Goal: Task Accomplishment & Management: Use online tool/utility

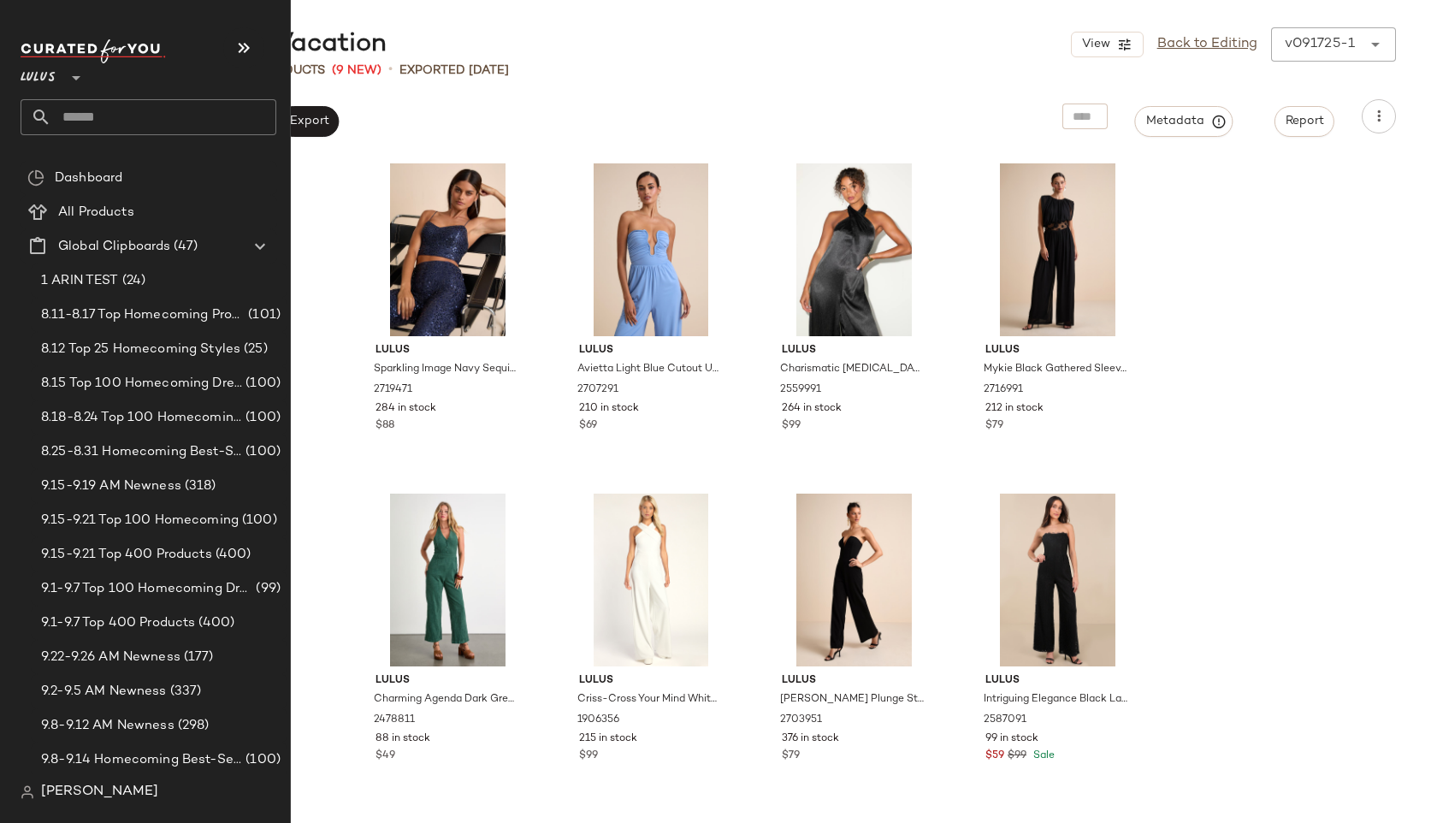
click at [76, 115] on input "text" at bounding box center [163, 117] width 225 height 36
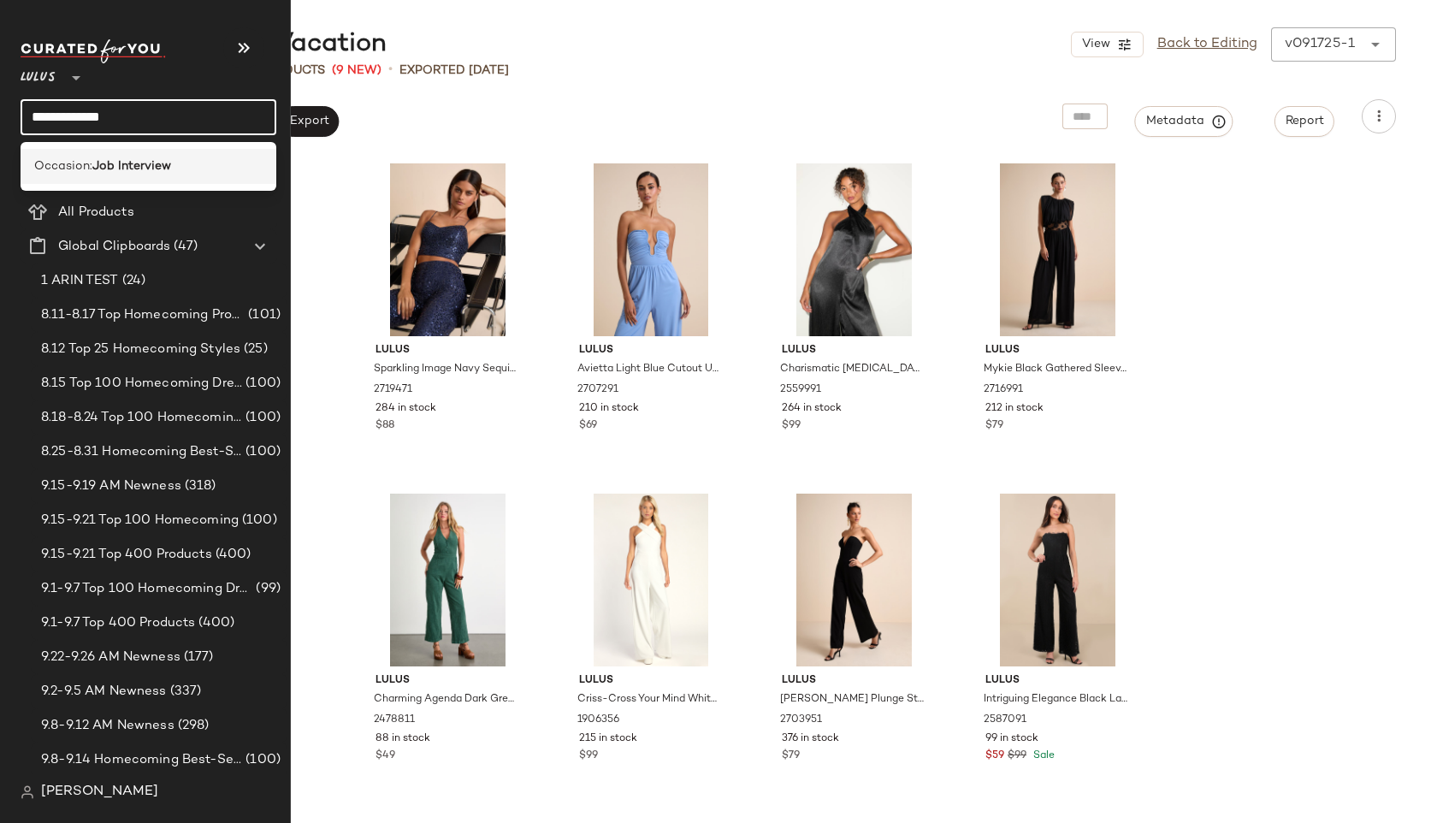
type input "**********"
click at [79, 161] on span "Occasion:" at bounding box center [63, 166] width 58 height 18
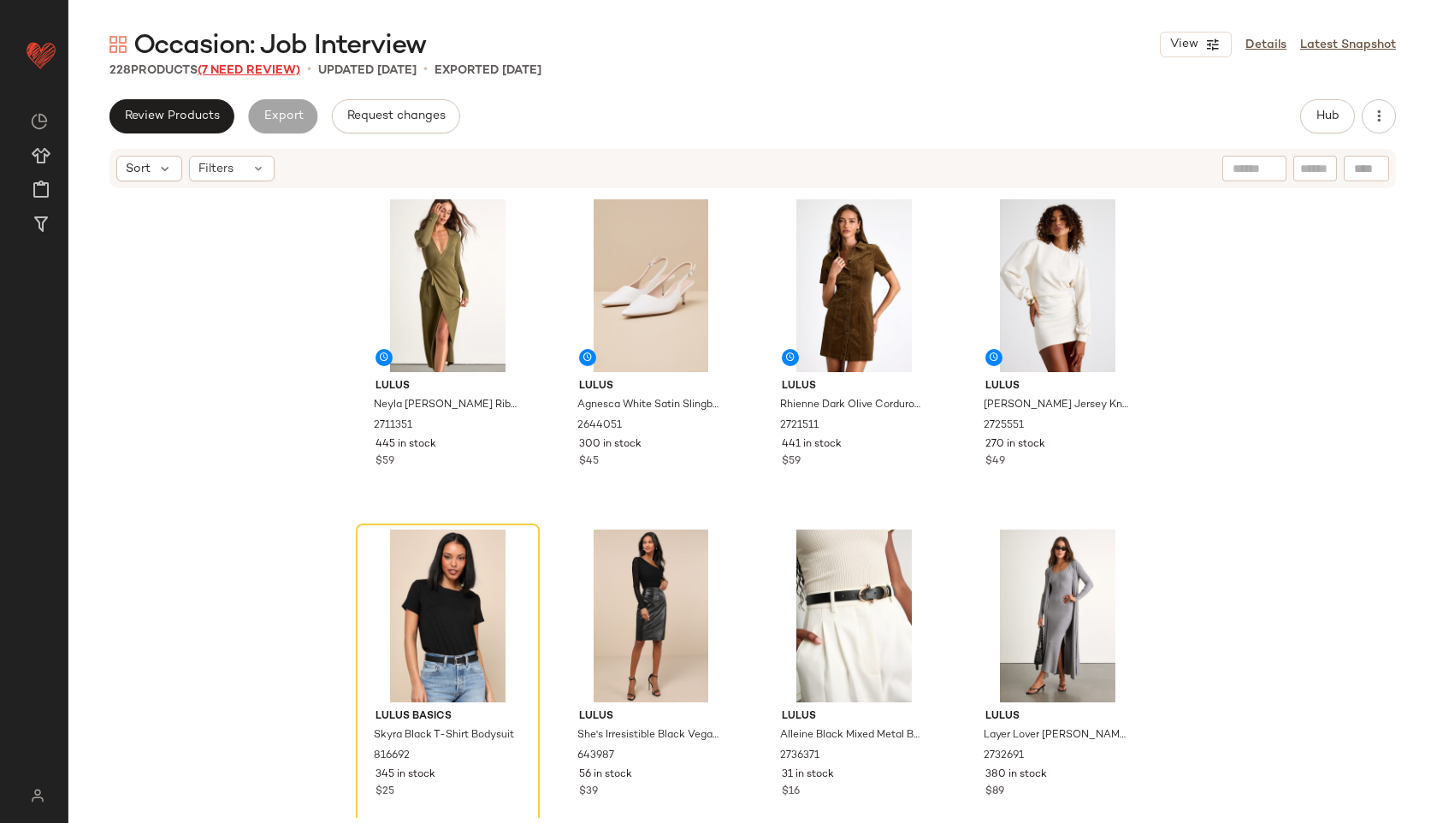
click at [295, 70] on span "(7 Need Review)" at bounding box center [249, 70] width 103 height 13
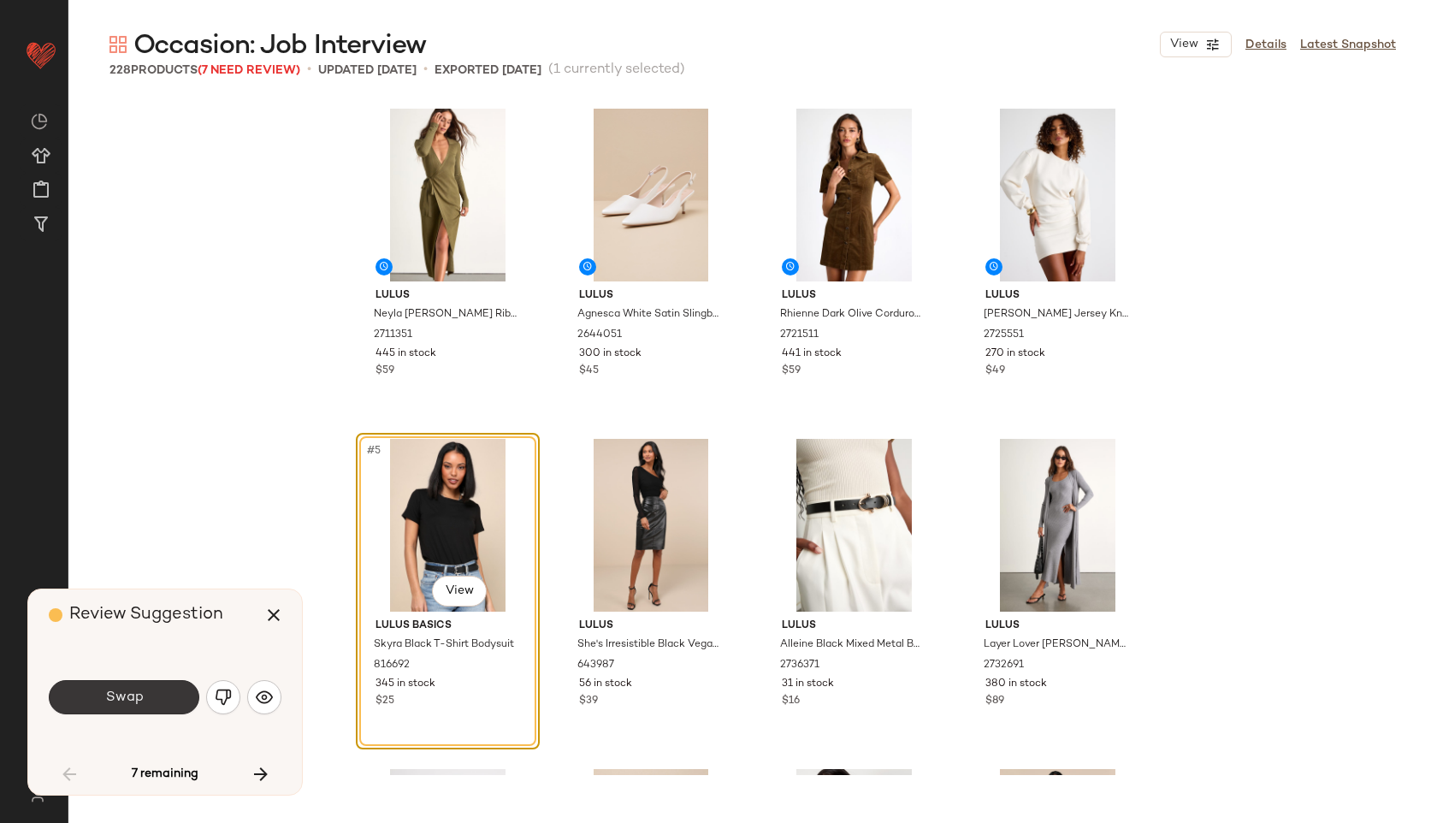
click at [168, 691] on button "Swap" at bounding box center [124, 697] width 151 height 34
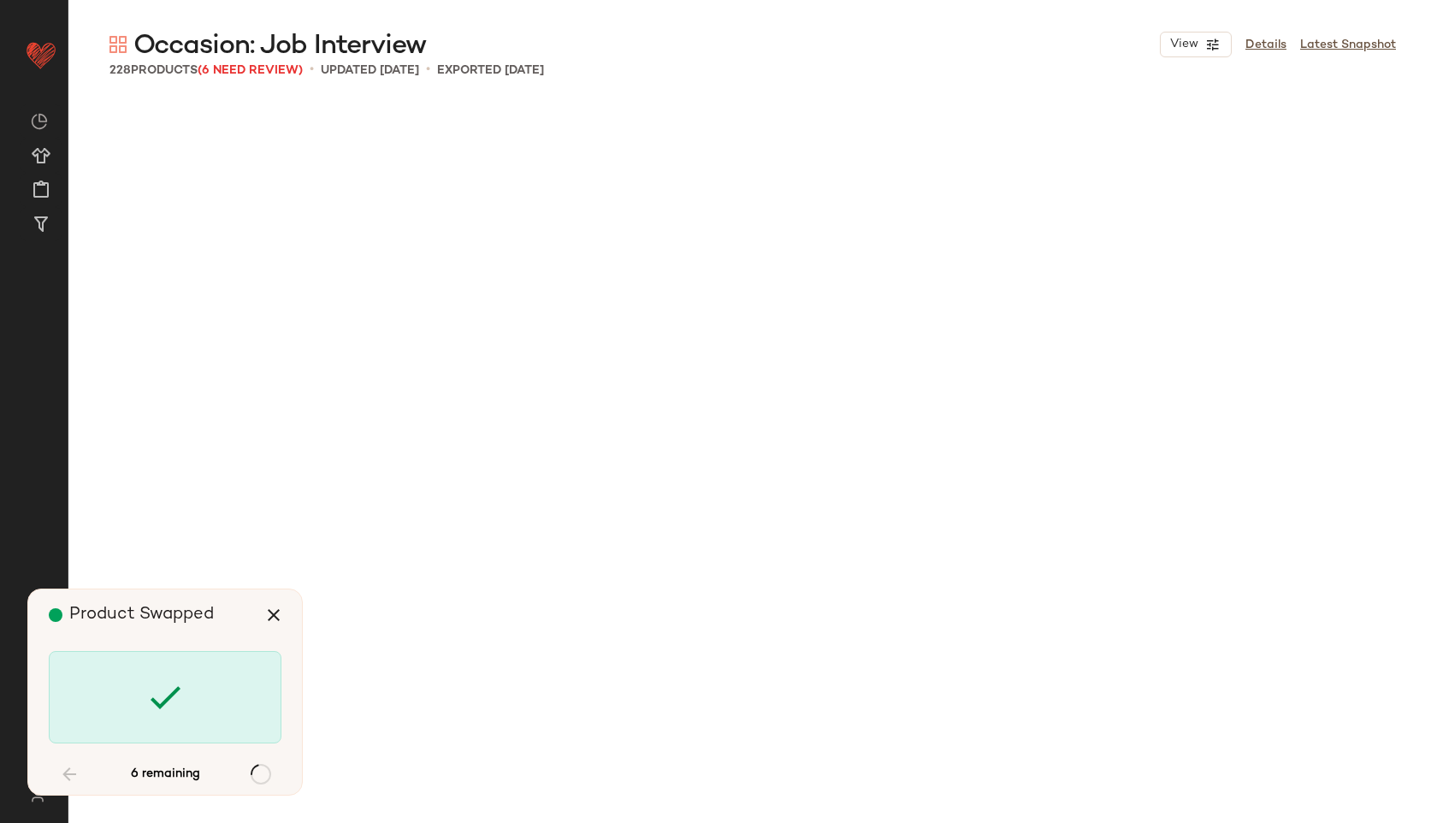
scroll to position [3631, 0]
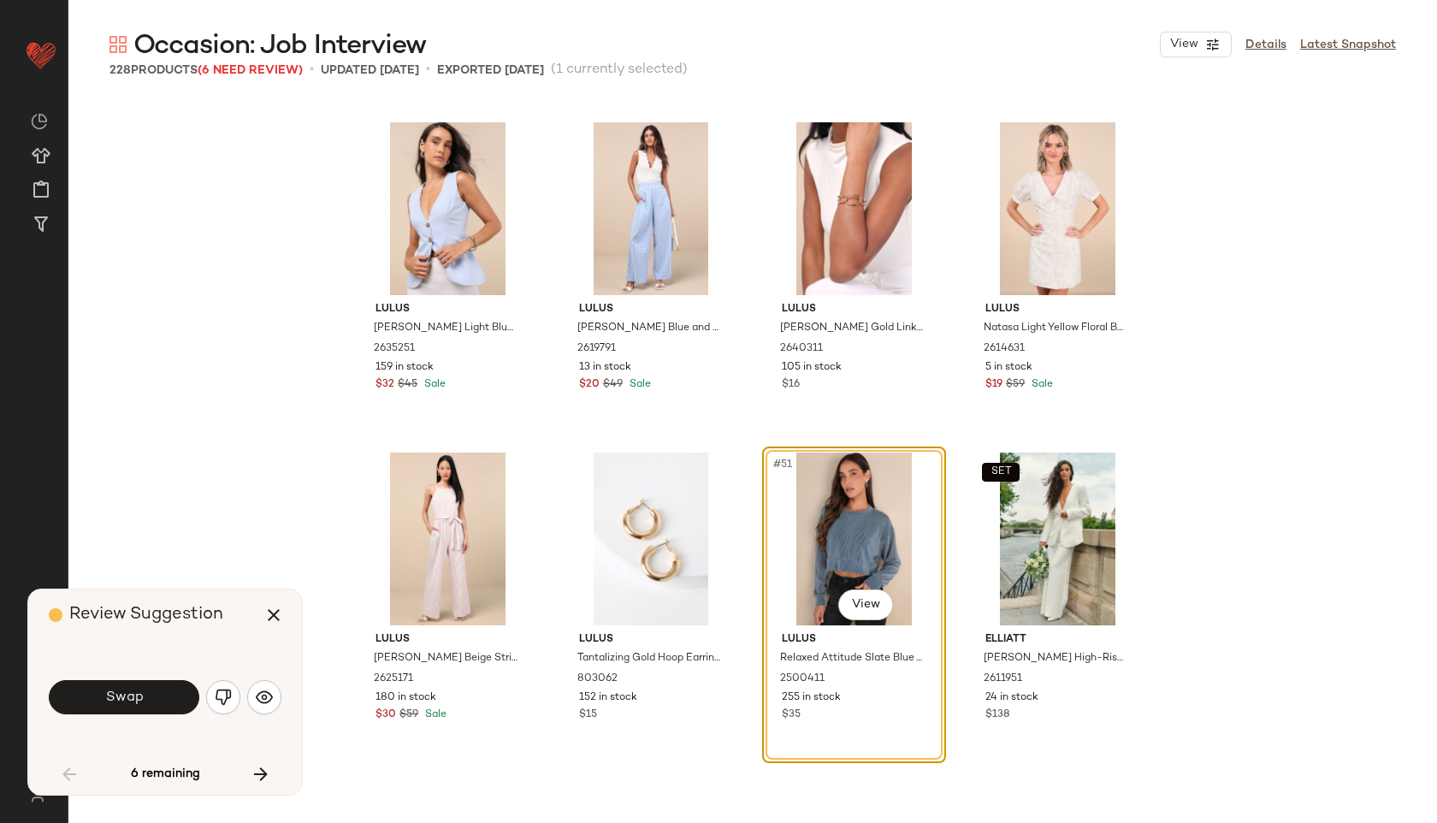
click at [168, 691] on button "Swap" at bounding box center [124, 697] width 151 height 34
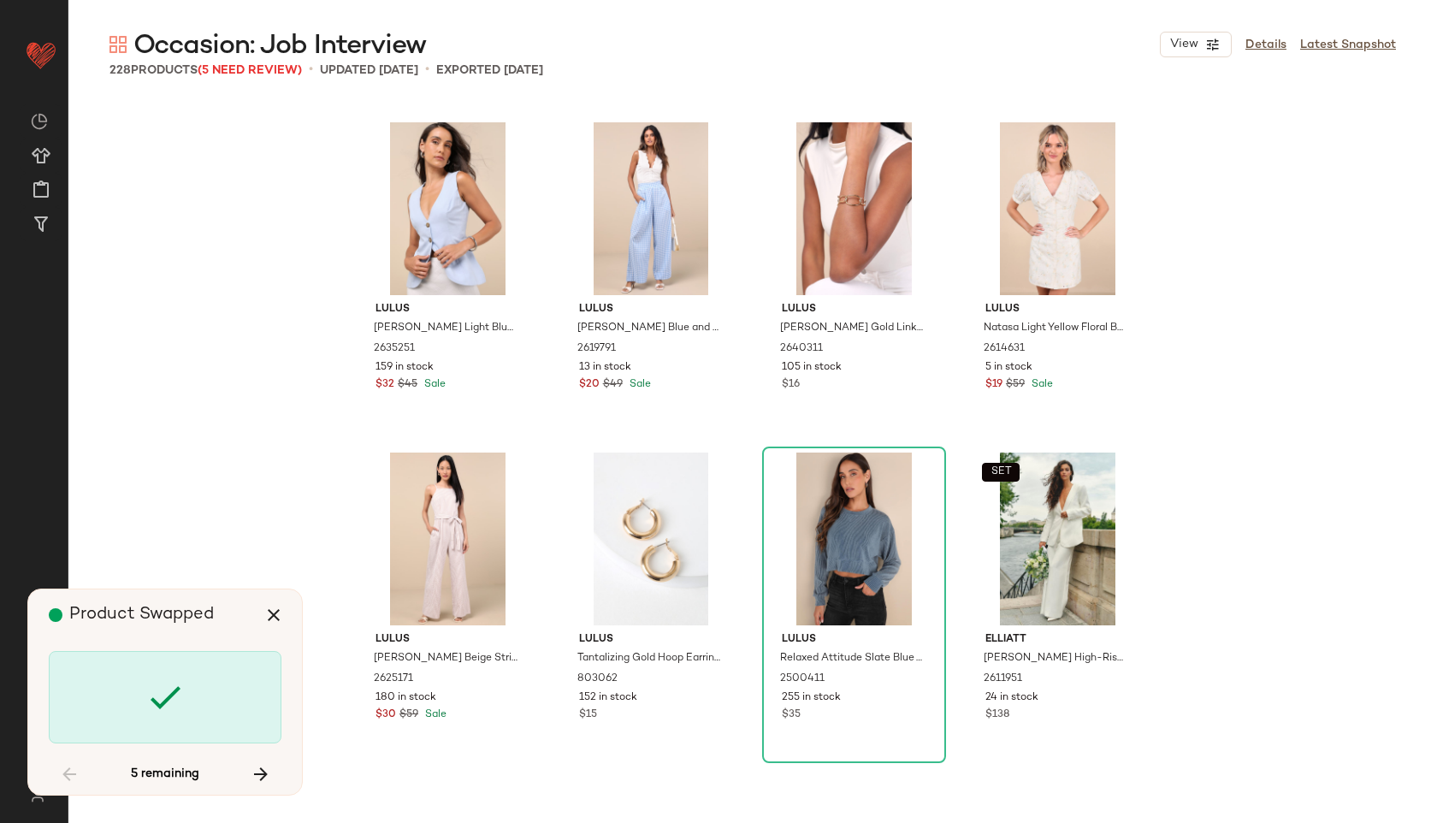
scroll to position [10893, 0]
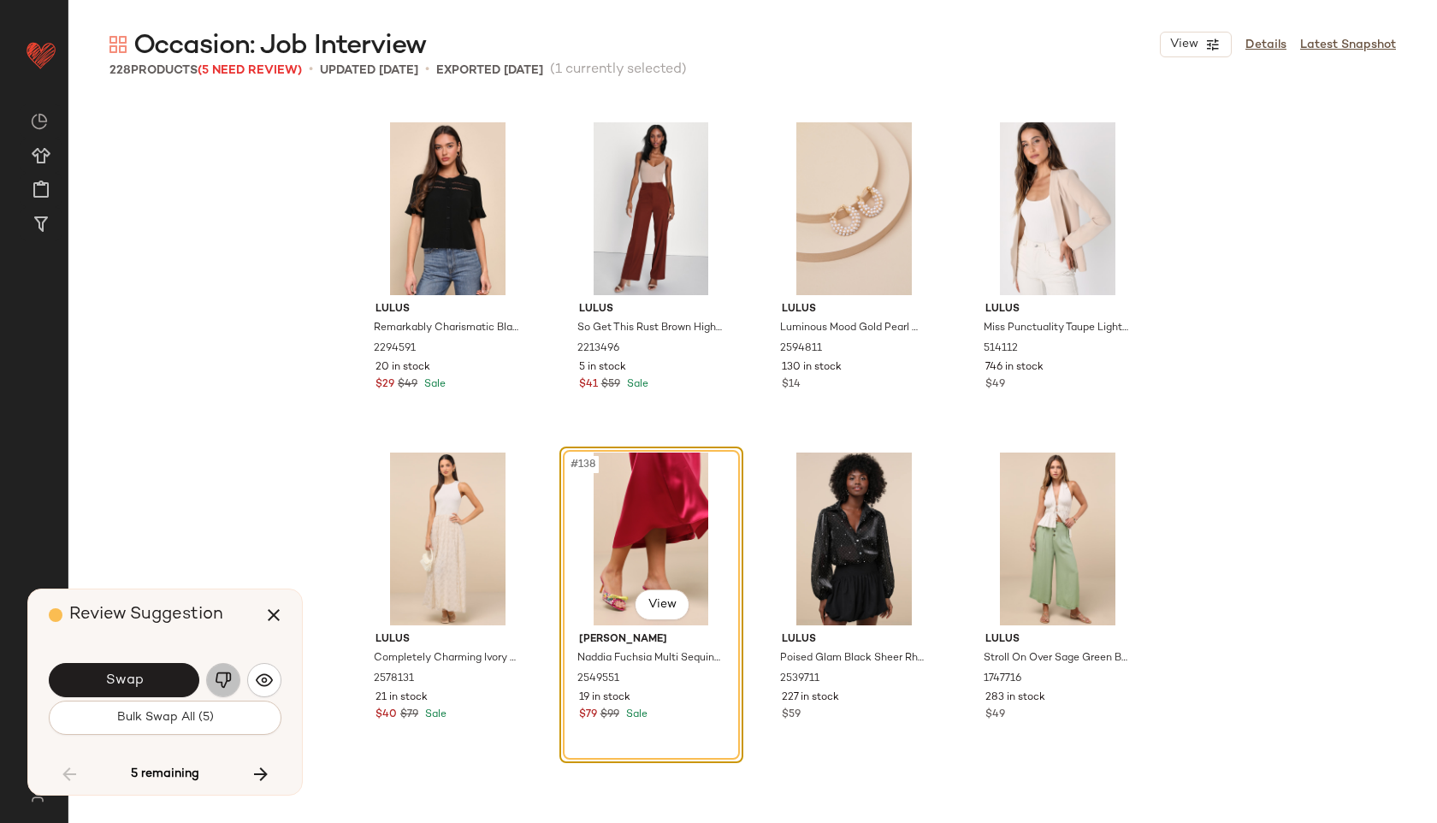
click at [212, 679] on button "button" at bounding box center [223, 680] width 34 height 34
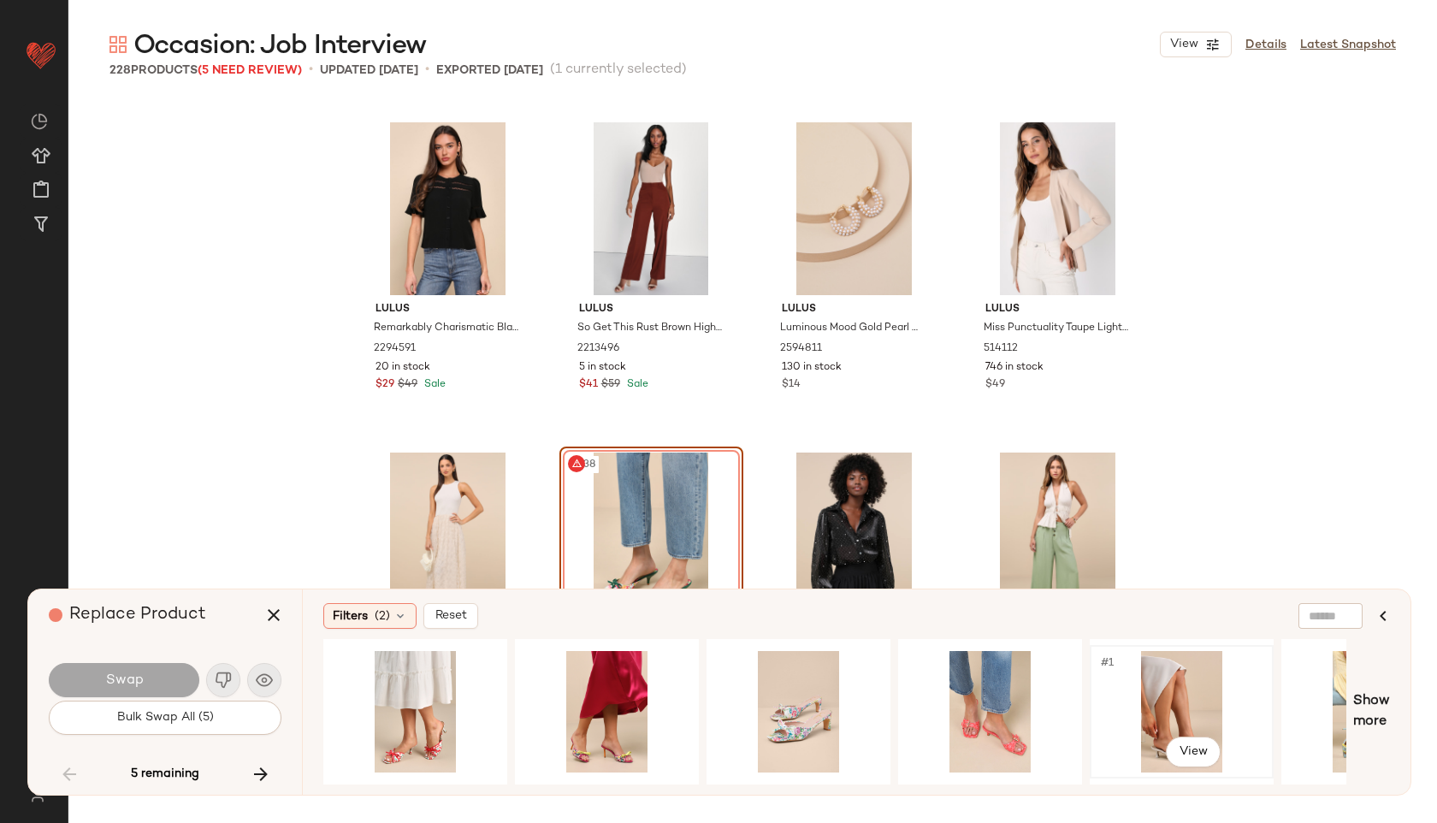
click at [1178, 681] on div "#1 View" at bounding box center [1181, 711] width 172 height 121
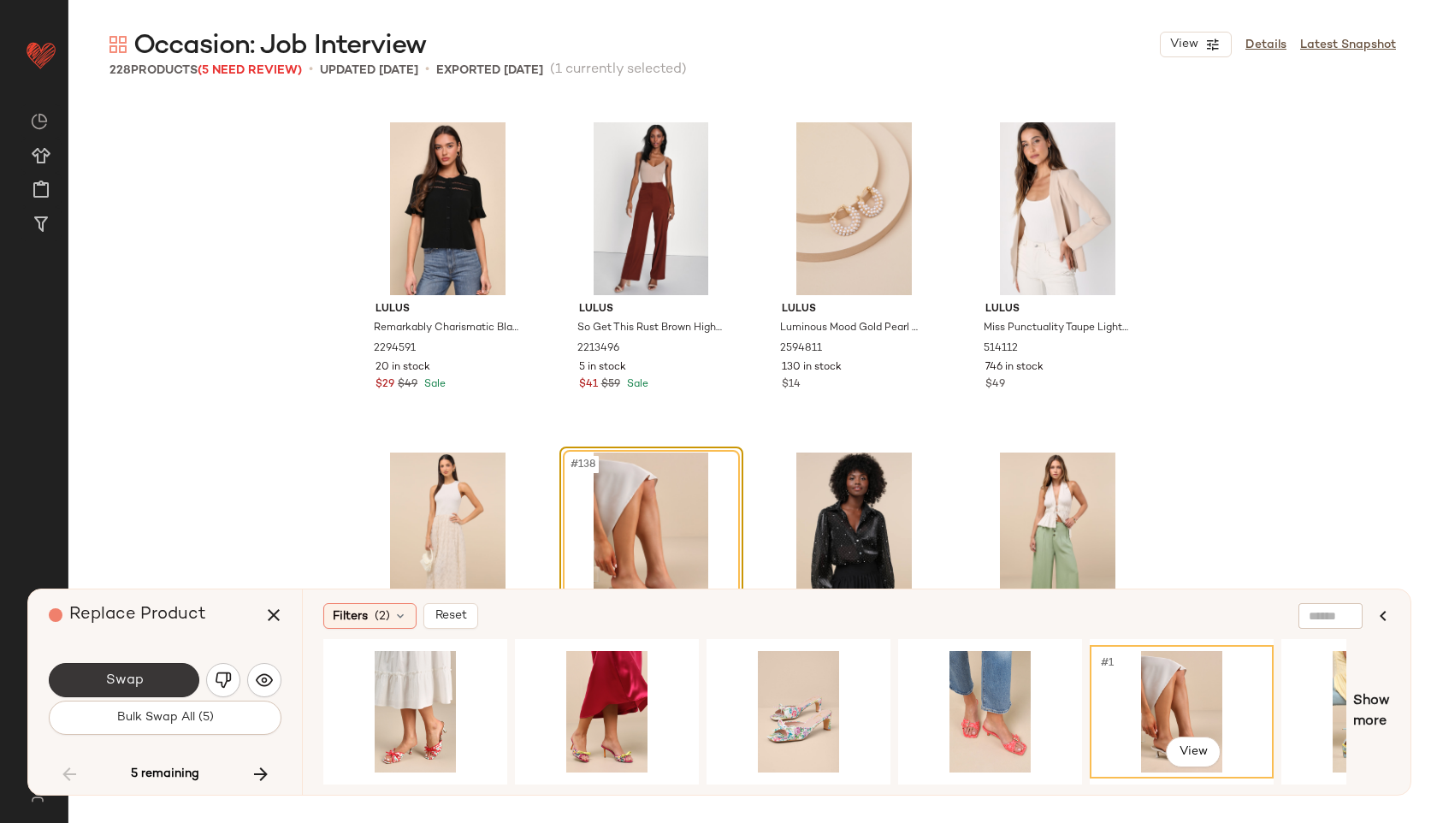
click at [193, 674] on button "Swap" at bounding box center [124, 680] width 151 height 34
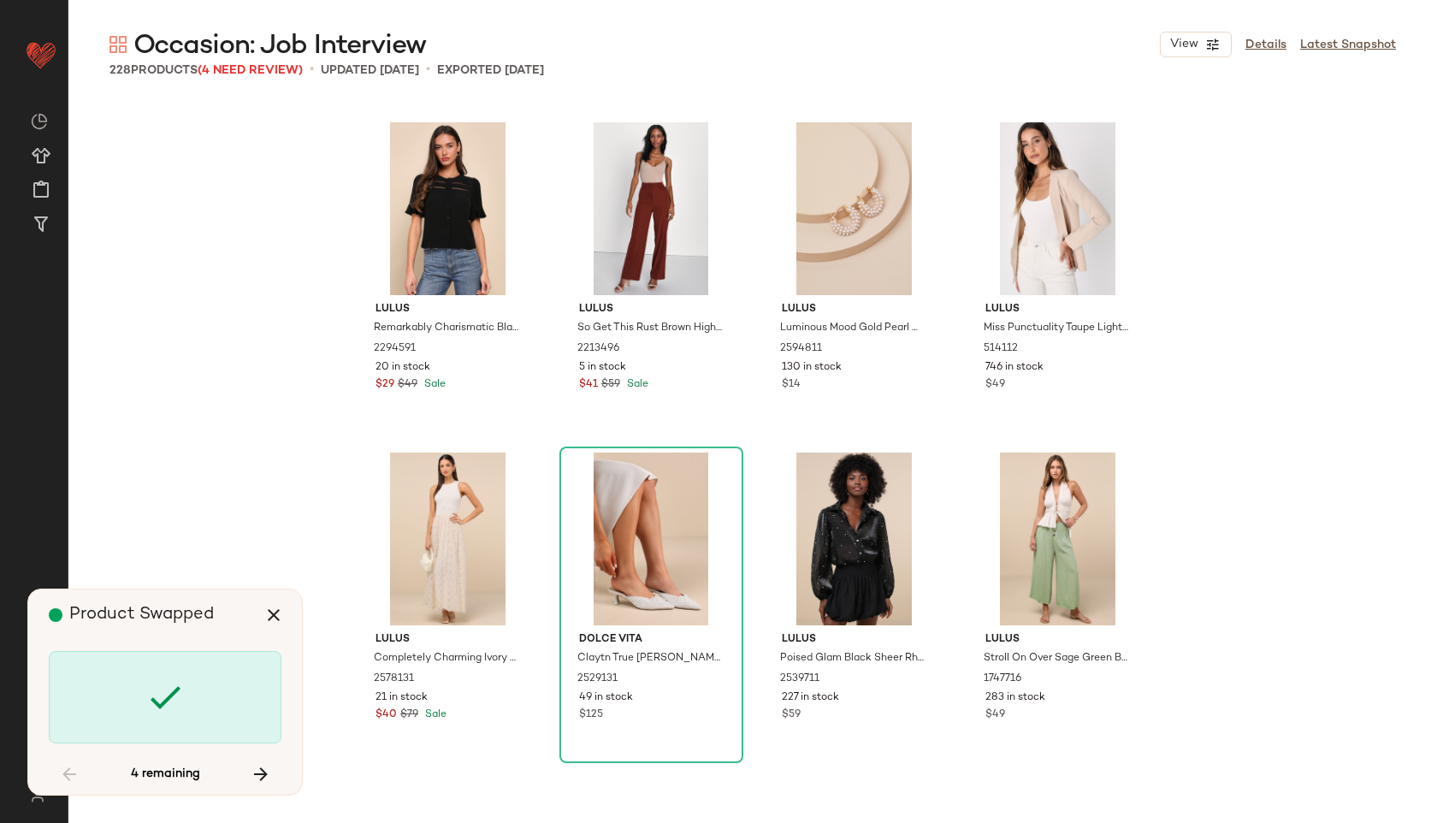
scroll to position [12873, 0]
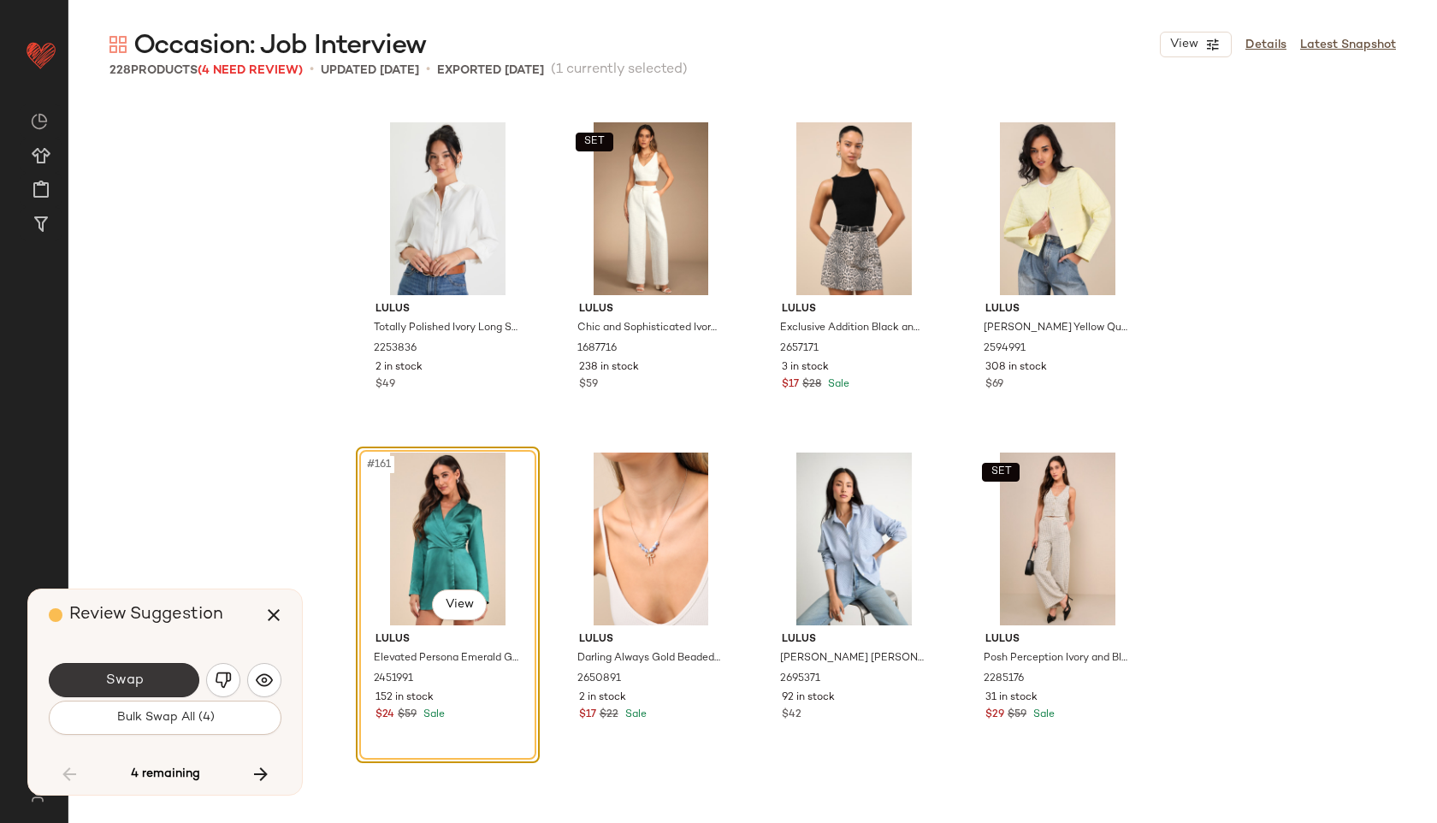
click at [154, 680] on button "Swap" at bounding box center [124, 680] width 151 height 34
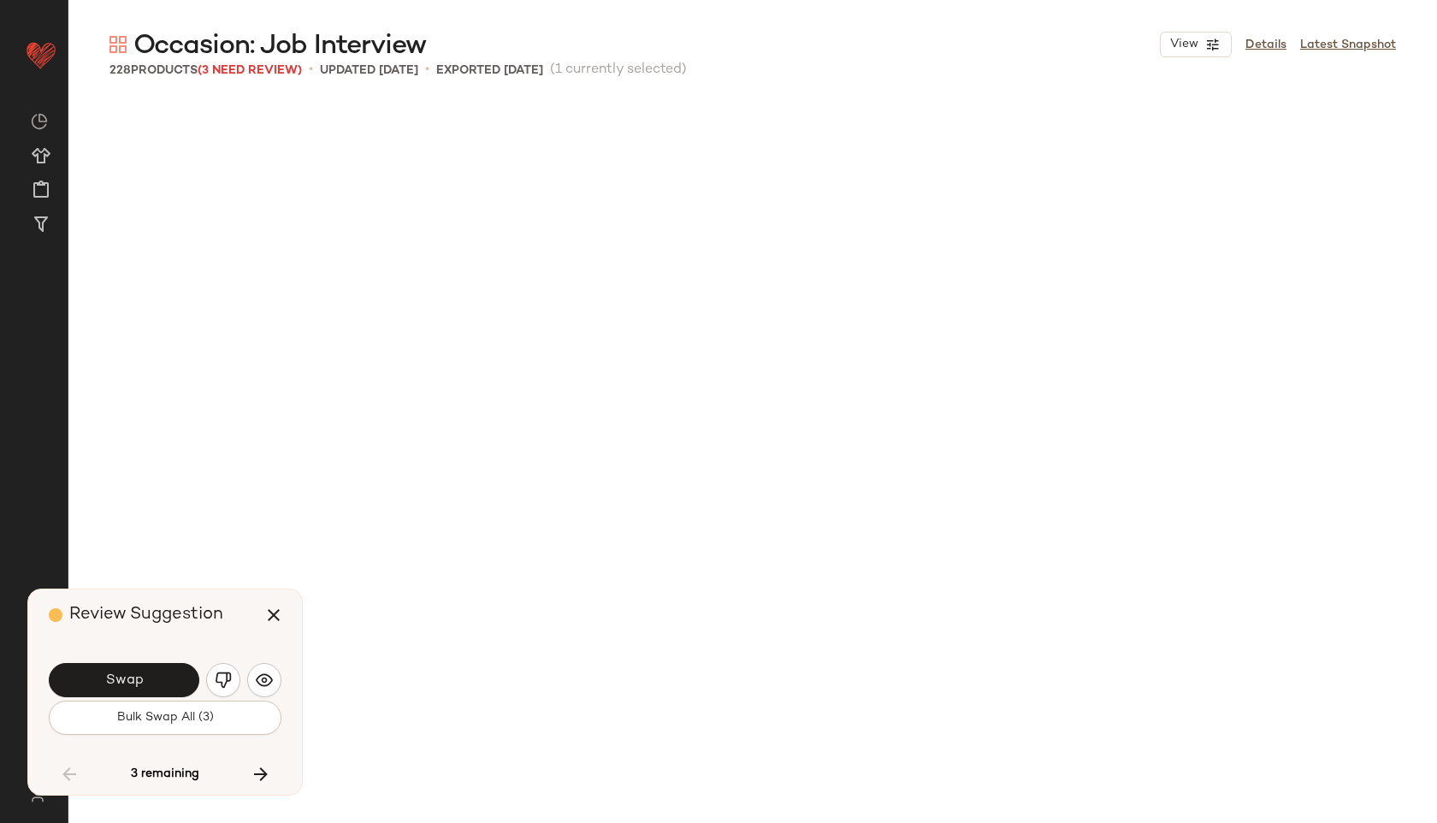
scroll to position [13863, 0]
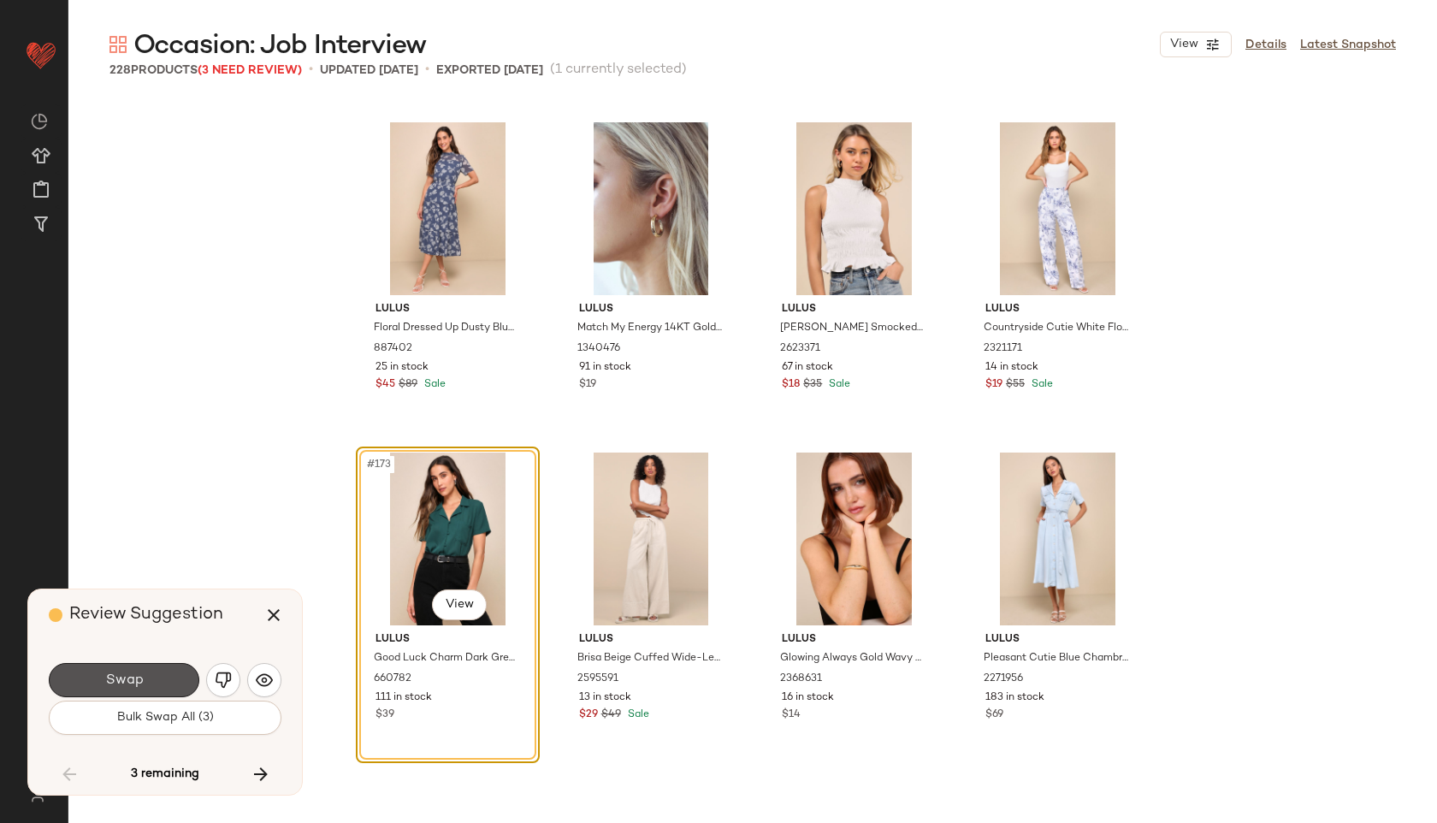
click at [154, 680] on button "Swap" at bounding box center [124, 680] width 151 height 34
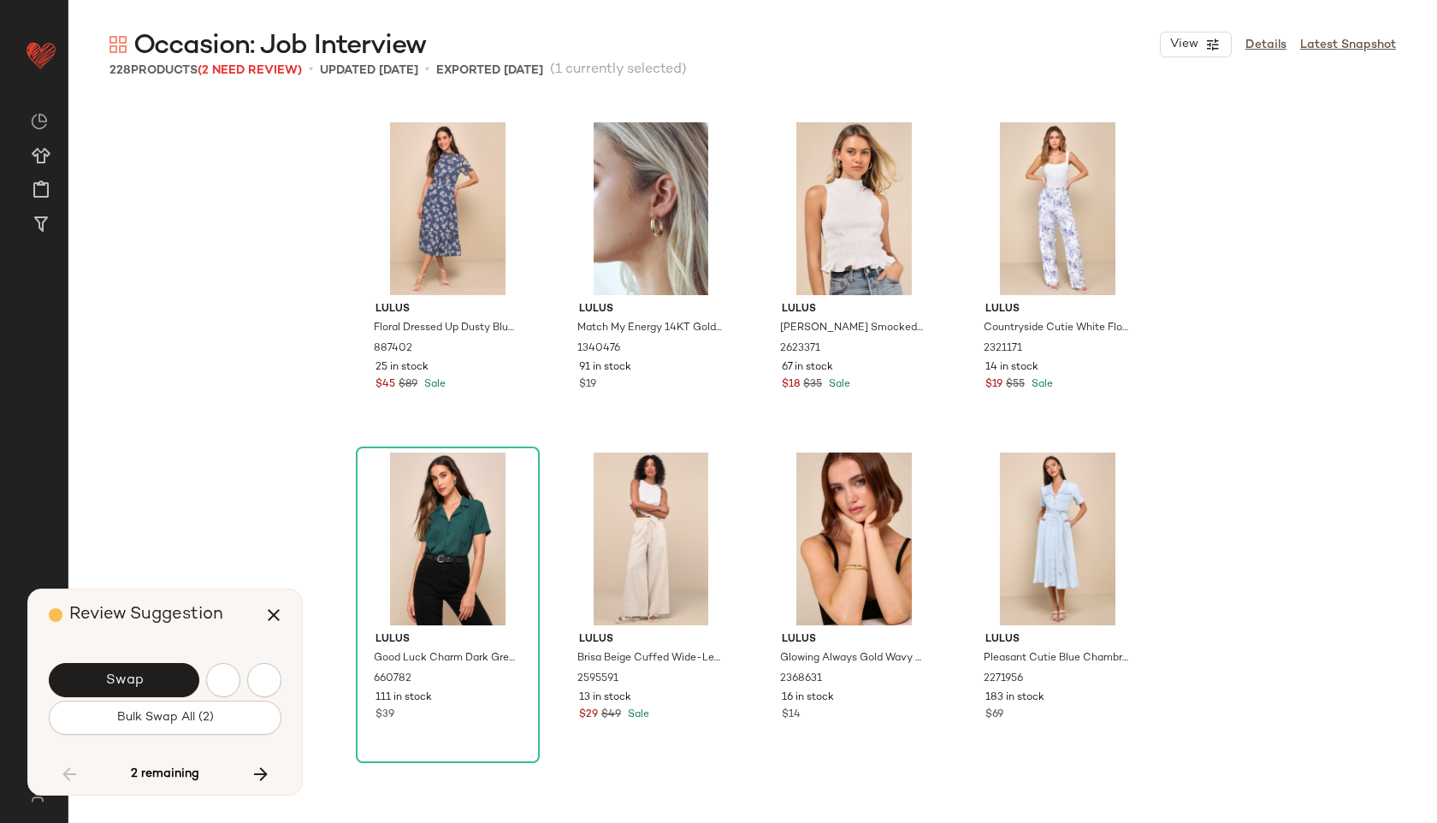
scroll to position [14853, 0]
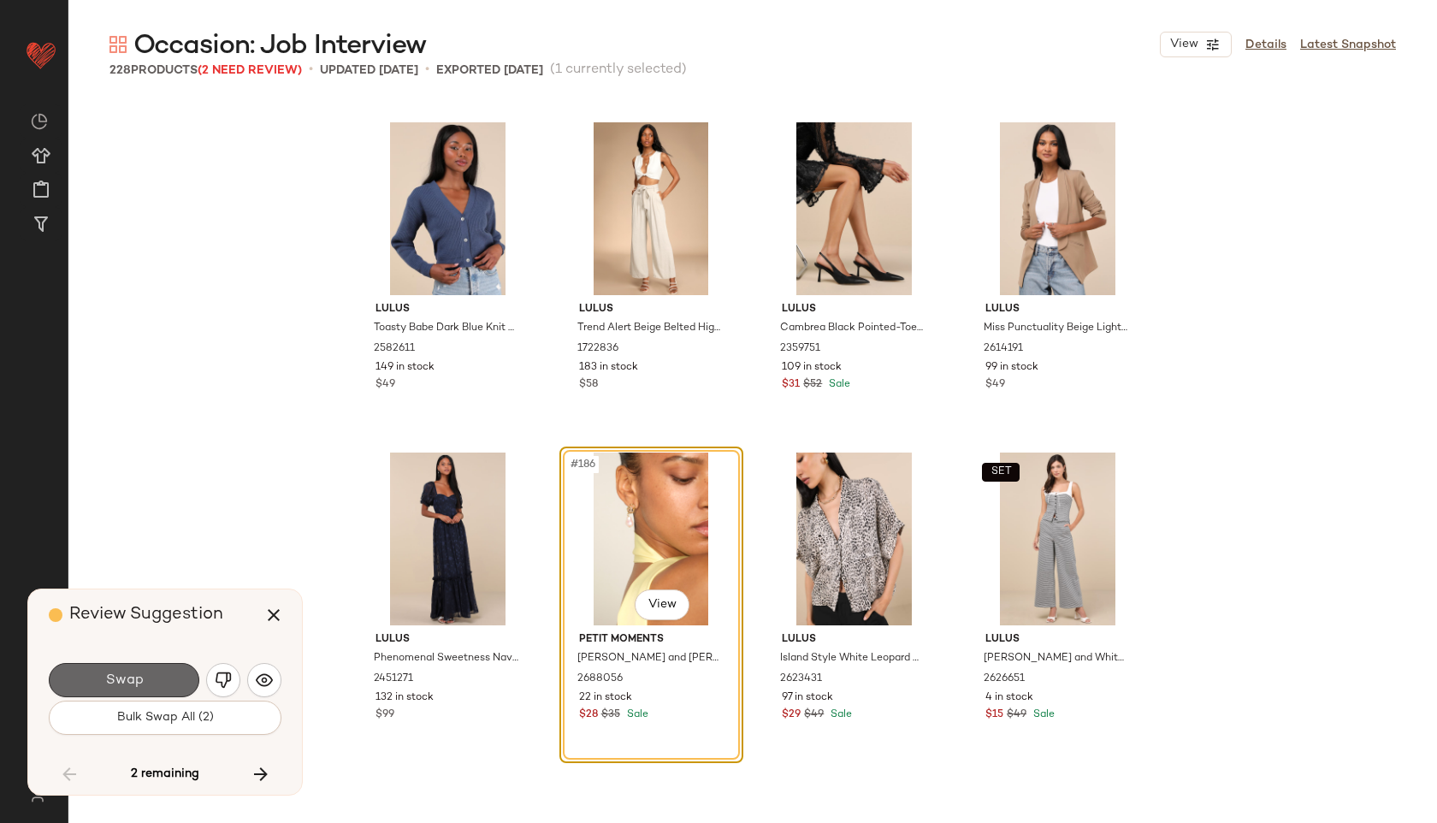
click at [153, 679] on button "Swap" at bounding box center [124, 680] width 151 height 34
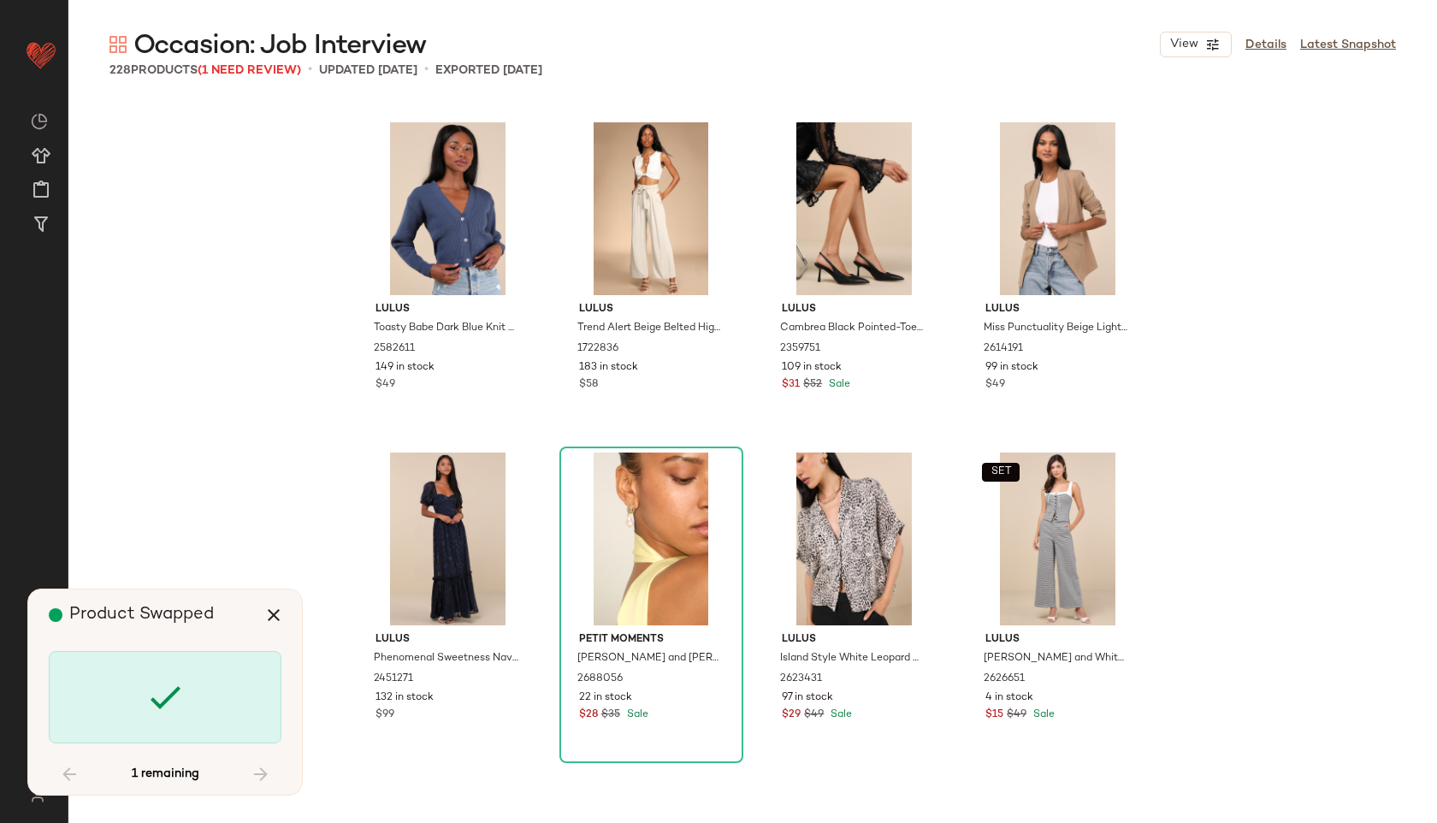
scroll to position [16834, 0]
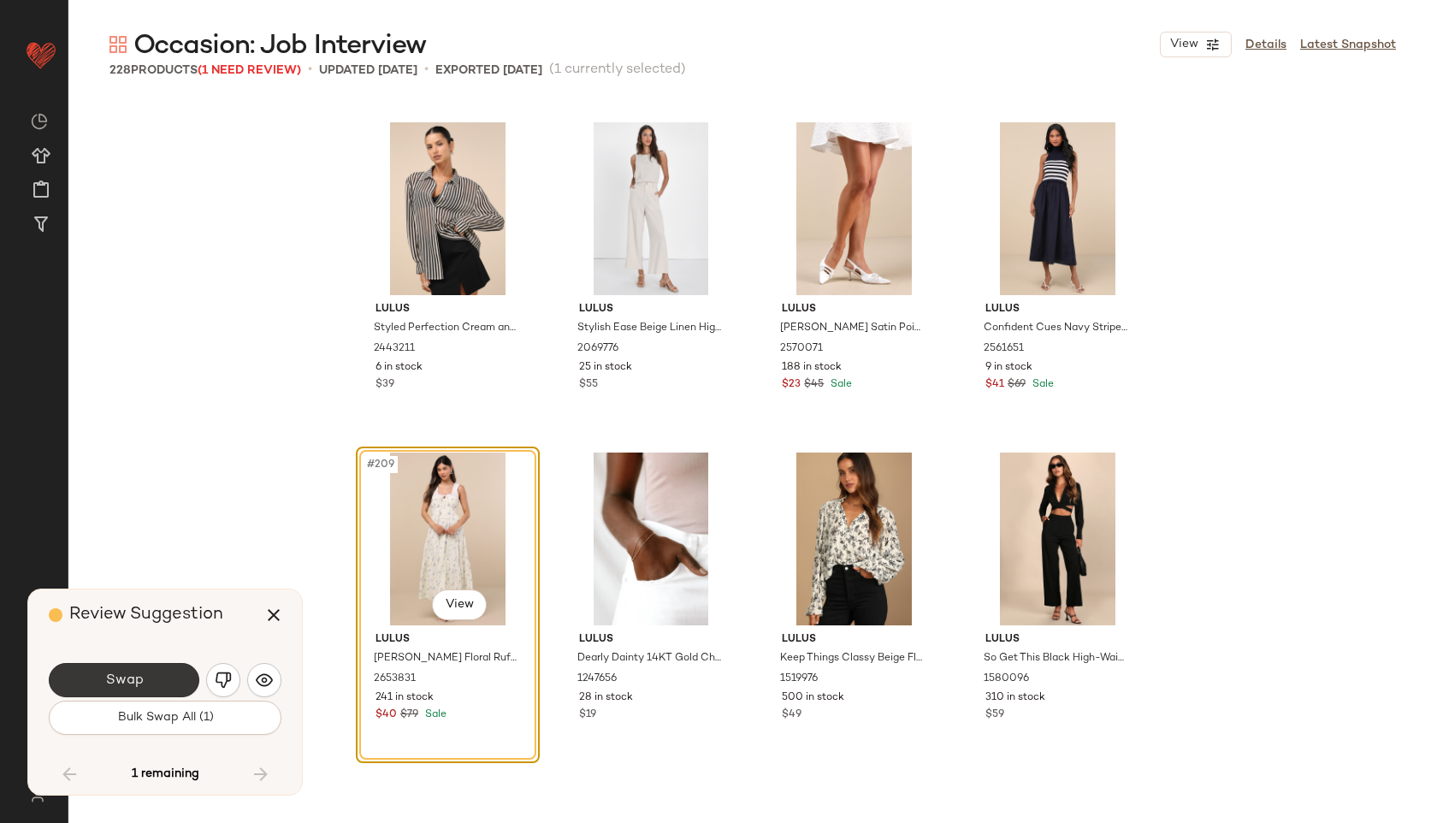
click at [154, 679] on button "Swap" at bounding box center [124, 680] width 151 height 34
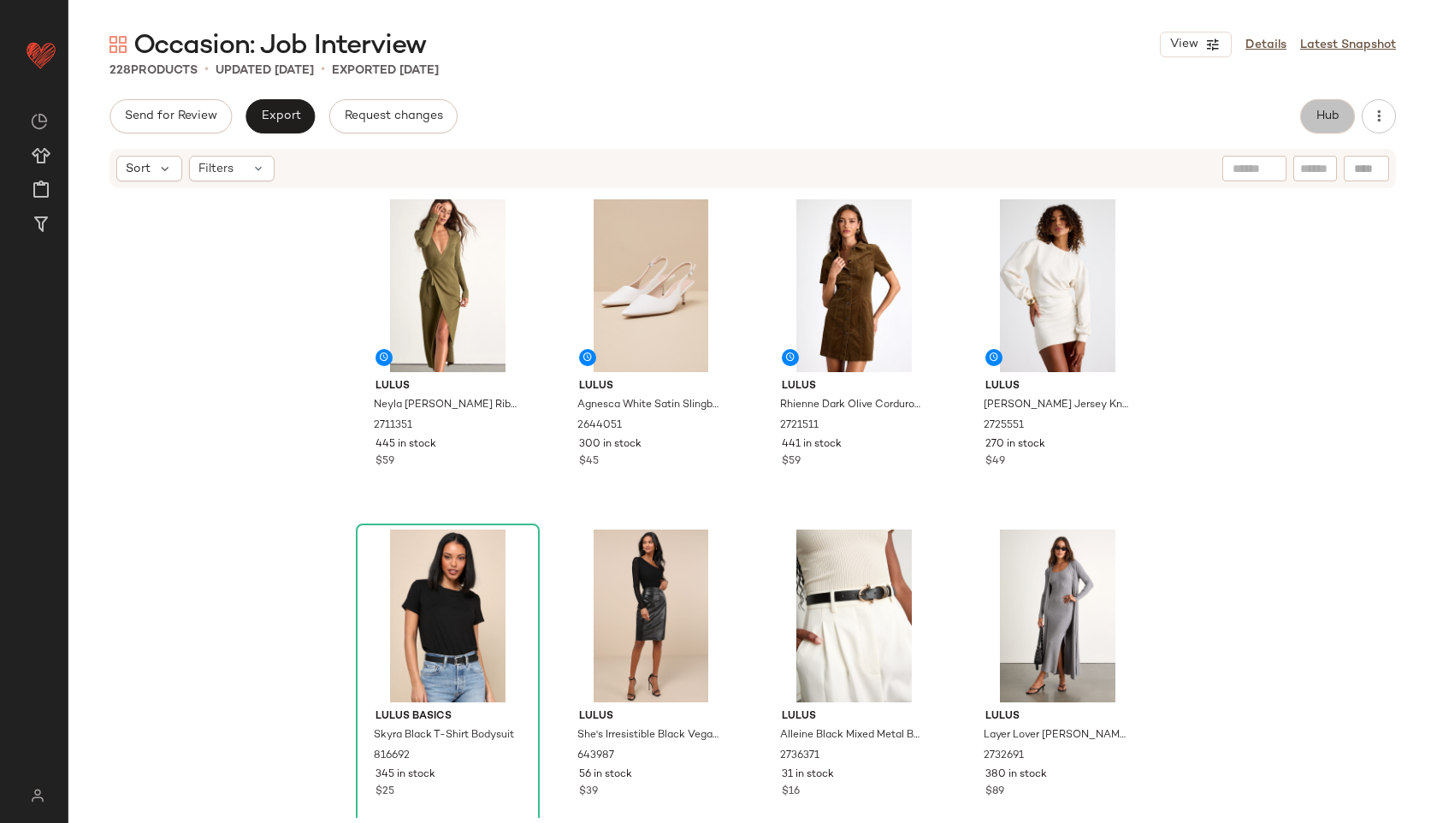
click at [1325, 111] on span "Hub" at bounding box center [1327, 116] width 24 height 14
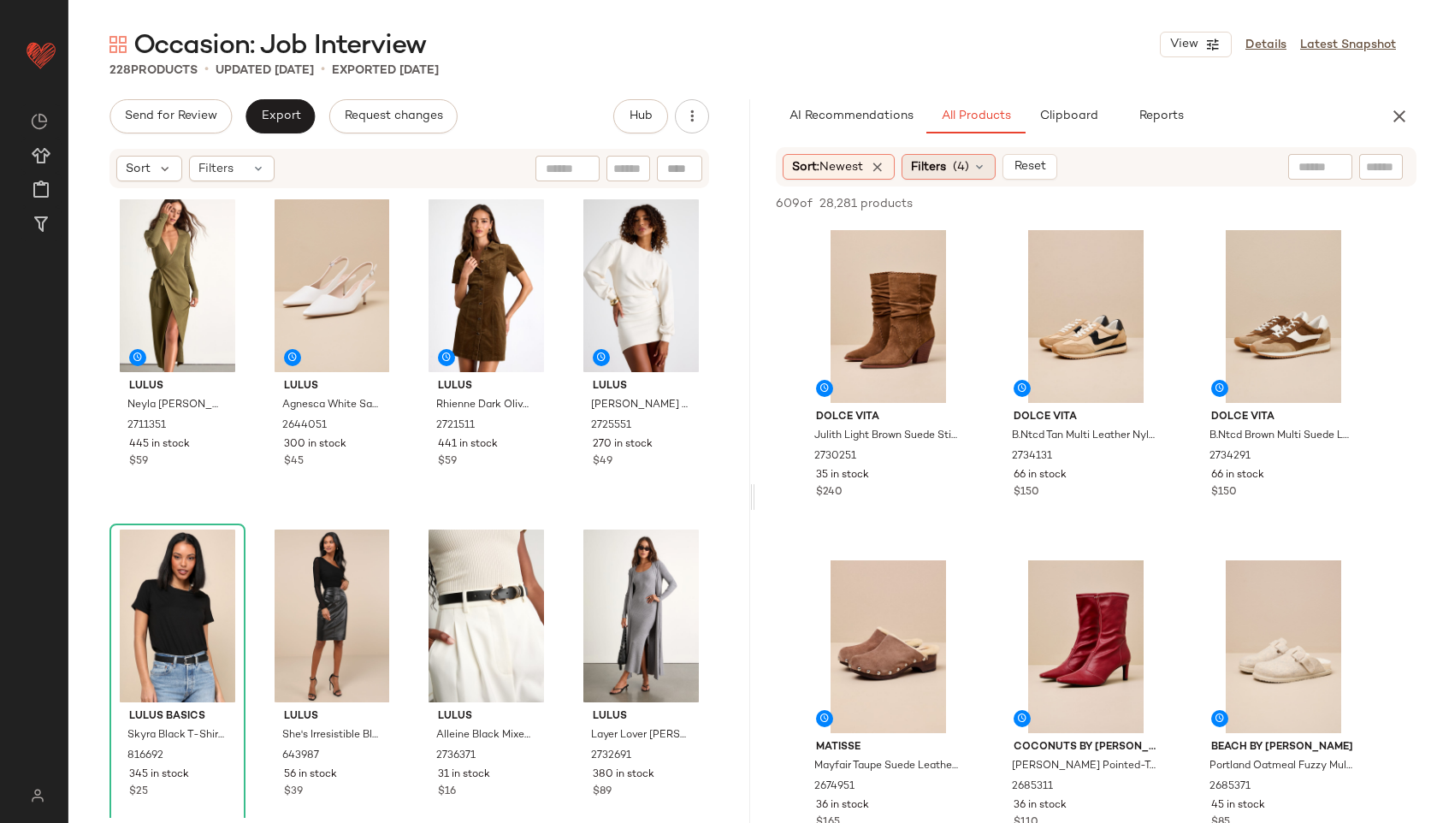
click at [960, 164] on span "(4)" at bounding box center [961, 167] width 16 height 18
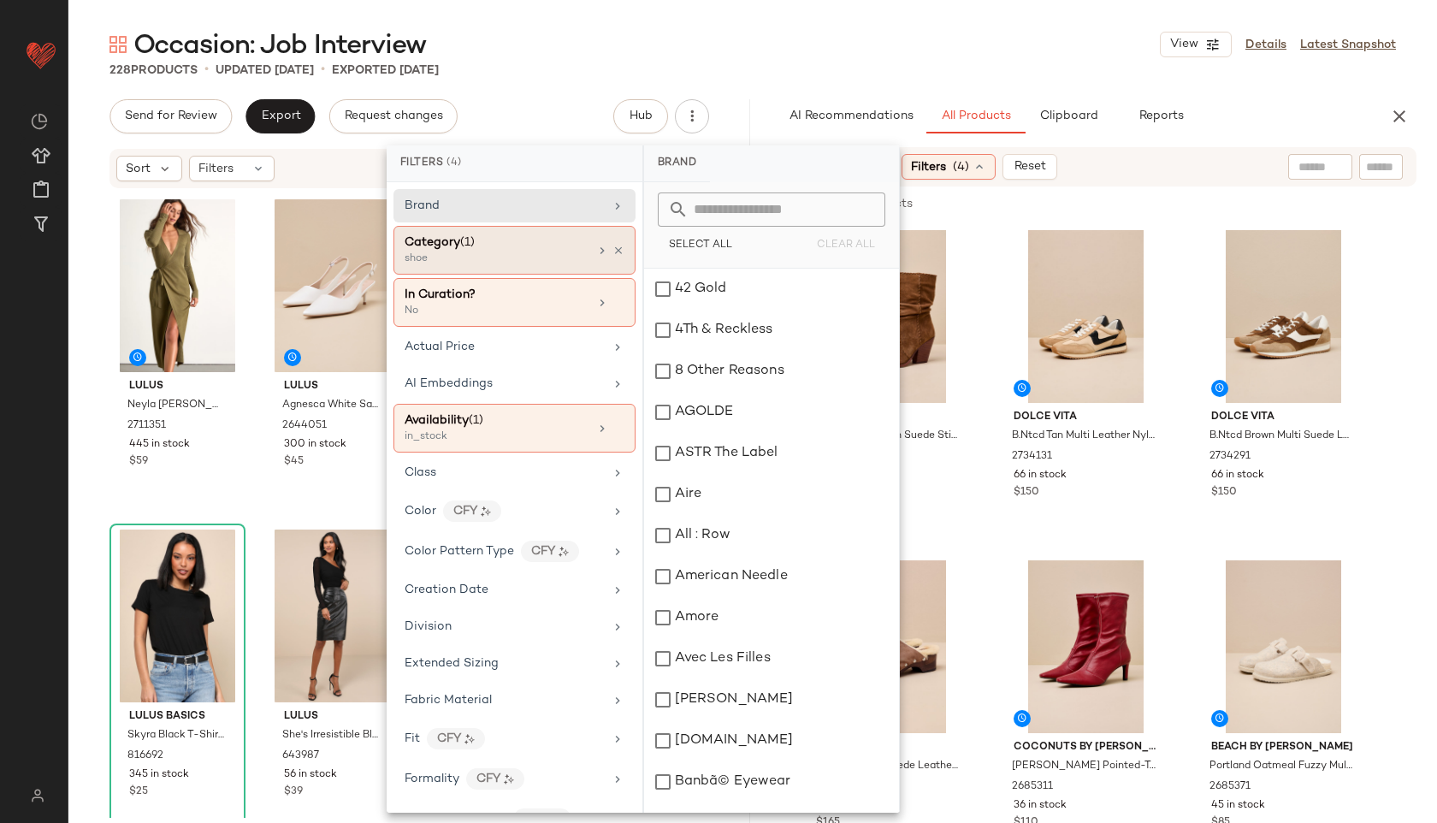
click at [567, 269] on div "Category (1) shoe" at bounding box center [514, 250] width 242 height 49
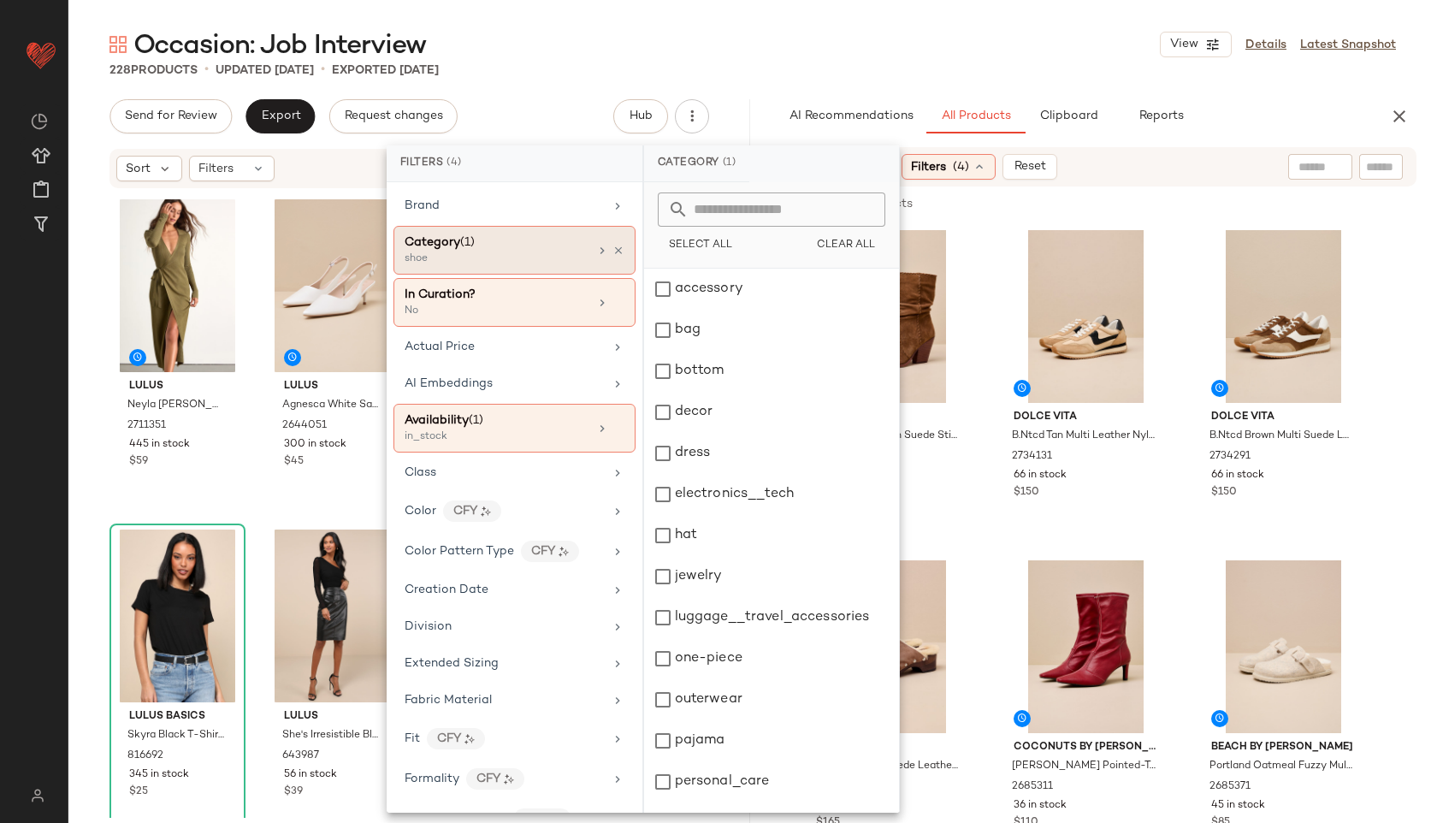
click at [515, 250] on div "Category (1)" at bounding box center [496, 242] width 184 height 18
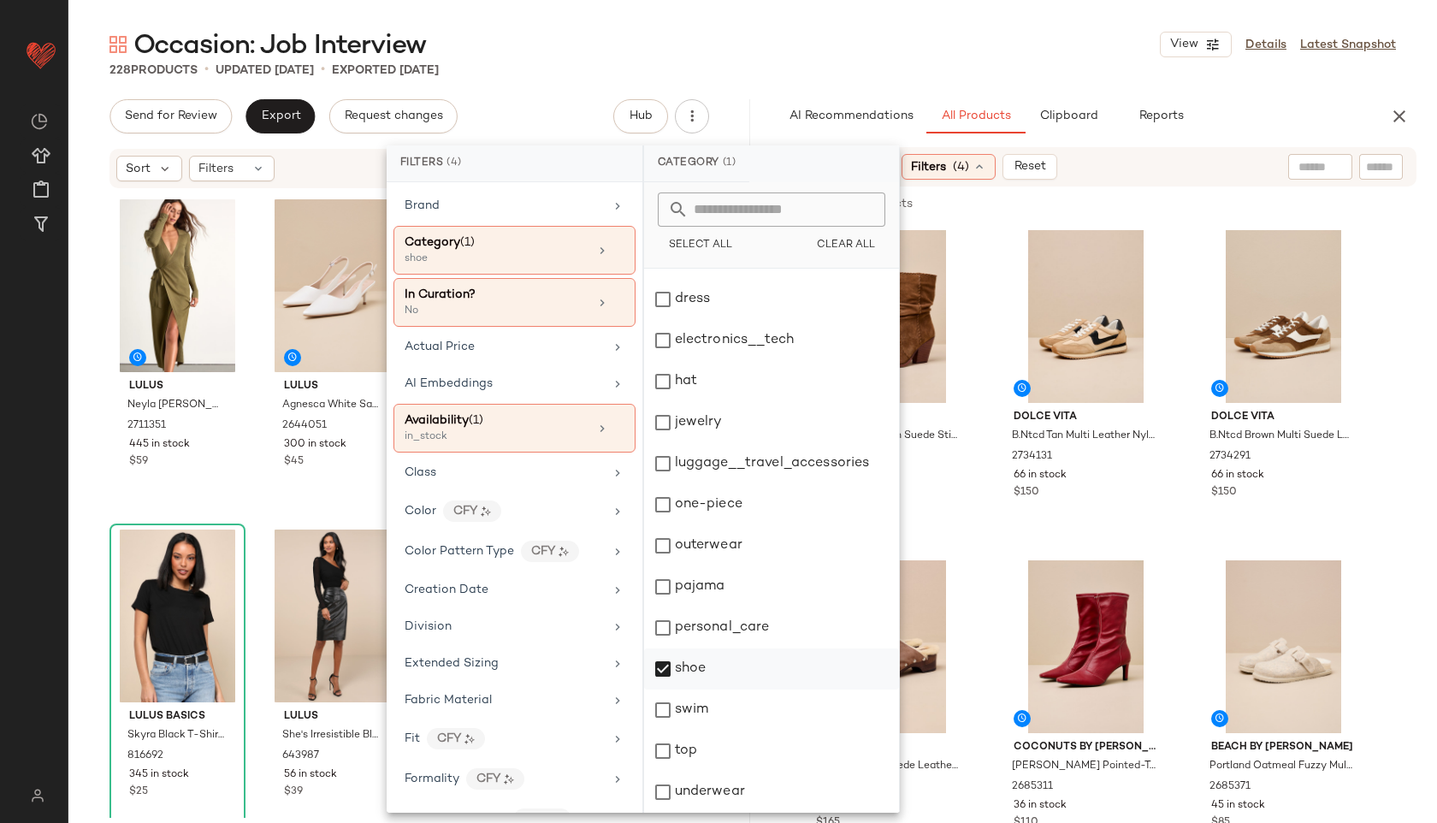
click at [721, 668] on div "shoe" at bounding box center [771, 668] width 255 height 41
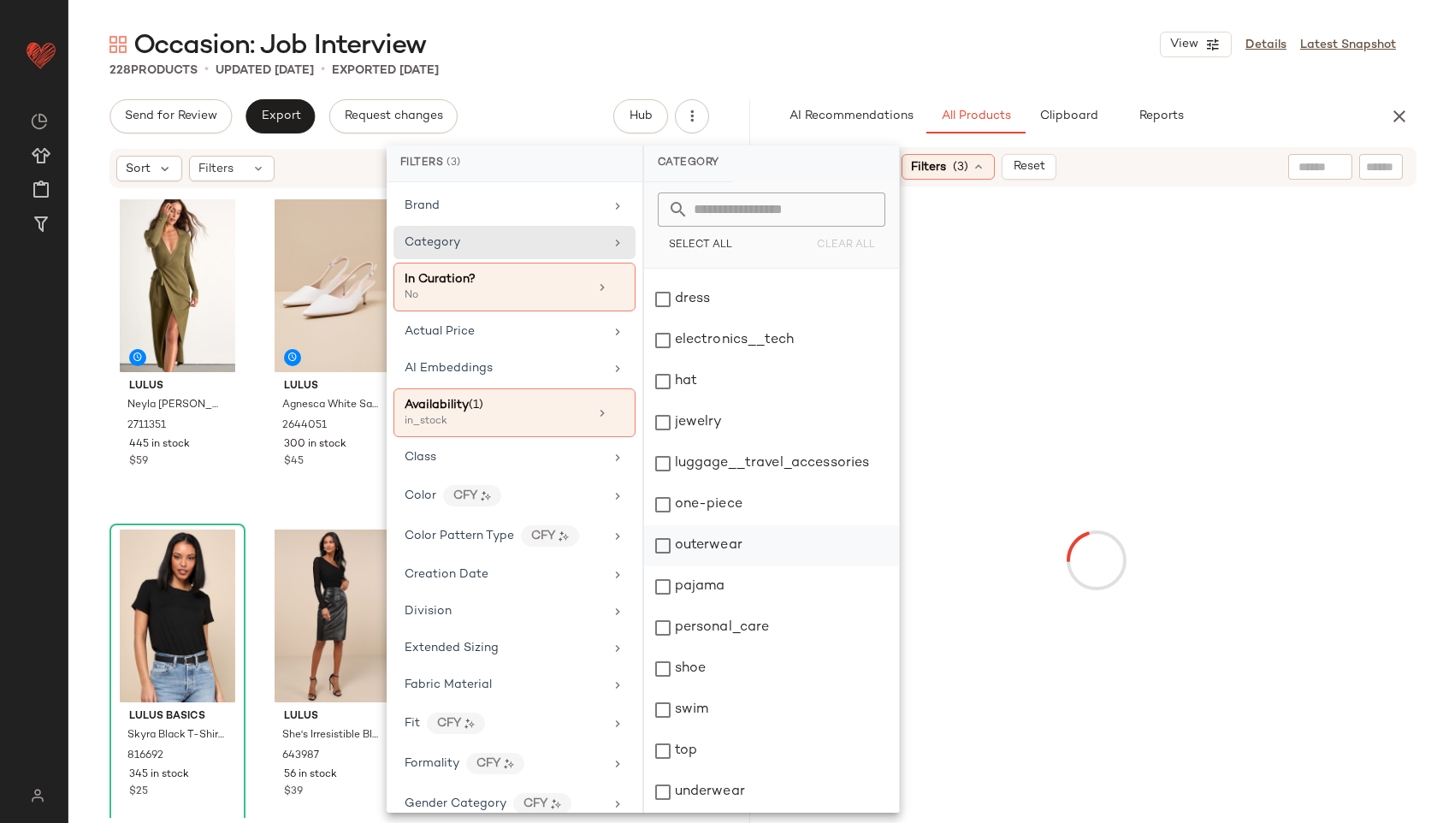
scroll to position [0, 0]
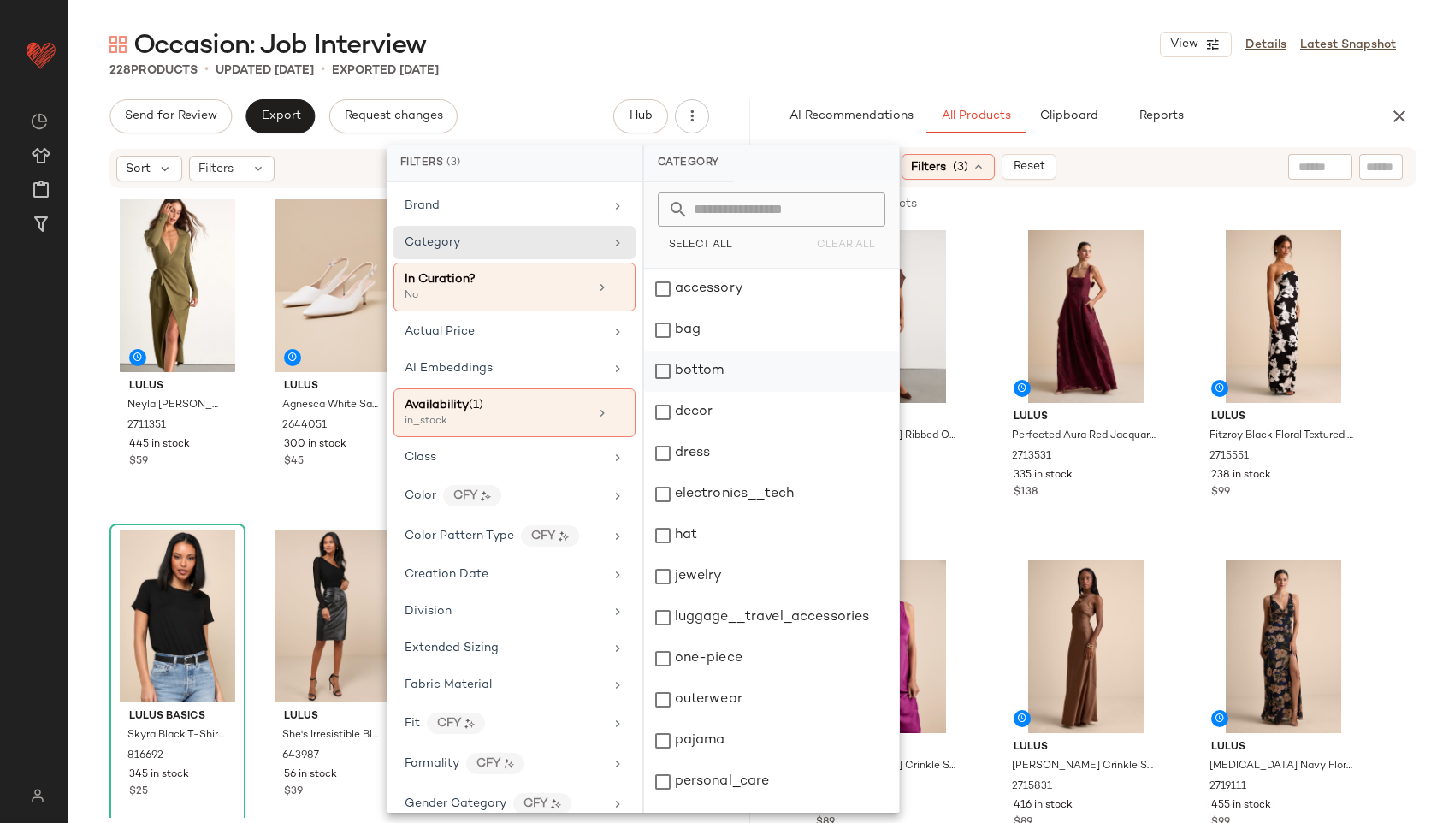
click at [751, 365] on div "bottom" at bounding box center [771, 371] width 255 height 41
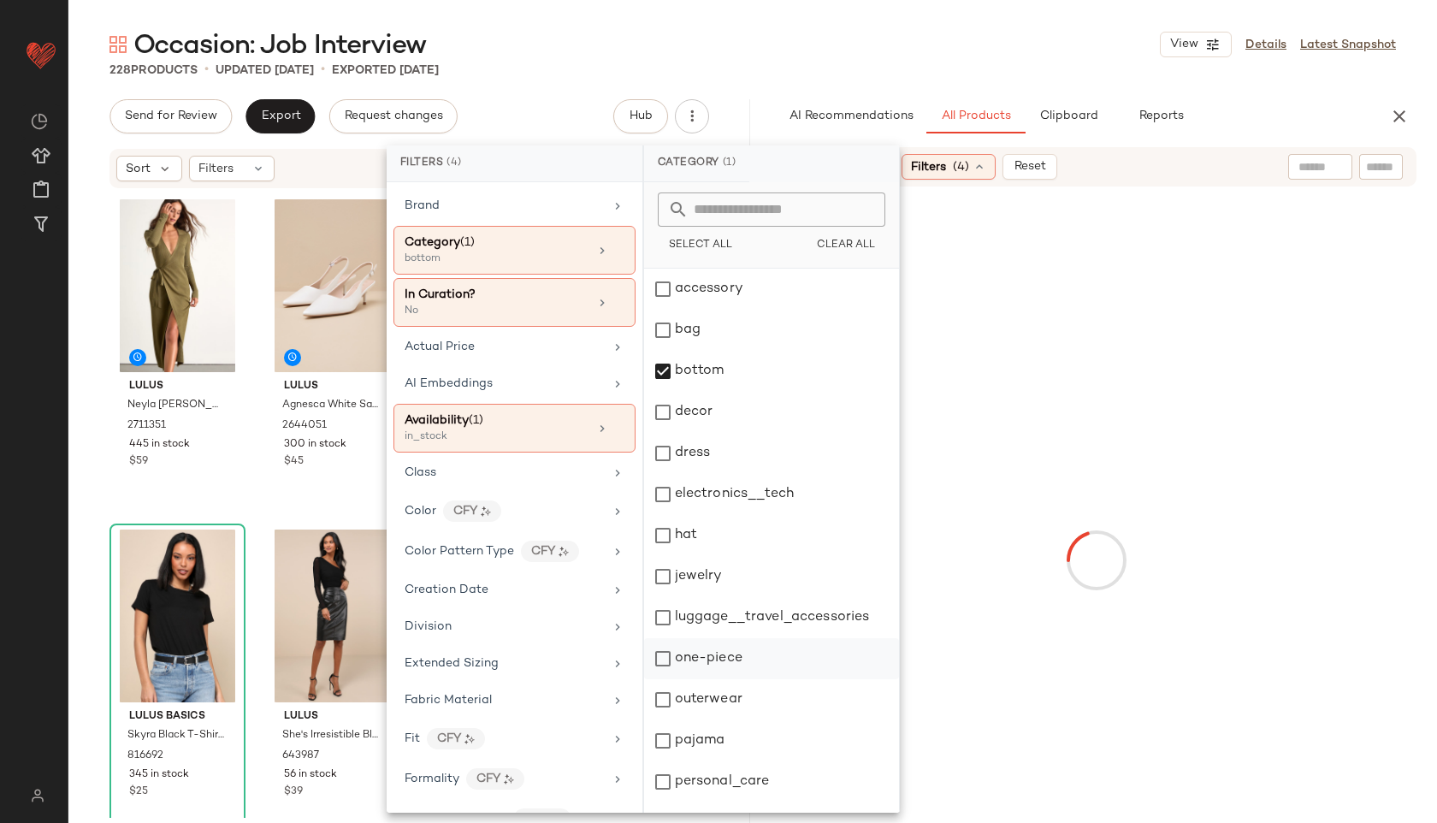
scroll to position [154, 0]
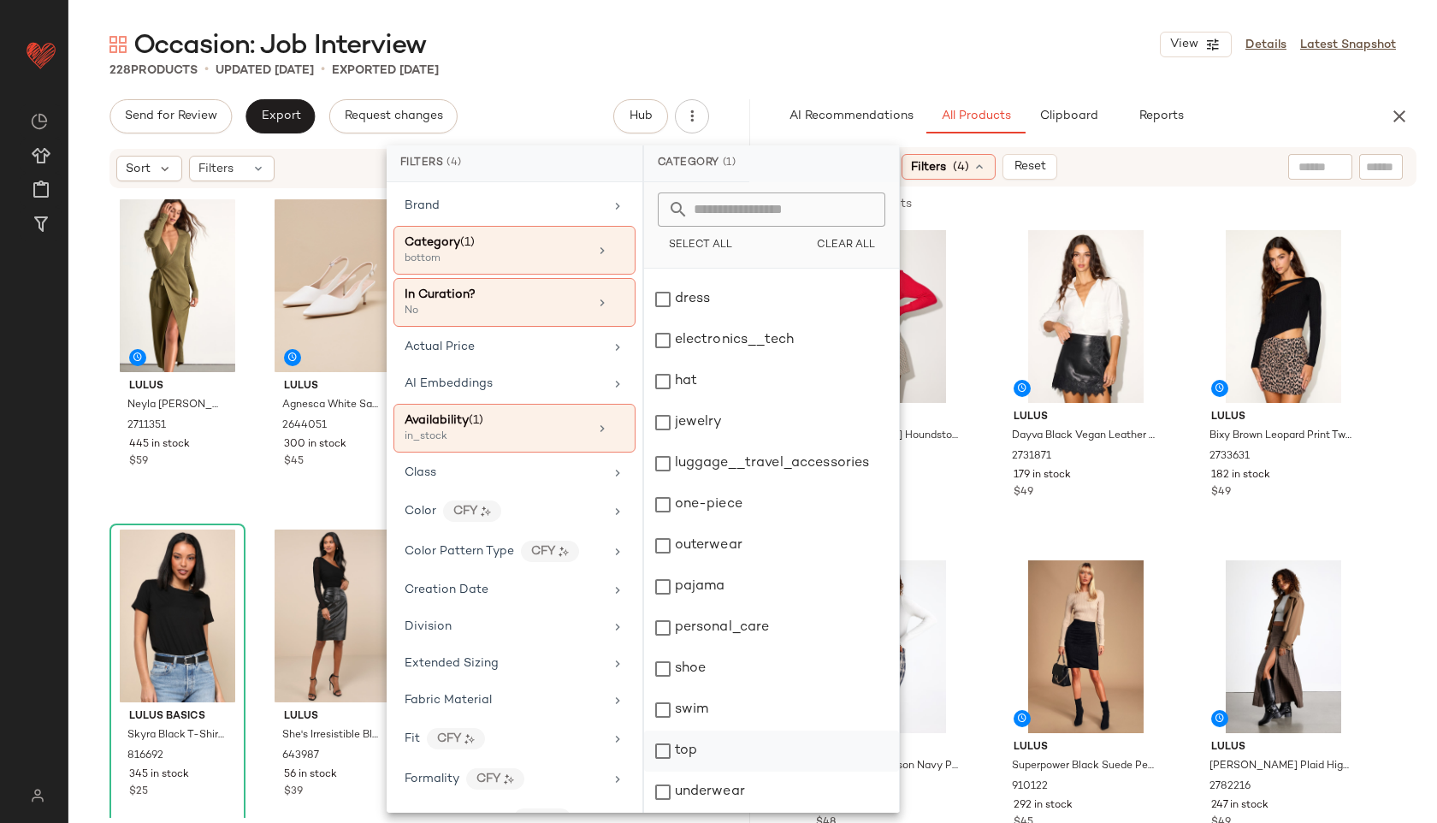
click at [723, 751] on div "top" at bounding box center [771, 750] width 255 height 41
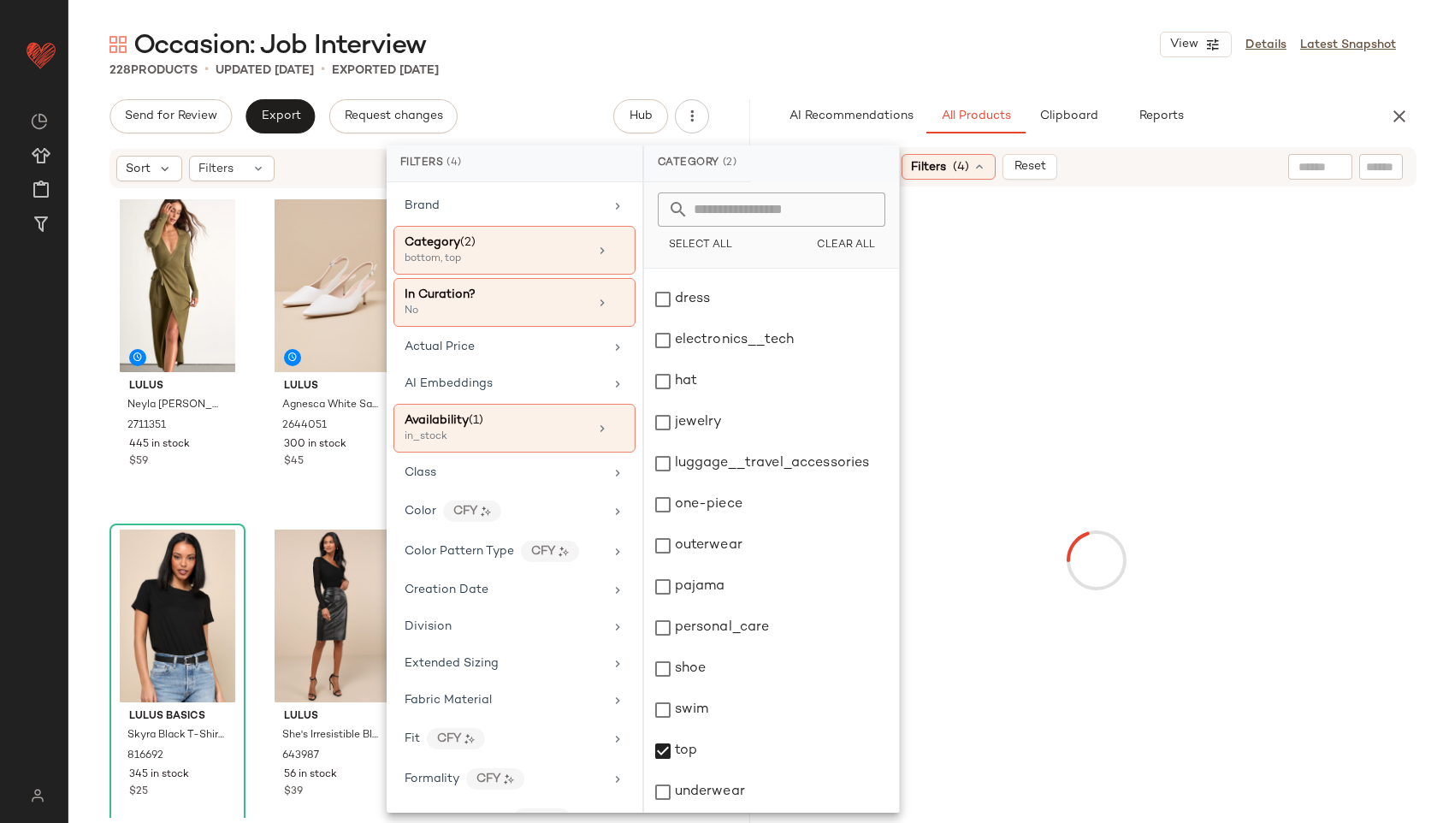
click at [835, 56] on div "Occasion: Job Interview View Details Latest Snapshot" at bounding box center [752, 44] width 1368 height 34
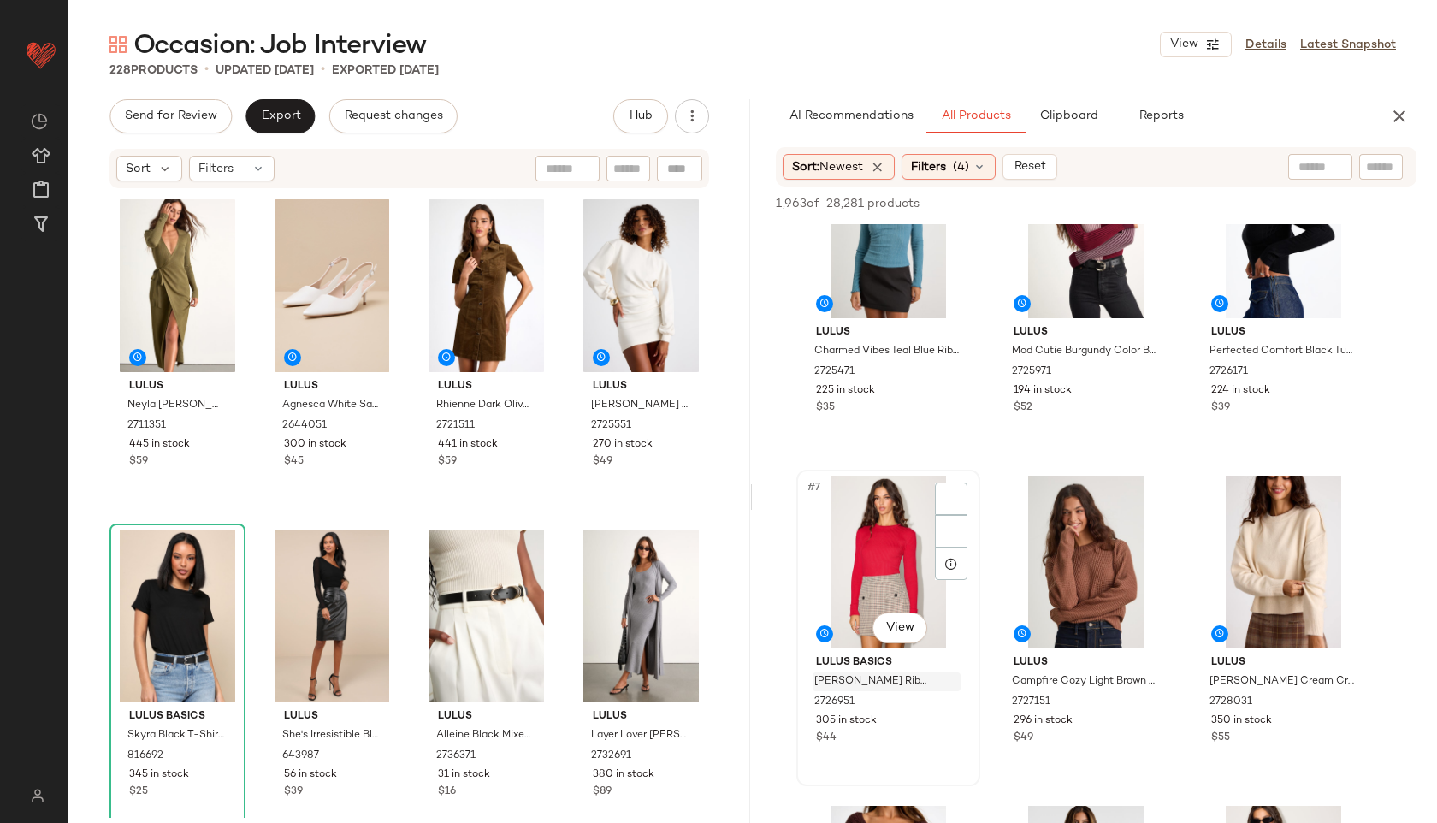
scroll to position [676, 0]
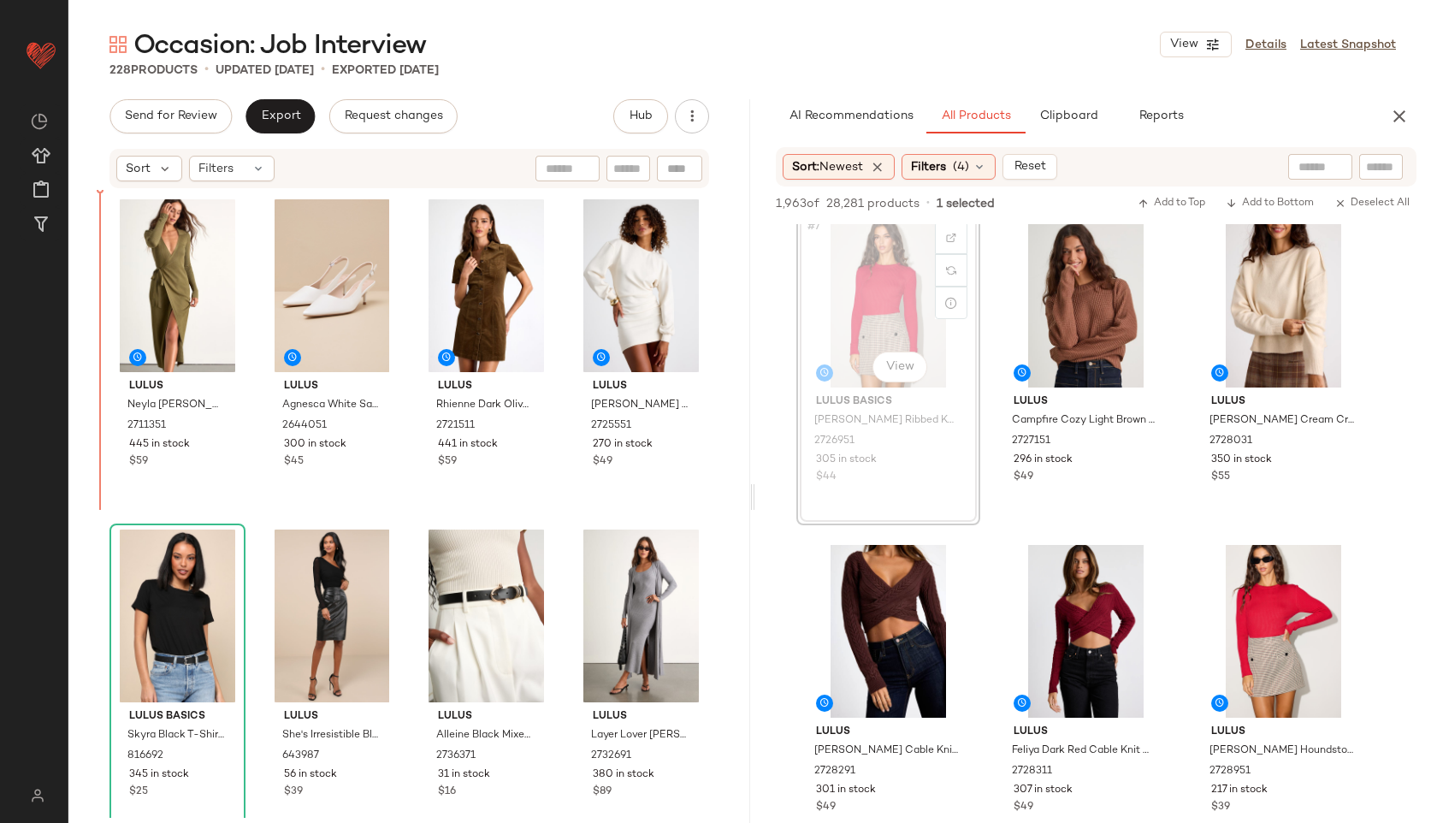
drag, startPoint x: 878, startPoint y: 302, endPoint x: 97, endPoint y: 292, distance: 780.8
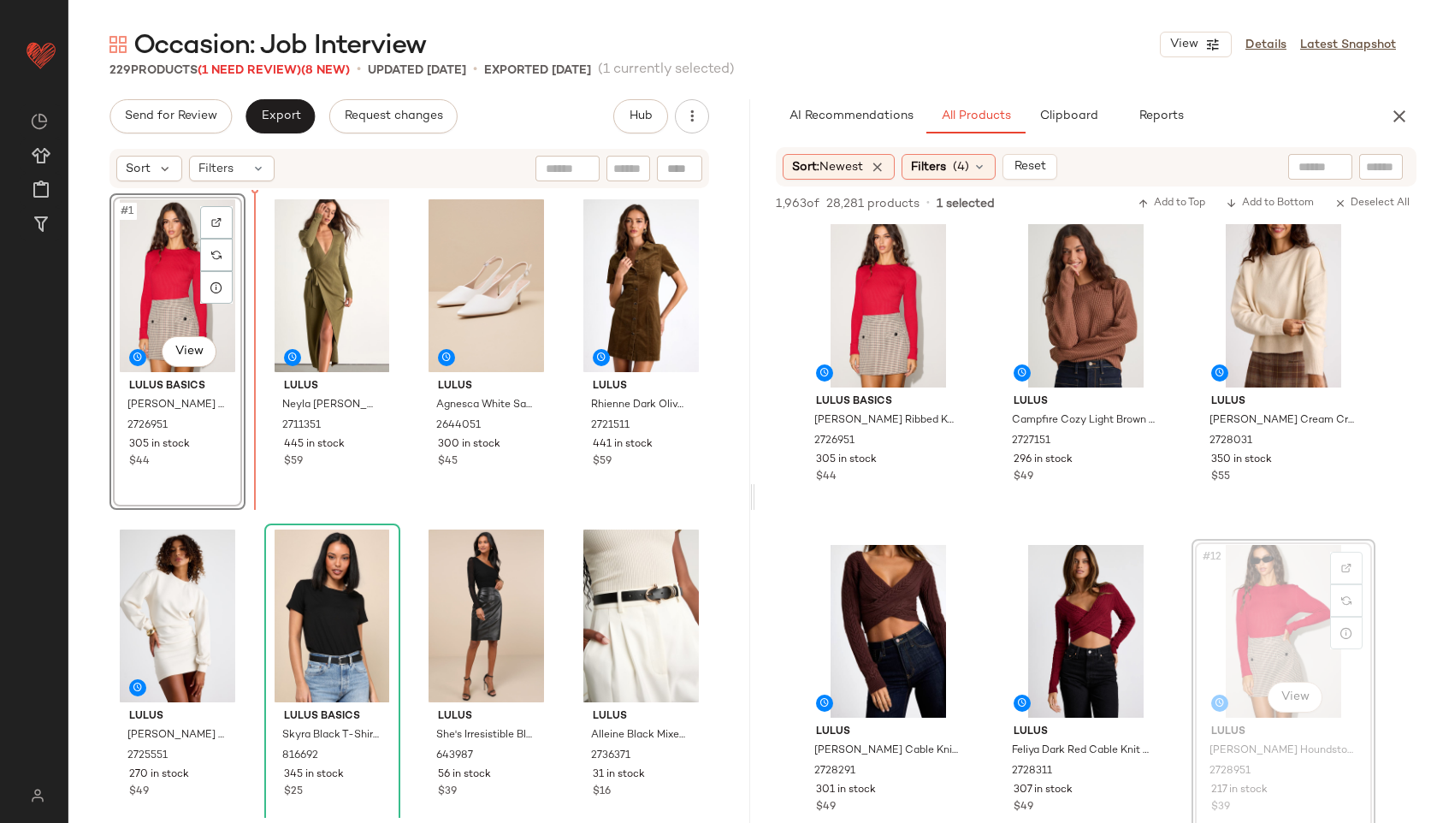
drag, startPoint x: 1290, startPoint y: 642, endPoint x: 1196, endPoint y: 596, distance: 104.0
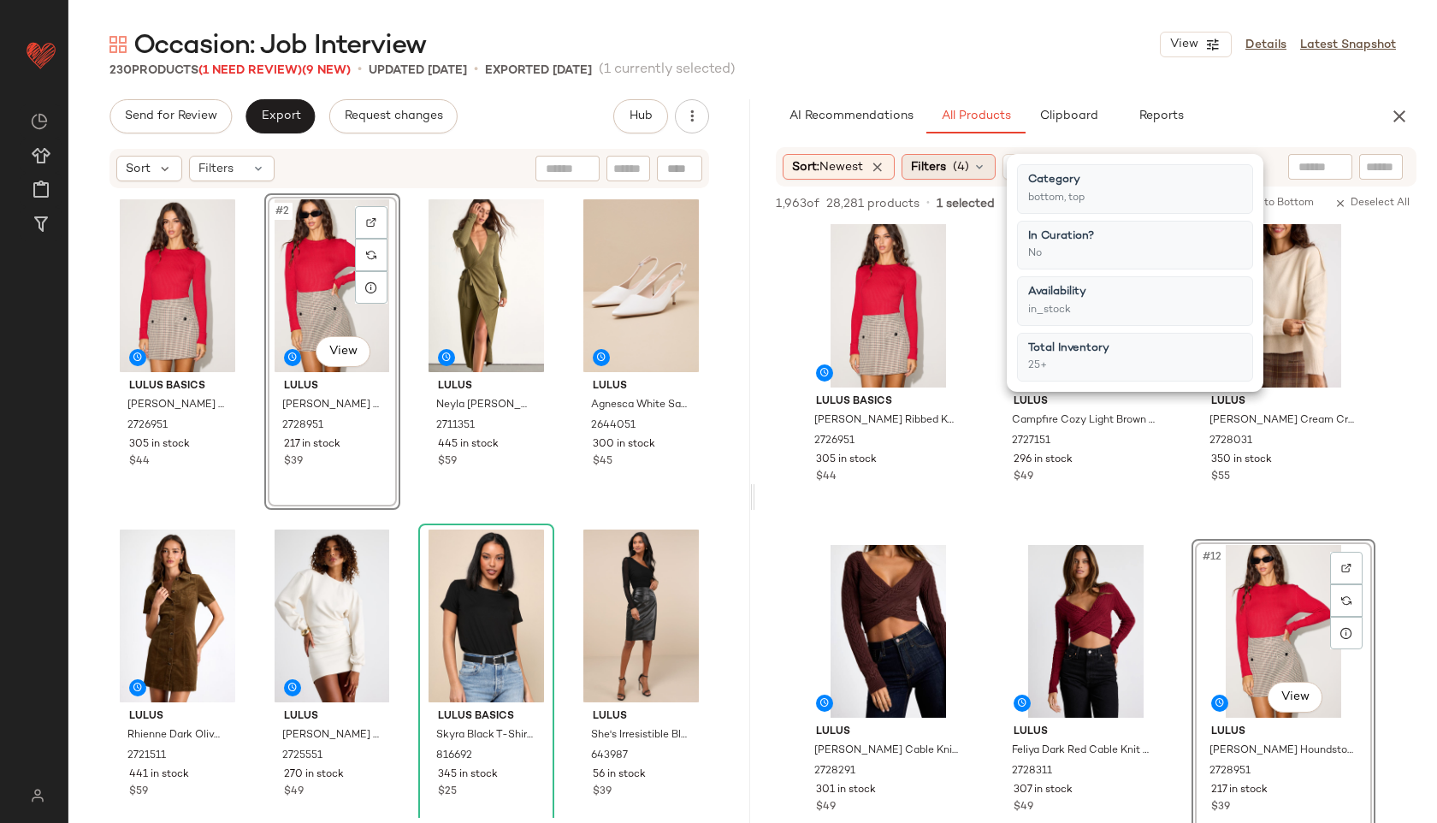
click at [941, 165] on span "Filters" at bounding box center [928, 167] width 35 height 18
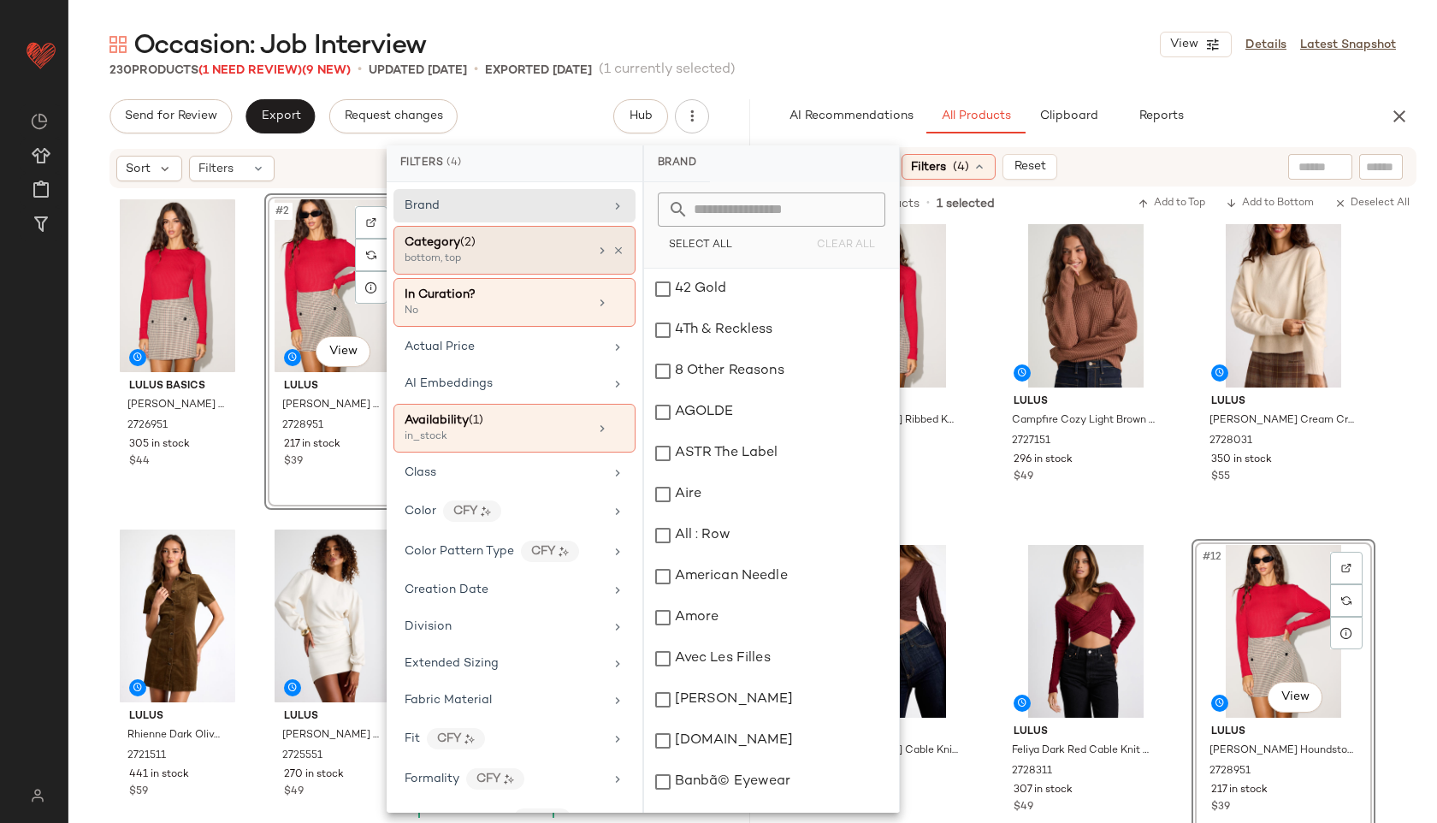
click at [554, 257] on div "bottom, top" at bounding box center [489, 258] width 171 height 15
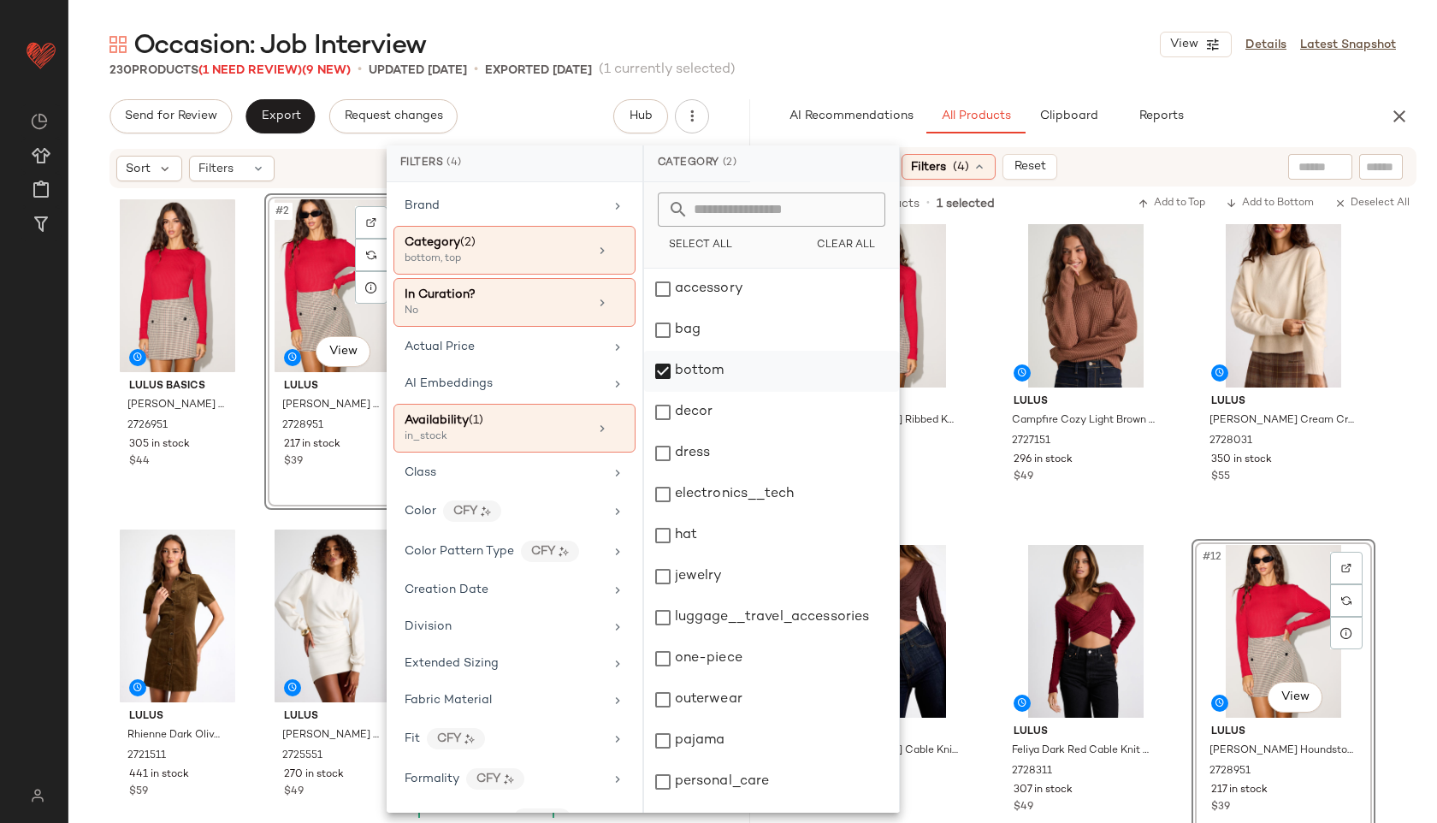
click at [681, 367] on div "bottom" at bounding box center [771, 371] width 255 height 41
click at [690, 452] on div "dress" at bounding box center [771, 453] width 255 height 41
click at [853, 27] on main "Occasion: Job Interview View Details Latest Snapshot 230 Products (1 Need Revie…" at bounding box center [718, 411] width 1437 height 823
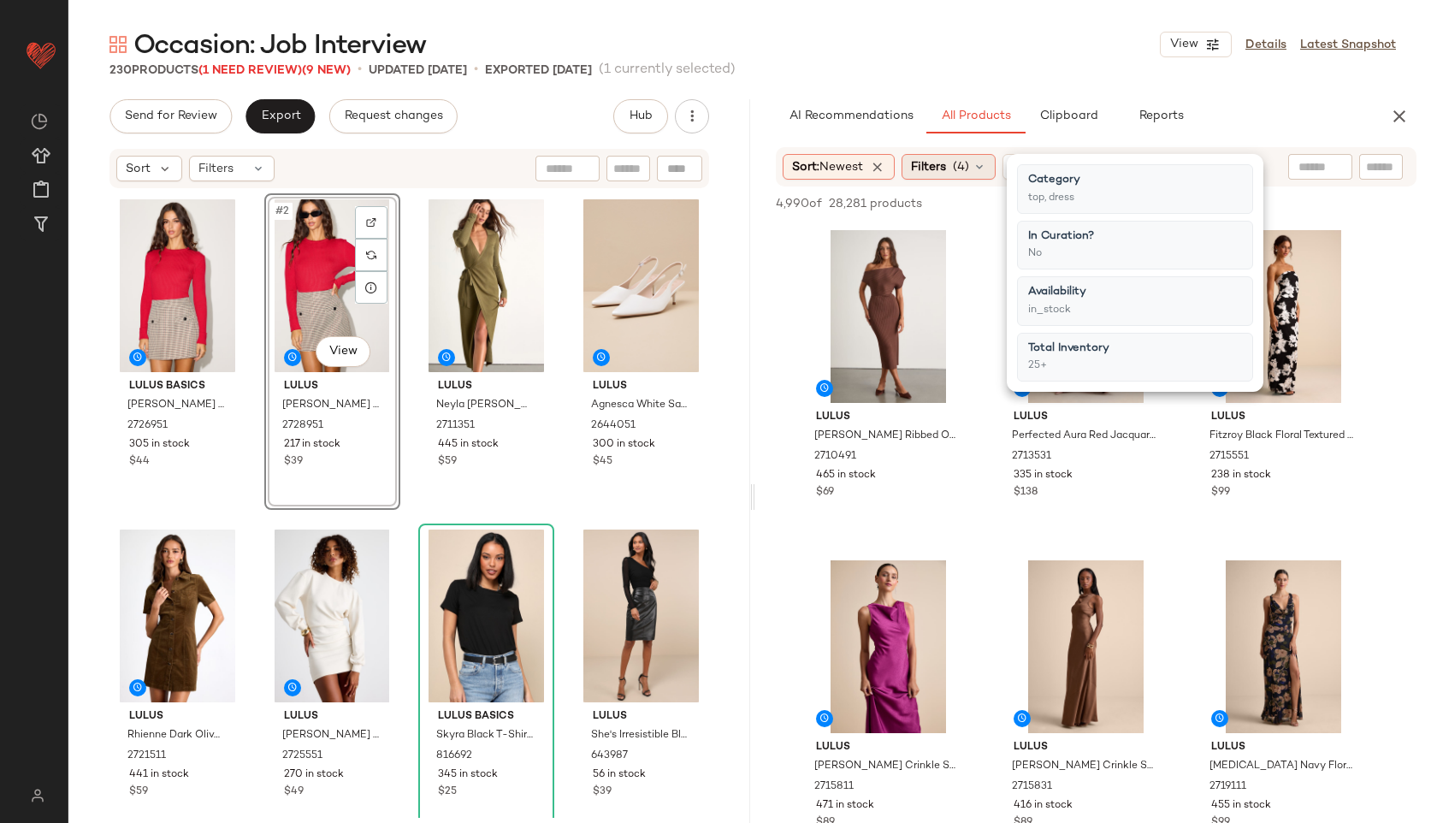
click at [936, 170] on span "Filters" at bounding box center [928, 167] width 35 height 18
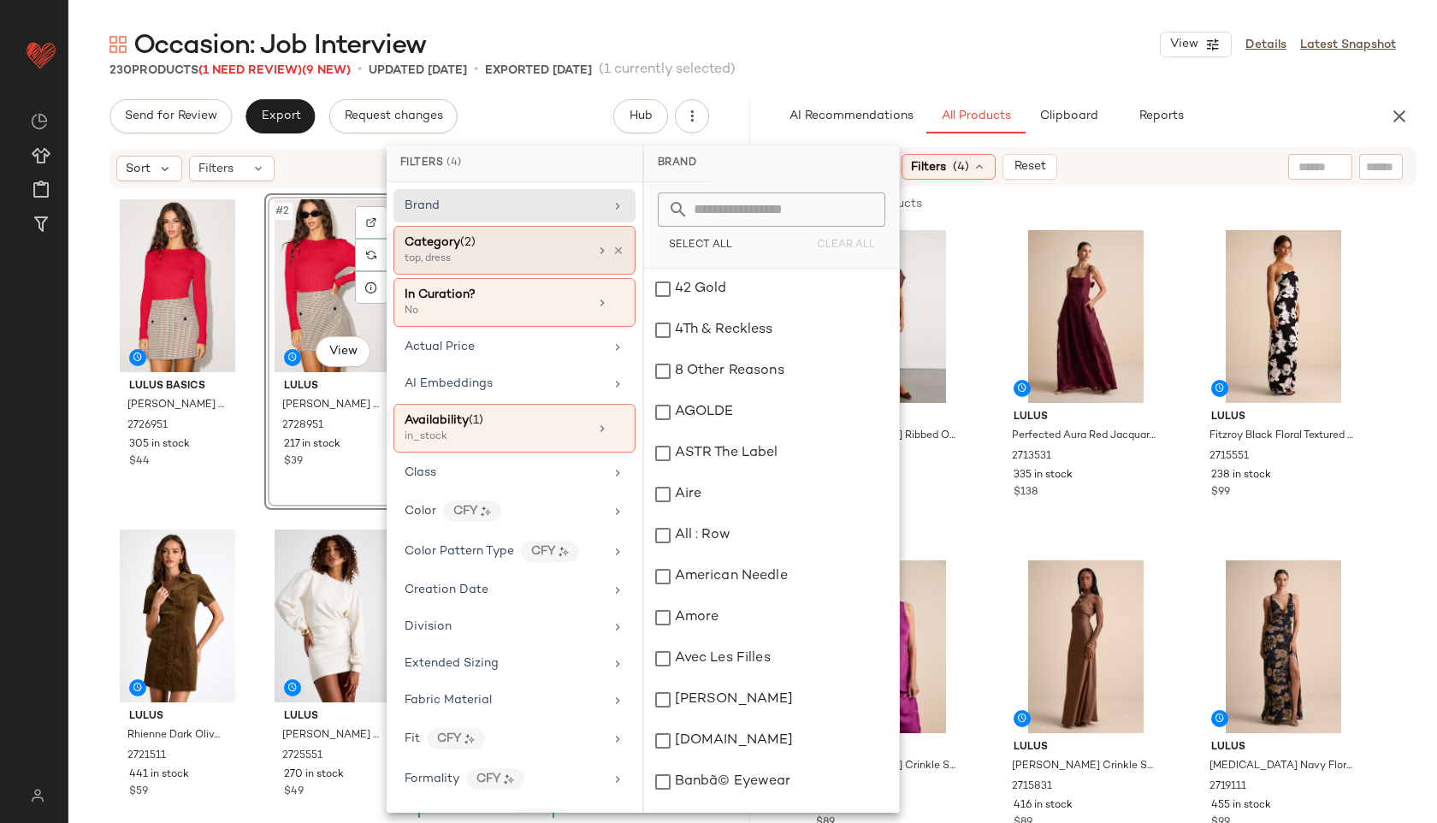
click at [540, 240] on div "Category (2)" at bounding box center [496, 242] width 184 height 18
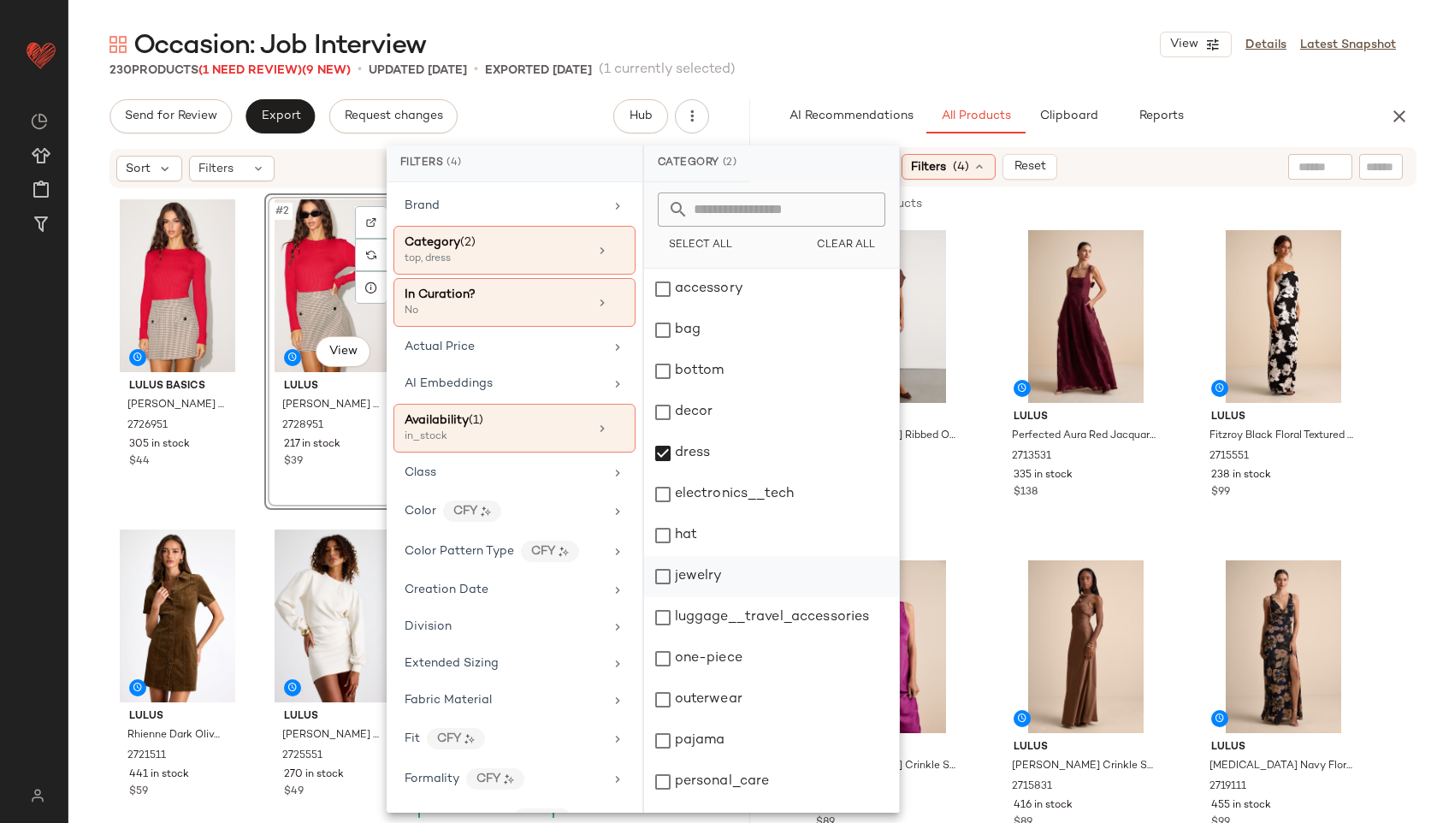
scroll to position [154, 0]
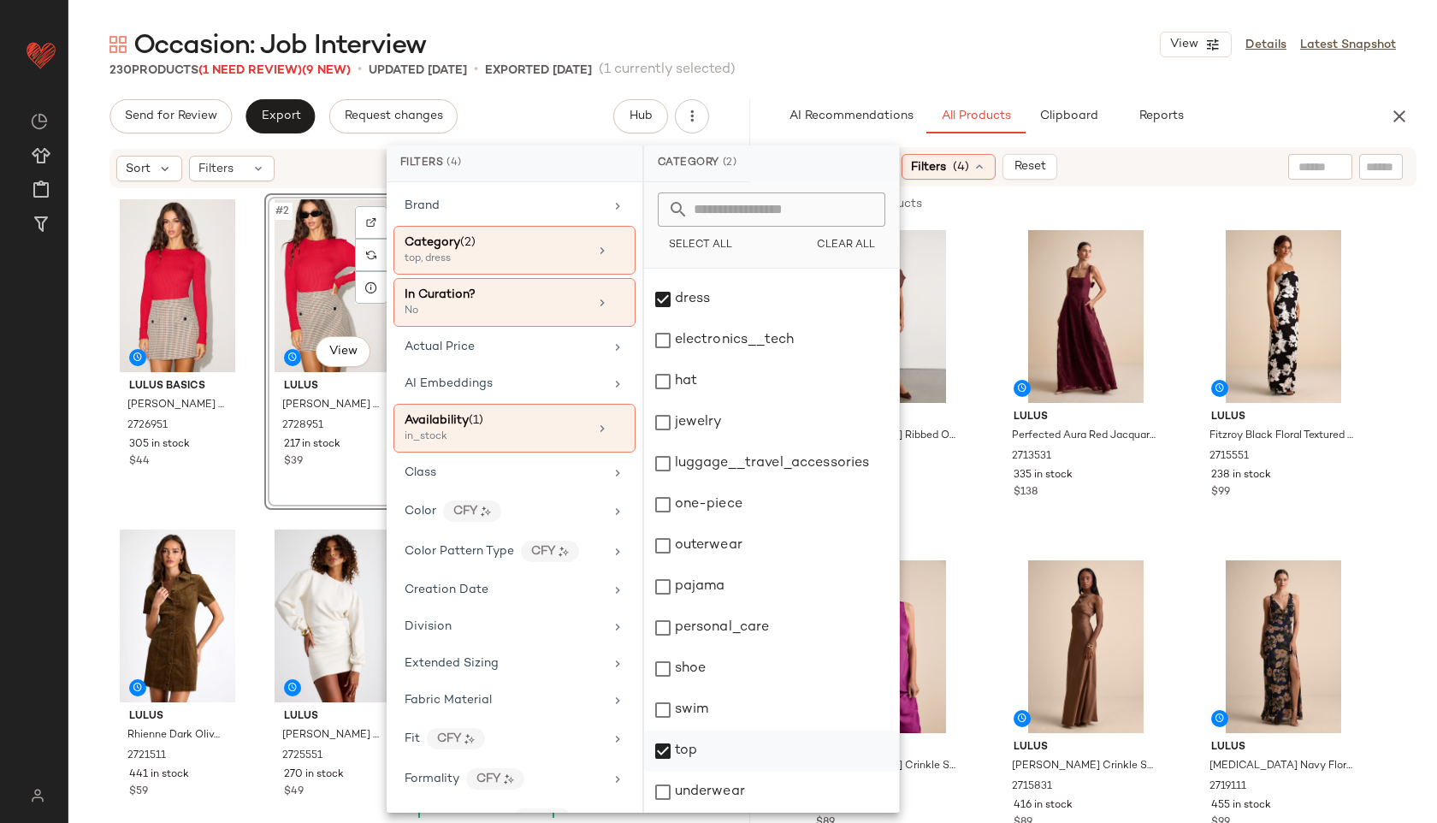
click at [731, 756] on div "top" at bounding box center [771, 750] width 255 height 41
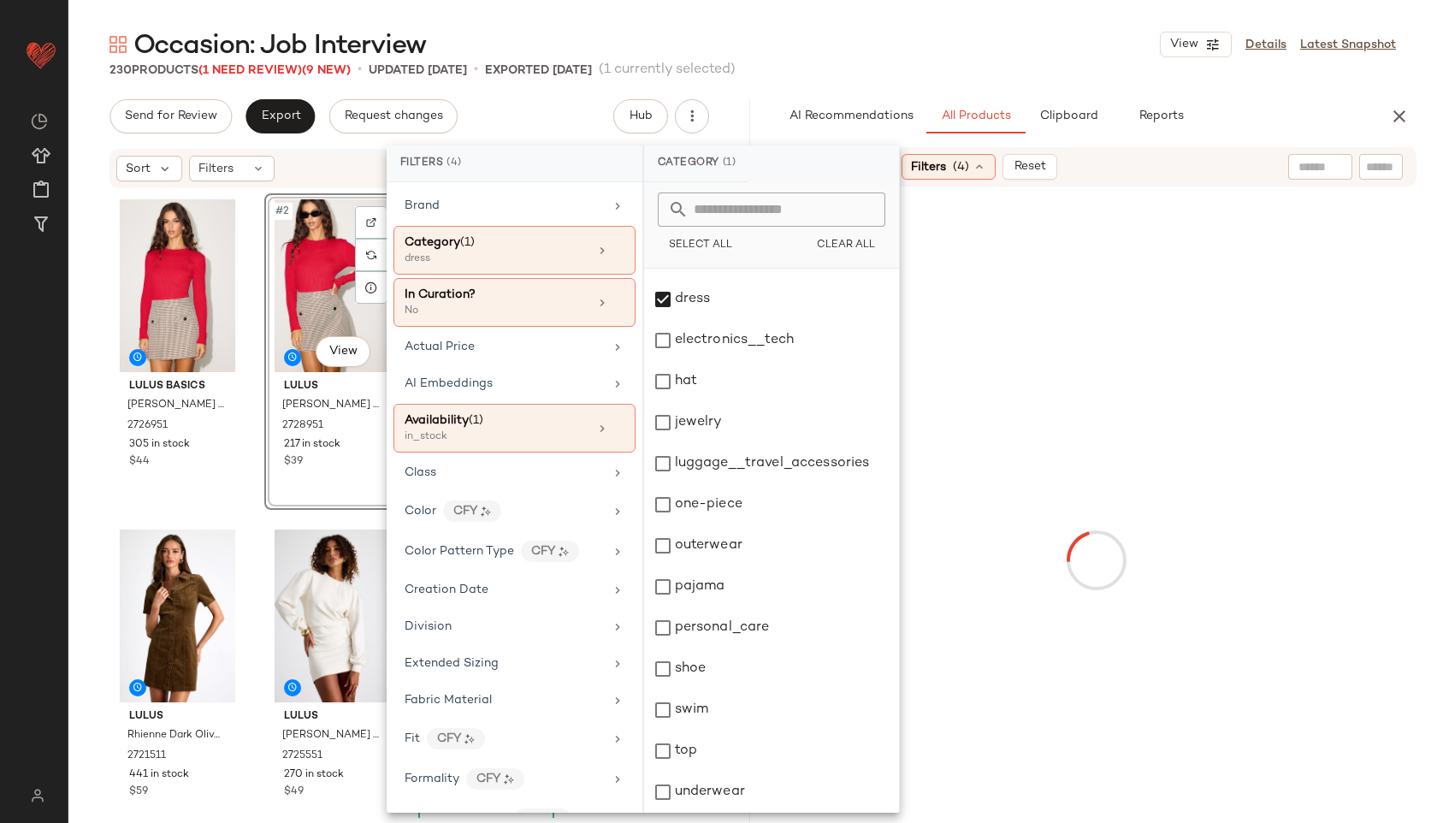
click at [913, 53] on div "Occasion: Job Interview View Details Latest Snapshot" at bounding box center [752, 44] width 1368 height 34
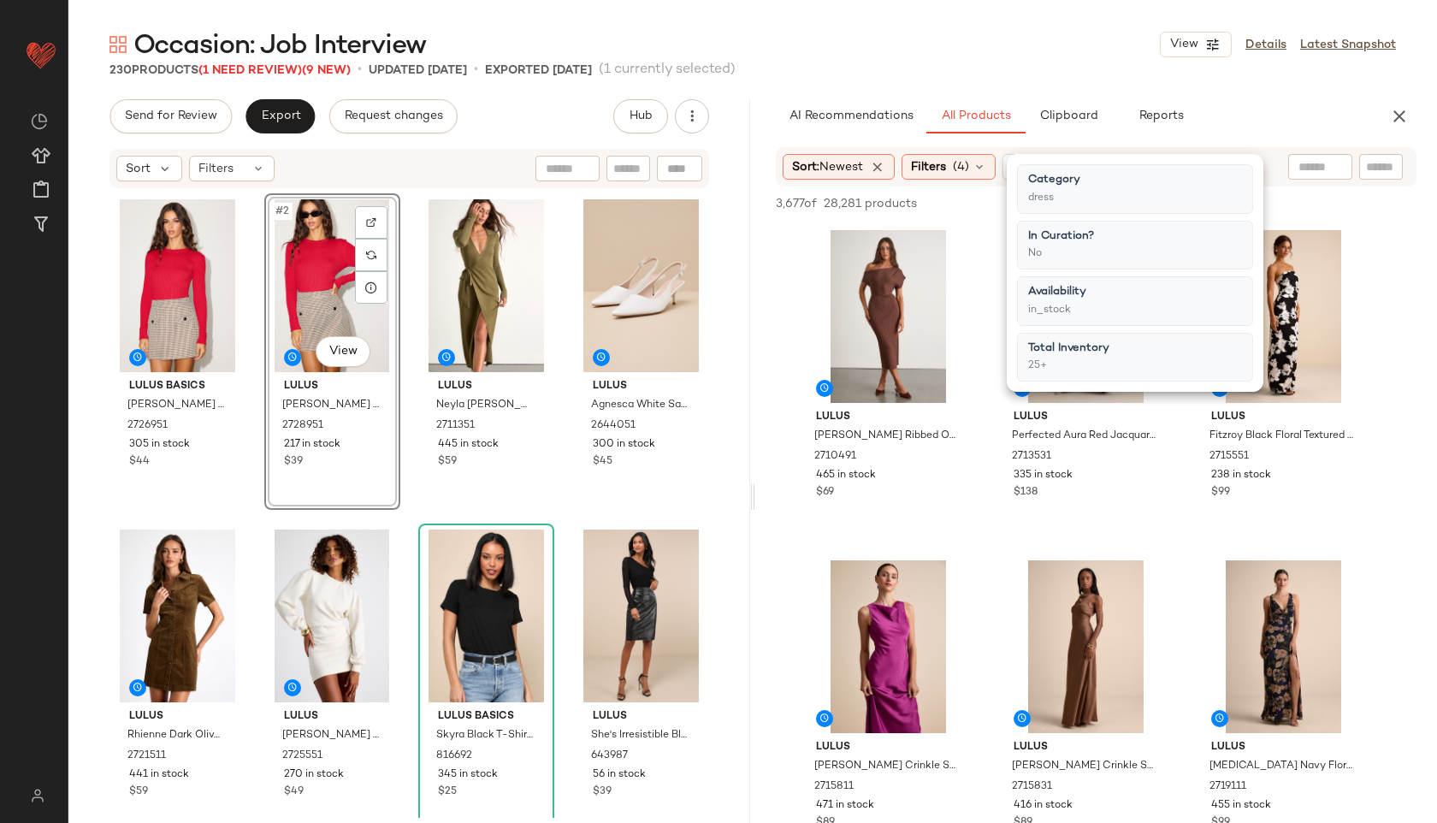
click at [910, 52] on div "Occasion: Job Interview View Details Latest Snapshot" at bounding box center [752, 44] width 1368 height 34
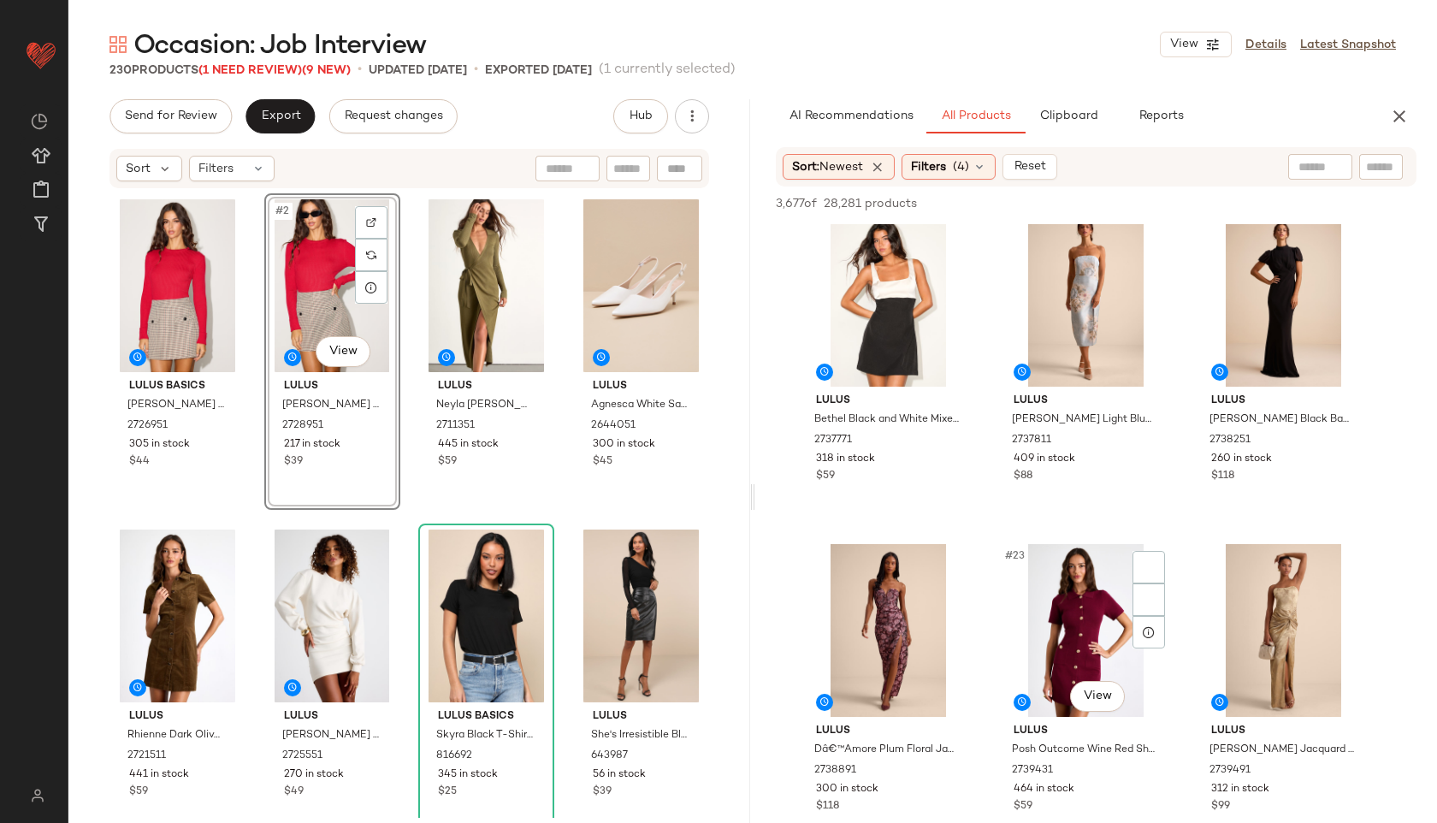
scroll to position [2071, 0]
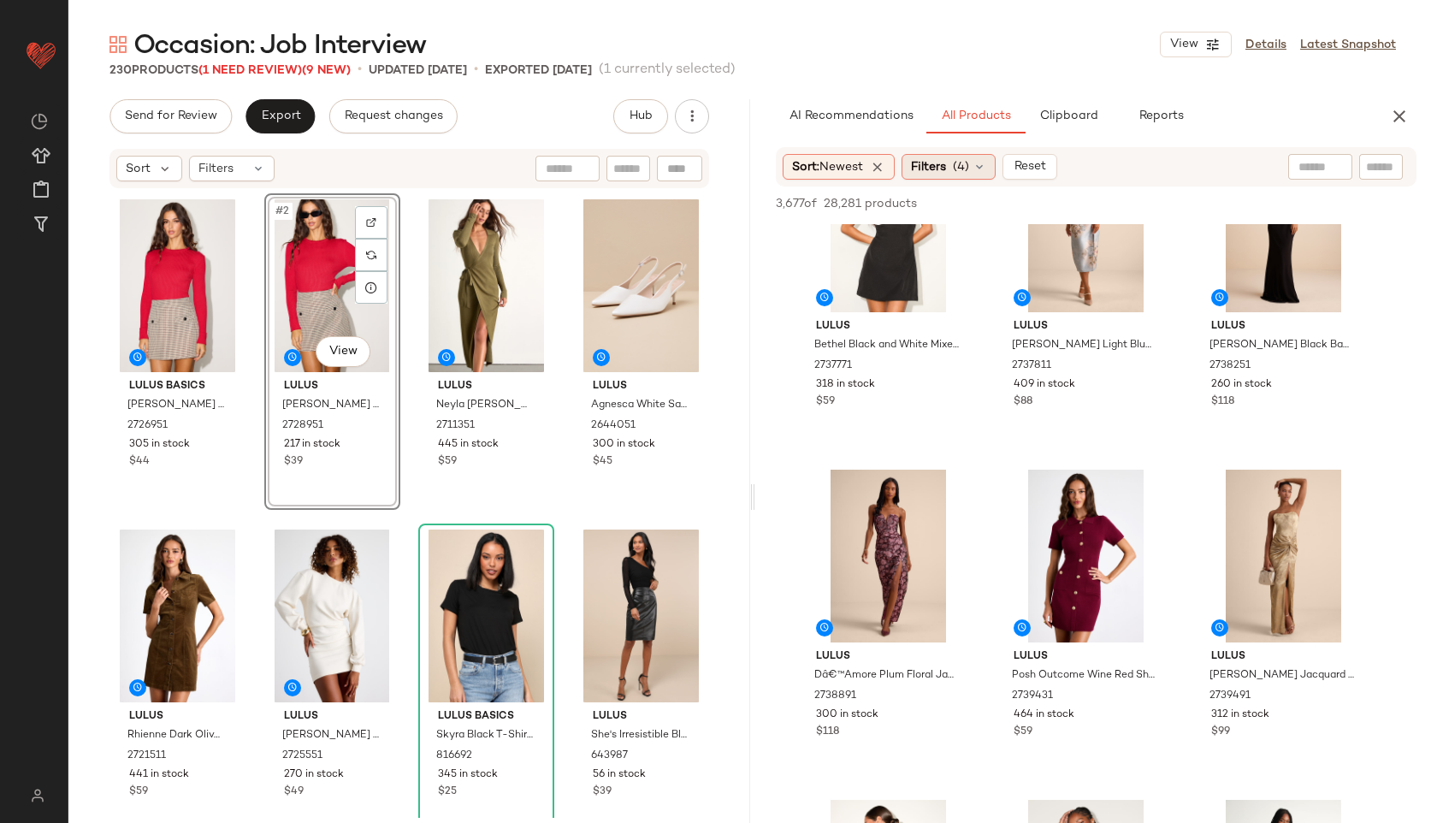
click at [968, 170] on span "(4)" at bounding box center [961, 167] width 16 height 18
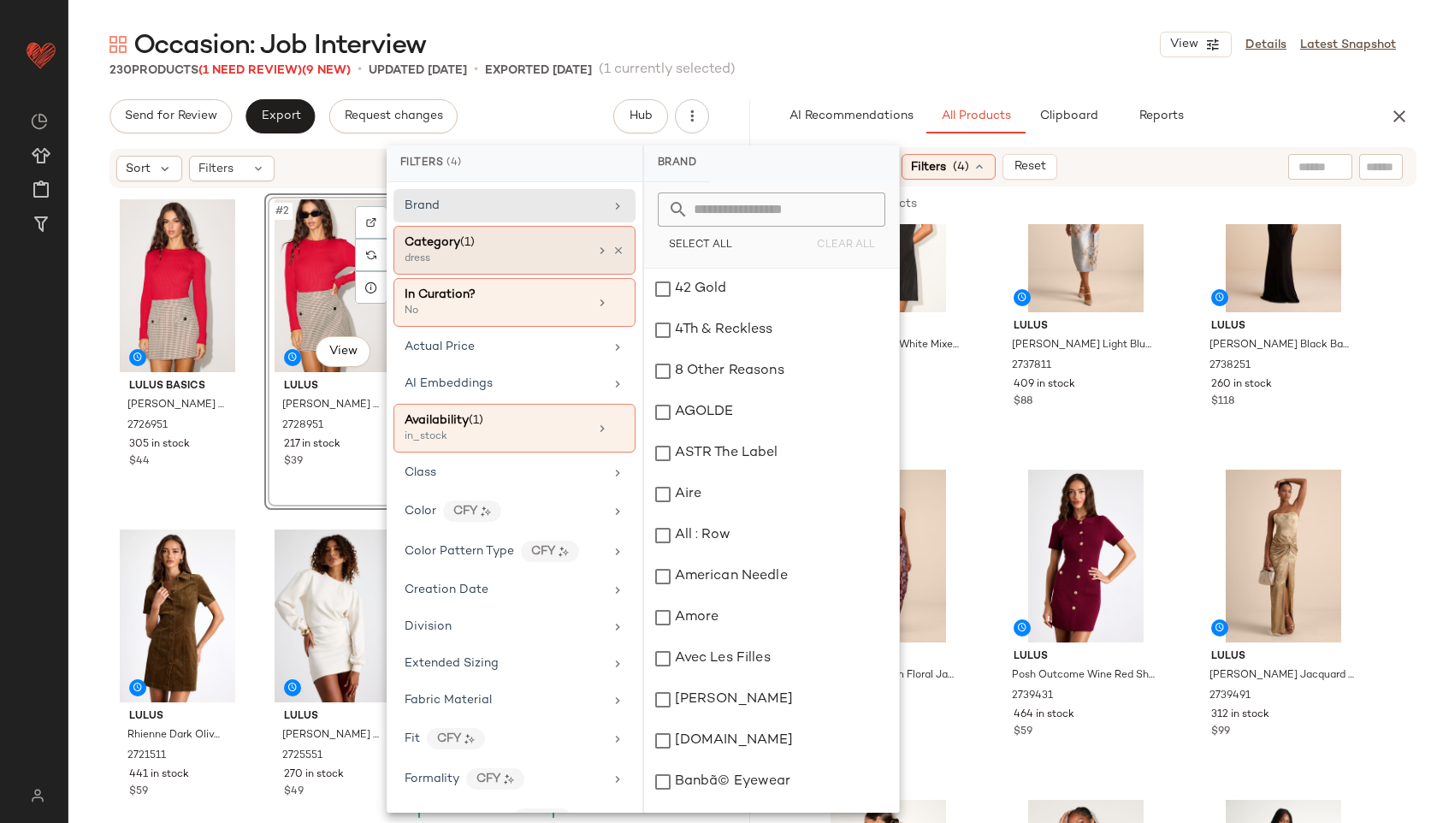
click at [568, 267] on div "Category (1) dress" at bounding box center [514, 250] width 242 height 49
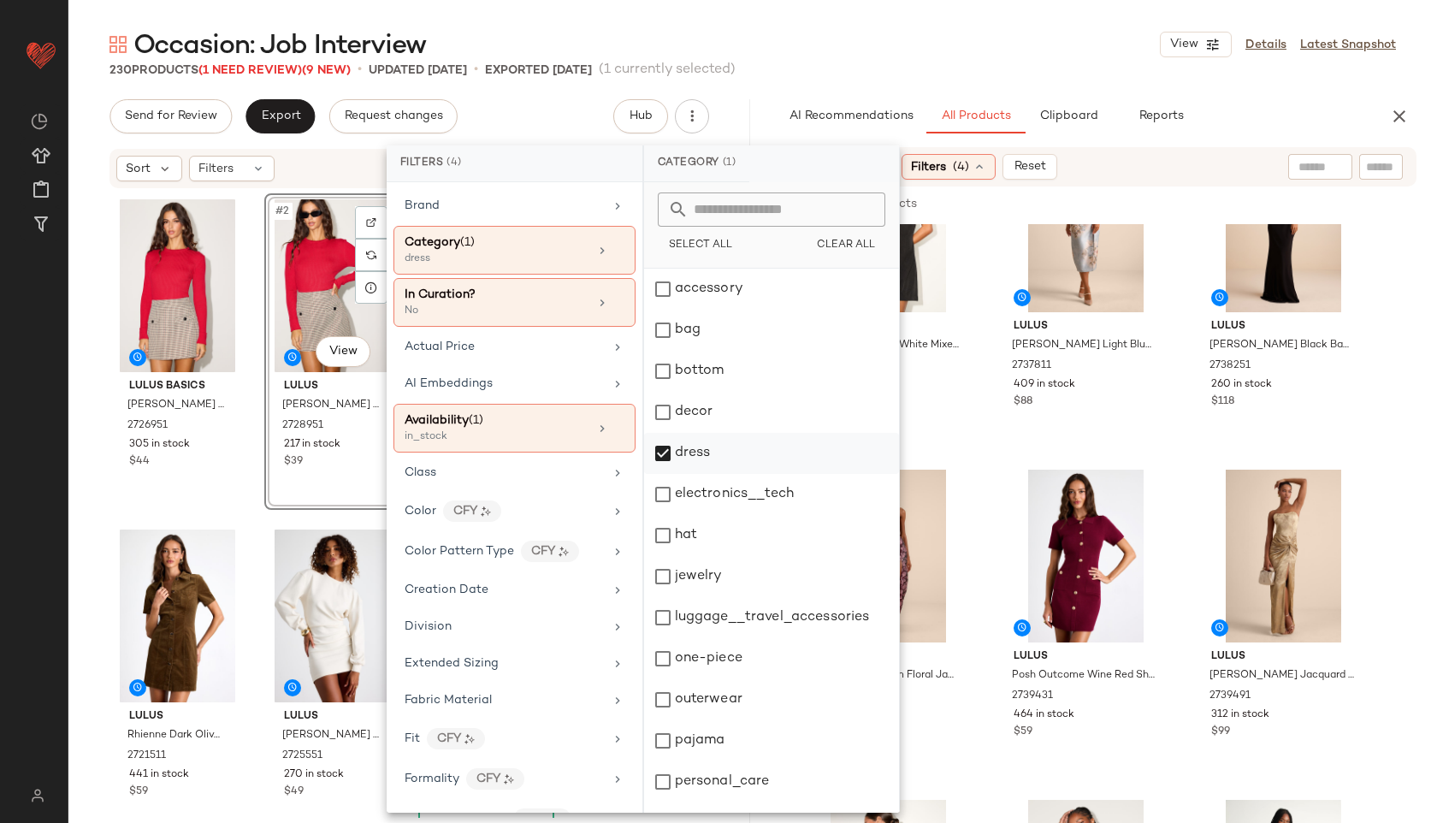
click at [676, 446] on div "dress" at bounding box center [771, 453] width 255 height 41
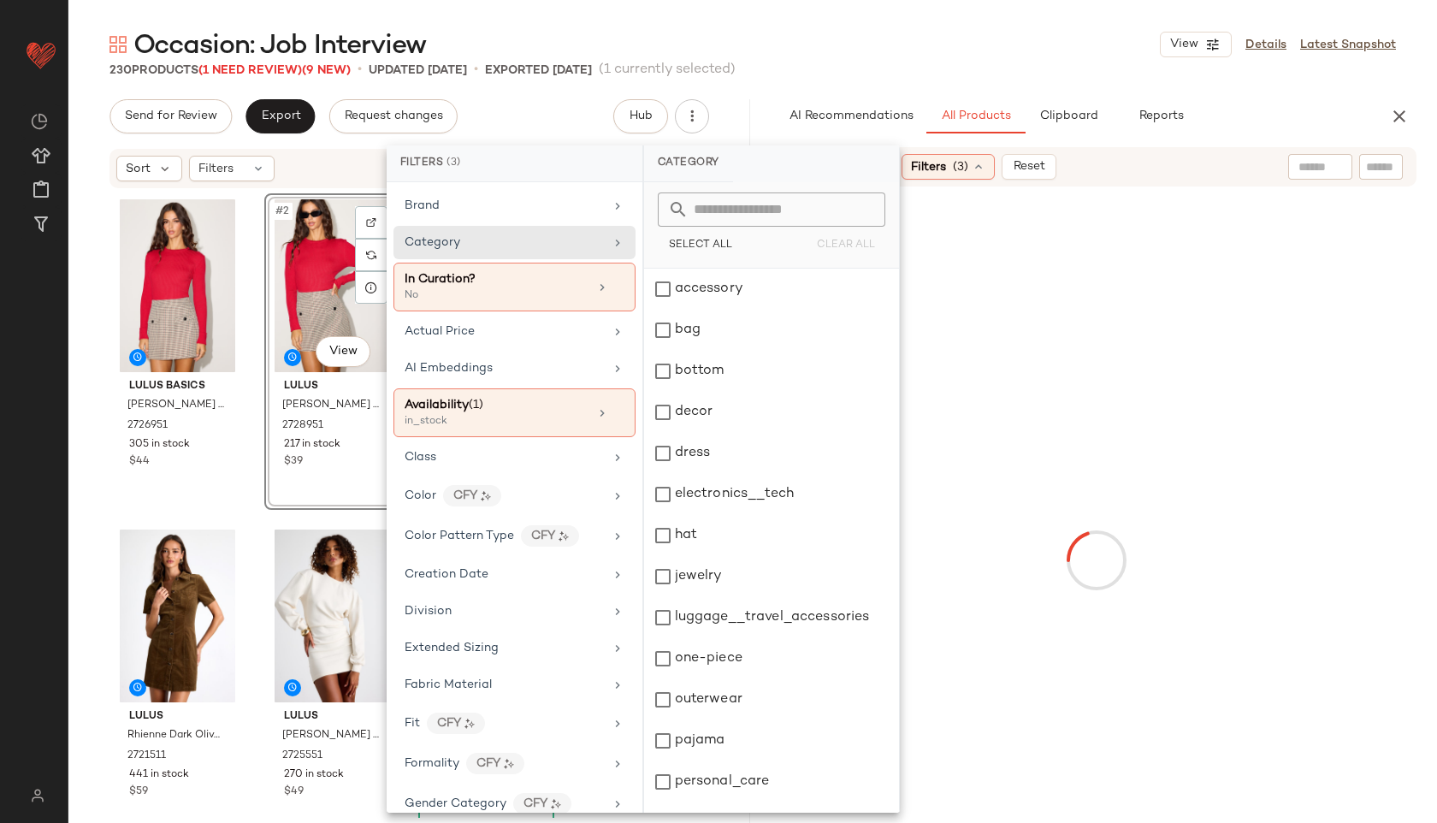
click at [721, 699] on div "outerwear" at bounding box center [771, 699] width 255 height 41
click at [829, 59] on div "Occasion: Job Interview View Details Latest Snapshot" at bounding box center [752, 44] width 1368 height 34
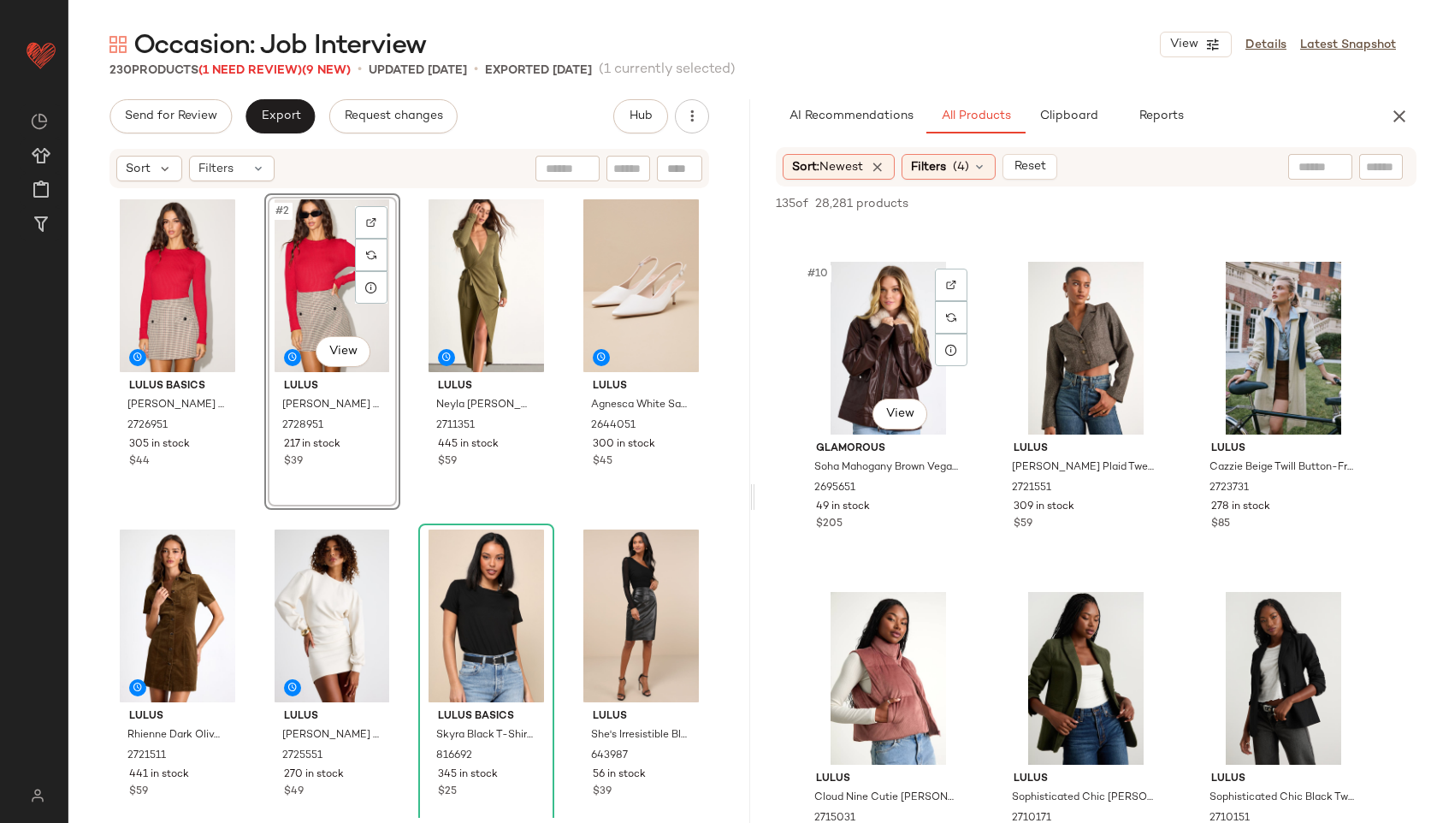
scroll to position [960, 0]
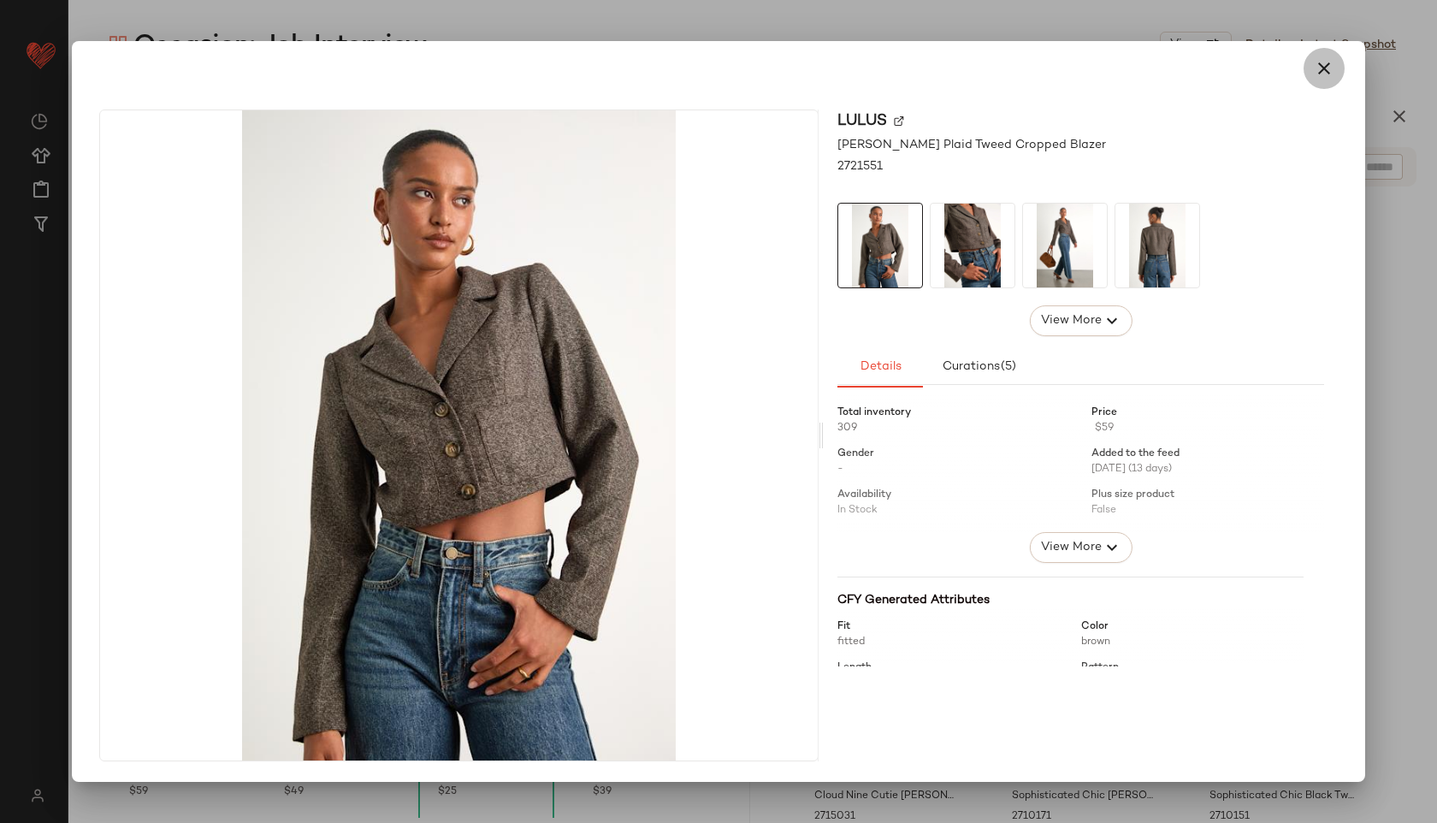
click at [1319, 70] on icon "button" at bounding box center [1323, 68] width 21 height 21
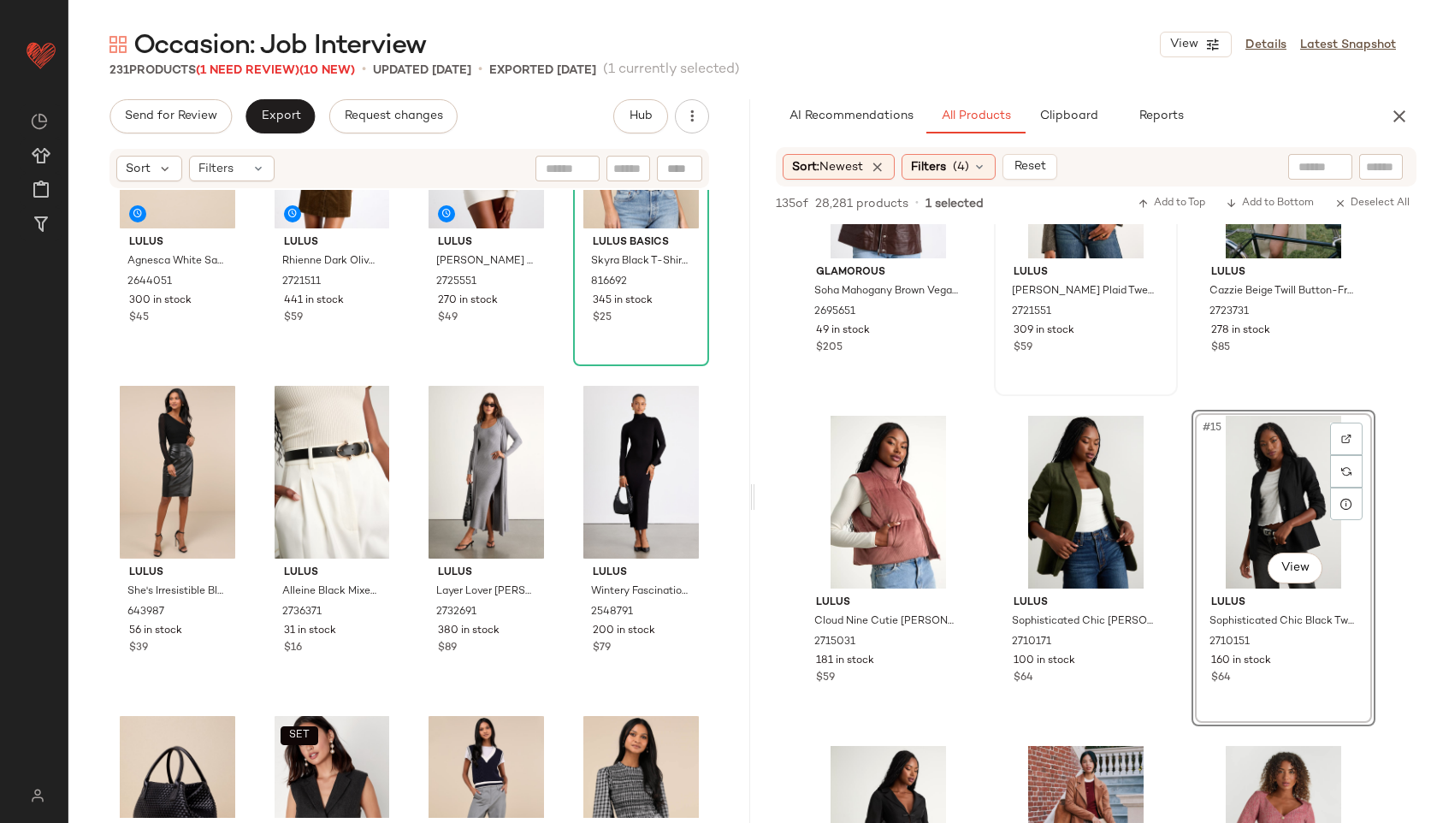
scroll to position [0, 0]
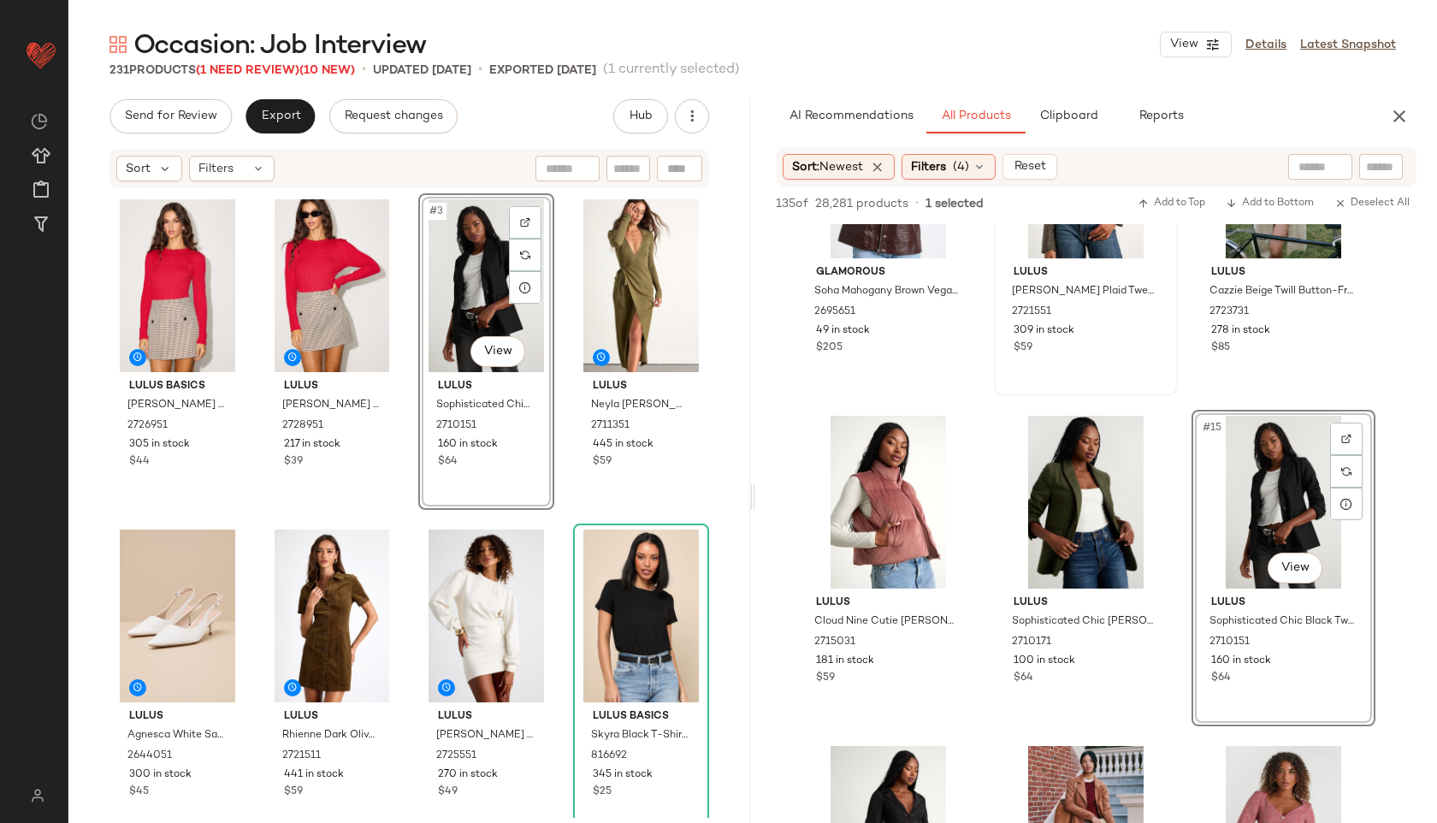
click at [974, 181] on div "Sort: Newest Filters (4) Reset" at bounding box center [1096, 166] width 640 height 39
click at [969, 174] on span "(4)" at bounding box center [961, 167] width 16 height 18
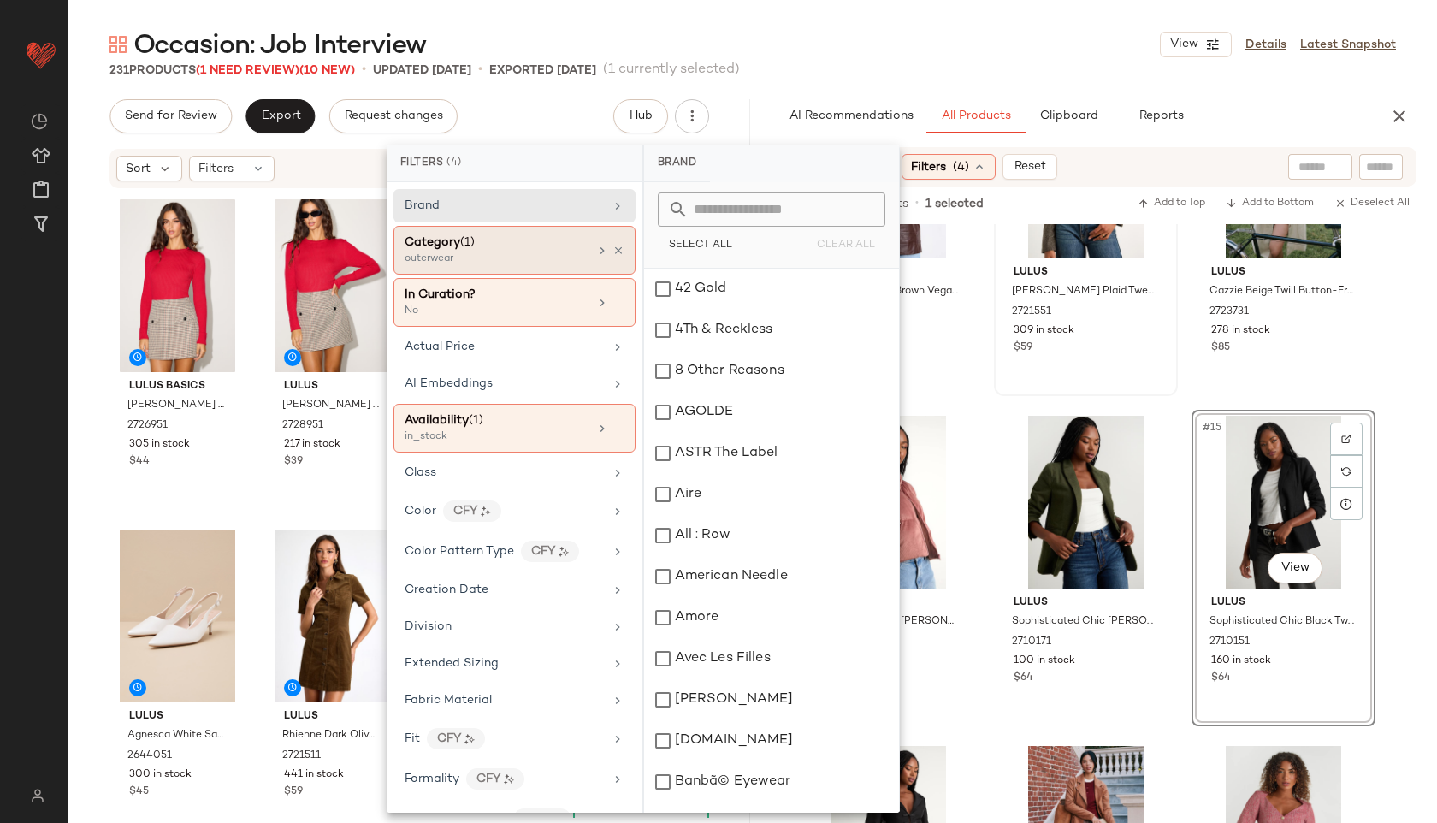
click at [540, 257] on div "outerwear" at bounding box center [489, 258] width 171 height 15
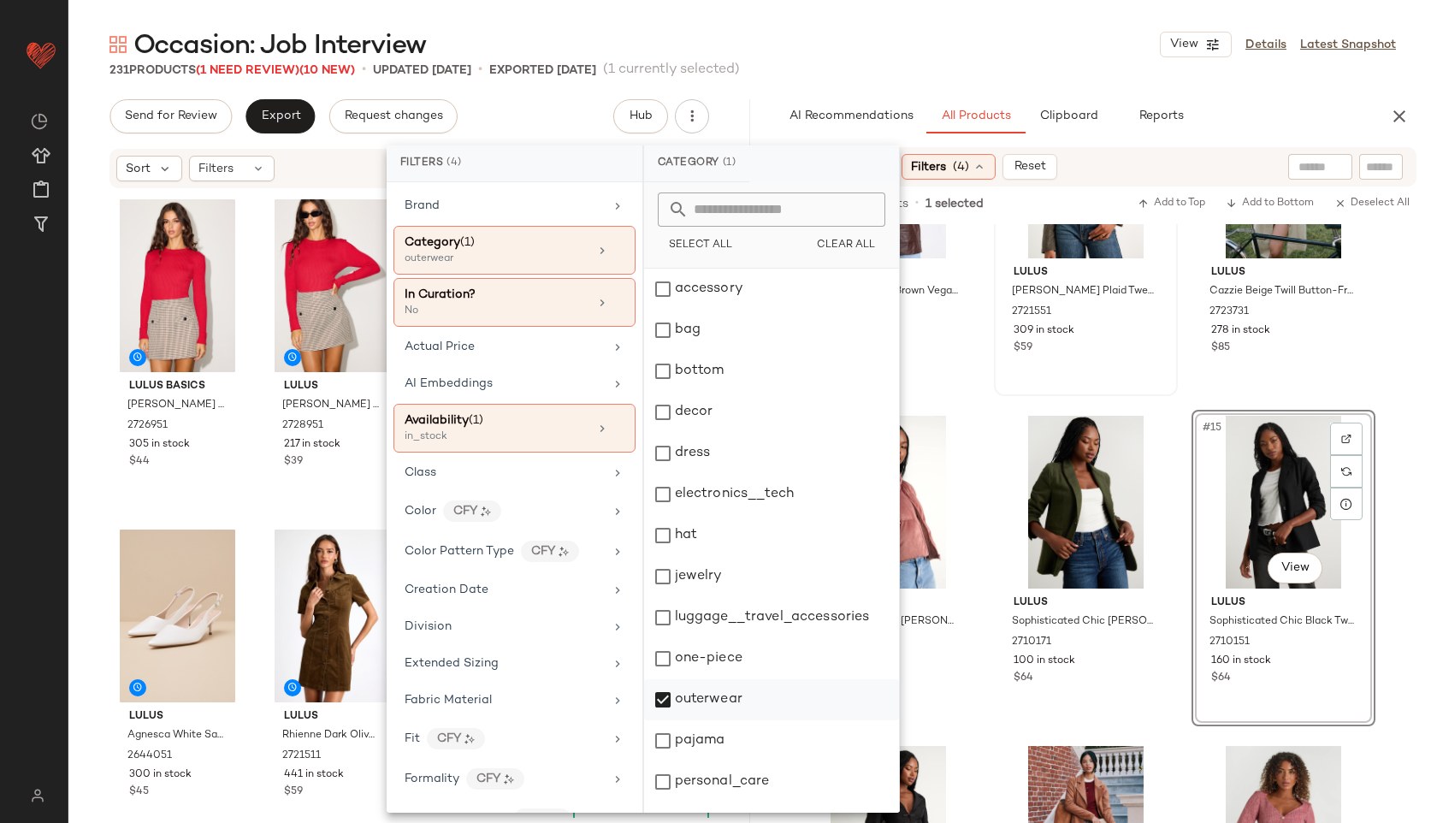
click at [741, 688] on div "outerwear" at bounding box center [771, 699] width 255 height 41
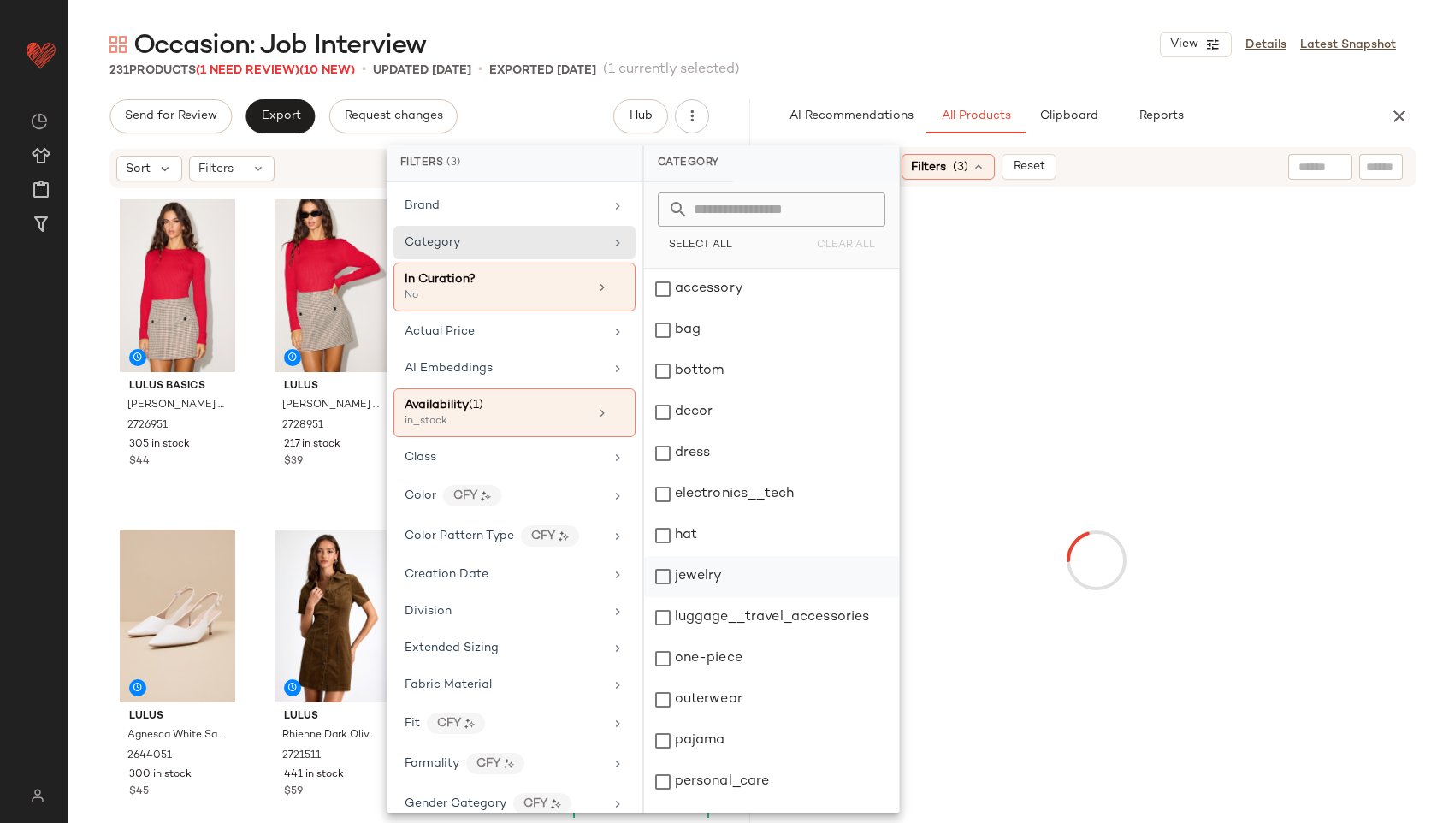
click at [728, 575] on div "jewelry" at bounding box center [771, 576] width 255 height 41
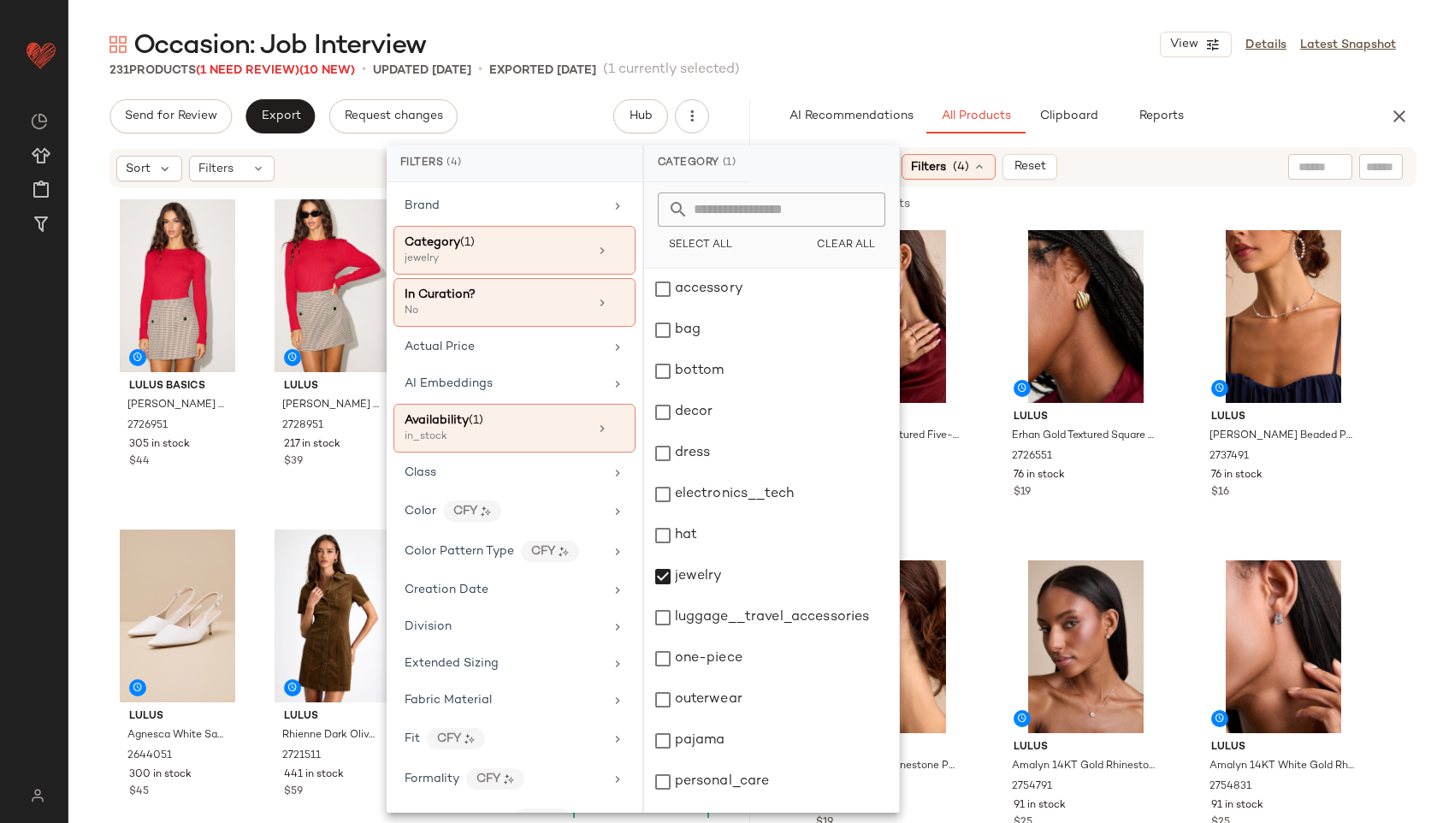
click at [912, 35] on div "Occasion: Job Interview View Details Latest Snapshot" at bounding box center [752, 44] width 1368 height 34
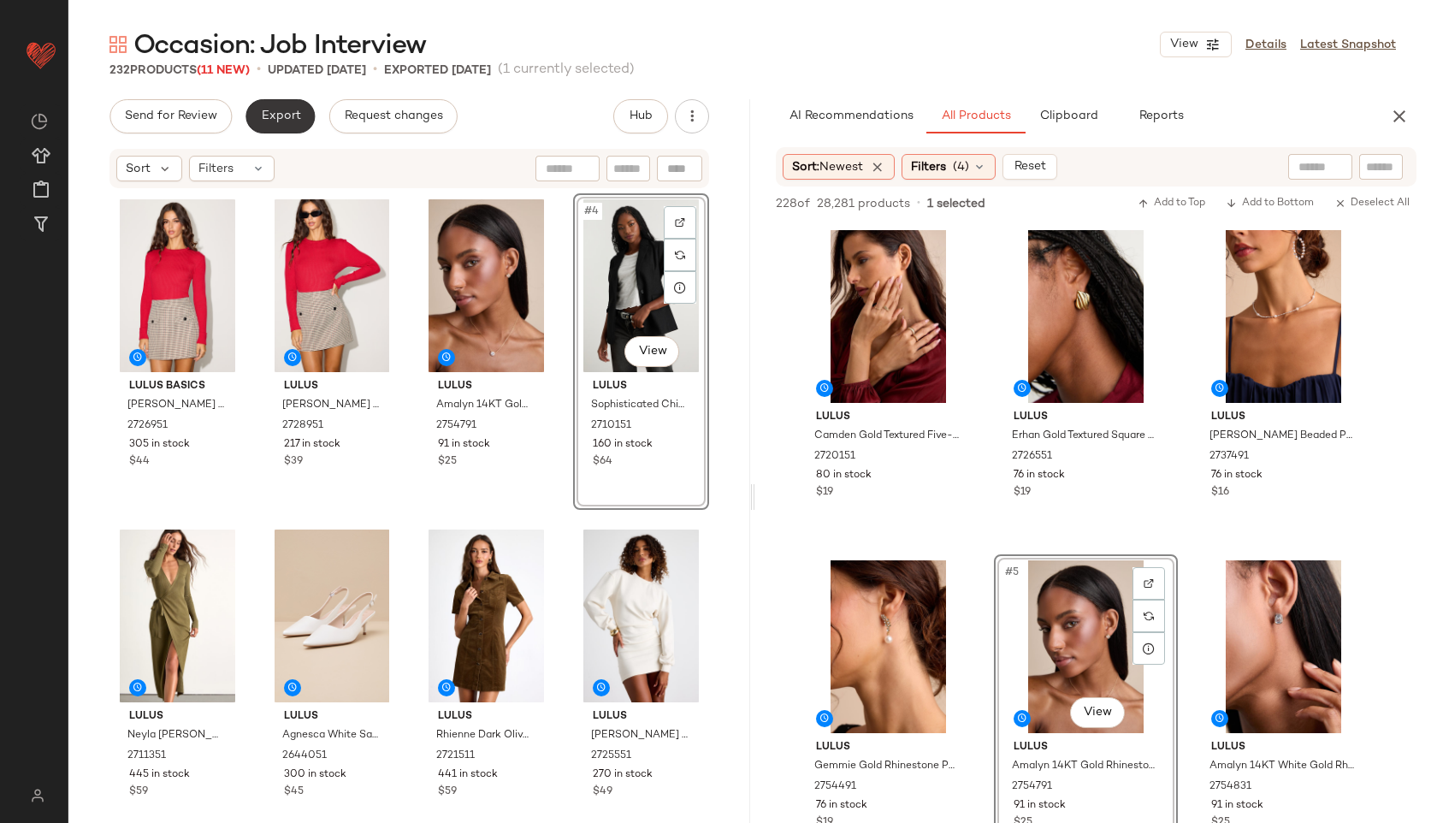
click at [261, 112] on span "Export" at bounding box center [280, 116] width 40 height 14
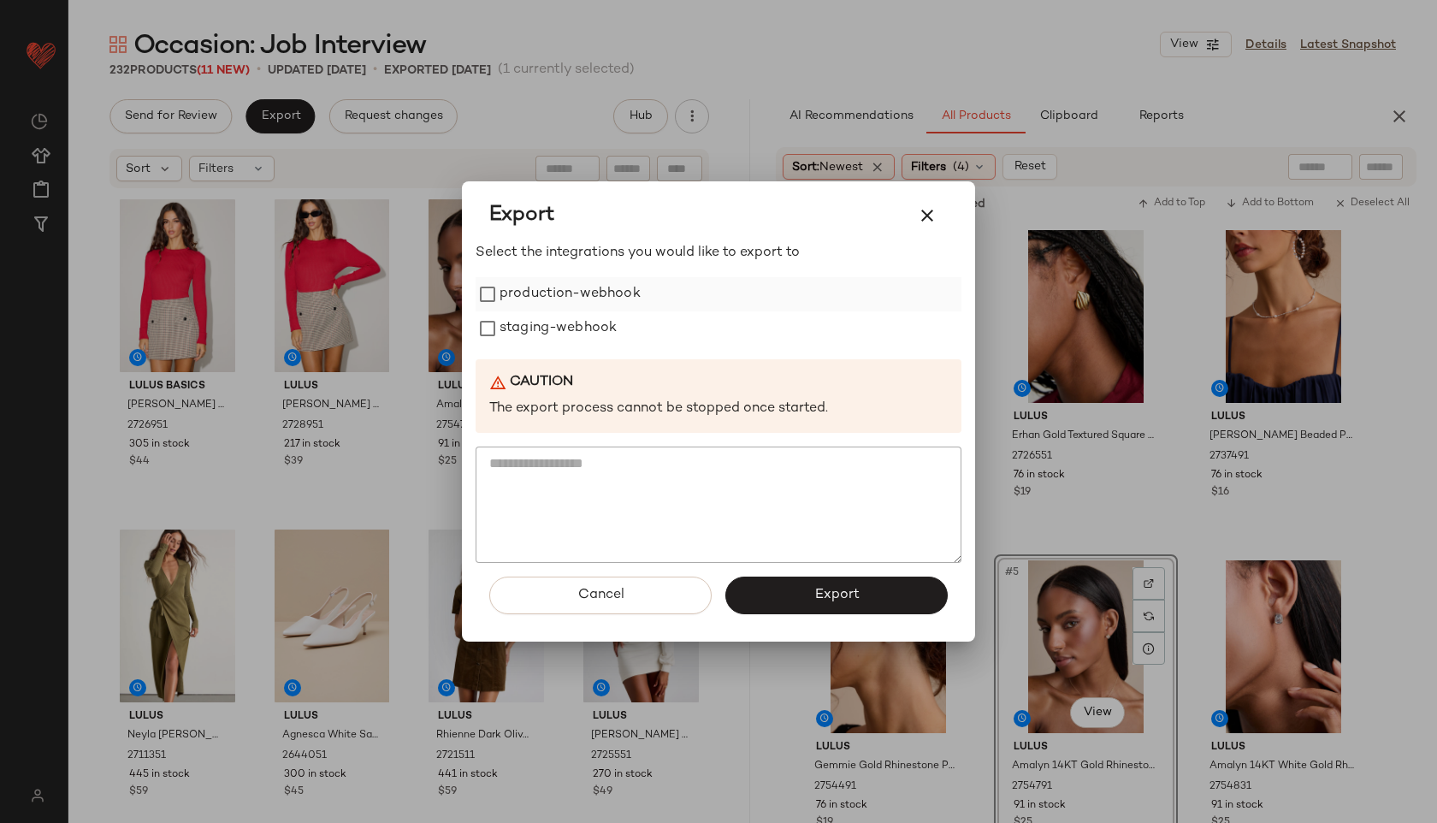
click at [546, 298] on label "production-webhook" at bounding box center [569, 294] width 141 height 34
click at [548, 323] on label "staging-webhook" at bounding box center [557, 328] width 117 height 34
click at [786, 611] on button "Export" at bounding box center [836, 595] width 222 height 38
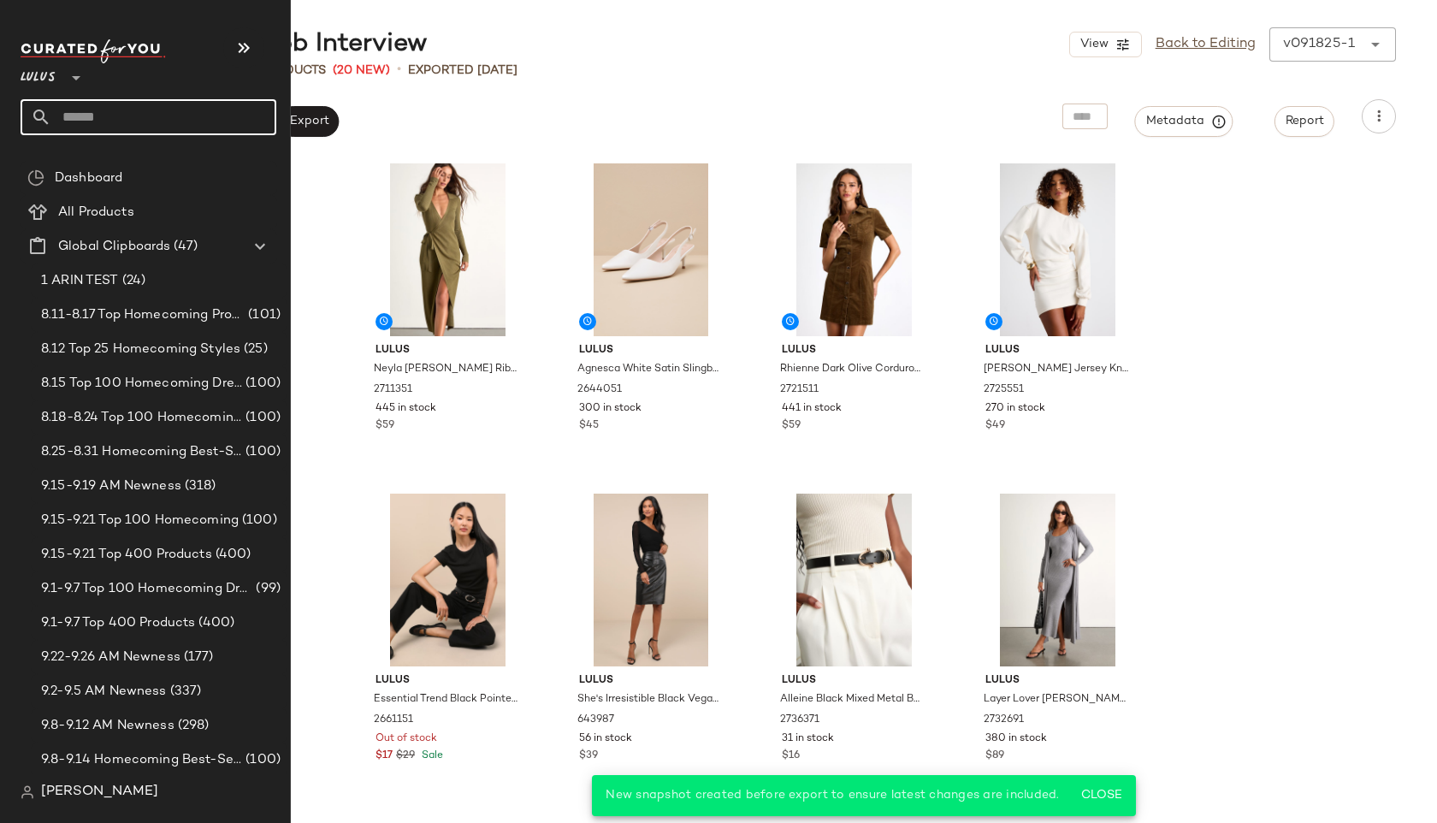
click at [87, 122] on input "text" at bounding box center [163, 117] width 225 height 36
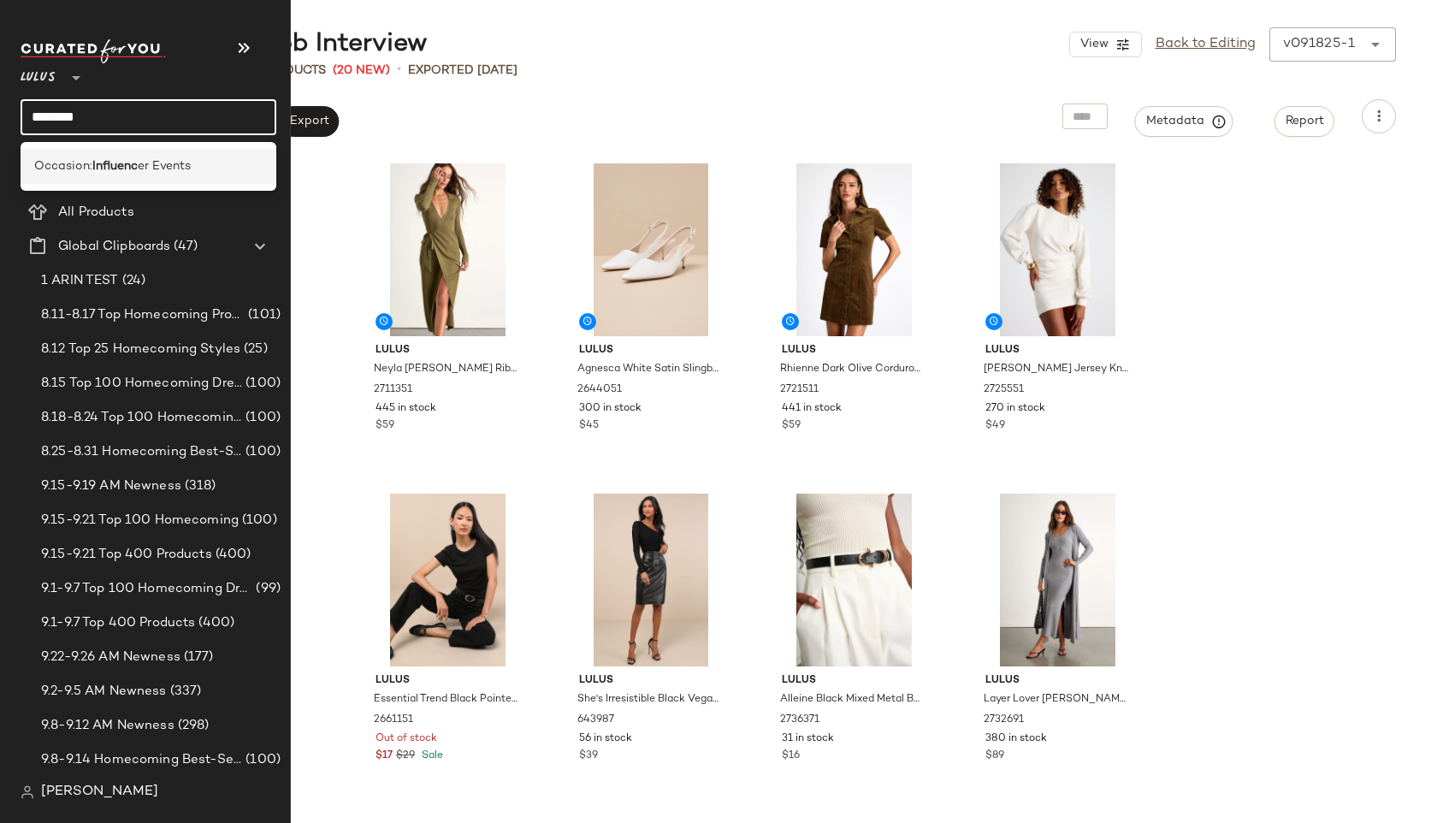
type input "********"
click at [61, 169] on span "Occasion:" at bounding box center [63, 166] width 58 height 18
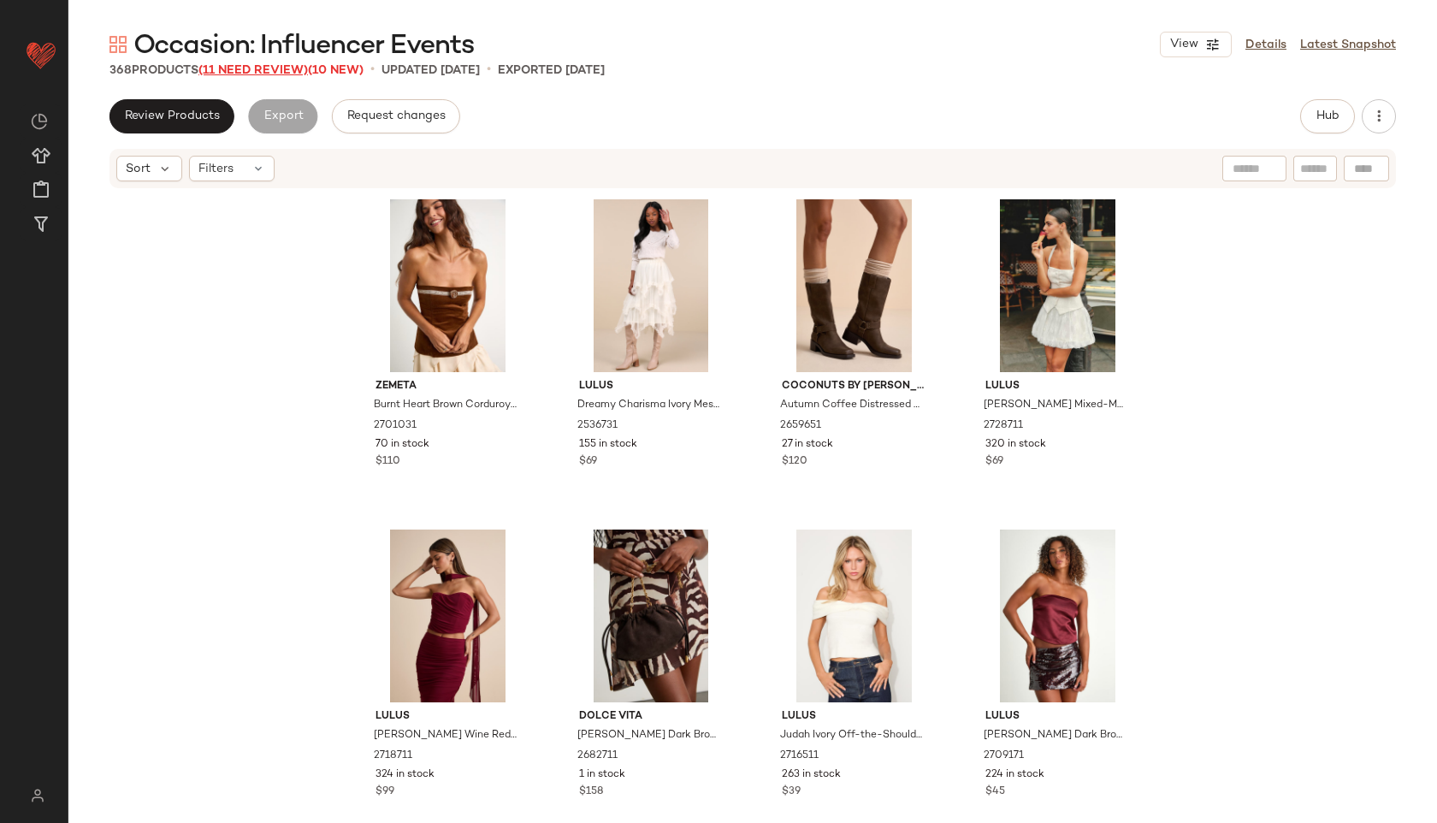
click at [267, 71] on span "(11 Need Review)" at bounding box center [252, 70] width 109 height 13
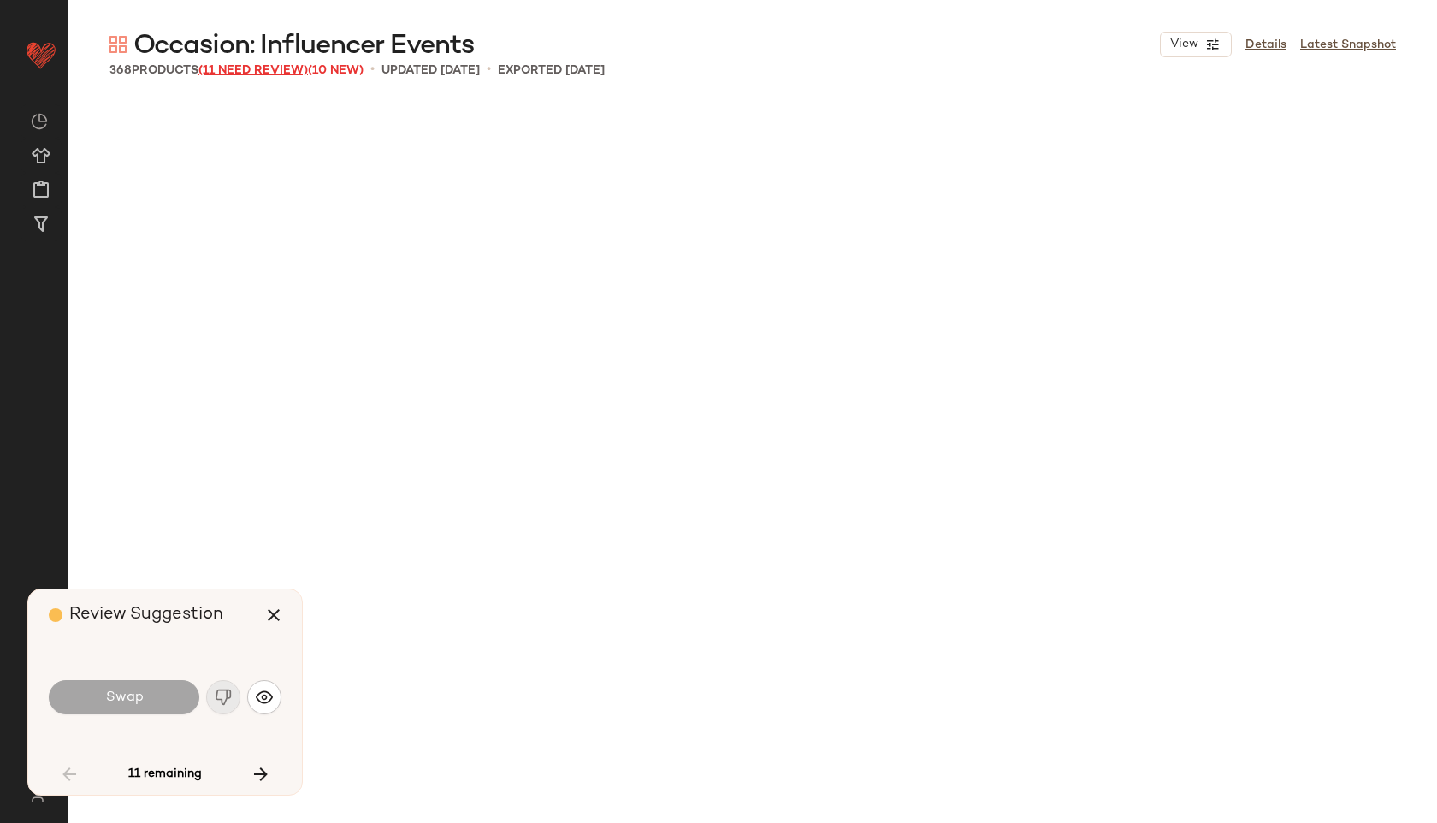
scroll to position [1650, 0]
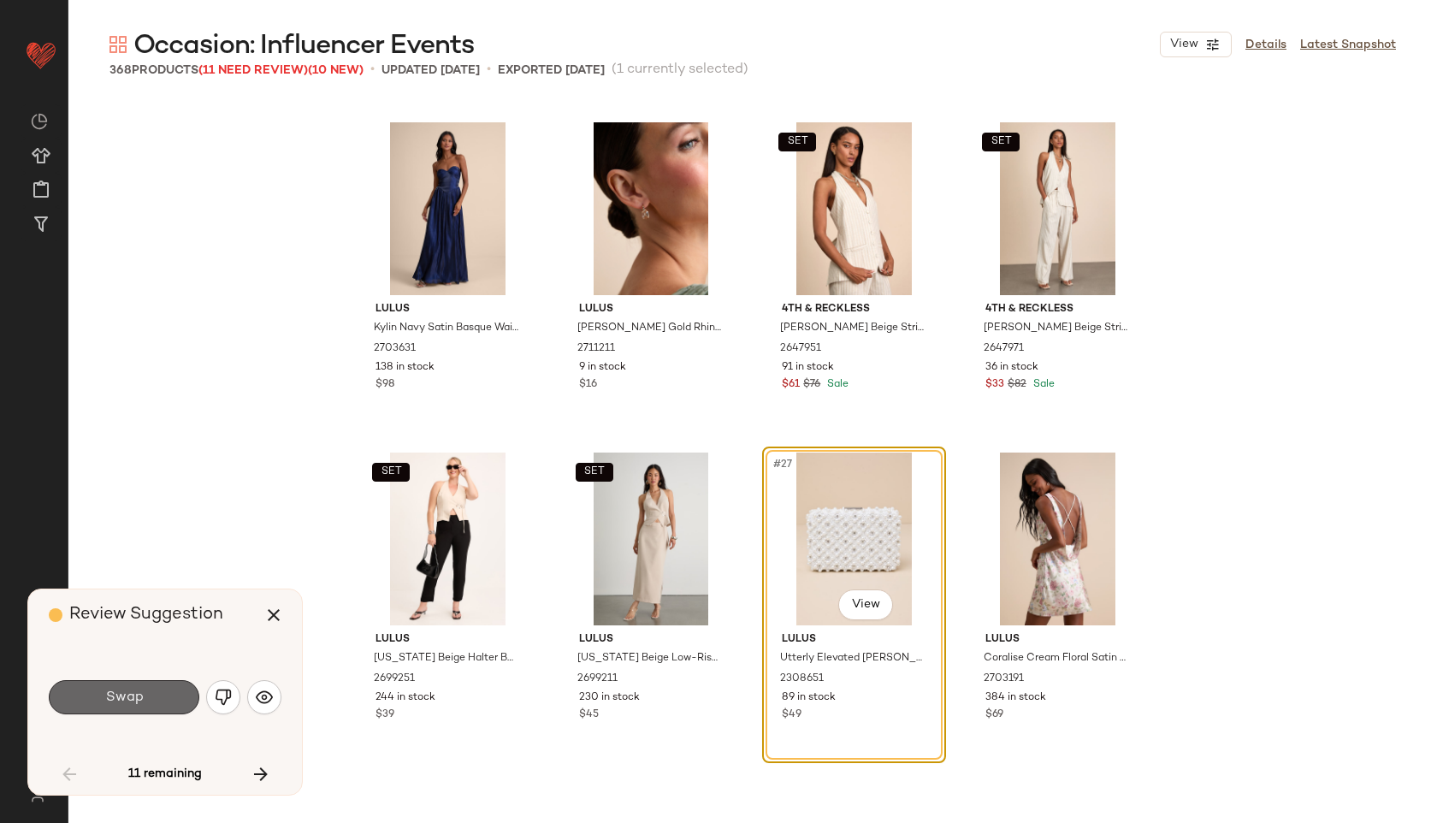
click at [175, 693] on button "Swap" at bounding box center [124, 697] width 151 height 34
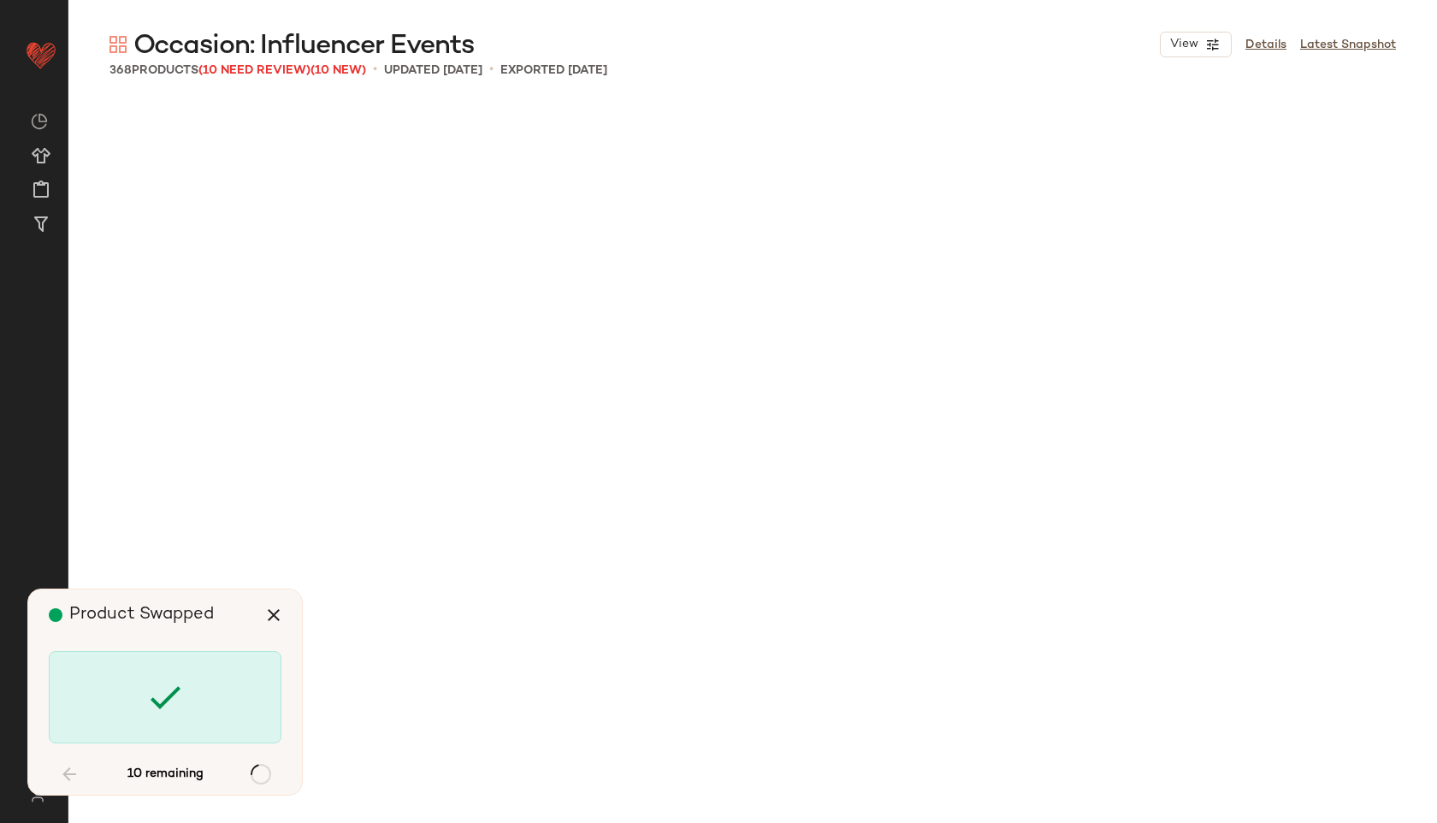
scroll to position [5281, 0]
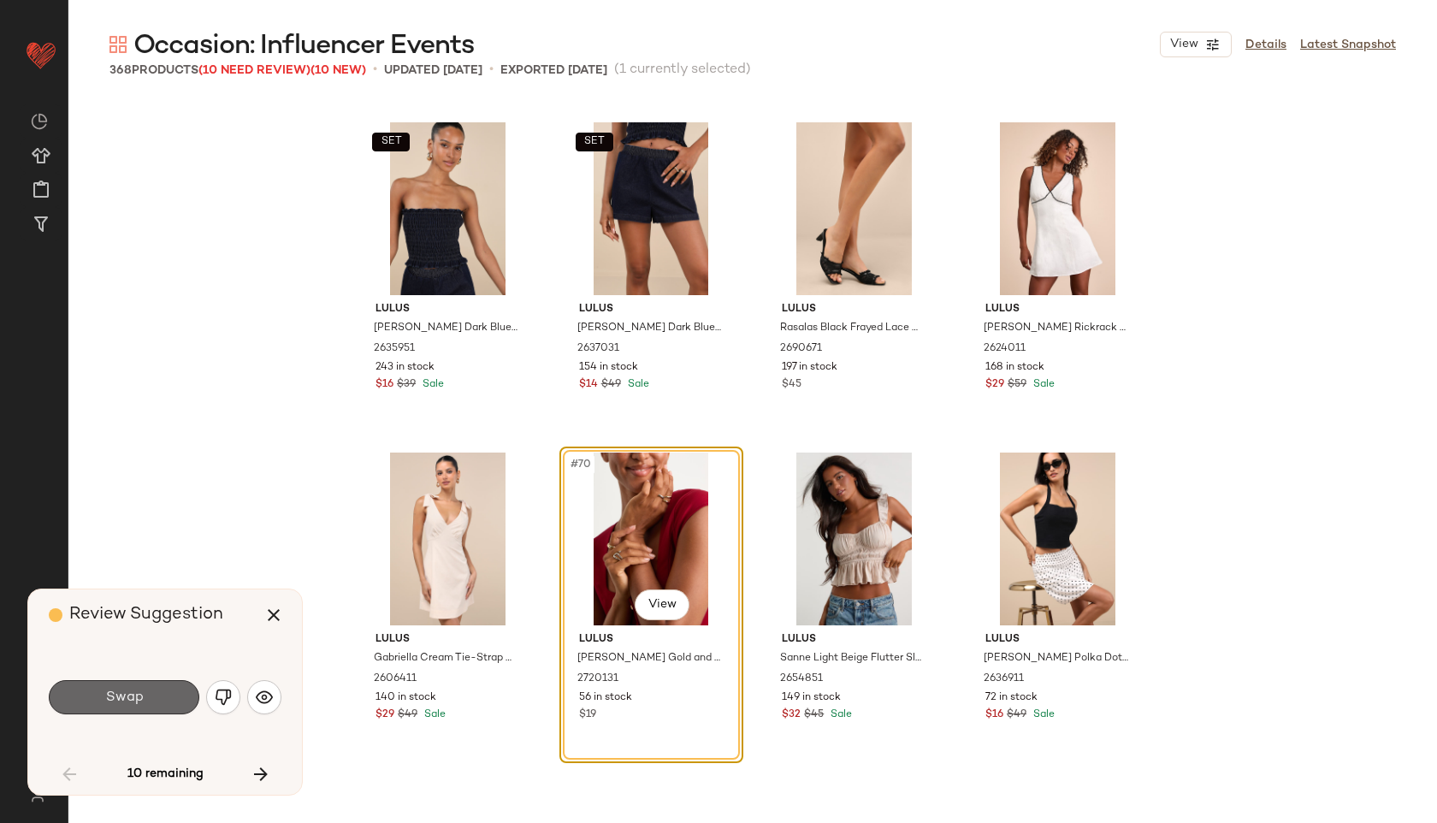
click at [167, 693] on button "Swap" at bounding box center [124, 697] width 151 height 34
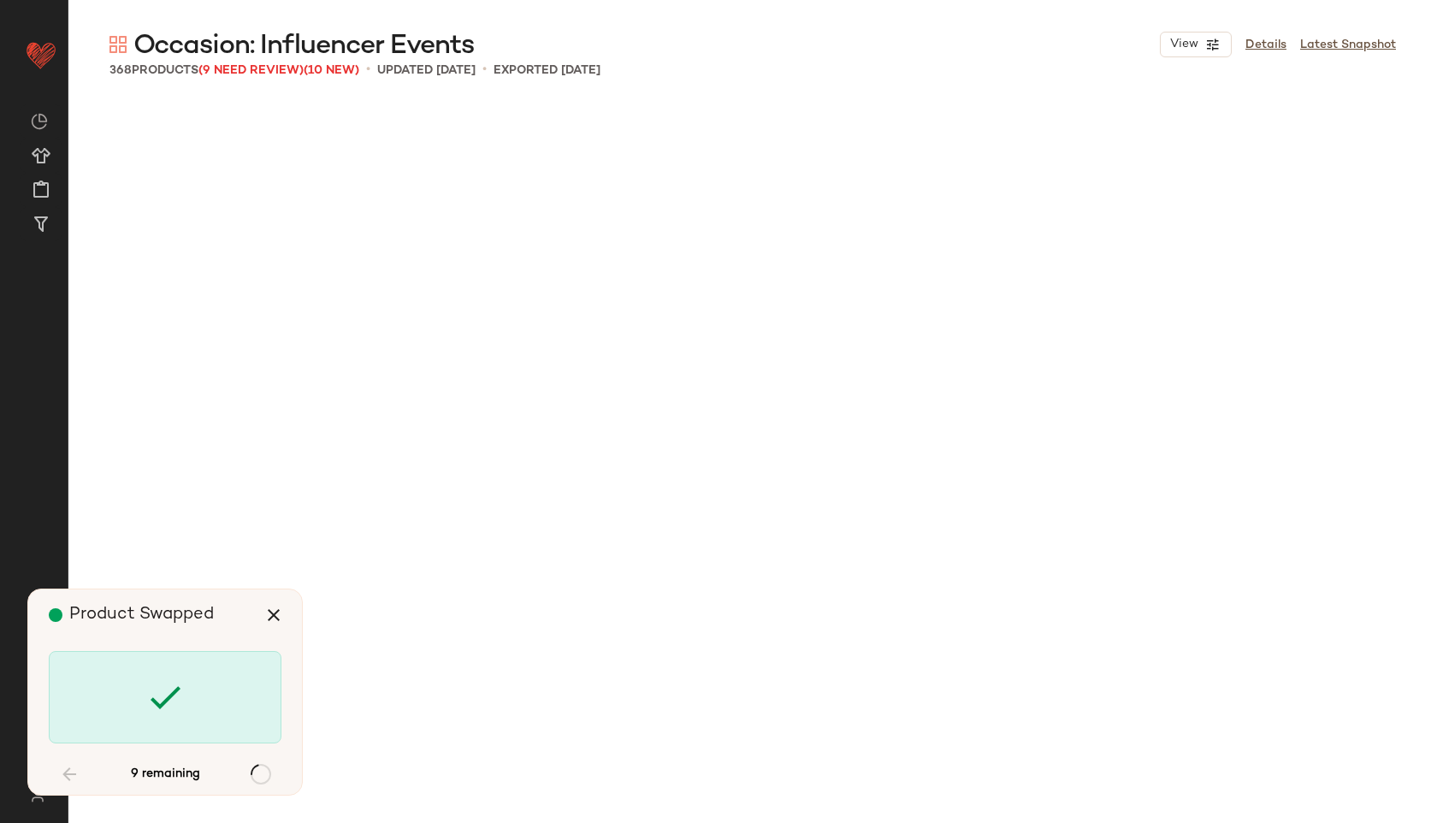
scroll to position [6602, 0]
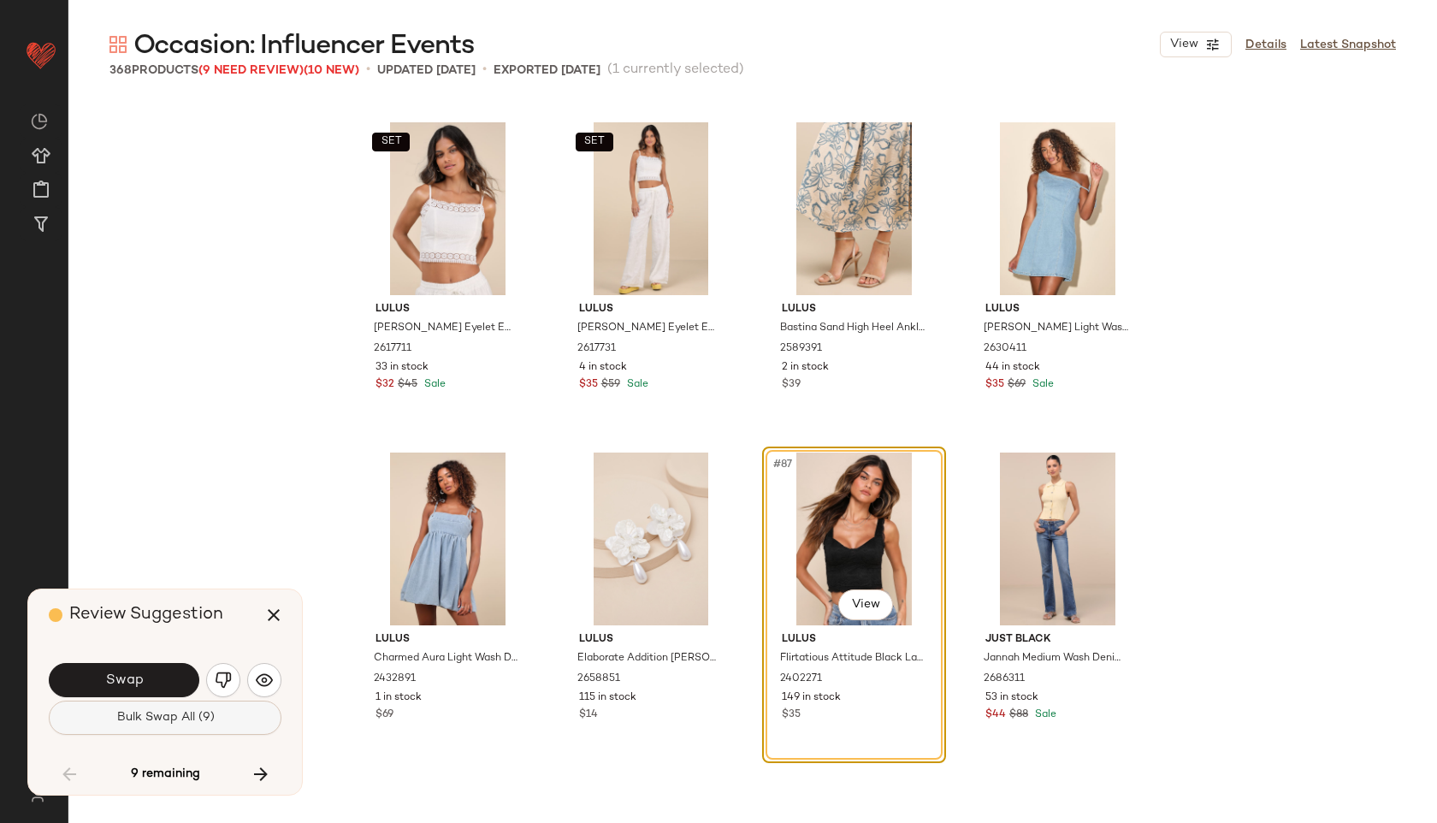
click at [179, 713] on span "Bulk Swap All (9)" at bounding box center [164, 718] width 98 height 14
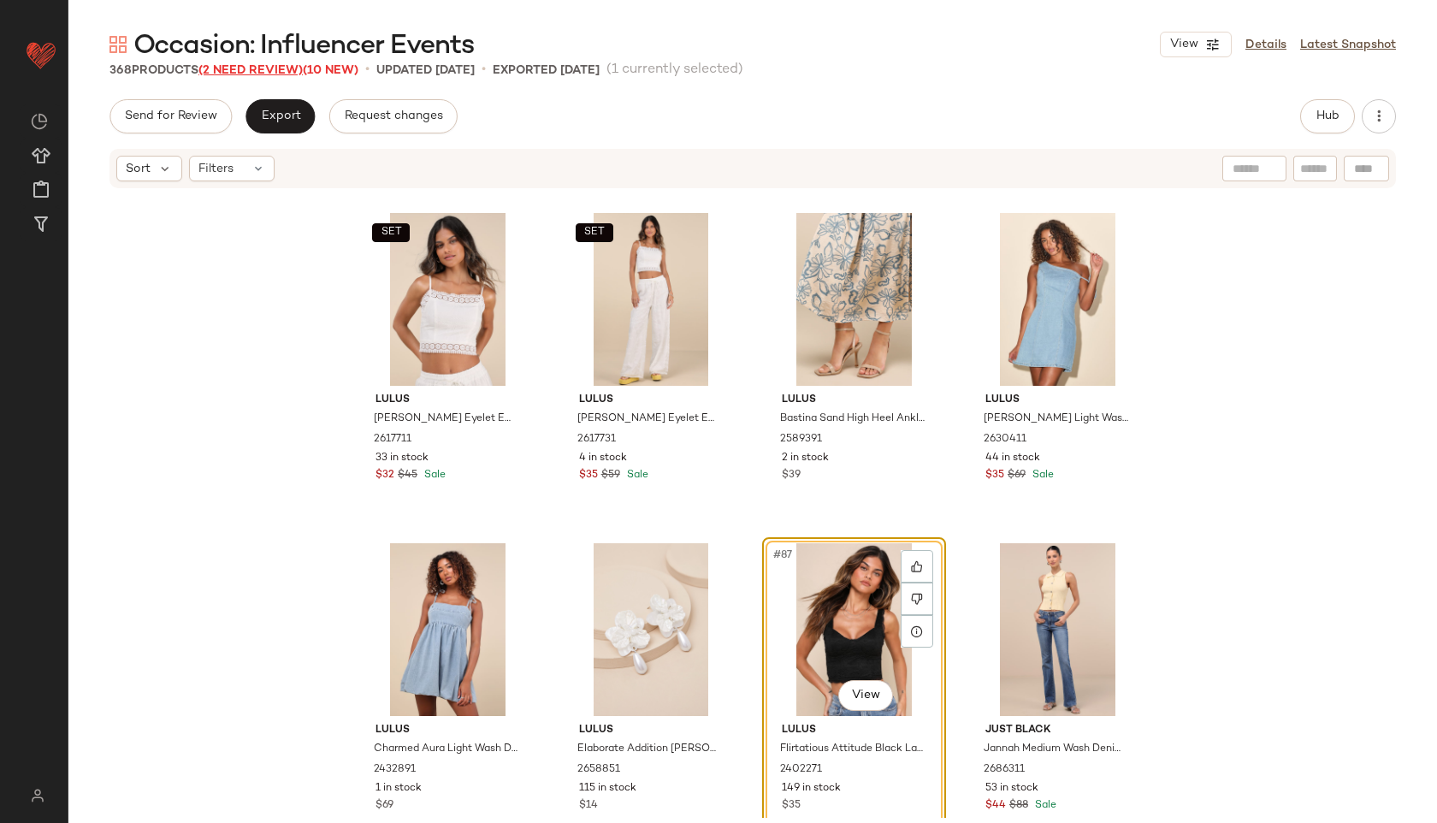
click at [279, 67] on span "(2 Need Review)" at bounding box center [250, 70] width 104 height 13
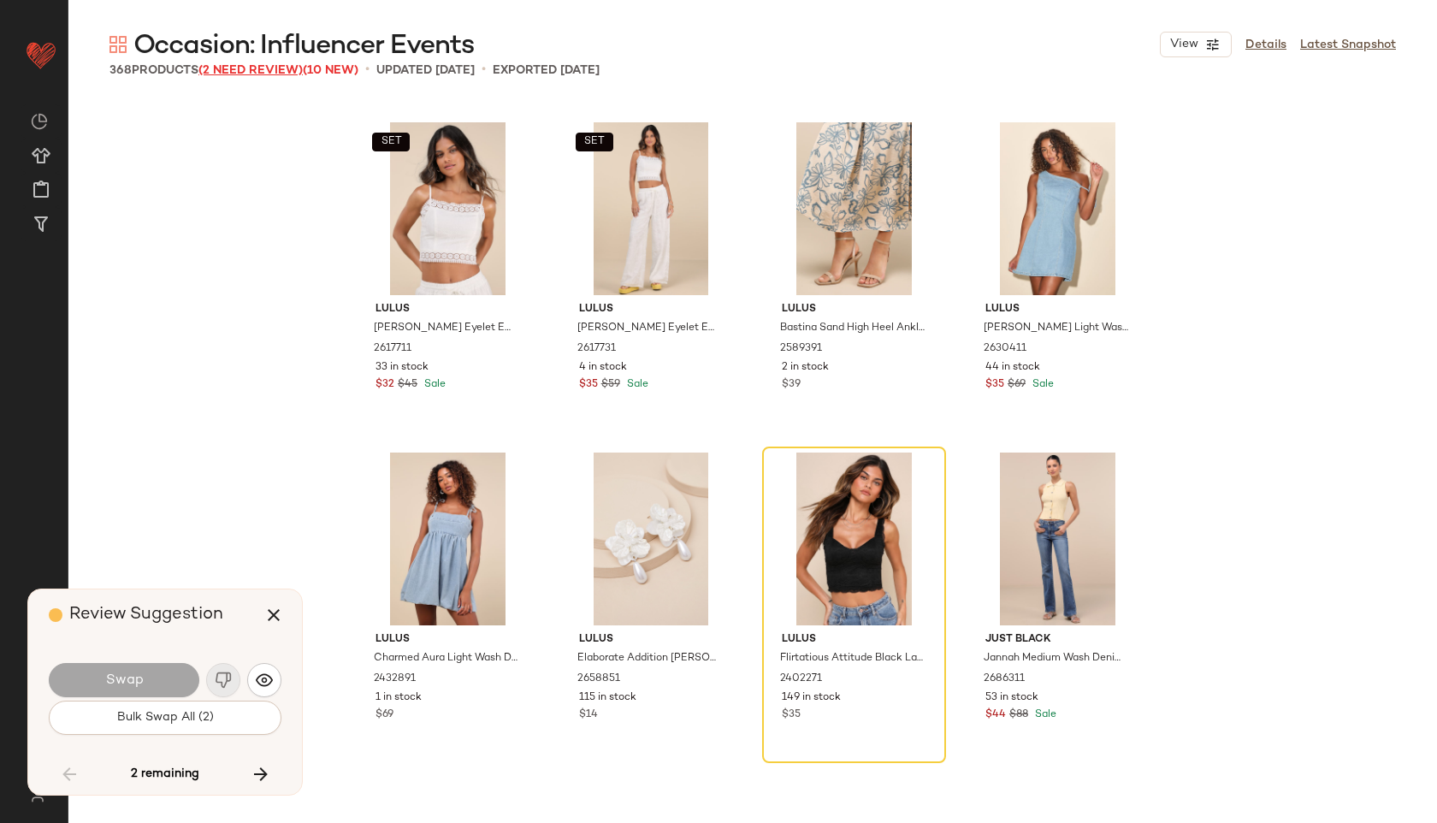
scroll to position [12213, 0]
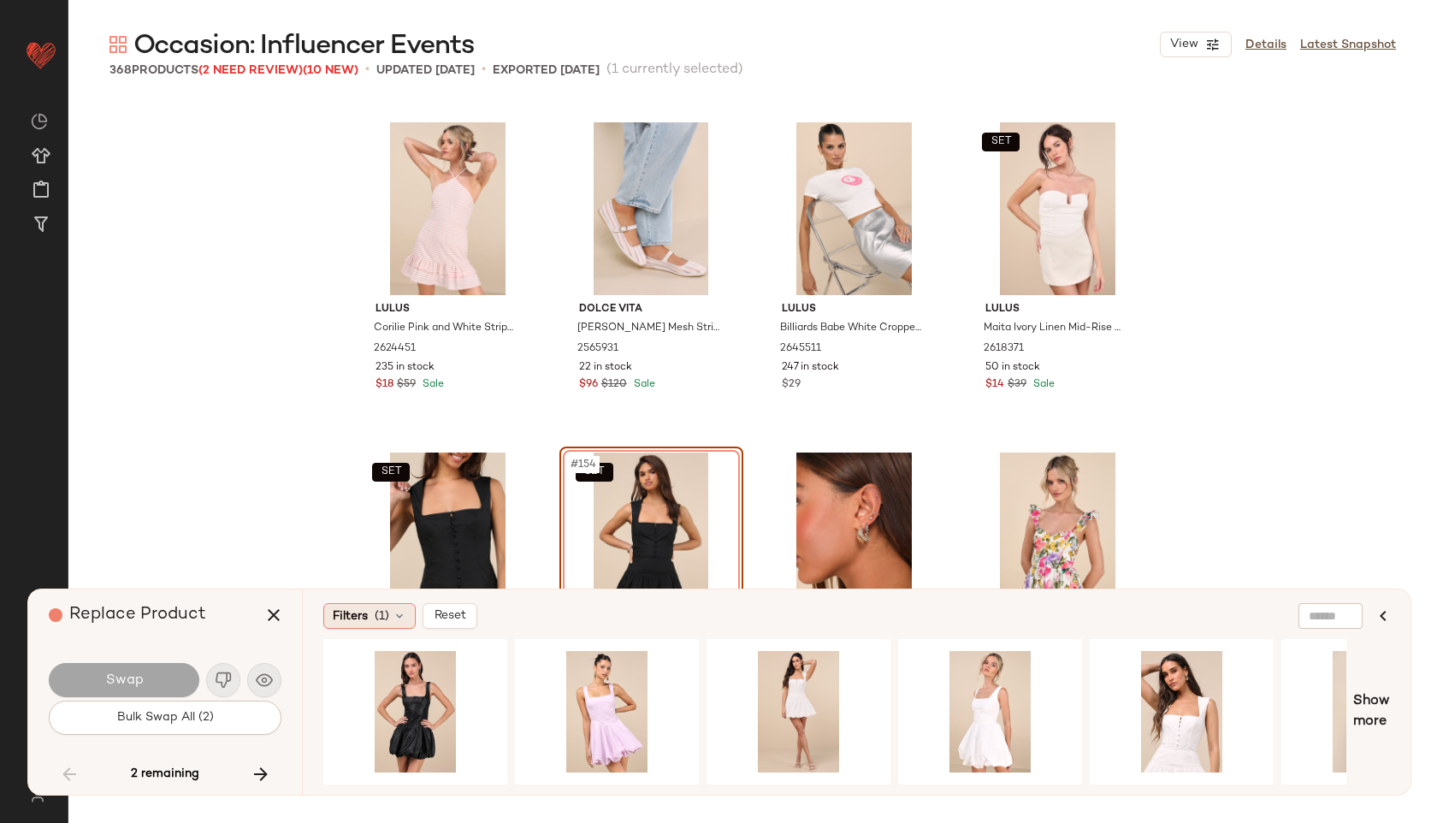
click at [364, 613] on span "Filters" at bounding box center [350, 616] width 35 height 18
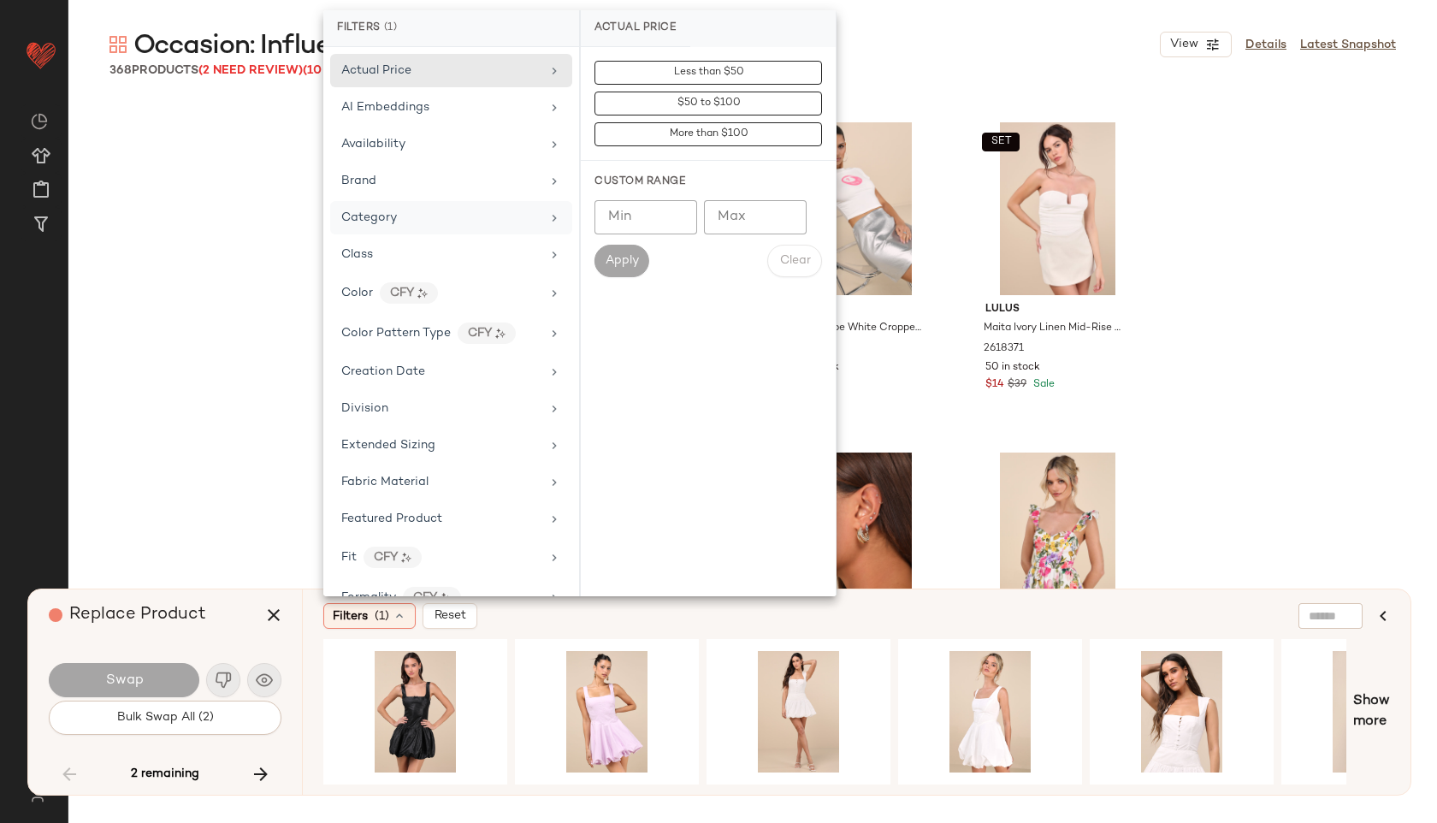
click at [425, 215] on div "Category" at bounding box center [440, 218] width 199 height 18
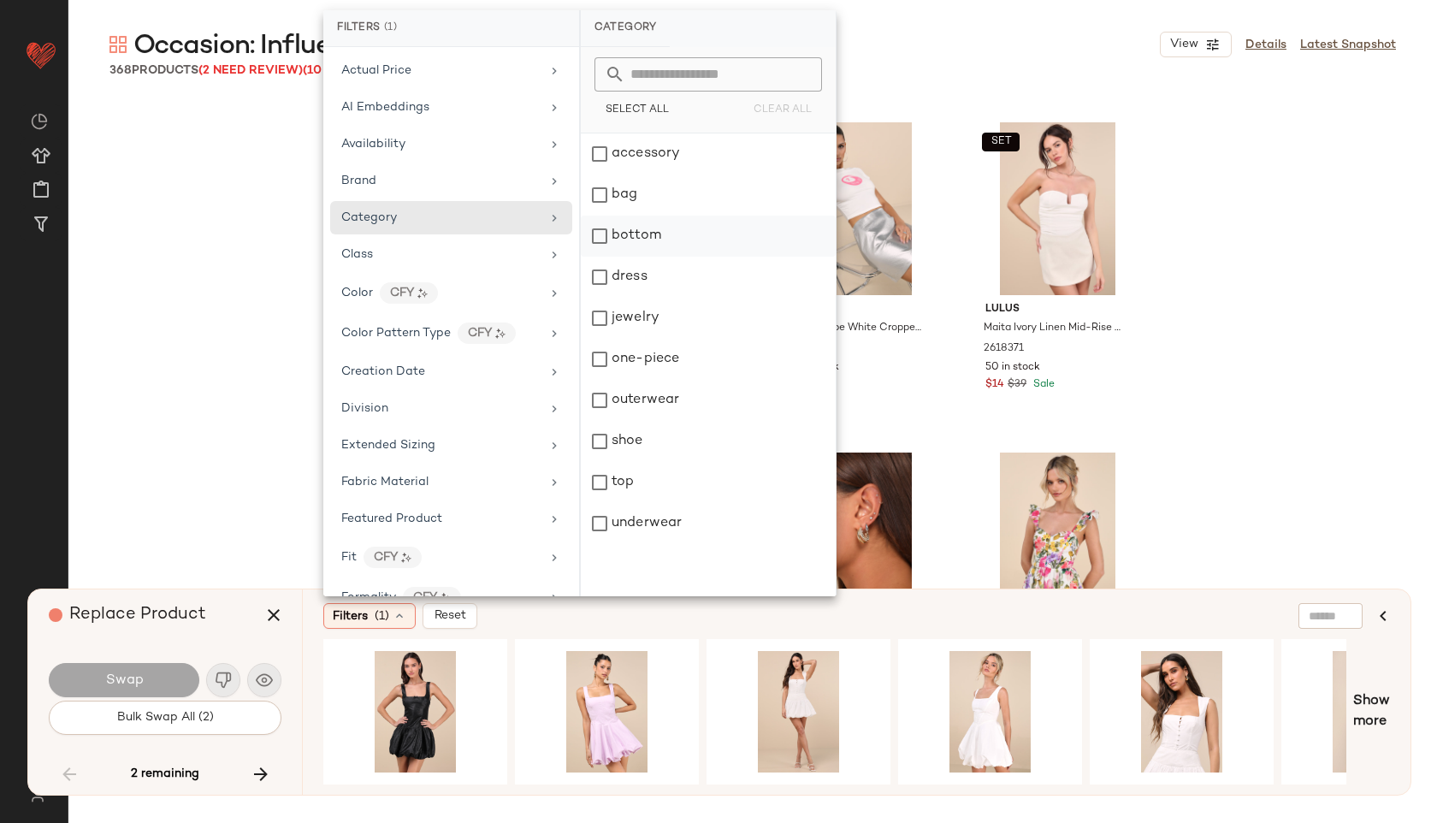
click at [637, 228] on div "bottom" at bounding box center [708, 235] width 255 height 41
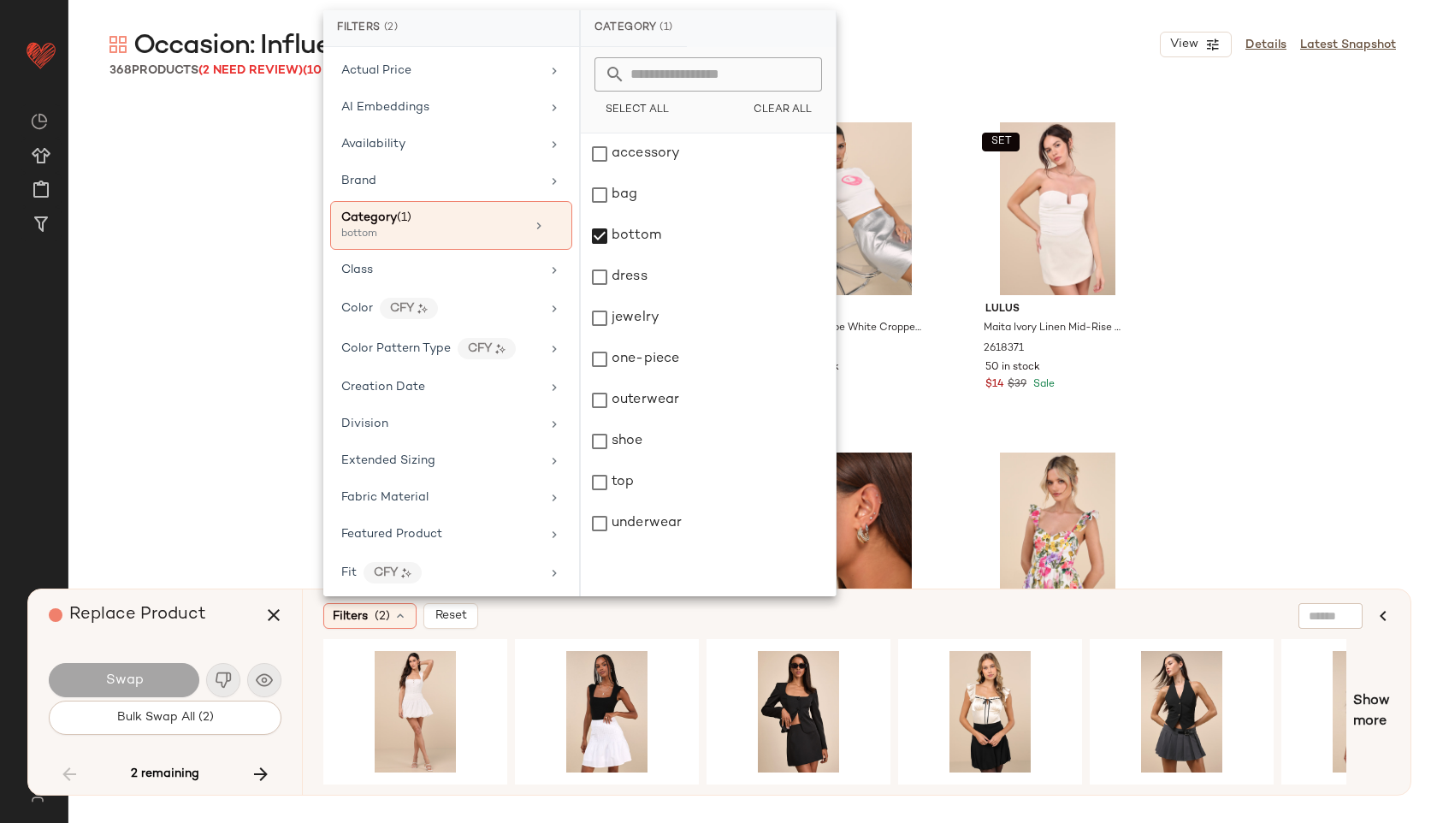
click at [271, 406] on div "Lulus Corilie Pink and White Striped Halter Mini Dress 2624451 235 in stock $18…" at bounding box center [752, 437] width 1368 height 676
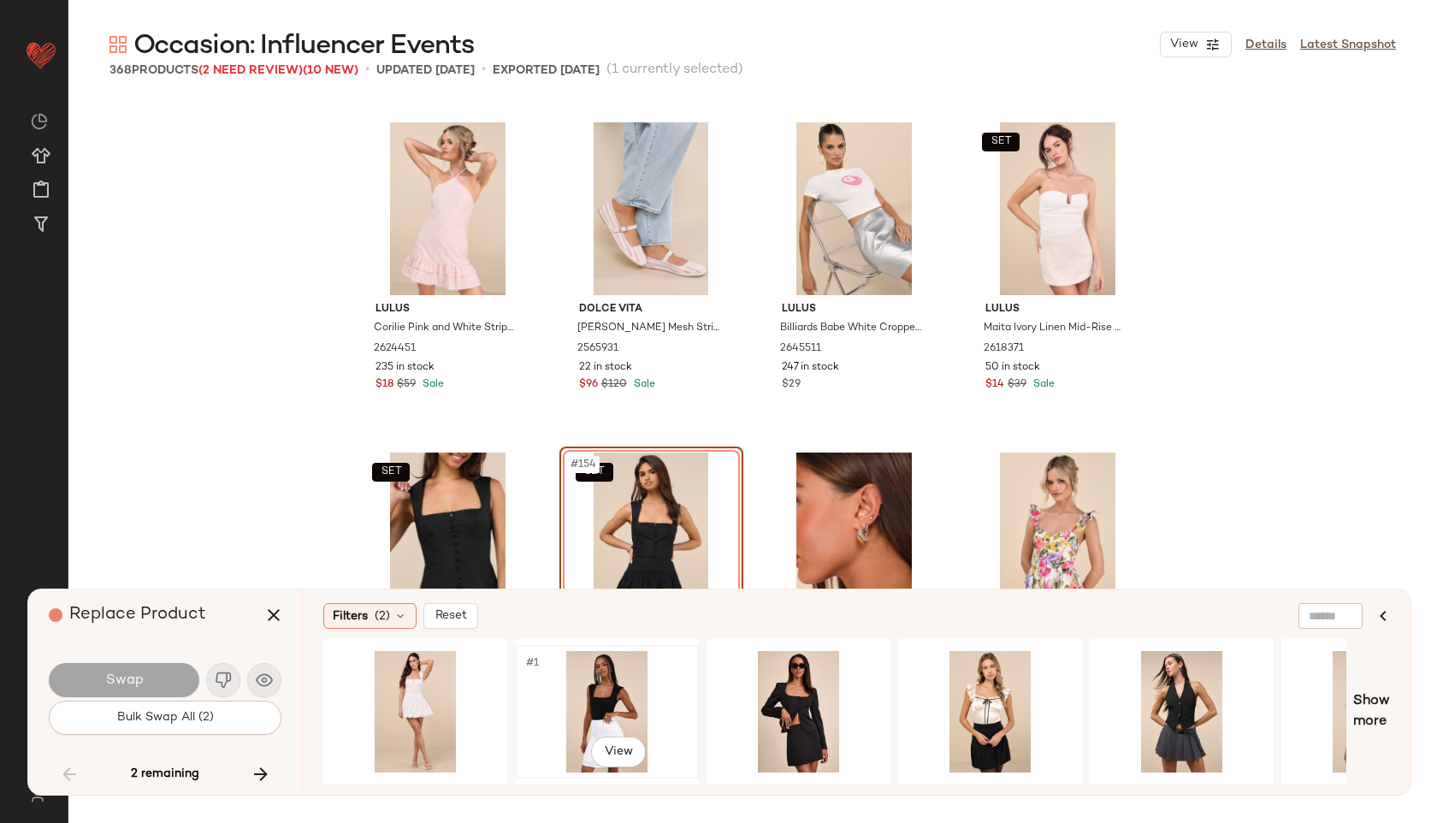
click at [573, 687] on div "#1 View" at bounding box center [607, 711] width 172 height 121
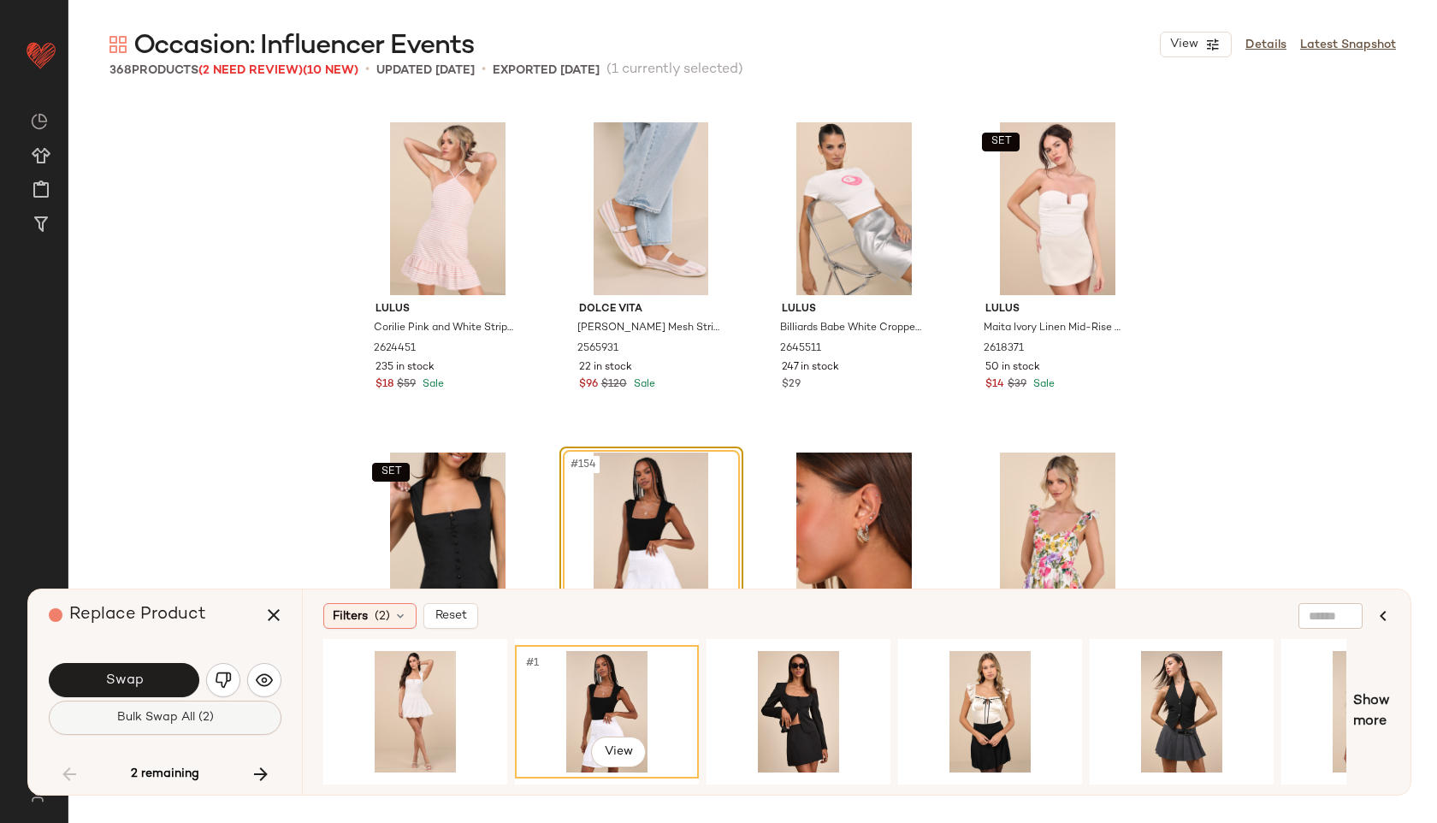
click at [191, 723] on span "Bulk Swap All (2)" at bounding box center [164, 718] width 97 height 14
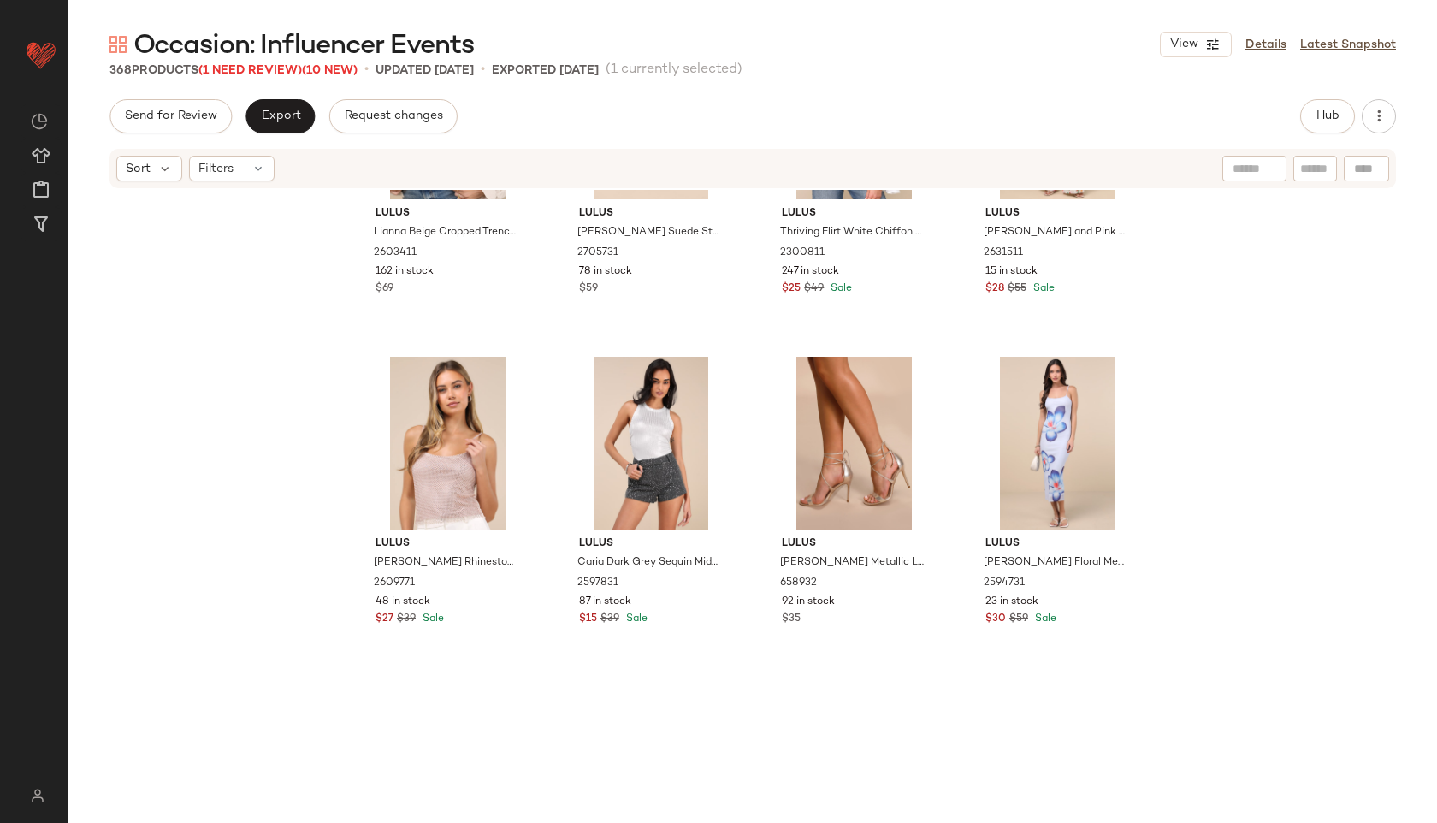
scroll to position [12692, 0]
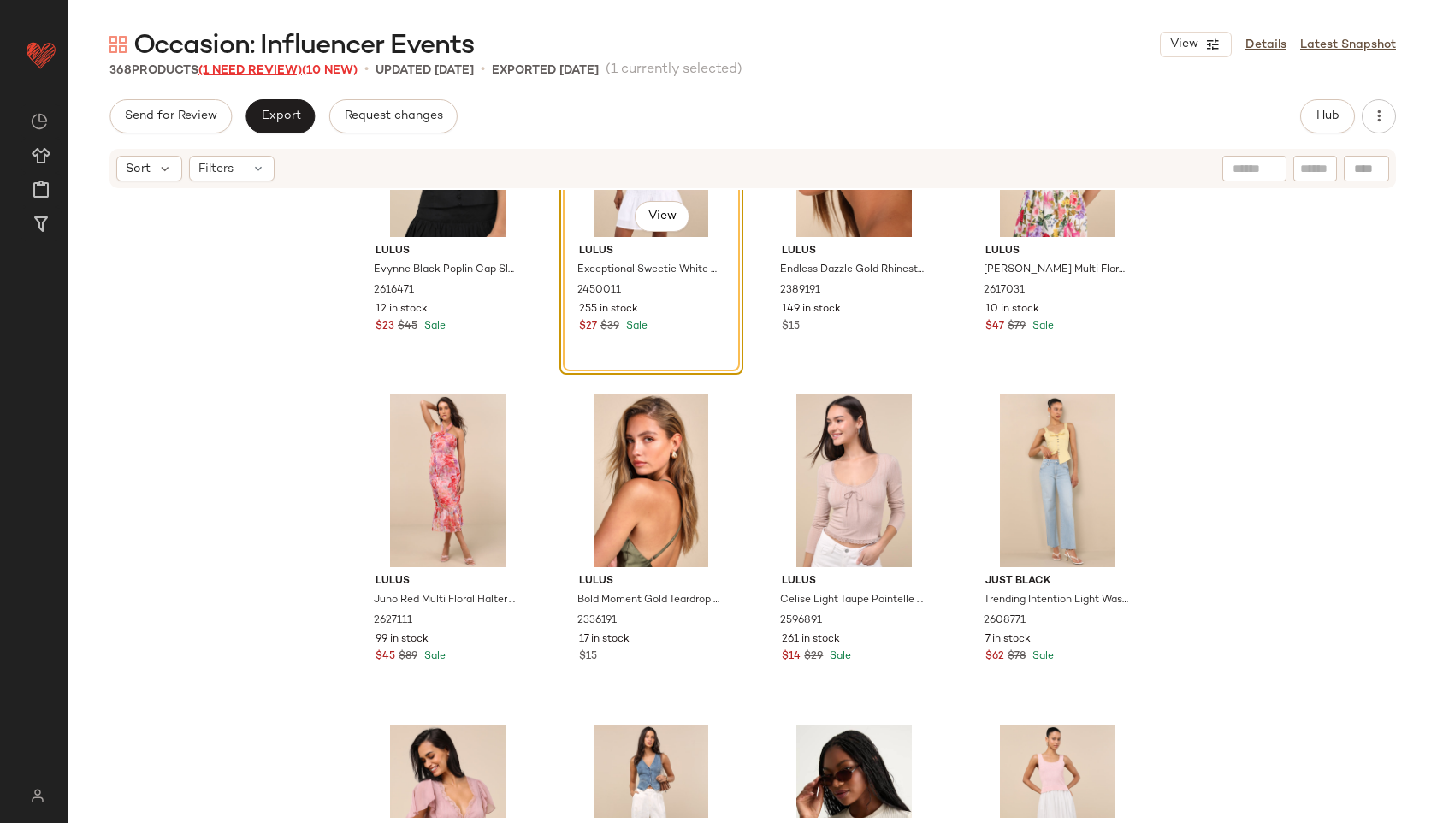
click at [247, 69] on span "(1 Need Review)" at bounding box center [249, 70] width 103 height 13
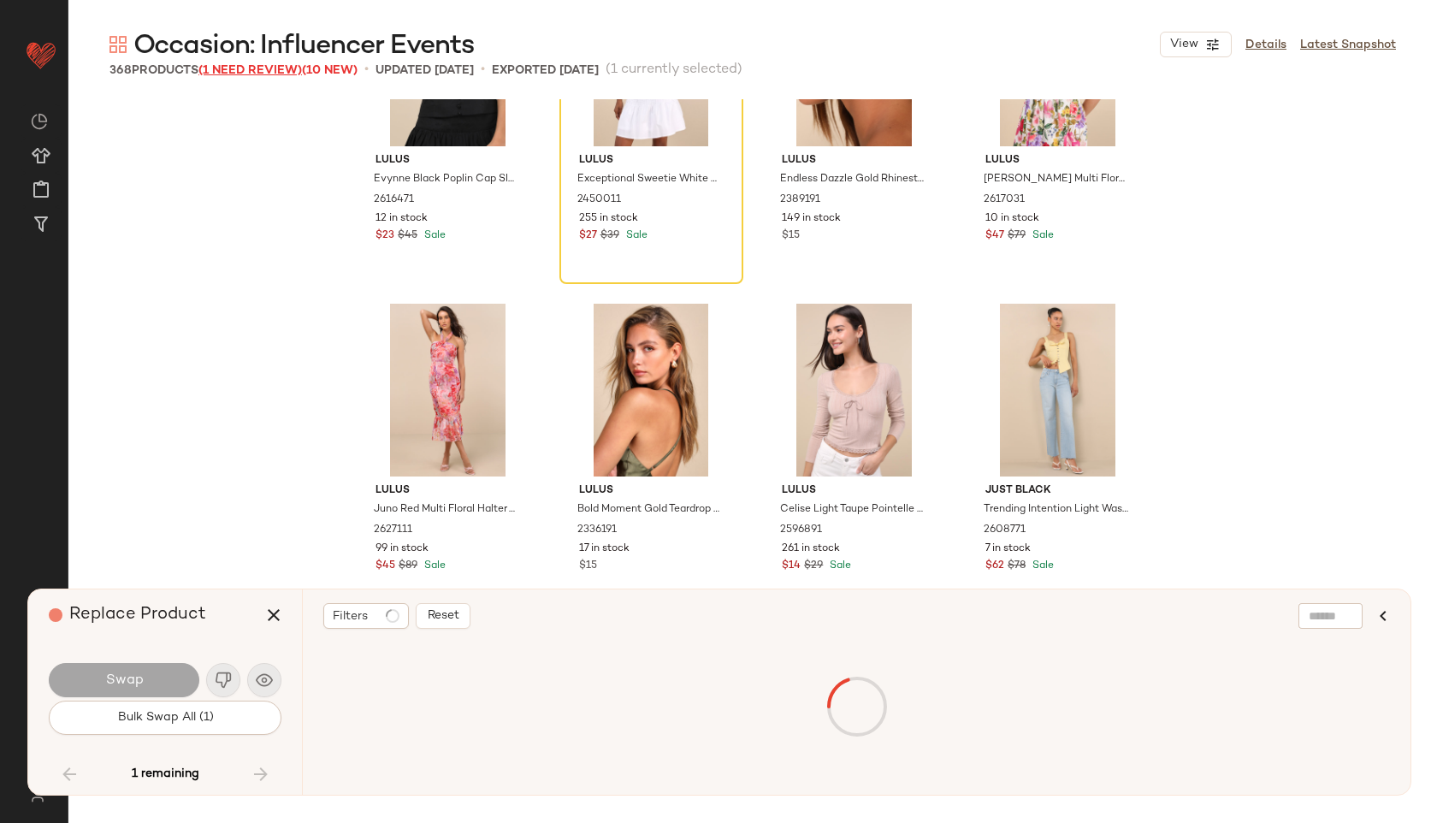
scroll to position [21125, 0]
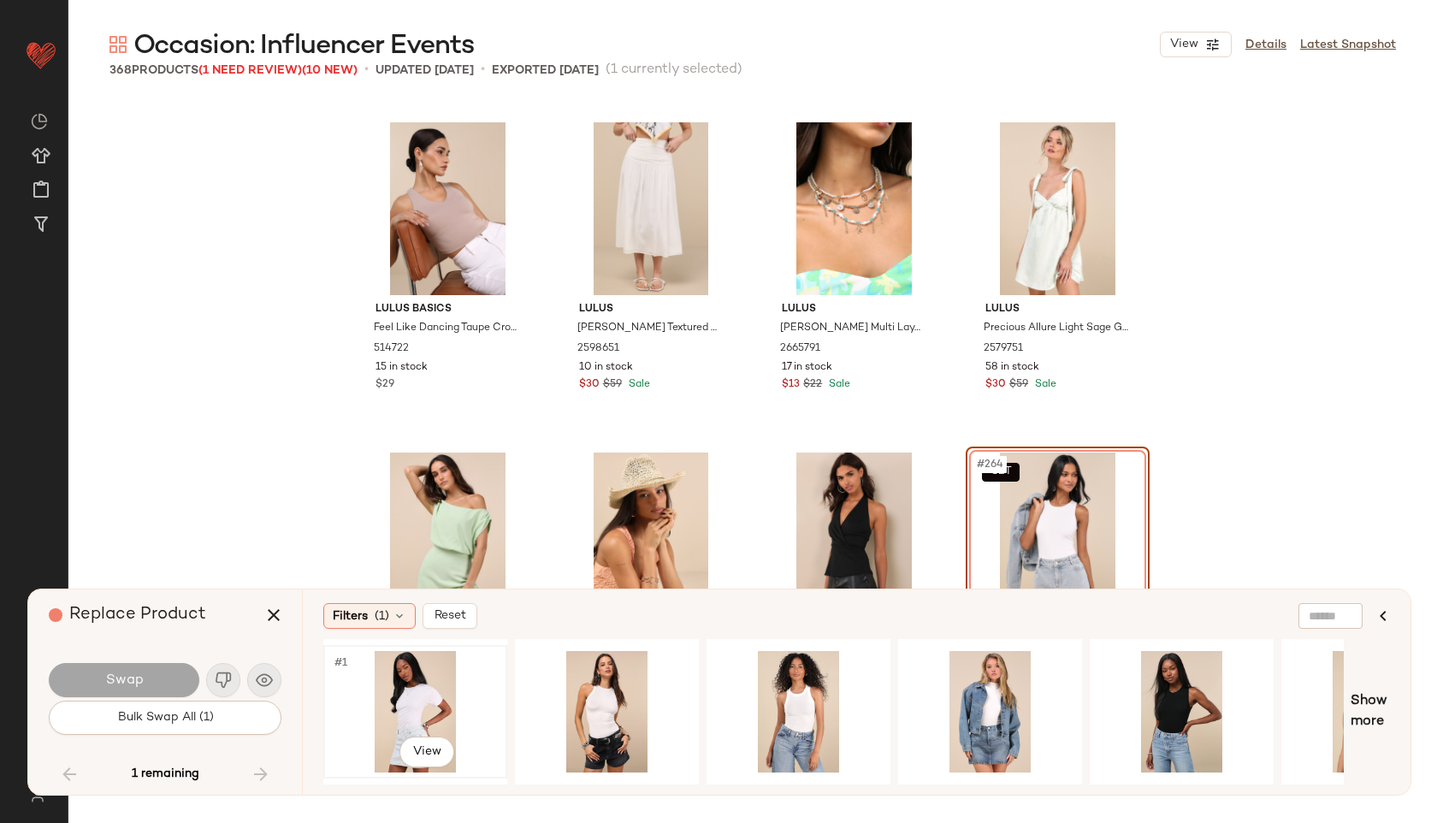
click at [383, 701] on div "#1 View" at bounding box center [415, 711] width 172 height 121
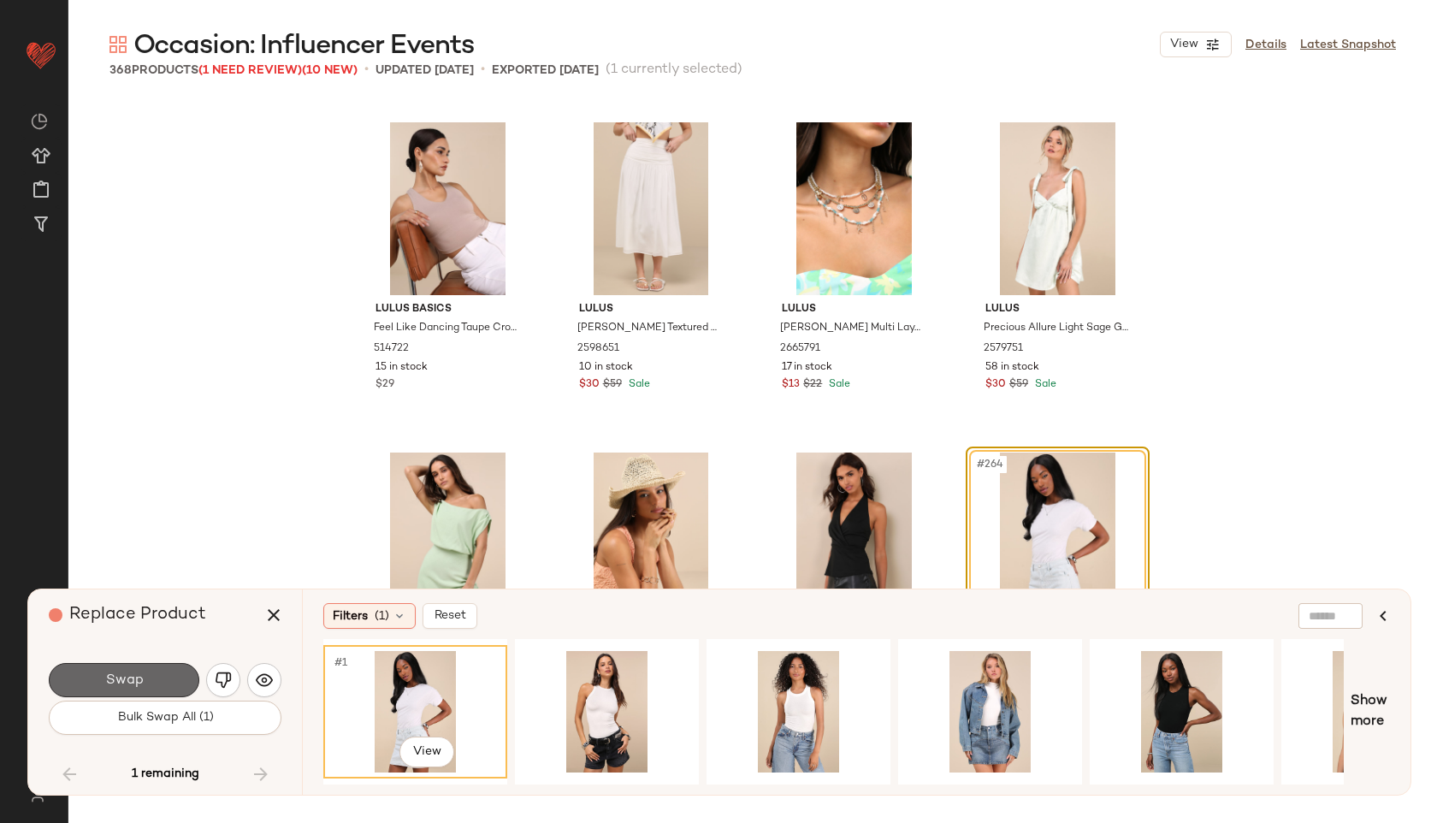
click at [148, 679] on button "Swap" at bounding box center [124, 680] width 151 height 34
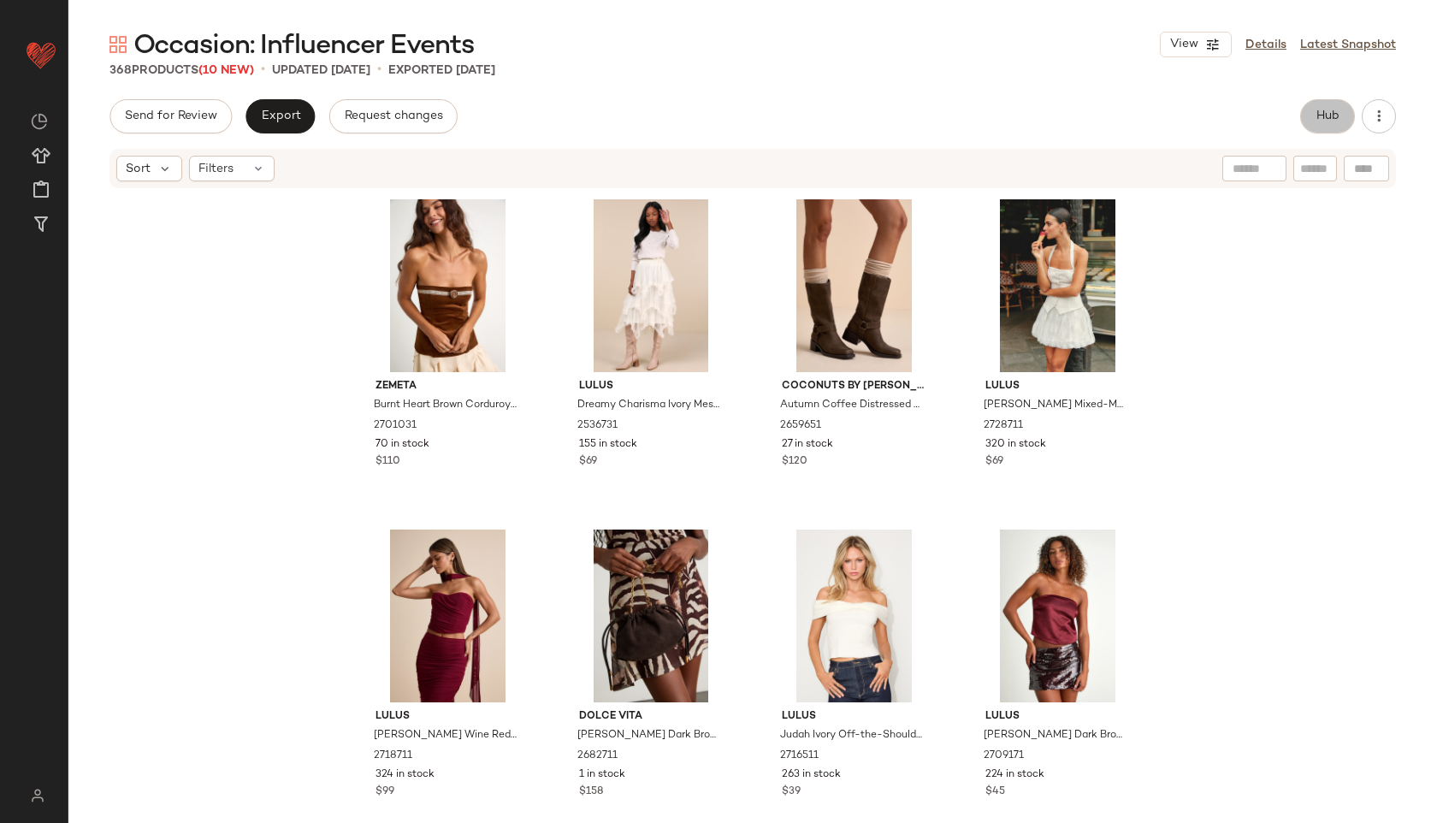
click at [1323, 122] on span "Hub" at bounding box center [1327, 116] width 24 height 14
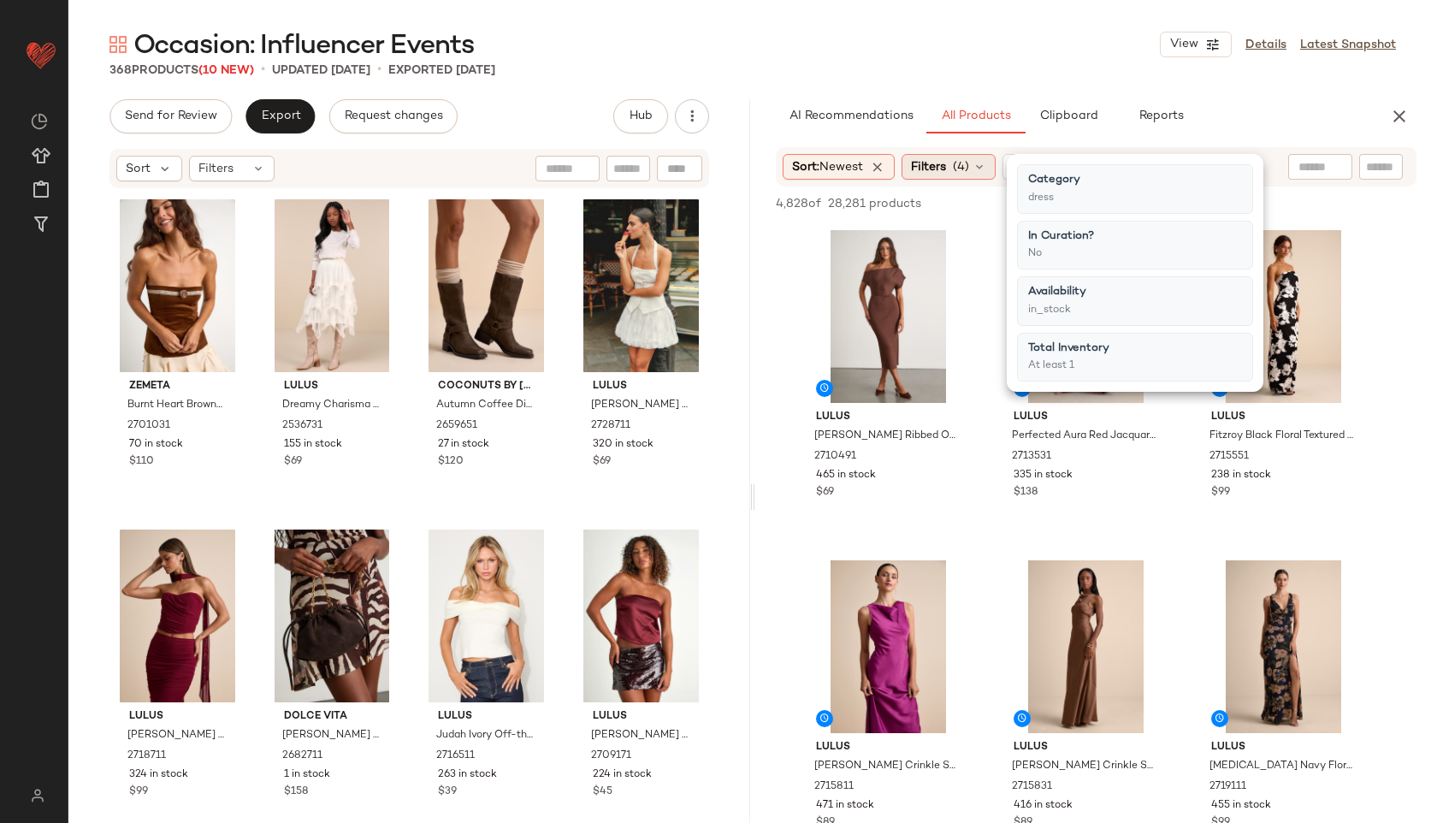
click at [984, 168] on icon at bounding box center [979, 167] width 14 height 14
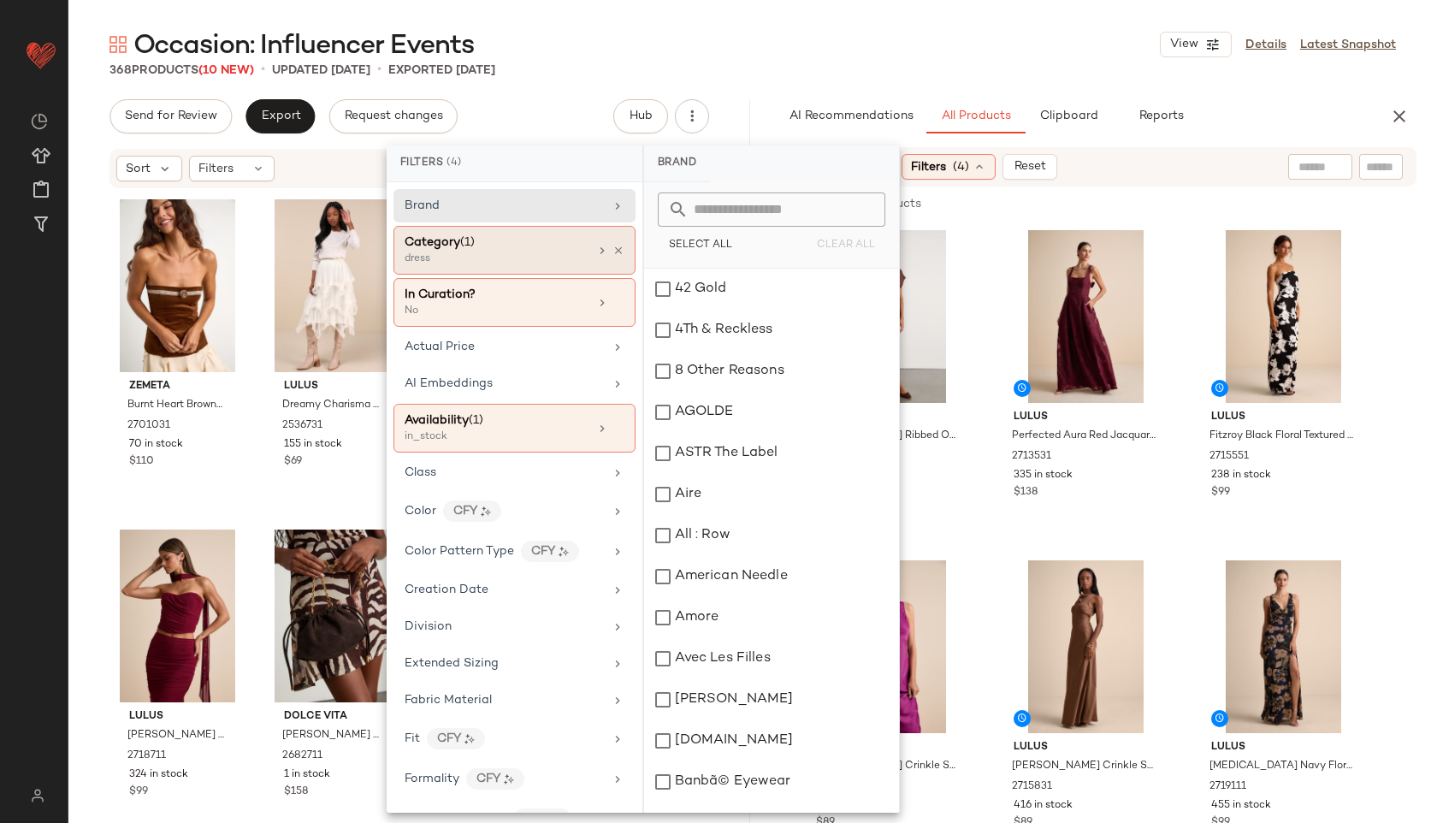
click at [553, 257] on div "dress" at bounding box center [489, 258] width 171 height 15
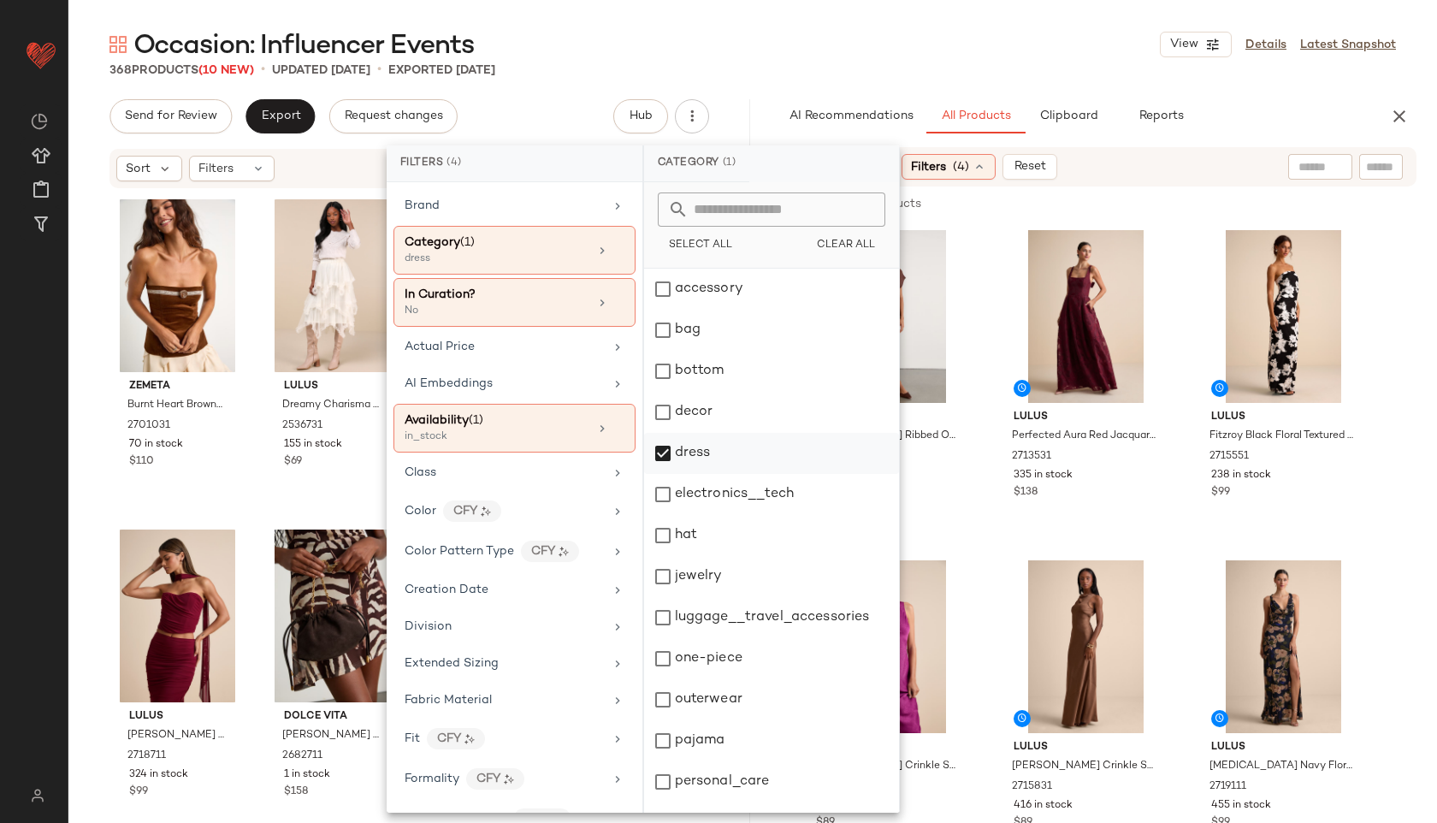
click at [677, 440] on div "dress" at bounding box center [771, 453] width 255 height 41
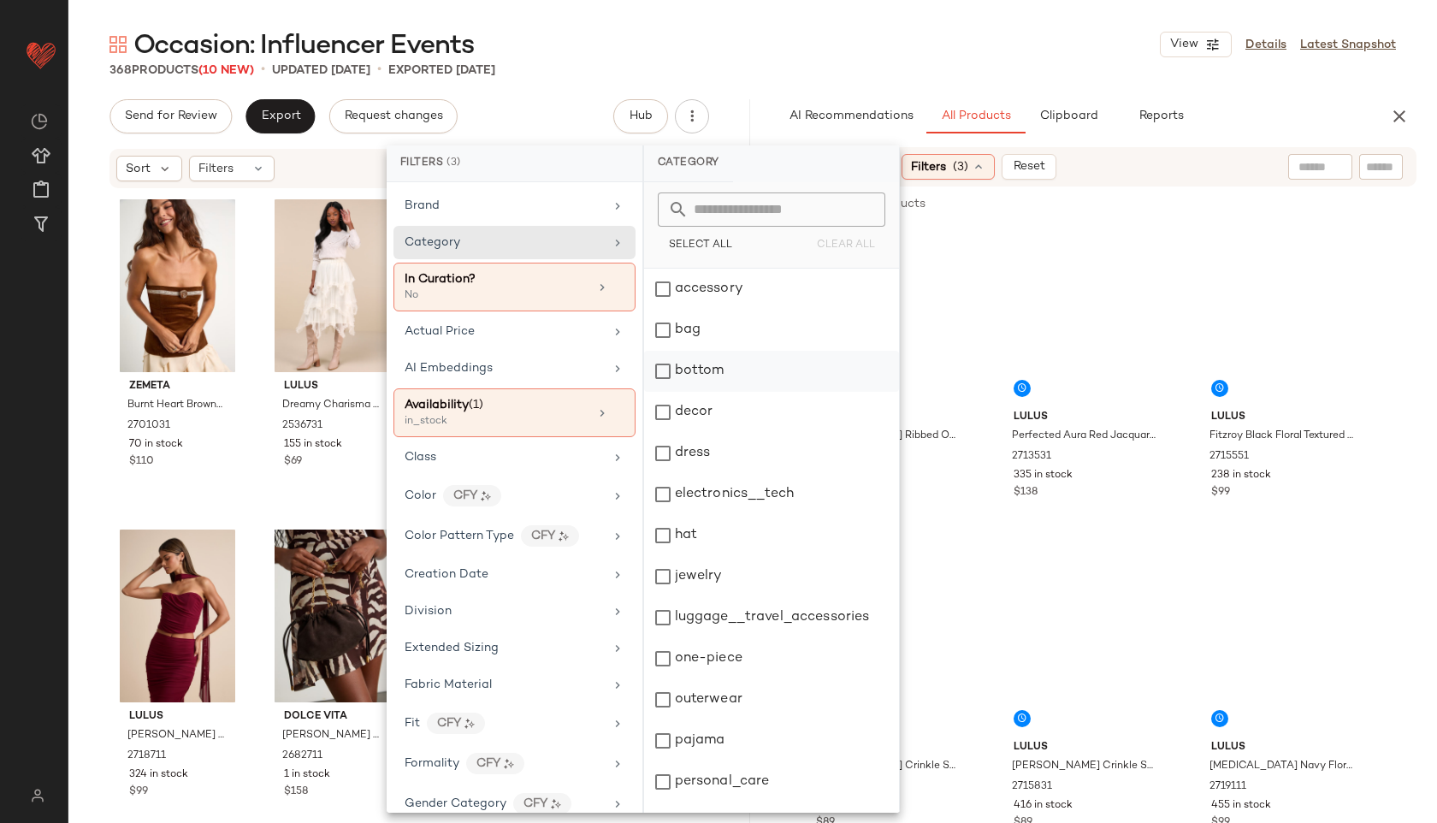
click at [709, 371] on div "bottom" at bounding box center [771, 371] width 255 height 41
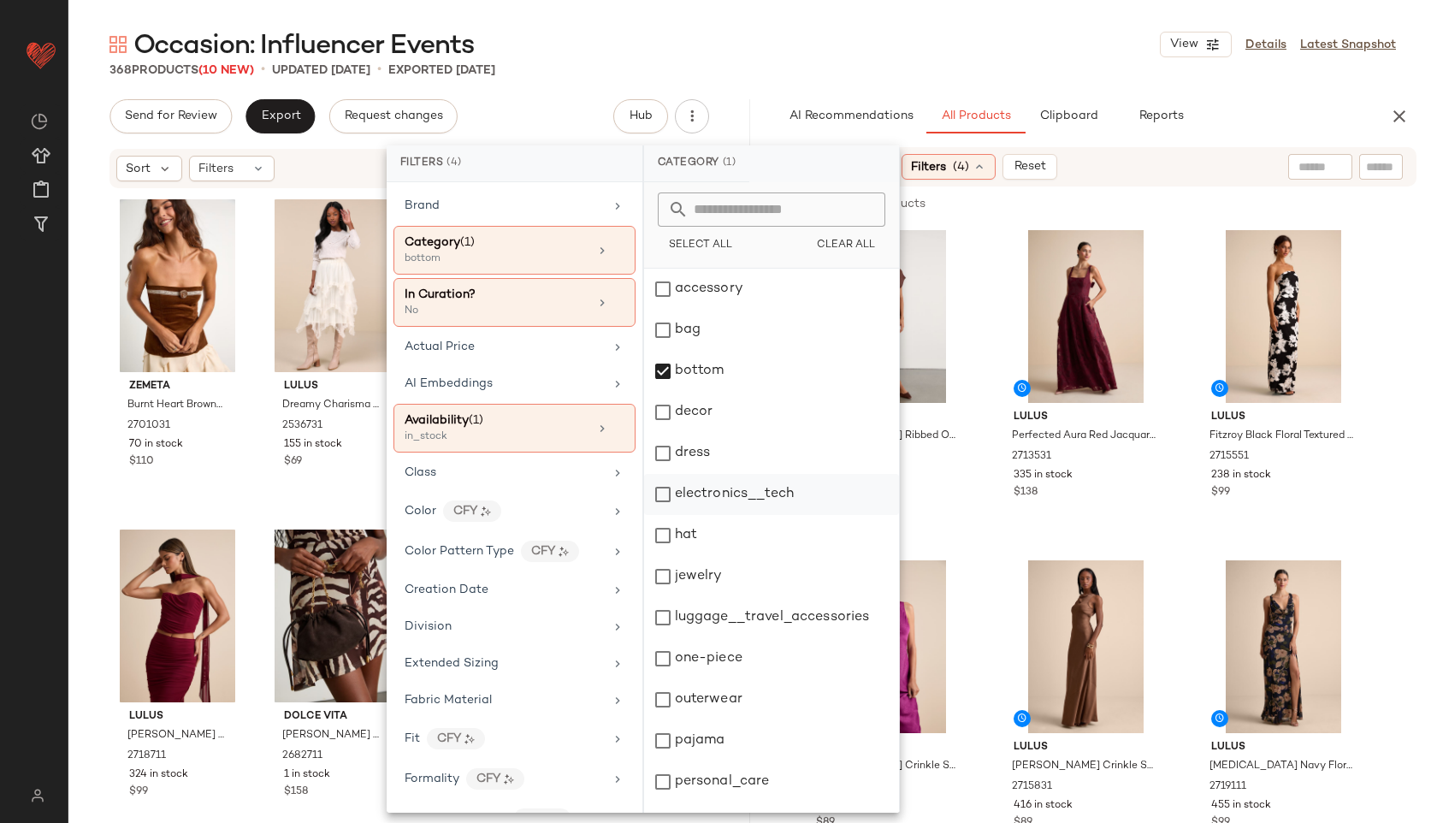
scroll to position [154, 0]
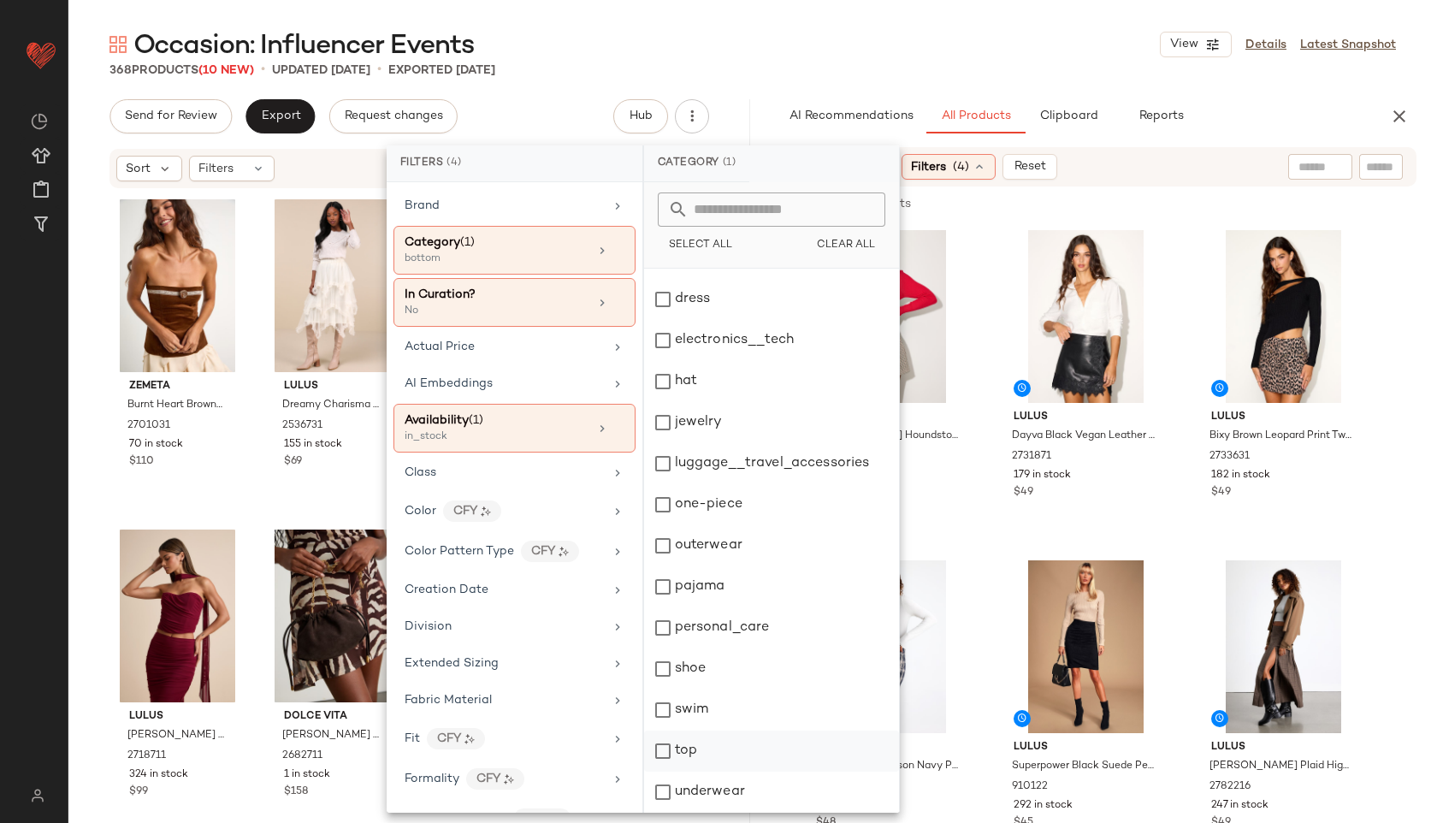
click at [720, 748] on div "top" at bounding box center [771, 750] width 255 height 41
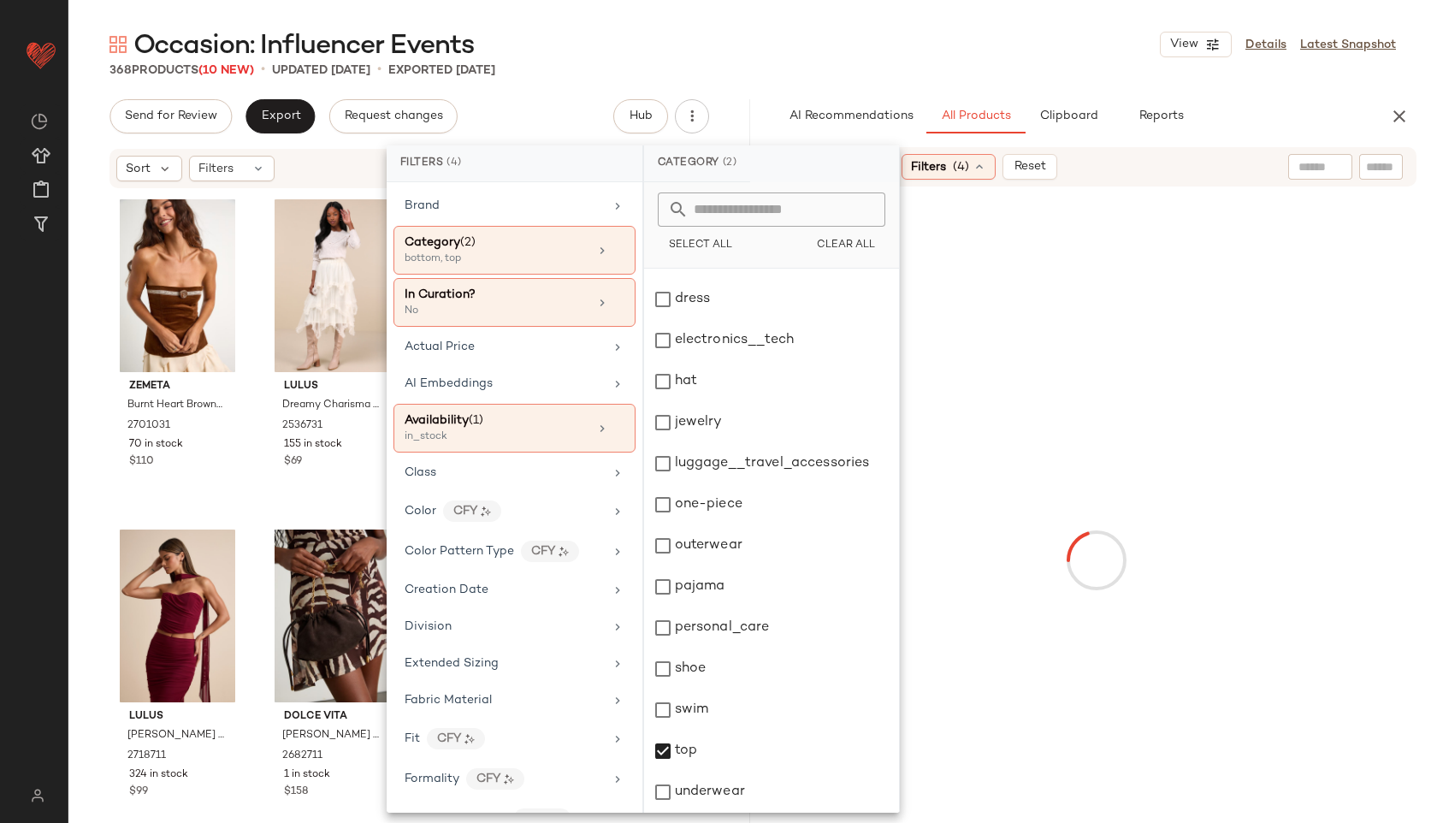
click at [932, 49] on div "Occasion: Influencer Events View Details Latest Snapshot" at bounding box center [752, 44] width 1368 height 34
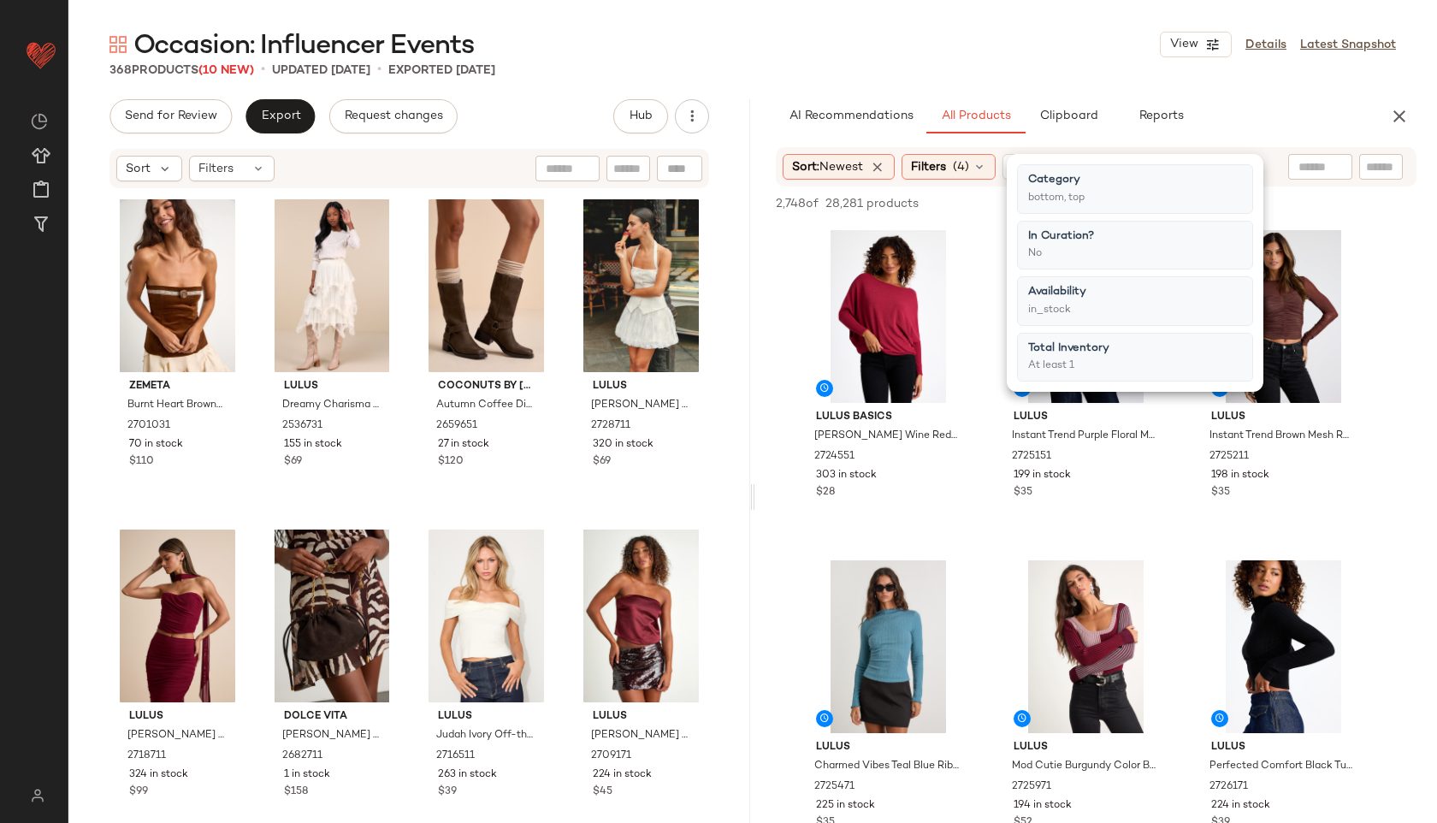
click at [947, 36] on div "Occasion: Influencer Events View Details Latest Snapshot" at bounding box center [752, 44] width 1368 height 34
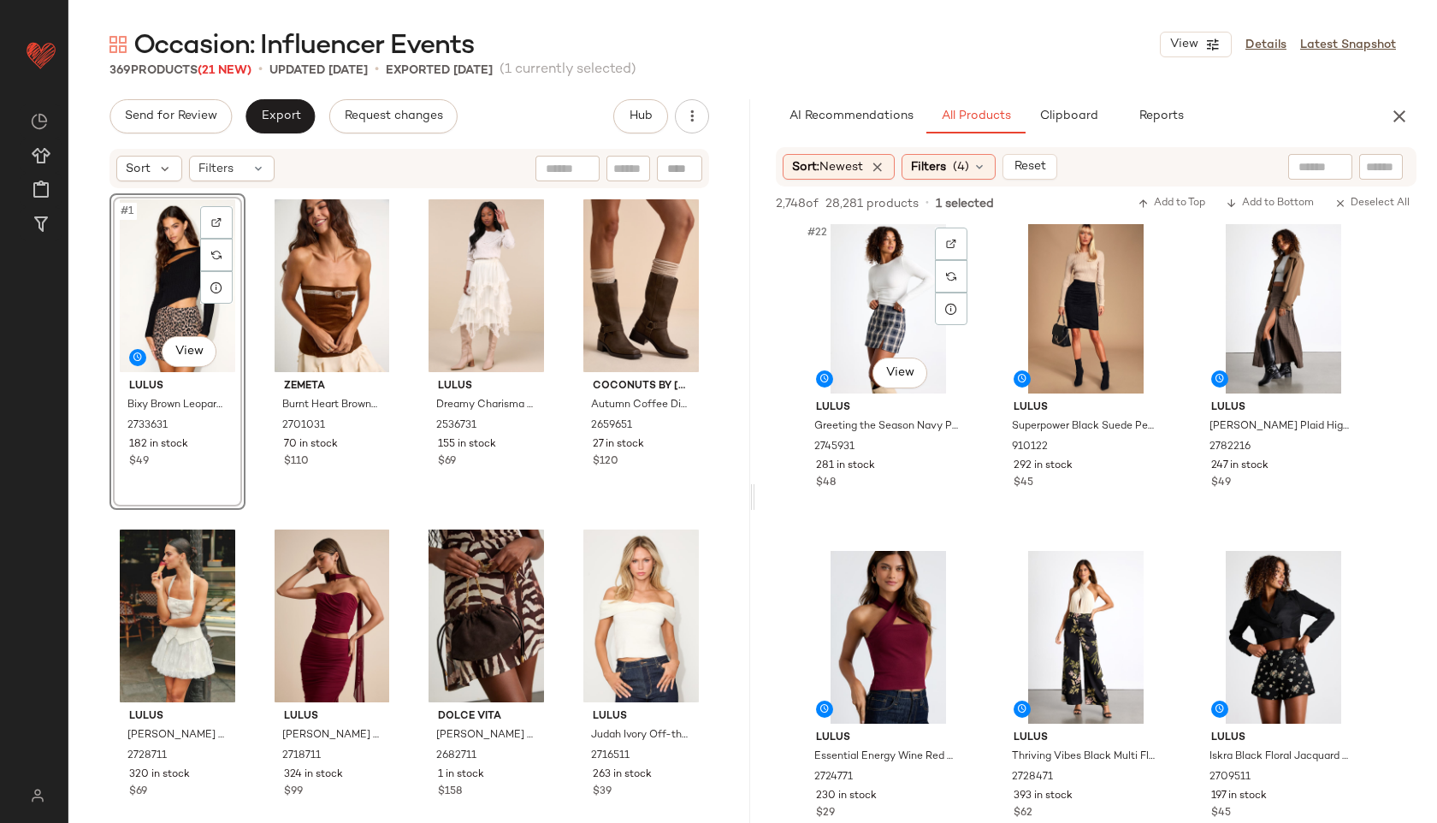
scroll to position [2320, 0]
click at [964, 169] on span "(4)" at bounding box center [961, 167] width 16 height 18
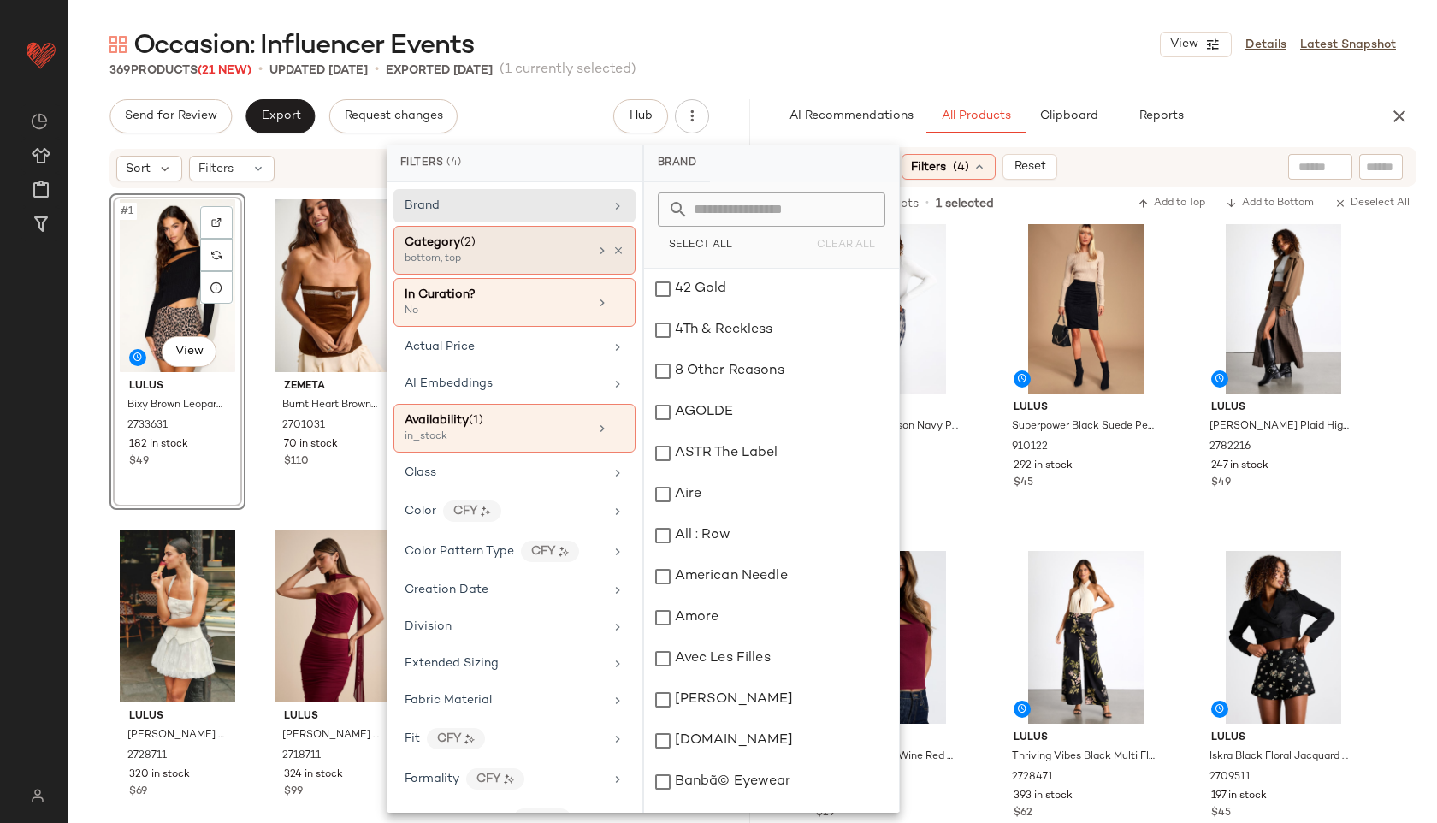
click at [506, 245] on div "Category (2)" at bounding box center [496, 242] width 184 height 18
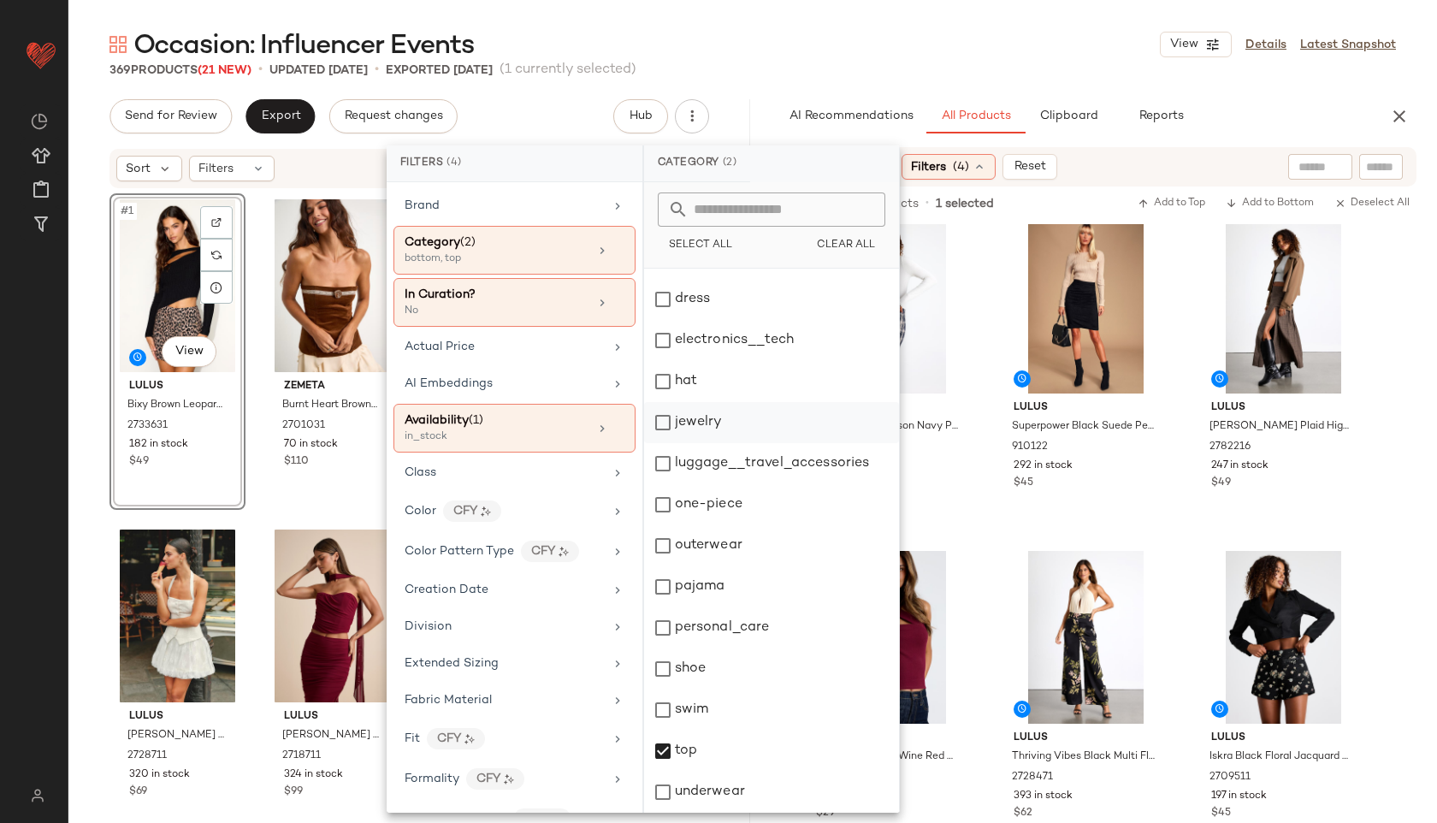
scroll to position [0, 0]
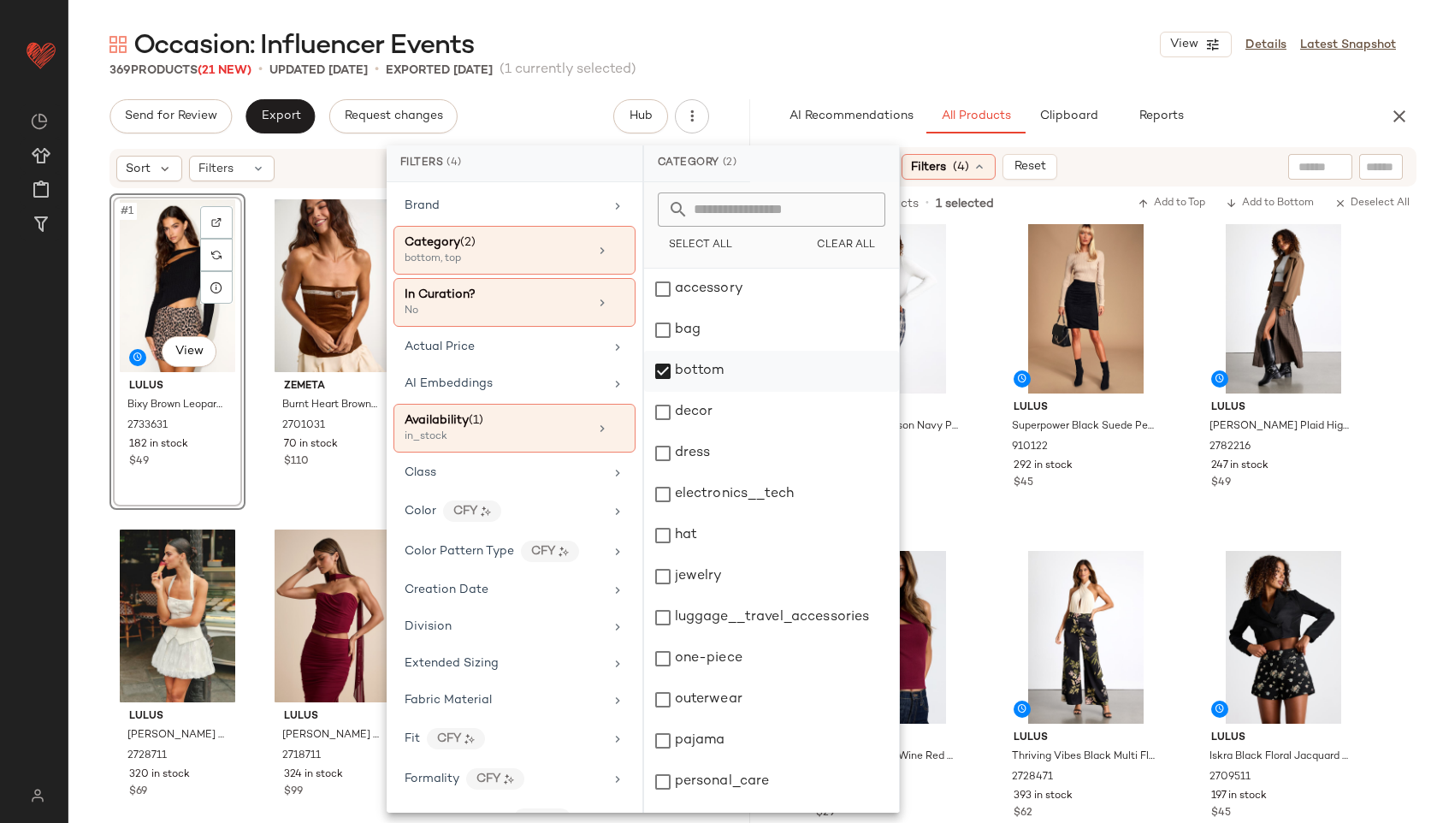
click at [724, 369] on div "bottom" at bounding box center [771, 371] width 255 height 41
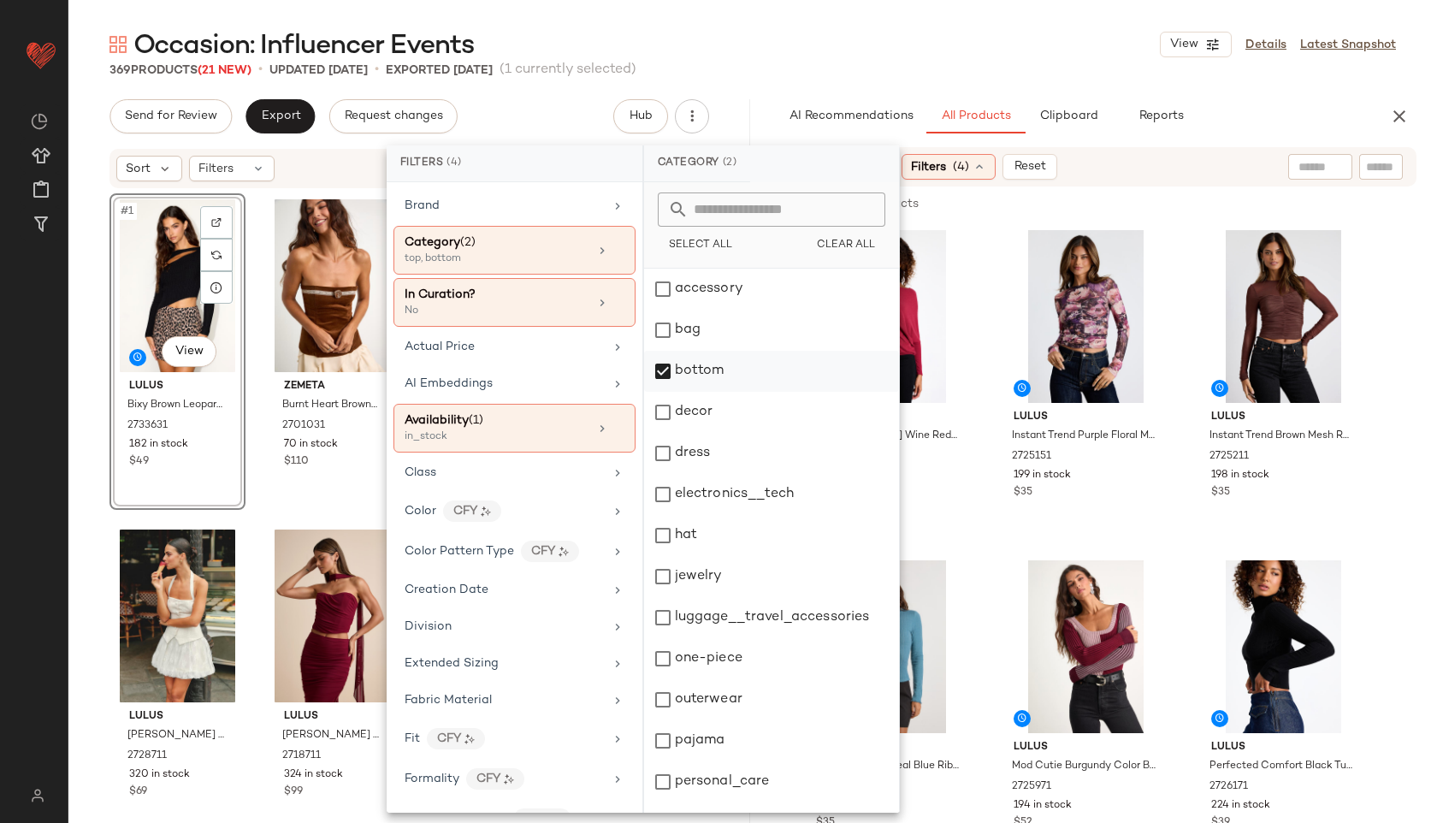
click at [756, 381] on div "bottom" at bounding box center [771, 371] width 255 height 41
click at [941, 81] on div "Occasion: Influencer Events View Details Latest Snapshot 369 Products (21 New) …" at bounding box center [752, 424] width 1368 height 795
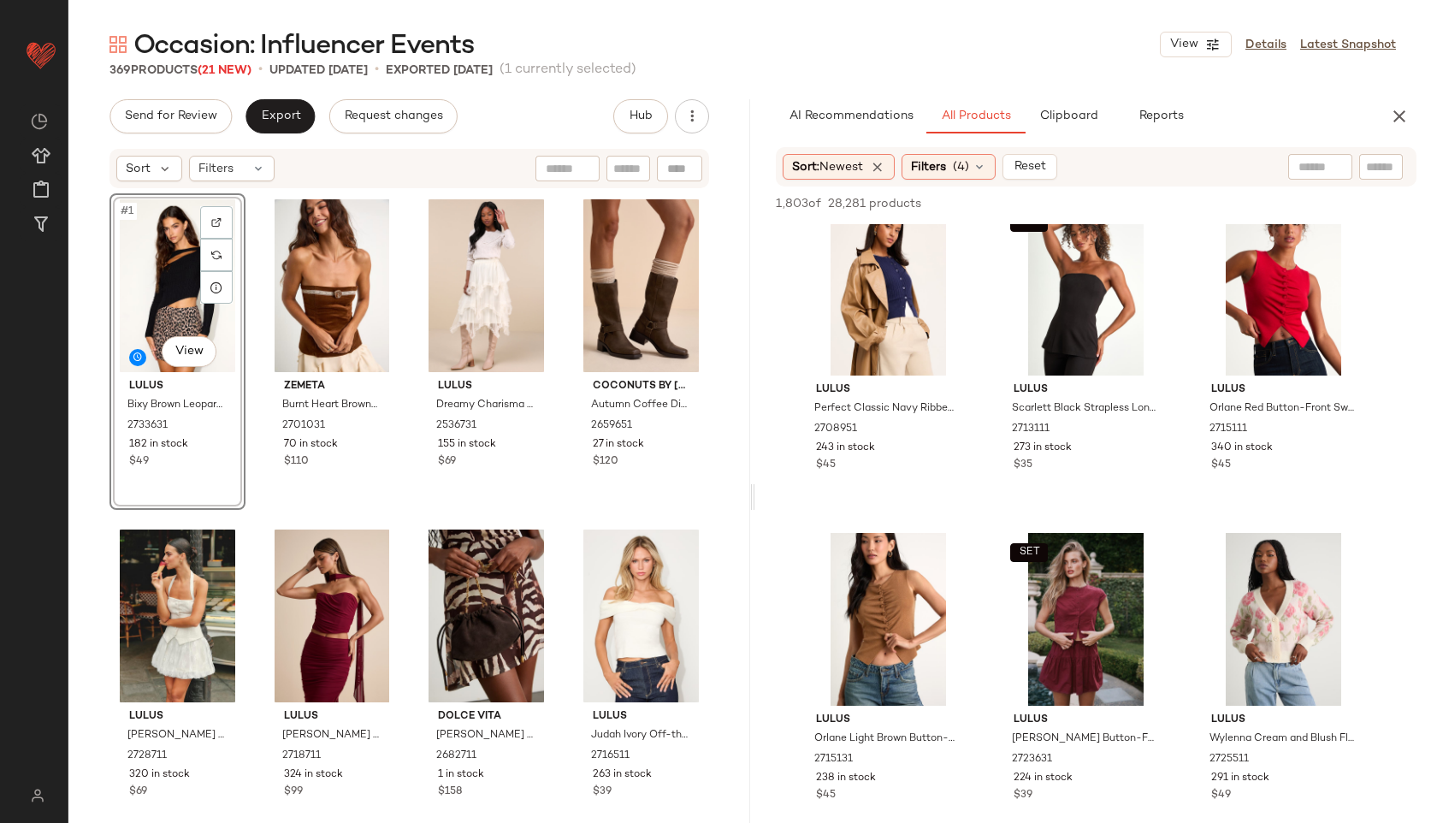
scroll to position [7622, 0]
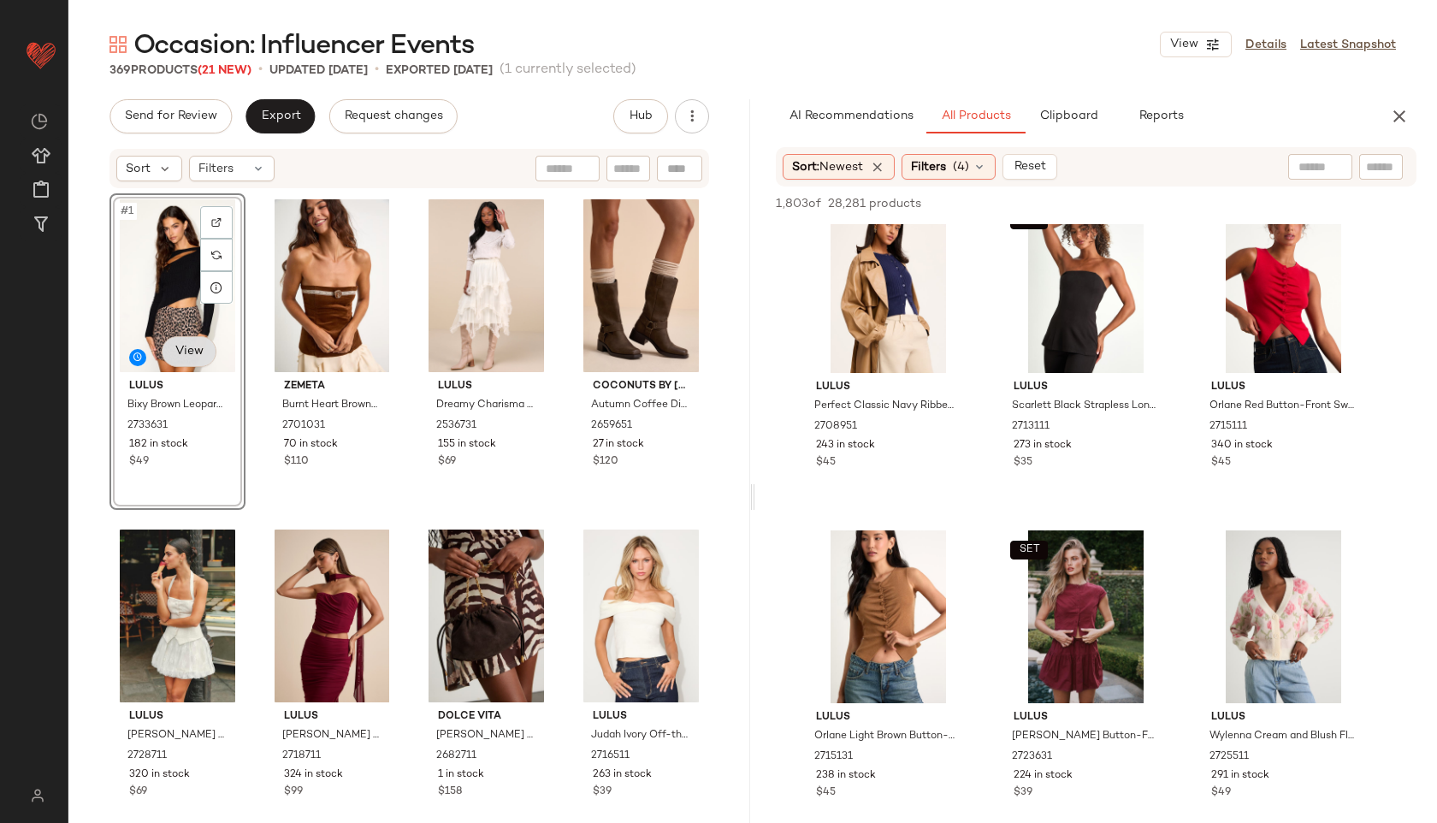
click at [186, 348] on body "Lulus ** Dashboard All Products Global Clipboards (47) Curations (814) Jordan C…" at bounding box center [718, 411] width 1437 height 823
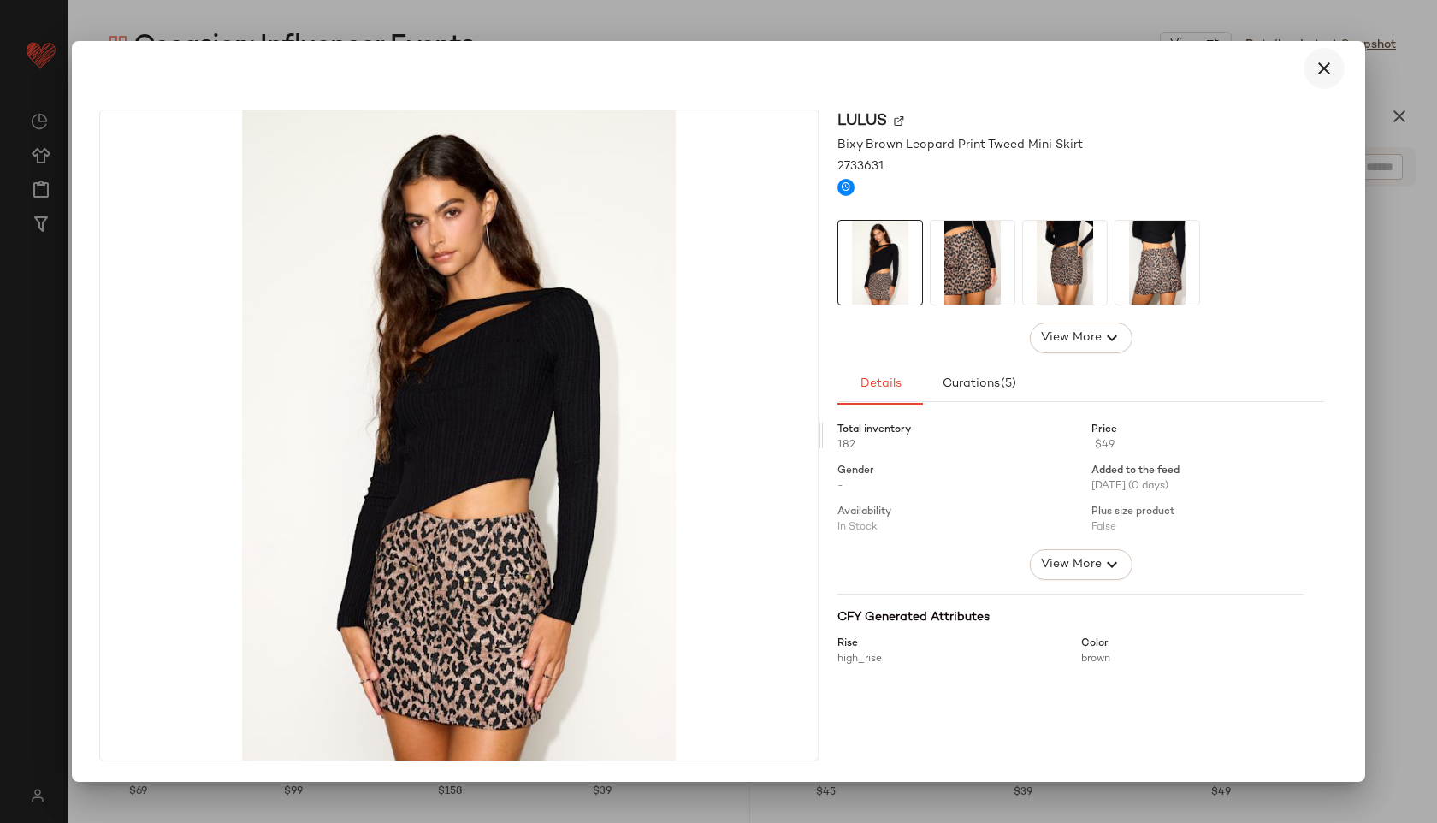
click at [1331, 65] on icon "button" at bounding box center [1323, 68] width 21 height 21
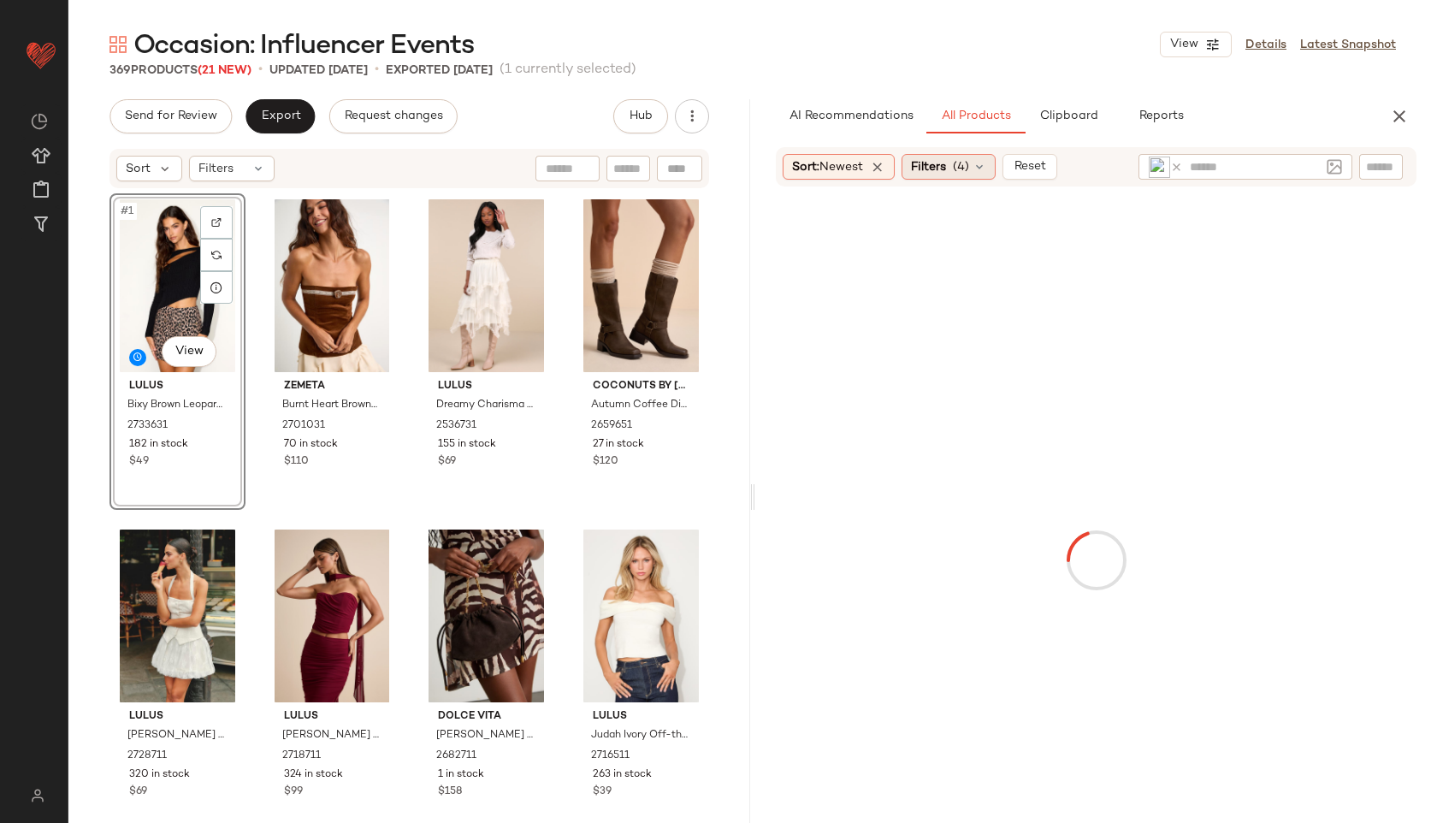
click at [977, 162] on icon at bounding box center [979, 167] width 14 height 14
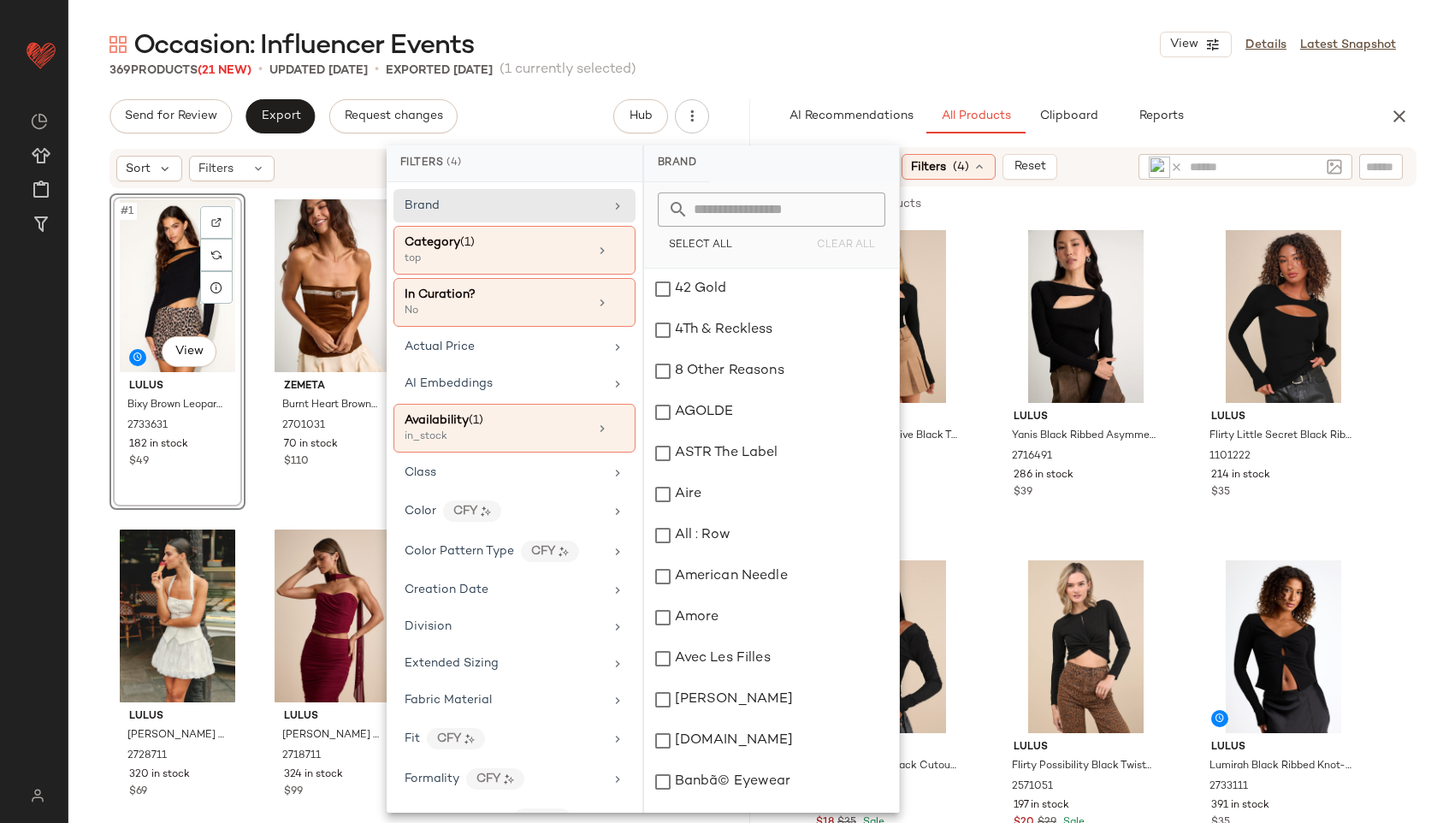
click at [780, 40] on div "Occasion: Influencer Events View Details Latest Snapshot" at bounding box center [752, 44] width 1368 height 34
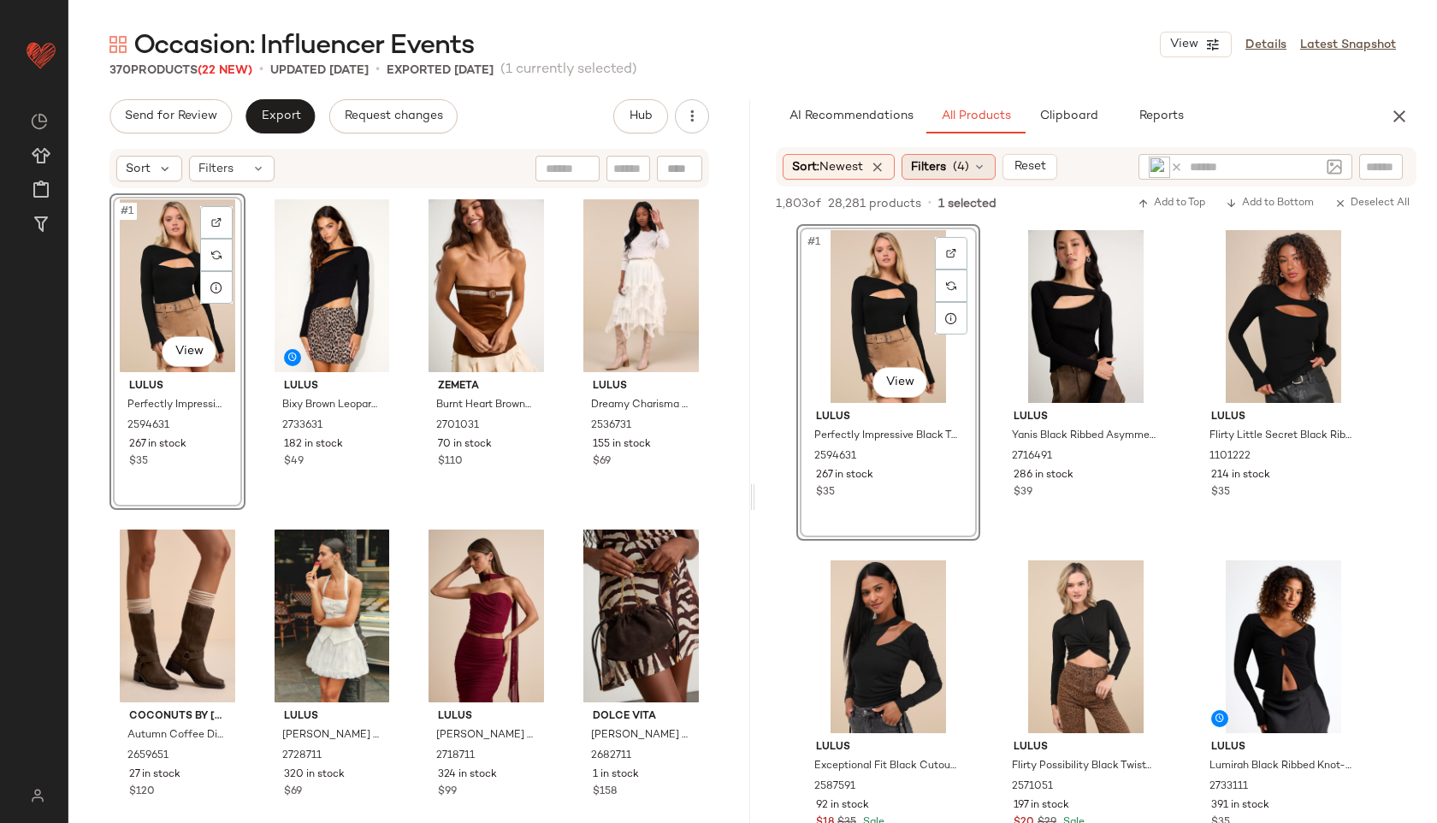
click at [968, 174] on span "(4)" at bounding box center [961, 167] width 16 height 18
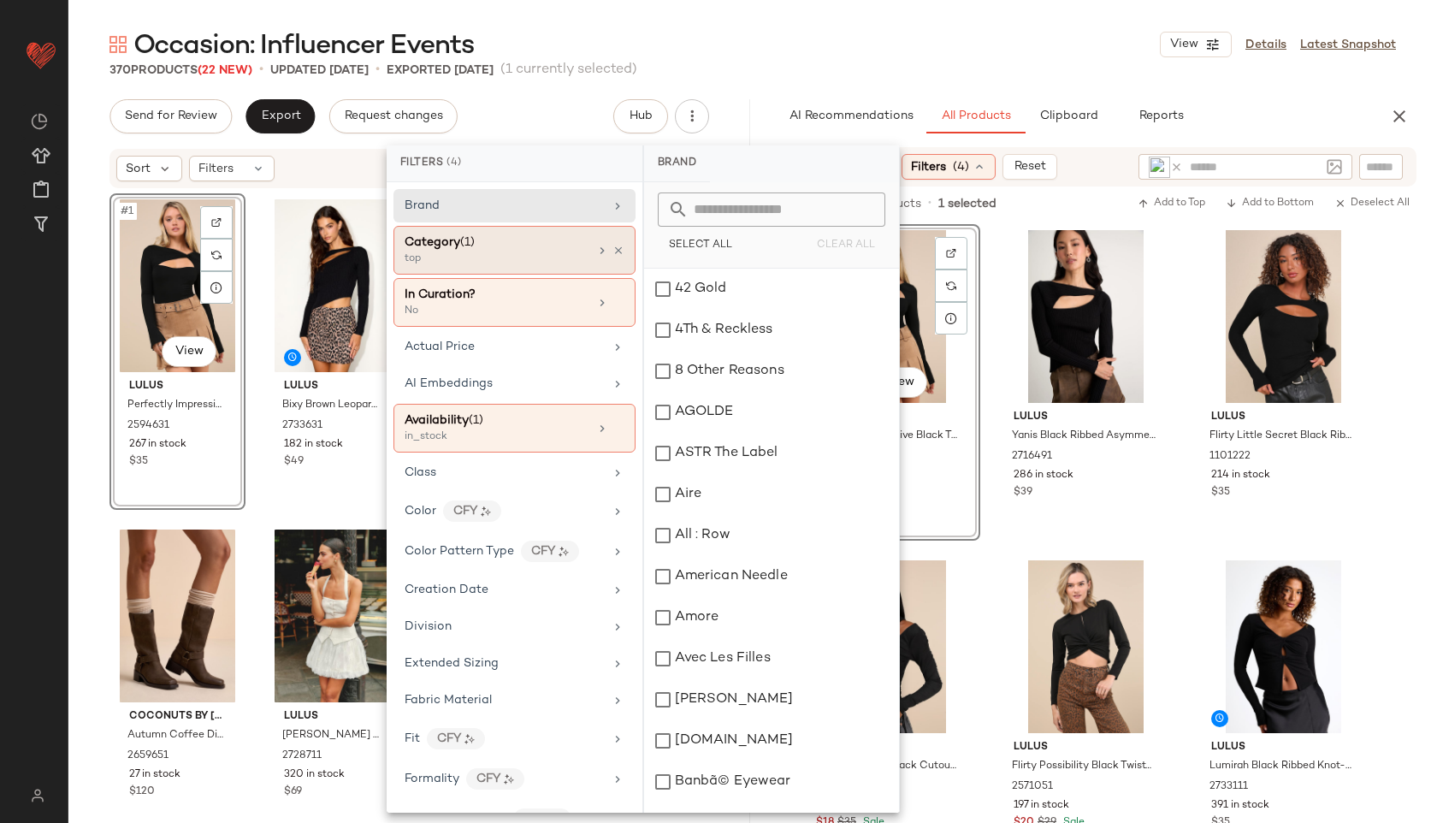
click at [539, 257] on div "top" at bounding box center [489, 258] width 171 height 15
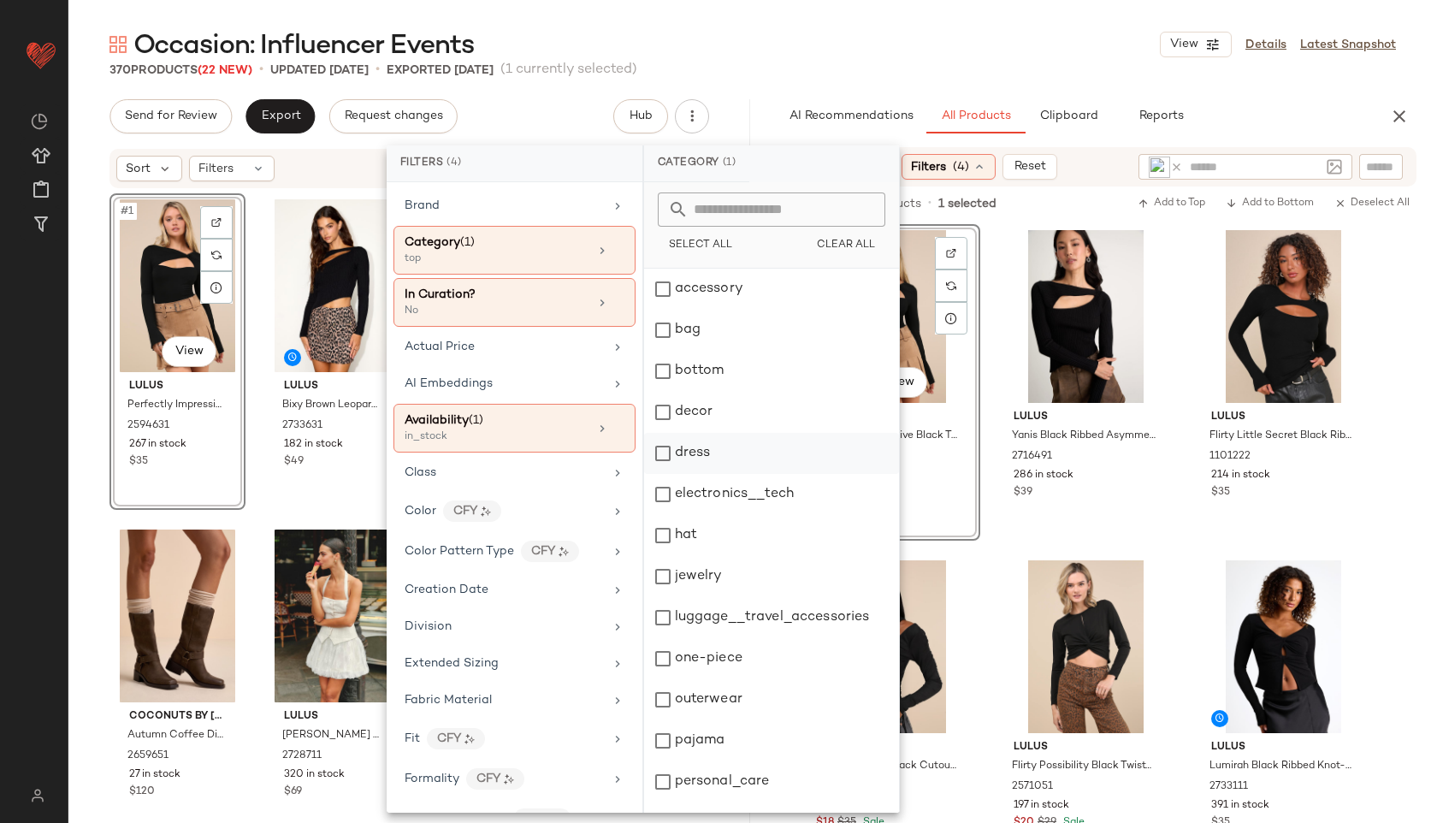
scroll to position [154, 0]
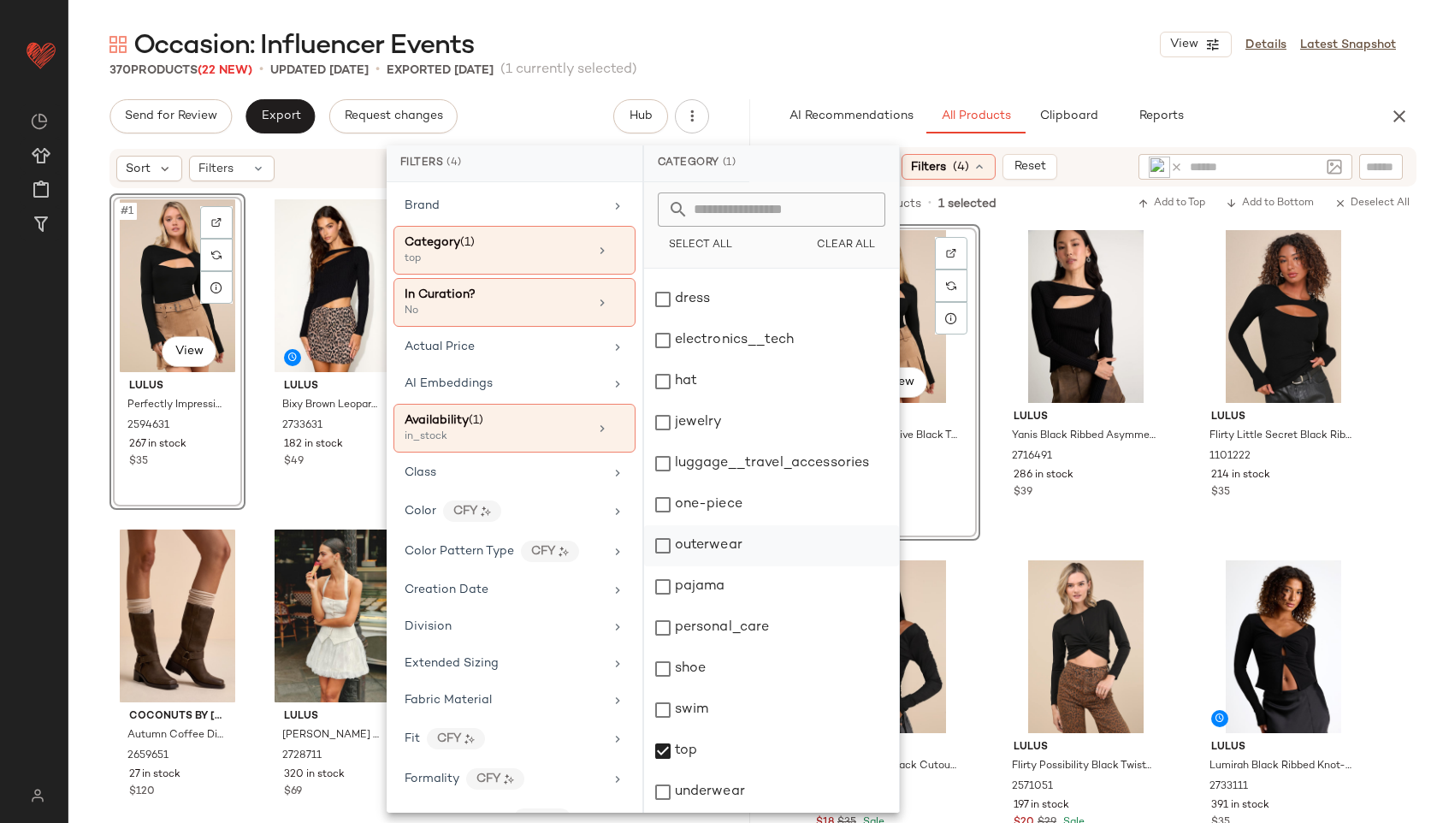
click at [727, 541] on div "outerwear" at bounding box center [771, 545] width 255 height 41
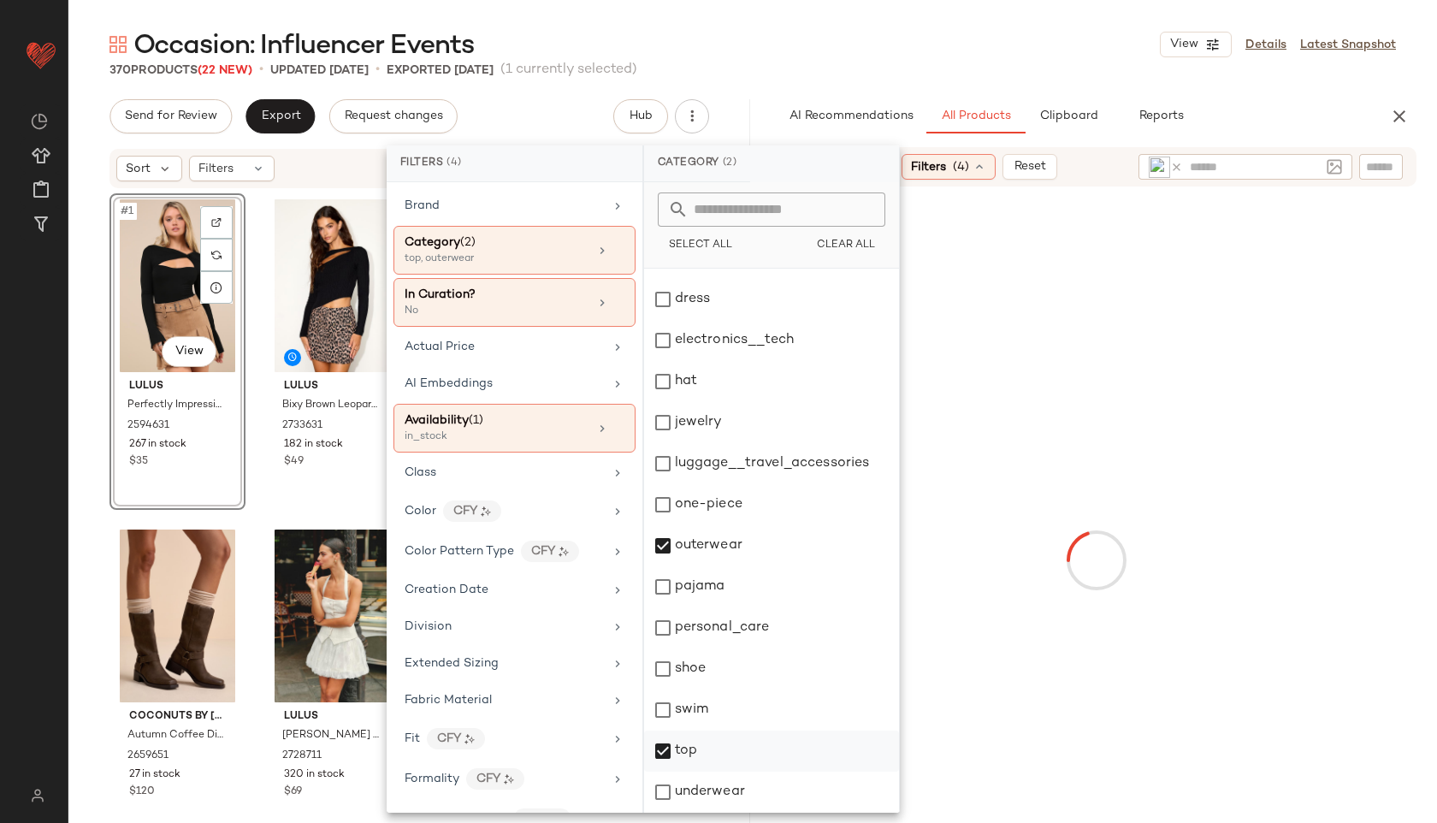
click at [735, 747] on div "top" at bounding box center [771, 750] width 255 height 41
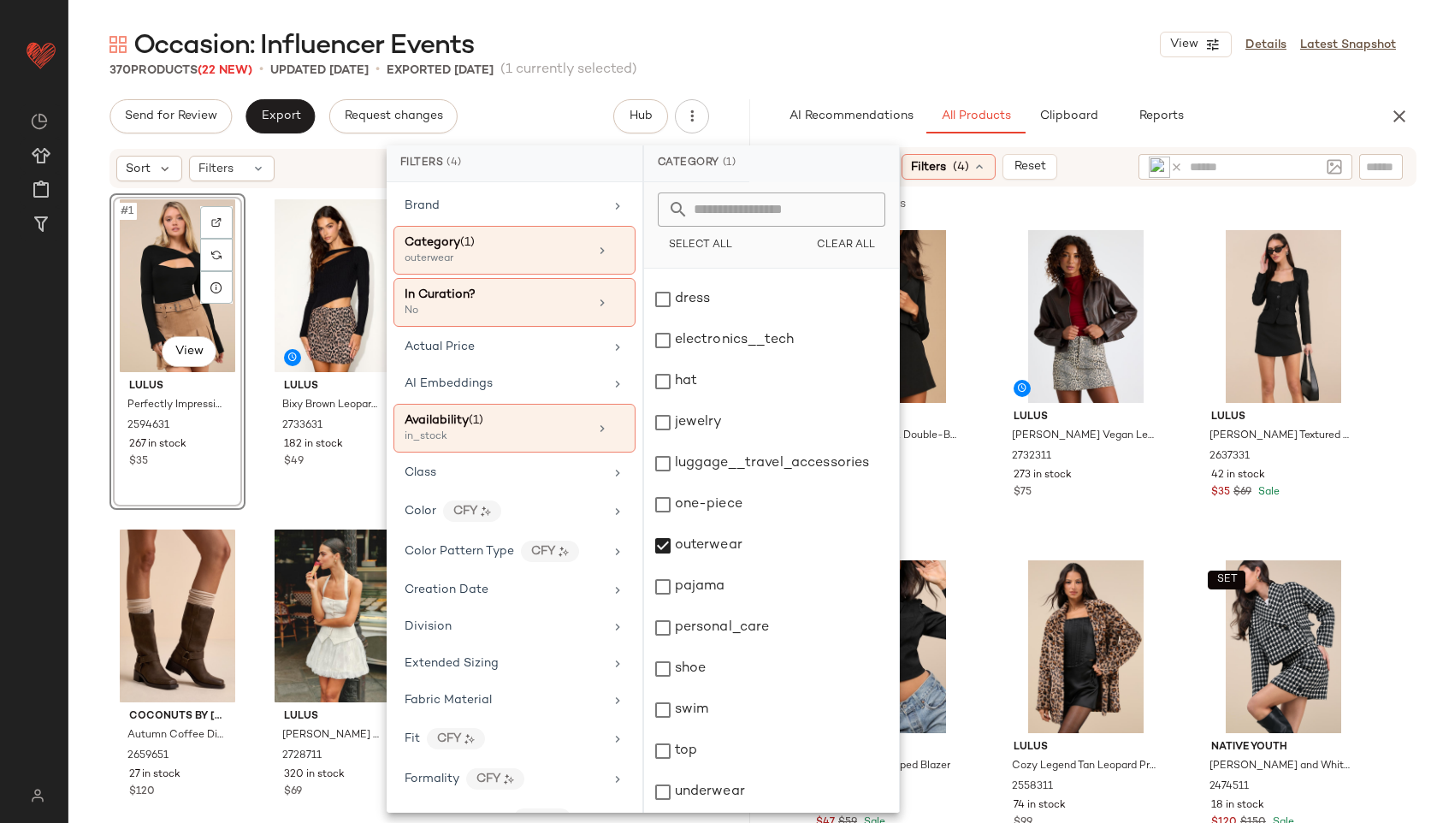
click at [1095, 76] on div "370 Products (22 New) • updated Sep 23rd • Exported Sep 16th (1 currently selec…" at bounding box center [752, 70] width 1368 height 17
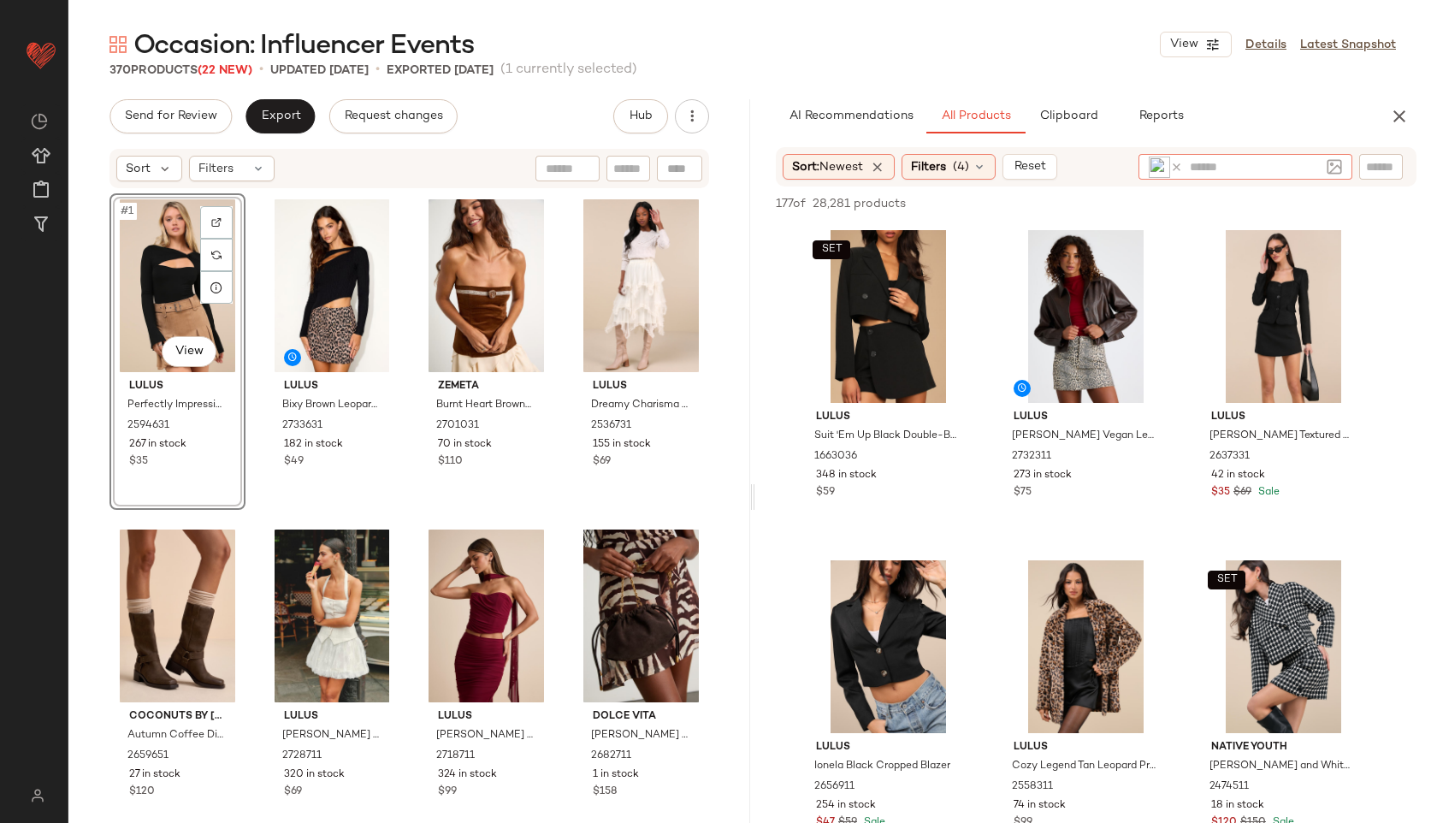
click at [1178, 166] on icon at bounding box center [1176, 167] width 13 height 13
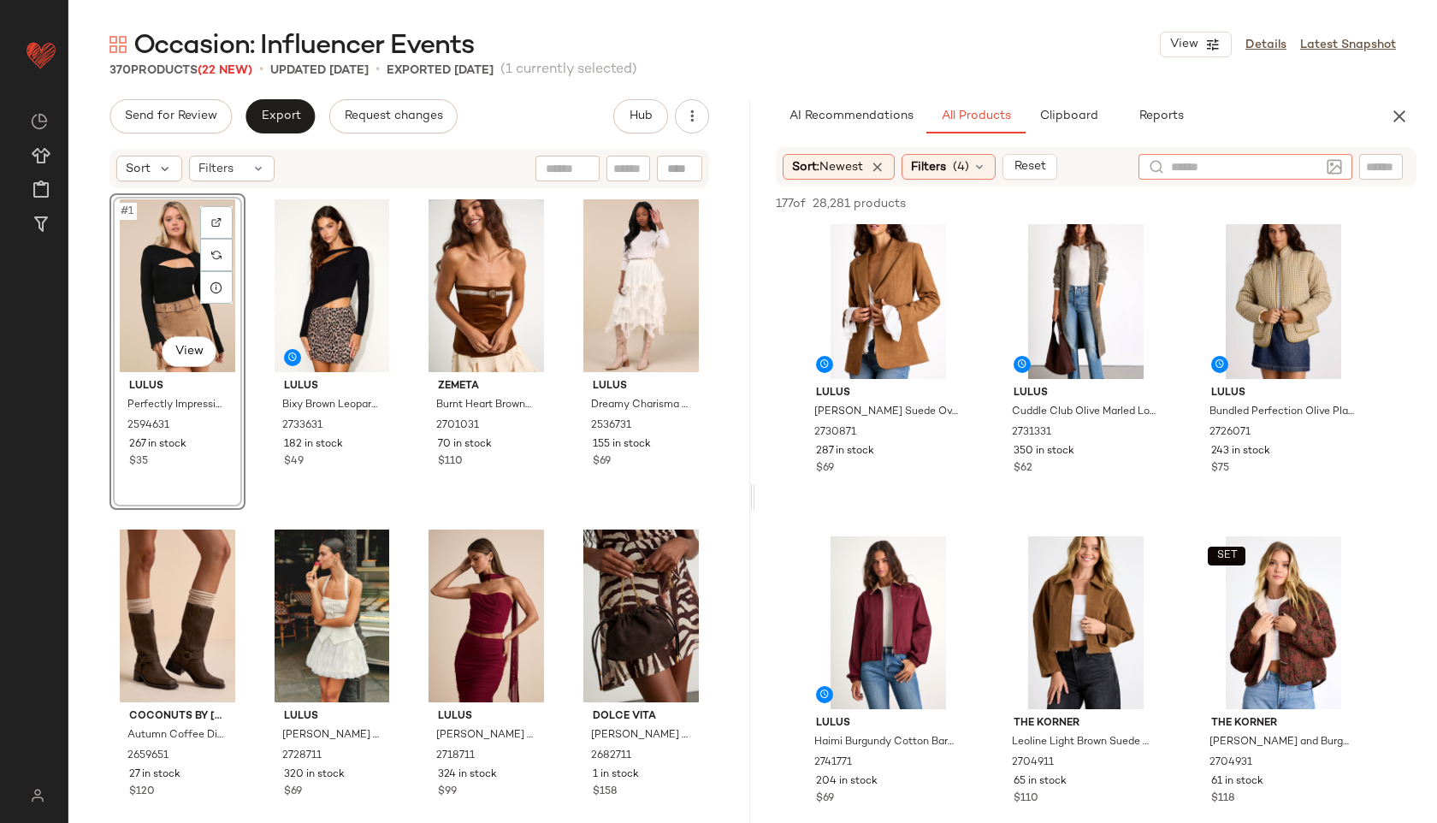
scroll to position [0, 0]
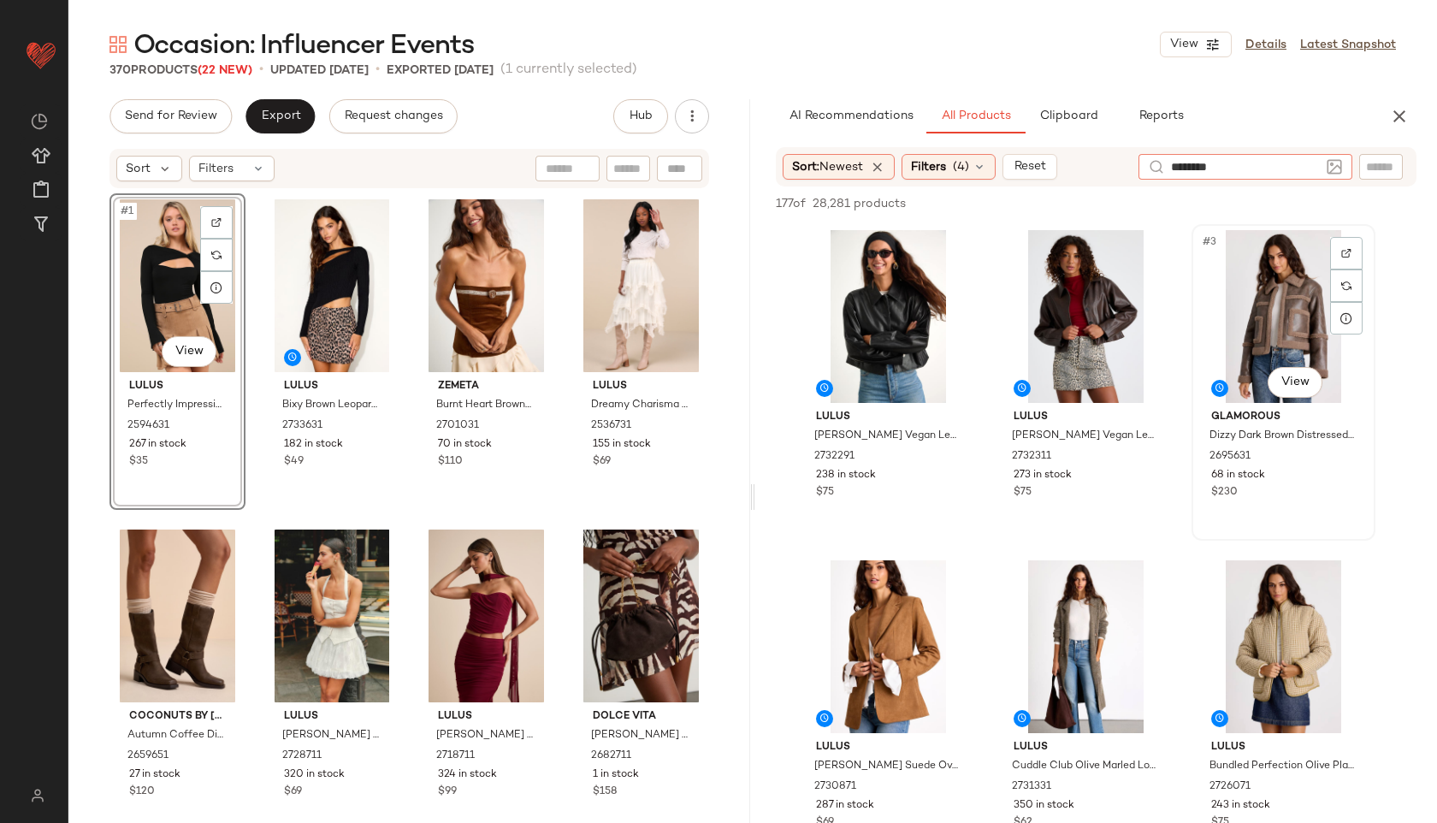
type input "*********"
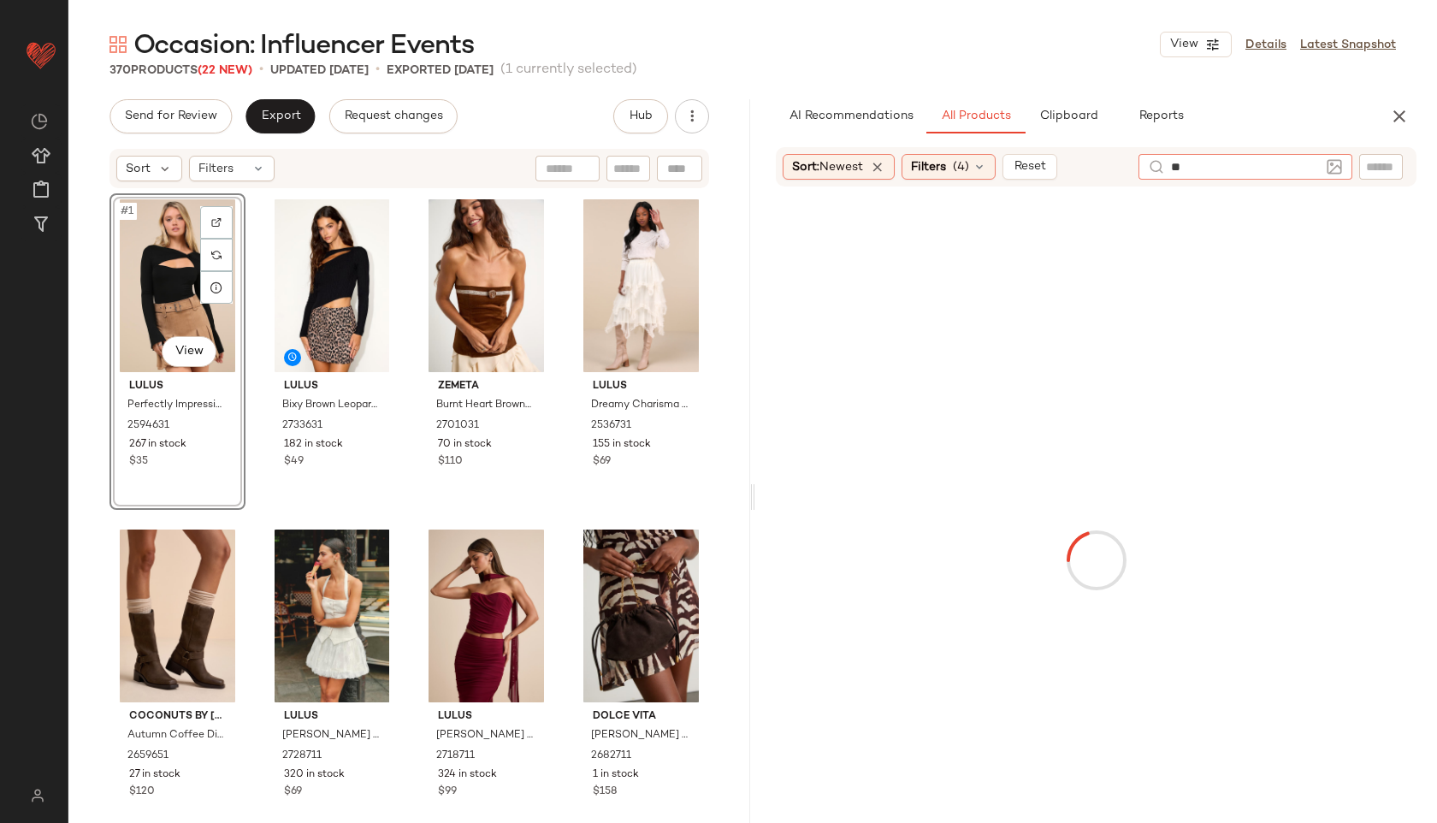
type input "***"
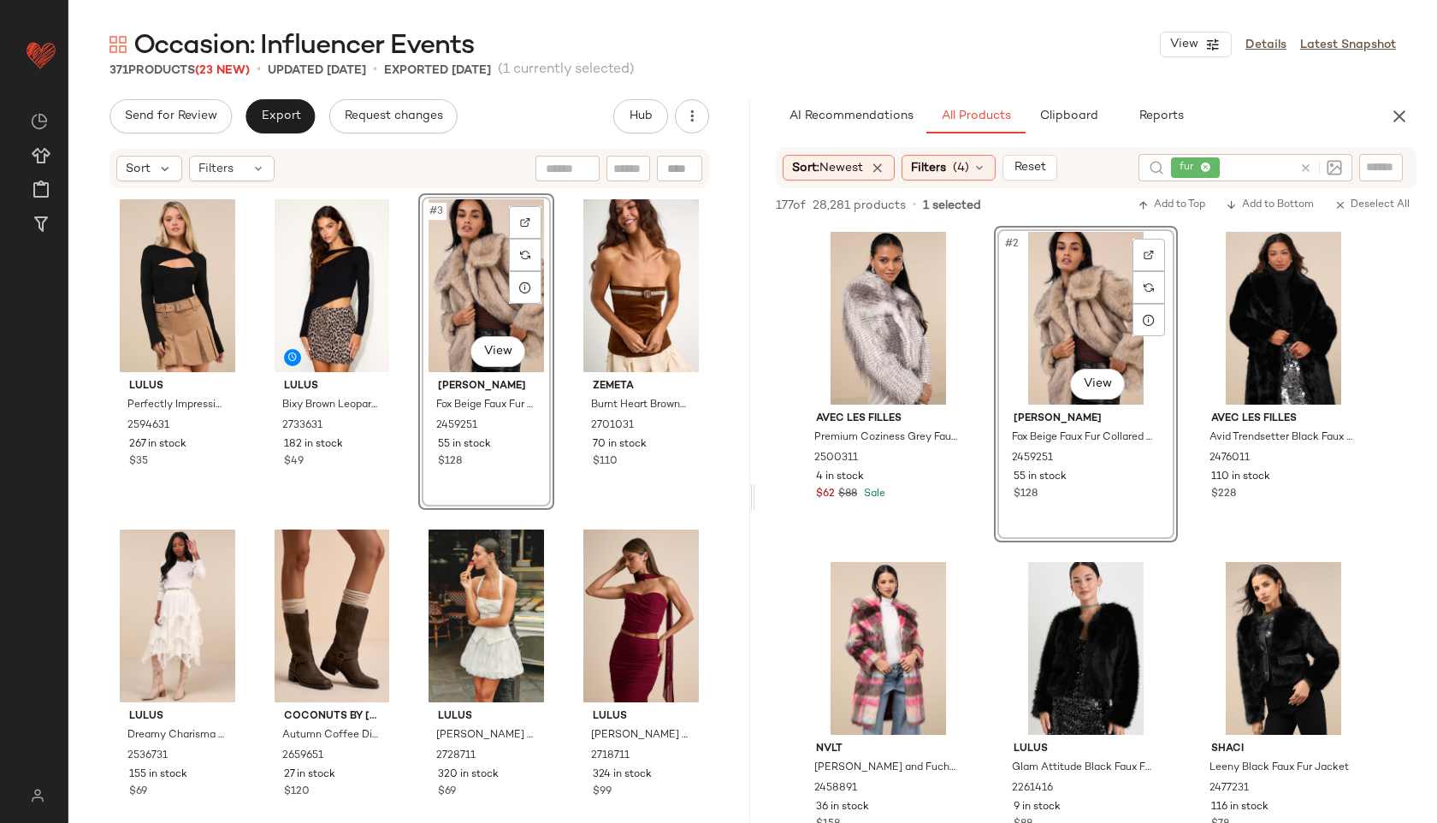
click at [1210, 165] on icon at bounding box center [1205, 167] width 11 height 11
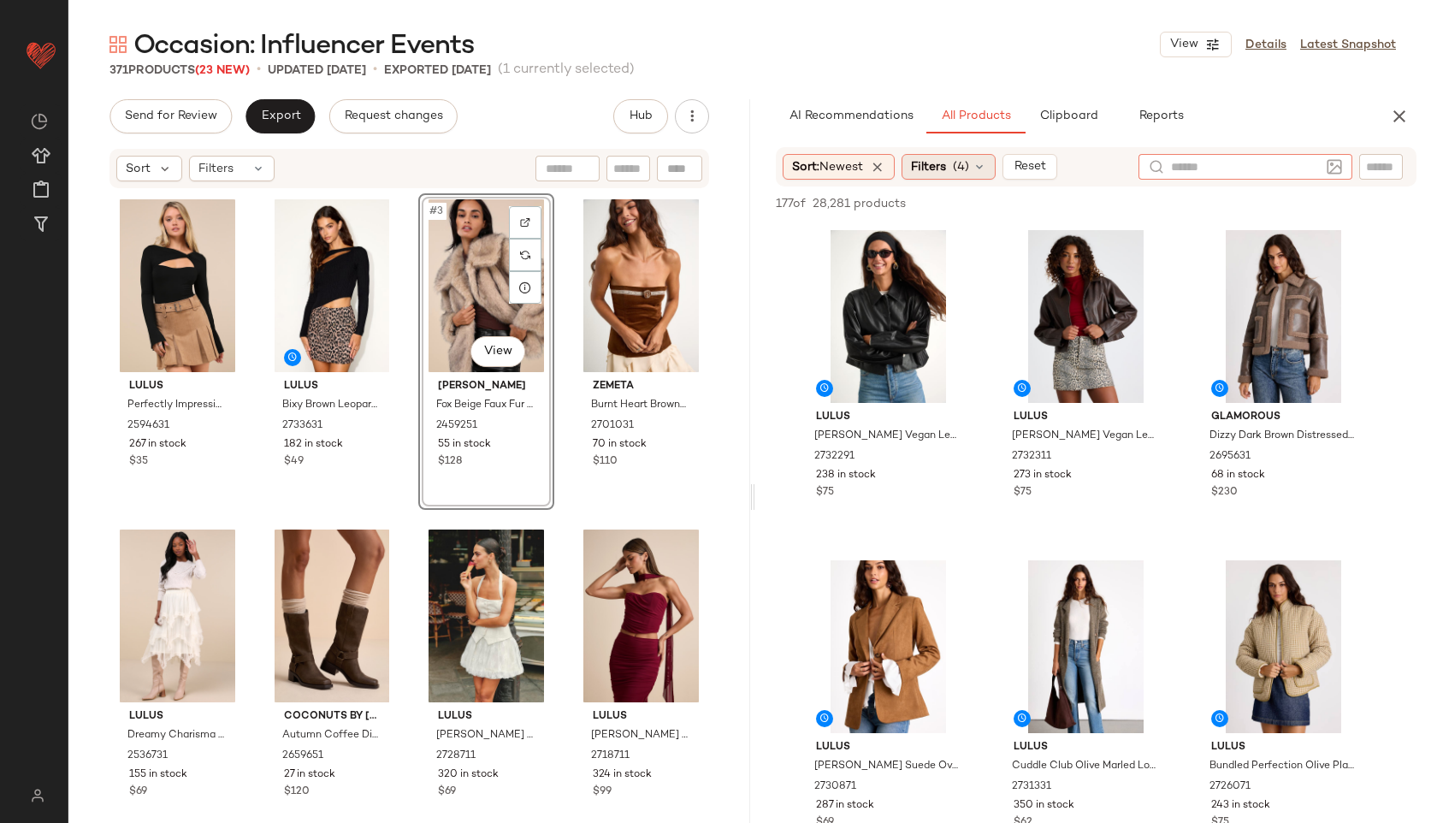
click at [968, 172] on span "(4)" at bounding box center [961, 167] width 16 height 18
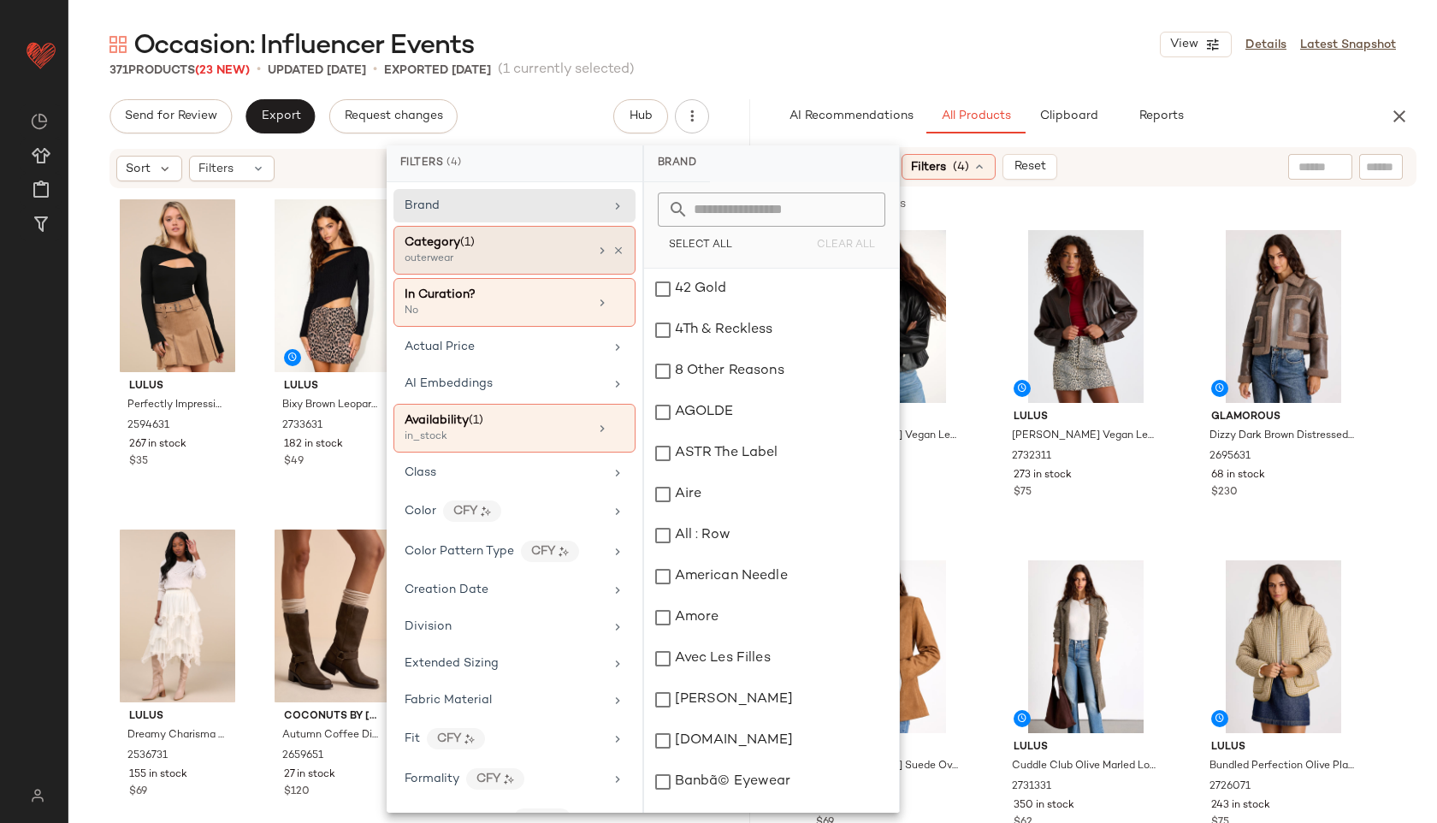
click at [557, 257] on div "outerwear" at bounding box center [489, 258] width 171 height 15
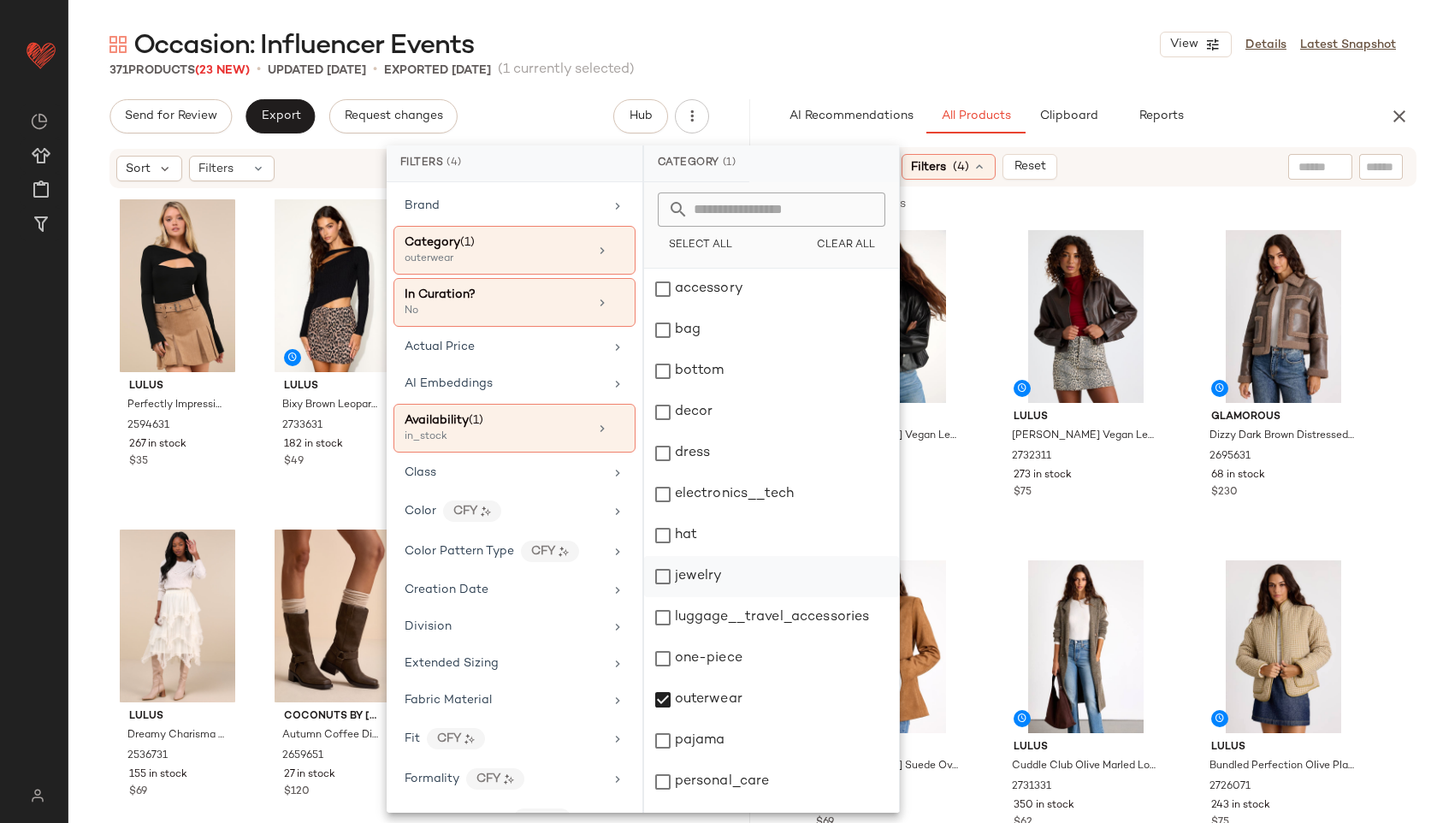
click at [699, 564] on div "jewelry" at bounding box center [771, 576] width 255 height 41
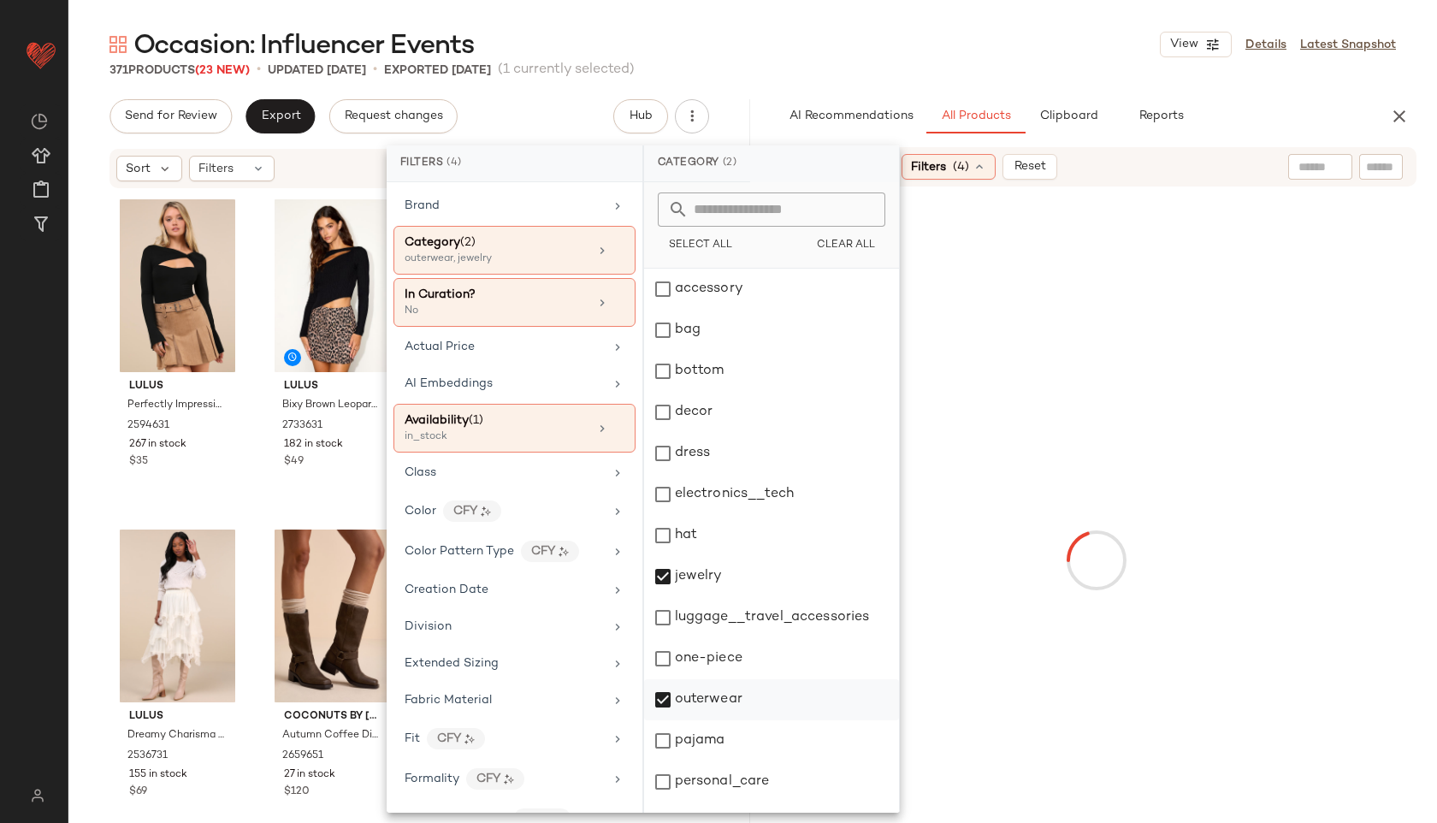
click at [738, 700] on div "outerwear" at bounding box center [771, 699] width 255 height 41
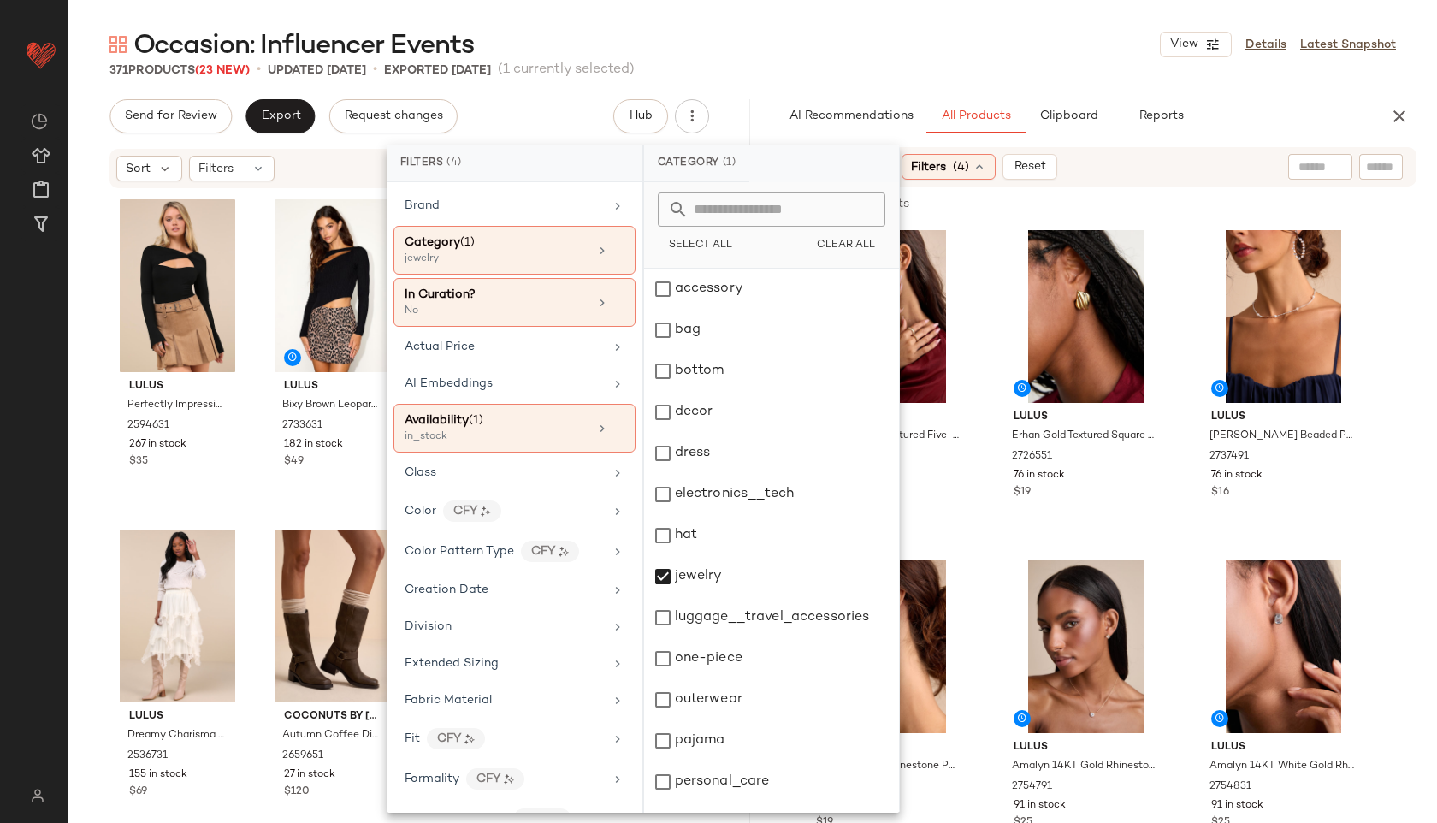
click at [975, 66] on div "371 Products (23 New) • updated Sep 23rd • Exported Sep 16th (1 currently selec…" at bounding box center [752, 70] width 1368 height 17
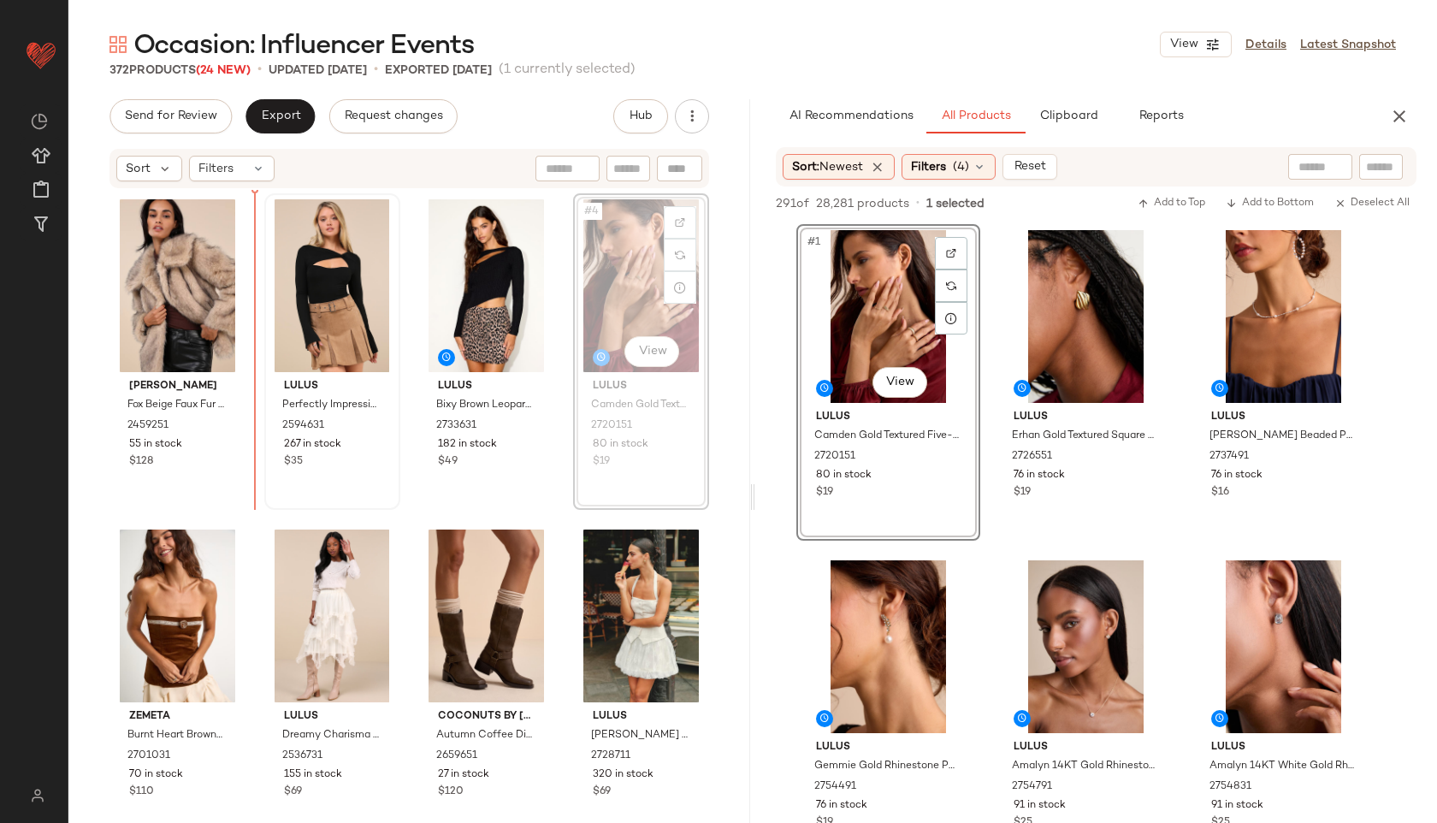
drag, startPoint x: 641, startPoint y: 274, endPoint x: 286, endPoint y: 273, distance: 355.7
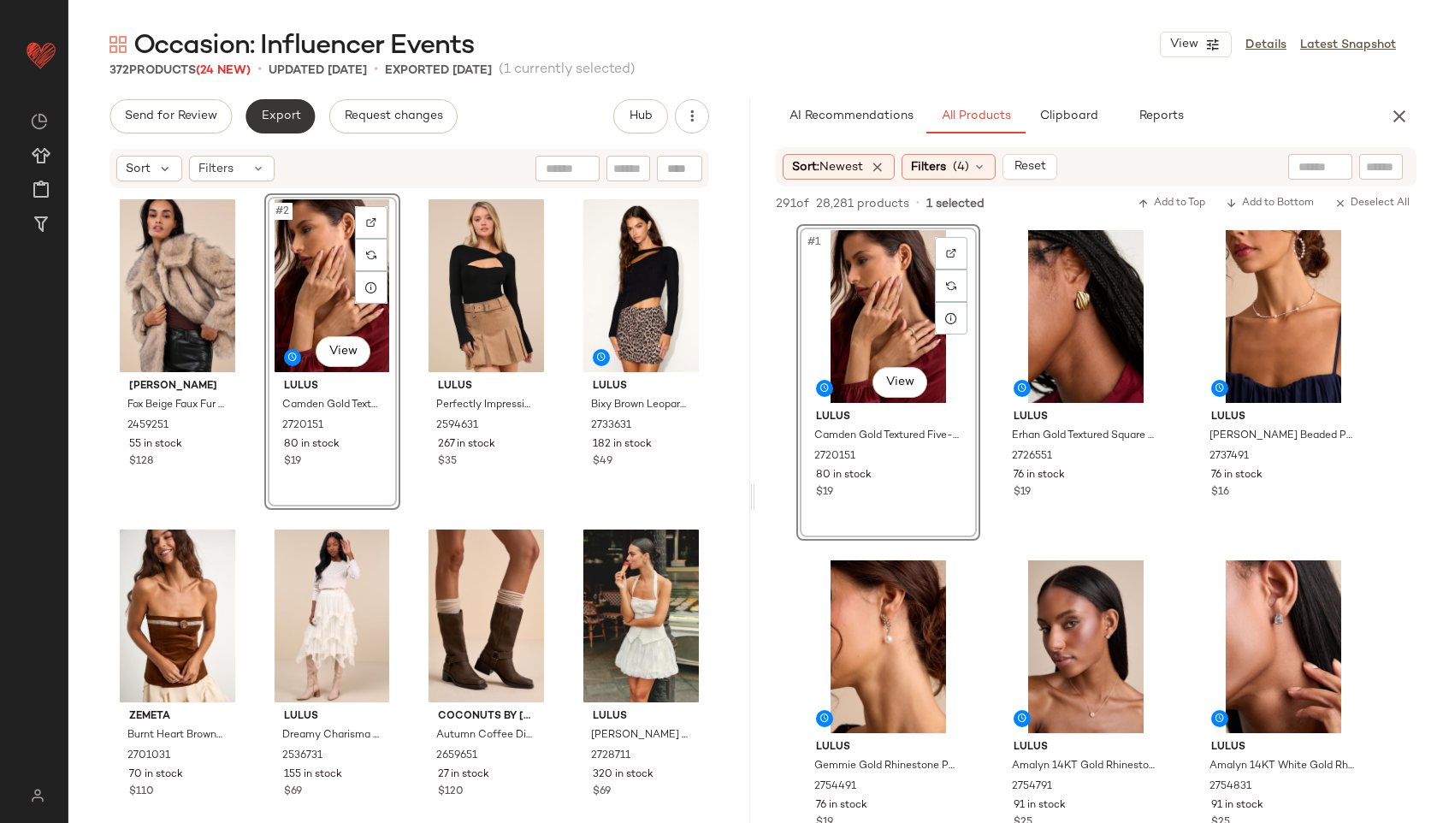
click at [263, 112] on span "Export" at bounding box center [280, 116] width 40 height 14
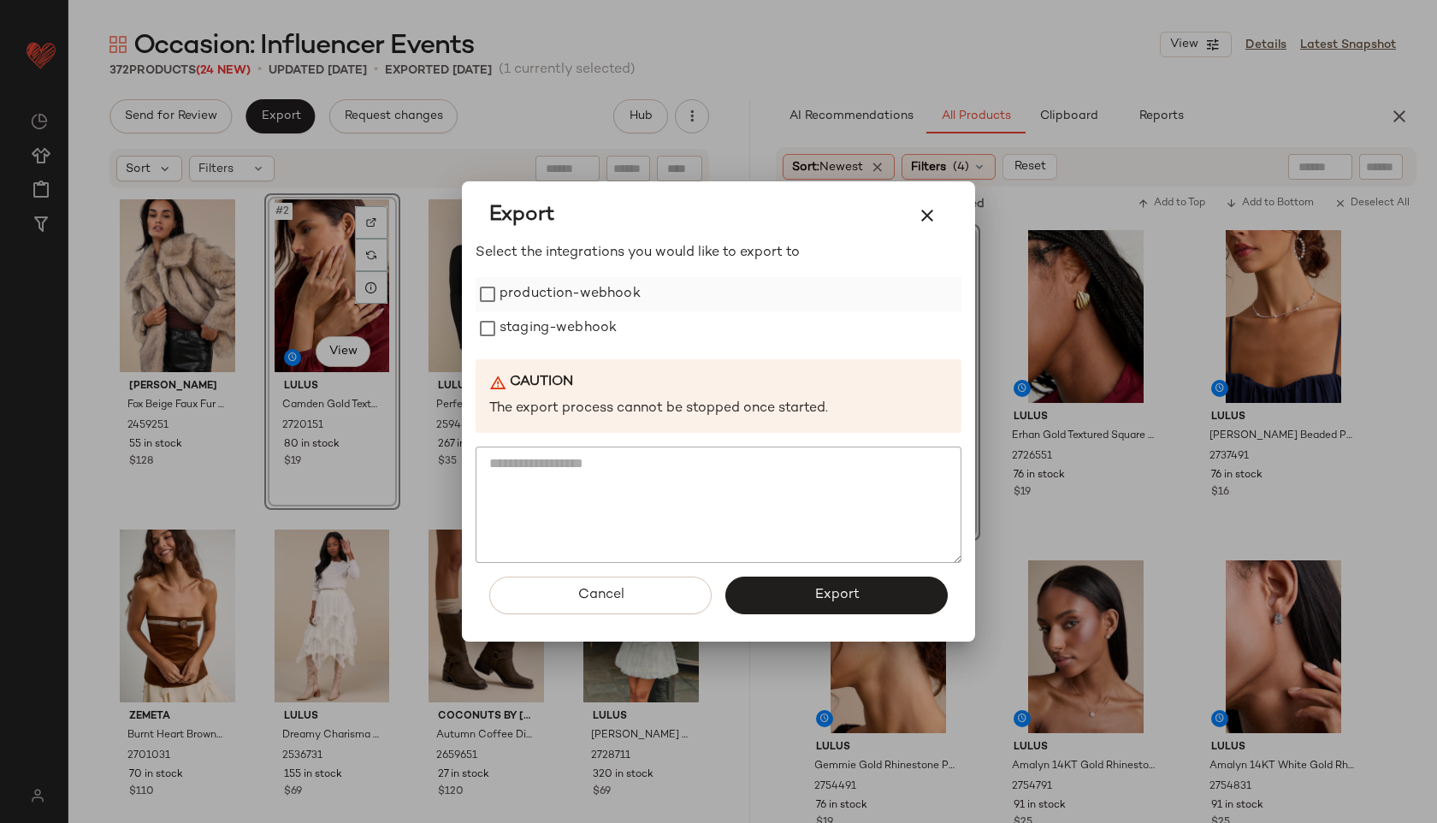
click at [561, 295] on label "production-webhook" at bounding box center [569, 294] width 141 height 34
click at [559, 323] on label "staging-webhook" at bounding box center [557, 328] width 117 height 34
click at [798, 603] on button "Export" at bounding box center [836, 595] width 222 height 38
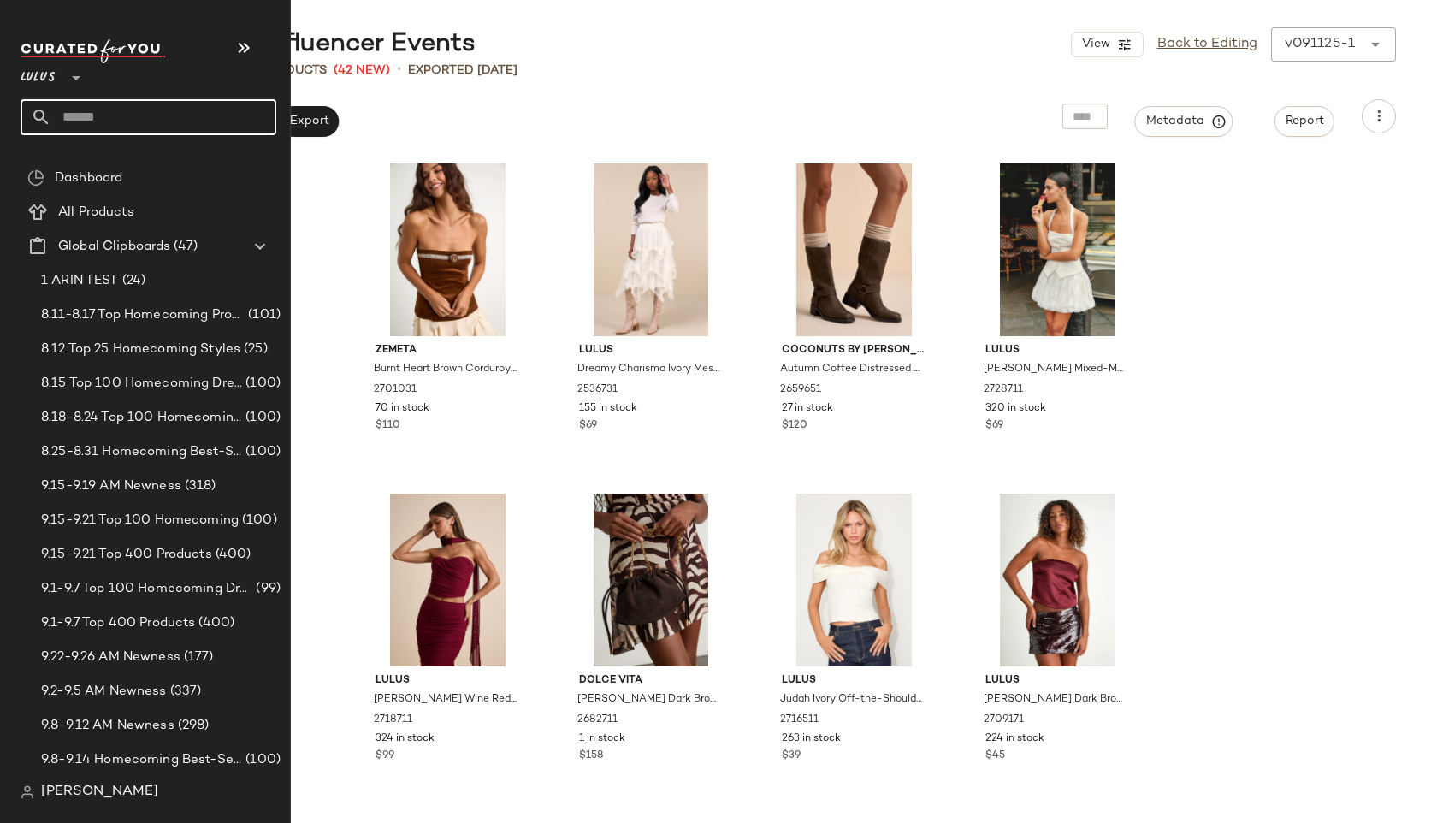
click at [87, 115] on input "text" at bounding box center [163, 117] width 225 height 36
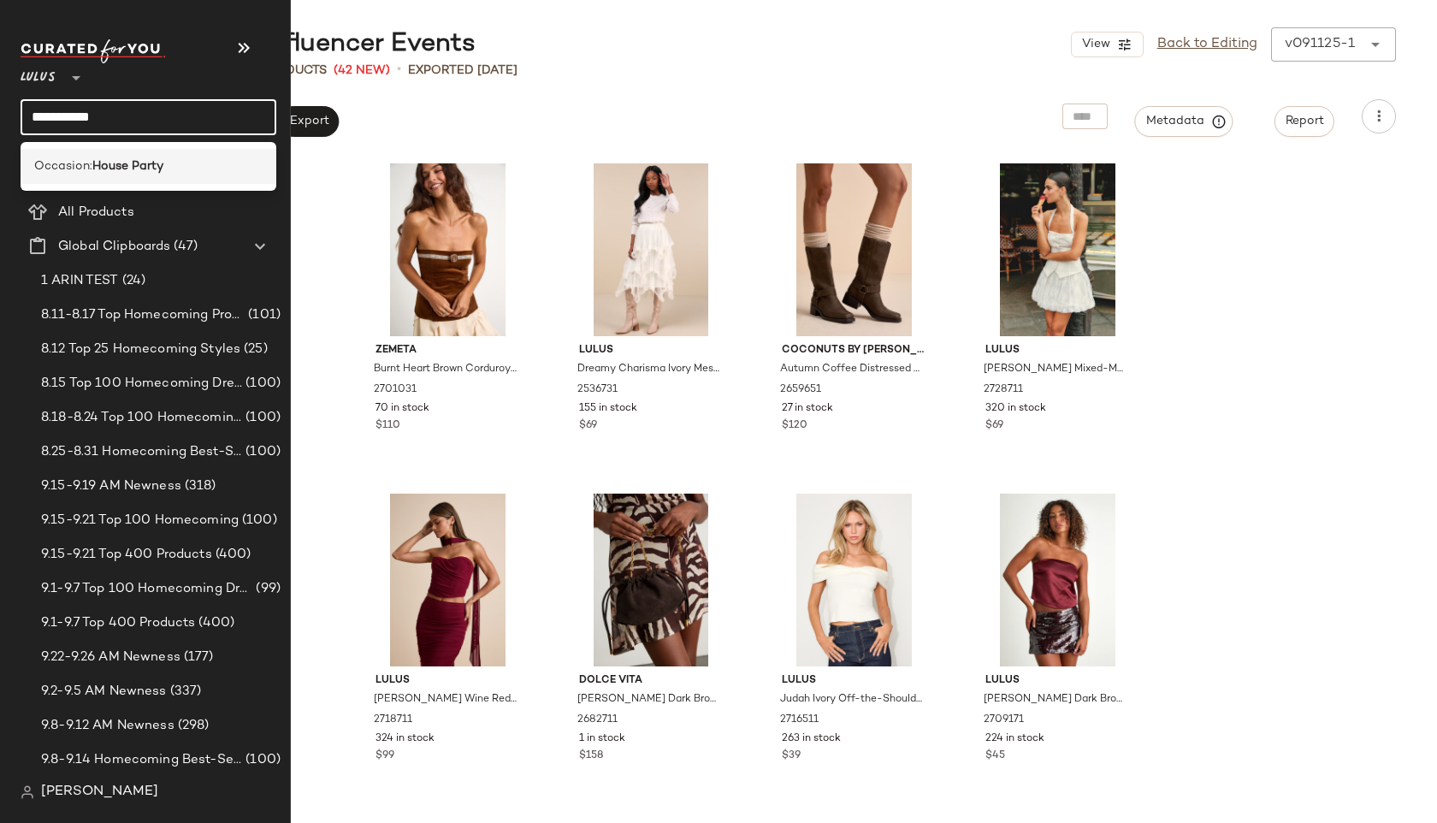
type input "**********"
click at [91, 161] on span "Occasion:" at bounding box center [63, 166] width 58 height 18
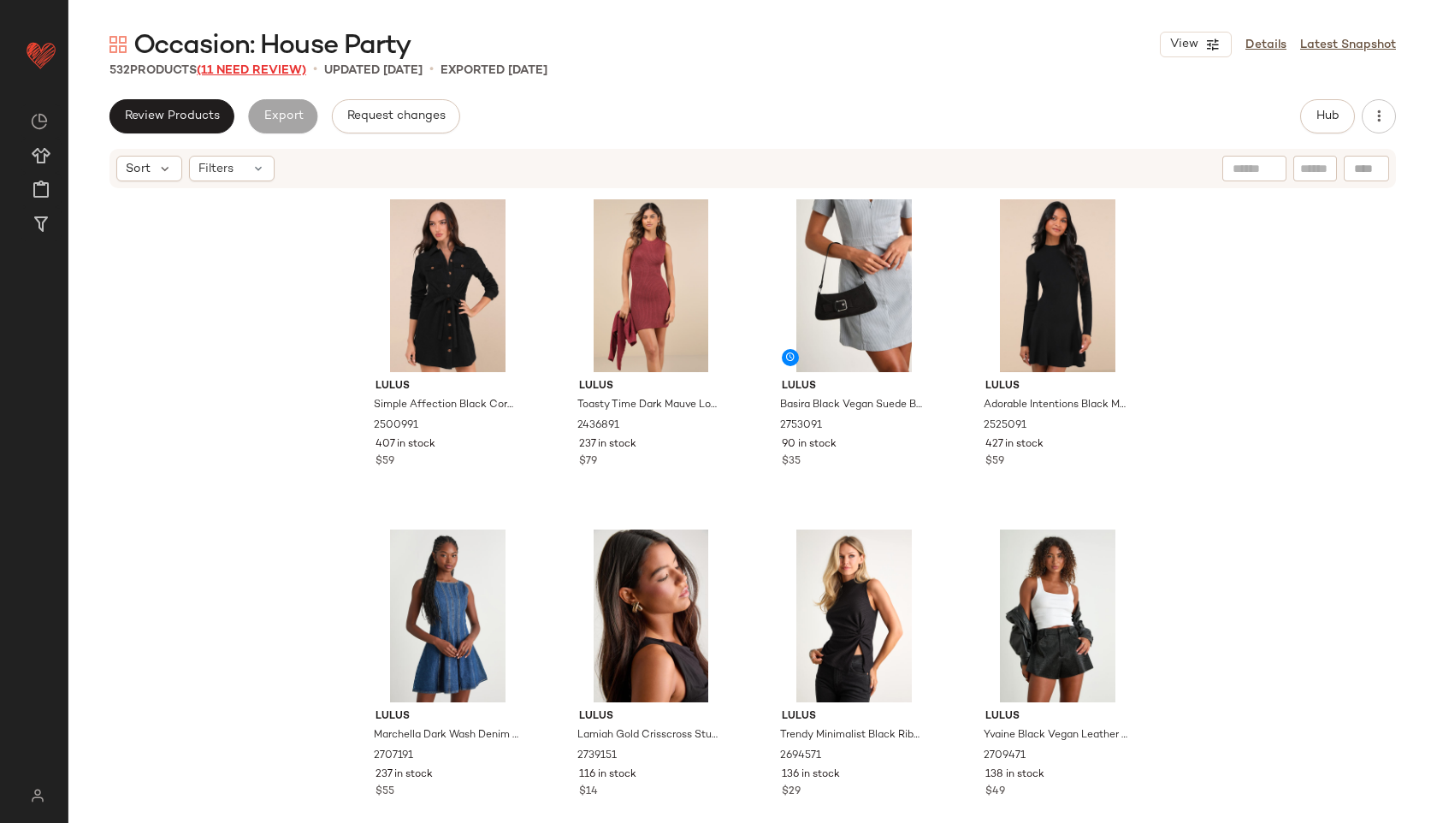
click at [274, 67] on span "(11 Need Review)" at bounding box center [251, 70] width 109 height 13
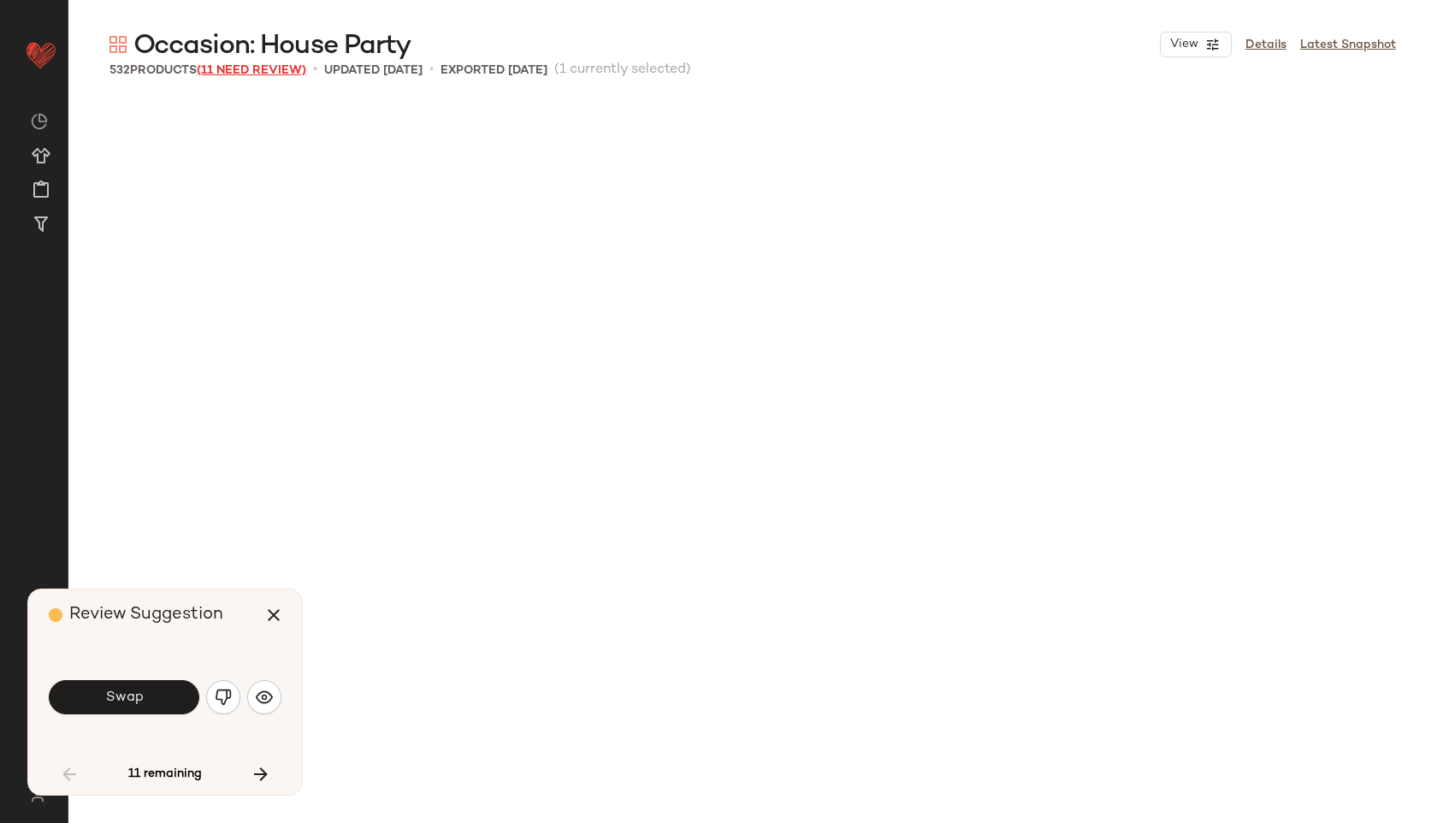
scroll to position [3301, 0]
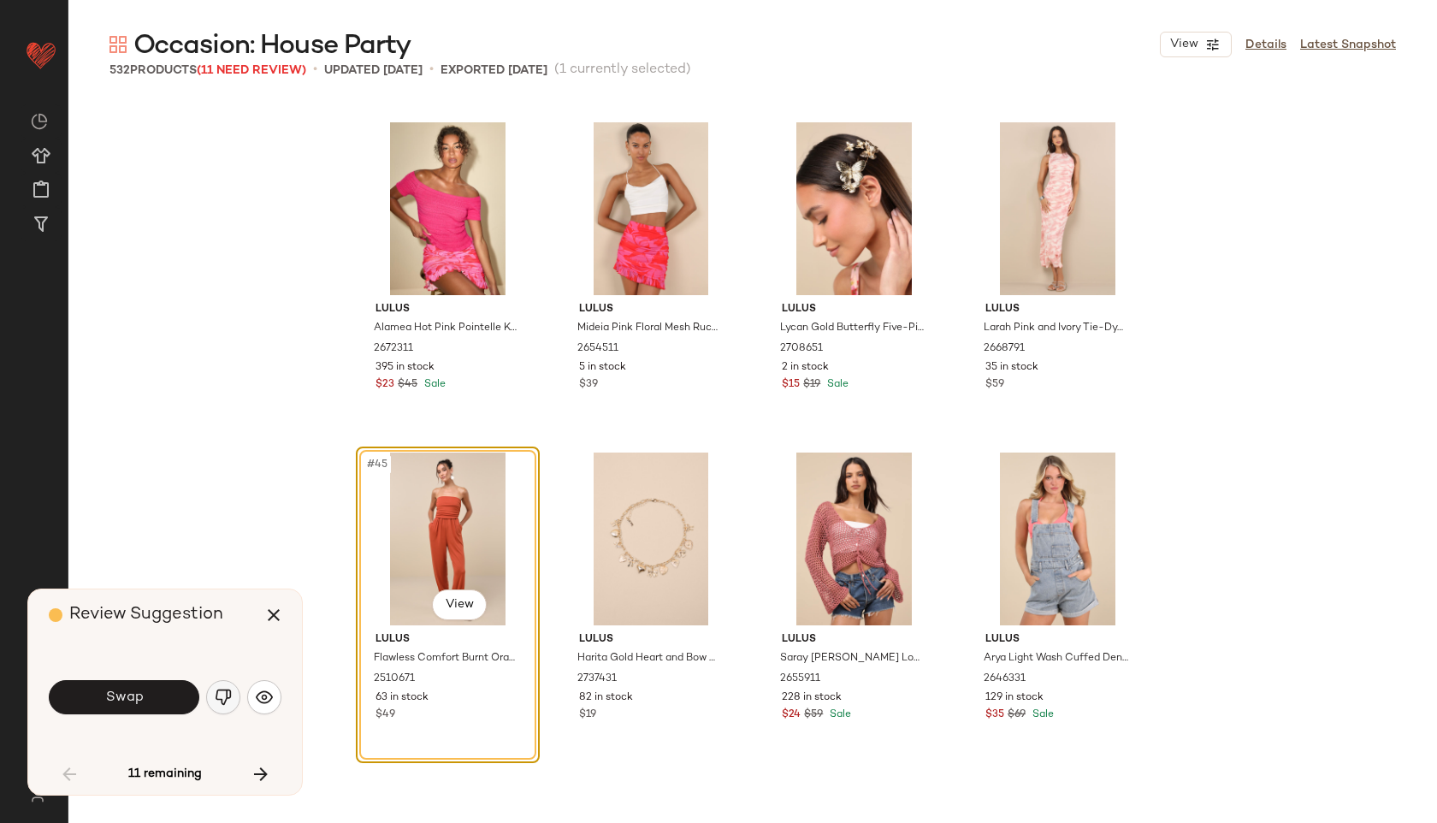
click at [212, 695] on button "button" at bounding box center [223, 697] width 34 height 34
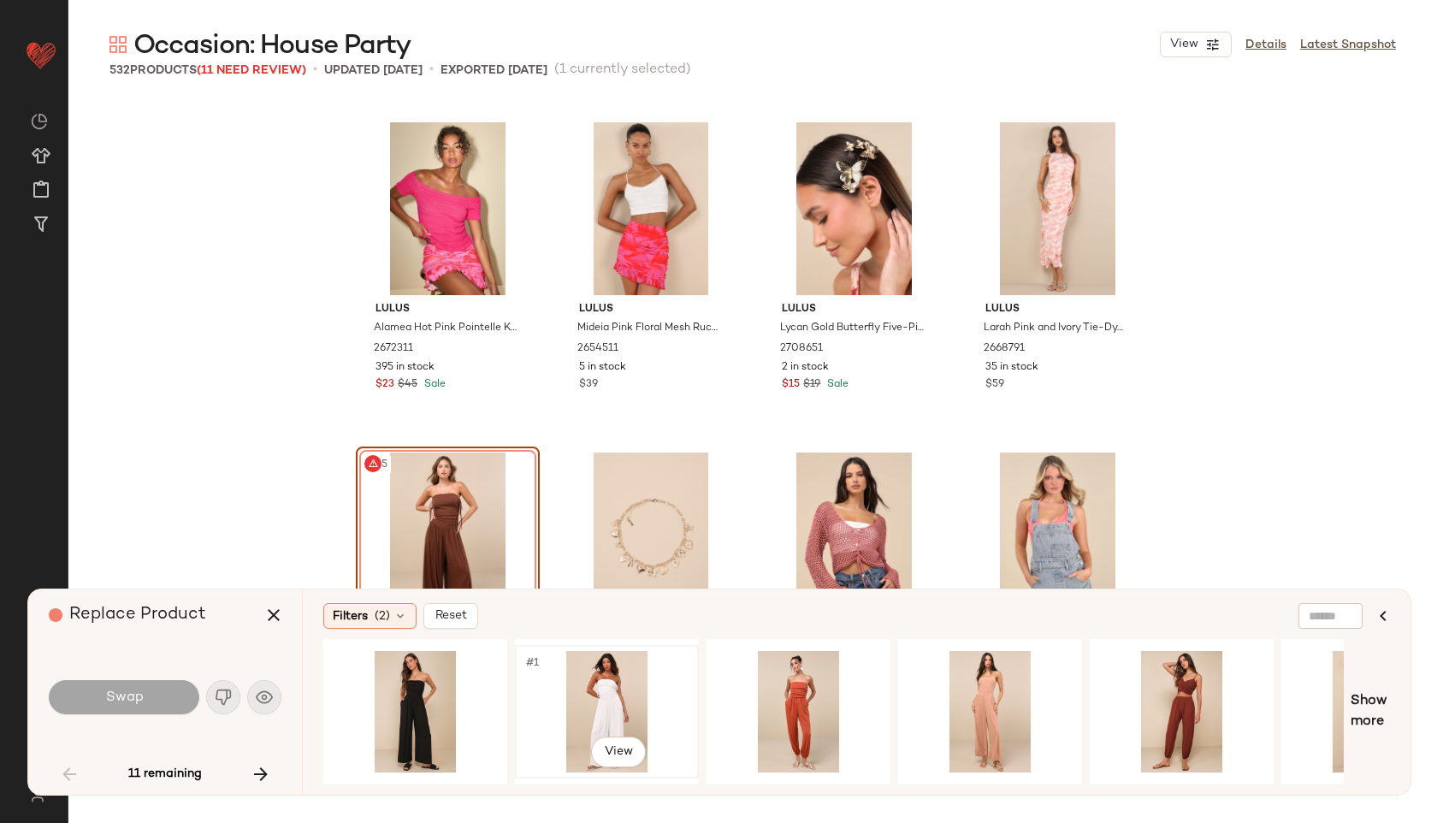
click at [601, 651] on div "#1 View" at bounding box center [607, 711] width 172 height 121
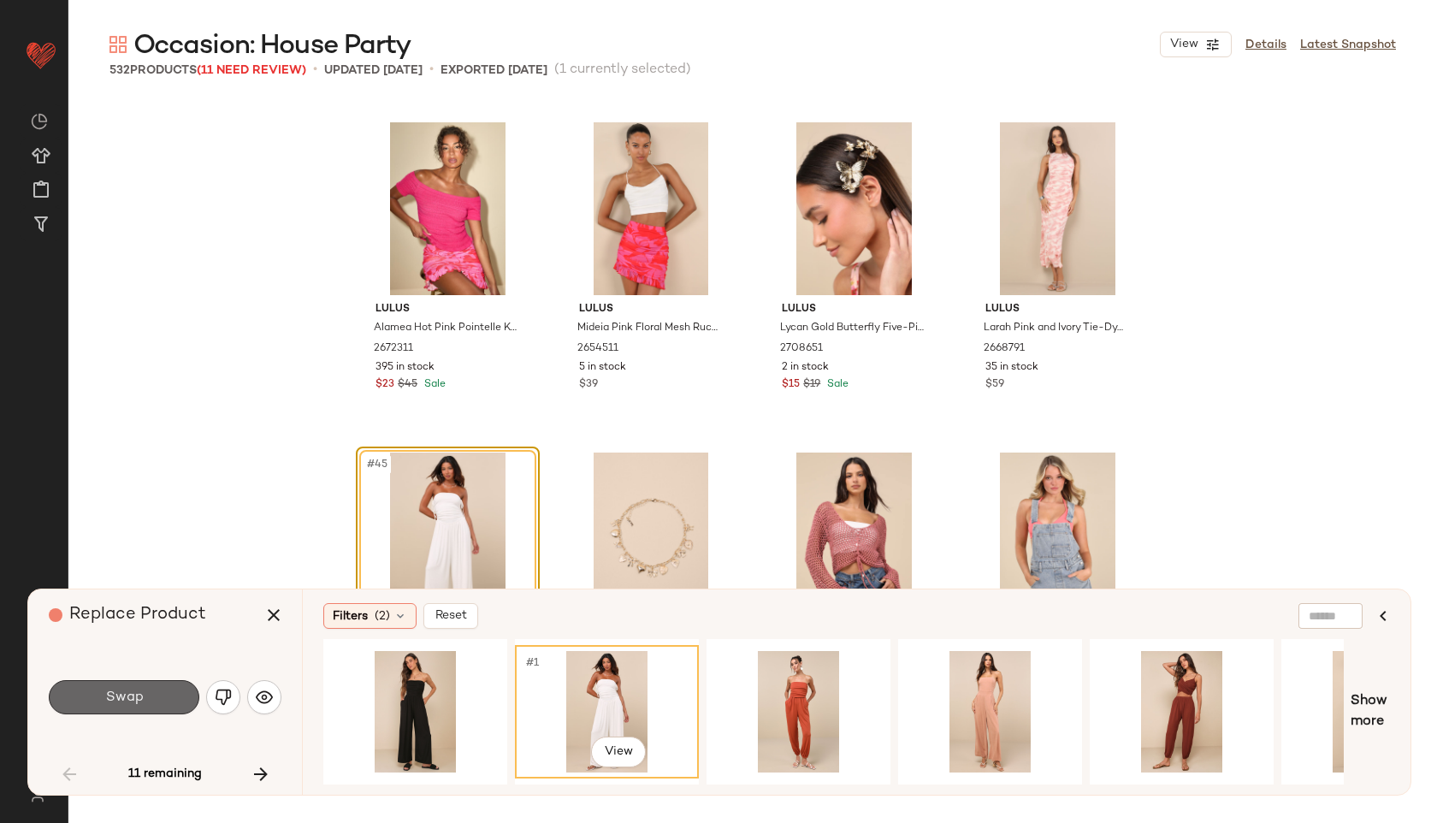
click at [146, 707] on button "Swap" at bounding box center [124, 697] width 151 height 34
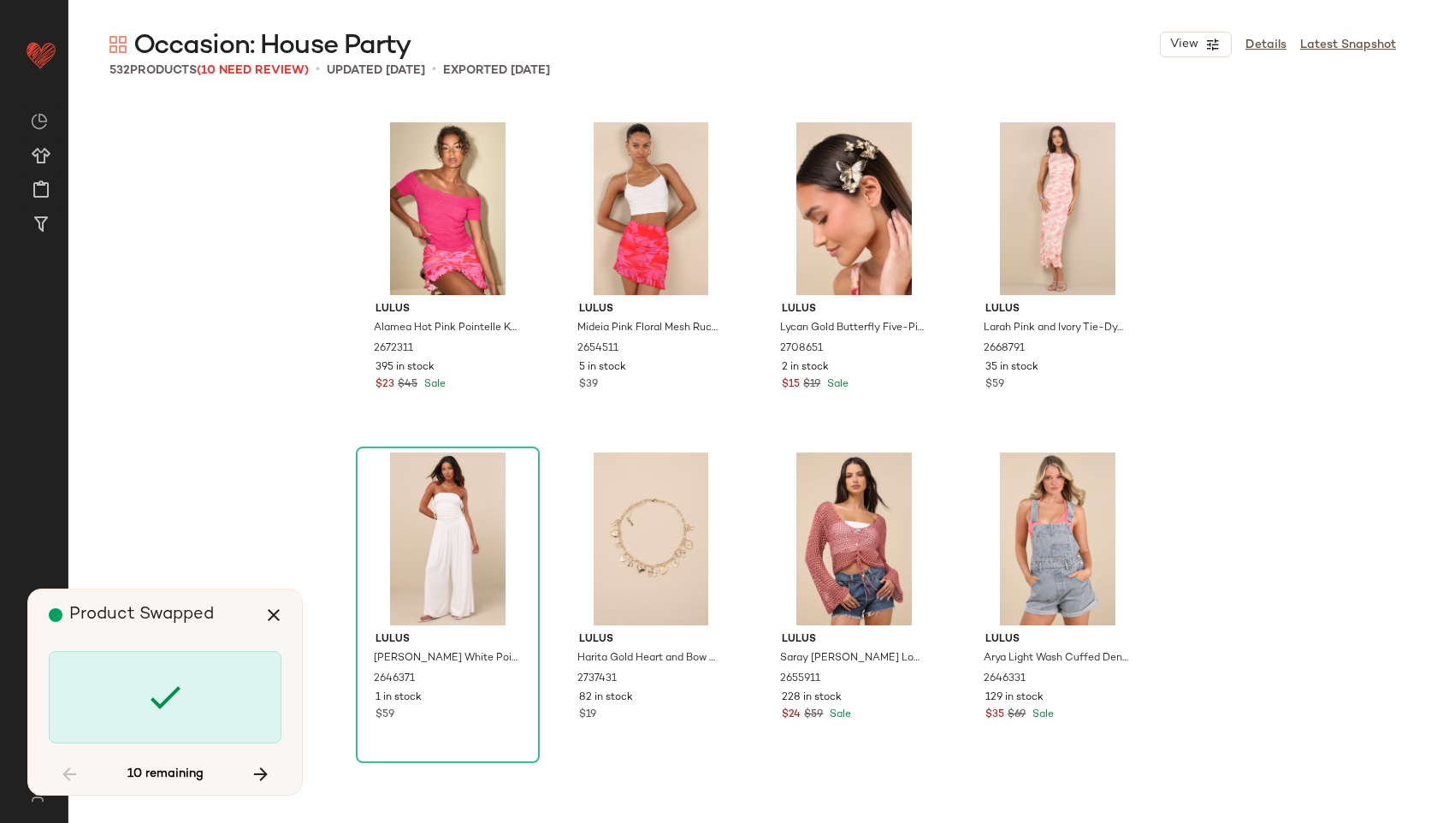
scroll to position [17824, 0]
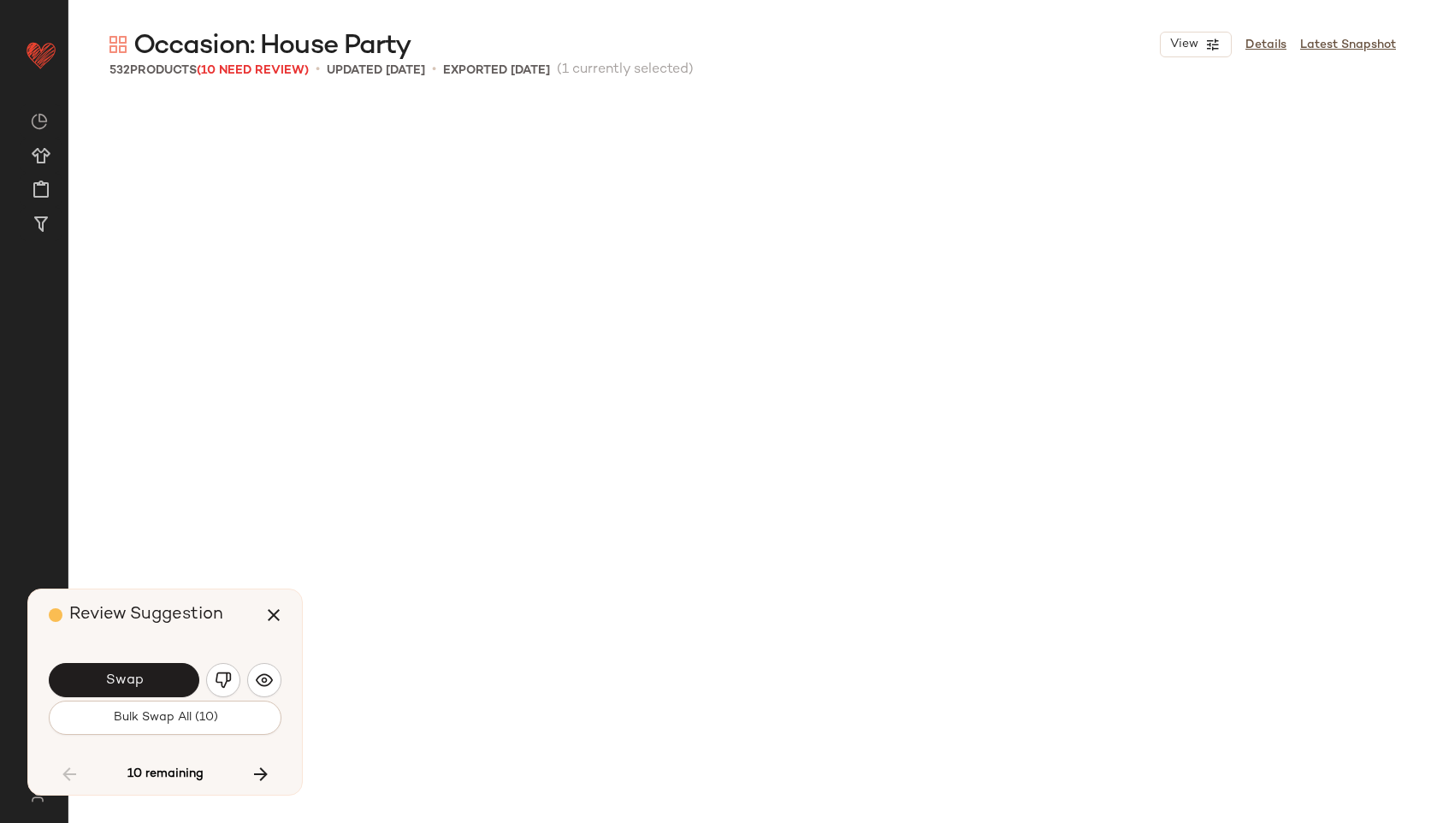
scroll to position [17824, 0]
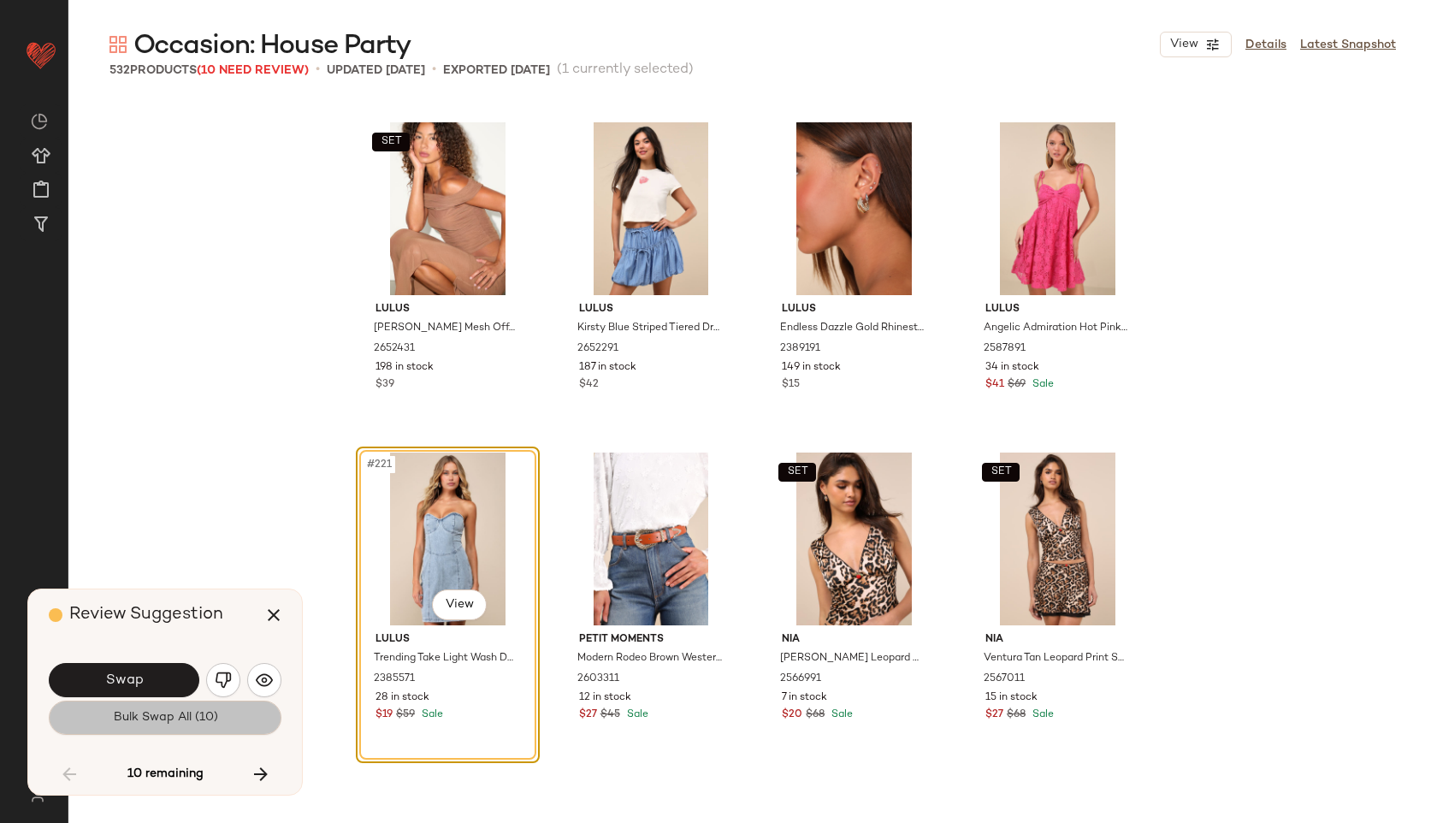
click at [148, 711] on span "Bulk Swap All (10)" at bounding box center [164, 718] width 105 height 14
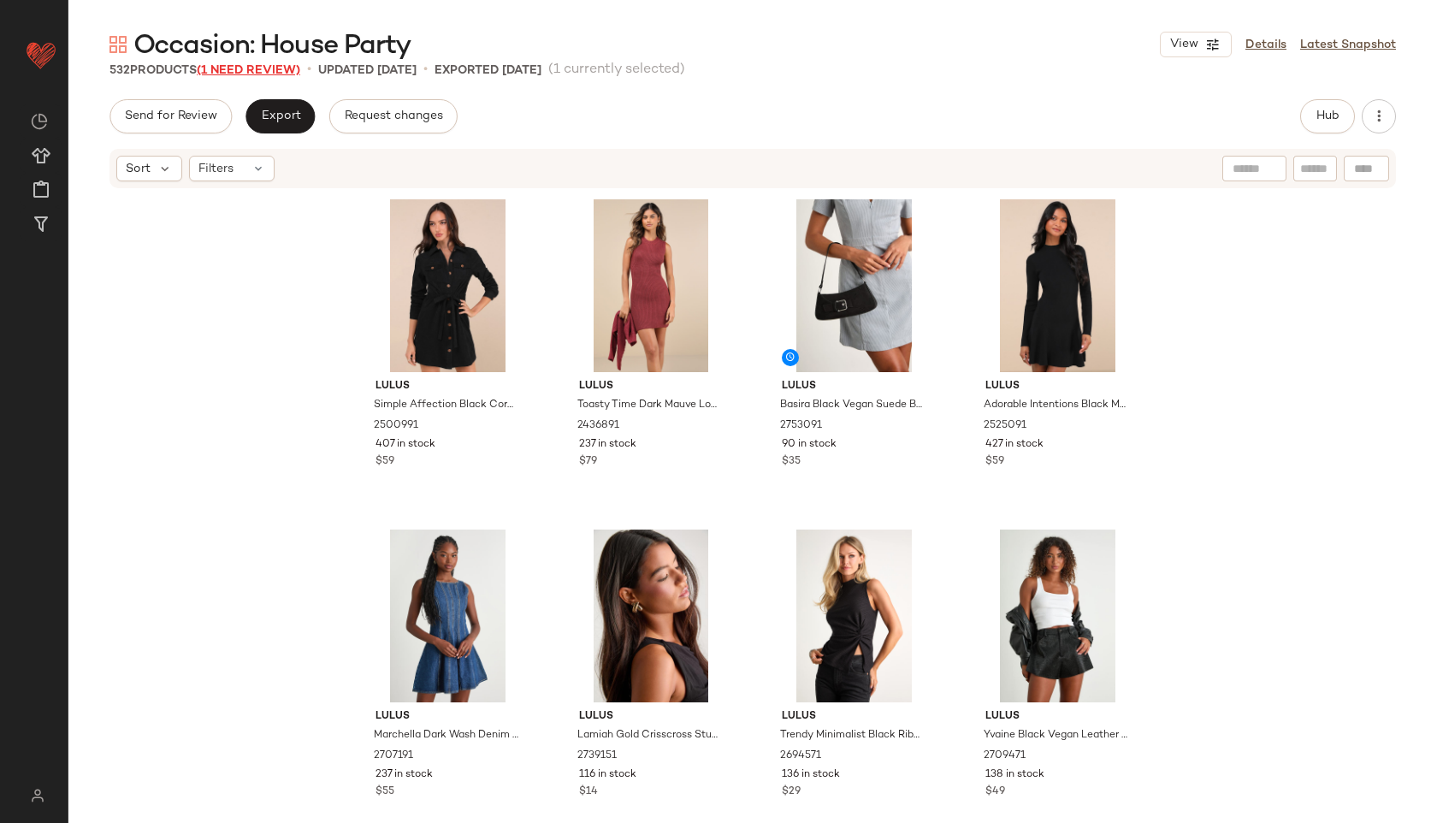
click at [275, 68] on span "(1 Need Review)" at bounding box center [248, 70] width 103 height 13
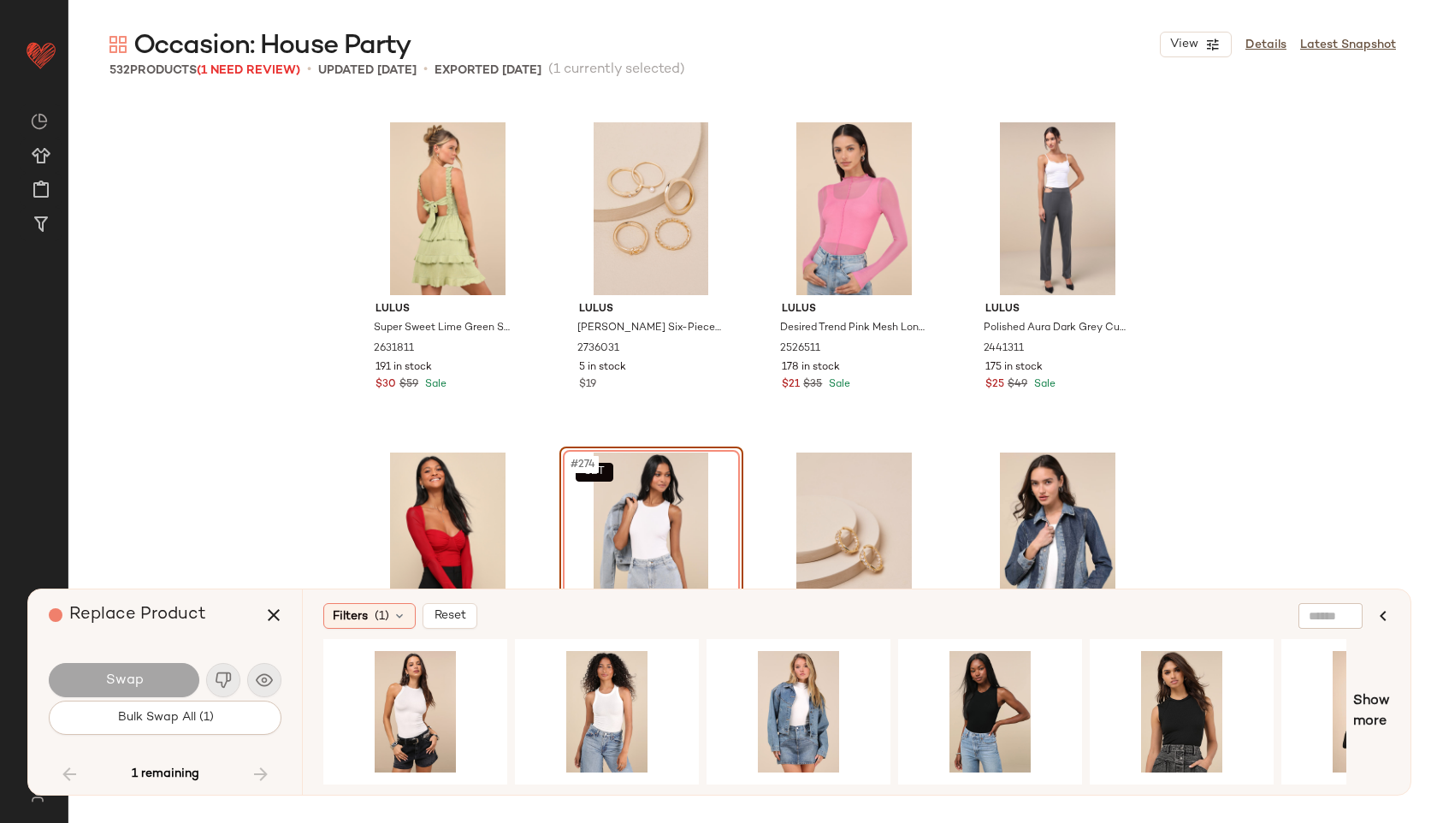
scroll to position [22294, 0]
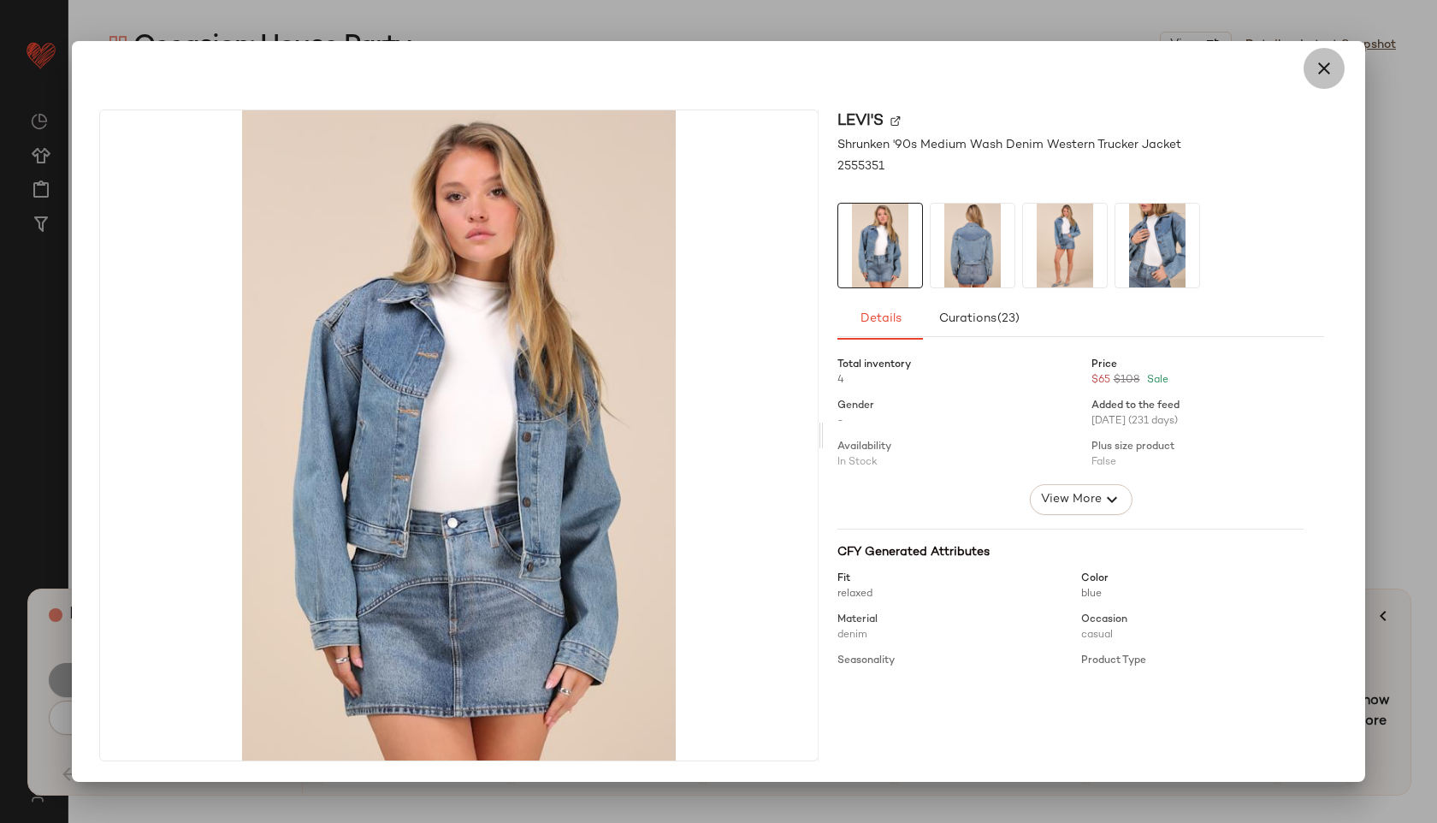
click at [1325, 62] on icon "button" at bounding box center [1323, 68] width 21 height 21
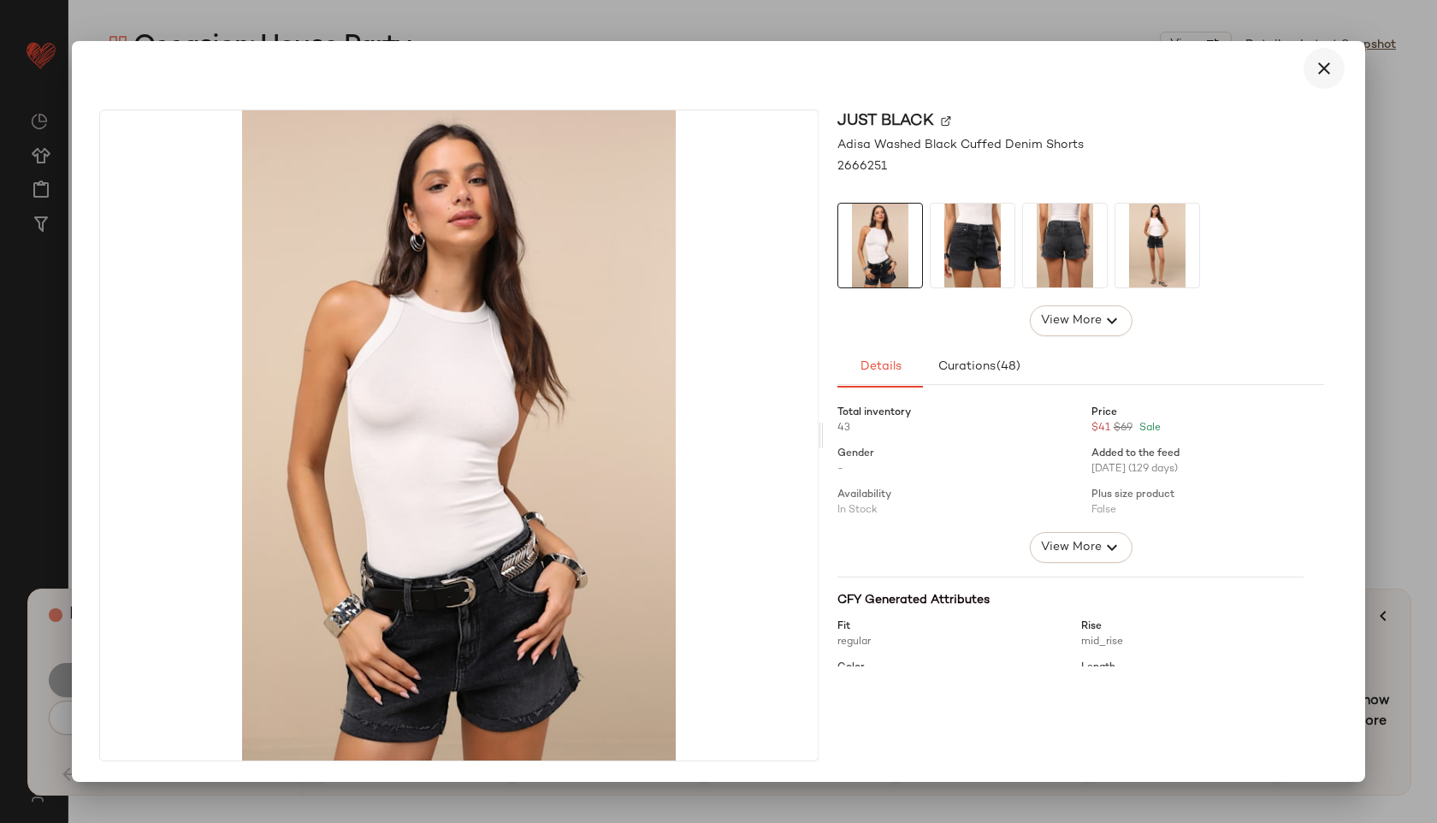
click at [1319, 76] on icon "button" at bounding box center [1323, 68] width 21 height 21
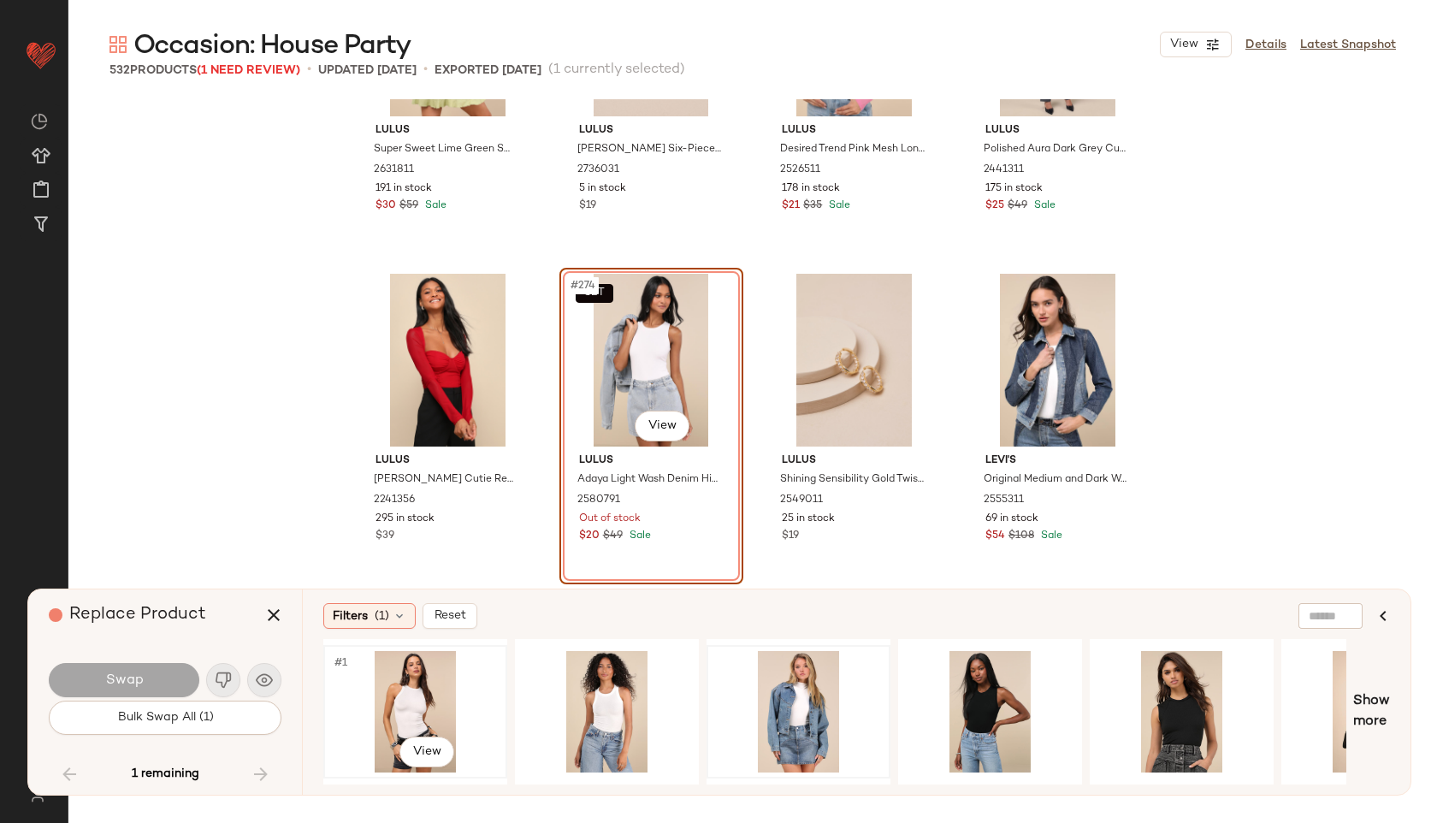
click at [404, 671] on div "#1 View" at bounding box center [415, 711] width 172 height 121
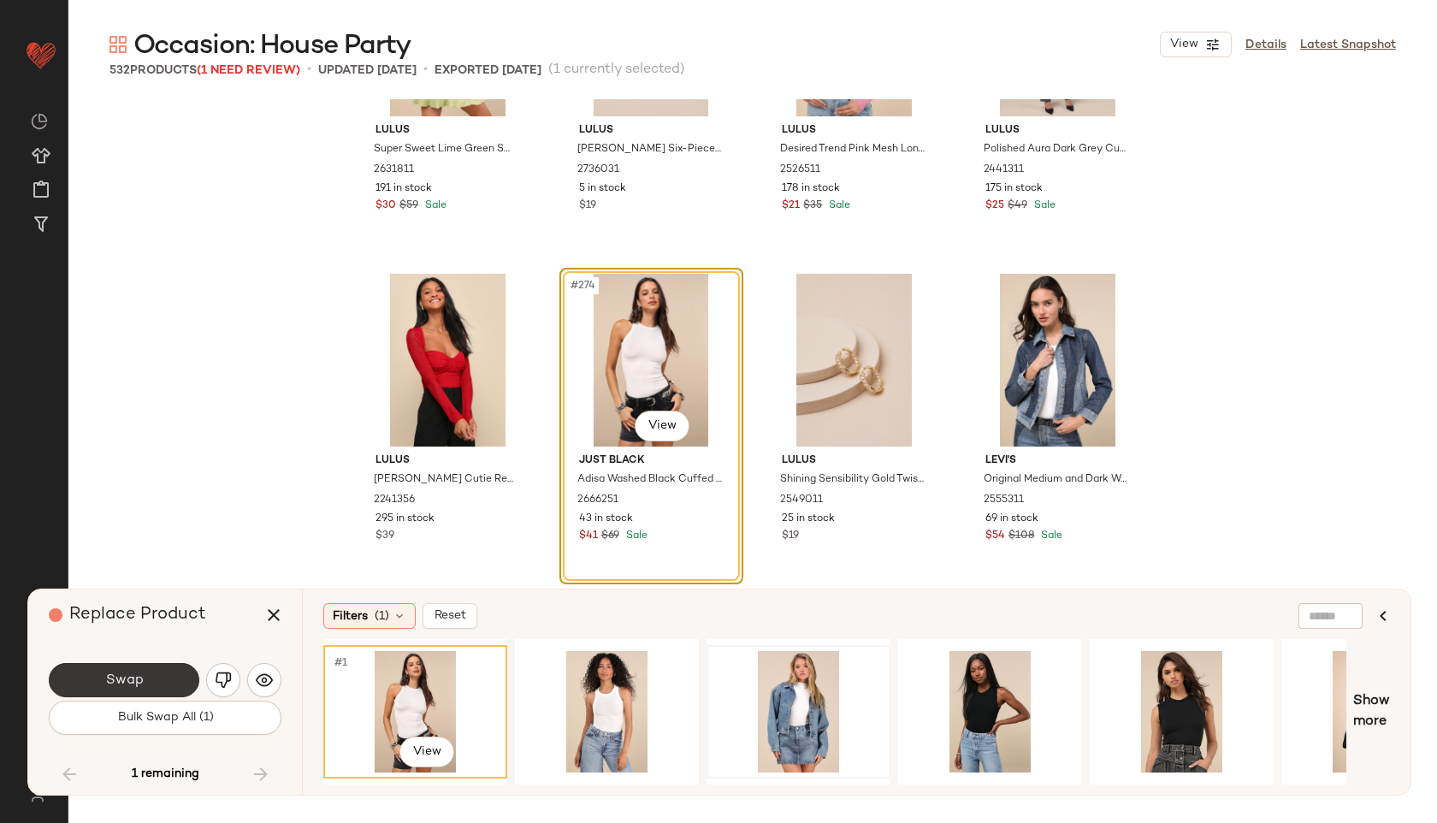
click at [146, 685] on button "Swap" at bounding box center [124, 680] width 151 height 34
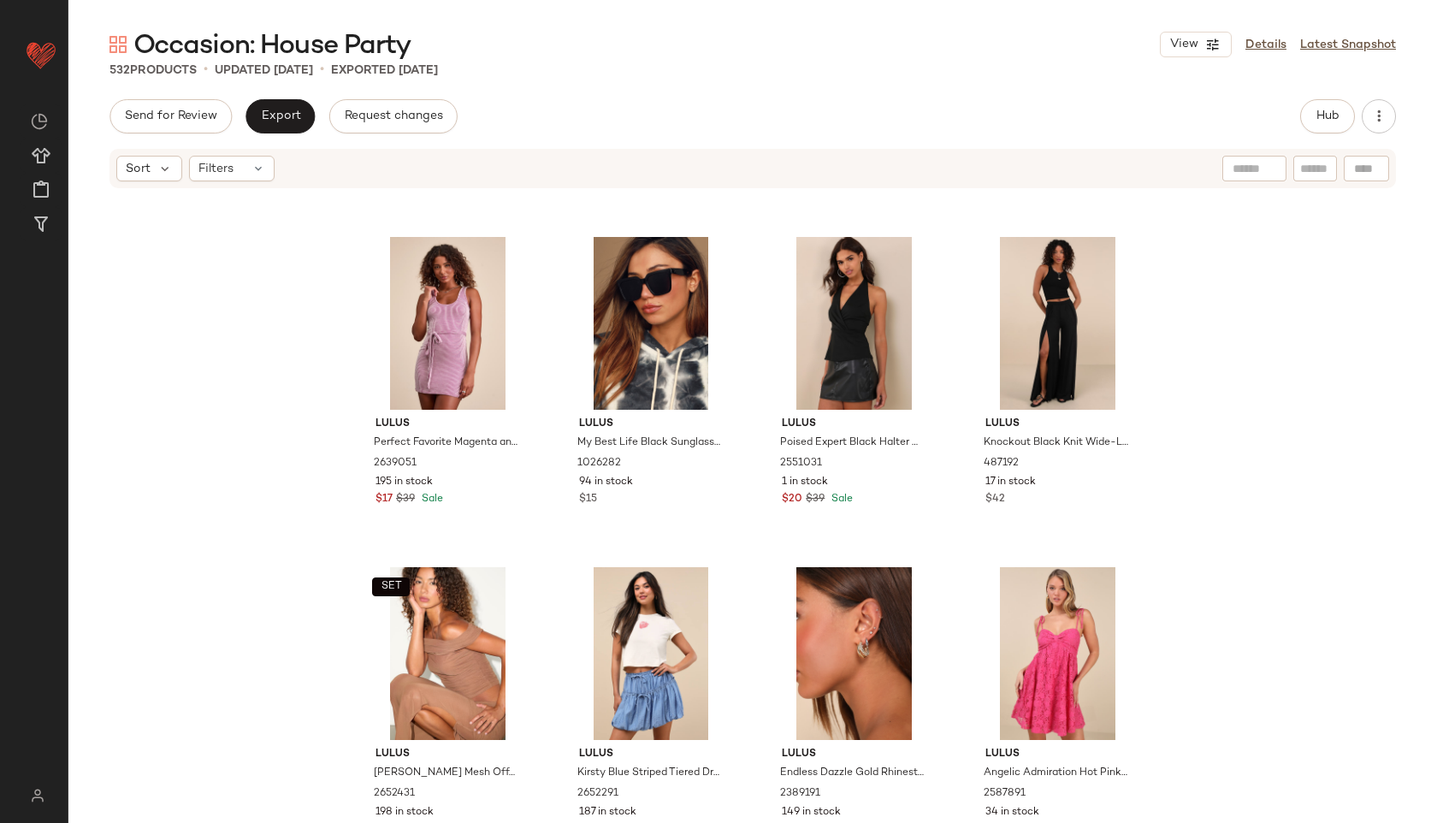
scroll to position [17398, 0]
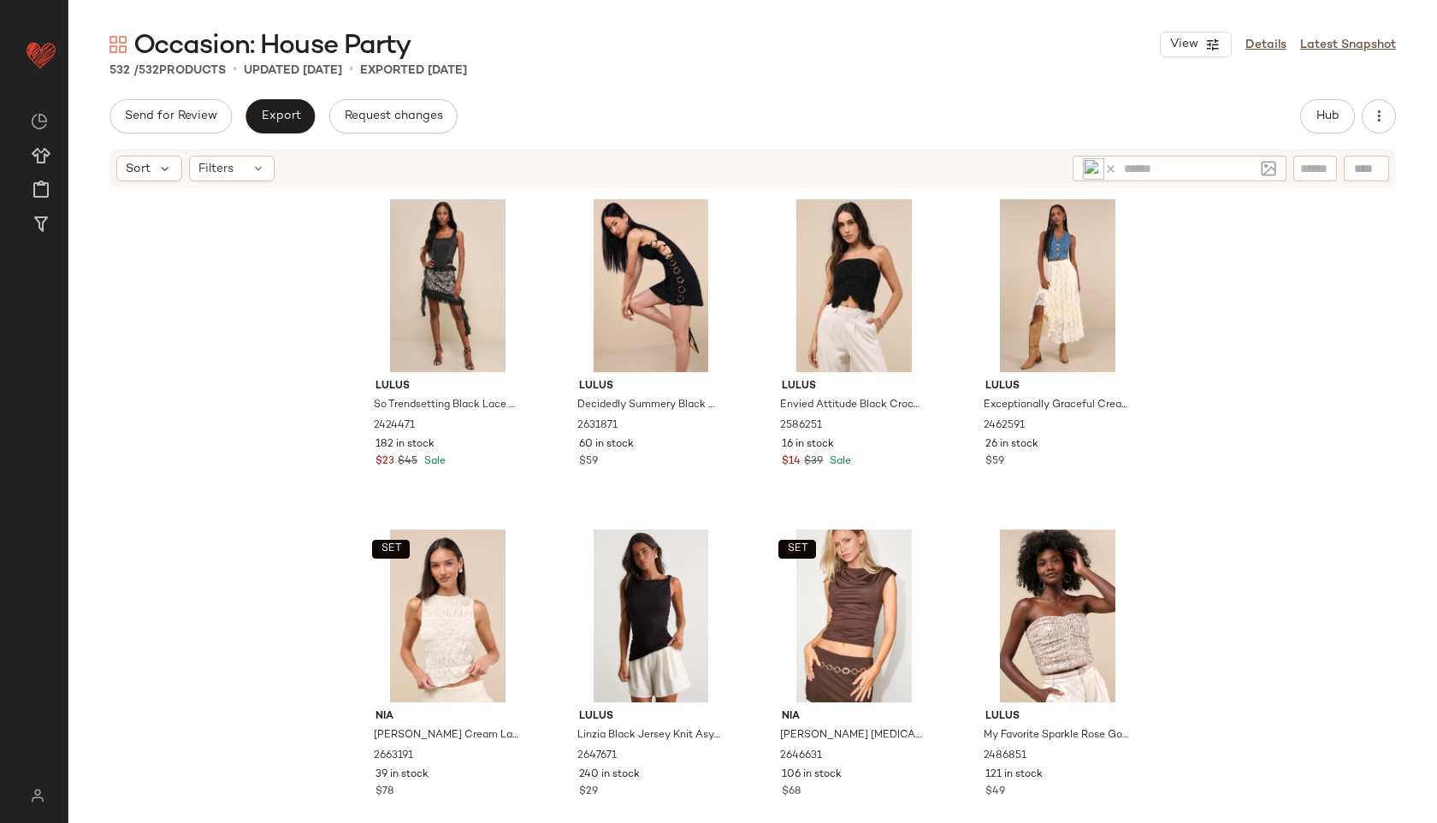
click at [1098, 167] on img at bounding box center [1093, 168] width 21 height 21
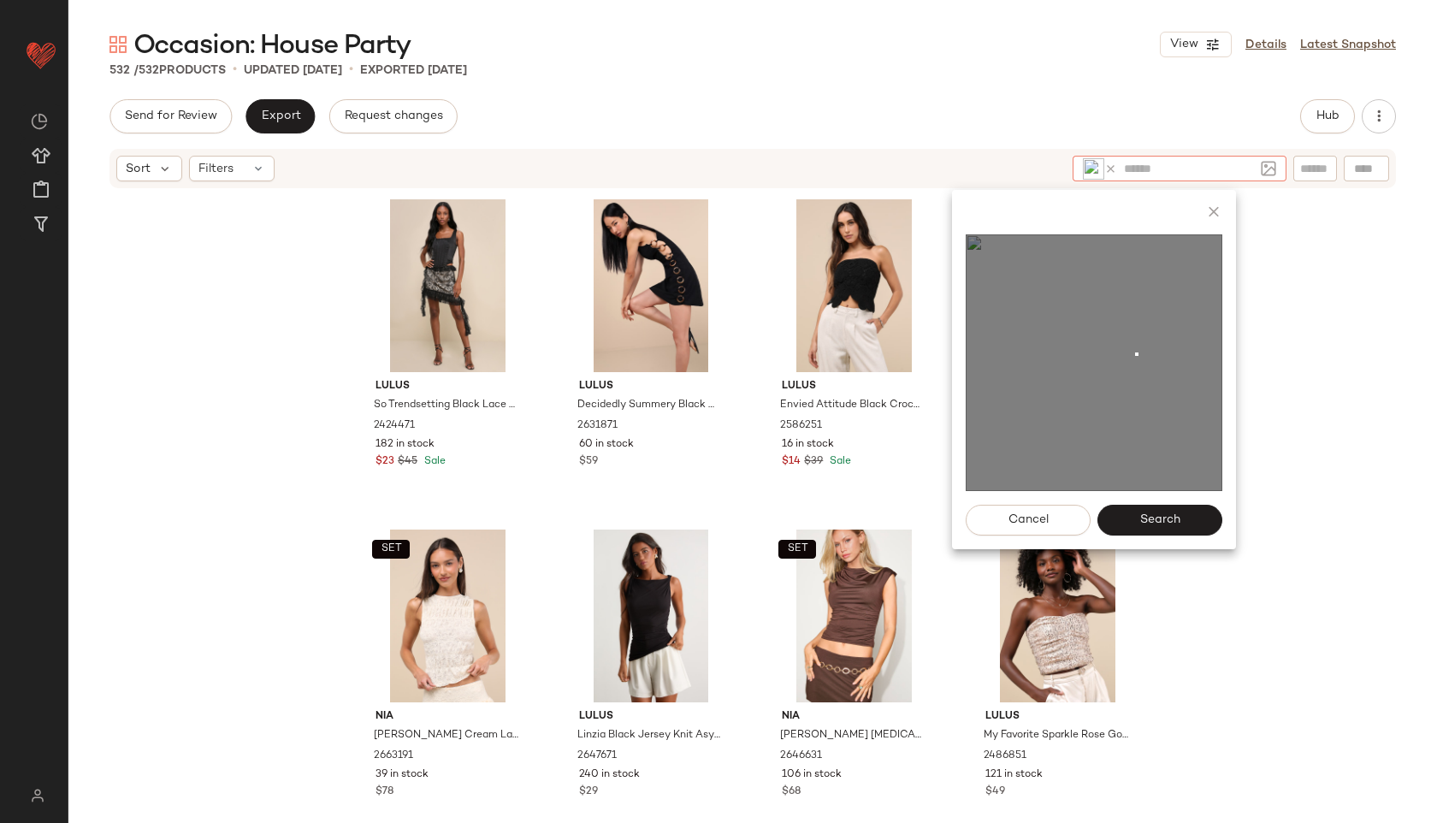
click at [1135, 352] on img at bounding box center [1093, 362] width 257 height 257
click at [1332, 102] on button "Hub" at bounding box center [1327, 116] width 55 height 34
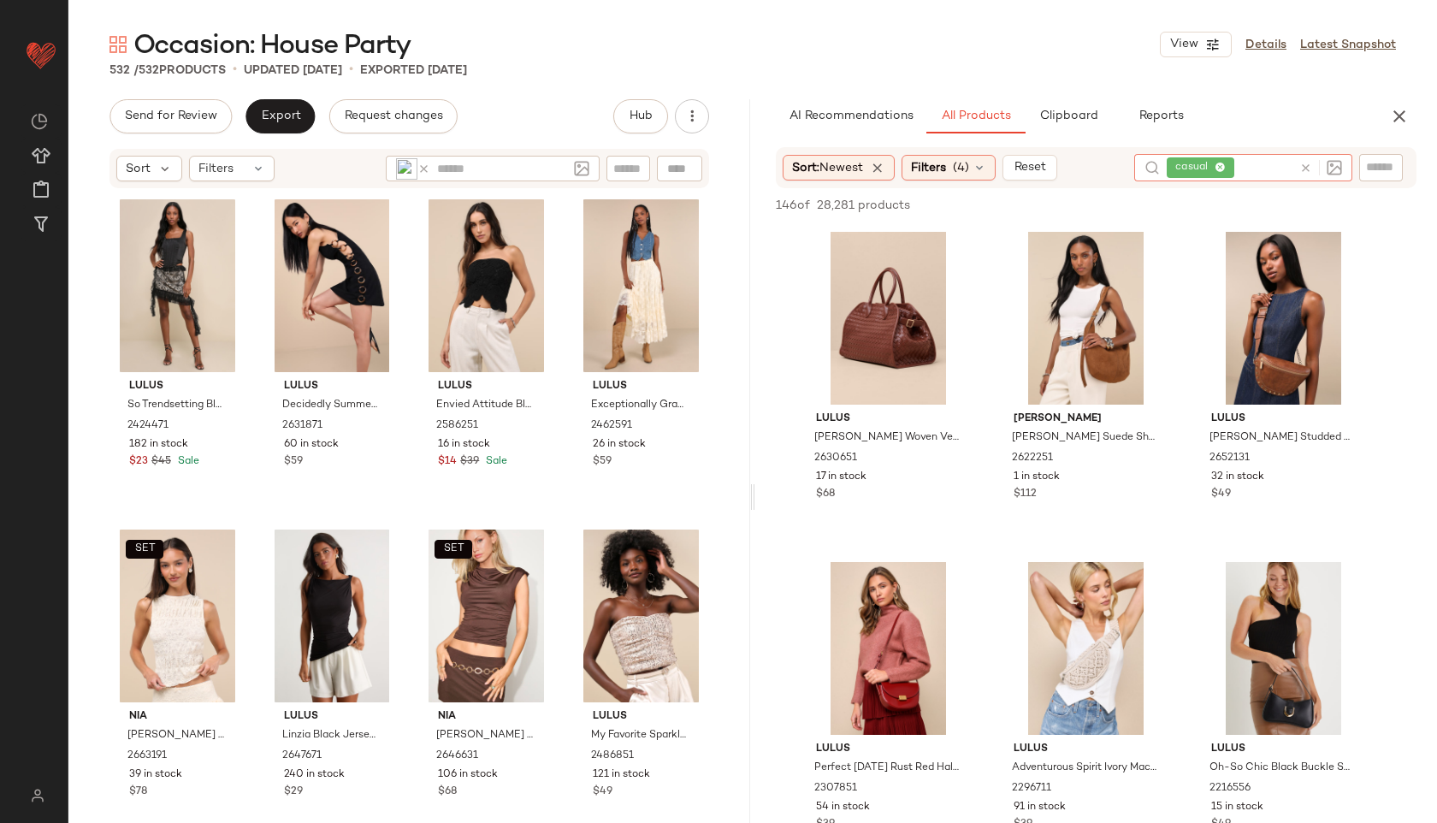
click at [1309, 168] on icon at bounding box center [1305, 168] width 13 height 13
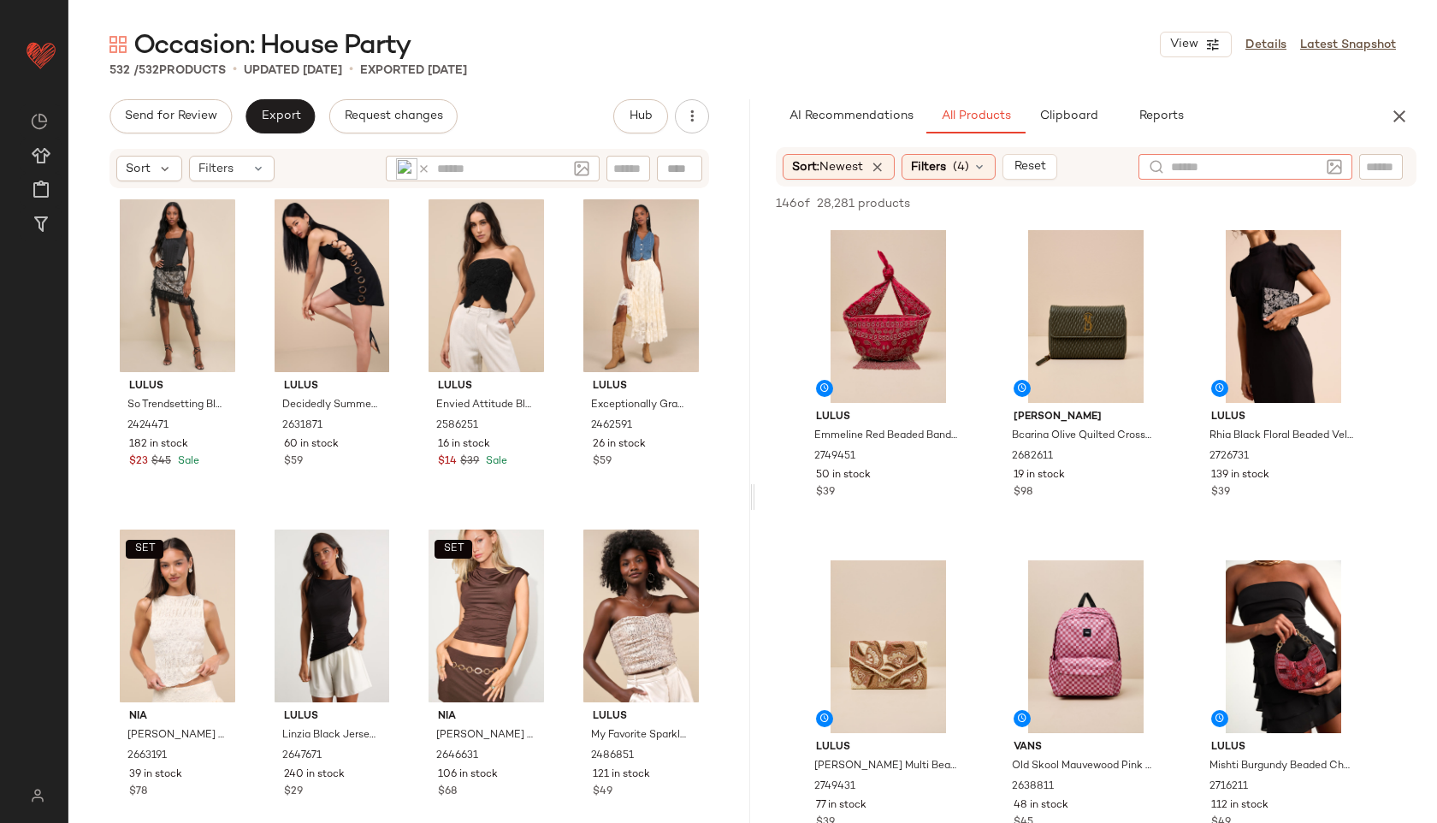
click at [423, 168] on icon at bounding box center [423, 168] width 13 height 13
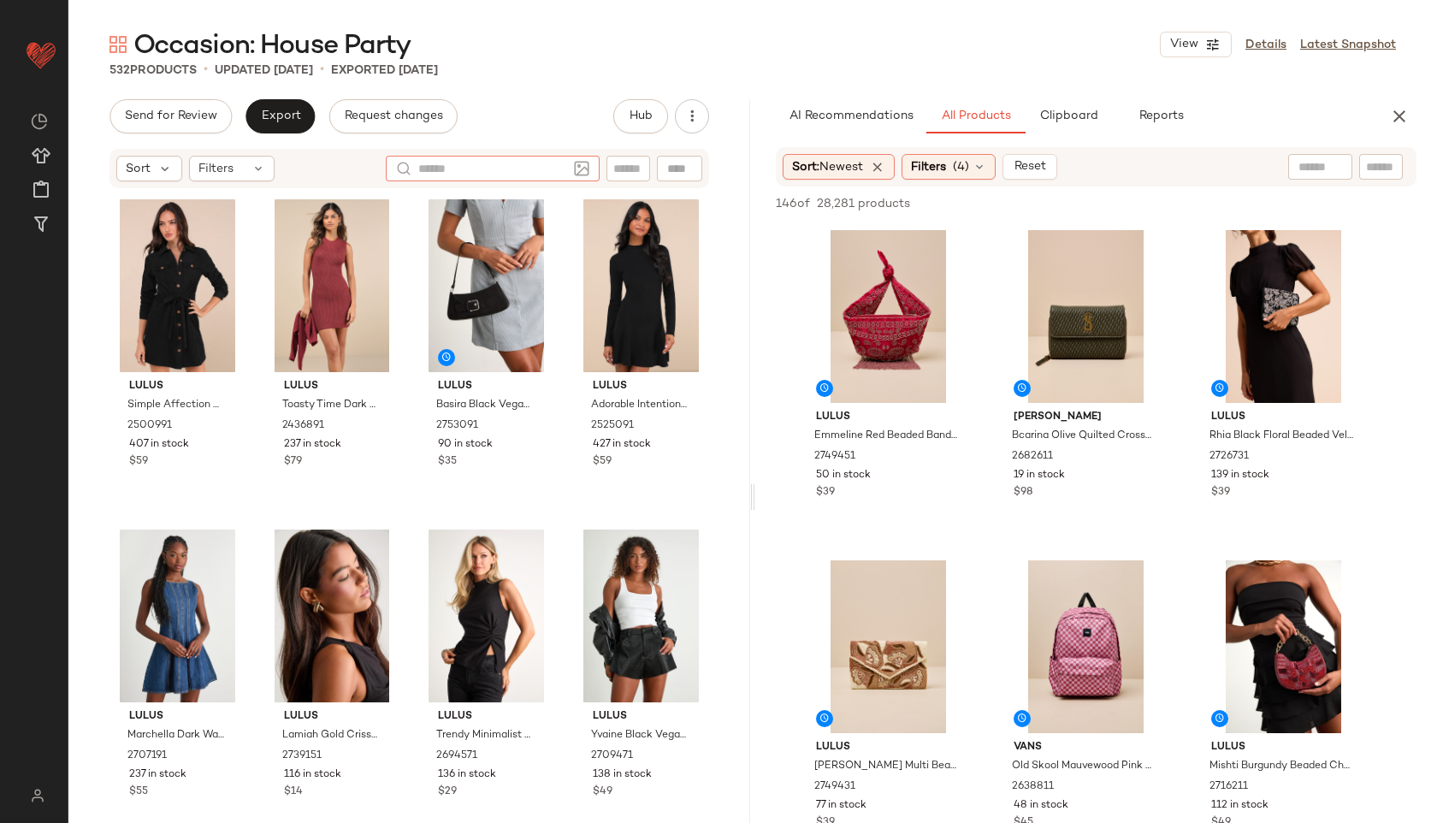
click at [885, 149] on div "Sort: Newest Filters (4) Reset" at bounding box center [1096, 166] width 640 height 39
click at [936, 165] on span "Filters" at bounding box center [928, 167] width 35 height 18
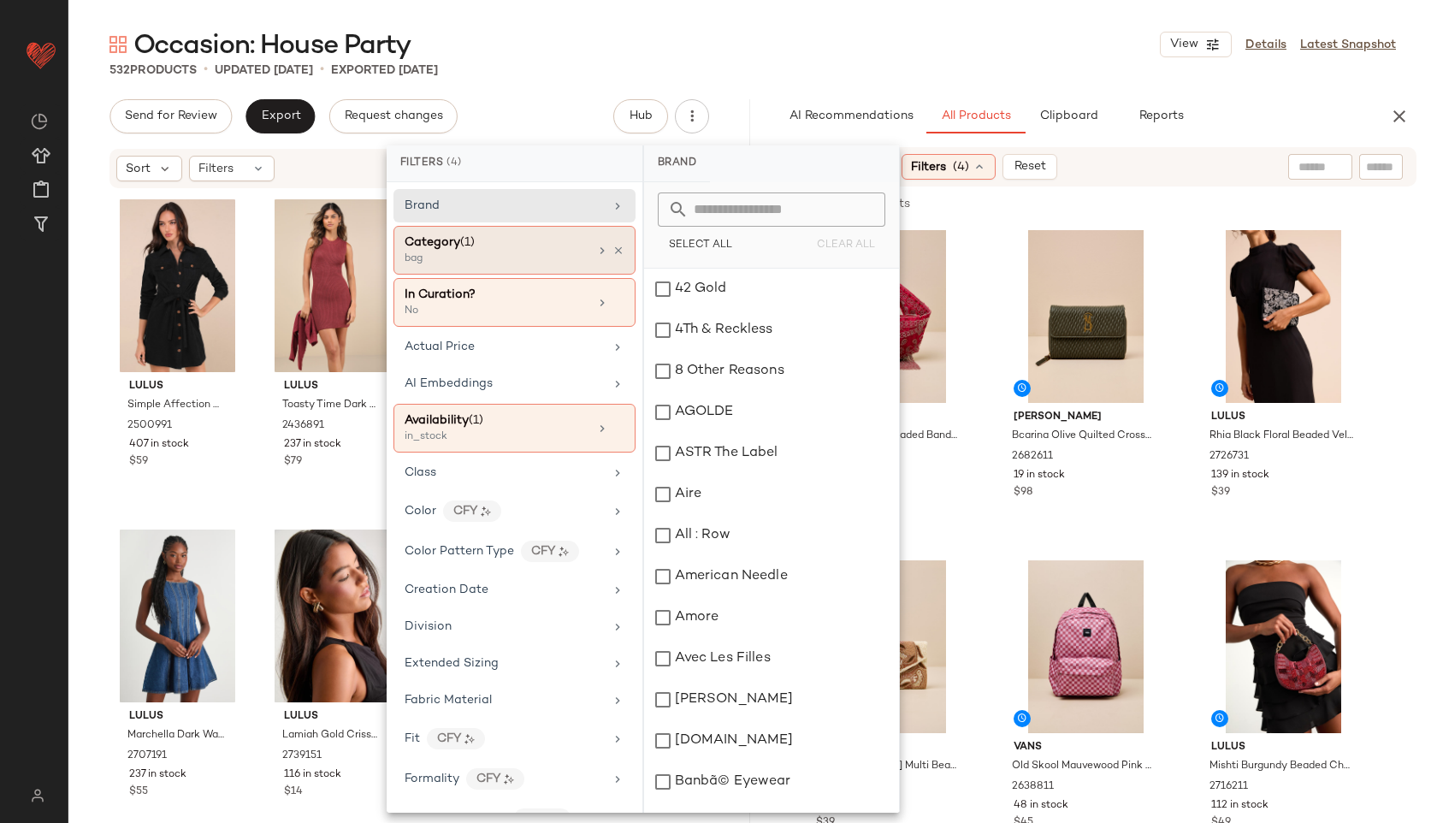
click at [562, 248] on div "Category (1)" at bounding box center [496, 242] width 184 height 18
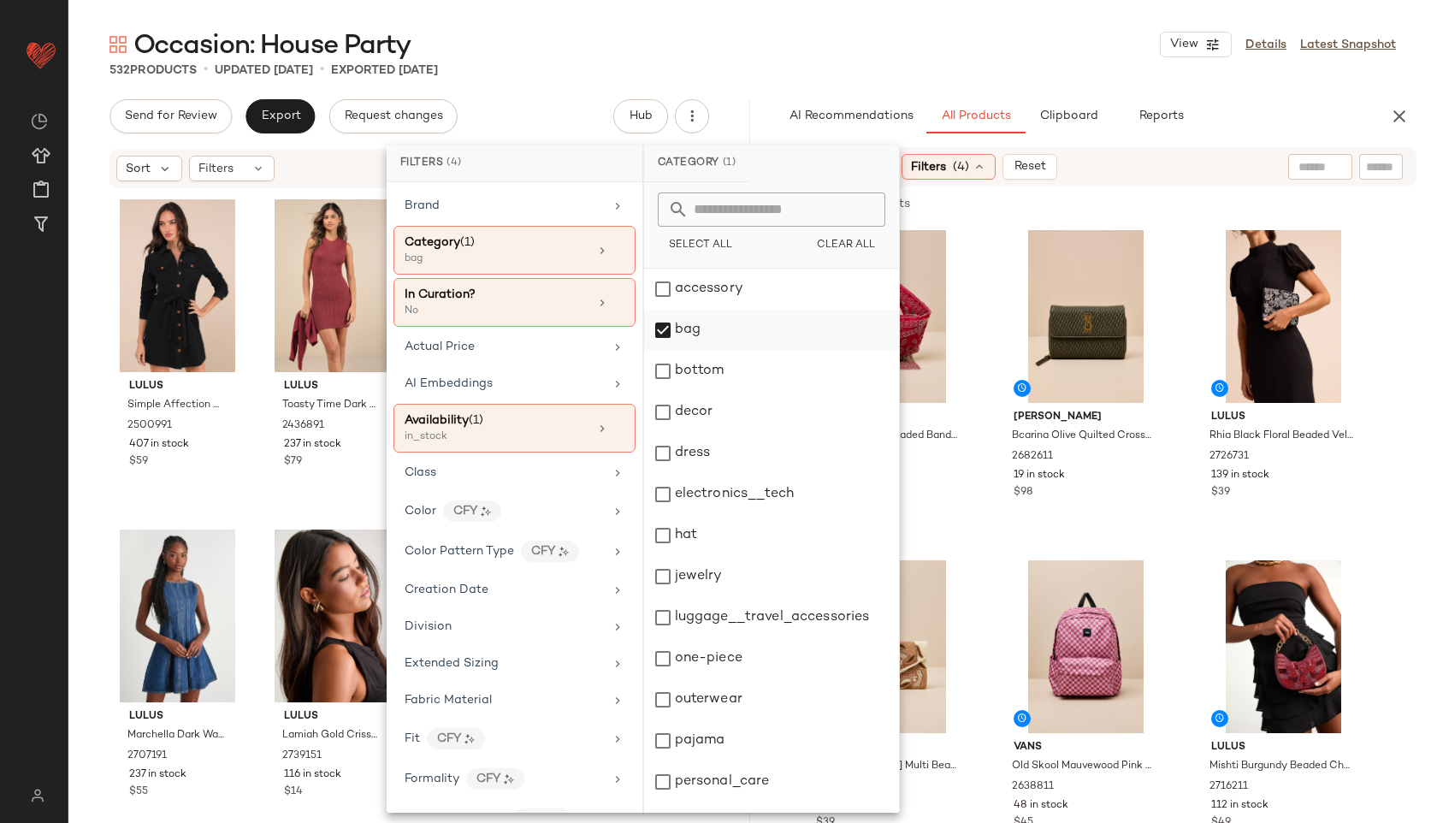
click at [729, 332] on div "bag" at bounding box center [771, 330] width 255 height 41
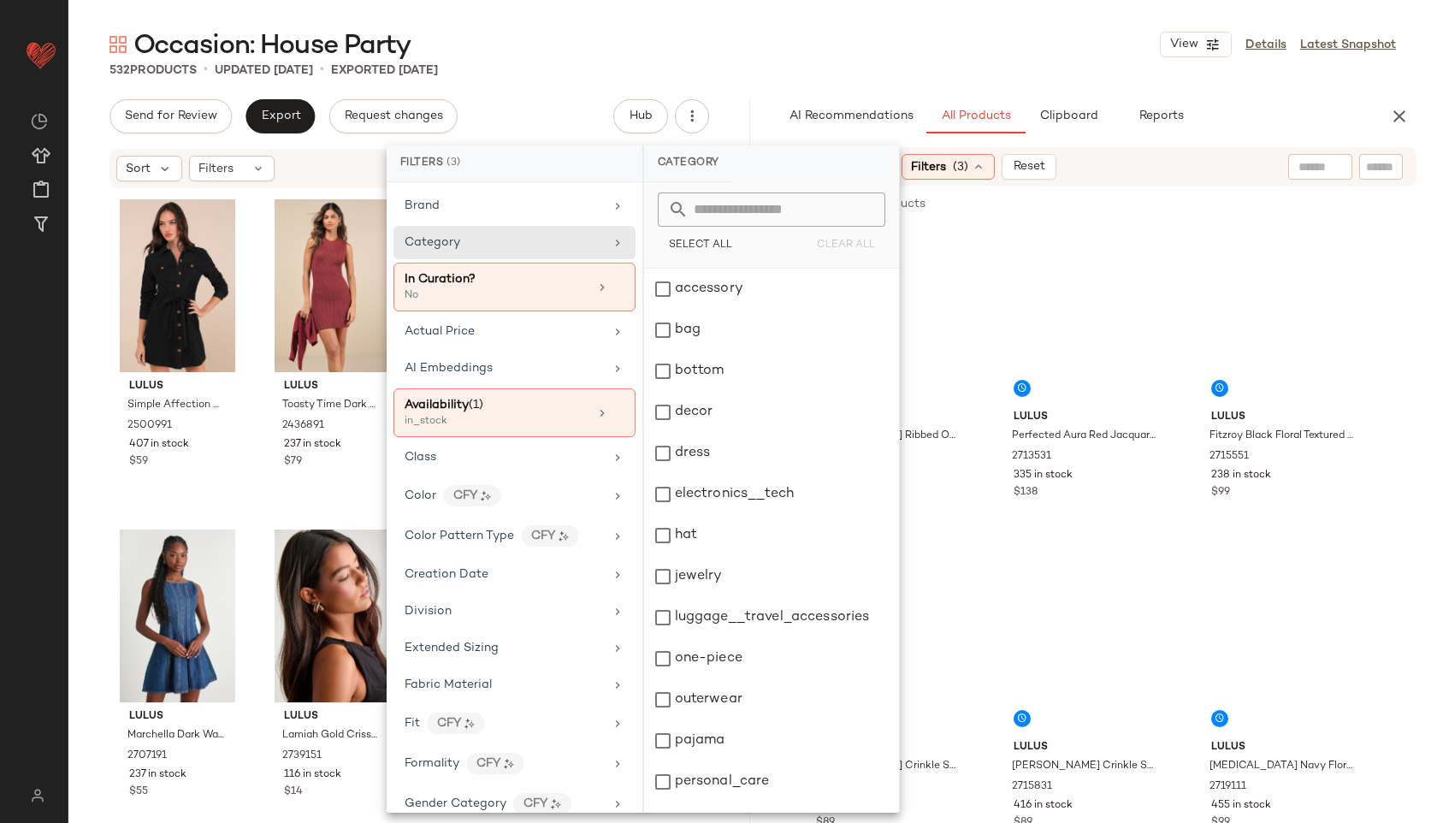
click at [812, 54] on div "Occasion: House Party View Details Latest Snapshot" at bounding box center [752, 44] width 1368 height 34
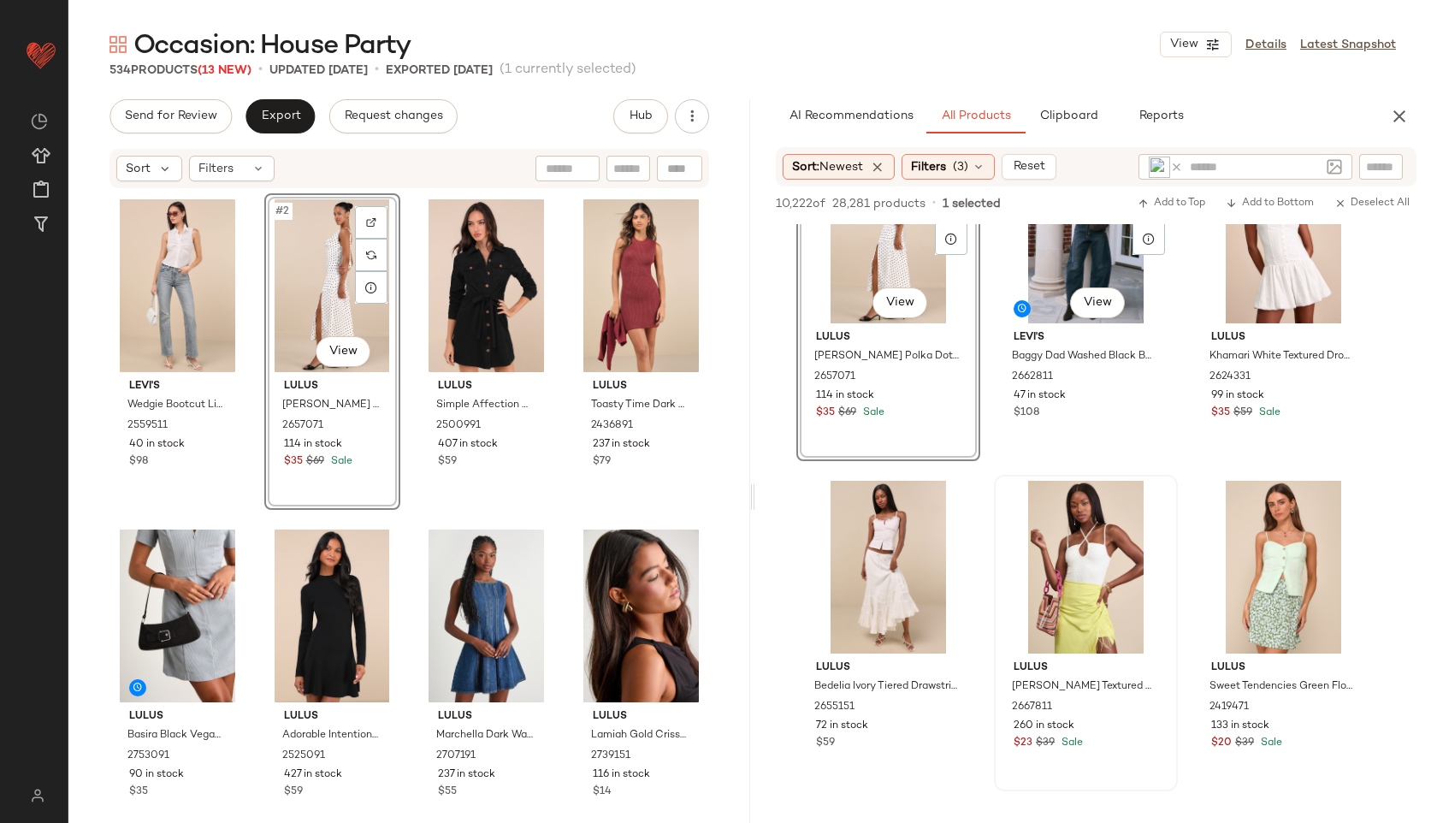
scroll to position [416, 0]
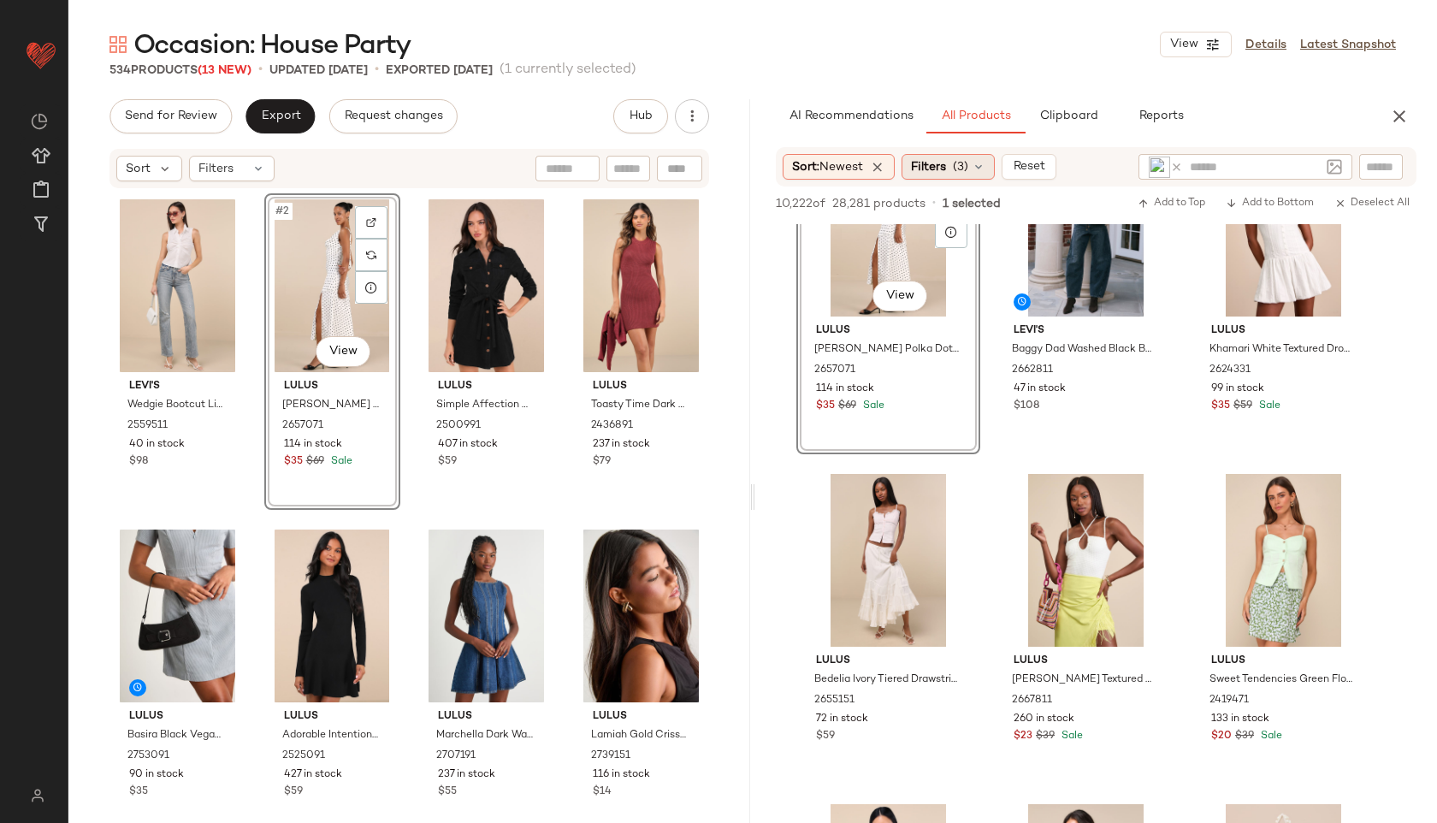
click at [985, 166] on icon at bounding box center [978, 167] width 14 height 14
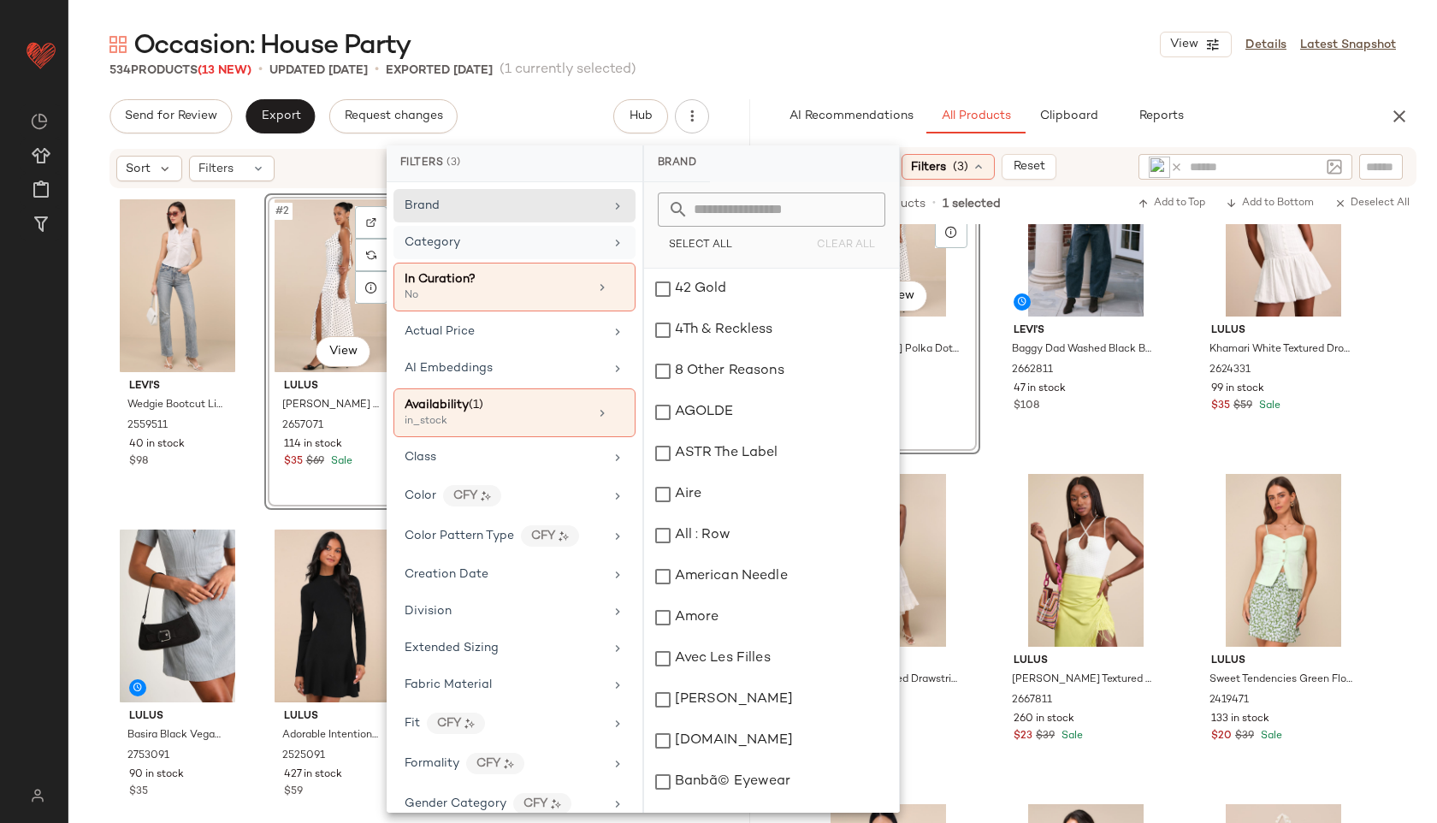
click at [498, 245] on div "Category" at bounding box center [503, 242] width 199 height 18
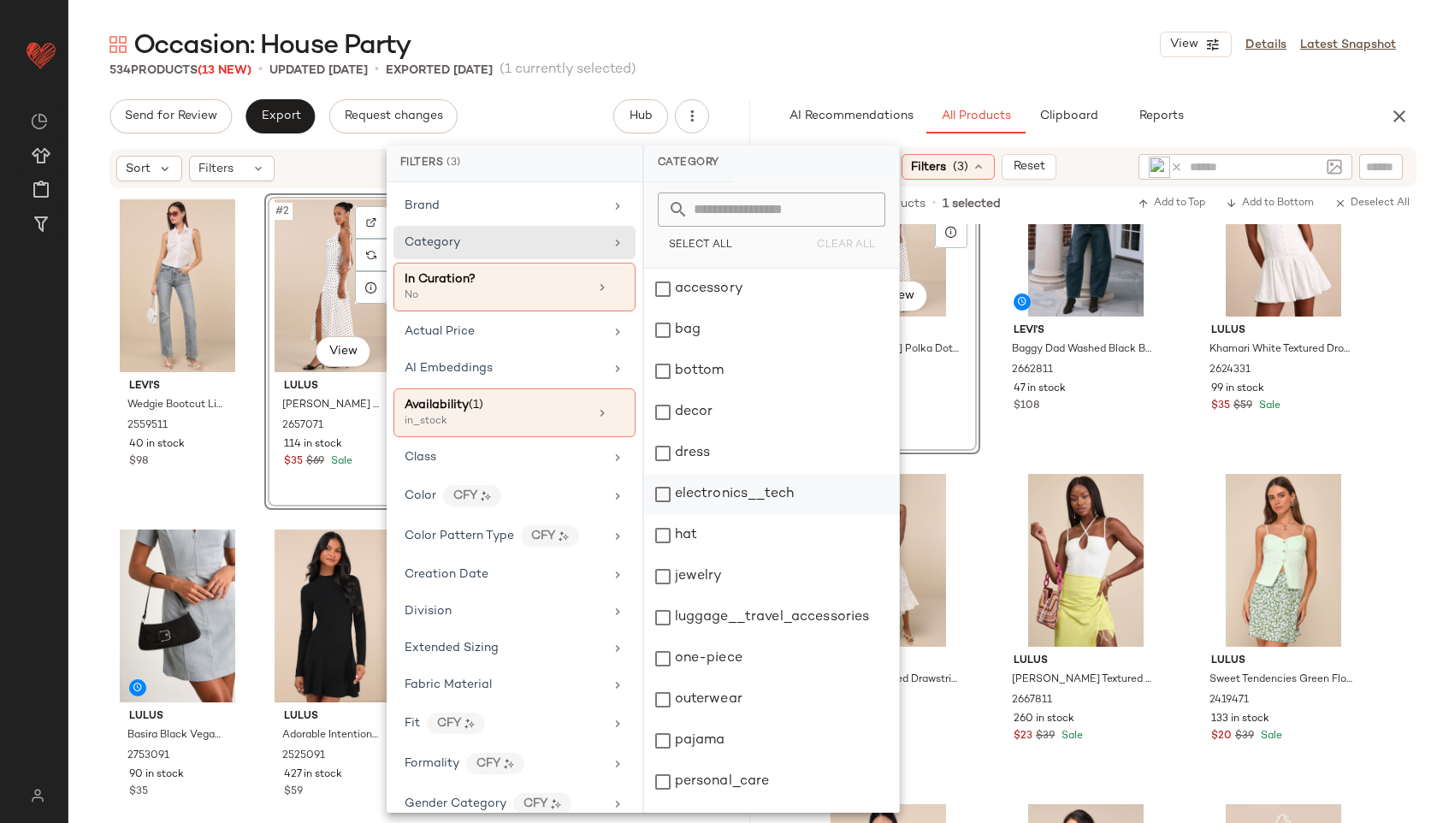
scroll to position [154, 0]
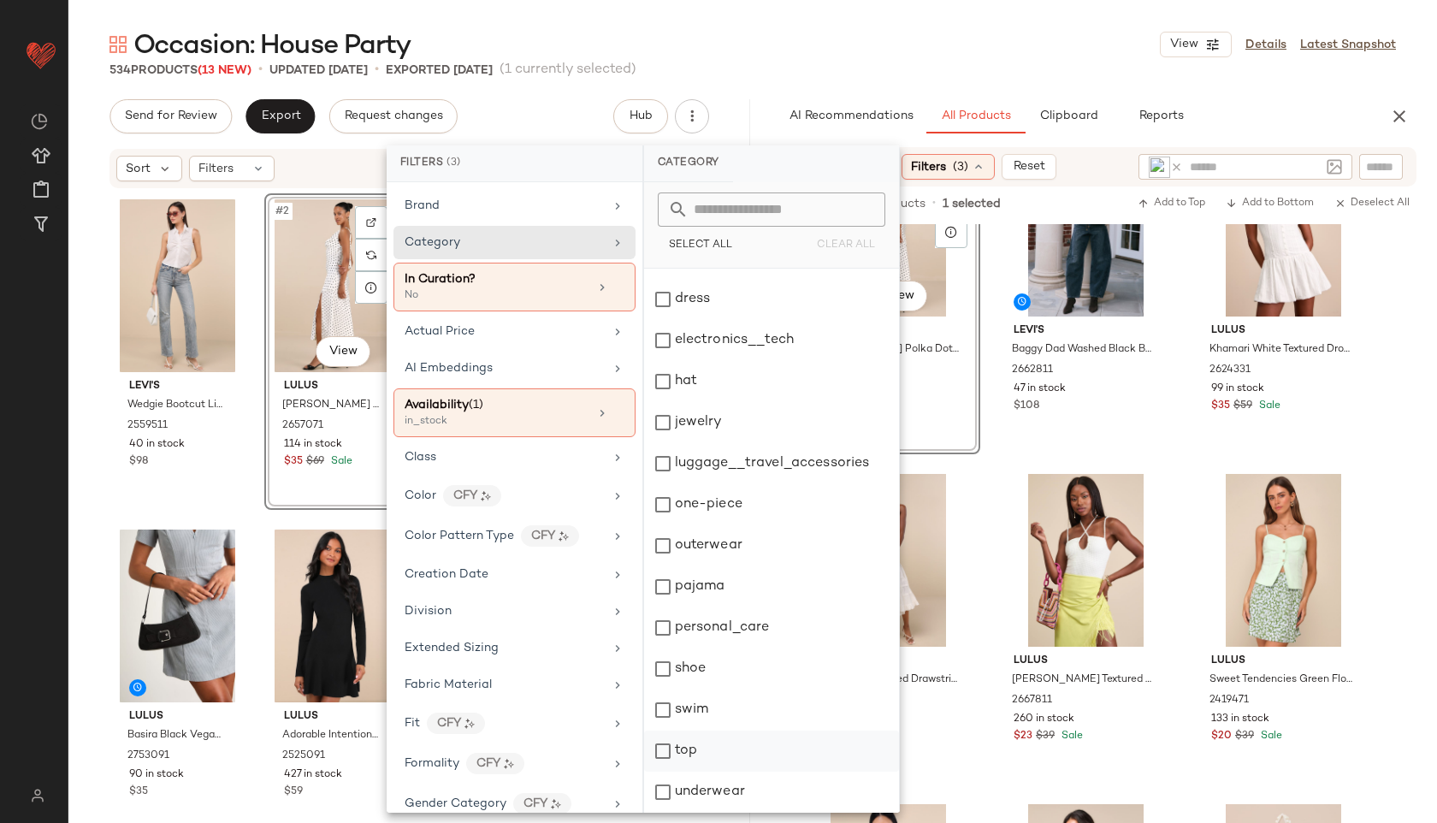
click at [692, 742] on div "top" at bounding box center [771, 750] width 255 height 41
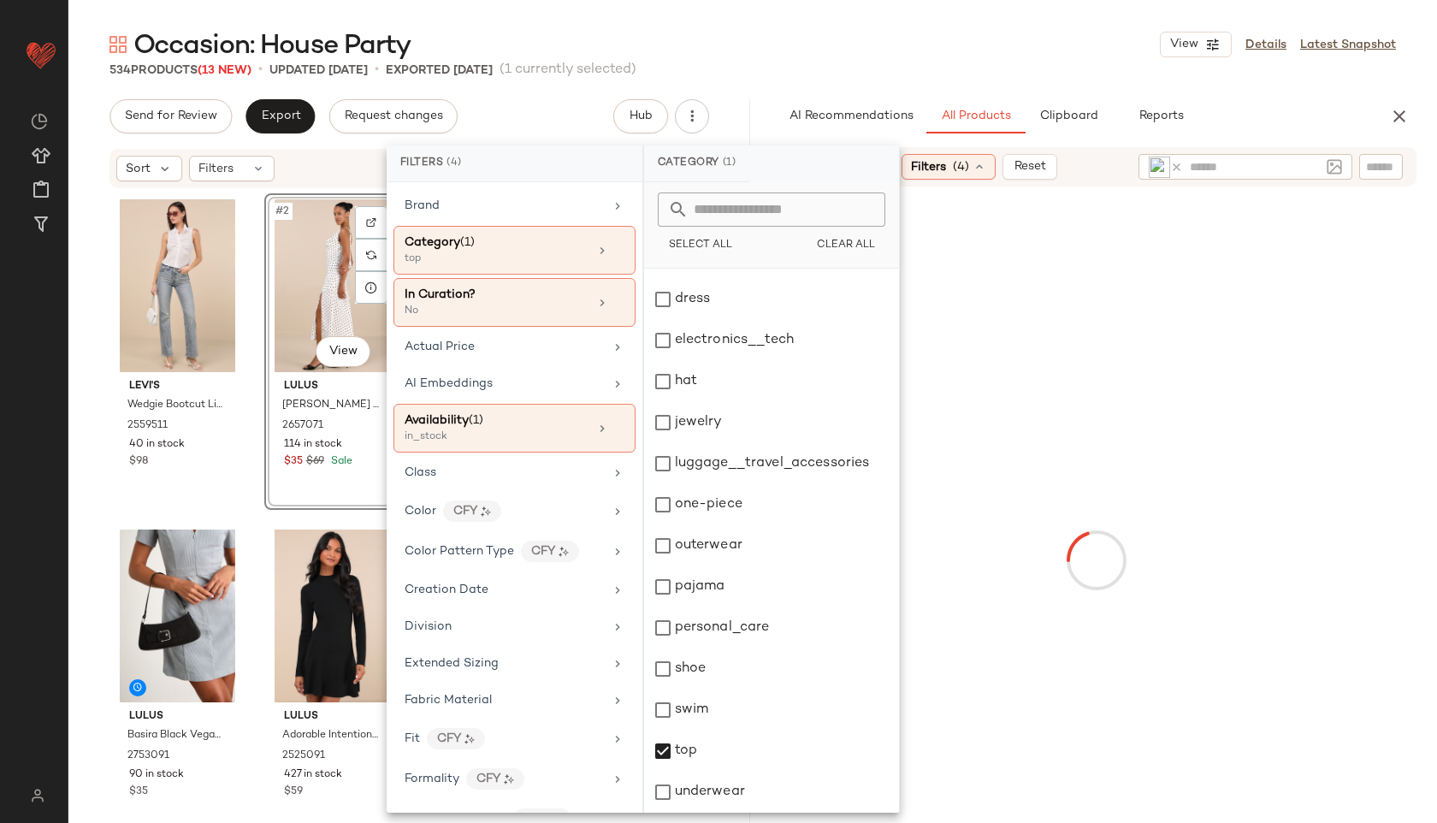
click at [1018, 64] on div "534 Products (13 New) • updated Sep 23rd • Exported Sep 18th (1 currently selec…" at bounding box center [752, 70] width 1368 height 17
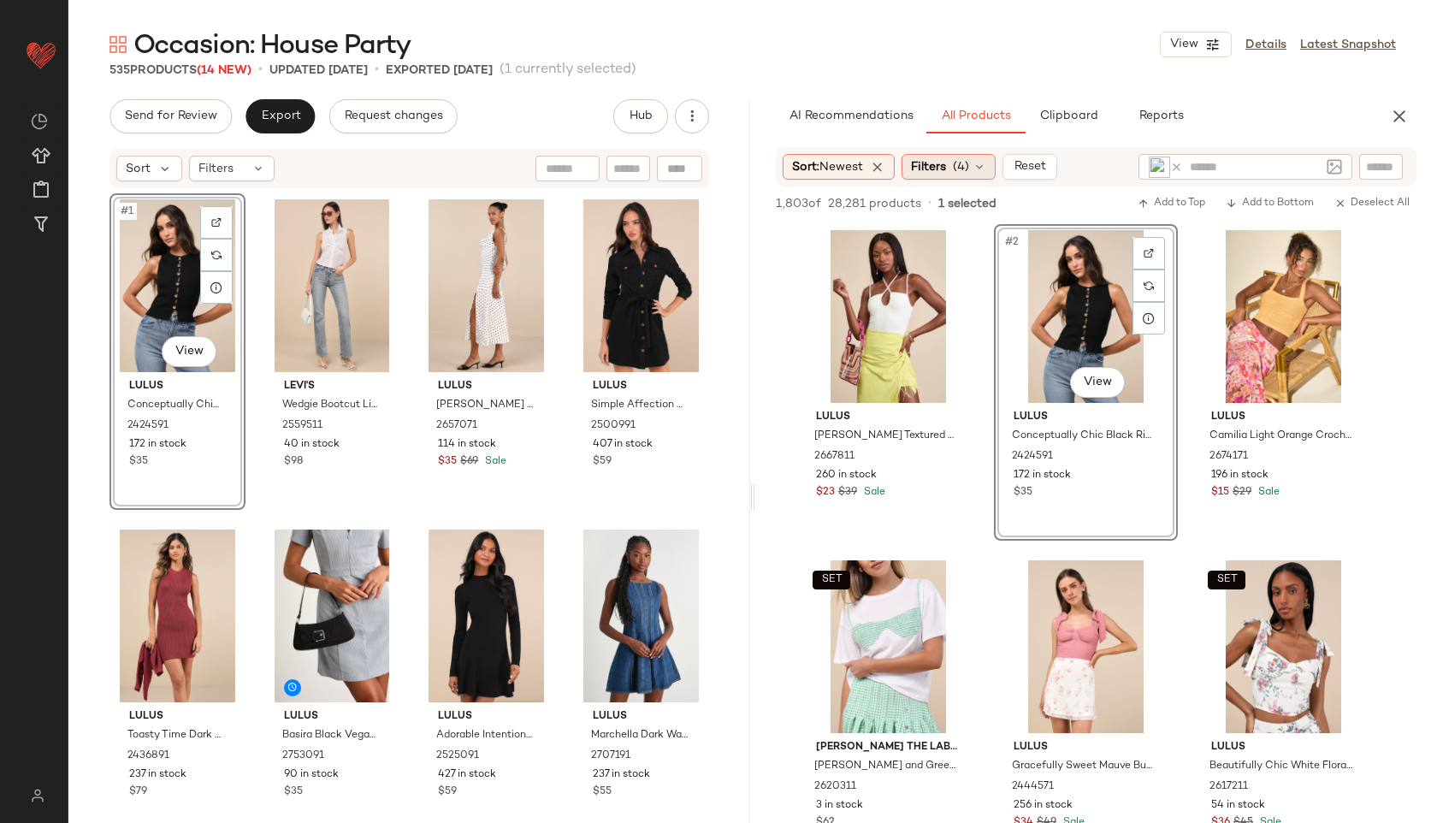
click at [969, 159] on span "(4)" at bounding box center [961, 167] width 16 height 18
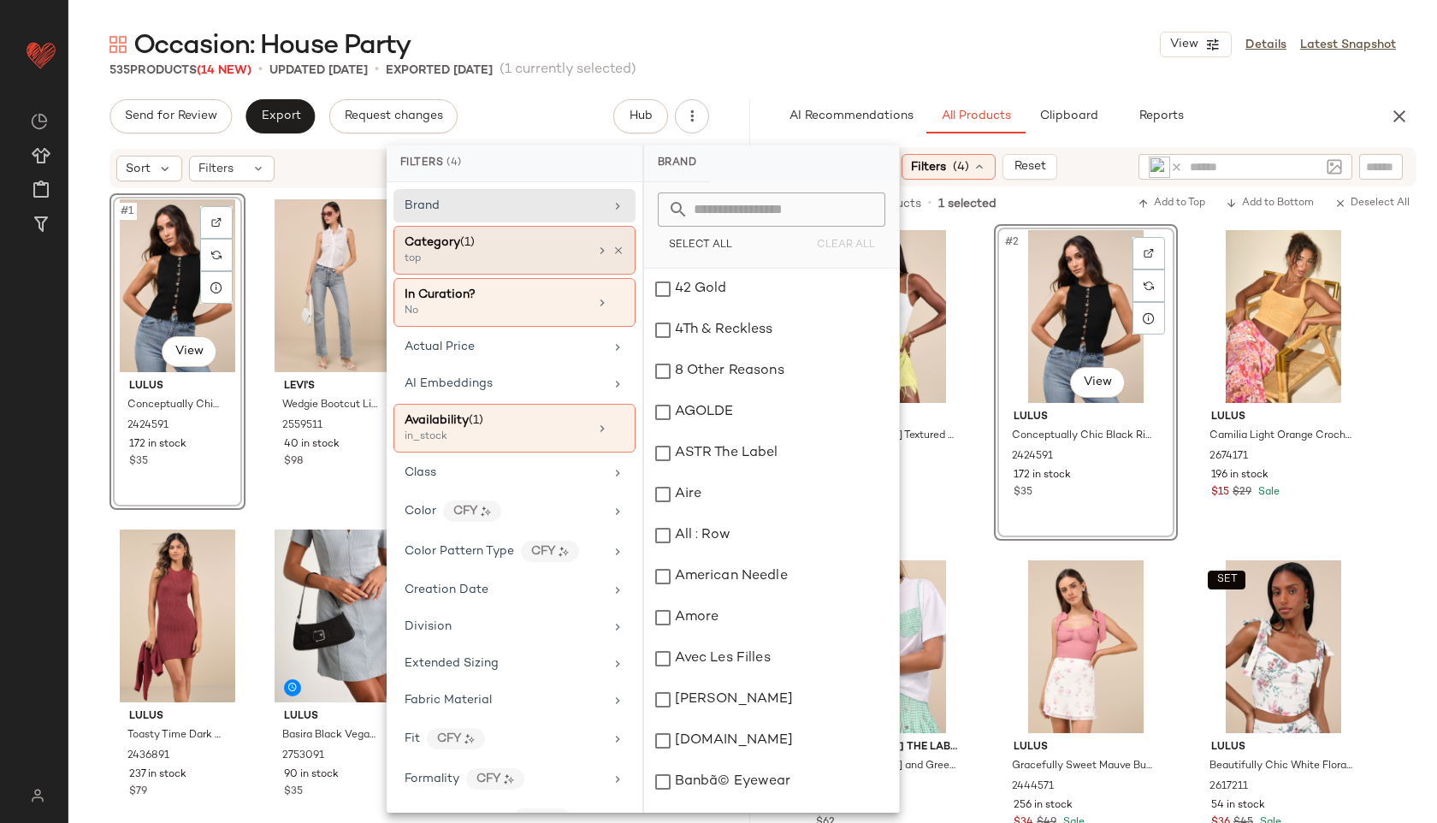
click at [542, 257] on div "top" at bounding box center [489, 258] width 171 height 15
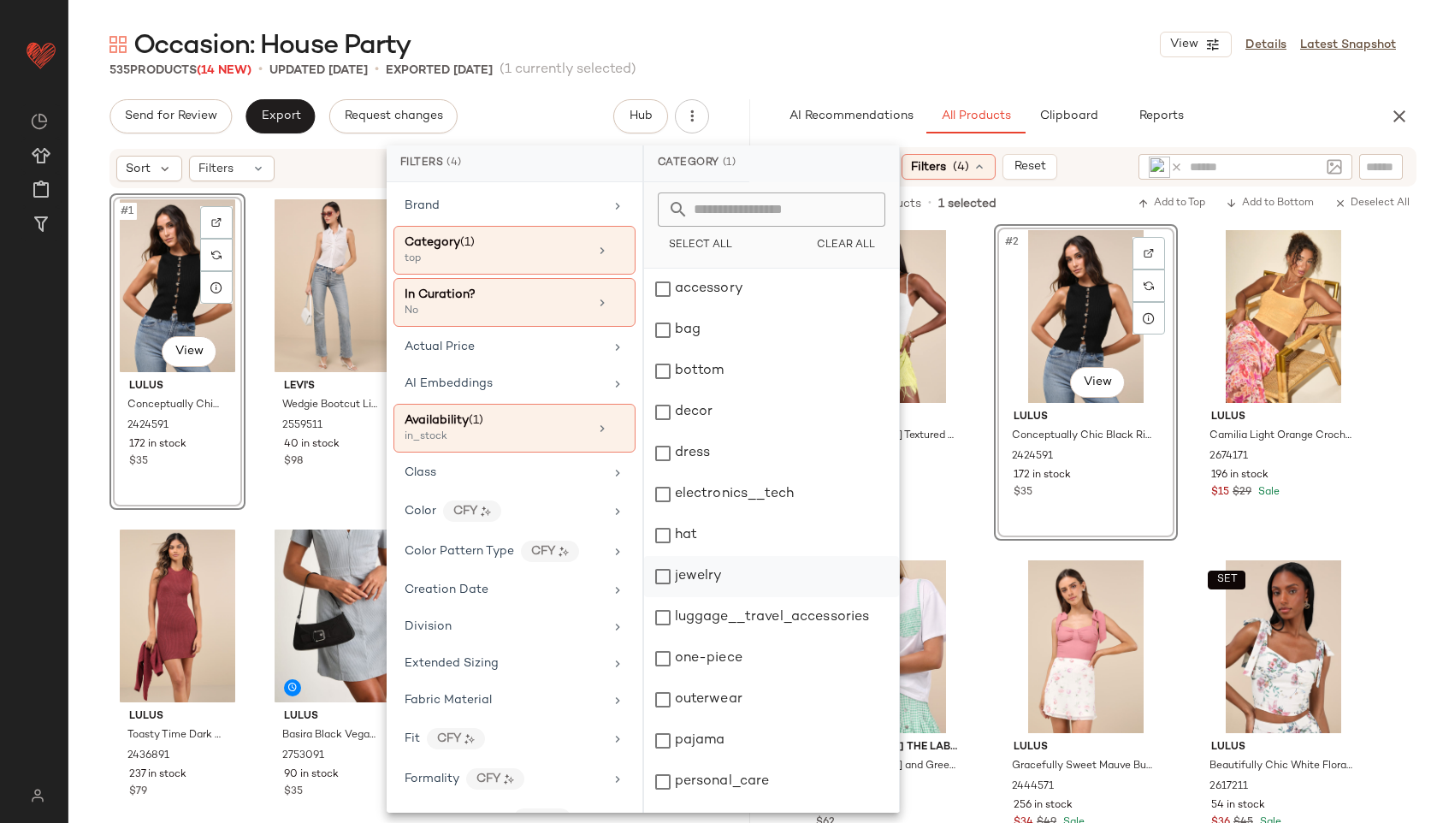
click at [708, 571] on div "jewelry" at bounding box center [771, 576] width 255 height 41
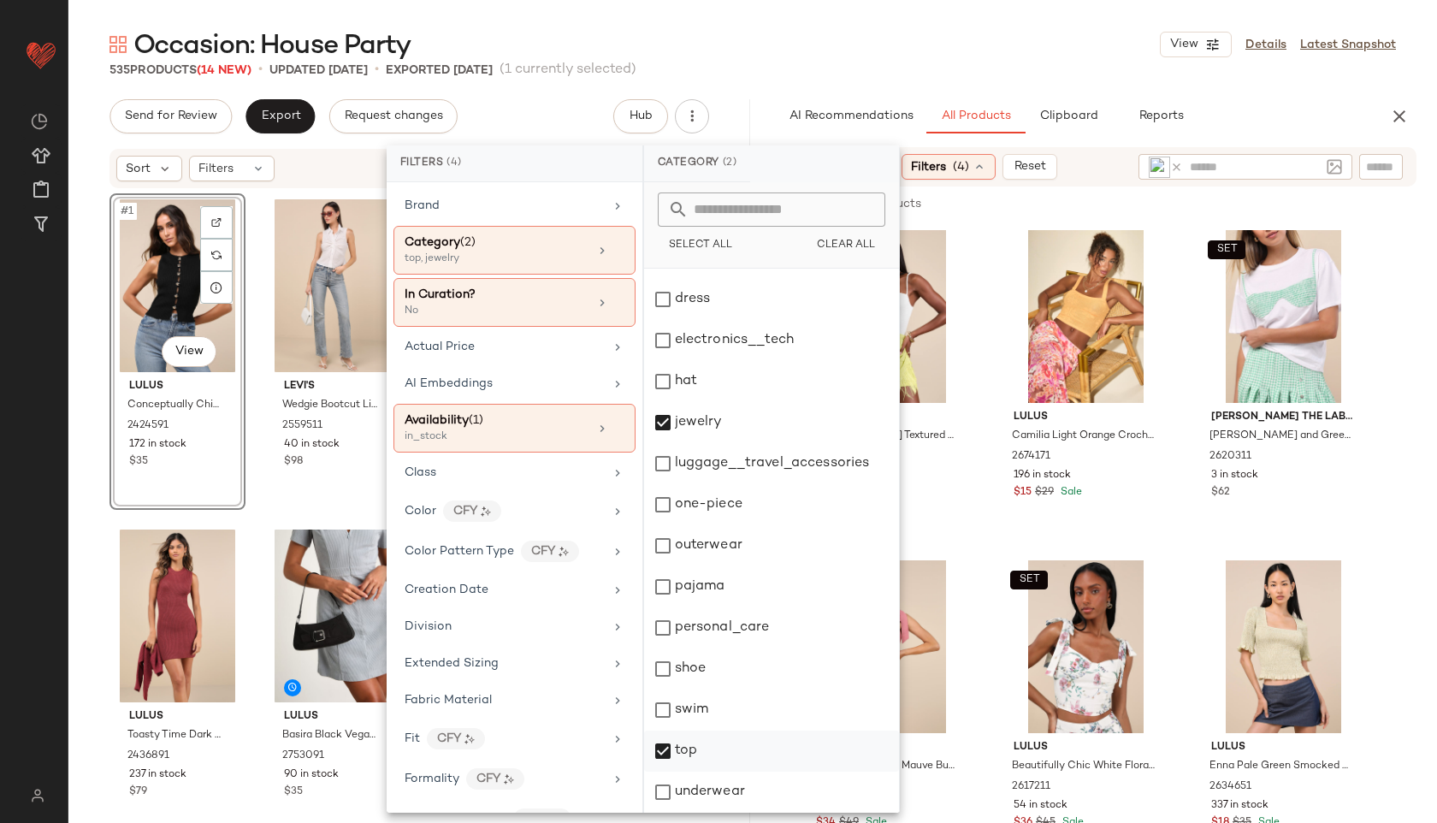
click at [696, 749] on div "top" at bounding box center [771, 750] width 255 height 41
click at [986, 38] on div "Occasion: House Party View Details Latest Snapshot" at bounding box center [752, 44] width 1368 height 34
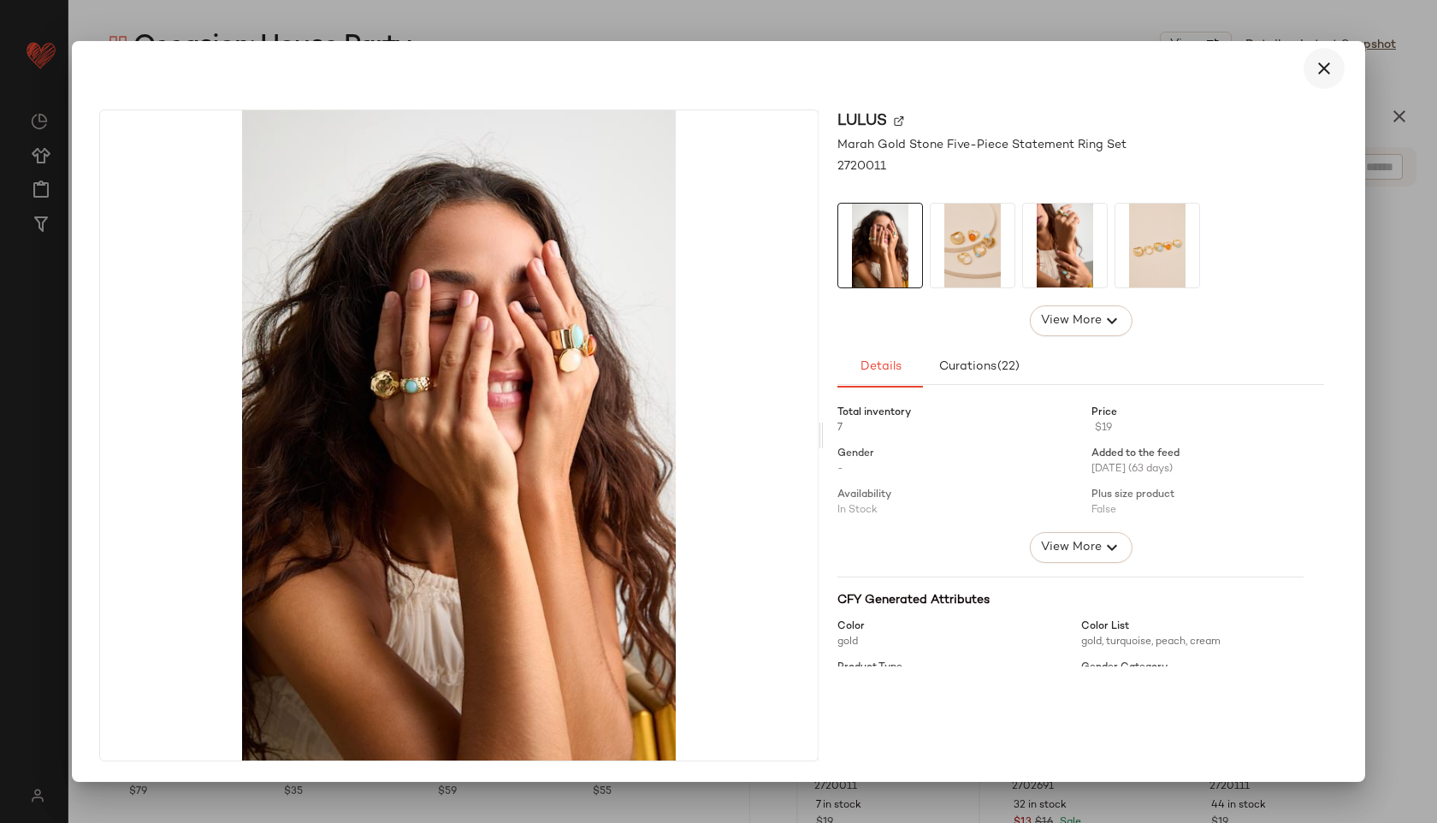
click at [1319, 69] on icon "button" at bounding box center [1323, 68] width 21 height 21
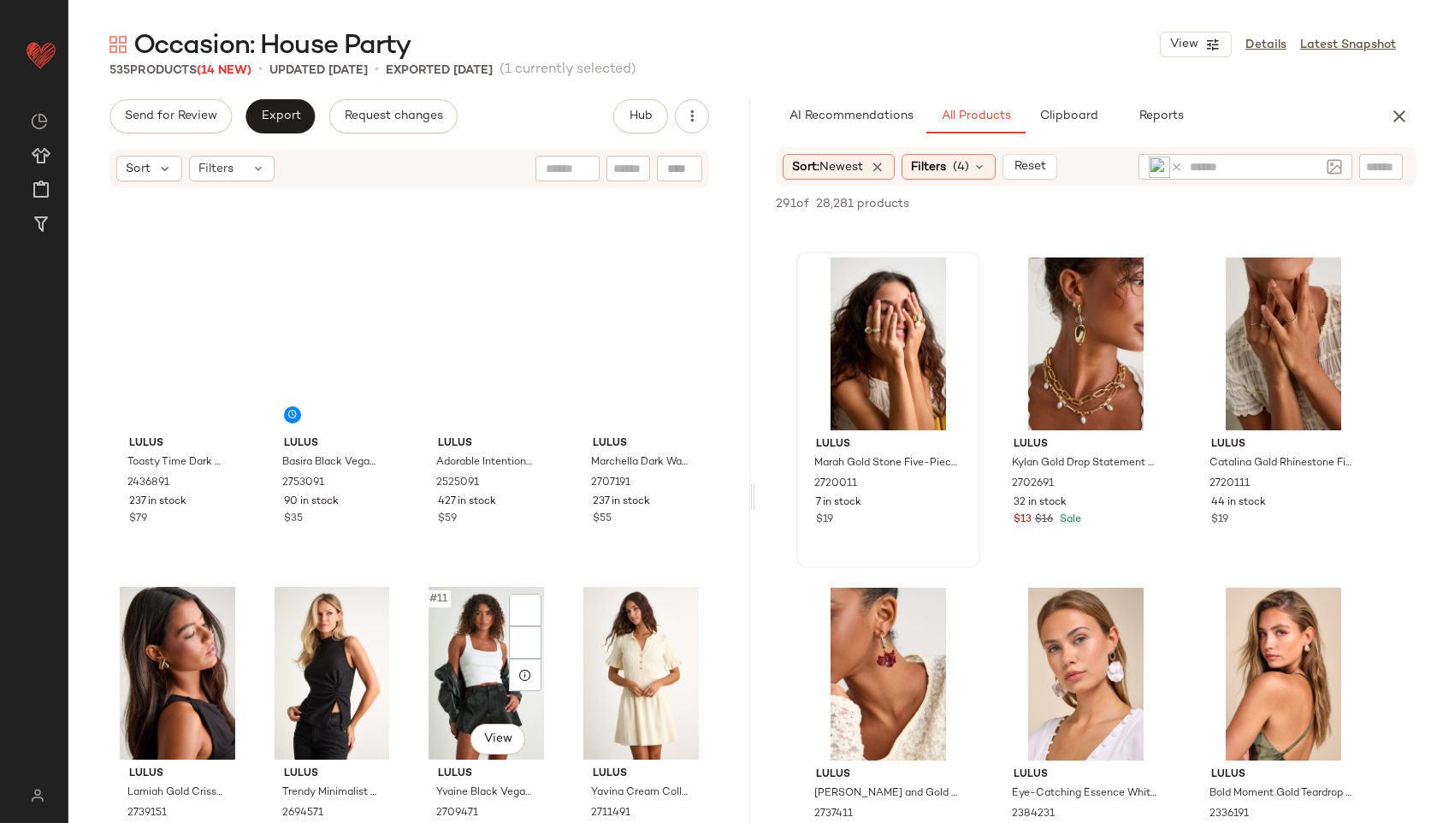
scroll to position [0, 0]
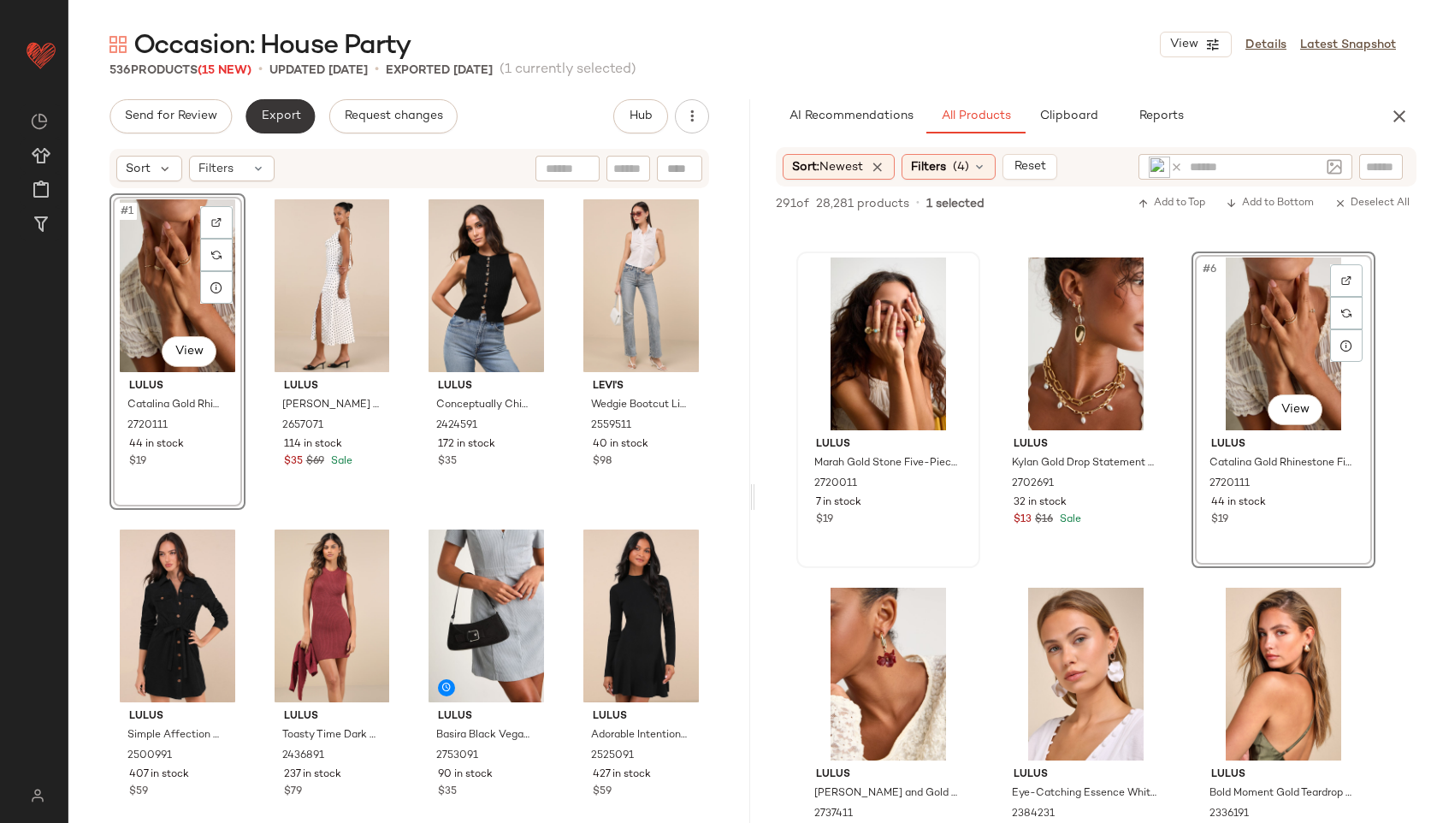
click at [283, 103] on button "Export" at bounding box center [279, 116] width 69 height 34
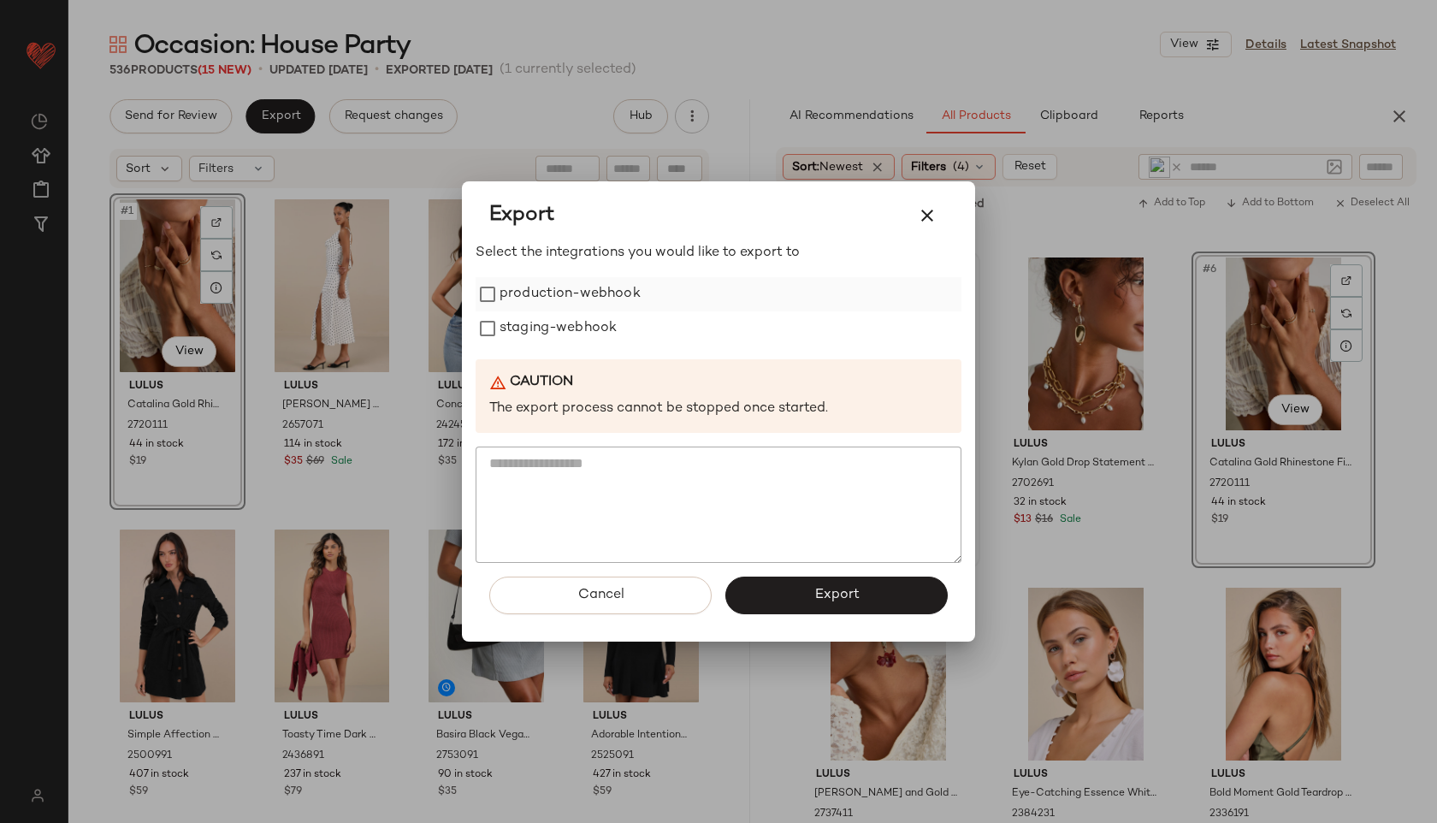
click at [502, 291] on label "production-webhook" at bounding box center [569, 294] width 141 height 34
click at [505, 325] on label "staging-webhook" at bounding box center [557, 328] width 117 height 34
click at [769, 599] on button "Export" at bounding box center [836, 595] width 222 height 38
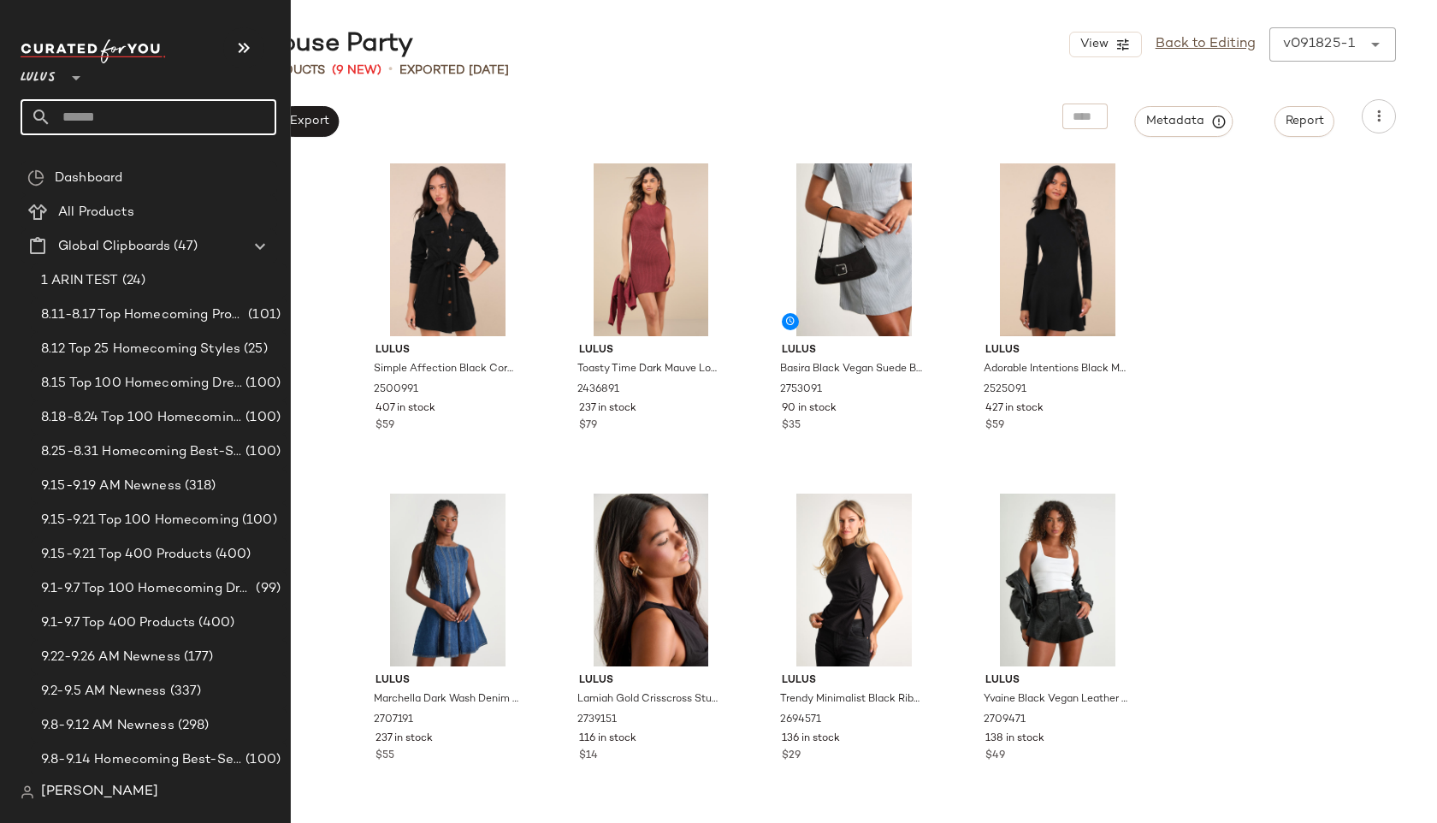
click at [74, 120] on input "text" at bounding box center [163, 117] width 225 height 36
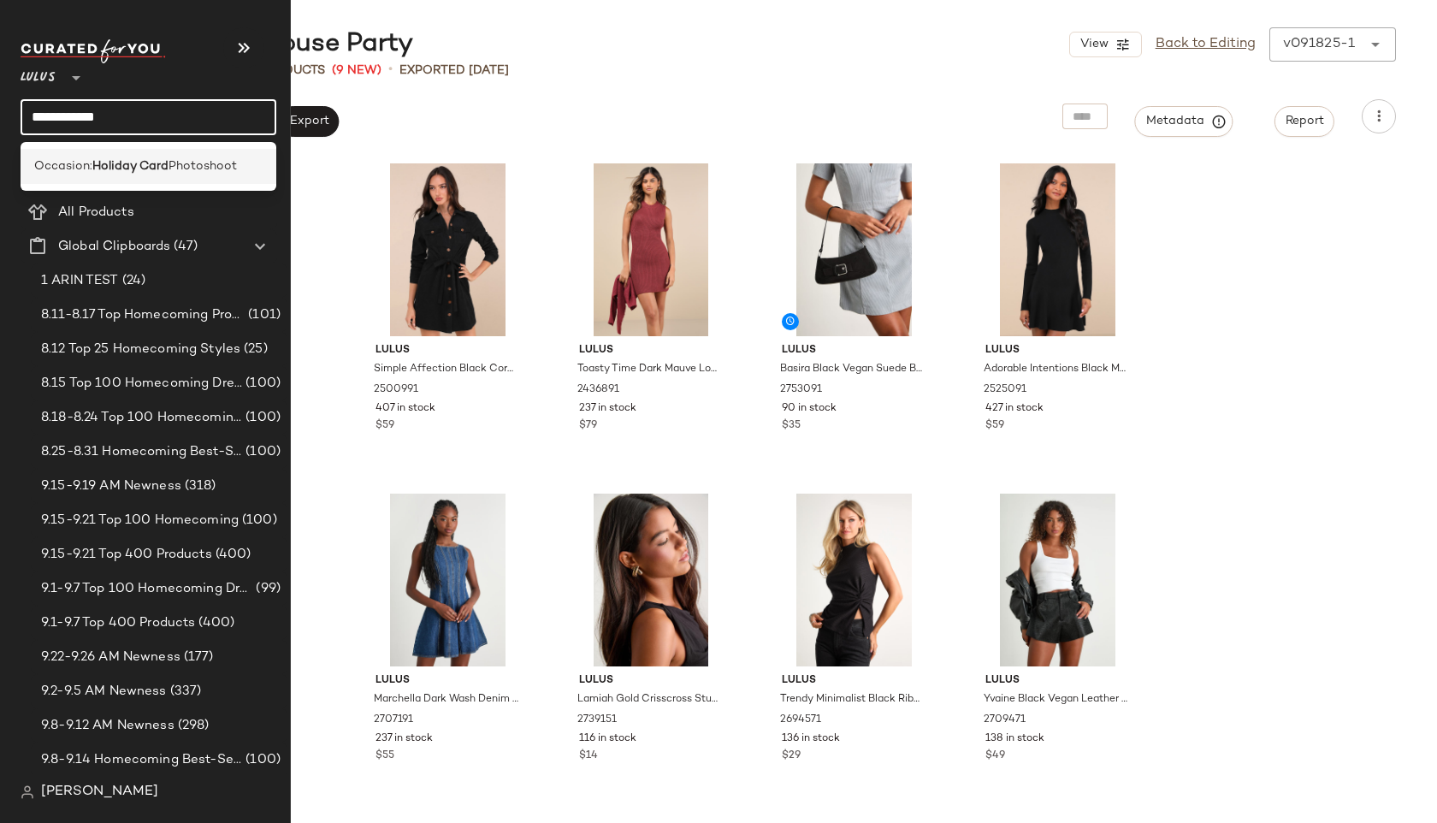
type input "**********"
click at [76, 176] on div "Occasion: Holiday Card Photoshoot" at bounding box center [149, 166] width 256 height 35
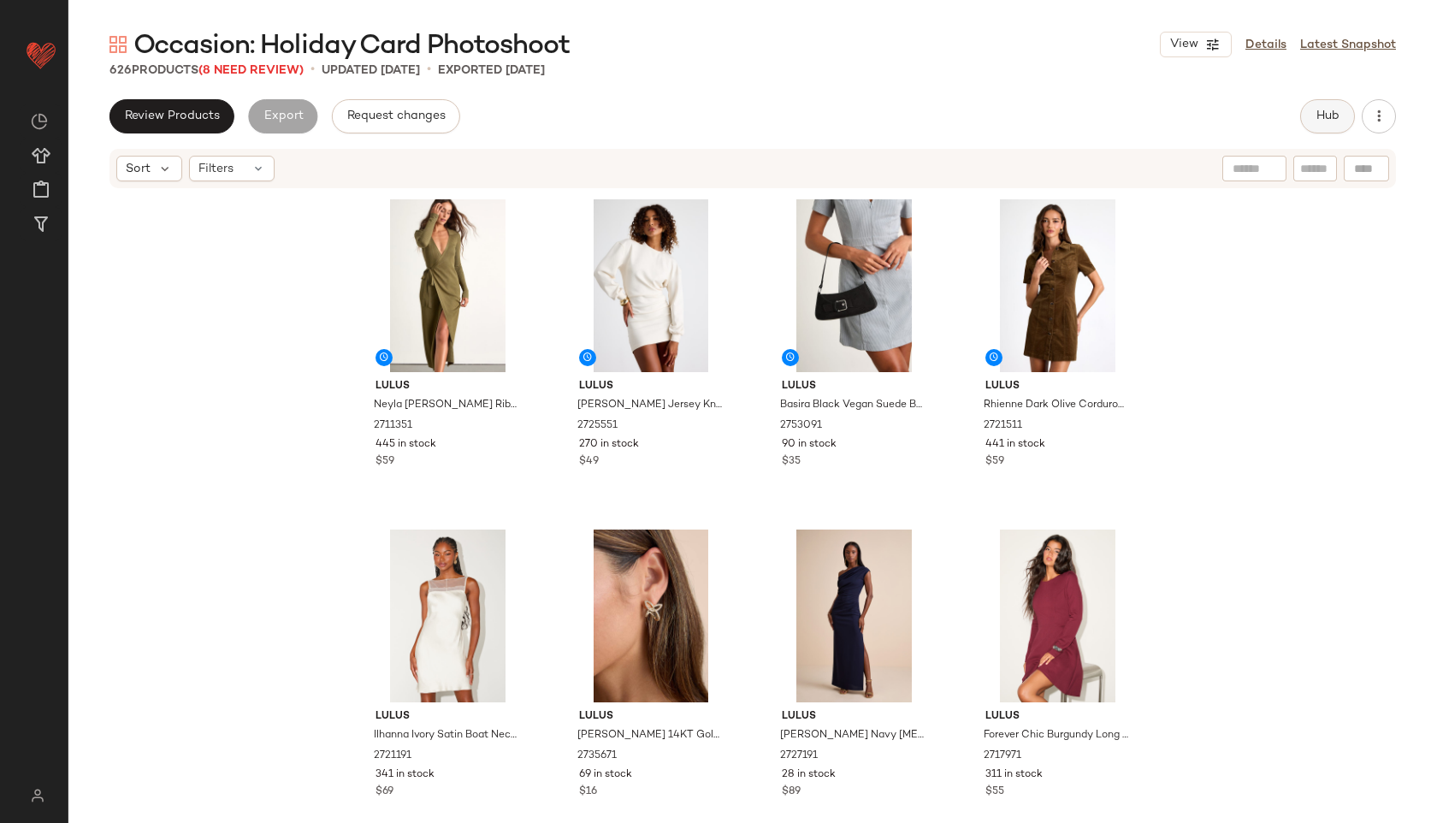
click at [1332, 122] on span "Hub" at bounding box center [1327, 116] width 24 height 14
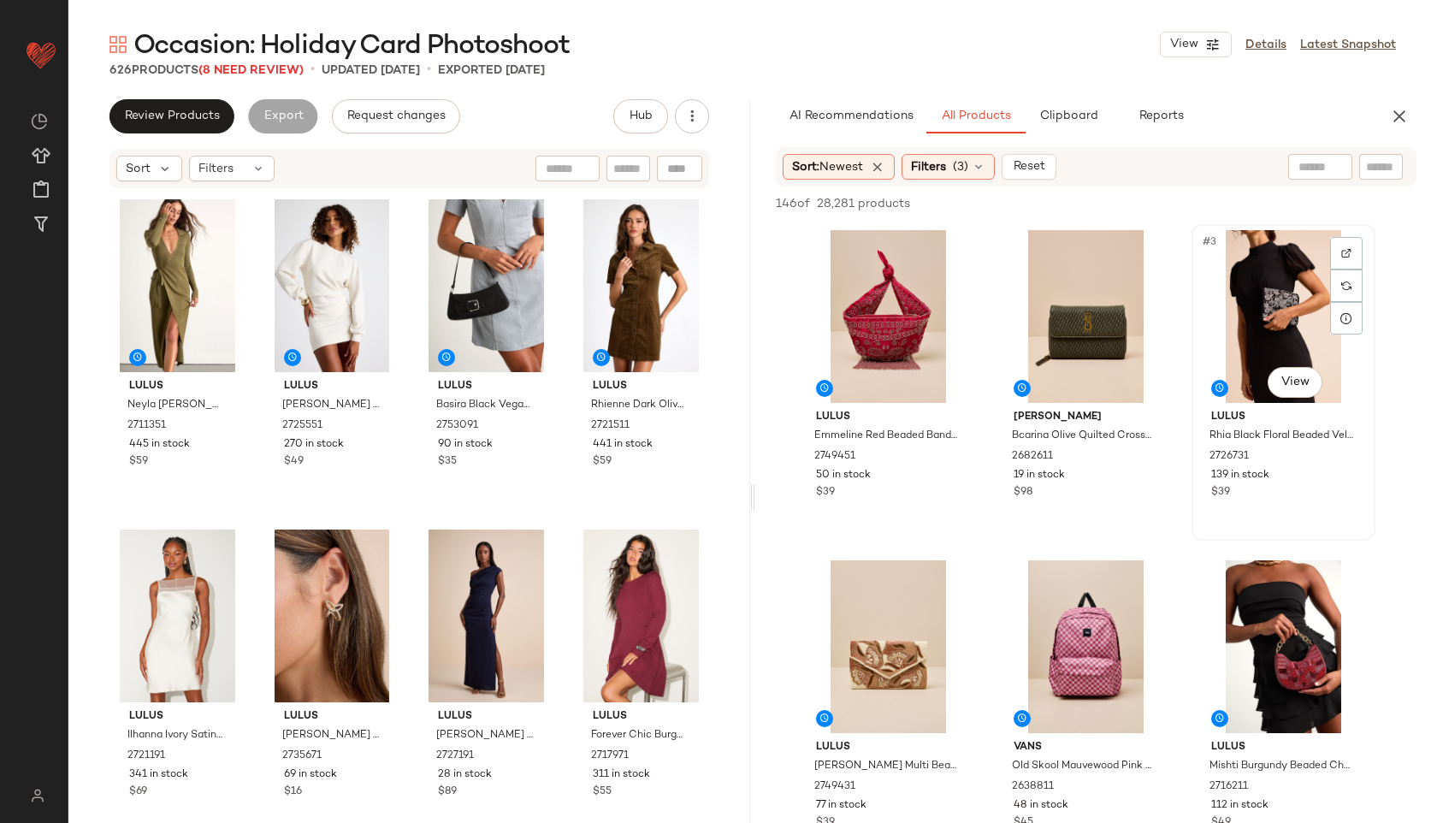
drag, startPoint x: 1311, startPoint y: 428, endPoint x: 1322, endPoint y: 239, distance: 188.5
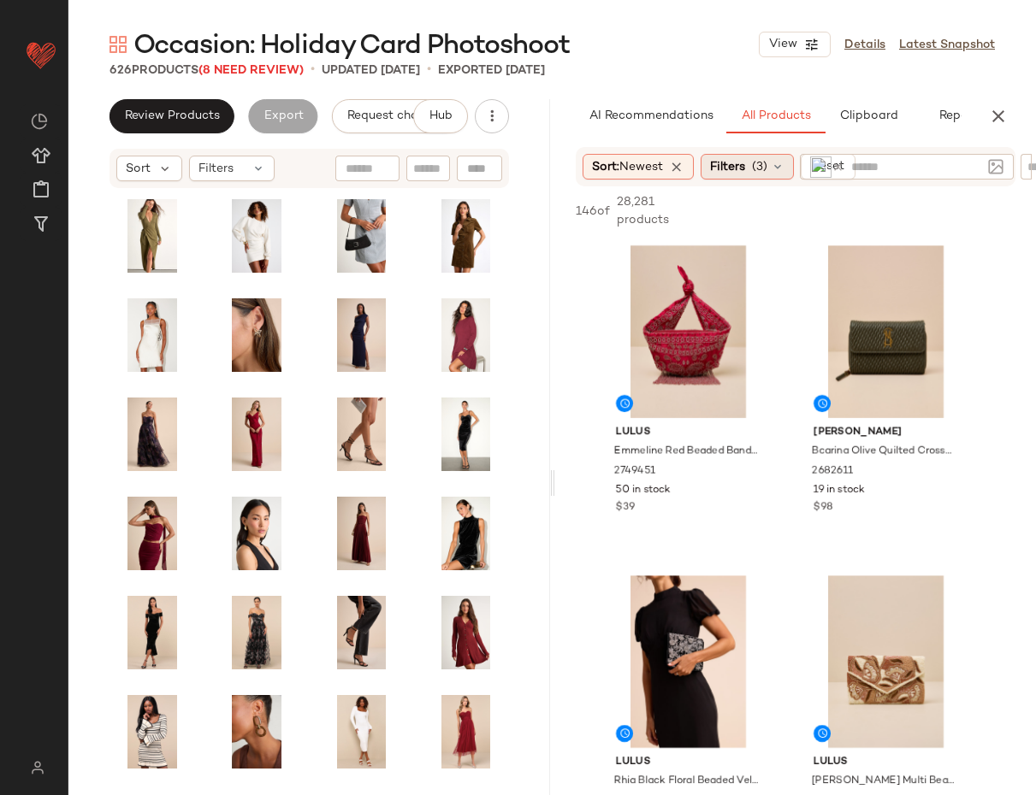
click at [767, 162] on span "(3)" at bounding box center [759, 167] width 15 height 18
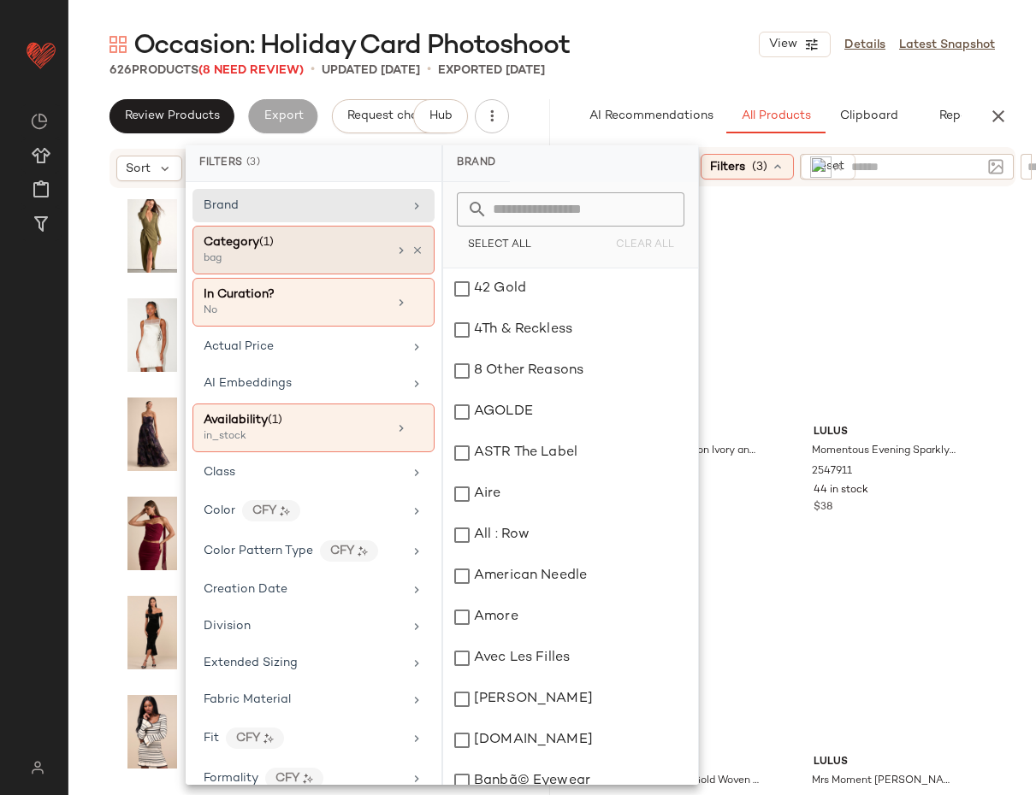
click at [337, 252] on div "bag" at bounding box center [289, 258] width 171 height 15
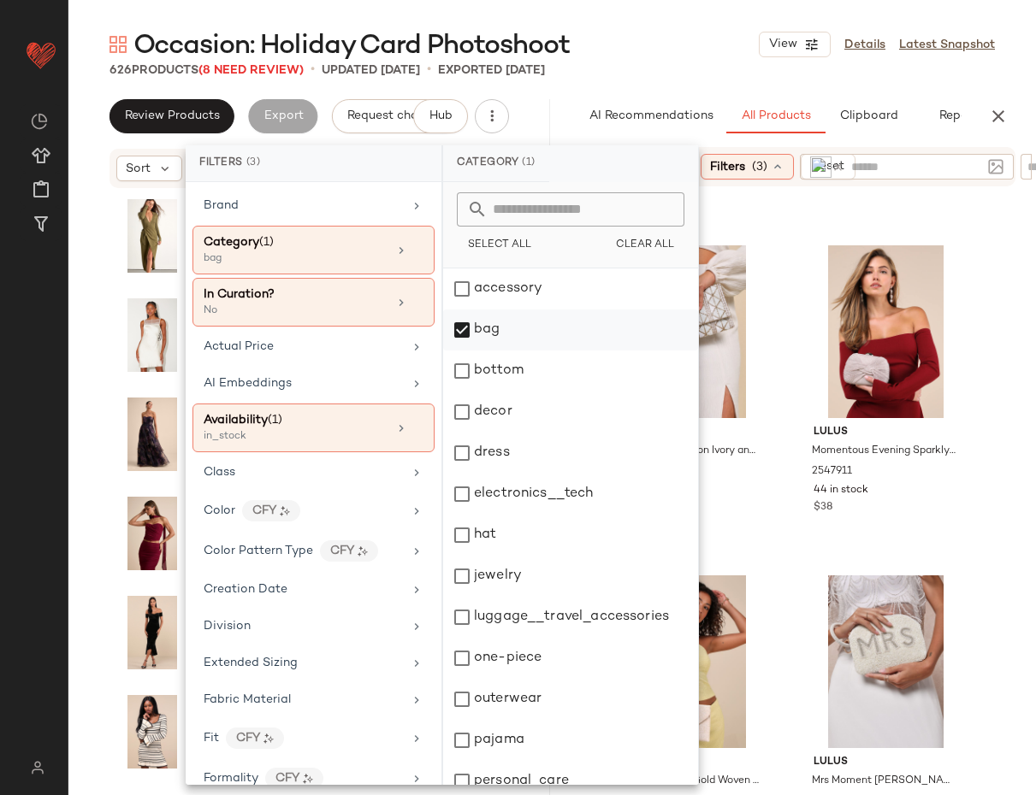
click at [538, 323] on div "bag" at bounding box center [570, 330] width 255 height 41
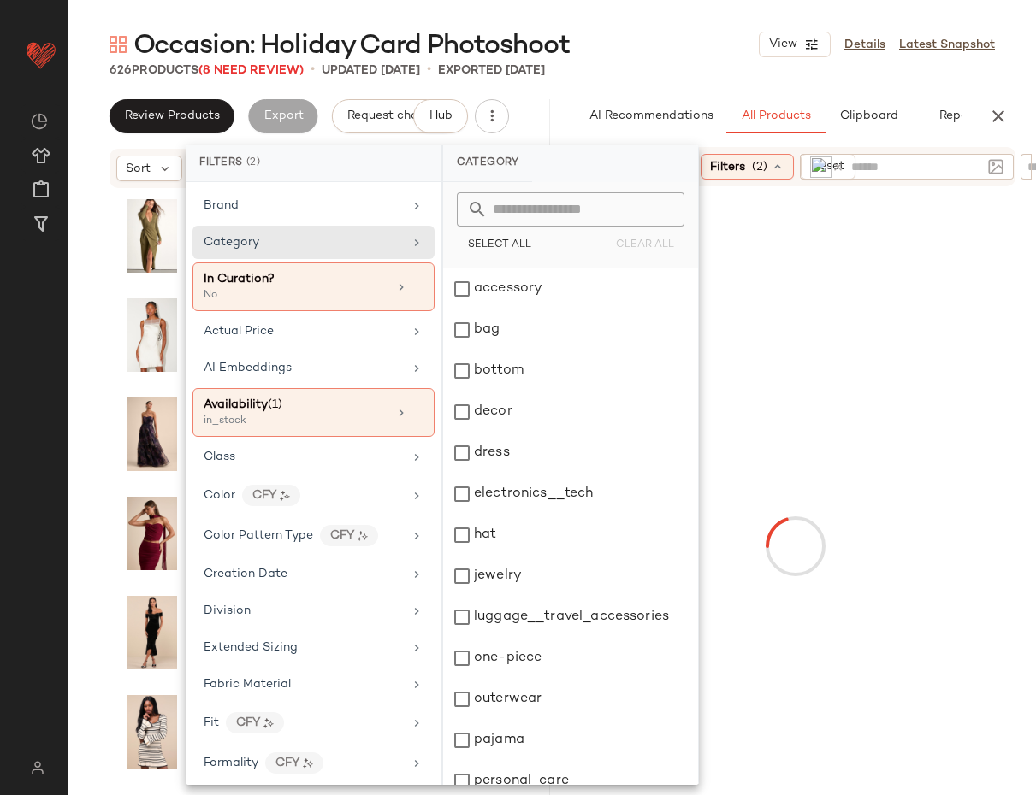
click at [710, 62] on div "626 Products (8 Need Review) • updated Sep 18th • Exported Sep 18th" at bounding box center [551, 70] width 967 height 17
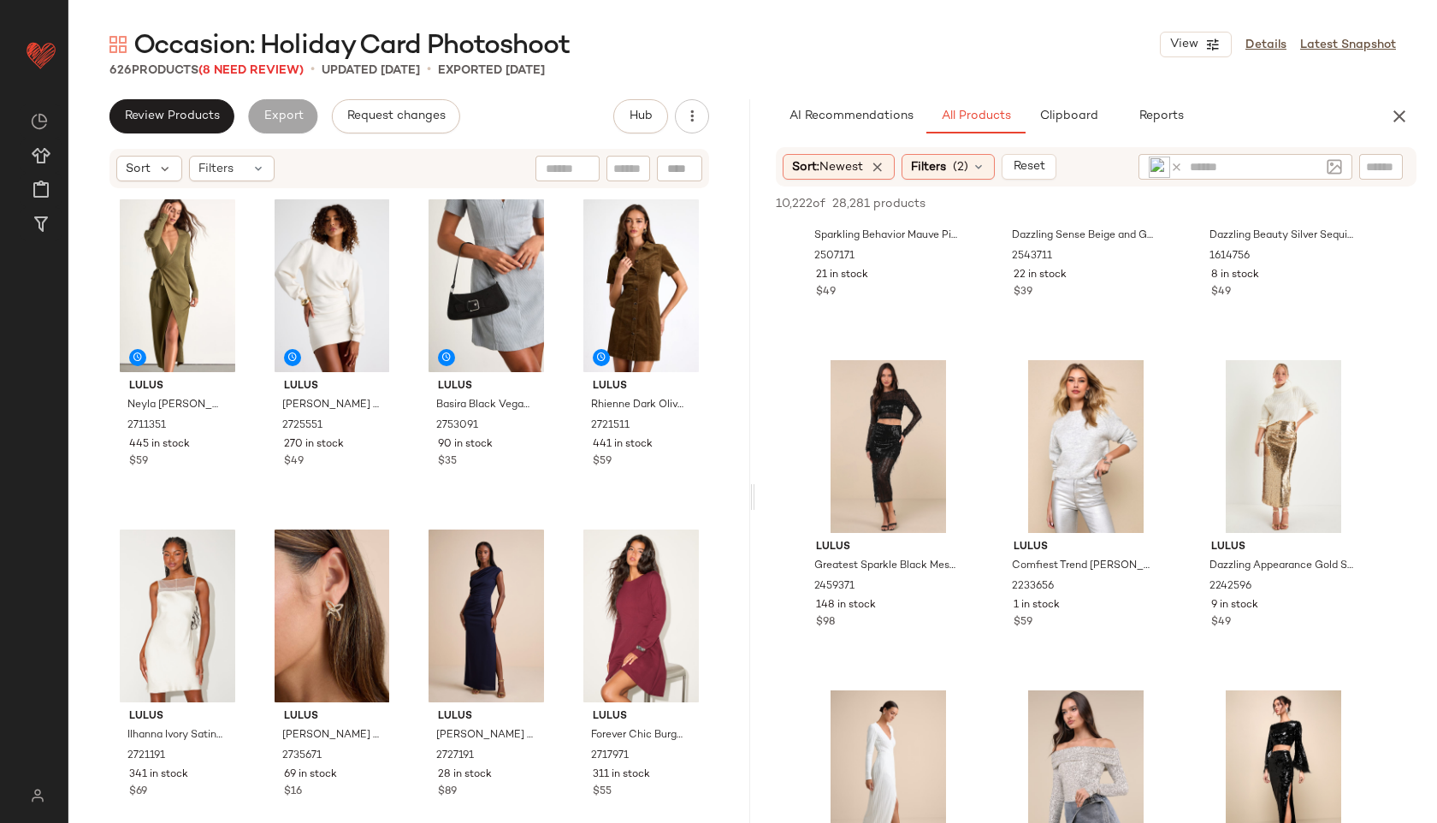
scroll to position [533, 0]
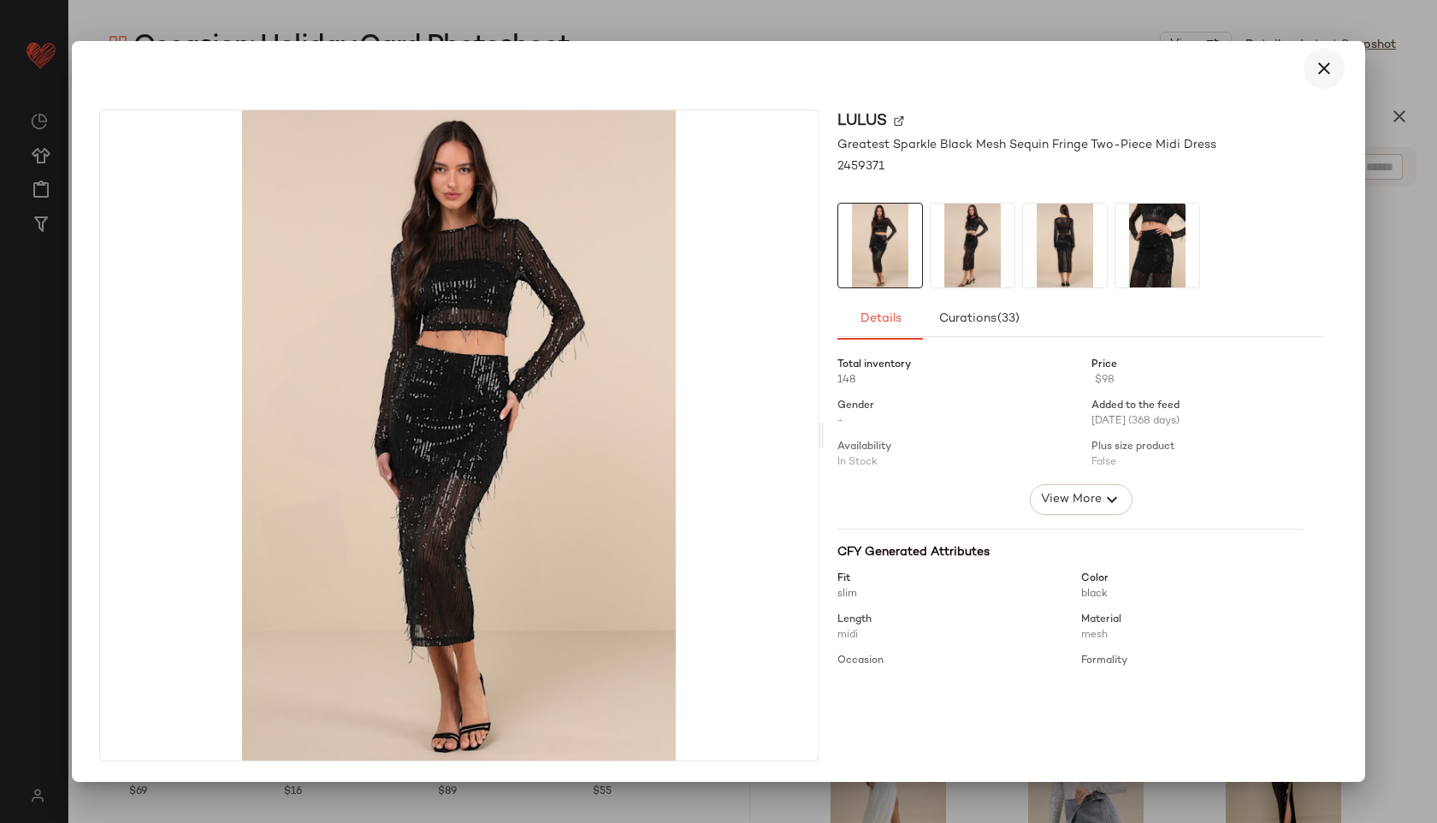
click at [1325, 61] on icon "button" at bounding box center [1323, 68] width 21 height 21
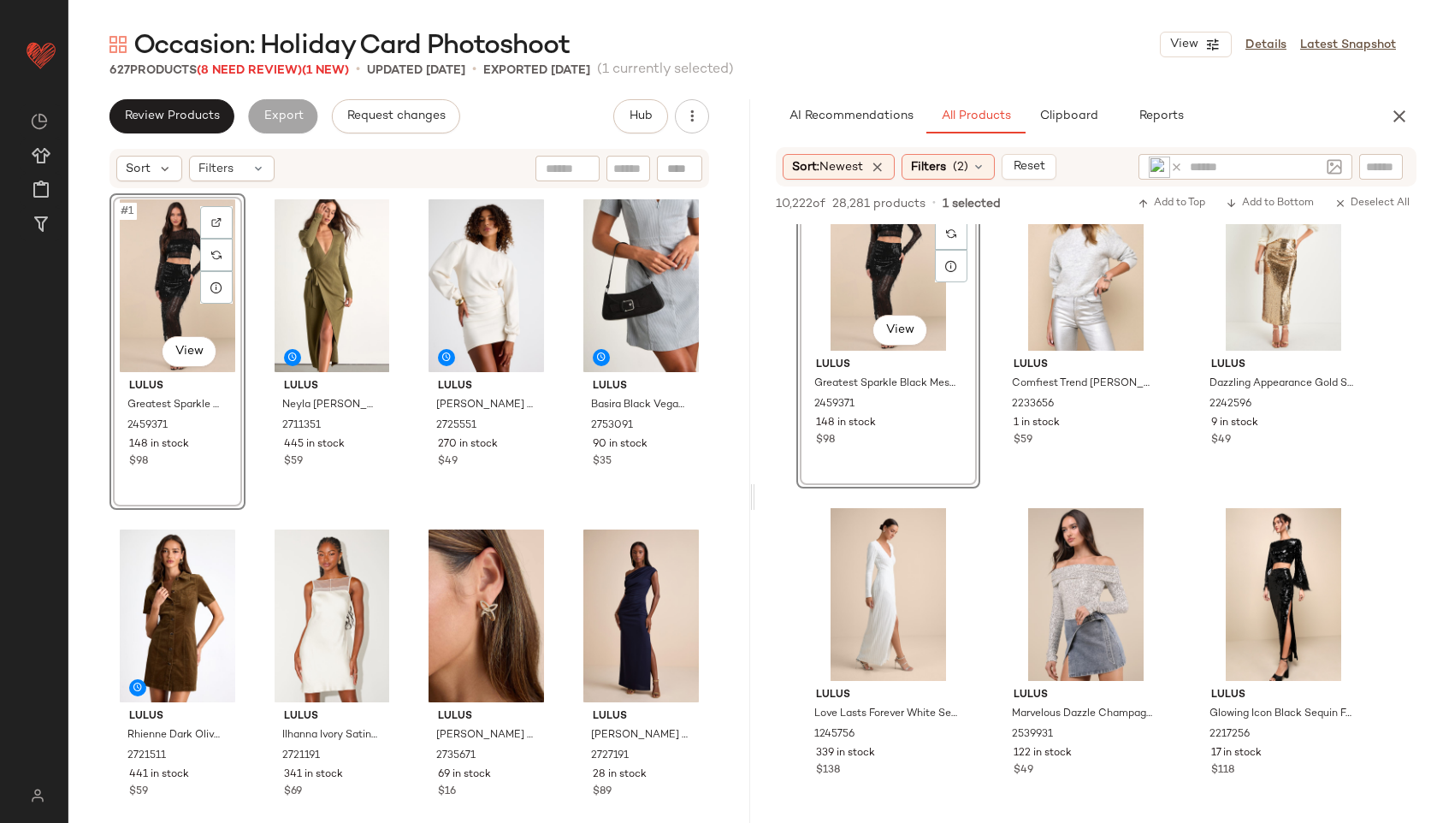
scroll to position [714, 0]
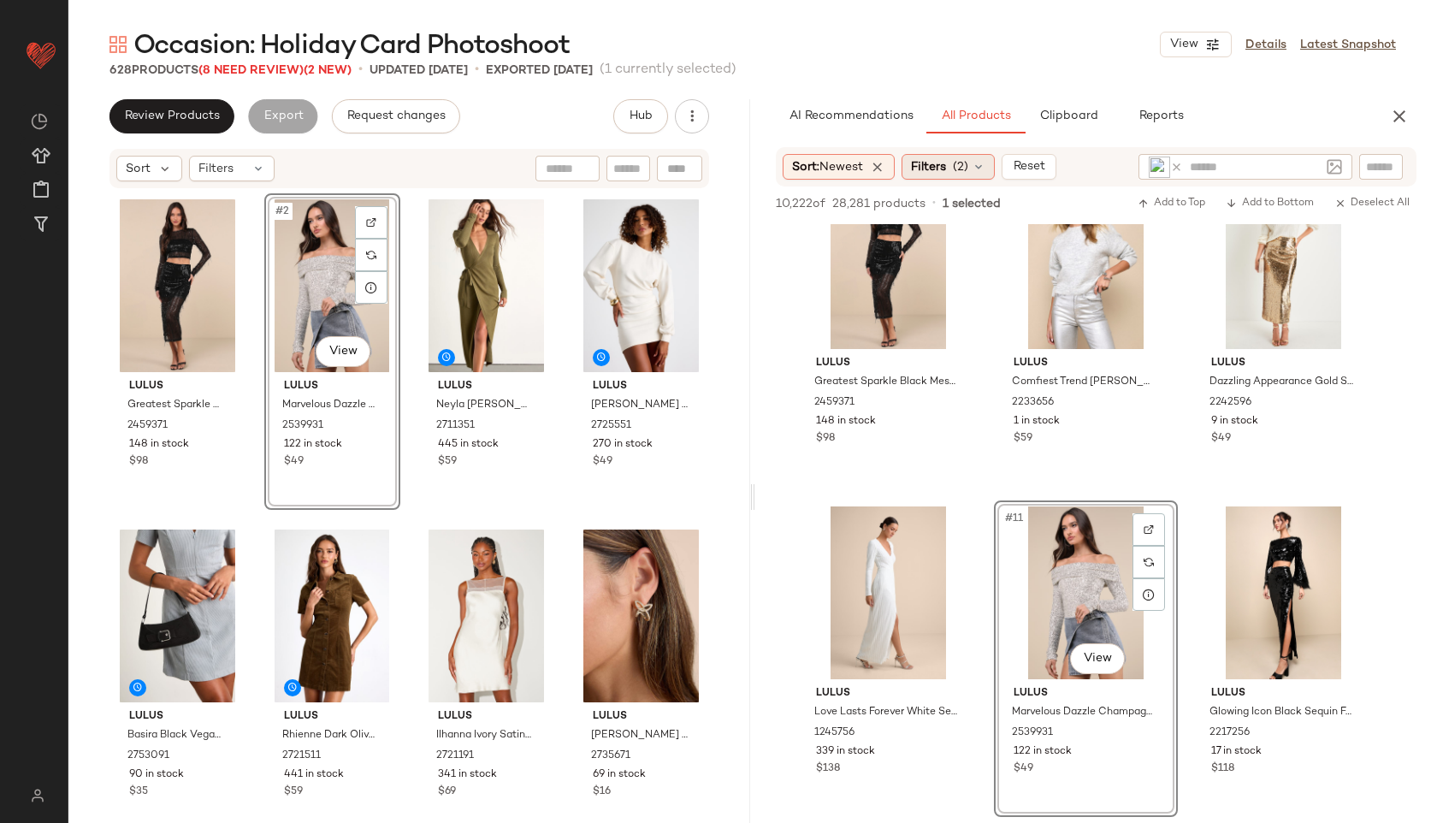
click at [963, 172] on span "(2)" at bounding box center [960, 167] width 15 height 18
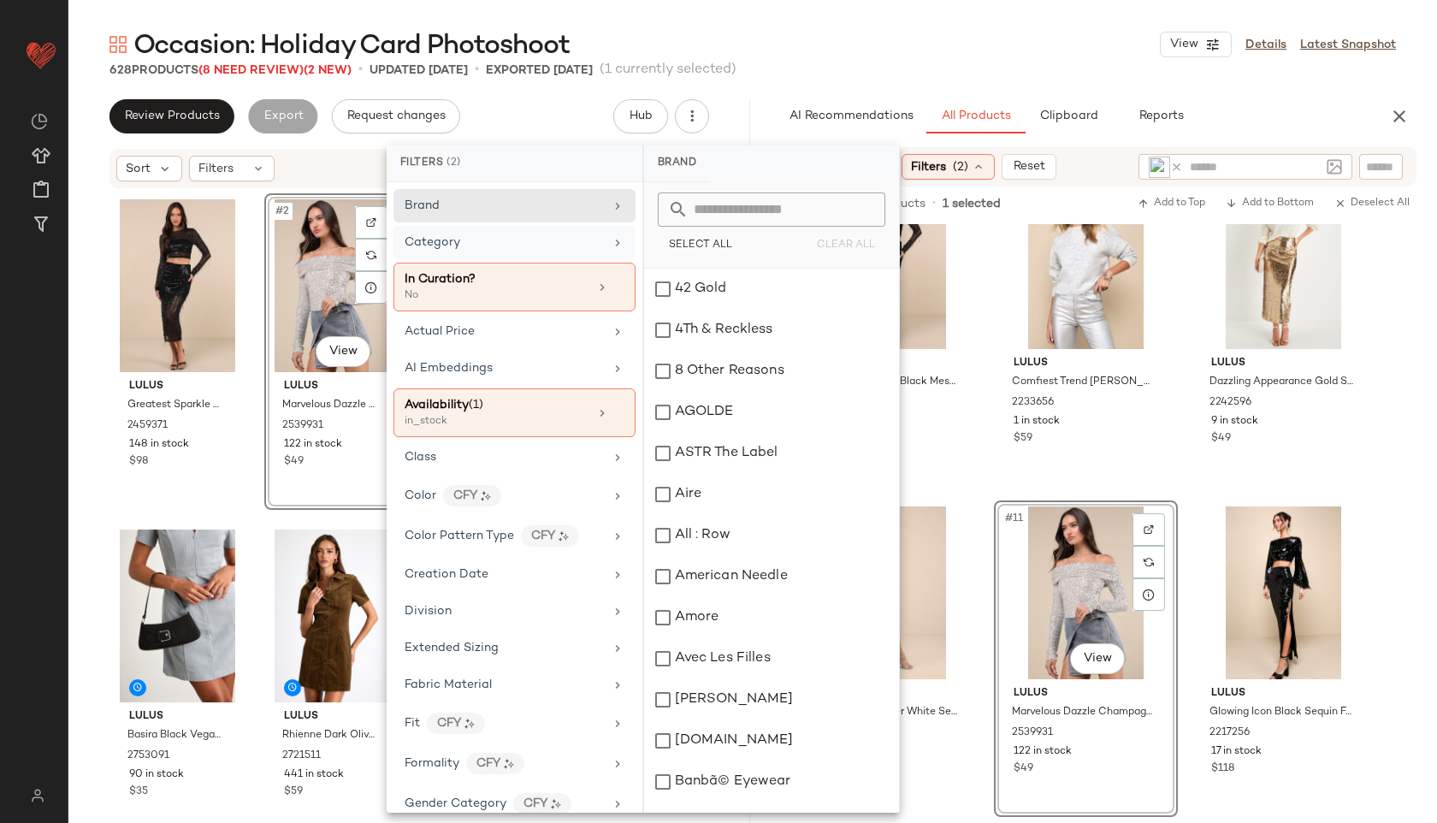
click at [518, 239] on div "Category" at bounding box center [503, 242] width 199 height 18
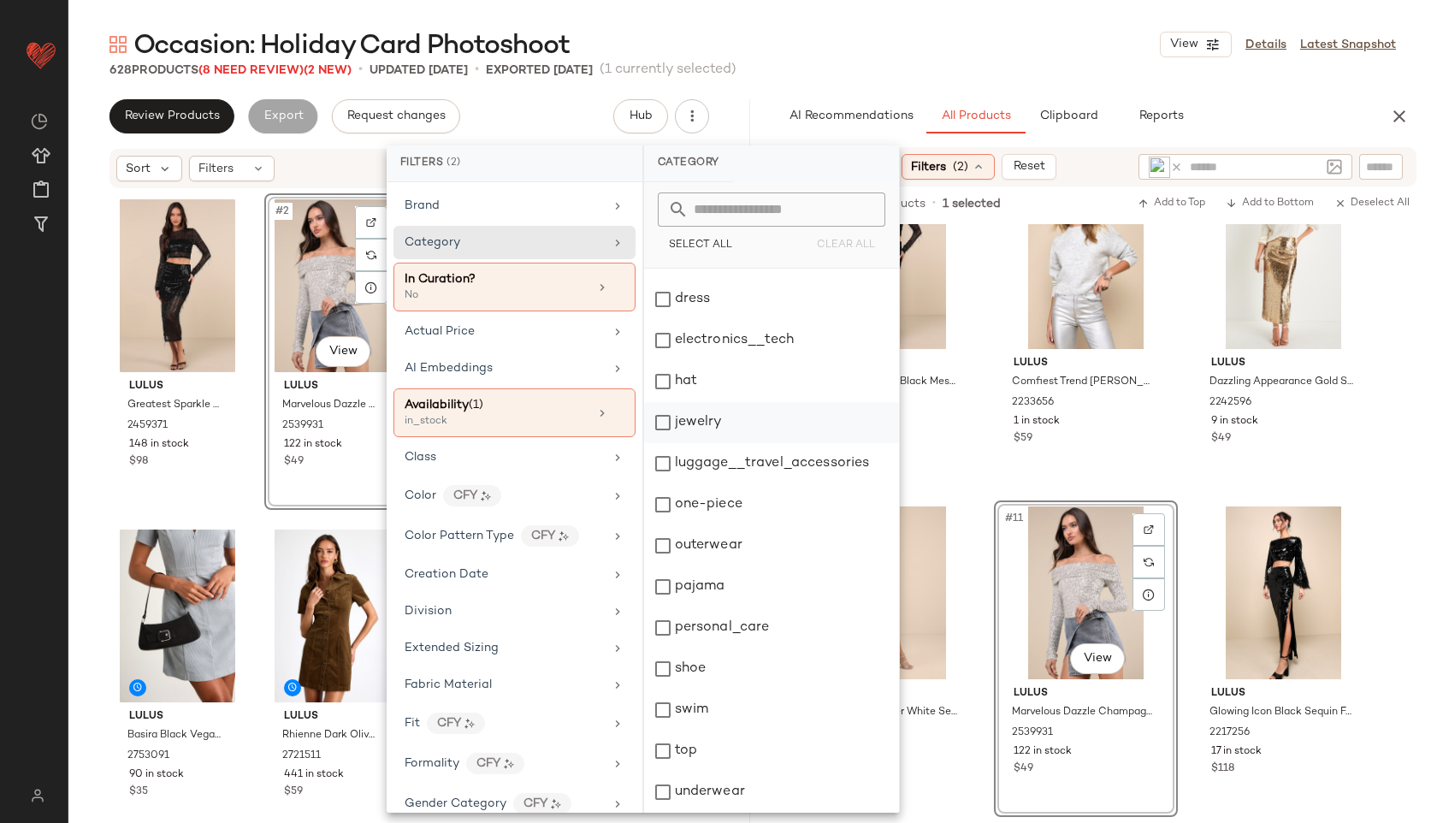
scroll to position [0, 0]
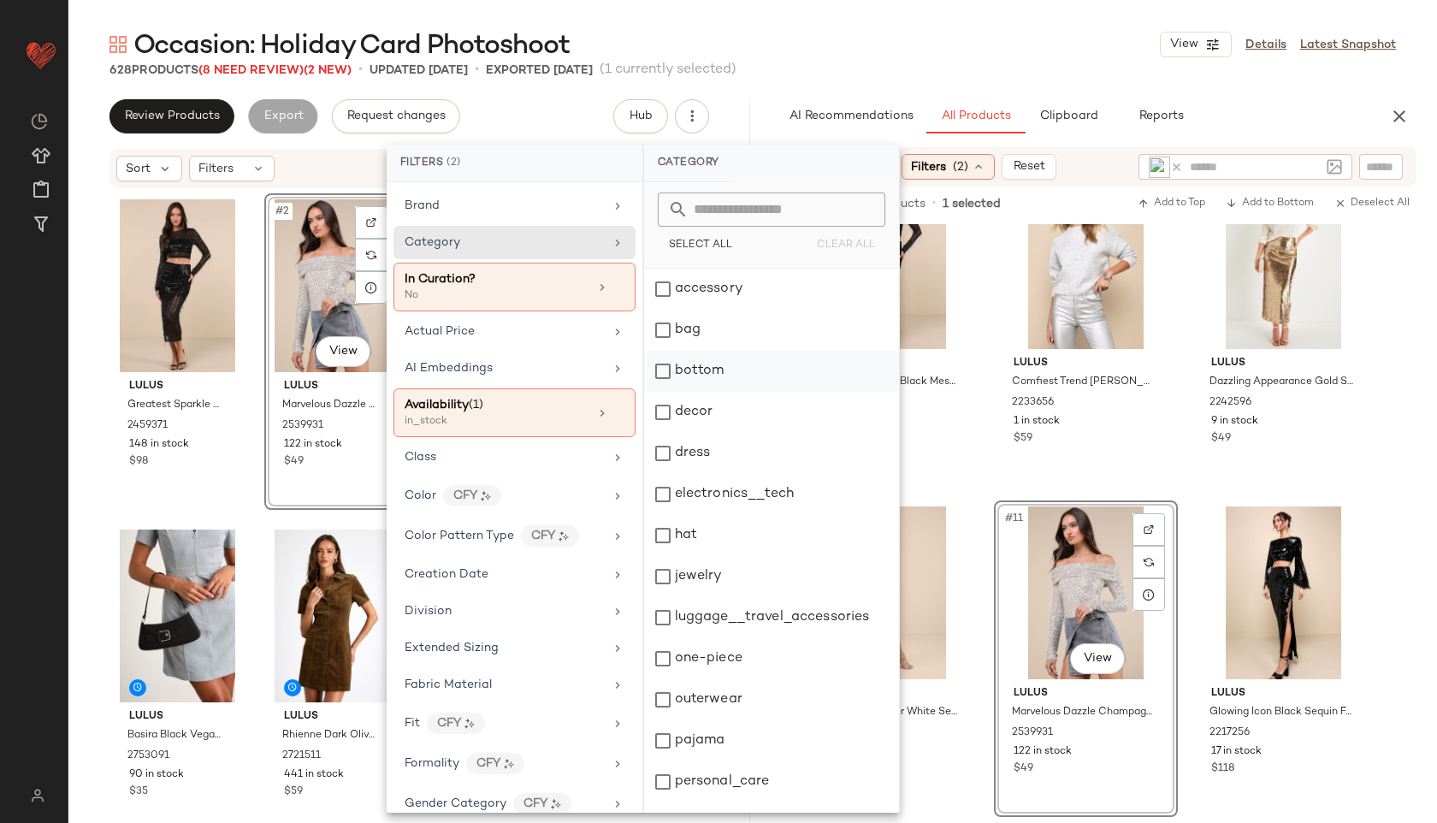
click at [749, 374] on div "bottom" at bounding box center [771, 371] width 255 height 41
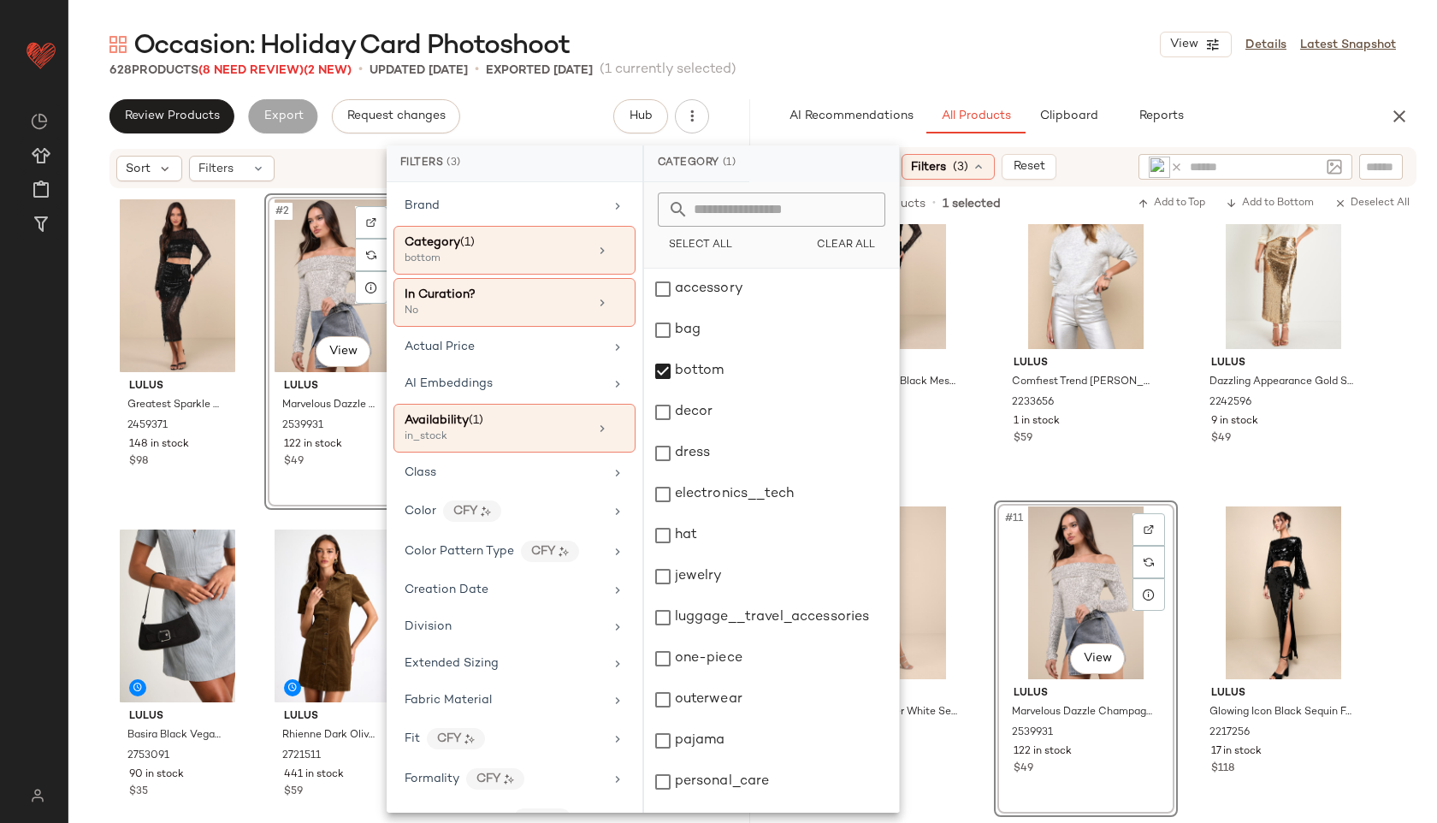
click at [965, 76] on div "628 Products (8 Need Review) (2 New) • updated Sep 23rd • Exported Sep 18th (1 …" at bounding box center [752, 70] width 1368 height 17
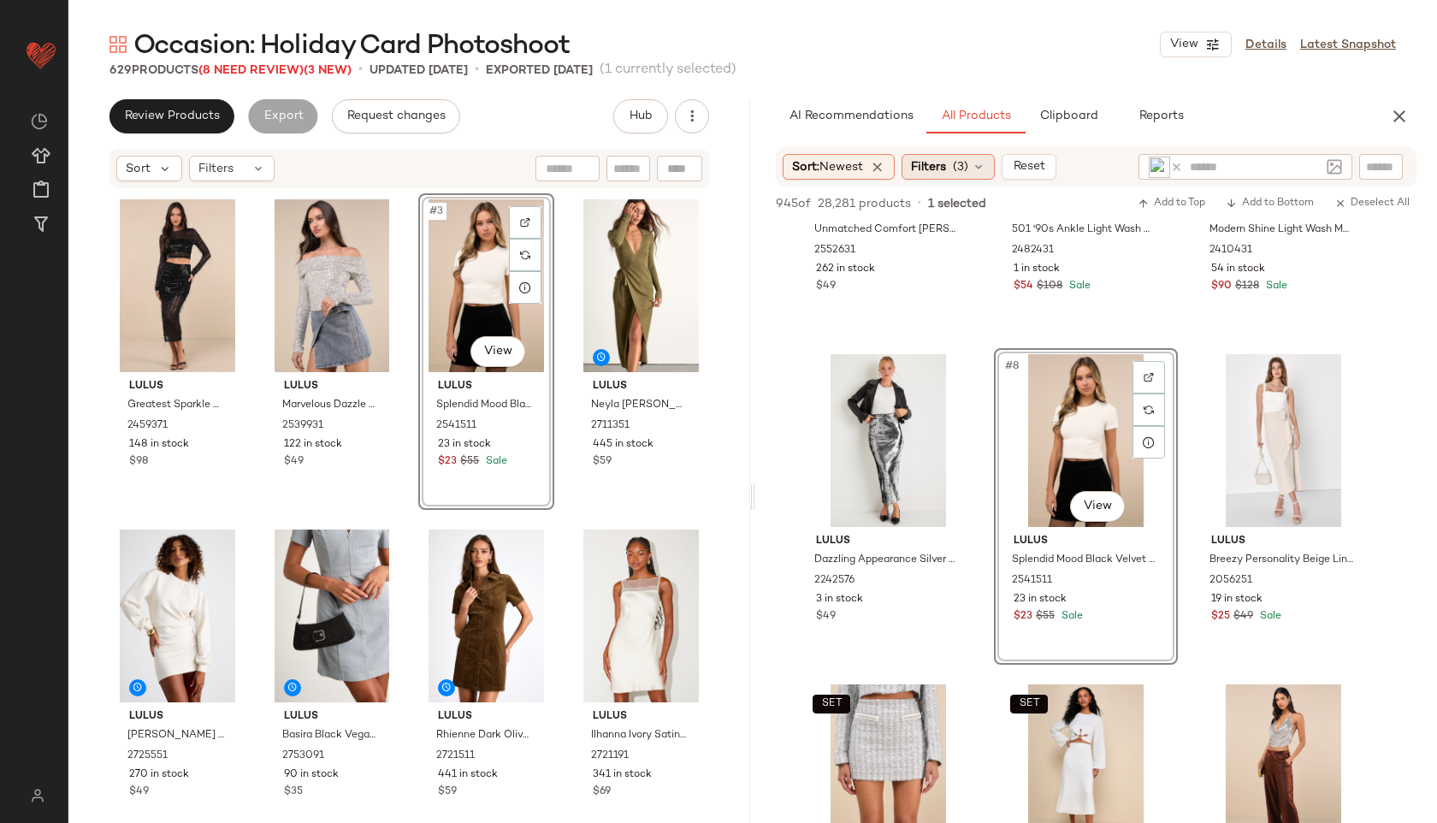
click at [966, 173] on span "(3)" at bounding box center [960, 167] width 15 height 18
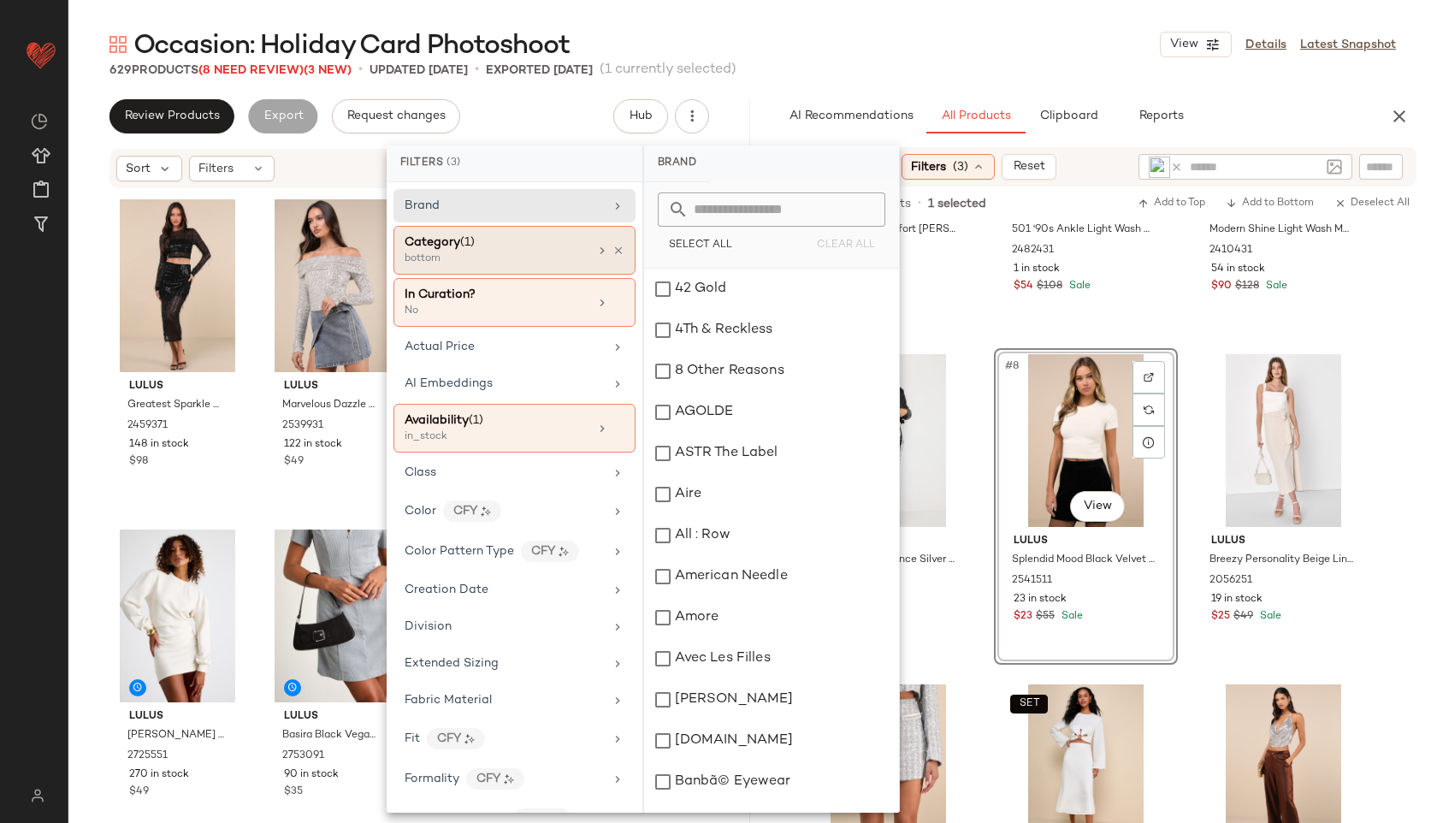
click at [472, 245] on span "(1)" at bounding box center [467, 242] width 15 height 13
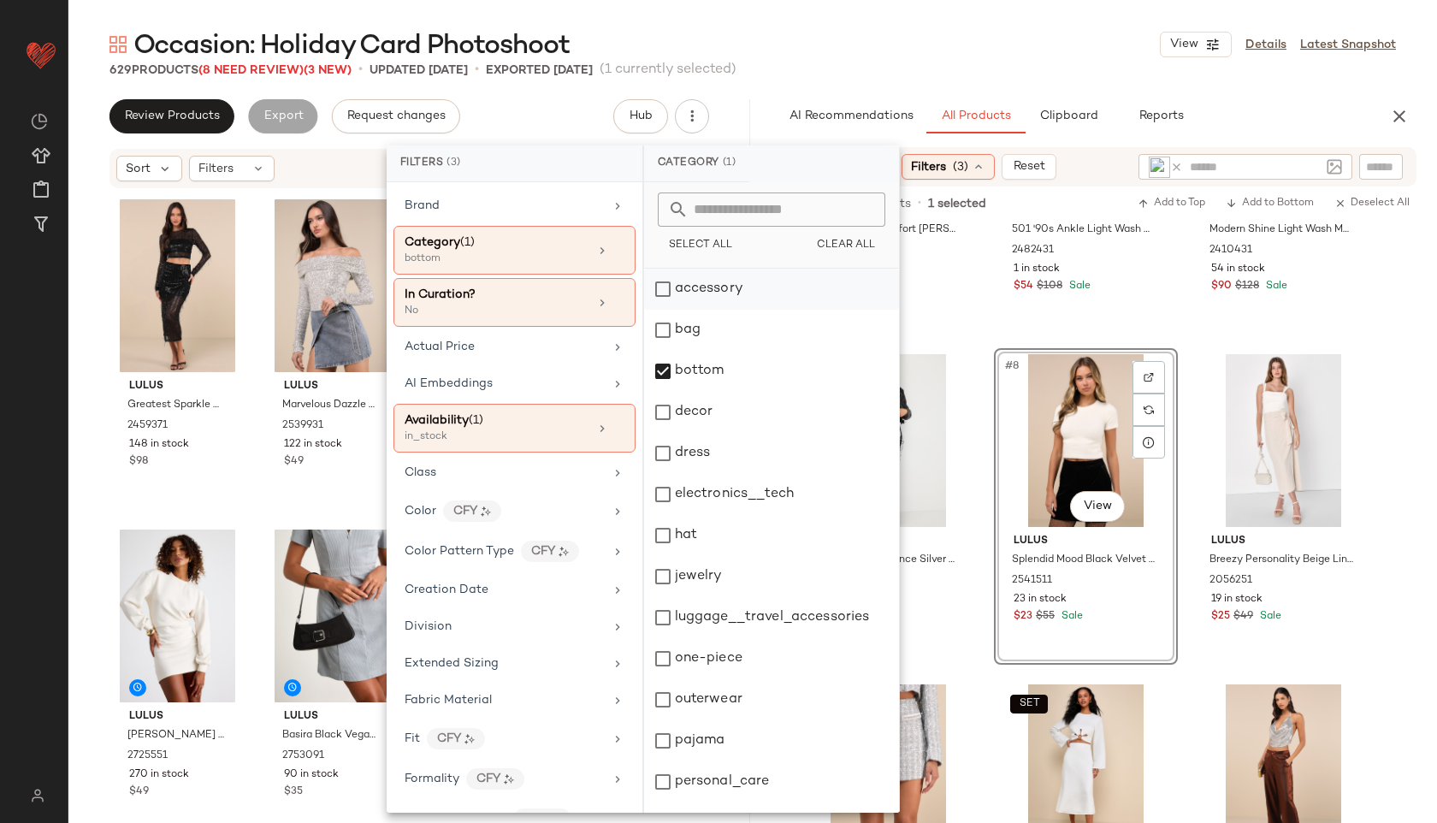
click at [694, 292] on div "accessory" at bounding box center [771, 289] width 255 height 41
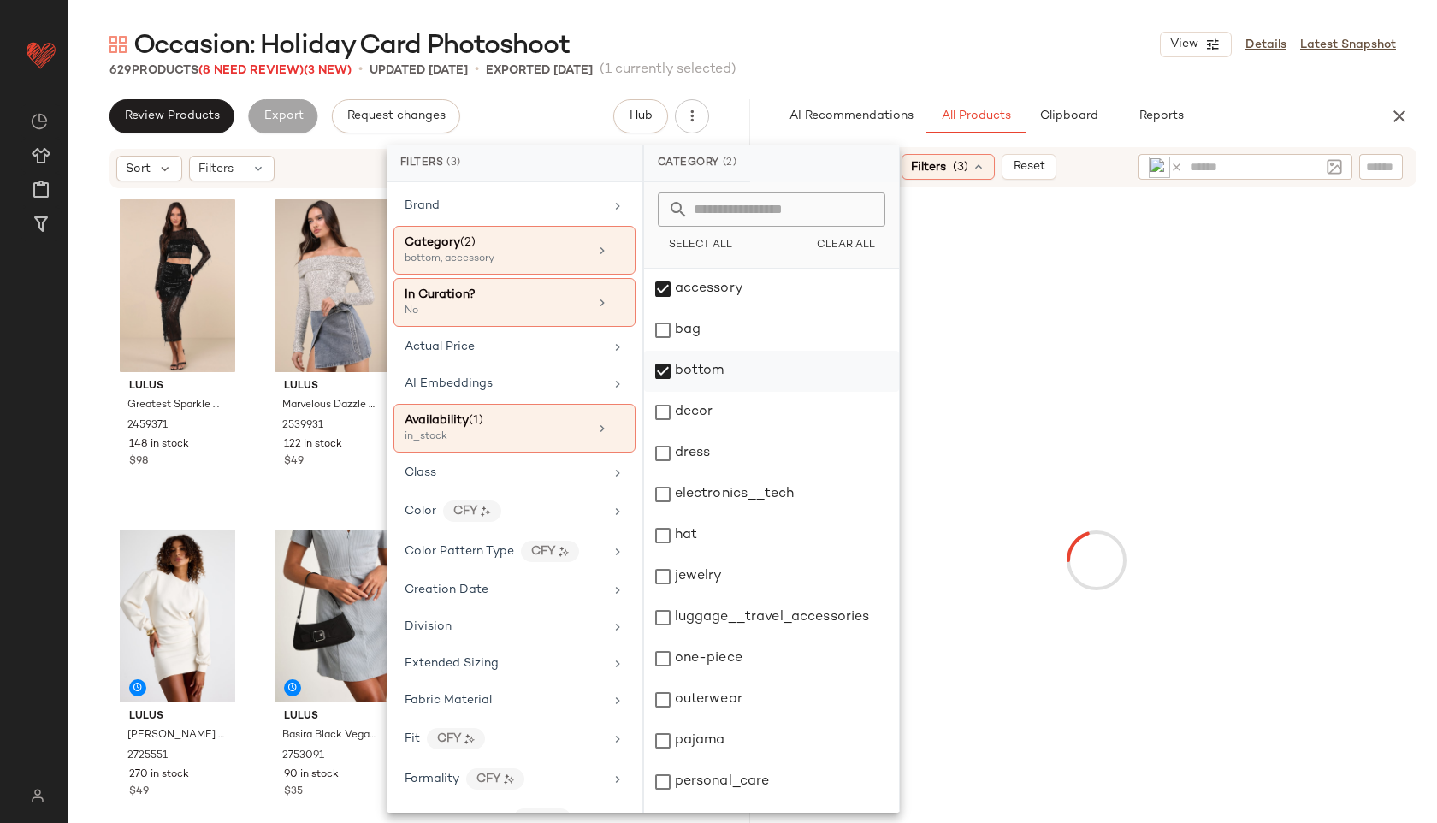
click at [714, 366] on div "bottom" at bounding box center [771, 371] width 255 height 41
click at [873, 49] on div "Occasion: Holiday Card Photoshoot View Details Latest Snapshot" at bounding box center [752, 44] width 1368 height 34
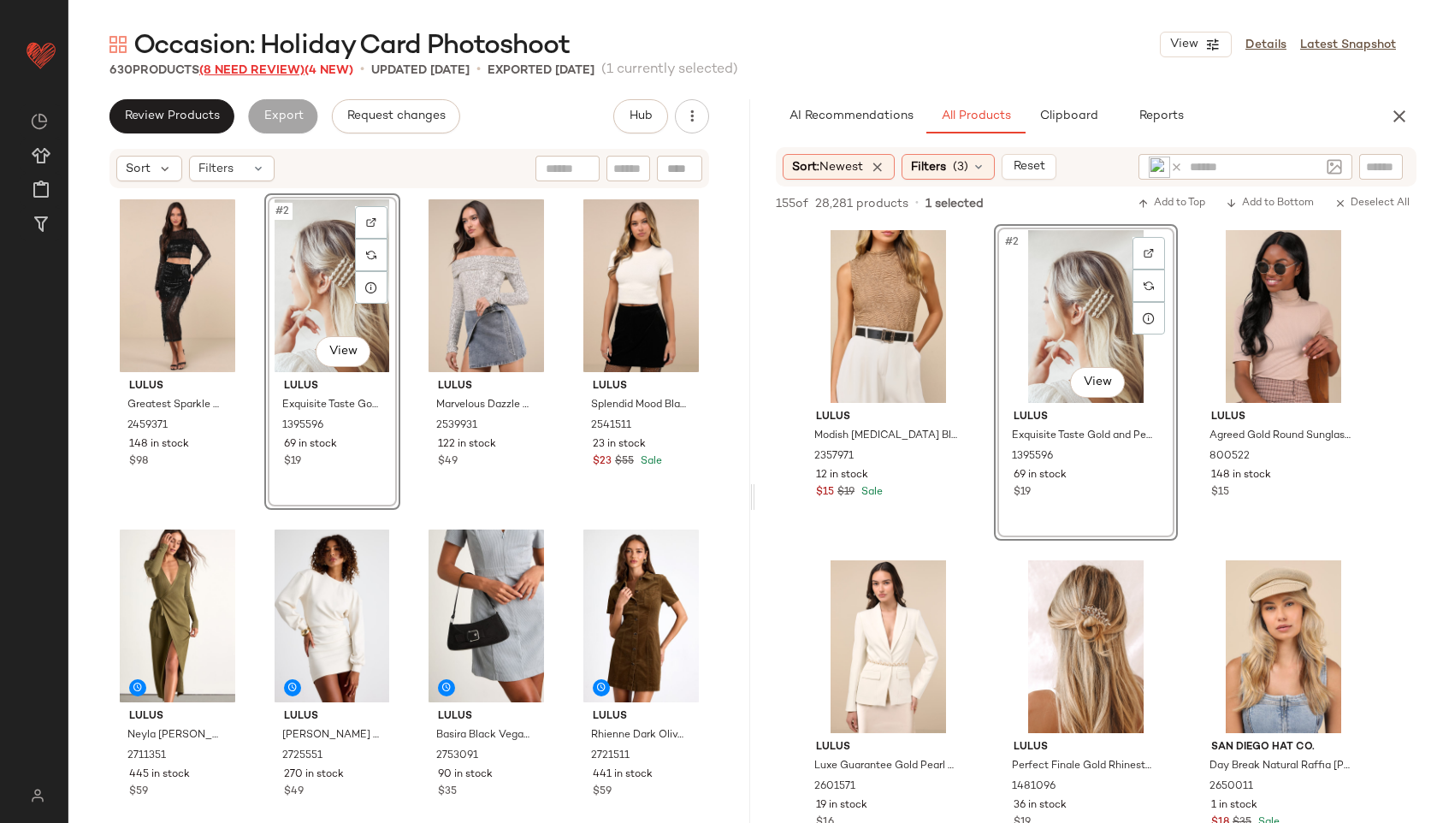
click at [279, 68] on span "(8 Need Review)" at bounding box center [251, 70] width 105 height 13
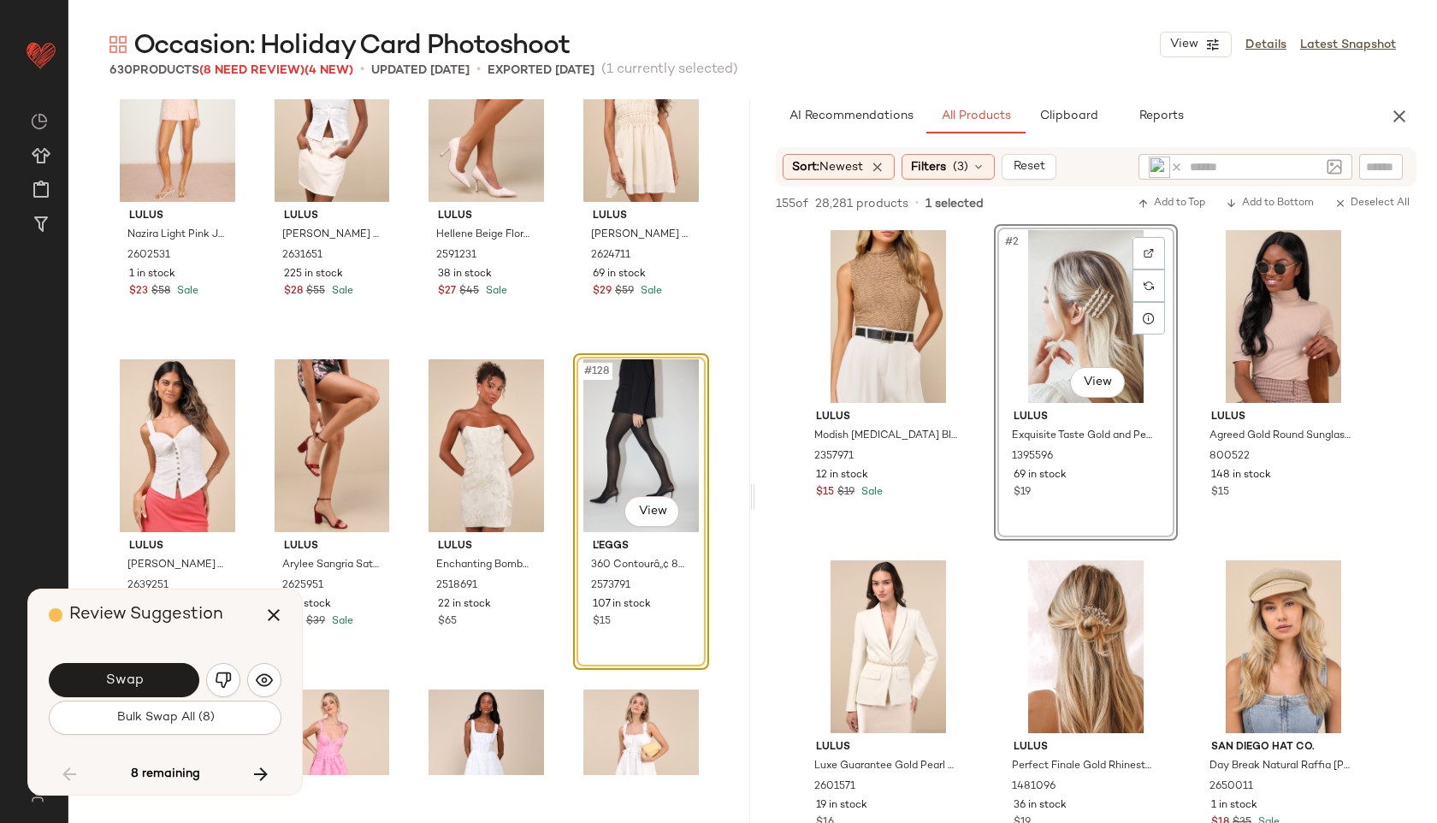
scroll to position [9996, 0]
click at [204, 723] on span "Bulk Swap All (8)" at bounding box center [164, 718] width 98 height 14
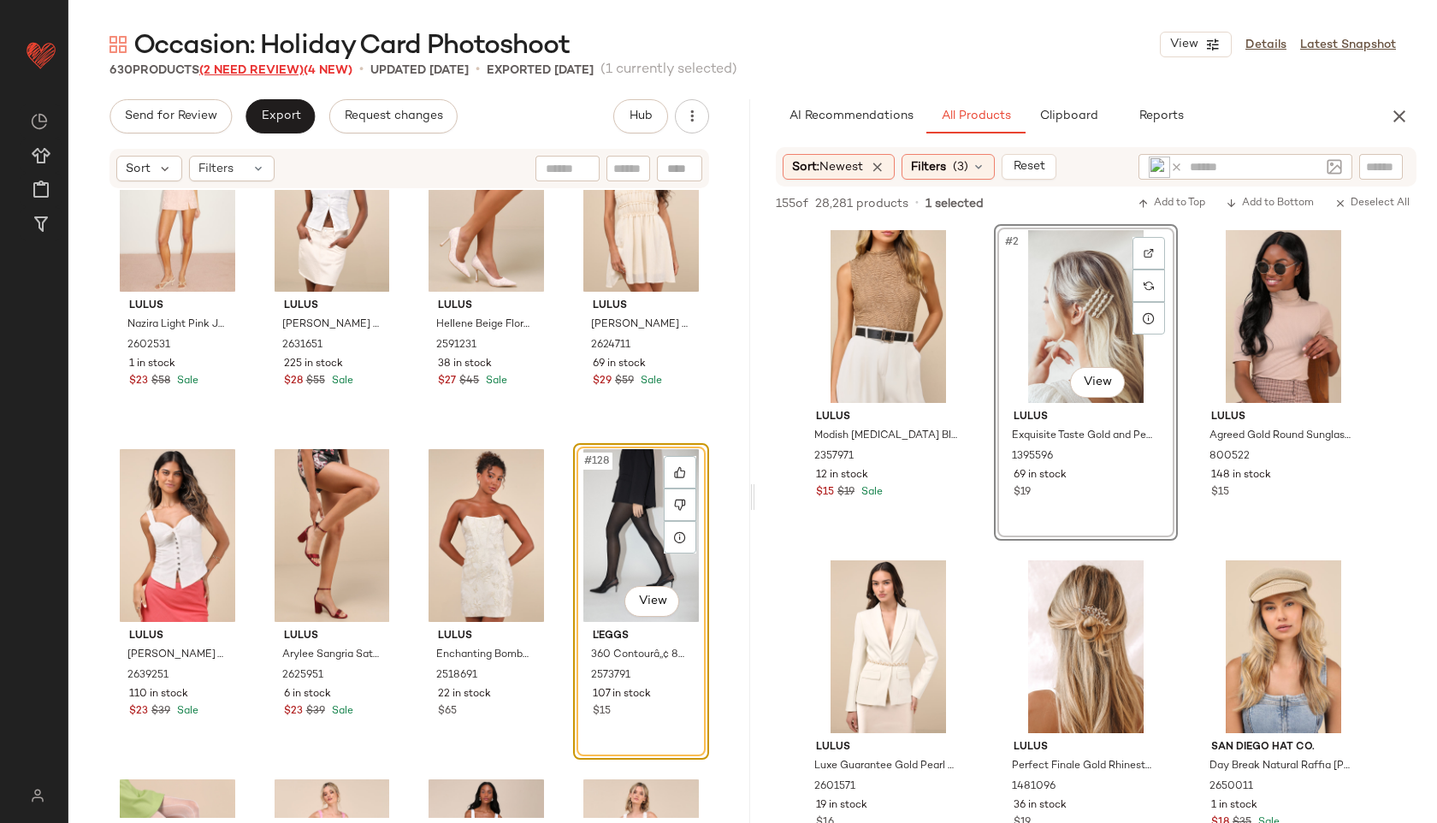
click at [274, 70] on span "(2 Need Review)" at bounding box center [251, 70] width 104 height 13
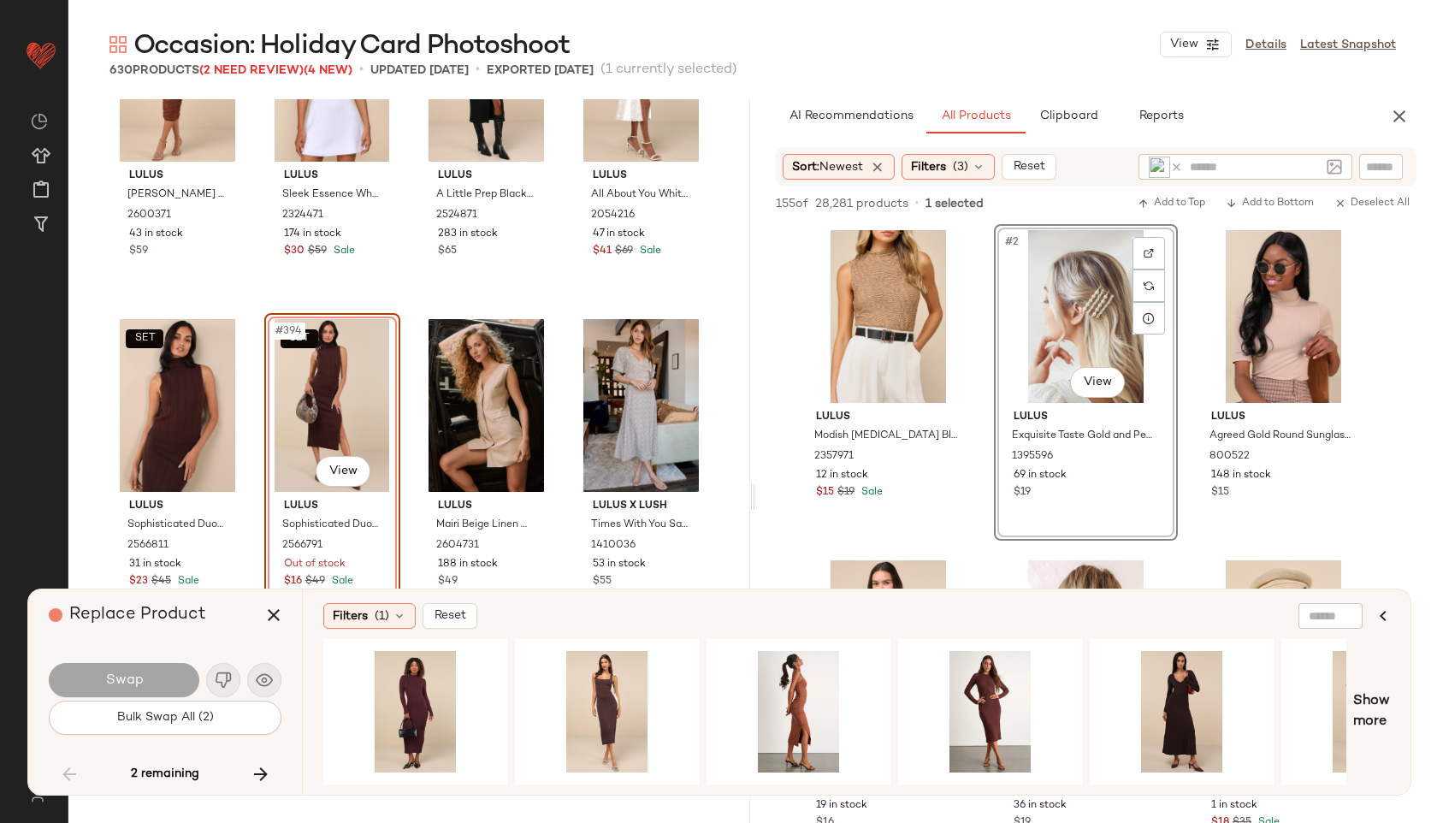
scroll to position [32153, 0]
click at [371, 622] on div "Filters (1)" at bounding box center [369, 616] width 92 height 26
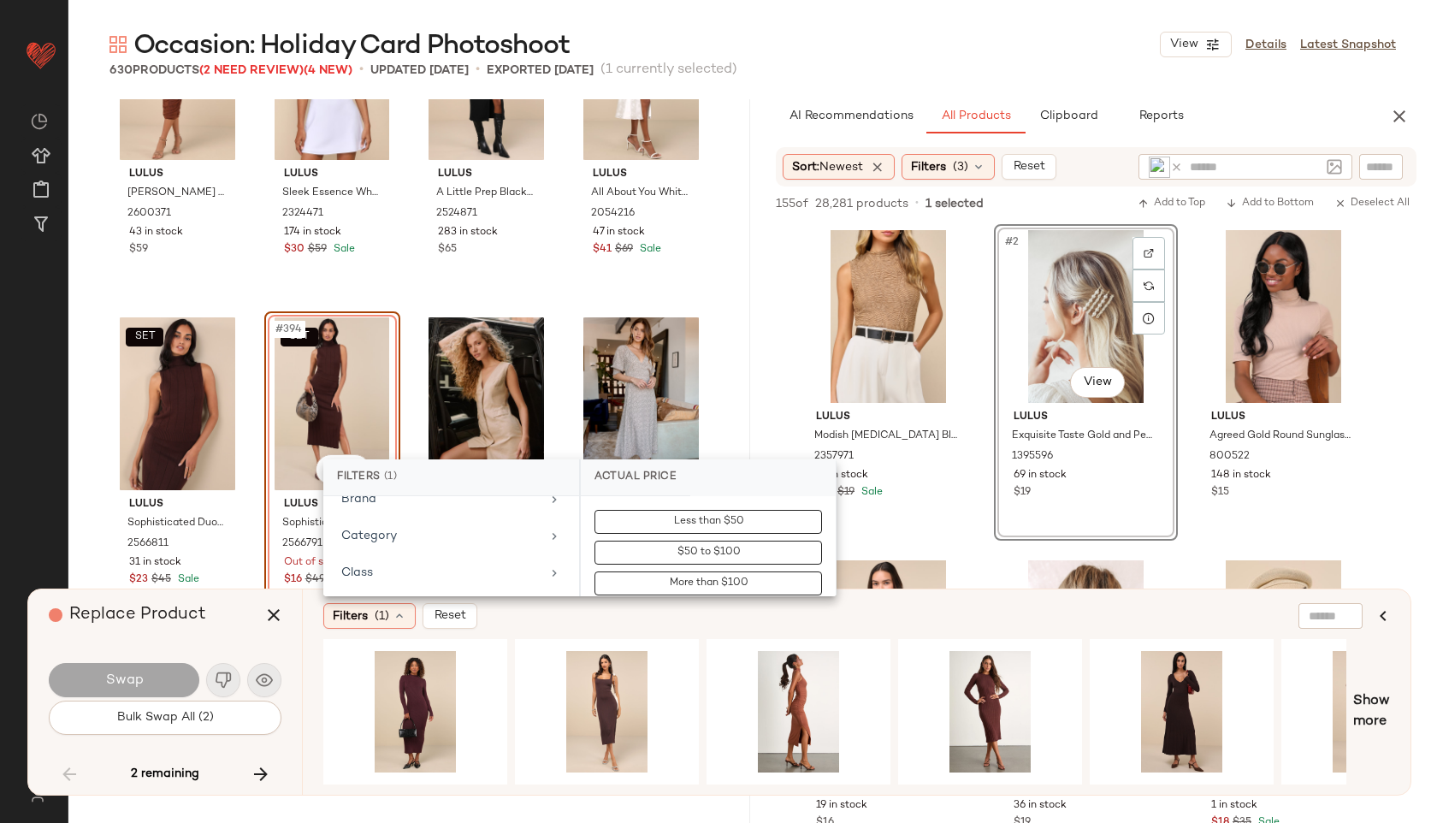
scroll to position [132, 0]
click at [421, 534] on div "Category" at bounding box center [440, 535] width 199 height 18
click at [654, 583] on div "bottom" at bounding box center [708, 584] width 255 height 41
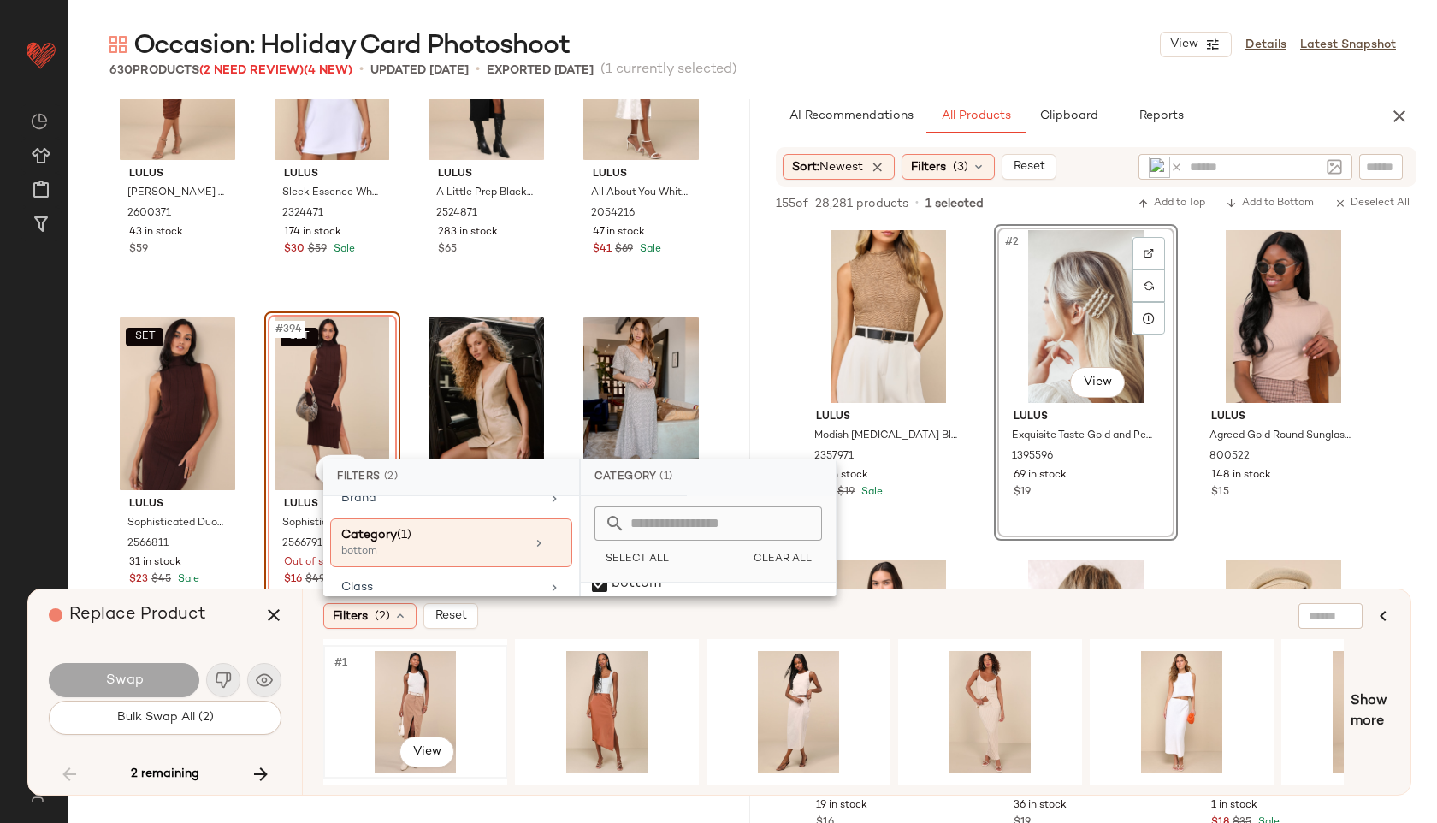
click at [410, 686] on div "#1 View" at bounding box center [415, 711] width 172 height 121
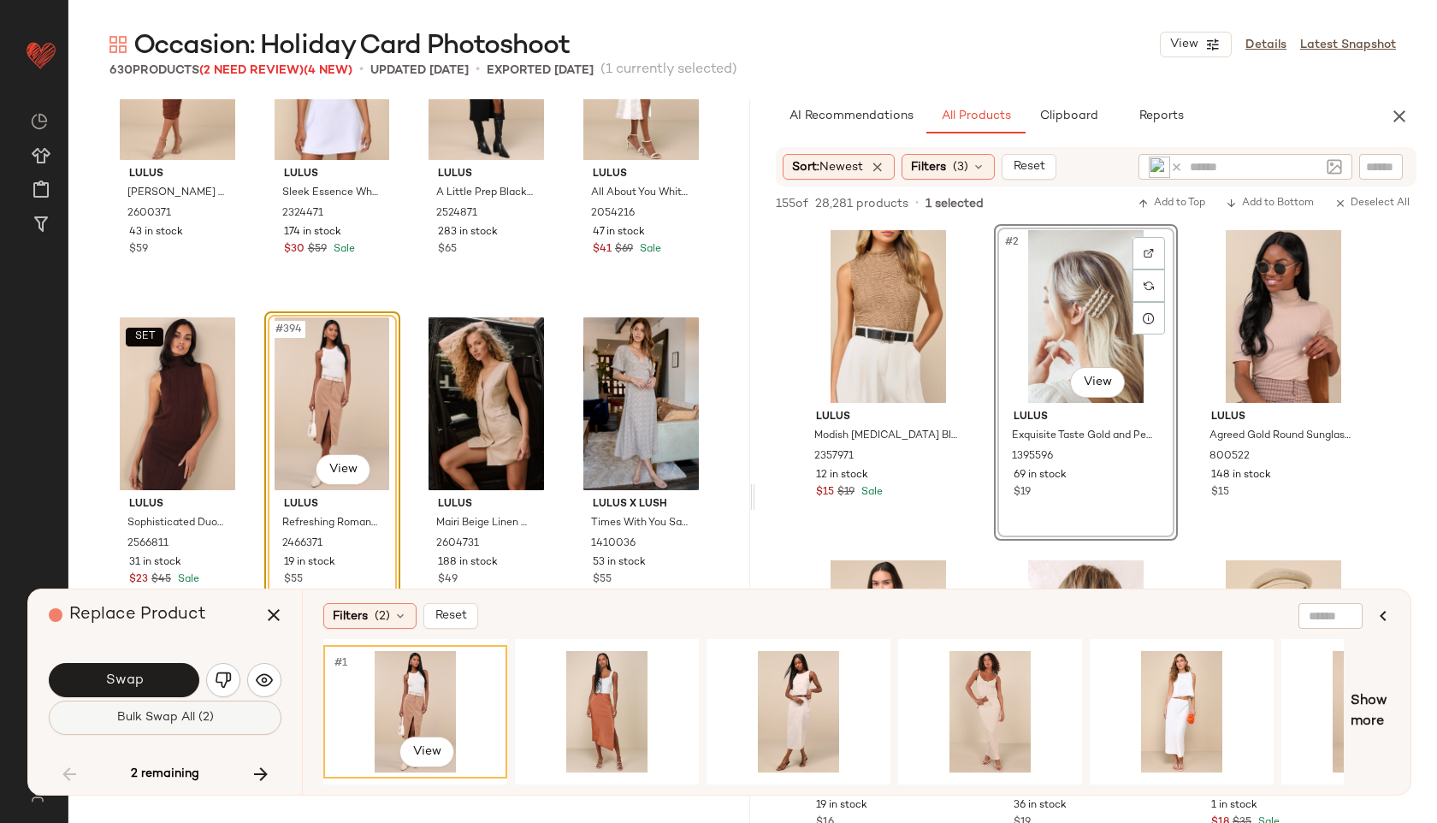
click at [160, 727] on button "Bulk Swap All (2)" at bounding box center [165, 717] width 233 height 34
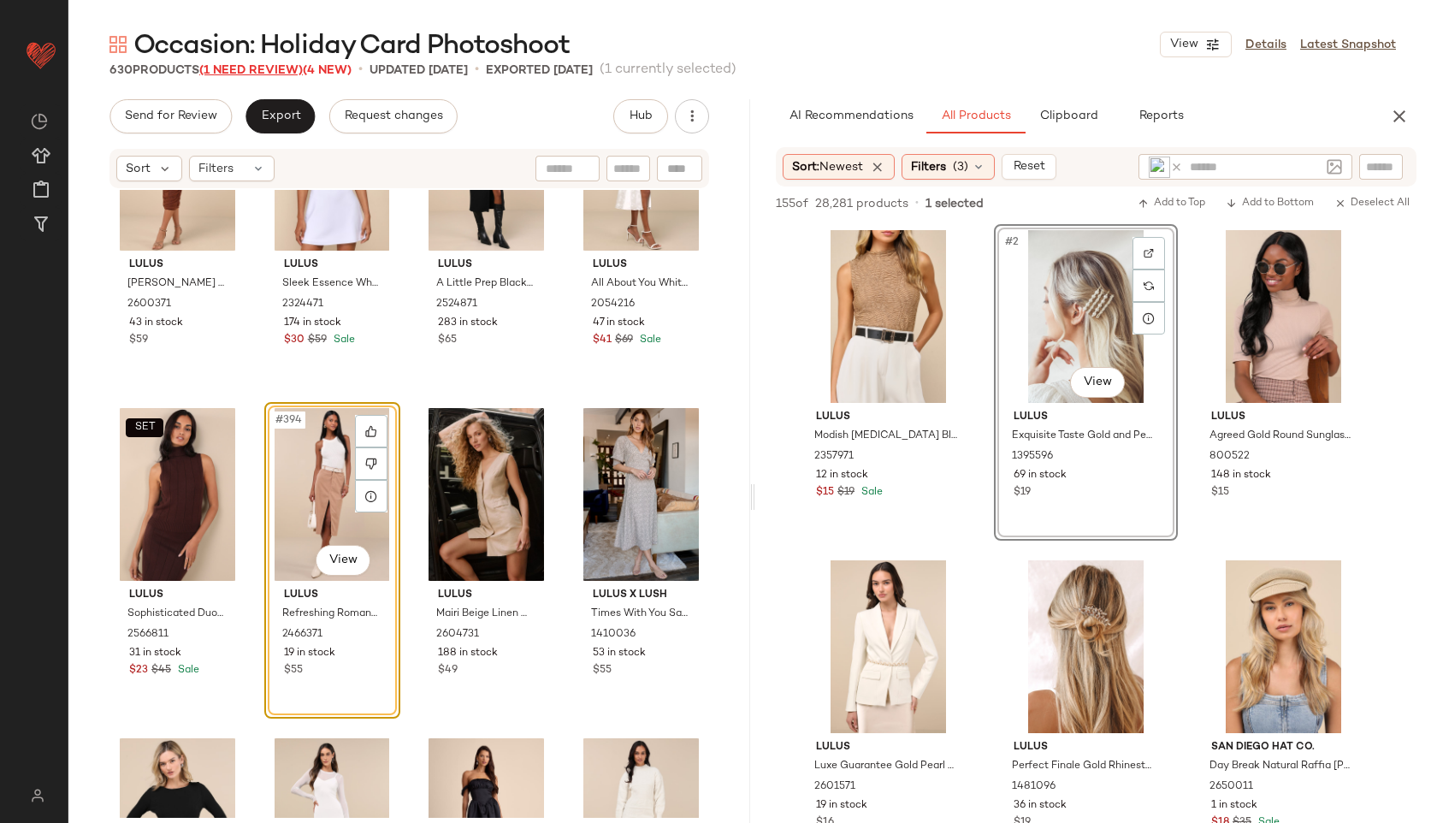
click at [263, 65] on span "(1 Need Review)" at bounding box center [250, 70] width 103 height 13
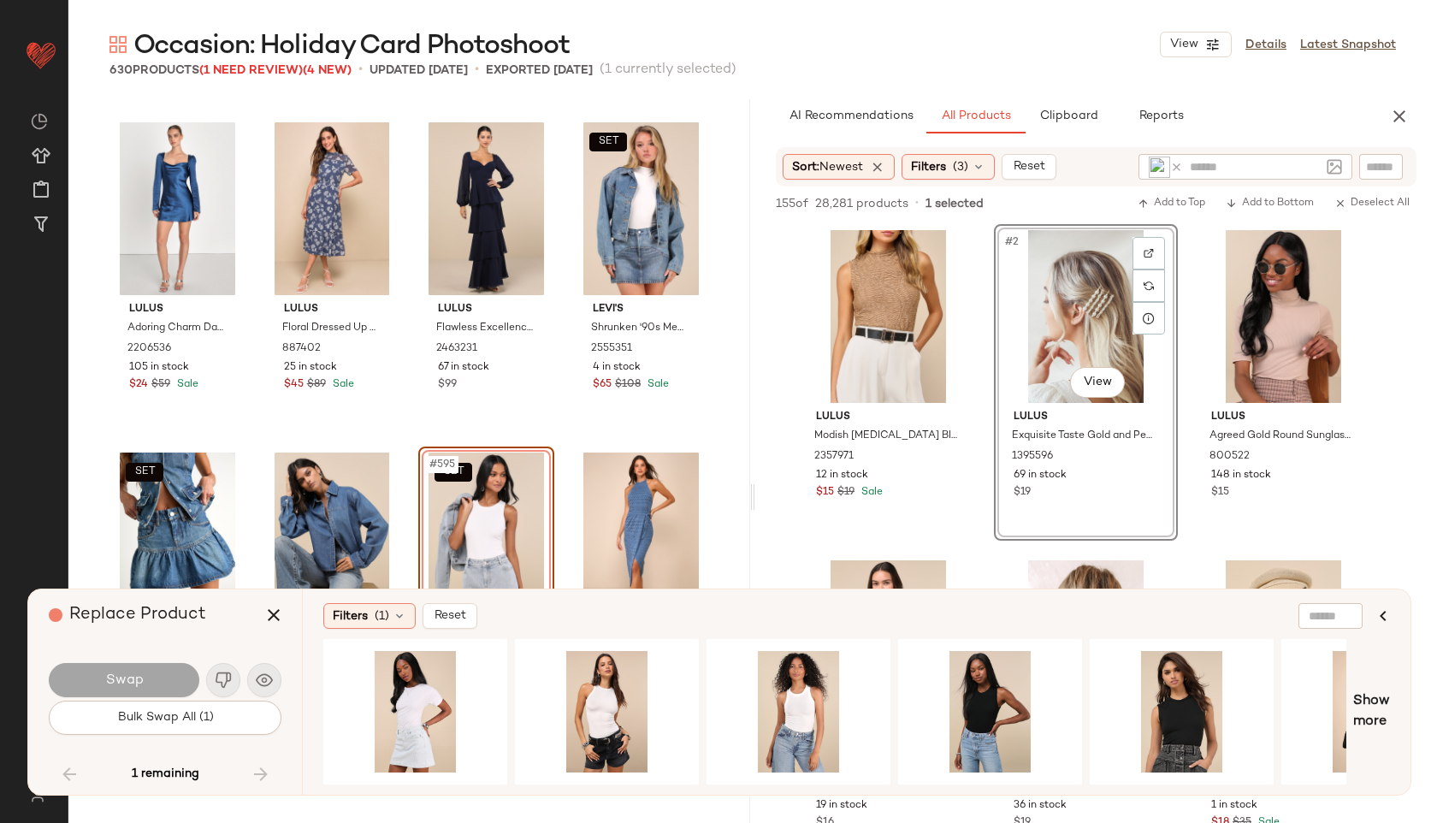
scroll to position [48757, 0]
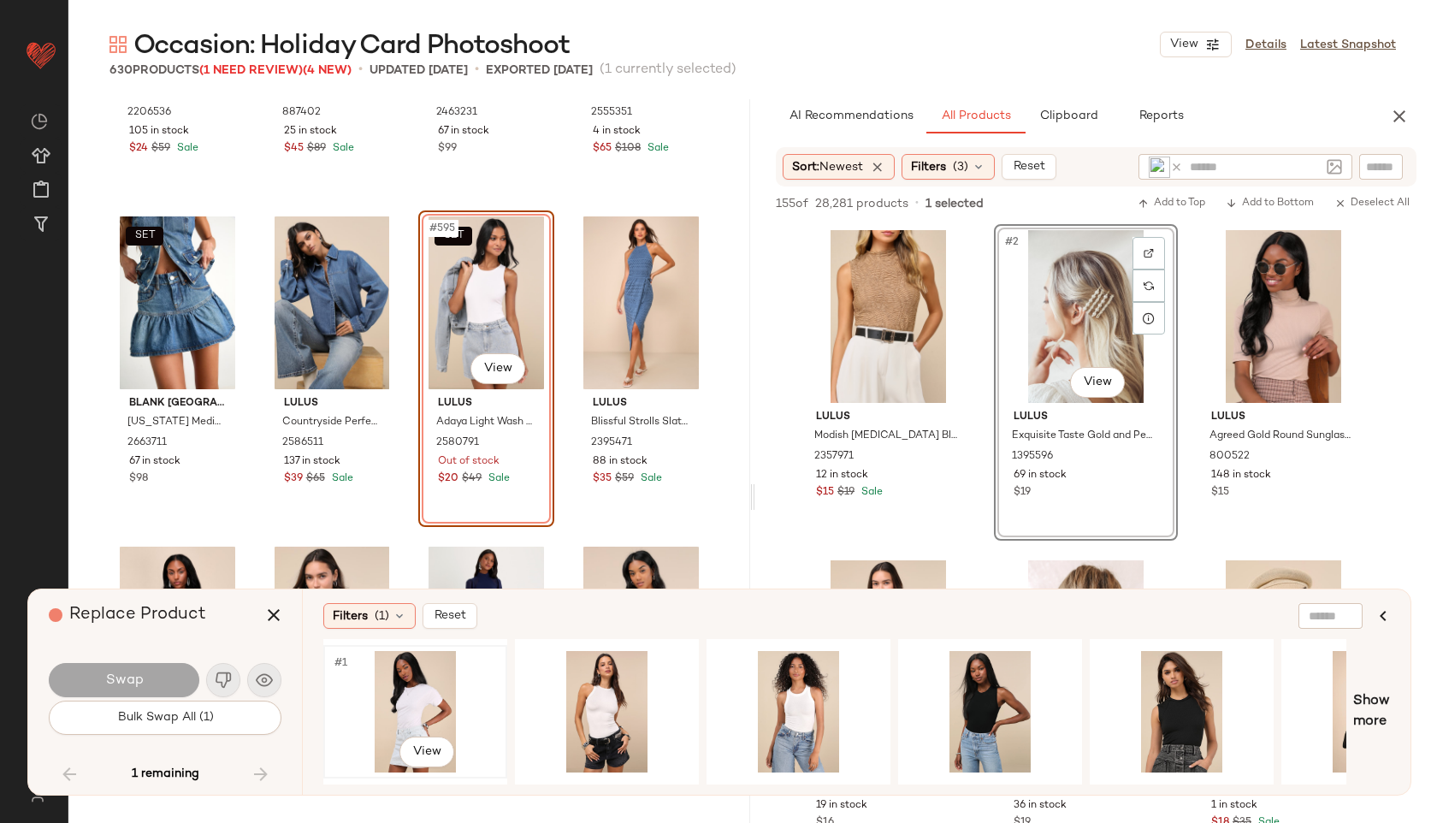
click at [420, 714] on div "#1 View" at bounding box center [415, 711] width 172 height 121
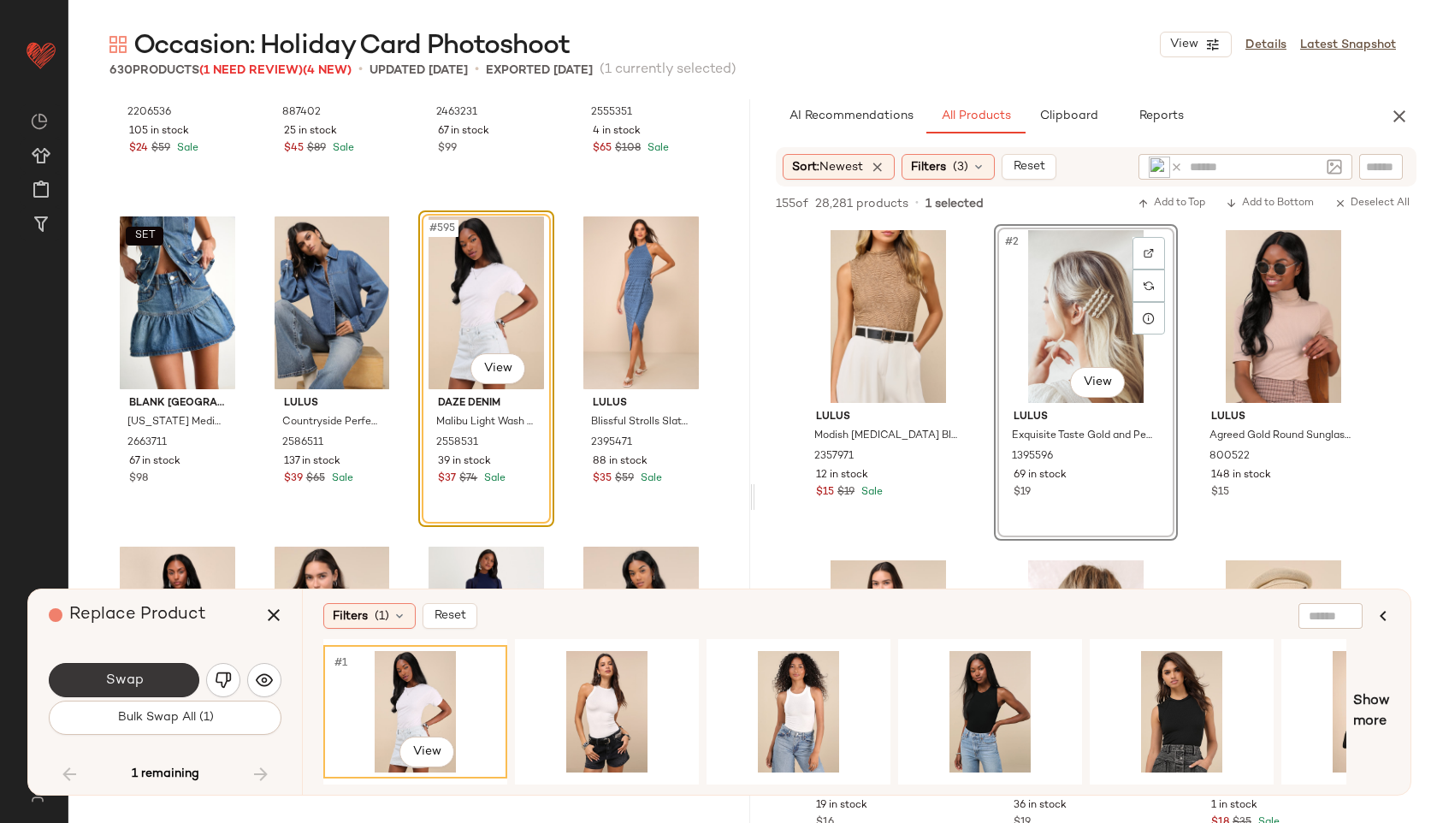
click at [151, 672] on button "Swap" at bounding box center [124, 680] width 151 height 34
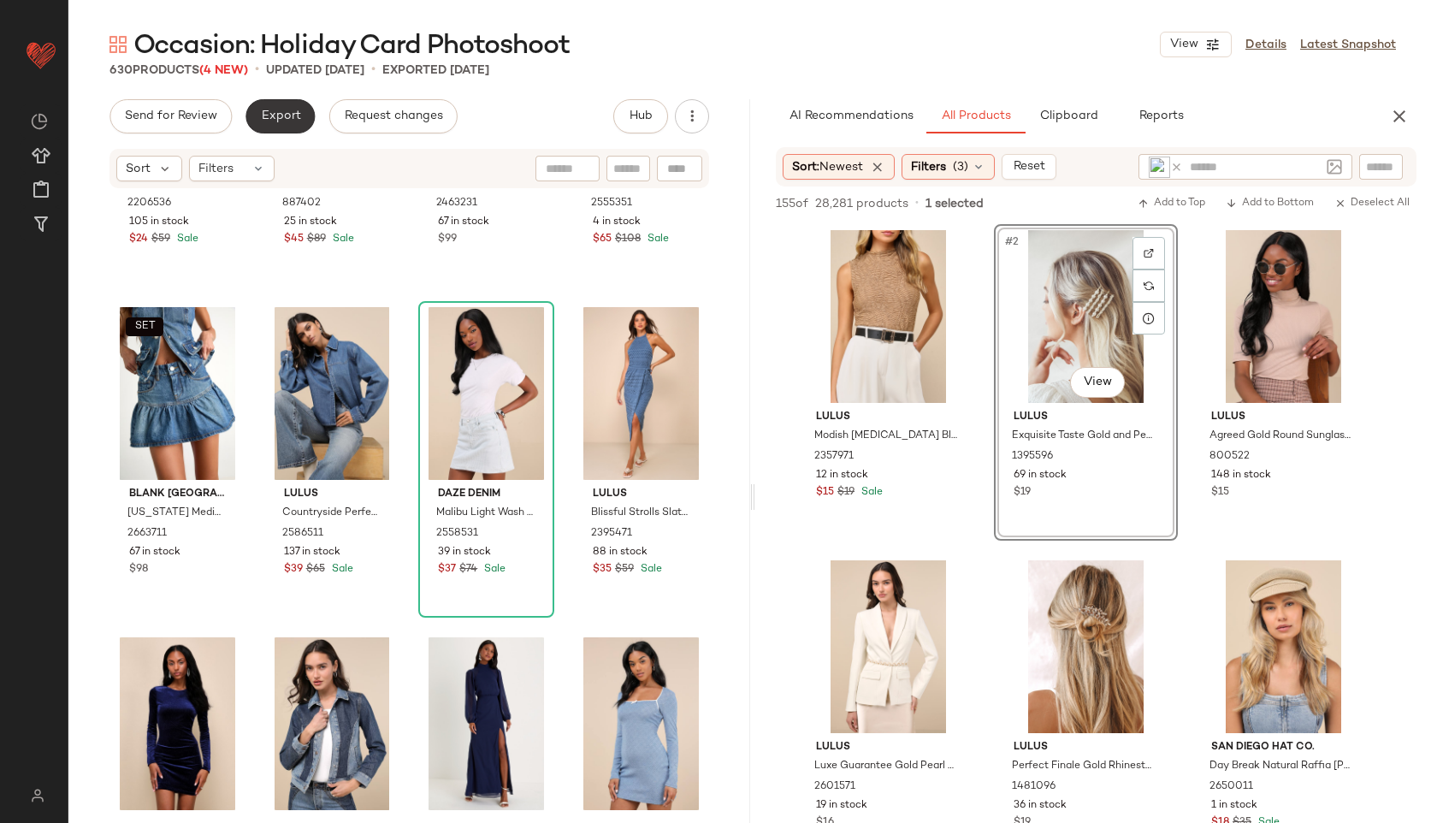
click at [278, 130] on button "Export" at bounding box center [279, 116] width 69 height 34
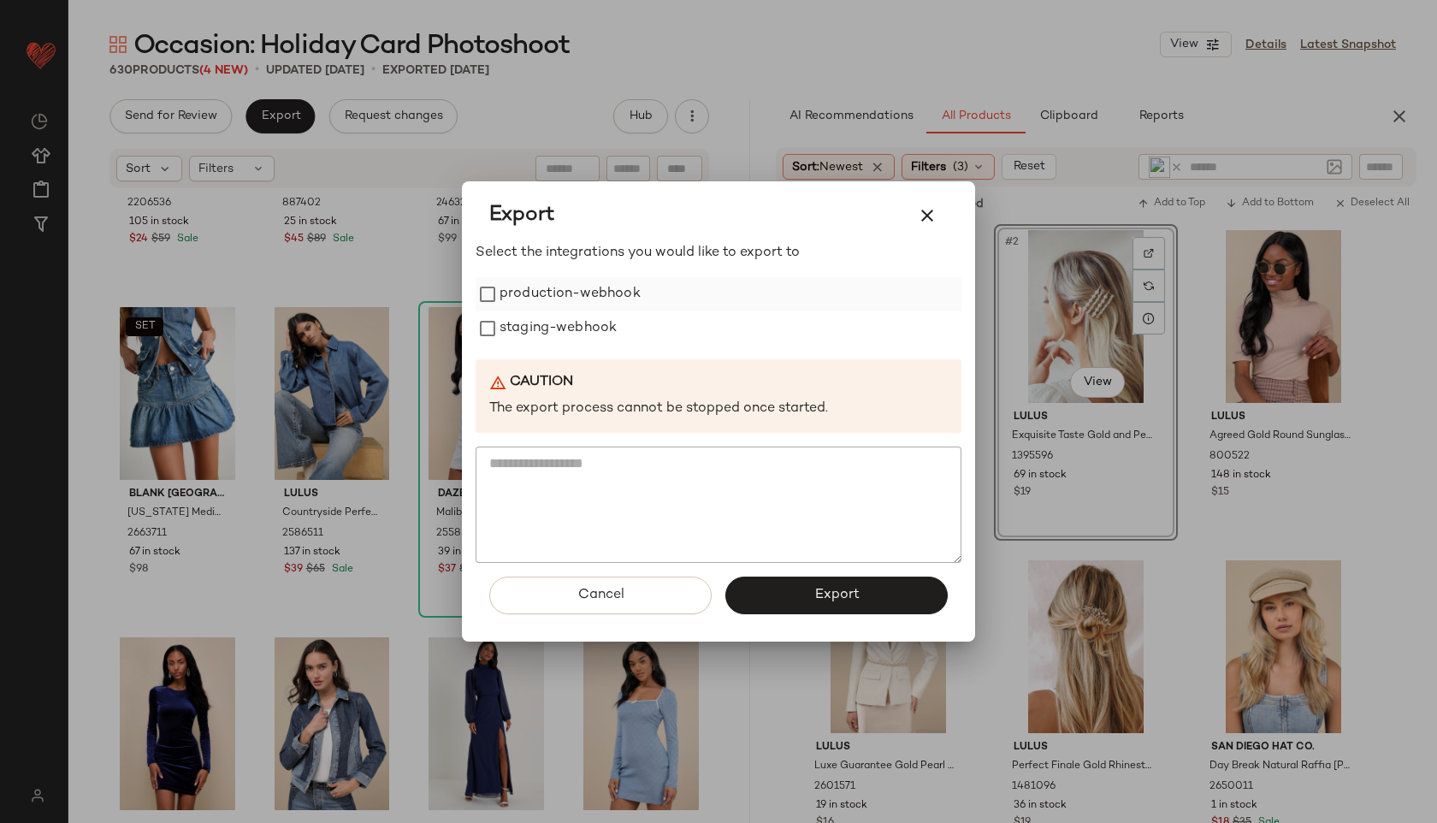
click at [616, 303] on label "production-webhook" at bounding box center [569, 294] width 141 height 34
click at [598, 328] on label "staging-webhook" at bounding box center [557, 328] width 117 height 34
click at [832, 596] on span "Export" at bounding box center [835, 595] width 45 height 16
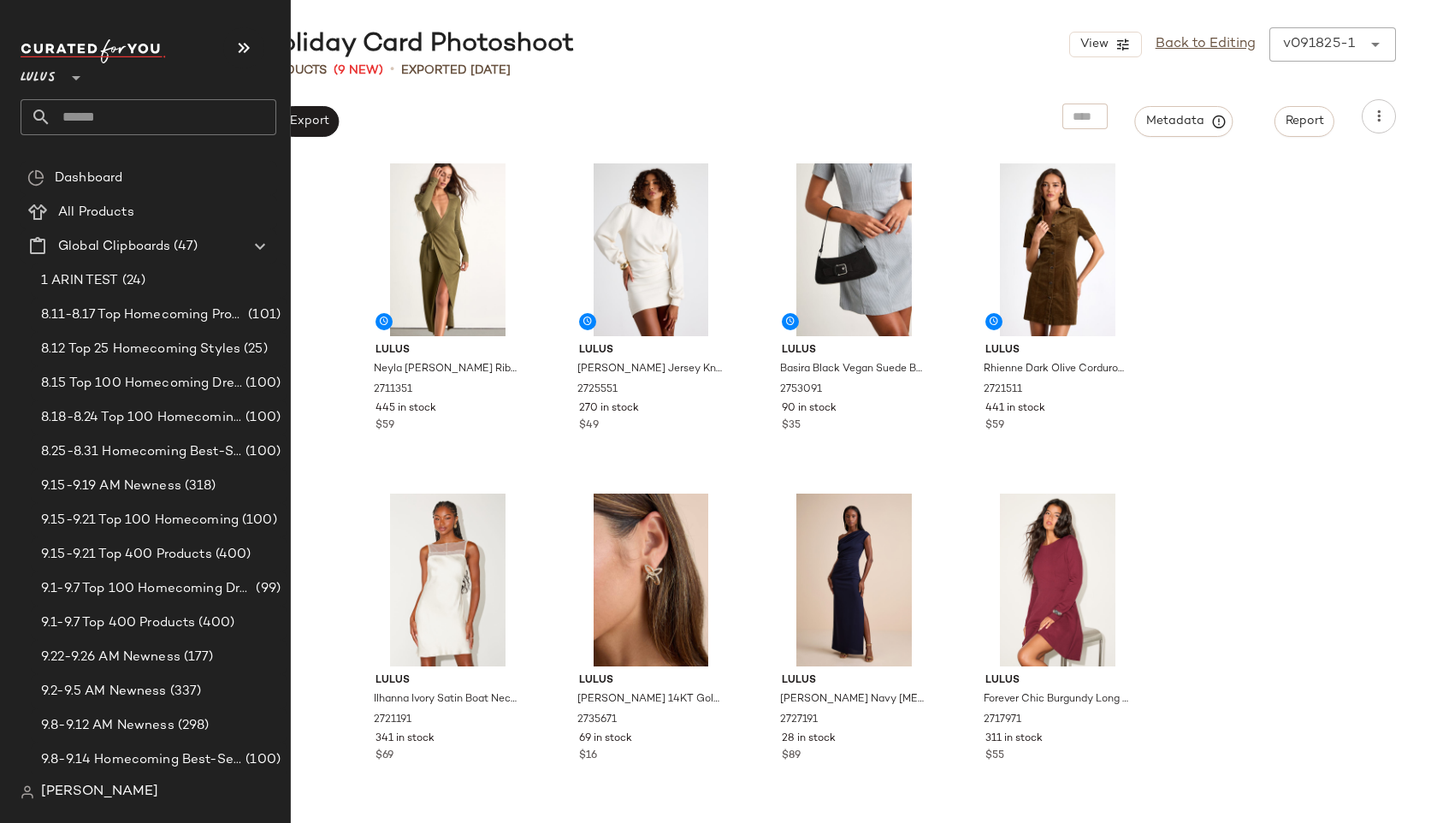
click at [80, 118] on input "text" at bounding box center [163, 117] width 225 height 36
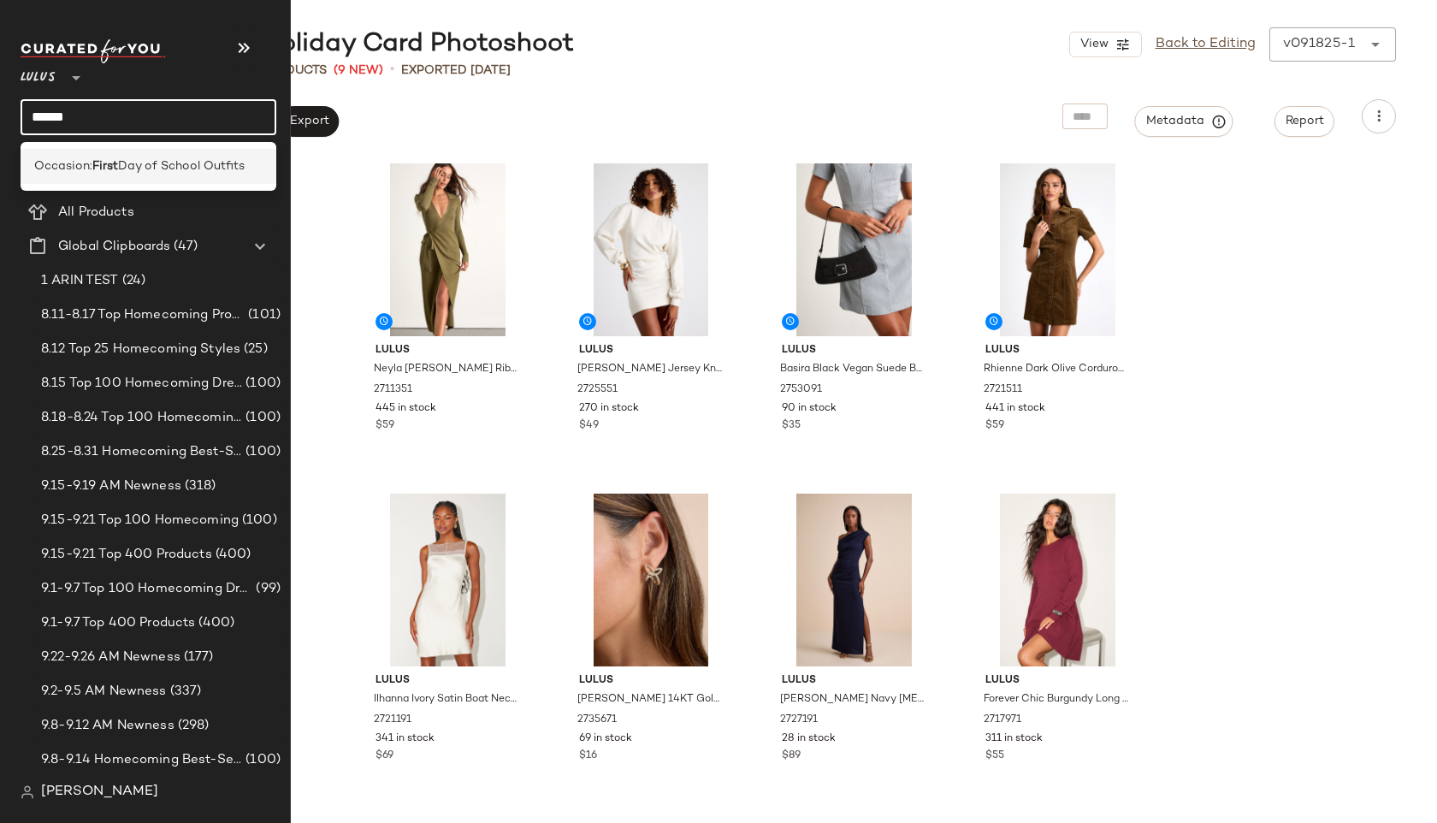
type input "*****"
click at [49, 162] on span "Occasion:" at bounding box center [63, 166] width 58 height 18
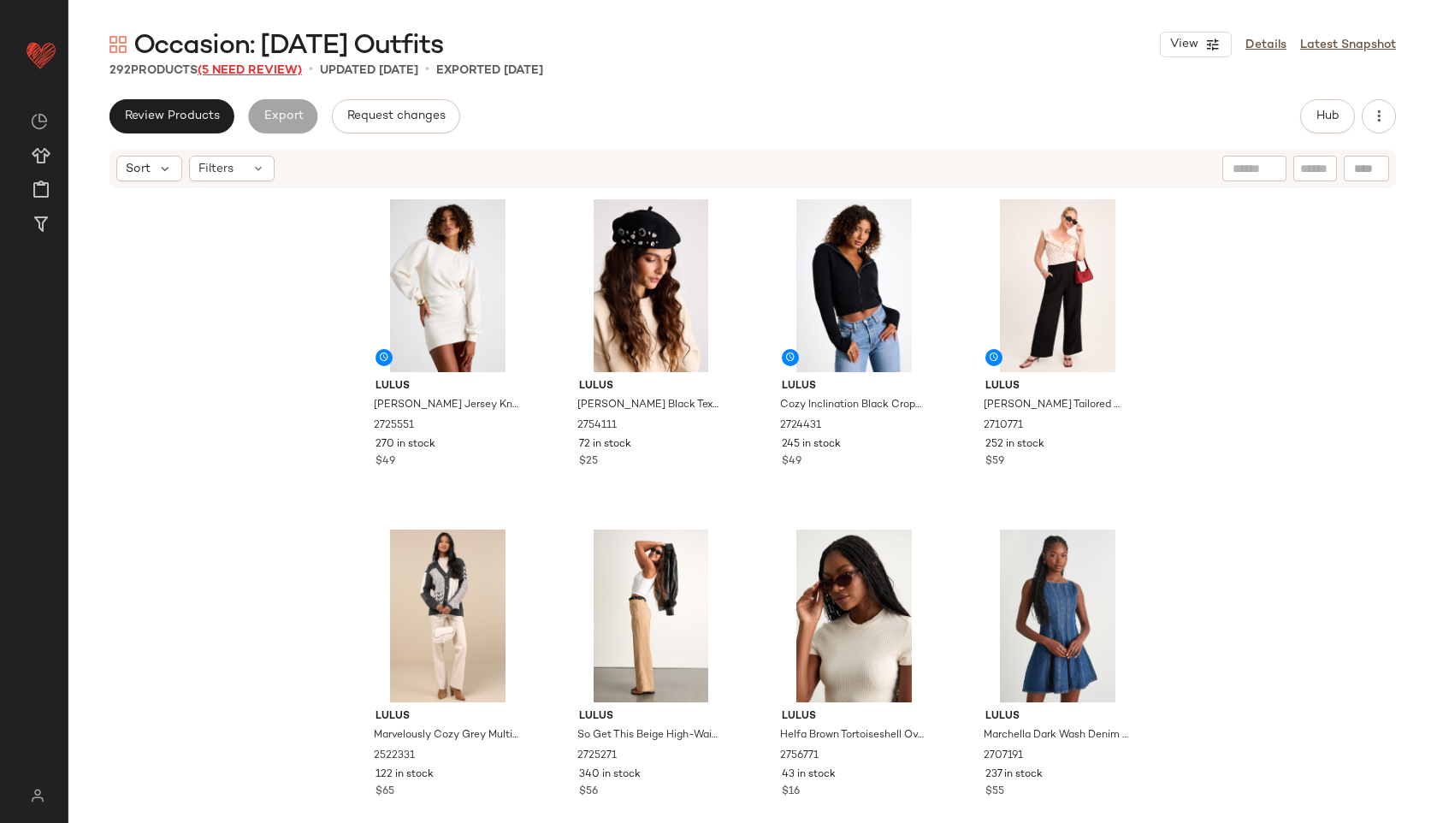
click at [280, 66] on span "(5 Need Review)" at bounding box center [250, 70] width 104 height 13
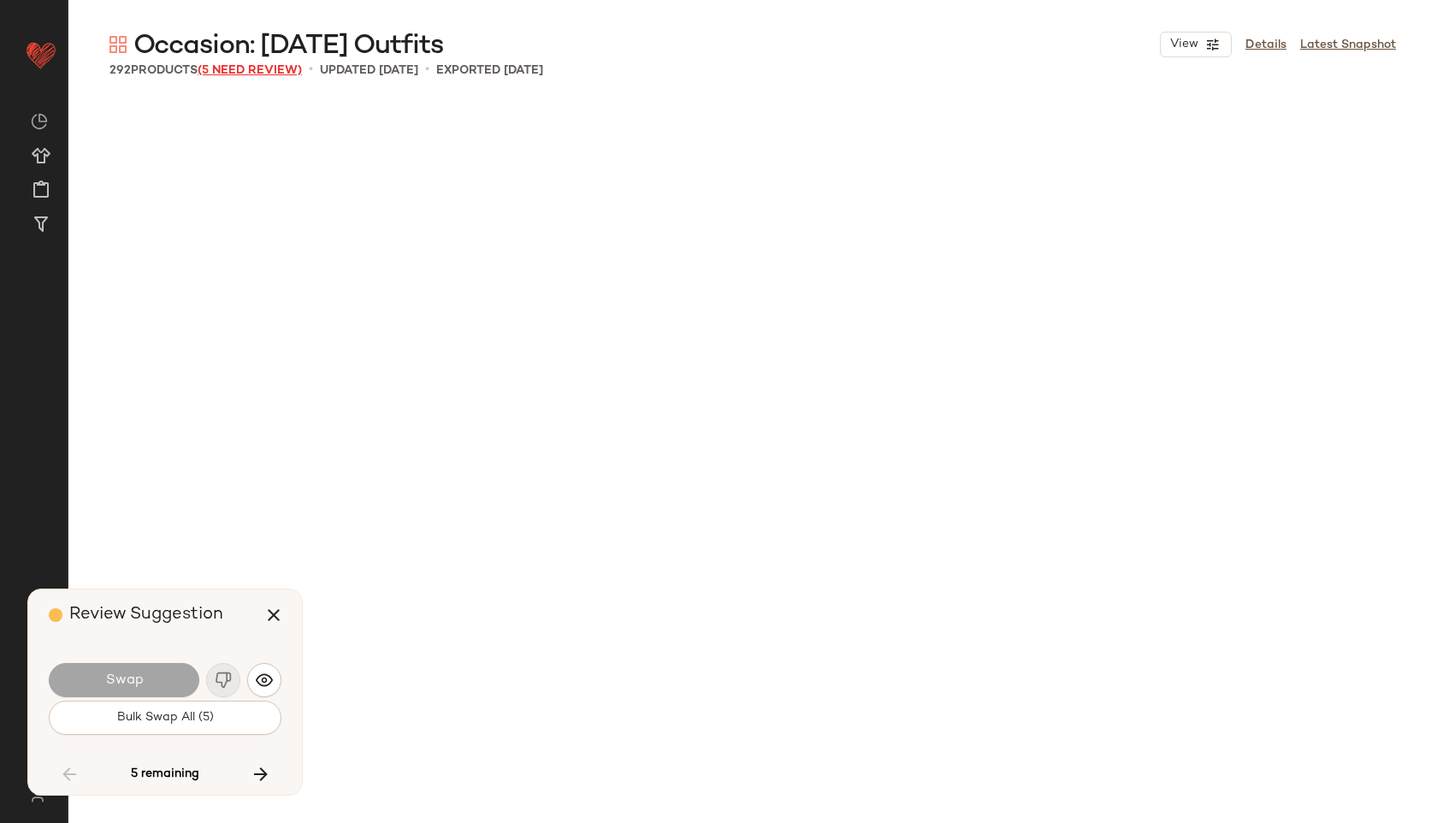
scroll to position [6932, 0]
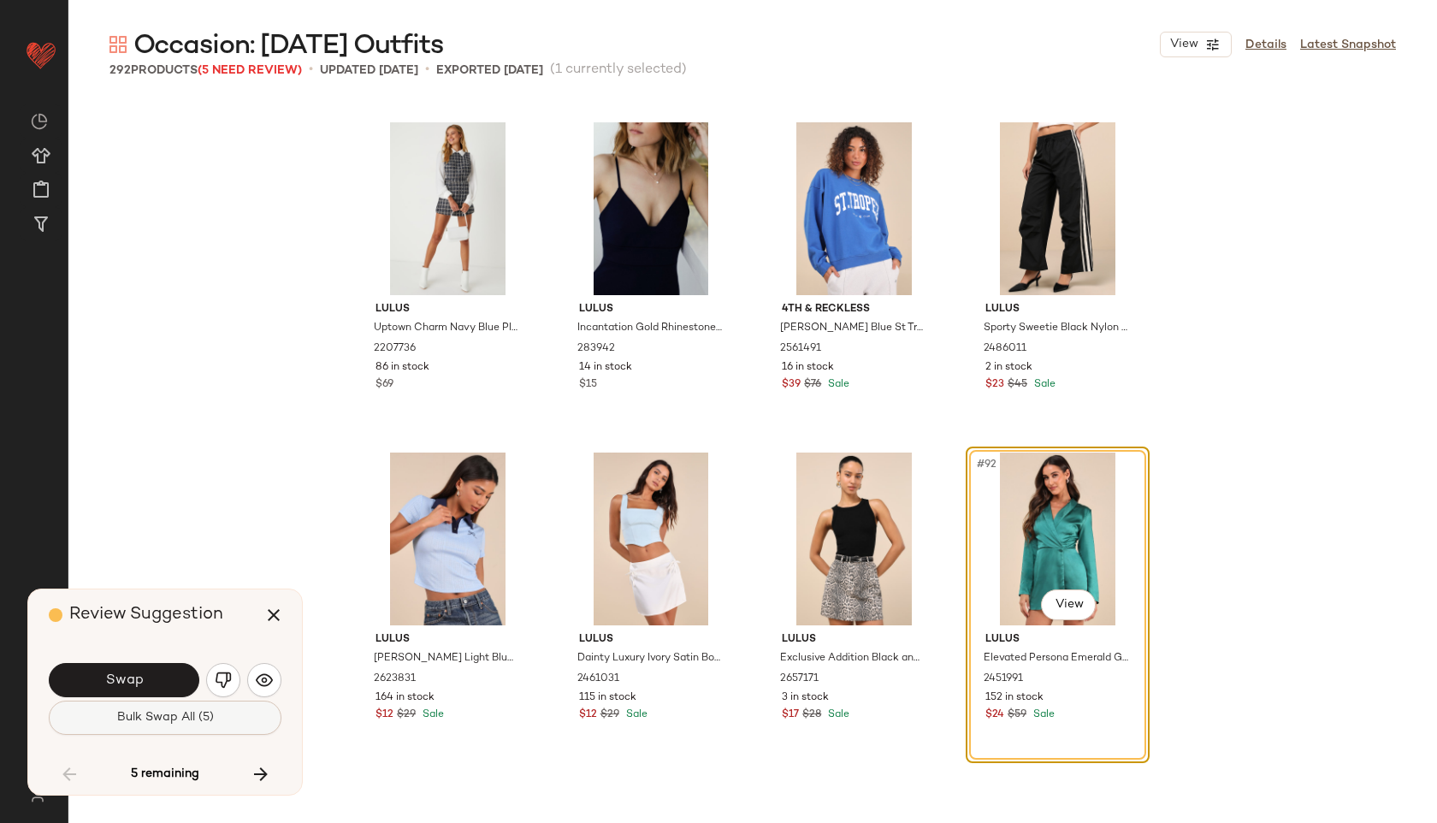
click at [126, 725] on button "Bulk Swap All (5)" at bounding box center [165, 717] width 233 height 34
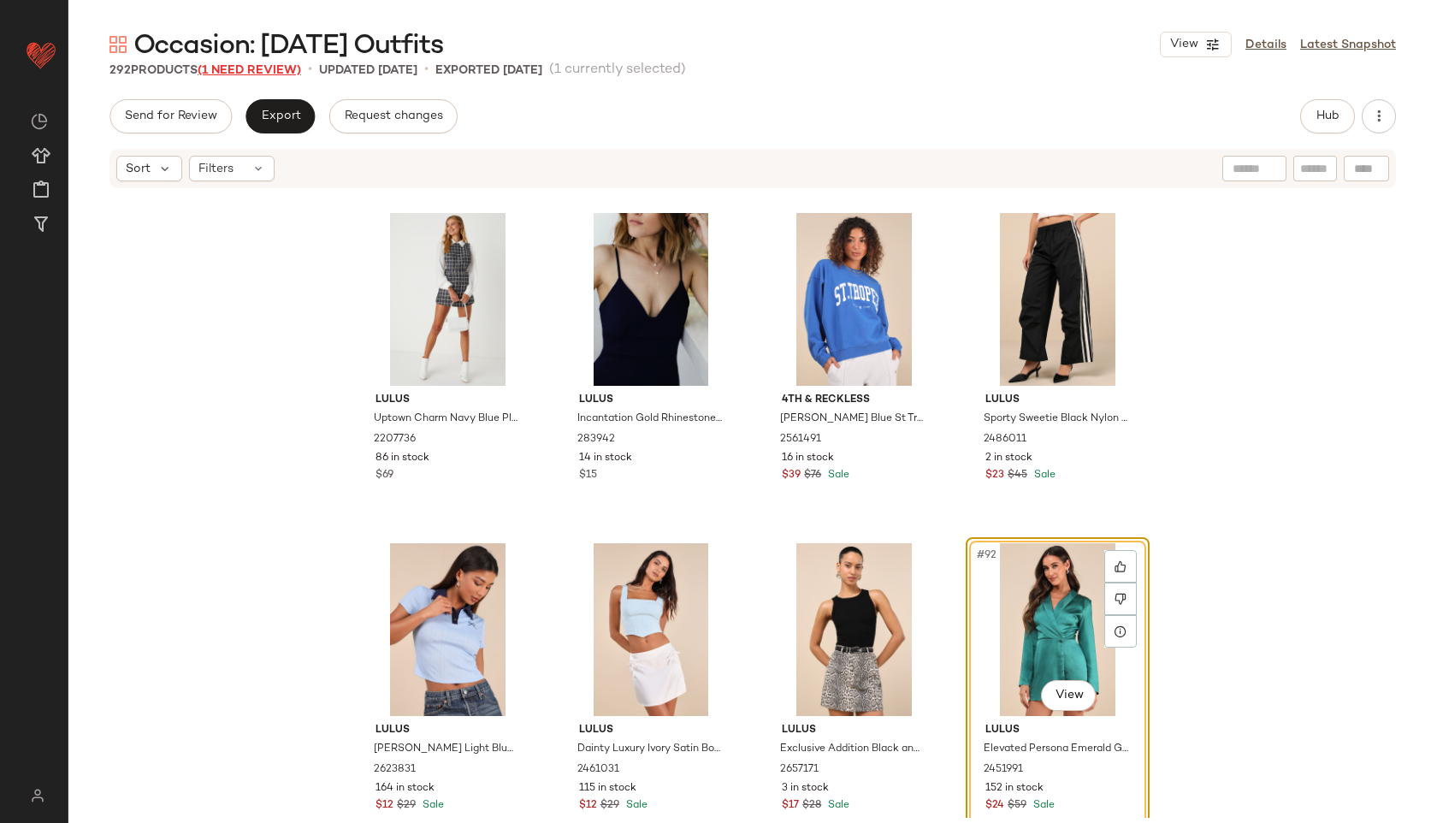
click at [301, 66] on span "(1 Need Review)" at bounding box center [249, 70] width 103 height 13
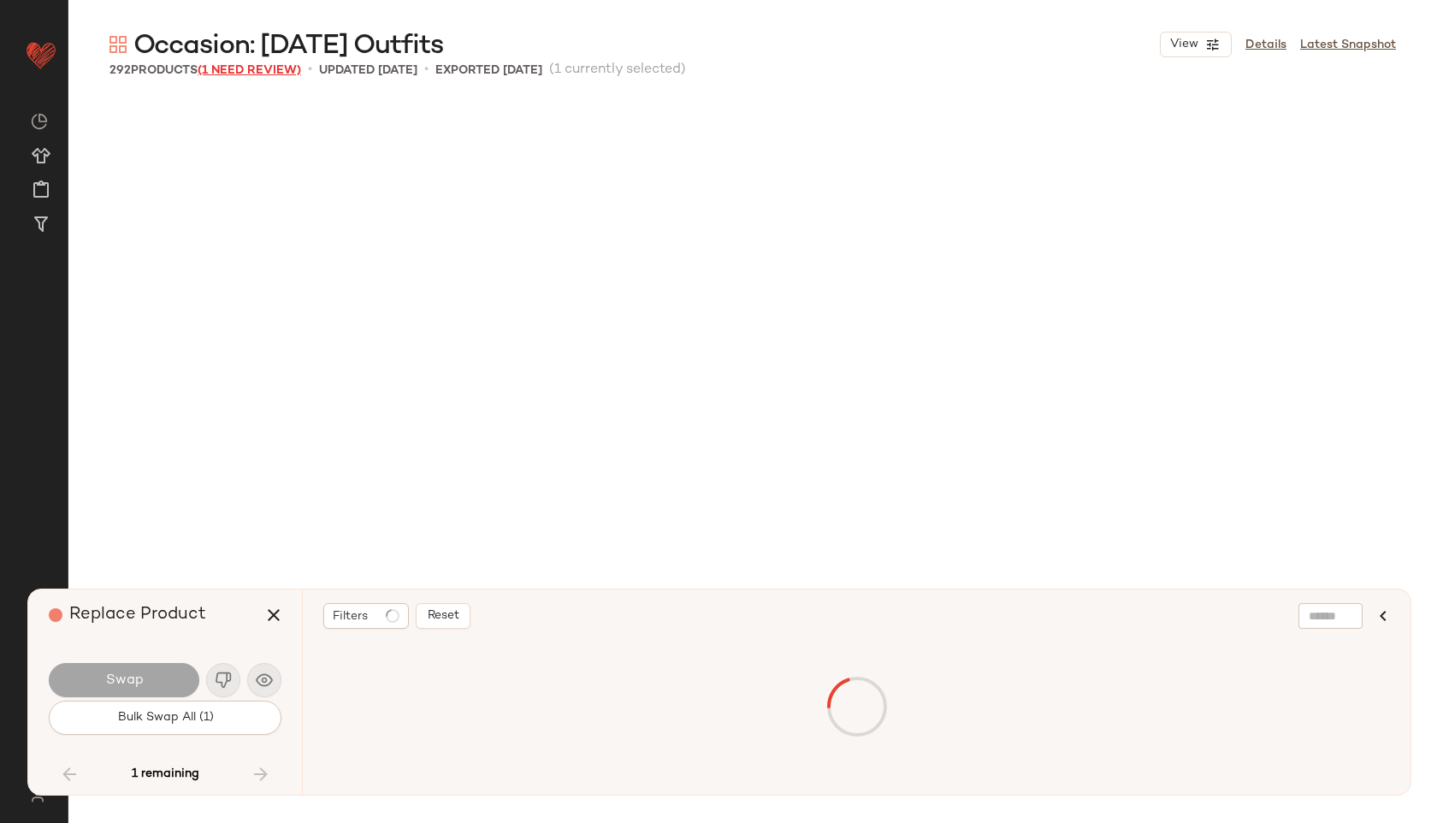
scroll to position [21785, 0]
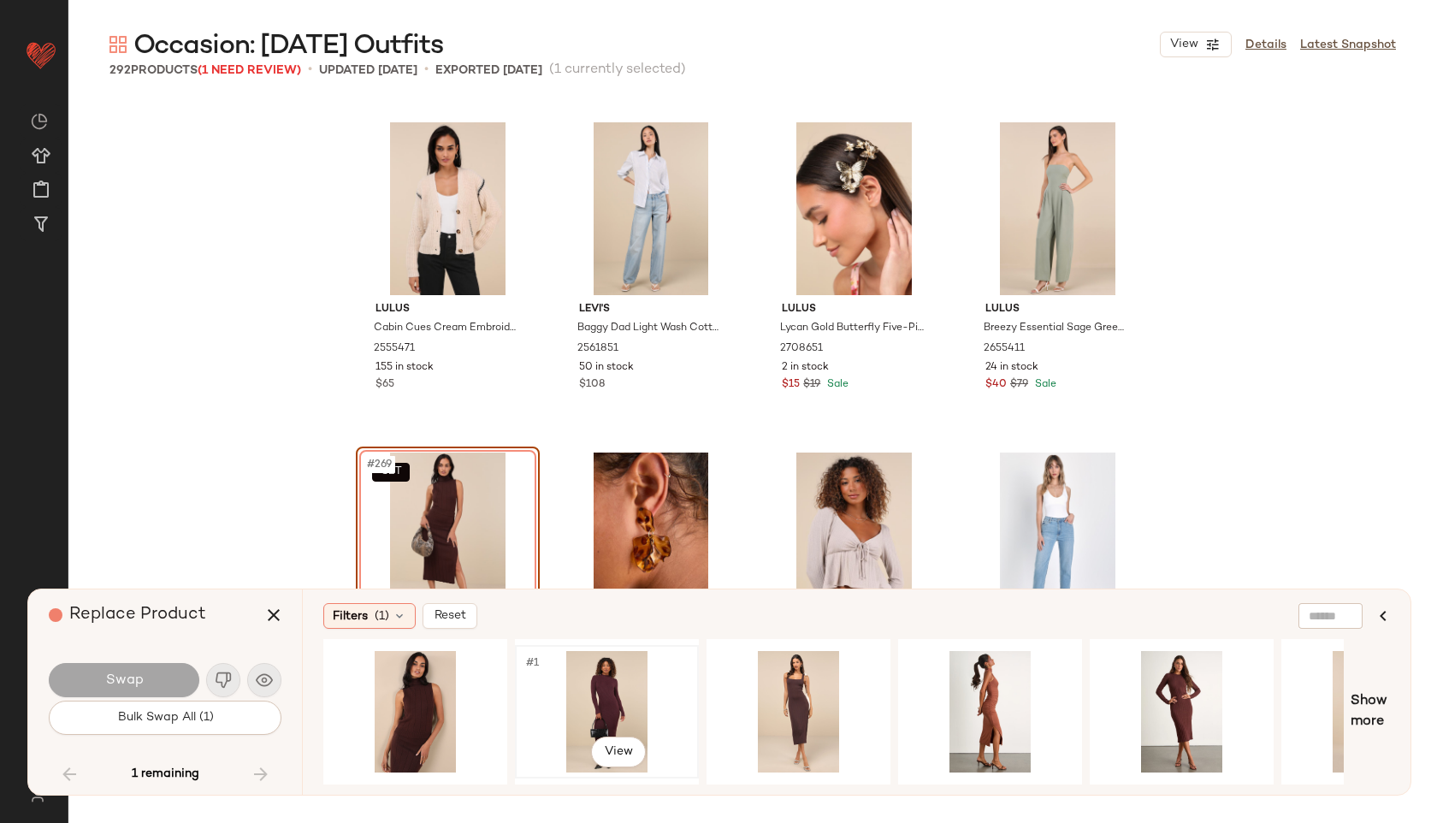
click at [581, 719] on div "#1 View" at bounding box center [607, 711] width 172 height 121
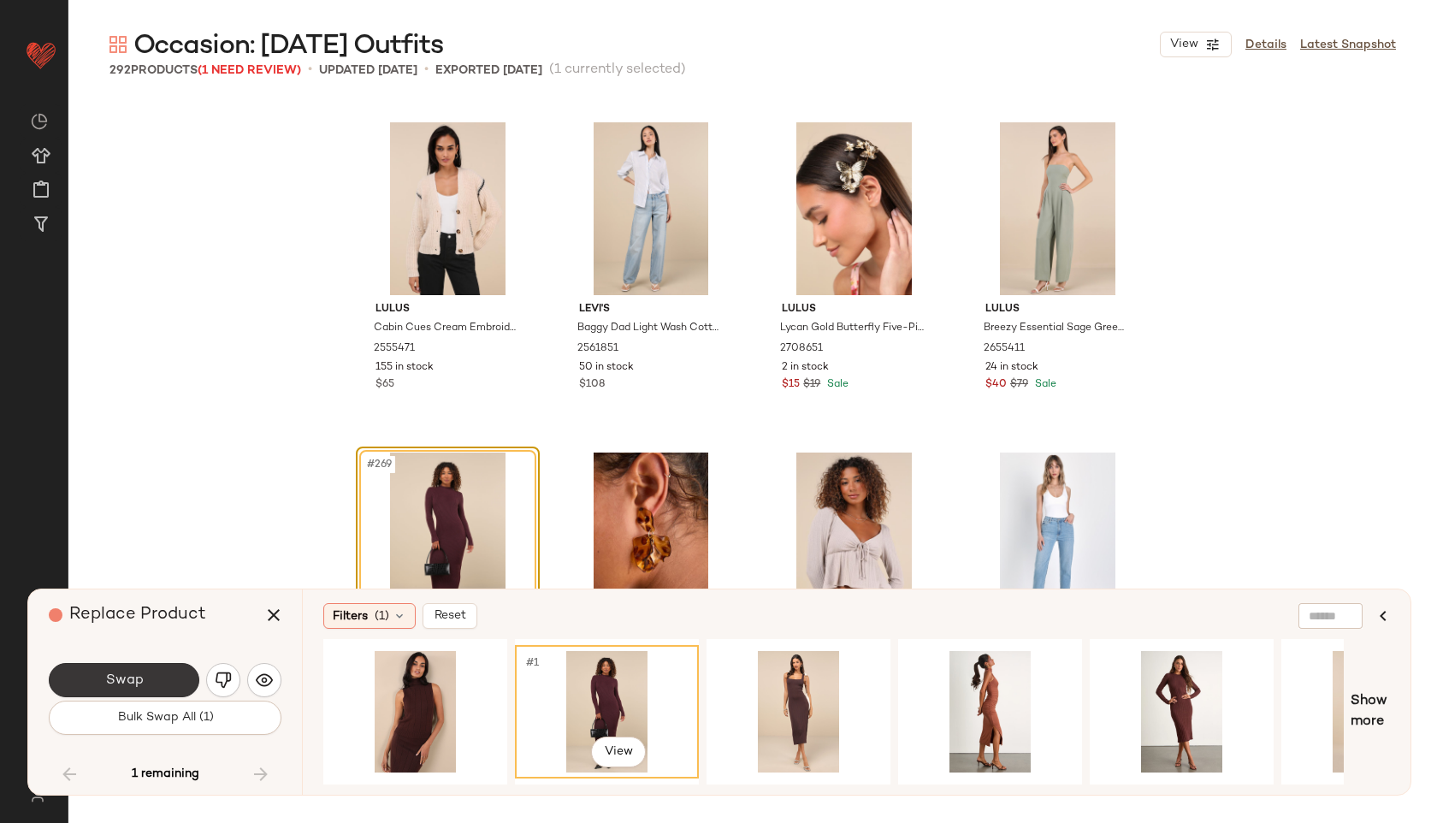
click at [139, 676] on span "Swap" at bounding box center [123, 680] width 38 height 16
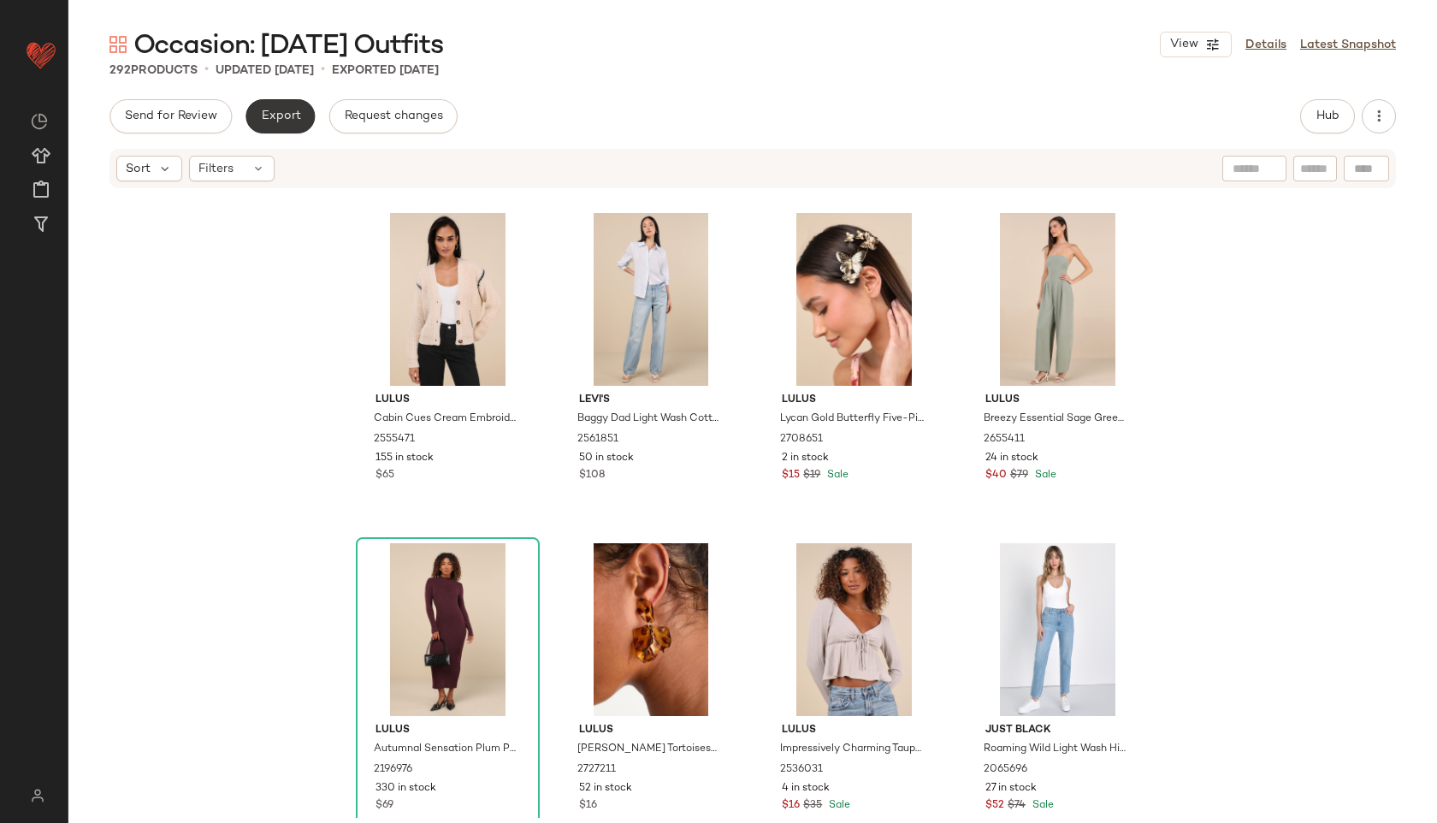
click at [284, 111] on span "Export" at bounding box center [280, 116] width 40 height 14
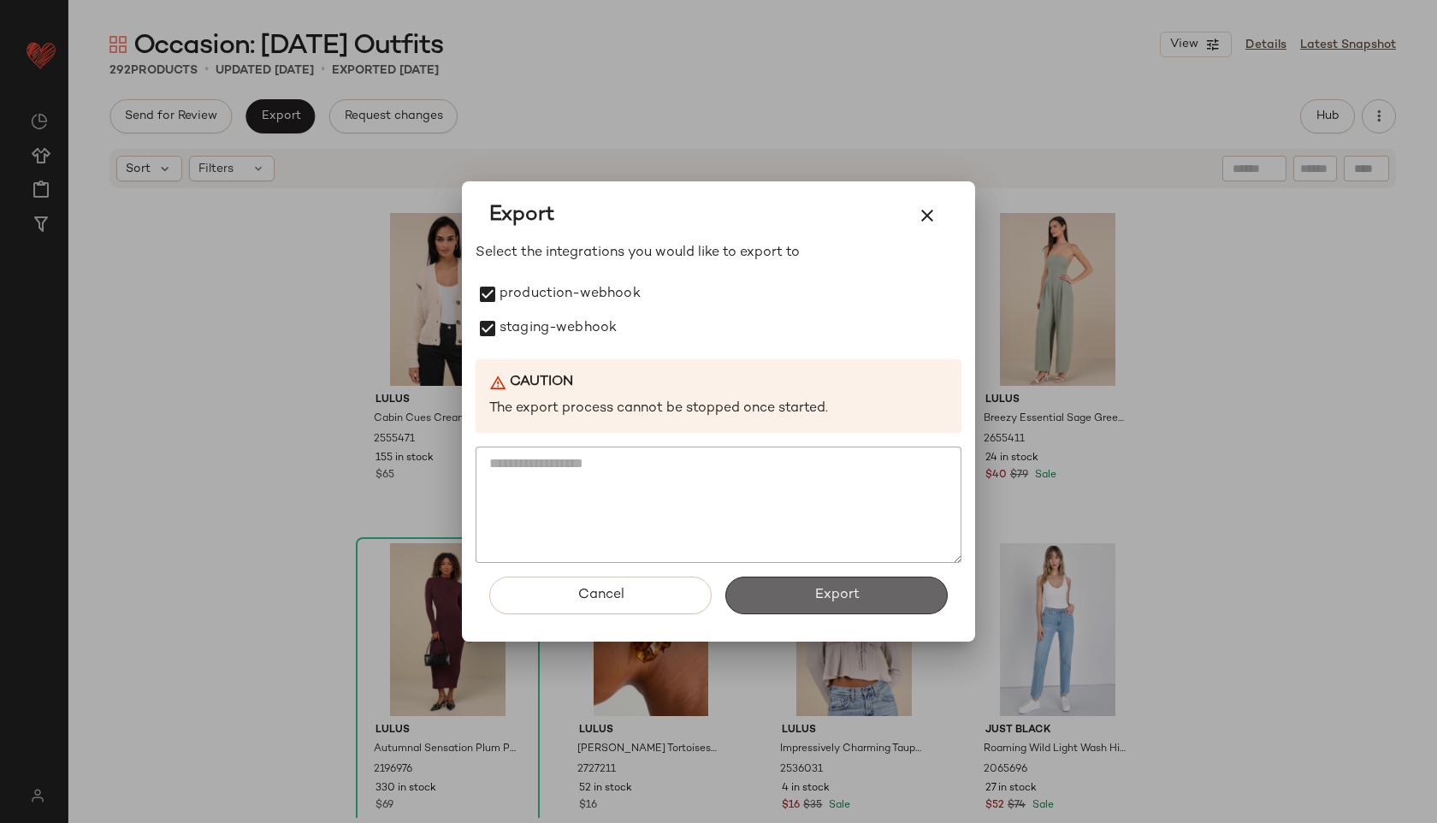
click at [788, 586] on button "Export" at bounding box center [836, 595] width 222 height 38
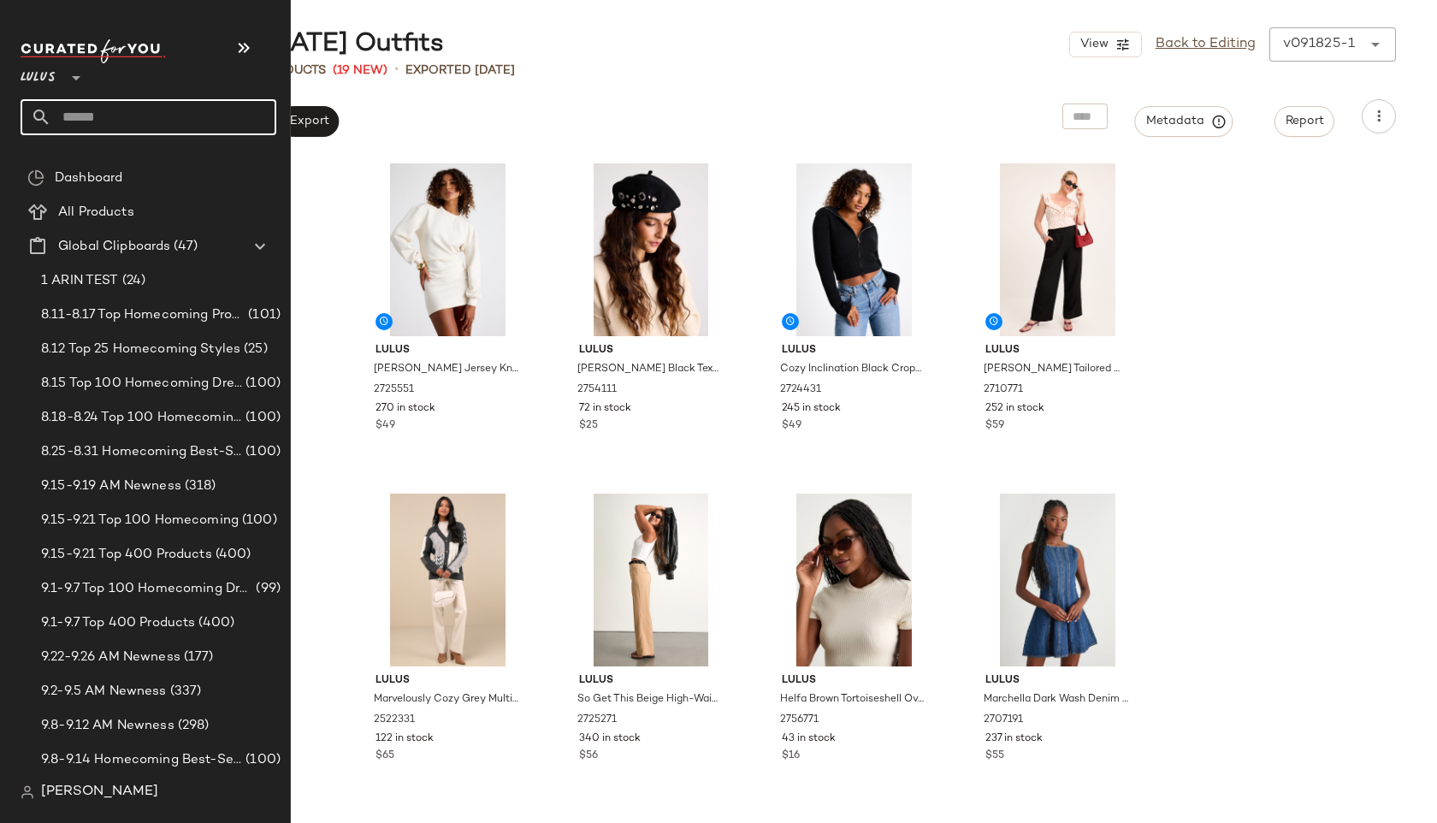
click at [83, 114] on input "text" at bounding box center [163, 117] width 225 height 36
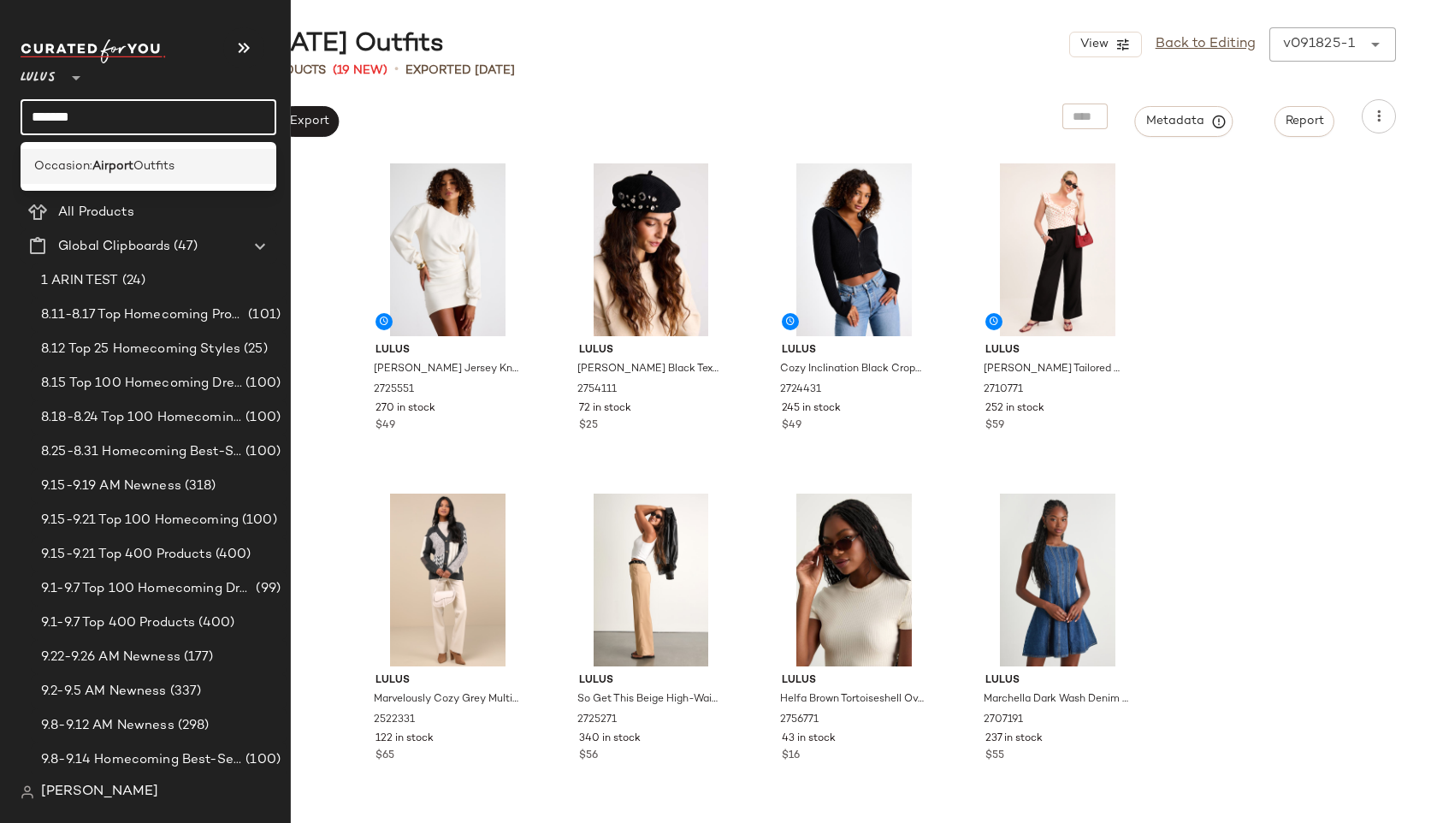
type input "*******"
click at [79, 166] on span "Occasion:" at bounding box center [63, 166] width 58 height 18
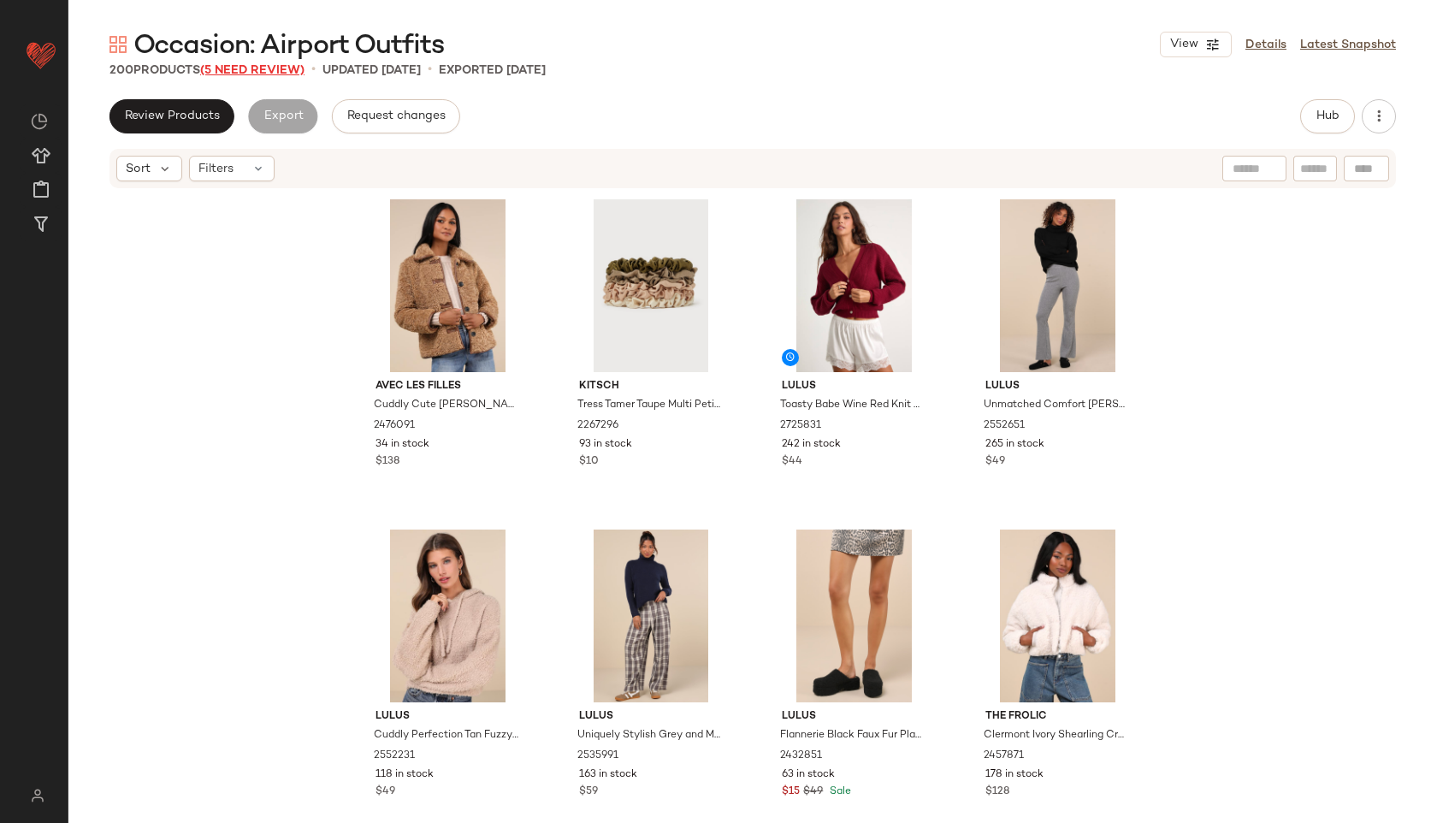
click at [273, 69] on span "(5 Need Review)" at bounding box center [252, 70] width 104 height 13
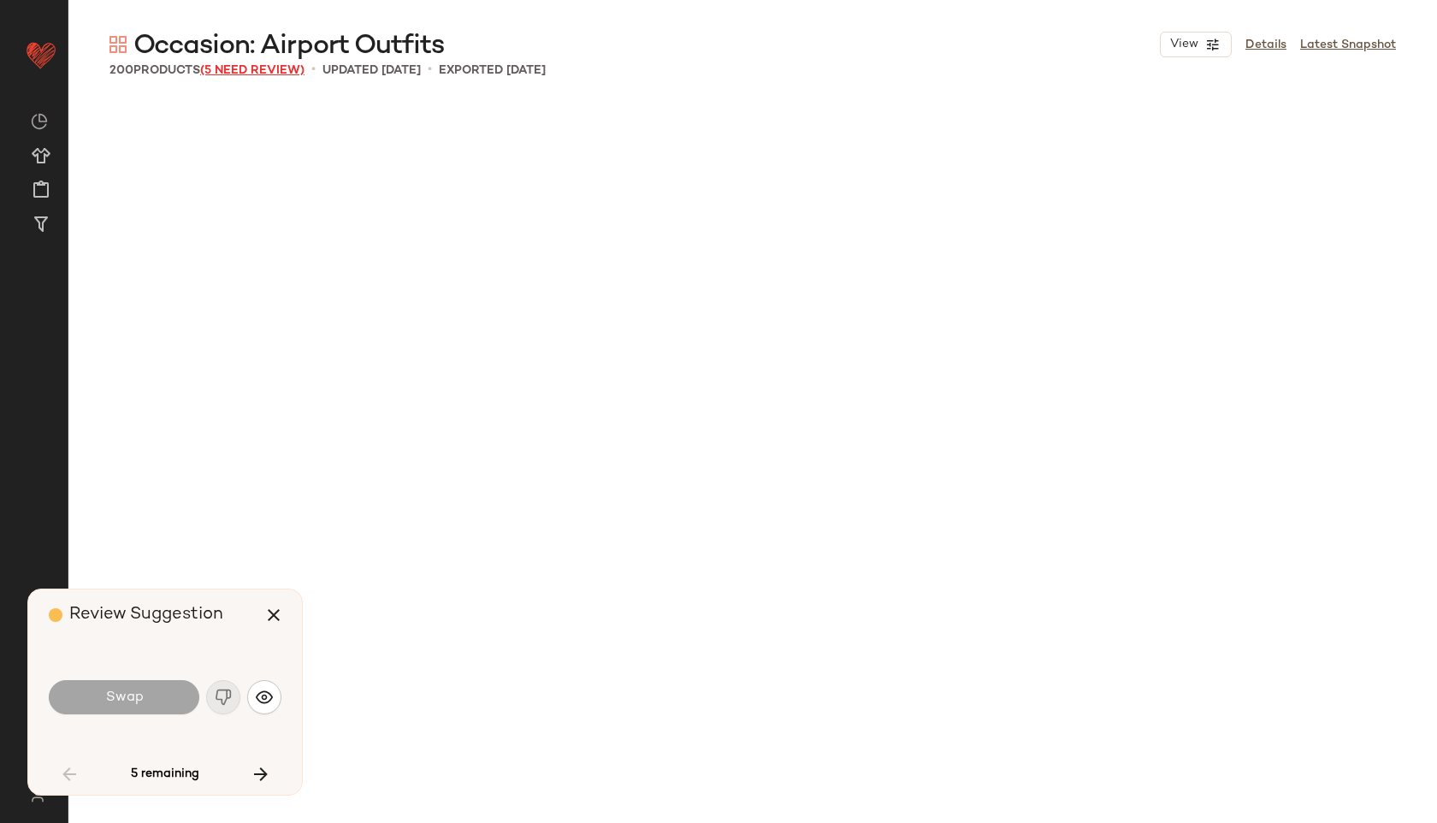
scroll to position [4291, 0]
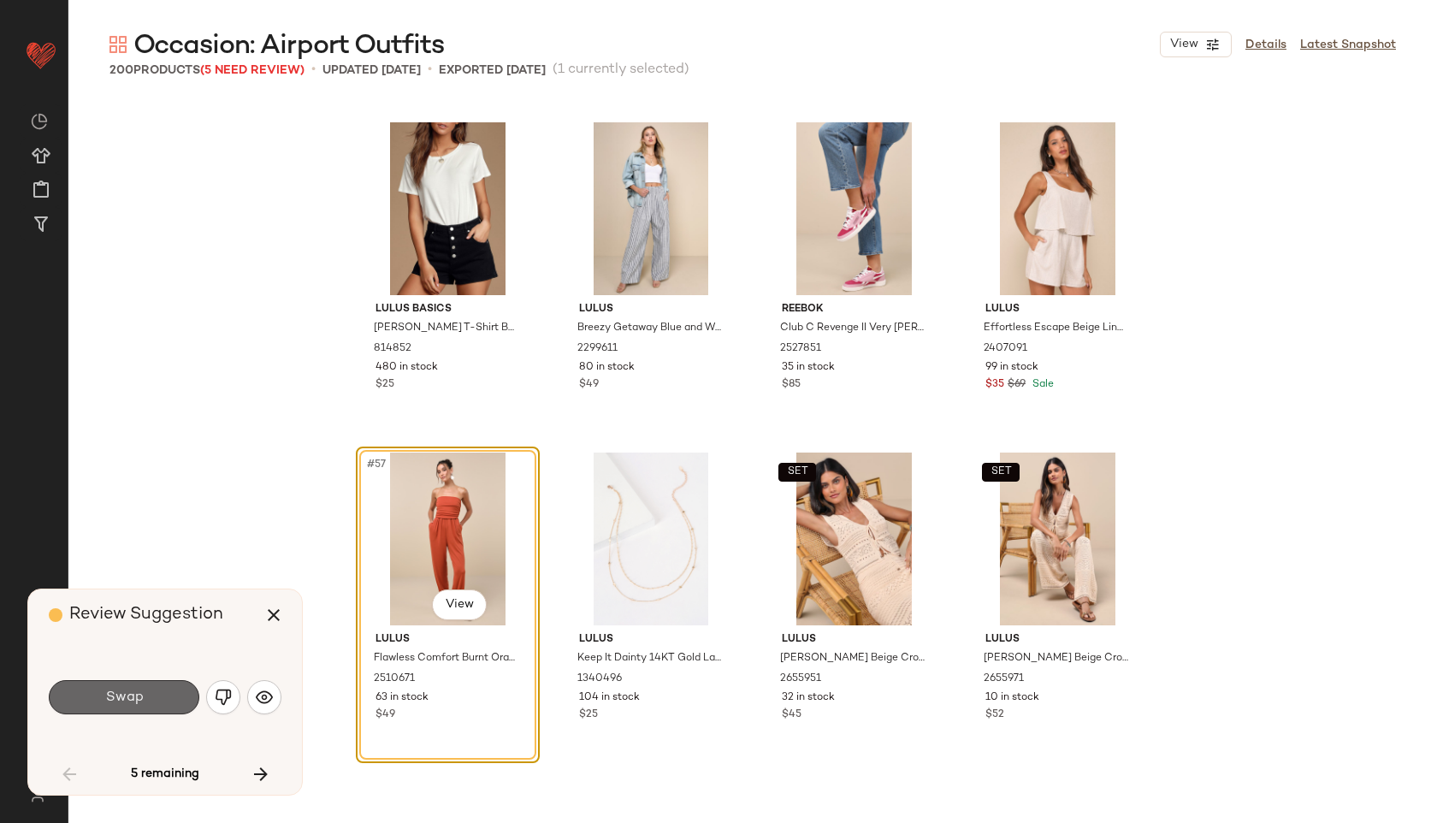
click at [132, 688] on button "Swap" at bounding box center [124, 697] width 151 height 34
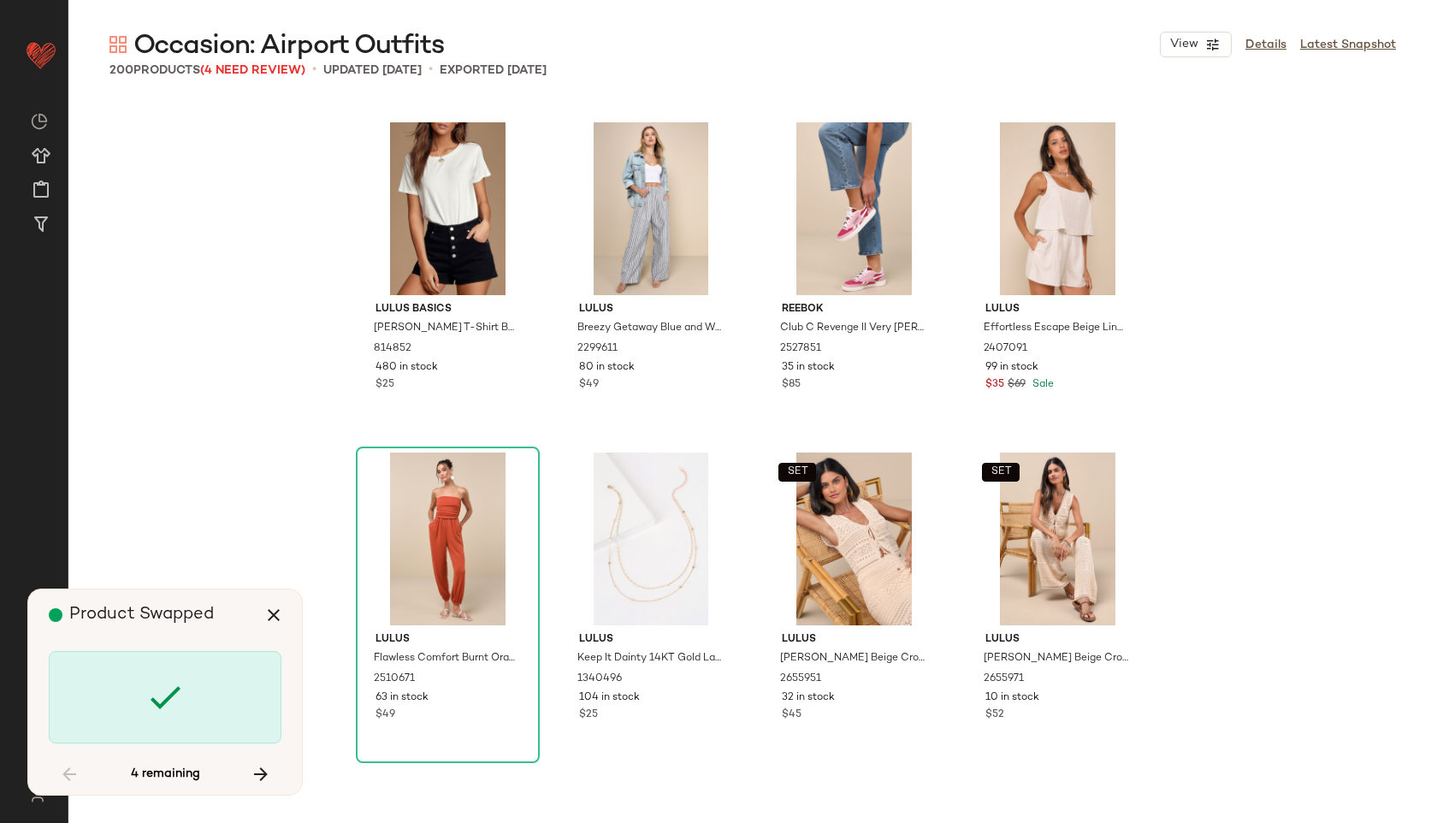
scroll to position [11223, 0]
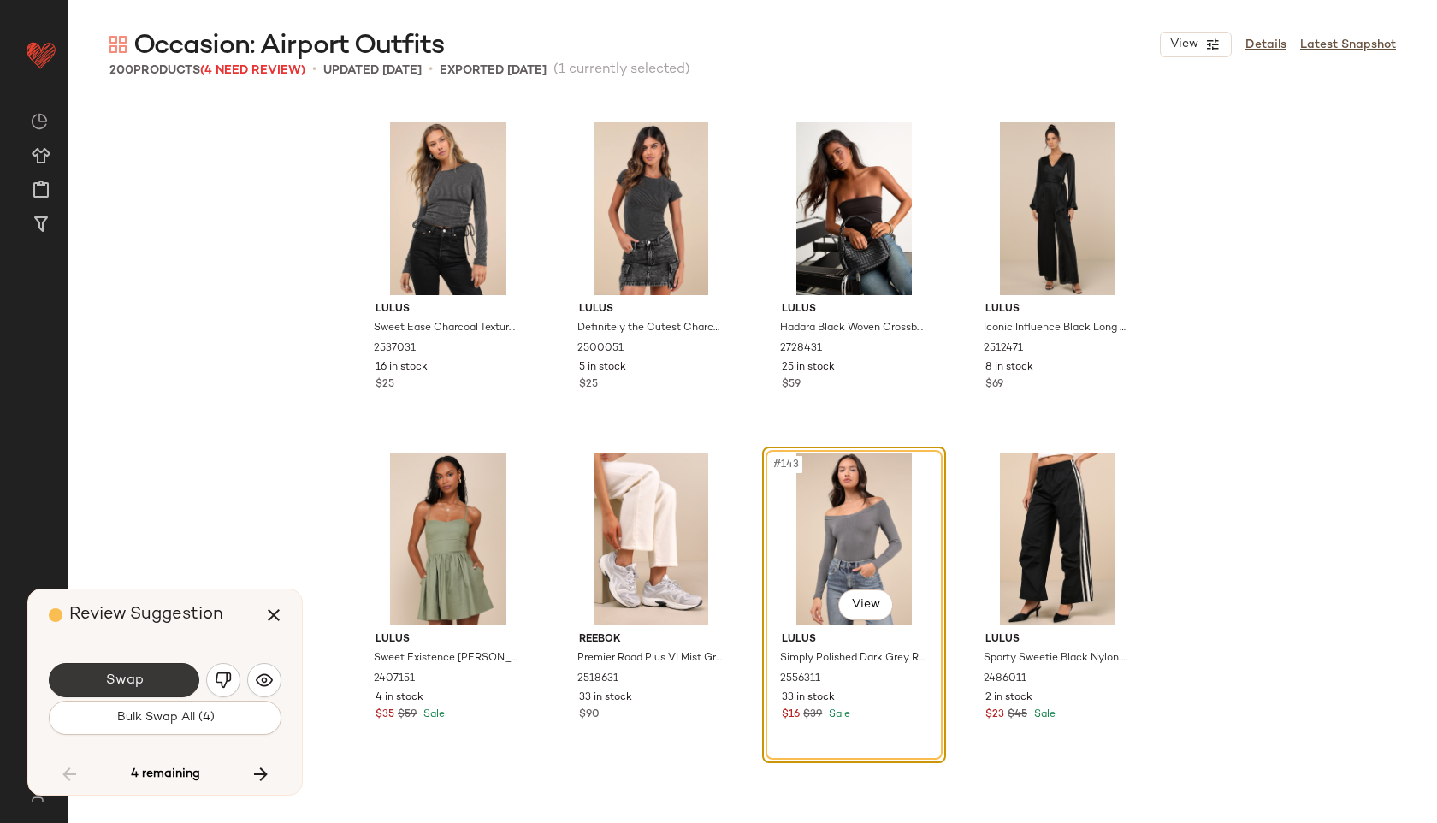
click at [137, 681] on span "Swap" at bounding box center [123, 680] width 38 height 16
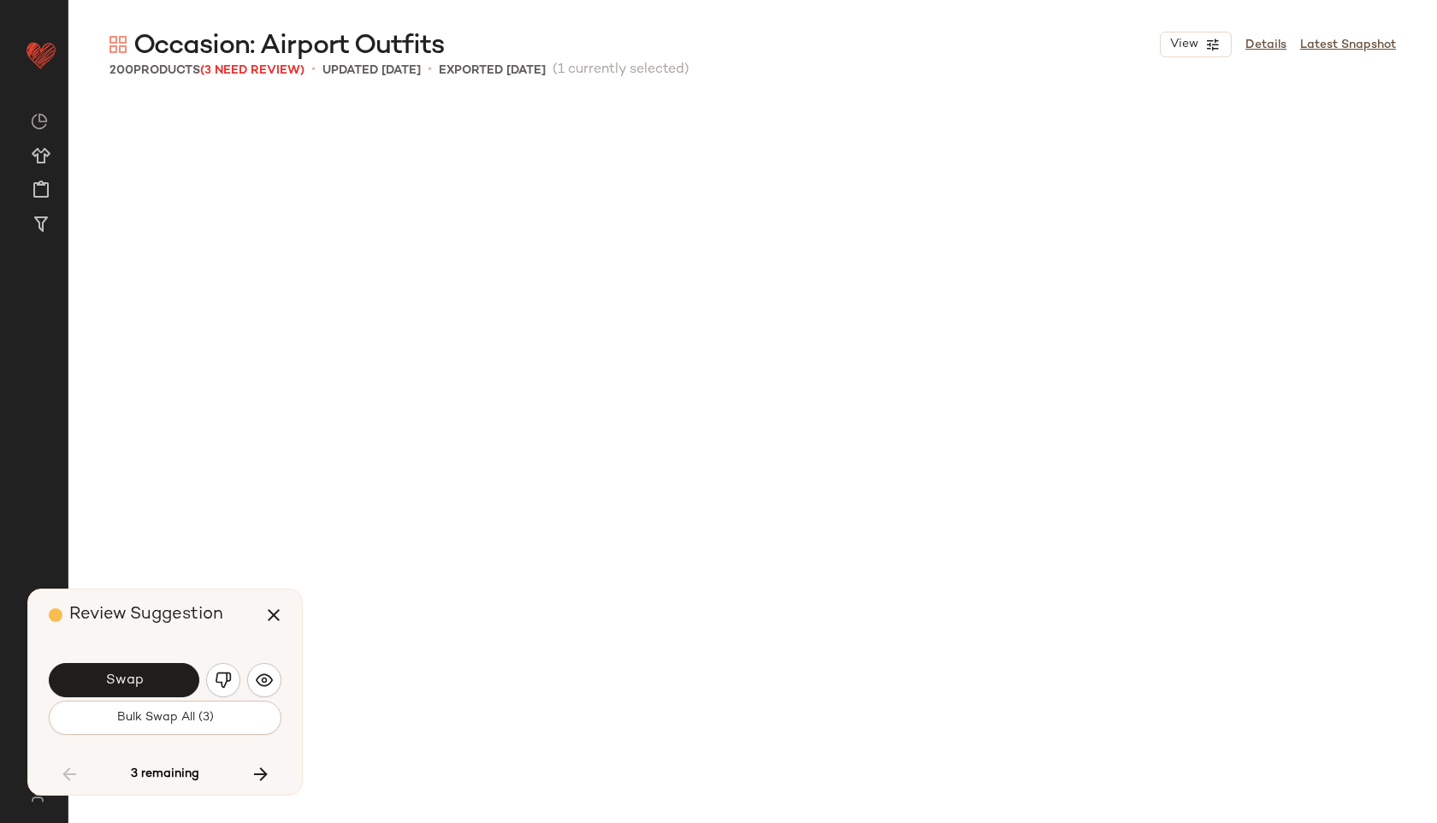
scroll to position [12213, 0]
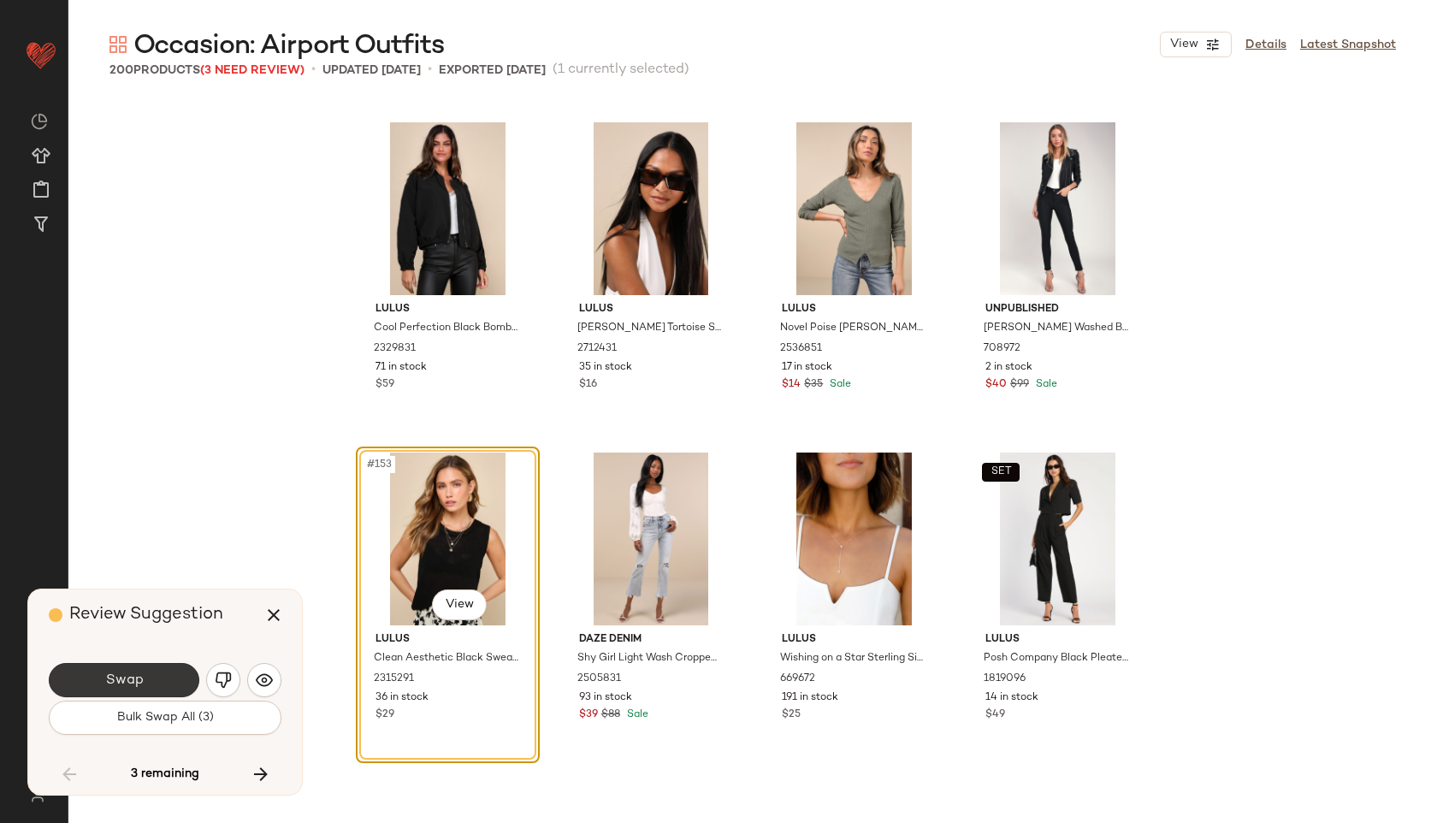
click at [133, 679] on span "Swap" at bounding box center [123, 680] width 38 height 16
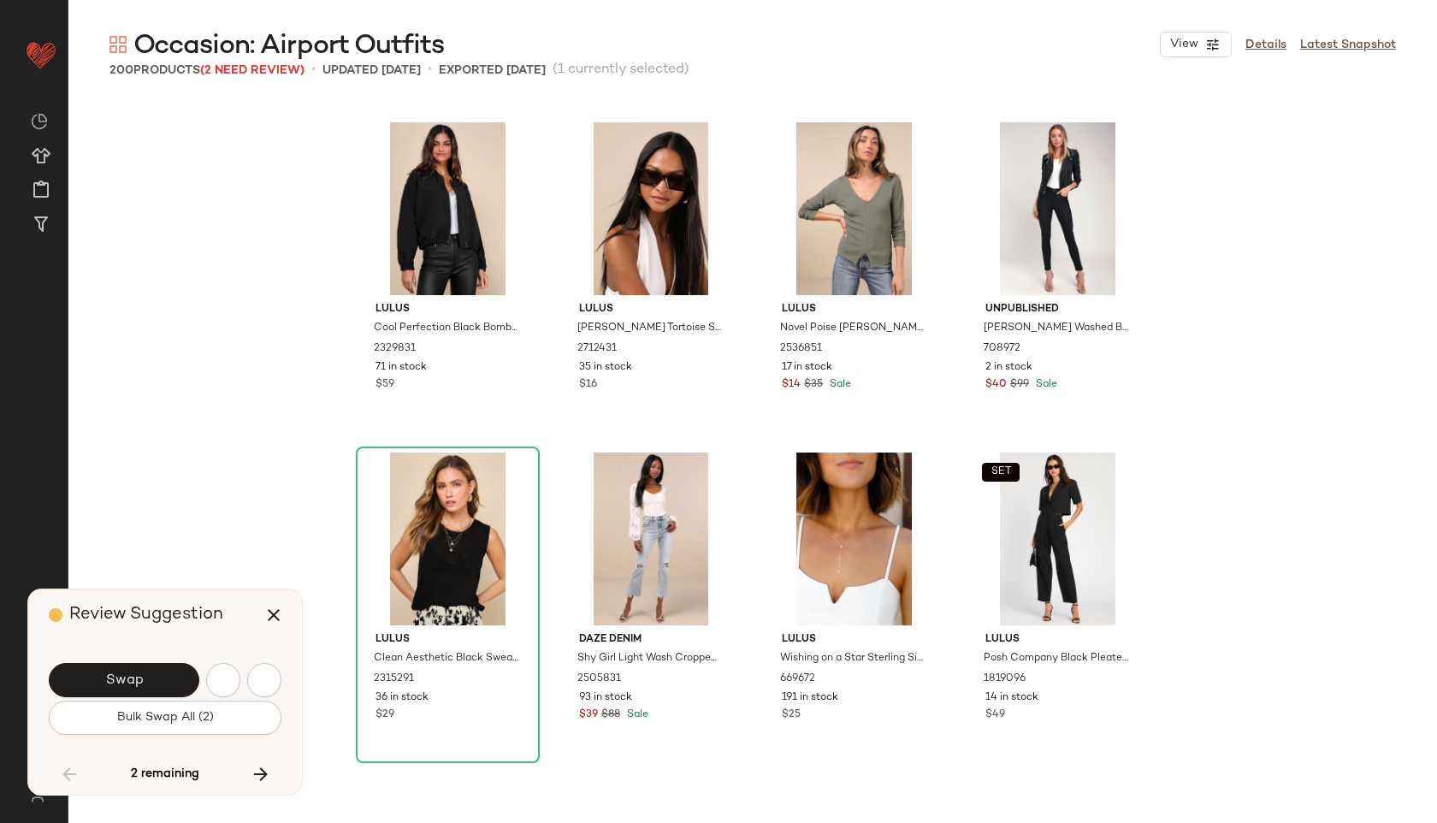
scroll to position [12543, 0]
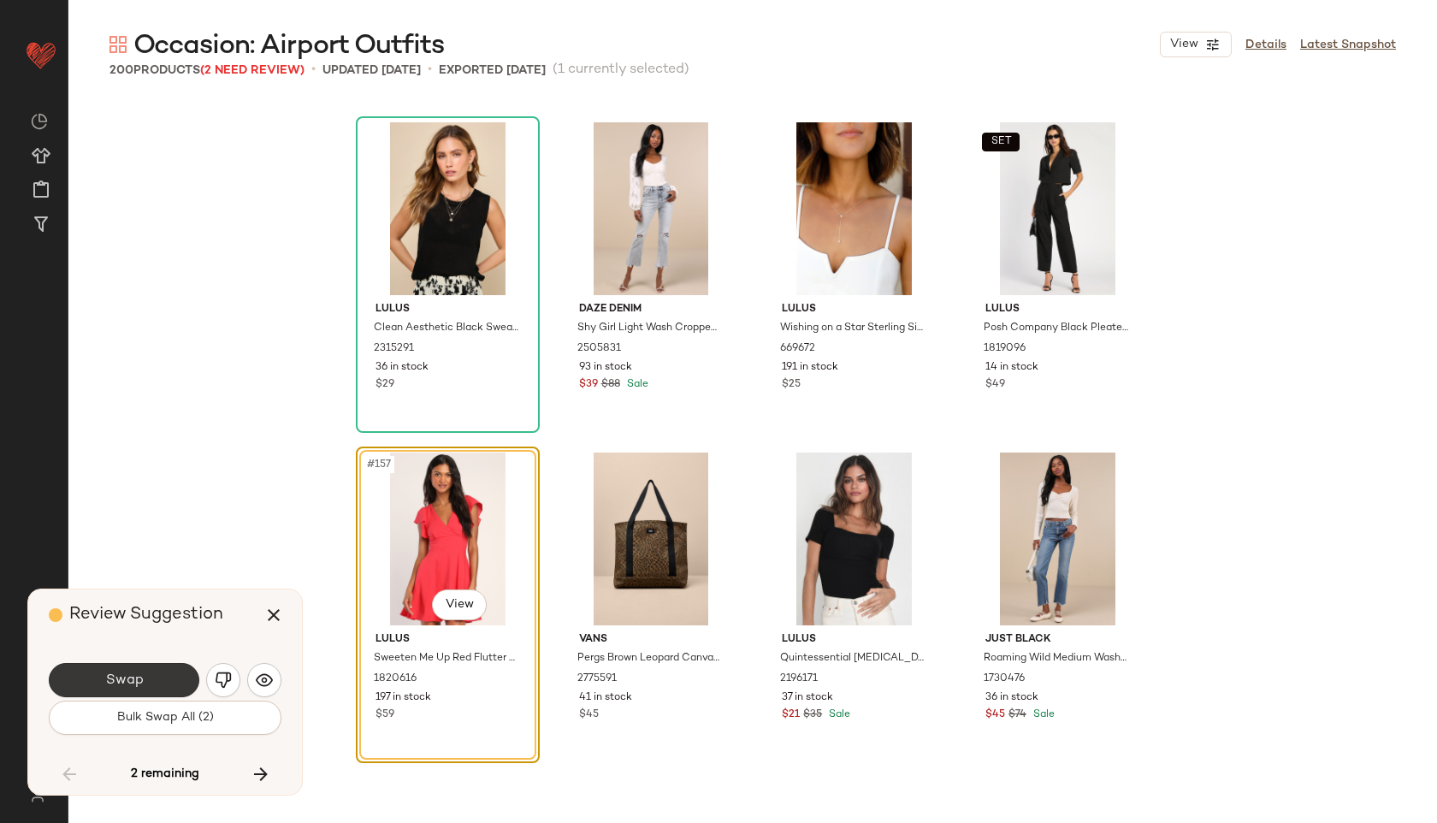
click at [134, 679] on span "Swap" at bounding box center [123, 680] width 38 height 16
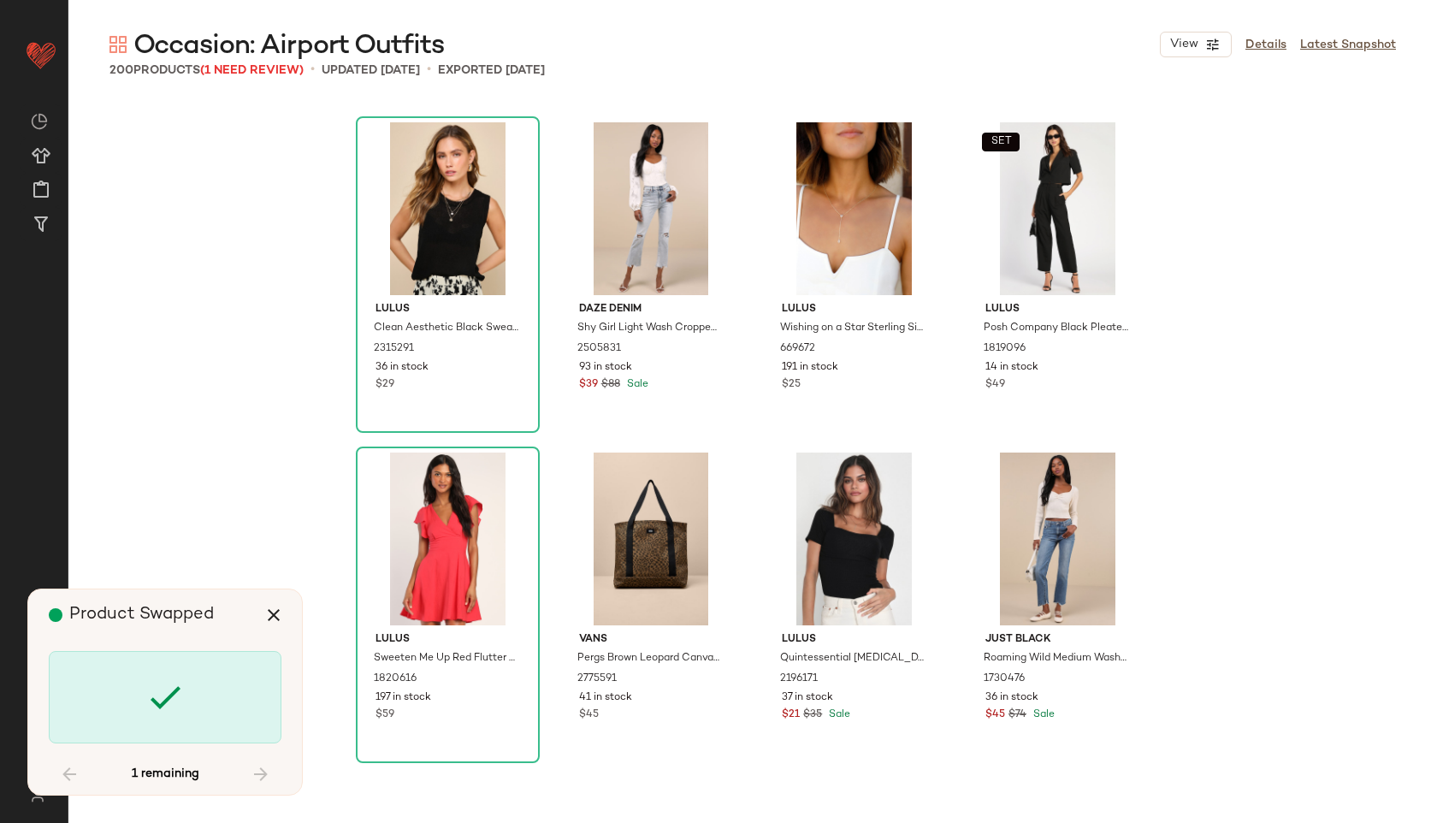
scroll to position [13533, 0]
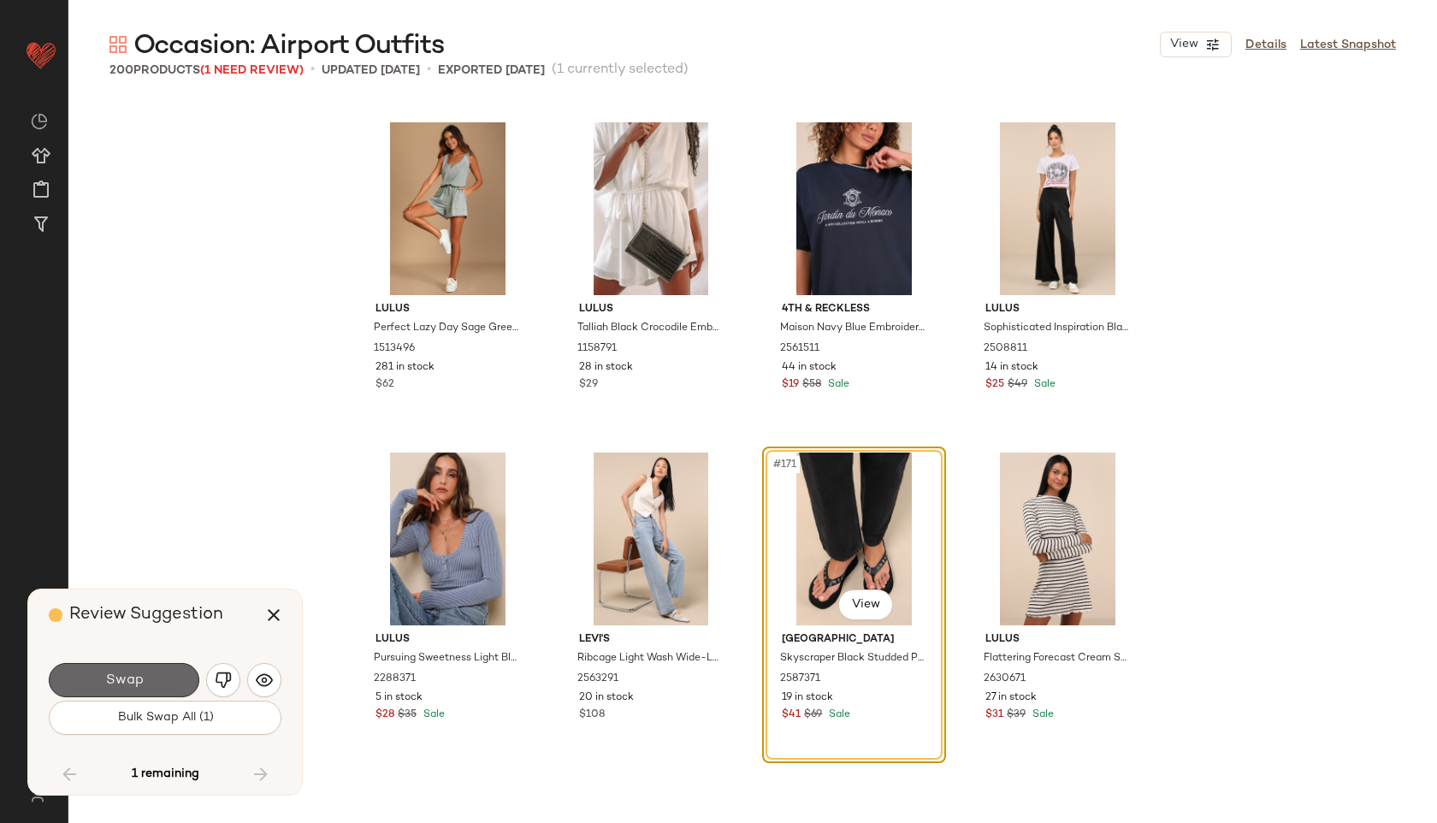
click at [136, 680] on span "Swap" at bounding box center [123, 680] width 38 height 16
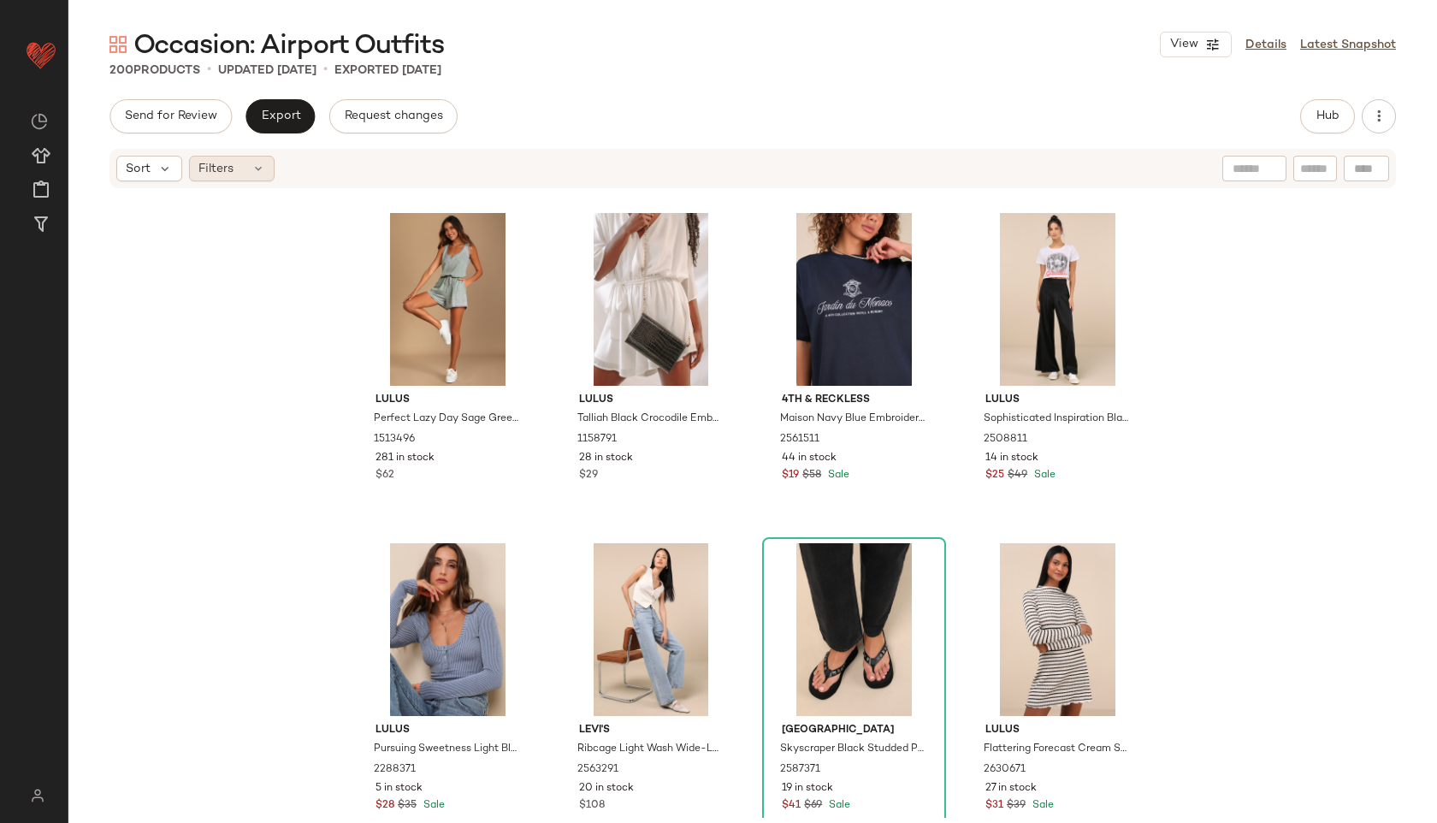
click at [238, 164] on div "Filters" at bounding box center [232, 169] width 86 height 26
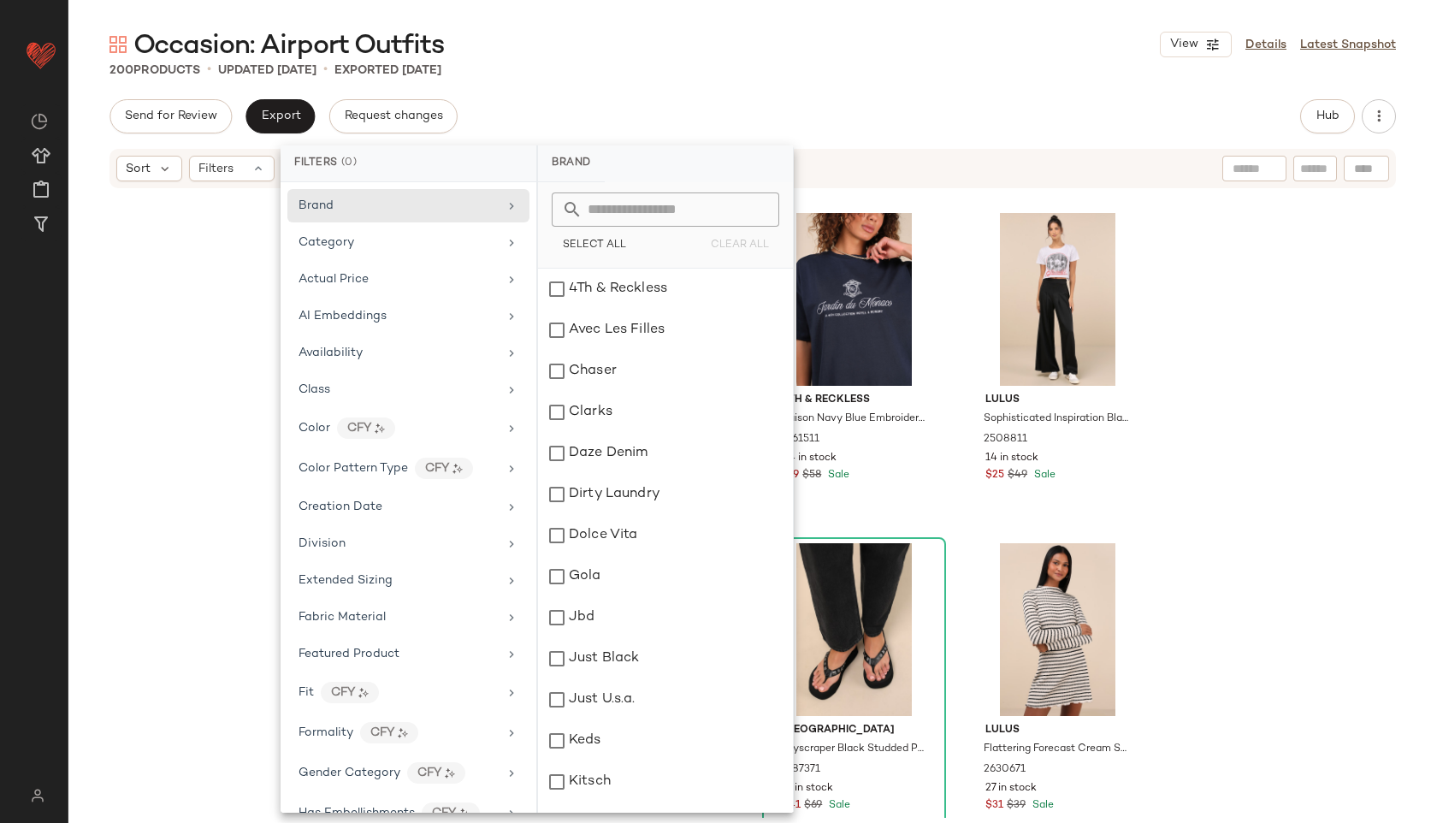
click at [779, 60] on div "Occasion: Airport Outfits View Details Latest Snapshot" at bounding box center [752, 44] width 1368 height 34
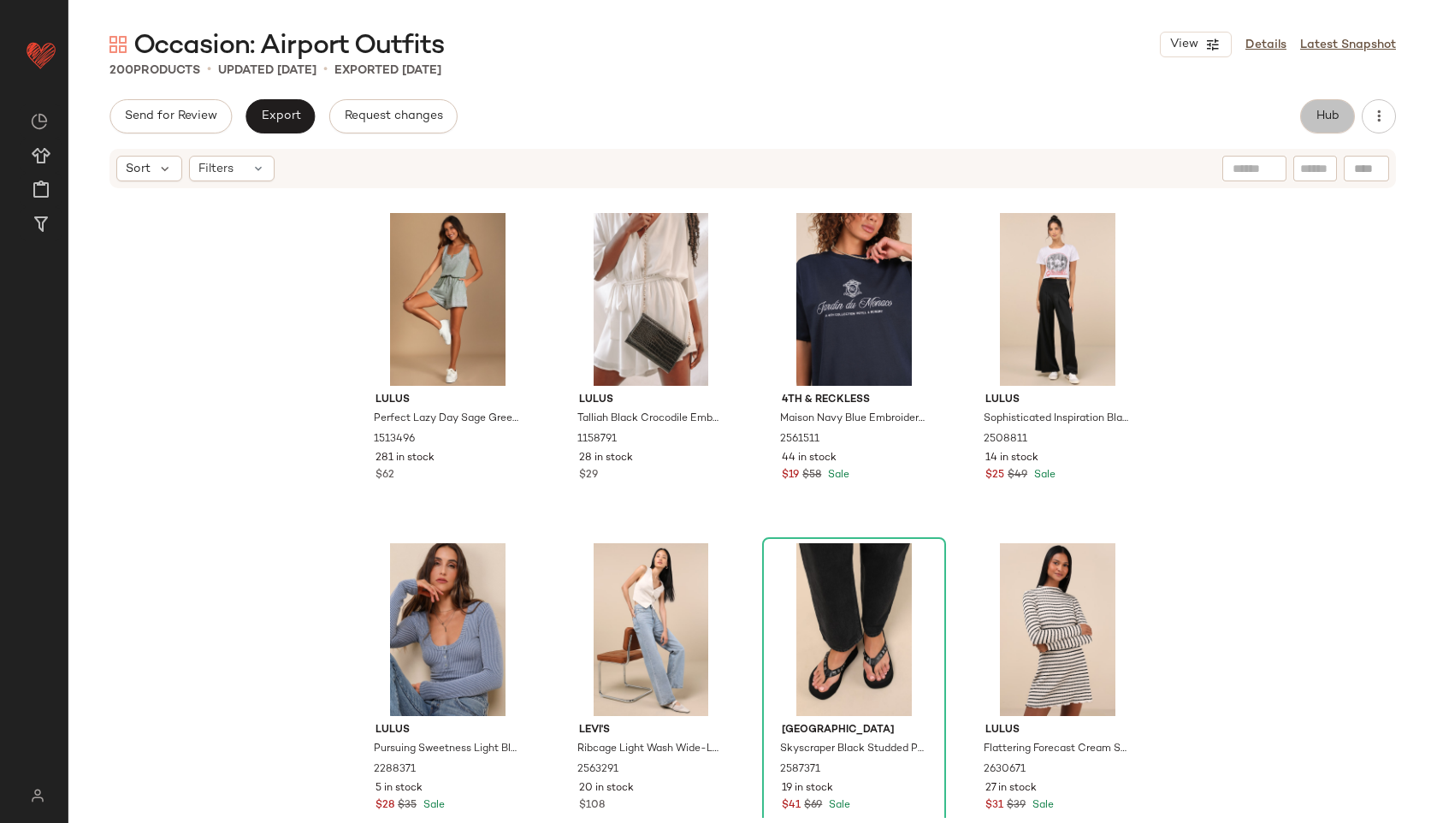
click at [1339, 120] on button "Hub" at bounding box center [1327, 116] width 55 height 34
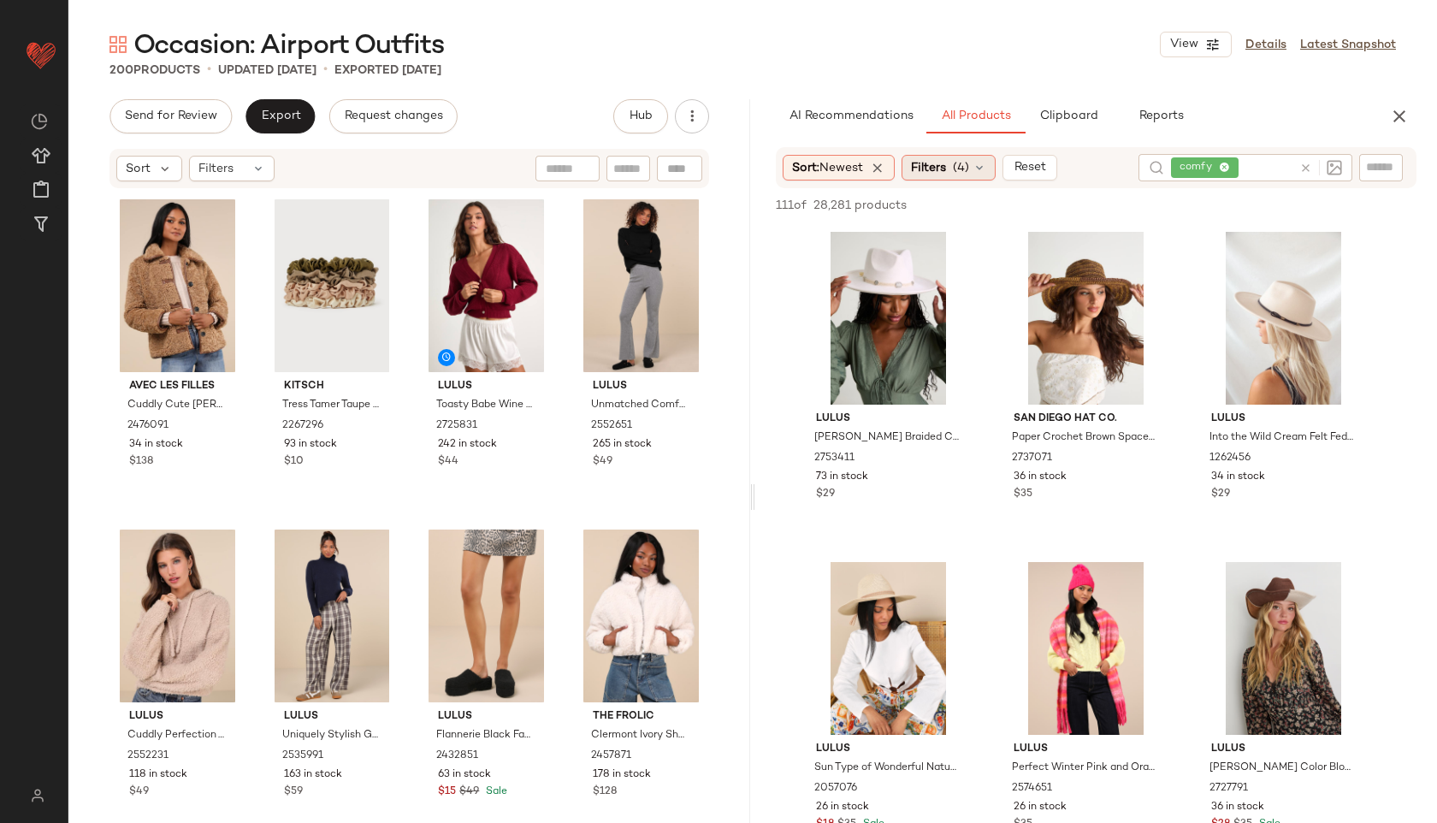
click at [959, 162] on span "(4)" at bounding box center [961, 168] width 16 height 18
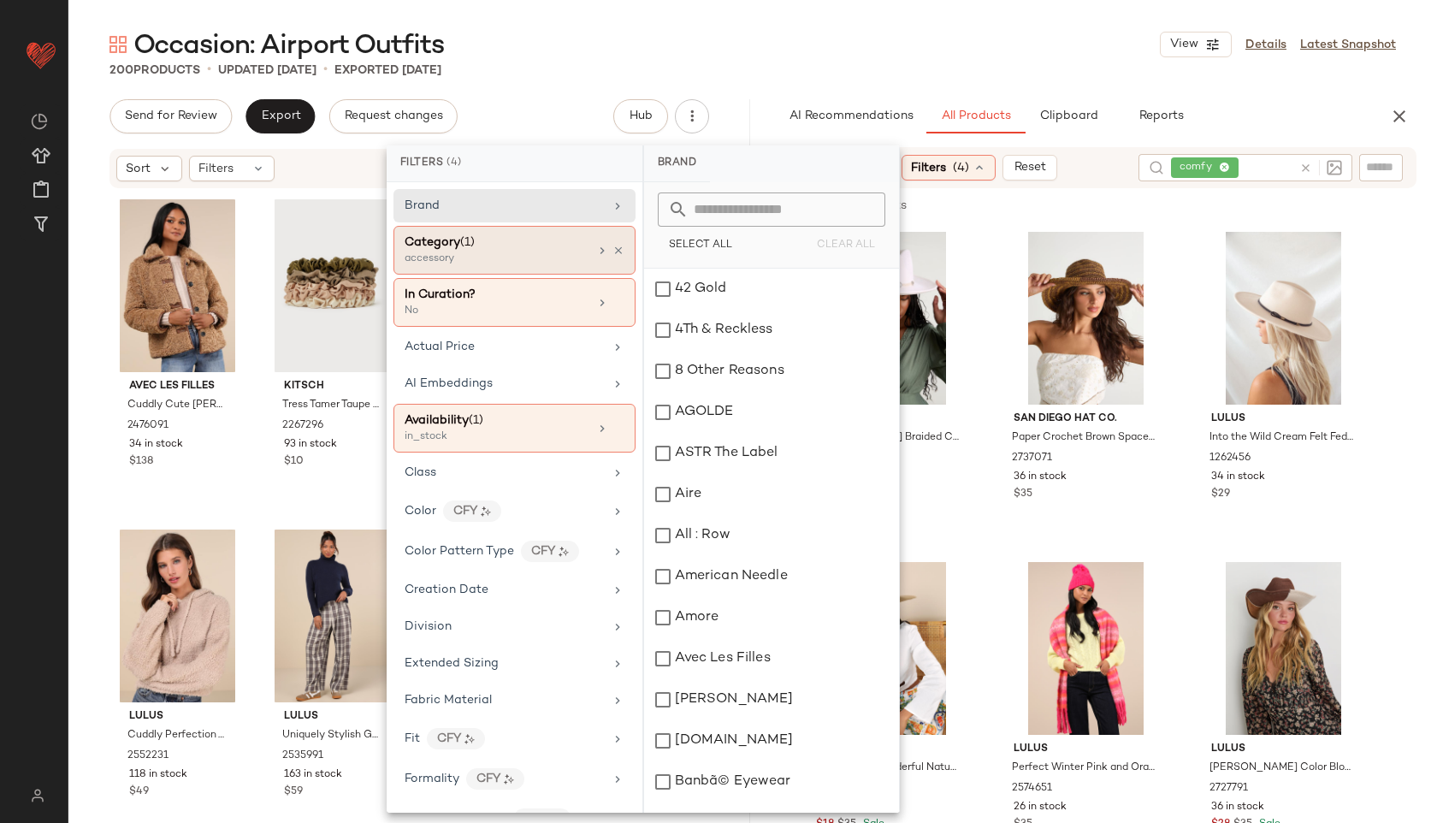
click at [520, 266] on div "accessory" at bounding box center [489, 258] width 171 height 15
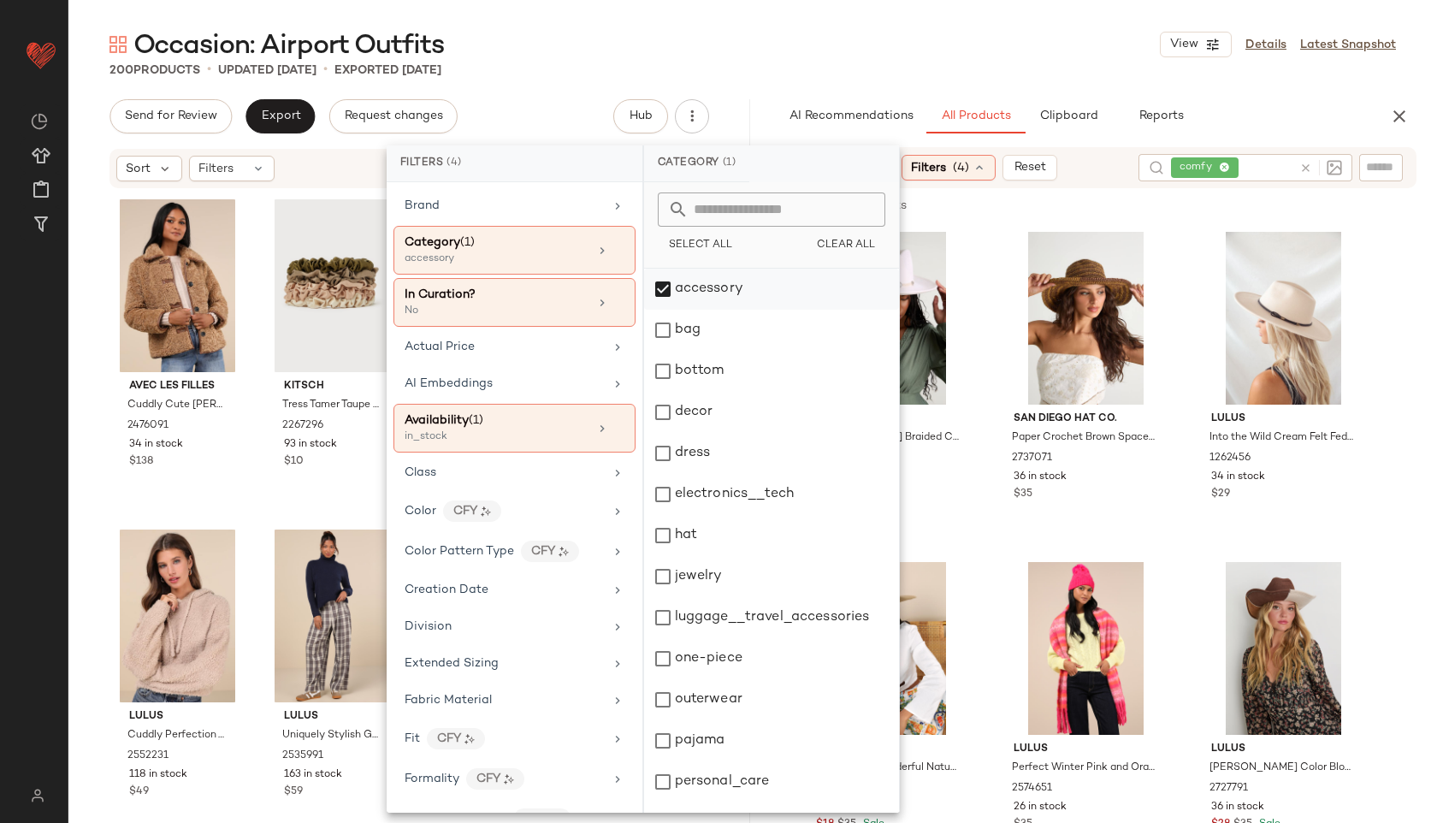
click at [677, 298] on div "accessory" at bounding box center [771, 289] width 255 height 41
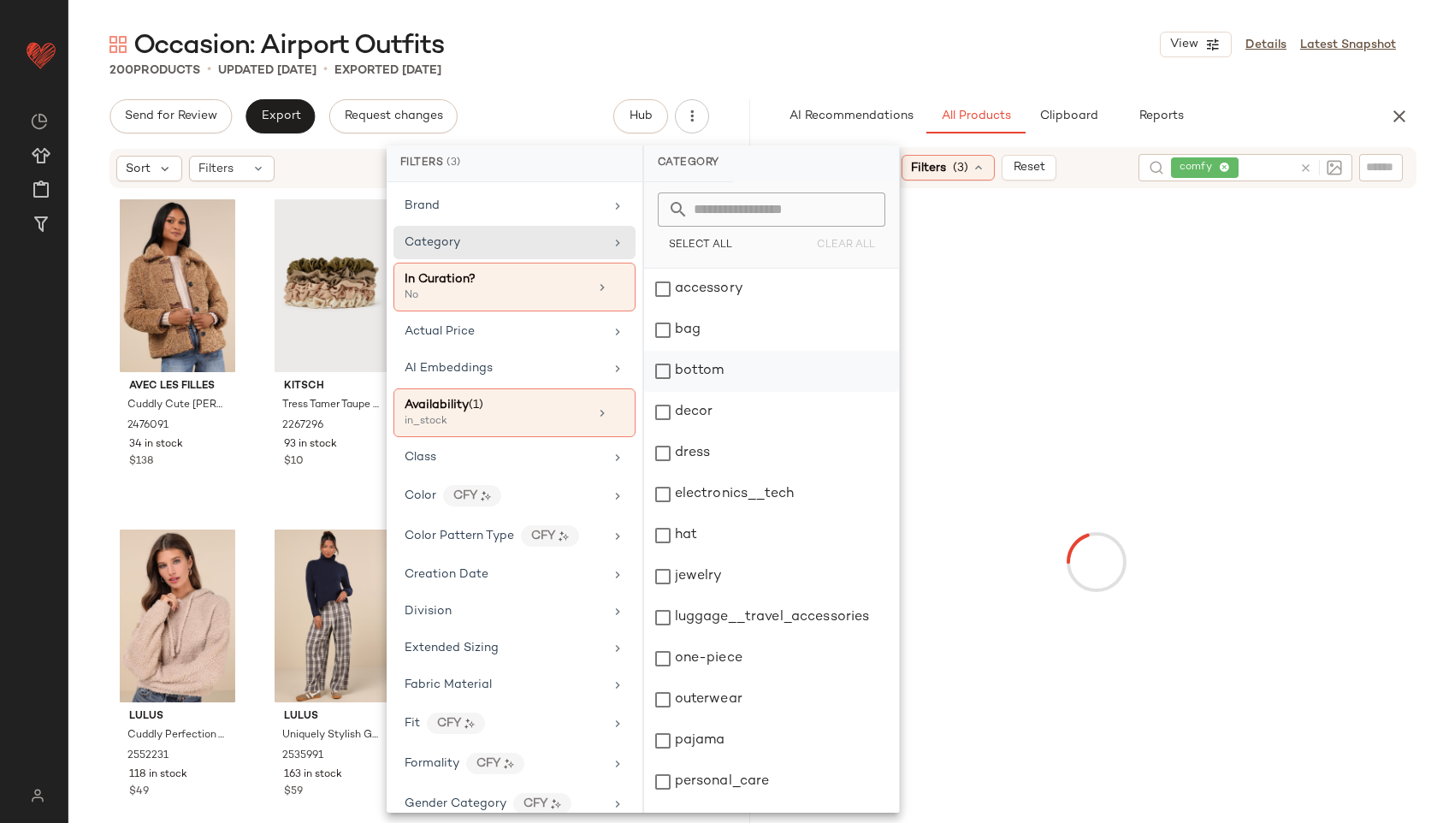
click at [682, 376] on div "bottom" at bounding box center [771, 371] width 255 height 41
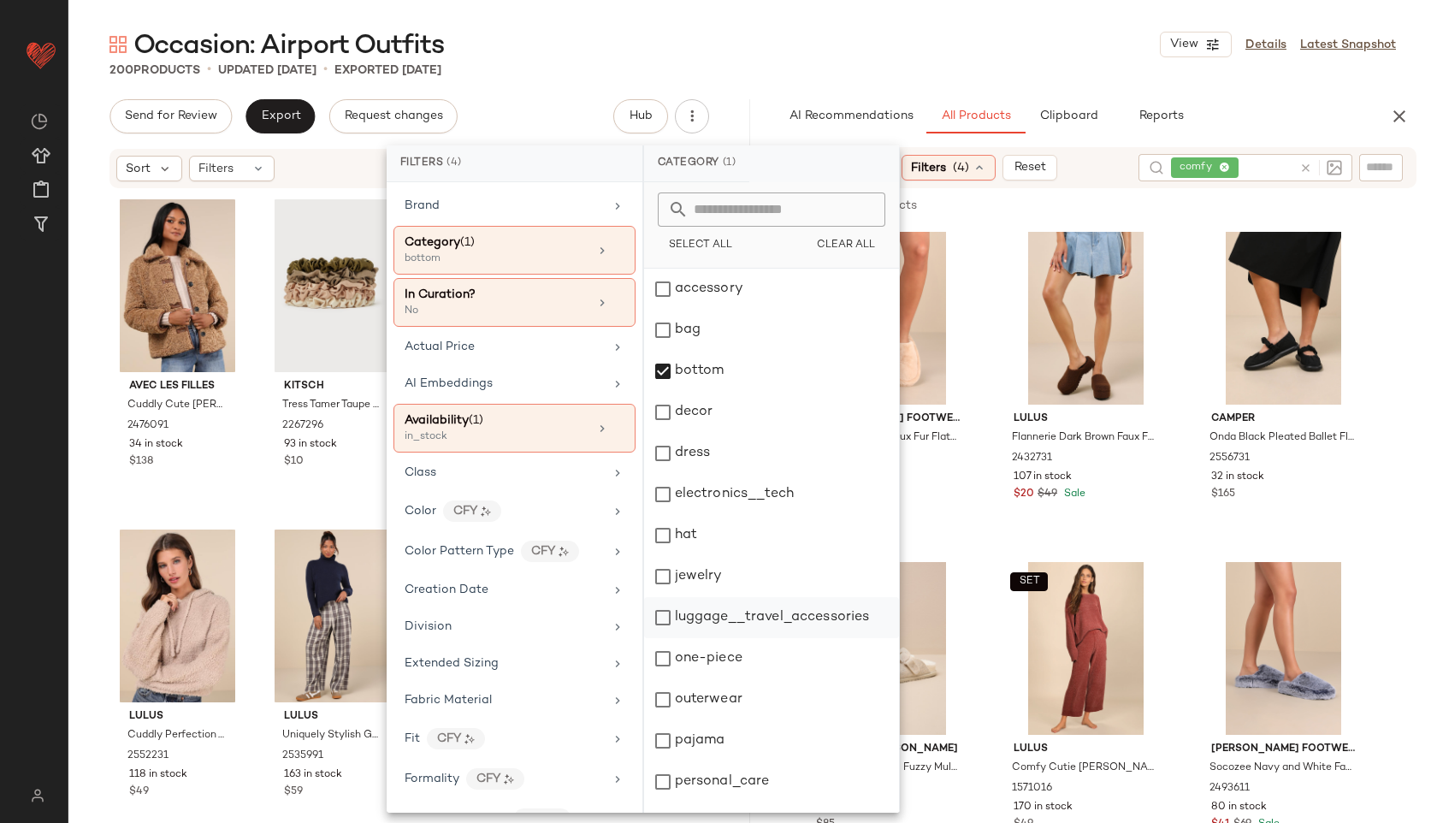
scroll to position [154, 0]
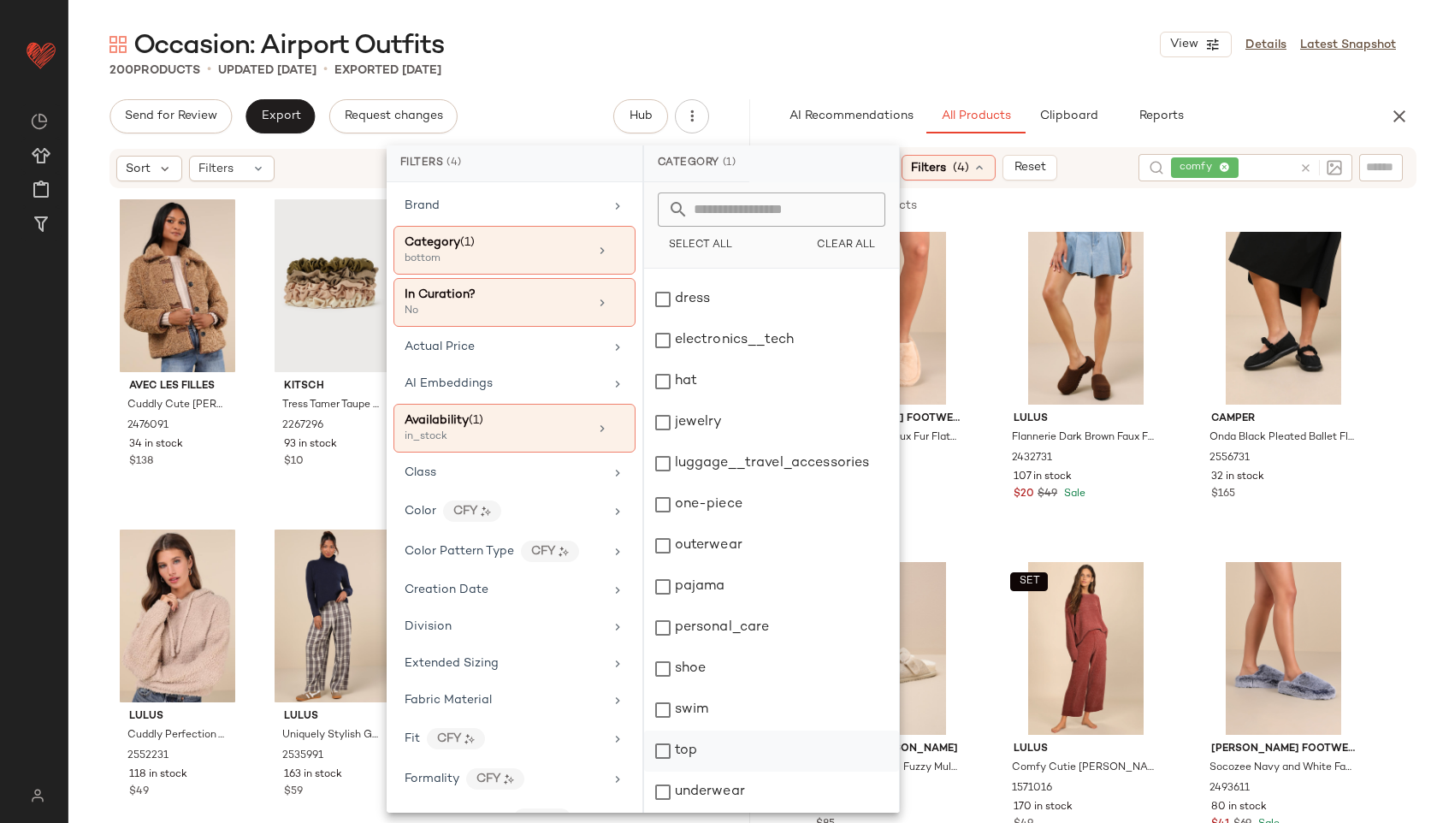
click at [703, 746] on div "top" at bounding box center [771, 750] width 255 height 41
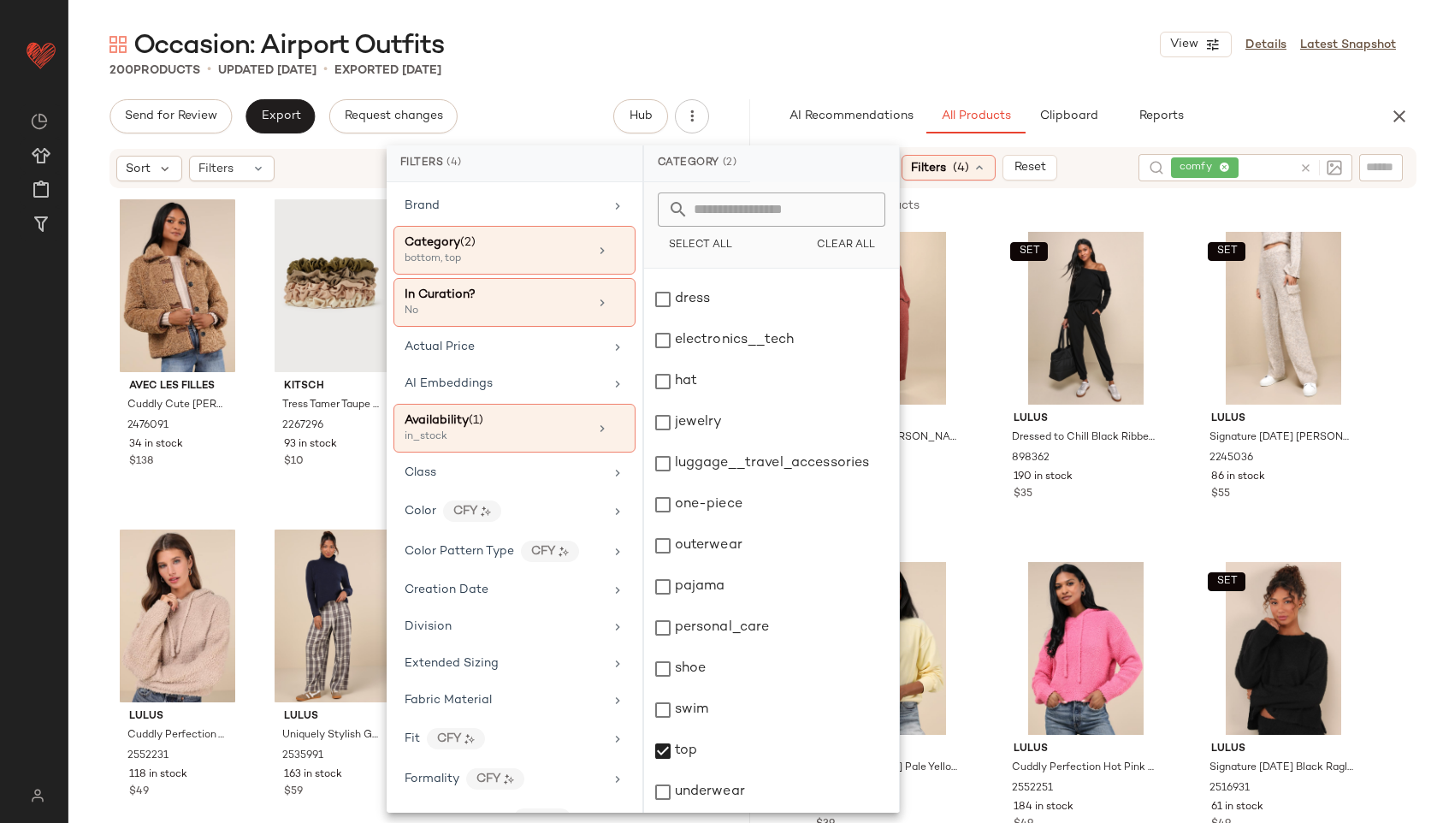
click at [1078, 52] on div "Occasion: Airport Outfits View Details Latest Snapshot" at bounding box center [752, 44] width 1368 height 34
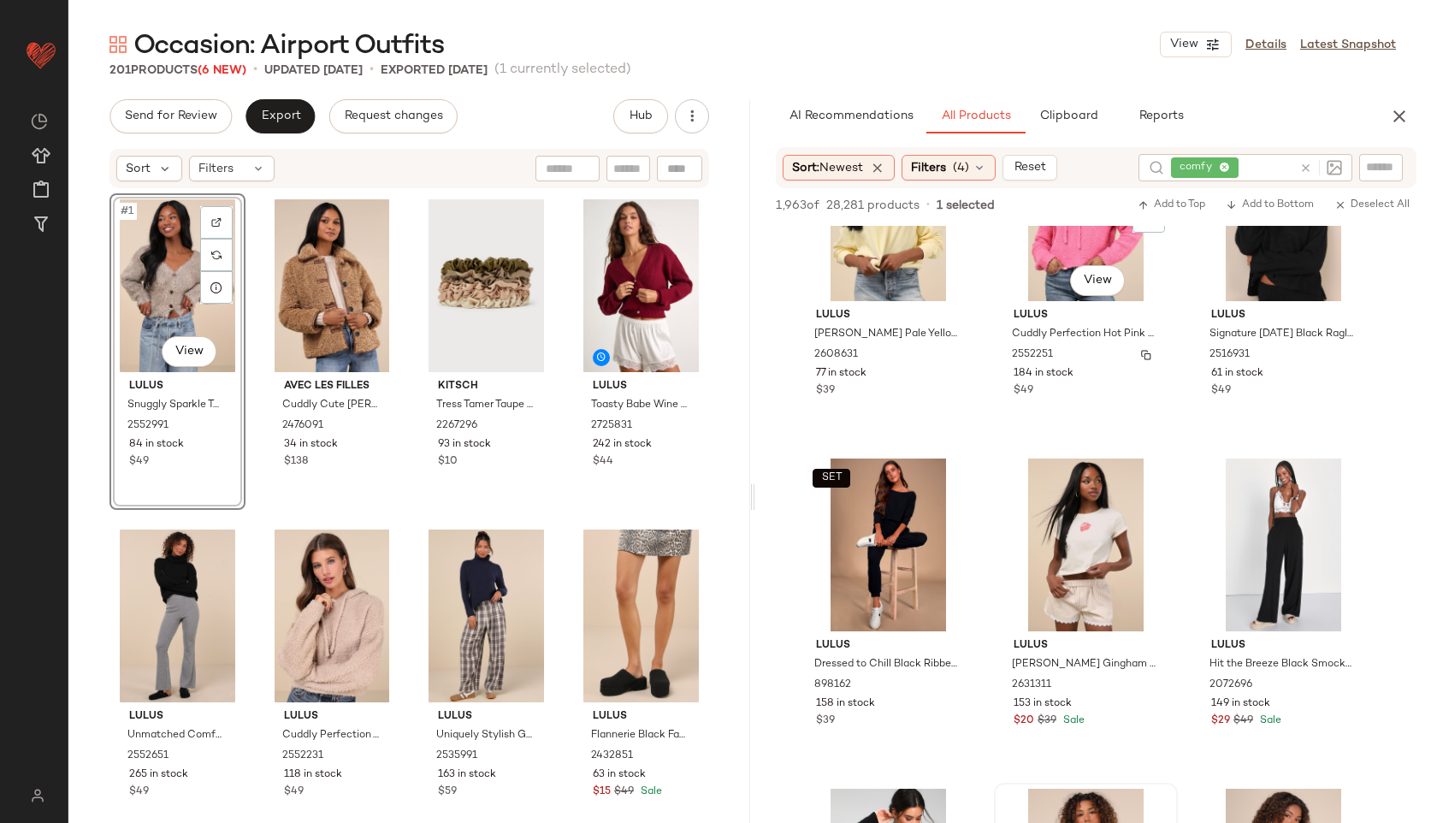
scroll to position [435, 0]
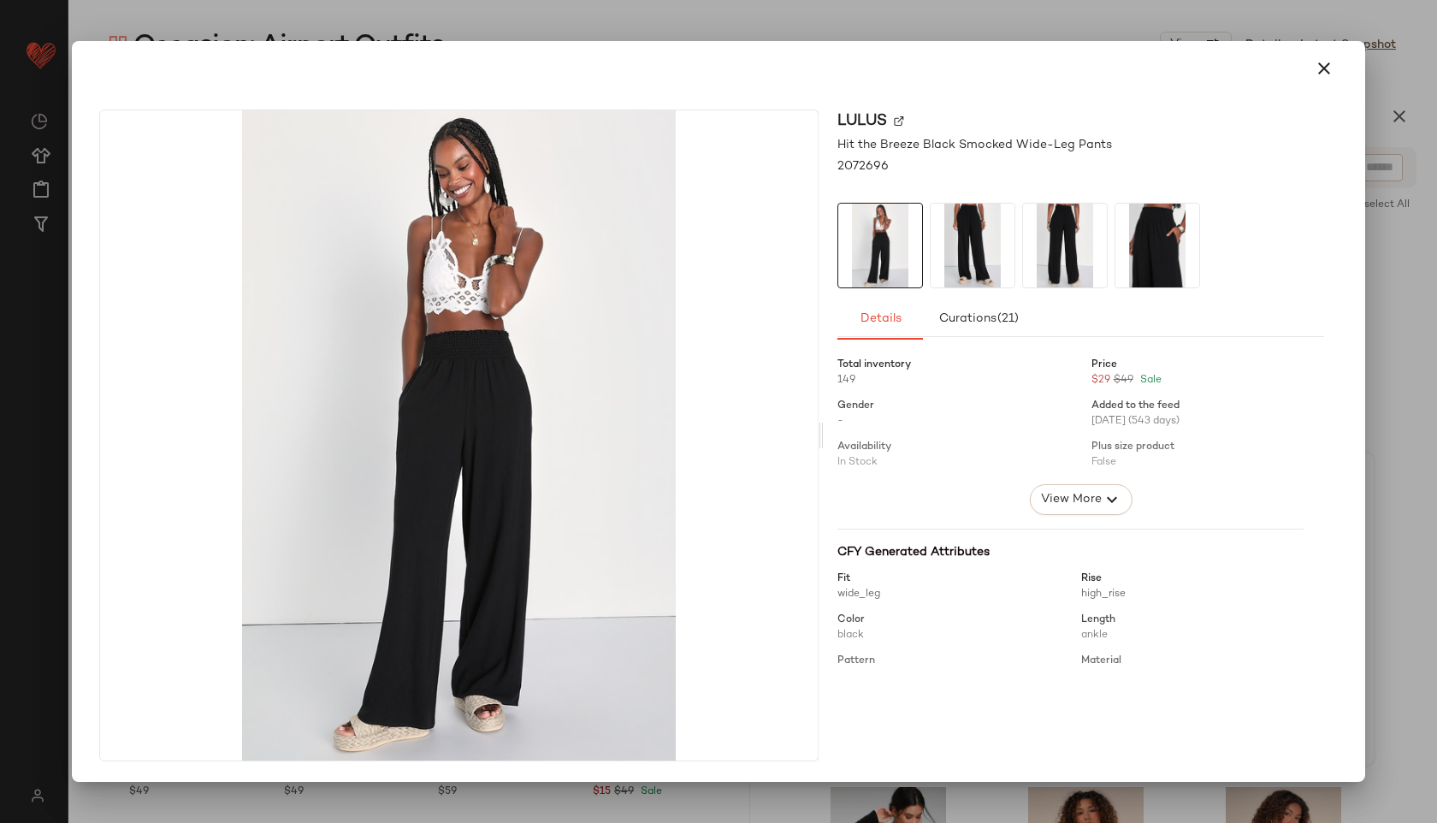
click at [953, 235] on img at bounding box center [972, 246] width 84 height 84
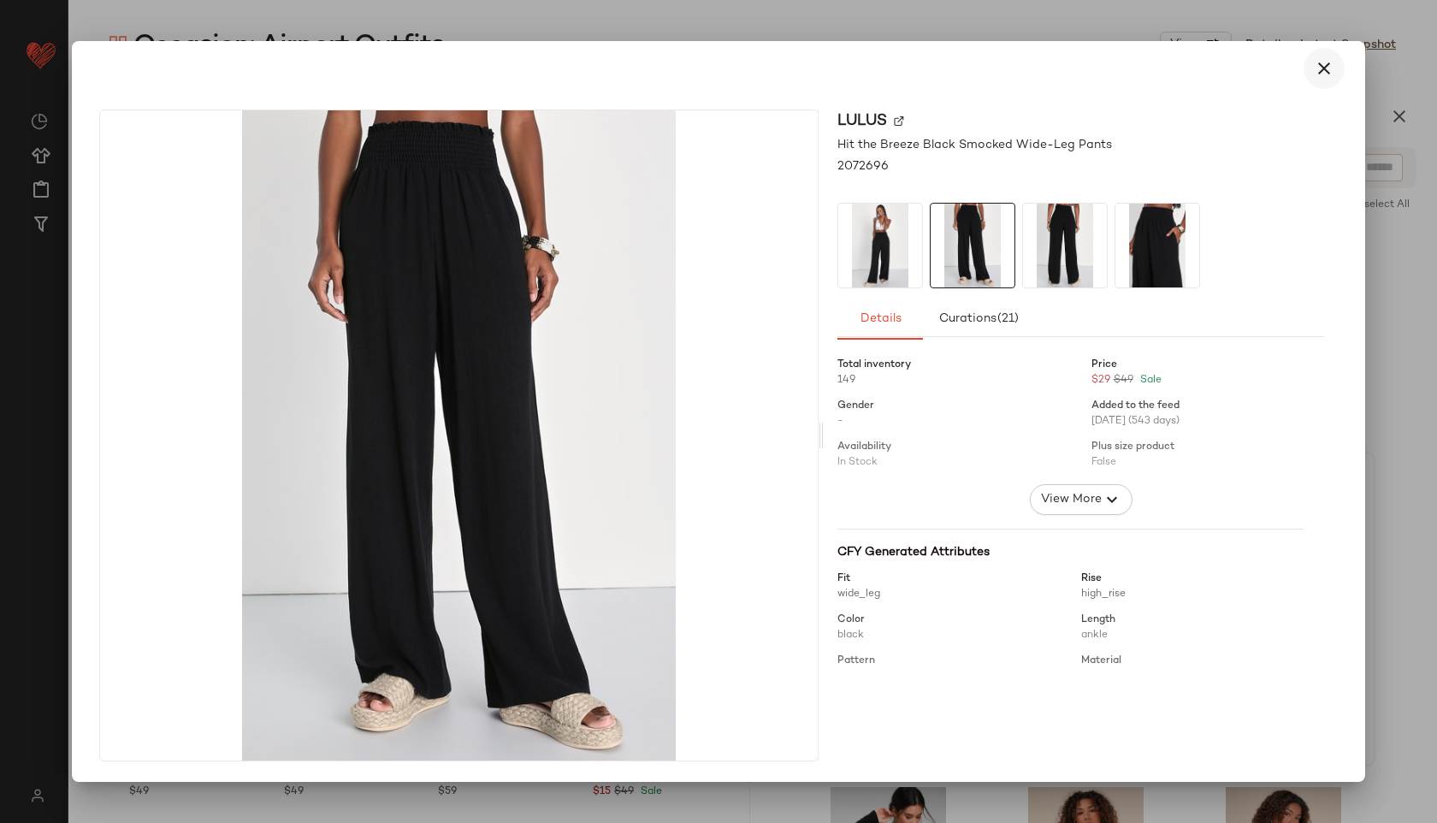
click at [1319, 68] on icon "button" at bounding box center [1323, 68] width 21 height 21
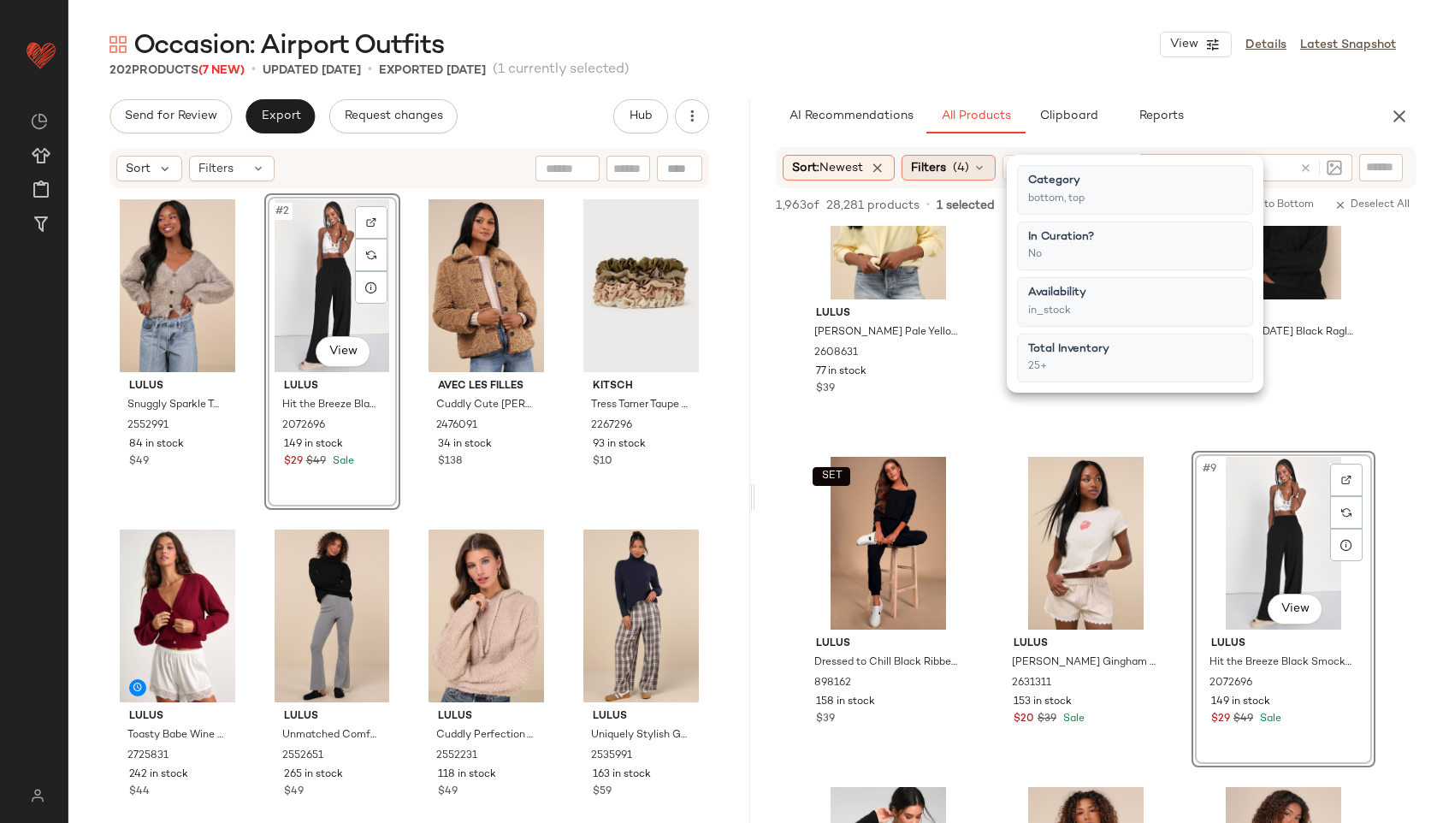
click at [946, 175] on span "Filters" at bounding box center [928, 168] width 35 height 18
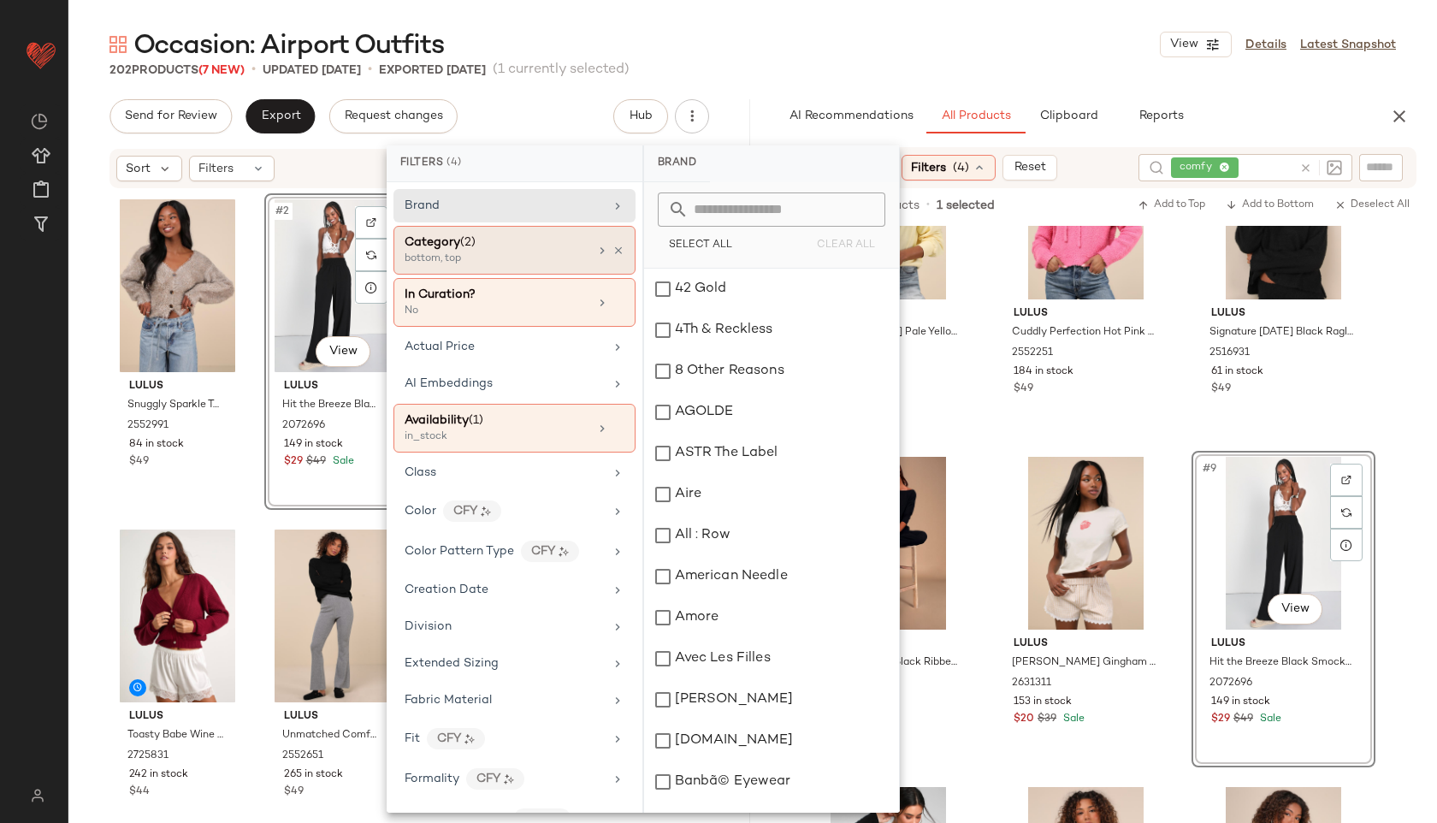
click at [516, 267] on div "Category (2) bottom, top" at bounding box center [514, 250] width 242 height 49
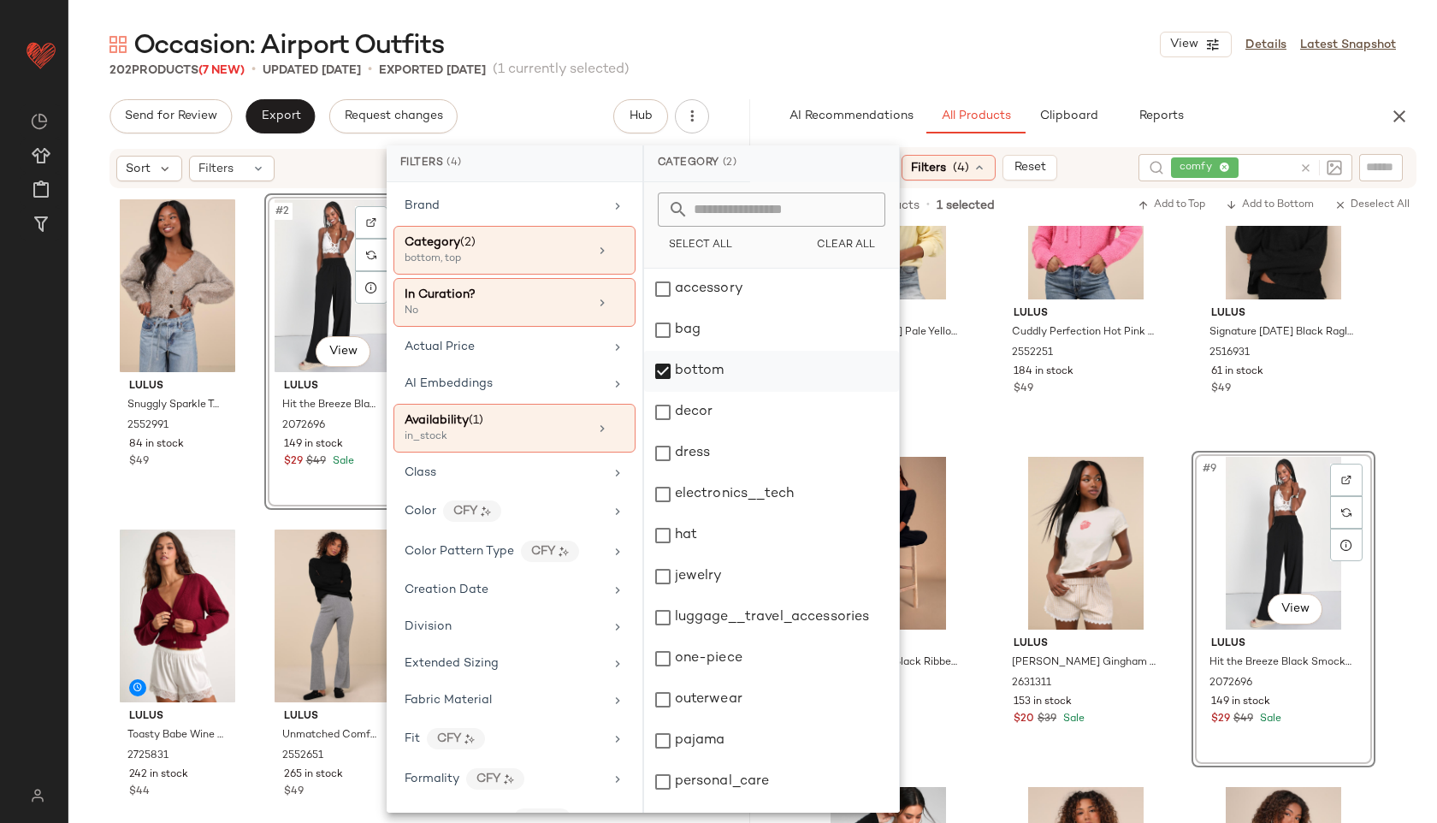
click at [686, 375] on div "bottom" at bounding box center [771, 371] width 255 height 41
click at [708, 655] on div "one-piece" at bounding box center [771, 658] width 255 height 41
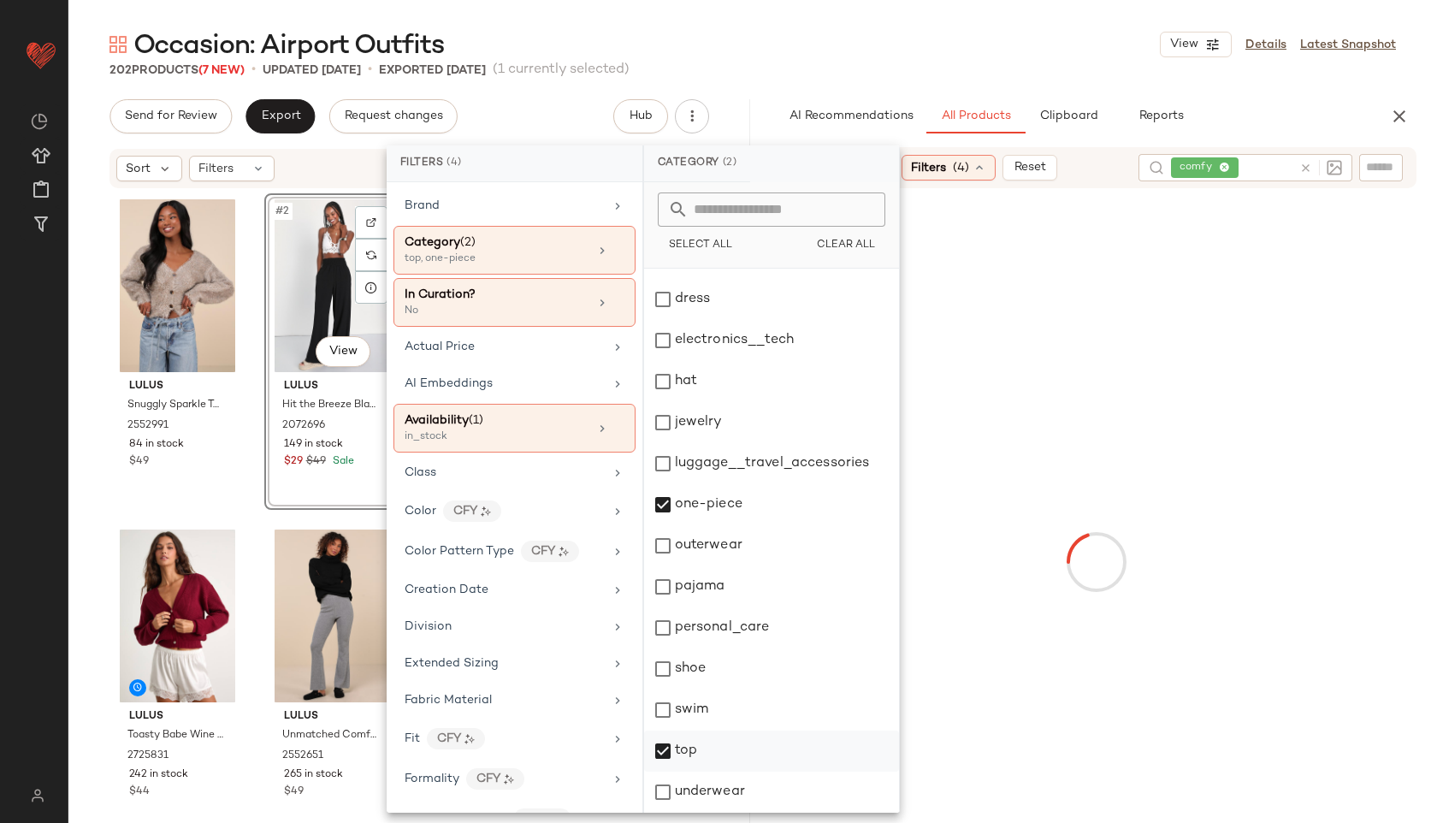
click at [699, 747] on div "top" at bounding box center [771, 750] width 255 height 41
click at [929, 41] on div "Occasion: Airport Outfits View Details Latest Snapshot" at bounding box center [752, 44] width 1368 height 34
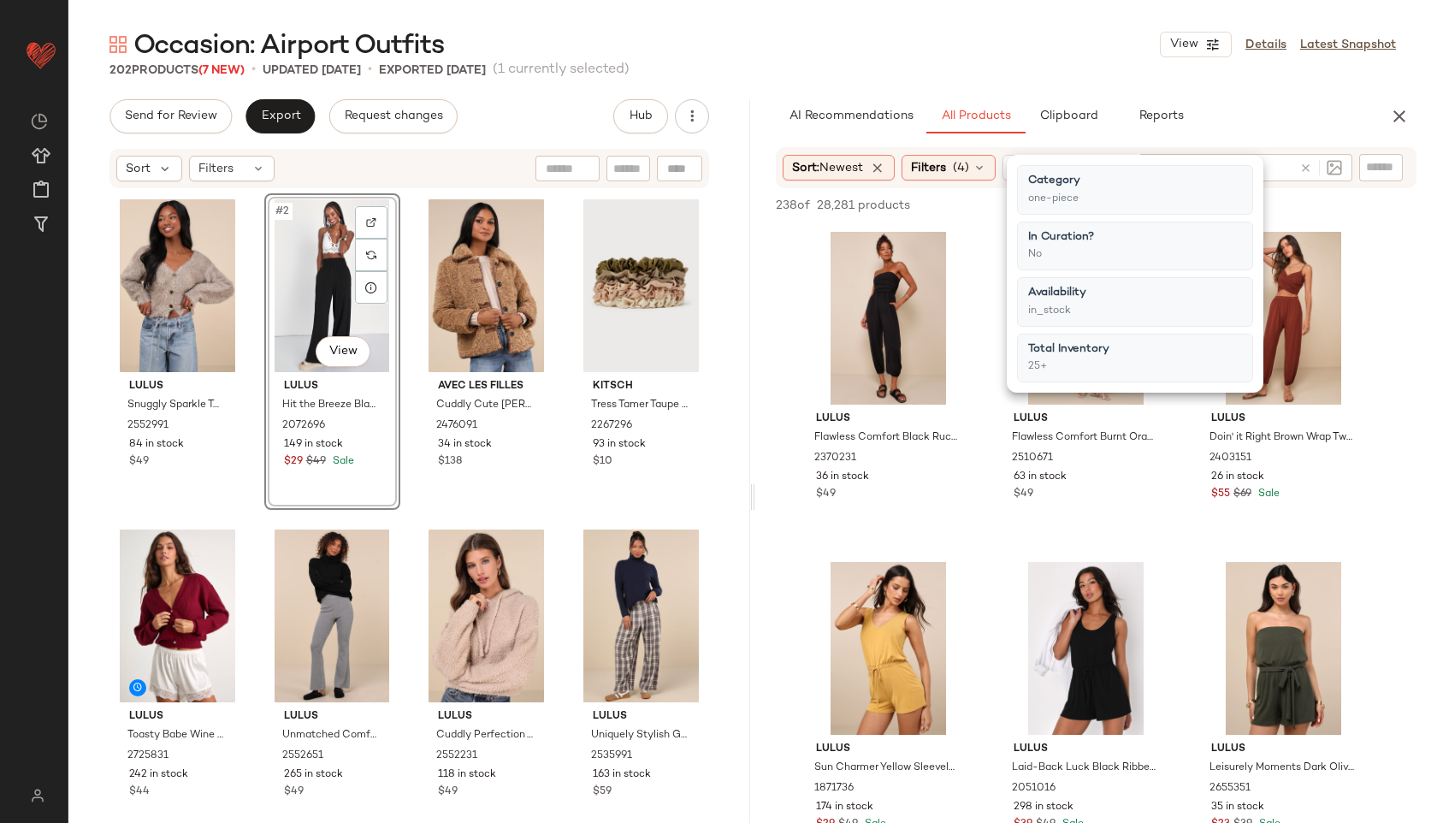
click at [929, 41] on div "Occasion: Airport Outfits View Details Latest Snapshot" at bounding box center [752, 44] width 1368 height 34
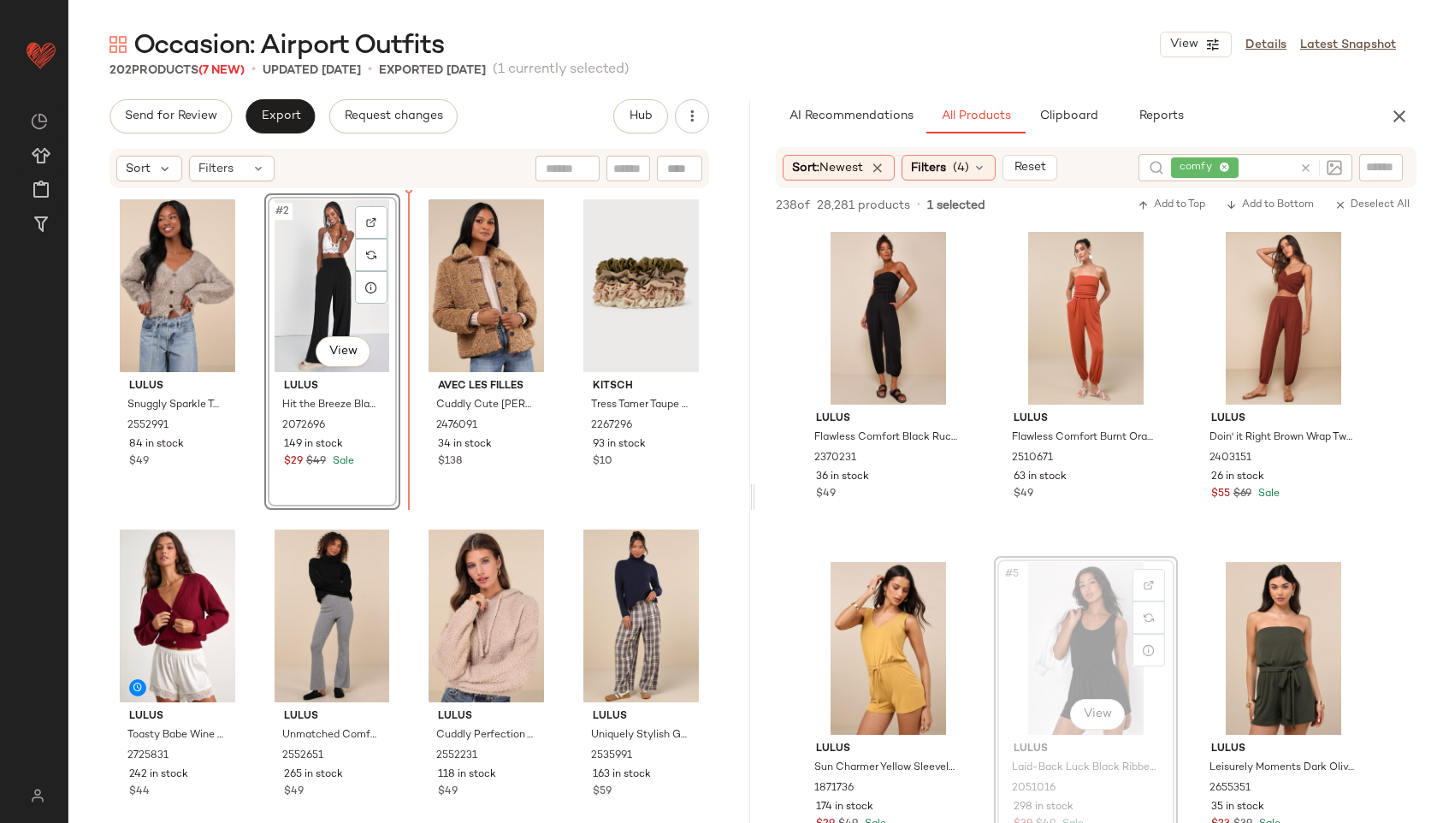
drag, startPoint x: 1065, startPoint y: 674, endPoint x: 1053, endPoint y: 664, distance: 15.2
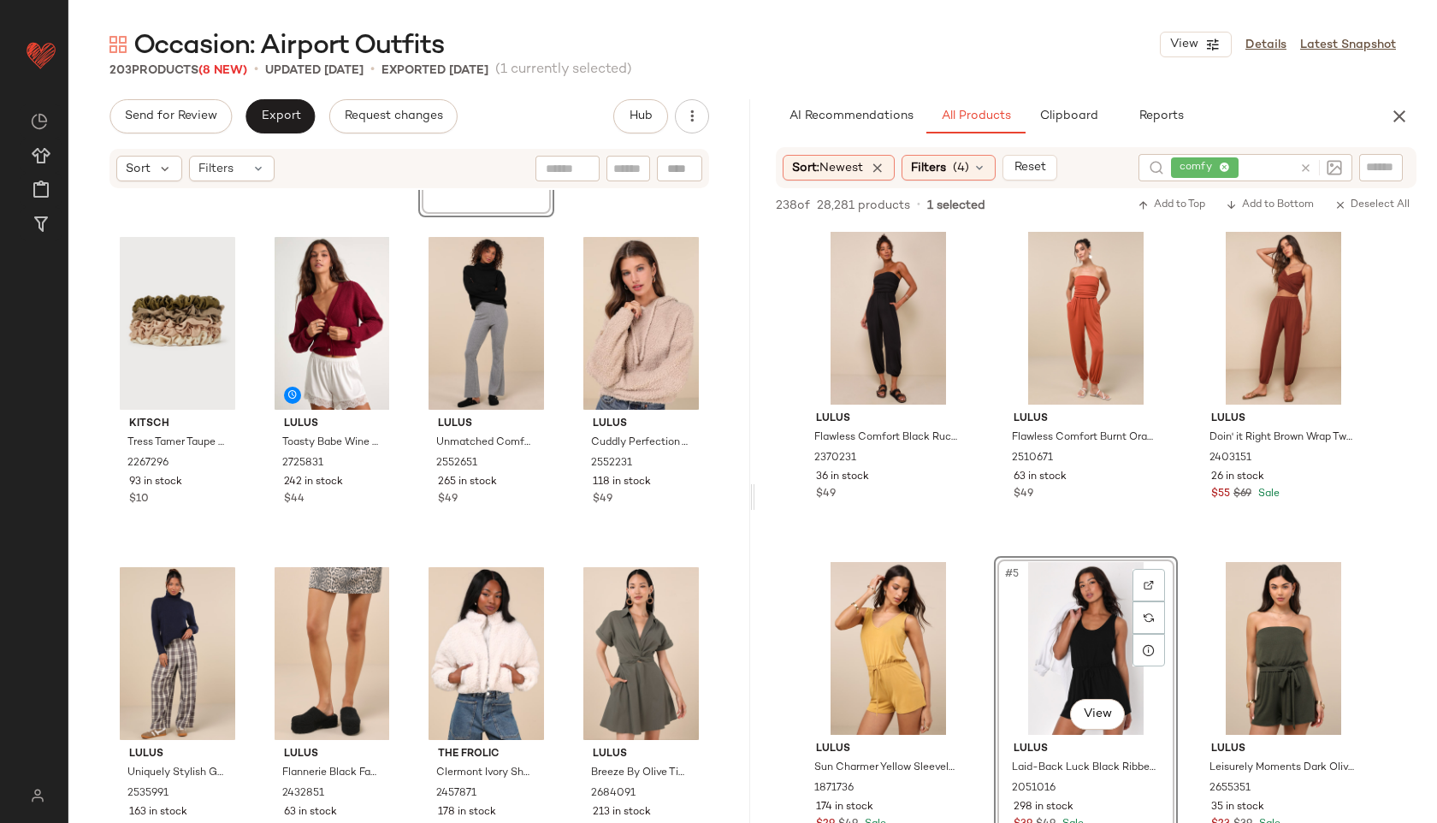
scroll to position [0, 0]
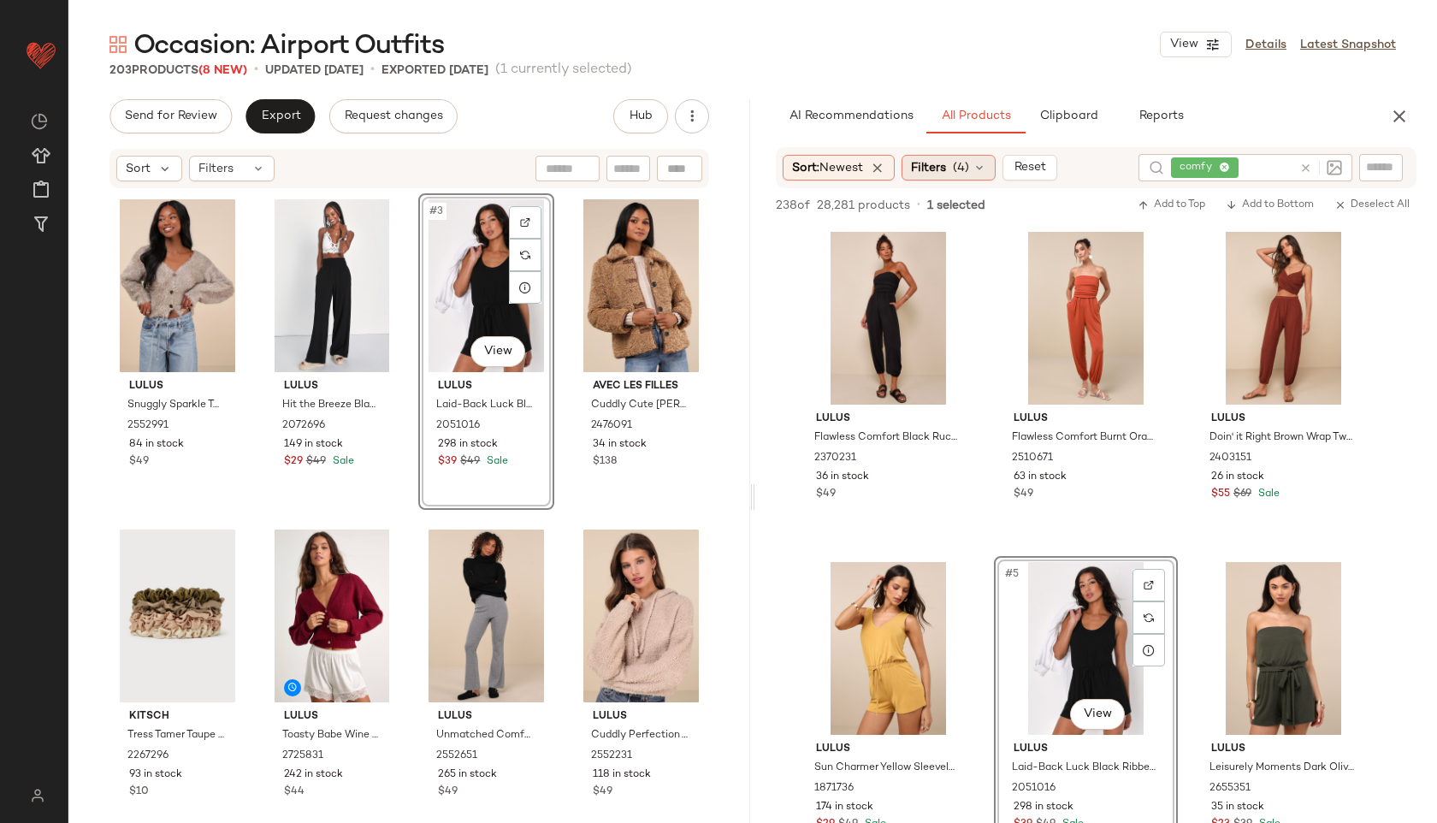
click at [965, 161] on span "(4)" at bounding box center [961, 168] width 16 height 18
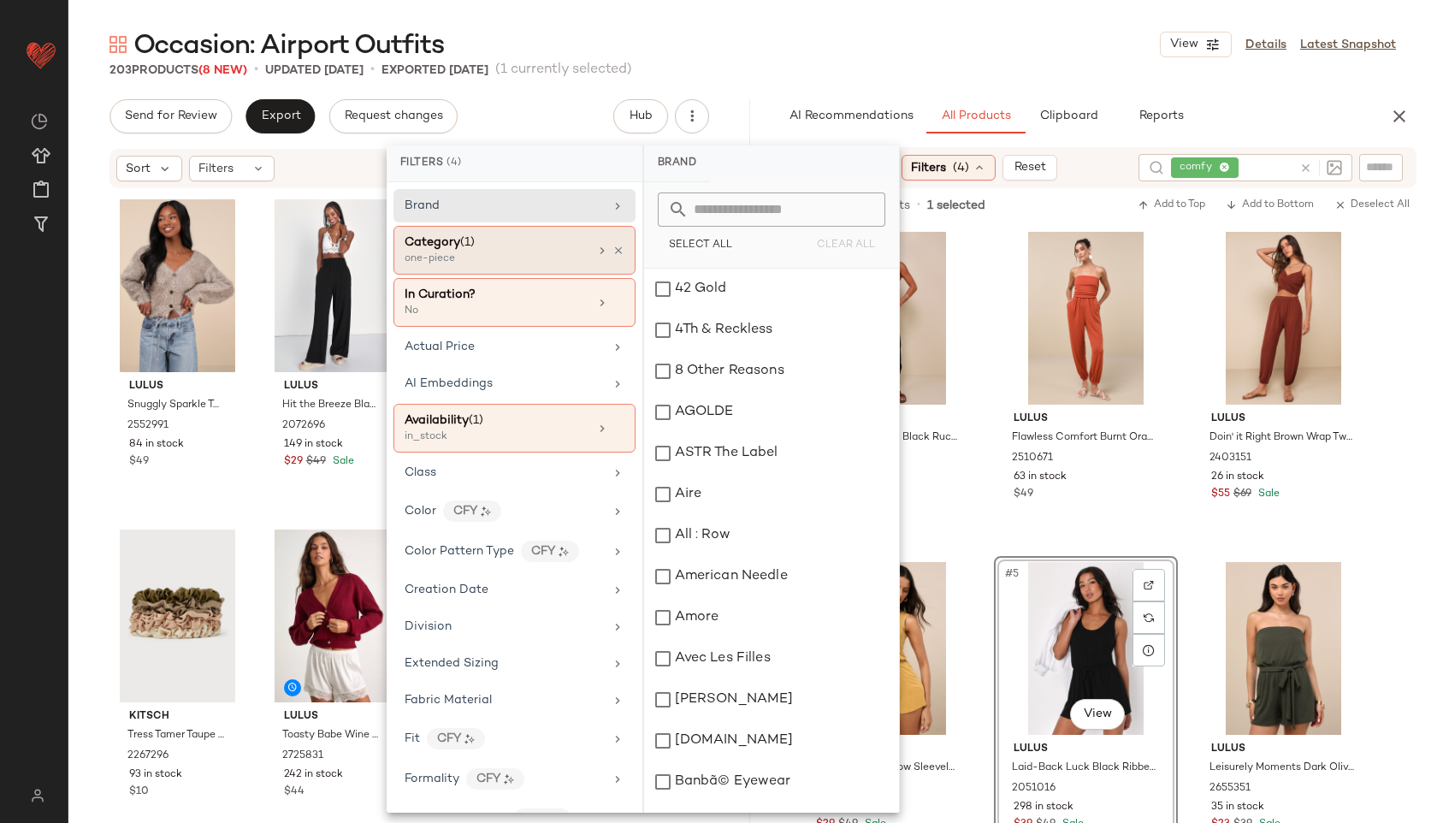
click at [572, 270] on div "Category (1) one-piece" at bounding box center [514, 250] width 242 height 49
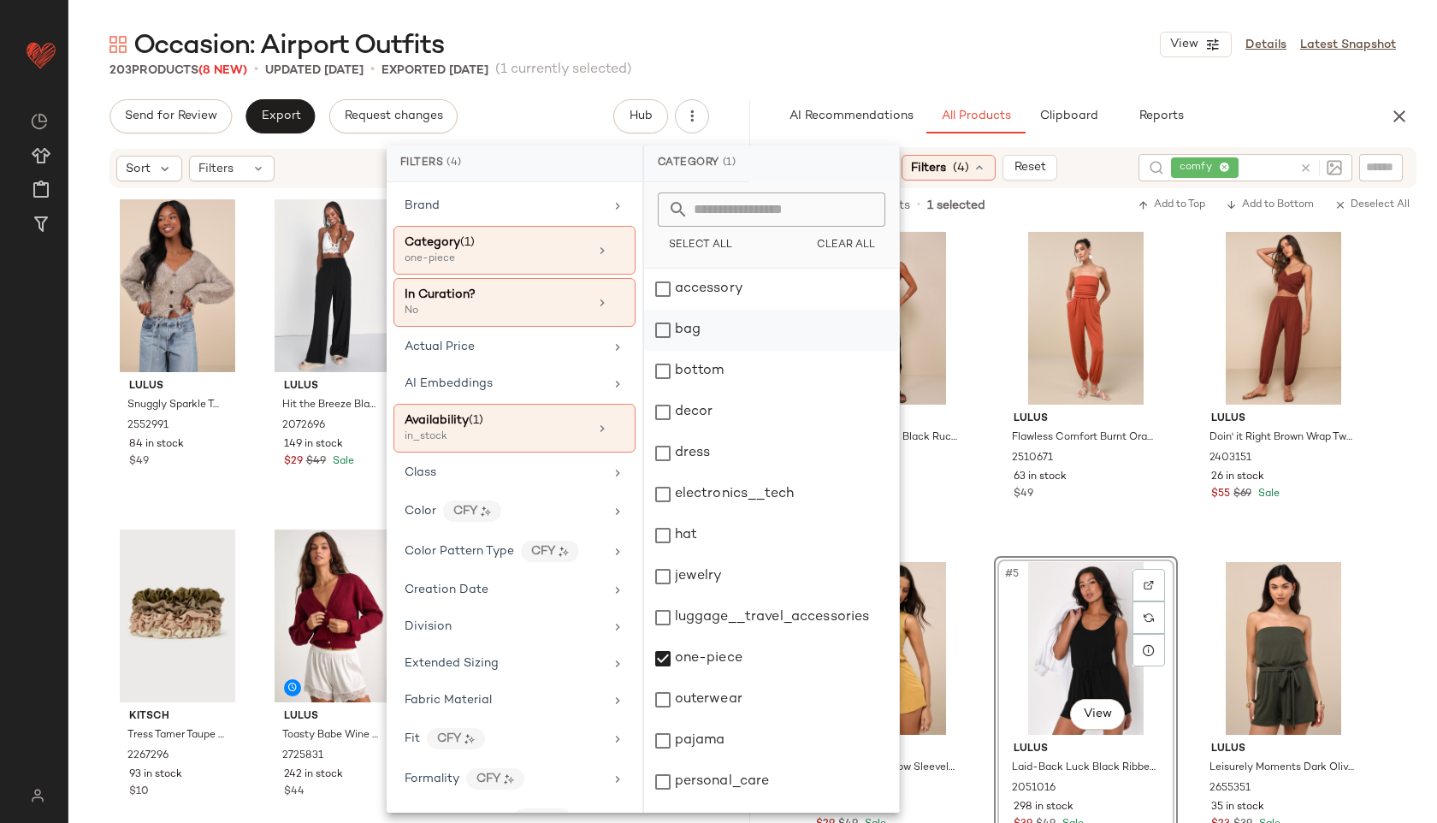
click at [699, 340] on div "bag" at bounding box center [771, 330] width 255 height 41
click at [717, 658] on div "one-piece" at bounding box center [771, 658] width 255 height 41
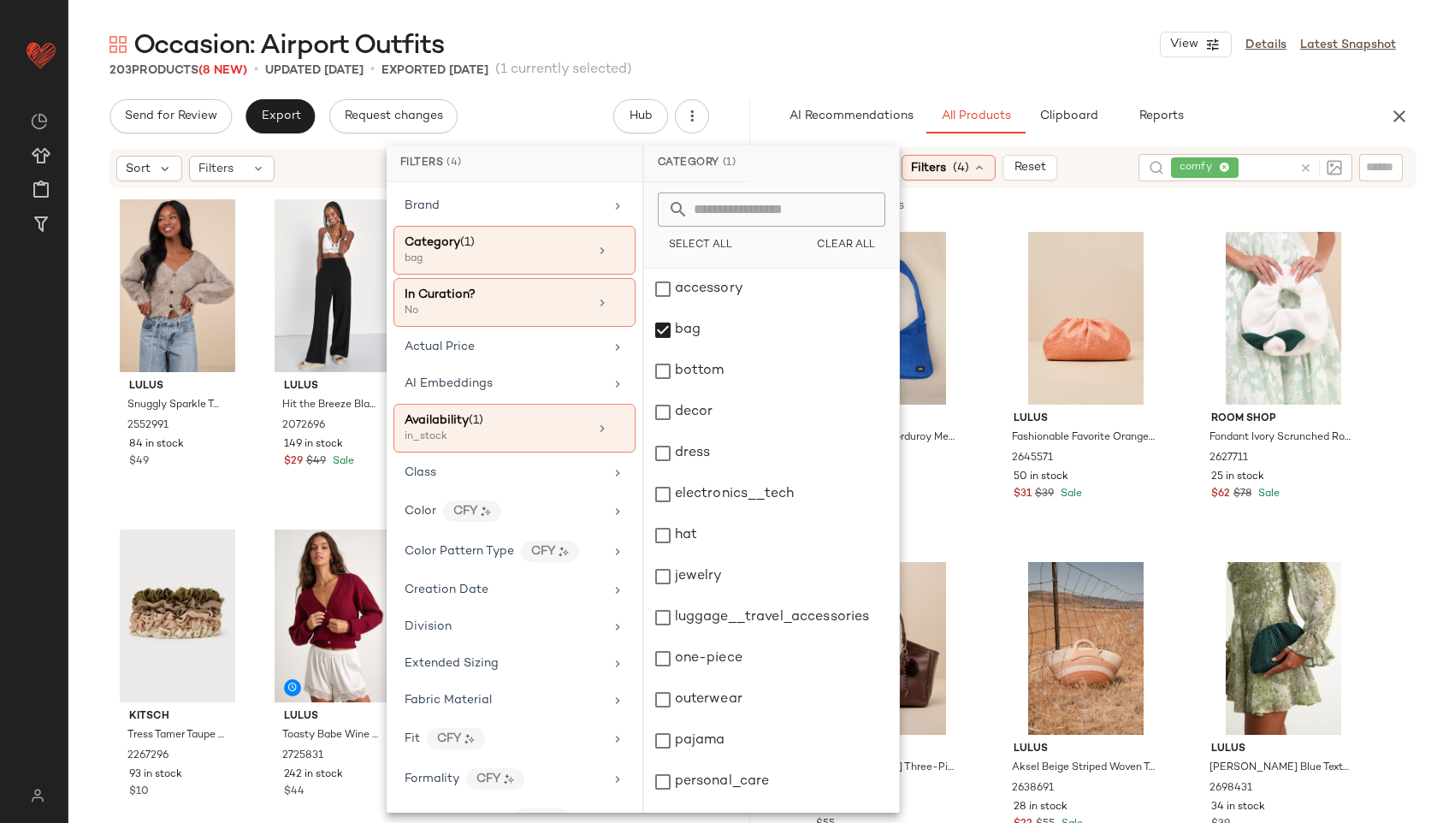
click at [946, 47] on div "Occasion: Airport Outfits View Details Latest Snapshot" at bounding box center [752, 44] width 1368 height 34
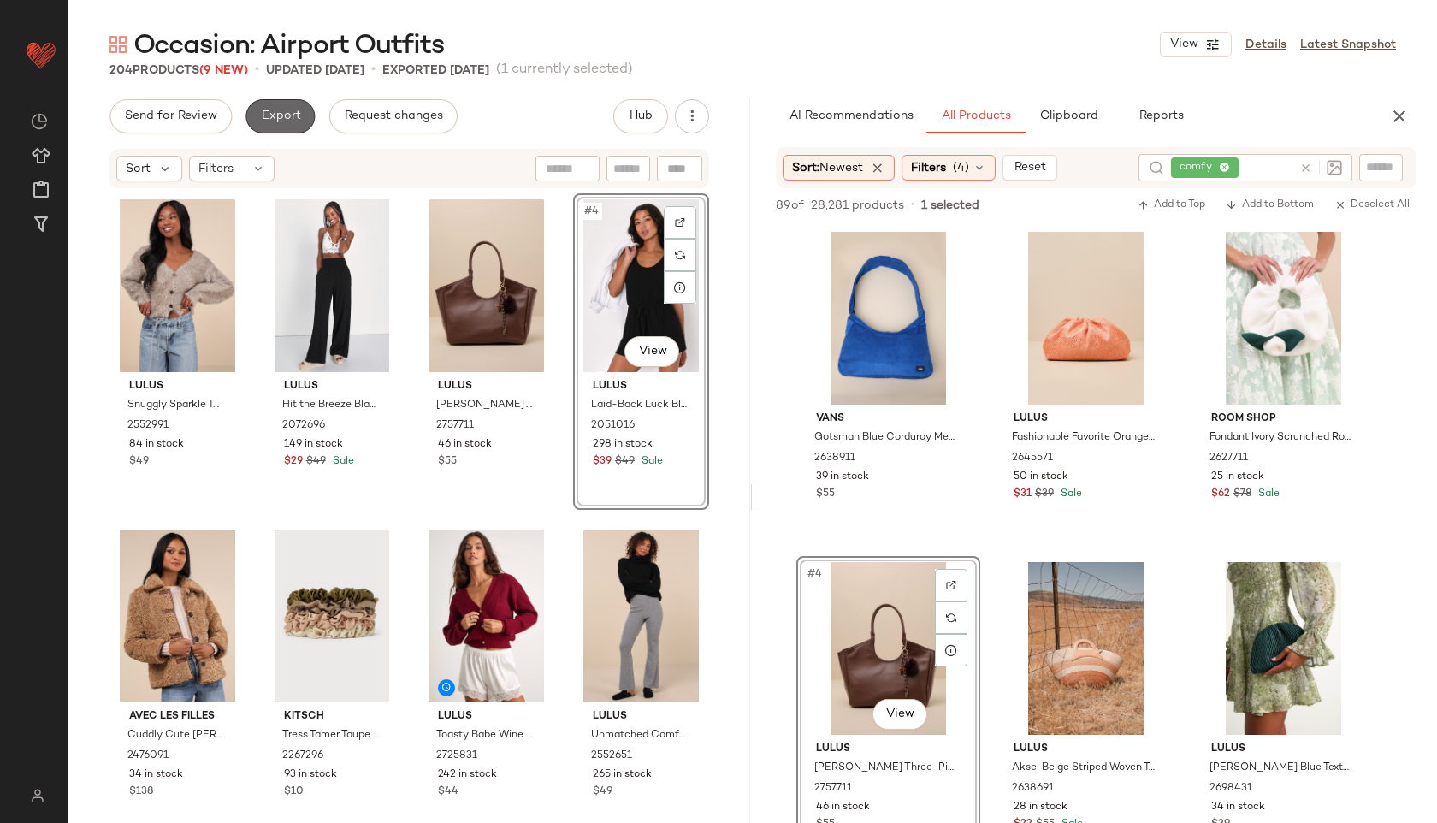
click at [292, 118] on span "Export" at bounding box center [280, 116] width 40 height 14
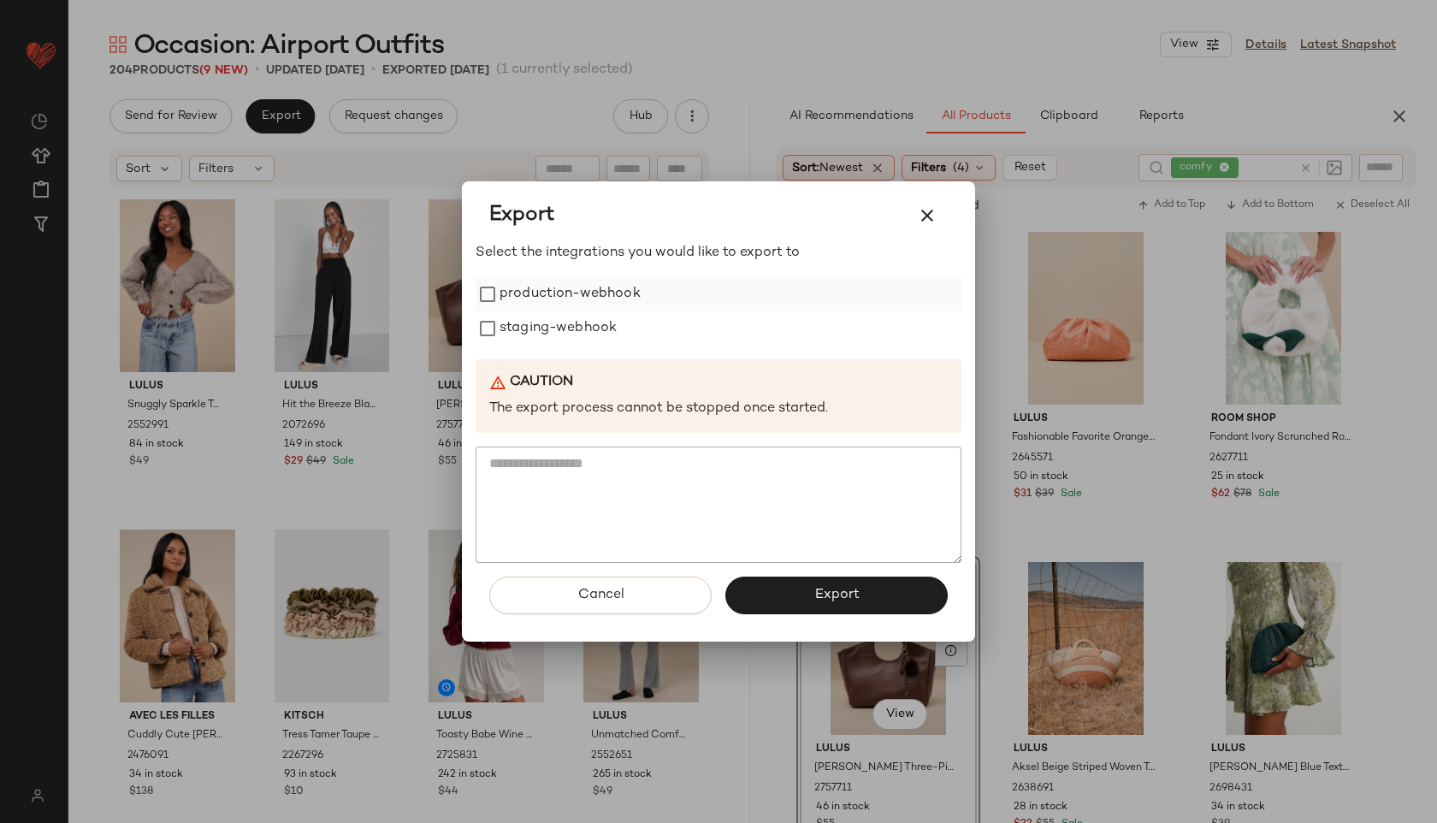
click at [536, 284] on label "production-webhook" at bounding box center [569, 294] width 141 height 34
click at [525, 325] on label "staging-webhook" at bounding box center [557, 328] width 117 height 34
click at [804, 597] on button "Export" at bounding box center [836, 595] width 222 height 38
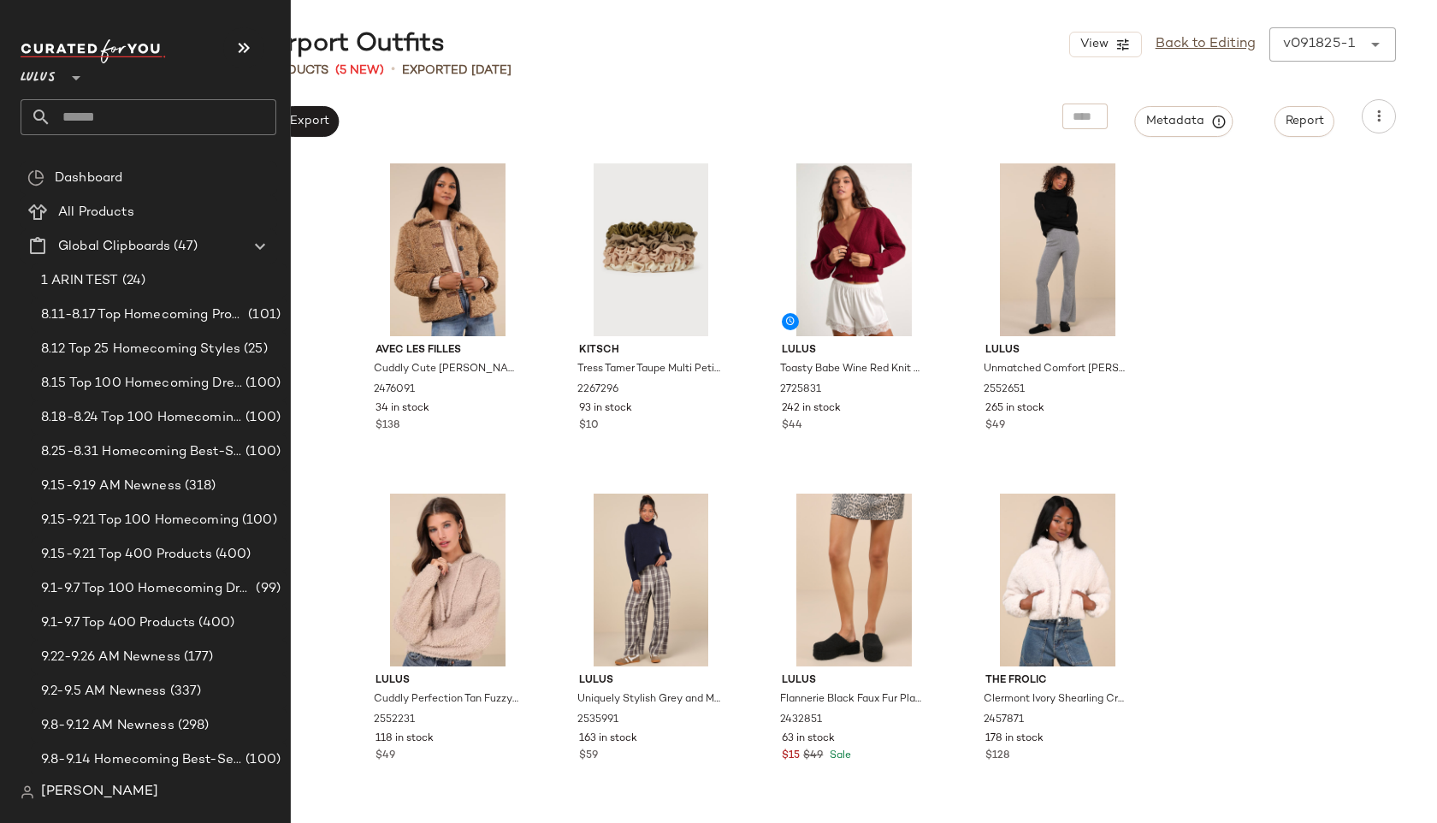
click at [84, 119] on input "text" at bounding box center [163, 117] width 225 height 36
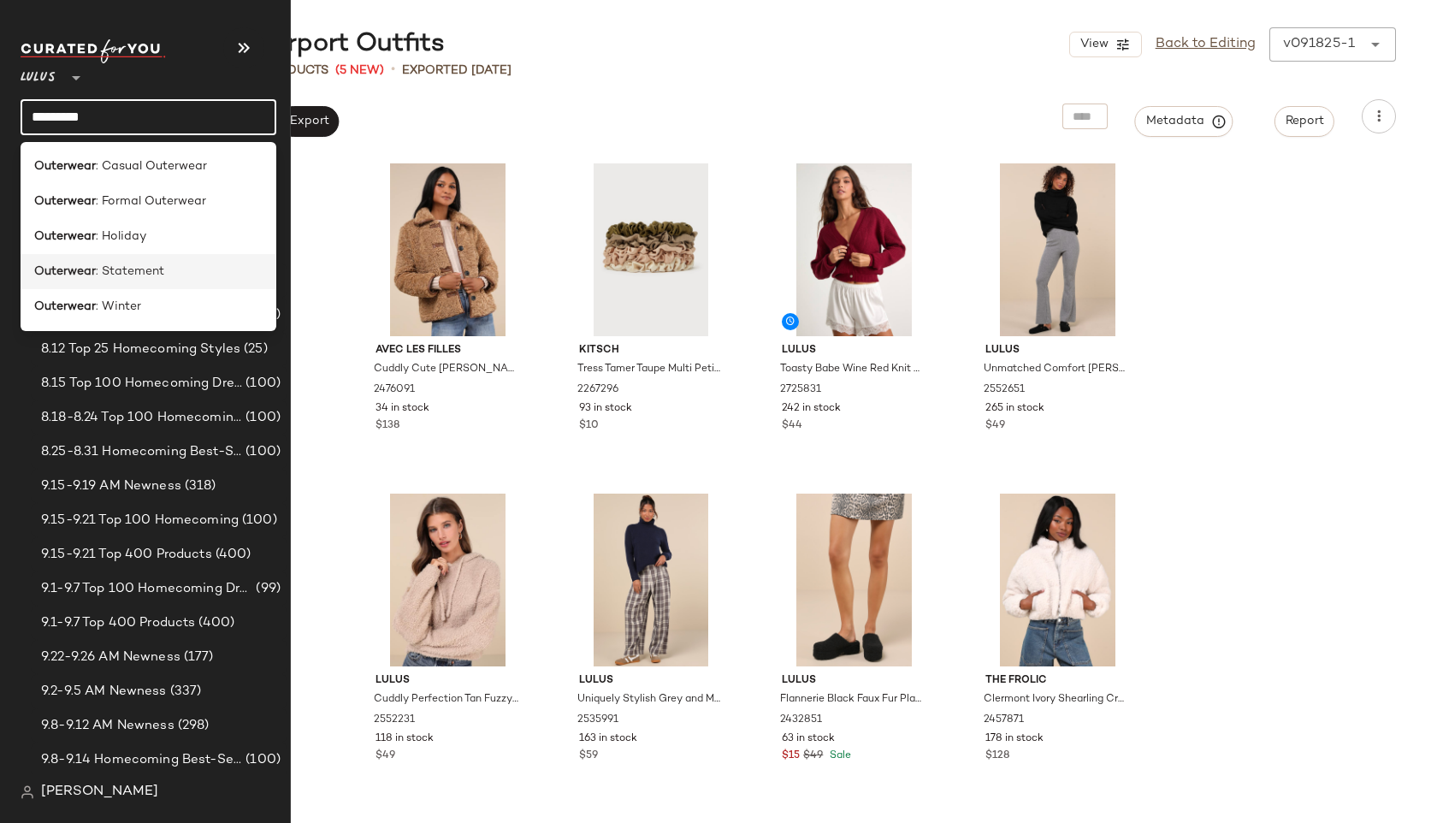
type input "*********"
click at [76, 267] on b "Outerwear" at bounding box center [65, 272] width 62 height 18
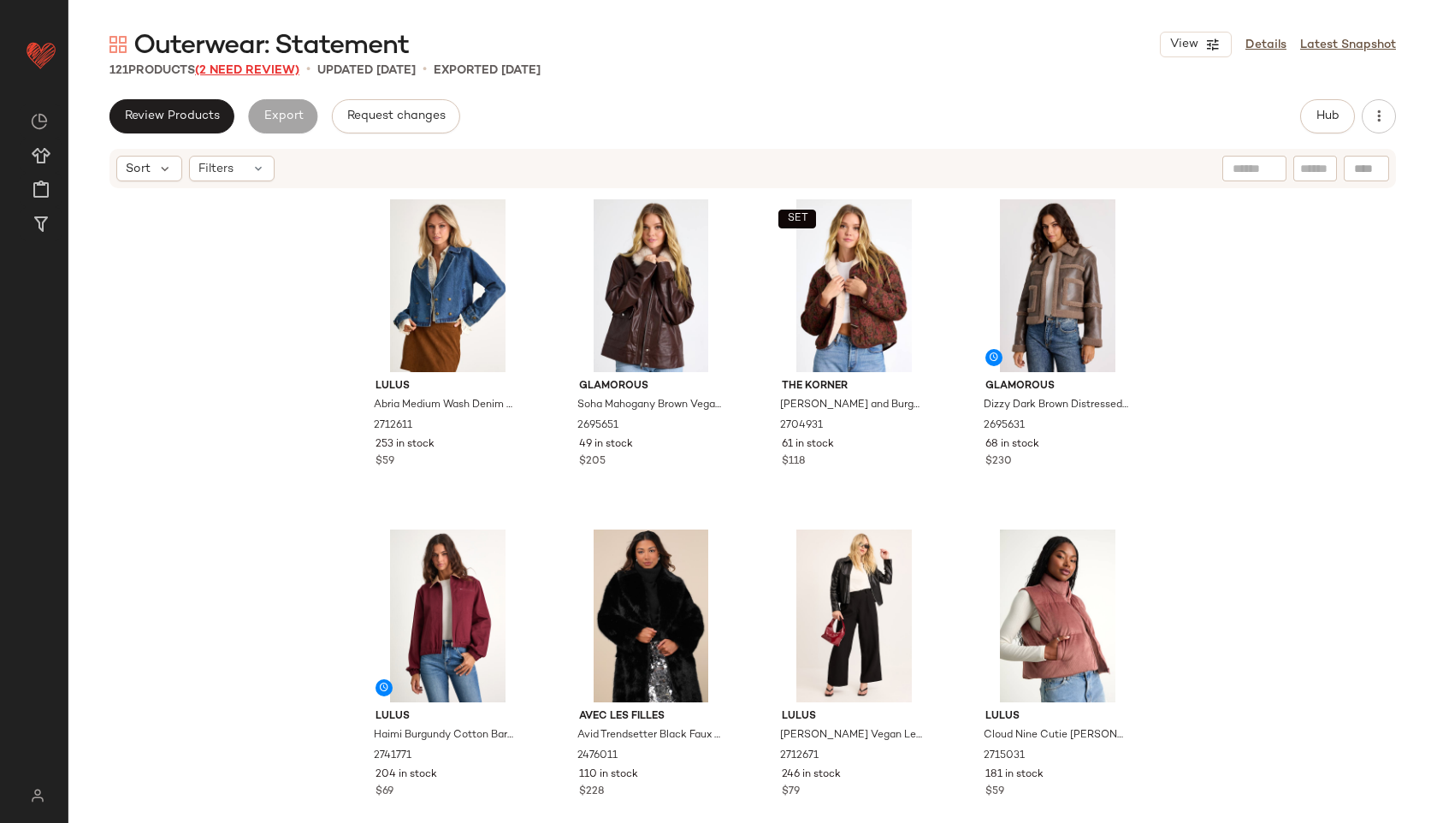
click at [286, 72] on span "(2 Need Review)" at bounding box center [247, 70] width 104 height 13
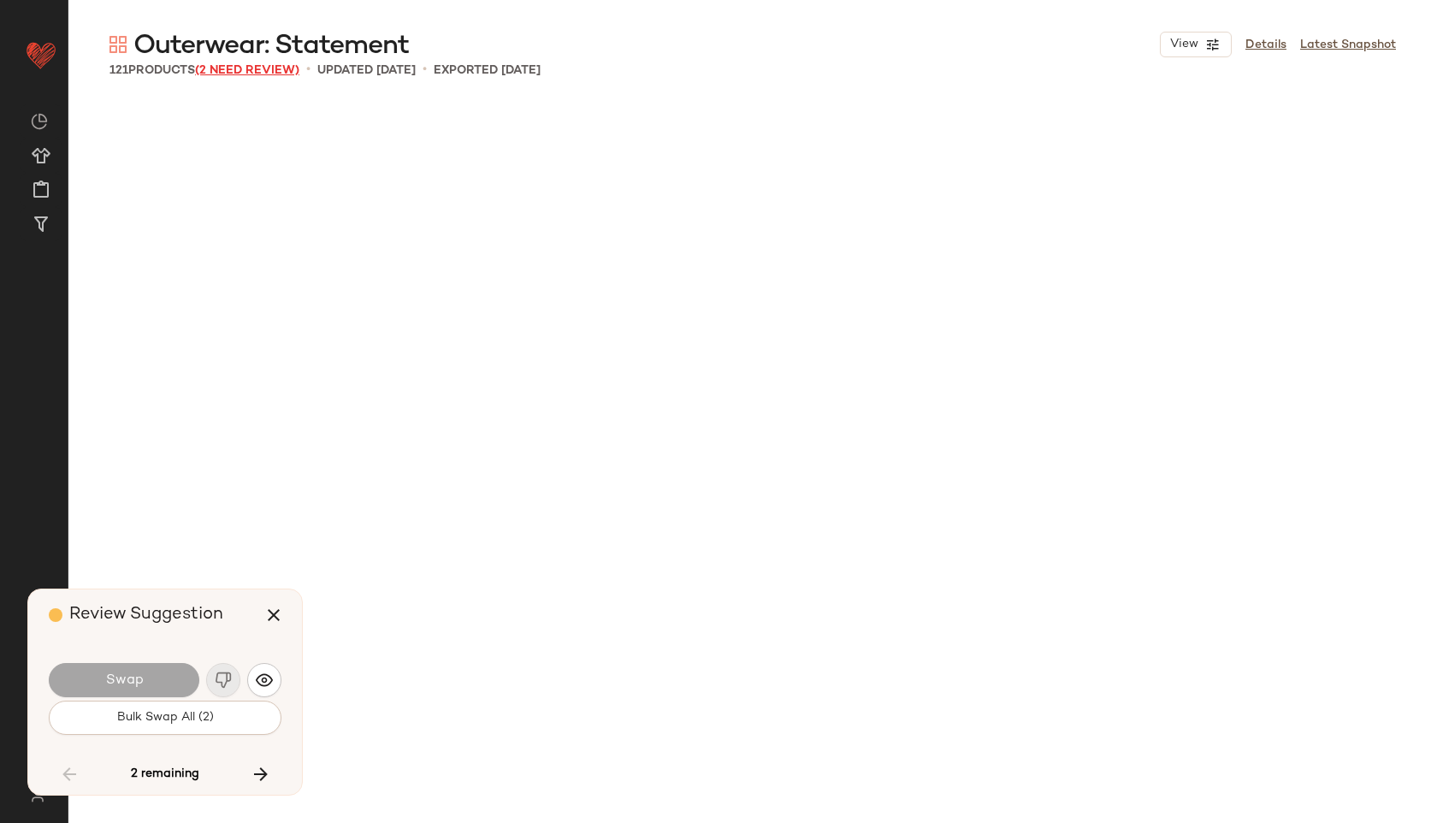
scroll to position [8582, 0]
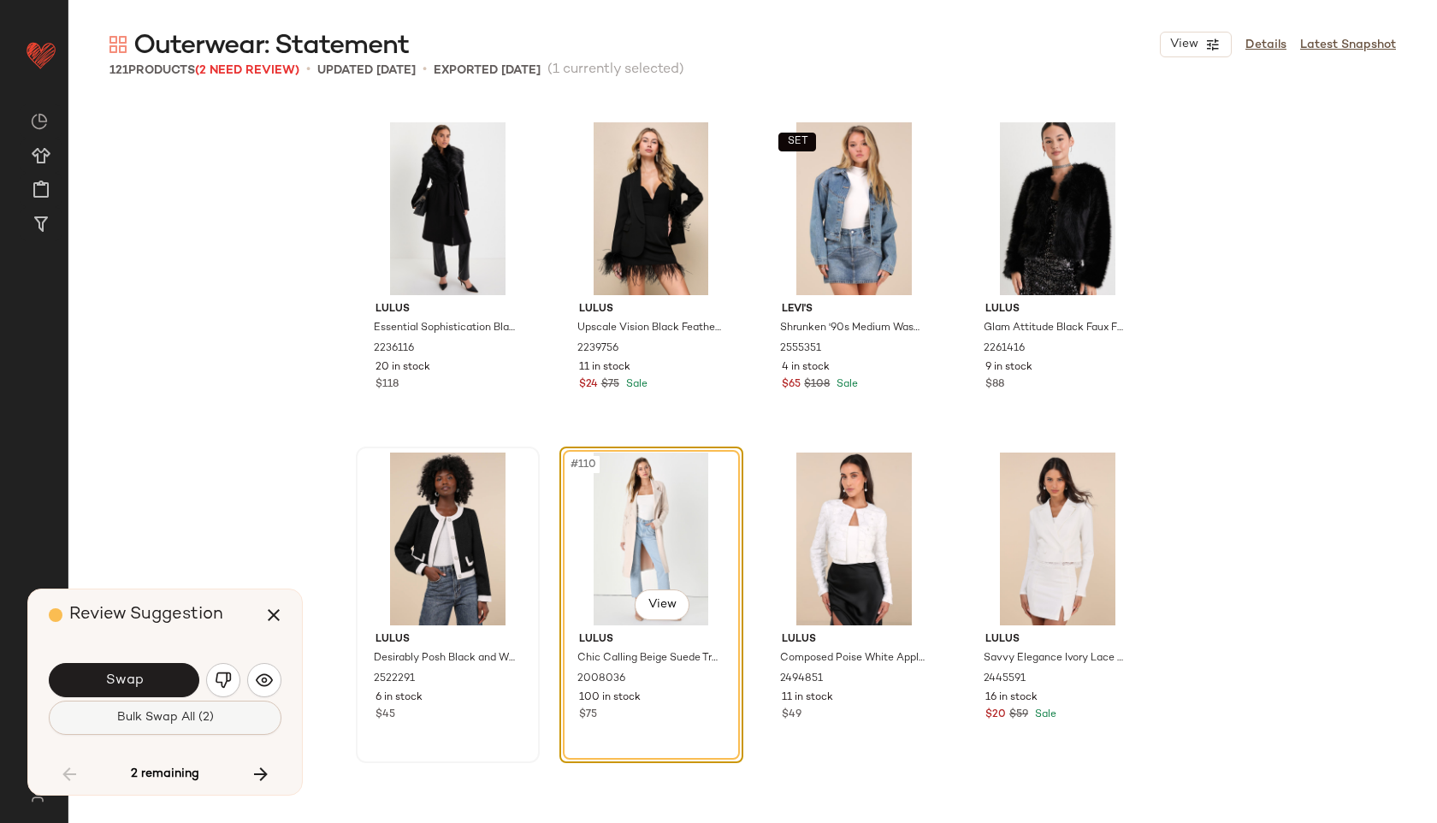
click at [205, 717] on span "Bulk Swap All (2)" at bounding box center [164, 718] width 97 height 14
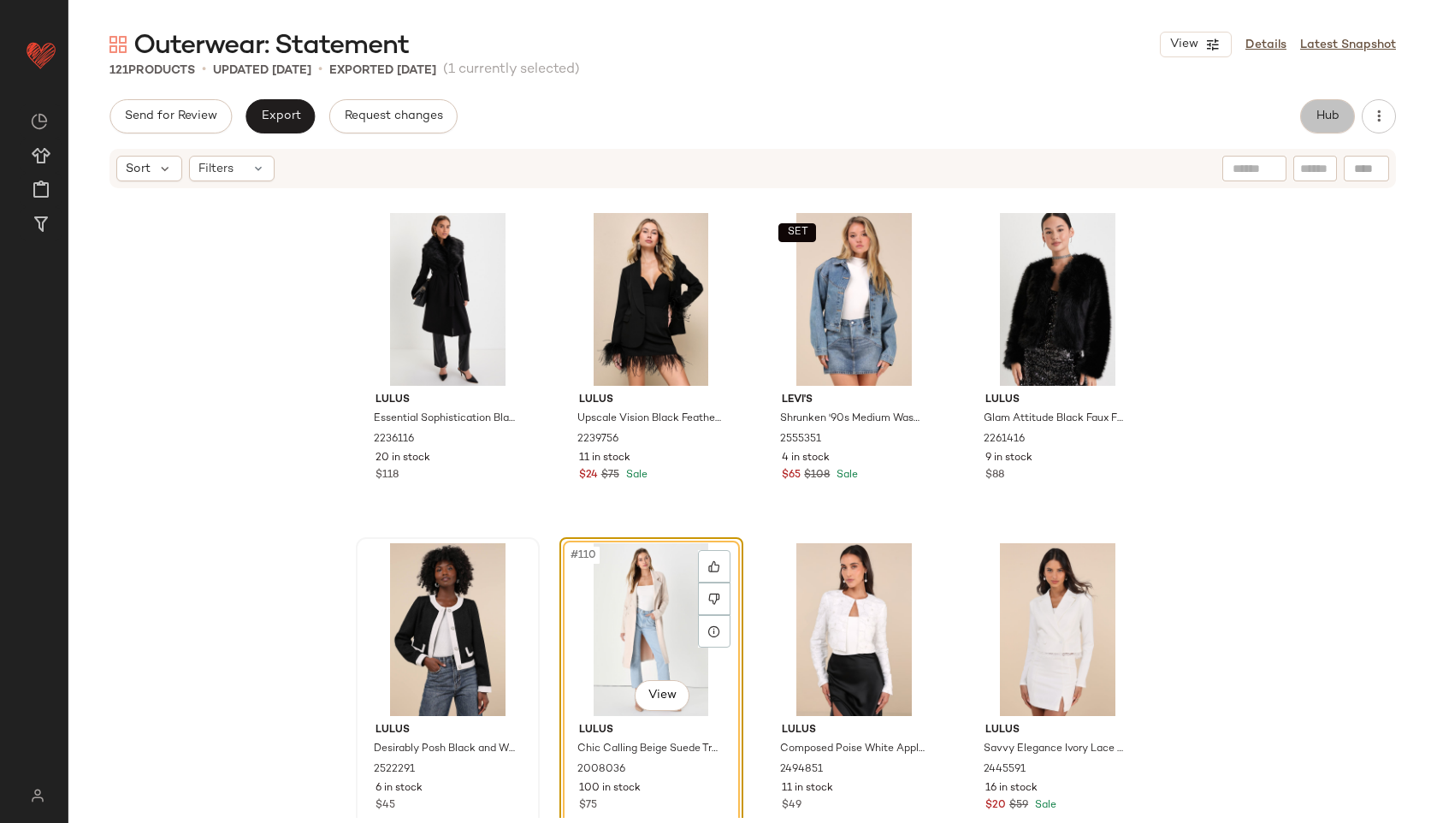
click at [1330, 101] on button "Hub" at bounding box center [1327, 116] width 55 height 34
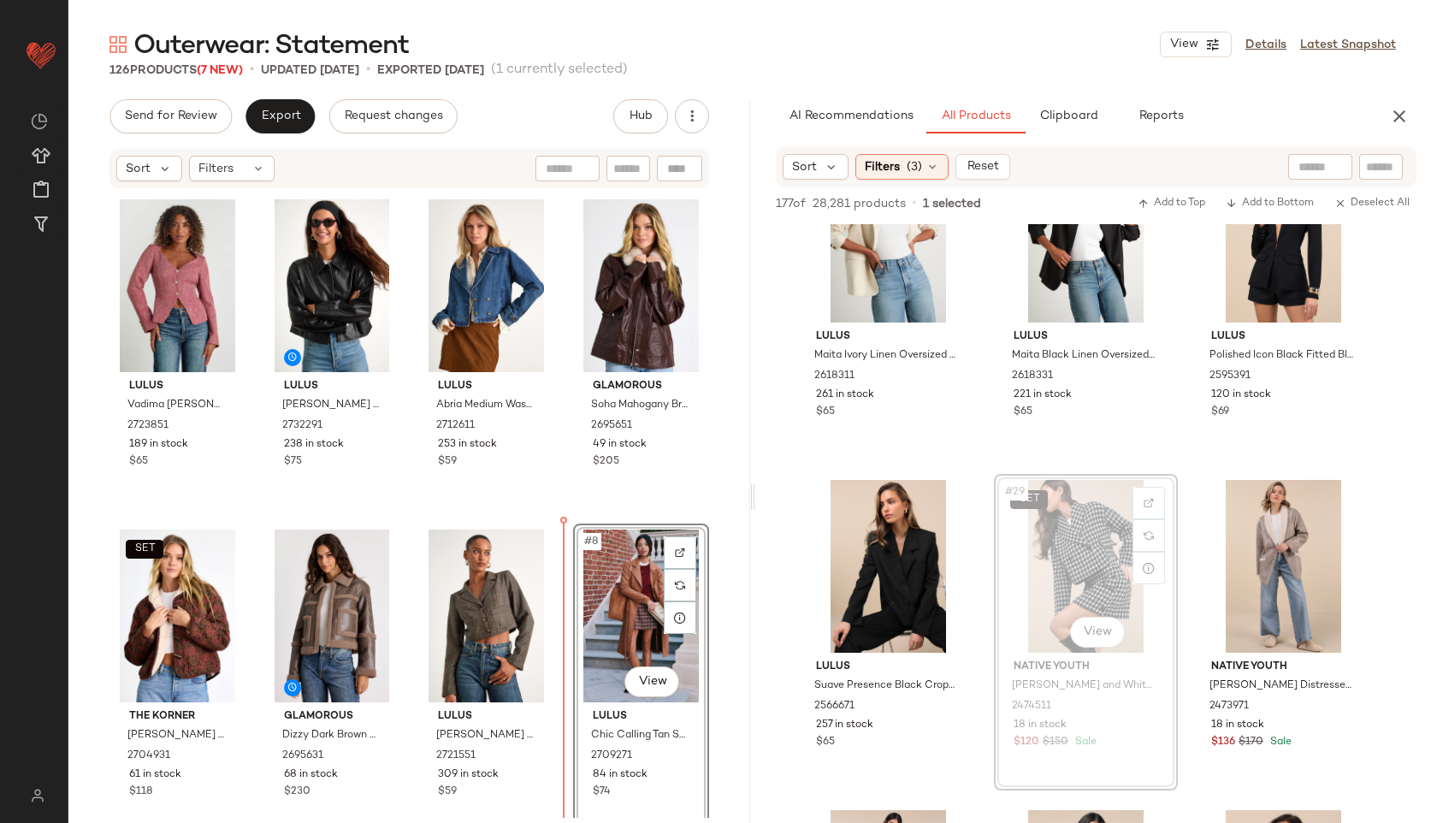
scroll to position [4, 0]
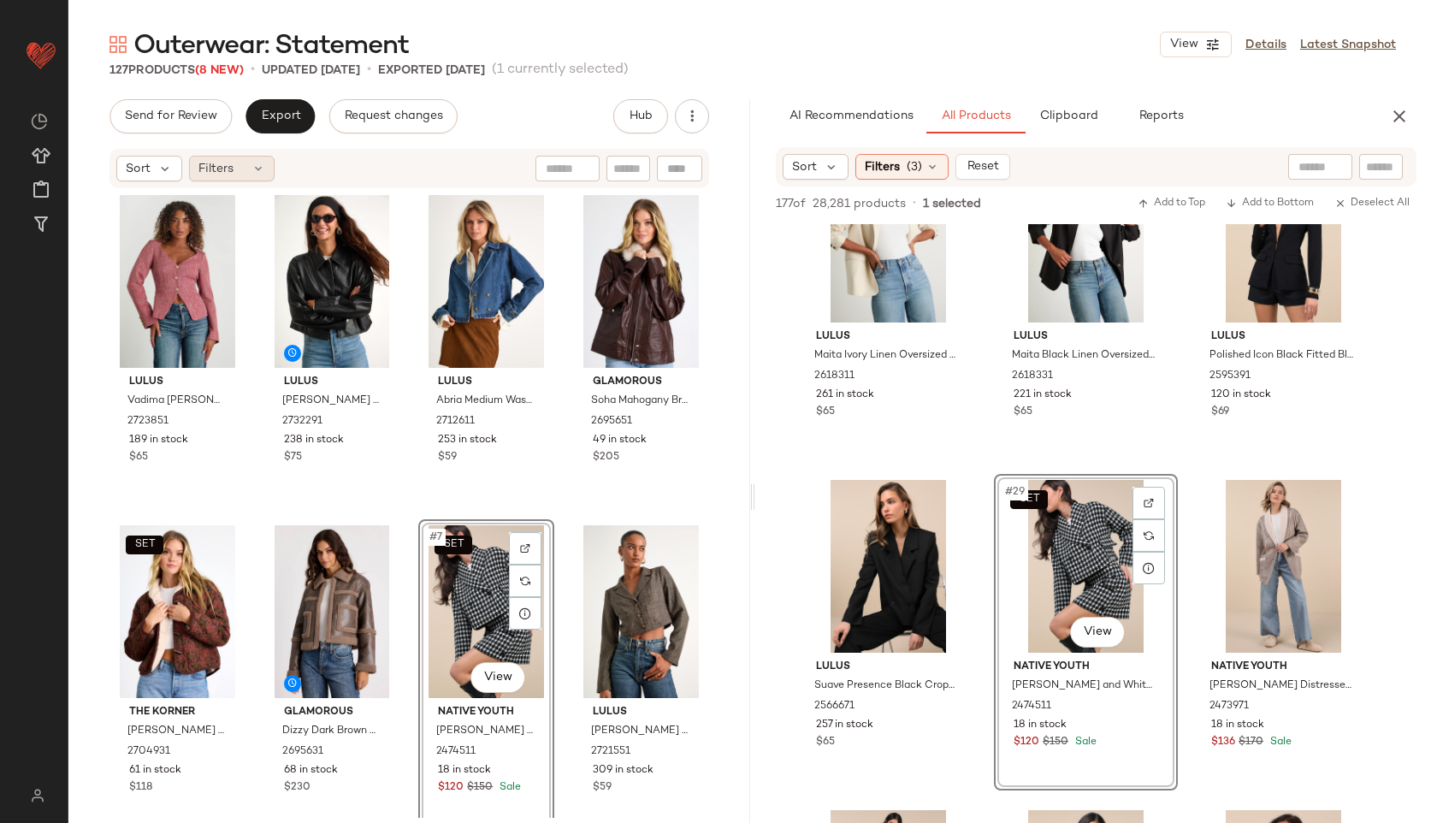
click at [244, 156] on div "Filters" at bounding box center [232, 169] width 86 height 26
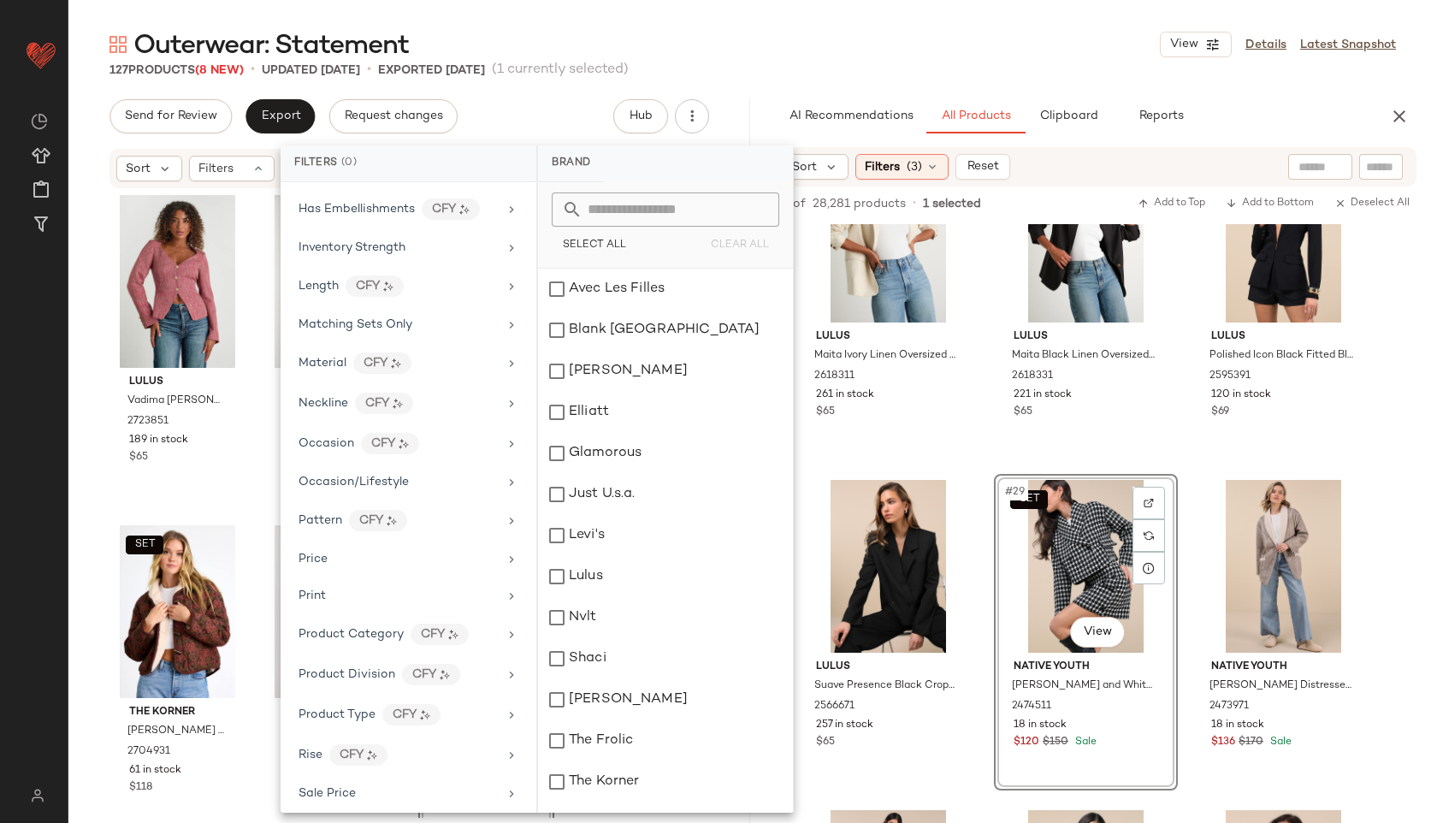
scroll to position [879, 0]
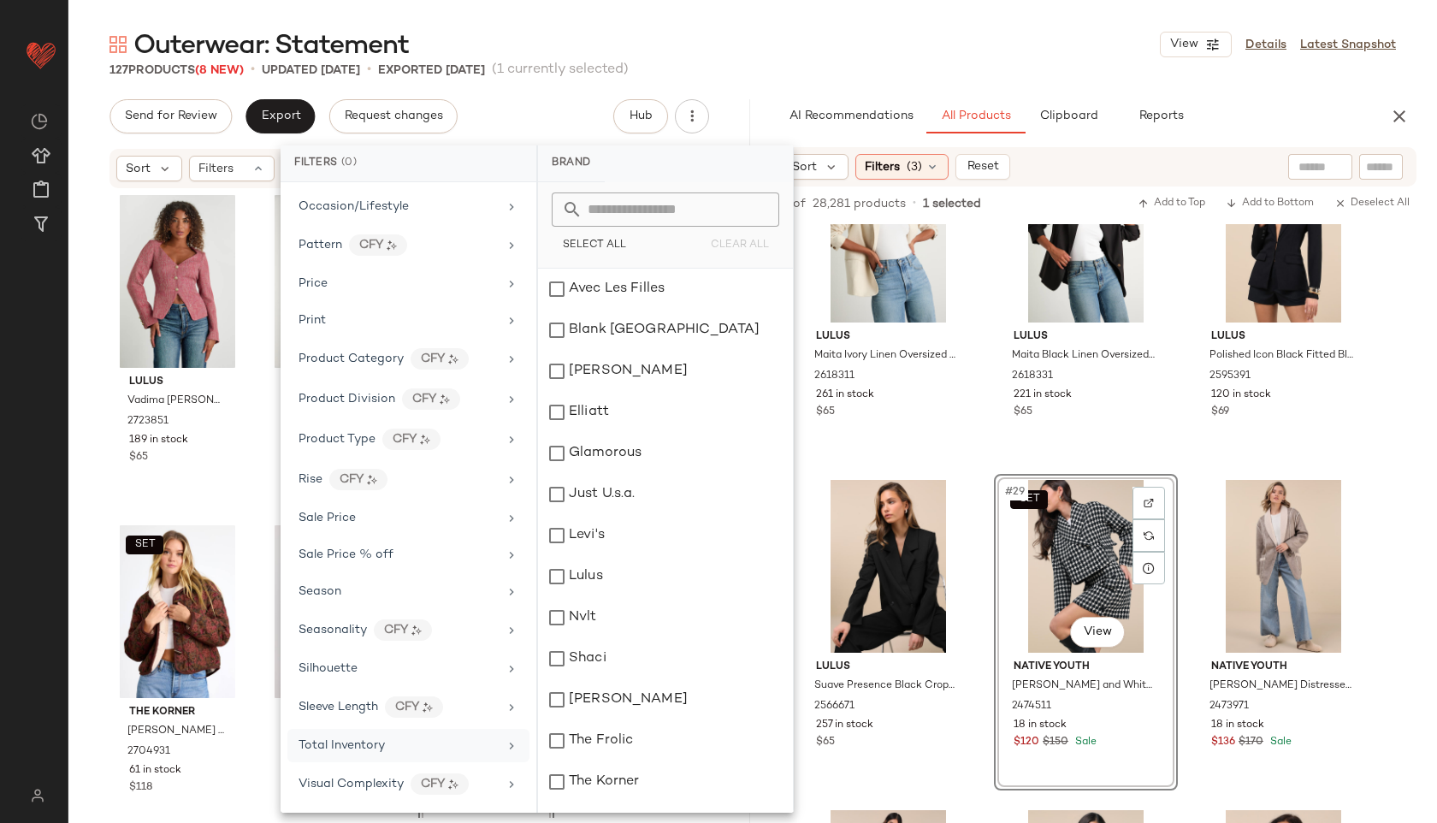
click at [369, 743] on span "Total Inventory" at bounding box center [341, 745] width 86 height 13
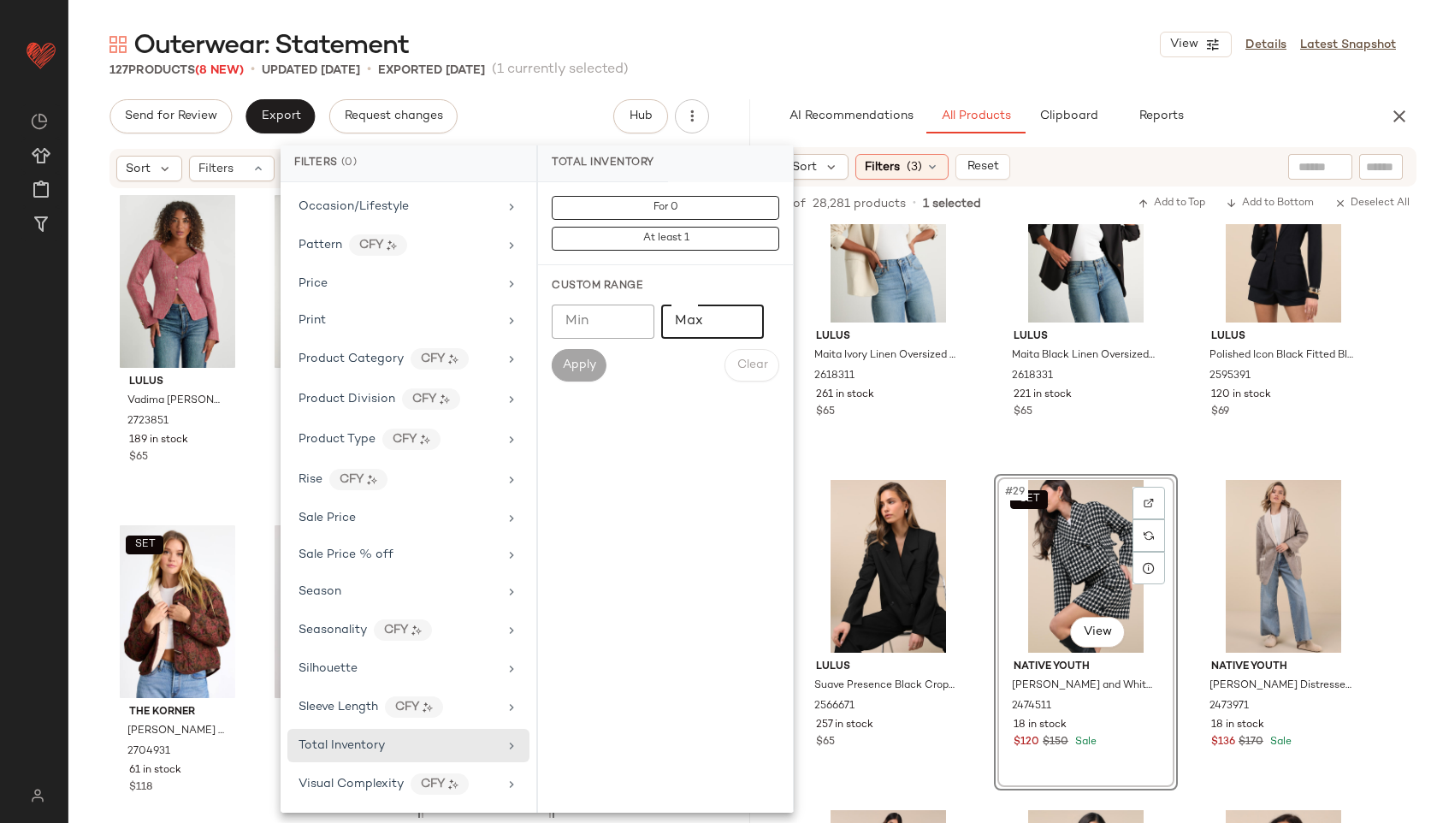
click at [717, 332] on input "Max" at bounding box center [712, 321] width 103 height 34
type input "**"
click at [582, 370] on span "Apply" at bounding box center [579, 365] width 34 height 14
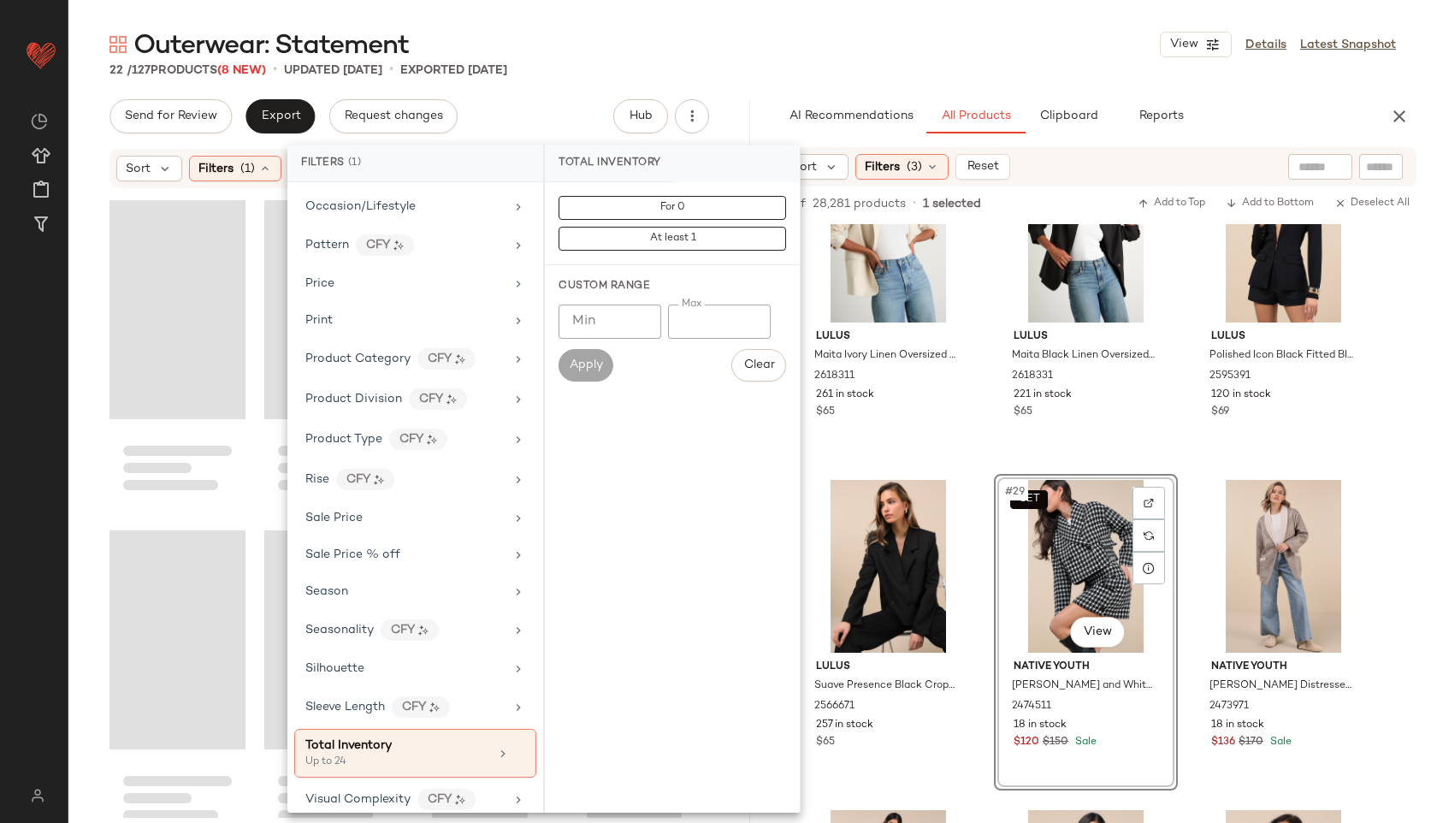
click at [747, 80] on div "Outerwear: Statement View Details Latest Snapshot 22 / 127 Products (8 New) • u…" at bounding box center [752, 424] width 1368 height 795
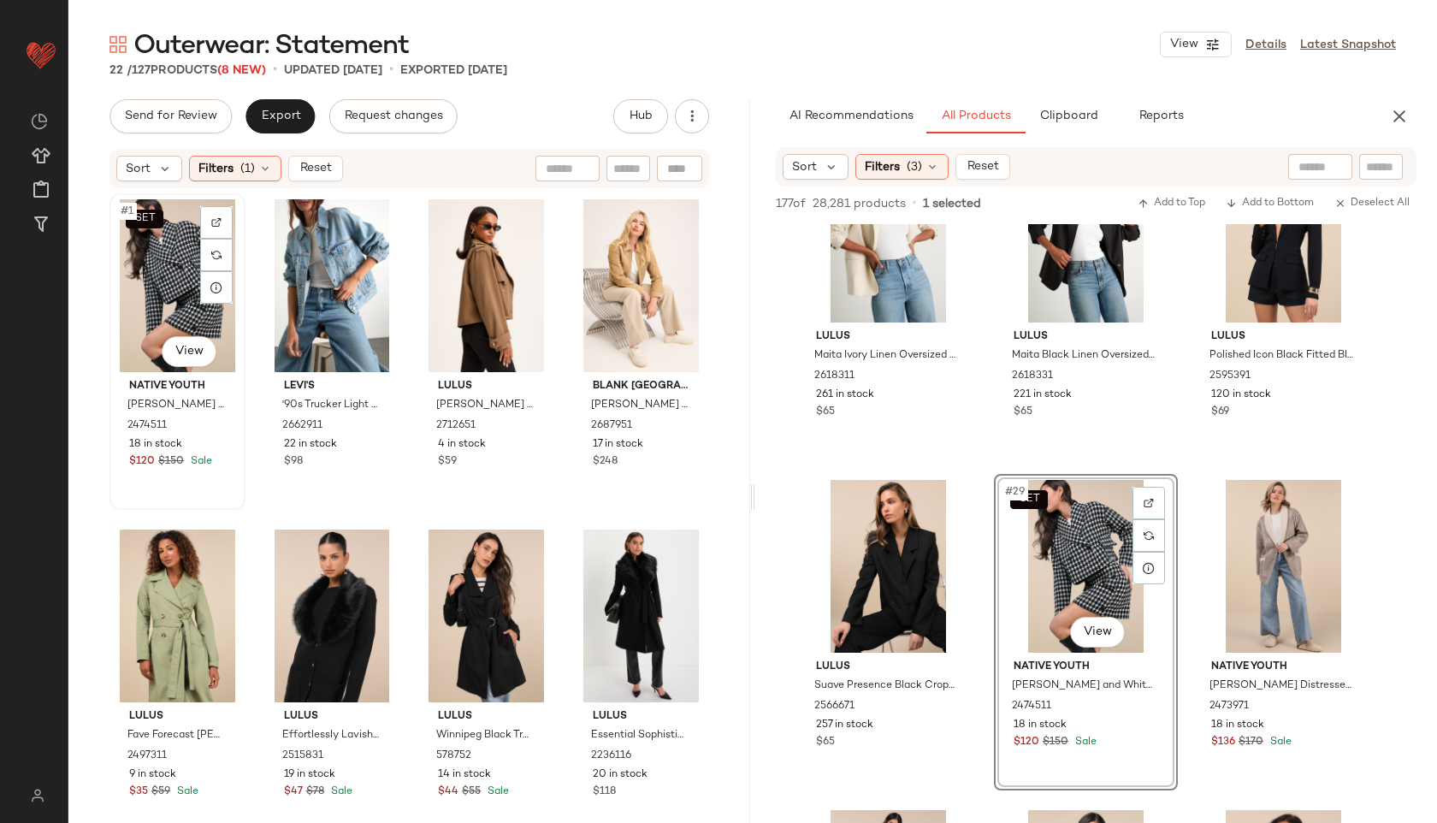
click at [144, 292] on div "SET #1 View" at bounding box center [177, 285] width 124 height 173
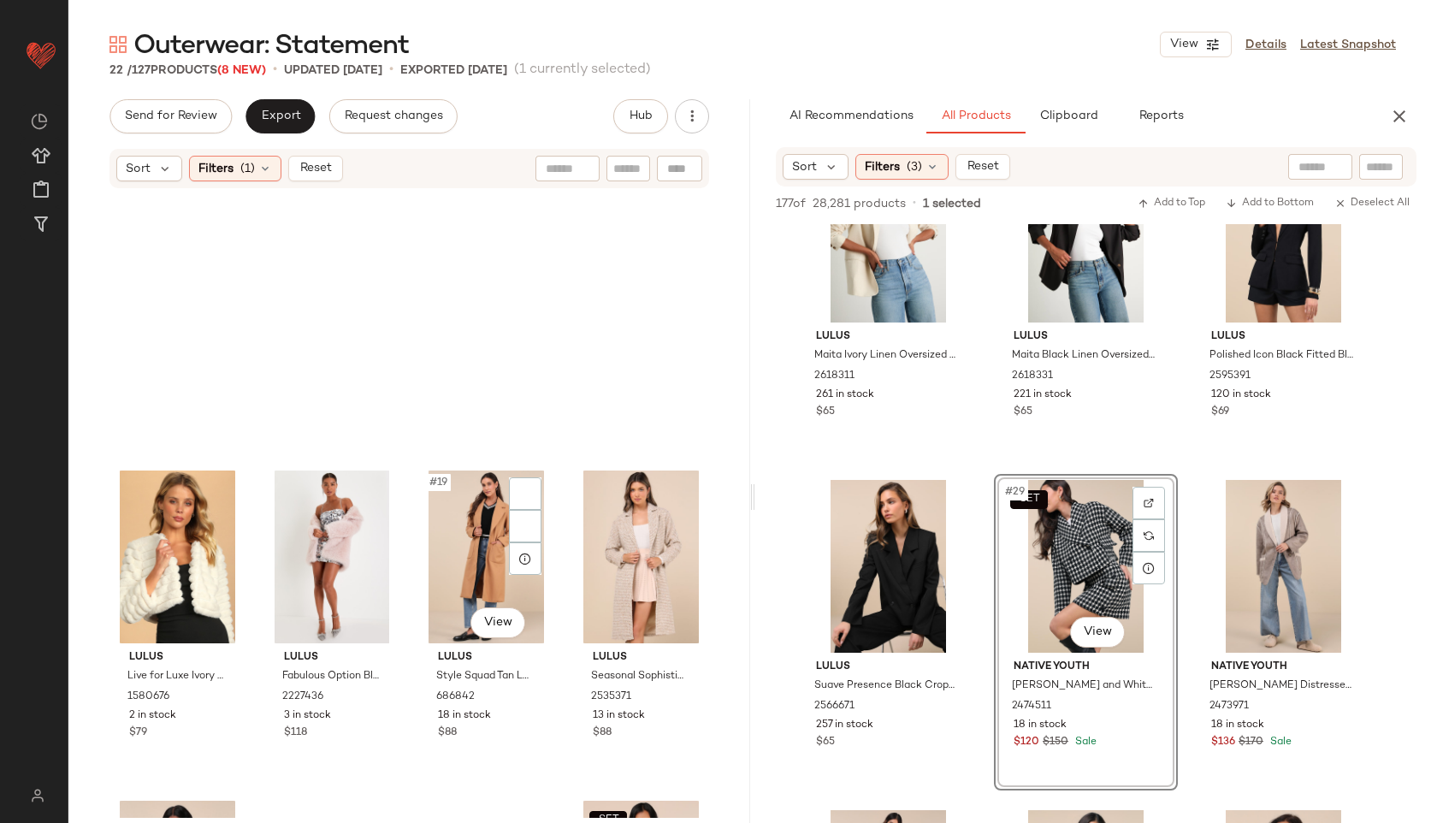
scroll to position [1356, 0]
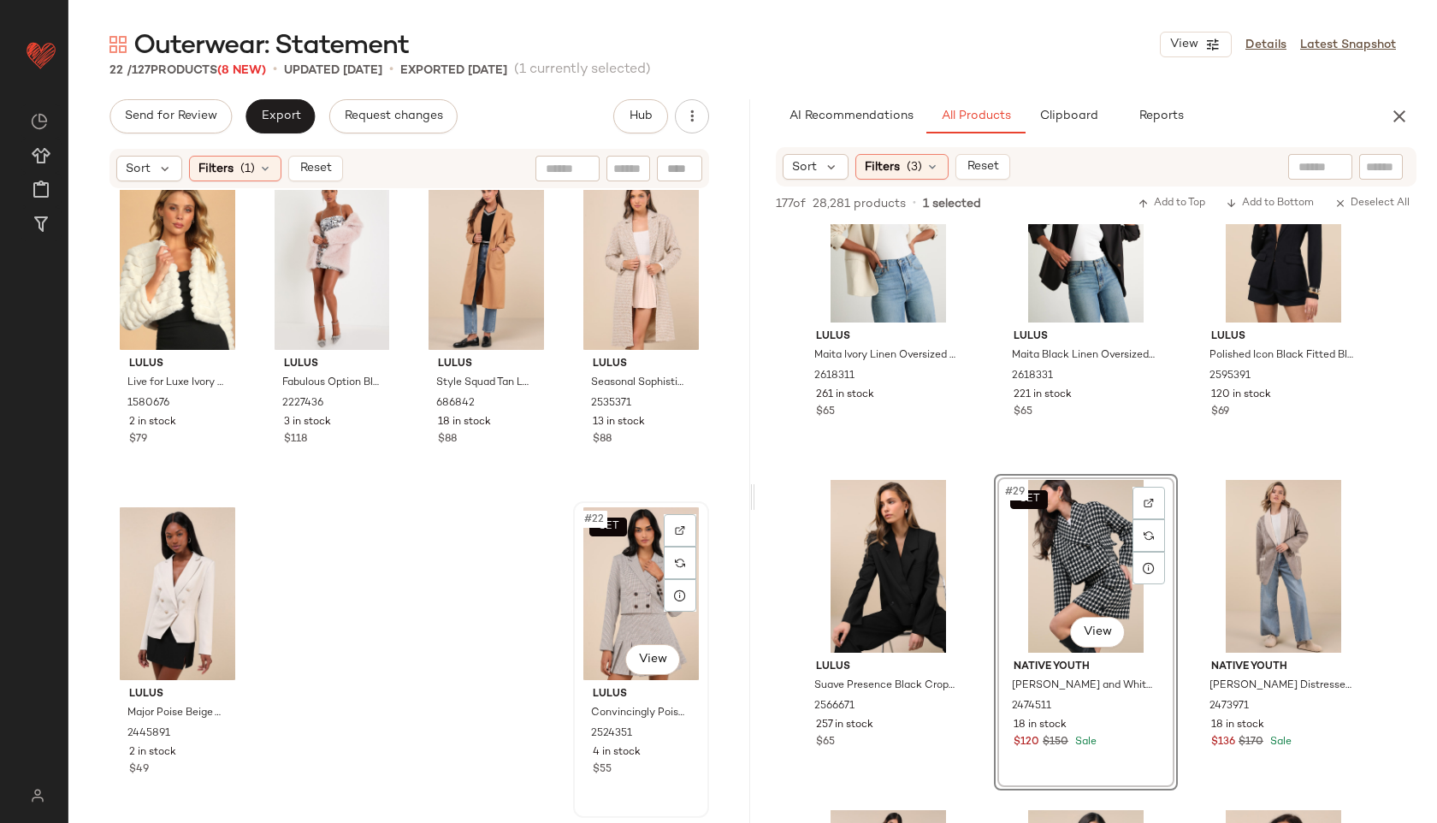
click at [630, 582] on div "SET #22 View" at bounding box center [641, 593] width 124 height 173
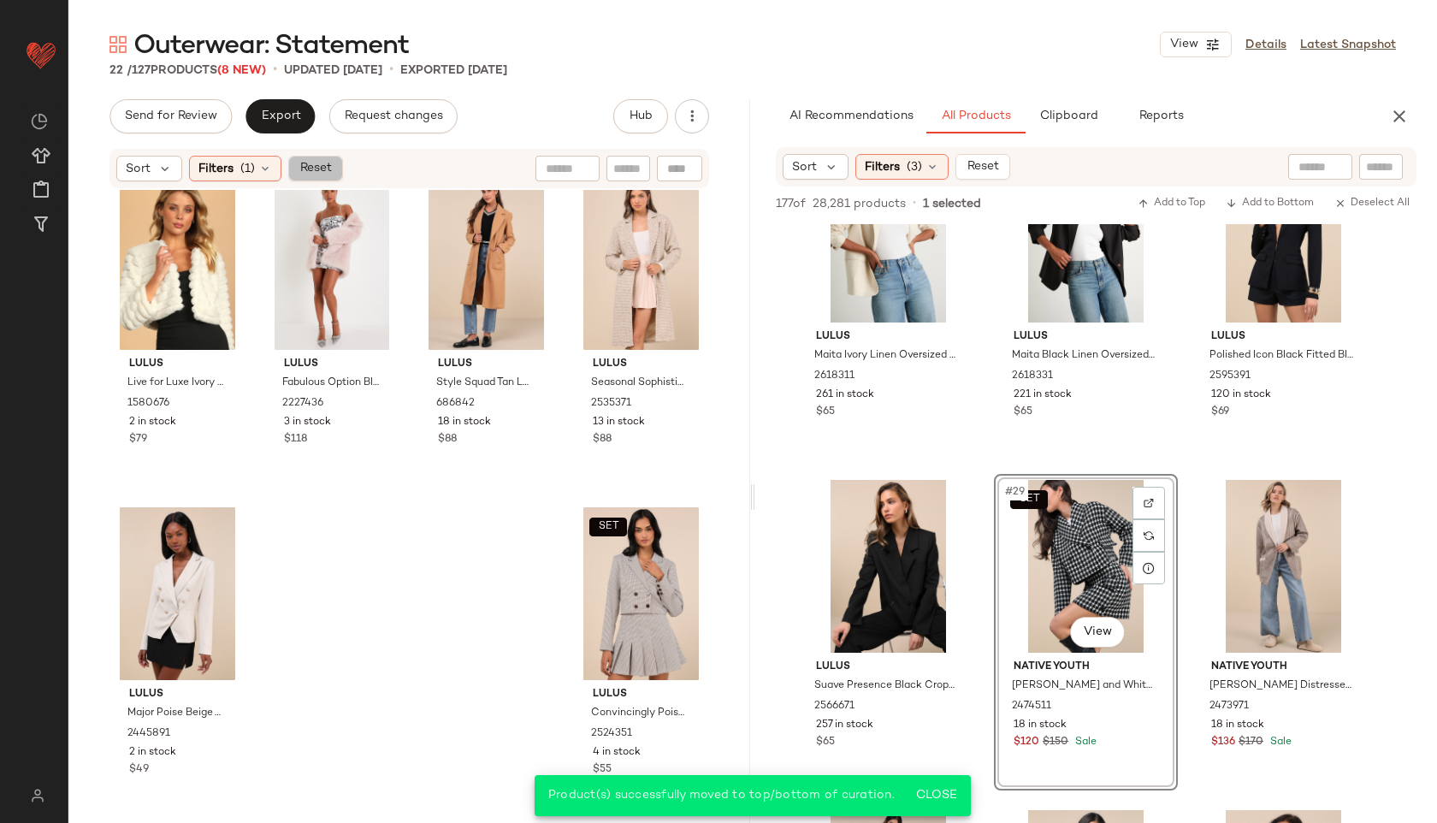
click at [310, 172] on span "Reset" at bounding box center [314, 169] width 32 height 14
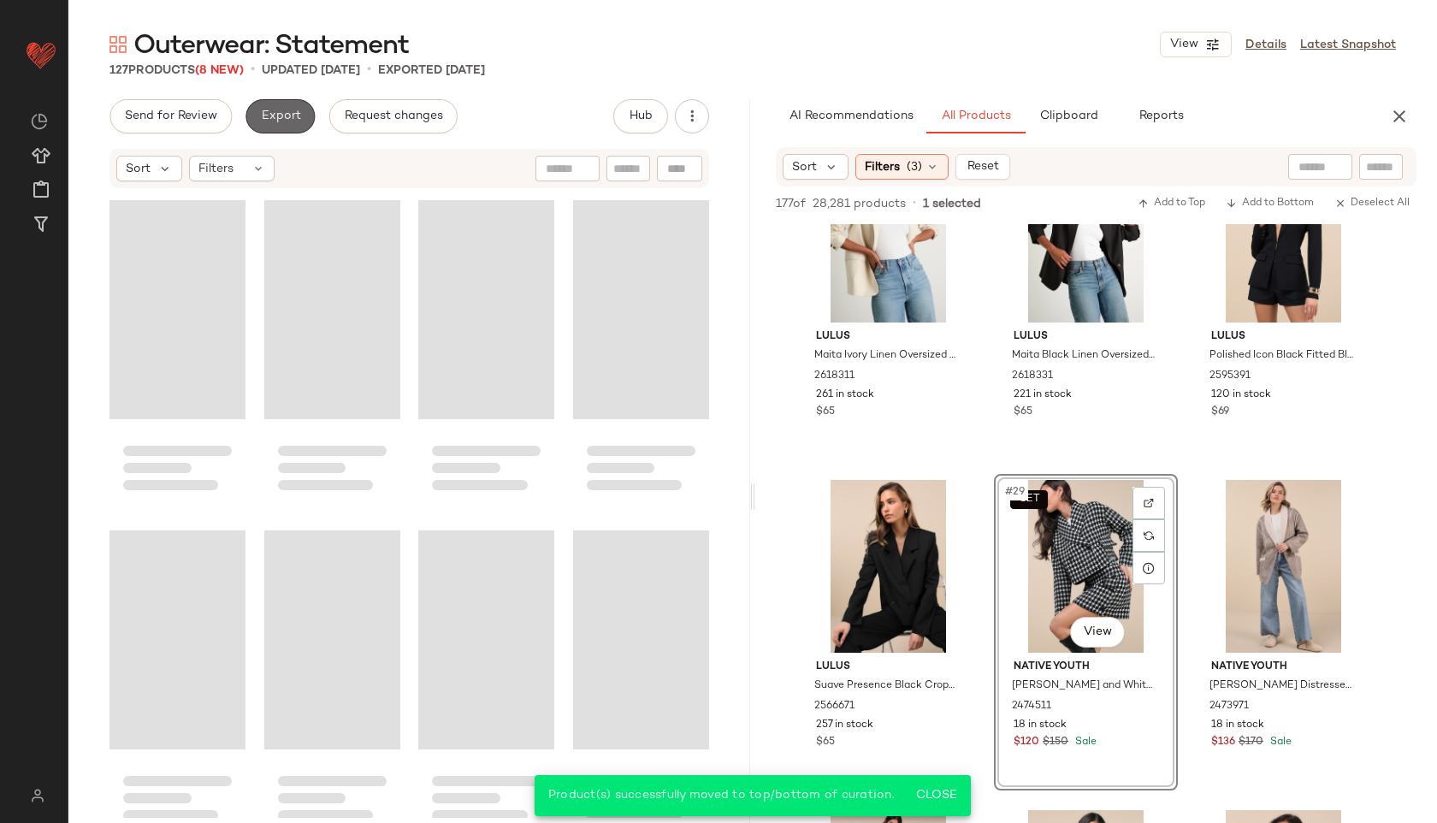
click at [271, 115] on span "Export" at bounding box center [280, 116] width 40 height 14
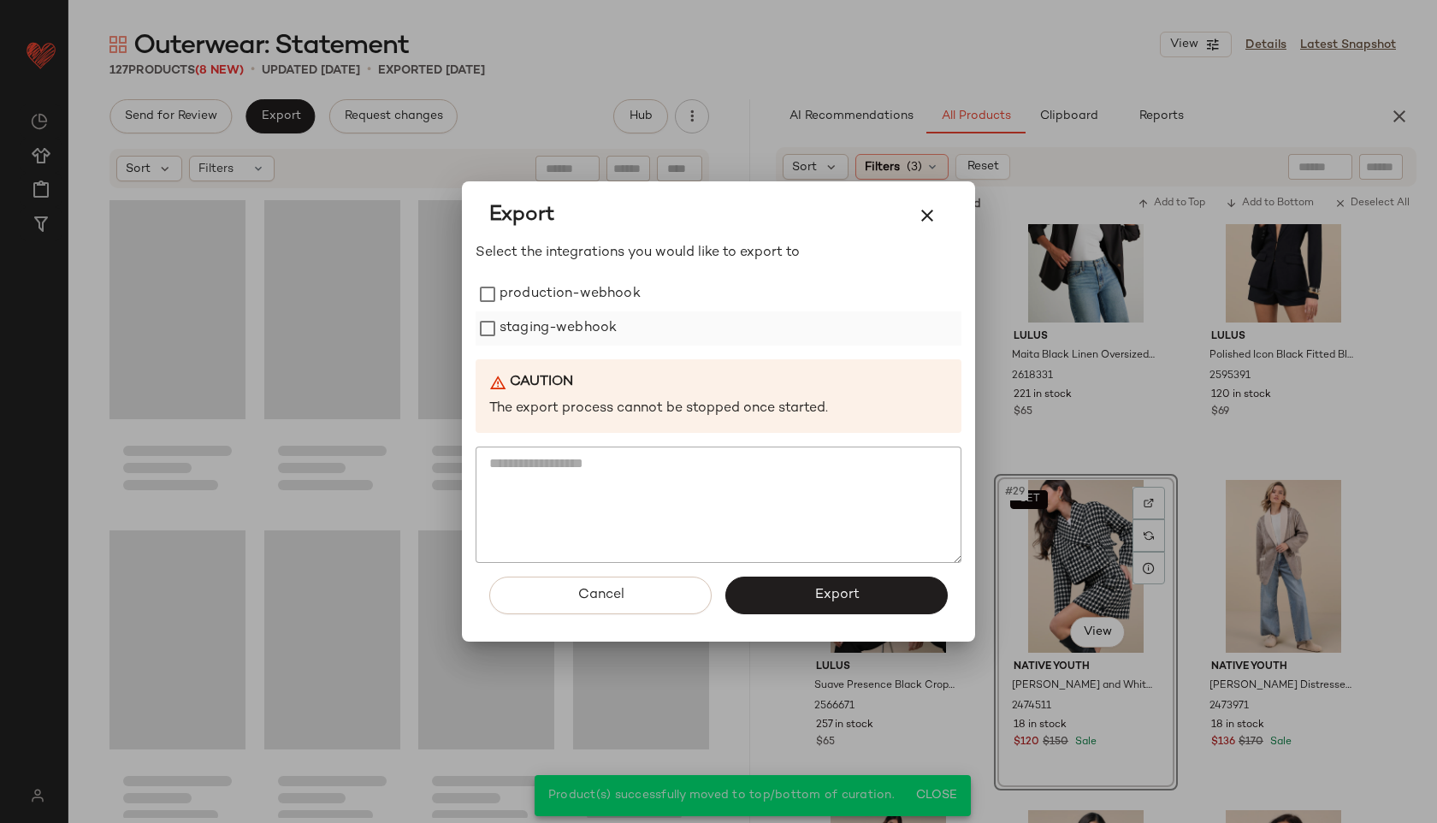
scroll to position [9938, 0]
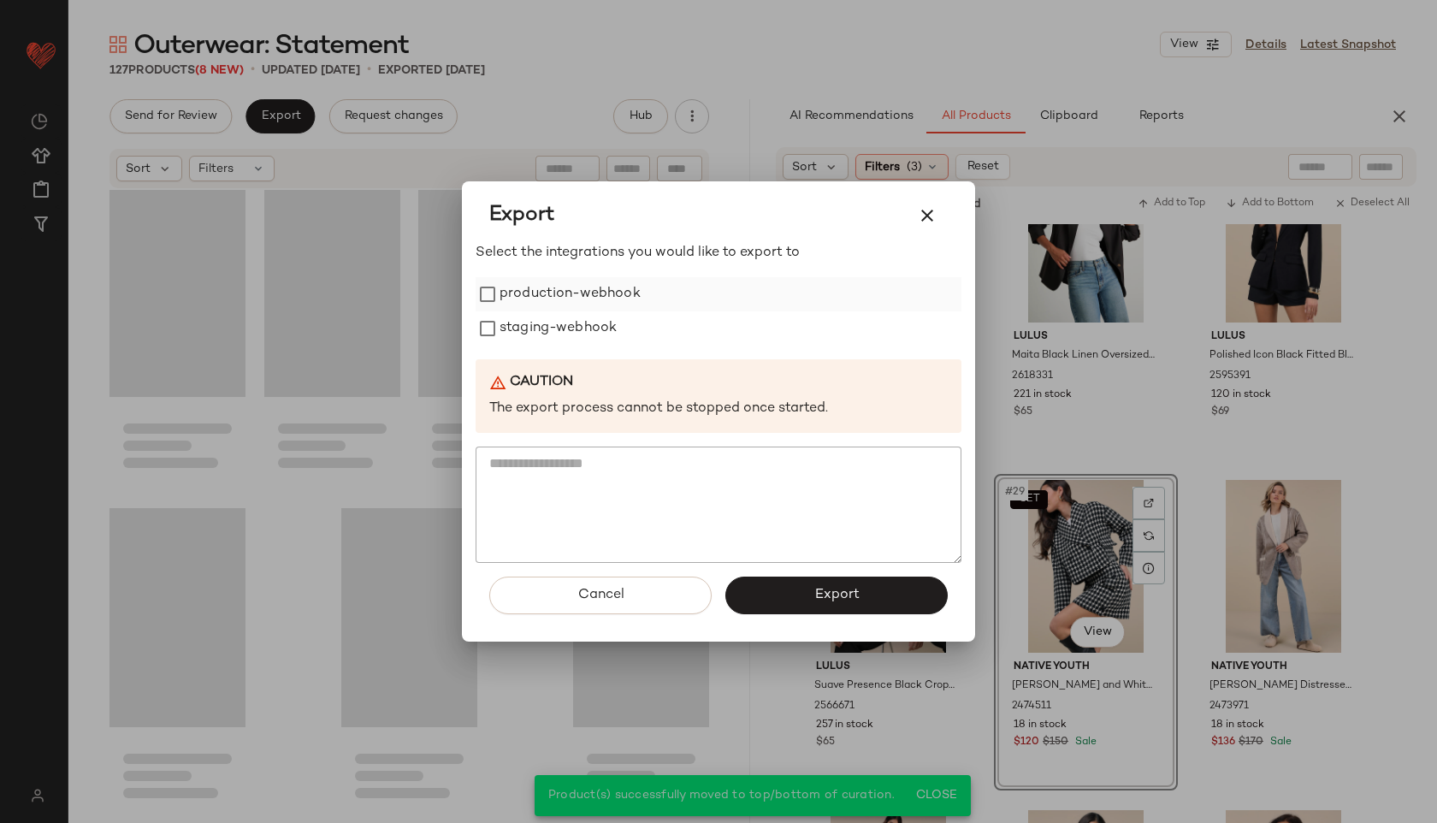
click at [576, 298] on label "production-webhook" at bounding box center [569, 294] width 141 height 34
click at [572, 326] on label "staging-webhook" at bounding box center [557, 328] width 117 height 34
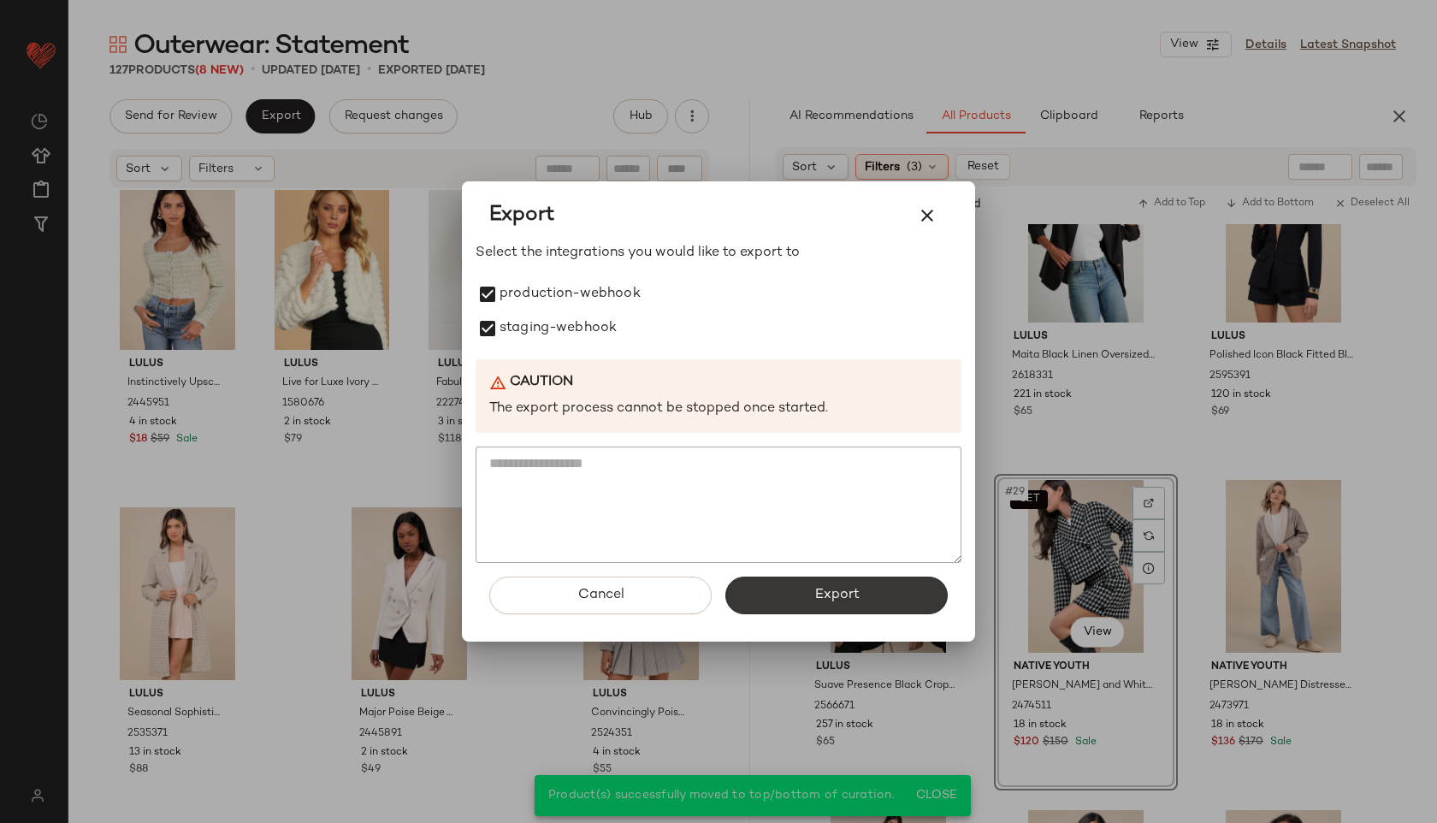
click at [761, 598] on button "Export" at bounding box center [836, 595] width 222 height 38
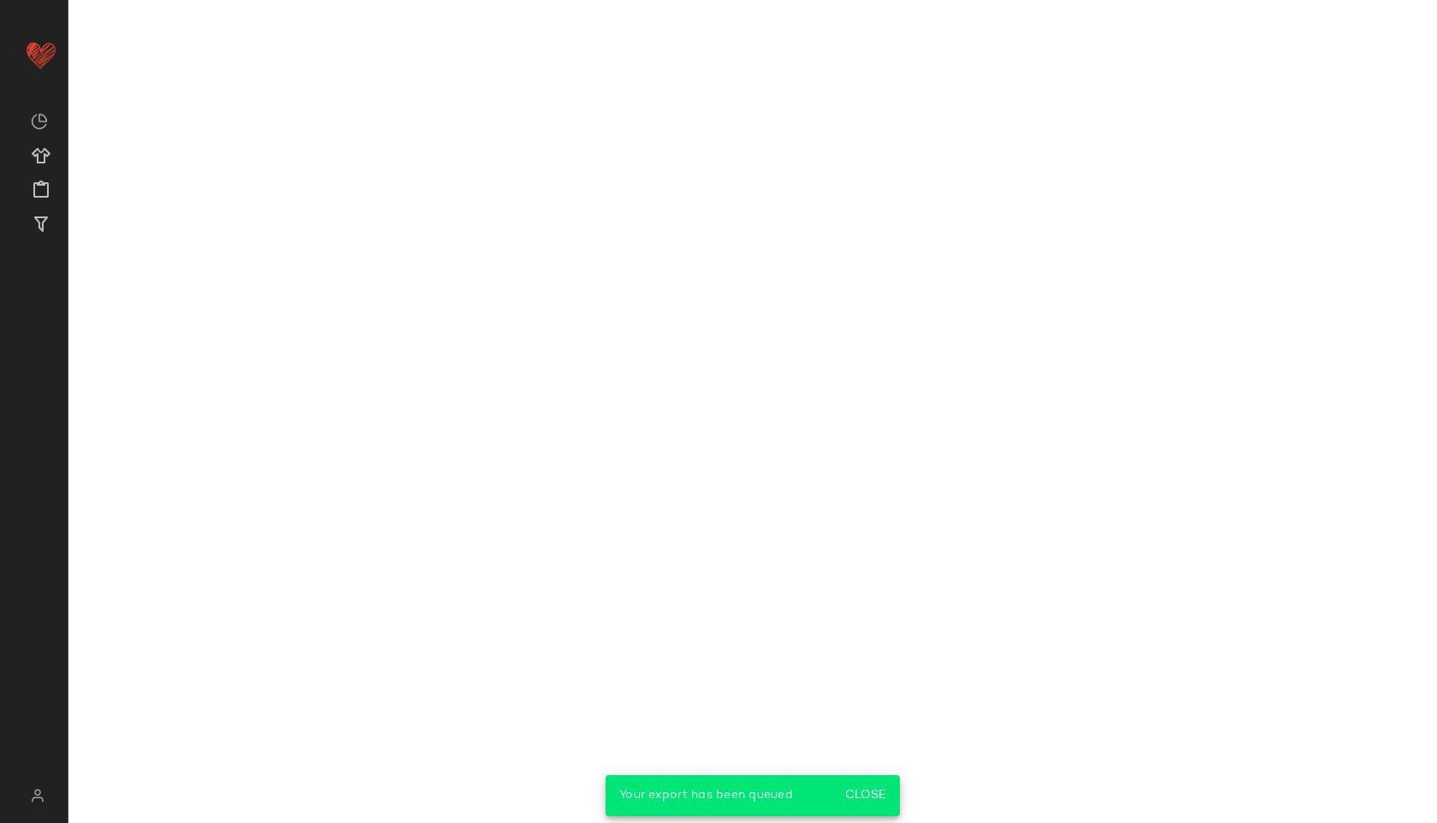
scroll to position [4041, 0]
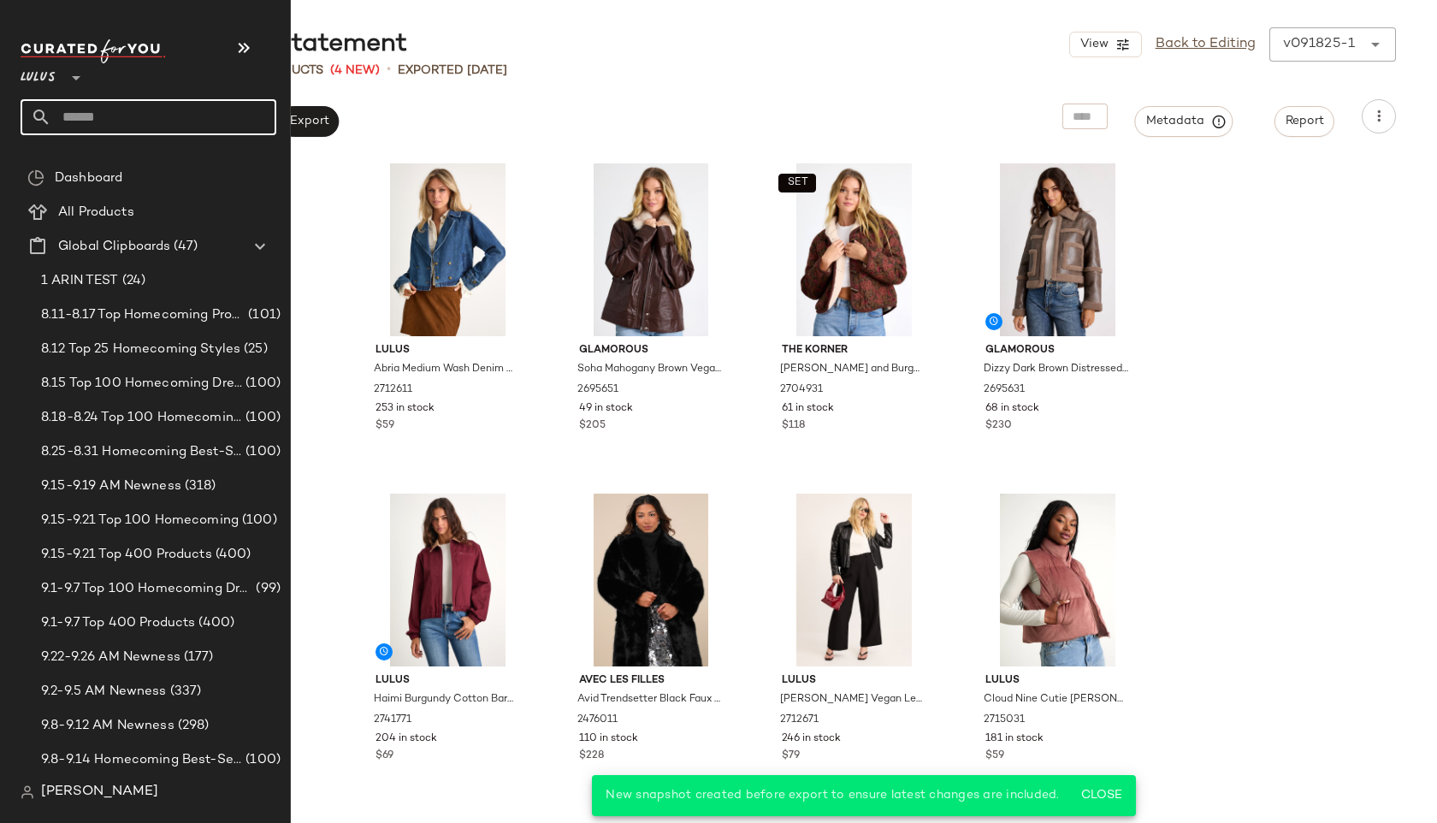
click at [99, 113] on input "text" at bounding box center [163, 117] width 225 height 36
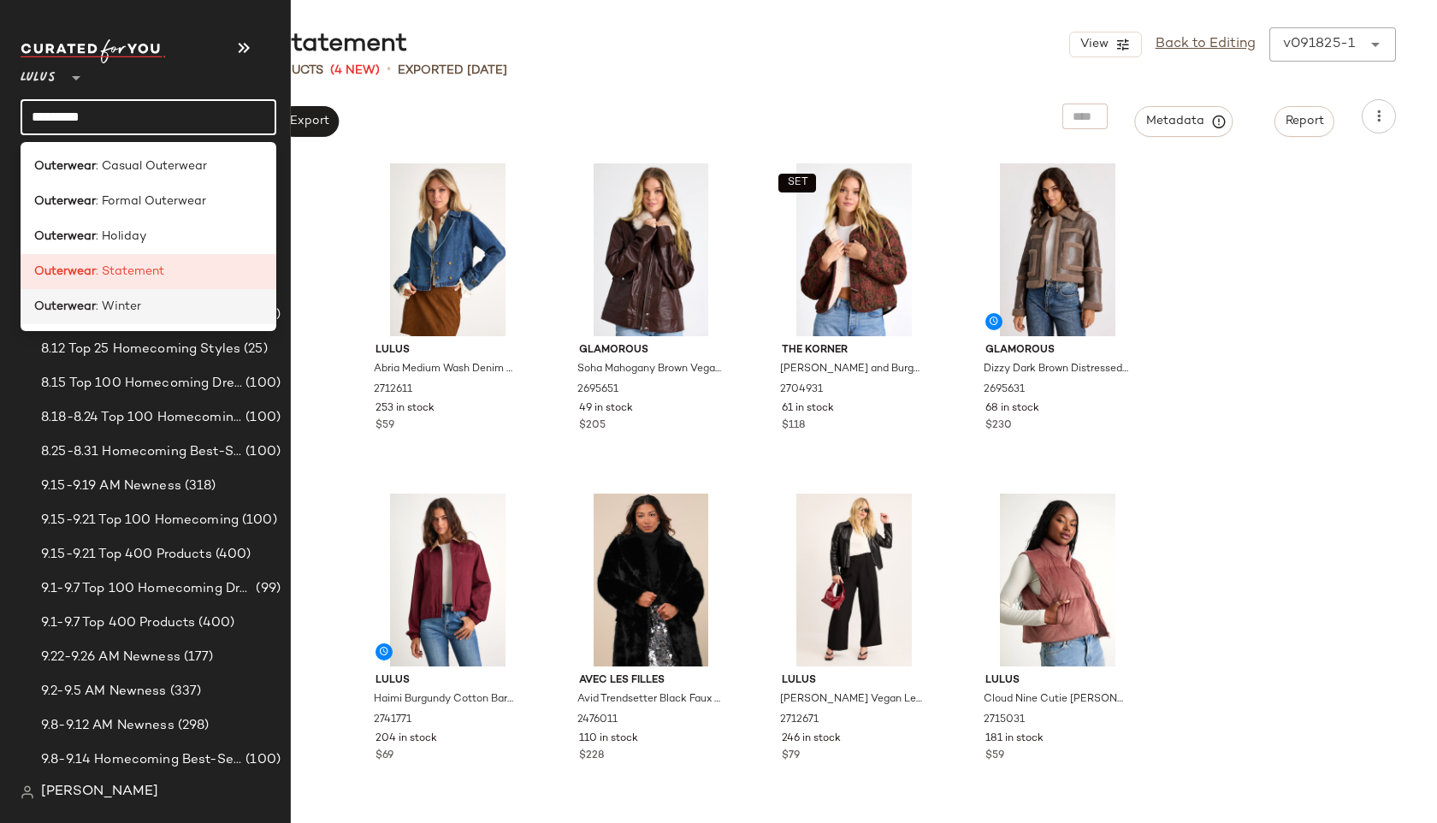
type input "*********"
click at [71, 307] on b "Outerwear" at bounding box center [65, 307] width 62 height 18
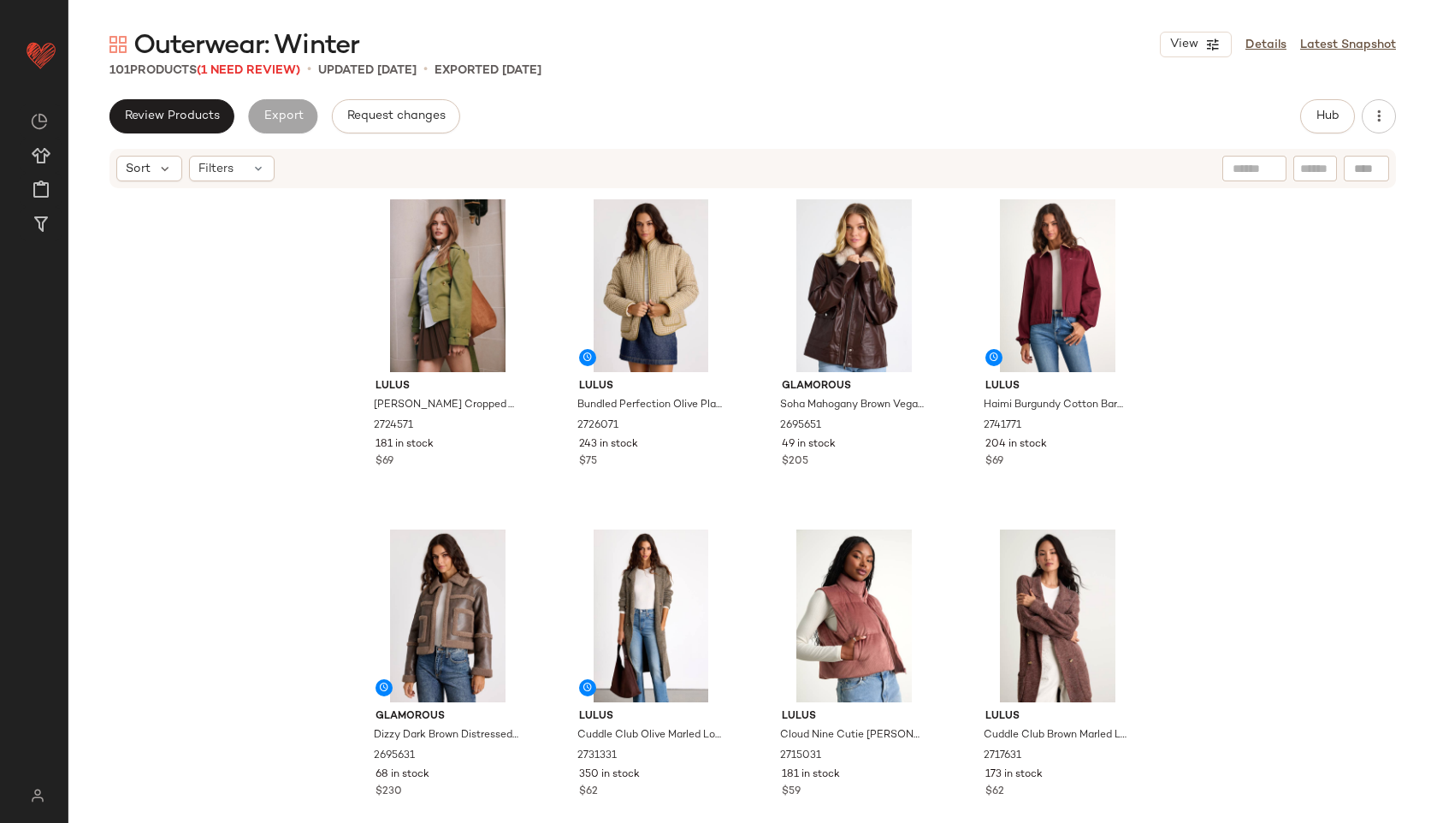
click at [265, 80] on div "Outerwear: Winter View Details Latest Snapshot 101 Products (1 Need Review) • u…" at bounding box center [752, 424] width 1368 height 795
click at [261, 71] on span "(1 Need Review)" at bounding box center [248, 70] width 103 height 13
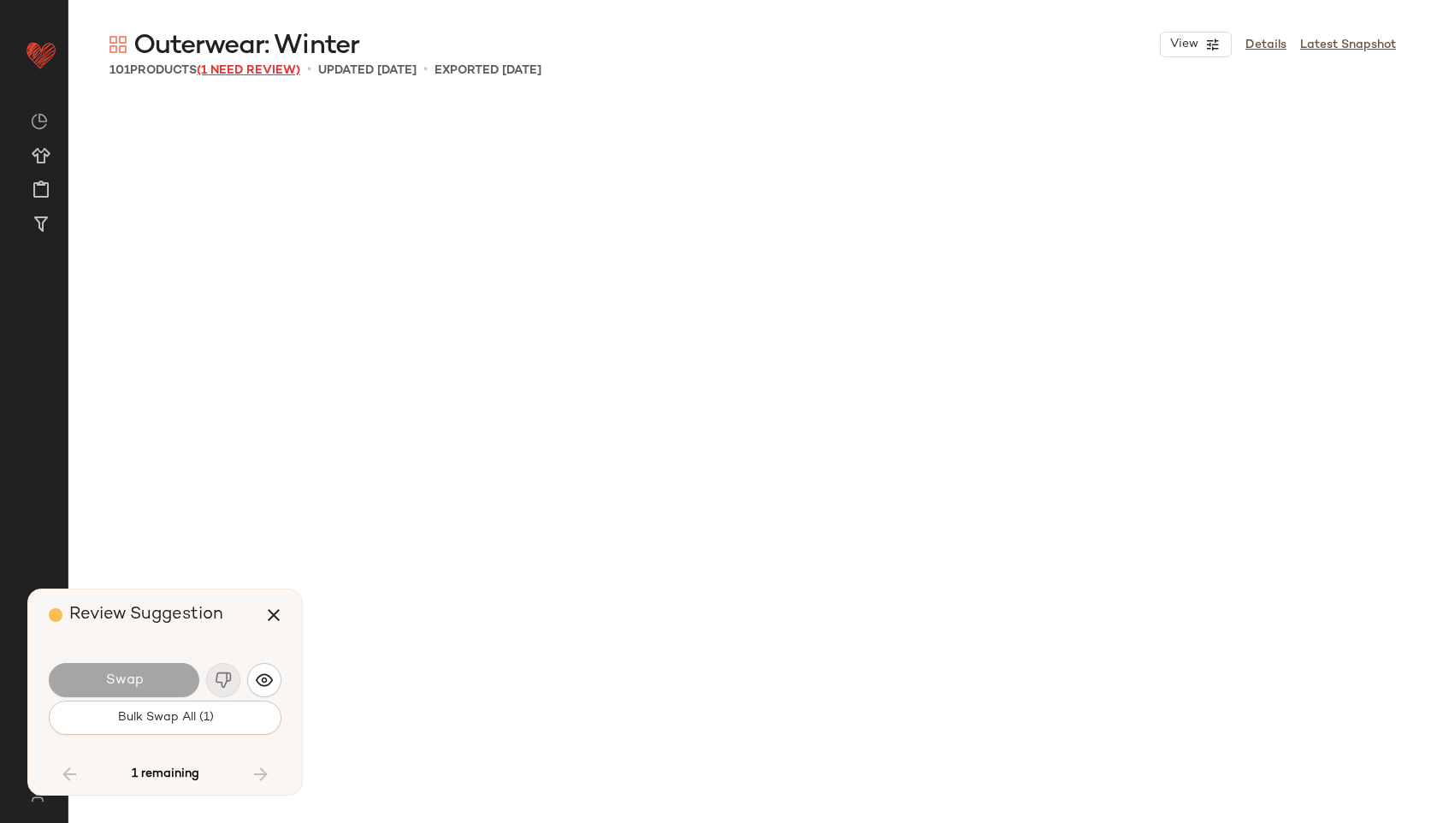
scroll to position [7910, 0]
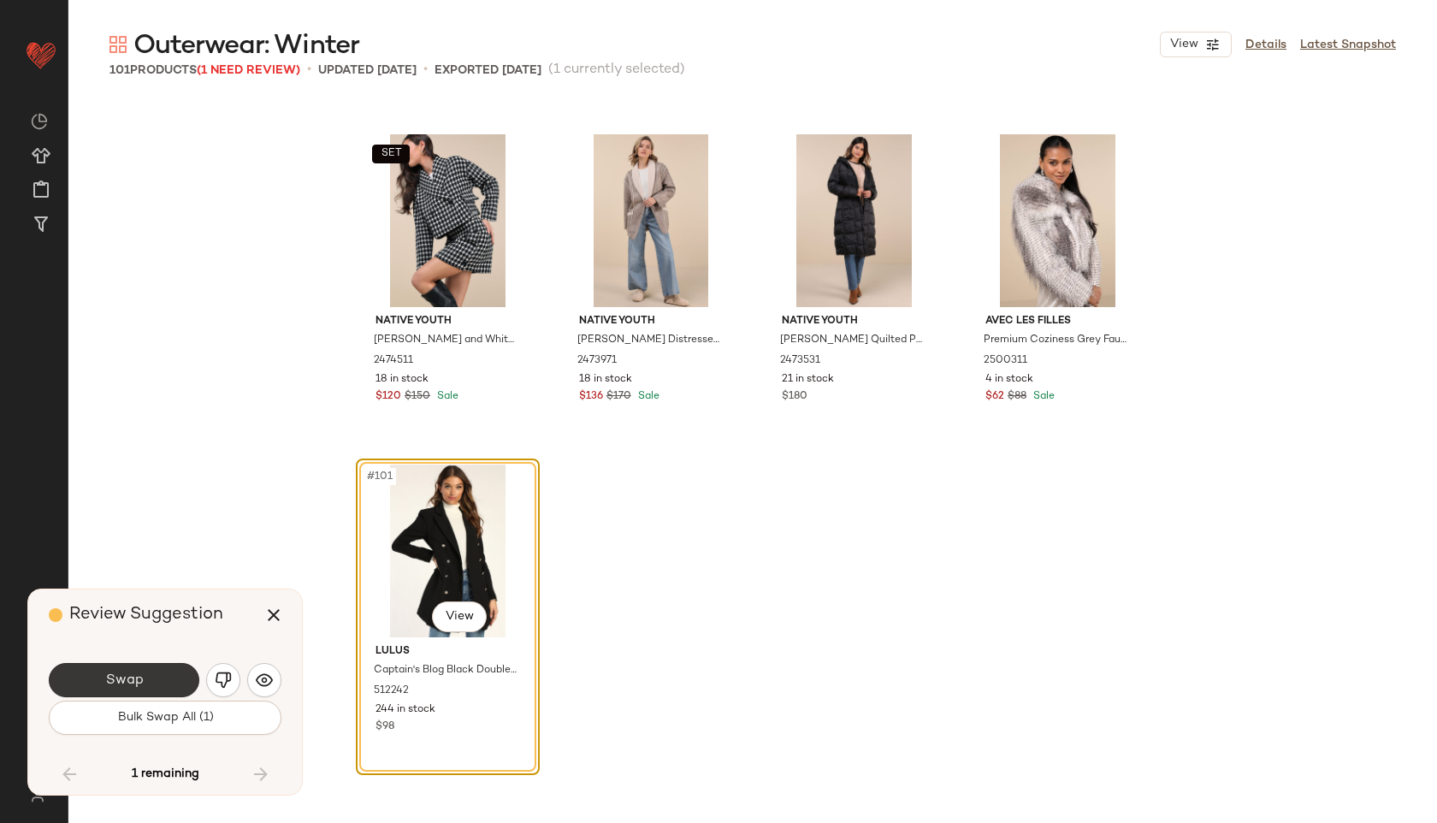
click at [128, 680] on span "Swap" at bounding box center [123, 680] width 38 height 16
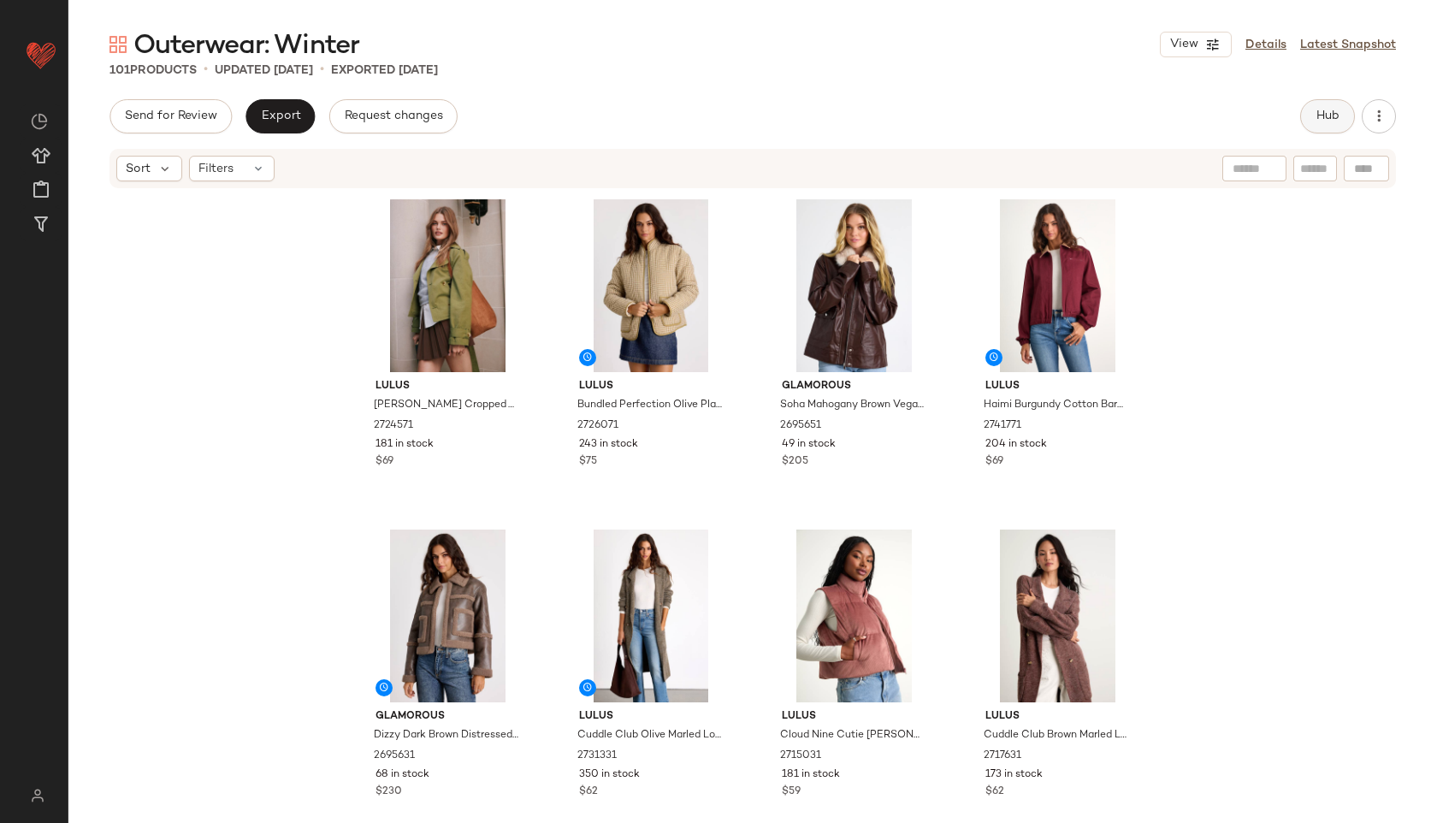
click at [1342, 107] on button "Hub" at bounding box center [1327, 116] width 55 height 34
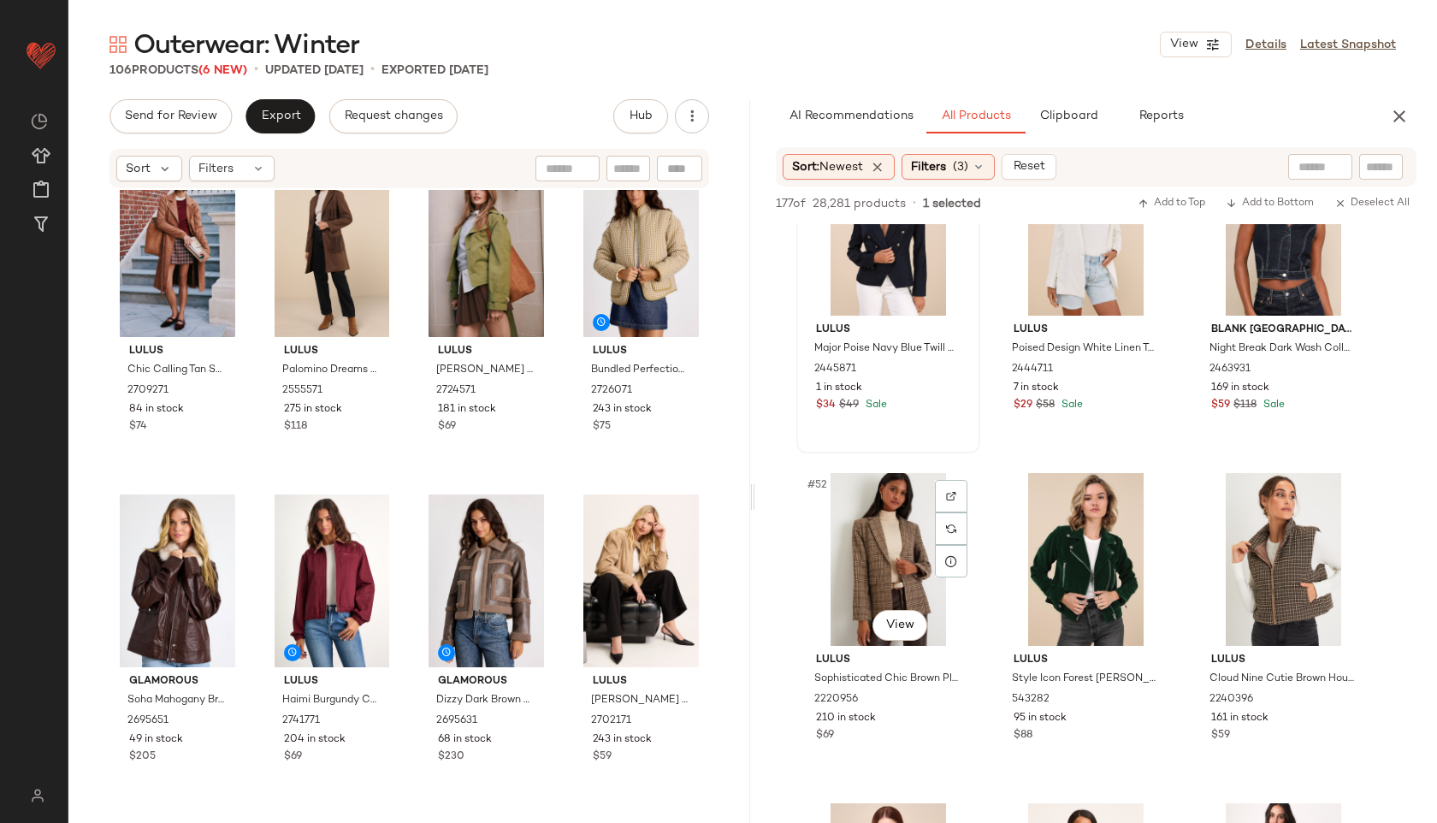
scroll to position [5367, 0]
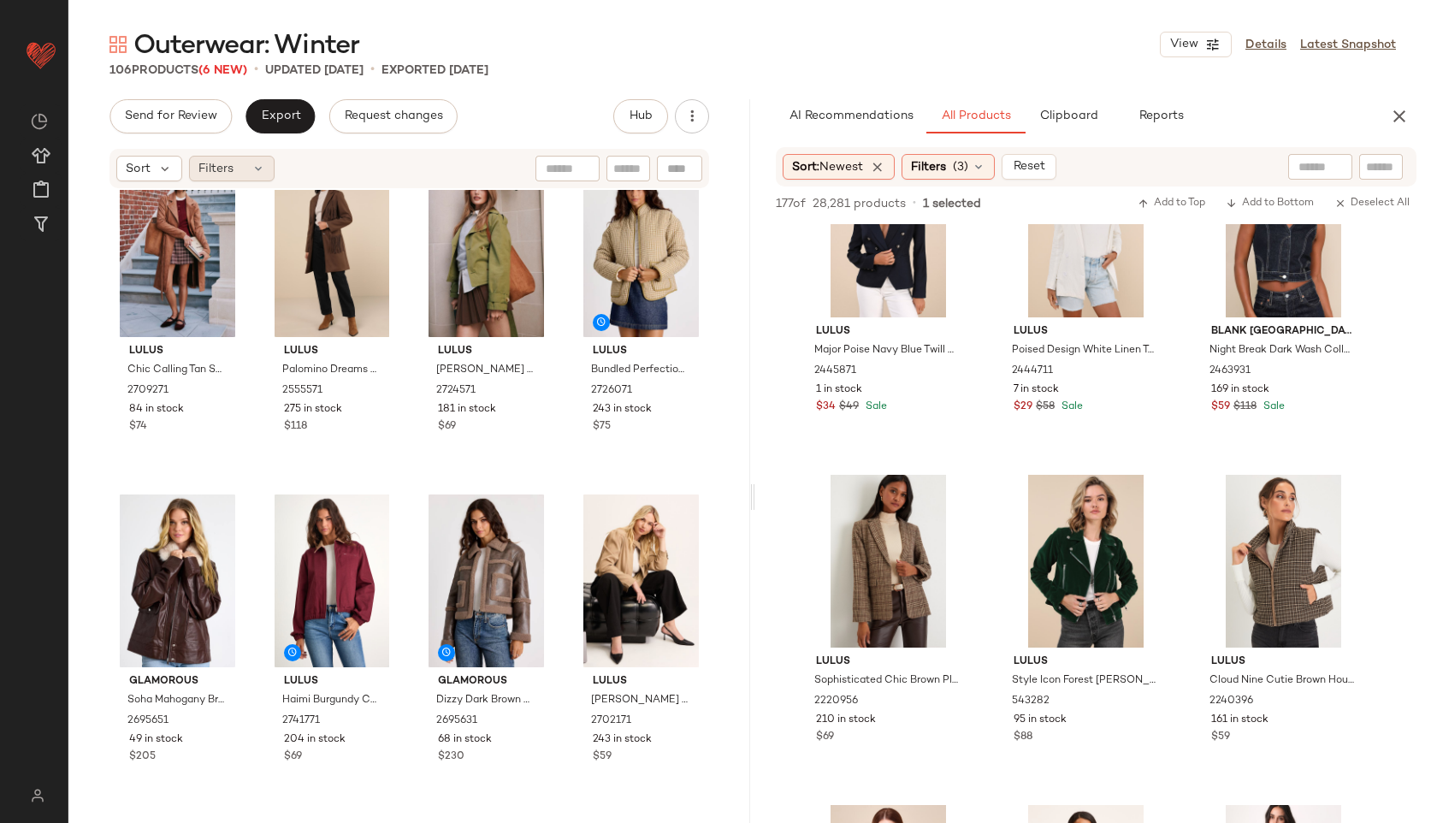
click at [255, 170] on icon at bounding box center [258, 169] width 14 height 14
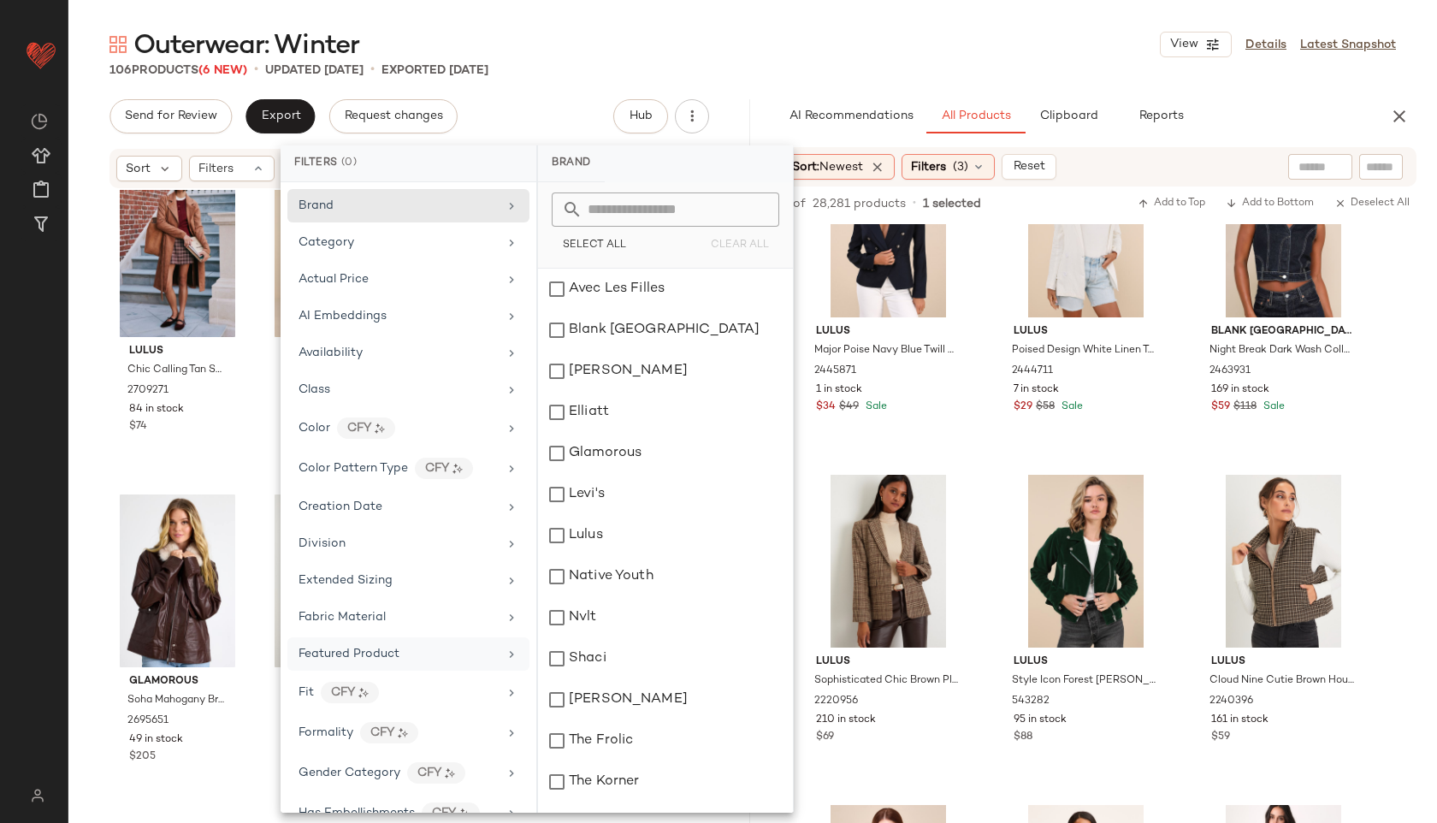
scroll to position [839, 0]
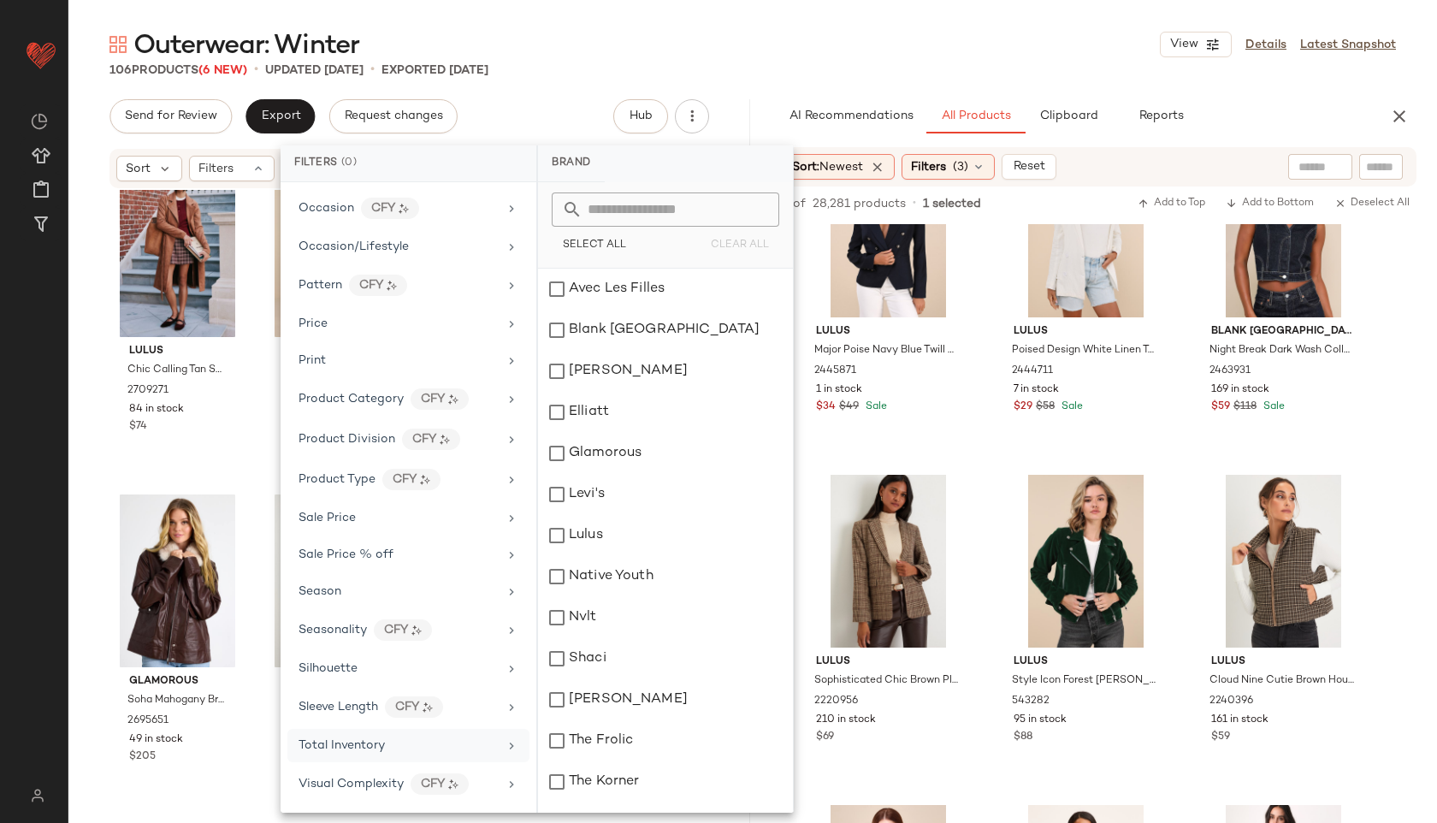
click at [382, 752] on div "Total Inventory" at bounding box center [341, 745] width 86 height 18
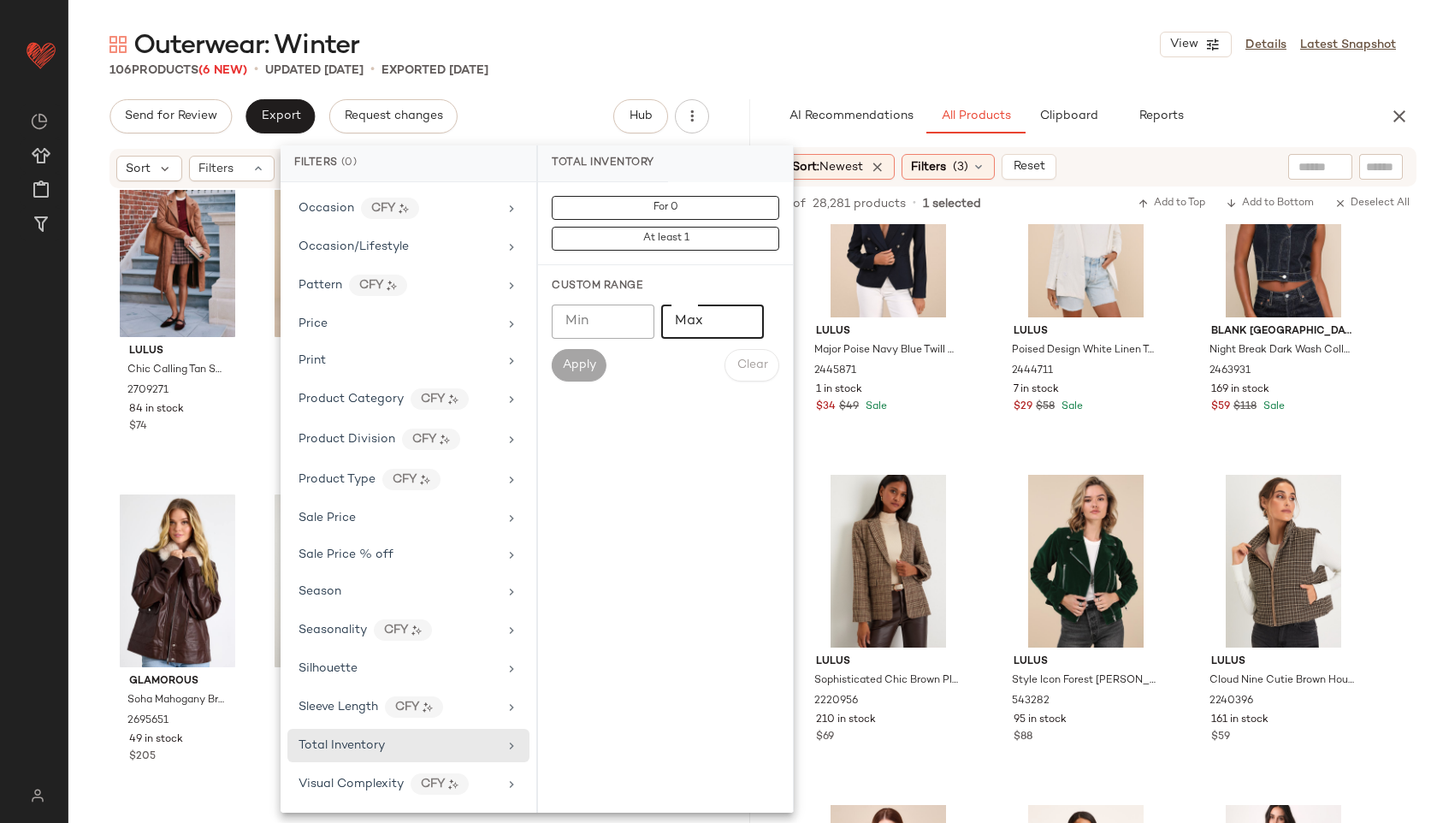
click at [711, 329] on input "Max" at bounding box center [712, 321] width 103 height 34
type input "**"
click at [583, 366] on span "Apply" at bounding box center [579, 365] width 34 height 14
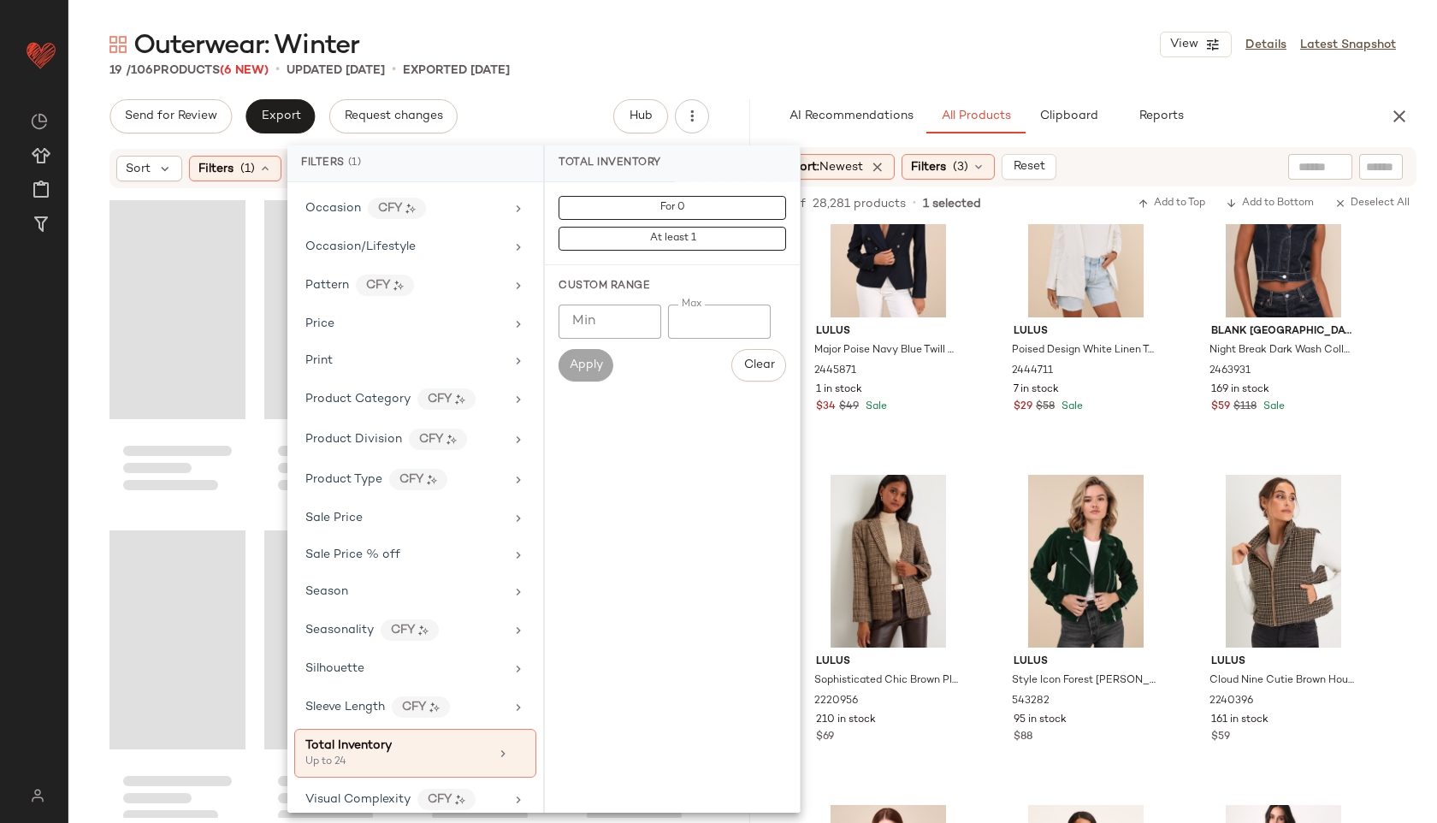
click at [743, 39] on div "Outerwear: Winter View Details Latest Snapshot" at bounding box center [752, 44] width 1368 height 34
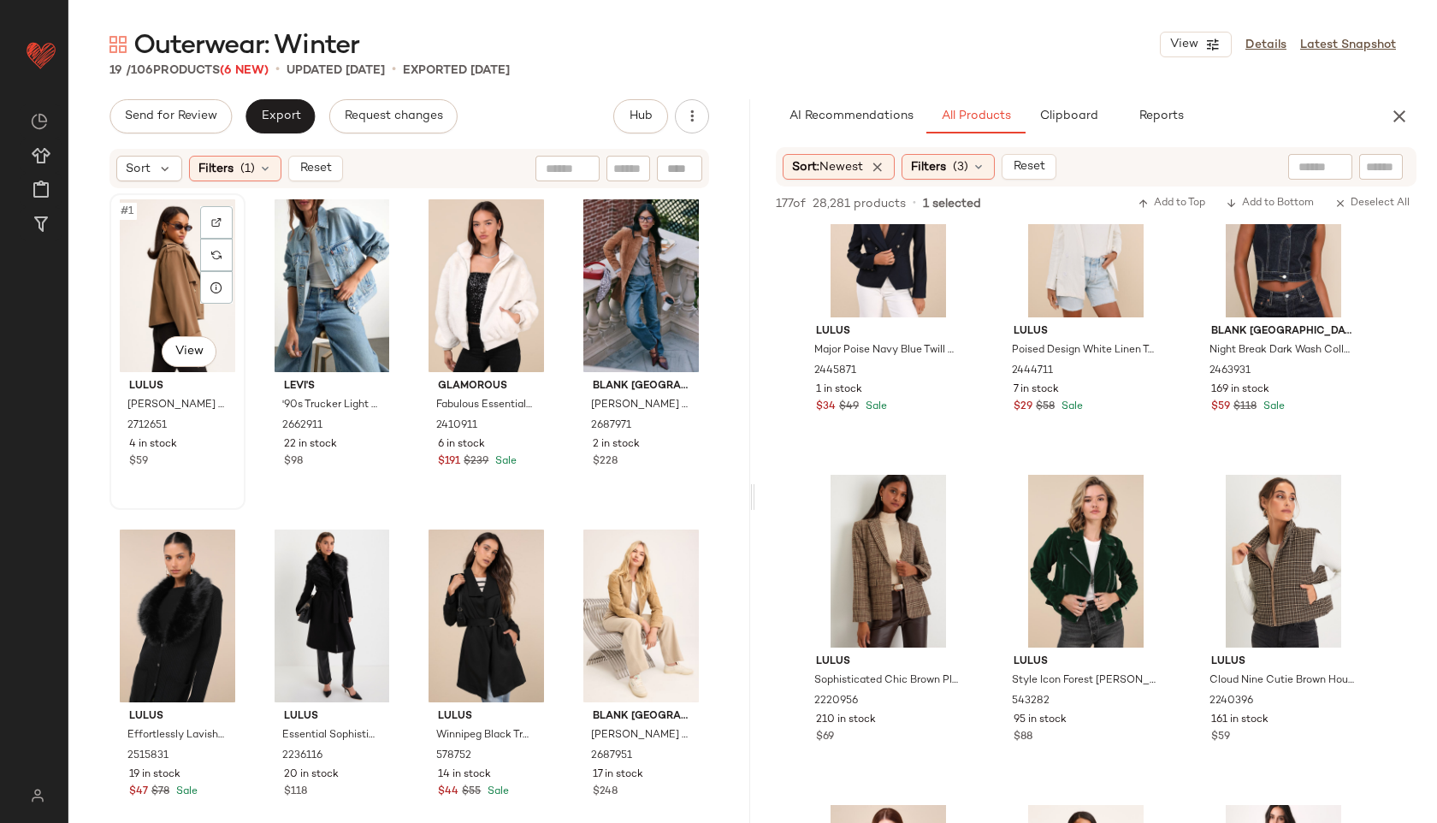
click at [156, 263] on div "#1 View" at bounding box center [177, 285] width 124 height 173
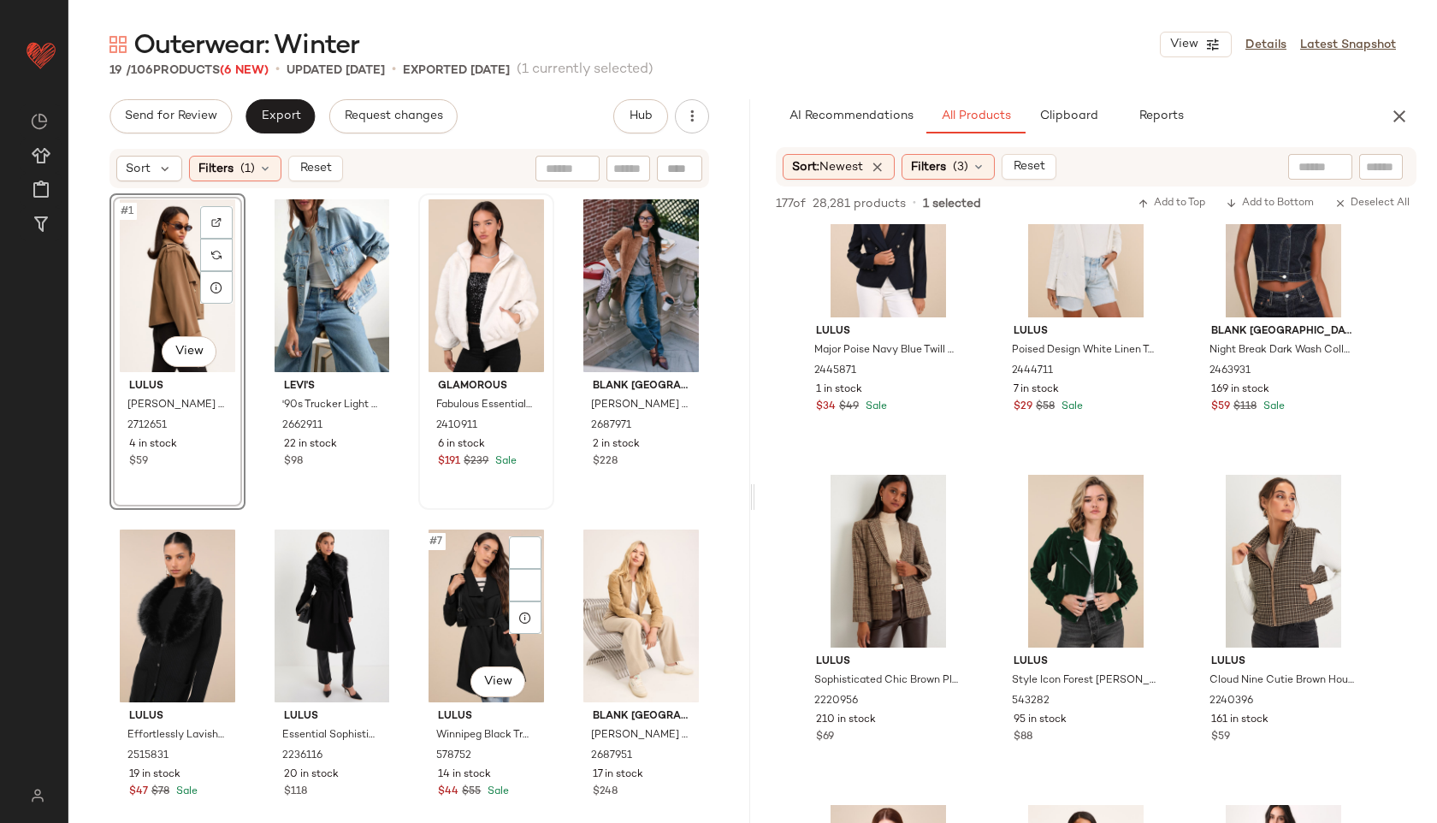
scroll to position [1026, 0]
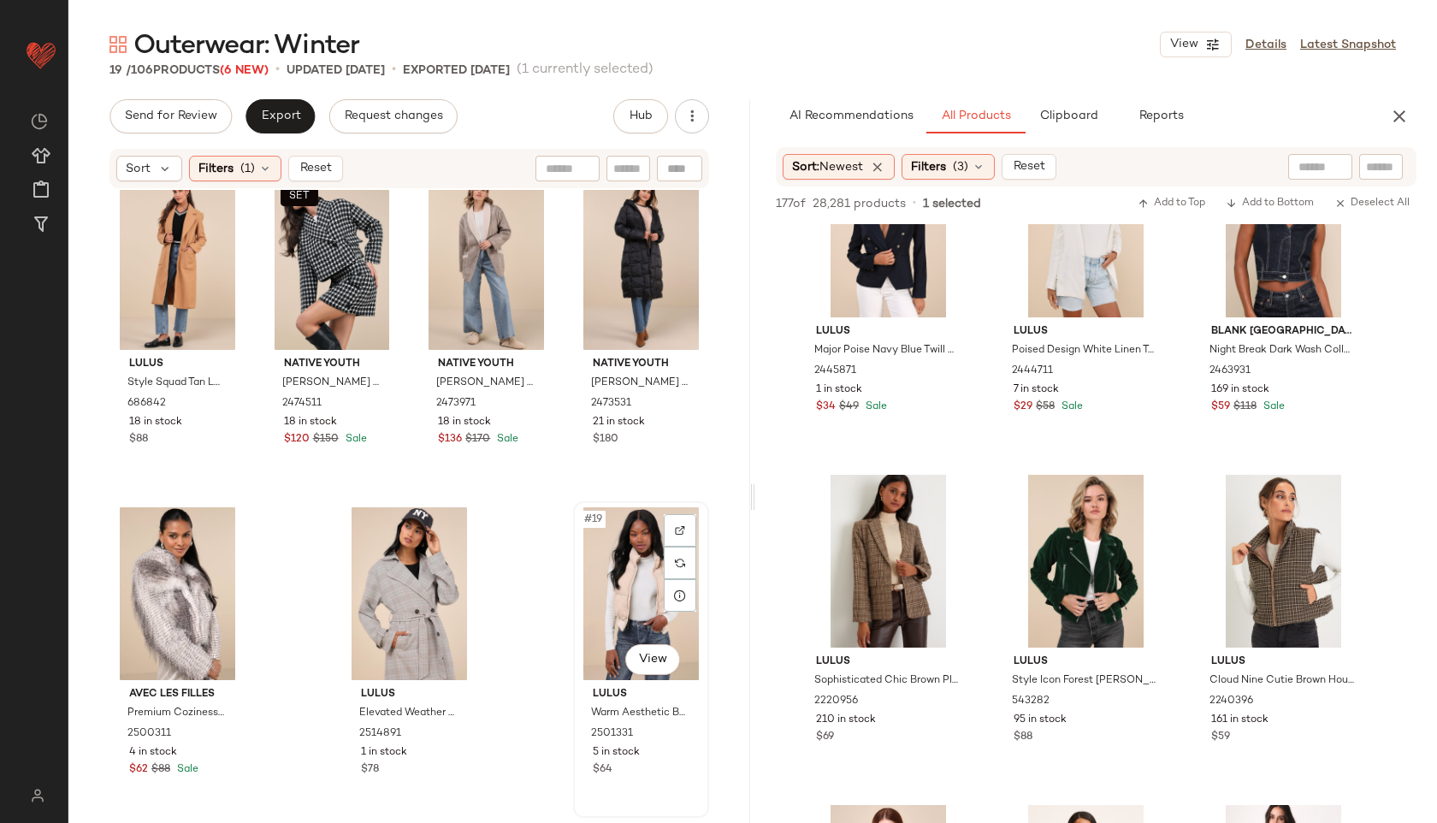
click at [642, 589] on div "#19 View" at bounding box center [641, 593] width 124 height 173
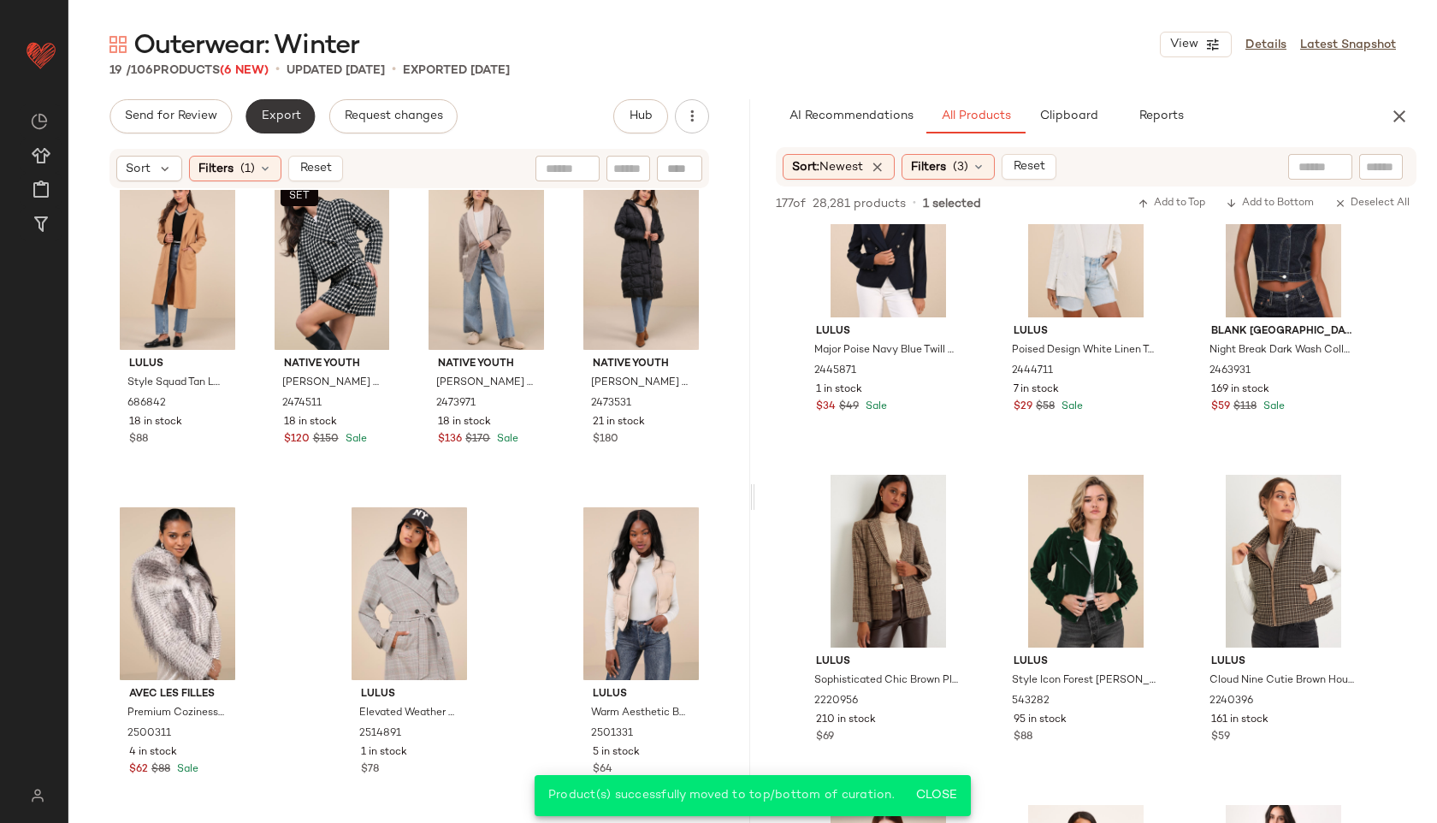
click at [268, 130] on button "Export" at bounding box center [279, 116] width 69 height 34
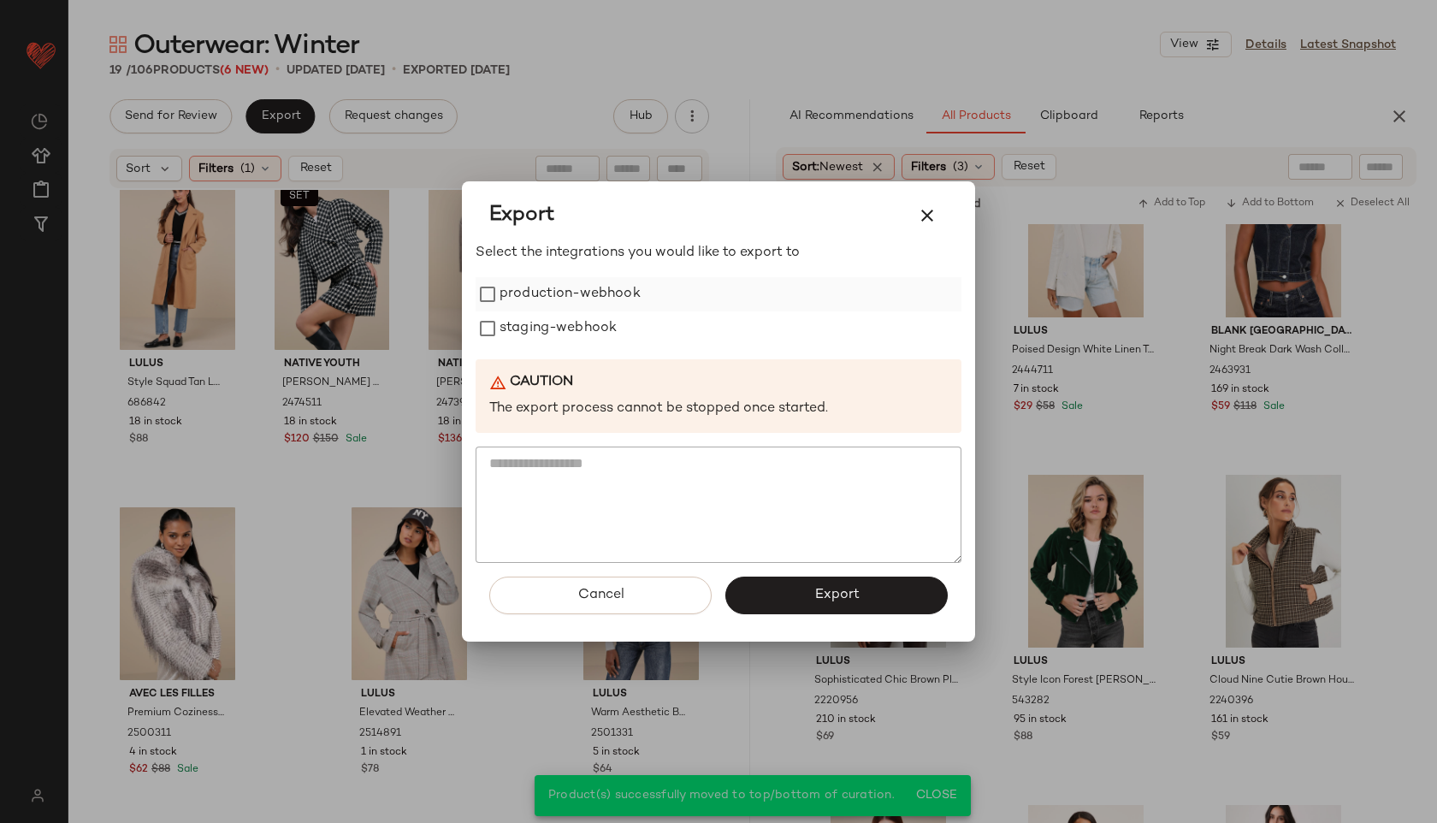
click at [556, 299] on label "production-webhook" at bounding box center [569, 294] width 141 height 34
click at [556, 336] on label "staging-webhook" at bounding box center [557, 328] width 117 height 34
click at [837, 584] on button "Export" at bounding box center [836, 595] width 222 height 38
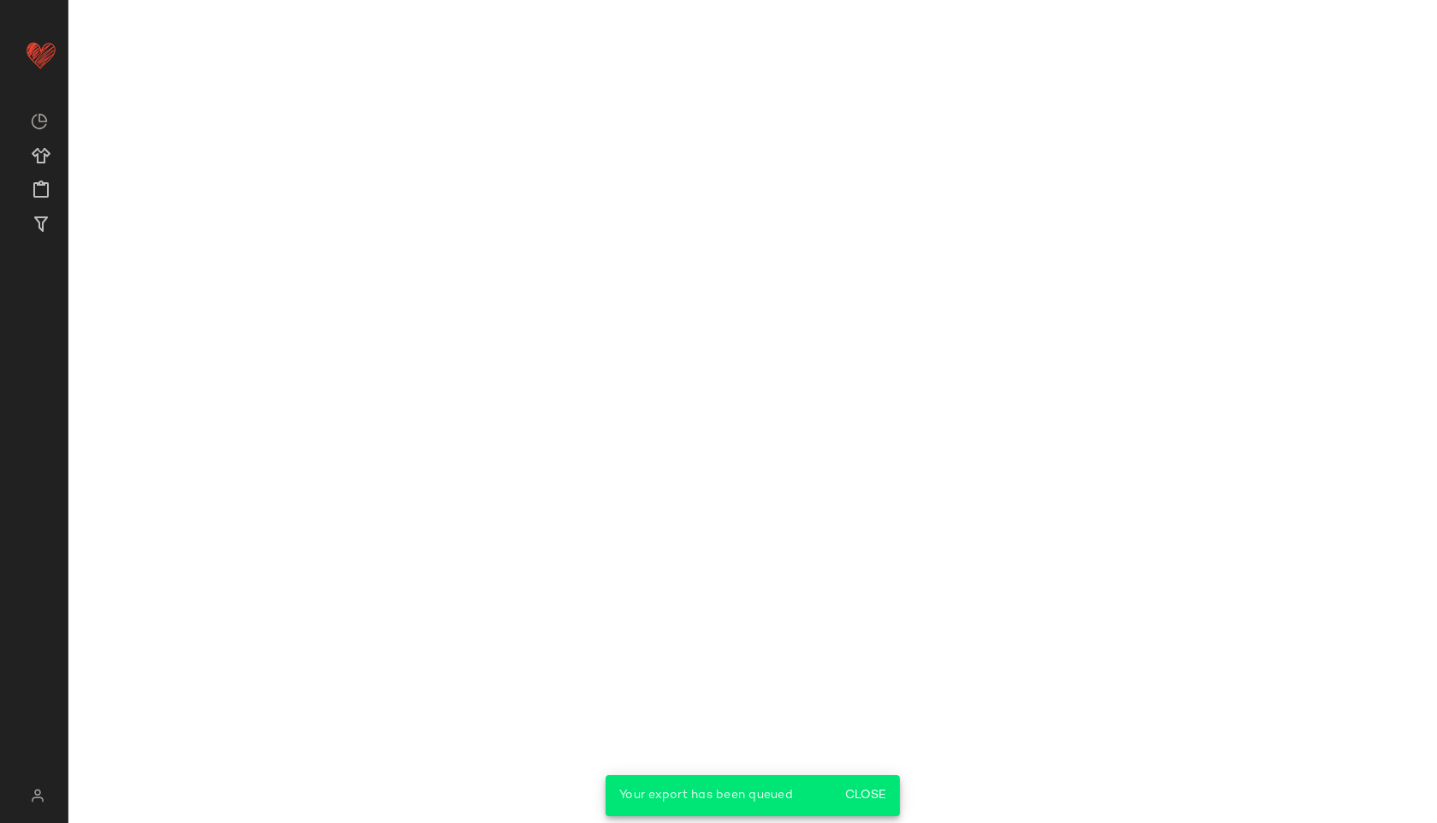
scroll to position [8007, 0]
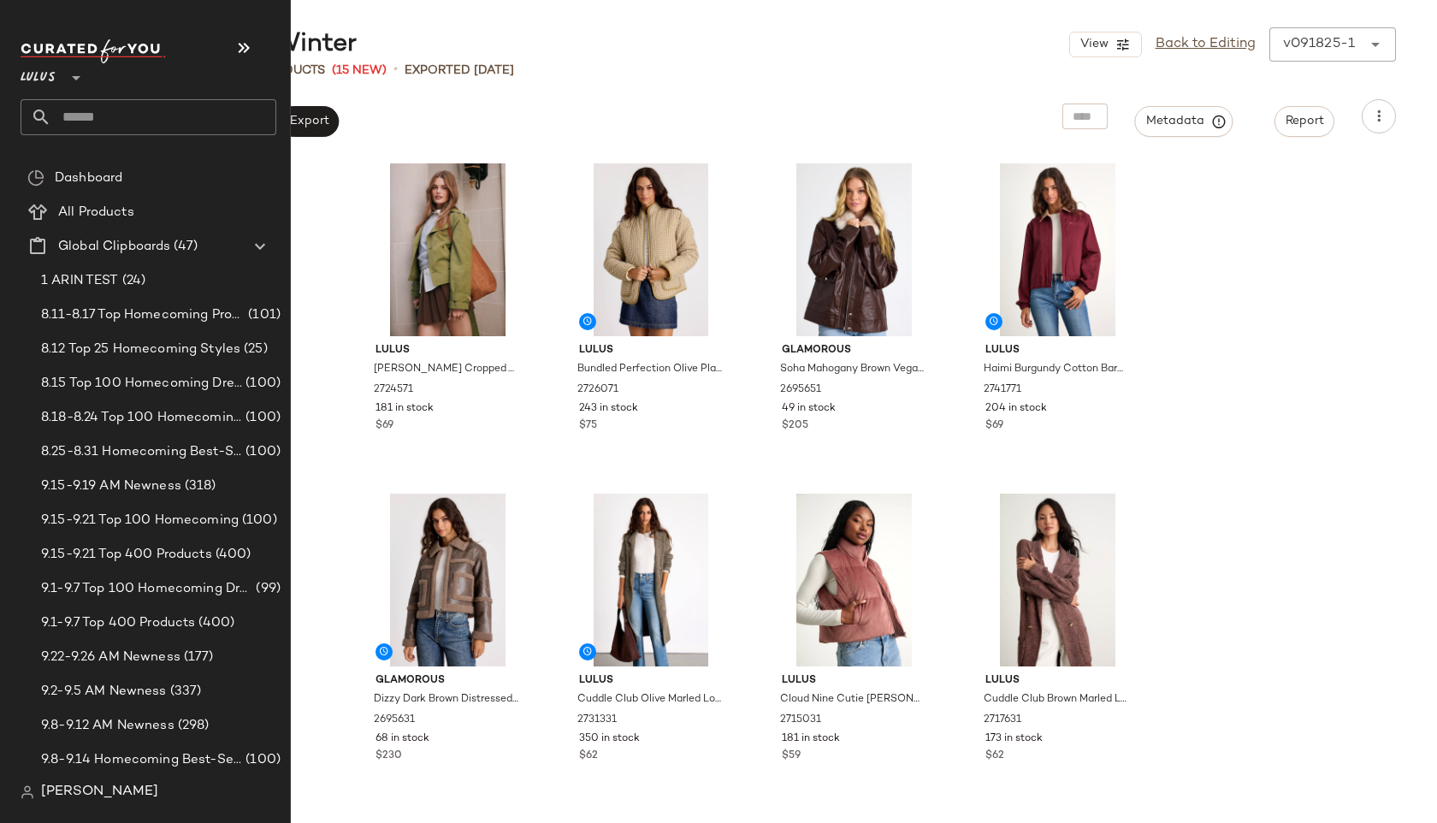
click at [72, 110] on input "text" at bounding box center [163, 117] width 225 height 36
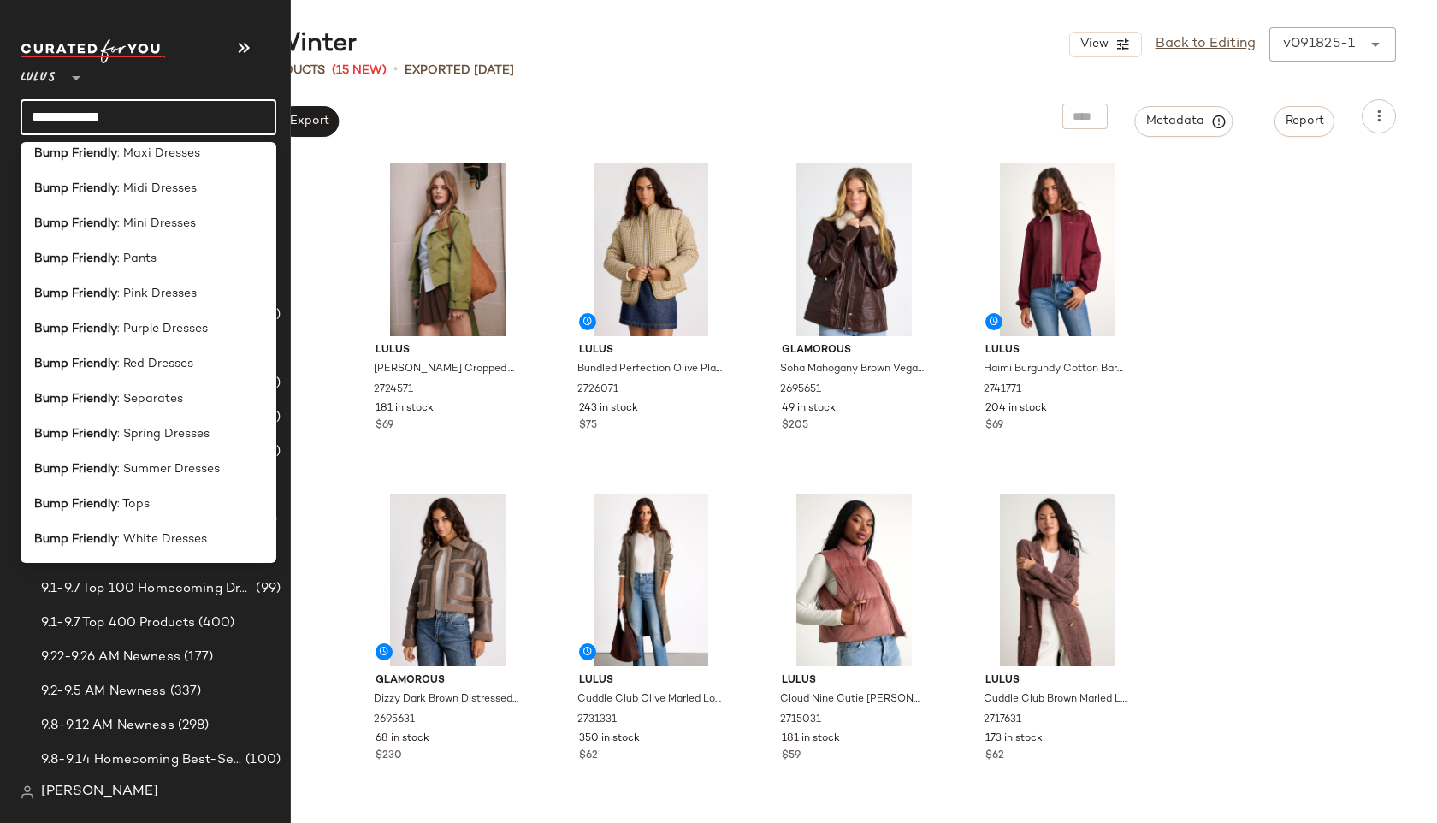
scroll to position [330, 0]
type input "**********"
click at [119, 383] on div "Bump Friendly : Separates" at bounding box center [149, 397] width 256 height 35
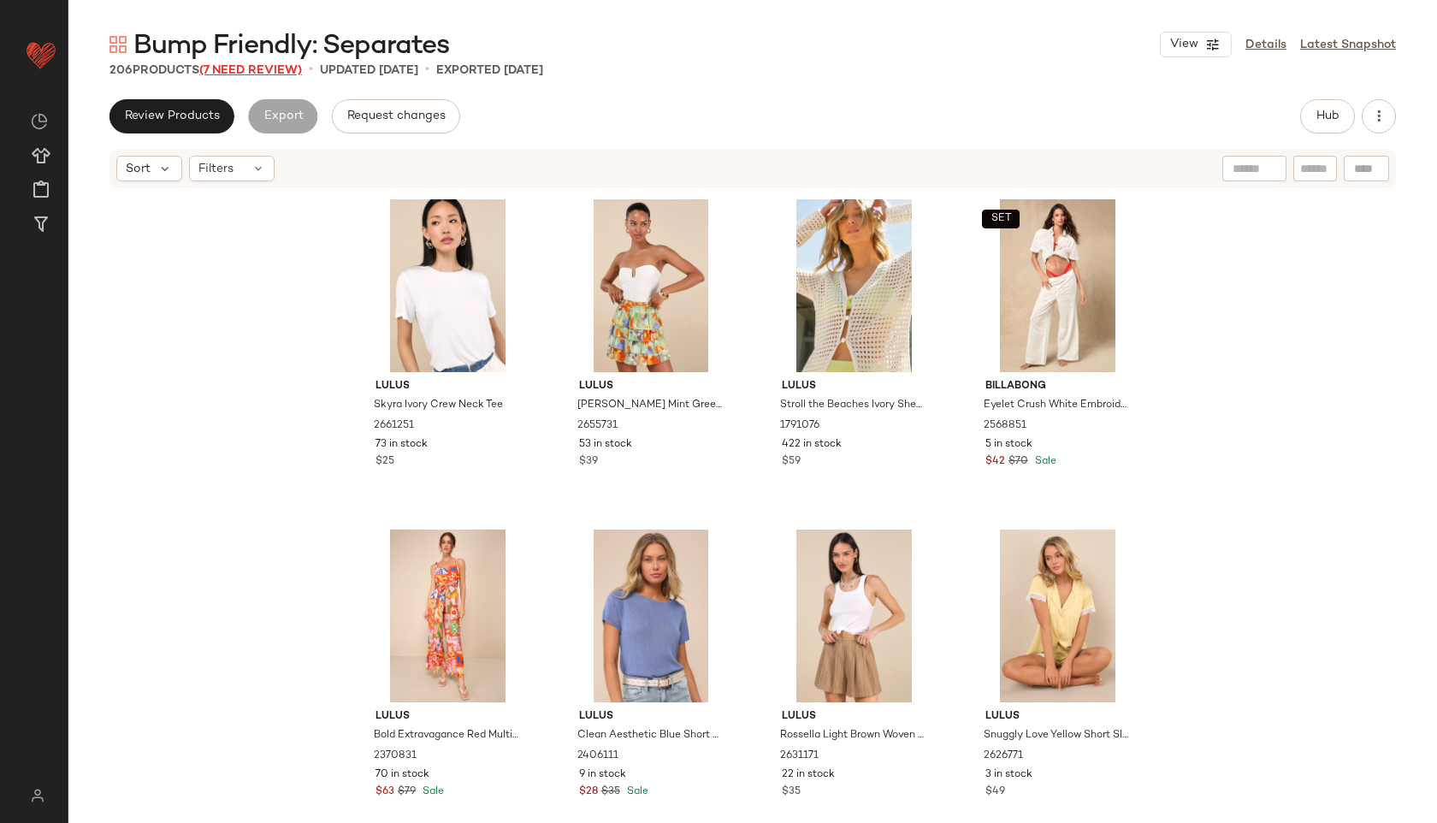
click at [294, 69] on span "(7 Need Review)" at bounding box center [250, 70] width 103 height 13
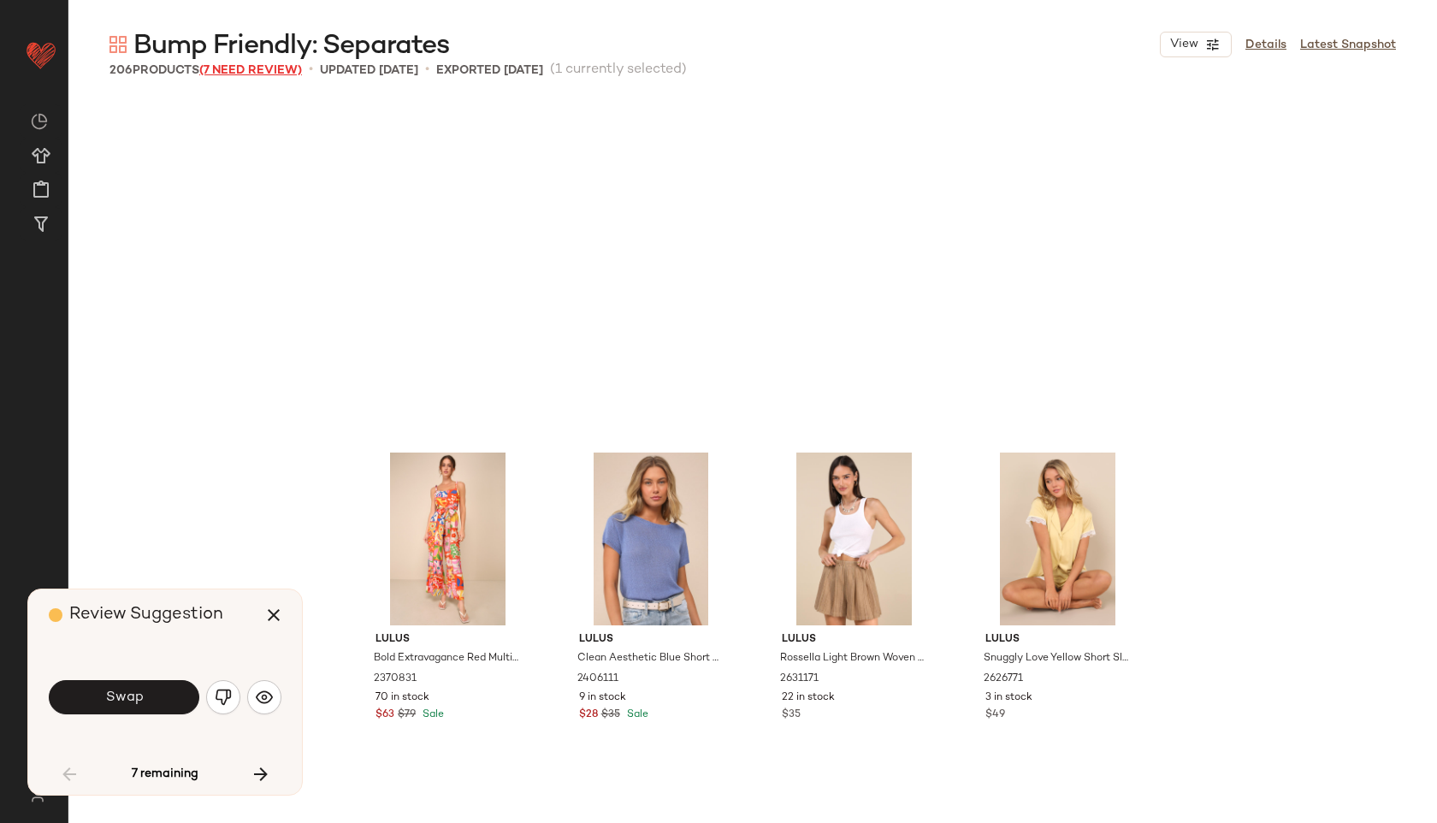
scroll to position [344, 0]
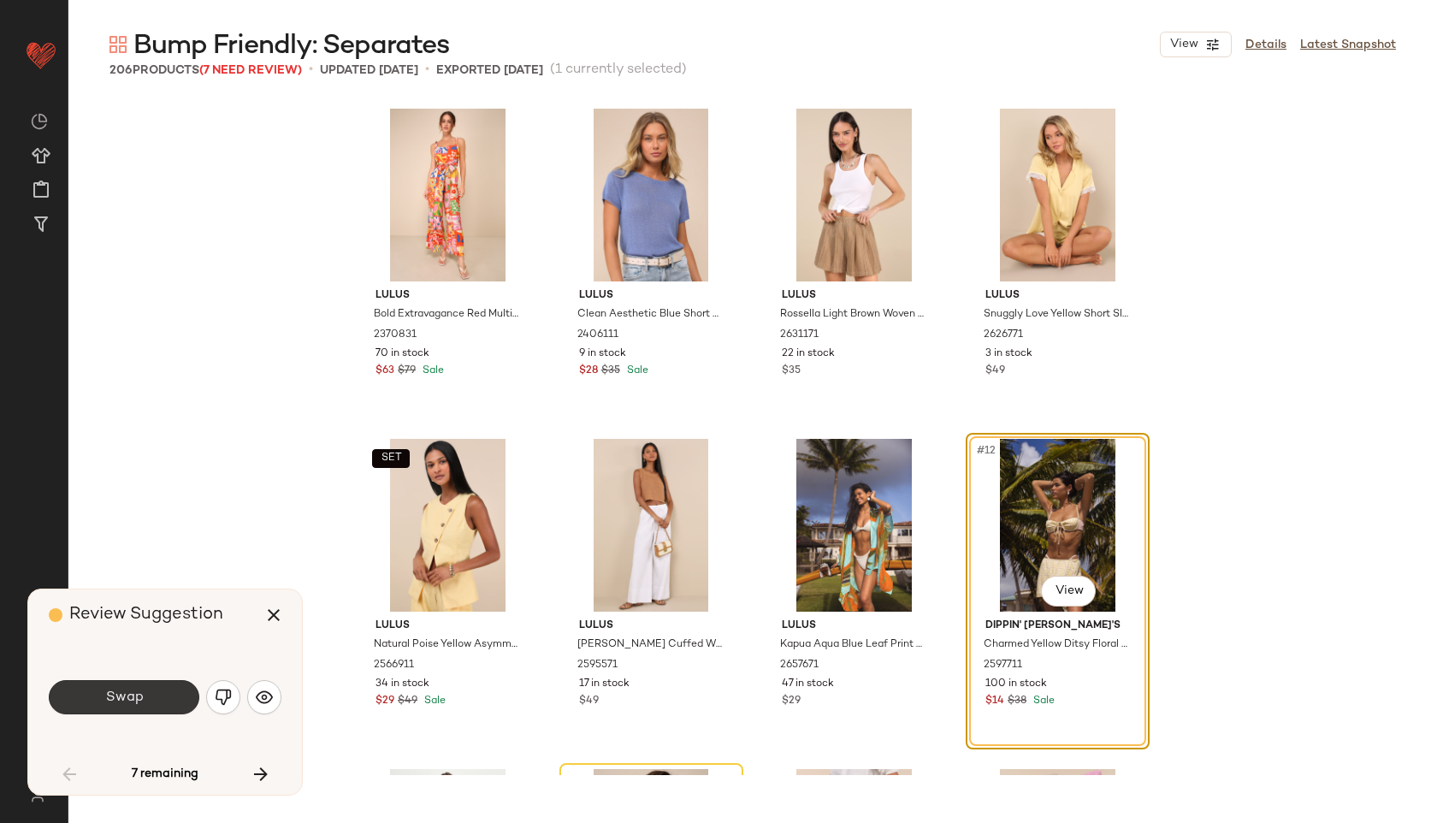
click at [153, 707] on button "Swap" at bounding box center [124, 697] width 151 height 34
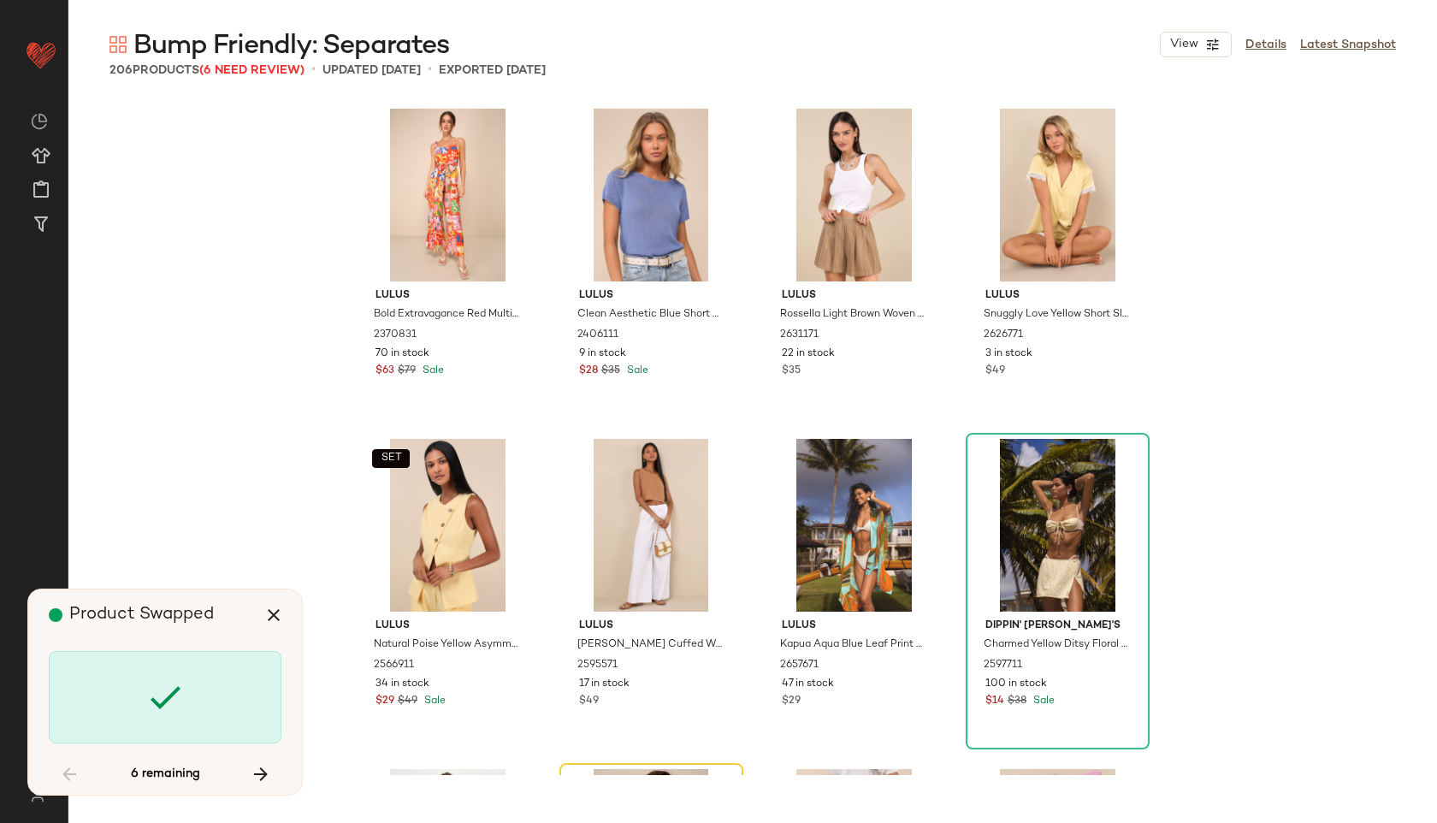
scroll to position [660, 0]
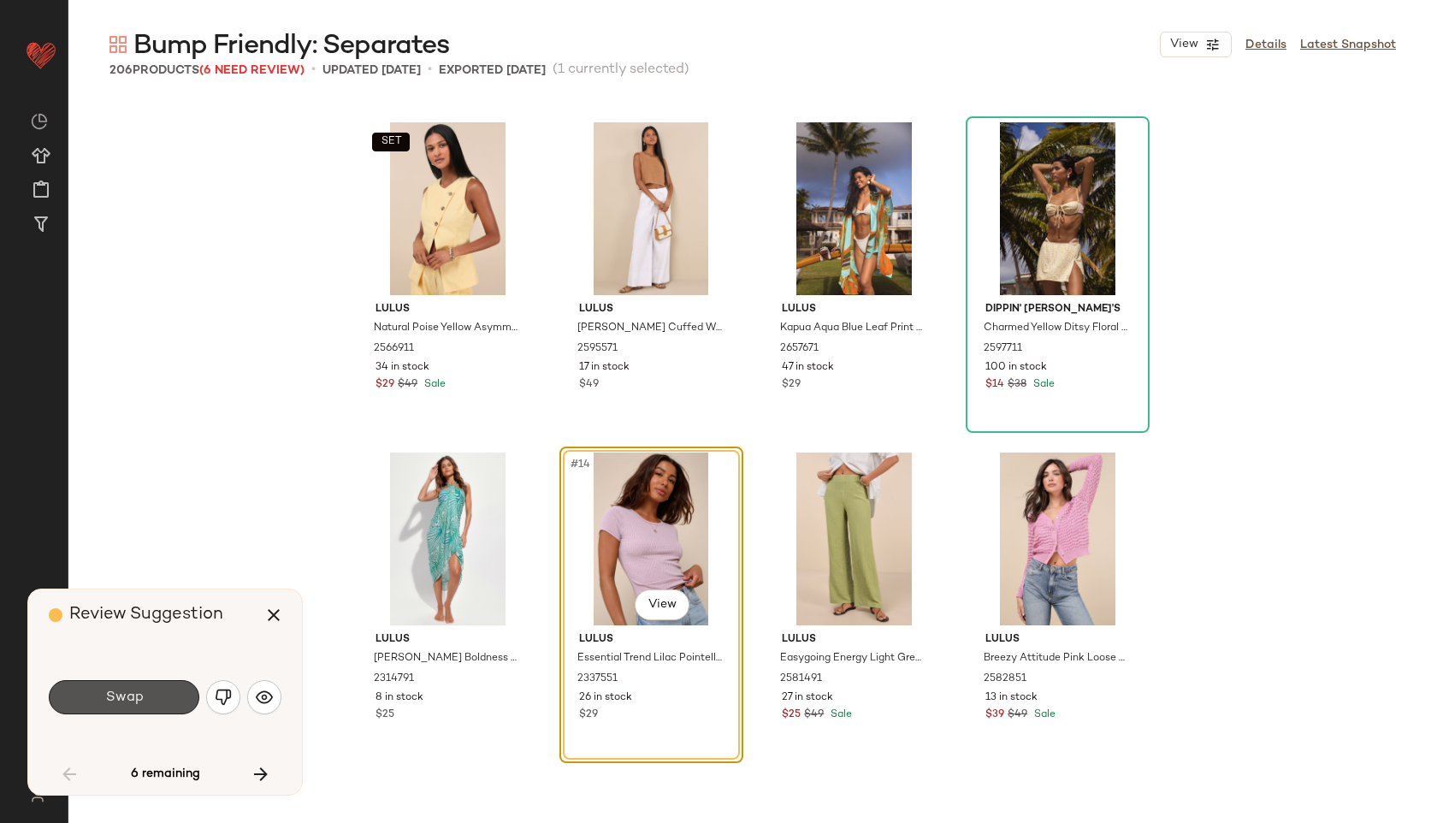
click at [153, 707] on button "Swap" at bounding box center [124, 697] width 151 height 34
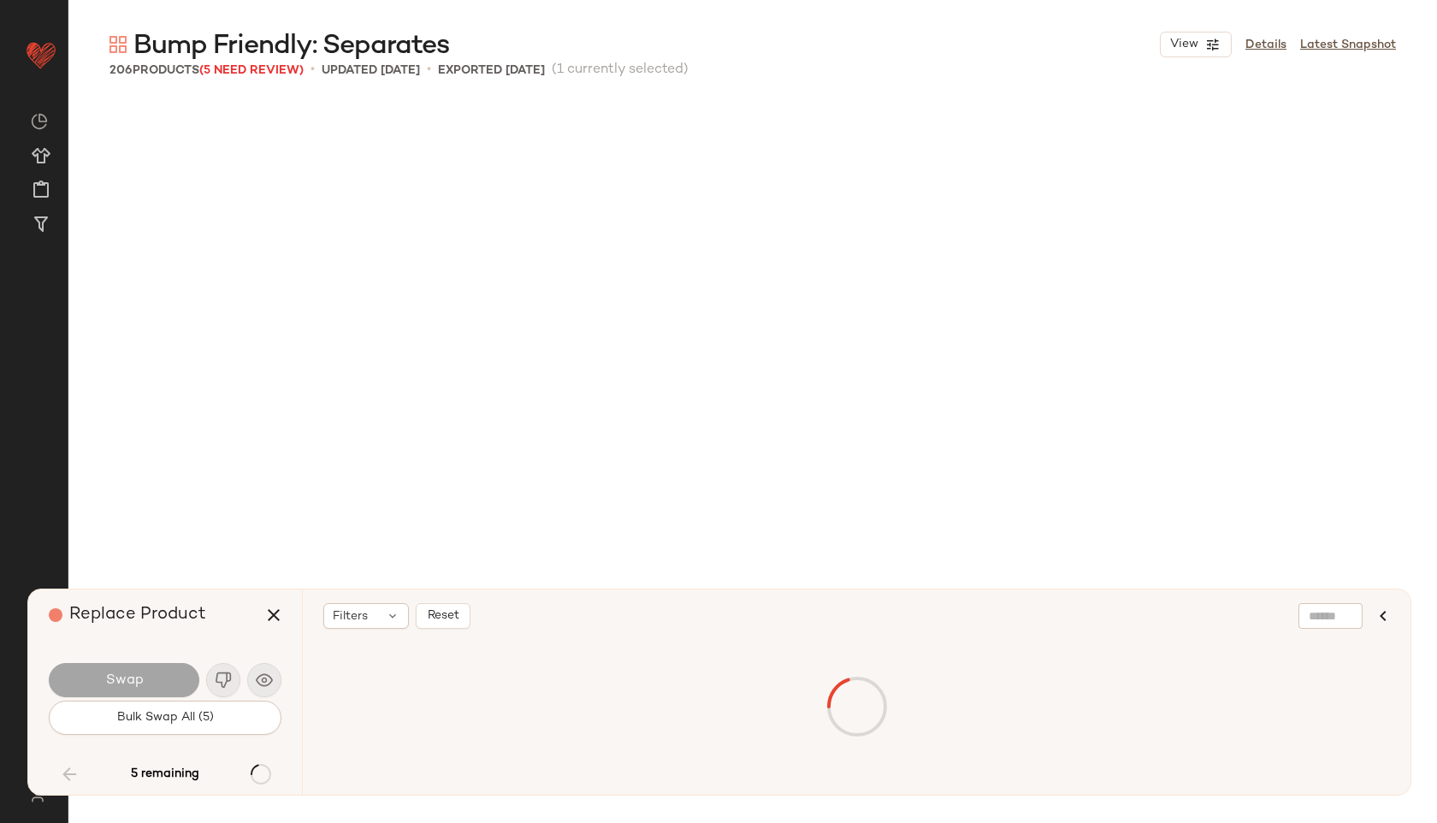
scroll to position [6602, 0]
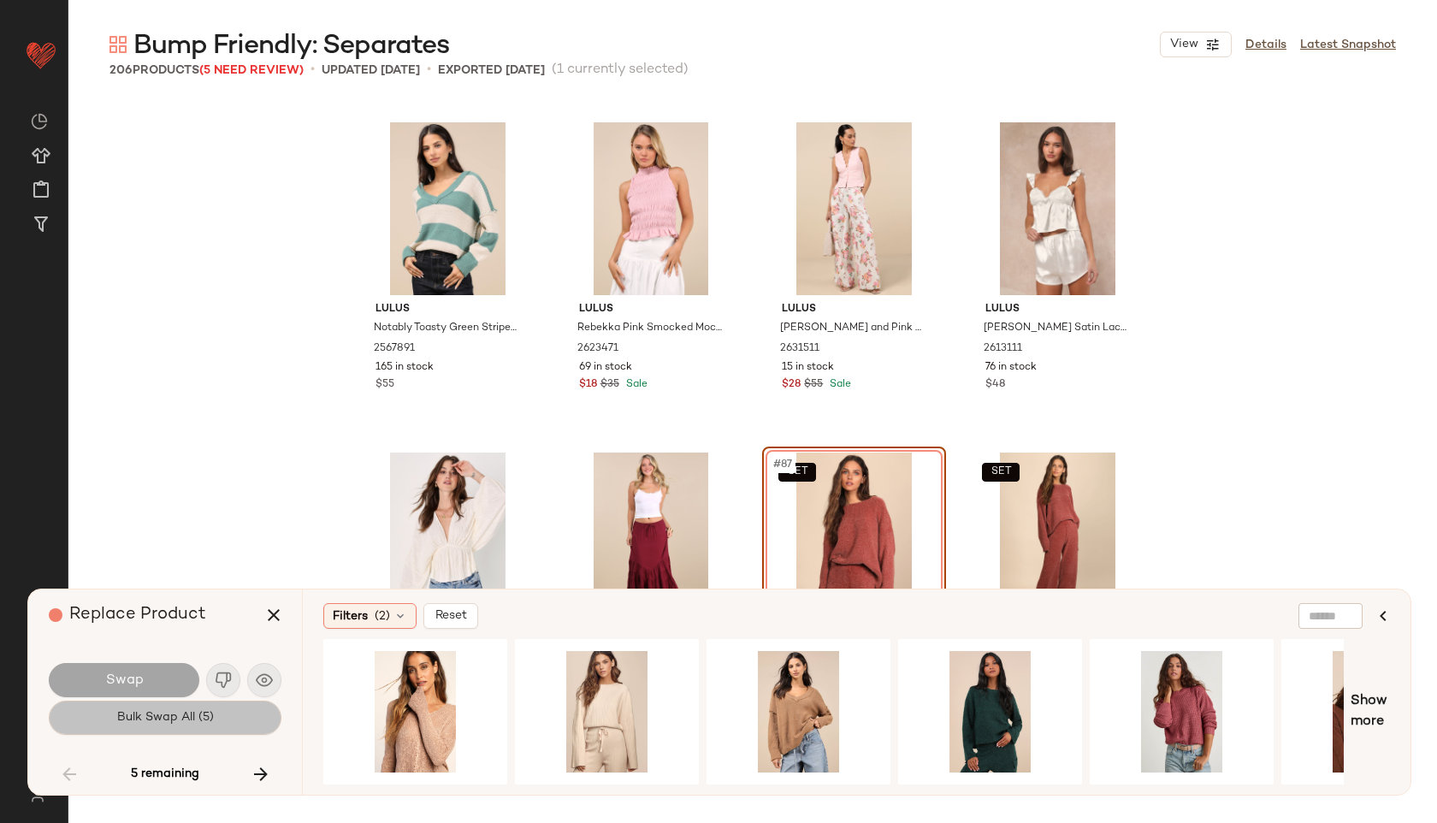
click at [151, 719] on span "Bulk Swap All (5)" at bounding box center [164, 718] width 97 height 14
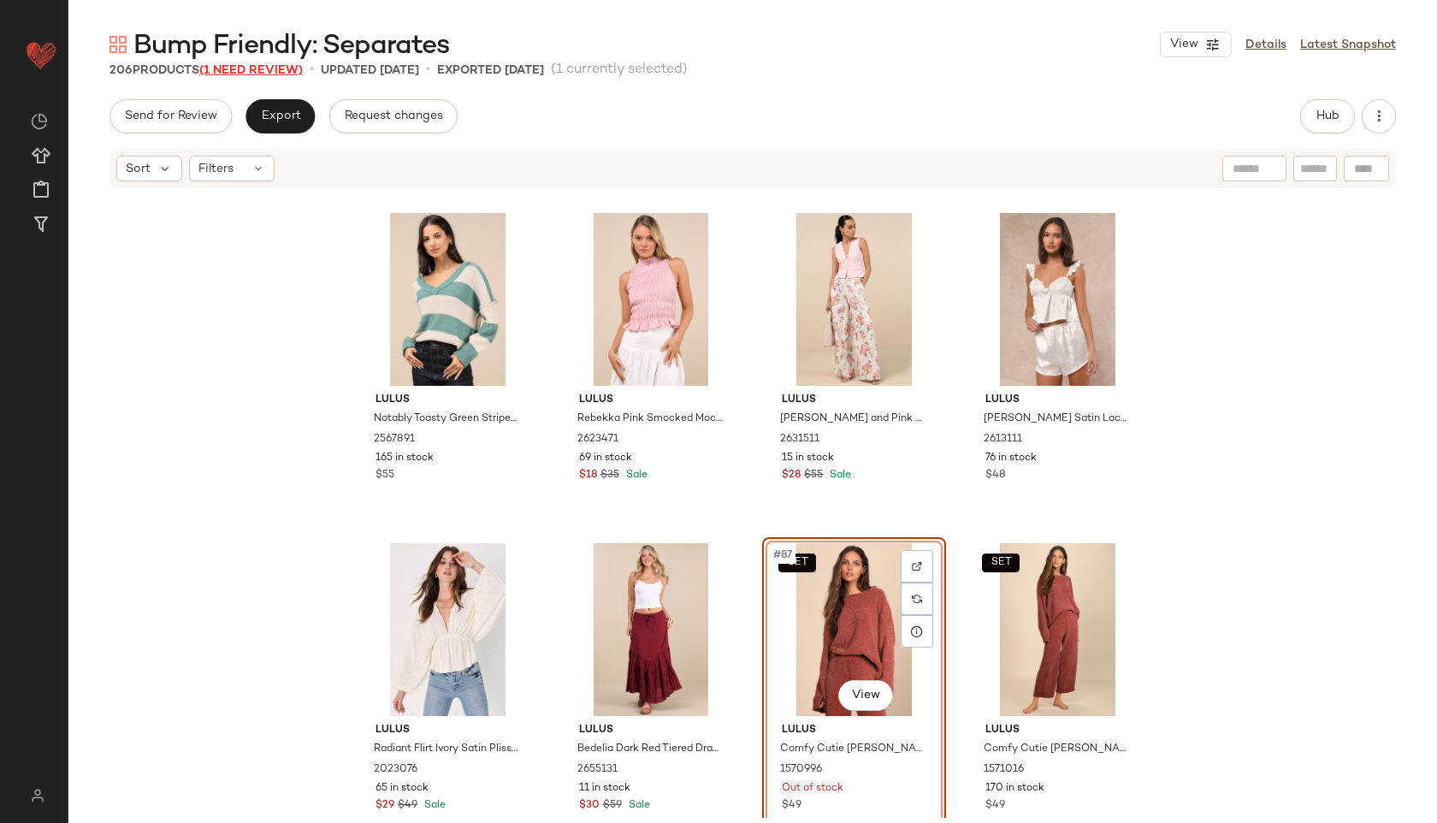
click at [251, 68] on span "(1 Need Review)" at bounding box center [250, 70] width 103 height 13
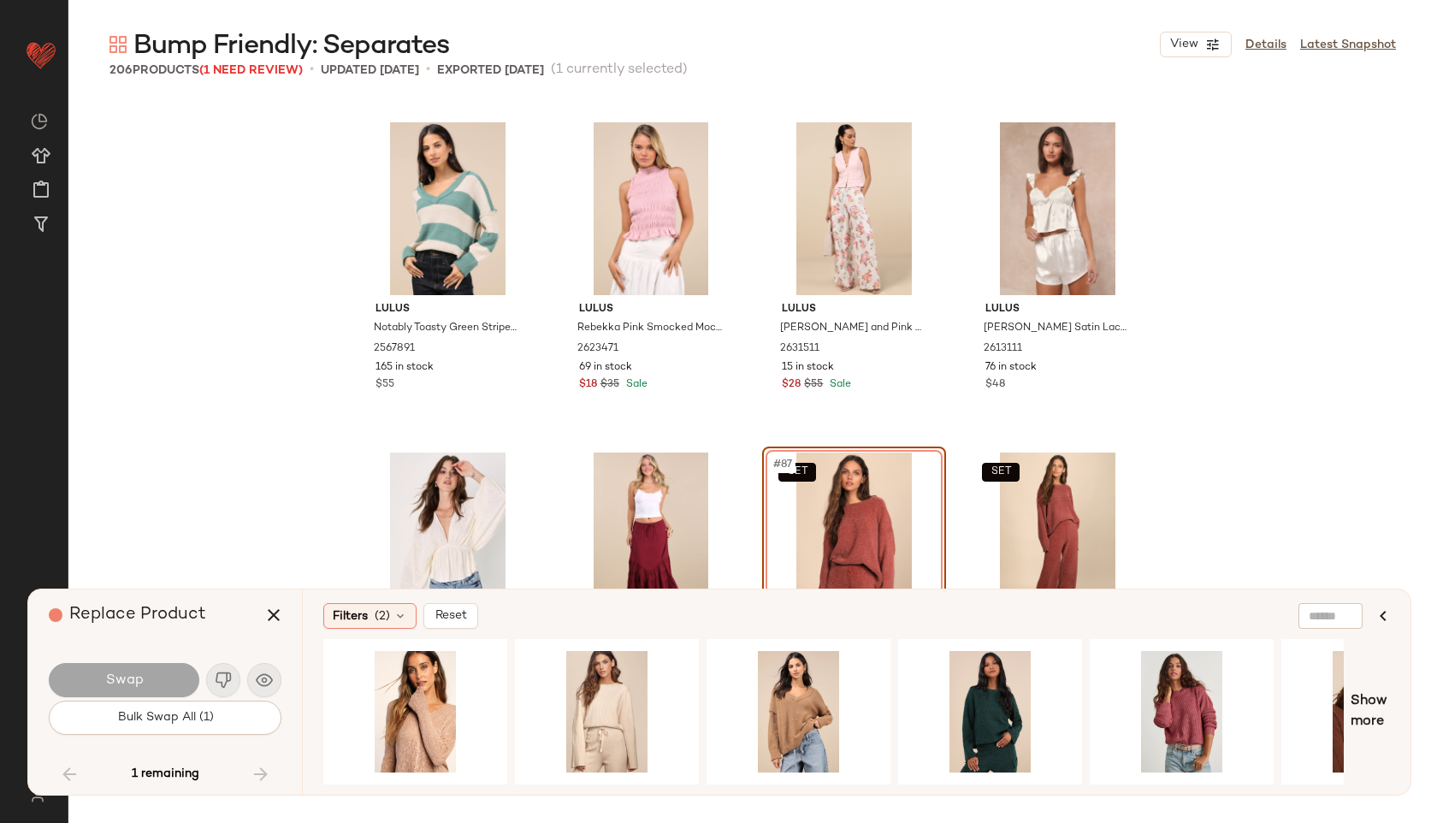
click at [173, 741] on div "Swap Bulk Swap All (1)" at bounding box center [165, 697] width 233 height 92
click at [181, 719] on span "Bulk Swap All (1)" at bounding box center [164, 718] width 97 height 14
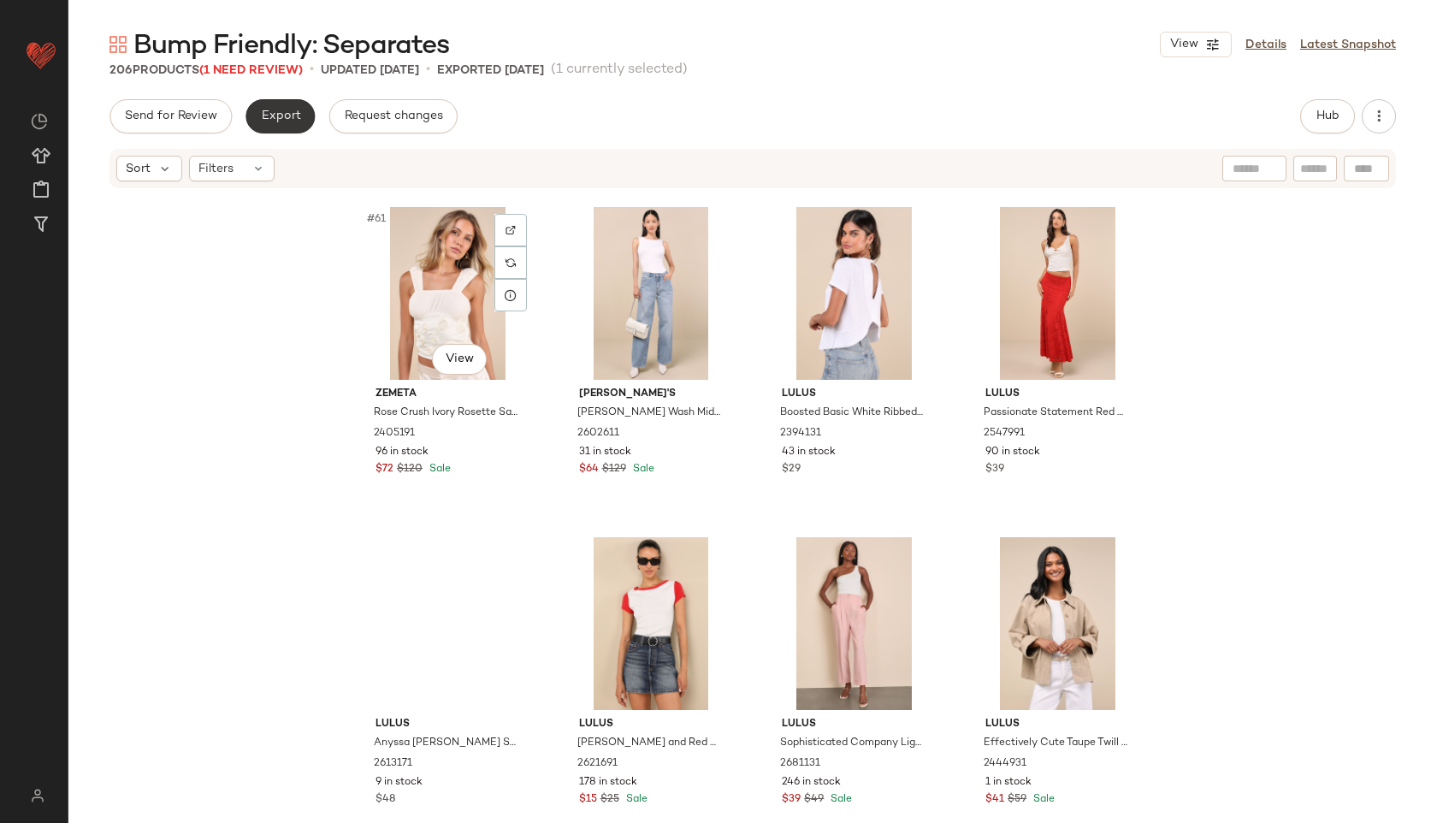
scroll to position [4813, 0]
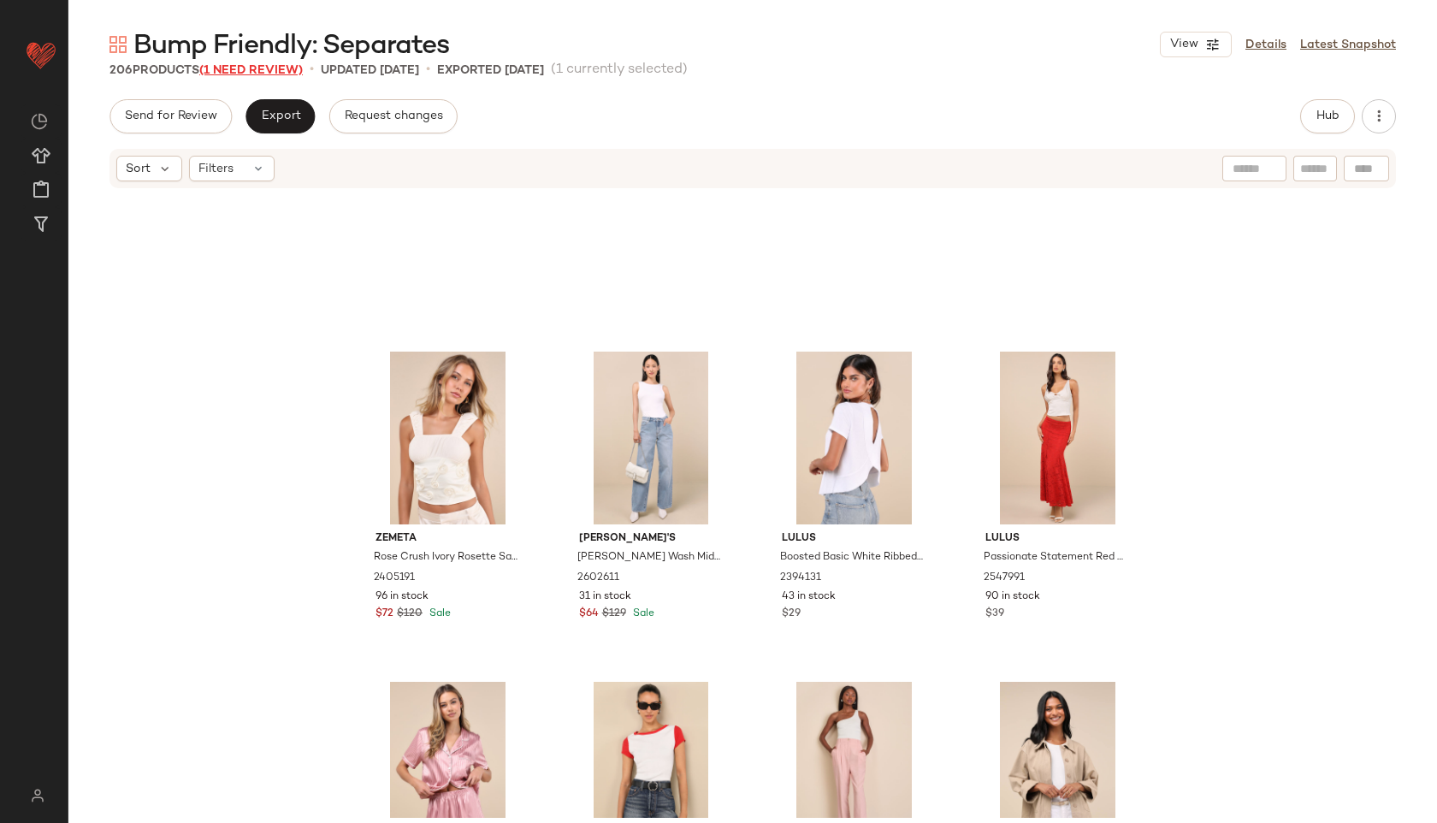
click at [268, 71] on span "(1 Need Review)" at bounding box center [250, 70] width 103 height 13
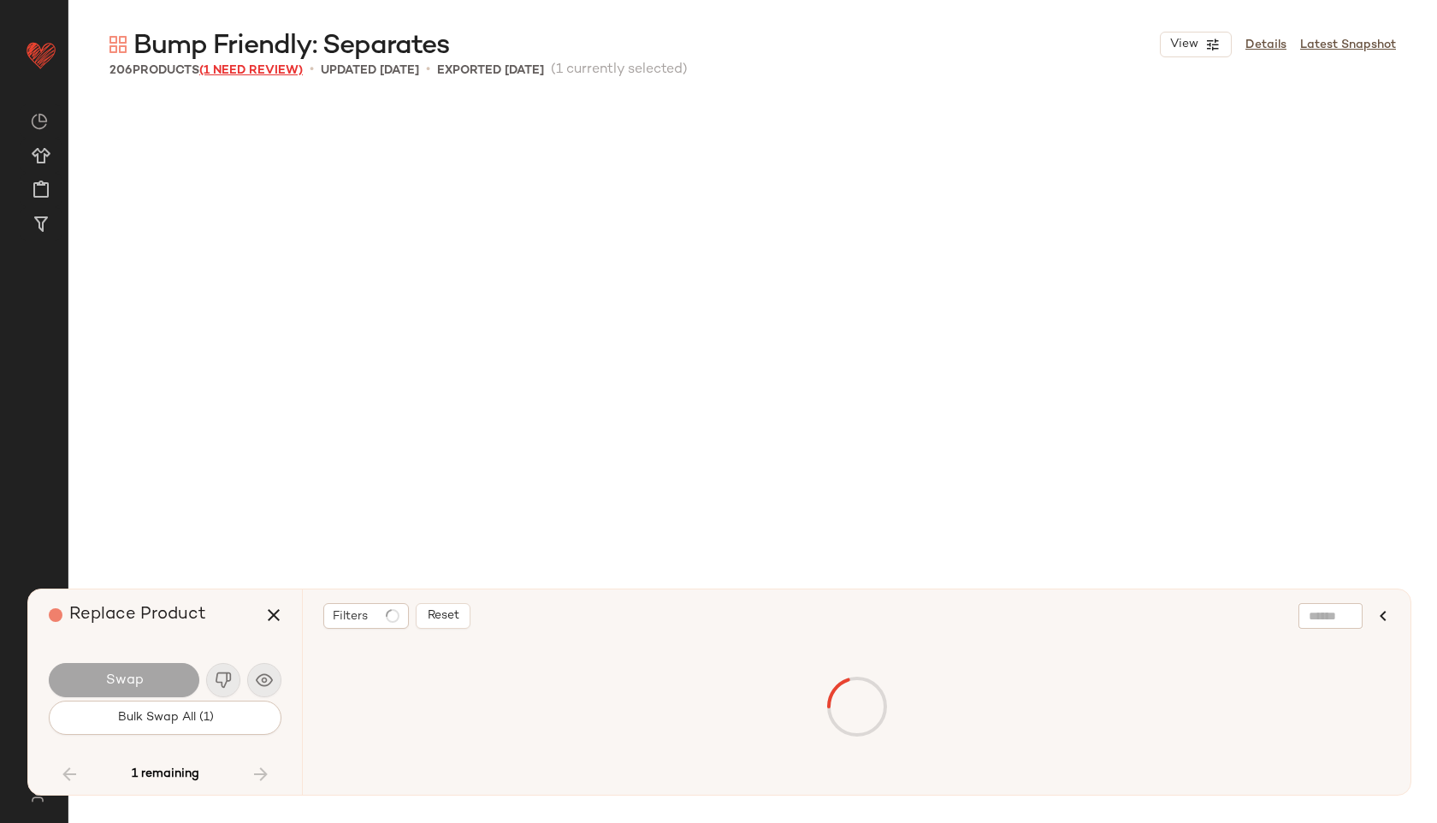
scroll to position [6602, 0]
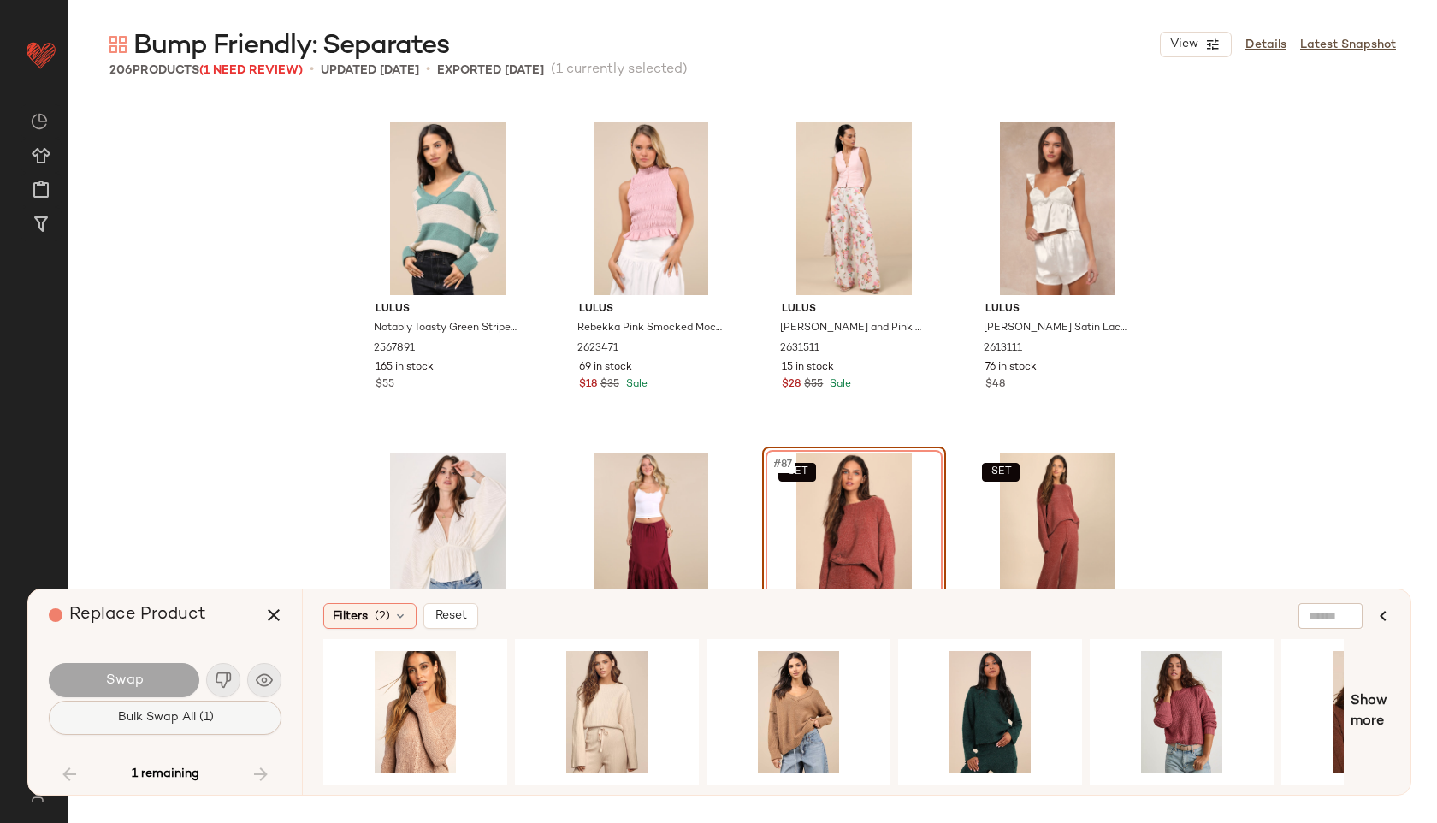
click at [147, 711] on span "Bulk Swap All (1)" at bounding box center [164, 718] width 97 height 14
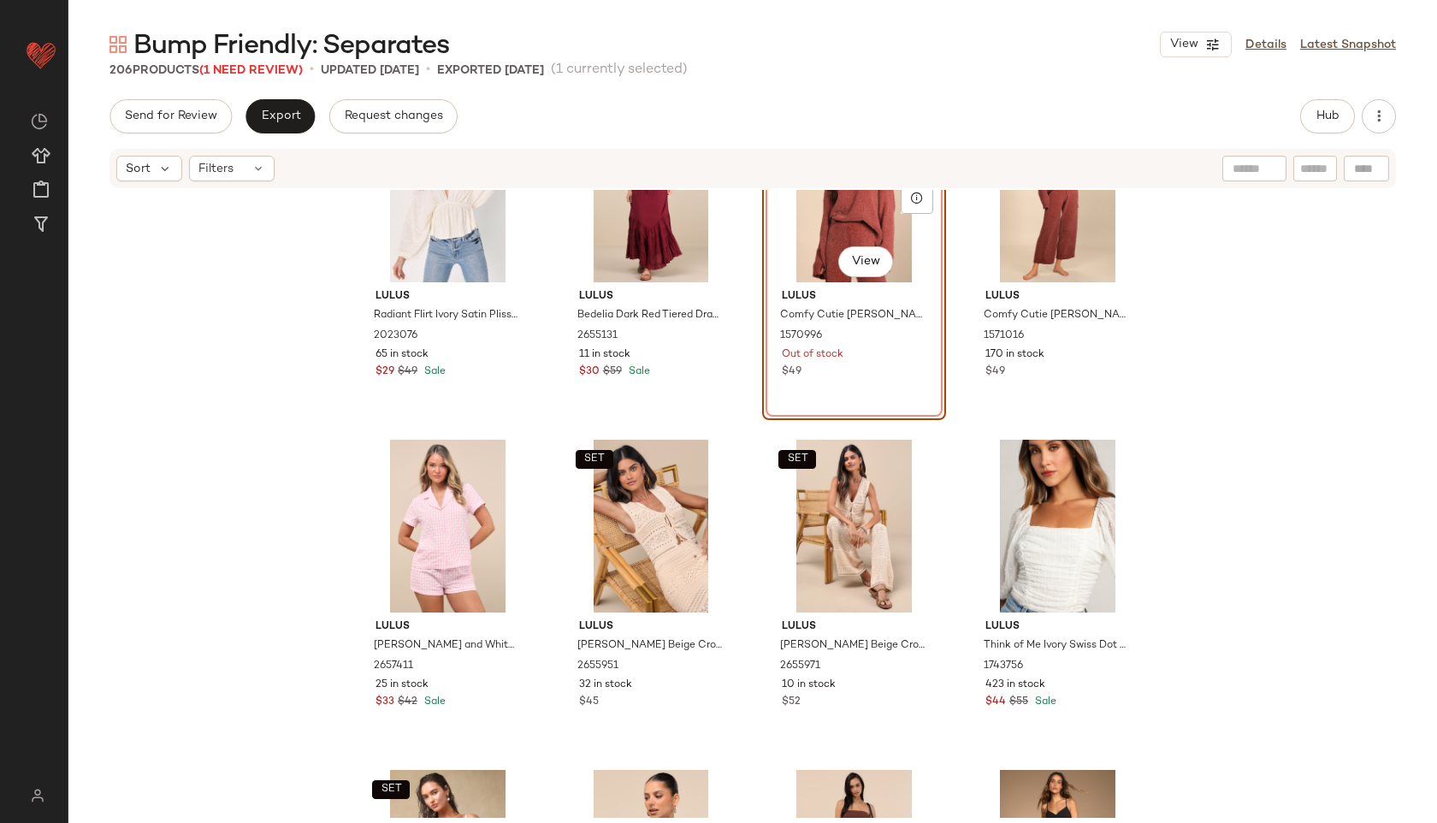
scroll to position [6970, 0]
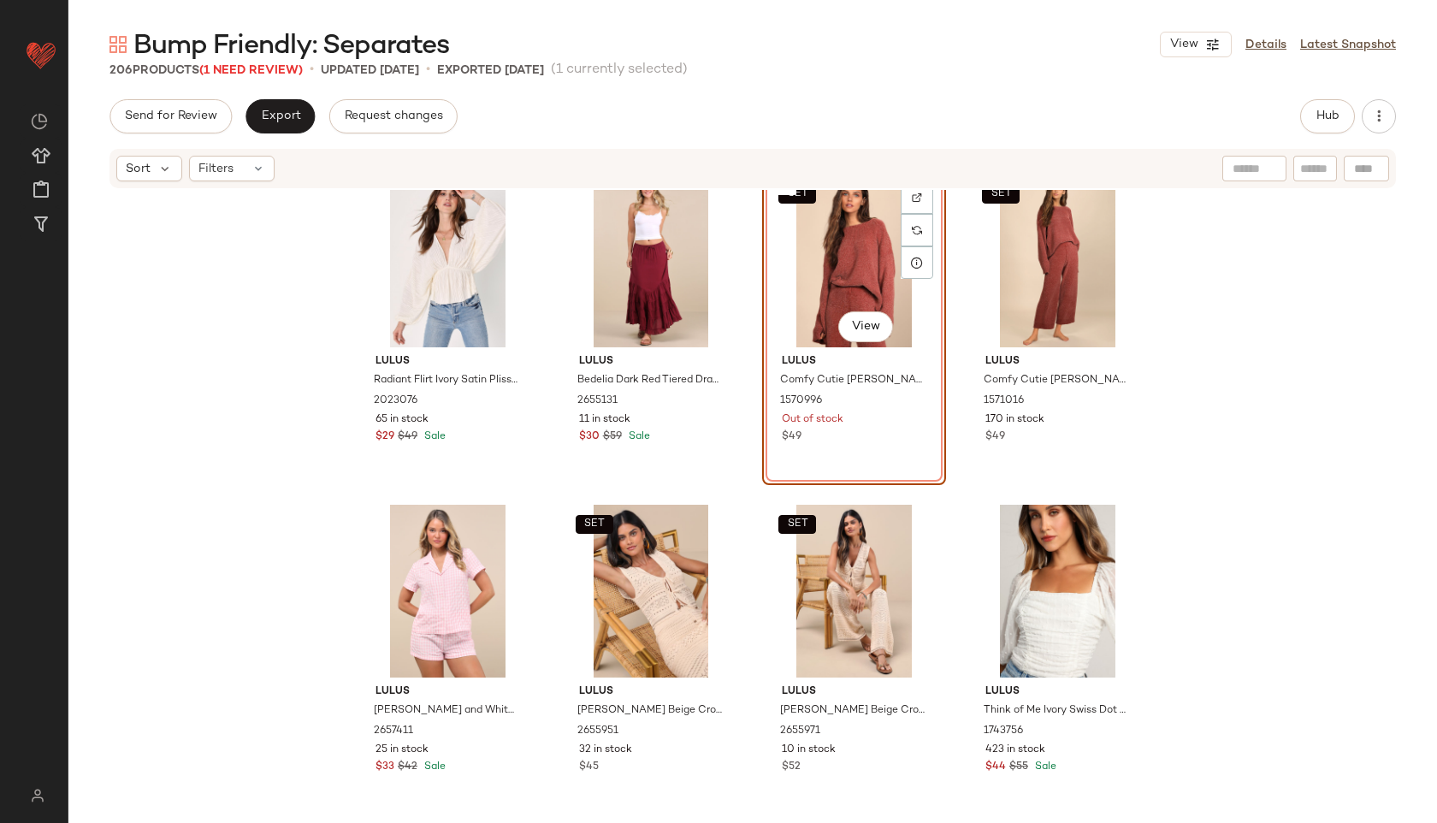
click at [854, 242] on div "SET #87 View" at bounding box center [854, 260] width 172 height 173
click at [1012, 253] on div "SET #88 View" at bounding box center [1057, 260] width 172 height 173
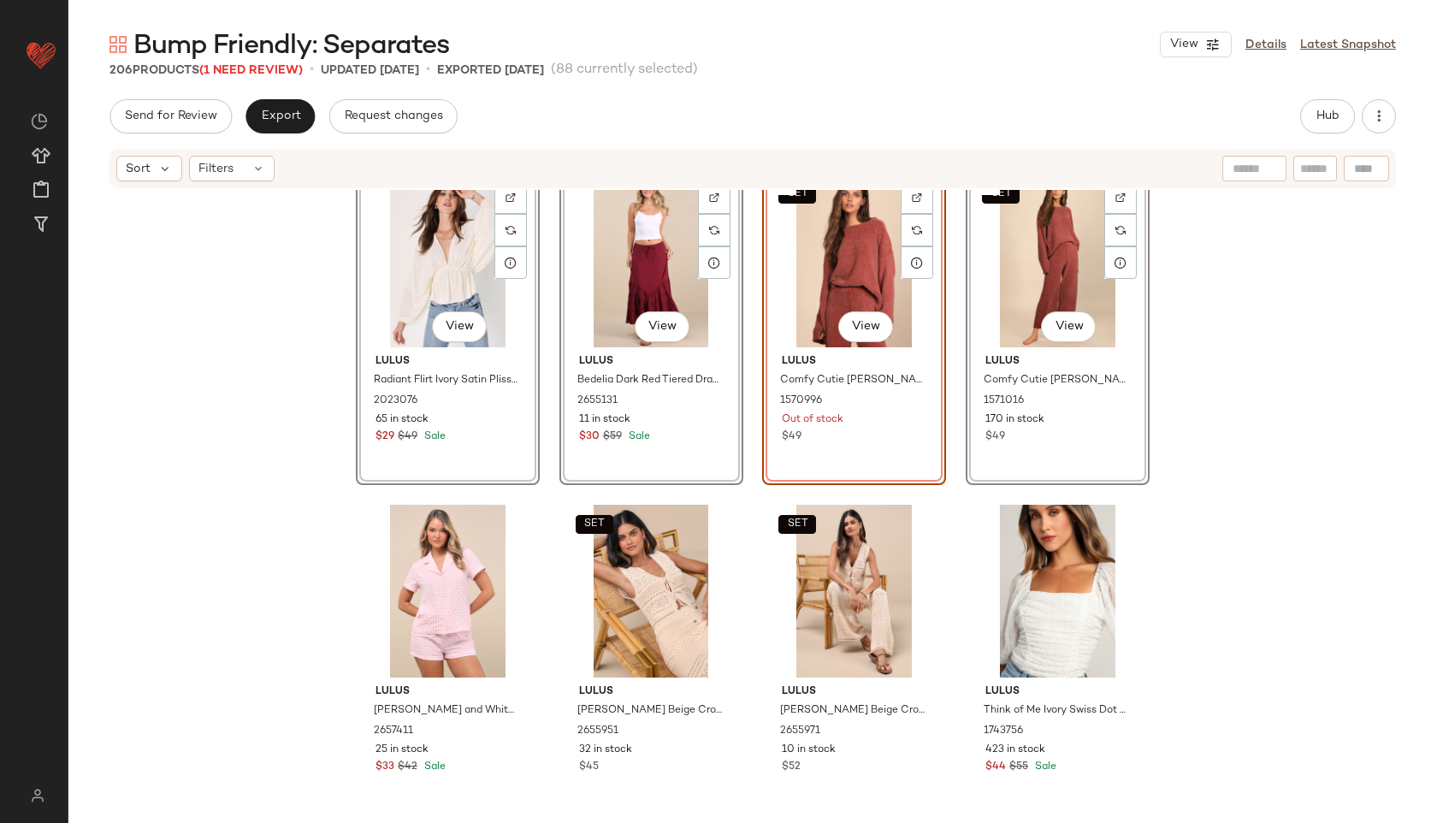
click at [1175, 316] on div "#85 View Lulus Radiant Flirt Ivory Satin Plisse Long Sleeve Top 2023076 65 in s…" at bounding box center [752, 504] width 1368 height 628
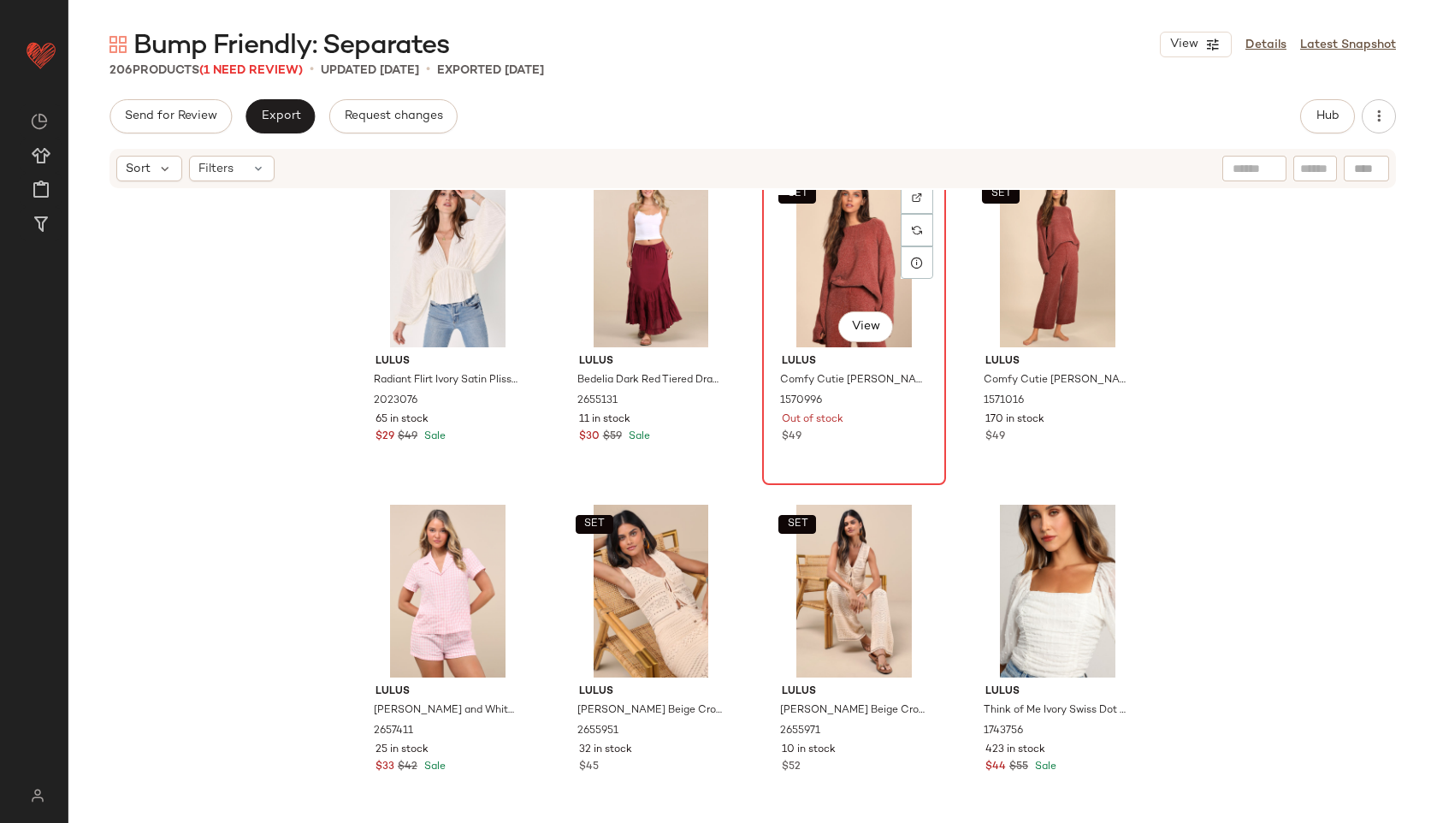
click at [847, 293] on div "SET #87 View" at bounding box center [854, 260] width 172 height 173
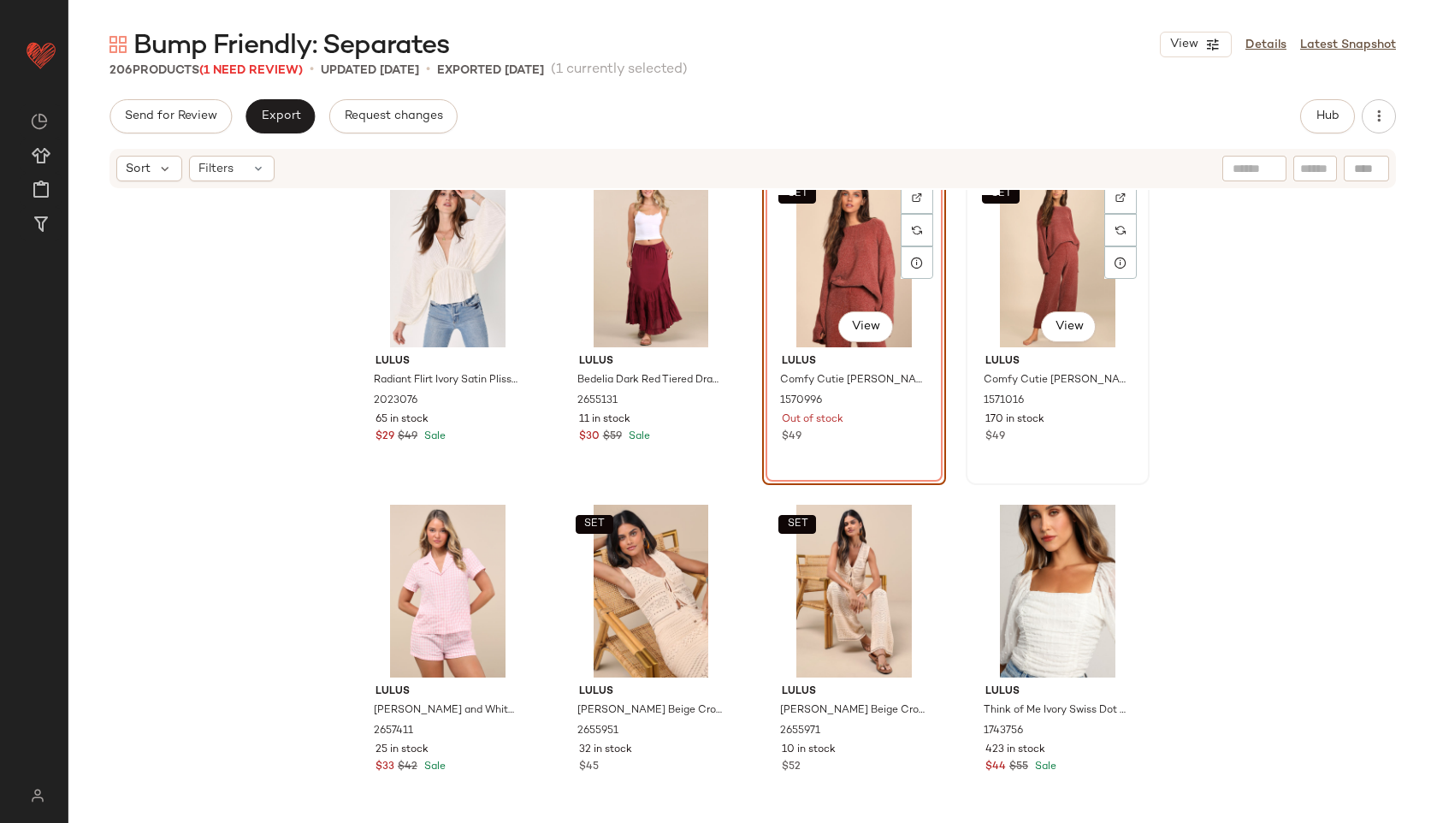
click at [1066, 293] on div "SET #88 View" at bounding box center [1057, 260] width 172 height 173
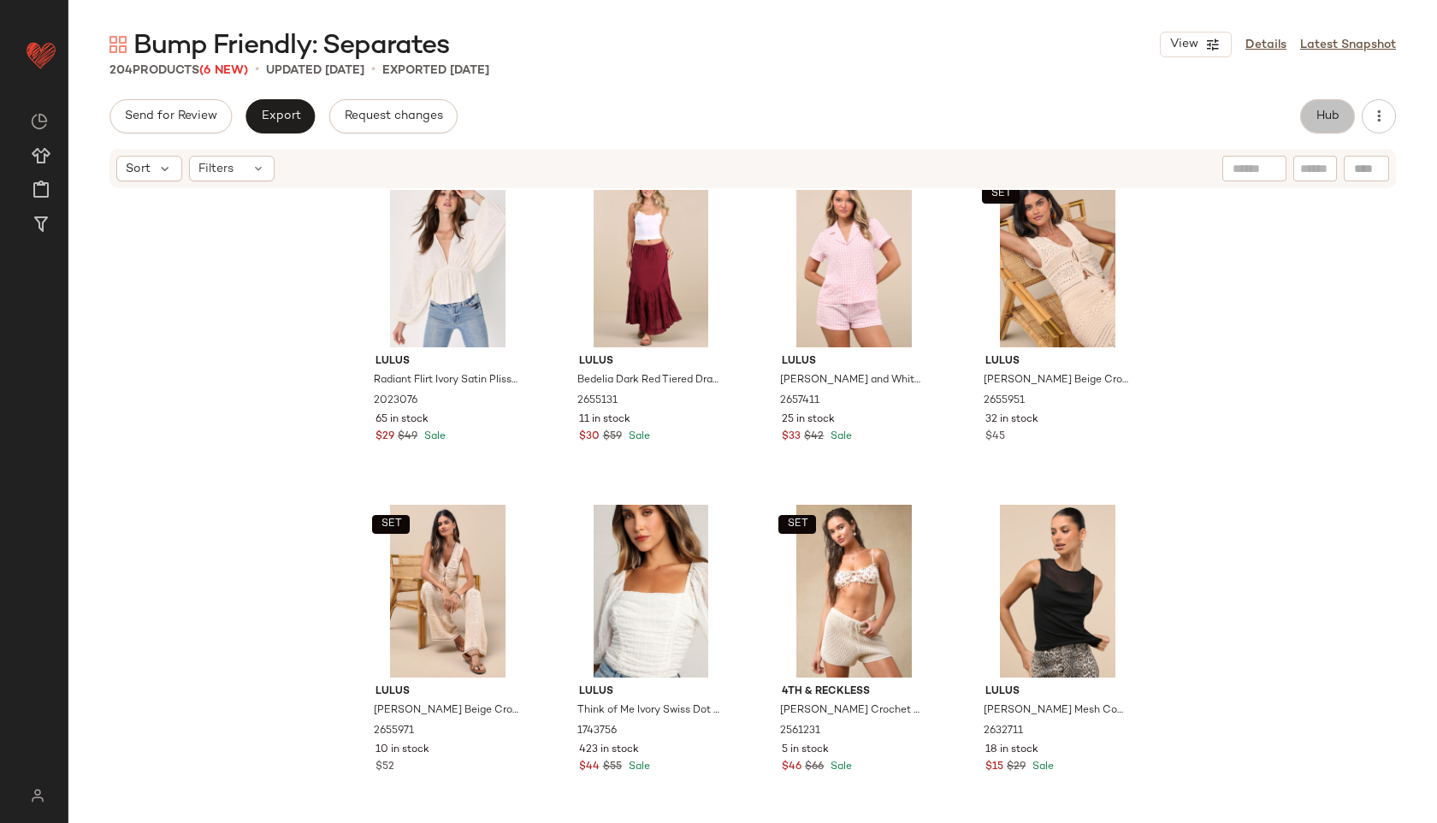
click at [1324, 112] on span "Hub" at bounding box center [1327, 116] width 24 height 14
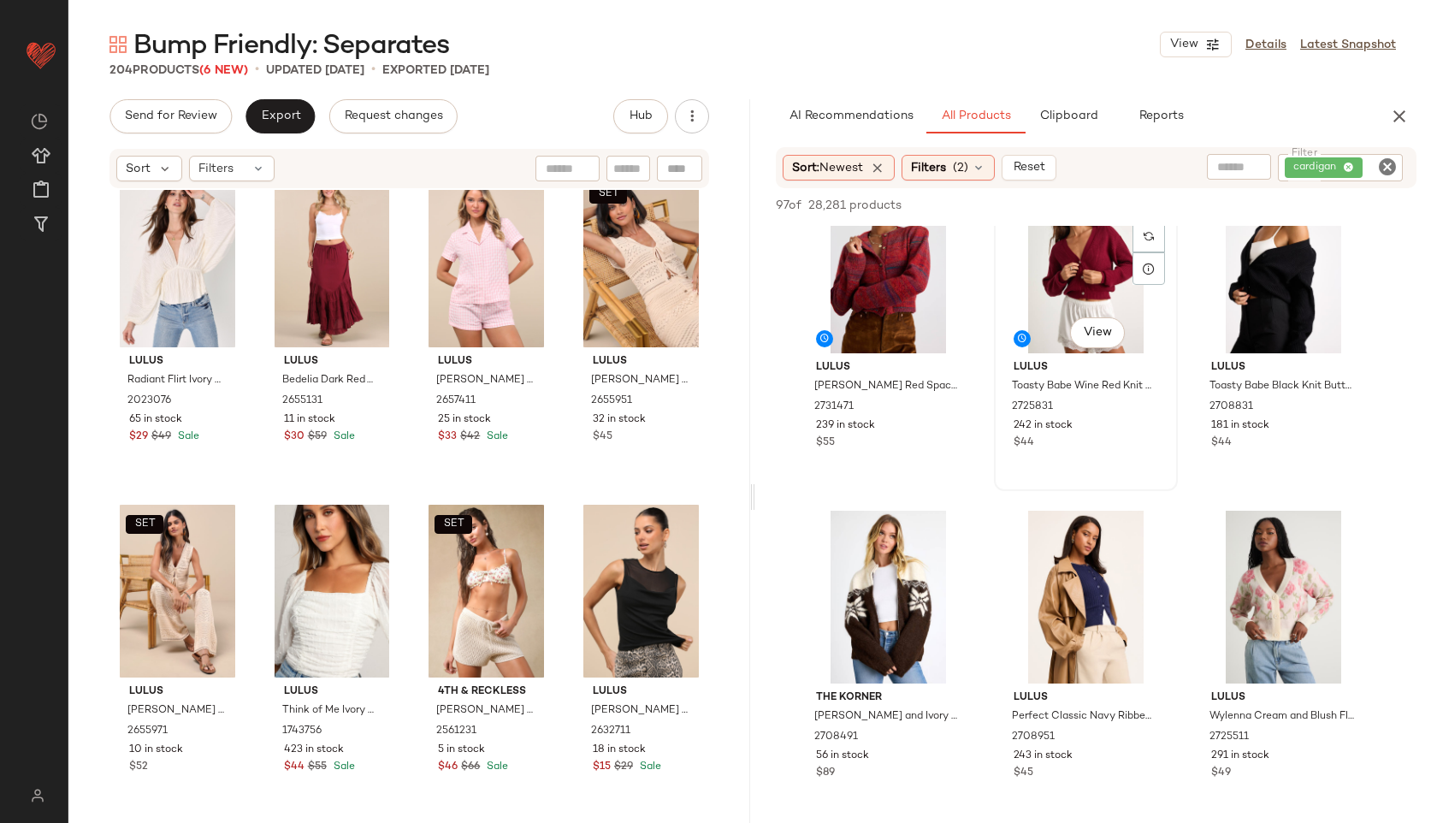
scroll to position [57, 0]
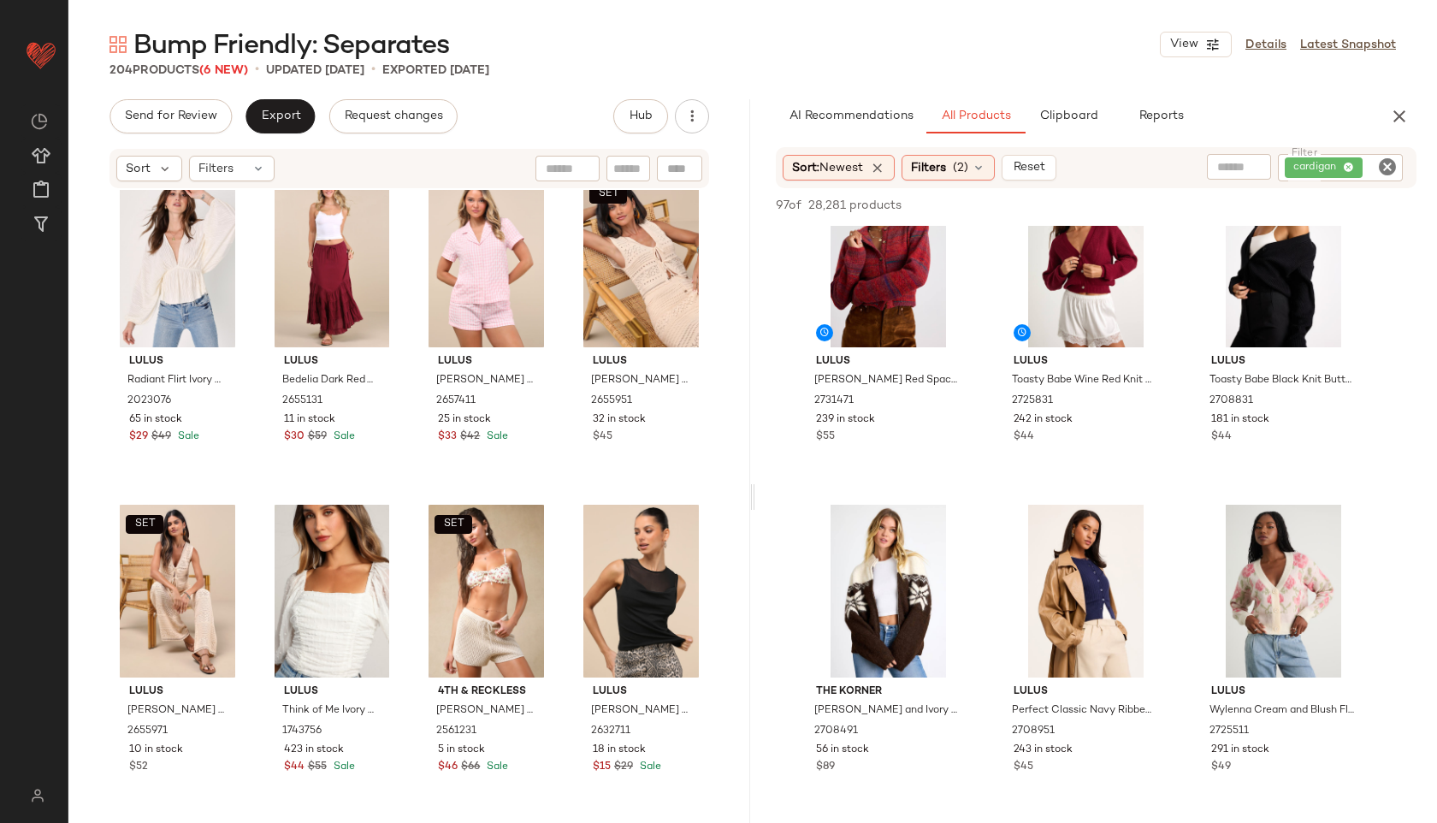
click at [1348, 168] on div "cardigan" at bounding box center [1340, 167] width 125 height 27
click at [1393, 159] on icon "Clear Filter" at bounding box center [1387, 166] width 21 height 21
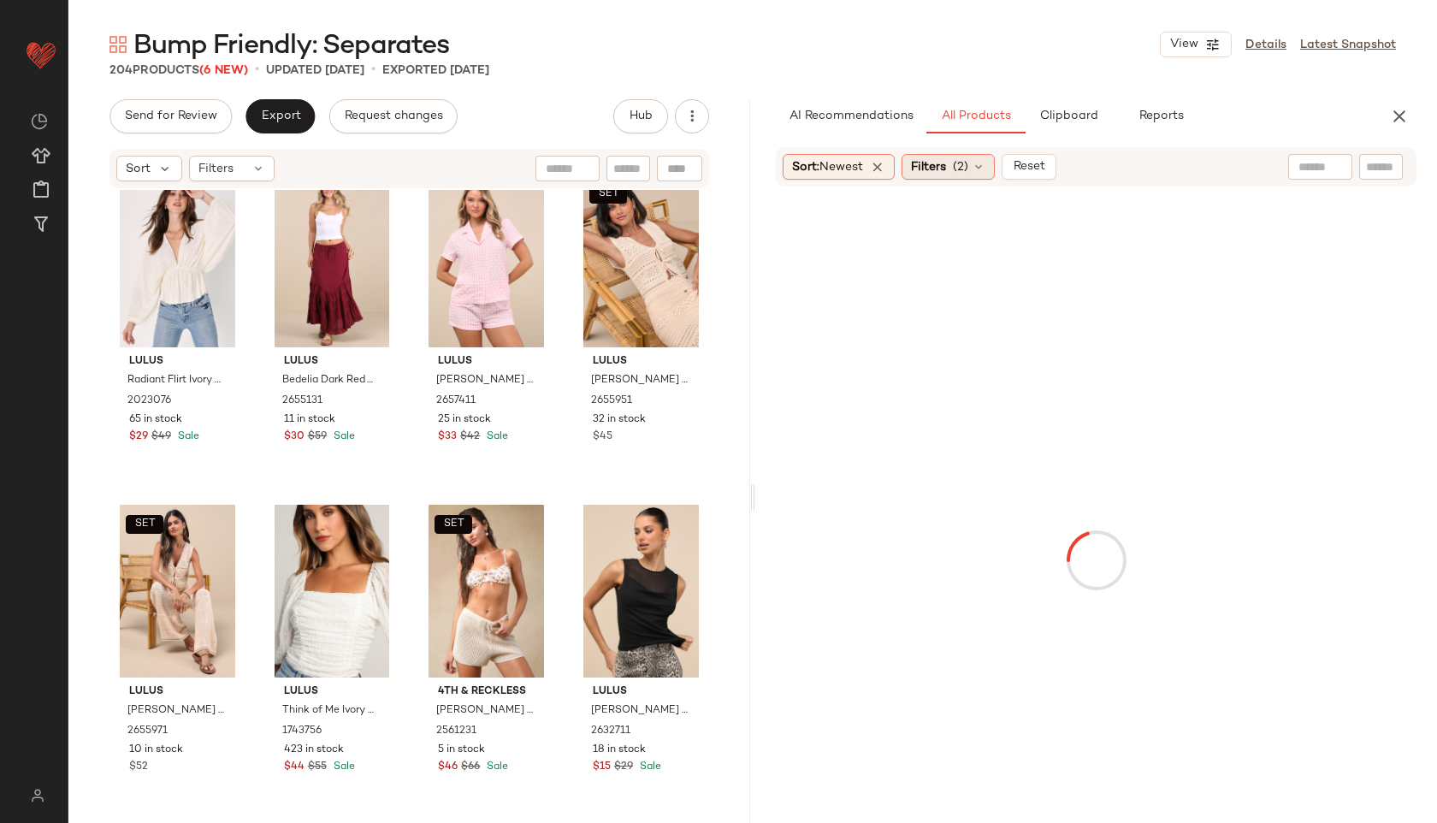
click at [959, 169] on span "(2)" at bounding box center [960, 167] width 15 height 18
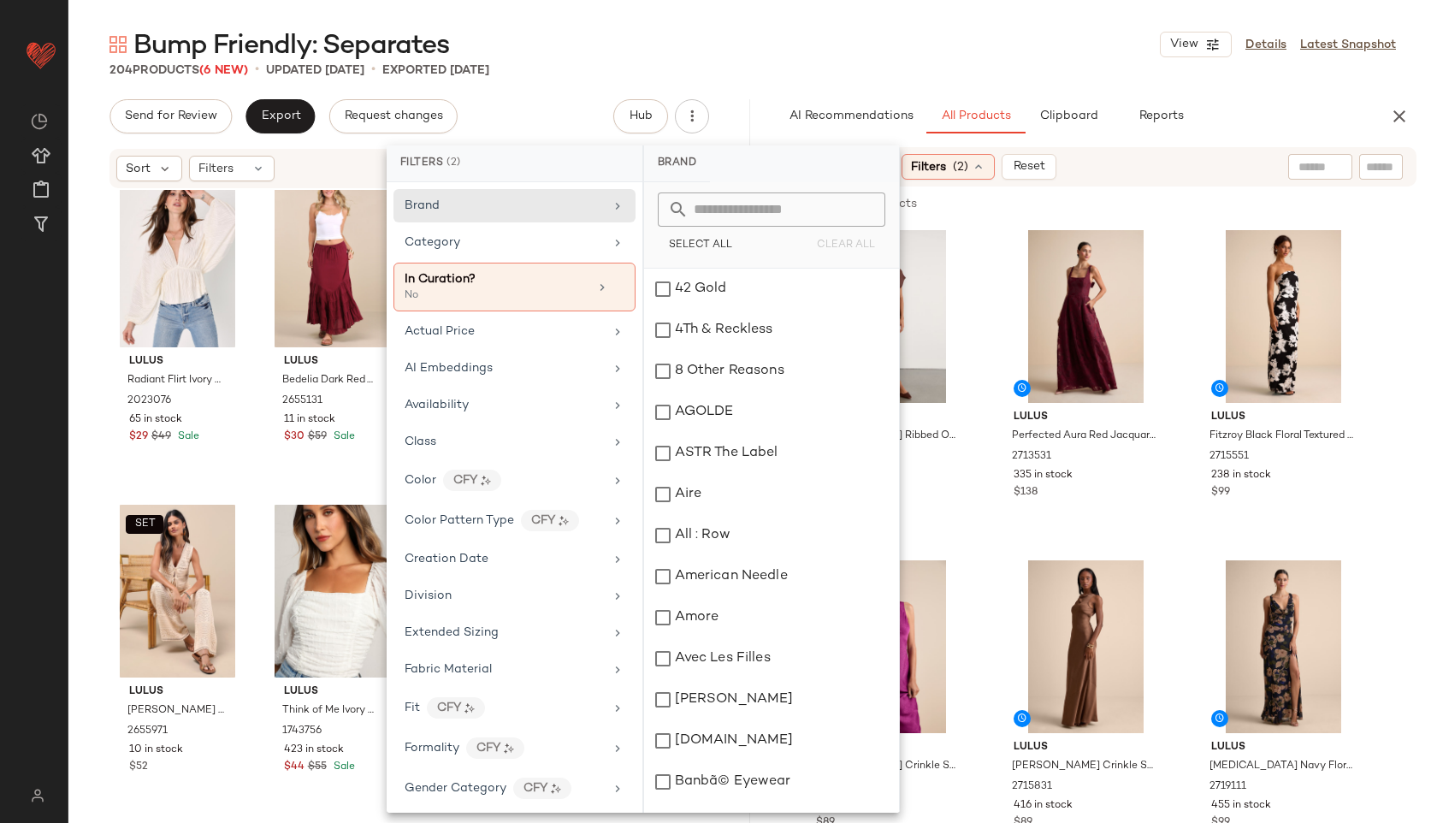
click at [1305, 160] on input "text" at bounding box center [1320, 167] width 44 height 18
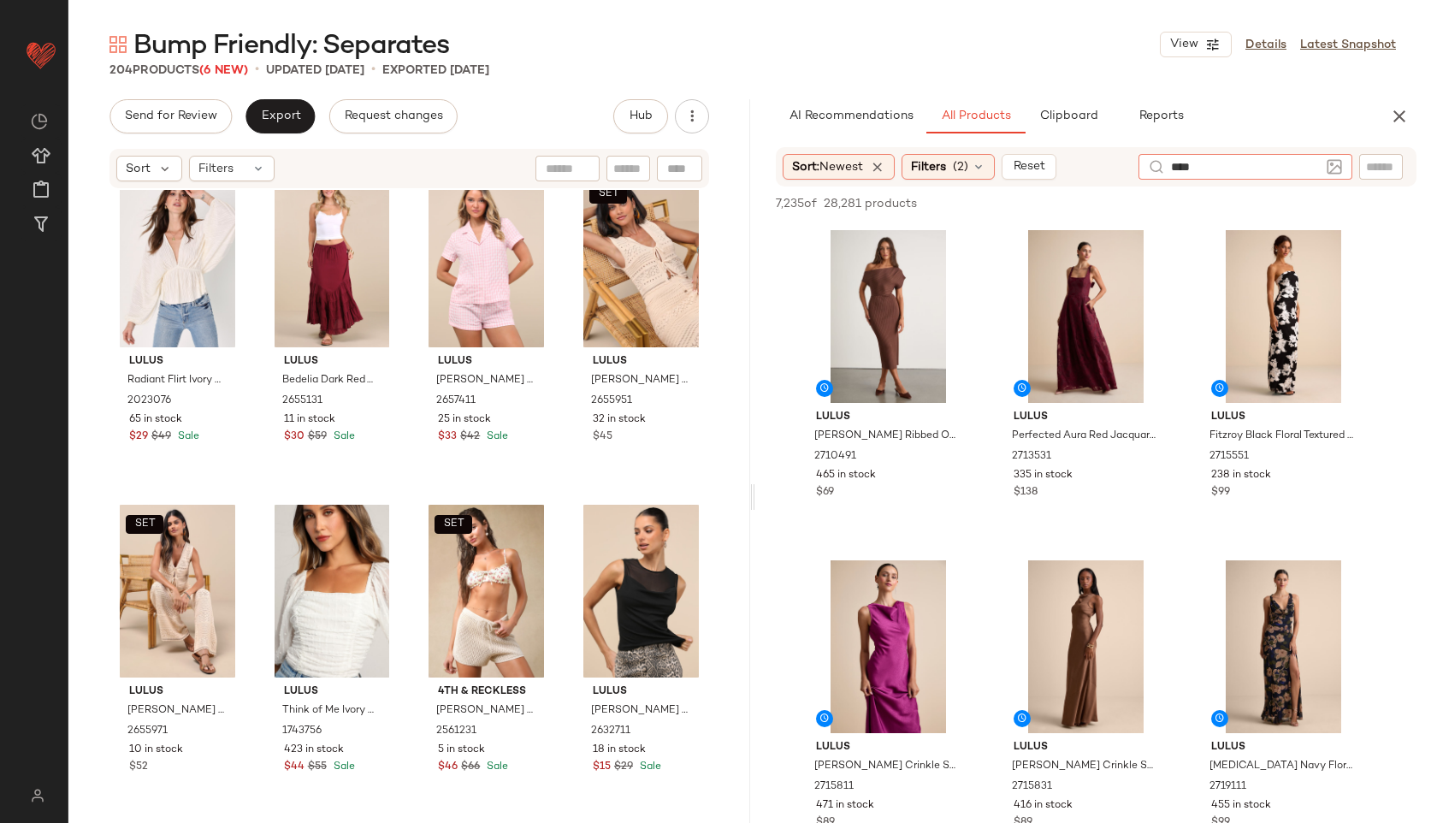
type input "*****"
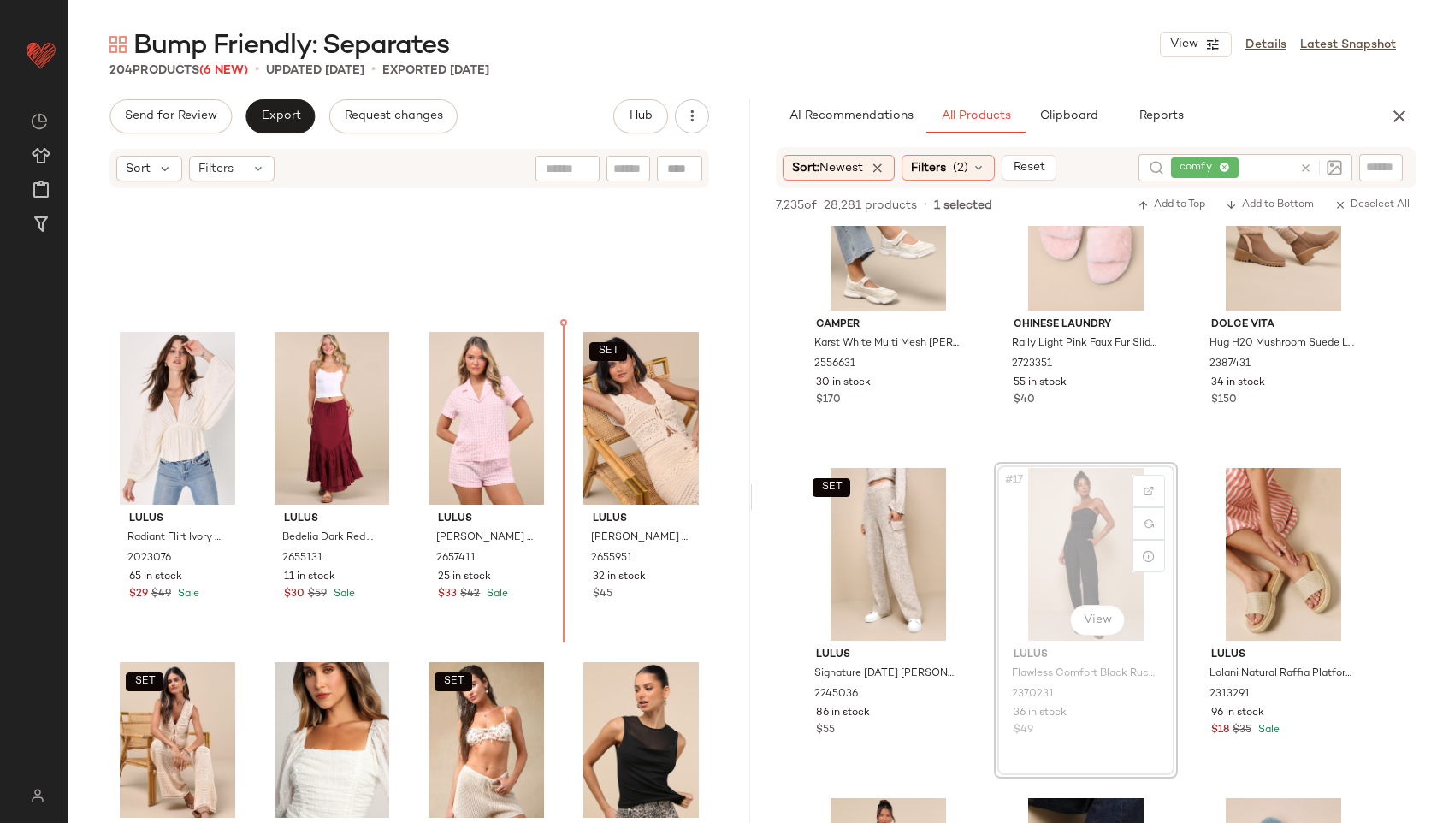
scroll to position [6808, 0]
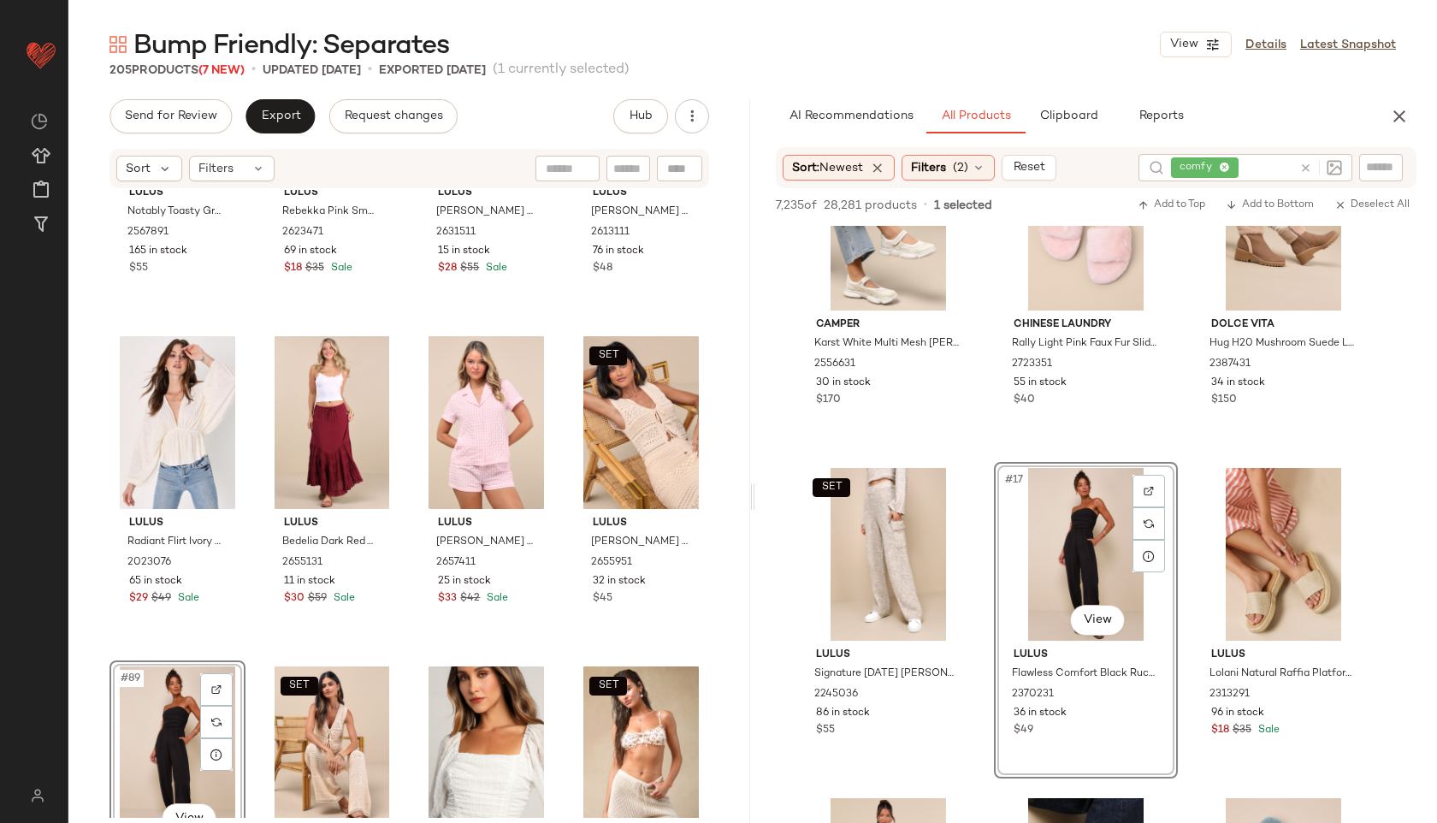
click at [167, 717] on div "#89 View" at bounding box center [177, 752] width 124 height 173
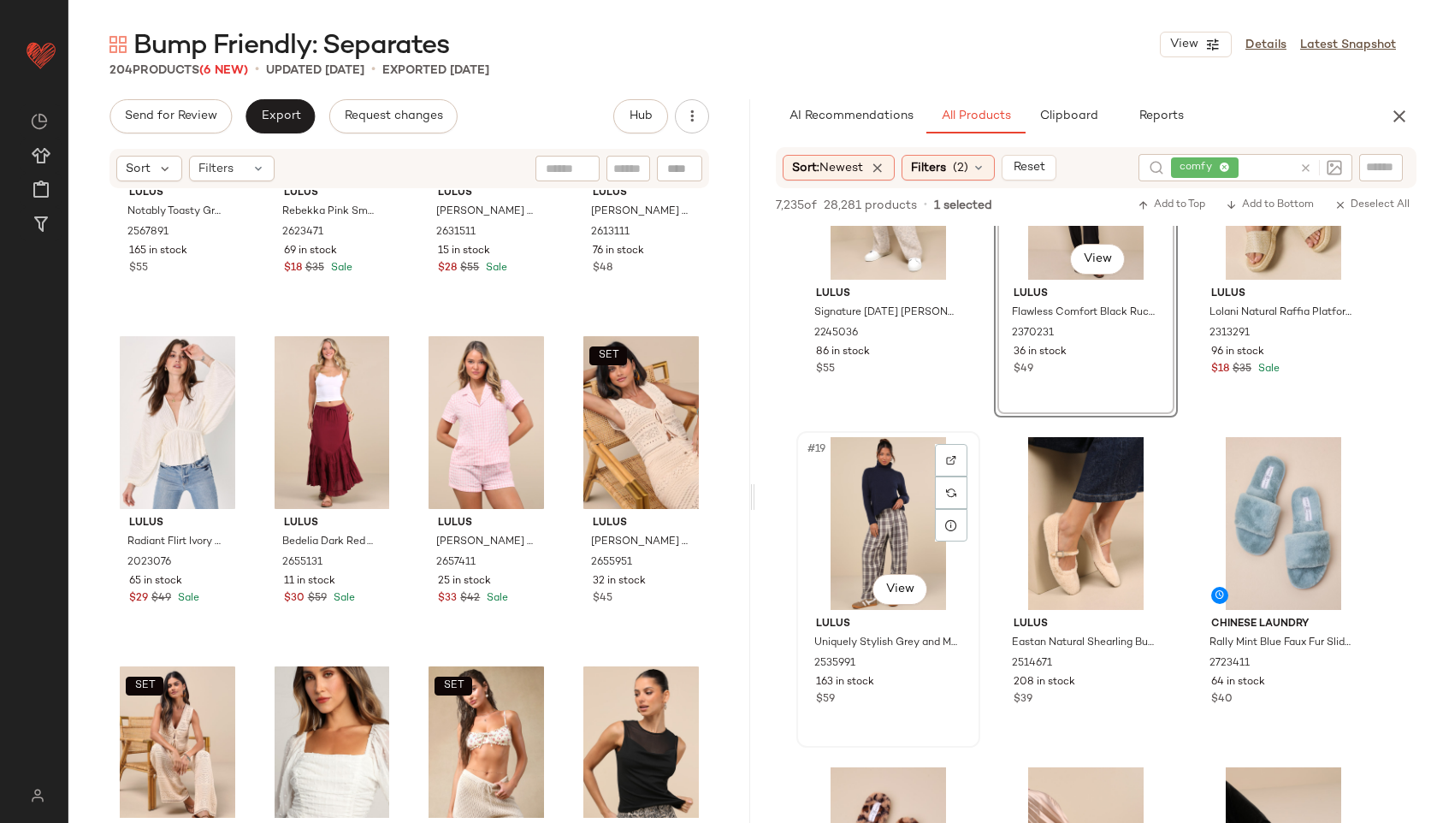
scroll to position [1780, 0]
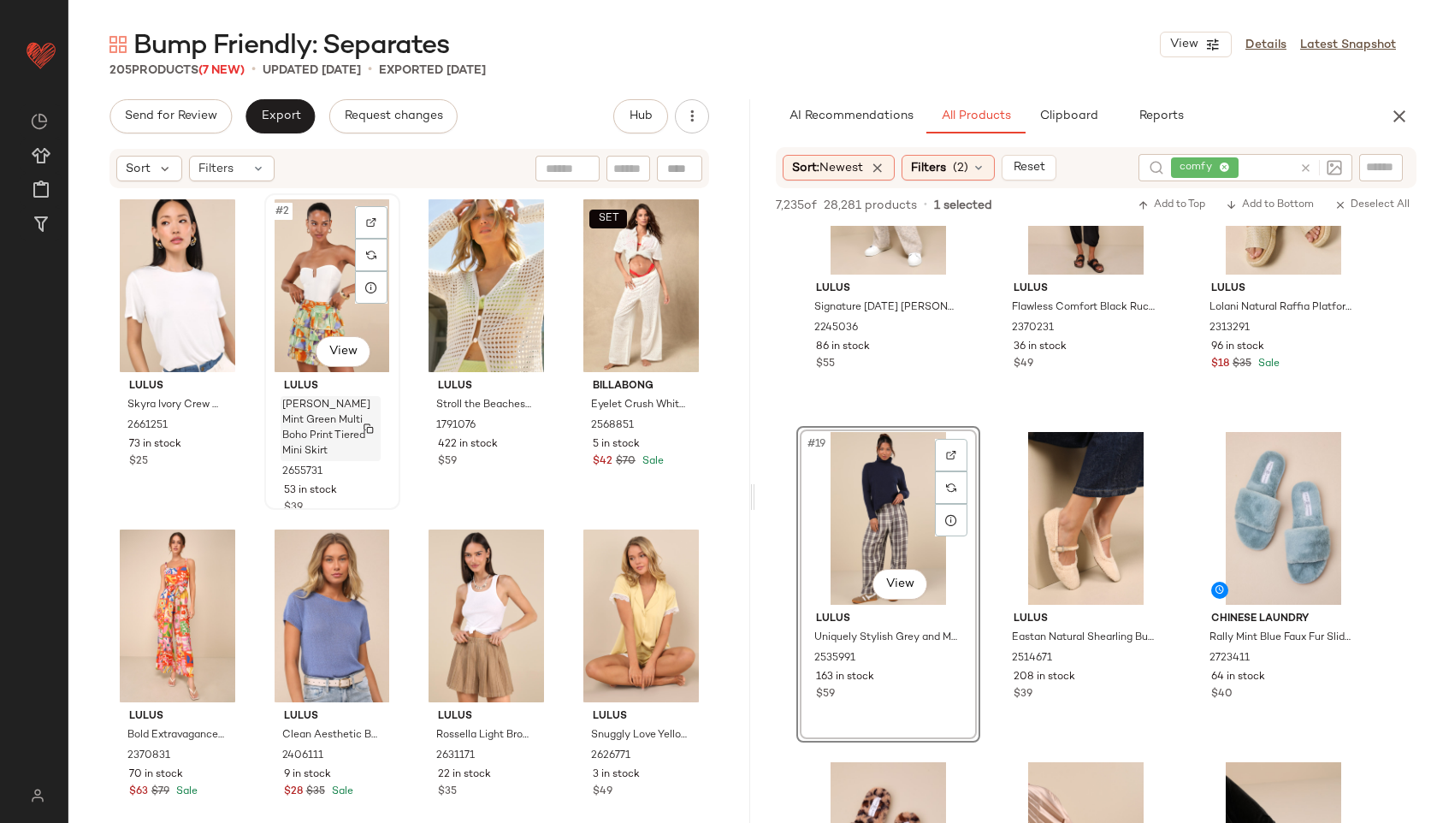
click at [328, 419] on span "Halyna Mint Green Multi Boho Print Tiered Mini Skirt" at bounding box center [326, 429] width 88 height 62
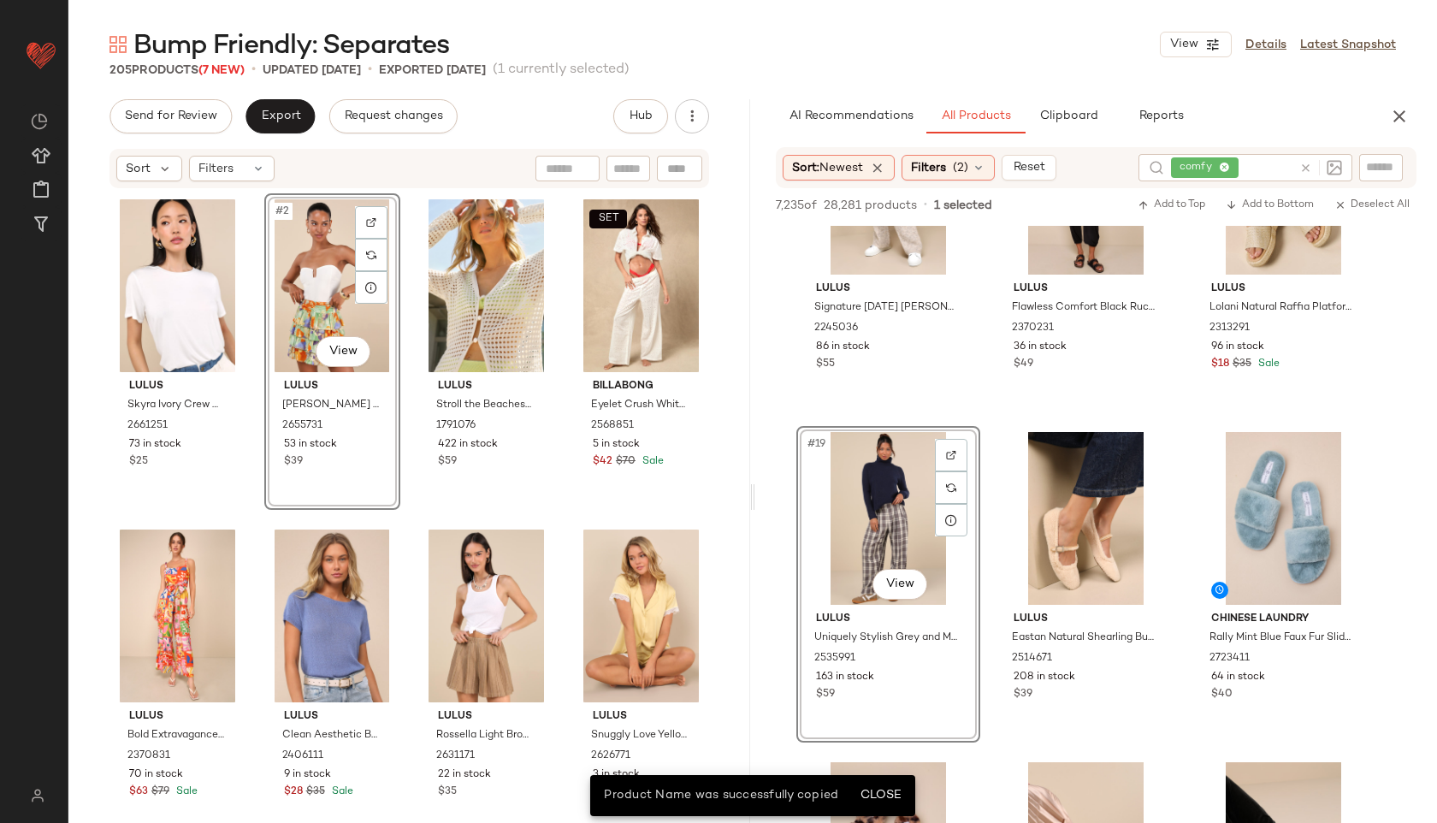
click at [333, 309] on div "#2 View" at bounding box center [332, 285] width 124 height 173
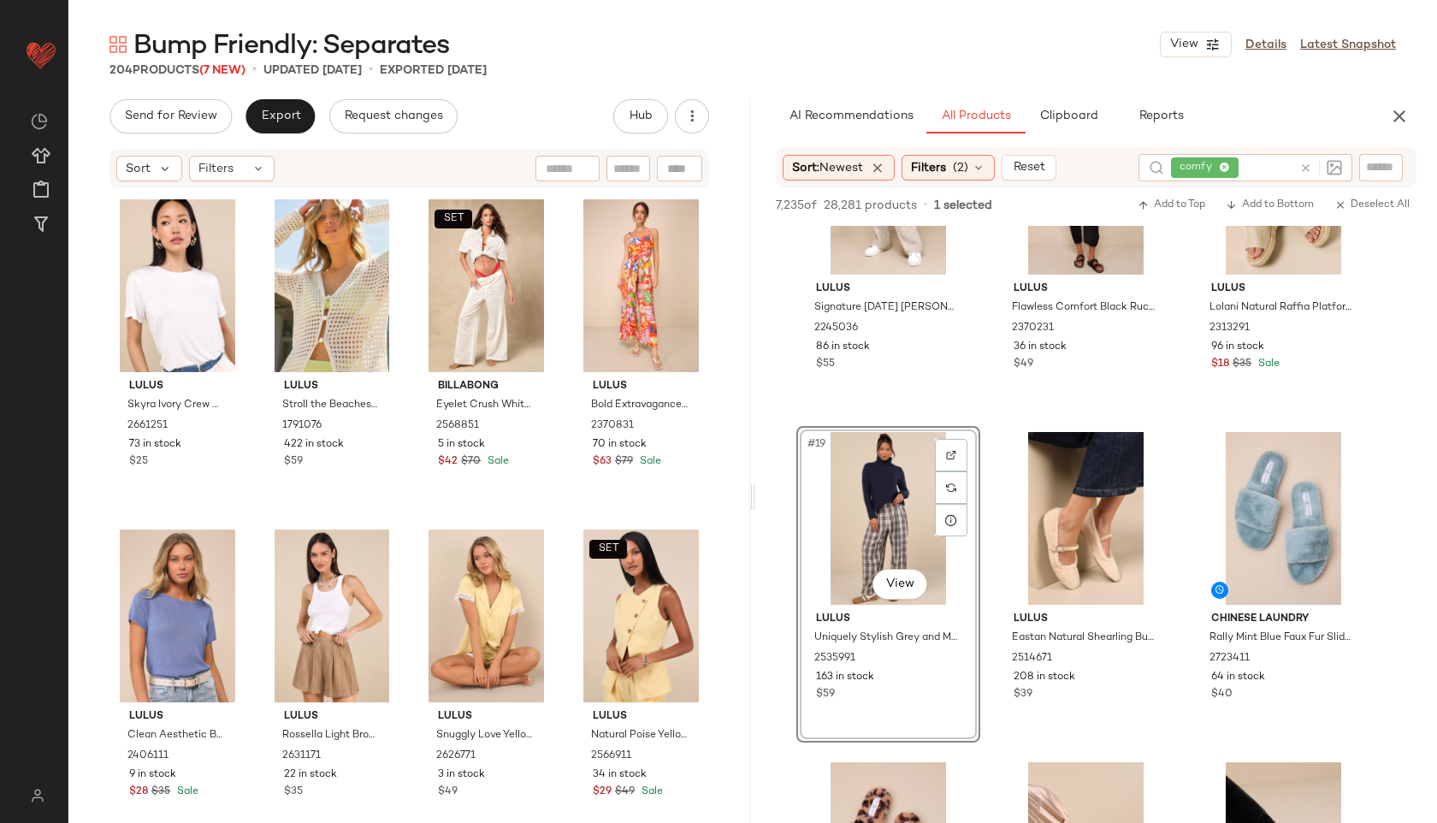
click at [1307, 166] on icon at bounding box center [1305, 168] width 13 height 13
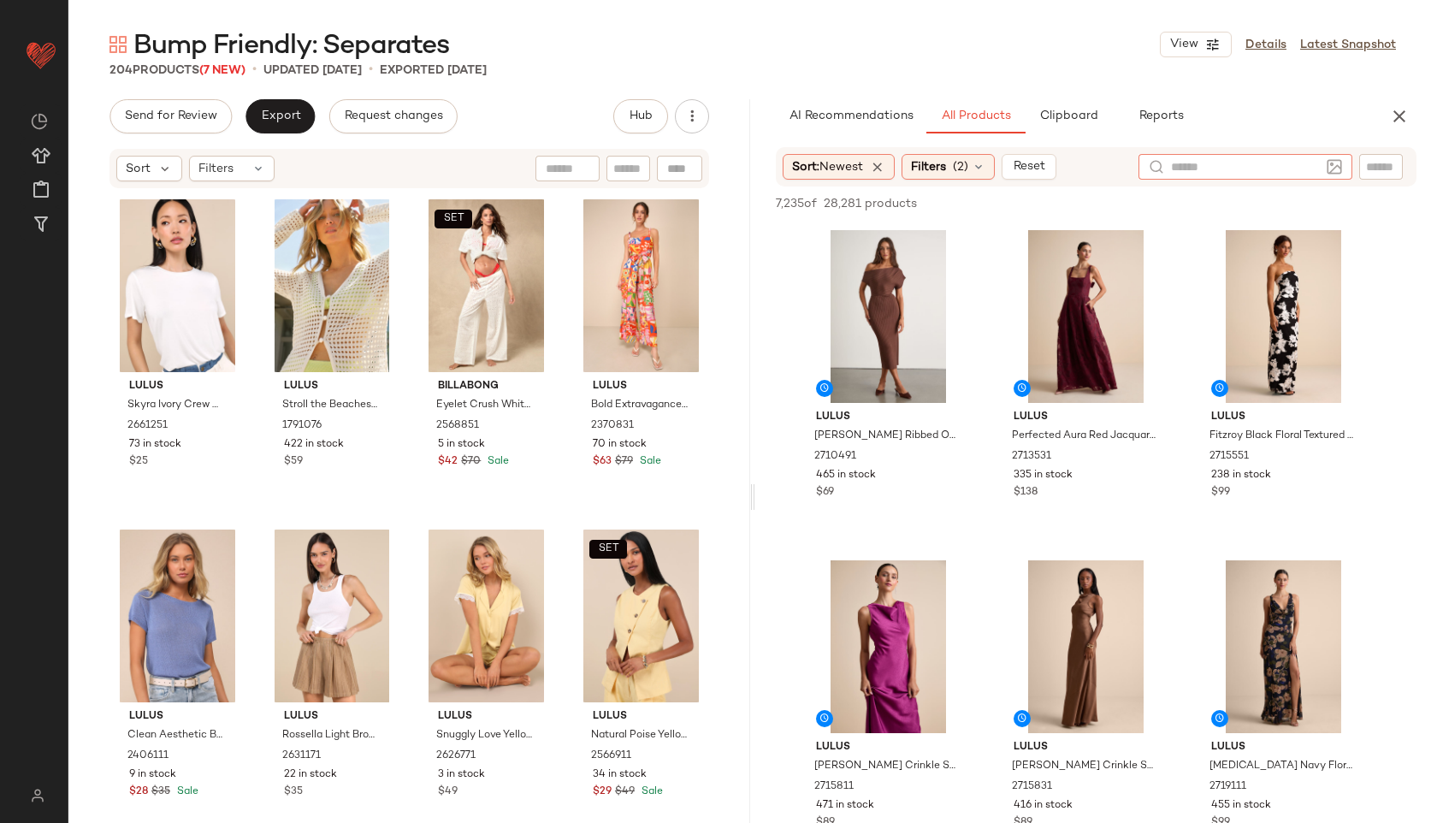
click at [1226, 191] on div "7,235 of 28,281 products • 0 selected Add to Top Add to Bottom Deselect All" at bounding box center [1096, 205] width 682 height 38
click at [1306, 175] on div at bounding box center [1320, 167] width 44 height 26
type input "*****"
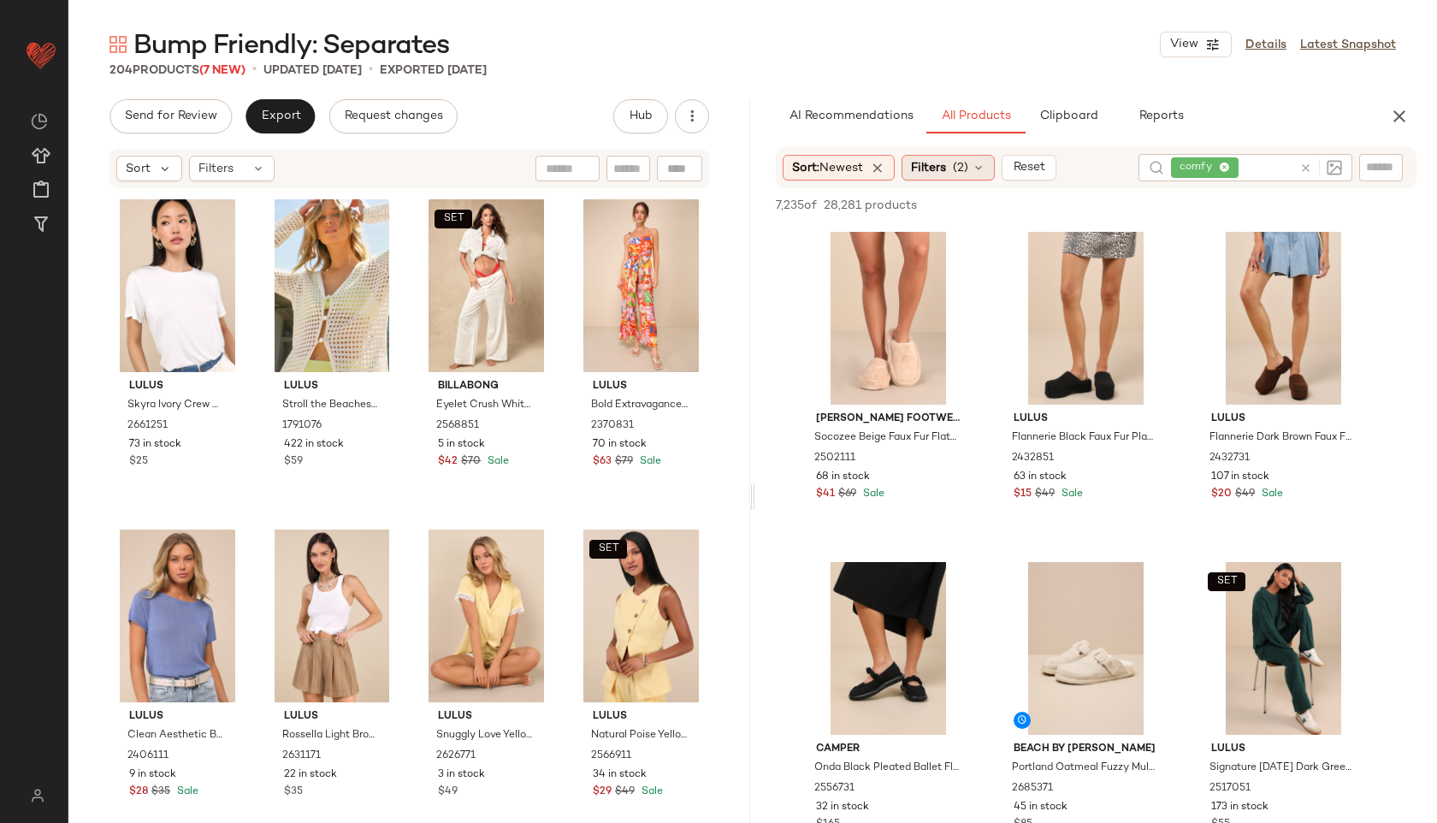
click at [975, 168] on div "Filters (2)" at bounding box center [947, 168] width 93 height 26
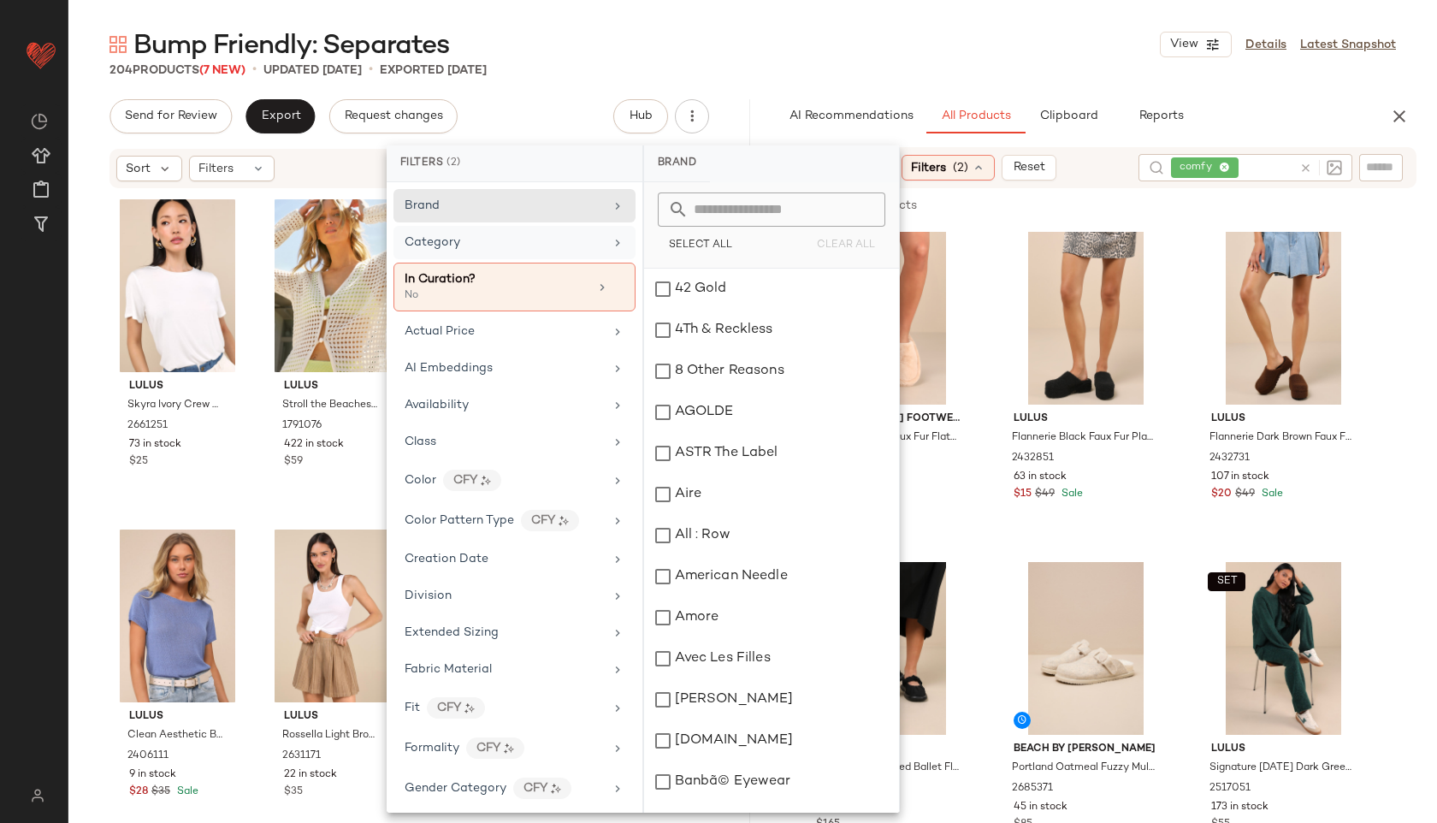
click at [488, 249] on div "Category" at bounding box center [503, 242] width 199 height 18
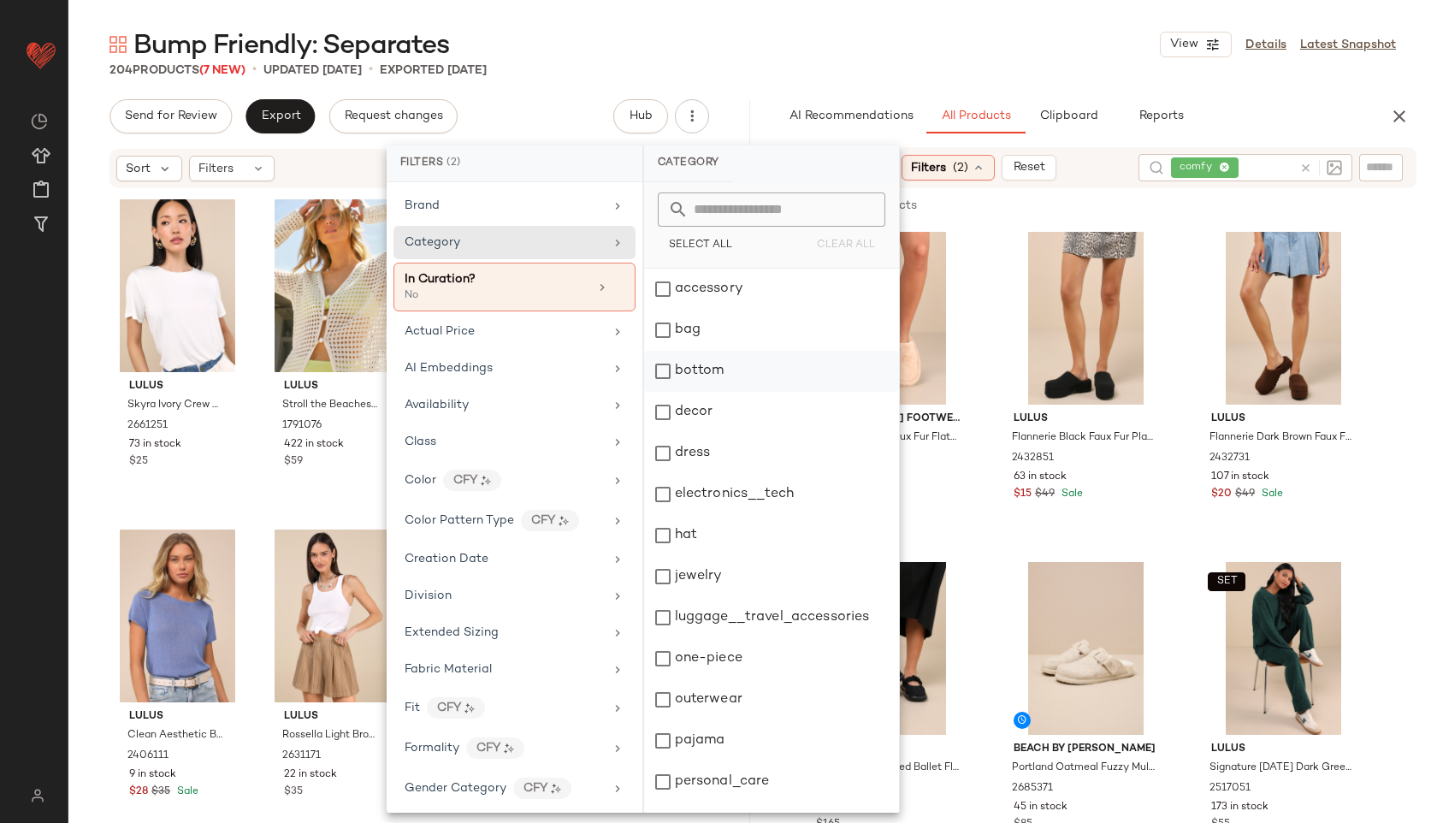
click at [758, 383] on div "bottom" at bounding box center [771, 371] width 255 height 41
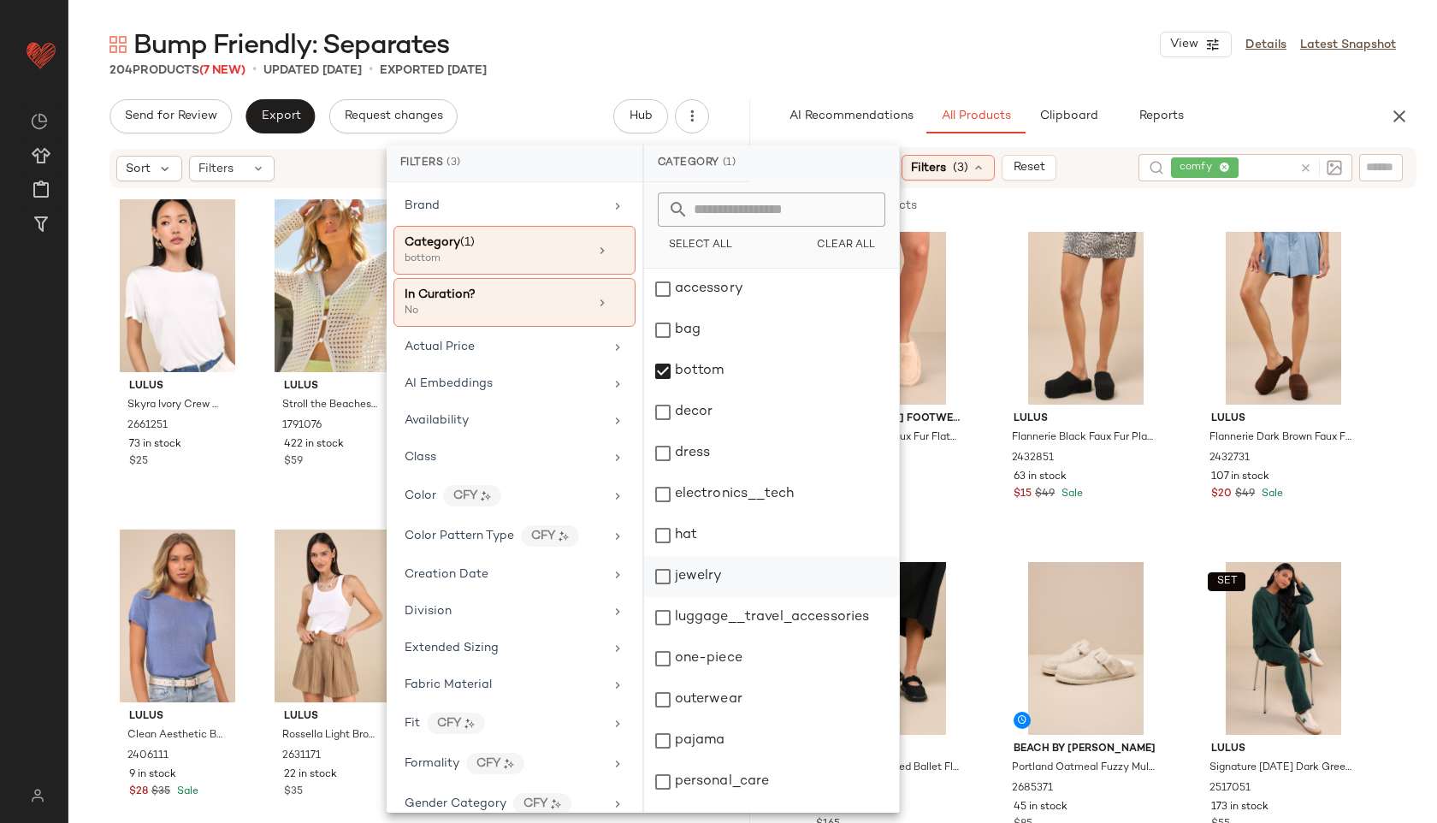
scroll to position [154, 0]
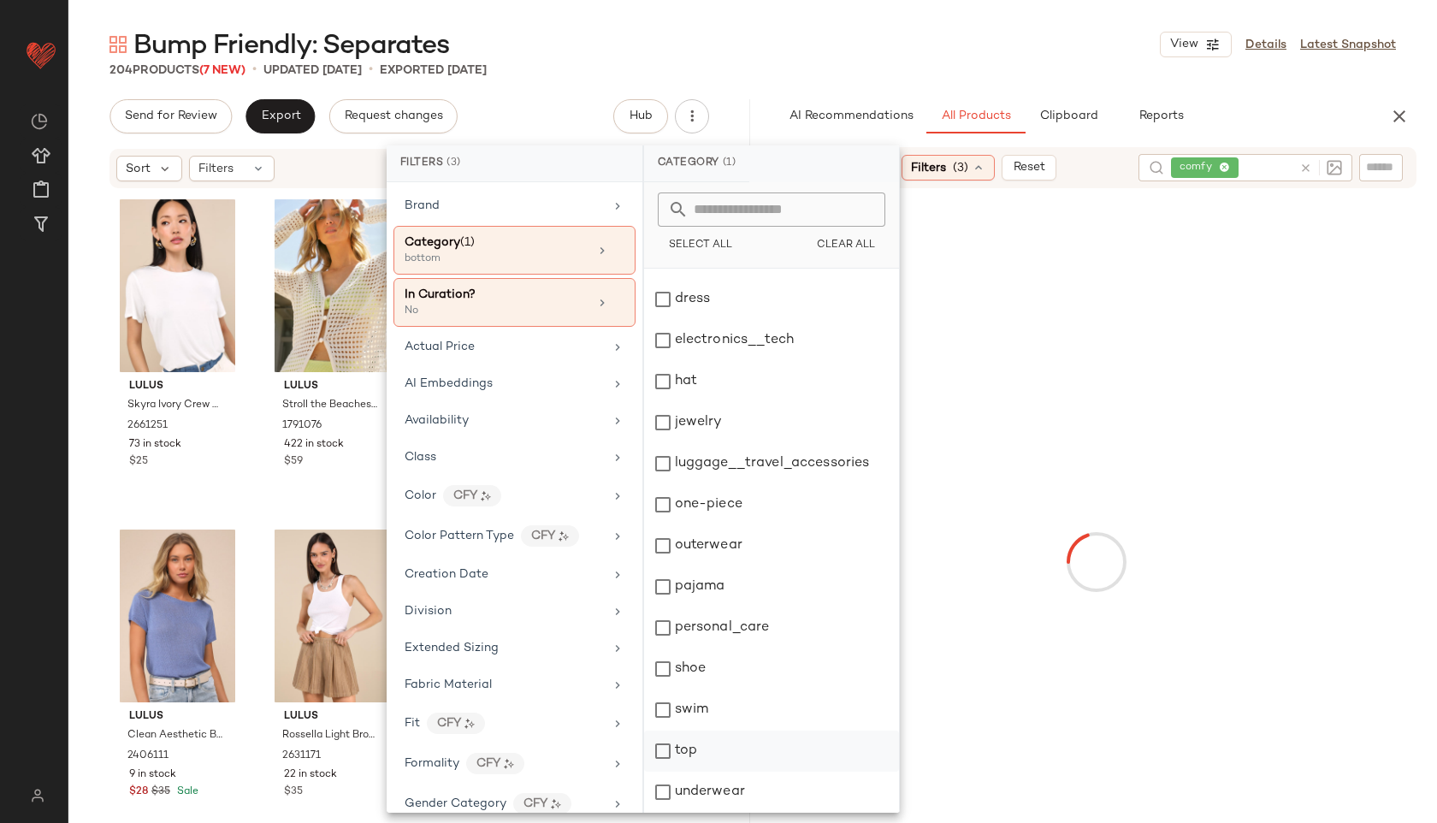
click at [680, 748] on div "top" at bounding box center [771, 750] width 255 height 41
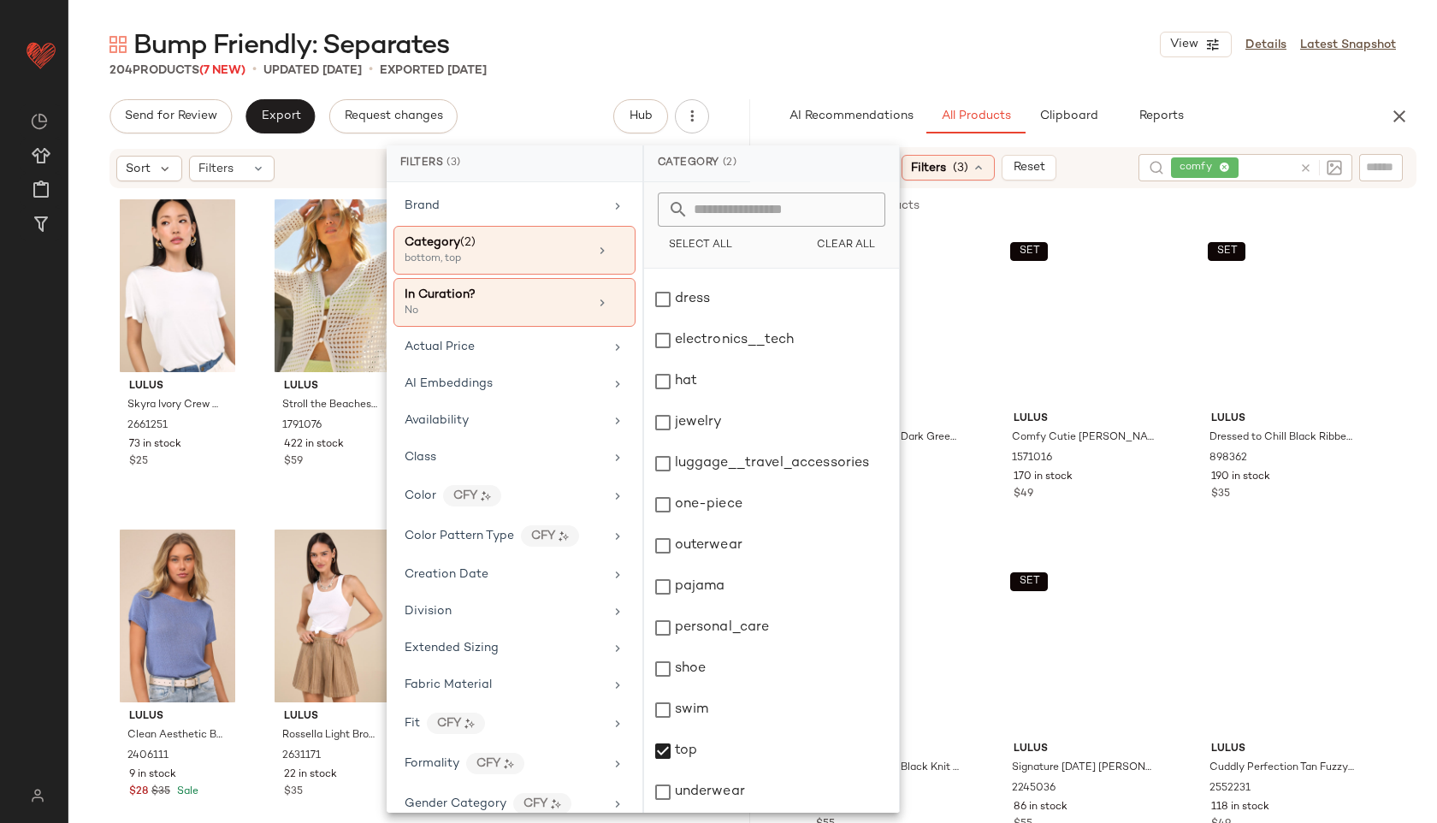
click at [950, 36] on div "Bump Friendly: Separates View Details Latest Snapshot" at bounding box center [752, 44] width 1368 height 34
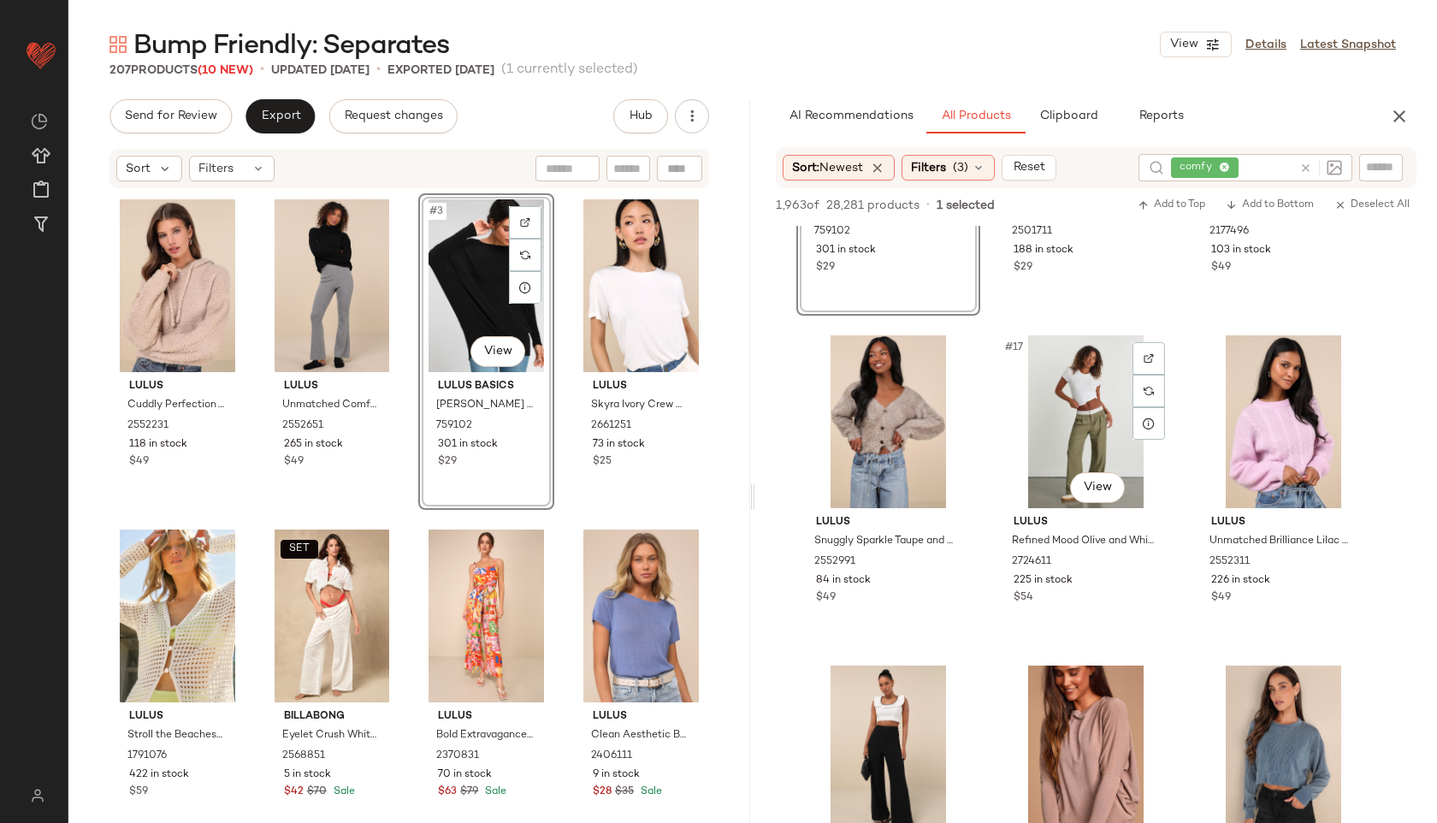
scroll to position [1548, 0]
click at [1113, 504] on div "#17 View" at bounding box center [1086, 420] width 172 height 173
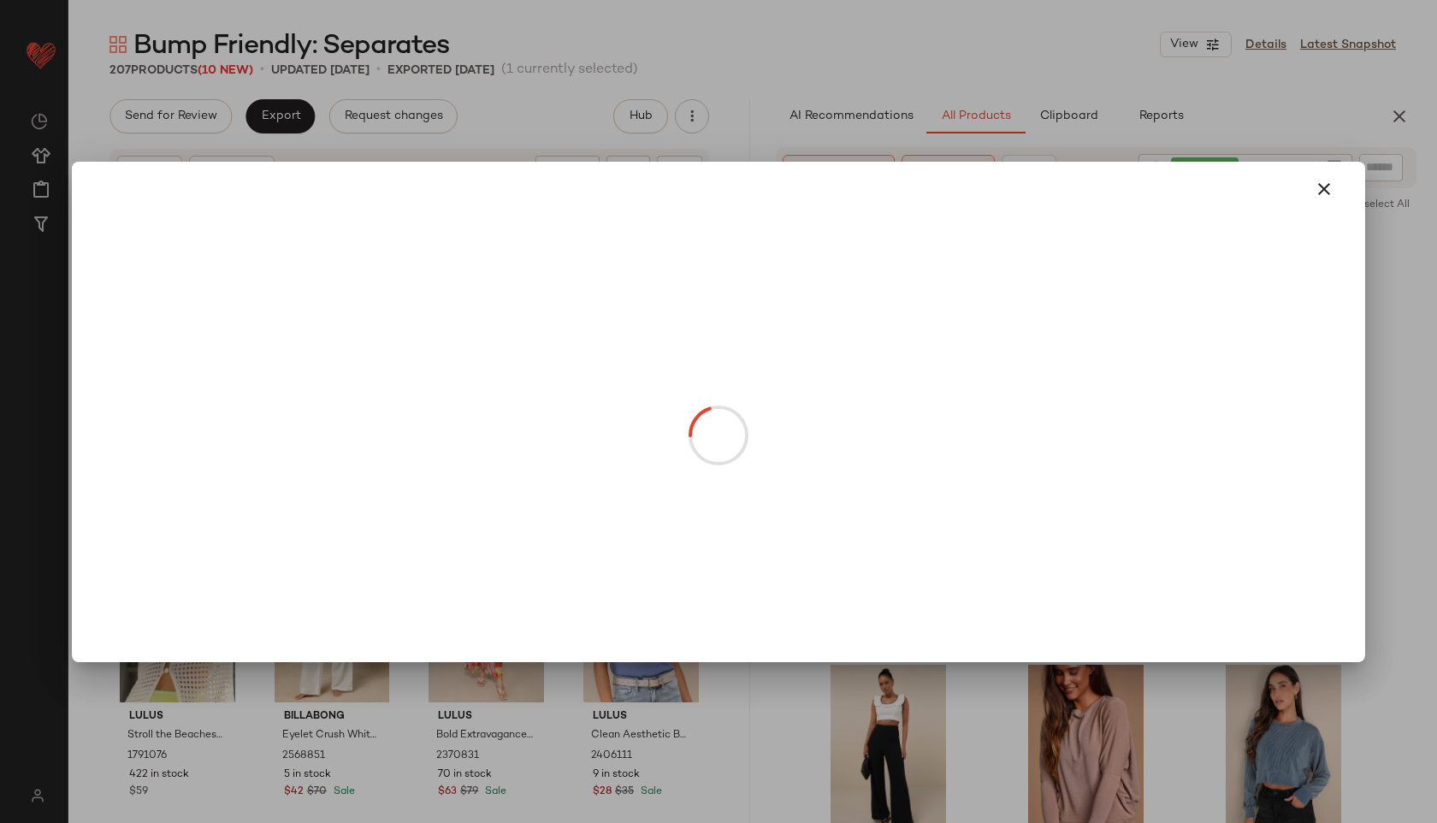
click at [1097, 487] on body "Lulus ** Dashboard All Products Global Clipboards (47) Curations (814) Jordan C…" at bounding box center [718, 411] width 1437 height 823
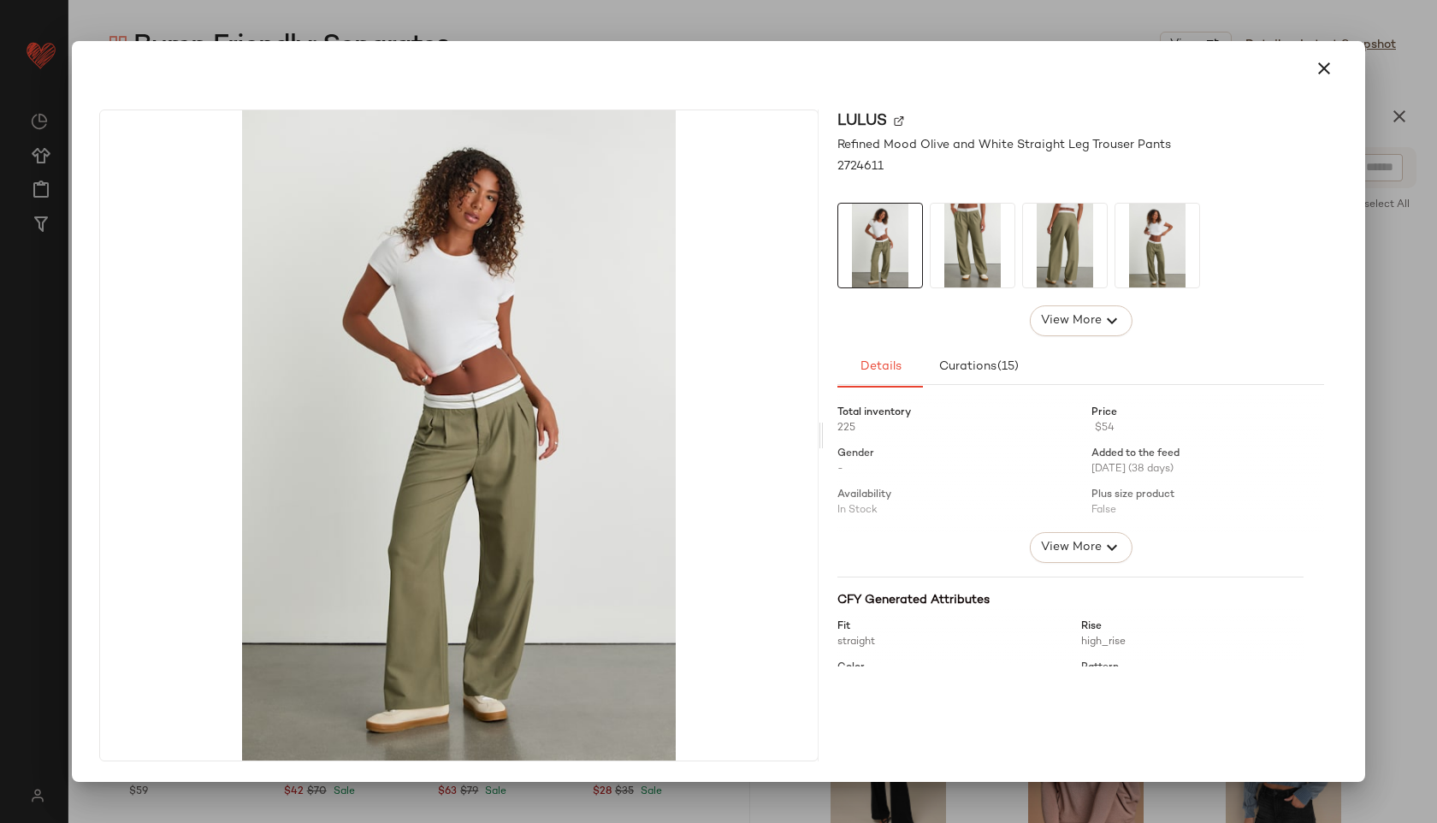
click at [966, 246] on img at bounding box center [972, 246] width 84 height 84
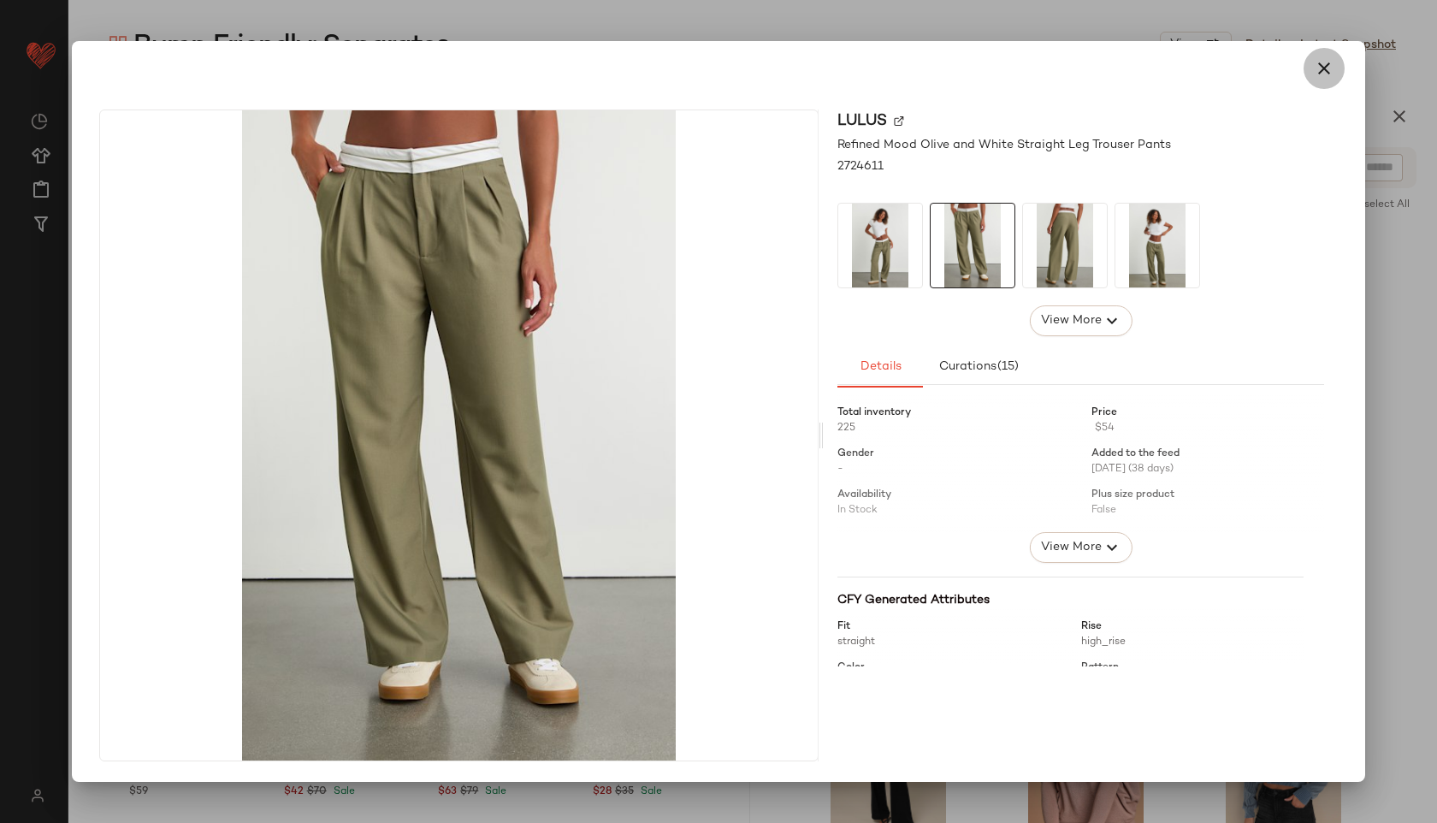
click at [1323, 68] on icon "button" at bounding box center [1323, 68] width 21 height 21
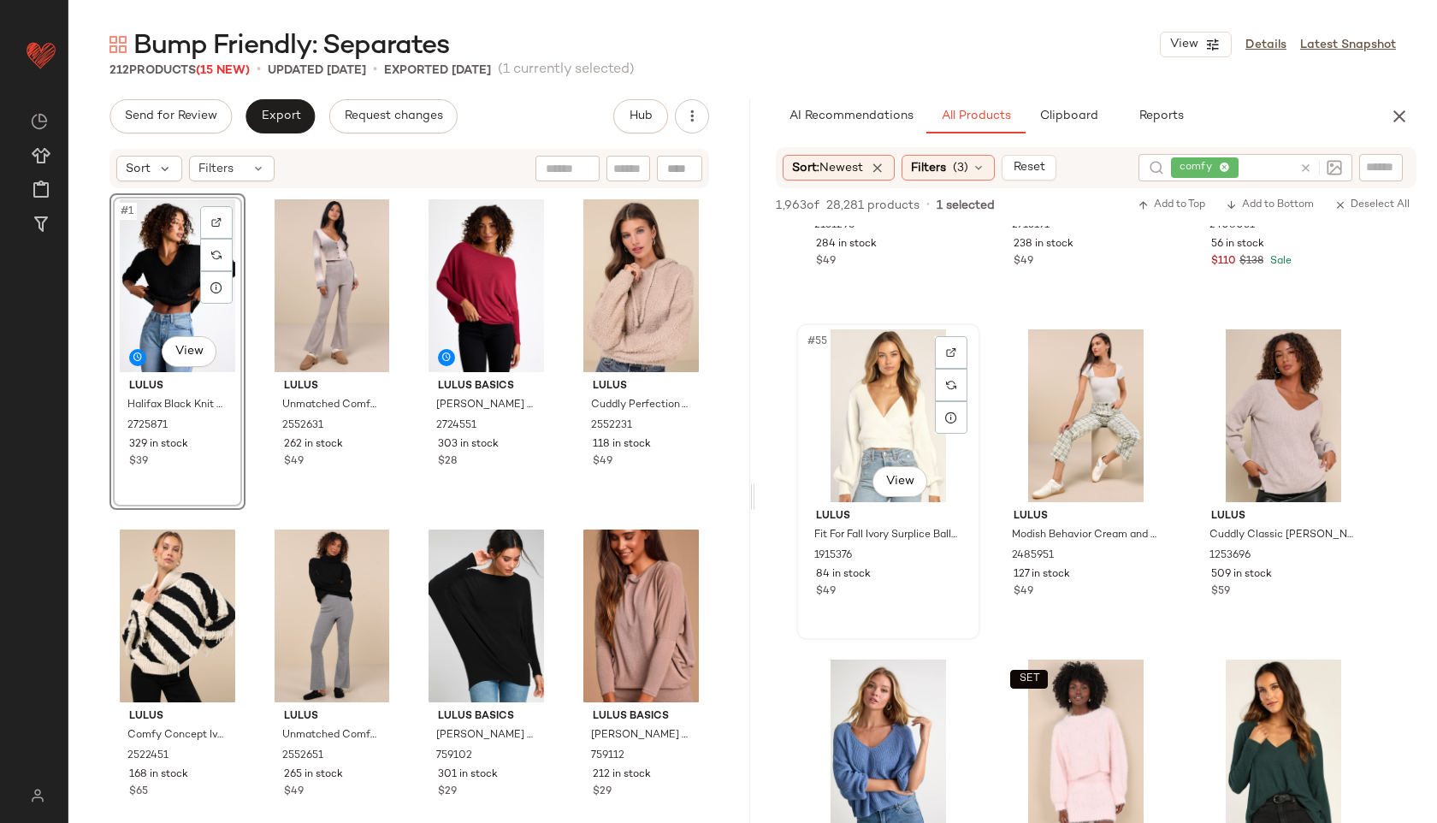
scroll to position [5858, 0]
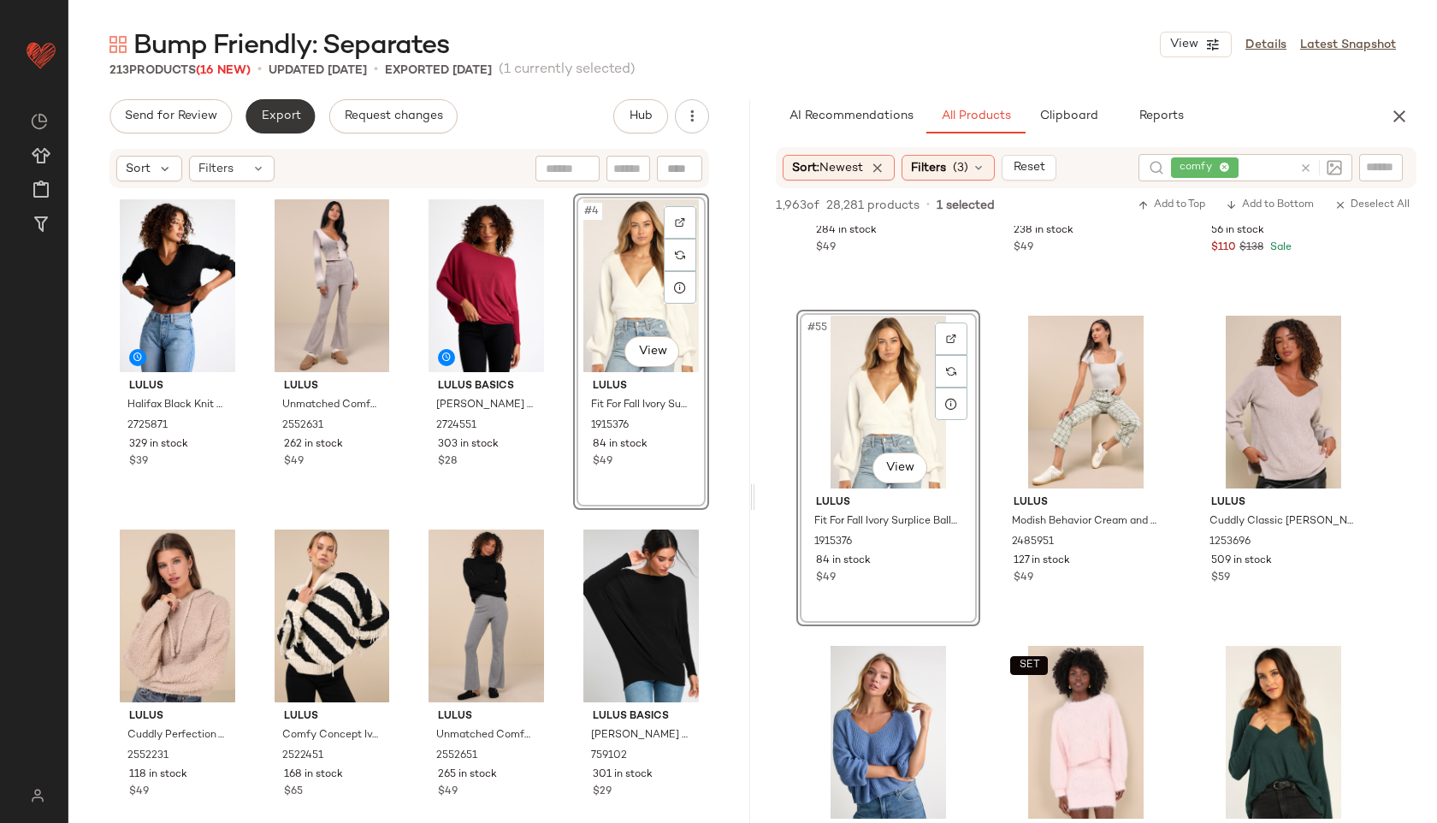
click at [285, 121] on span "Export" at bounding box center [280, 116] width 40 height 14
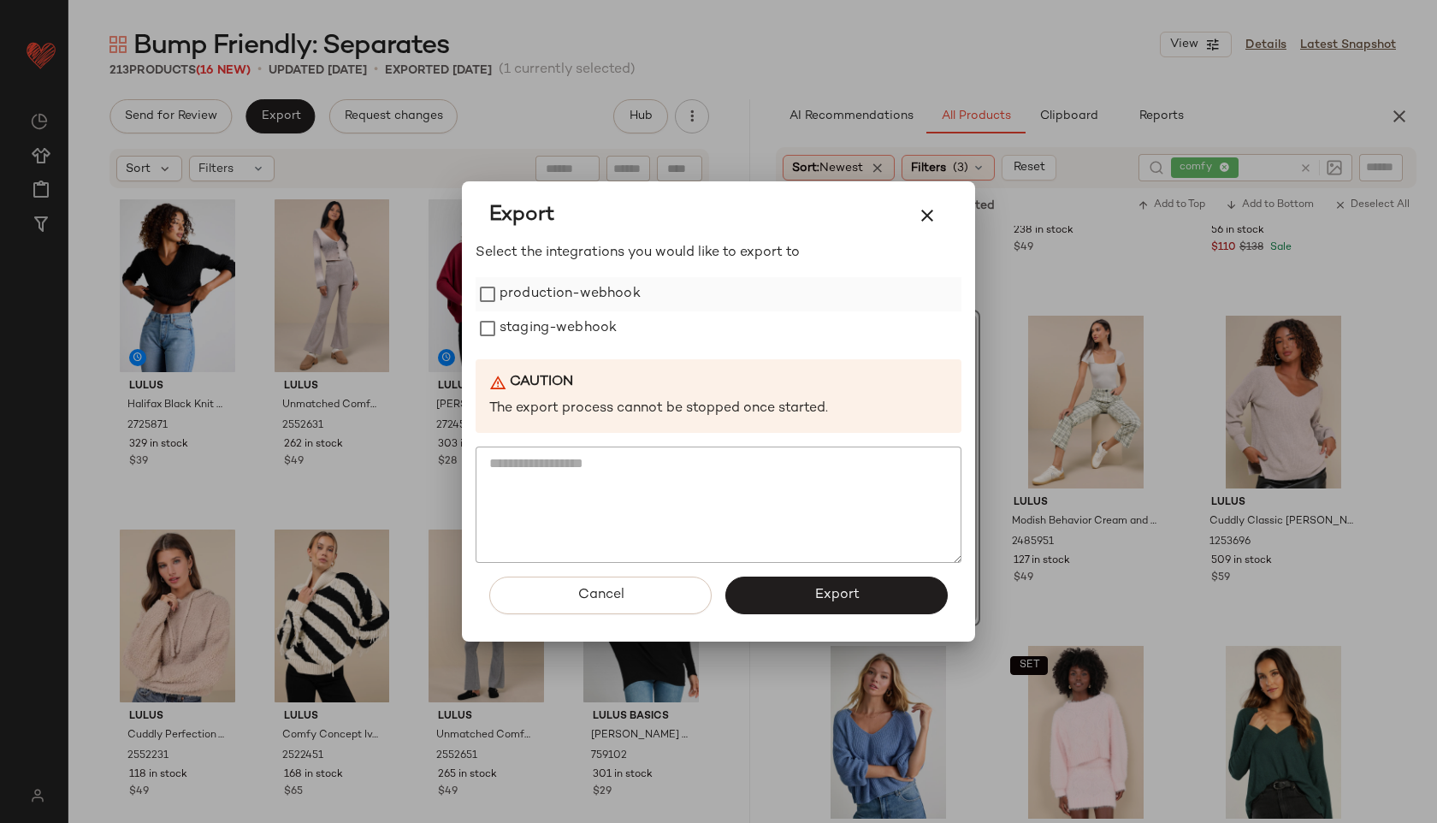
click at [544, 302] on label "production-webhook" at bounding box center [569, 294] width 141 height 34
click at [552, 323] on label "staging-webhook" at bounding box center [557, 328] width 117 height 34
click at [801, 581] on button "Export" at bounding box center [836, 595] width 222 height 38
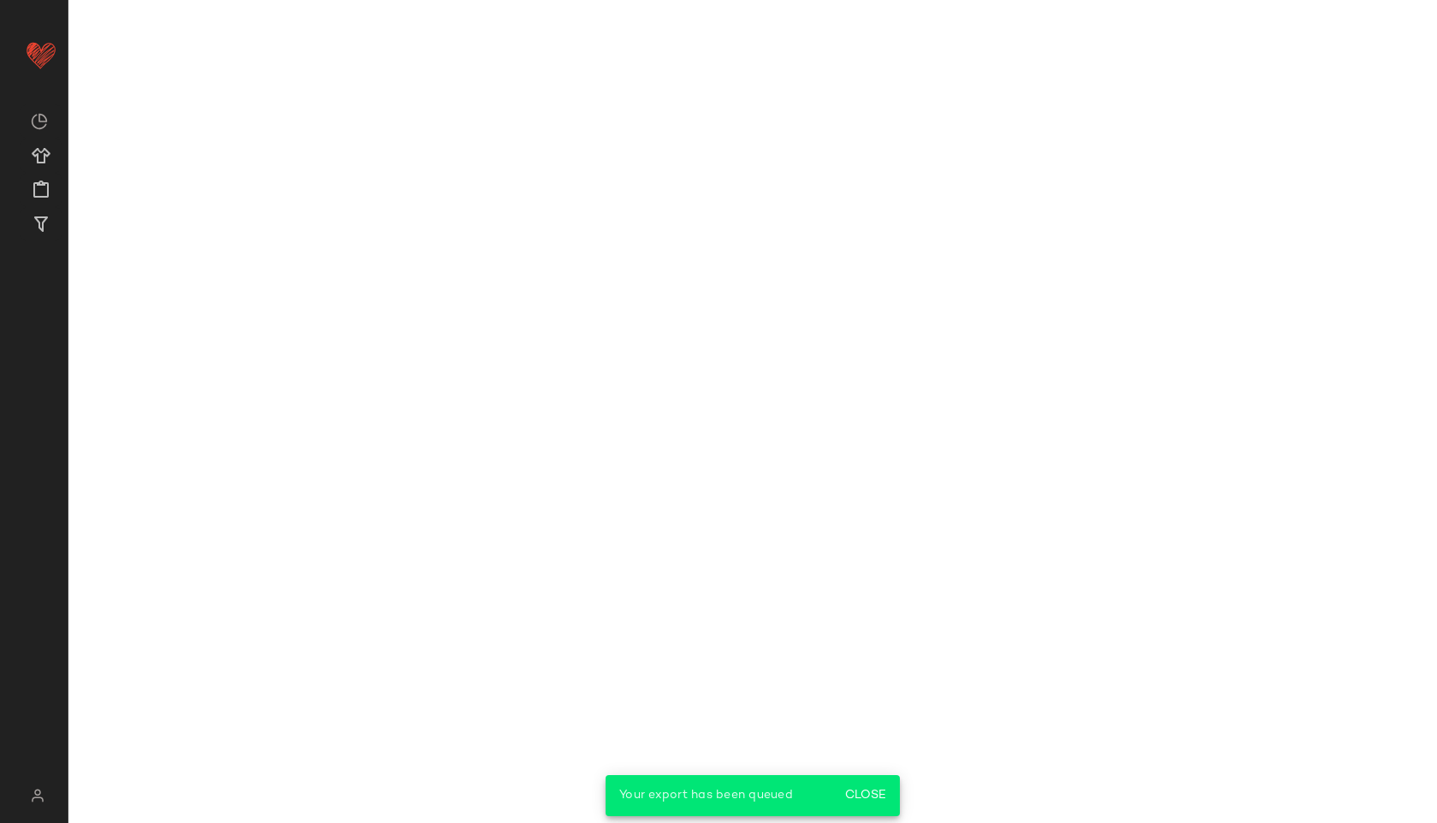
scroll to position [8498, 0]
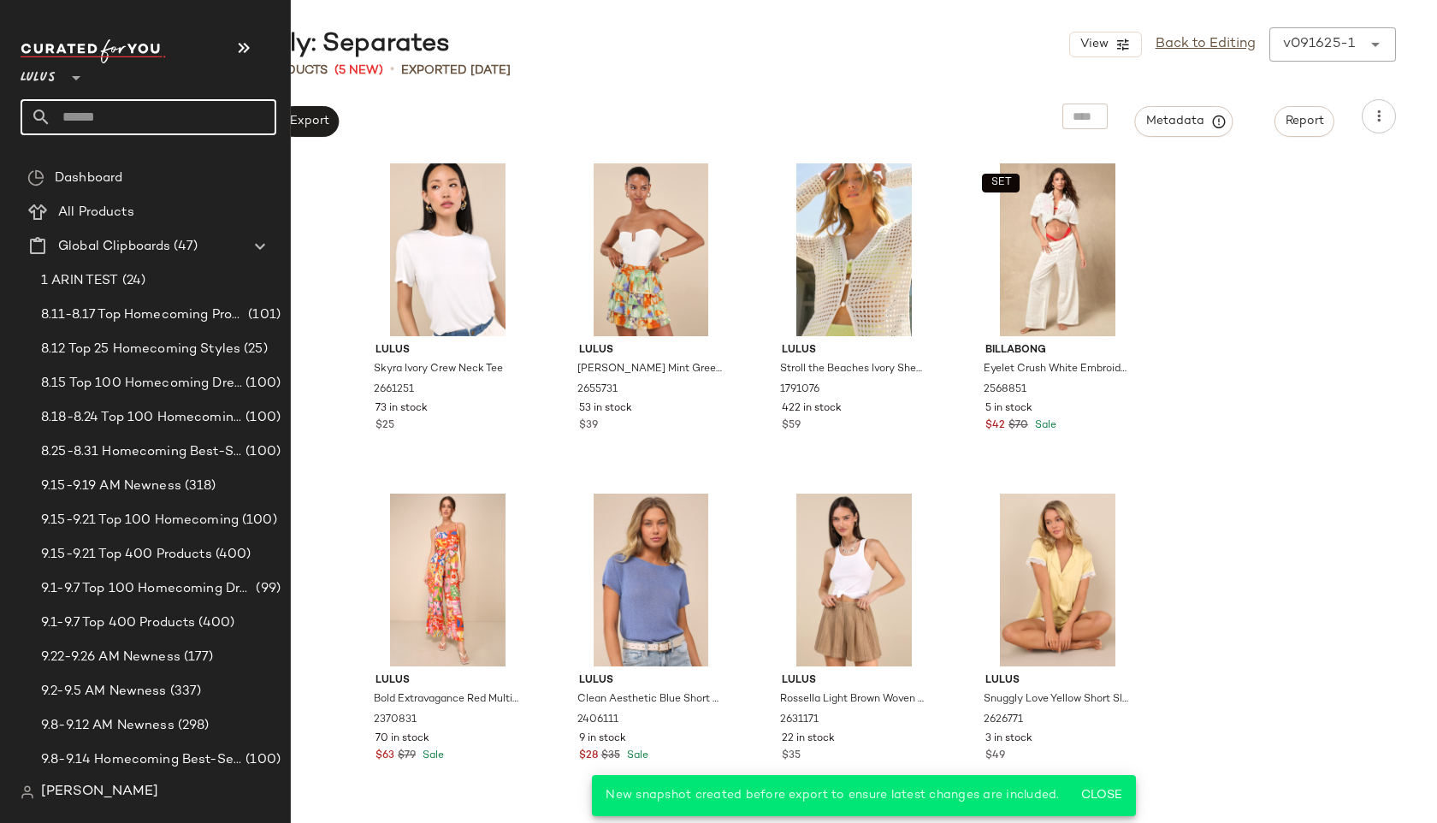
click at [68, 125] on input "text" at bounding box center [163, 117] width 225 height 36
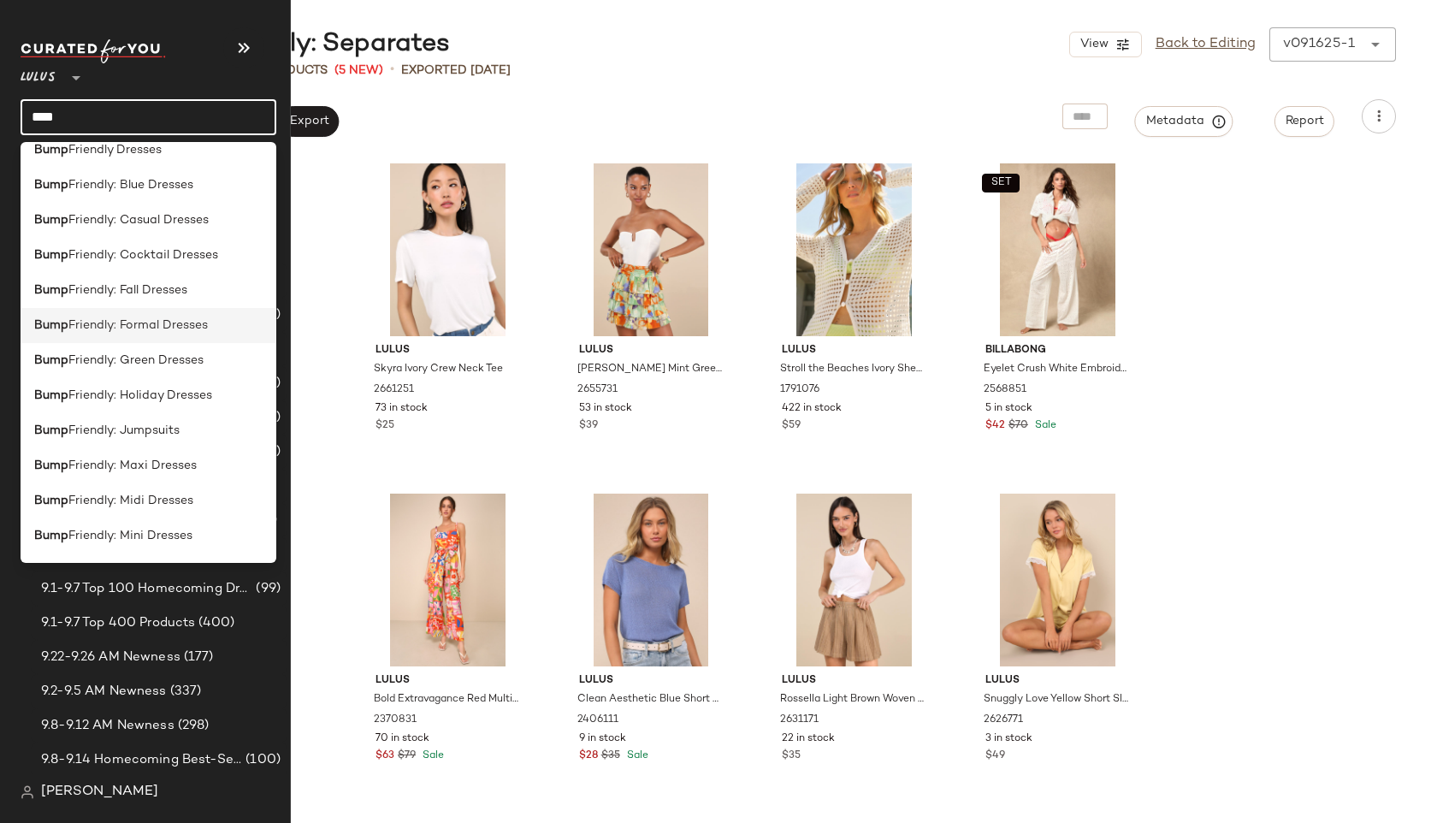
scroll to position [20, 0]
type input "****"
click at [71, 428] on span "Friendly: Jumpsuits" at bounding box center [123, 427] width 111 height 18
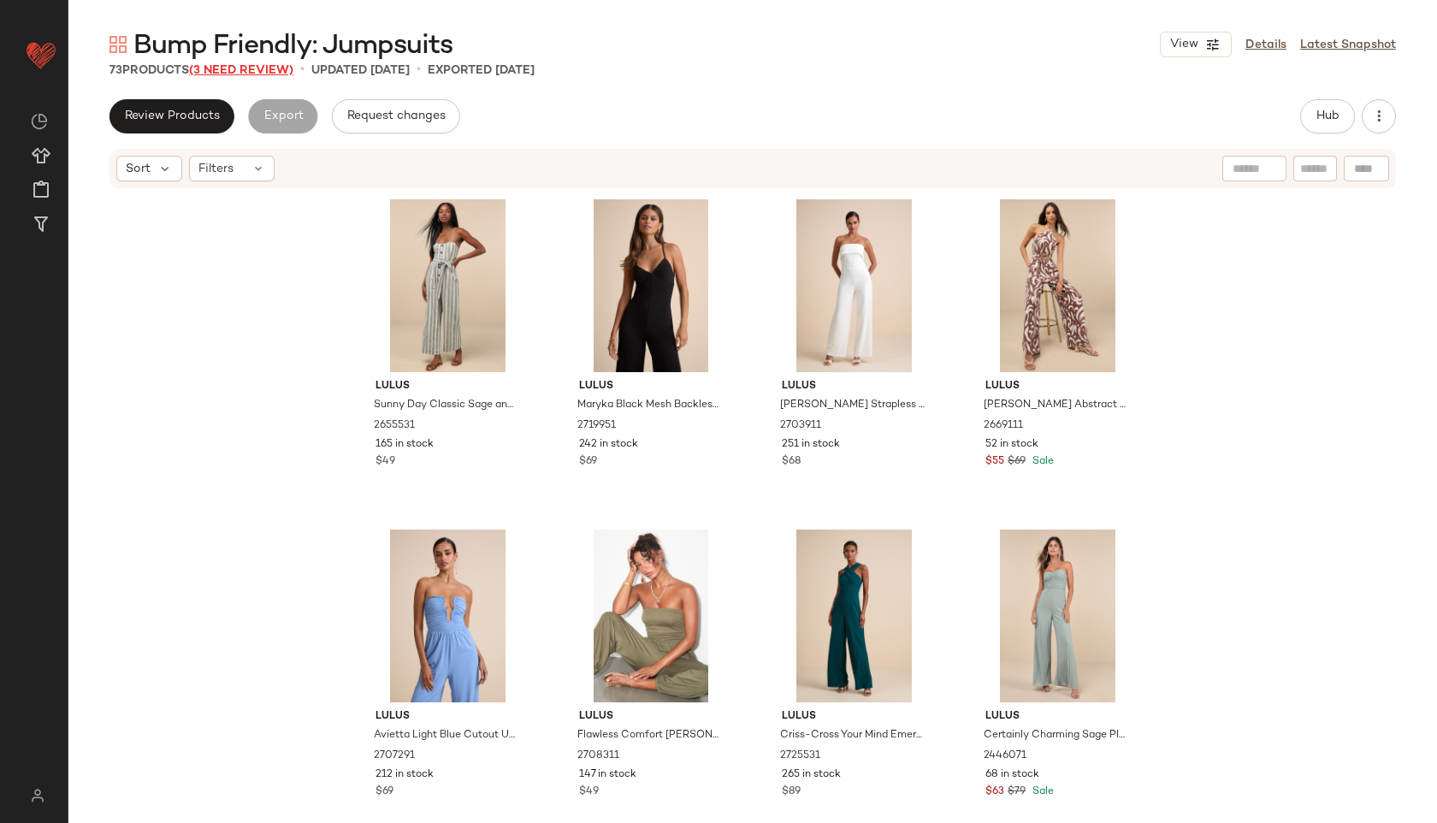
click at [255, 67] on span "(3 Need Review)" at bounding box center [241, 70] width 104 height 13
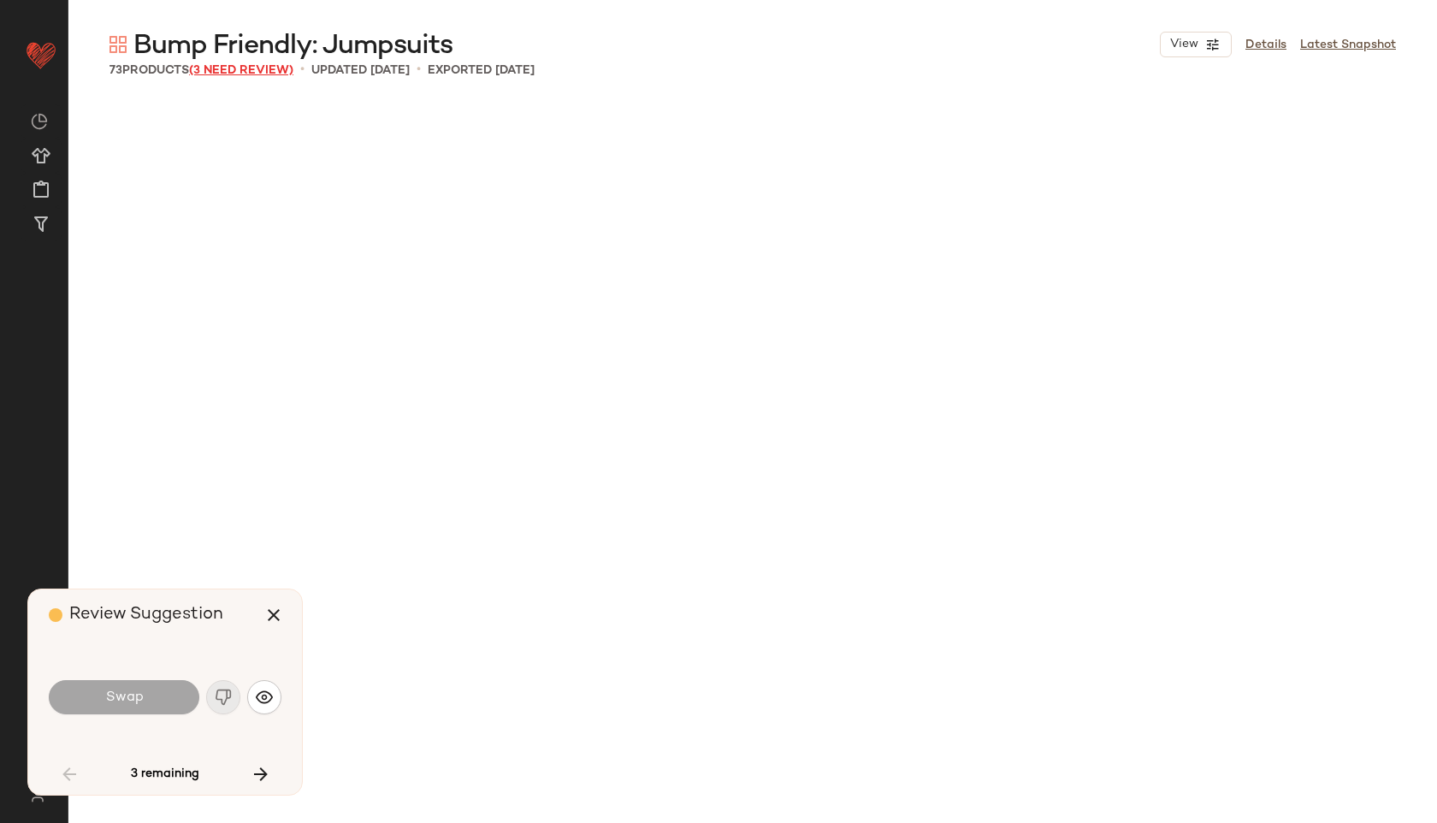
scroll to position [4621, 0]
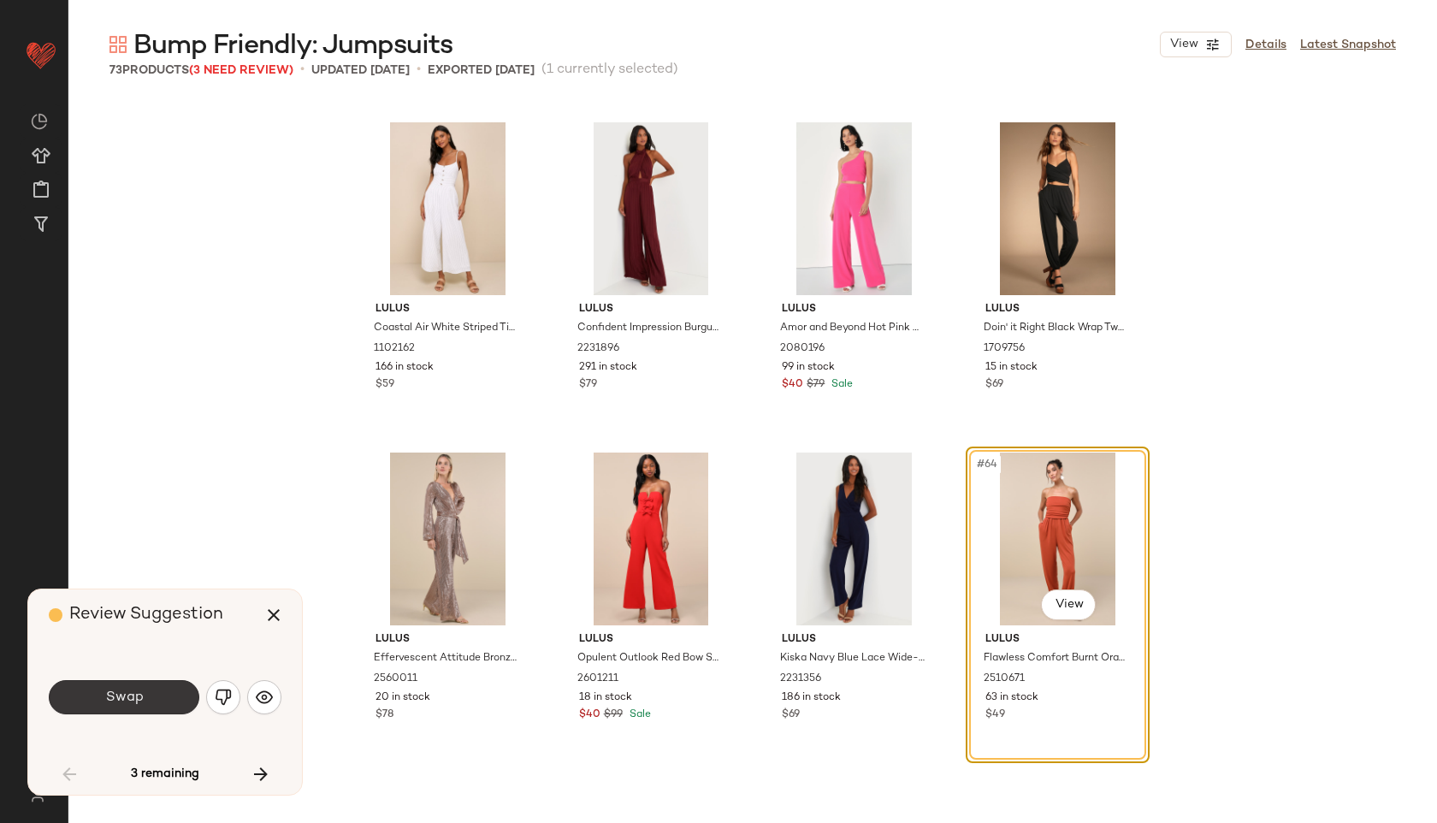
click at [151, 681] on button "Swap" at bounding box center [124, 697] width 151 height 34
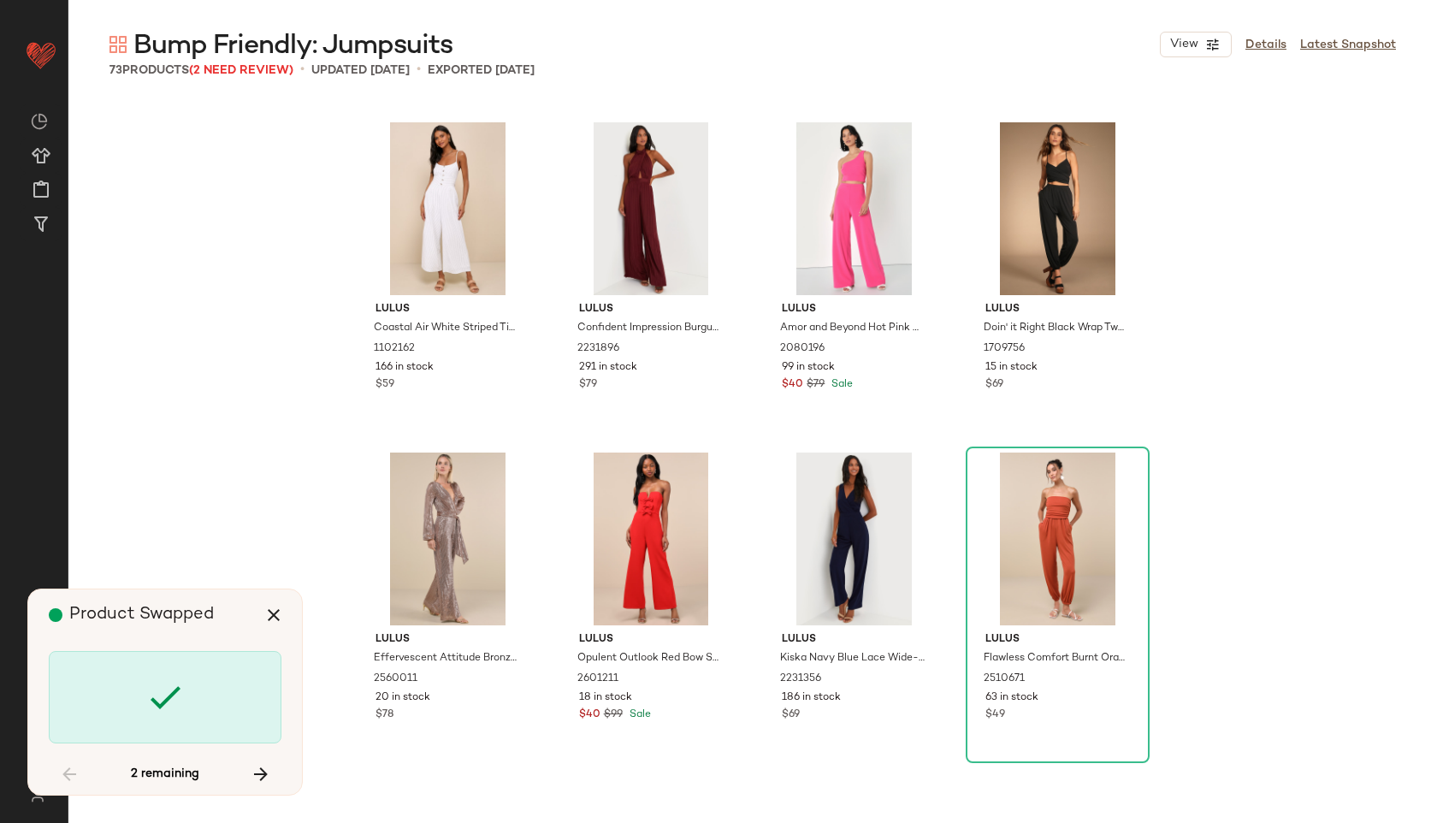
scroll to position [5281, 0]
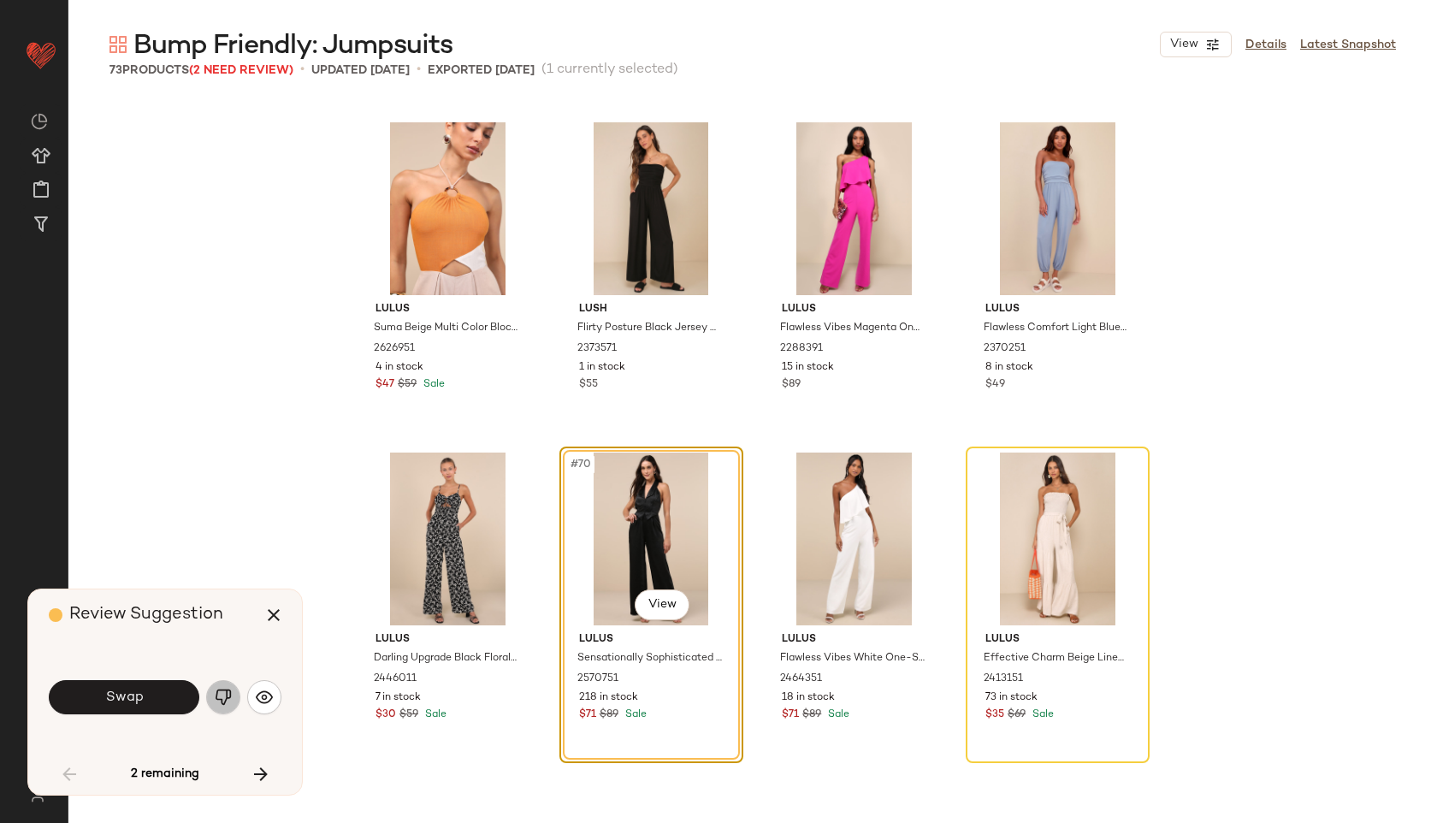
click at [222, 696] on img "button" at bounding box center [223, 696] width 17 height 17
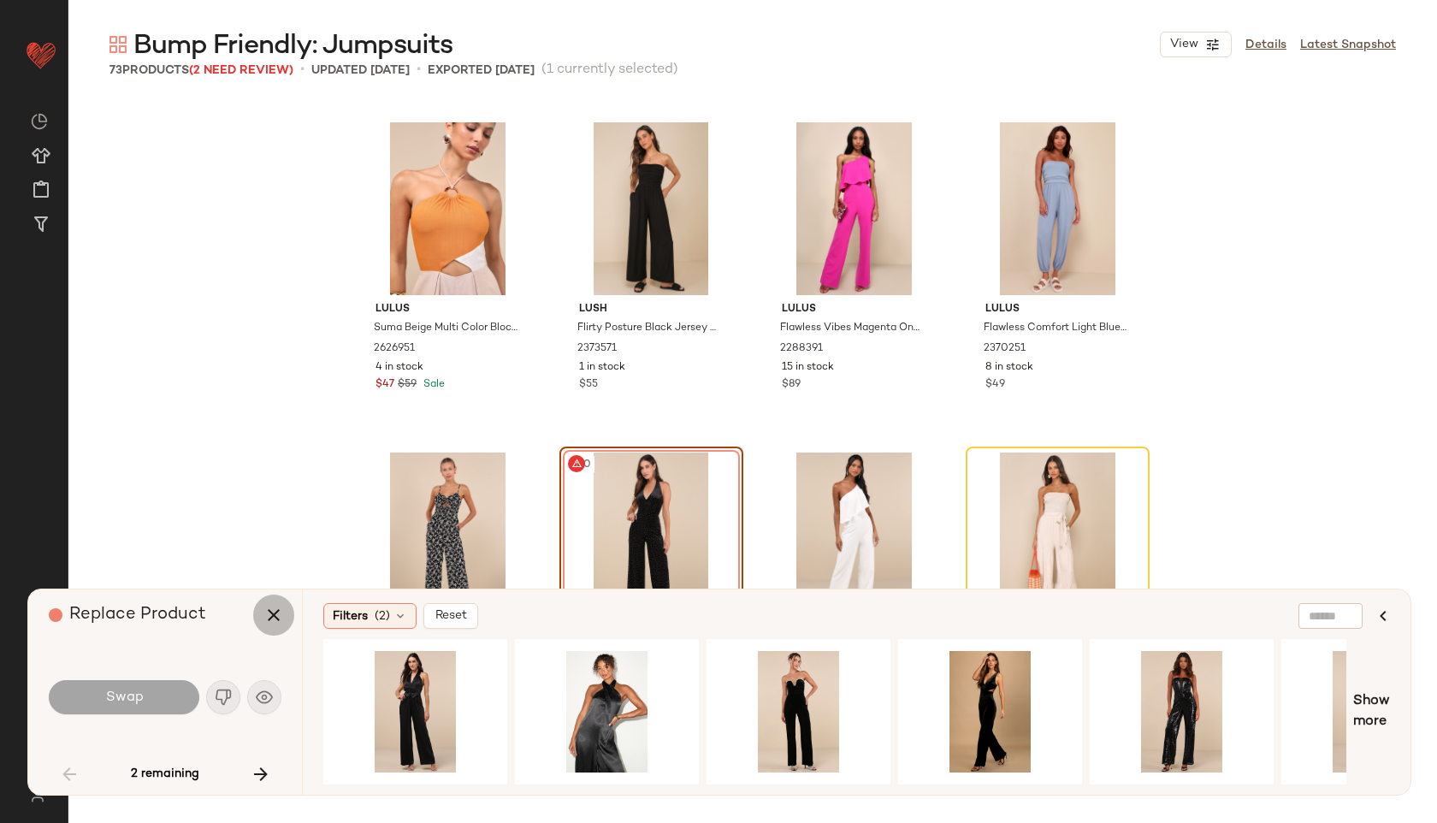
click at [276, 615] on icon "button" at bounding box center [273, 615] width 21 height 21
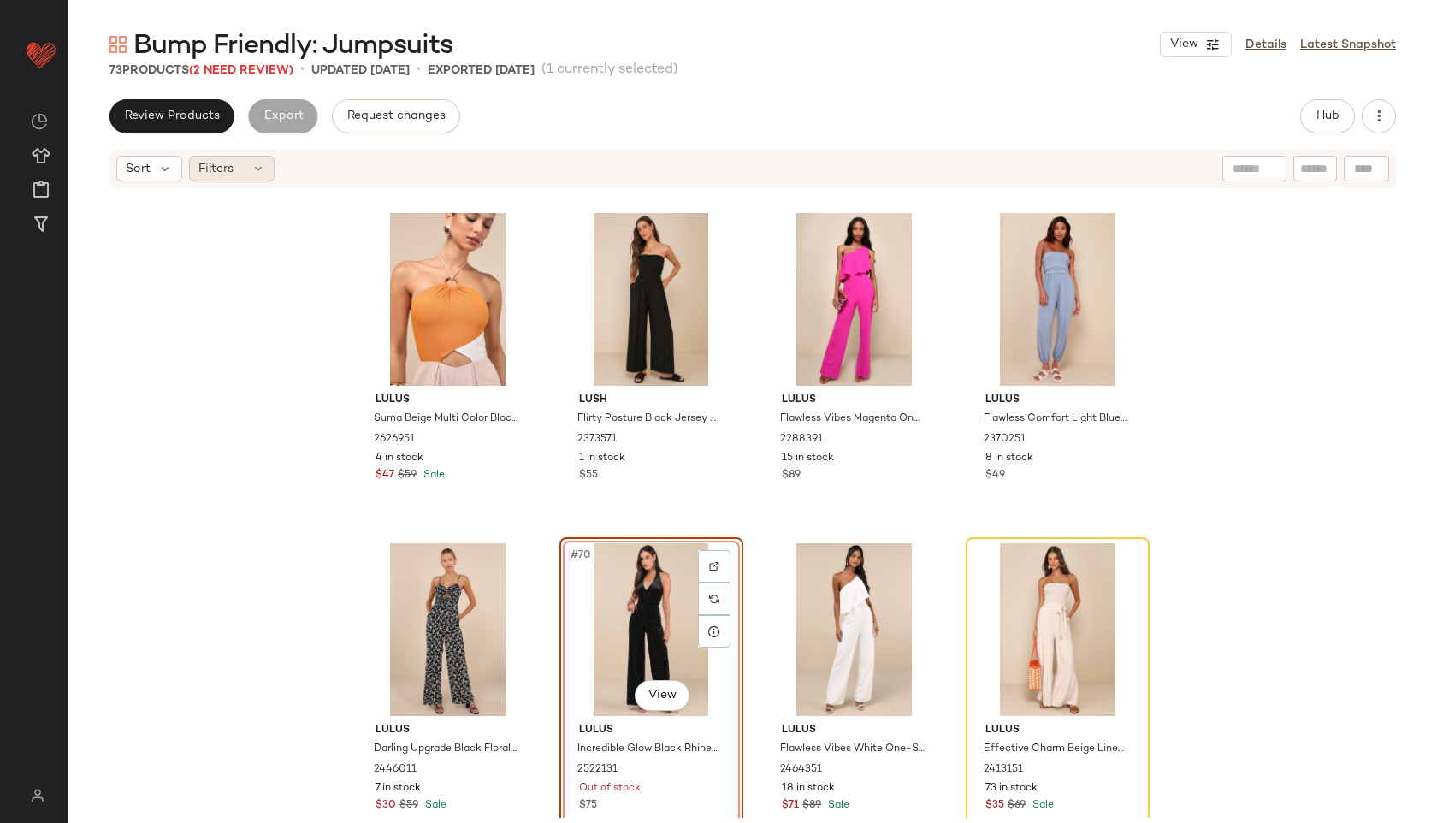
click at [251, 179] on div "Filters" at bounding box center [232, 169] width 86 height 26
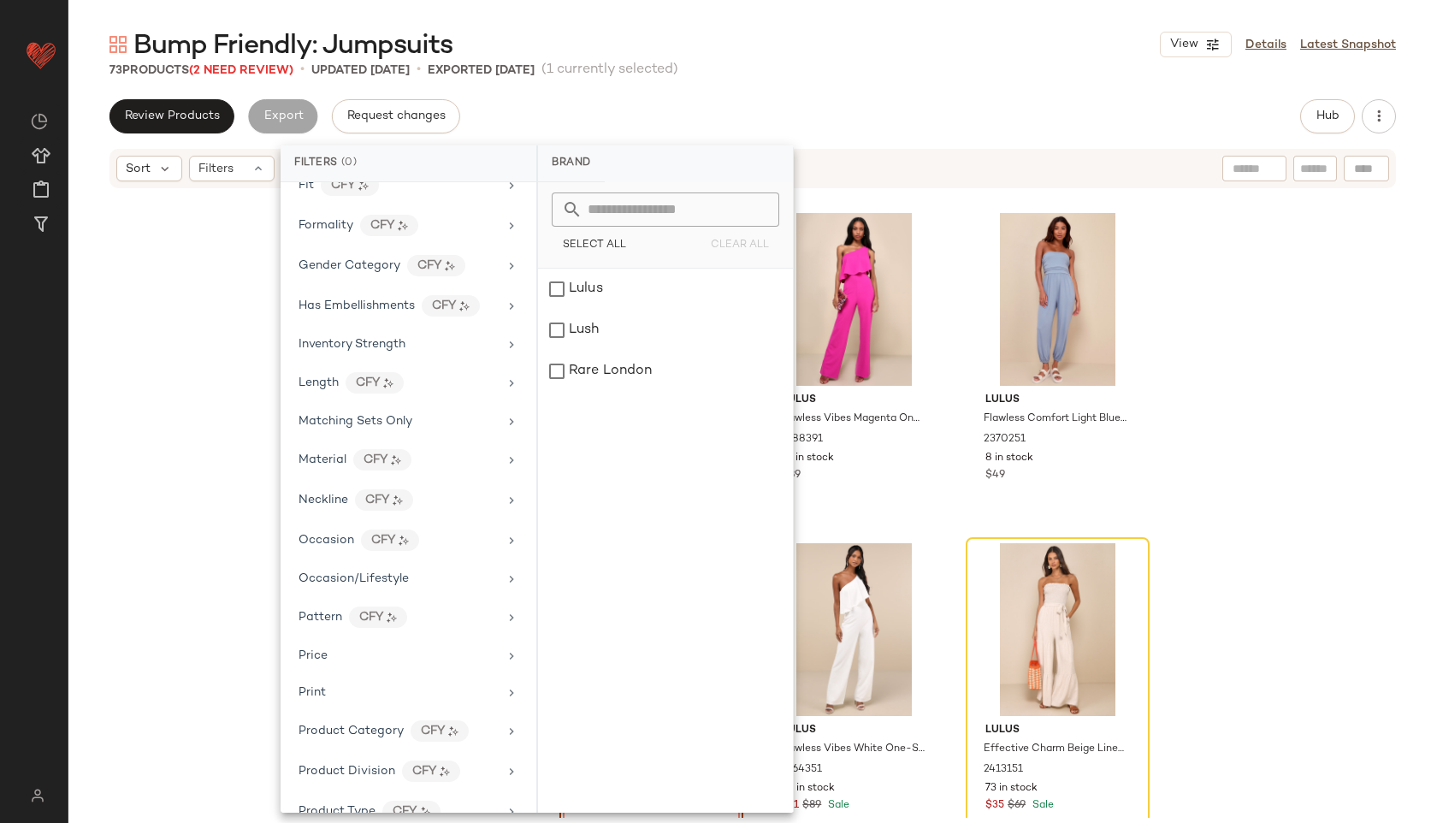
scroll to position [839, 0]
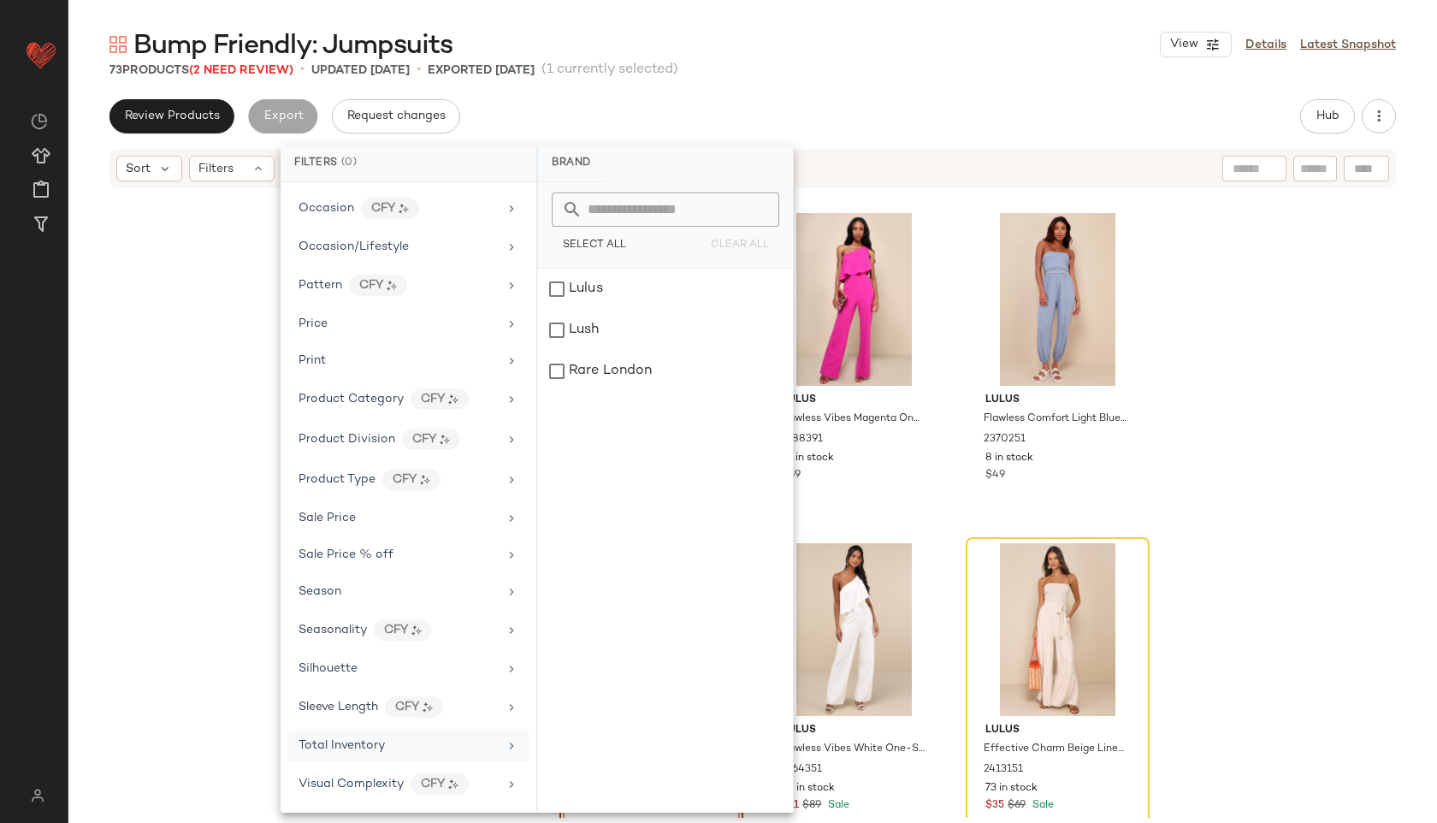
click at [347, 752] on div "Total Inventory" at bounding box center [341, 745] width 86 height 18
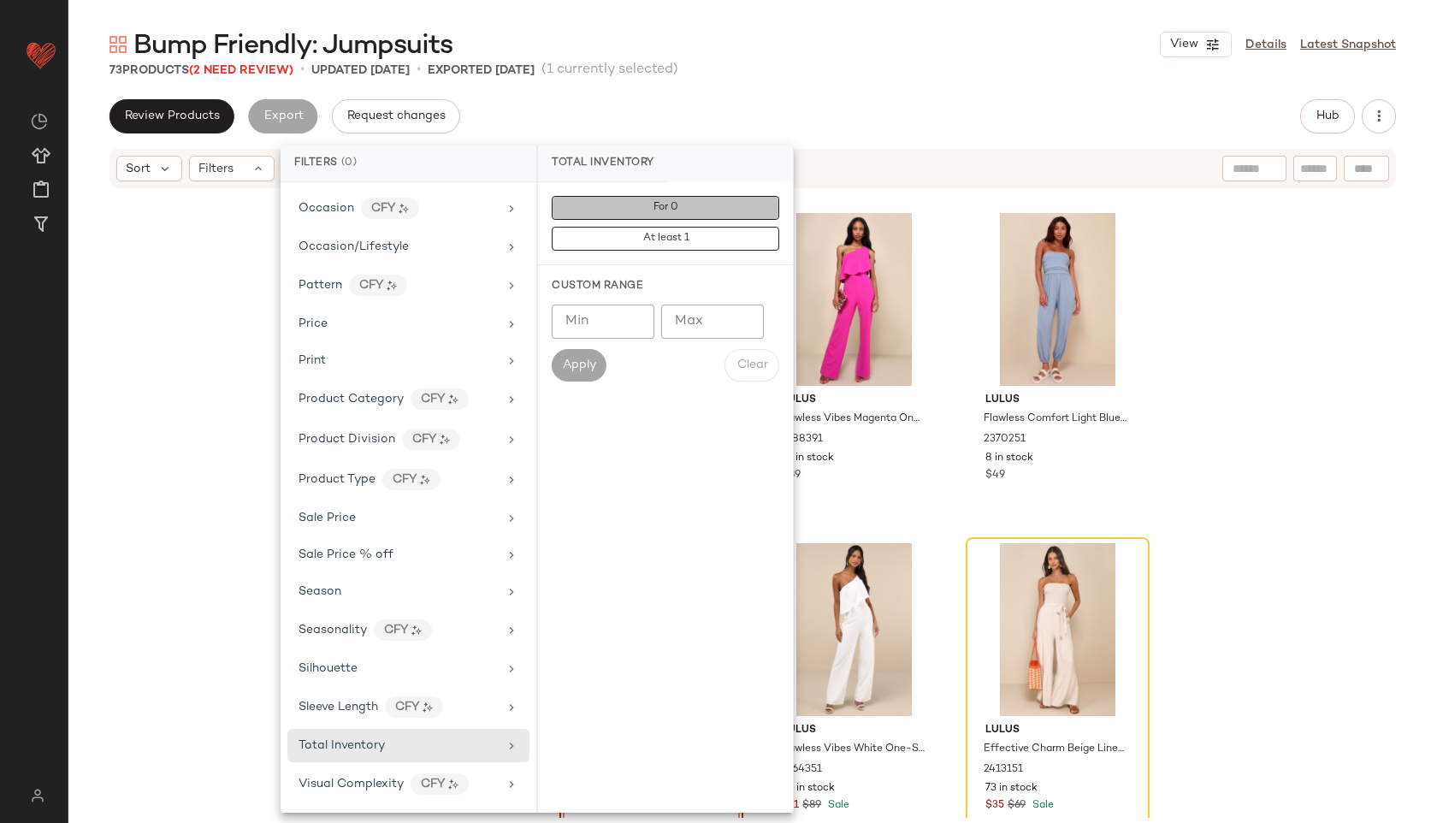
click at [672, 206] on span "For 0" at bounding box center [665, 208] width 26 height 12
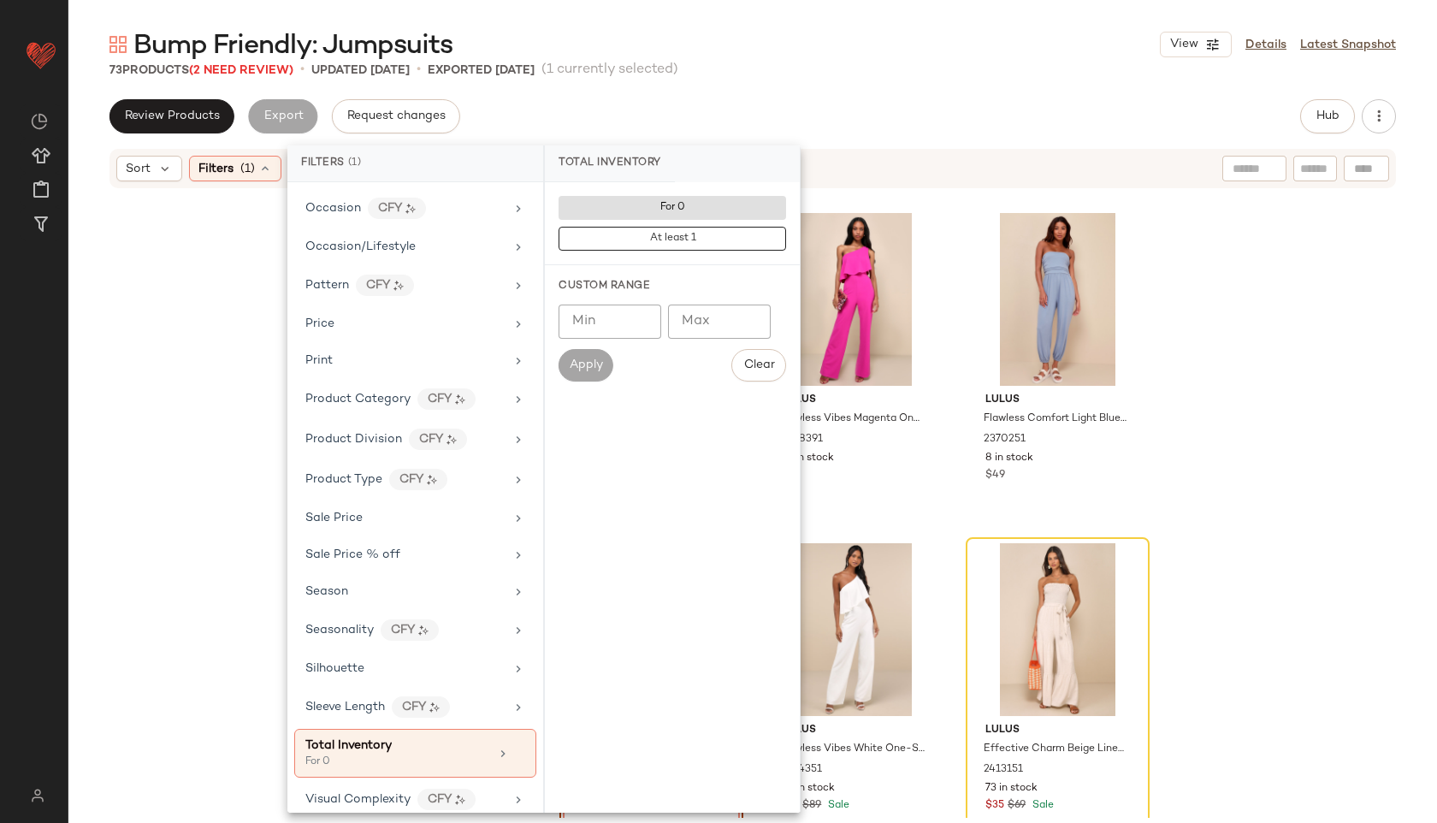
click at [770, 116] on div "Review Products Export Request changes Hub" at bounding box center [752, 116] width 1286 height 34
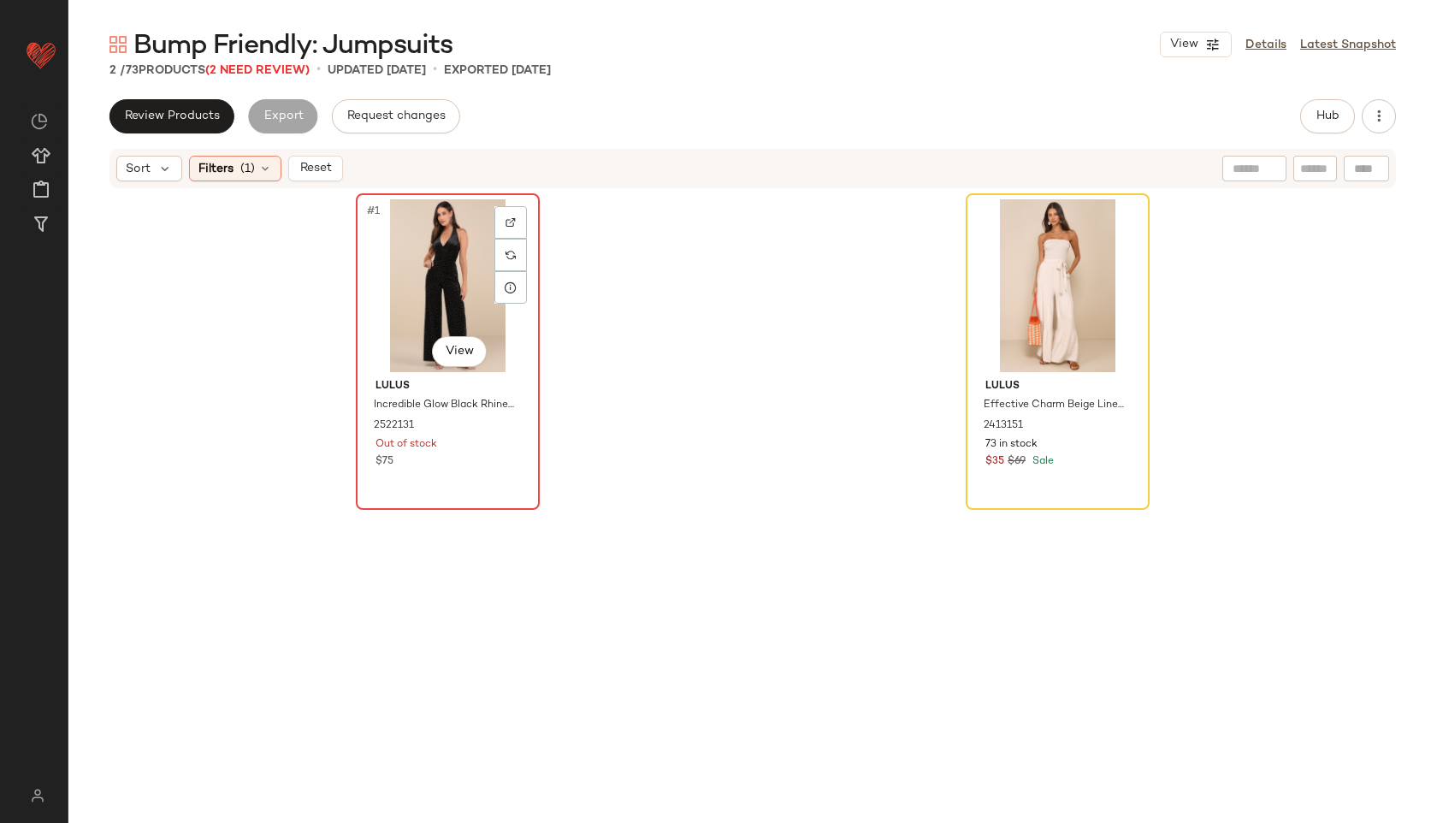
click at [452, 292] on div "#1 View" at bounding box center [448, 285] width 172 height 173
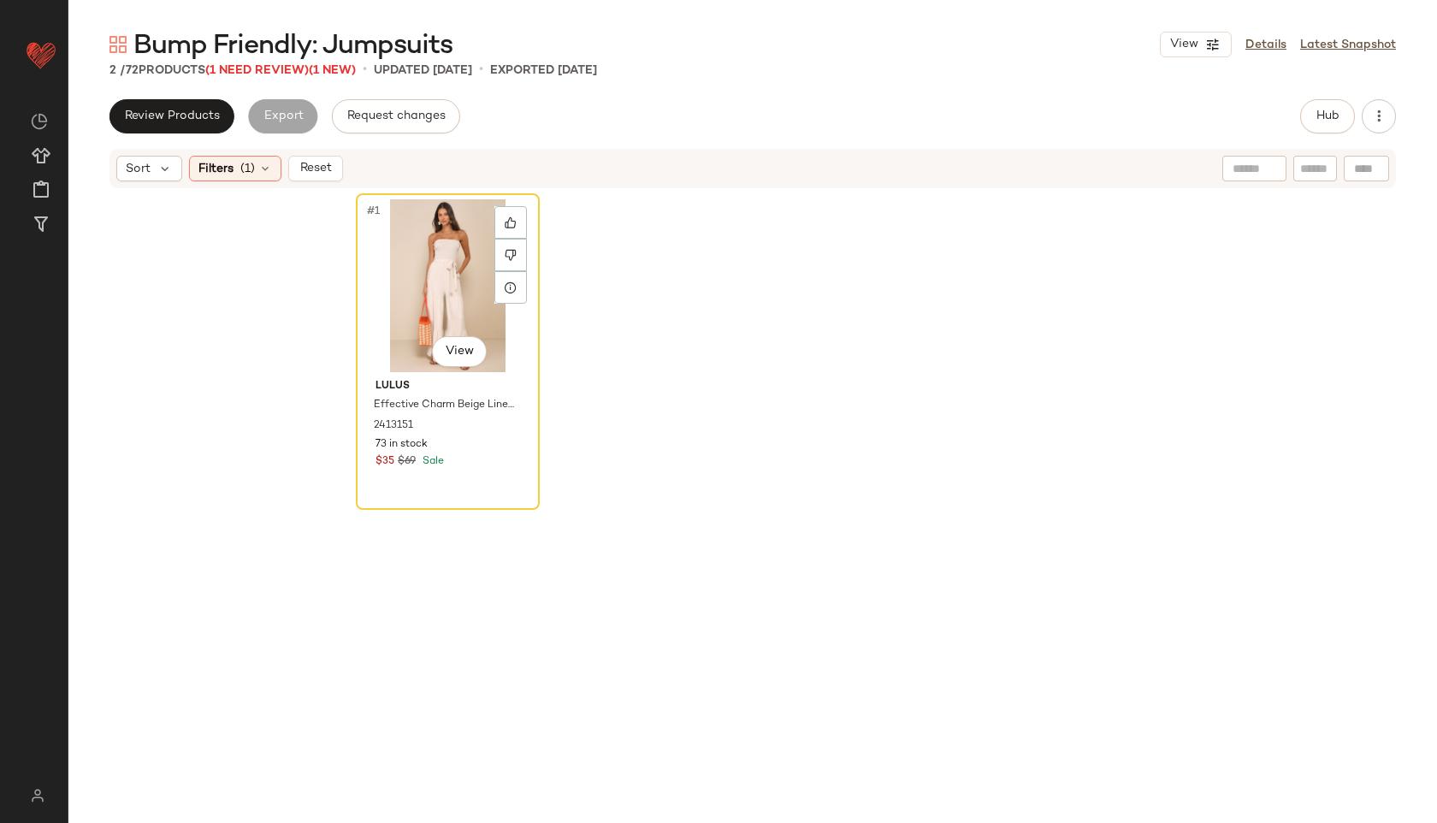
click at [452, 292] on div "#1 View" at bounding box center [448, 285] width 172 height 173
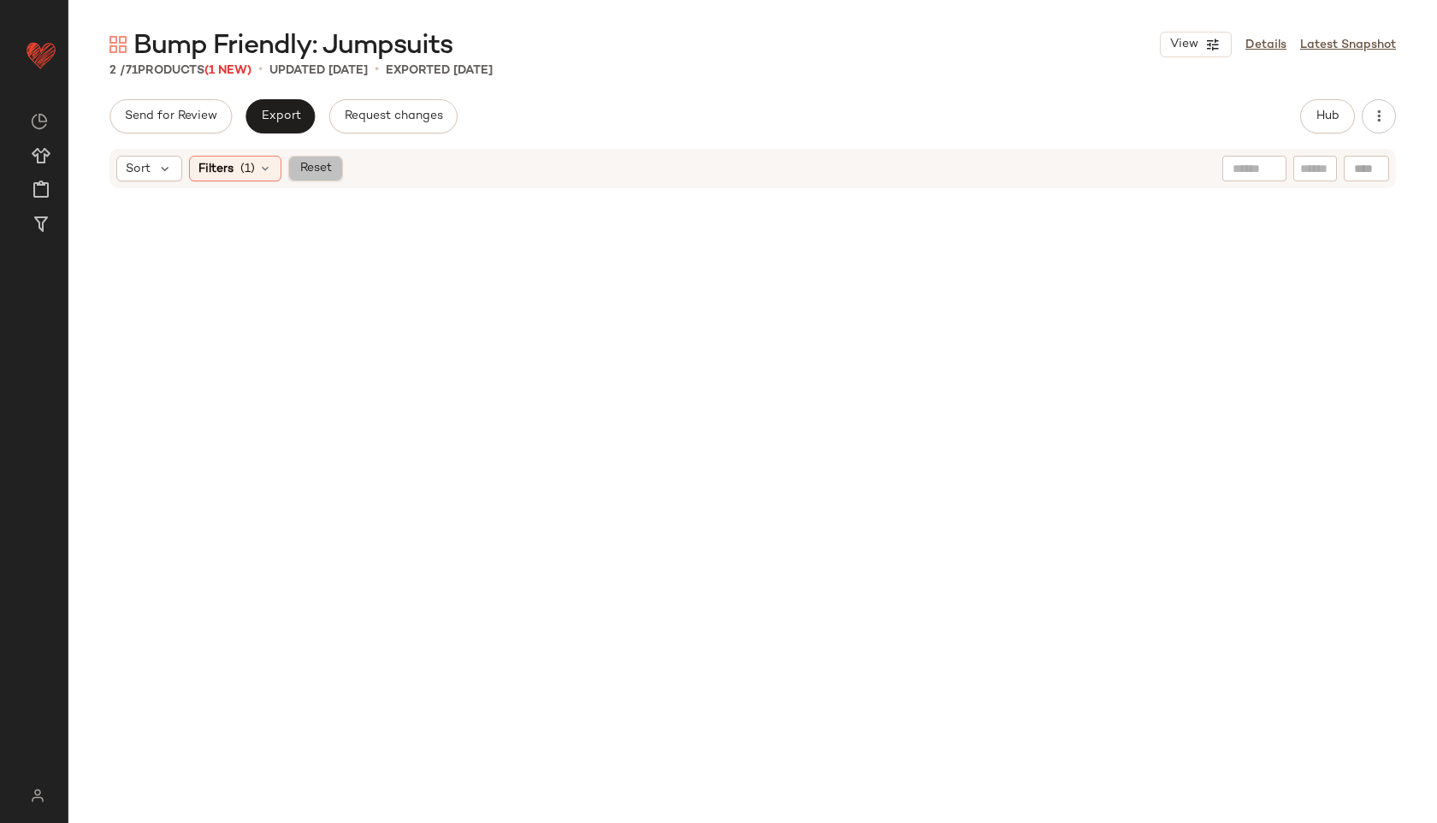
click at [309, 166] on span "Reset" at bounding box center [314, 169] width 32 height 14
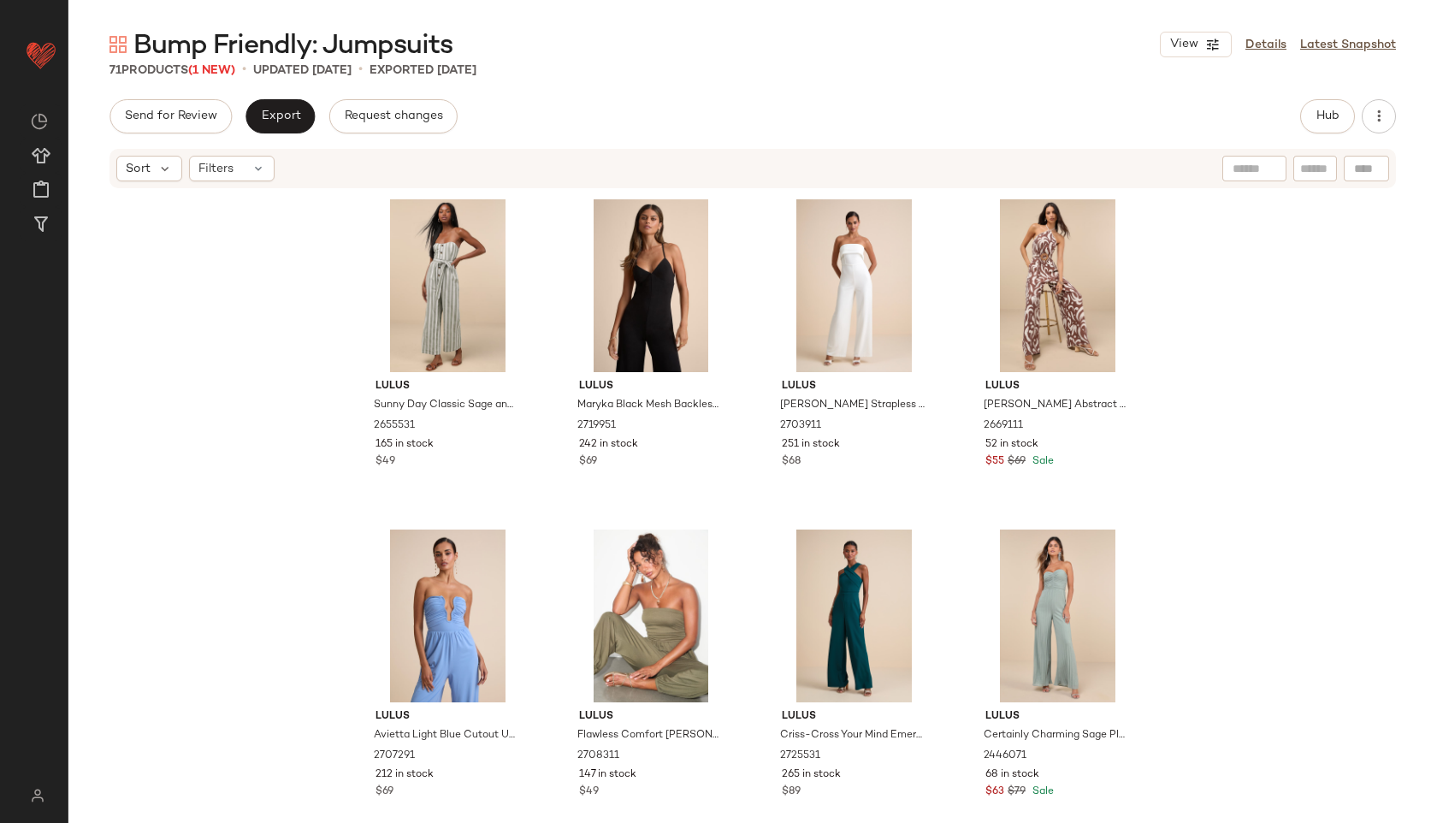
click at [289, 97] on div "Bump Friendly: Jumpsuits View Details Latest Snapshot 71 Products (1 New) • upd…" at bounding box center [752, 424] width 1368 height 795
click at [292, 118] on span "Export" at bounding box center [280, 116] width 40 height 14
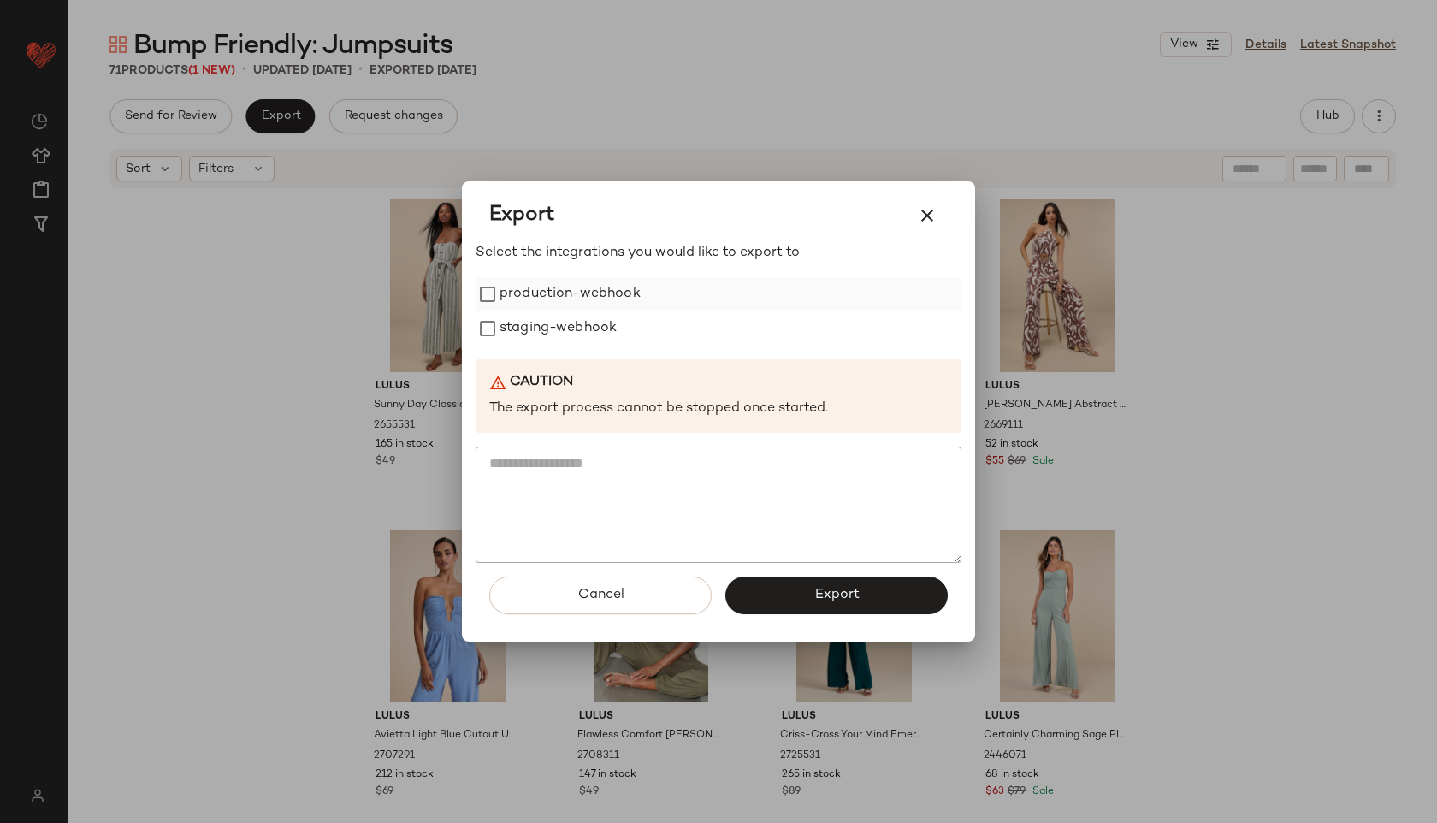
click at [533, 300] on label "production-webhook" at bounding box center [569, 294] width 141 height 34
click at [548, 339] on label "staging-webhook" at bounding box center [557, 328] width 117 height 34
click at [810, 592] on button "Export" at bounding box center [836, 595] width 222 height 38
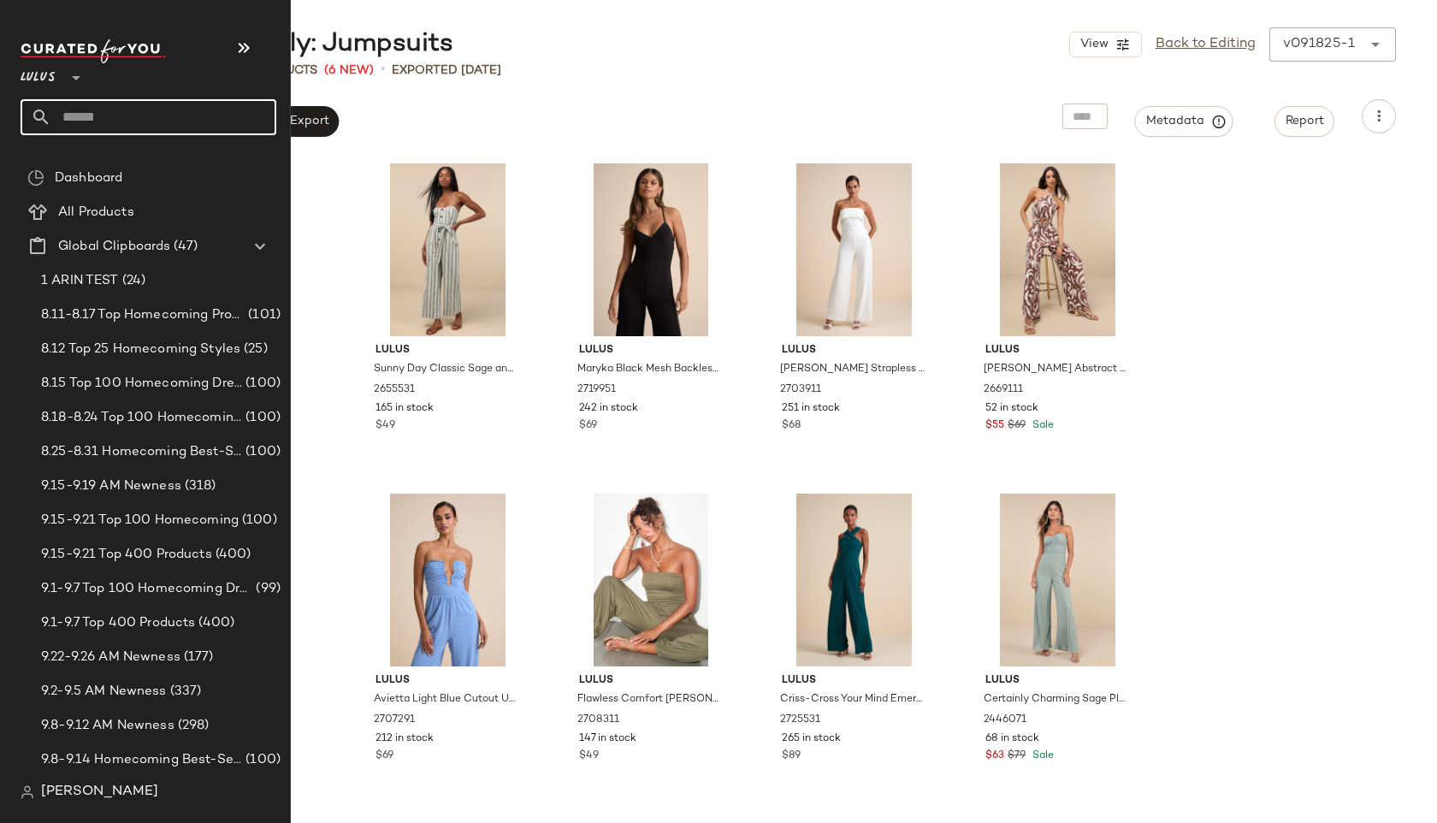
click at [74, 119] on input "text" at bounding box center [163, 117] width 225 height 36
type input "****"
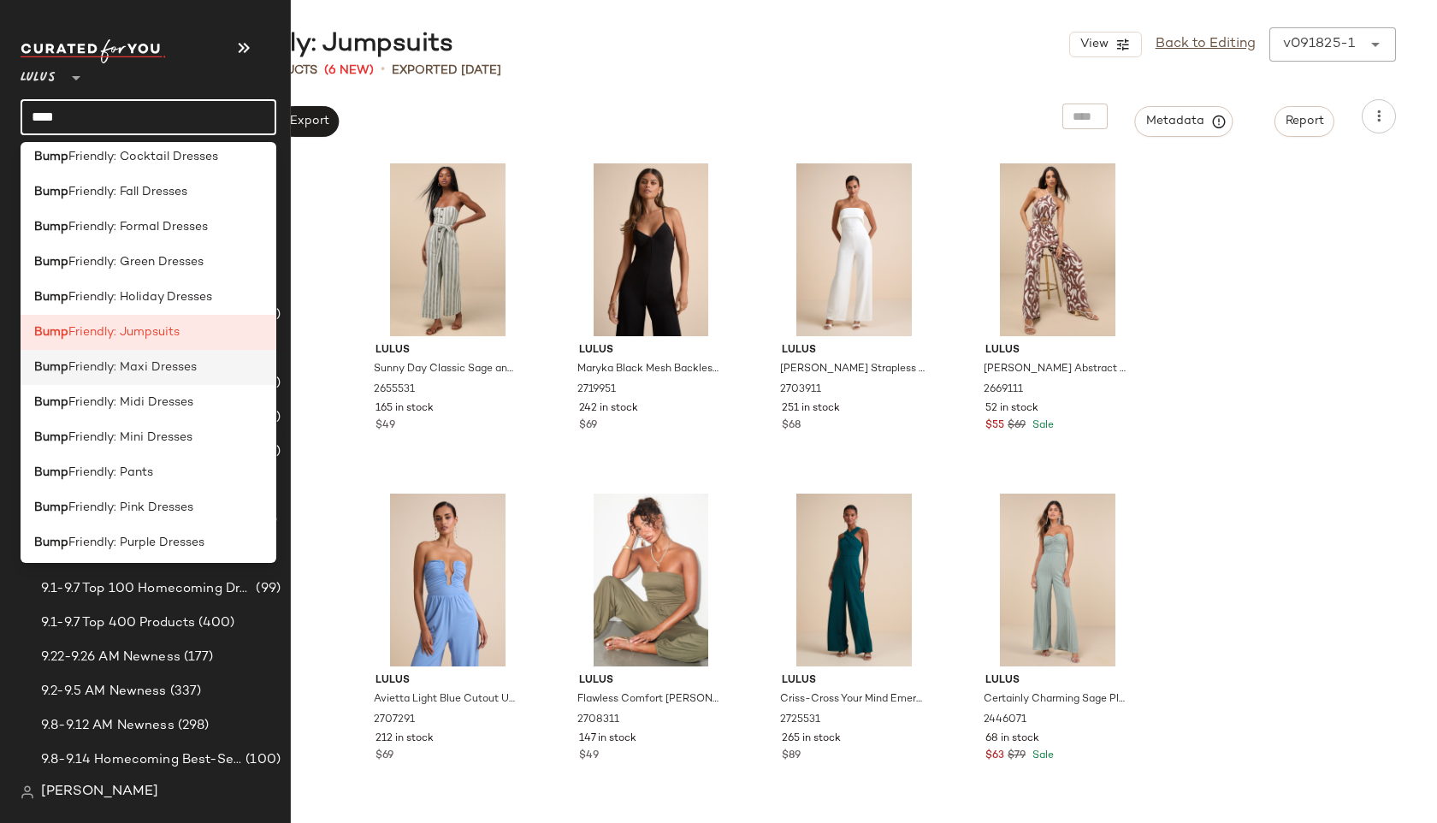
scroll to position [123, 0]
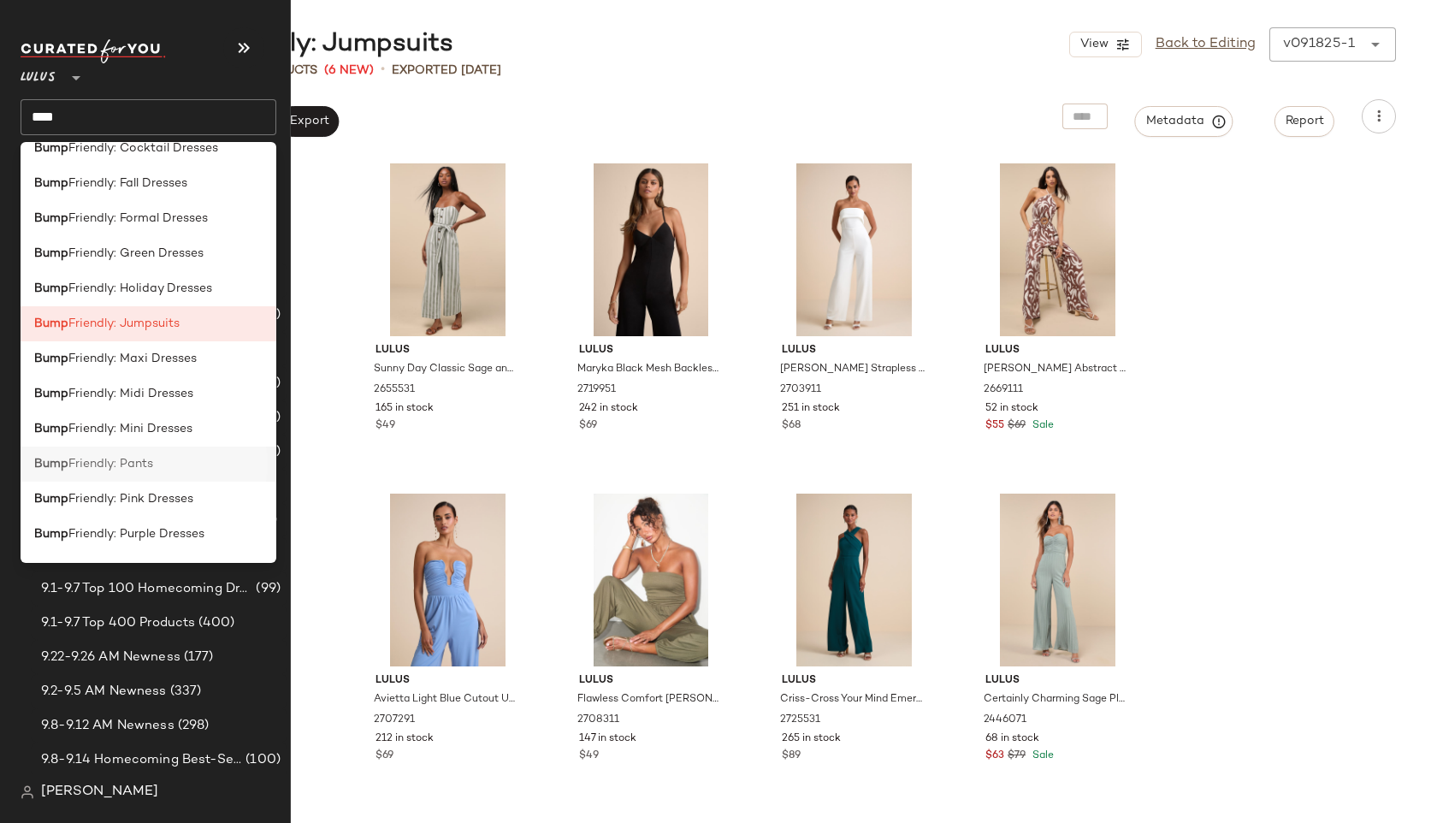
click at [166, 457] on div "Bump Friendly: Pants" at bounding box center [148, 464] width 228 height 18
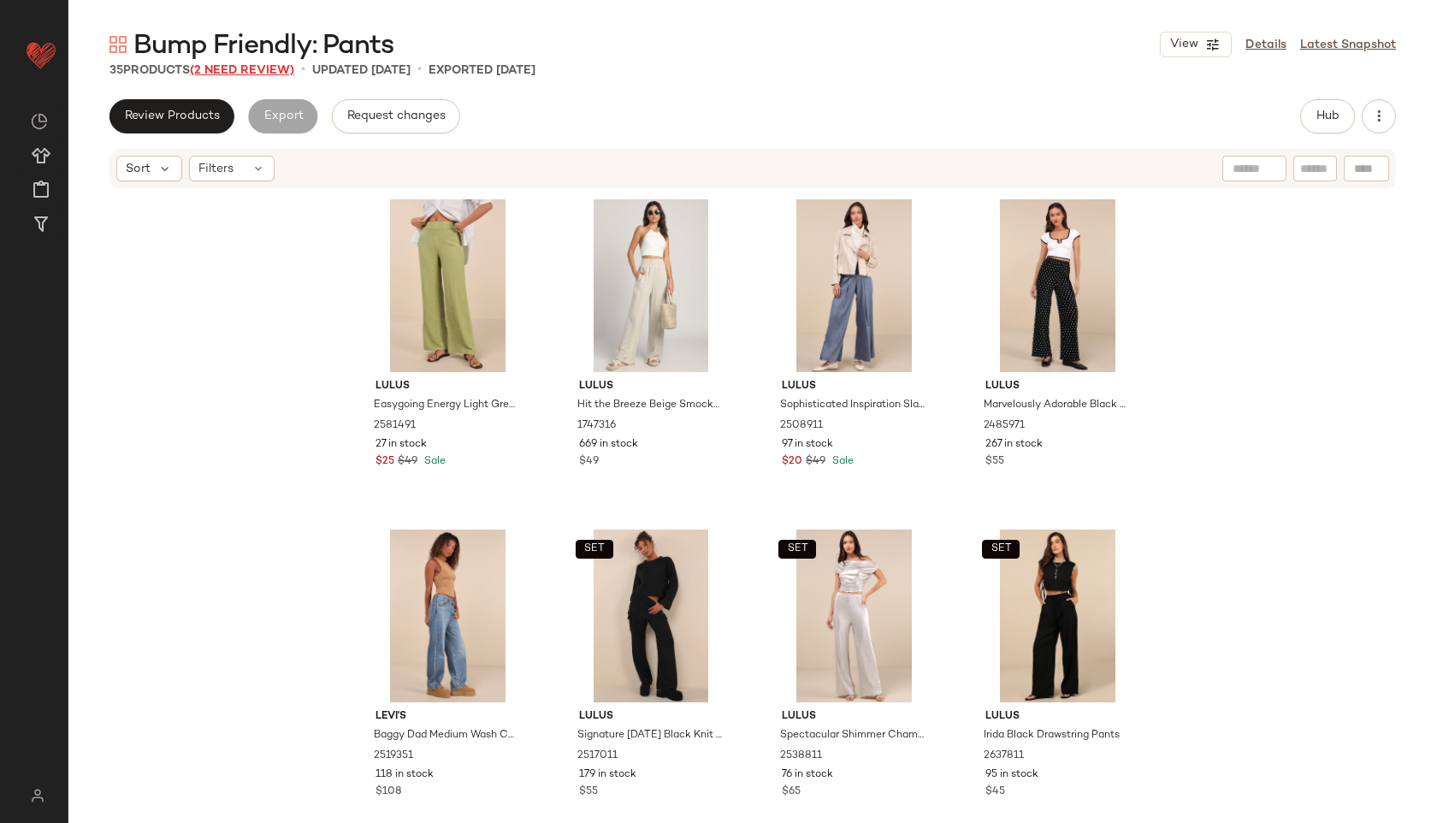
click at [263, 65] on span "(2 Need Review)" at bounding box center [242, 70] width 104 height 13
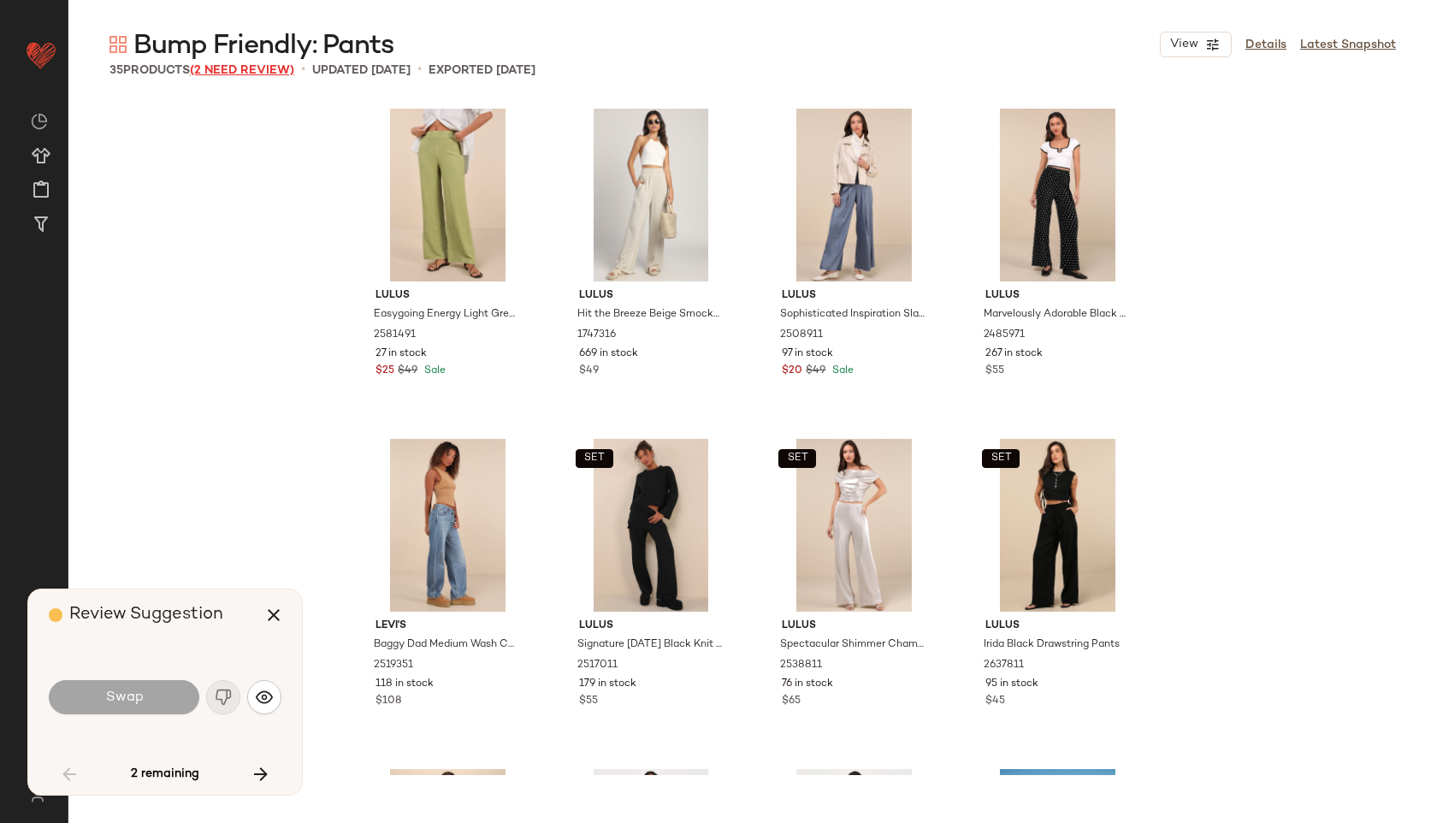
scroll to position [2299, 0]
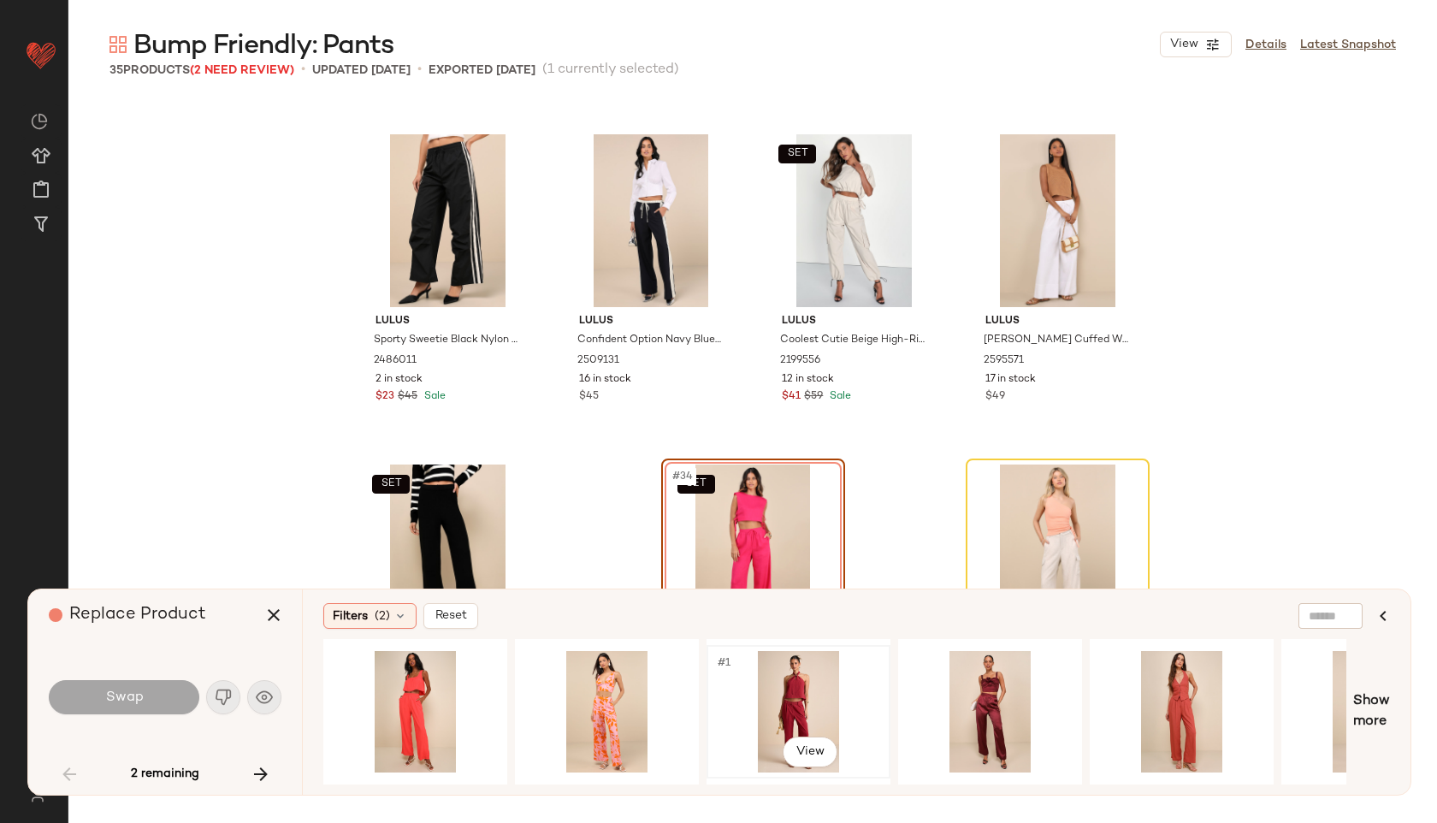
click at [799, 694] on div "#1 View" at bounding box center [798, 711] width 172 height 121
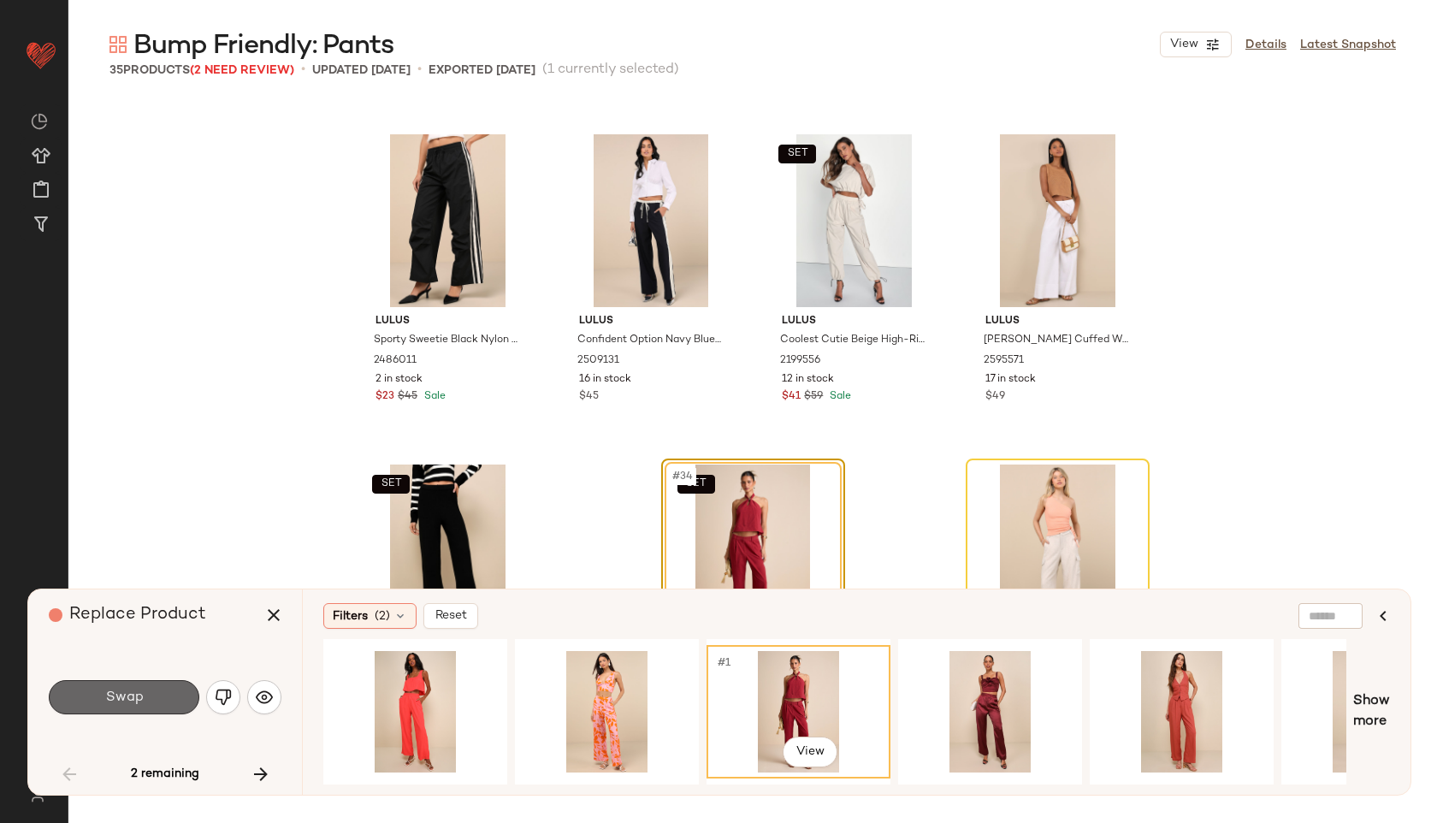
click at [181, 682] on button "Swap" at bounding box center [124, 697] width 151 height 34
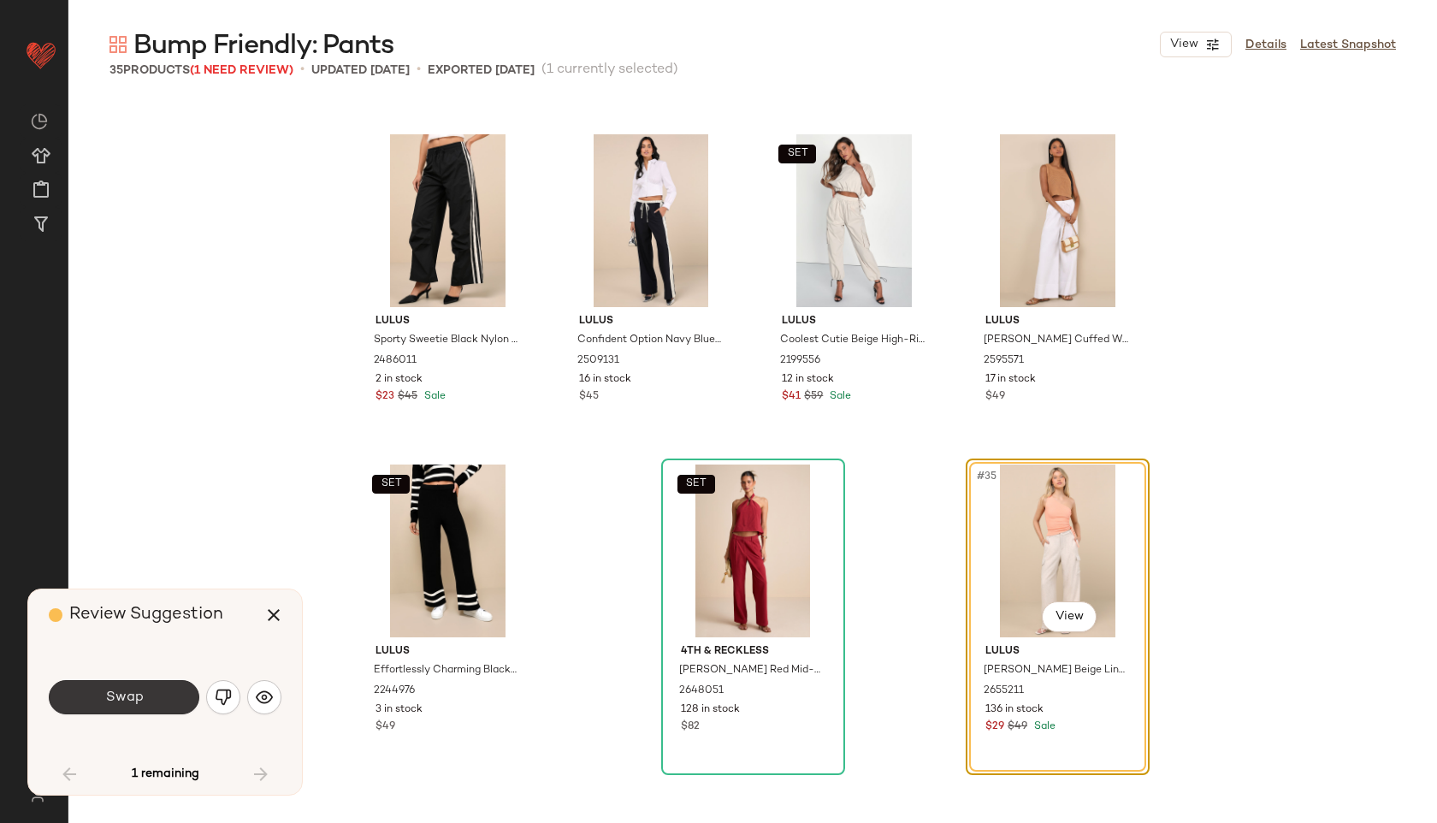
click at [156, 701] on button "Swap" at bounding box center [124, 697] width 151 height 34
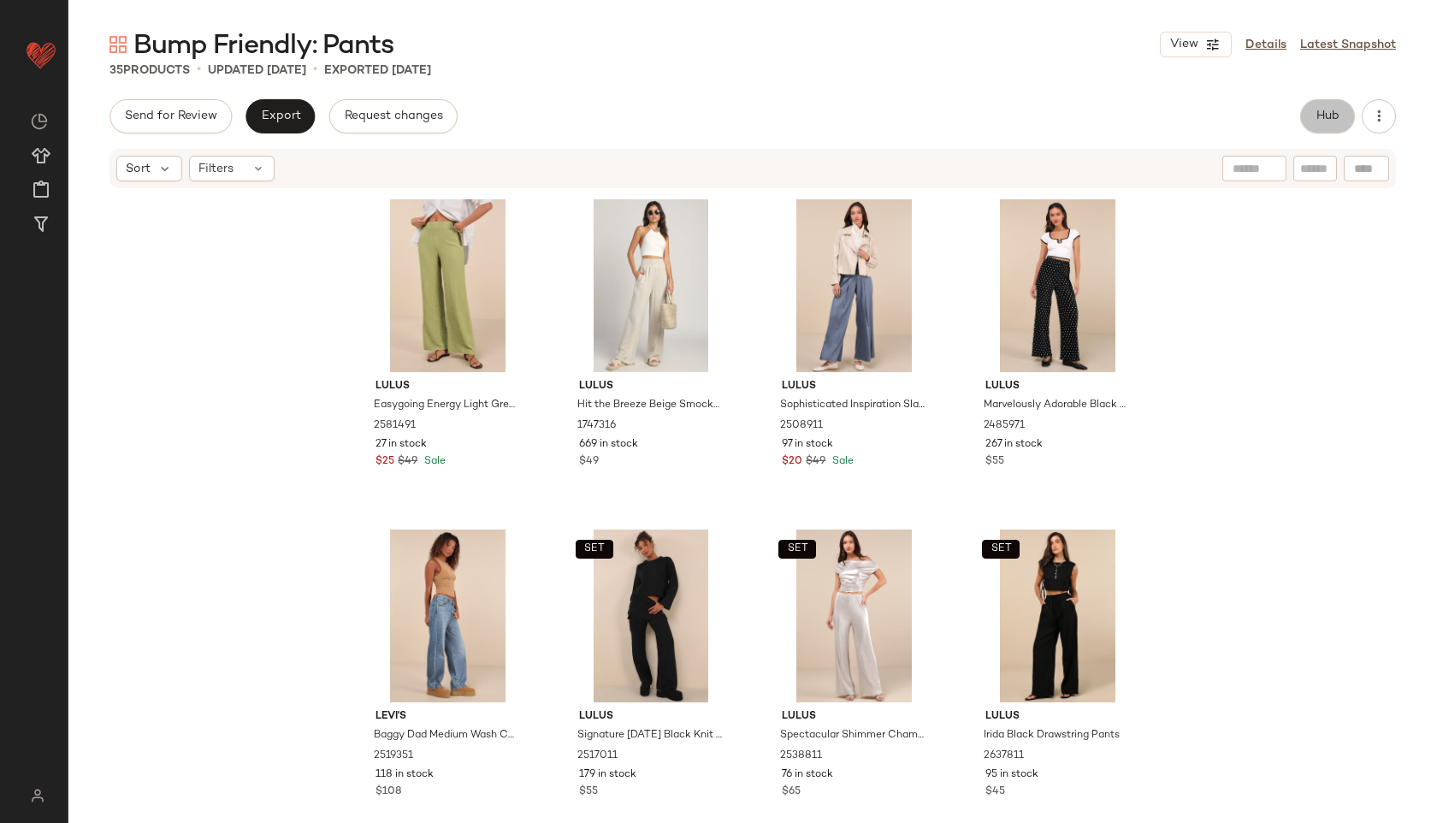
click at [1319, 101] on button "Hub" at bounding box center [1327, 116] width 55 height 34
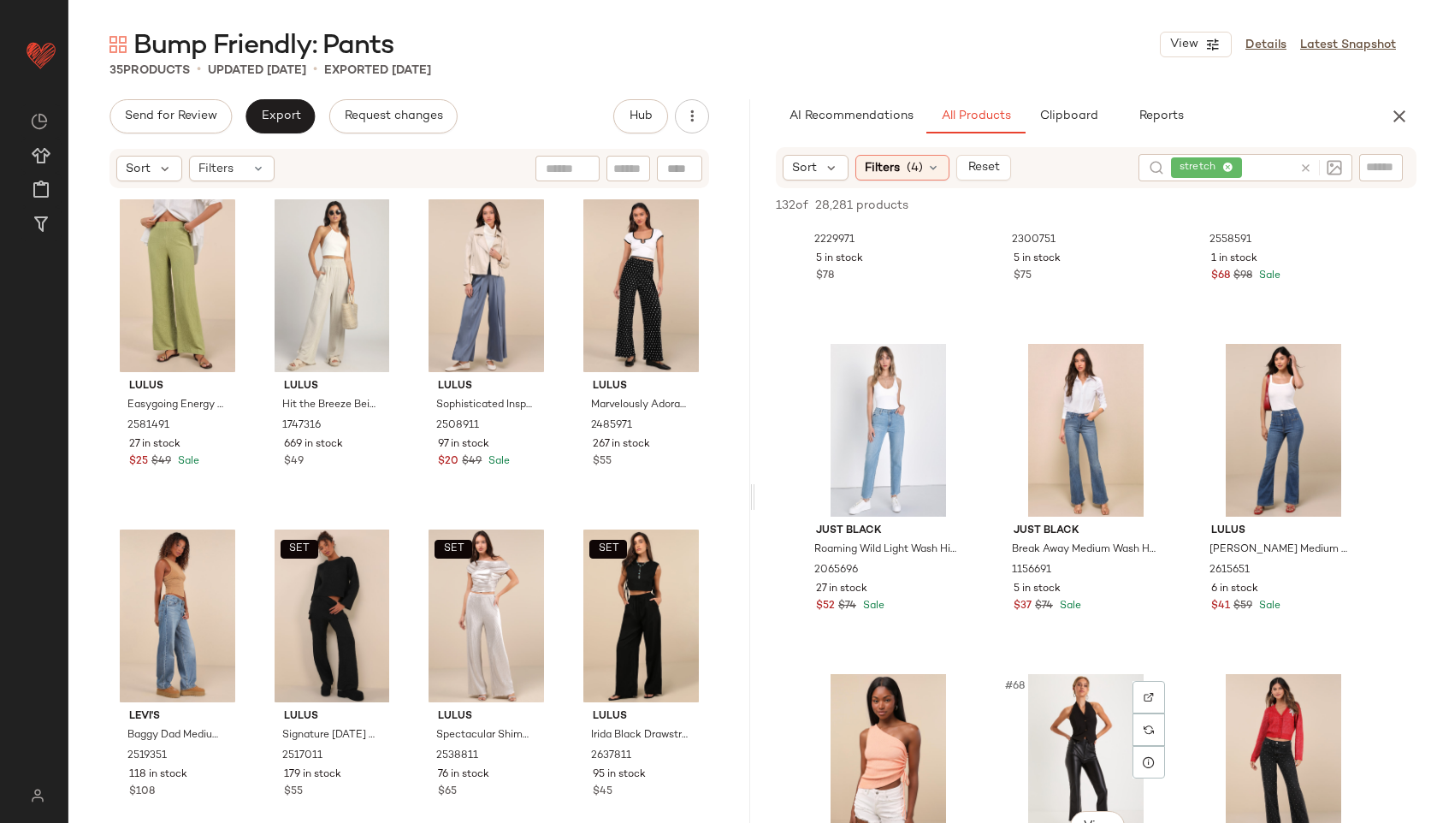
scroll to position [6991, 0]
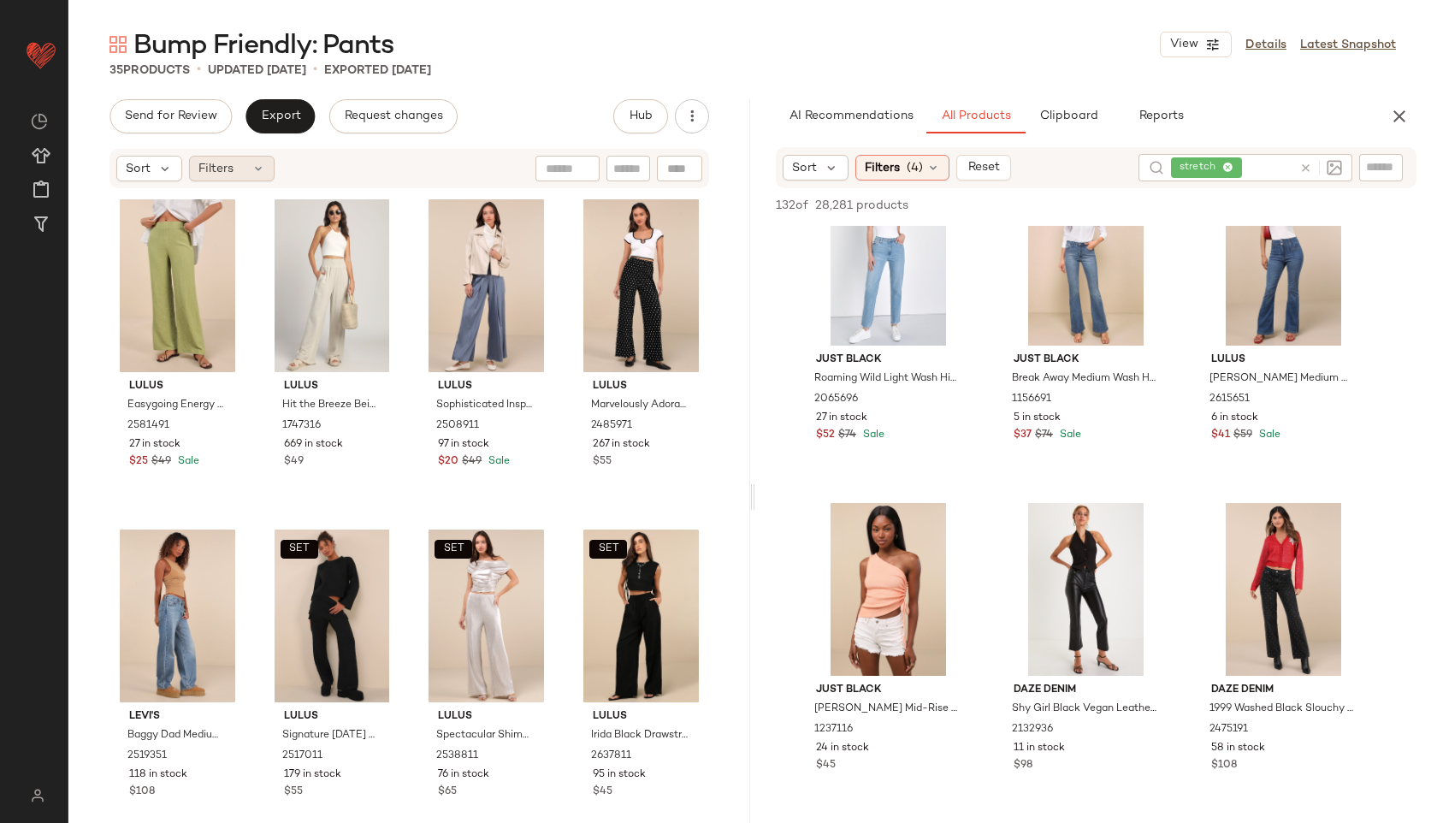
click at [241, 156] on div "Filters" at bounding box center [232, 169] width 86 height 26
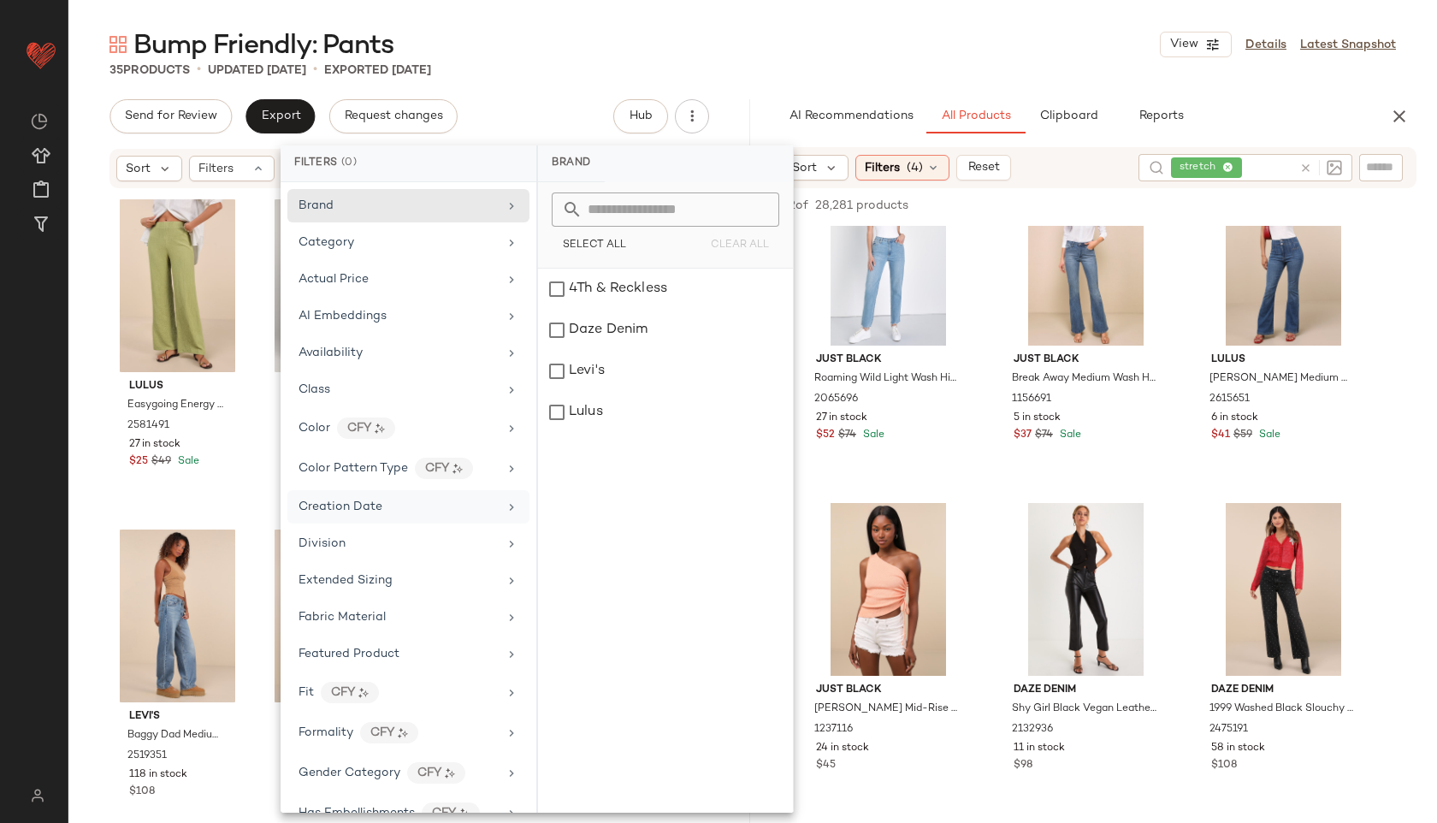
scroll to position [762, 0]
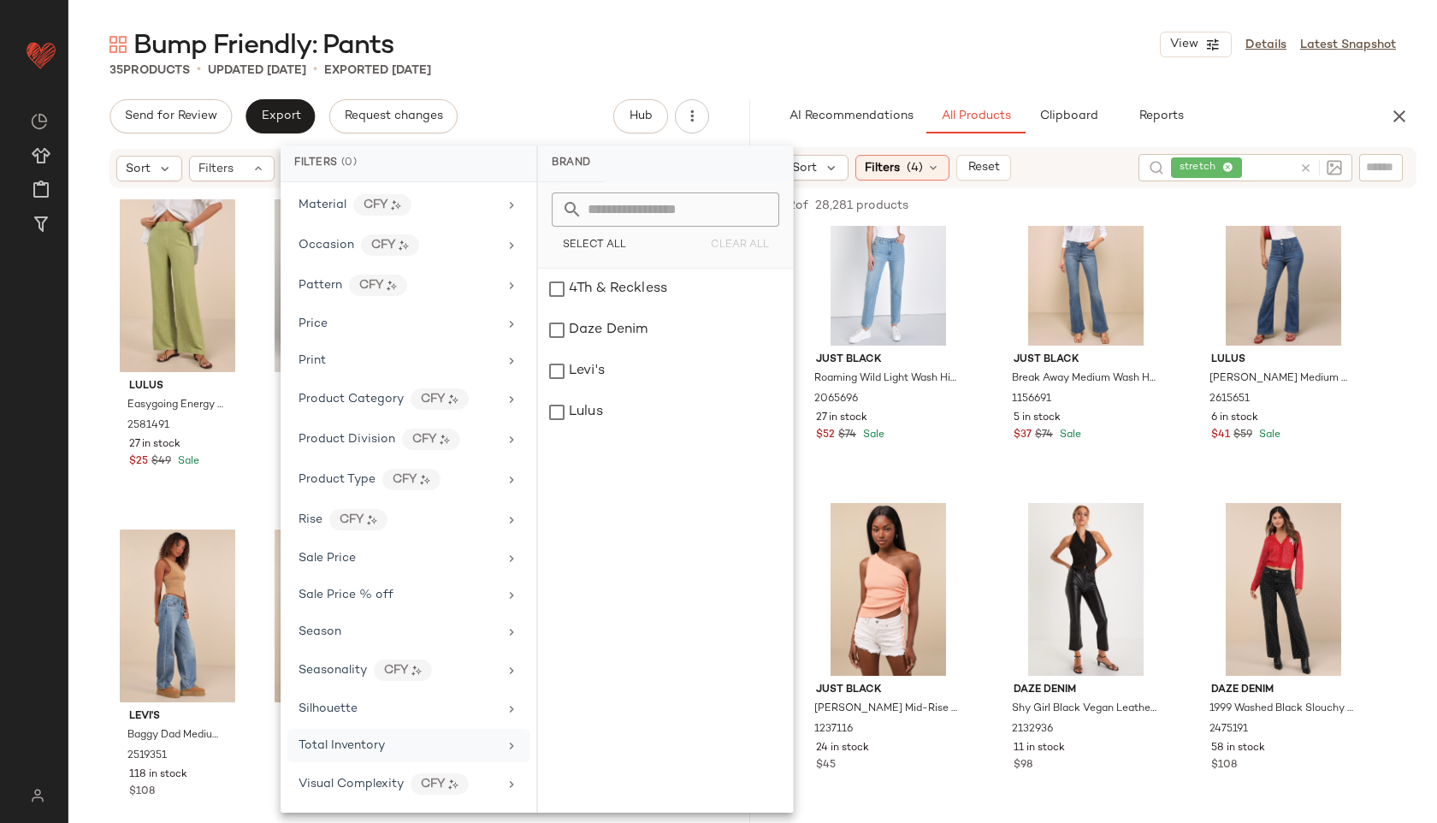
click at [354, 741] on span "Total Inventory" at bounding box center [341, 745] width 86 height 13
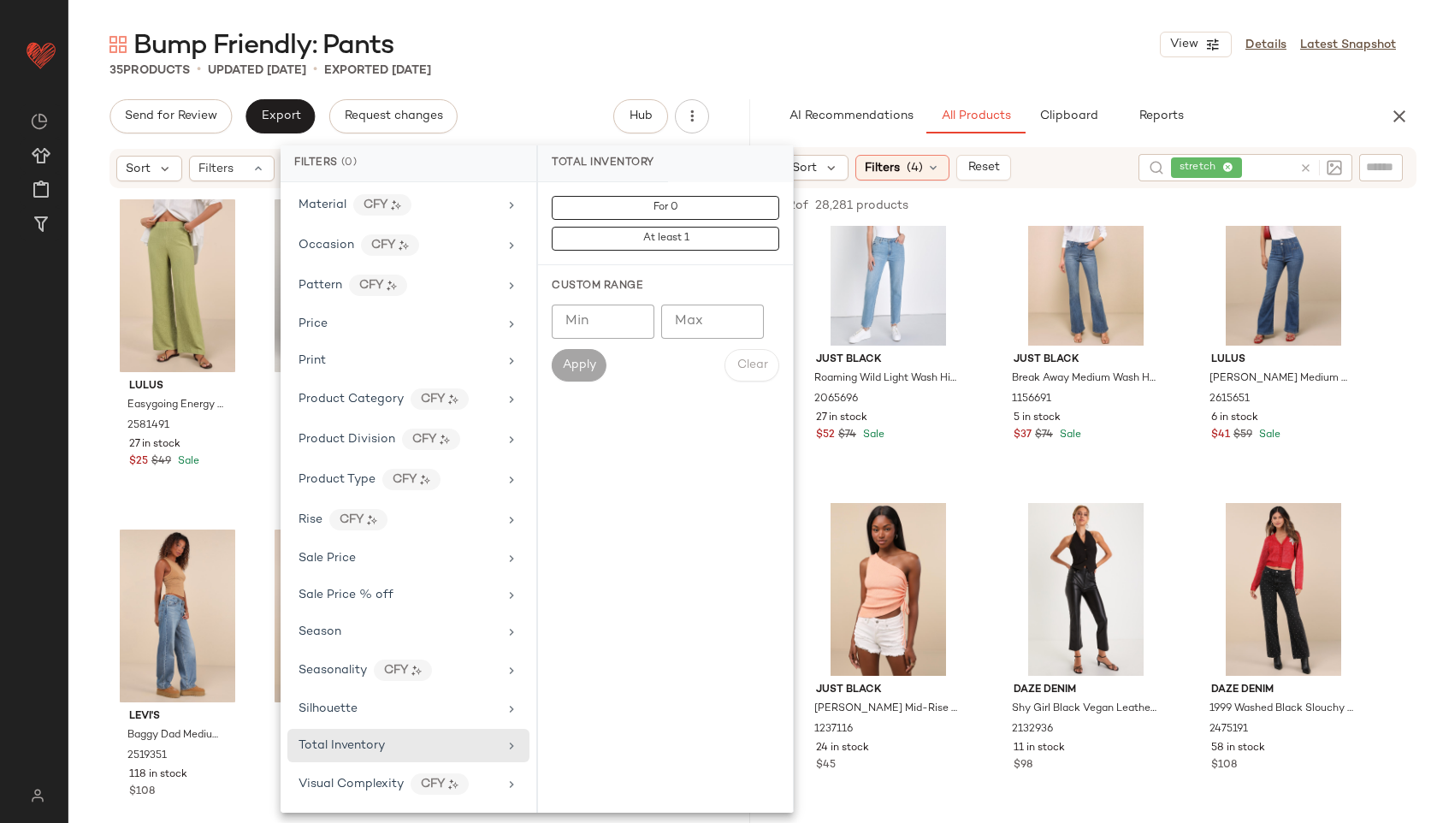
click at [709, 325] on input "Max" at bounding box center [712, 321] width 103 height 34
type input "**"
click at [583, 358] on span "Apply" at bounding box center [579, 365] width 34 height 14
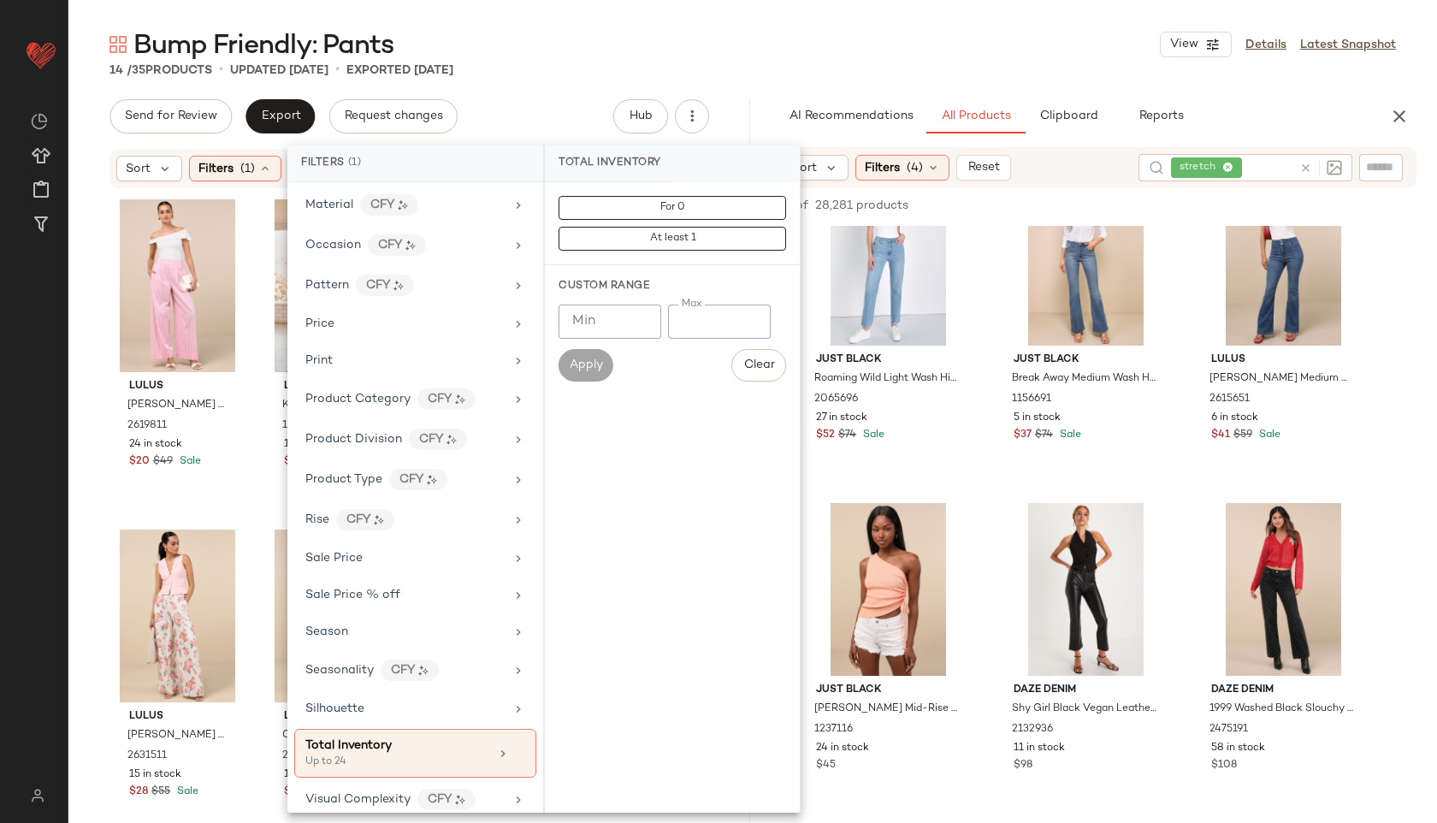
click at [631, 51] on div "Bump Friendly: Pants View Details Latest Snapshot" at bounding box center [752, 44] width 1368 height 34
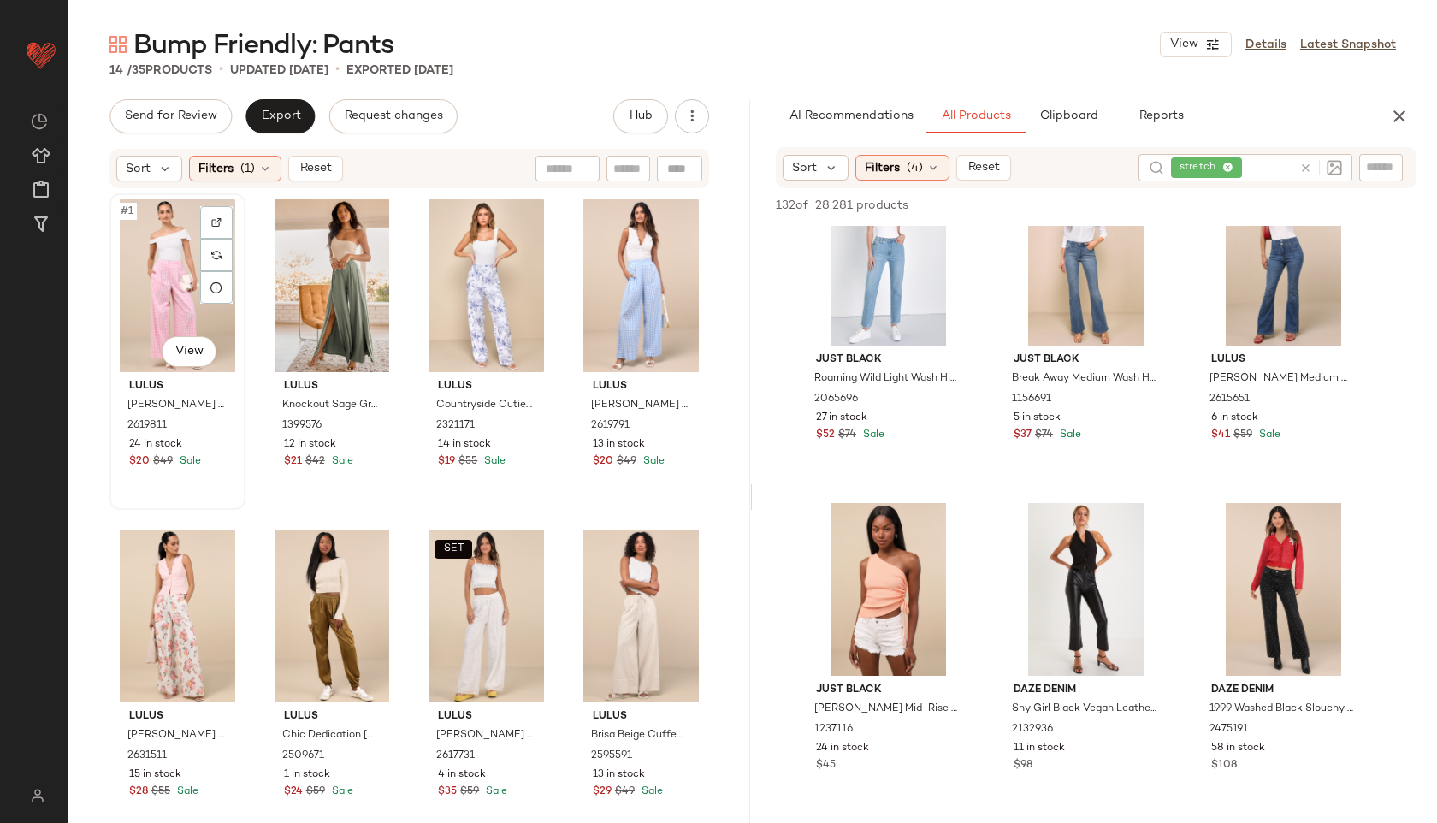
click at [164, 269] on div "#1 View" at bounding box center [177, 285] width 124 height 173
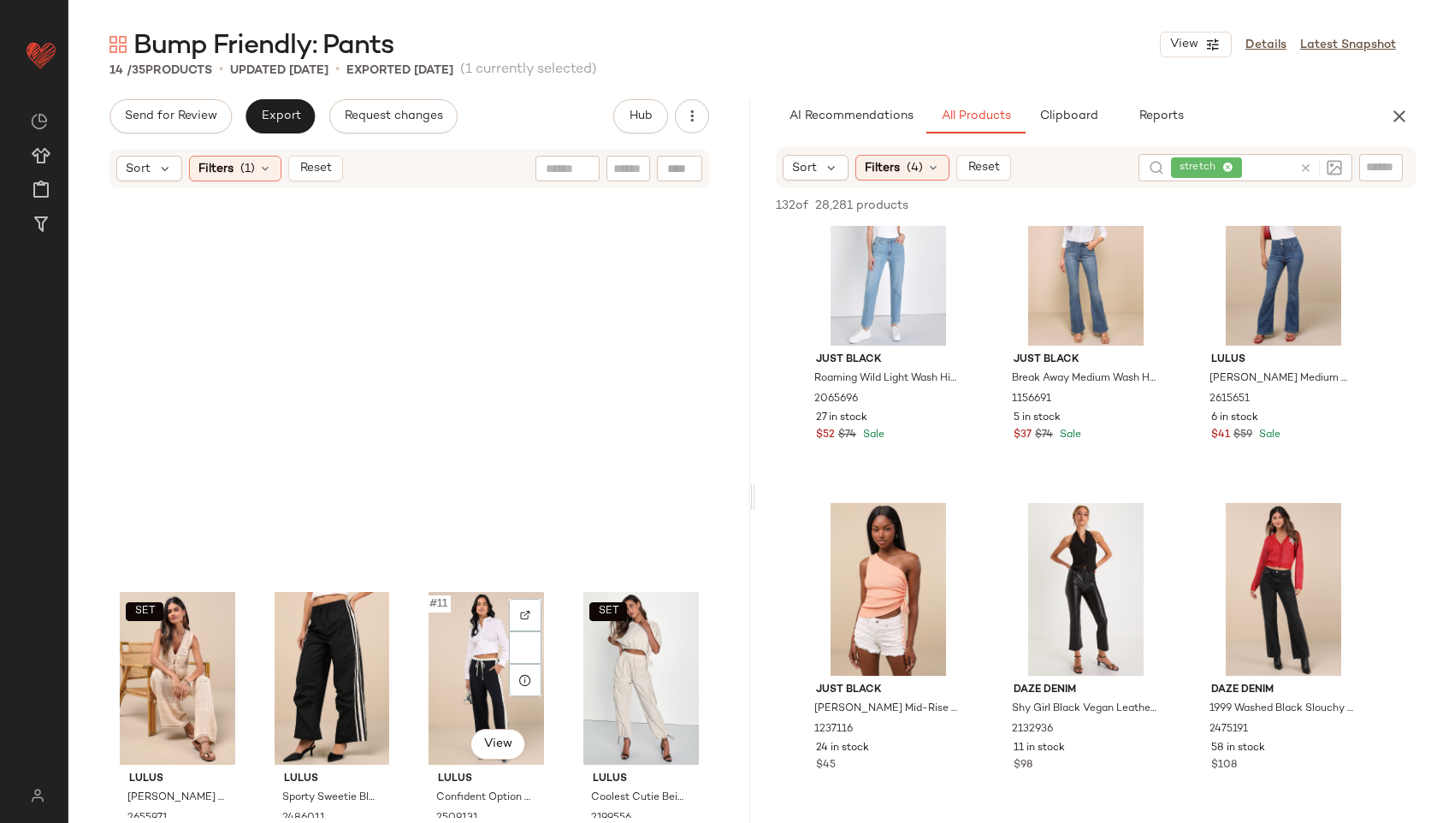
scroll to position [696, 0]
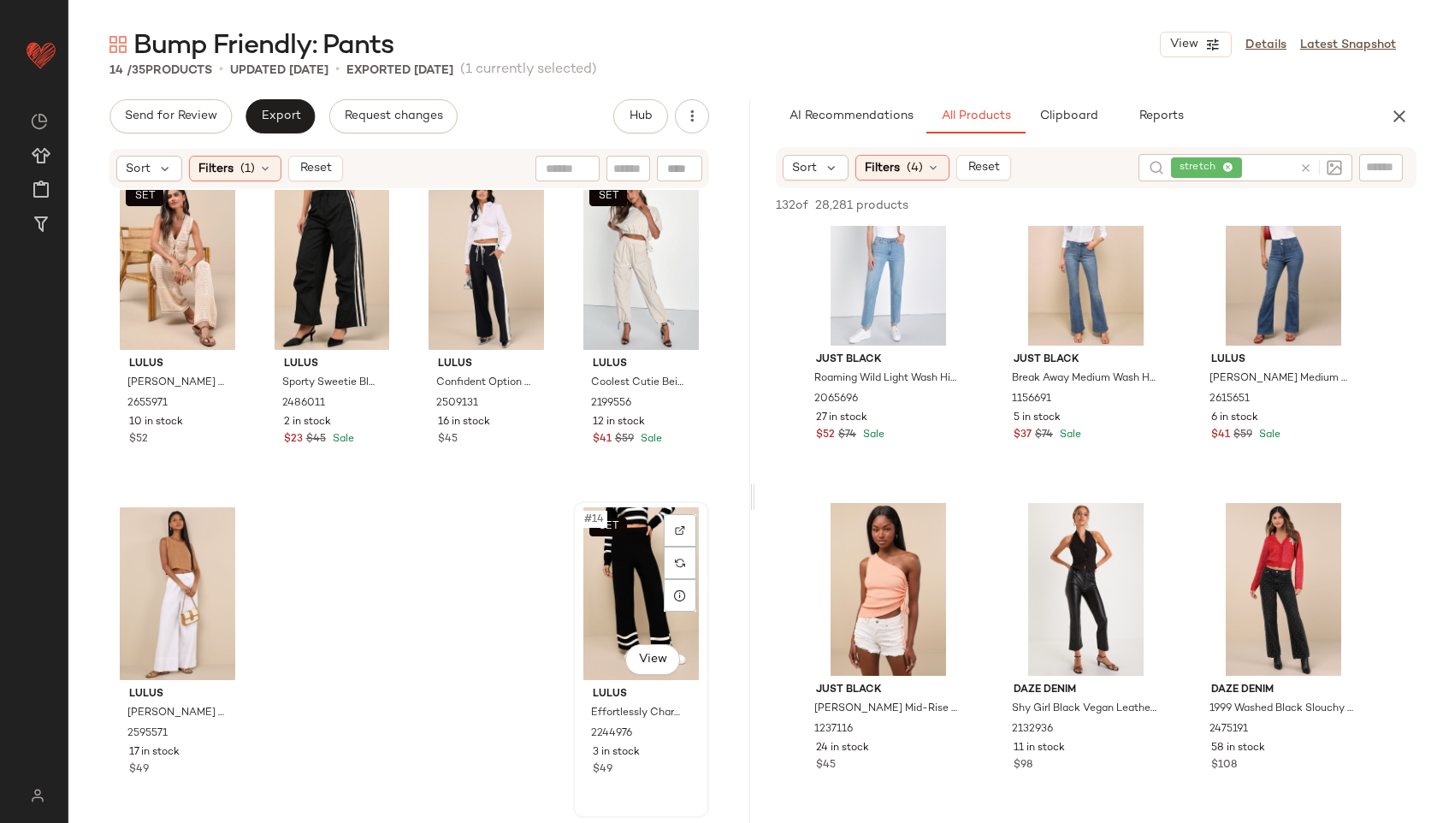
click at [640, 614] on div "SET #14 View" at bounding box center [641, 593] width 124 height 173
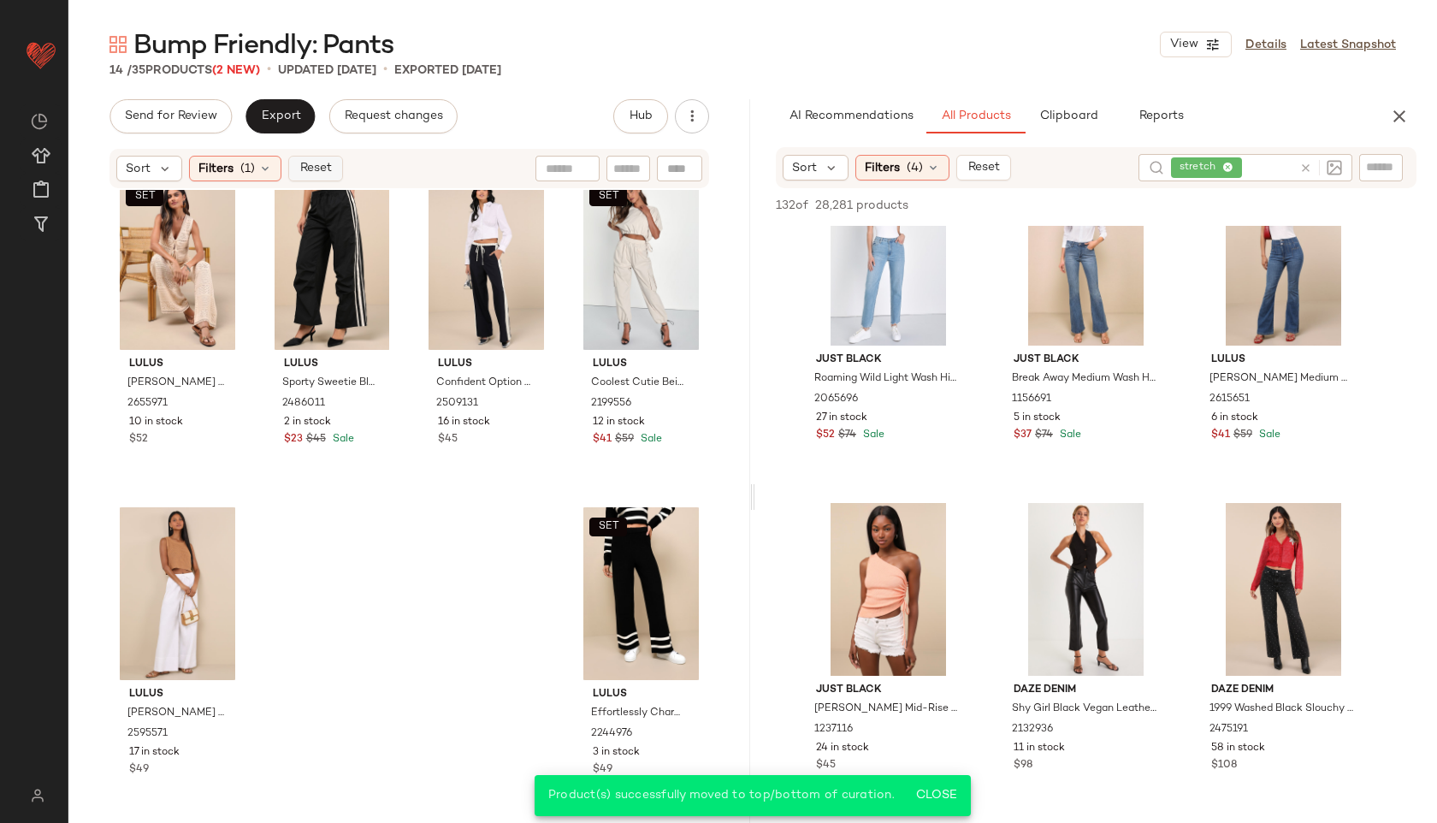
click at [298, 172] on span "Reset" at bounding box center [314, 169] width 32 height 14
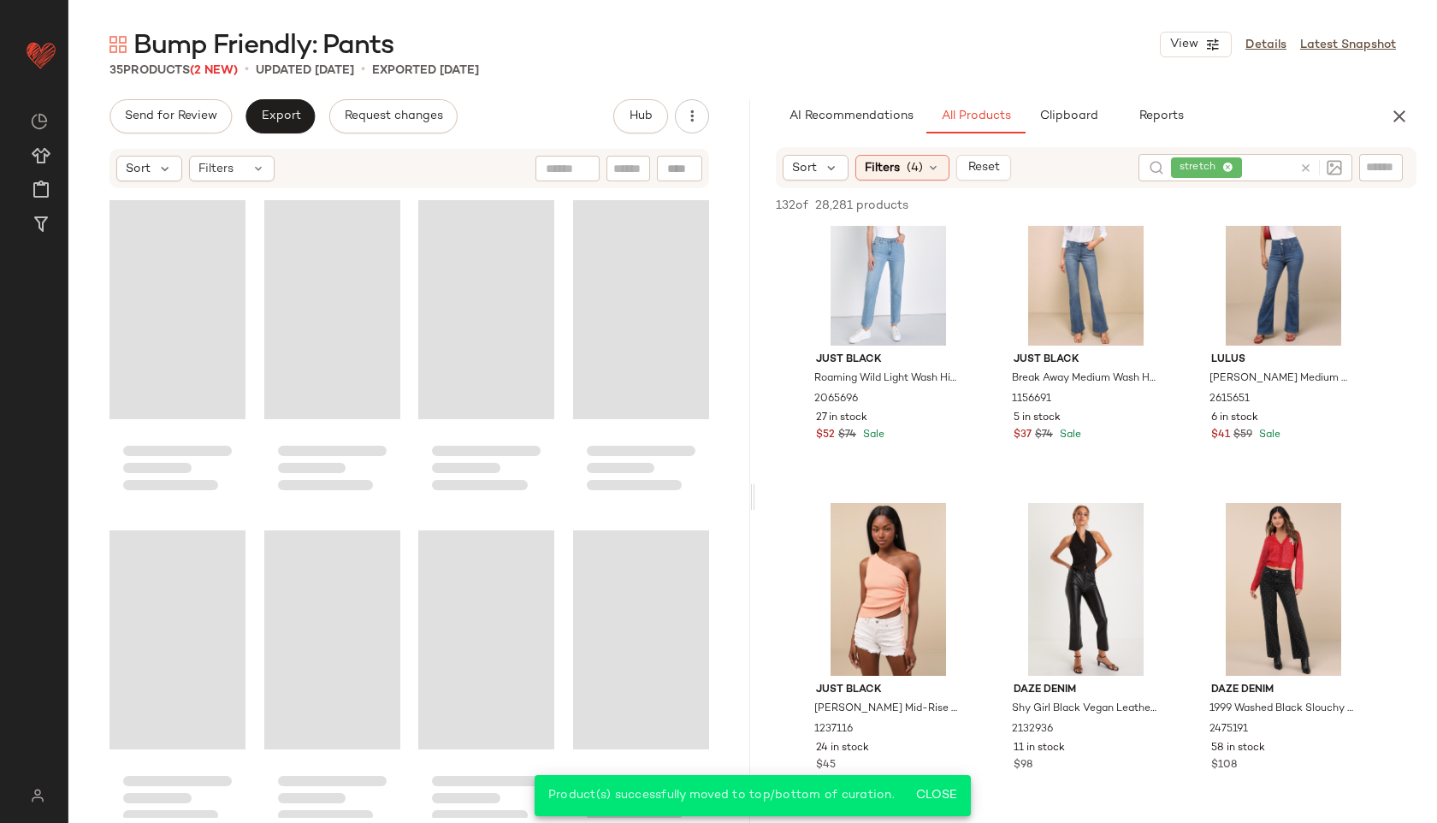
scroll to position [2346, 0]
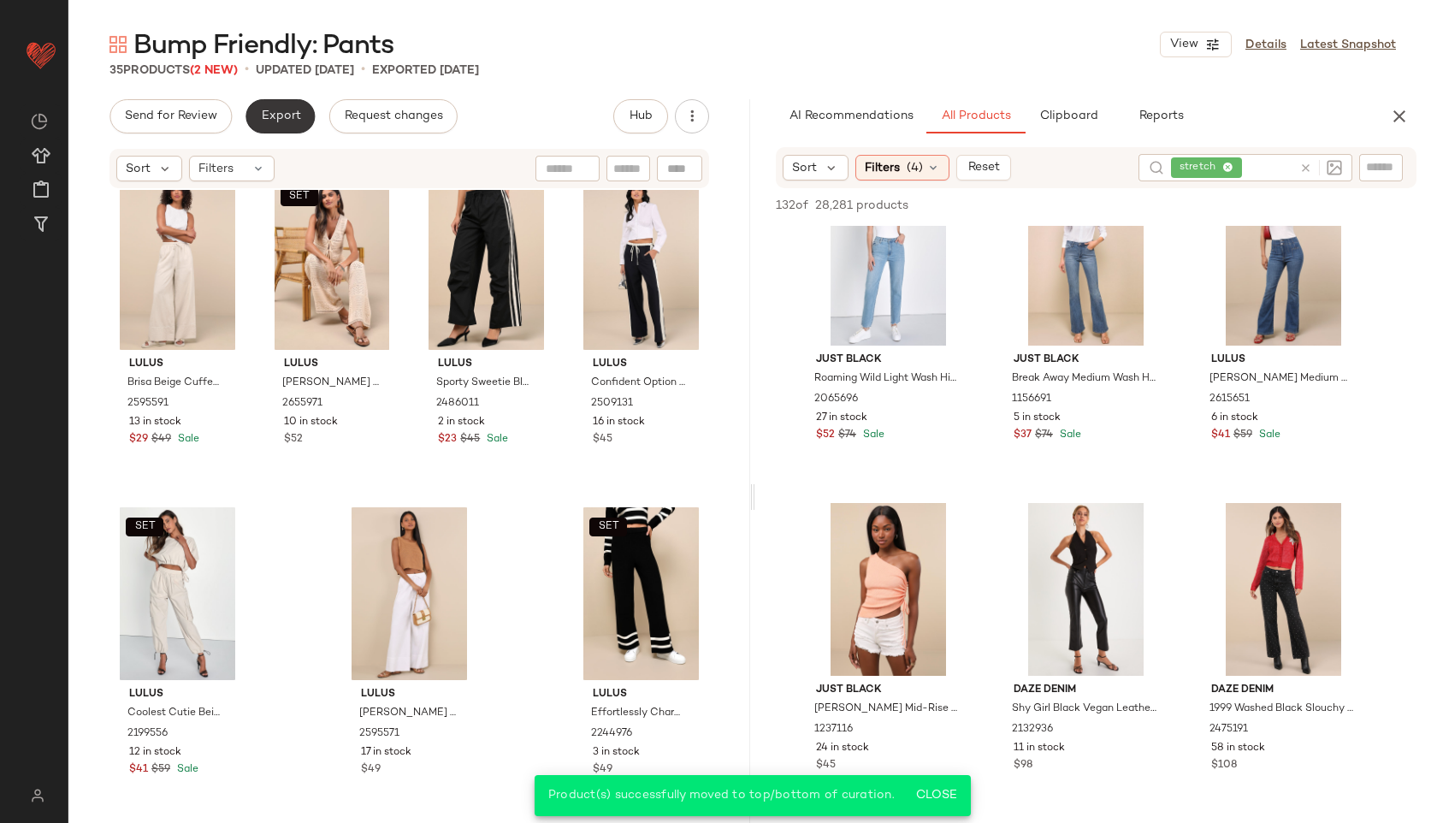
click at [291, 129] on button "Export" at bounding box center [279, 116] width 69 height 34
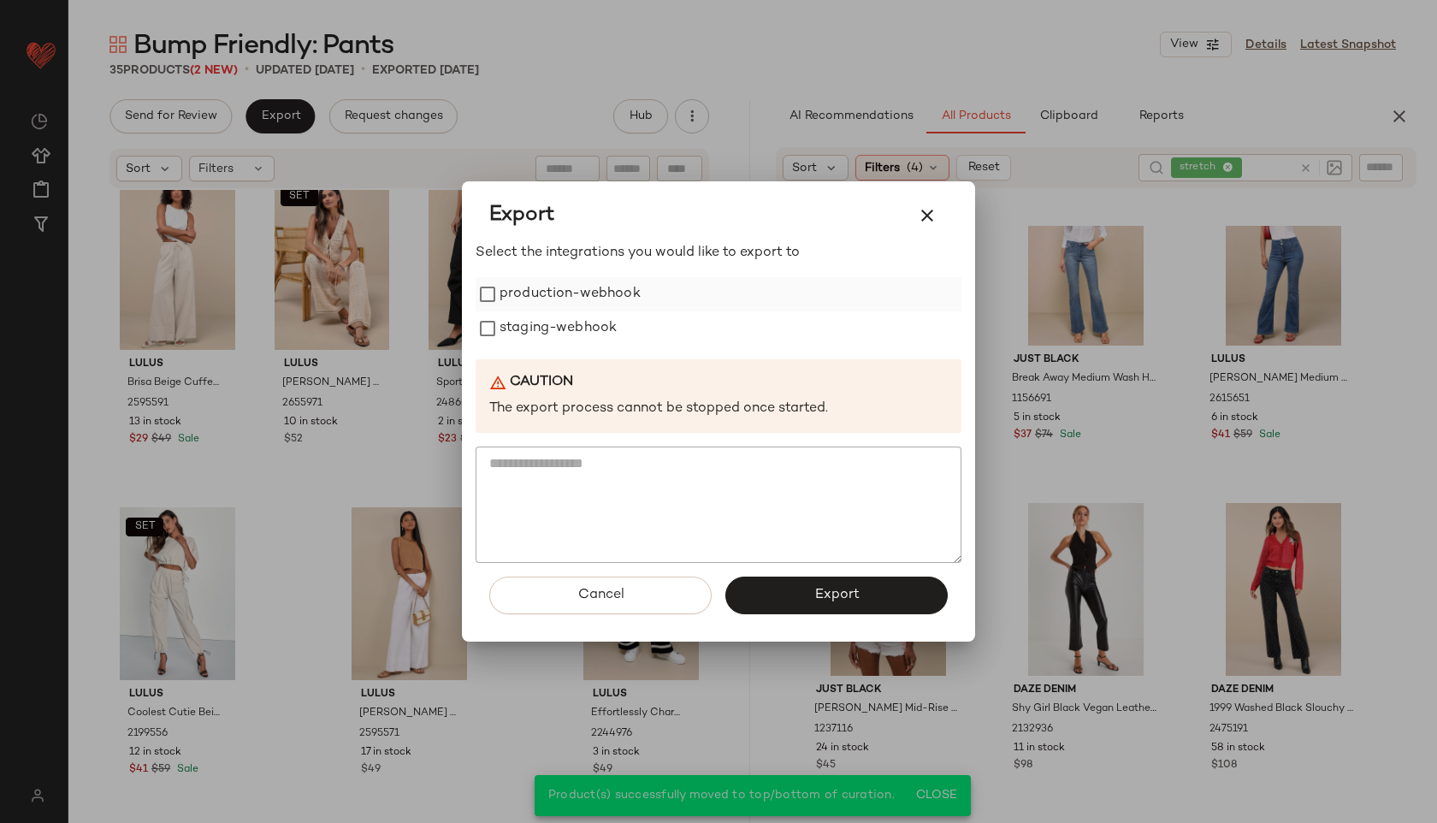
click at [557, 285] on label "production-webhook" at bounding box center [569, 294] width 141 height 34
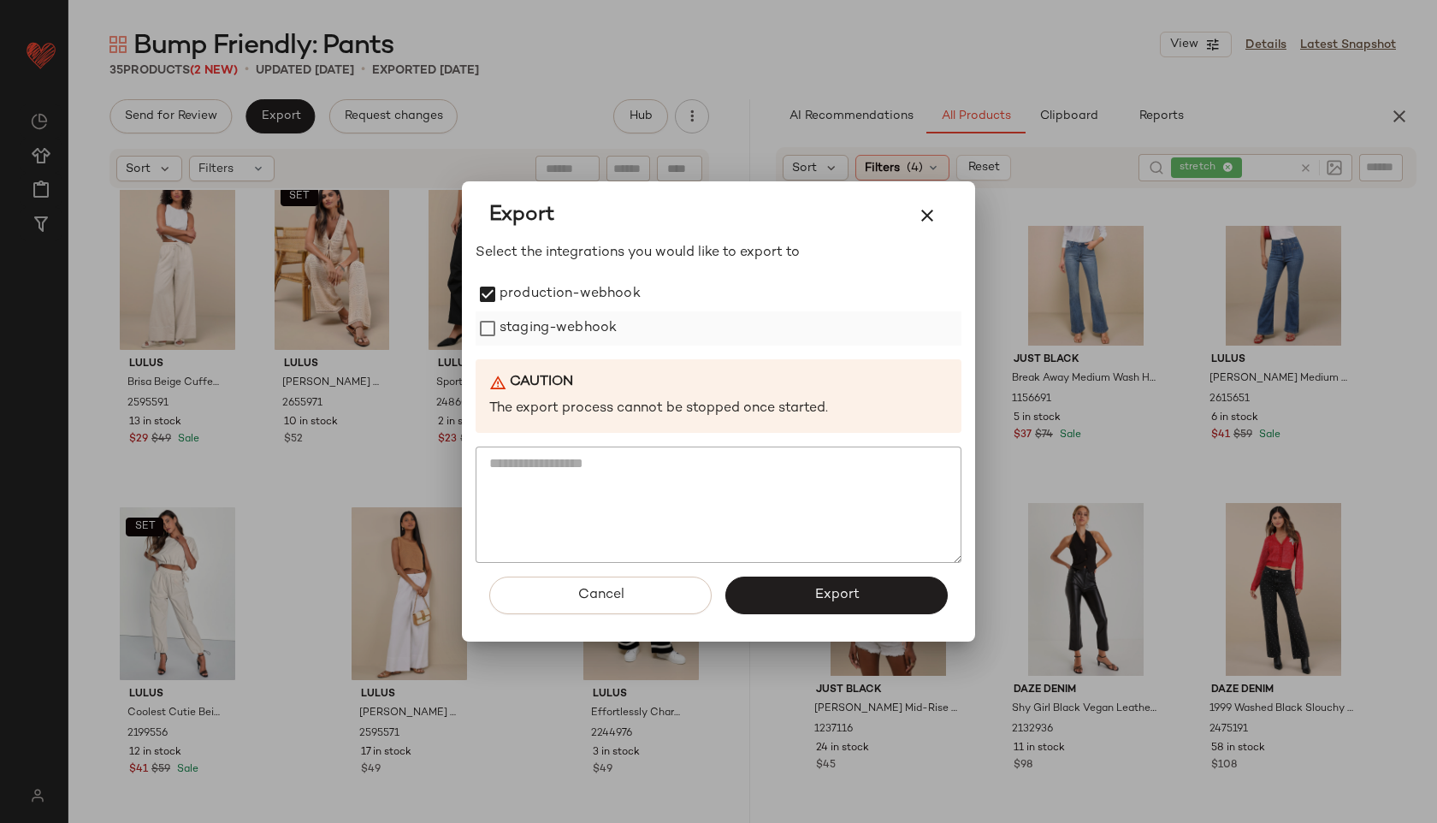
click at [556, 331] on label "staging-webhook" at bounding box center [557, 328] width 117 height 34
click at [808, 596] on button "Export" at bounding box center [836, 595] width 222 height 38
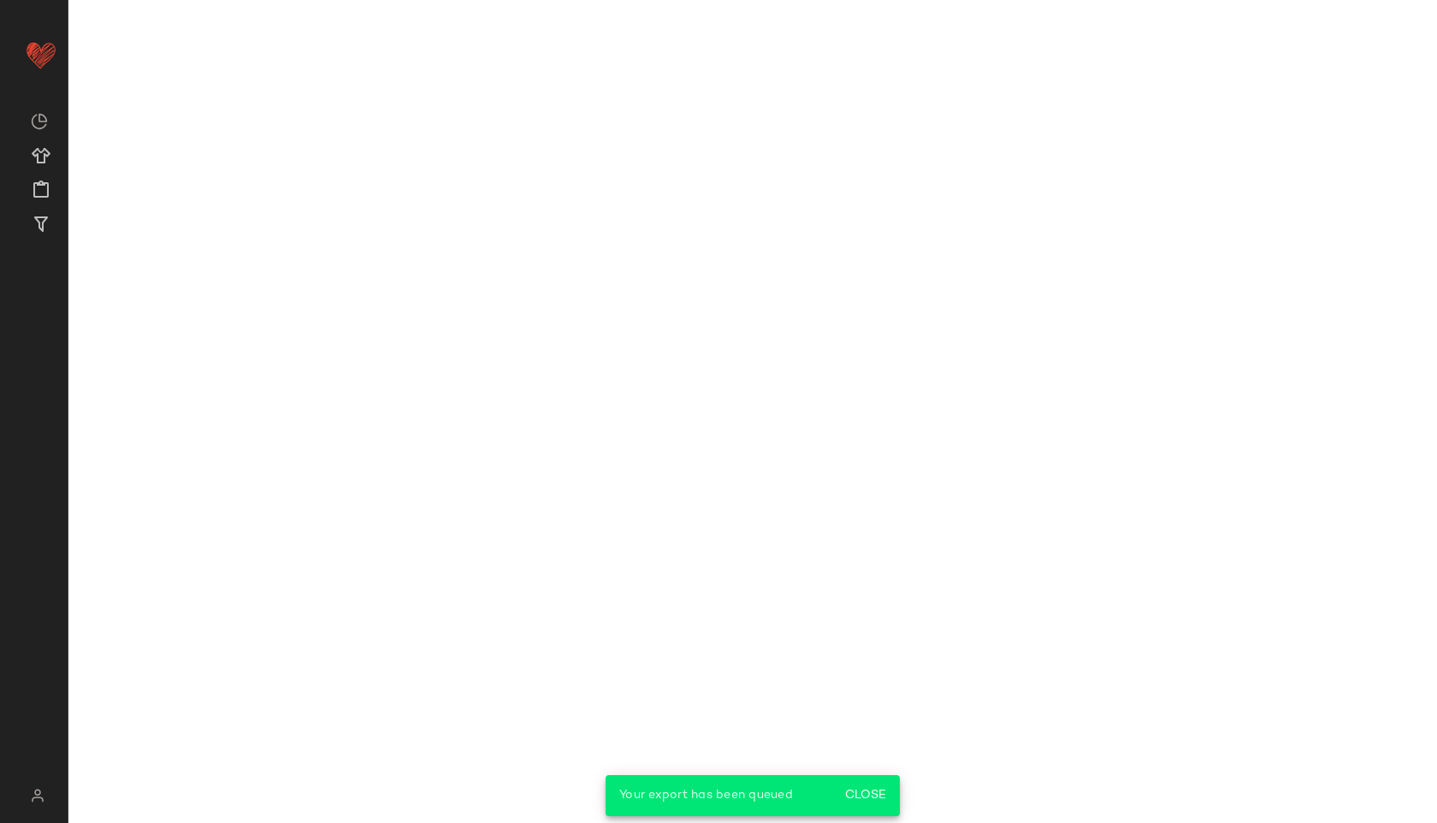
scroll to position [10291, 0]
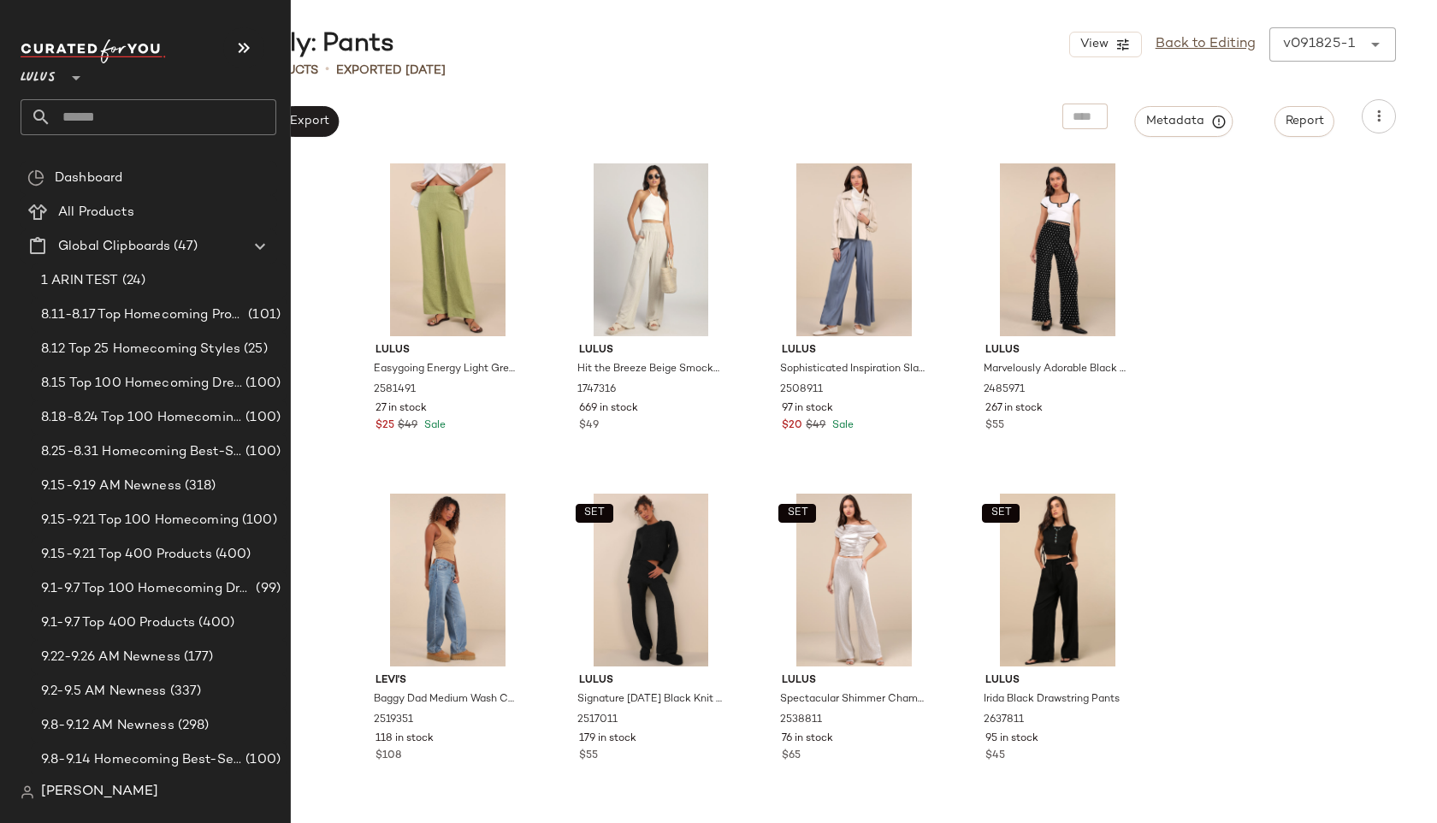
click at [103, 109] on input "text" at bounding box center [163, 117] width 225 height 36
type input "****"
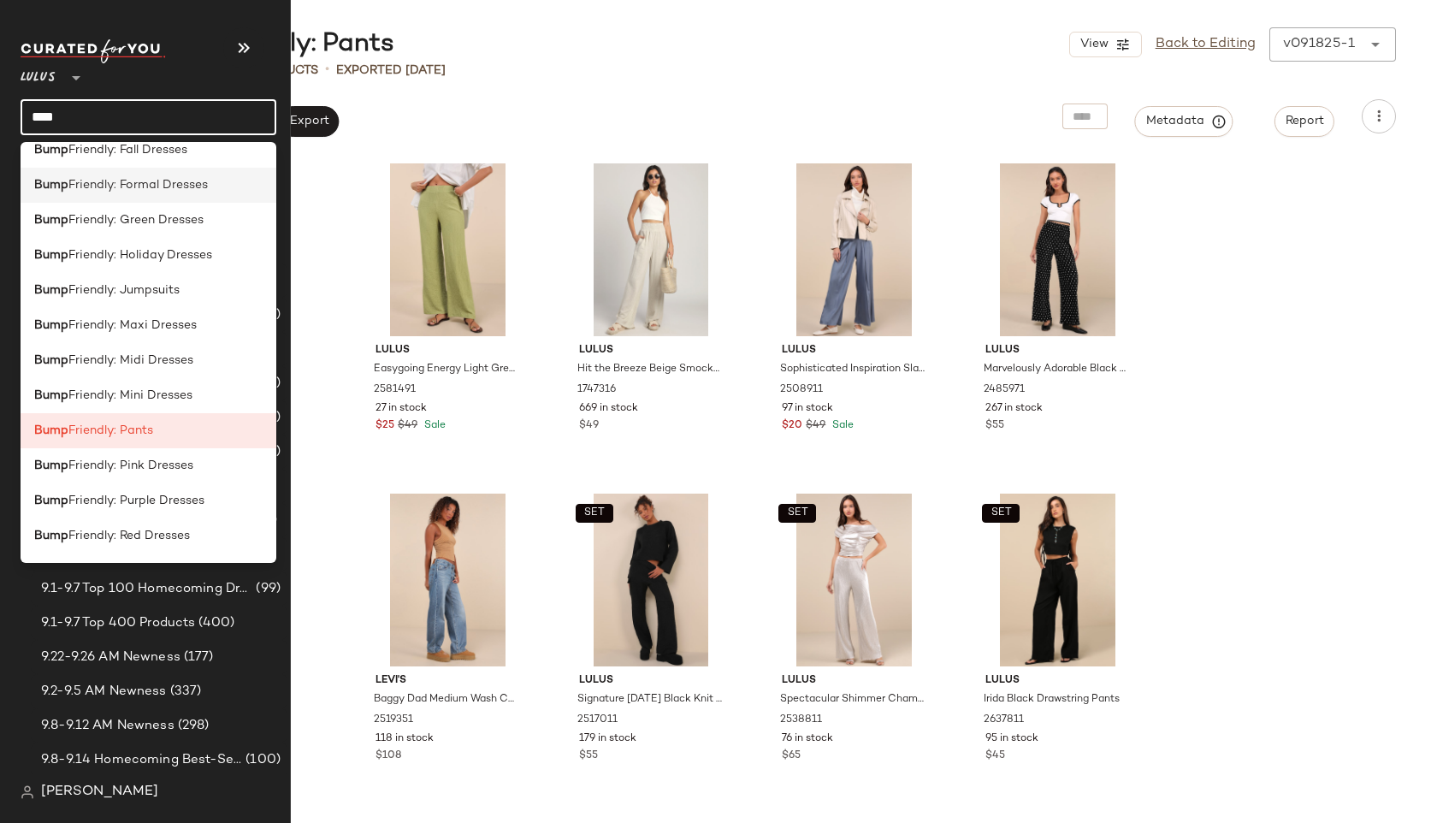
scroll to position [434, 0]
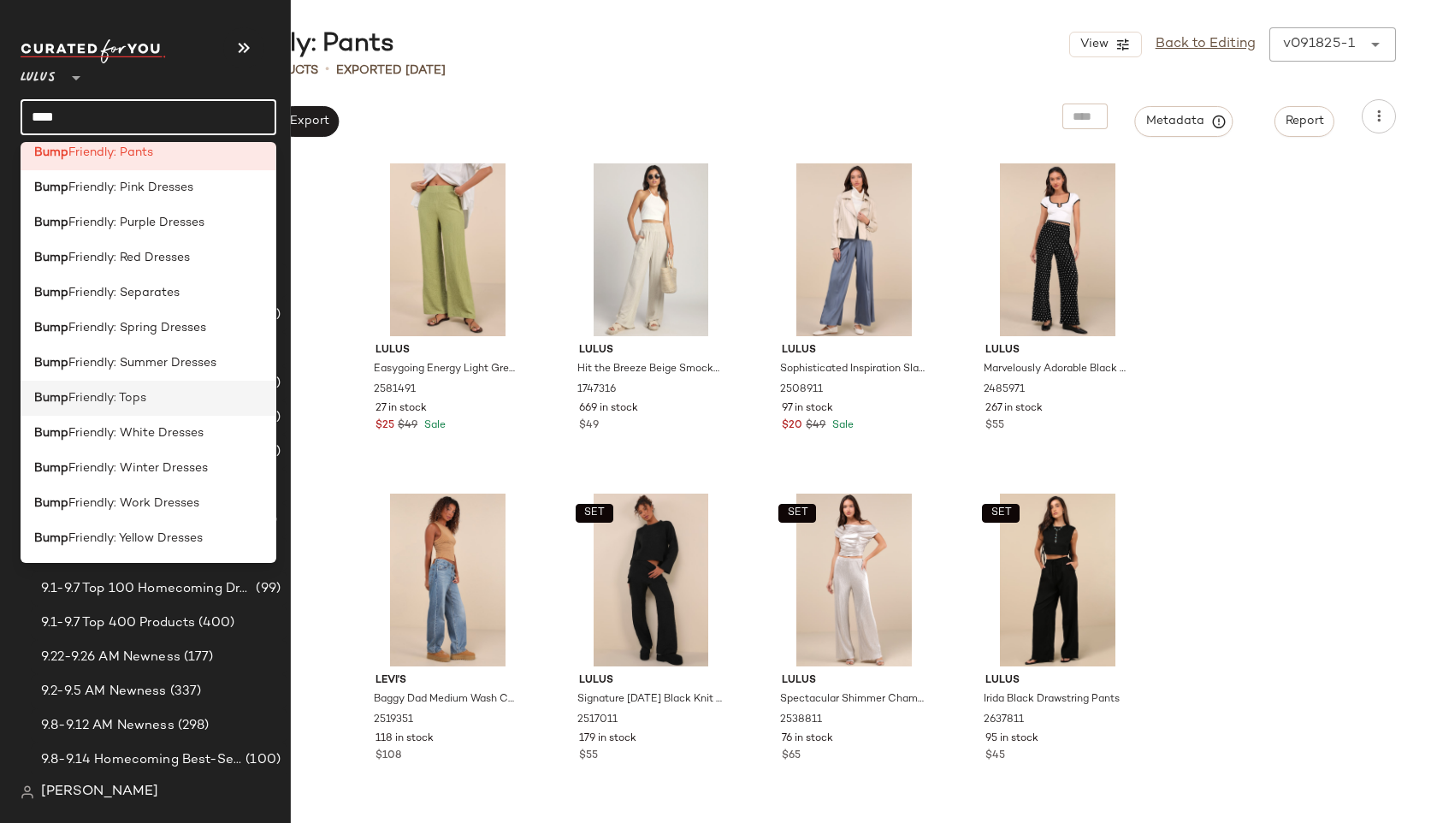
click at [115, 393] on span "Friendly: Tops" at bounding box center [107, 398] width 78 height 18
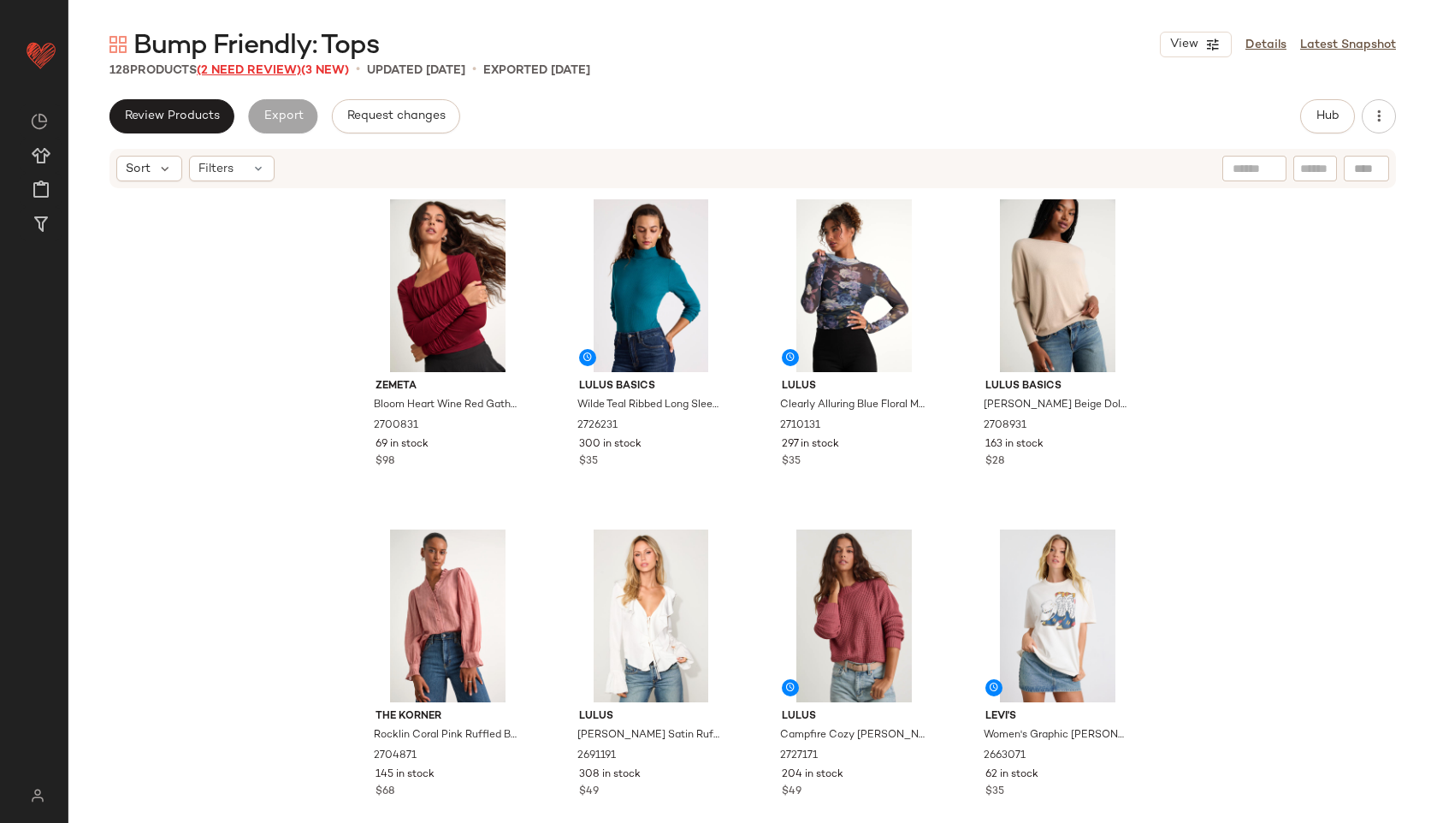
click at [287, 75] on span "(2 Need Review)" at bounding box center [249, 70] width 104 height 13
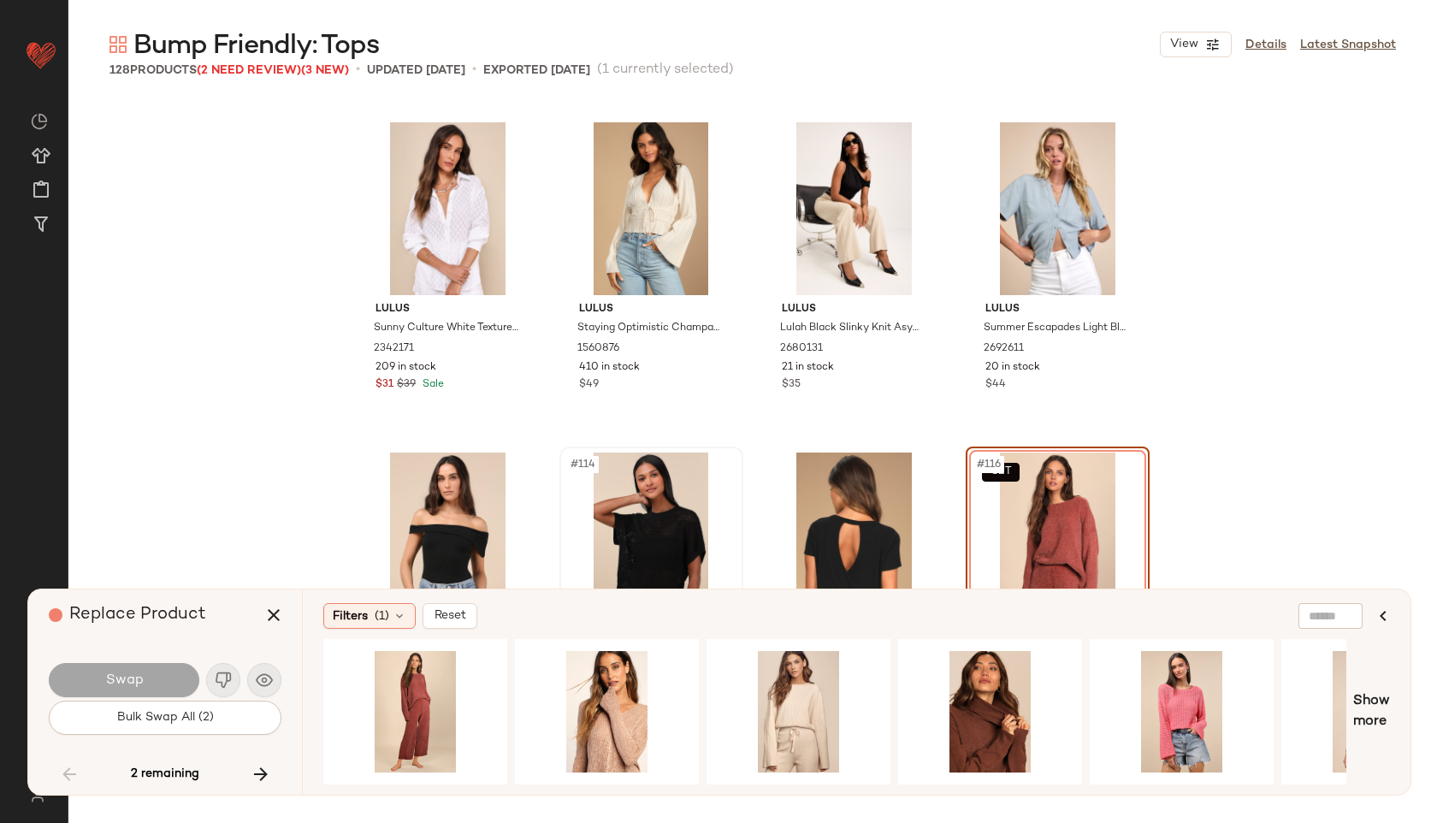
scroll to position [9015, 0]
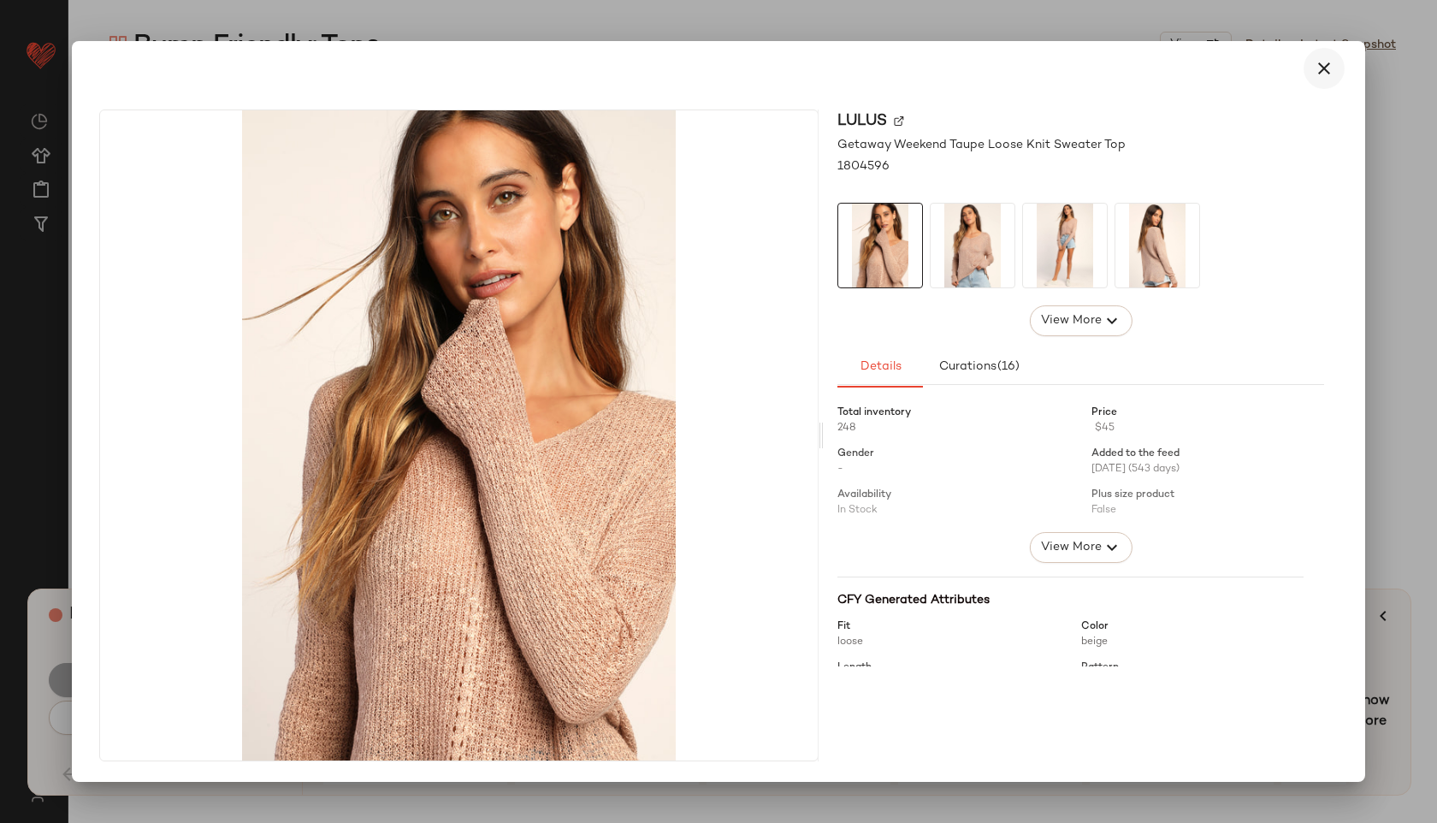
click at [1313, 77] on icon "button" at bounding box center [1323, 68] width 21 height 21
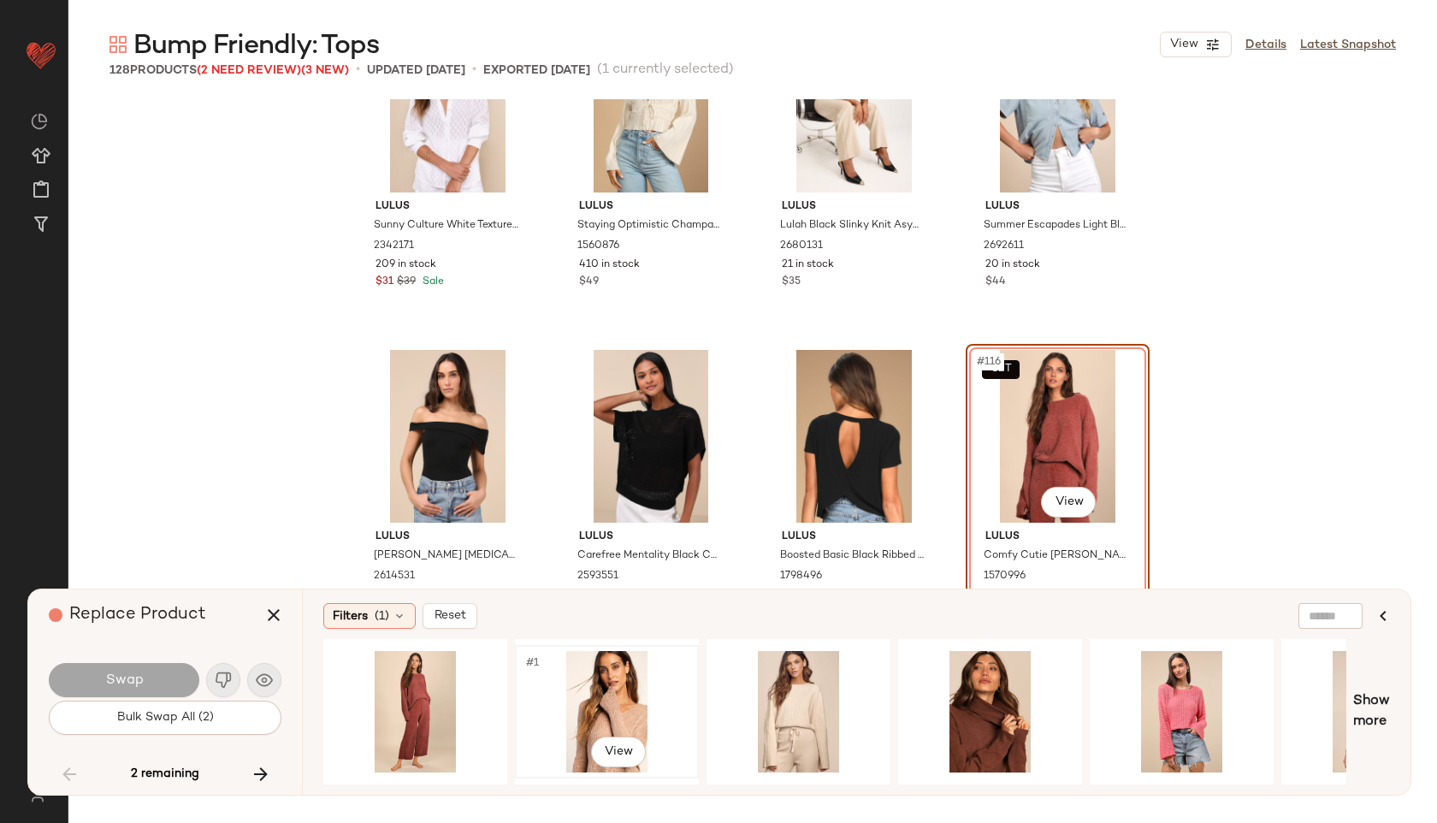
click at [625, 688] on div "#1 View" at bounding box center [607, 711] width 172 height 121
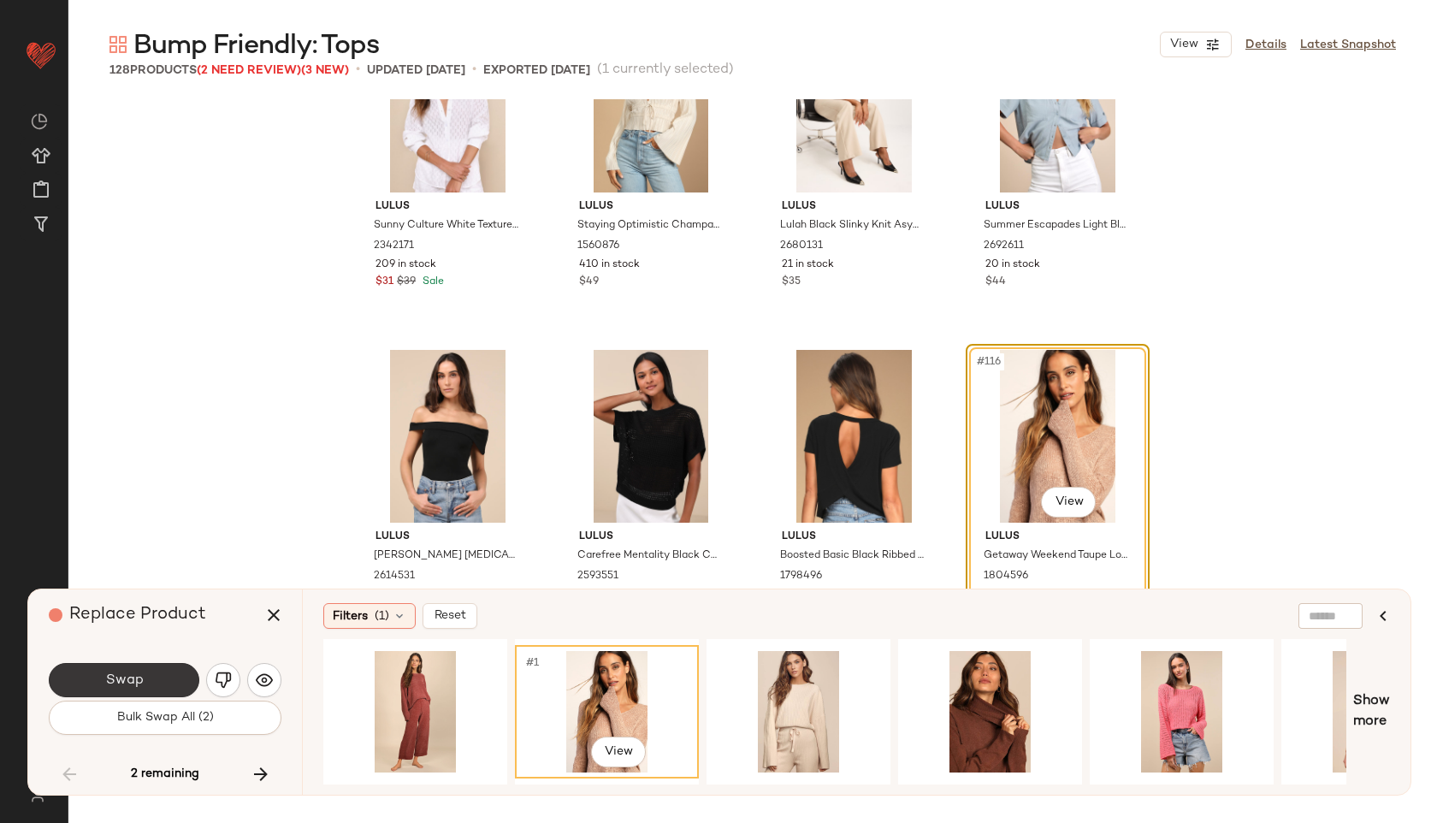
click at [174, 682] on button "Swap" at bounding box center [124, 680] width 151 height 34
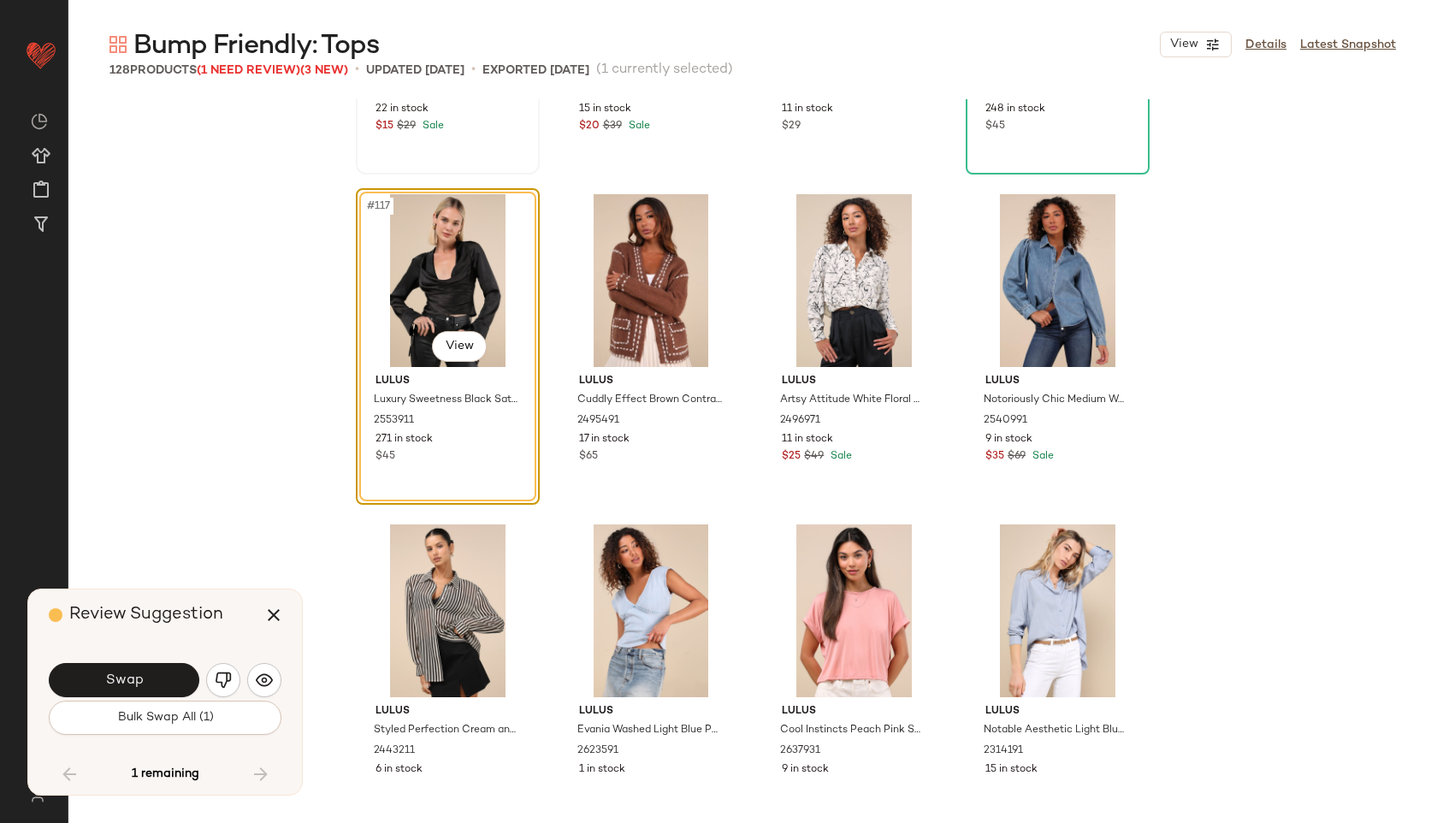
scroll to position [9536, 0]
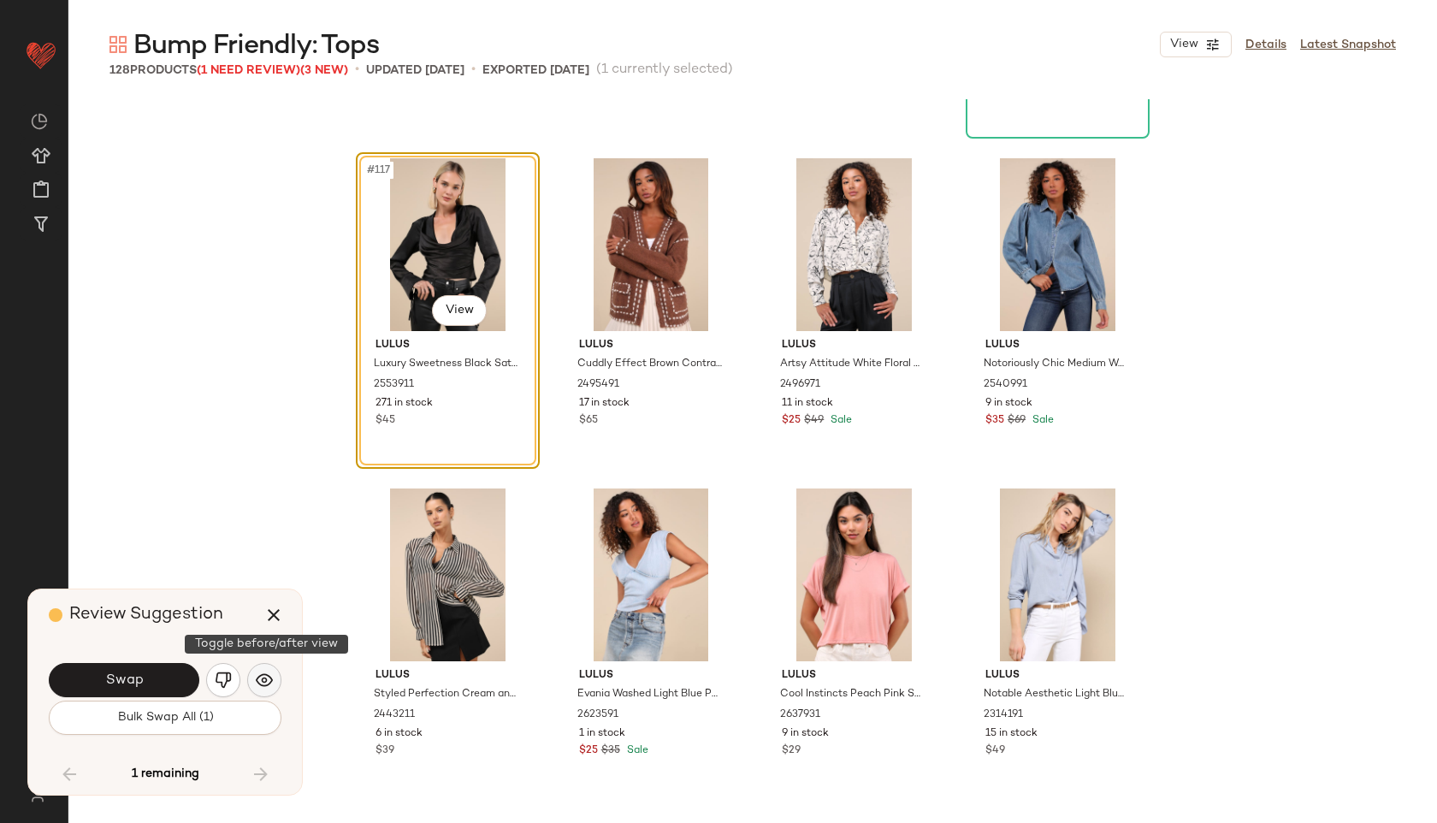
click at [279, 672] on button "button" at bounding box center [264, 680] width 34 height 34
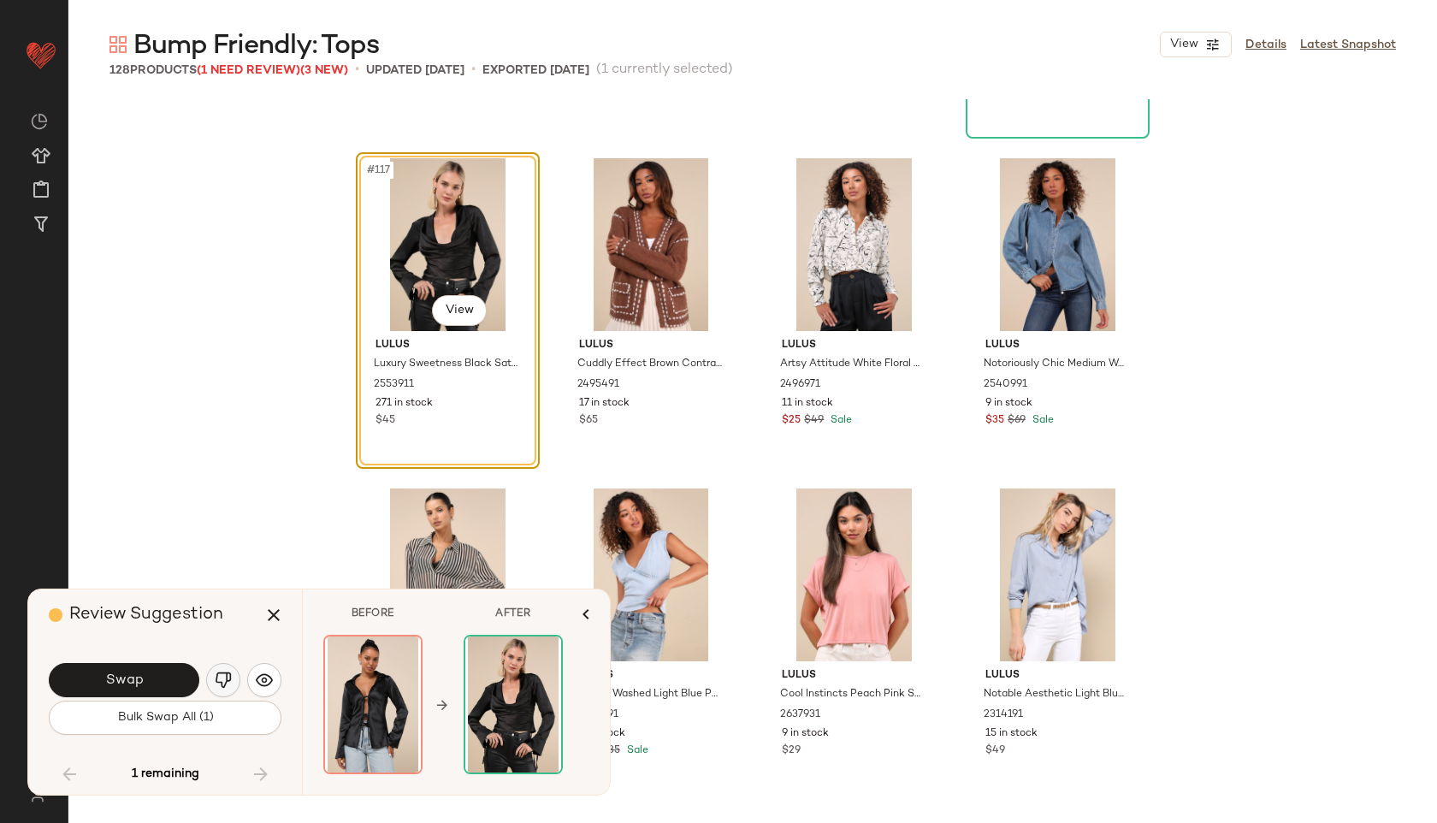
click at [232, 679] on button "button" at bounding box center [223, 680] width 34 height 34
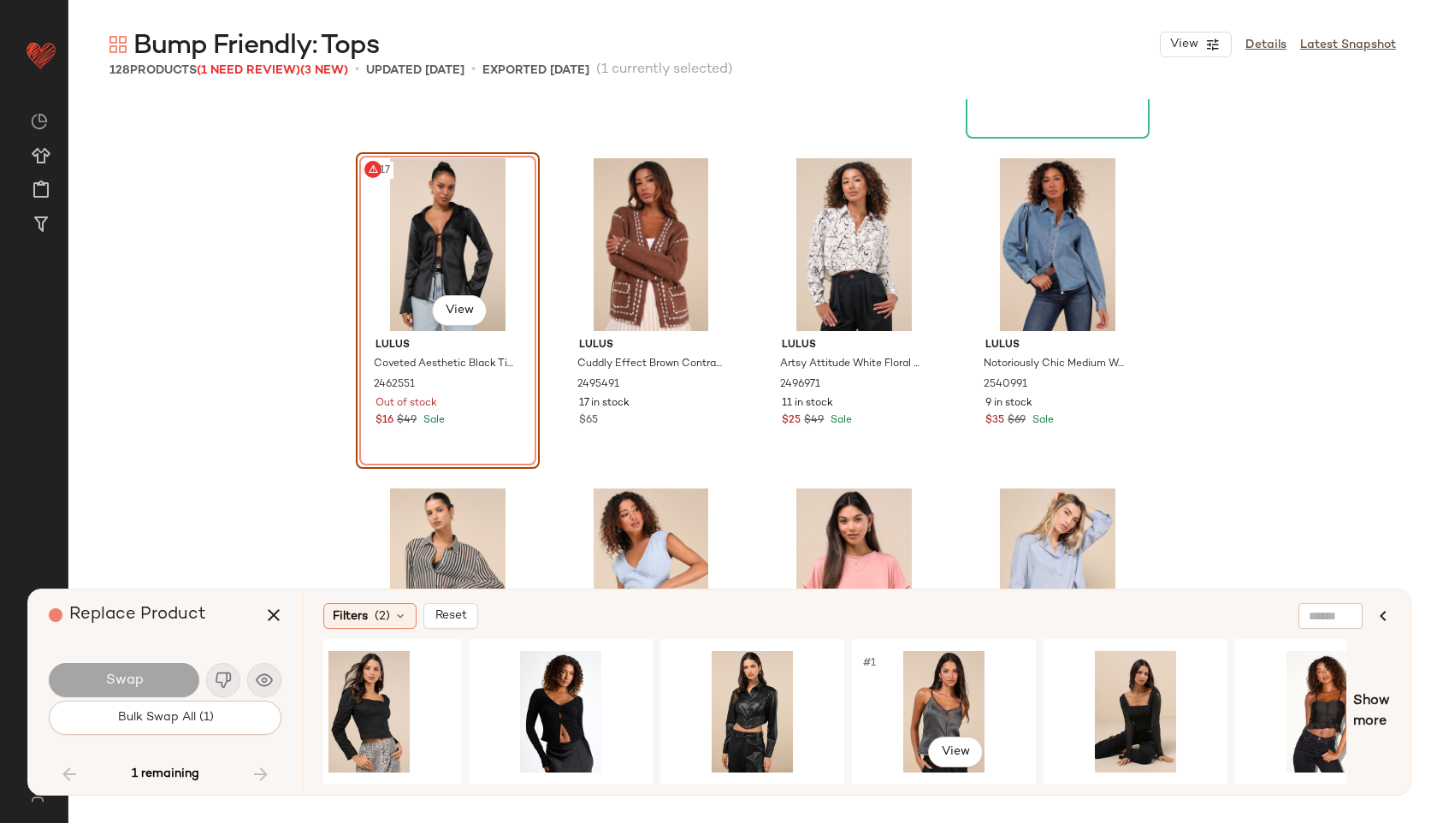
scroll to position [0, 1976]
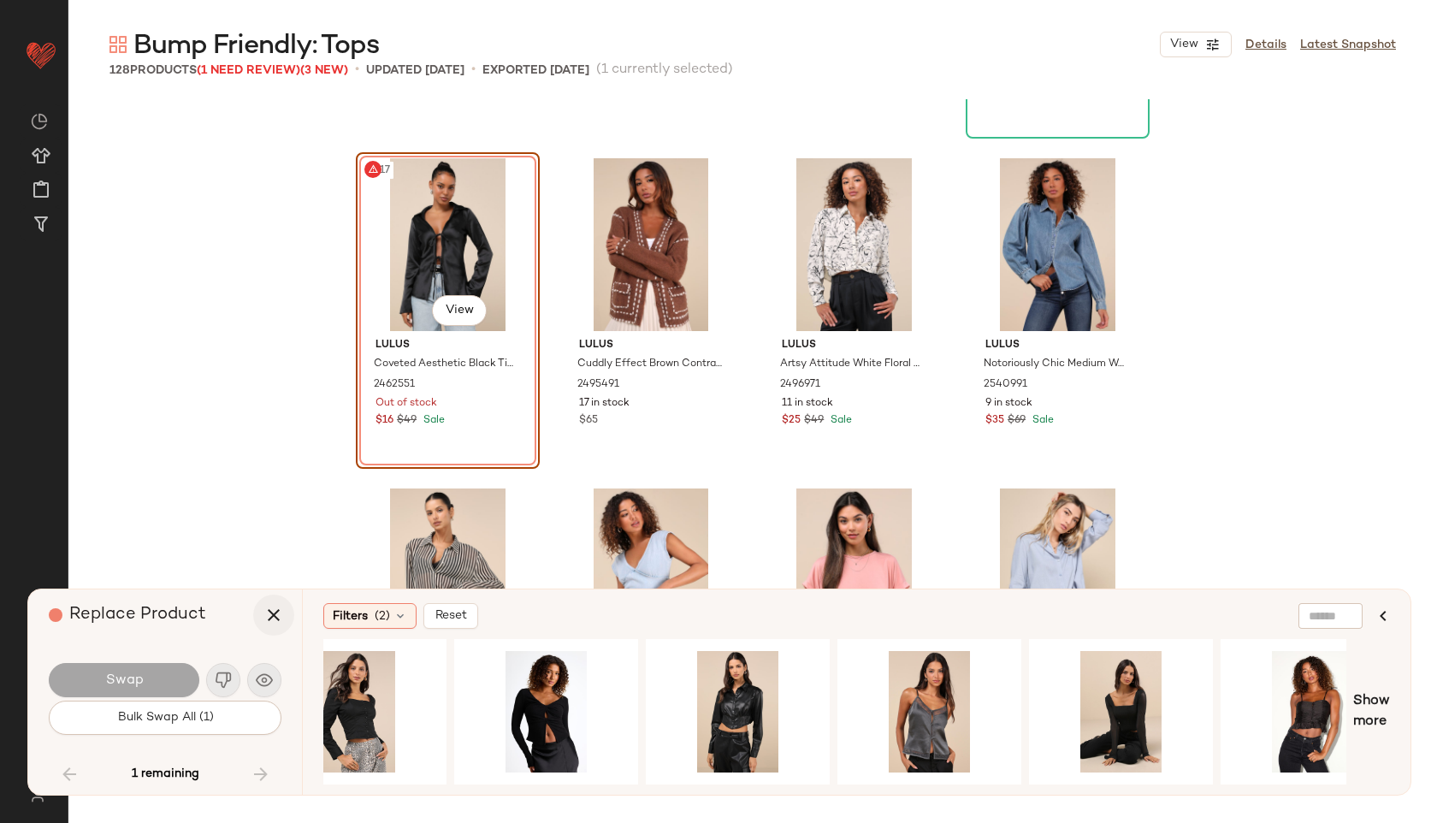
click at [265, 616] on icon "button" at bounding box center [273, 615] width 21 height 21
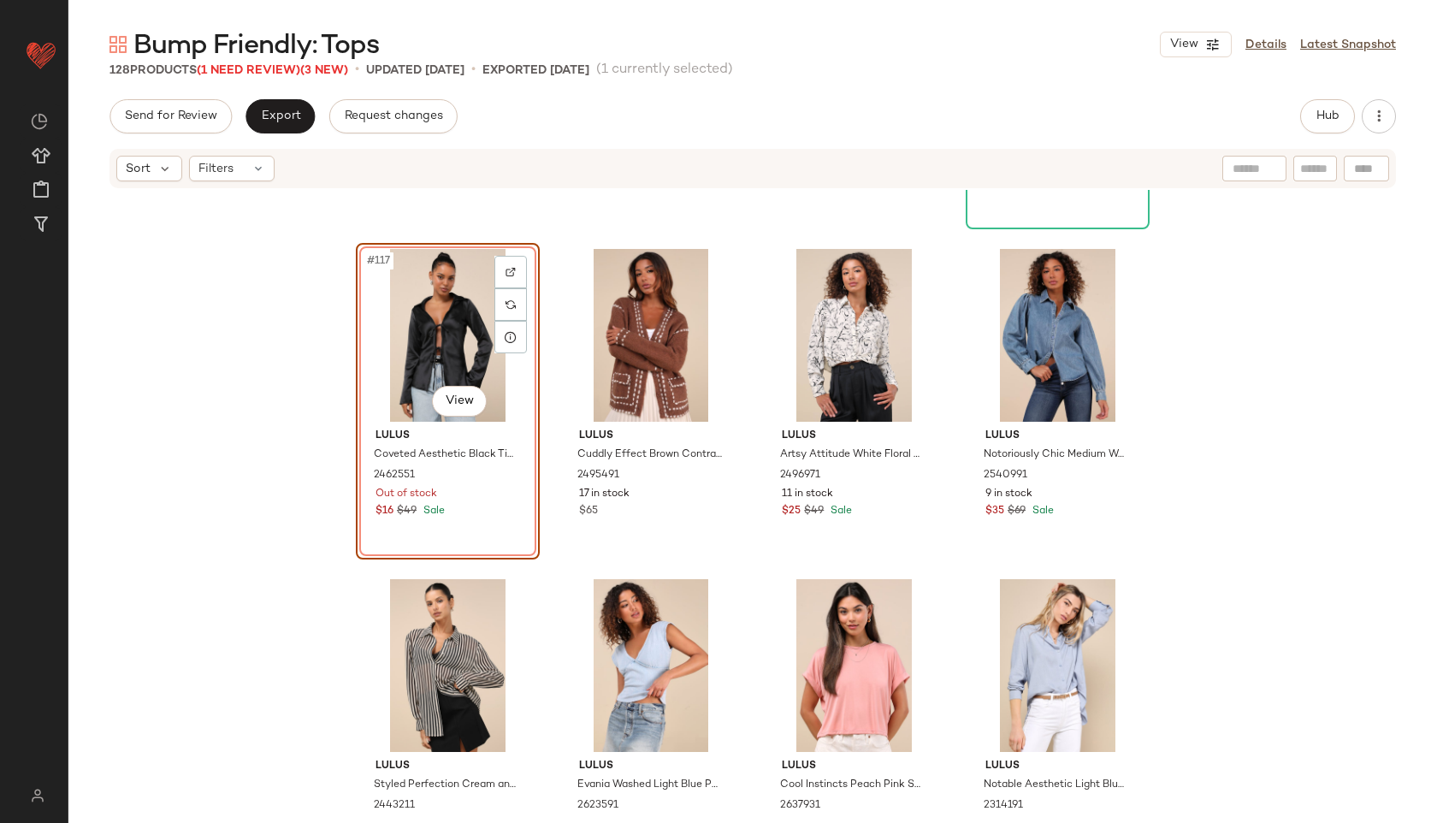
click at [450, 353] on div "#117 View" at bounding box center [448, 335] width 172 height 173
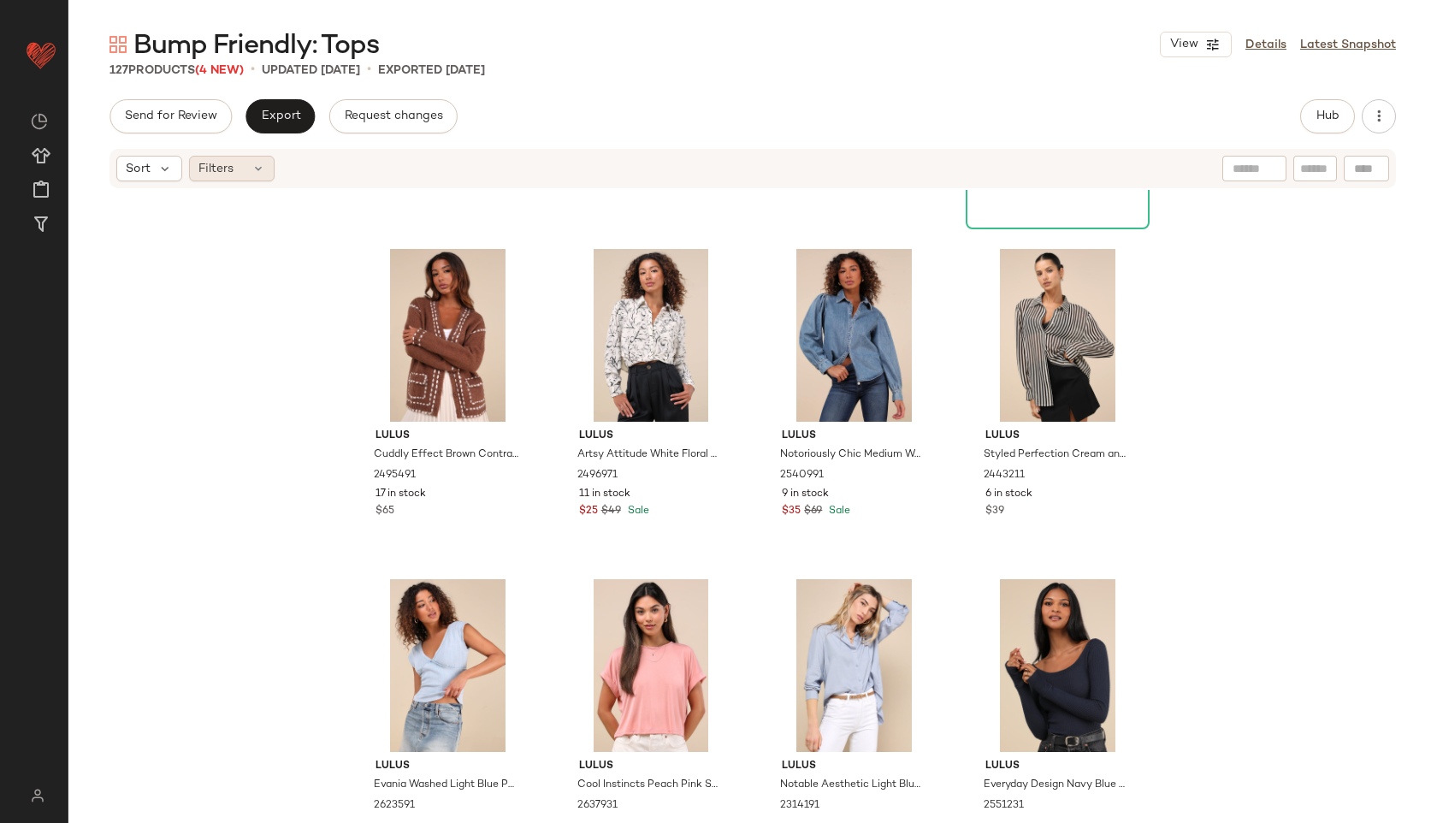
click at [259, 169] on icon at bounding box center [258, 169] width 14 height 14
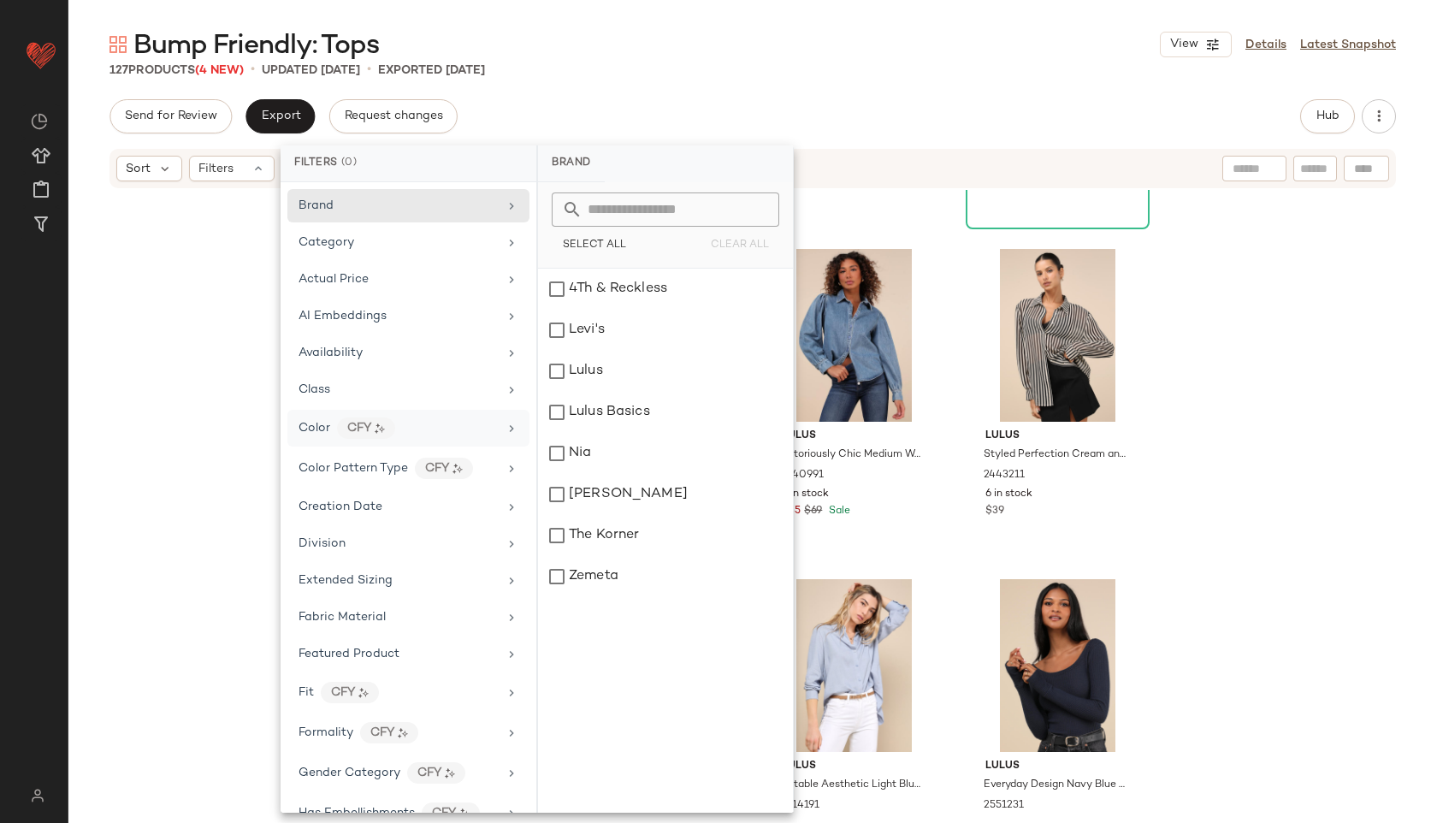
scroll to position [802, 0]
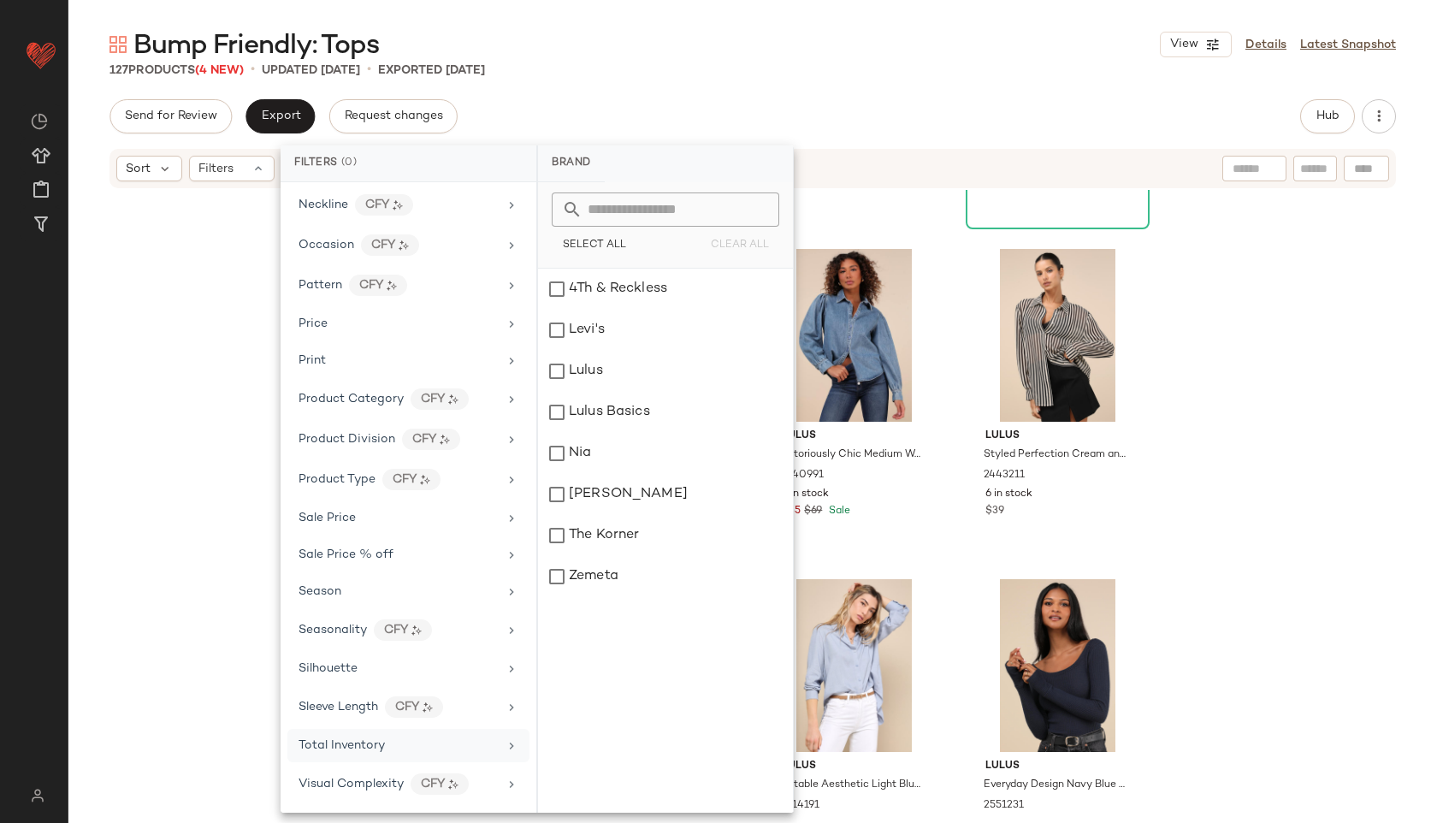
click at [330, 747] on span "Total Inventory" at bounding box center [341, 745] width 86 height 13
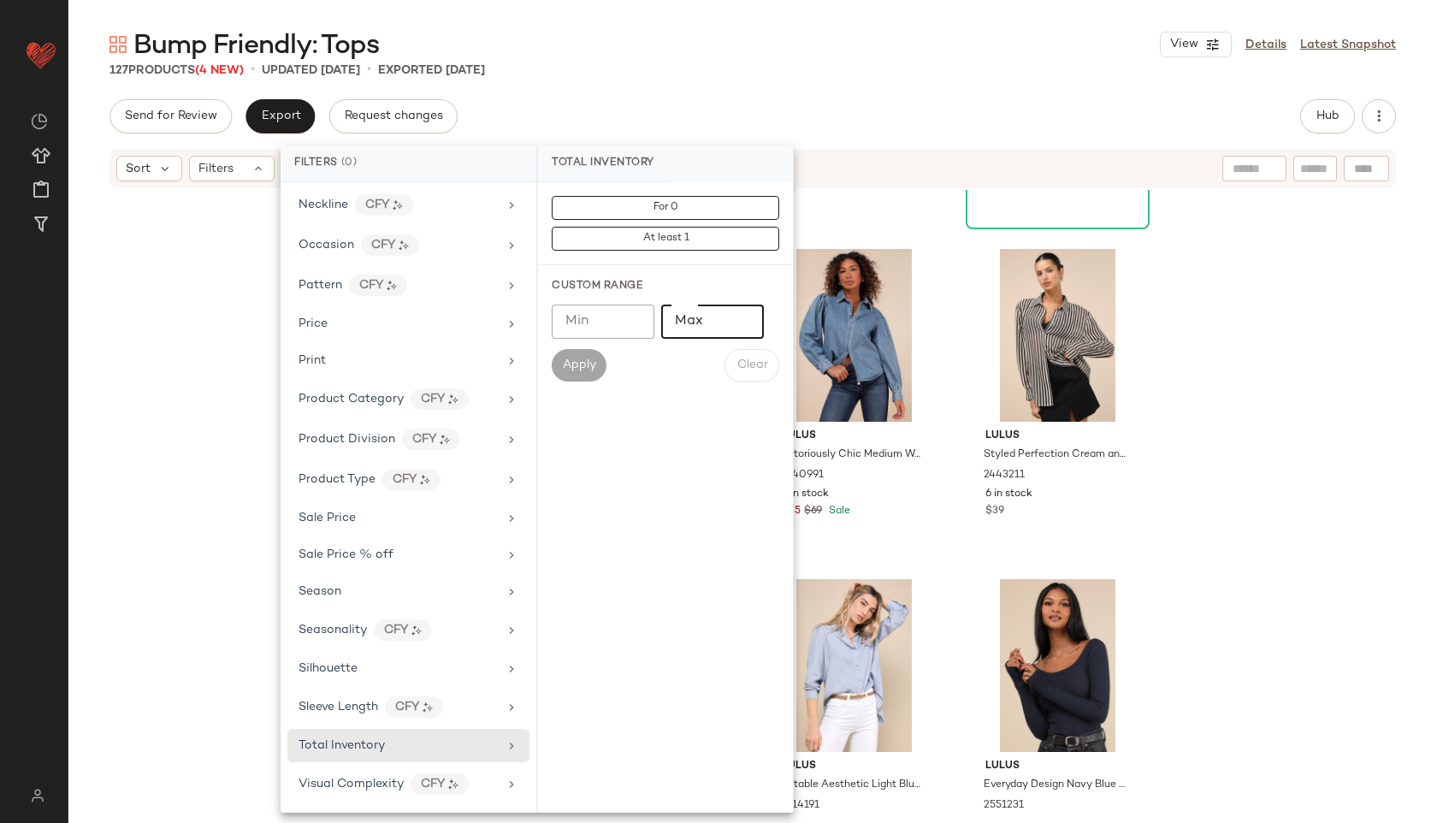
click at [711, 329] on input "Max" at bounding box center [712, 321] width 103 height 34
type input "**"
click at [578, 358] on span "Apply" at bounding box center [579, 365] width 34 height 14
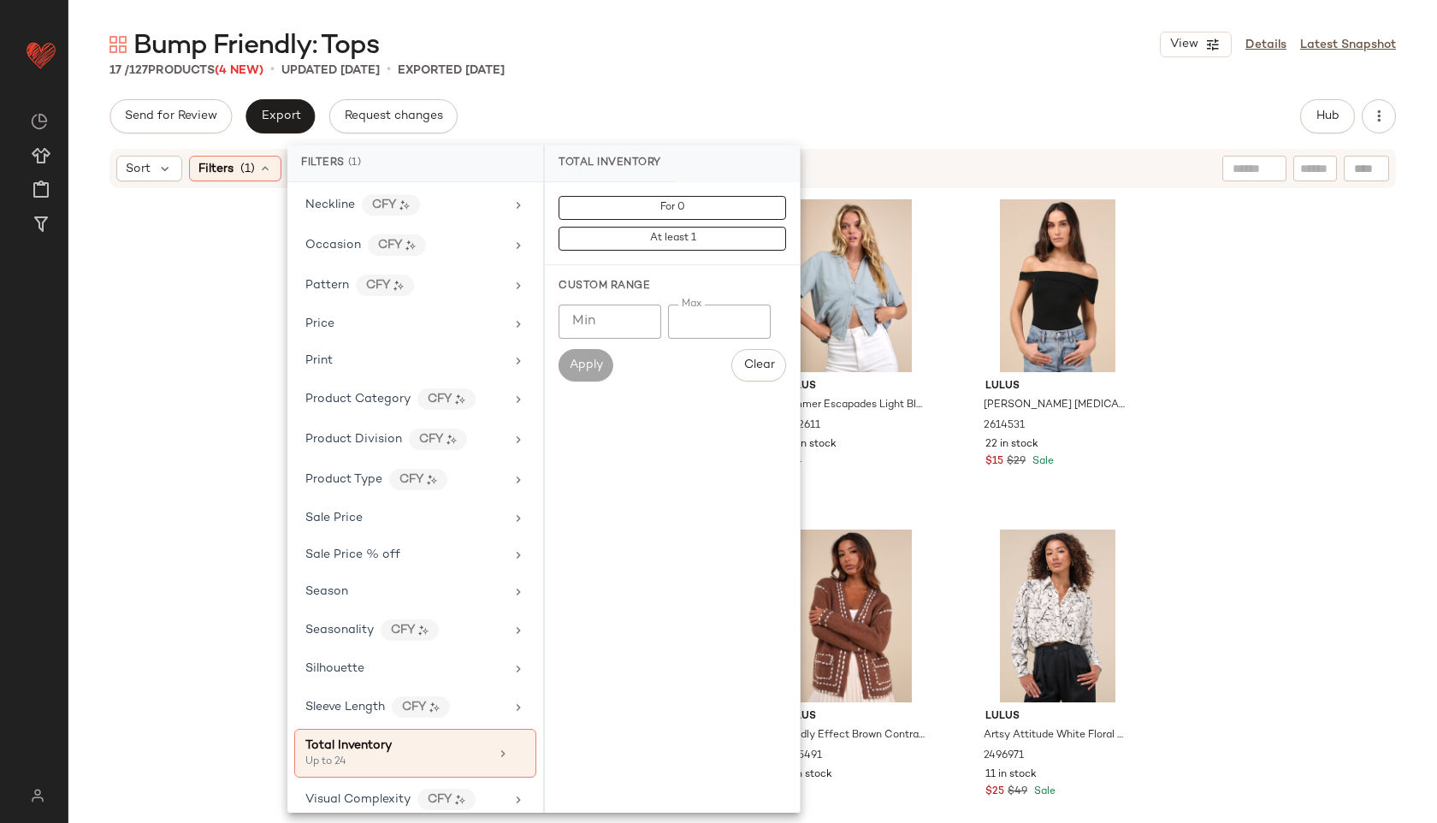
click at [743, 44] on div "Bump Friendly: Tops View Details Latest Snapshot" at bounding box center [752, 44] width 1368 height 34
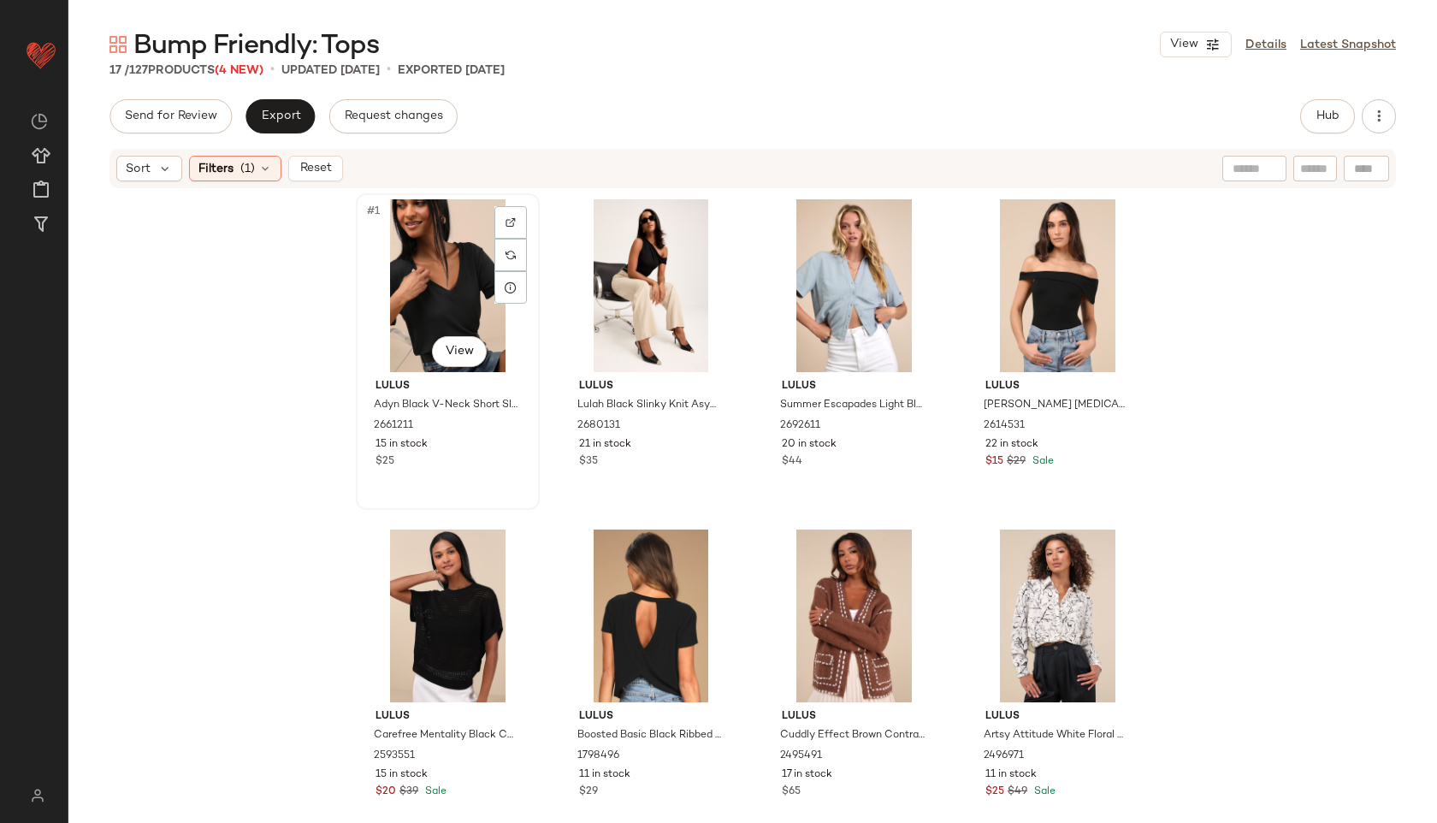
click at [398, 277] on div "#1 View" at bounding box center [448, 285] width 172 height 173
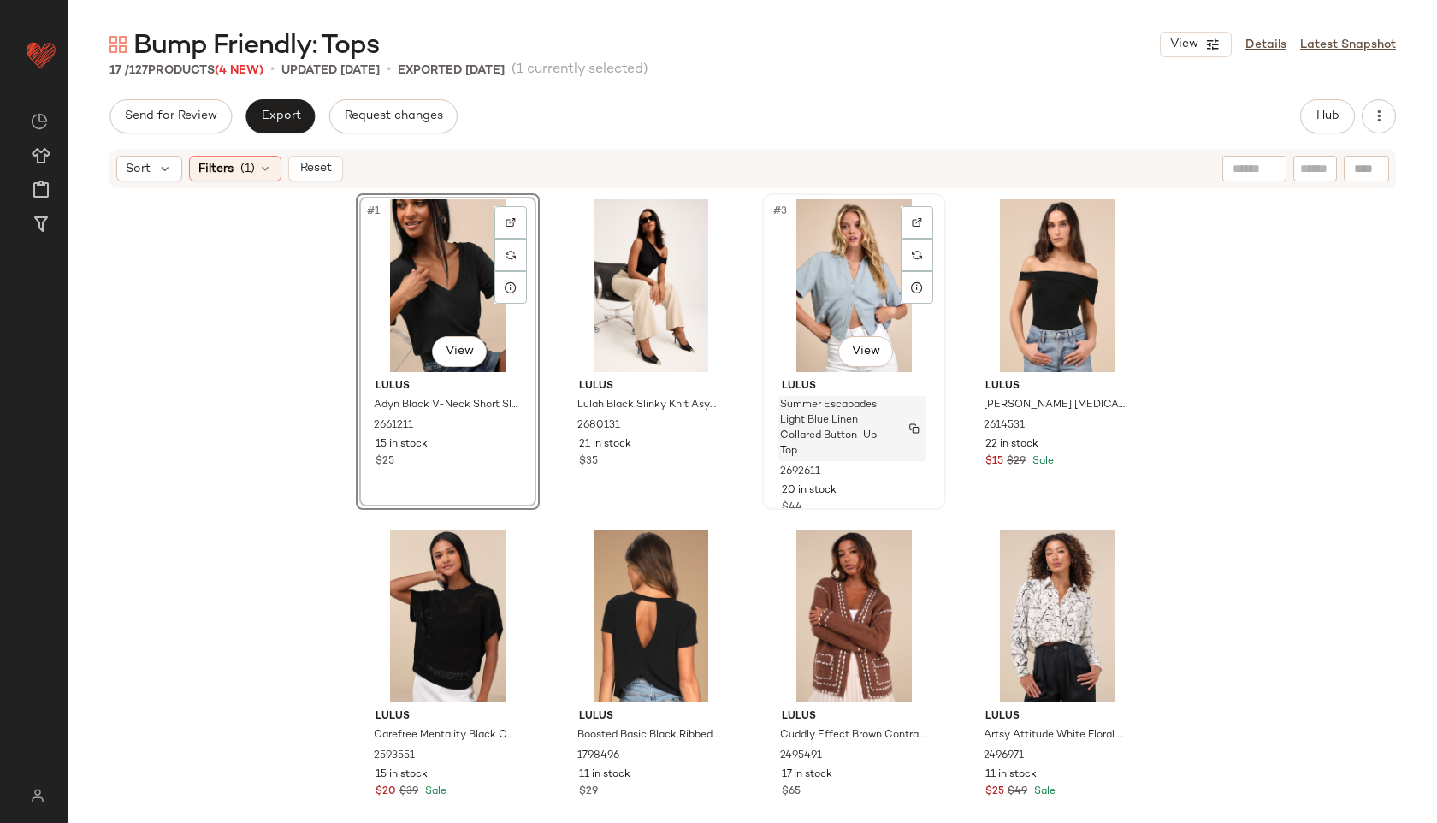
scroll to position [1026, 0]
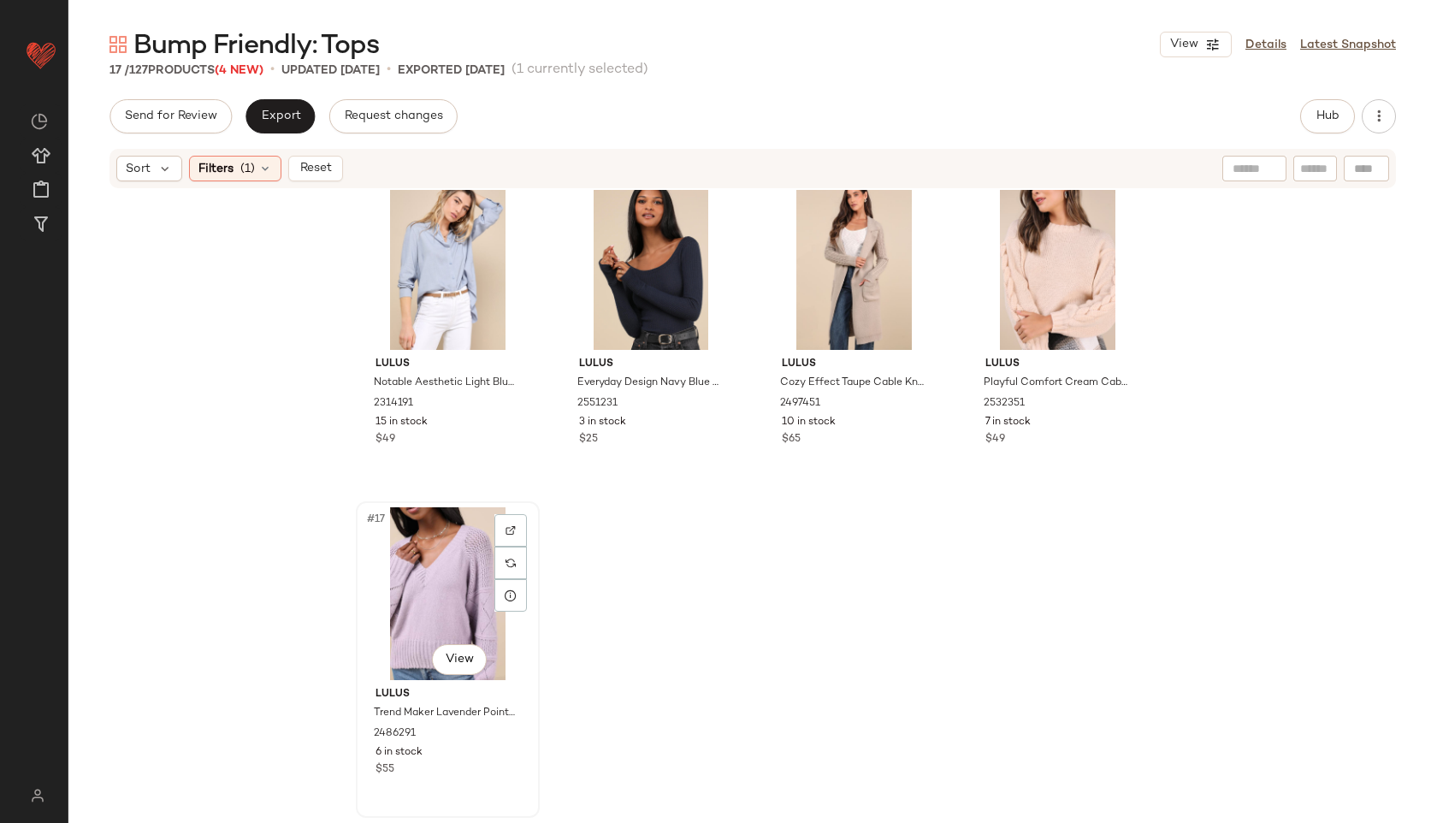
click at [410, 604] on div "#17 View" at bounding box center [448, 593] width 172 height 173
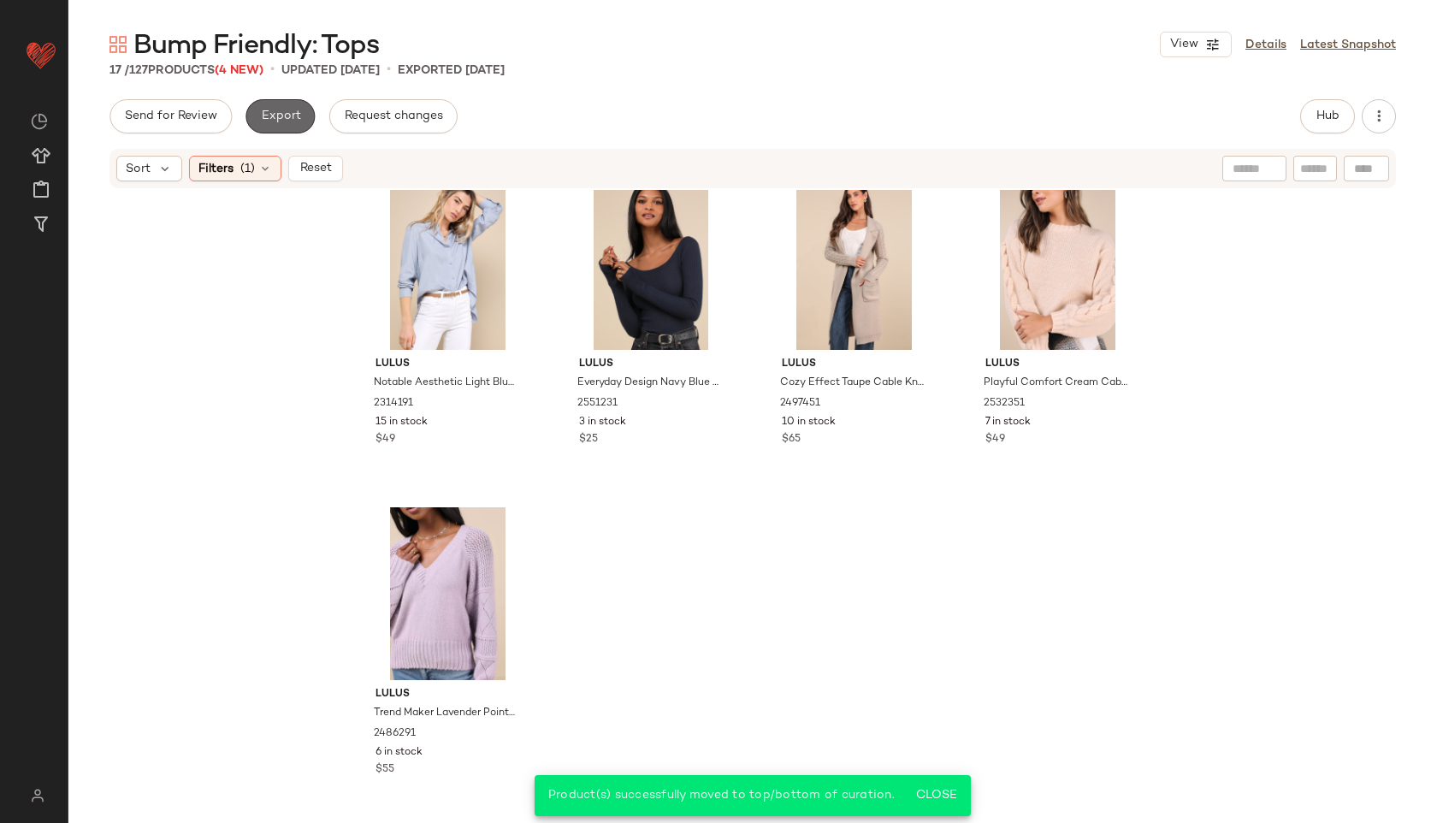
click at [277, 126] on button "Export" at bounding box center [279, 116] width 69 height 34
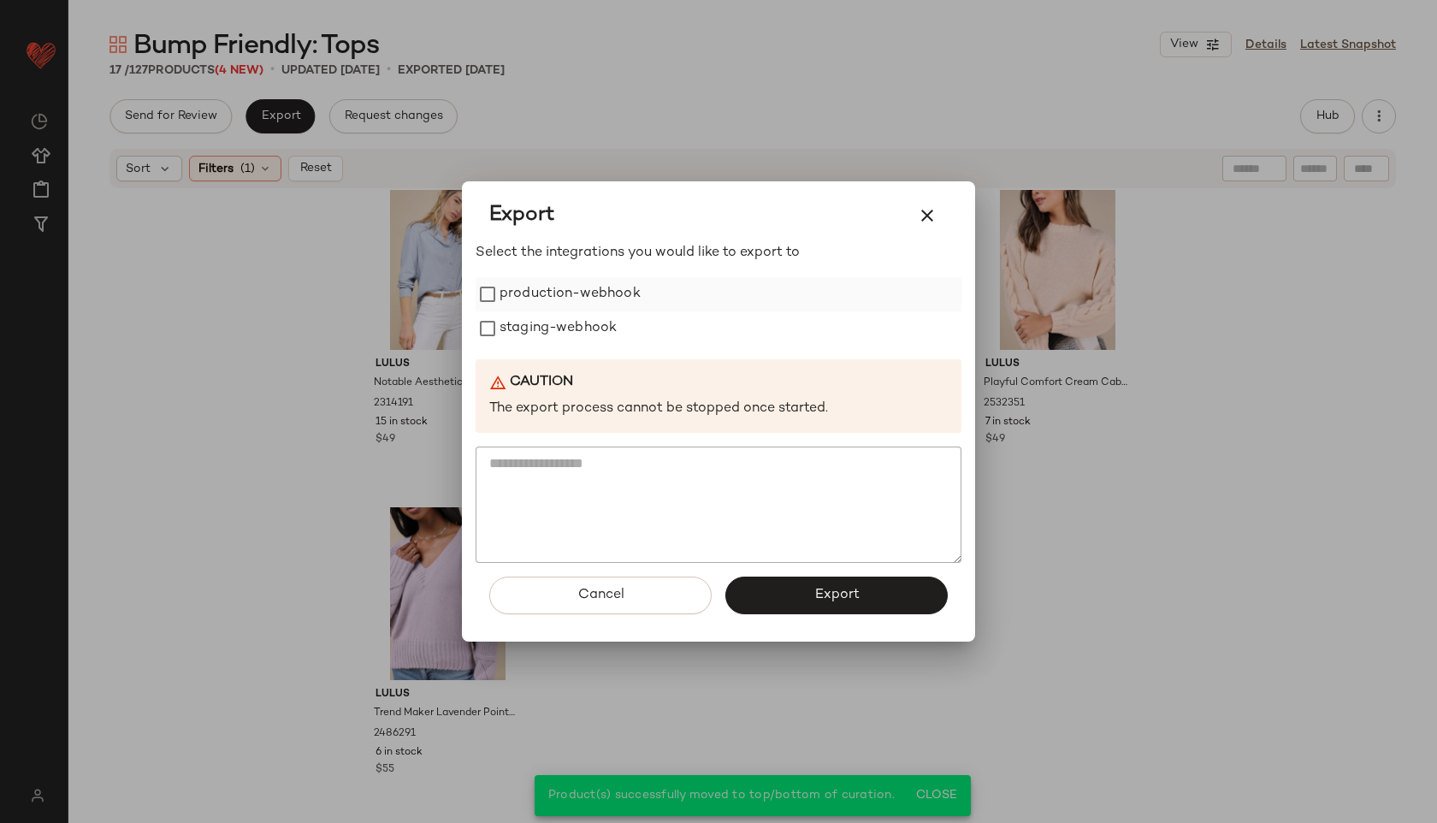
click at [506, 298] on label "production-webhook" at bounding box center [569, 294] width 141 height 34
click at [520, 338] on label "staging-webhook" at bounding box center [557, 328] width 117 height 34
click at [828, 581] on button "Export" at bounding box center [836, 595] width 222 height 38
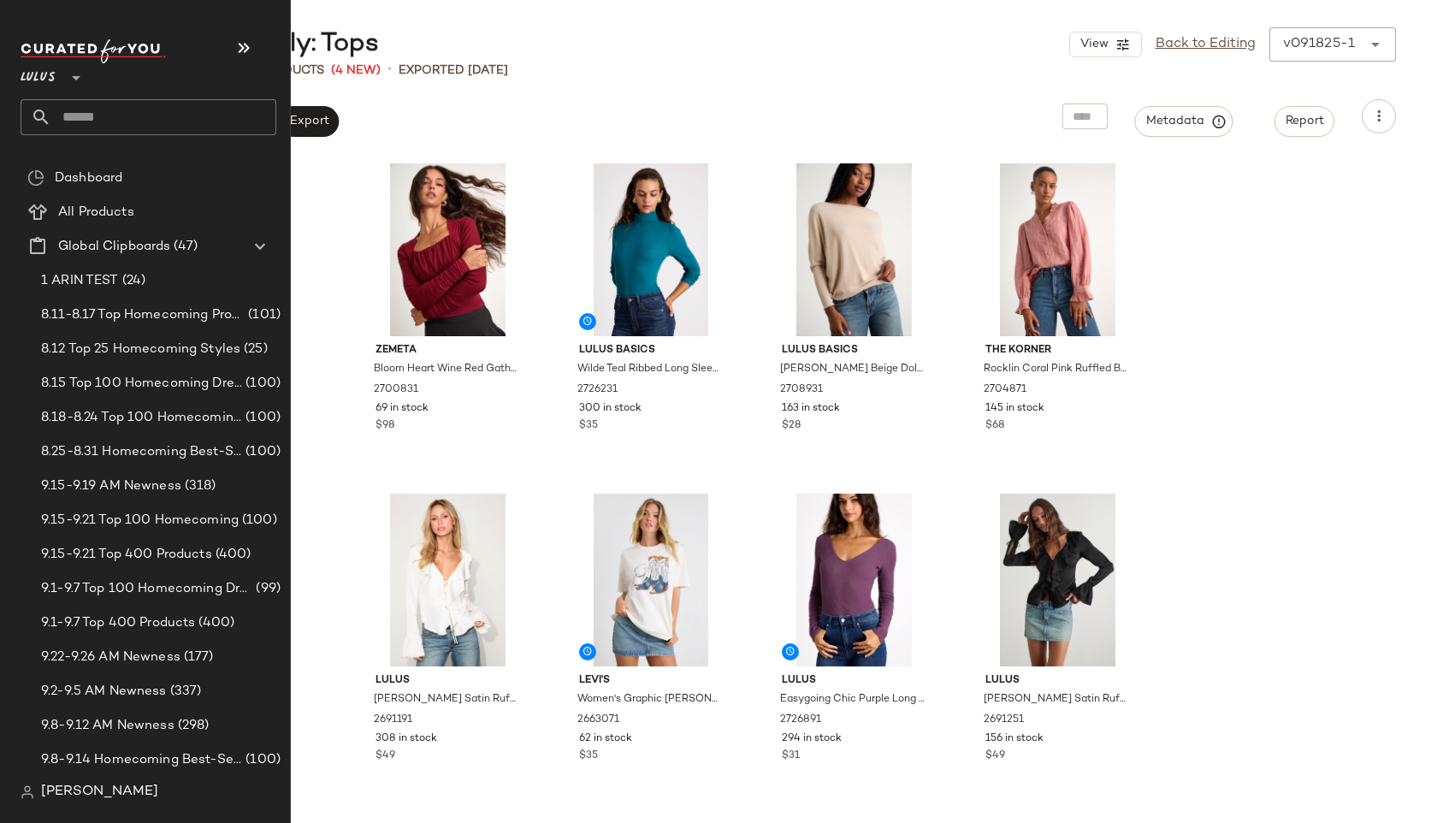
click at [88, 122] on input "text" at bounding box center [163, 117] width 225 height 36
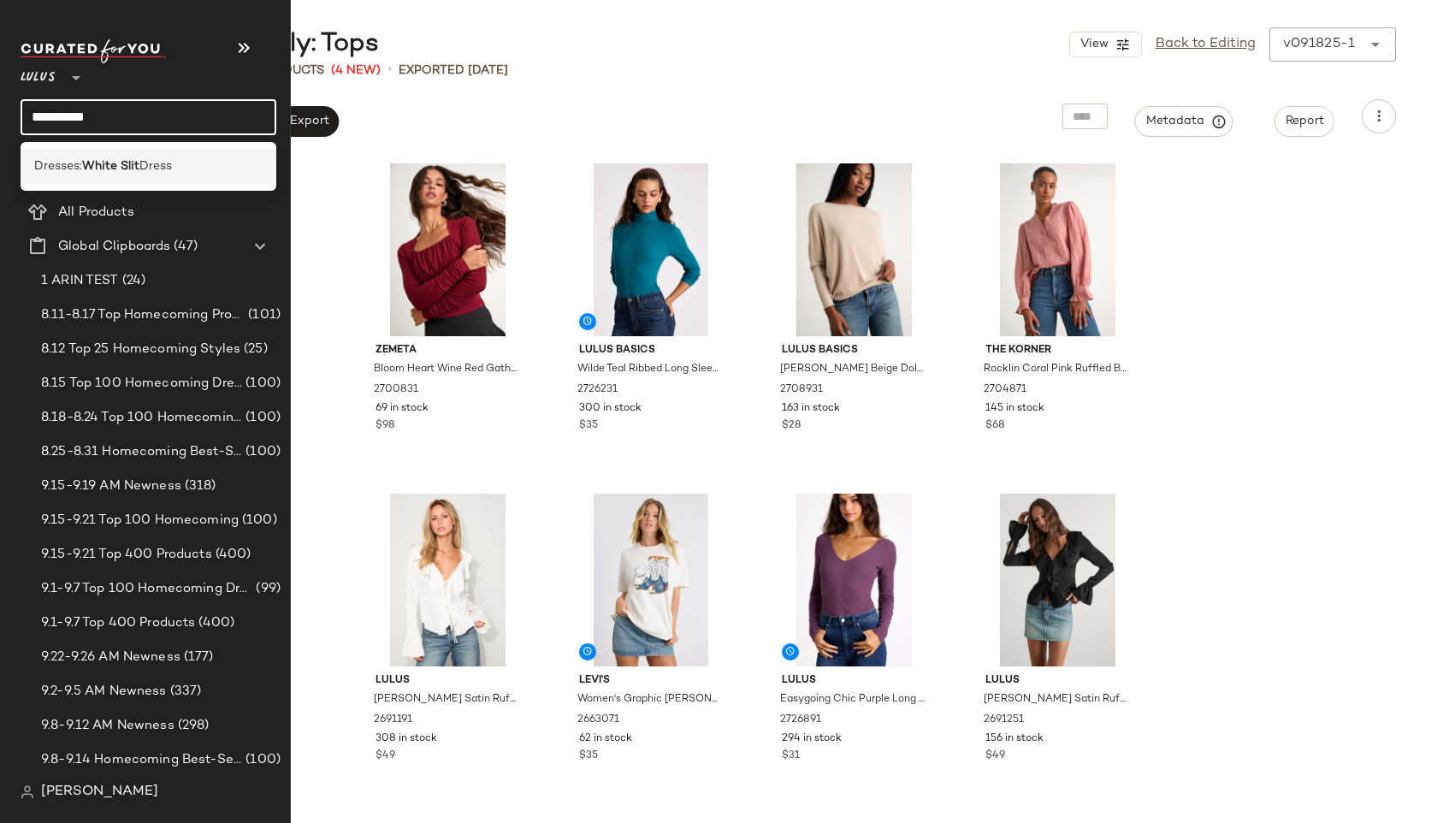
type input "**********"
click at [79, 179] on div "Dresses: White Slit Dress" at bounding box center [149, 166] width 256 height 35
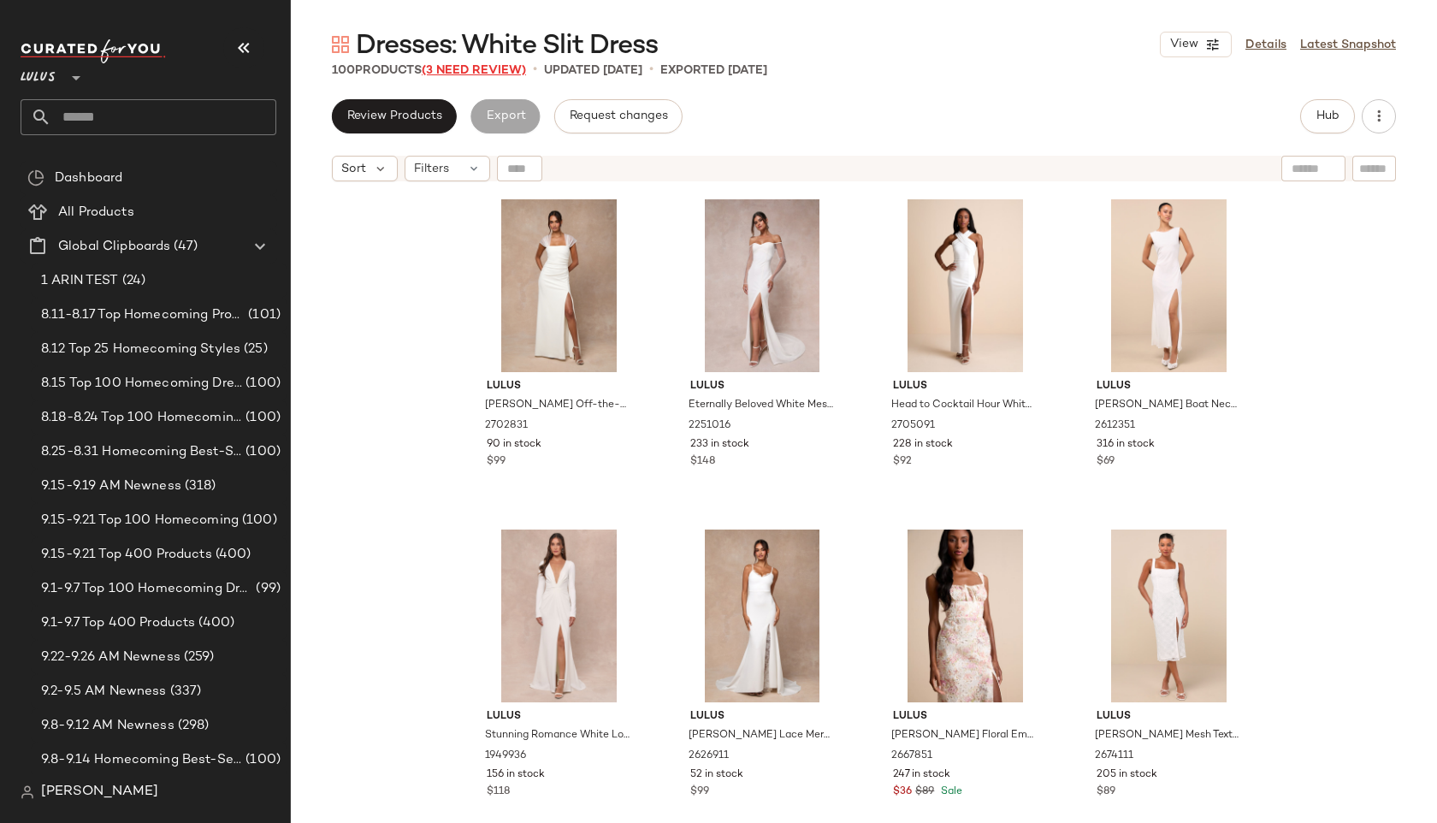
click at [463, 71] on span "(3 Need Review)" at bounding box center [474, 70] width 104 height 13
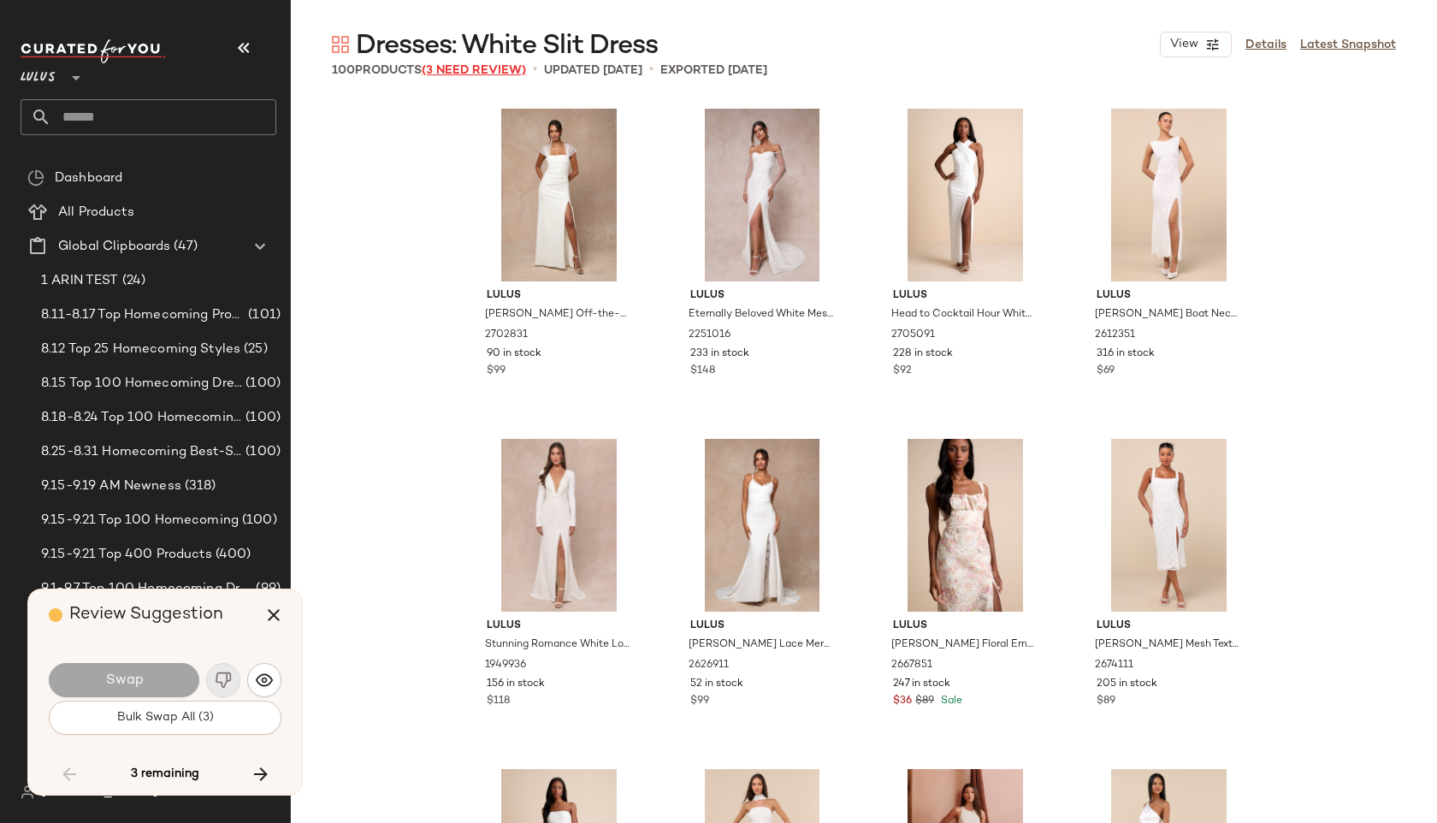
scroll to position [7262, 0]
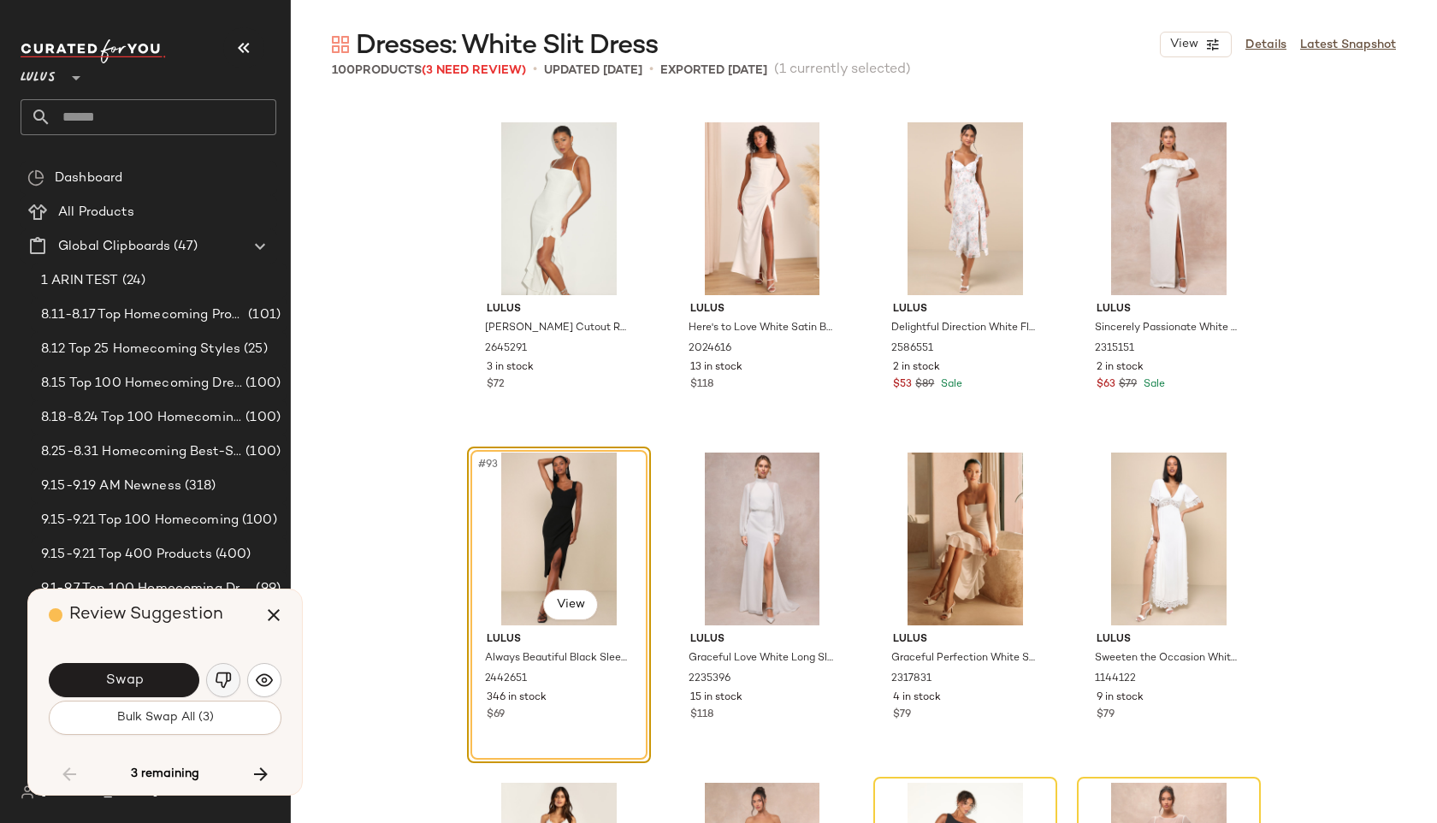
click at [227, 675] on img "button" at bounding box center [223, 679] width 17 height 17
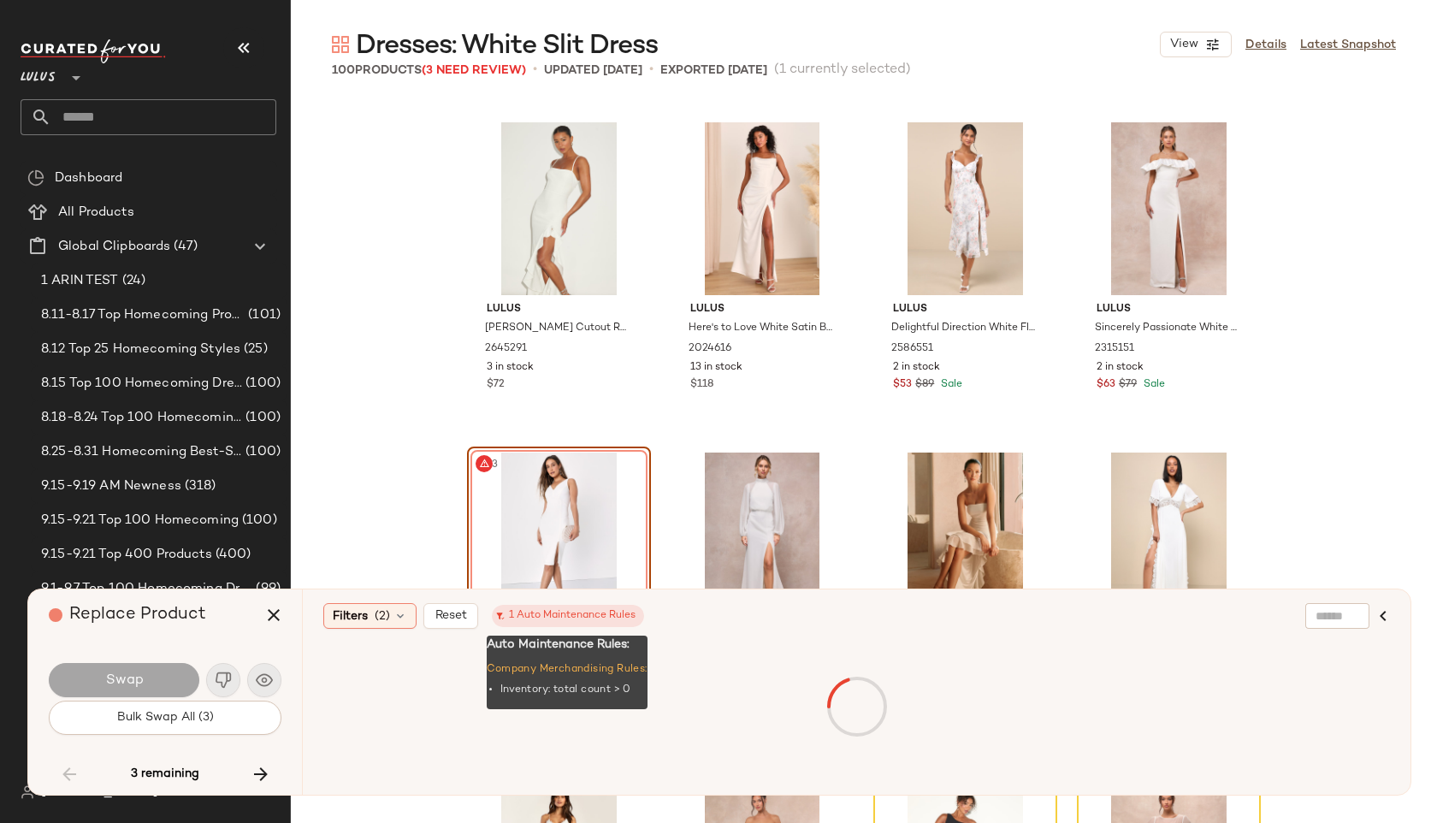
click at [538, 613] on div "1 Auto Maintenance Rules" at bounding box center [567, 615] width 135 height 15
click at [496, 614] on icon at bounding box center [500, 615] width 9 height 9
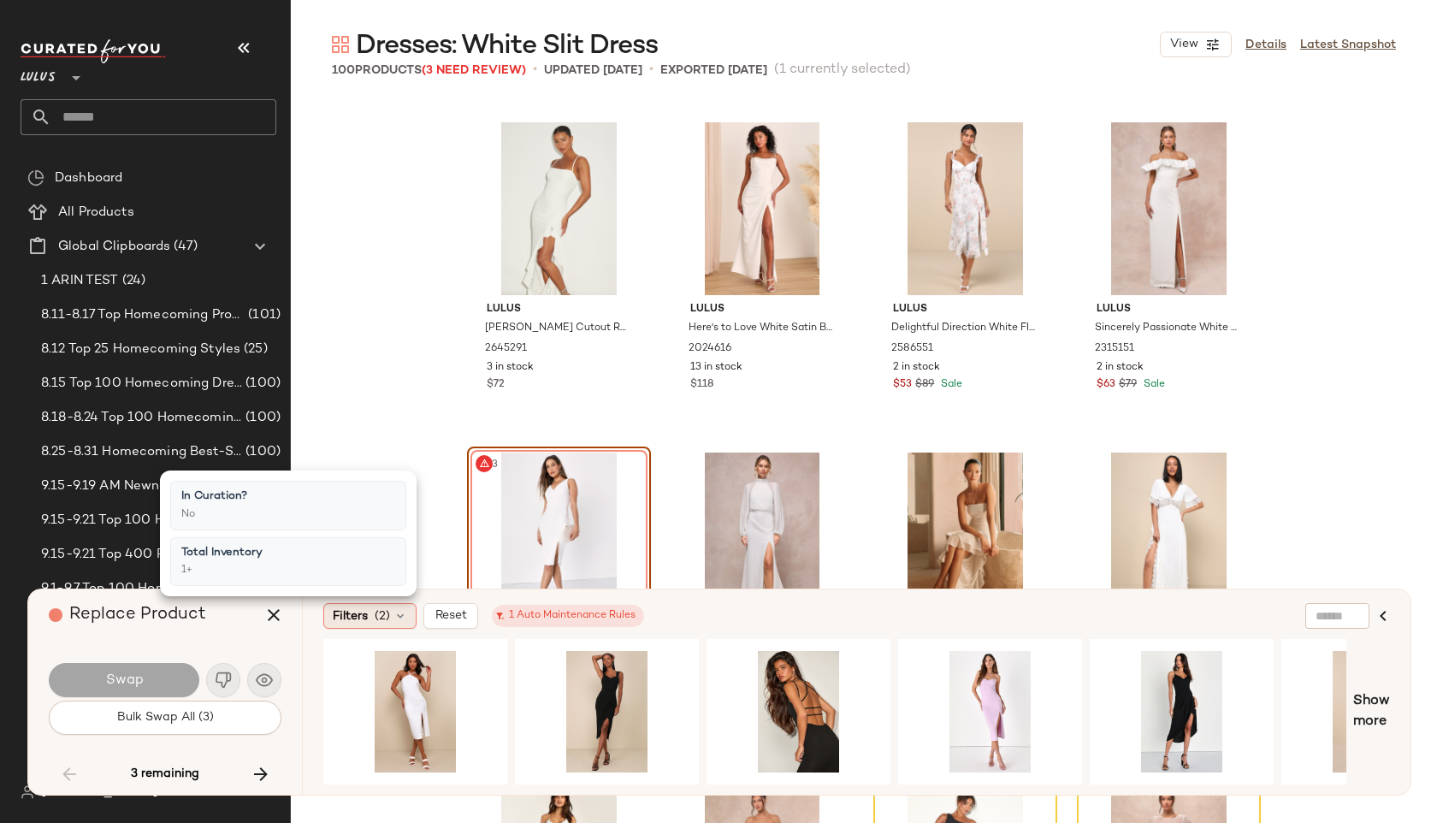
click at [413, 610] on div "Filters (2)" at bounding box center [369, 616] width 93 height 26
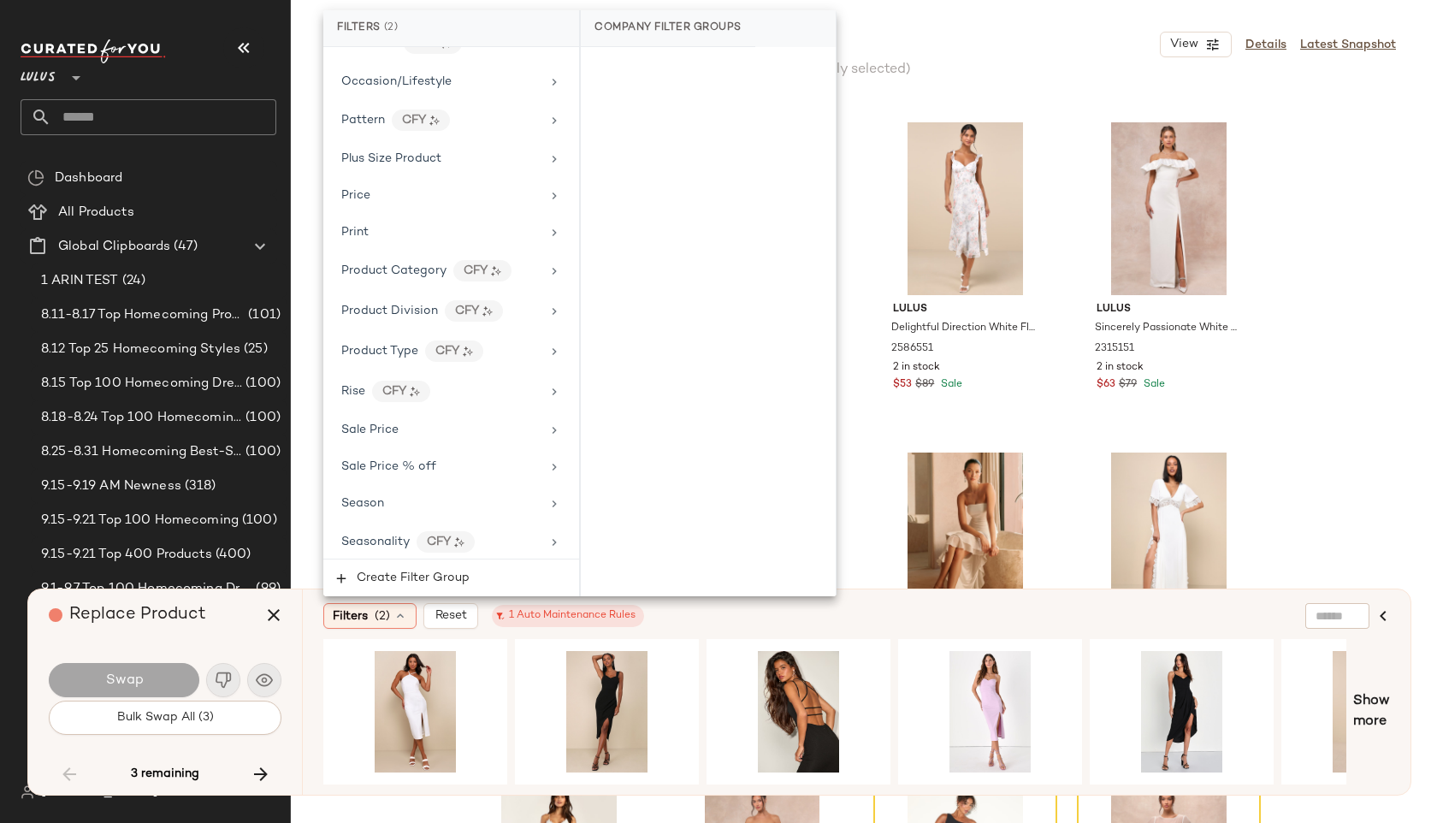
scroll to position [1033, 0]
click at [462, 389] on div "Rise CFY" at bounding box center [440, 389] width 199 height 21
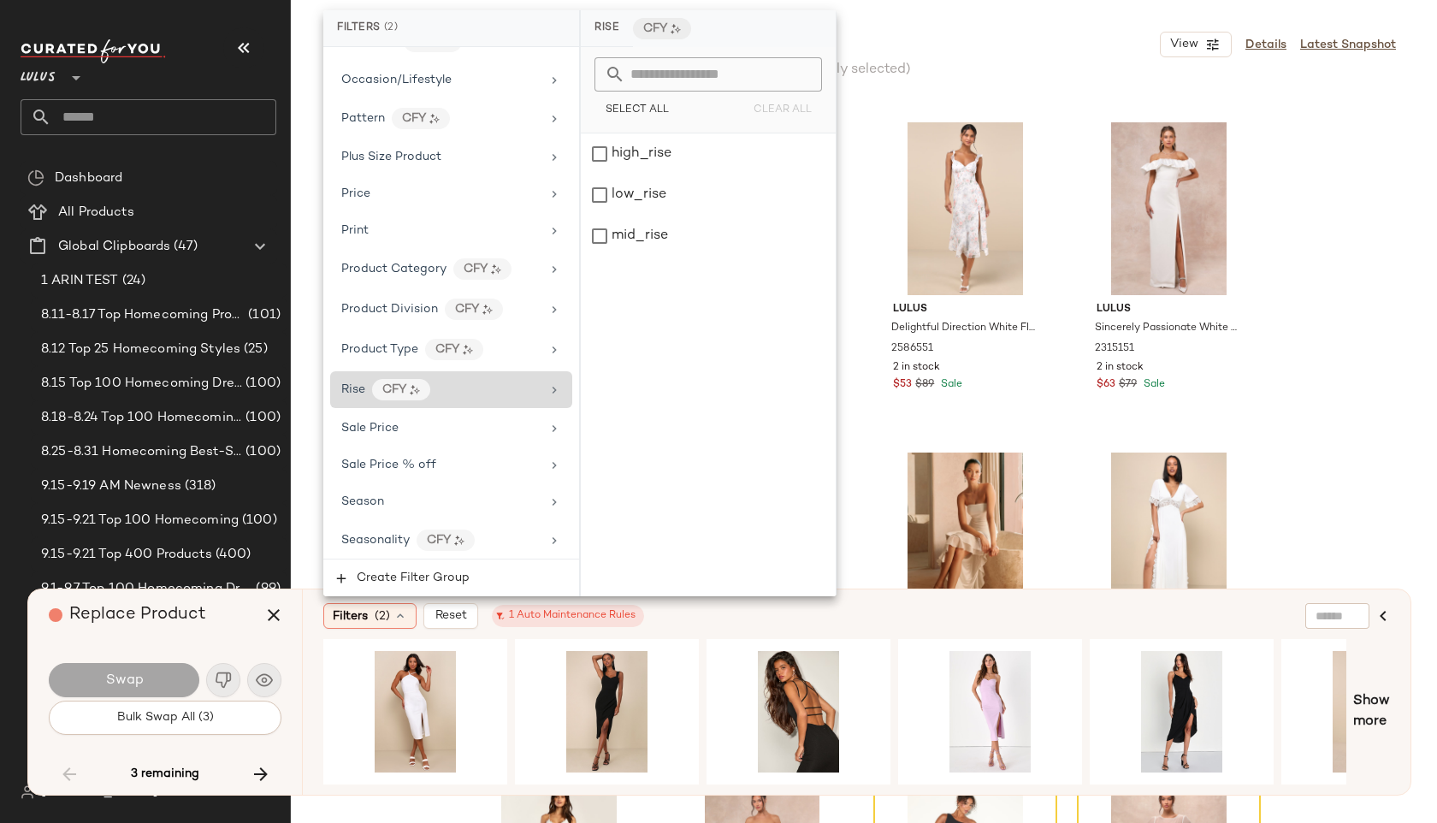
click at [462, 389] on div "Rise CFY" at bounding box center [440, 389] width 199 height 21
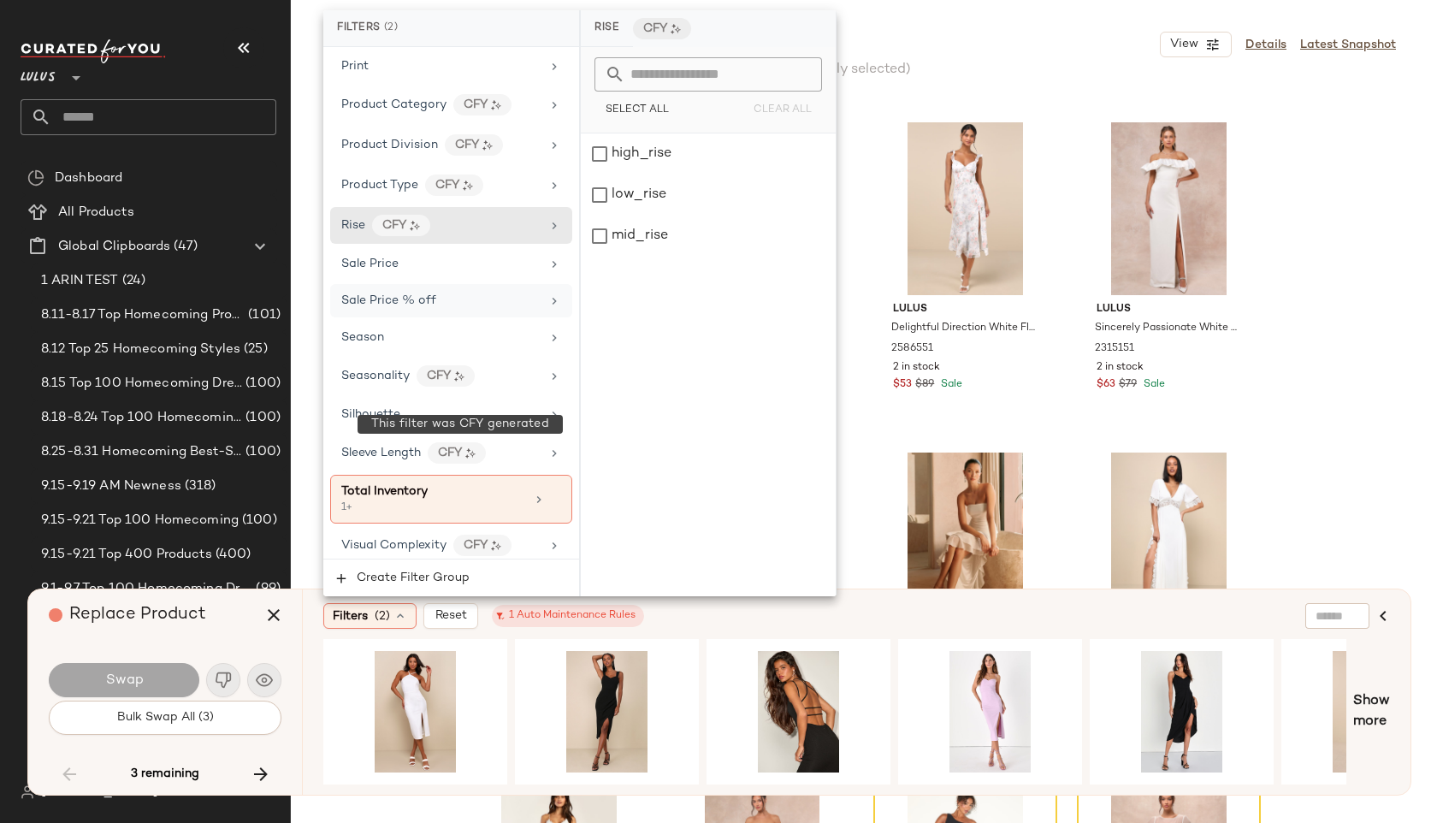
scroll to position [1206, 0]
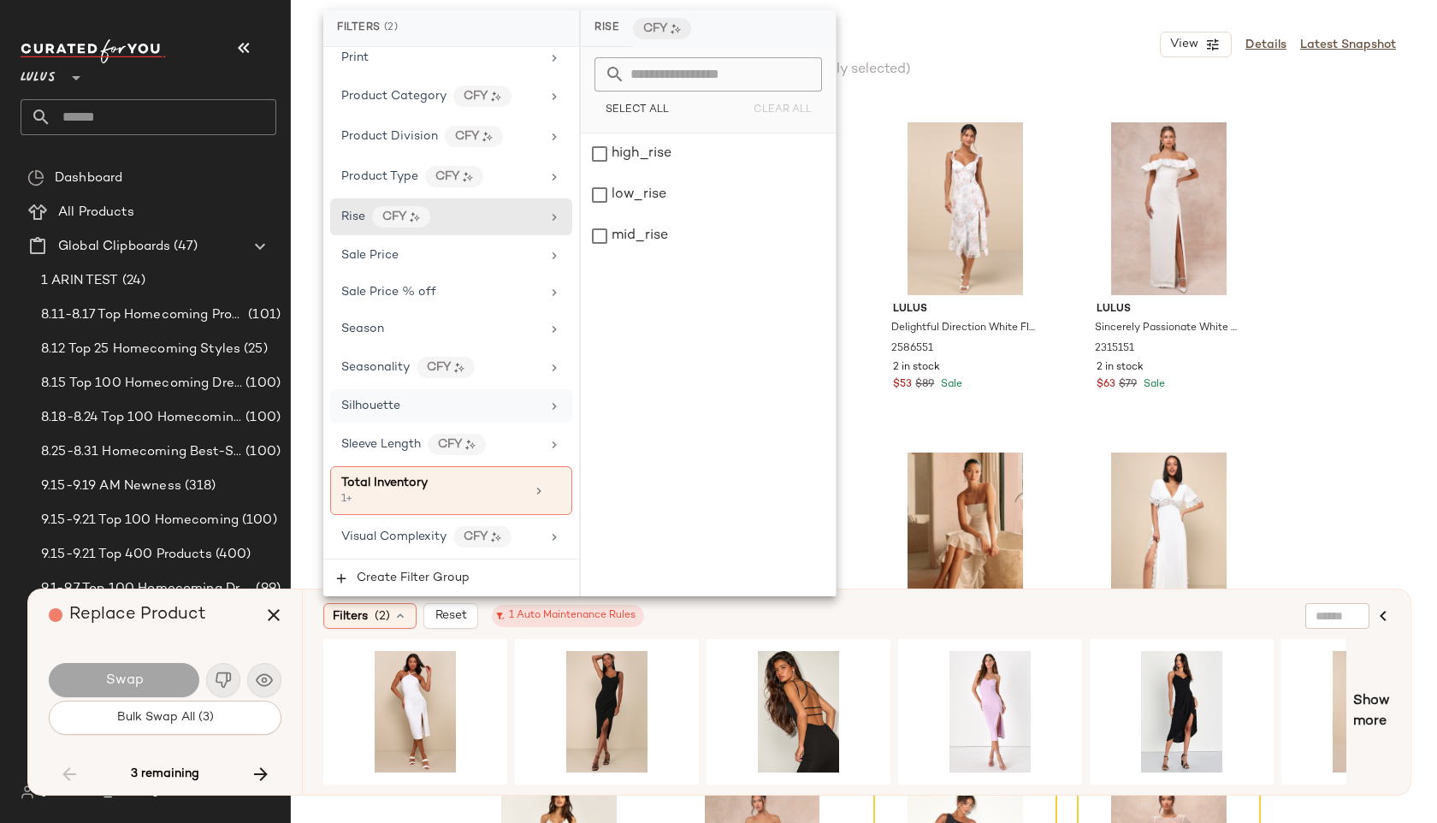
click at [457, 399] on div "Silhouette" at bounding box center [440, 406] width 199 height 18
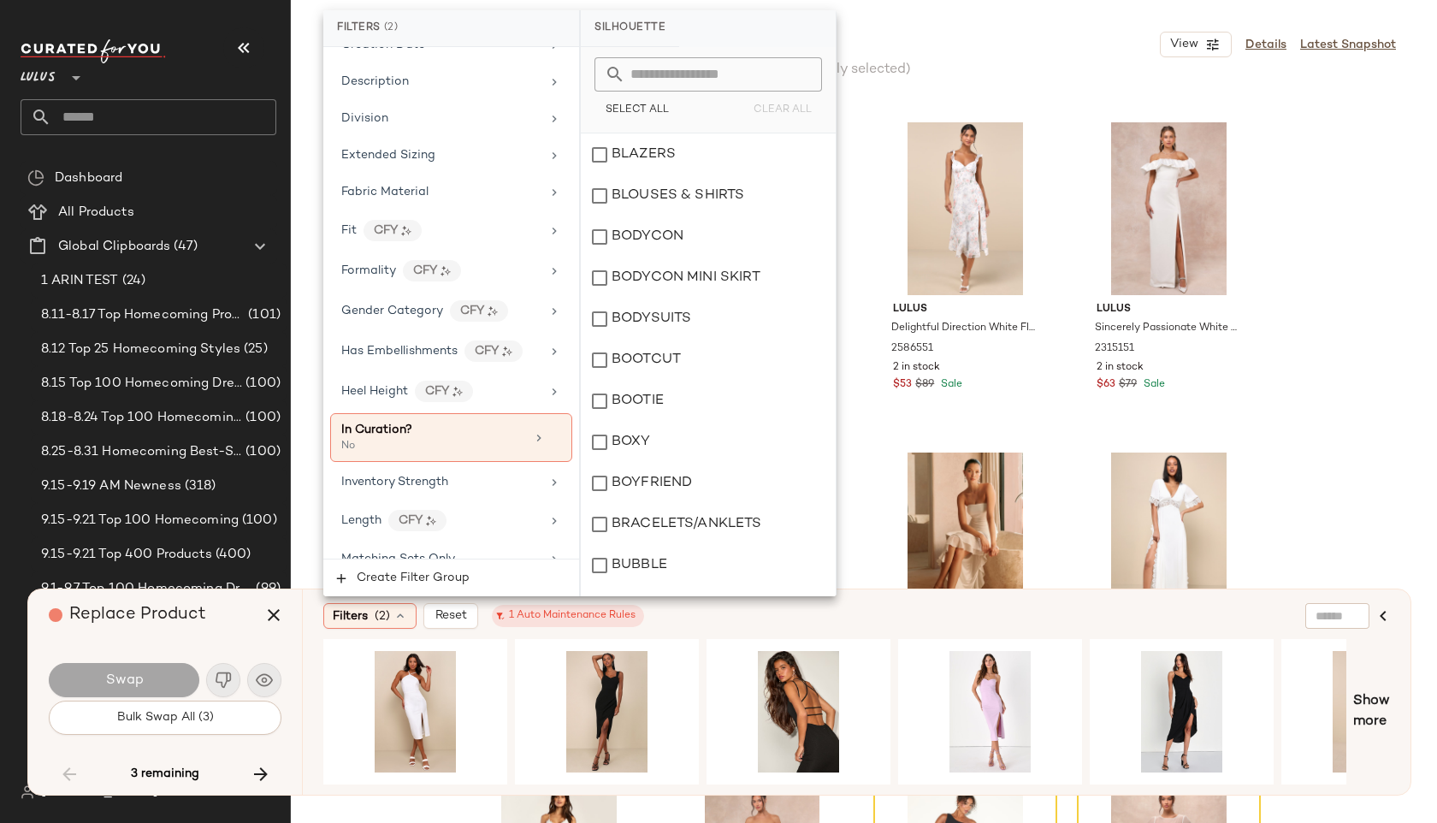
scroll to position [0, 0]
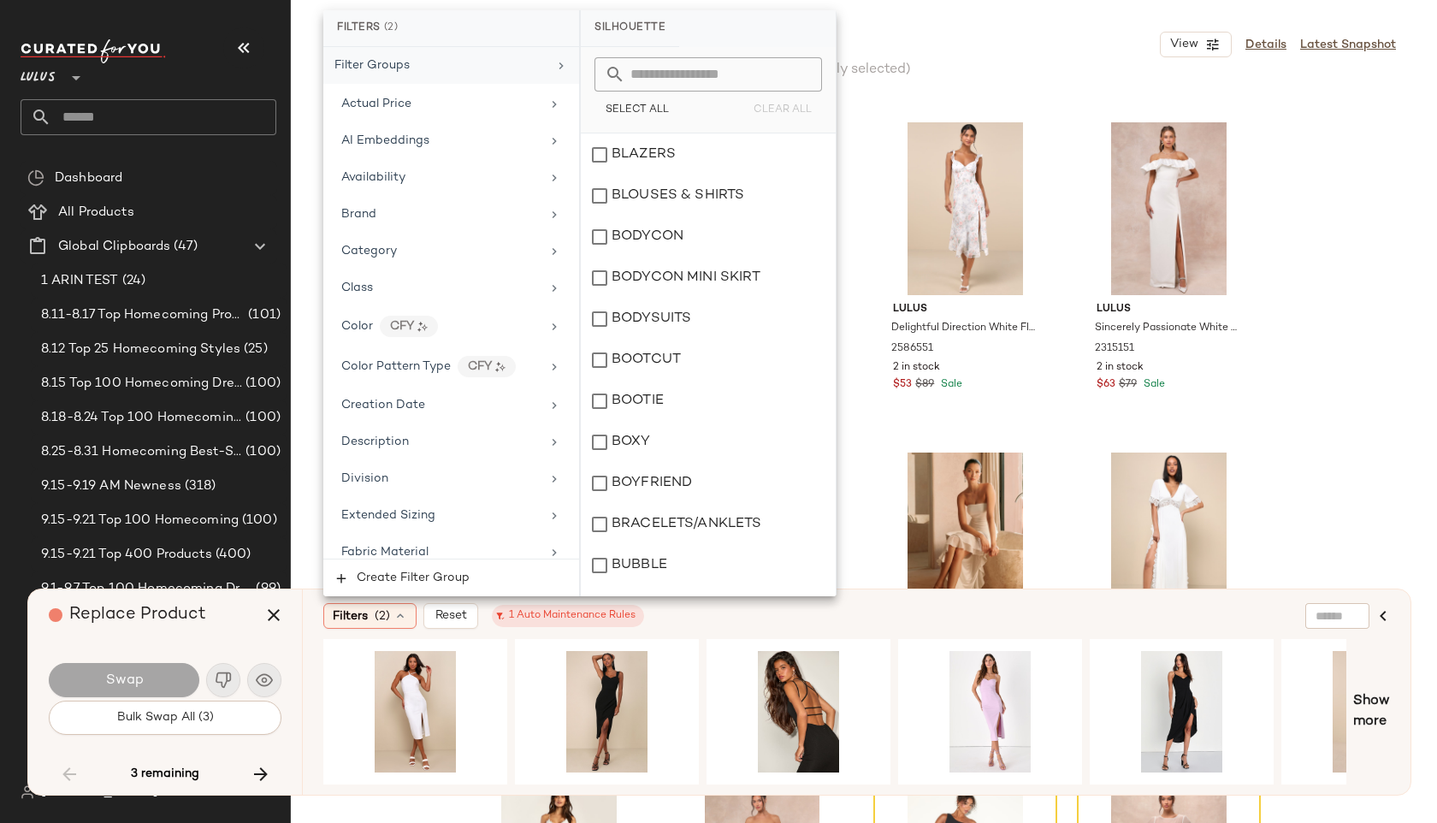
click at [517, 61] on div "Filter Groups" at bounding box center [440, 65] width 213 height 18
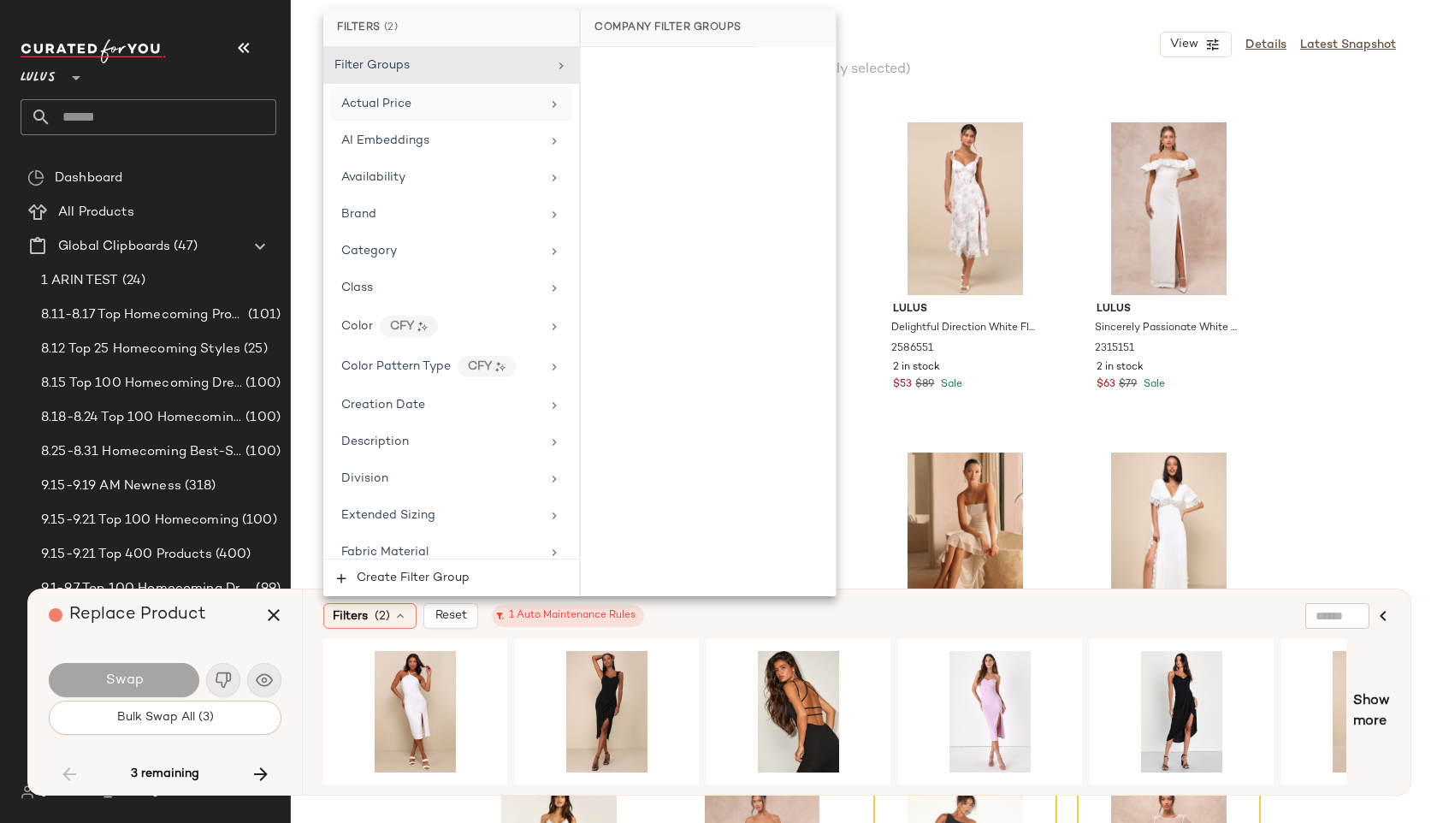
click at [502, 104] on div "Actual Price" at bounding box center [440, 104] width 199 height 18
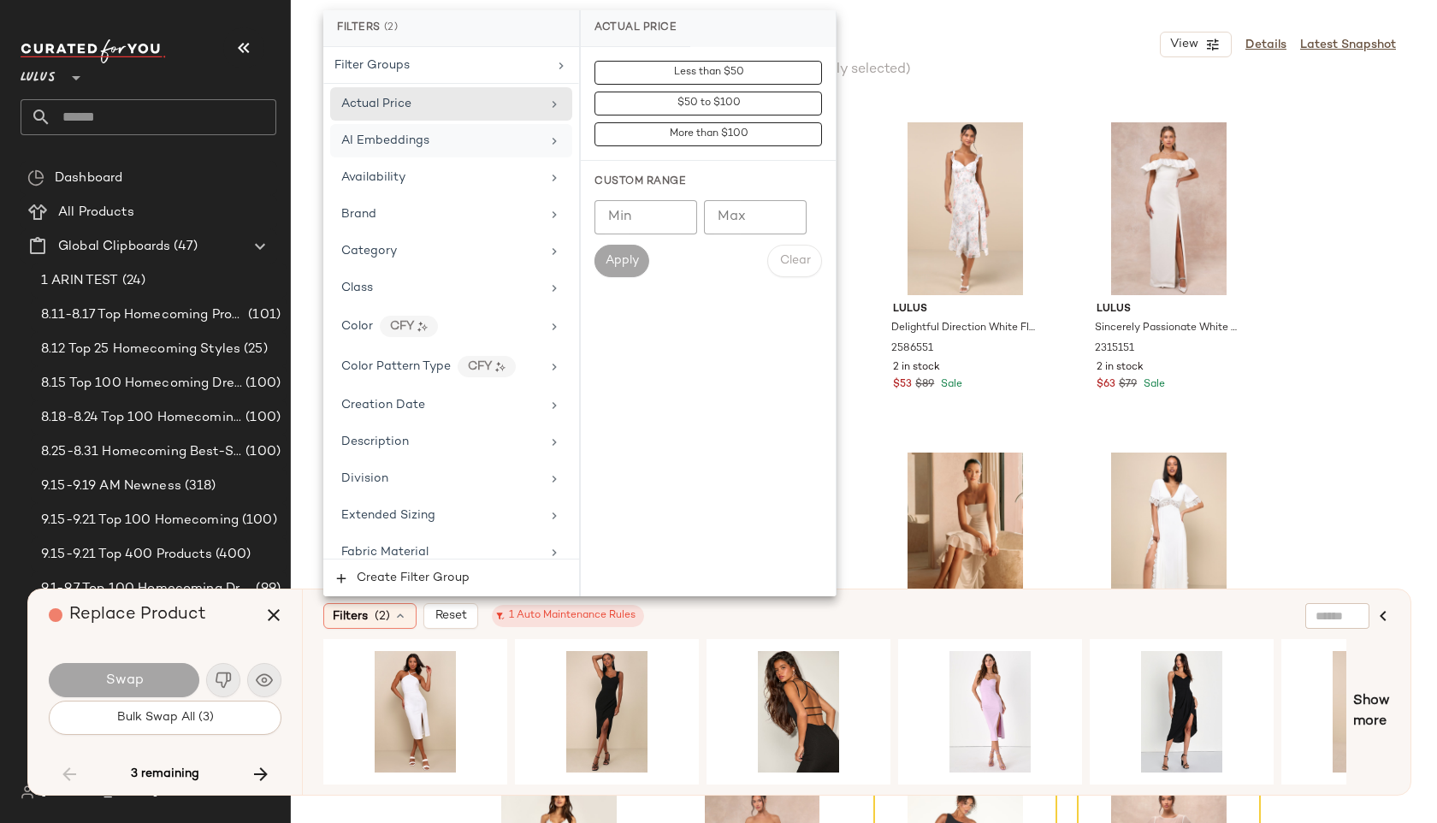
click at [489, 139] on div "AI Embeddings" at bounding box center [440, 141] width 199 height 18
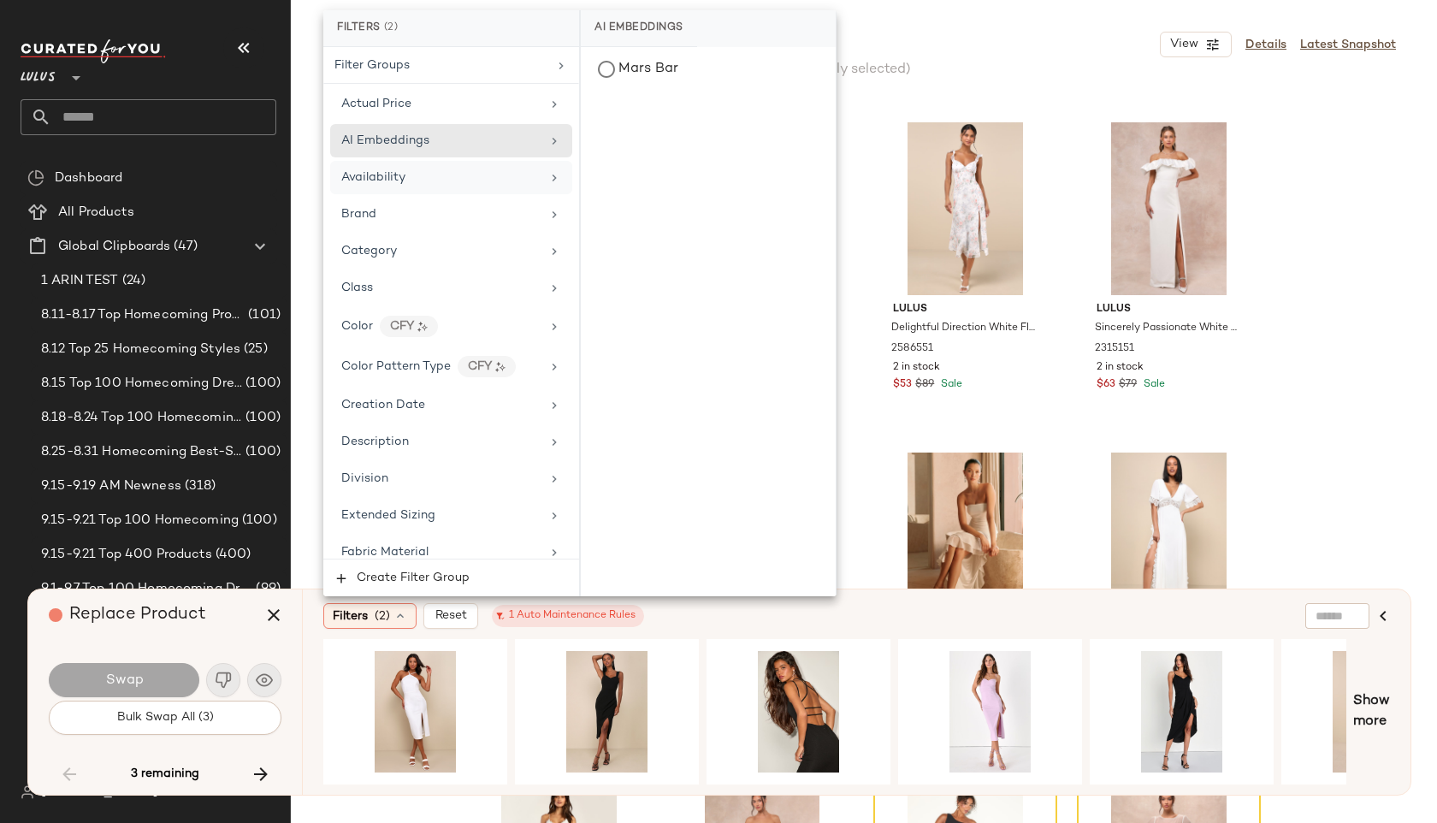
click at [480, 164] on div "Availability" at bounding box center [451, 177] width 242 height 33
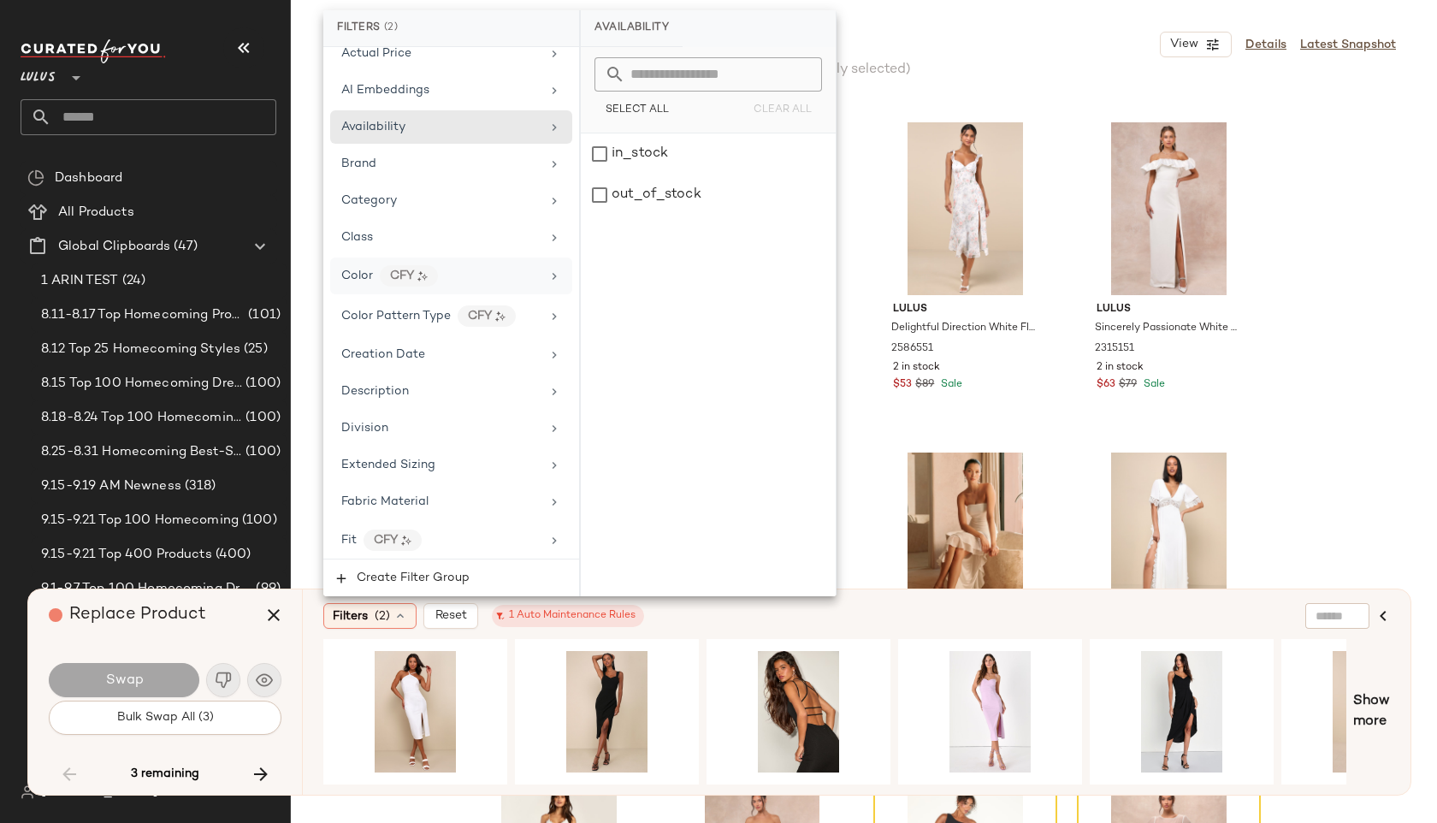
scroll to position [60, 0]
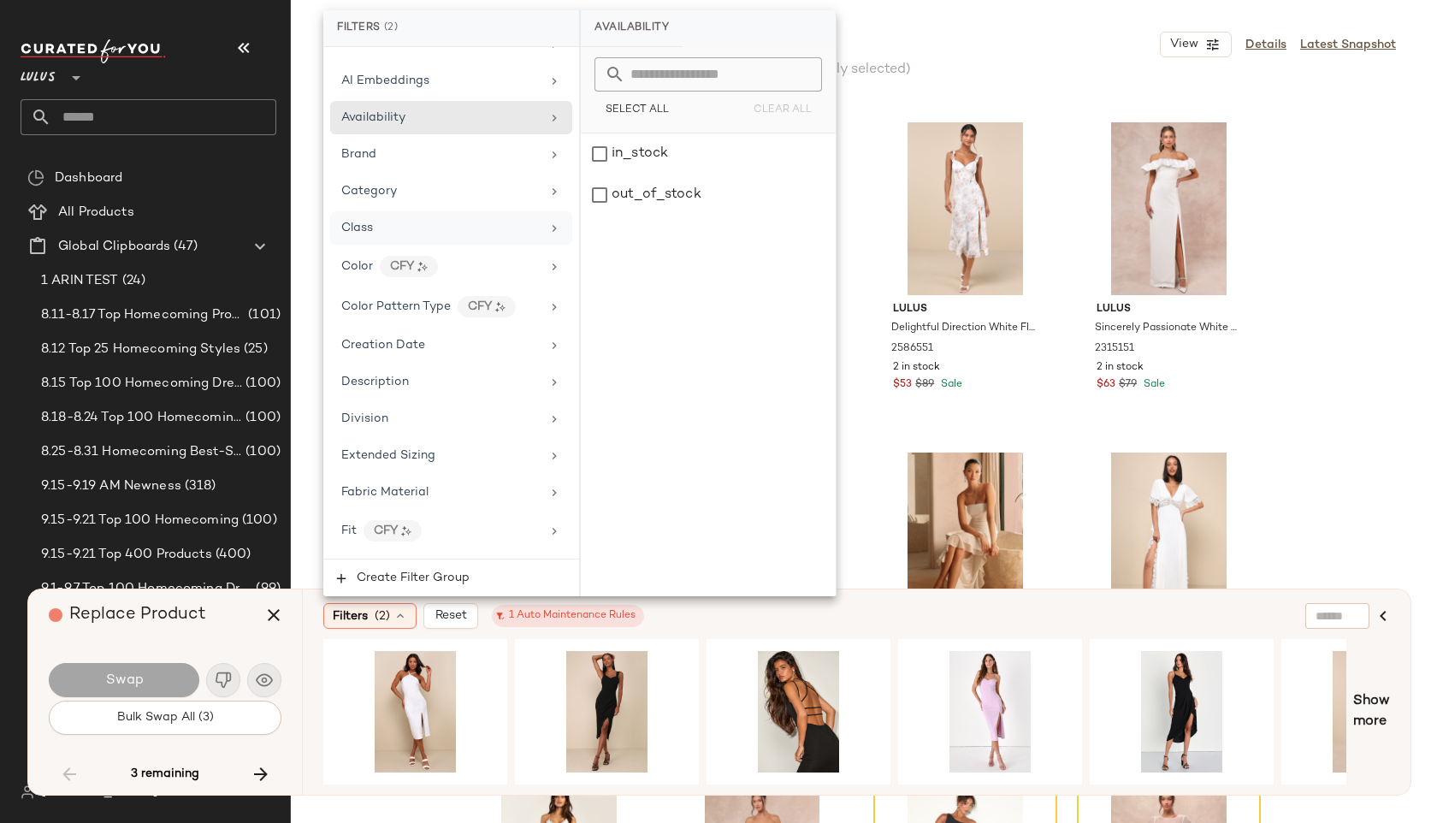
click at [452, 221] on div "Class" at bounding box center [440, 228] width 199 height 18
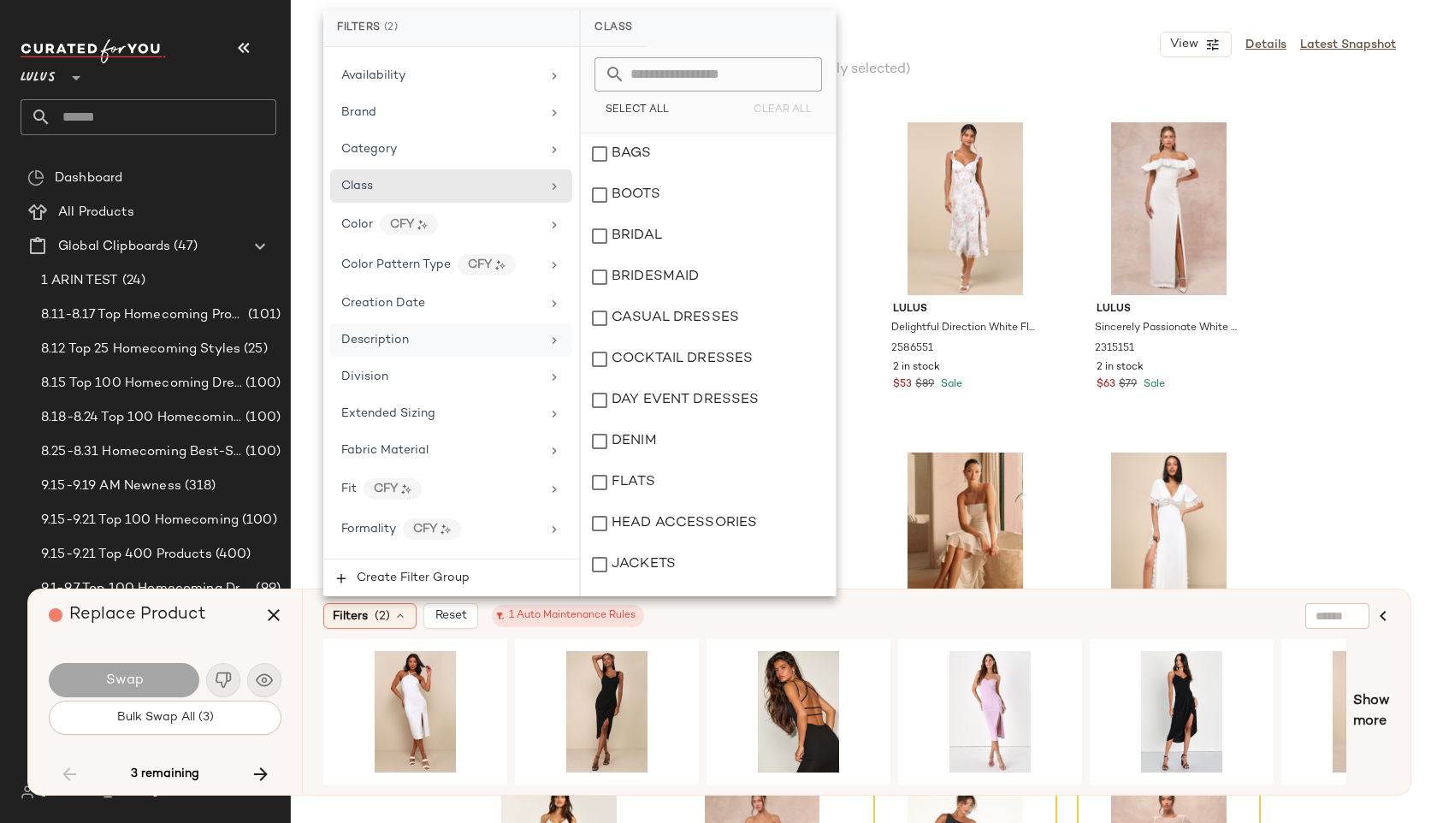
scroll to position [103, 0]
click at [971, 688] on div "#1 View" at bounding box center [990, 711] width 172 height 121
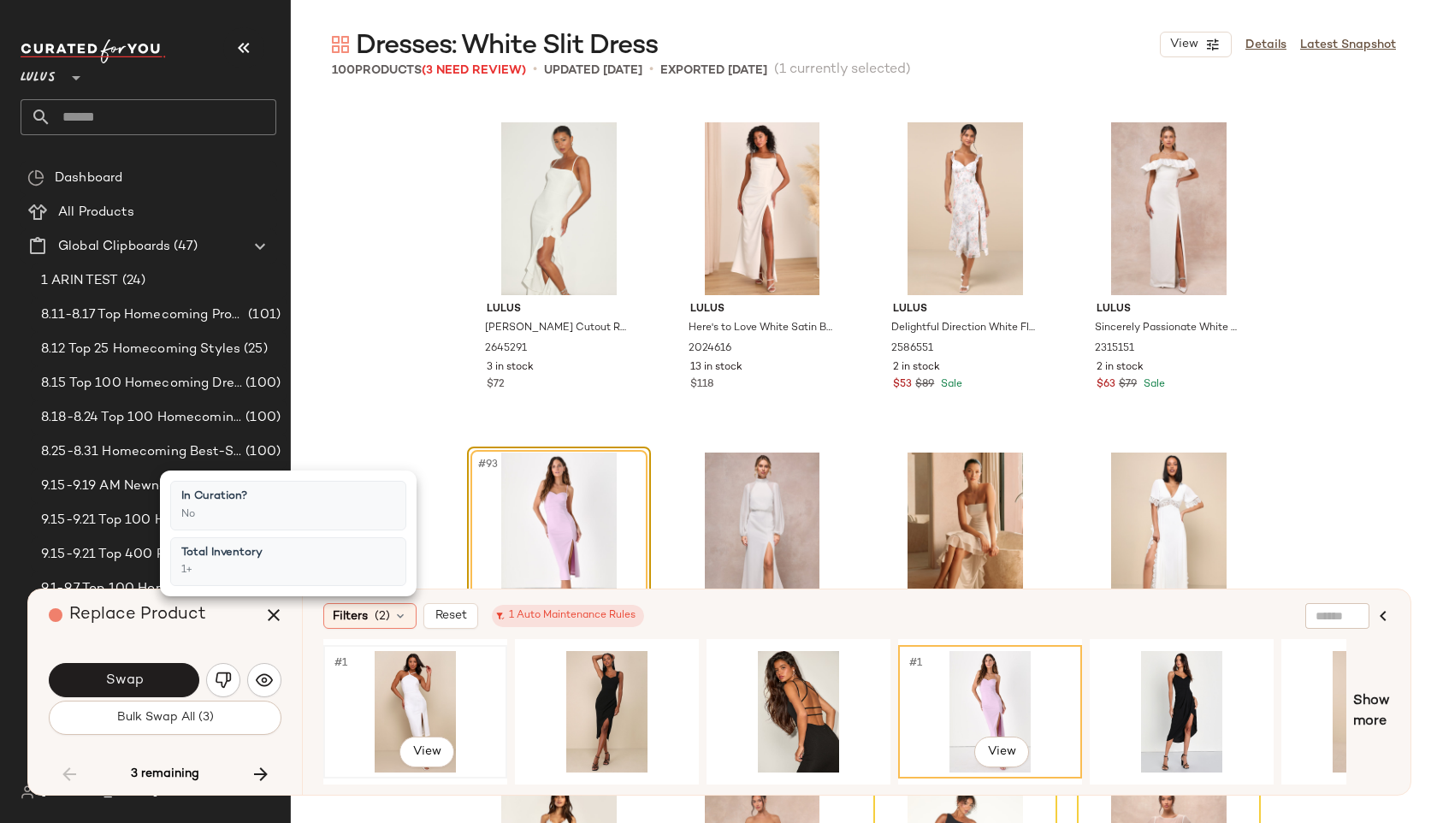
click at [397, 687] on div "#1 View" at bounding box center [415, 711] width 172 height 121
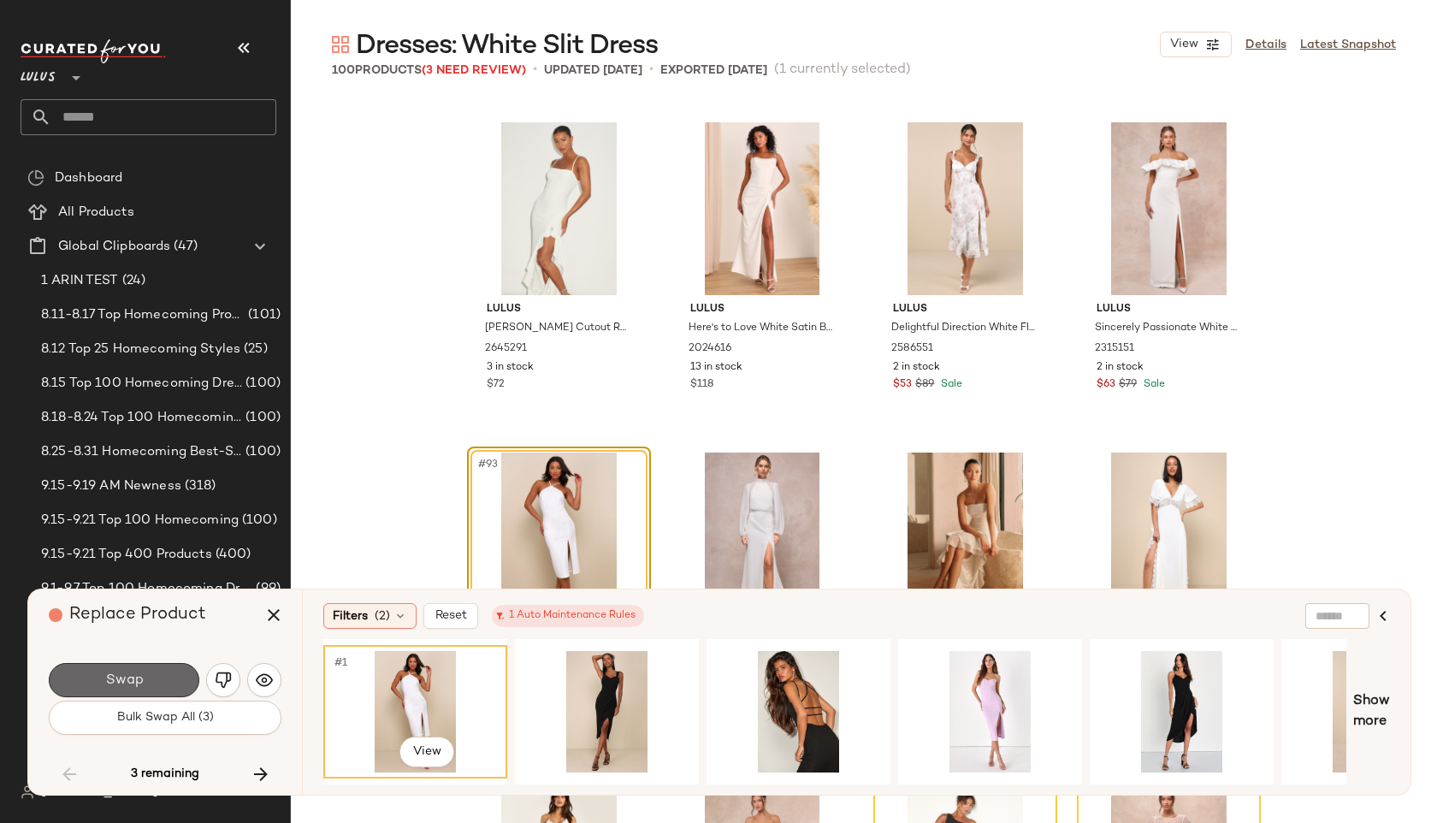
click at [167, 671] on button "Swap" at bounding box center [124, 680] width 151 height 34
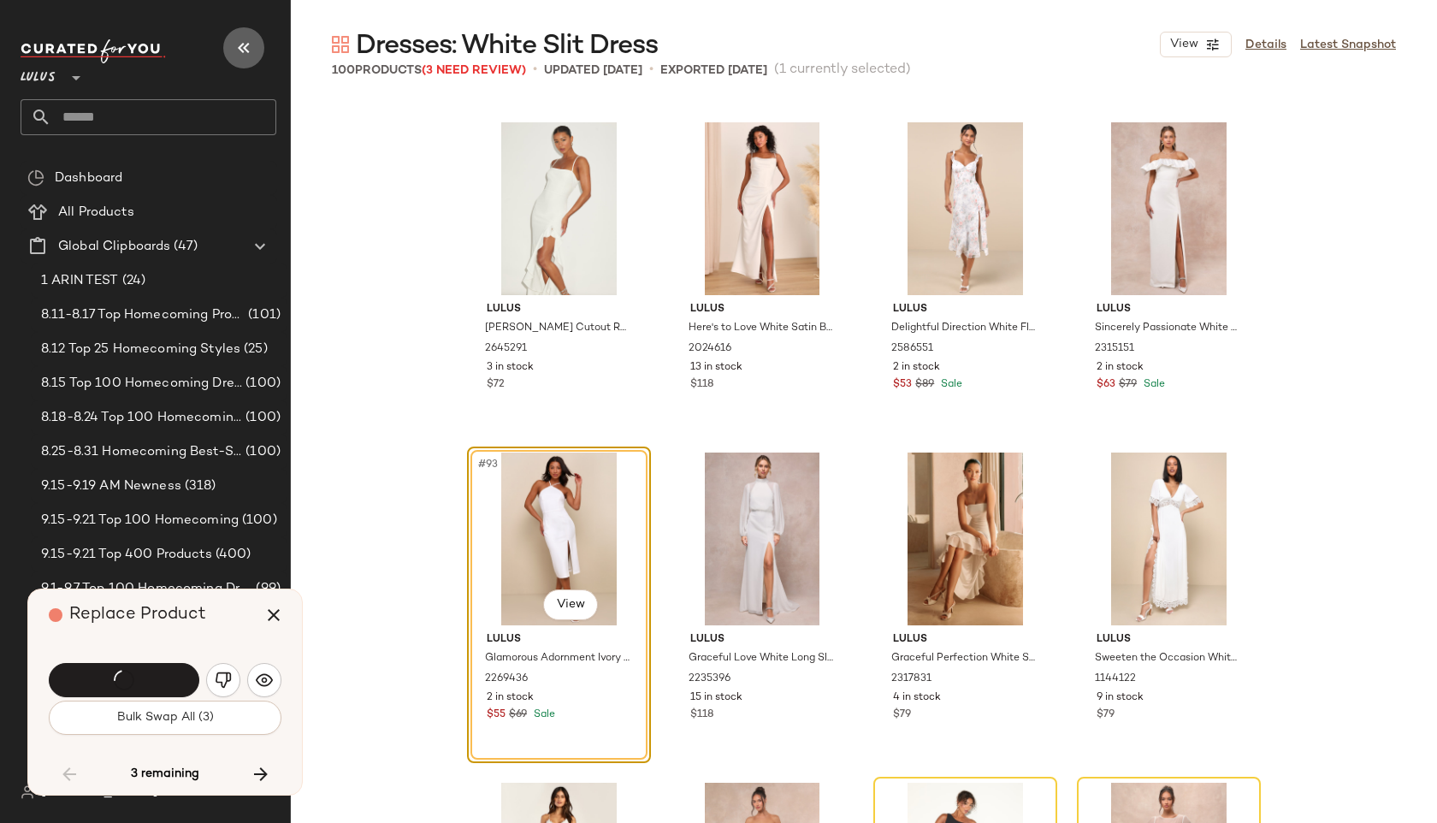
click at [235, 49] on icon "button" at bounding box center [243, 48] width 21 height 21
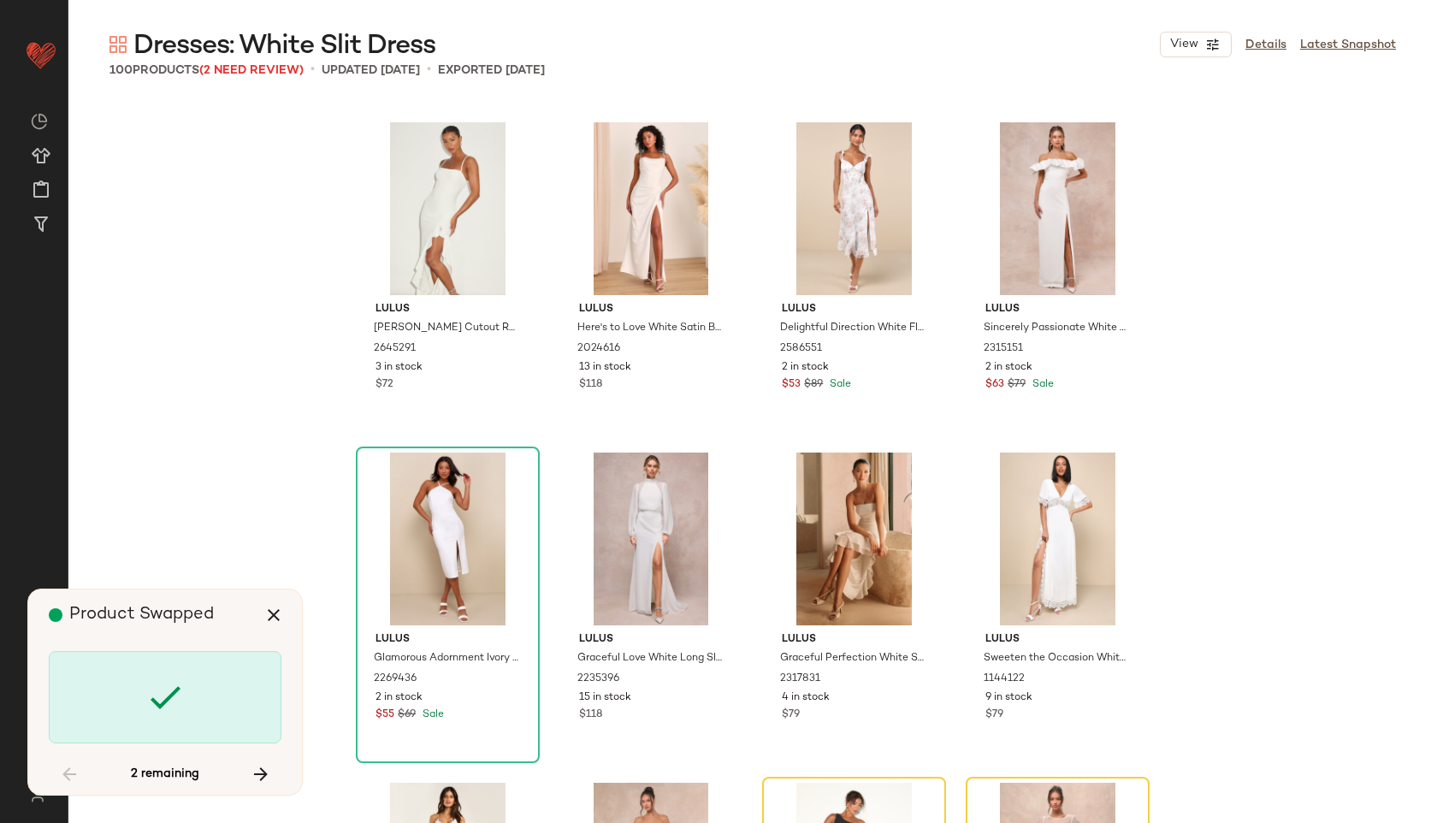
scroll to position [7532, 0]
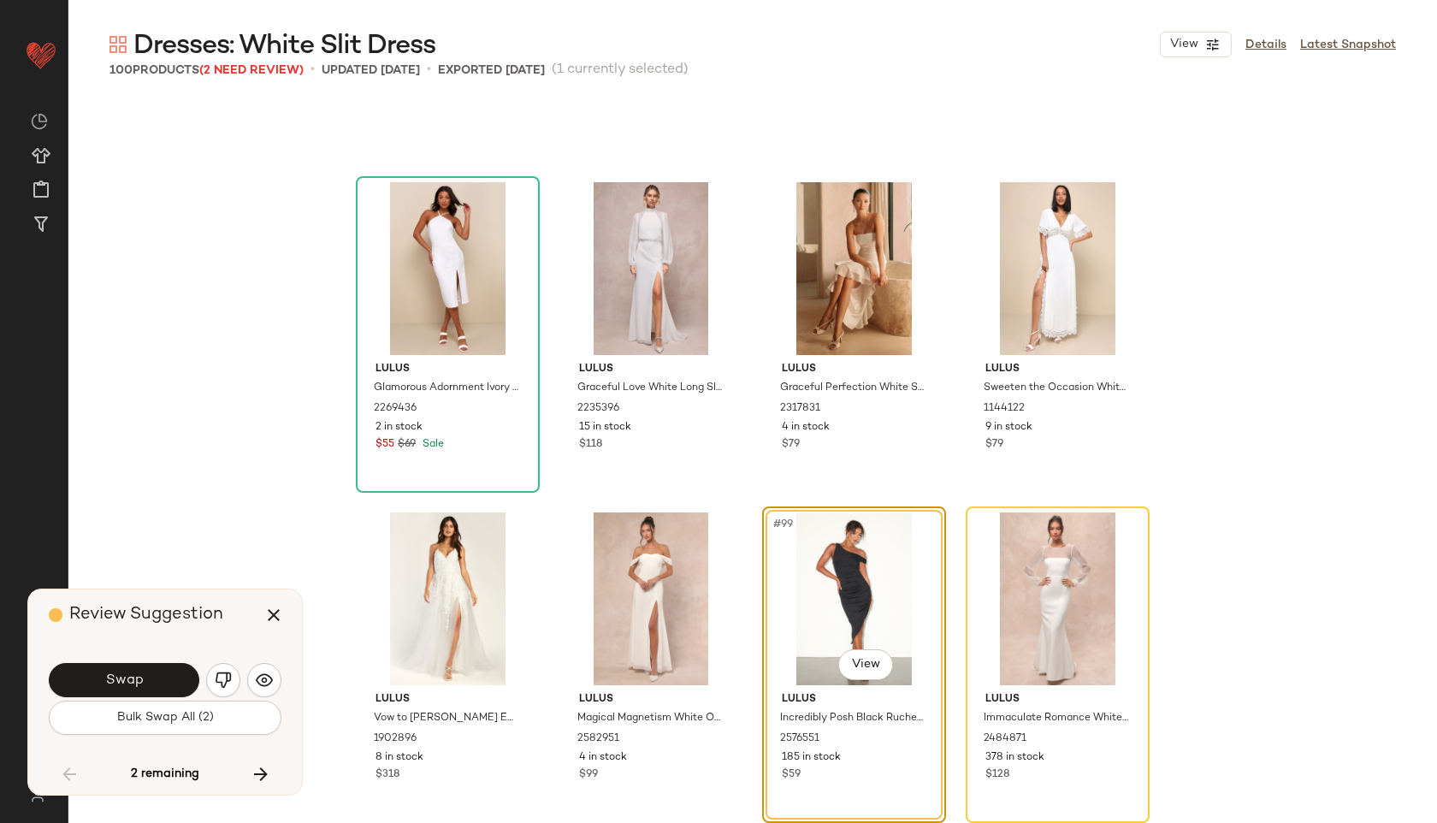
click at [232, 677] on button "button" at bounding box center [223, 680] width 34 height 34
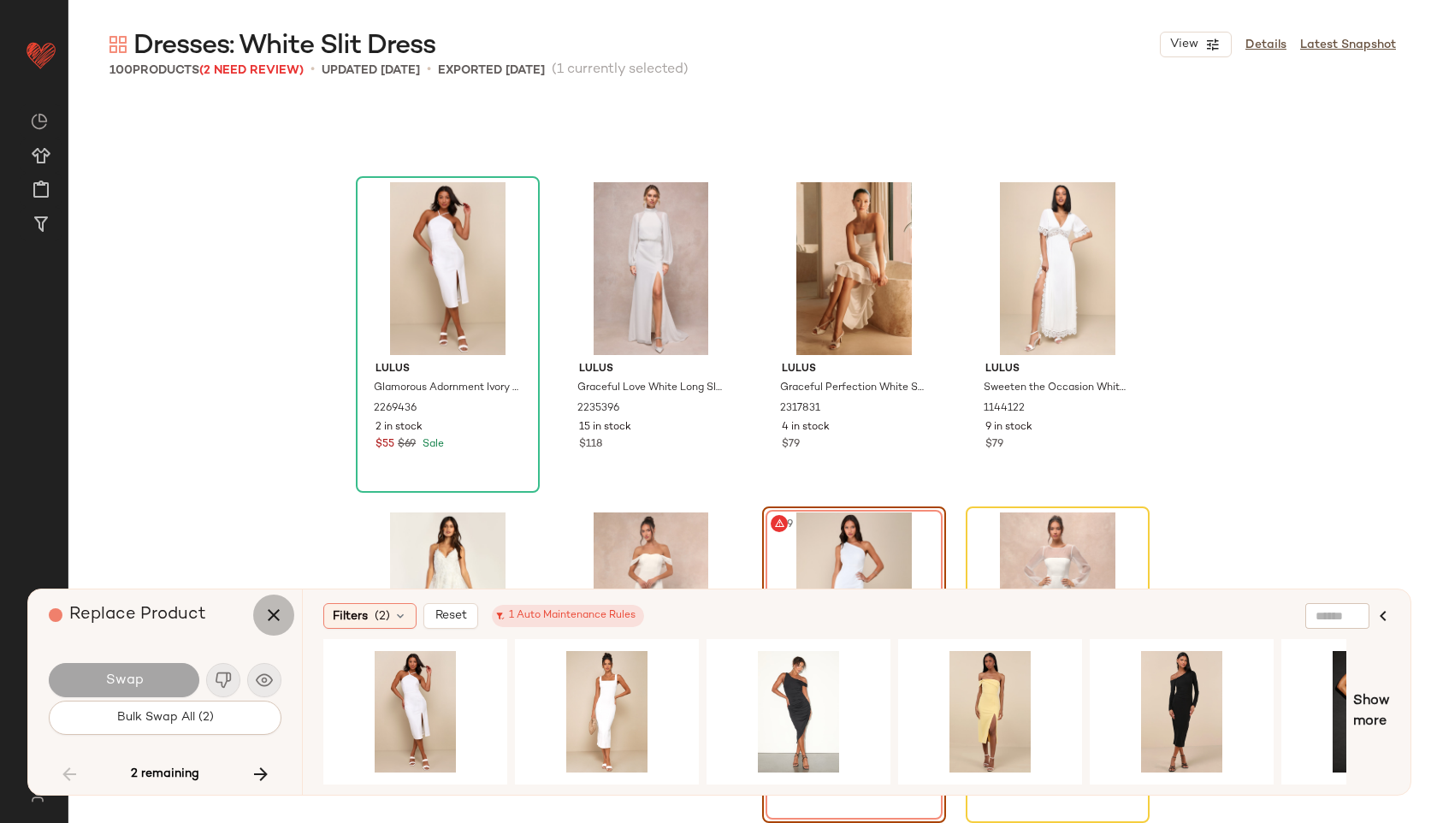
click at [268, 613] on icon "button" at bounding box center [273, 615] width 21 height 21
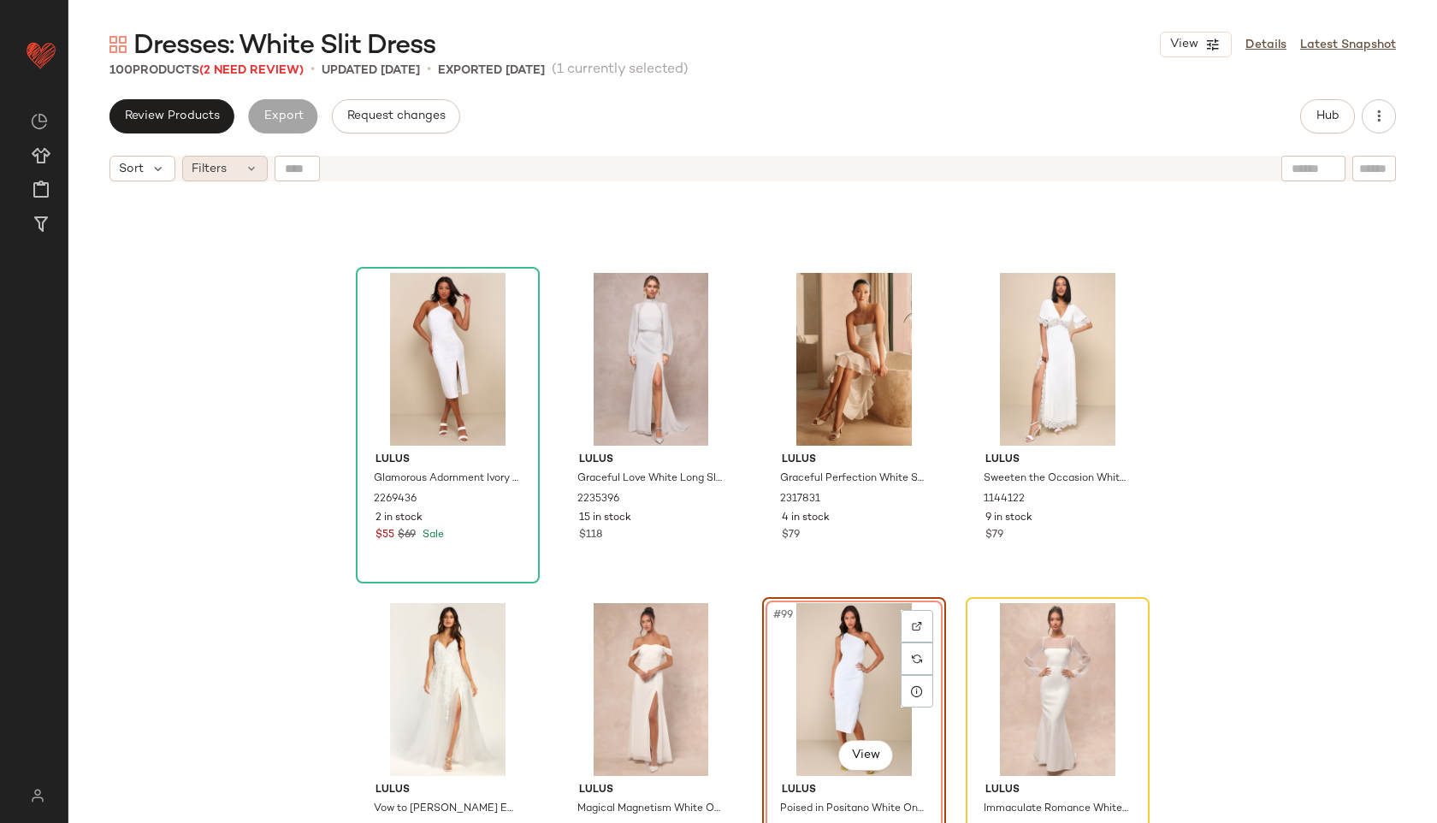
click at [251, 171] on icon at bounding box center [252, 169] width 14 height 14
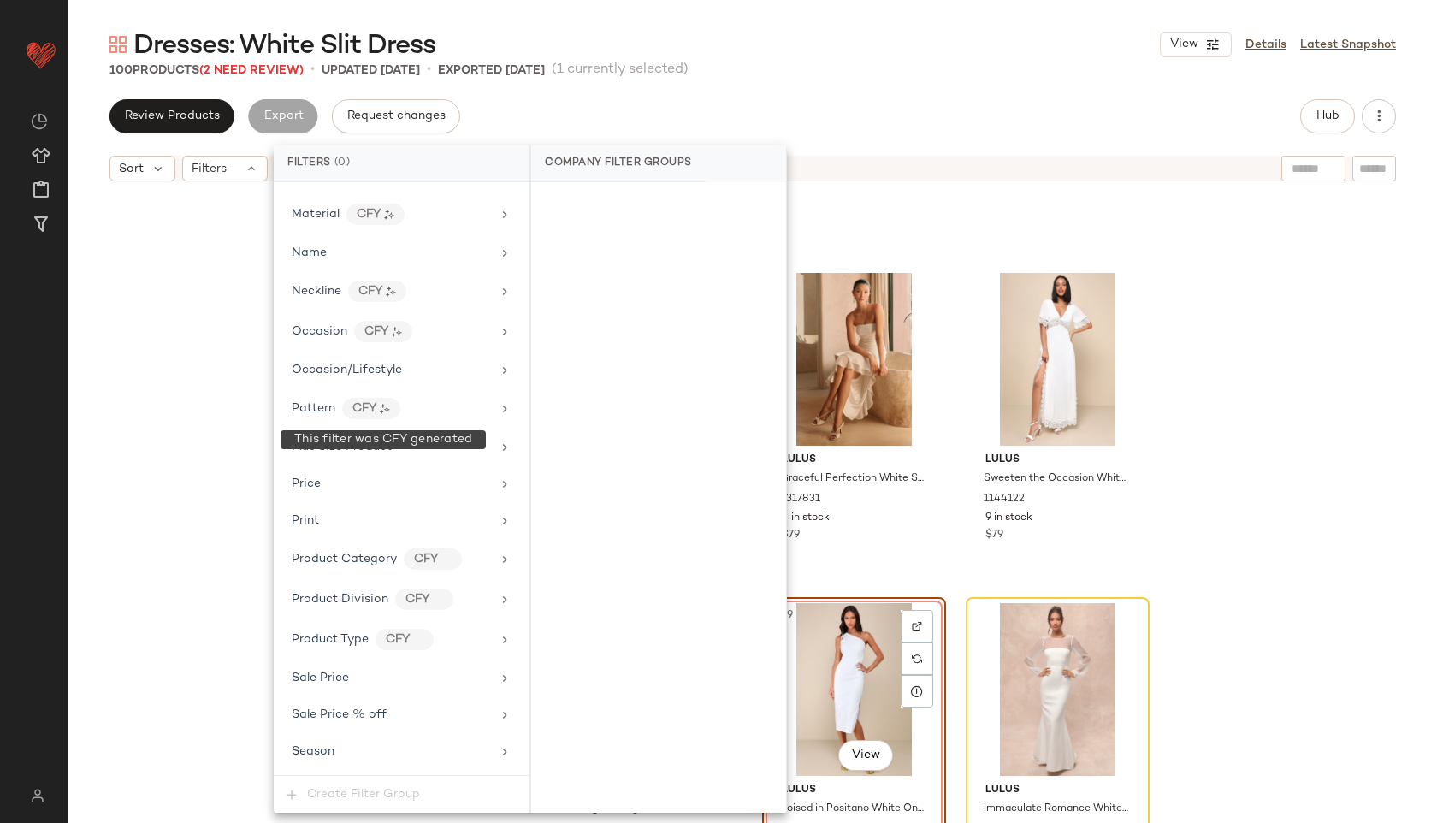
scroll to position [1013, 0]
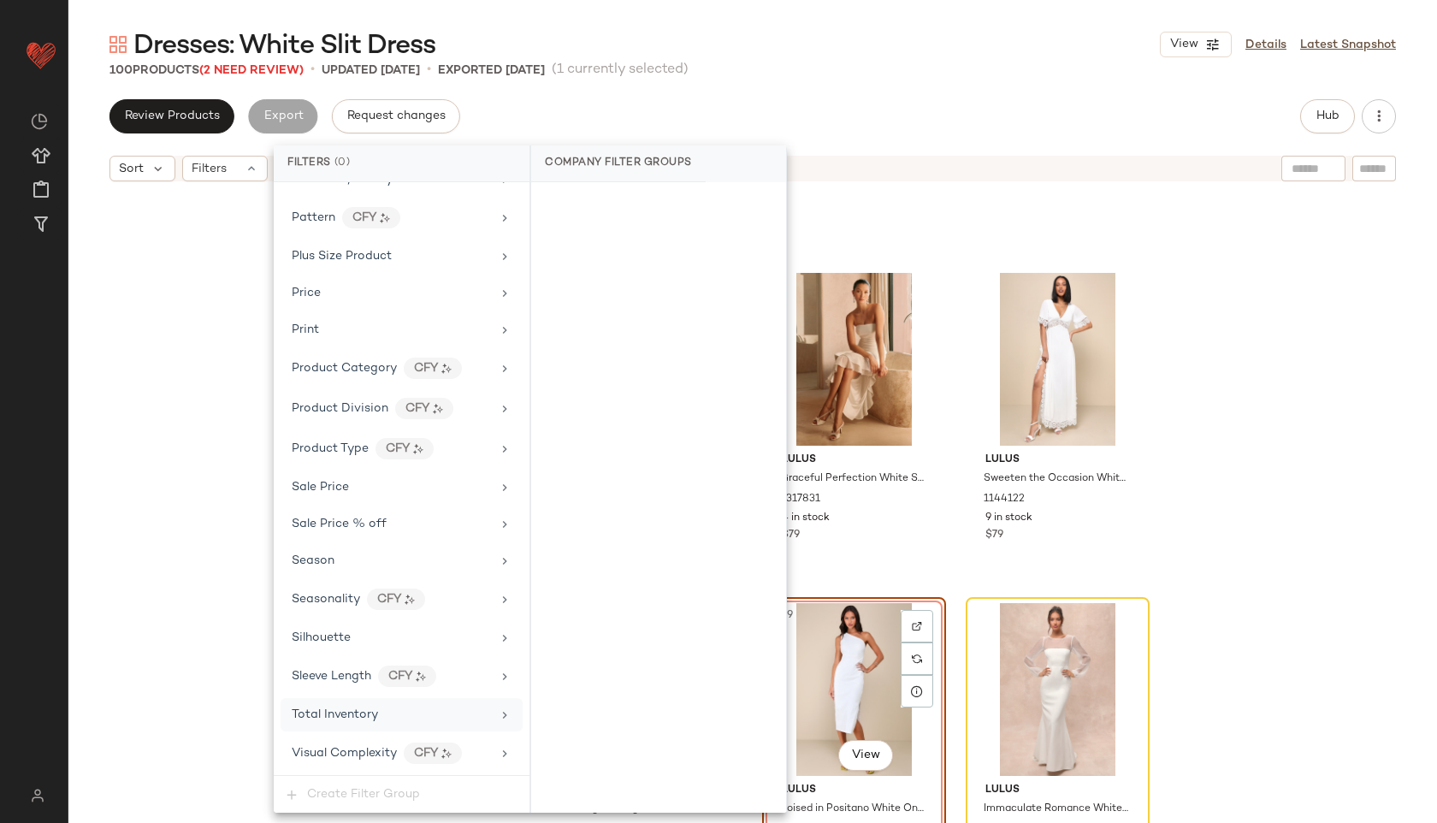
click at [379, 713] on div "Total Inventory" at bounding box center [391, 714] width 199 height 18
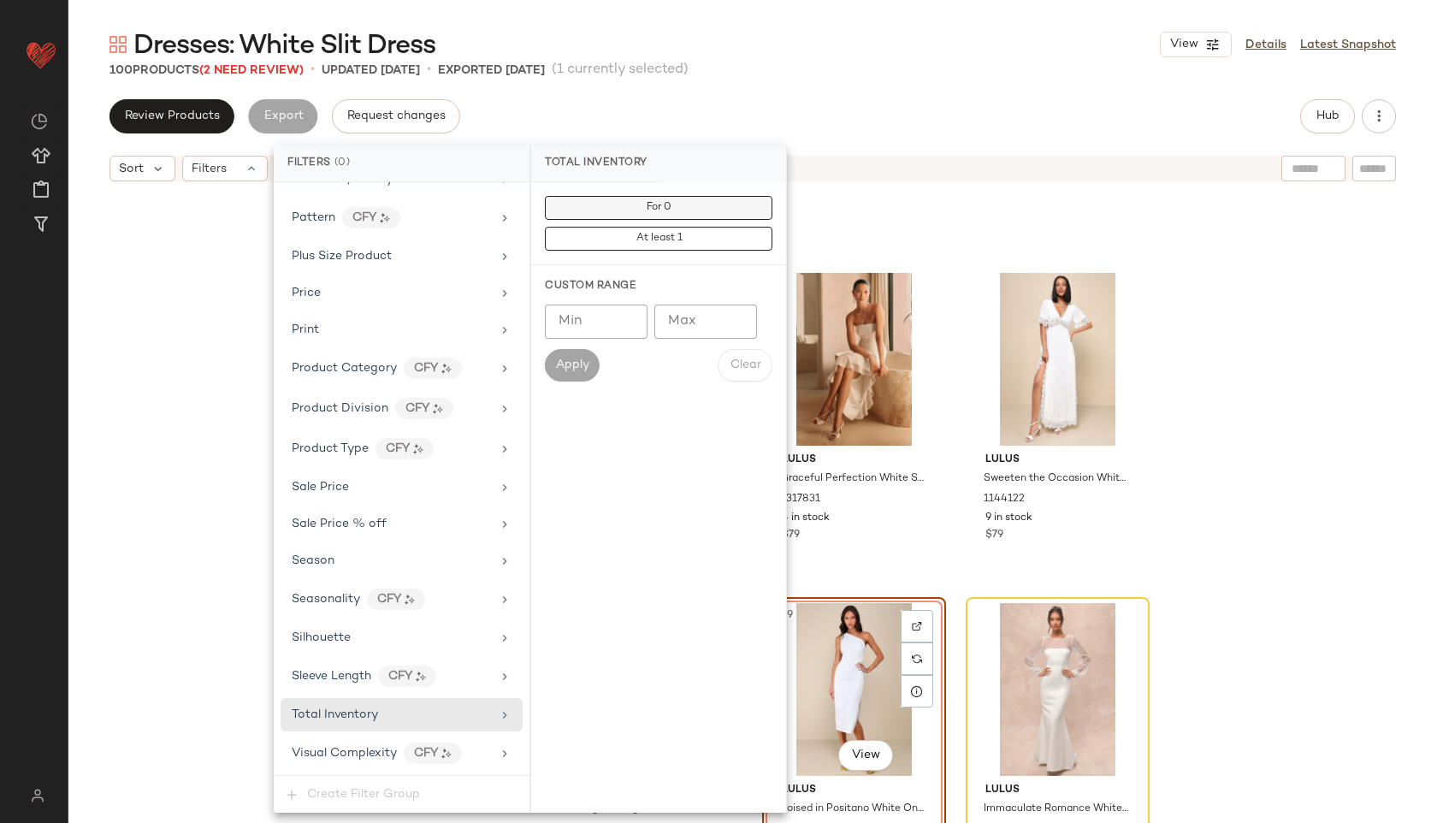
click at [729, 213] on button "For 0" at bounding box center [658, 208] width 227 height 24
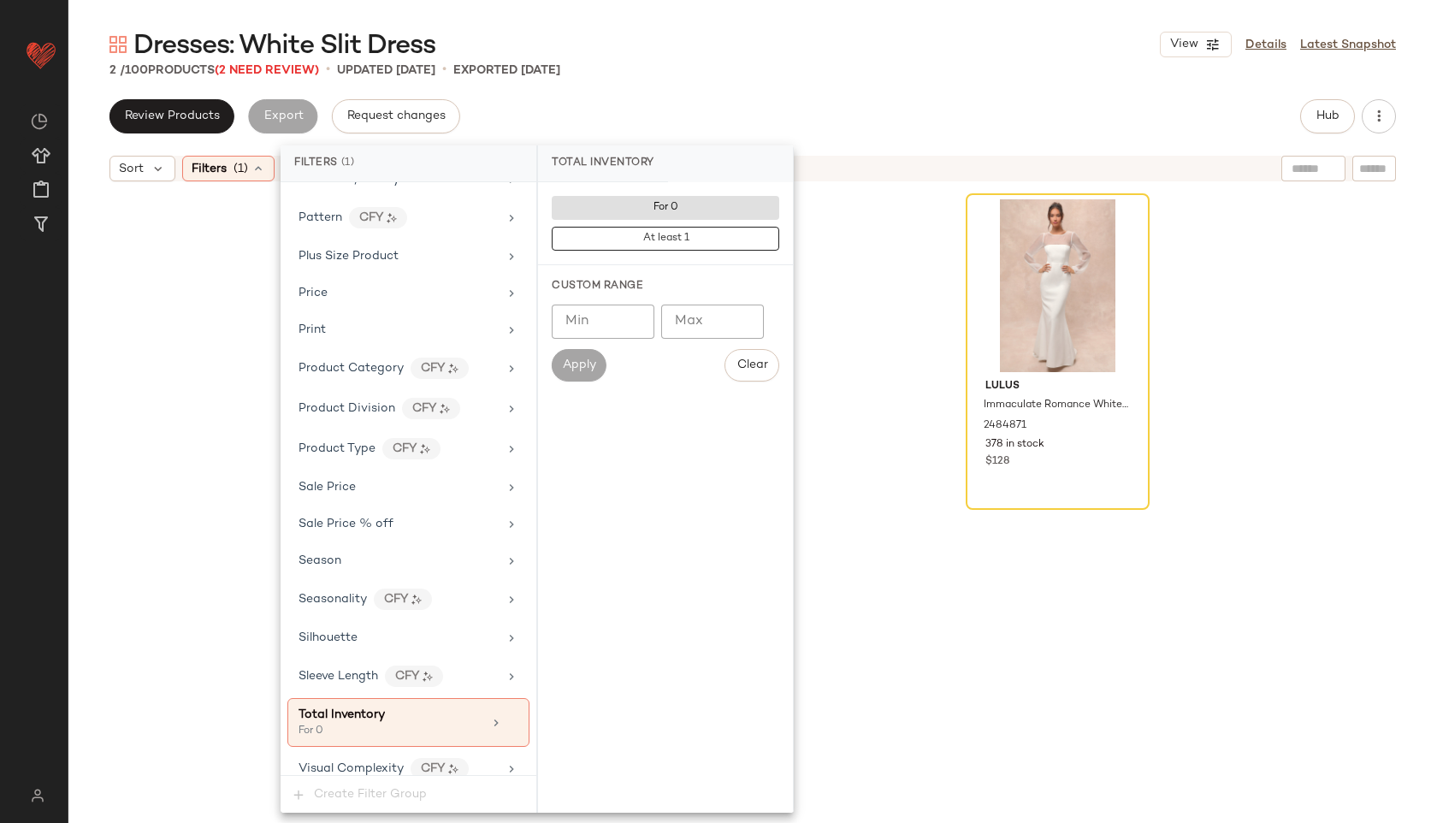
click at [845, 63] on div "2 / 100 Products (2 Need Review) • updated Sep 18th • Exported Sep 18th" at bounding box center [752, 70] width 1368 height 17
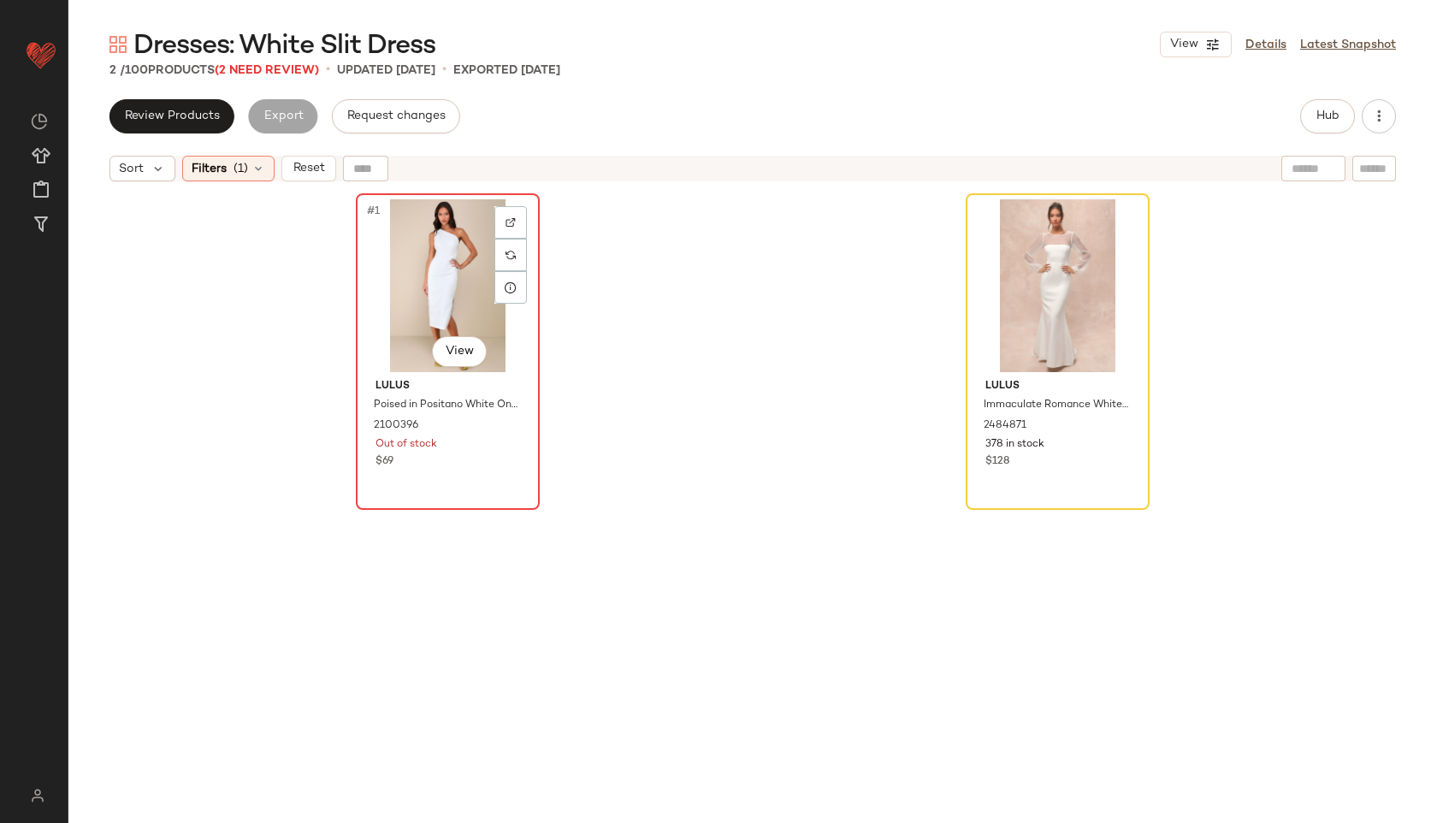
click at [416, 317] on div "#1 View" at bounding box center [448, 285] width 172 height 173
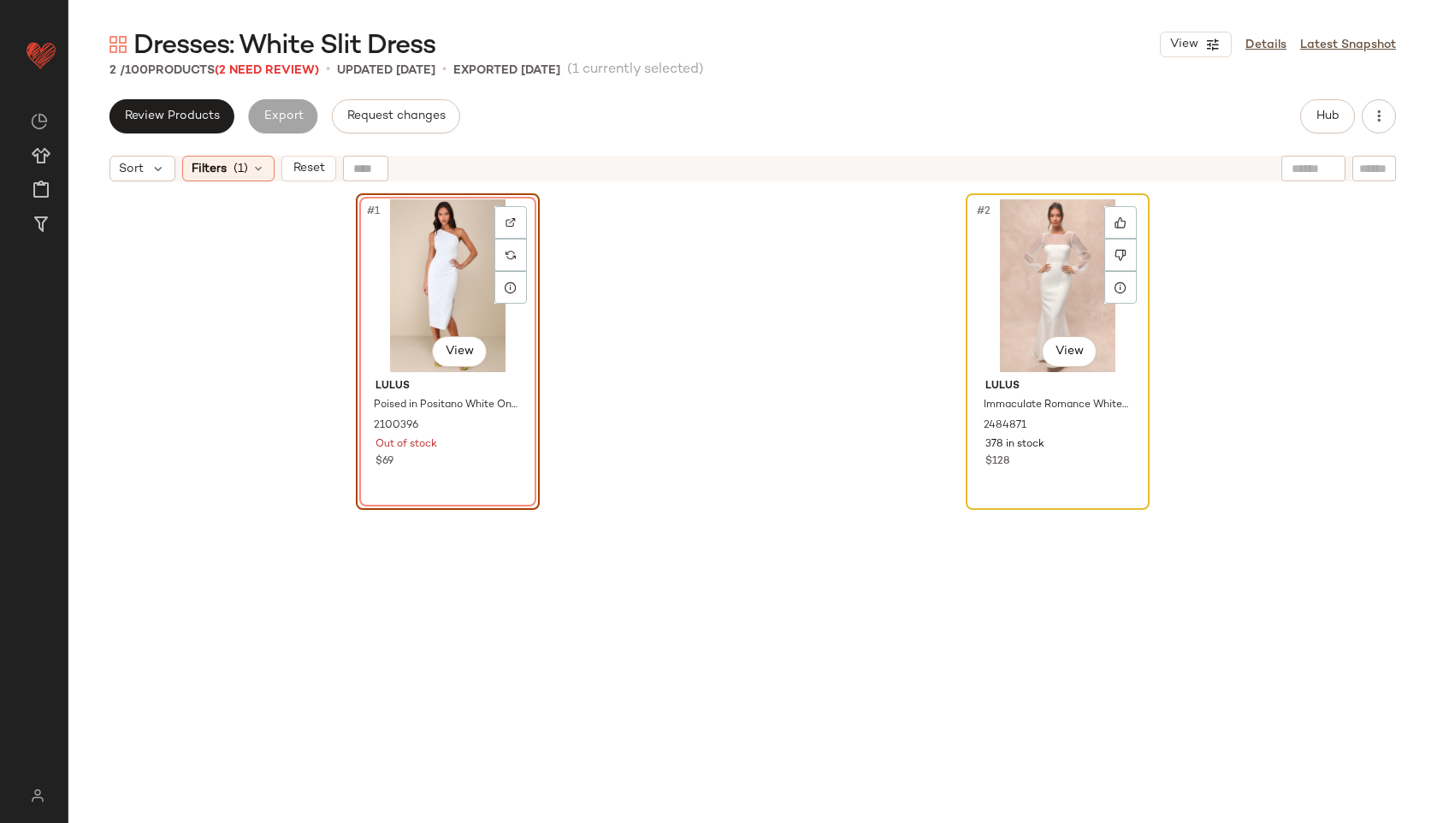
click at [1056, 277] on div "#2 View" at bounding box center [1057, 285] width 172 height 173
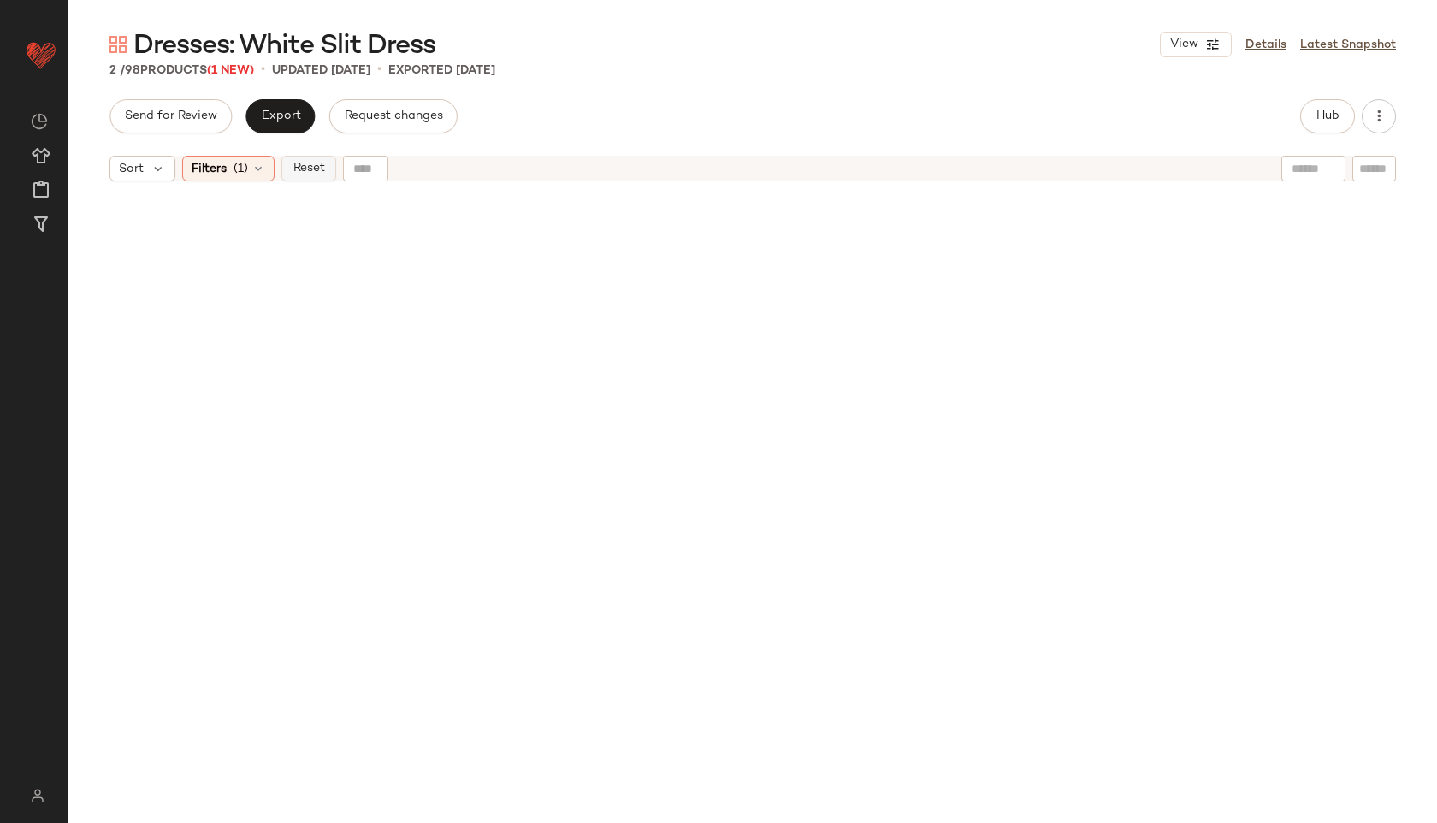
click at [308, 163] on span "Reset" at bounding box center [308, 169] width 32 height 14
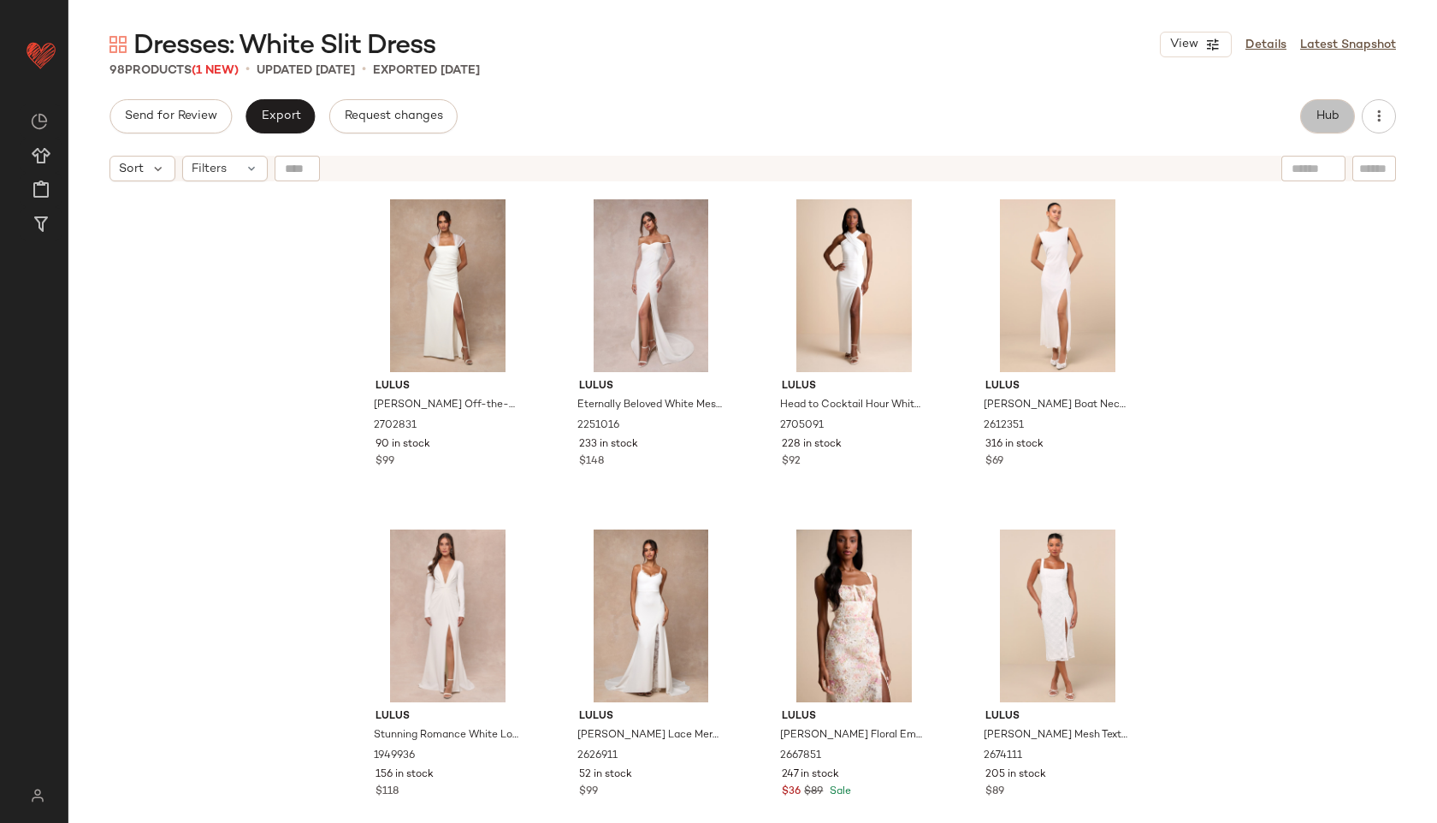
click at [1324, 115] on span "Hub" at bounding box center [1327, 116] width 24 height 14
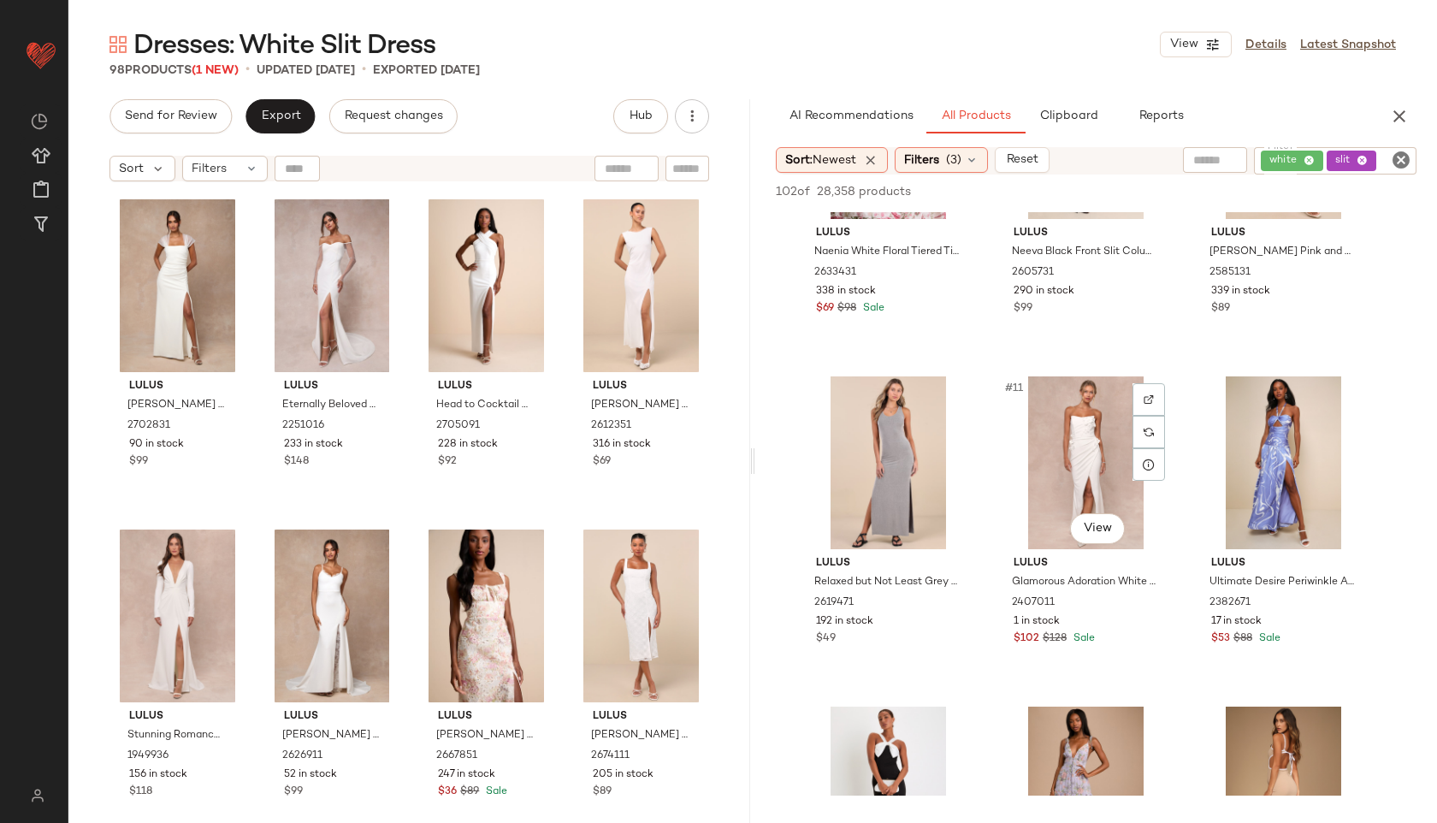
scroll to position [864, 0]
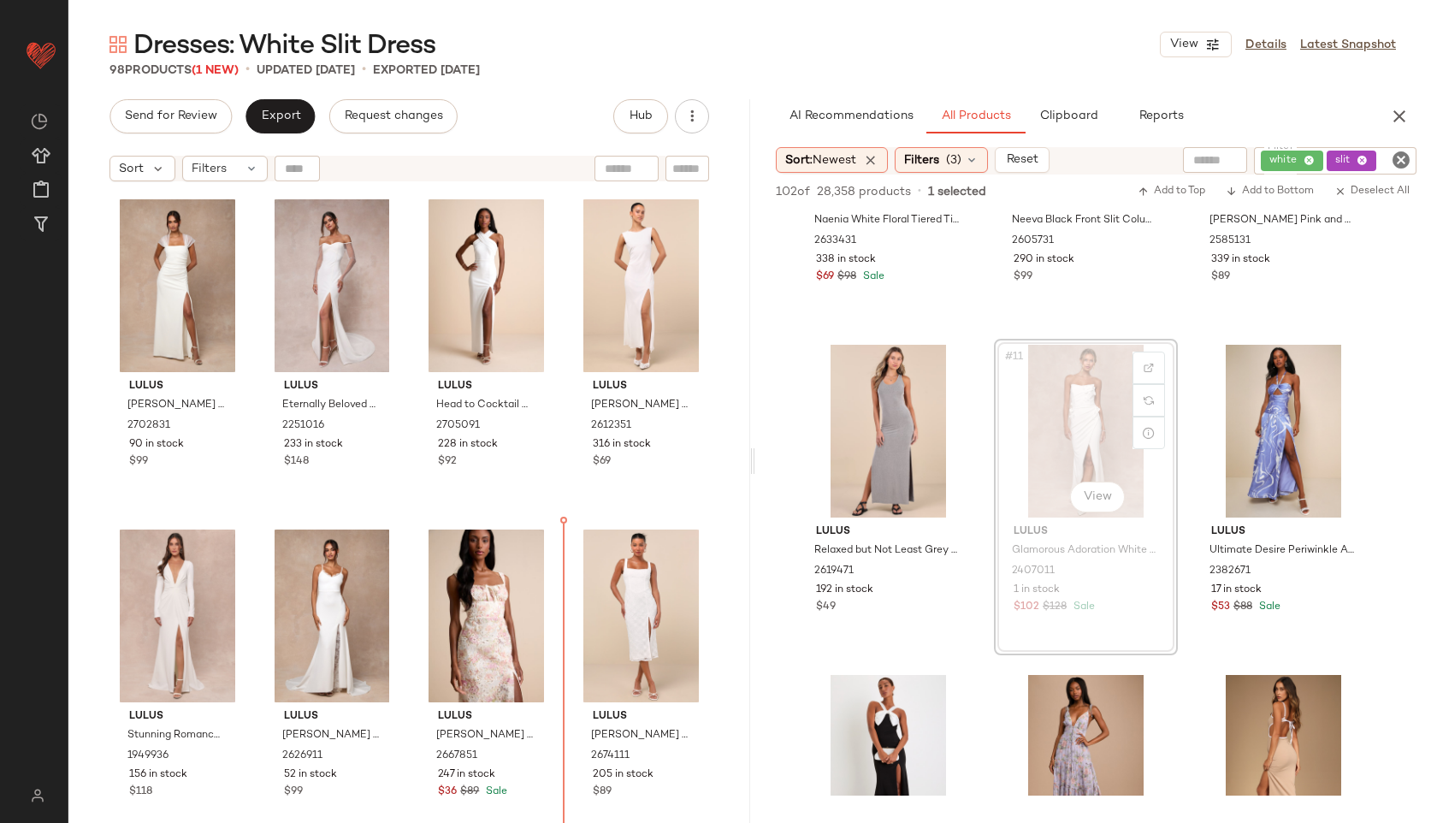
drag, startPoint x: 1065, startPoint y: 443, endPoint x: 1051, endPoint y: 447, distance: 14.3
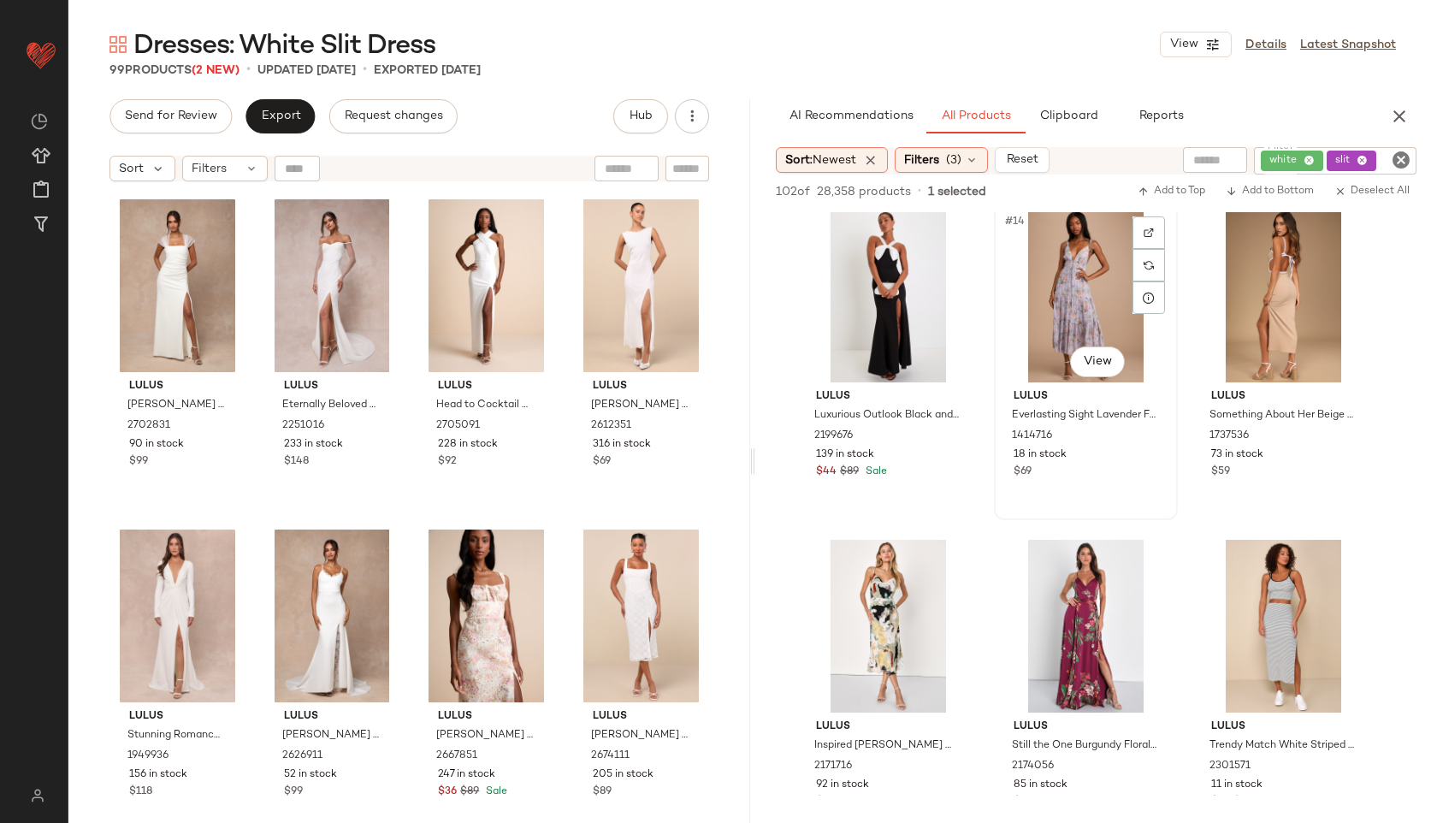
scroll to position [1236, 0]
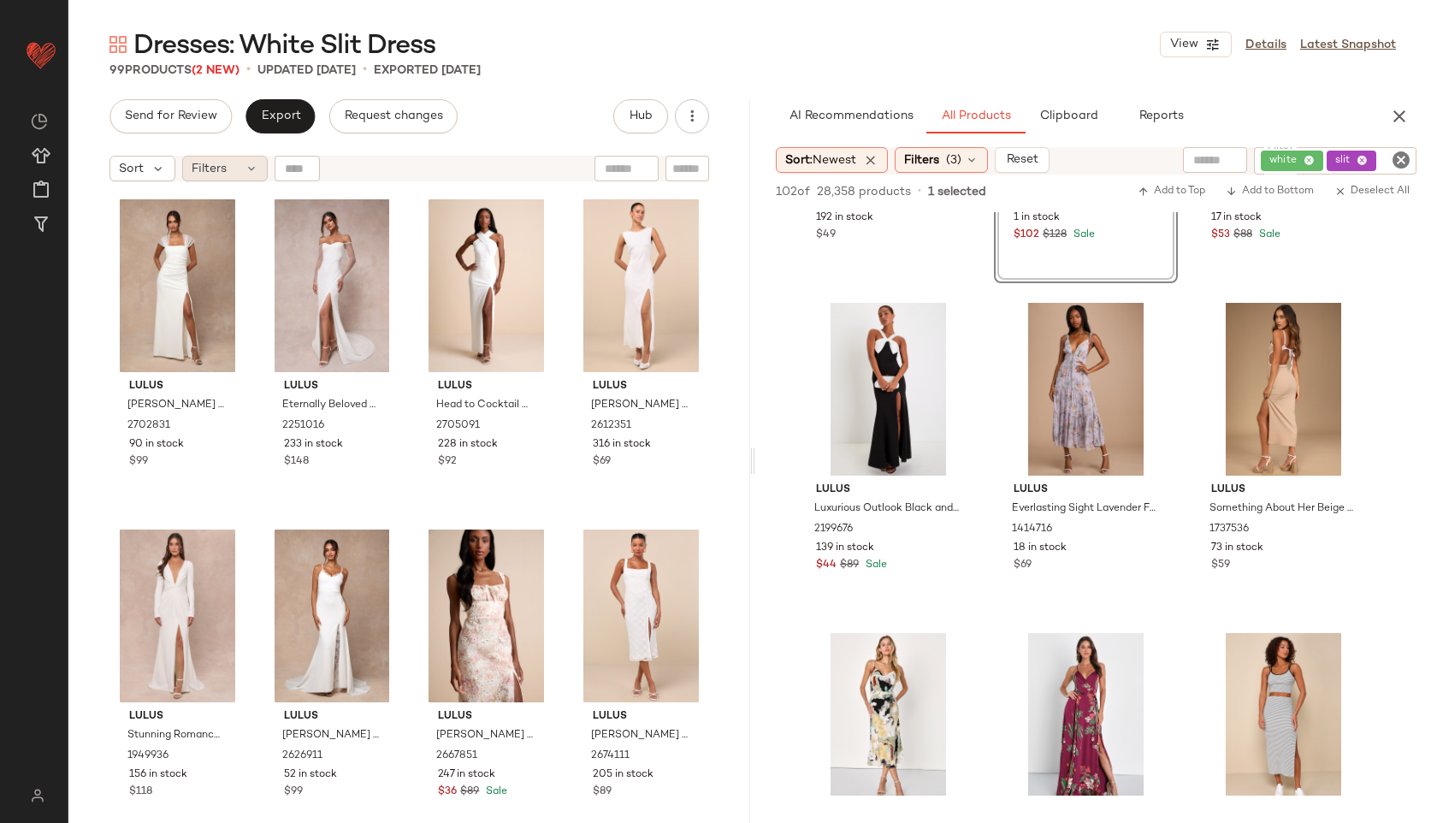
click at [241, 167] on div "Filters" at bounding box center [225, 169] width 86 height 26
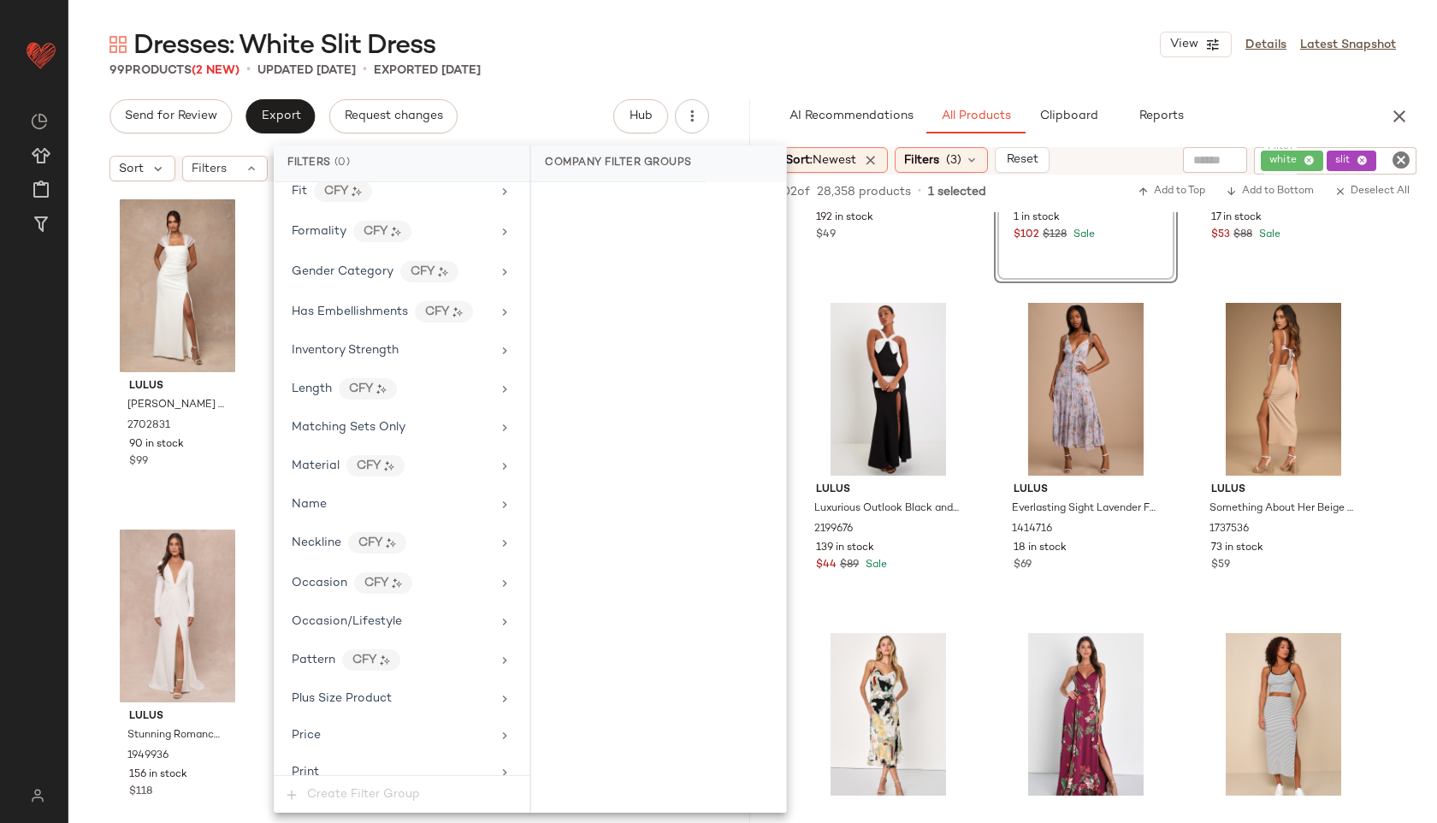
scroll to position [1013, 0]
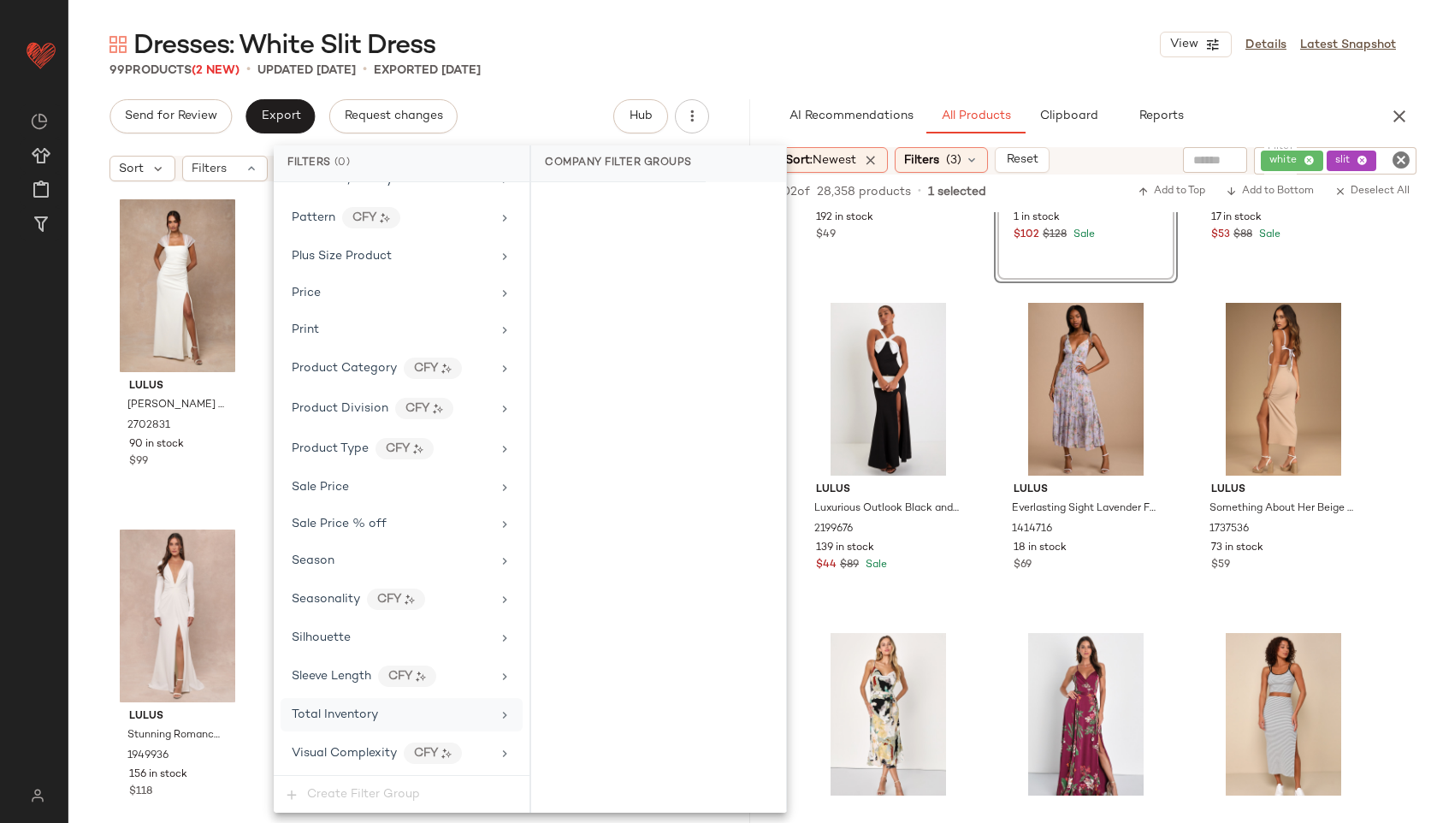
click at [331, 719] on span "Total Inventory" at bounding box center [335, 714] width 86 height 13
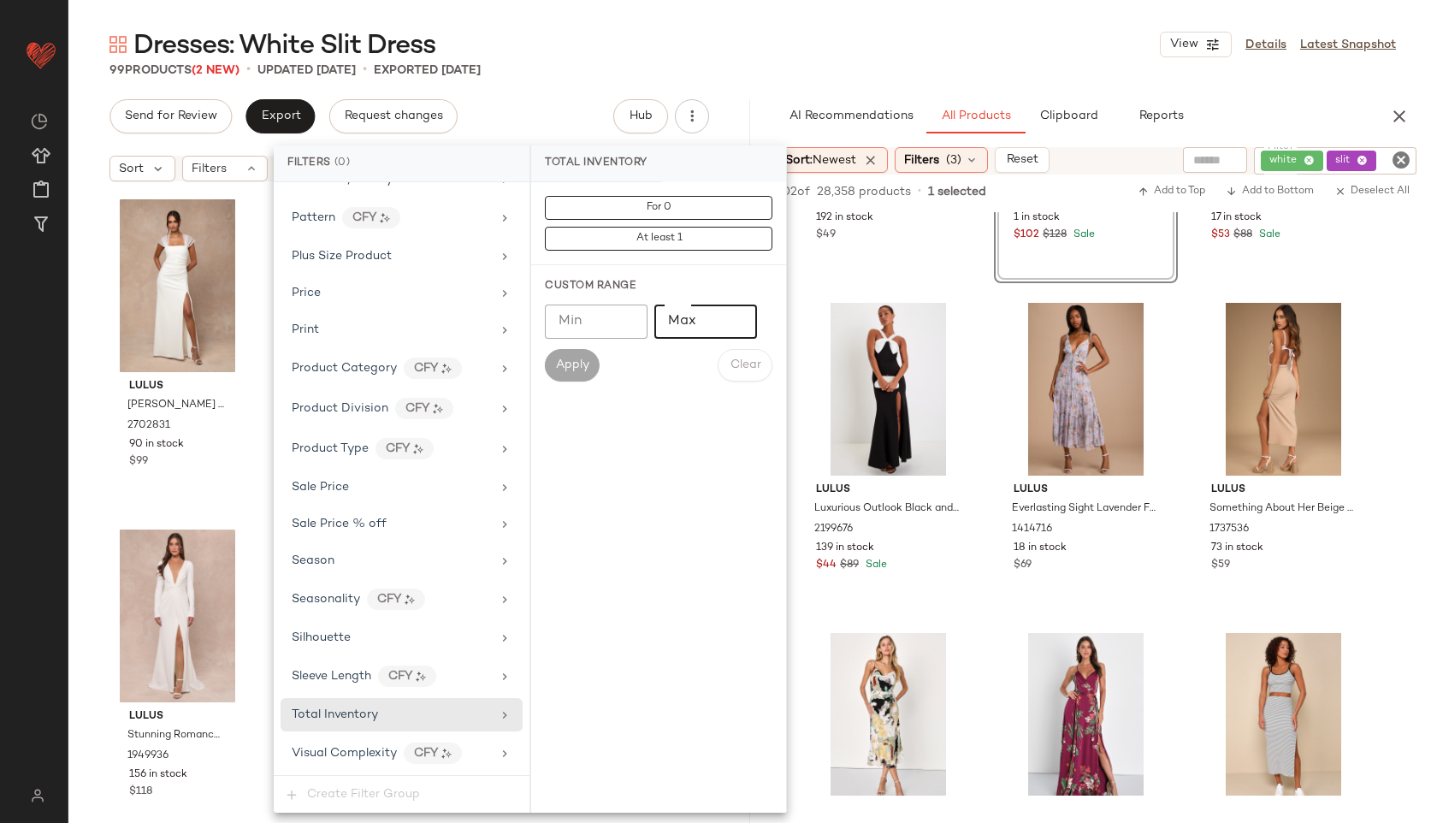
click at [694, 327] on input "Max" at bounding box center [705, 321] width 103 height 34
type input "**"
click at [568, 360] on span "Apply" at bounding box center [572, 365] width 34 height 14
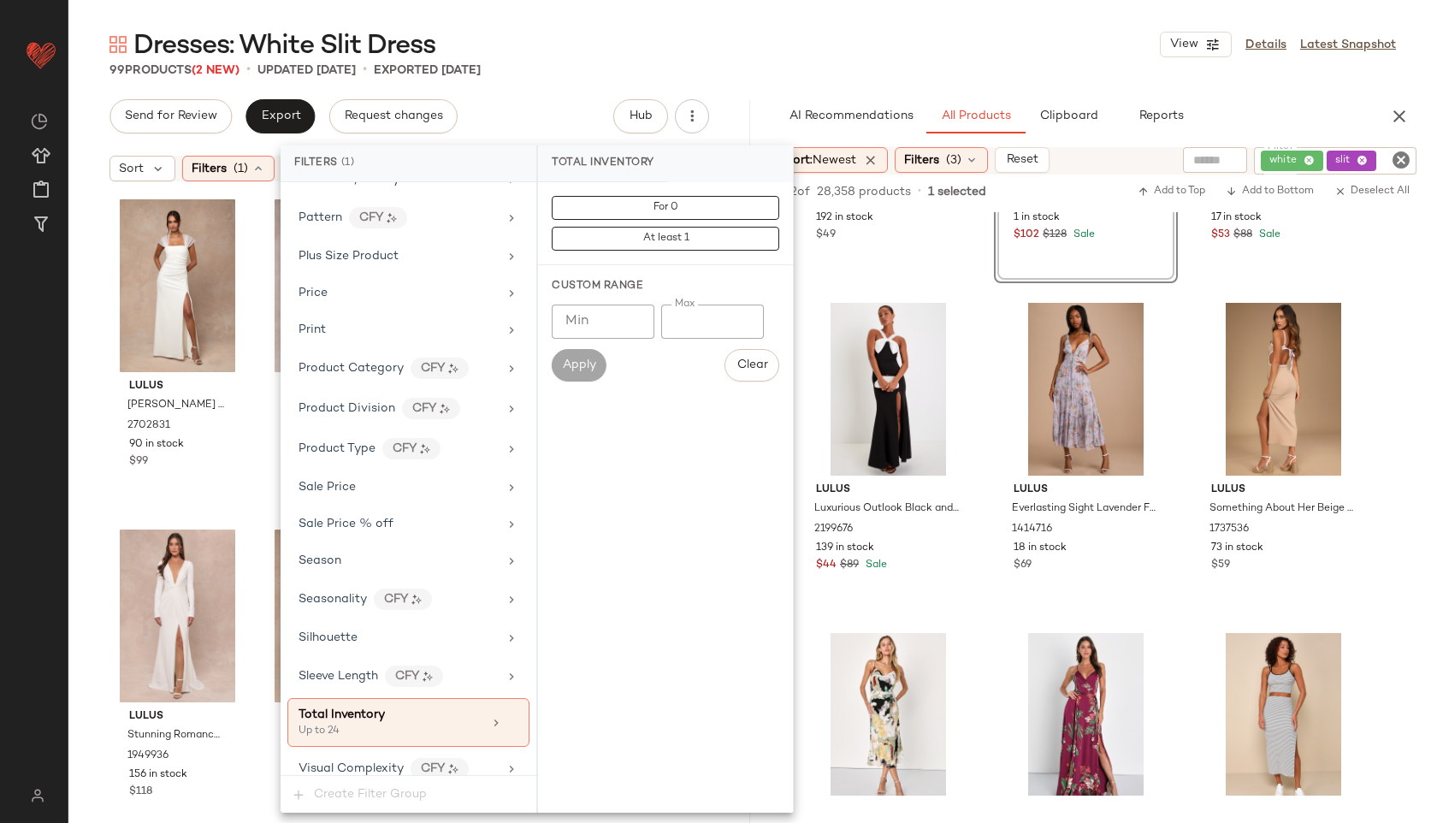
click at [743, 50] on div "Dresses: White Slit Dress View Details Latest Snapshot" at bounding box center [752, 44] width 1368 height 34
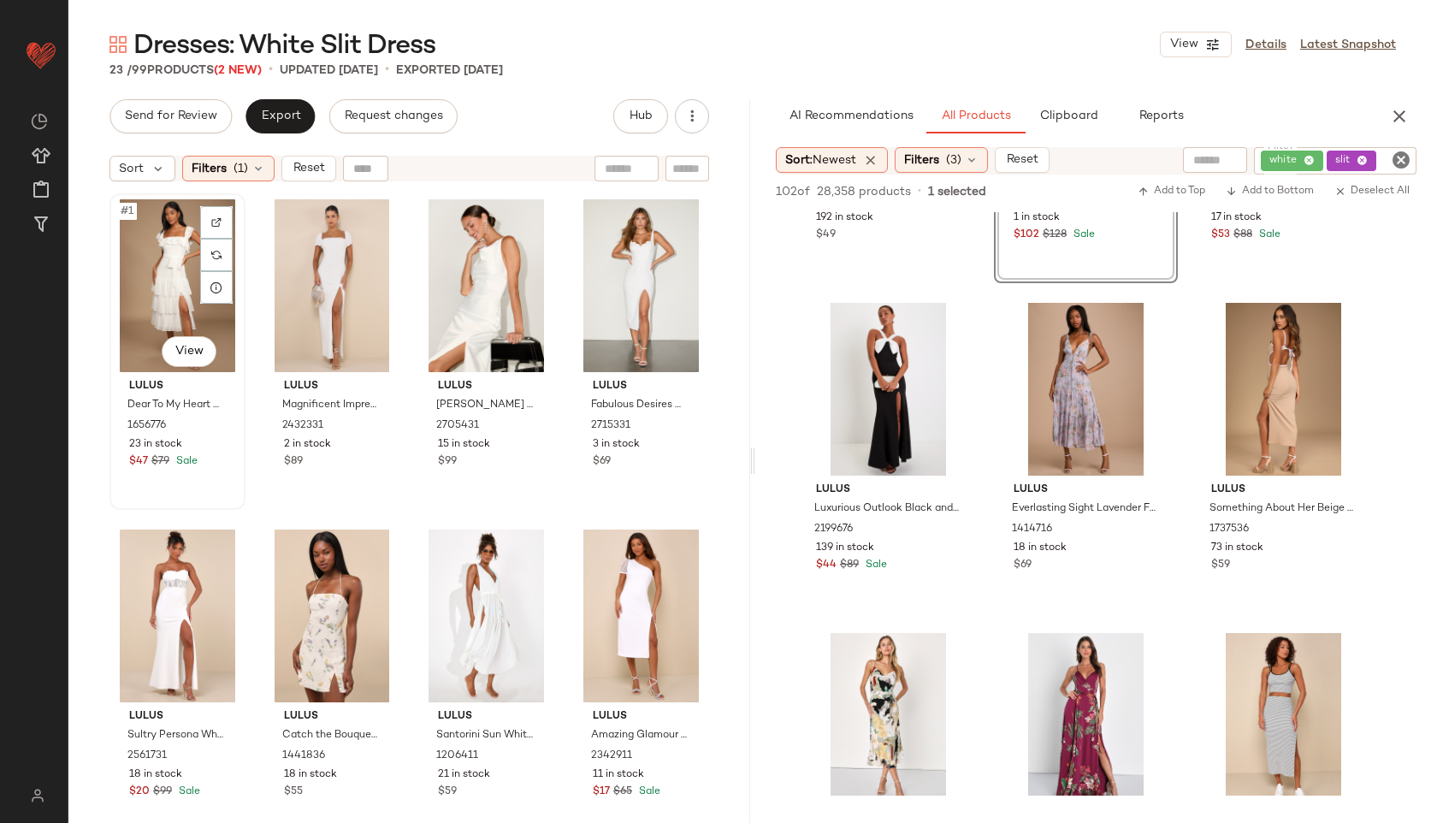
click at [168, 271] on div "#1 View" at bounding box center [177, 285] width 124 height 173
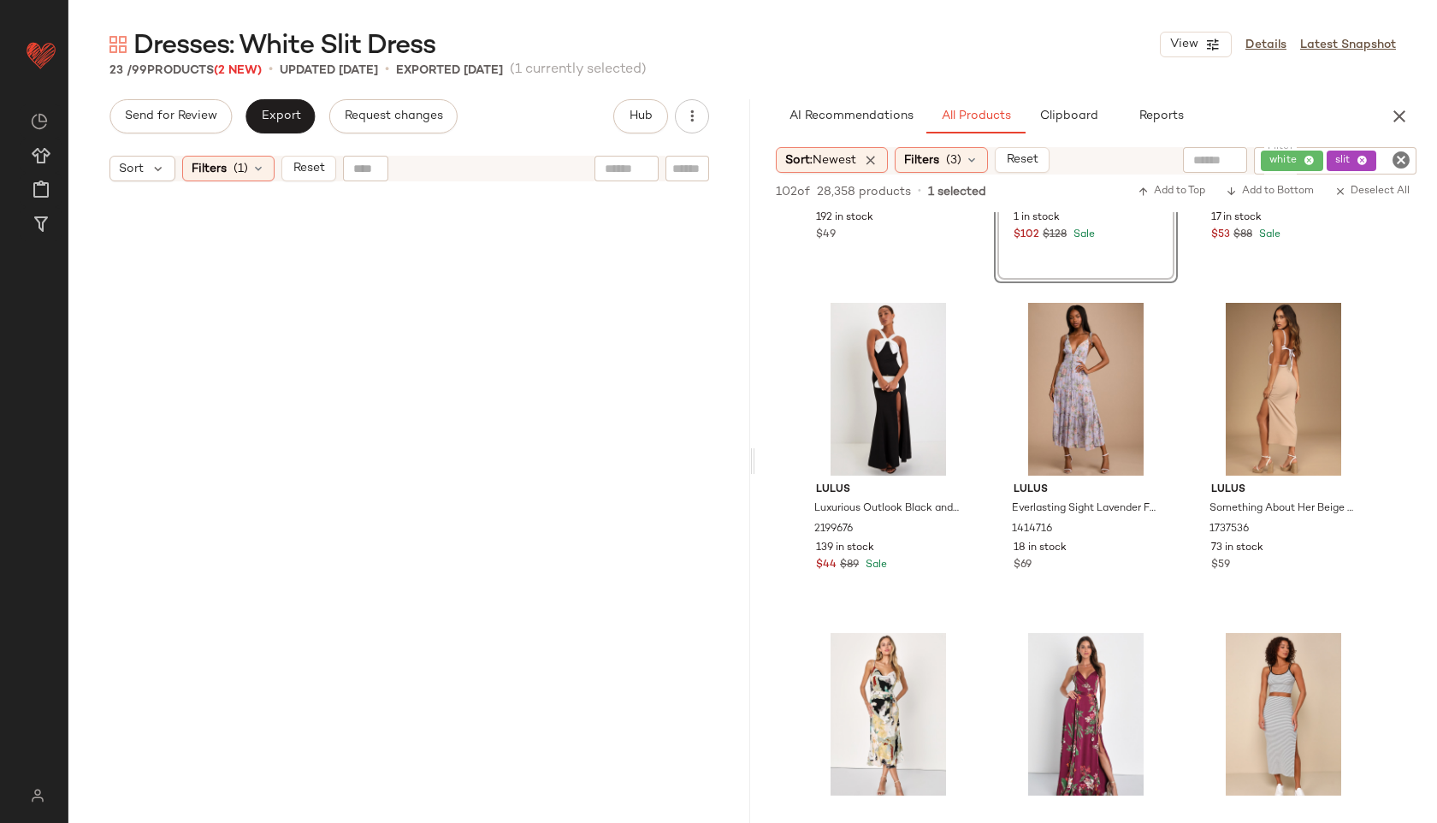
scroll to position [1308, 0]
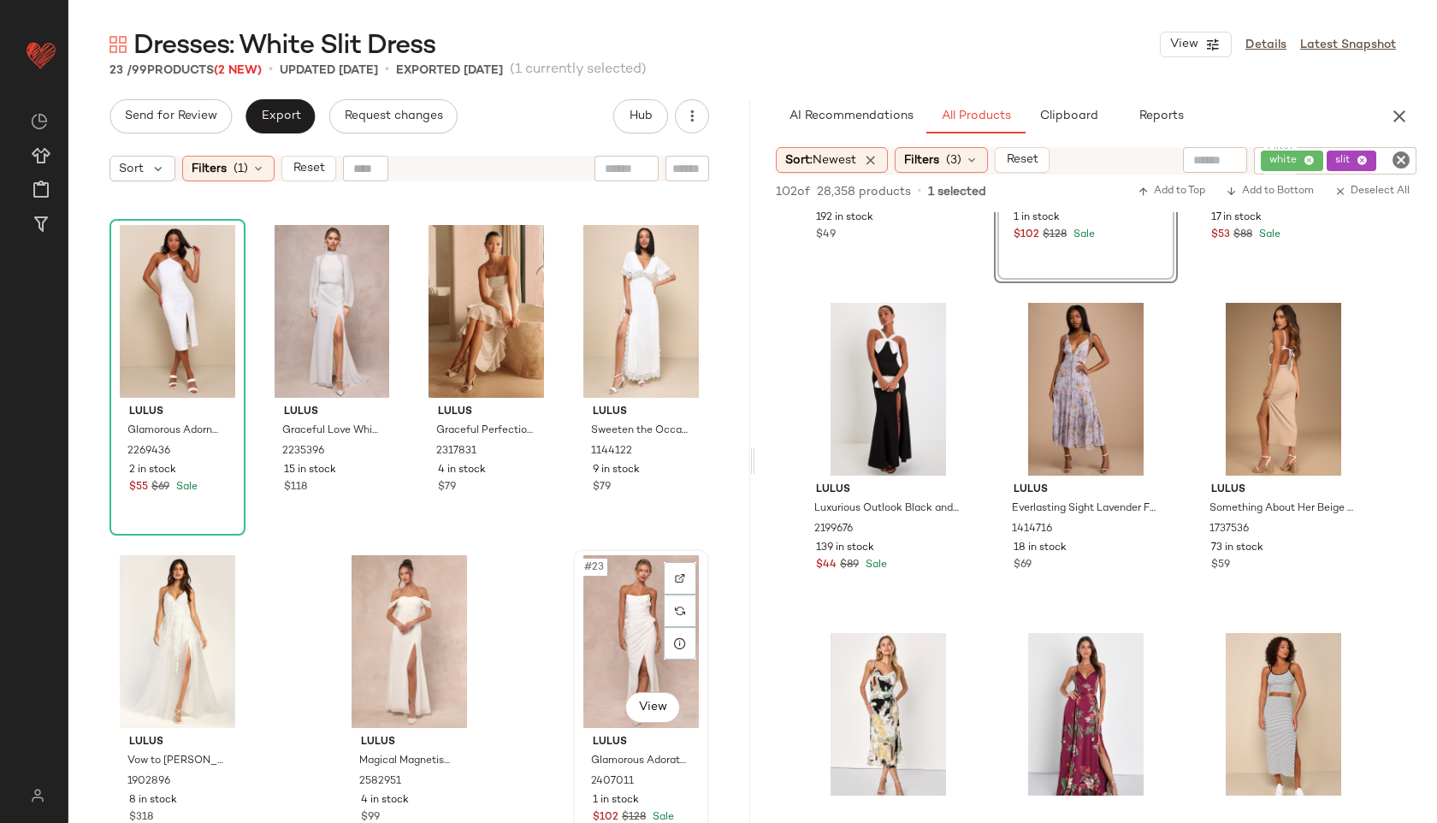
click at [598, 594] on div "#23 View" at bounding box center [641, 641] width 124 height 173
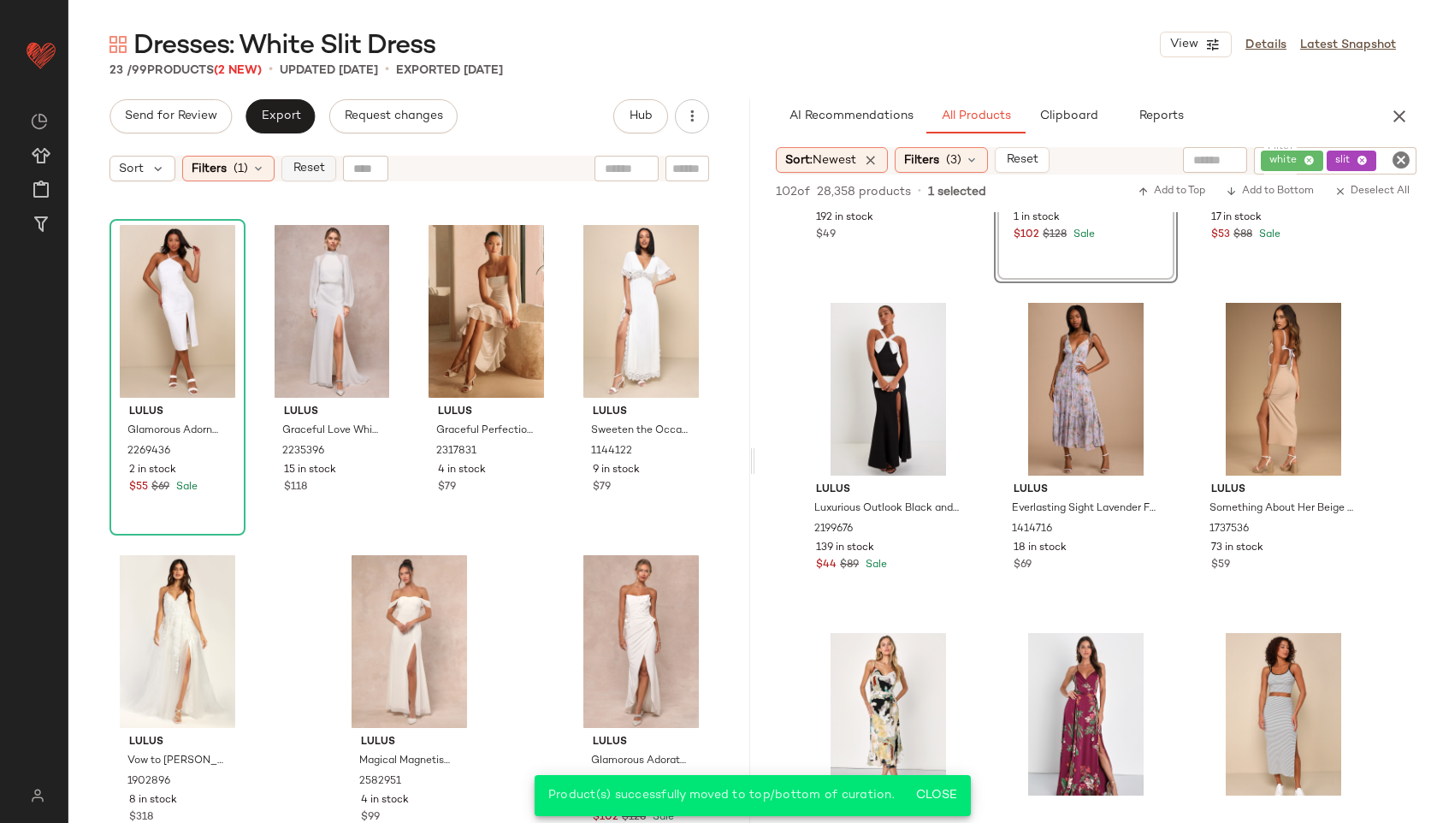
click at [304, 164] on span "Reset" at bounding box center [308, 169] width 32 height 14
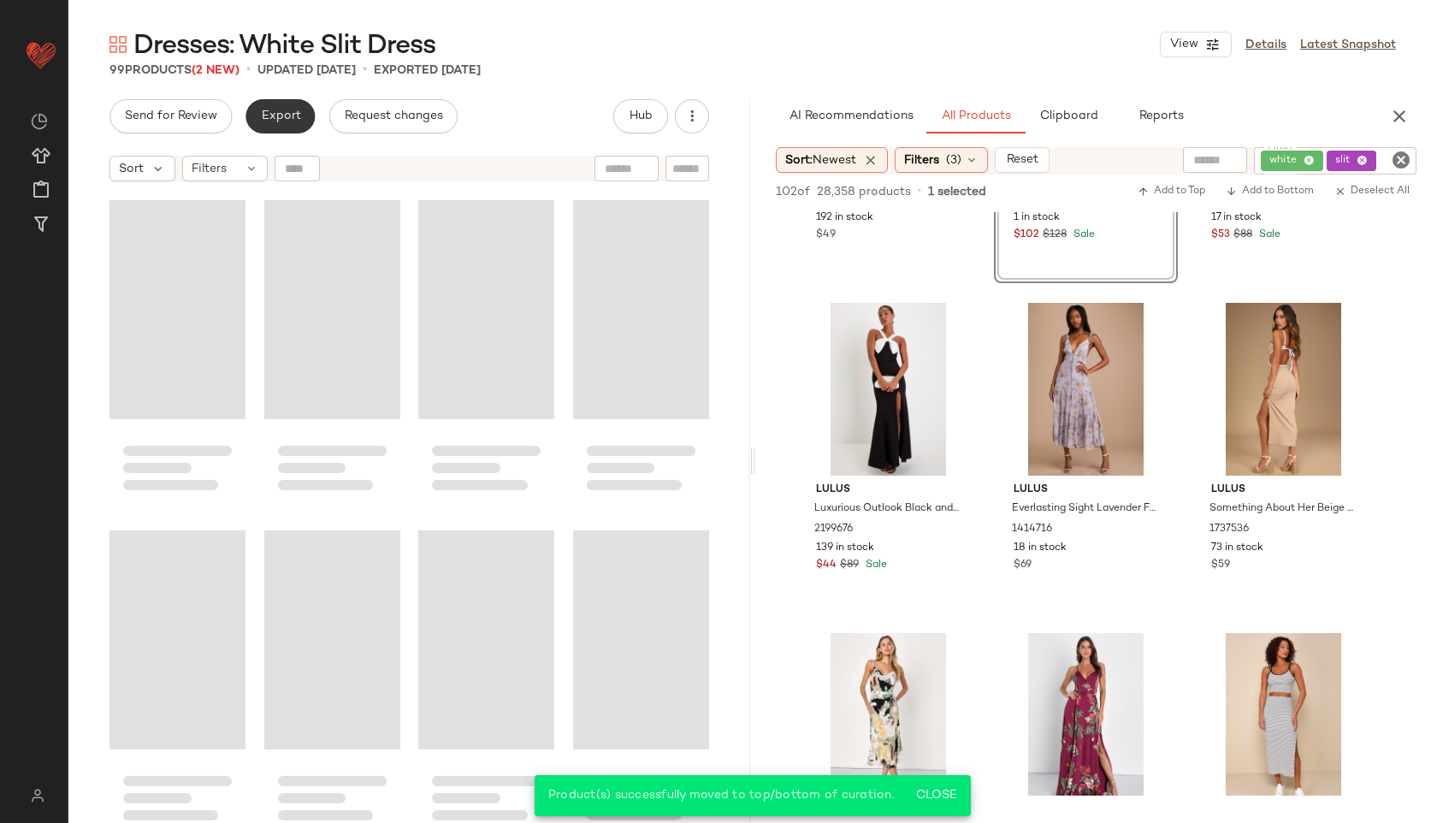
click at [280, 103] on button "Export" at bounding box center [279, 116] width 69 height 34
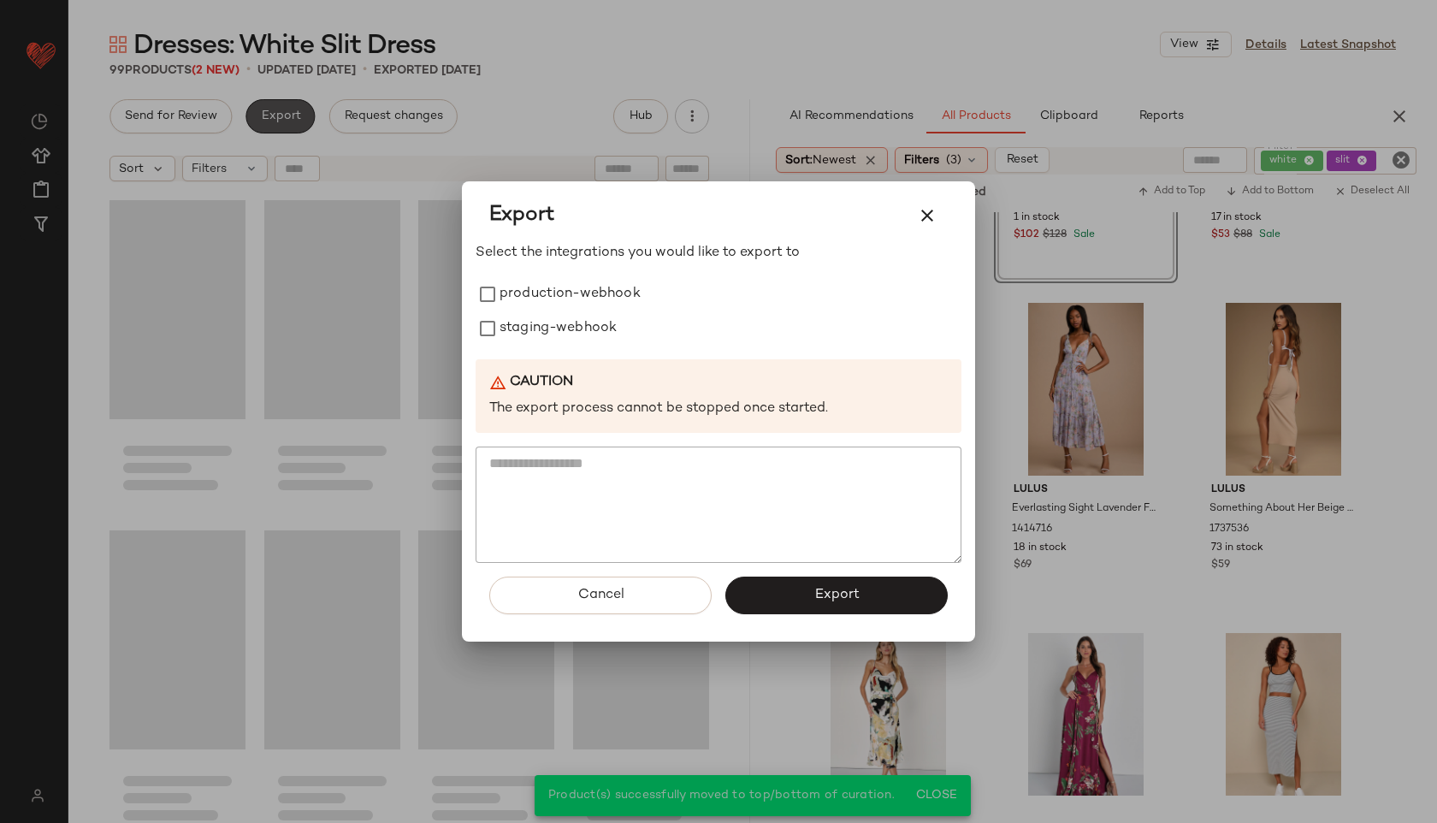
scroll to position [7580, 0]
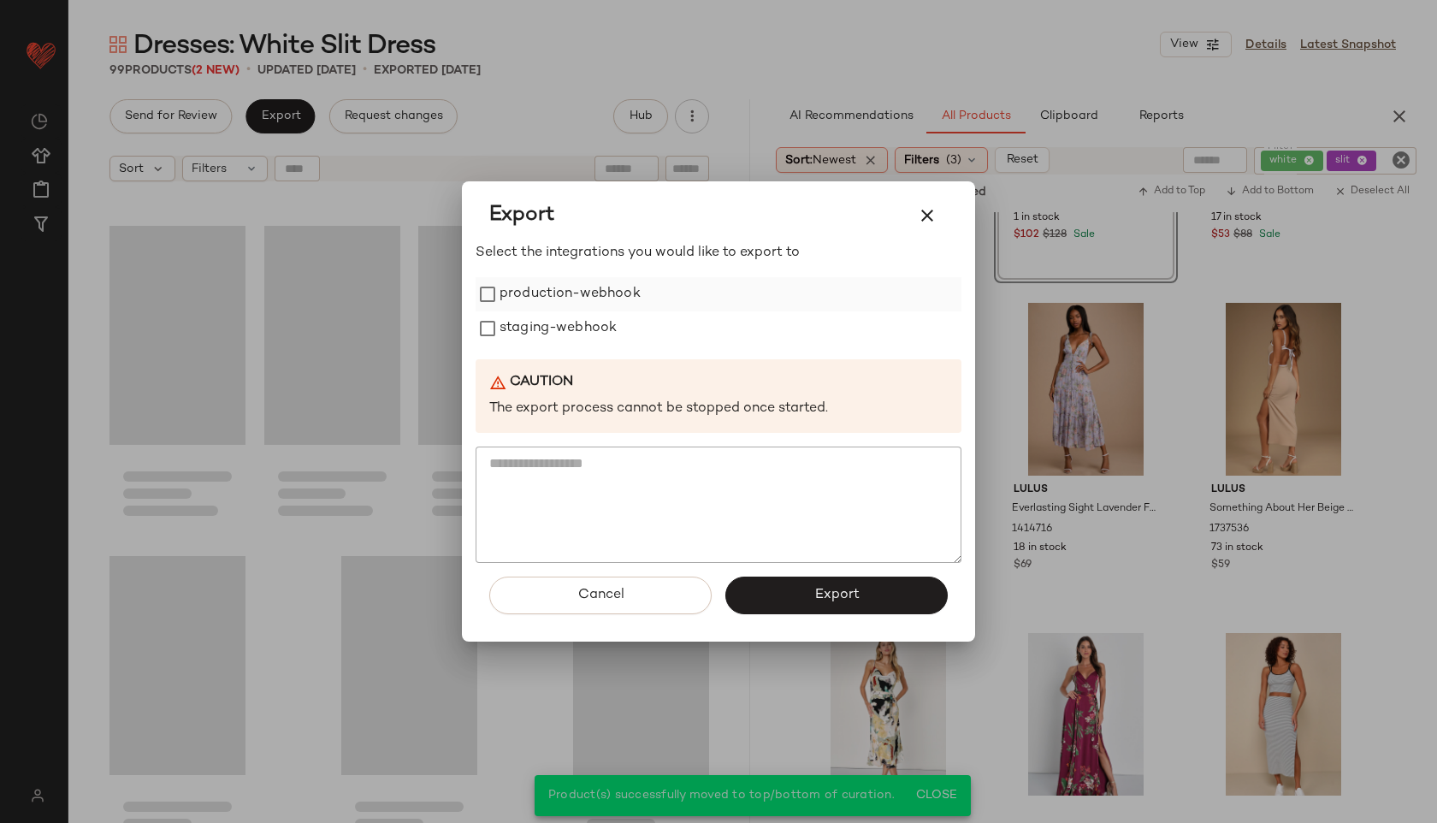
click at [560, 304] on label "production-webhook" at bounding box center [569, 294] width 141 height 34
click at [563, 336] on label "staging-webhook" at bounding box center [557, 328] width 117 height 34
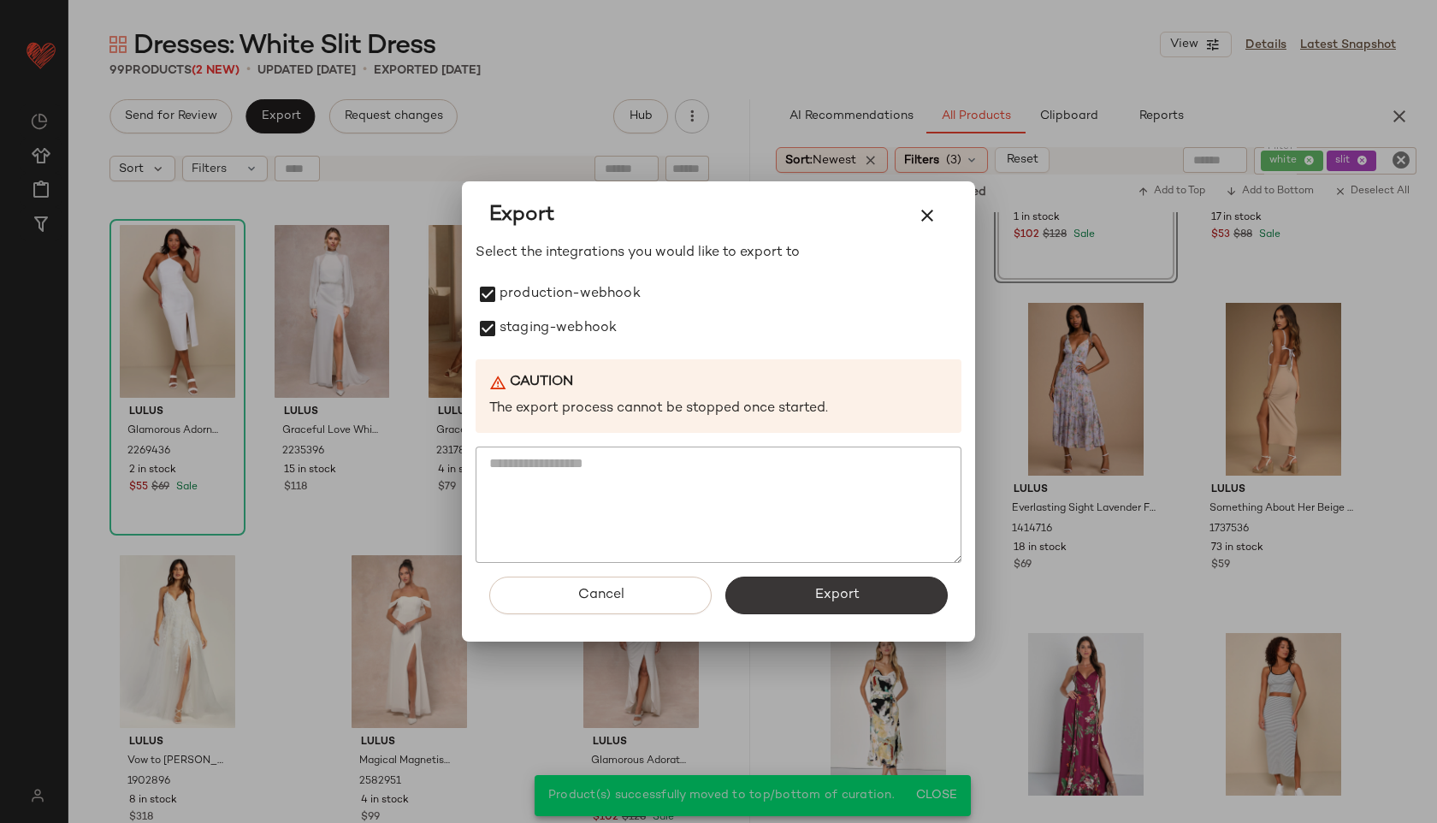
click at [771, 583] on button "Export" at bounding box center [836, 595] width 222 height 38
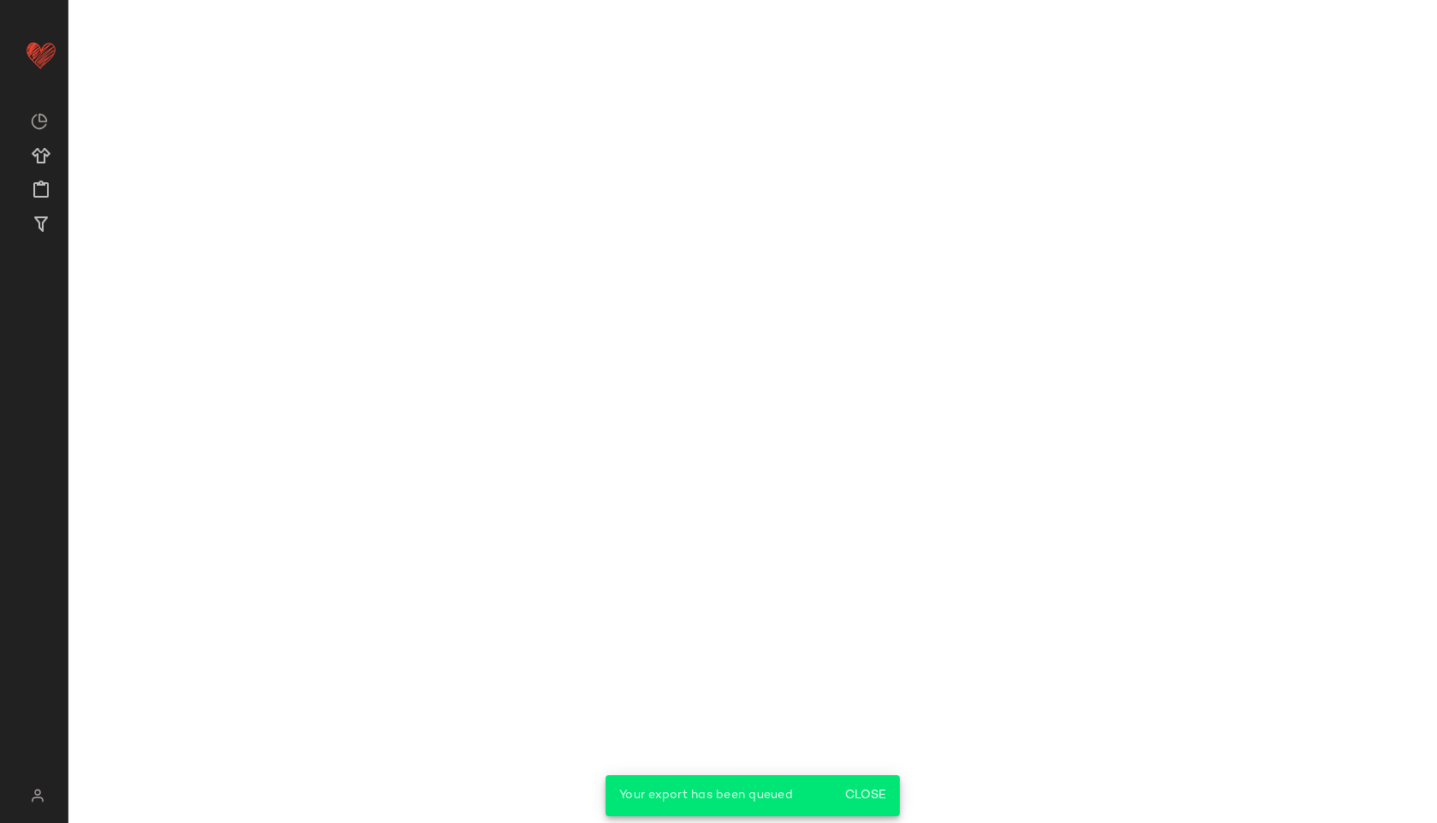
scroll to position [1566, 0]
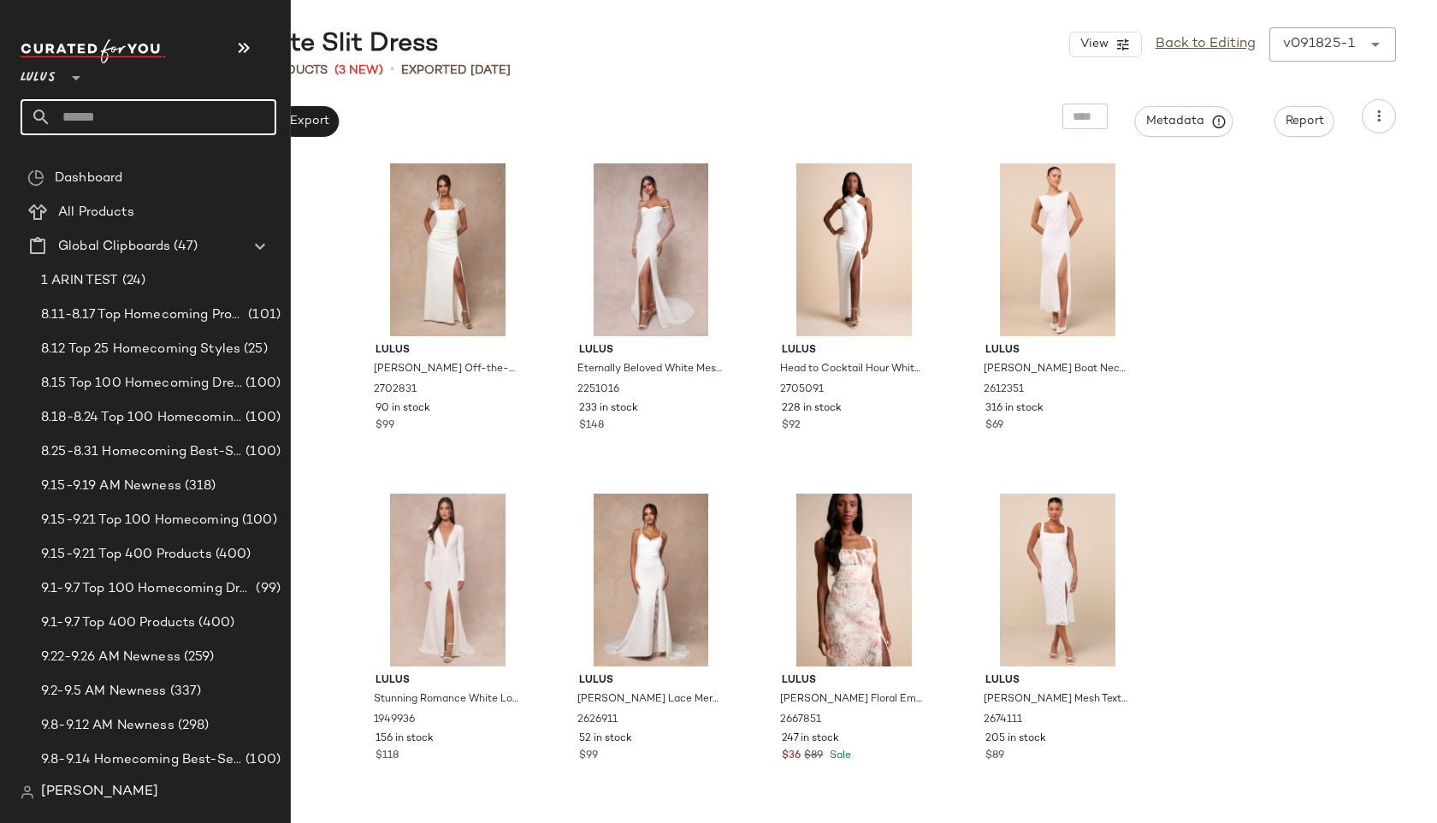
click at [103, 113] on input "text" at bounding box center [163, 117] width 225 height 36
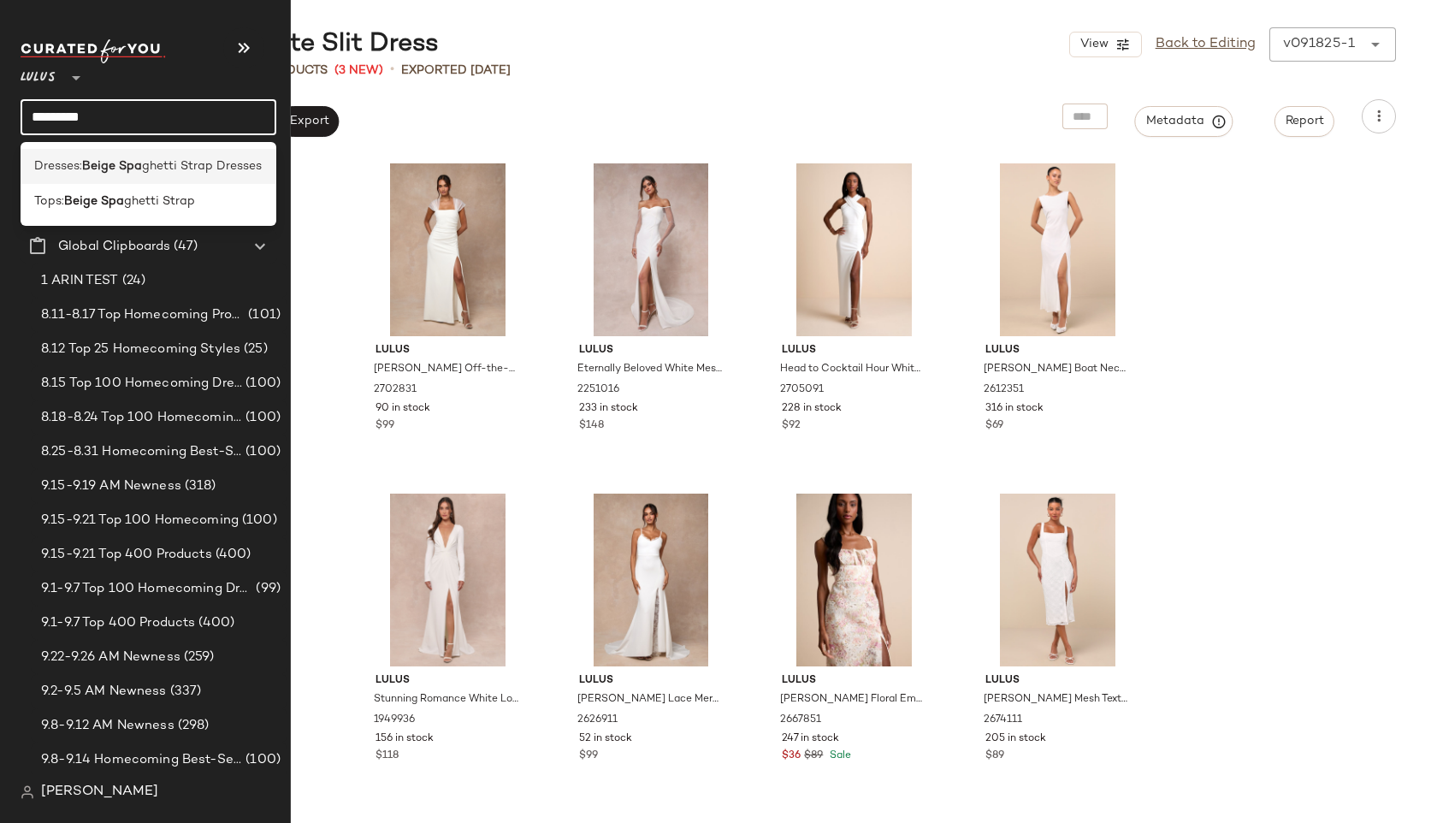
type input "*********"
click at [98, 163] on b "Beige Spa" at bounding box center [112, 166] width 60 height 18
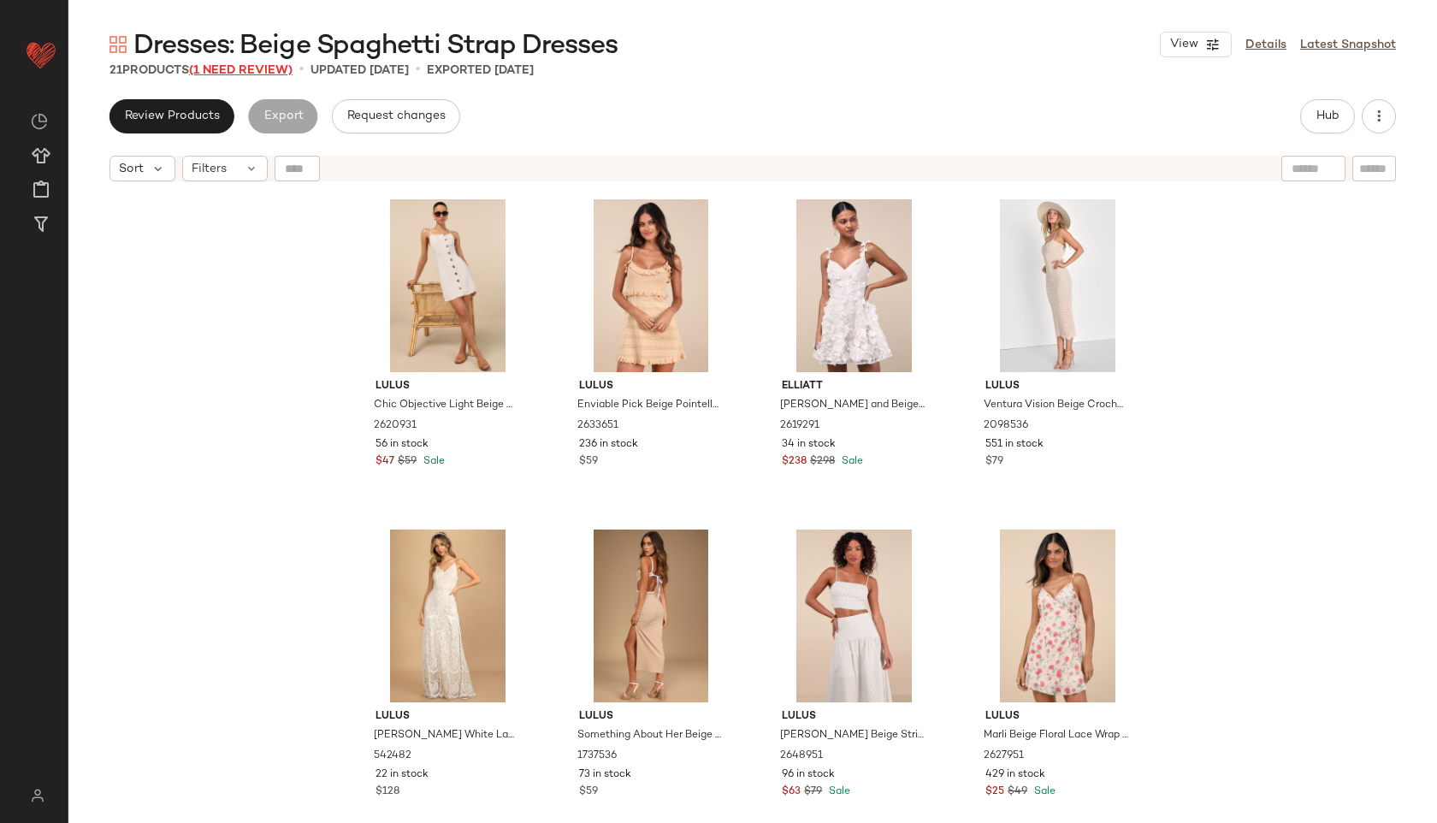
click at [262, 68] on span "(1 Need Review)" at bounding box center [240, 70] width 103 height 13
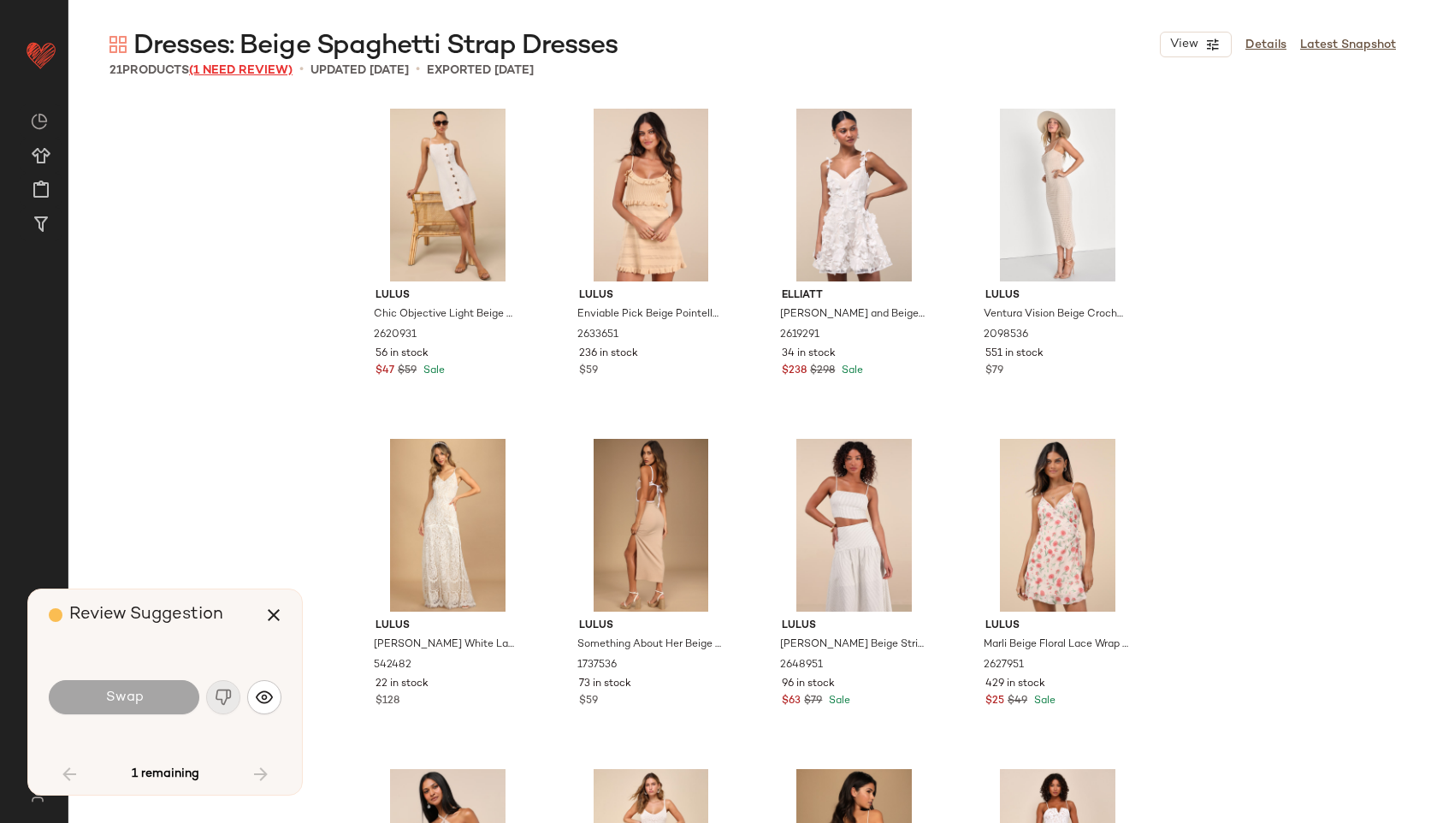
scroll to position [1260, 0]
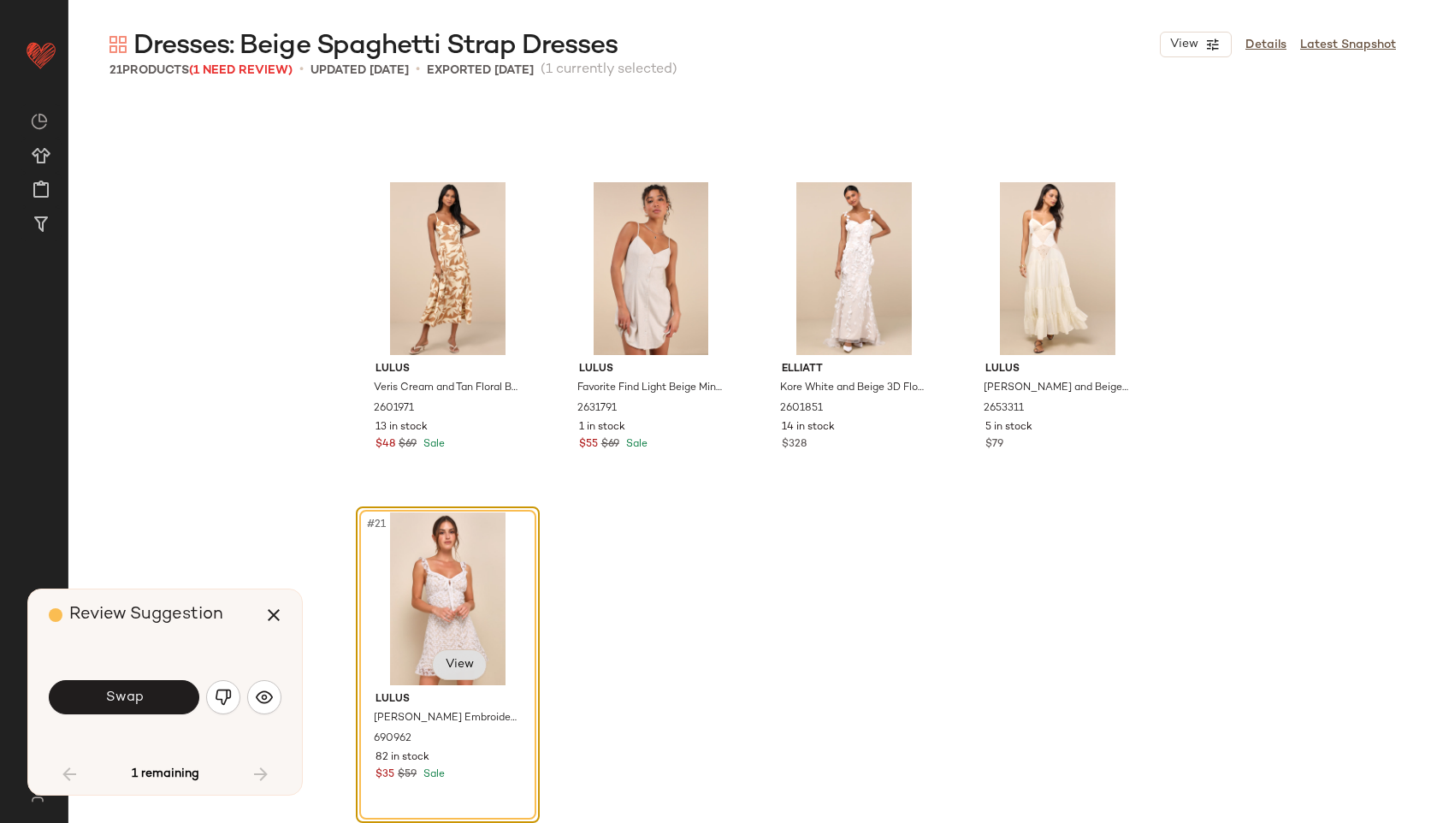
click at [440, 664] on body "Lulus ** Dashboard All Products Global Clipboards (47) Curations (814) Jordan C…" at bounding box center [718, 411] width 1437 height 823
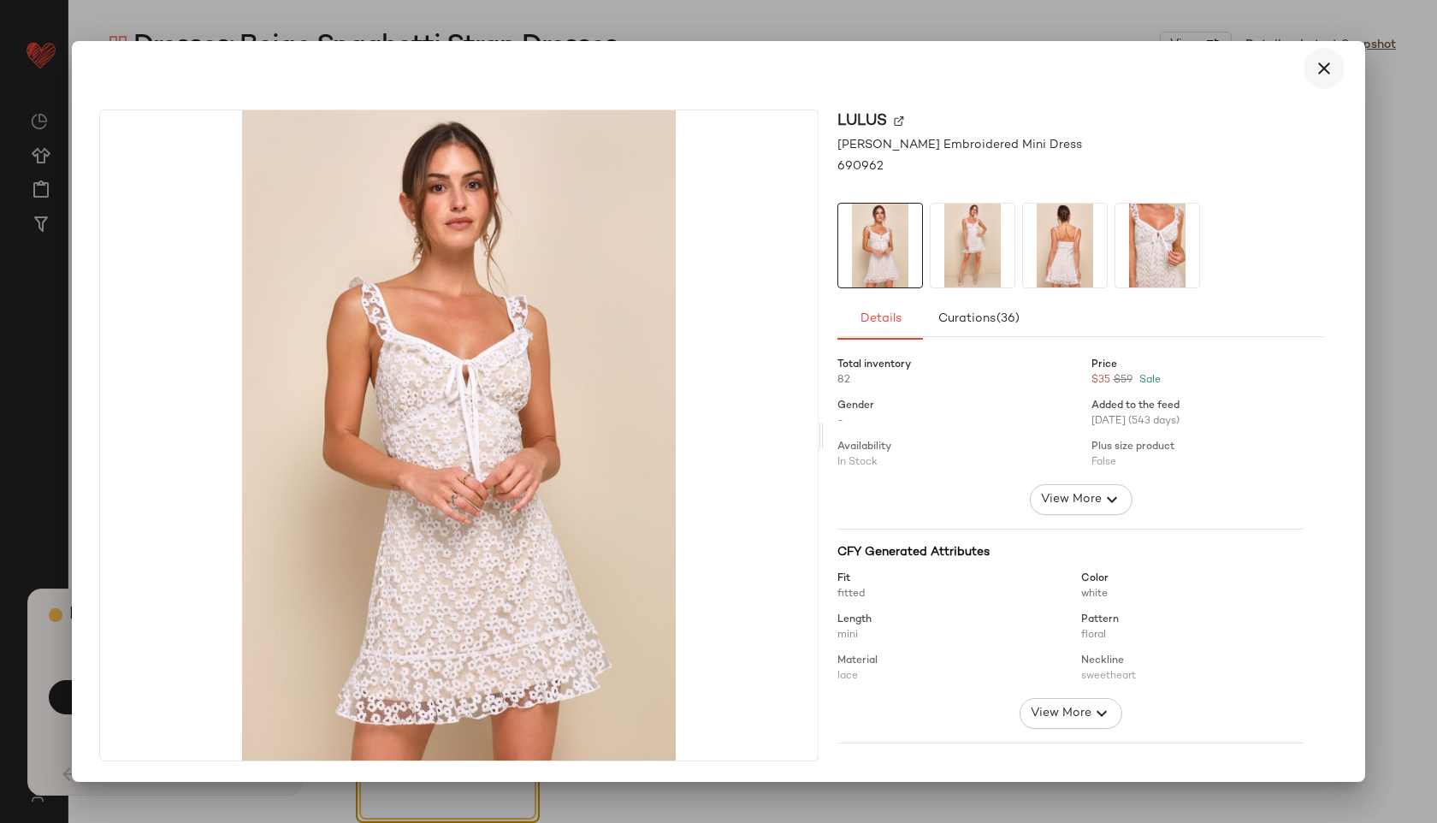
click at [1328, 58] on icon "button" at bounding box center [1323, 68] width 21 height 21
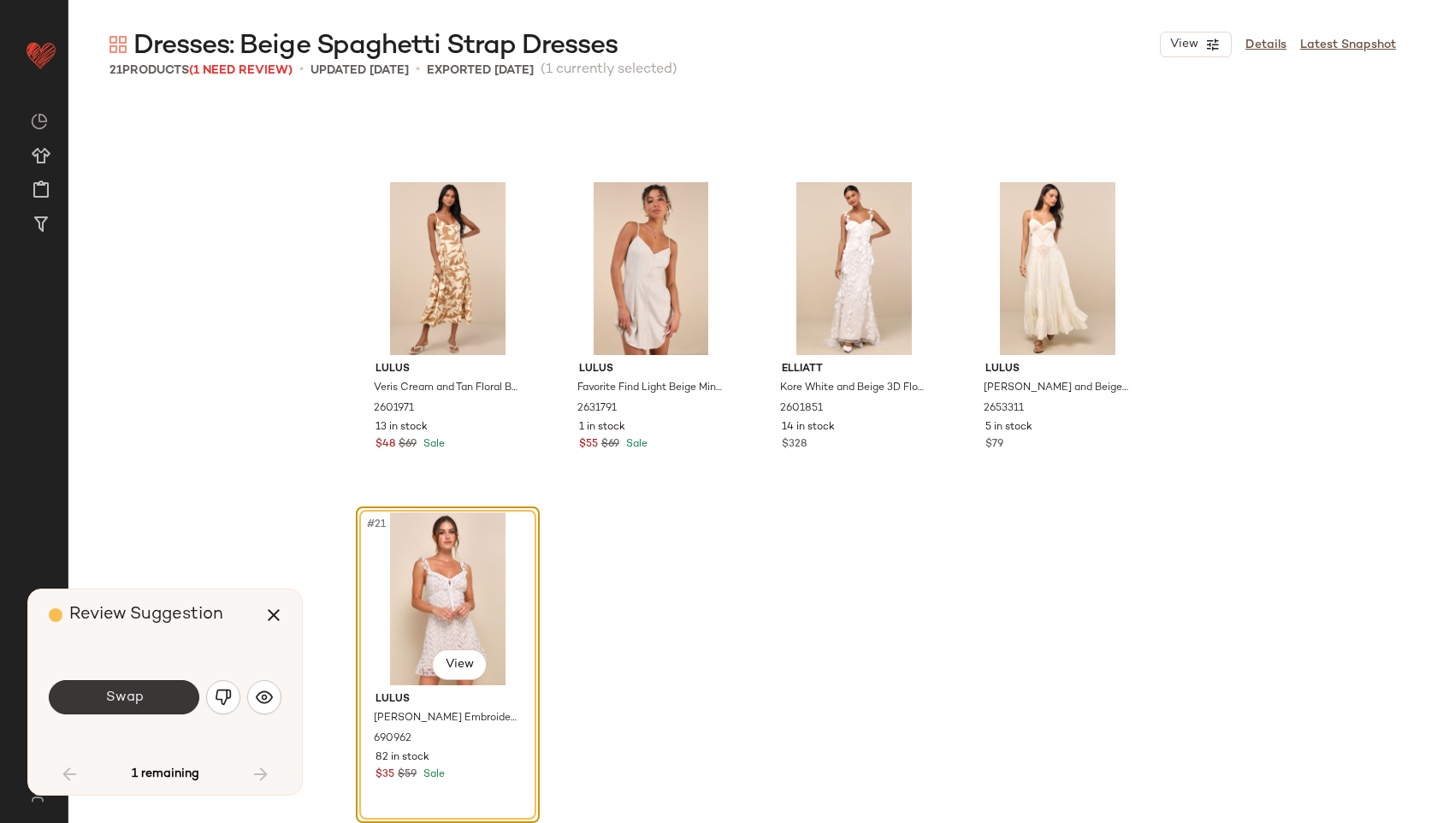
click at [157, 707] on button "Swap" at bounding box center [124, 697] width 151 height 34
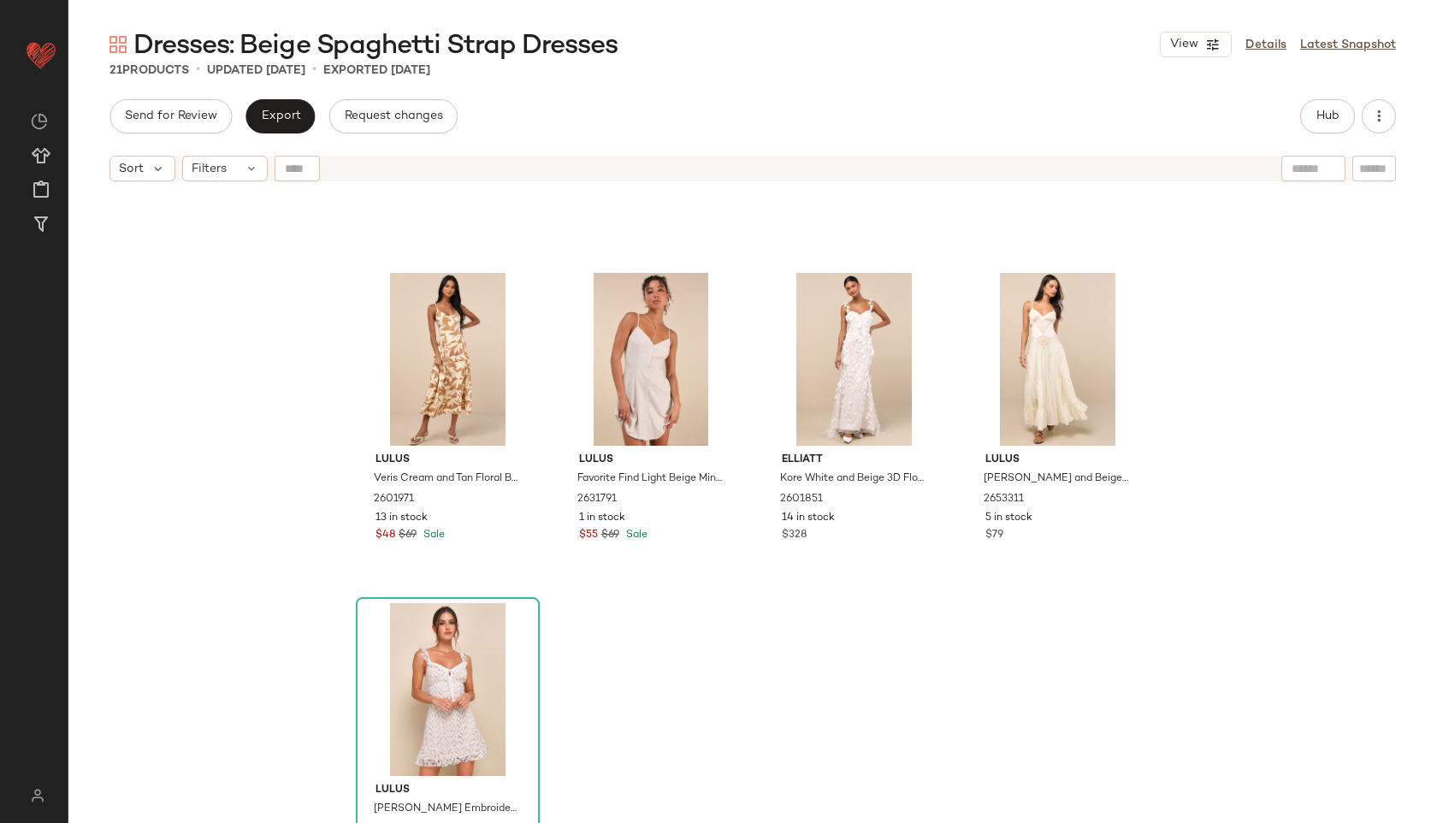
click at [1307, 99] on div "Hub" at bounding box center [1327, 116] width 55 height 34
click at [1333, 115] on span "Hub" at bounding box center [1327, 116] width 24 height 14
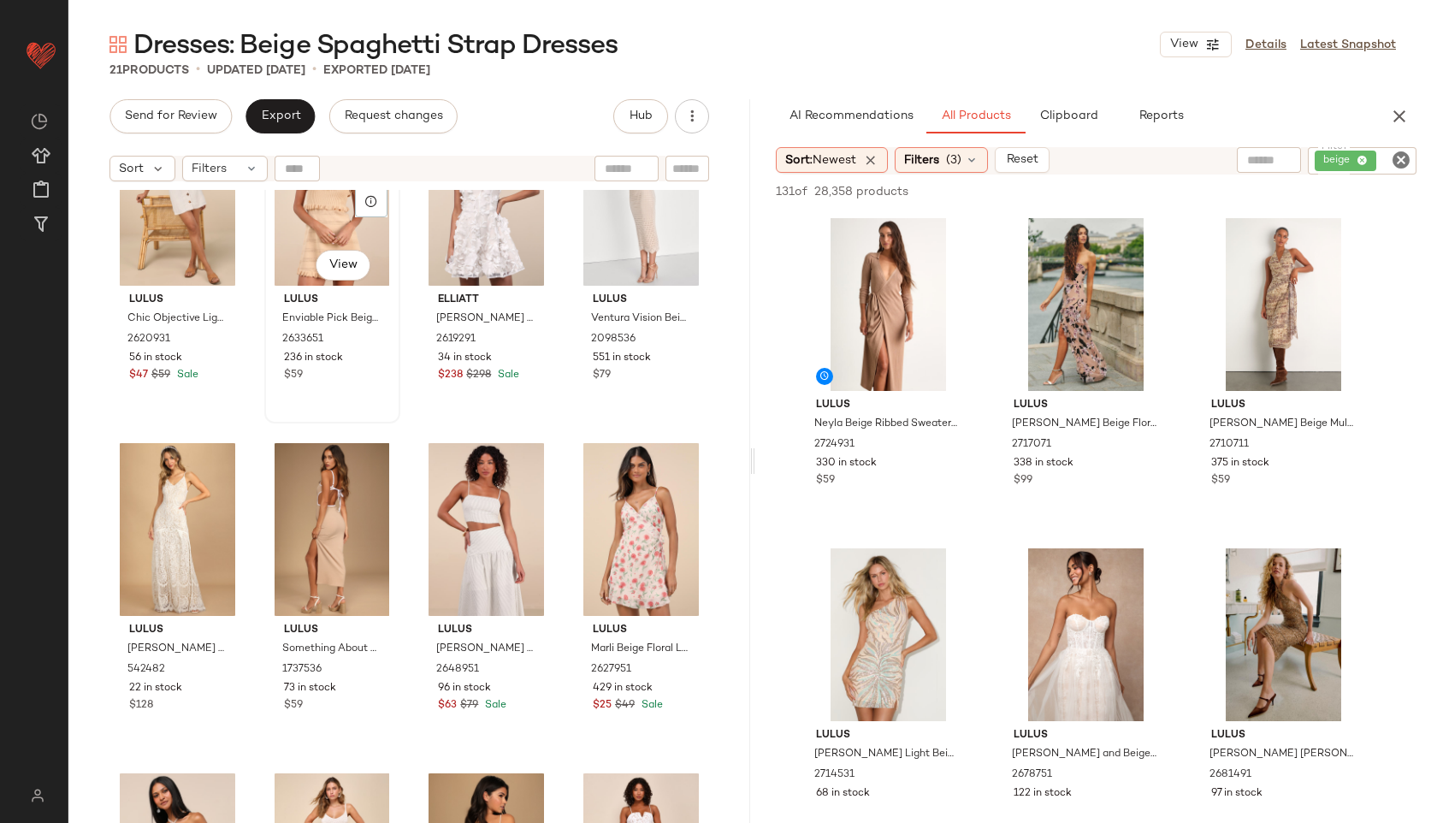
scroll to position [110, 0]
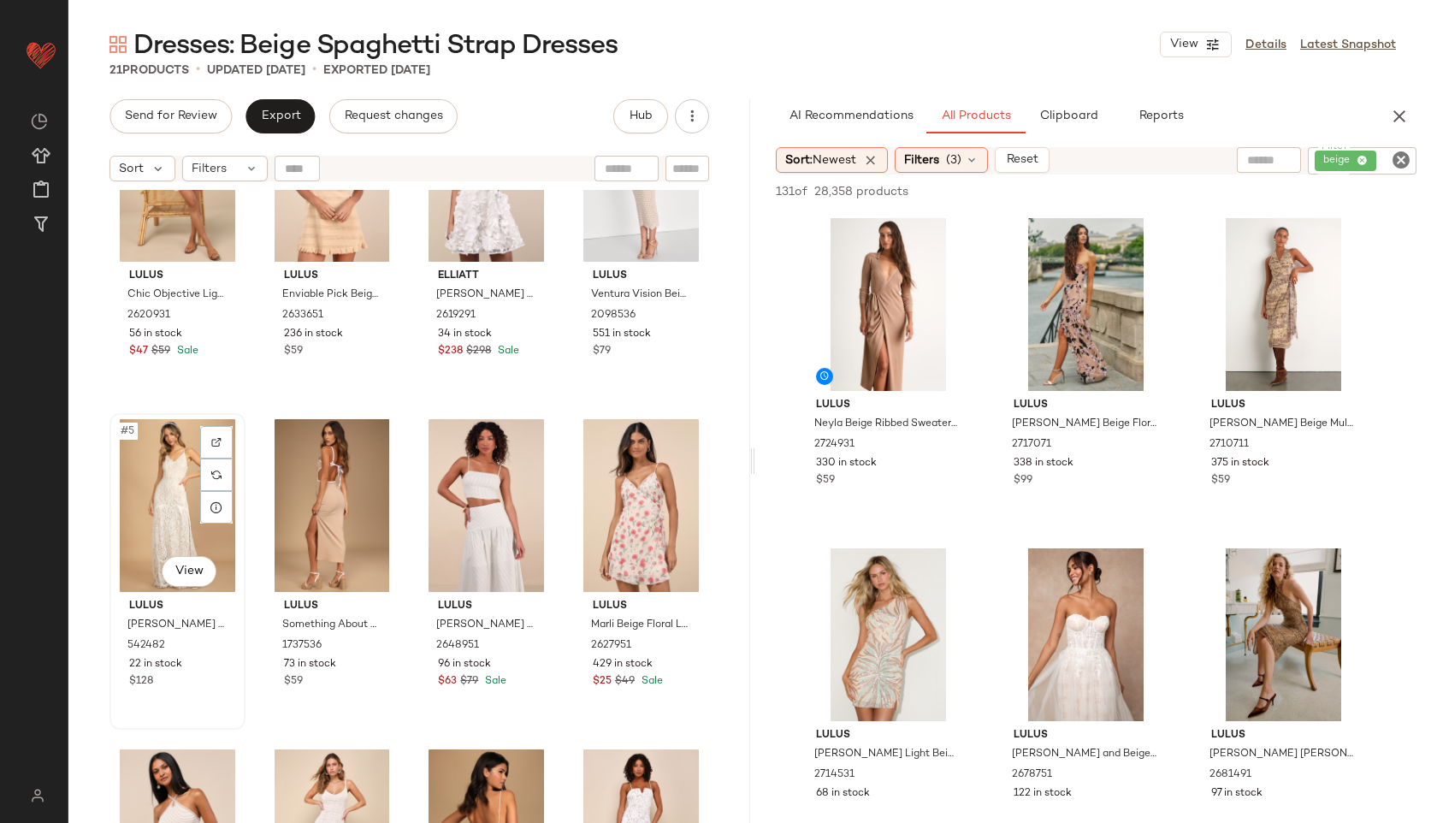
click at [159, 467] on div "#5 View" at bounding box center [177, 505] width 124 height 173
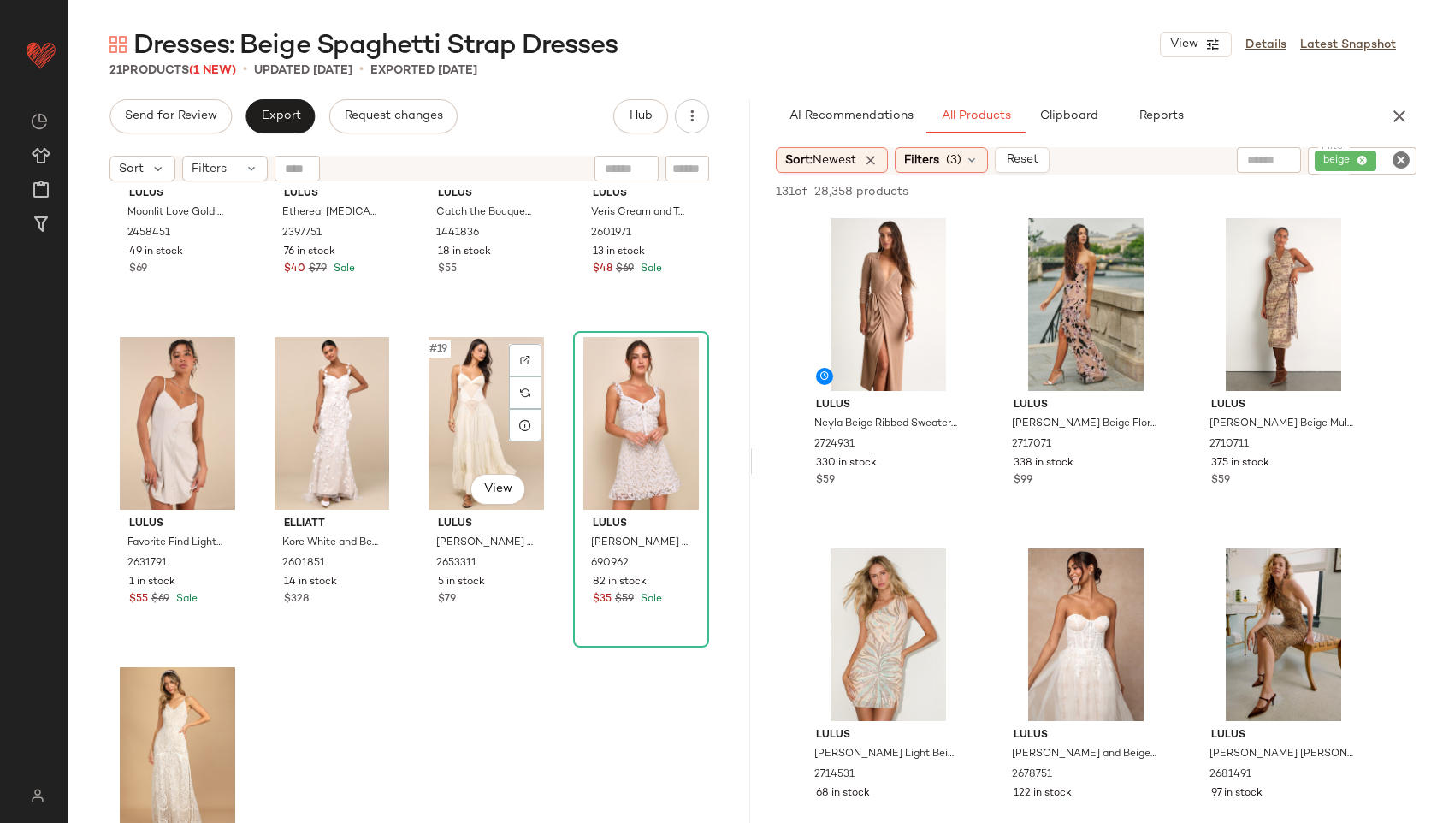
scroll to position [1197, 0]
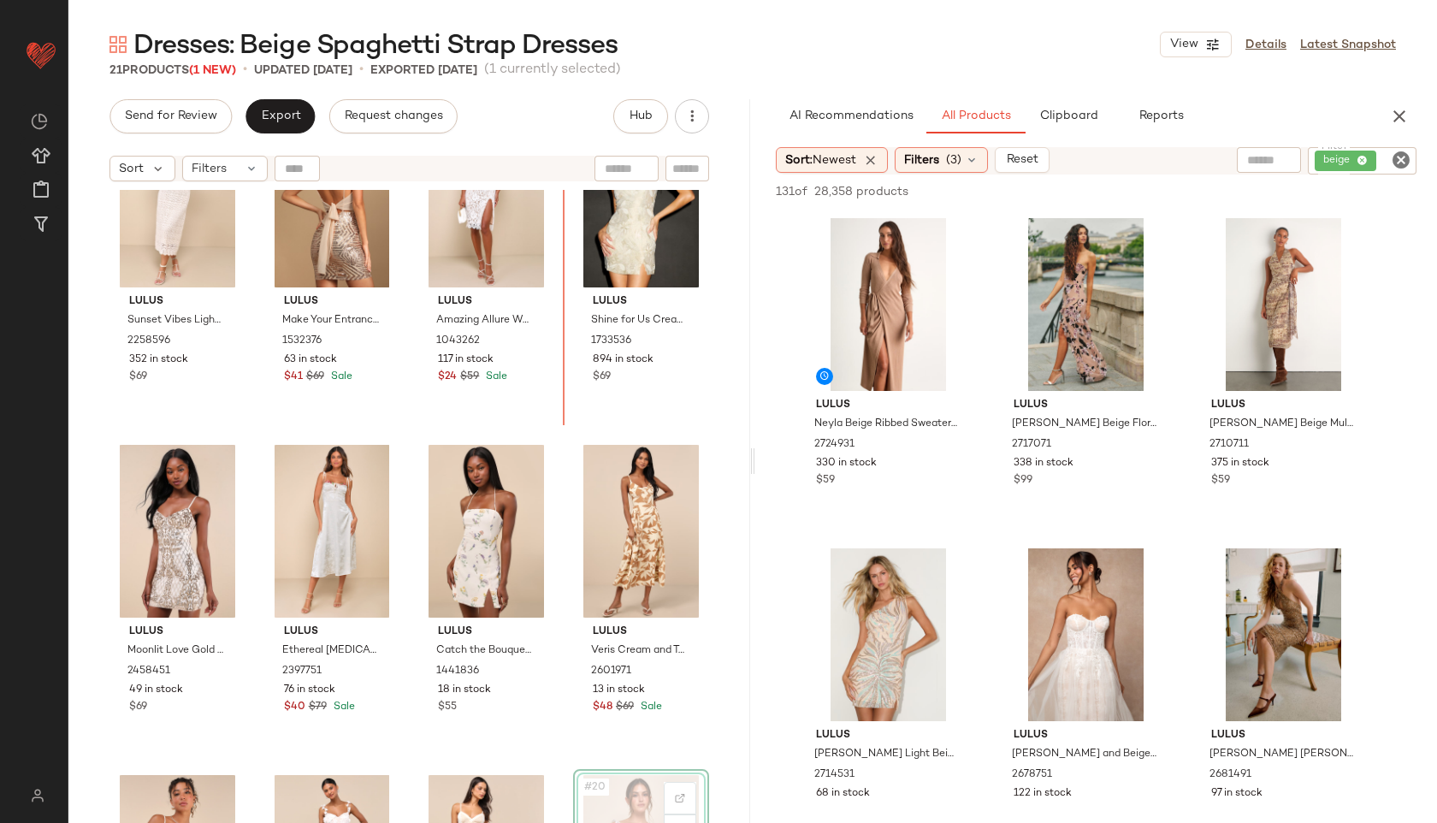
scroll to position [726, 0]
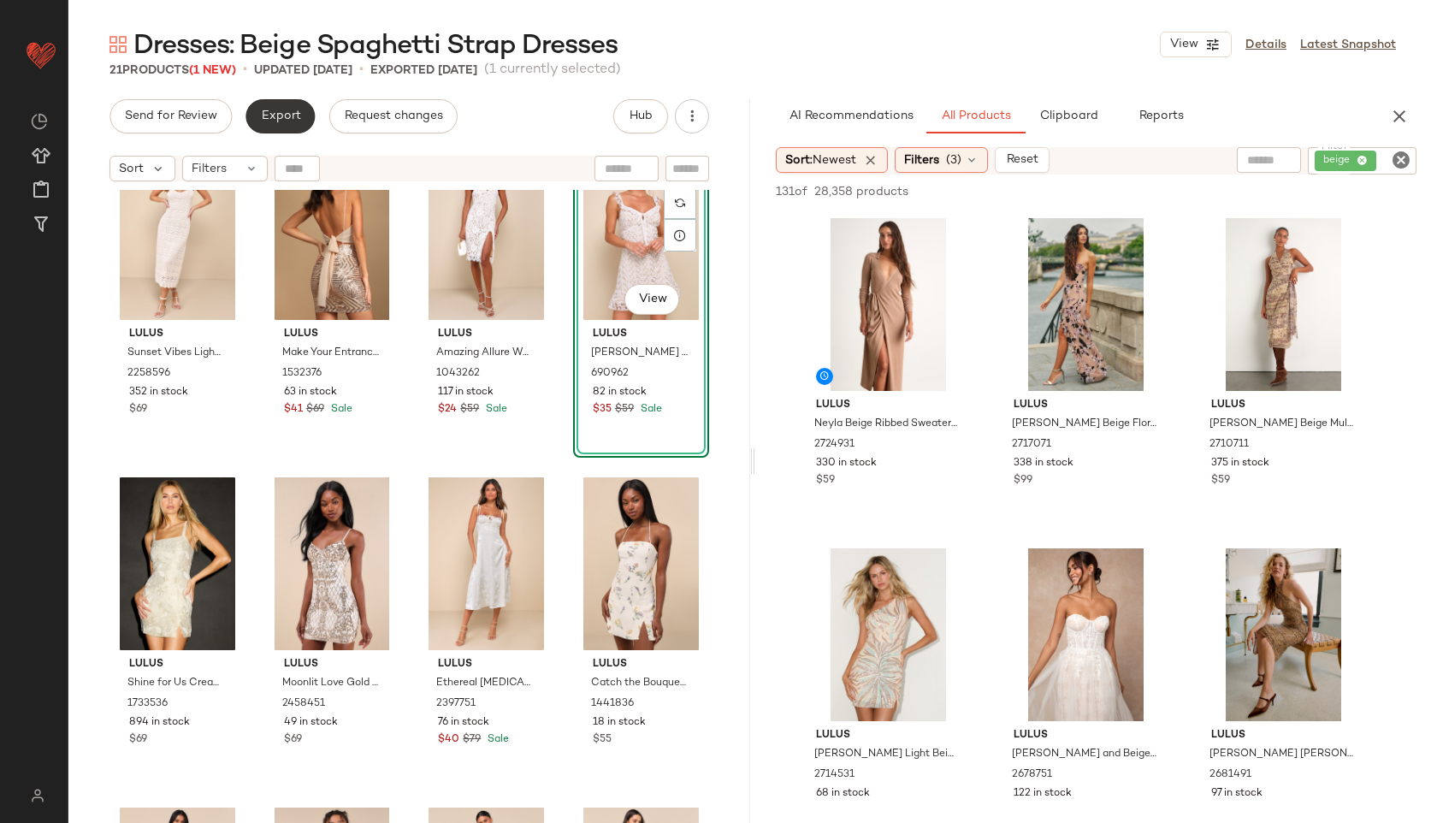
click at [276, 117] on span "Export" at bounding box center [280, 116] width 40 height 14
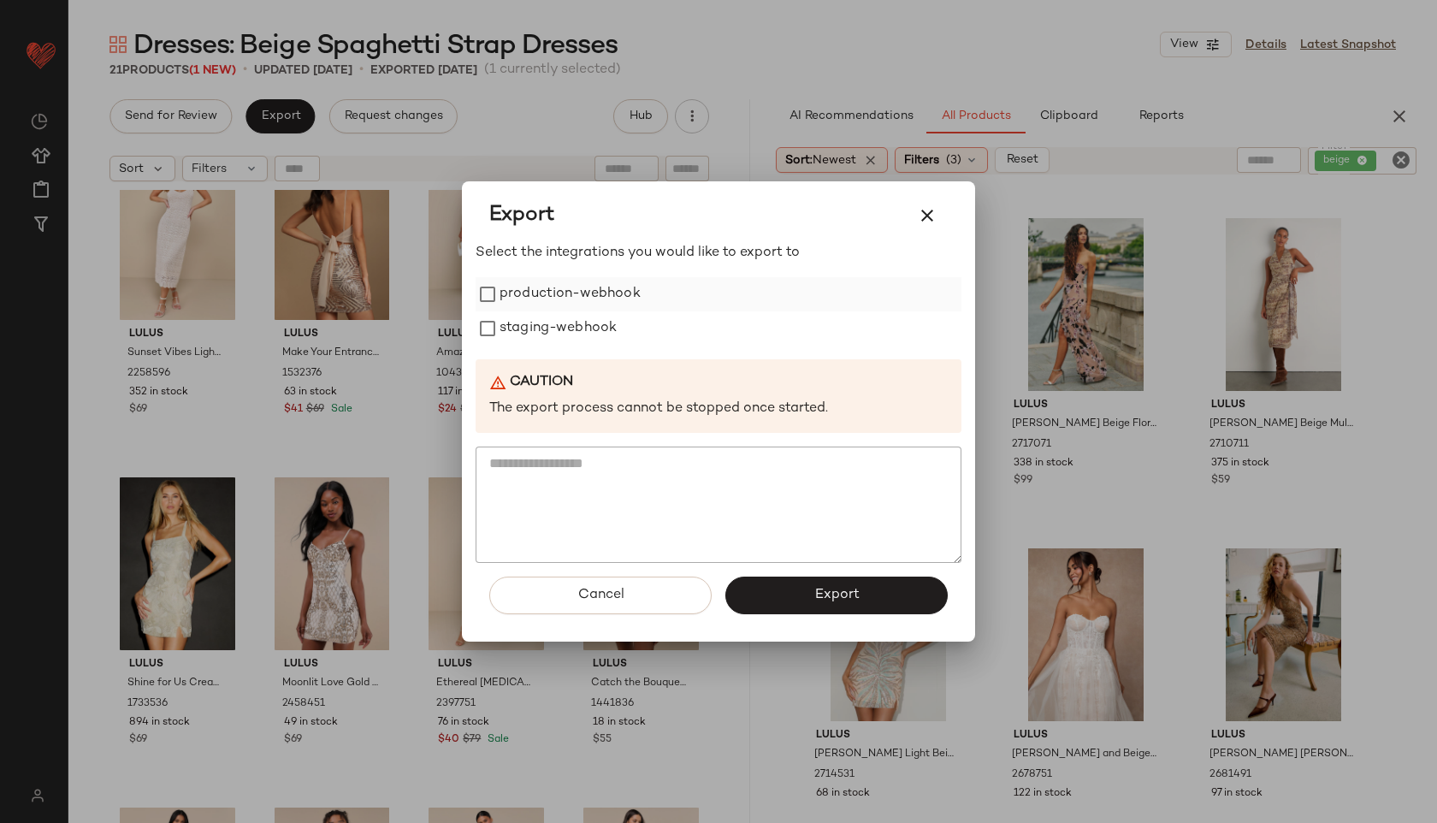
click at [612, 287] on label "production-webhook" at bounding box center [569, 294] width 141 height 34
click at [589, 322] on label "staging-webhook" at bounding box center [557, 328] width 117 height 34
click at [791, 598] on button "Export" at bounding box center [836, 595] width 222 height 38
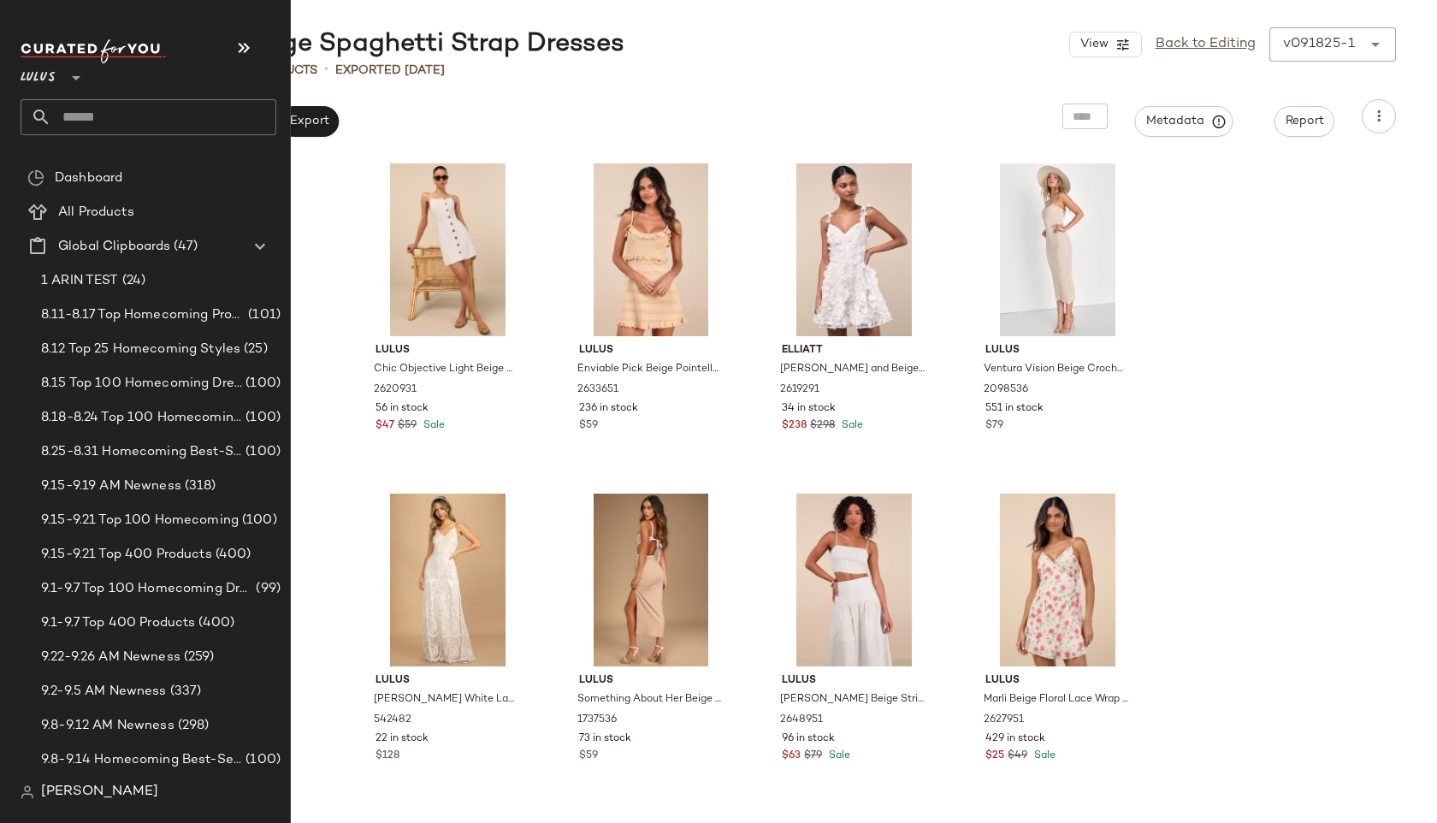
click at [100, 116] on input "text" at bounding box center [163, 117] width 225 height 36
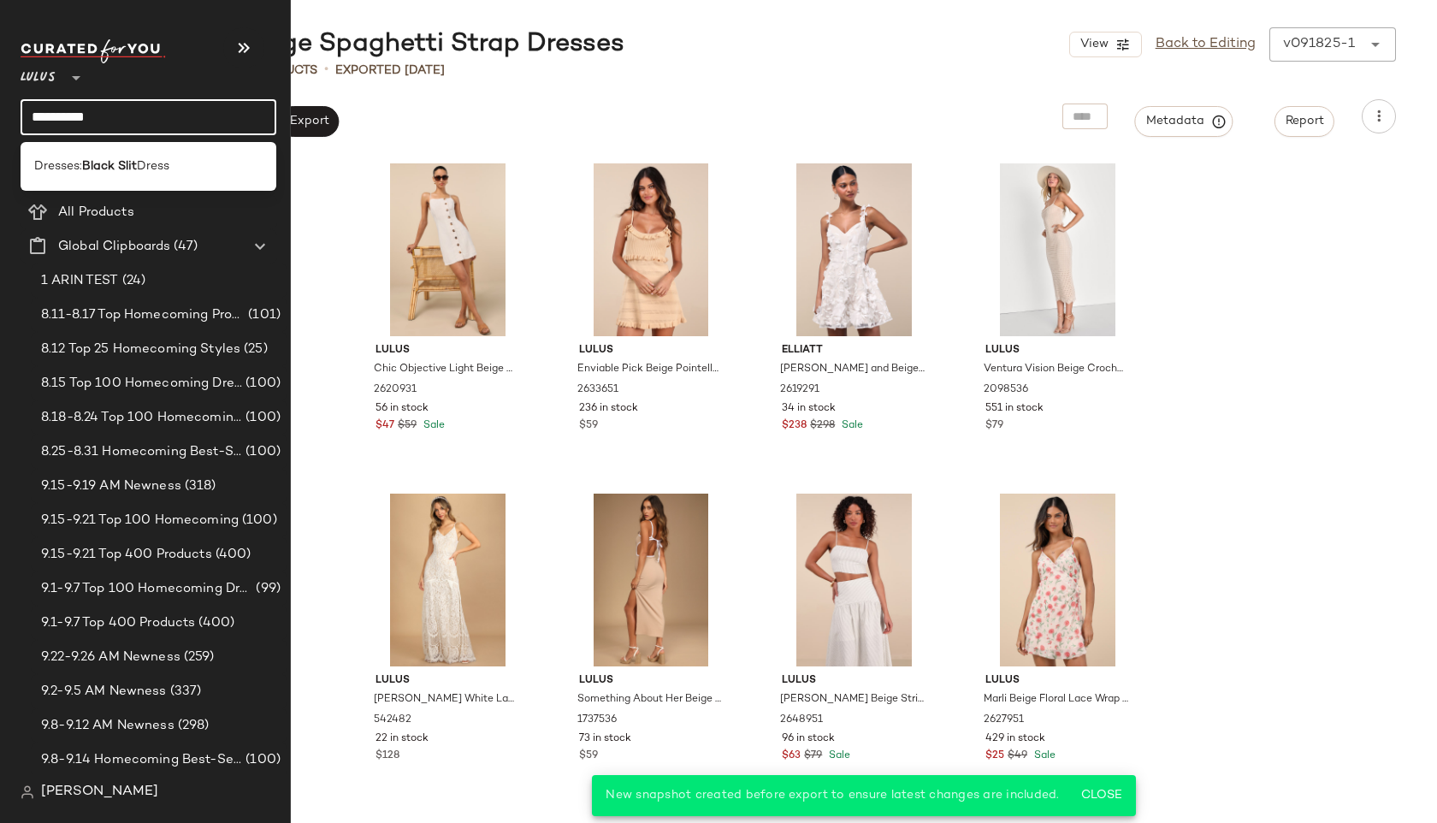
type input "**********"
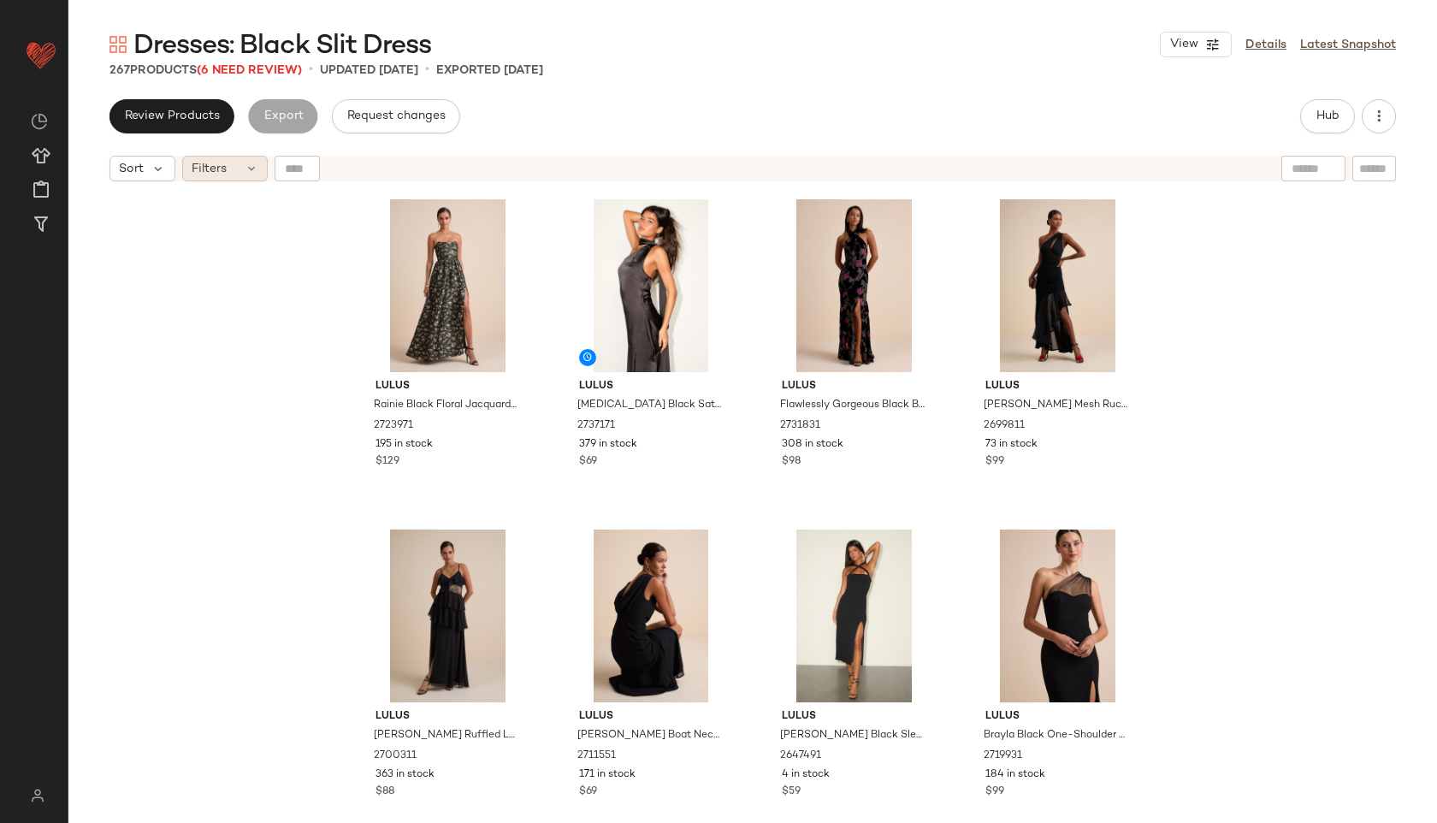
click at [251, 163] on icon at bounding box center [252, 169] width 14 height 14
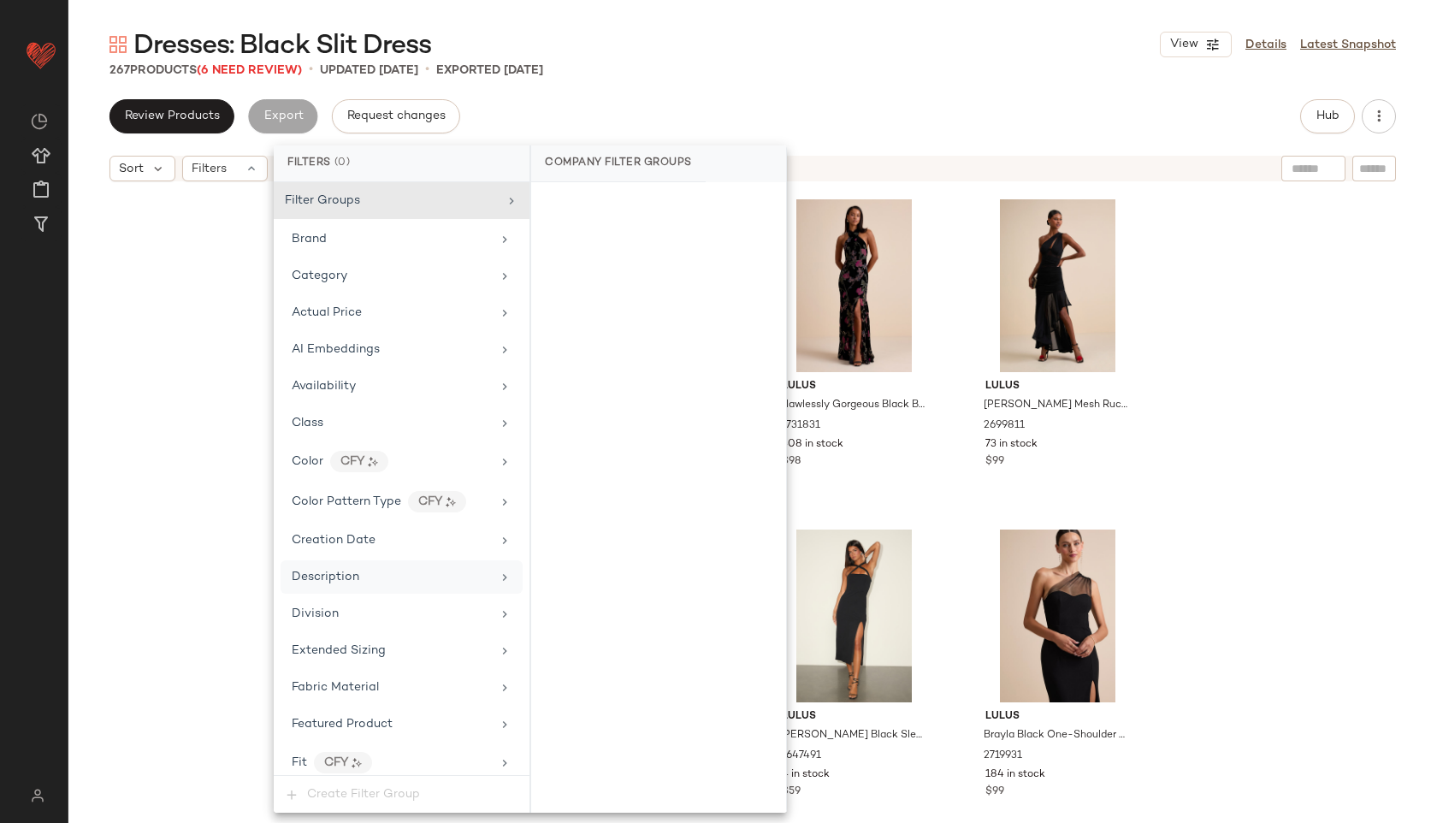
scroll to position [1013, 0]
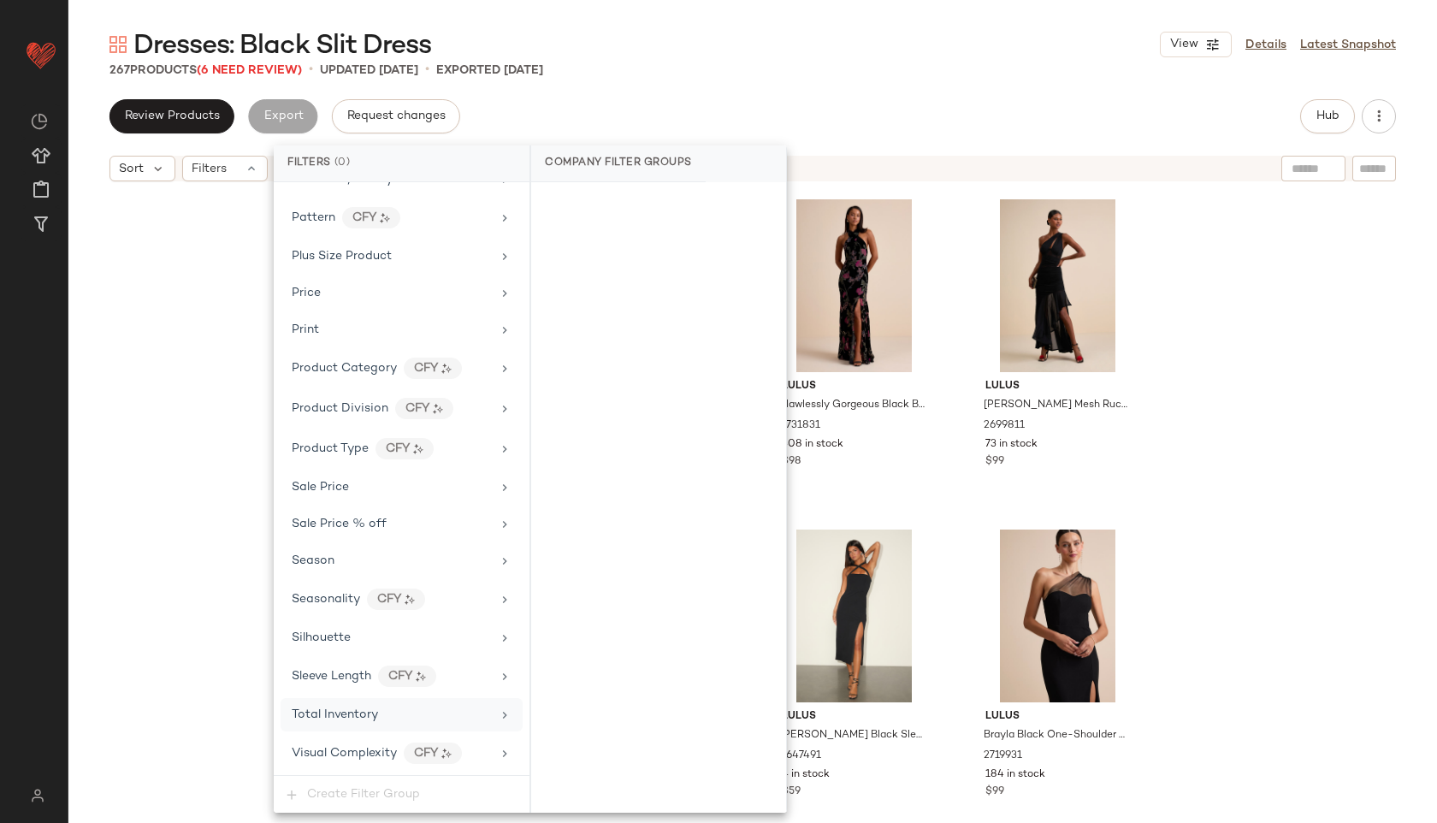
click at [364, 717] on span "Total Inventory" at bounding box center [335, 714] width 86 height 13
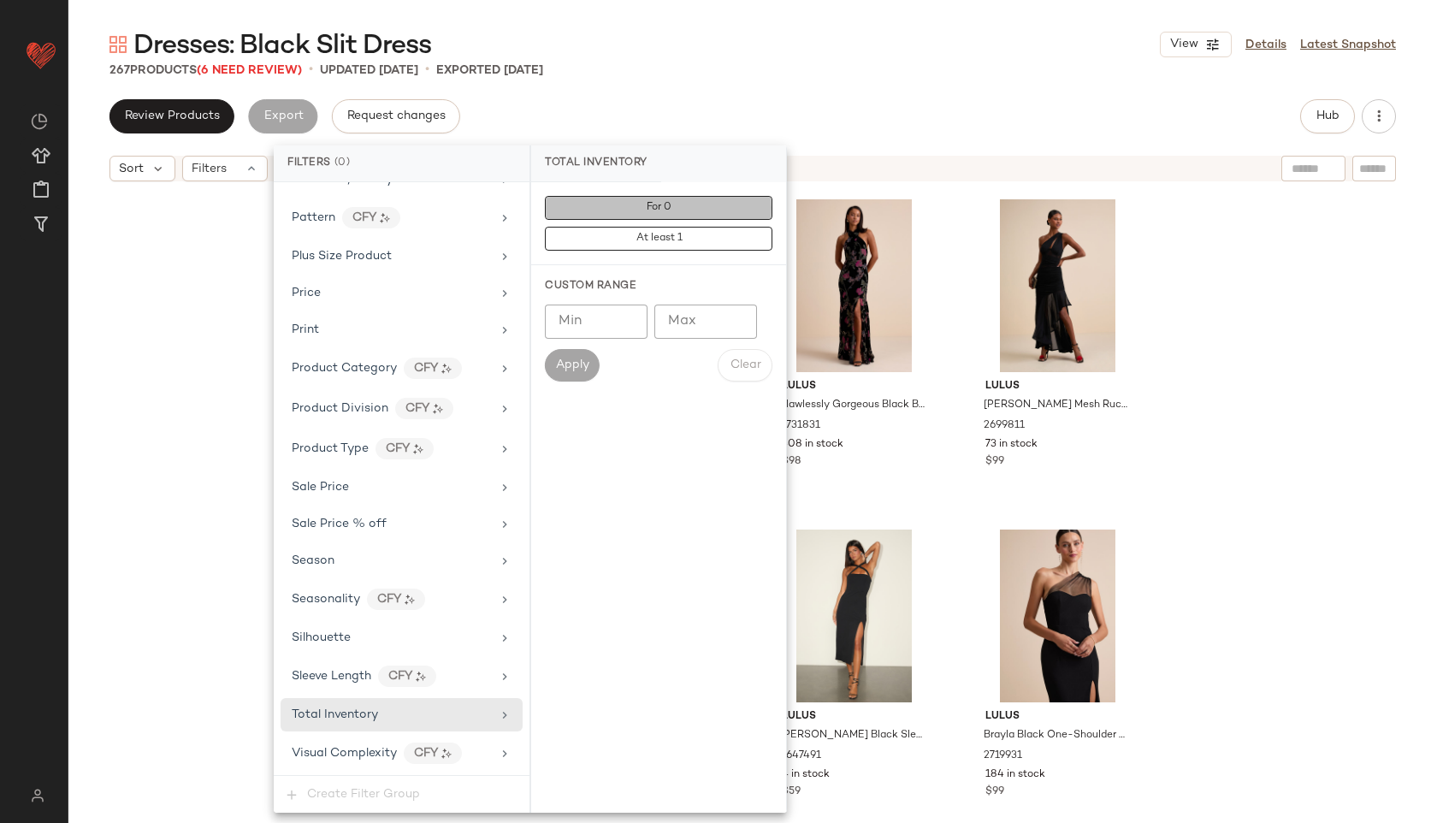
click at [644, 218] on button "For 0" at bounding box center [658, 208] width 227 height 24
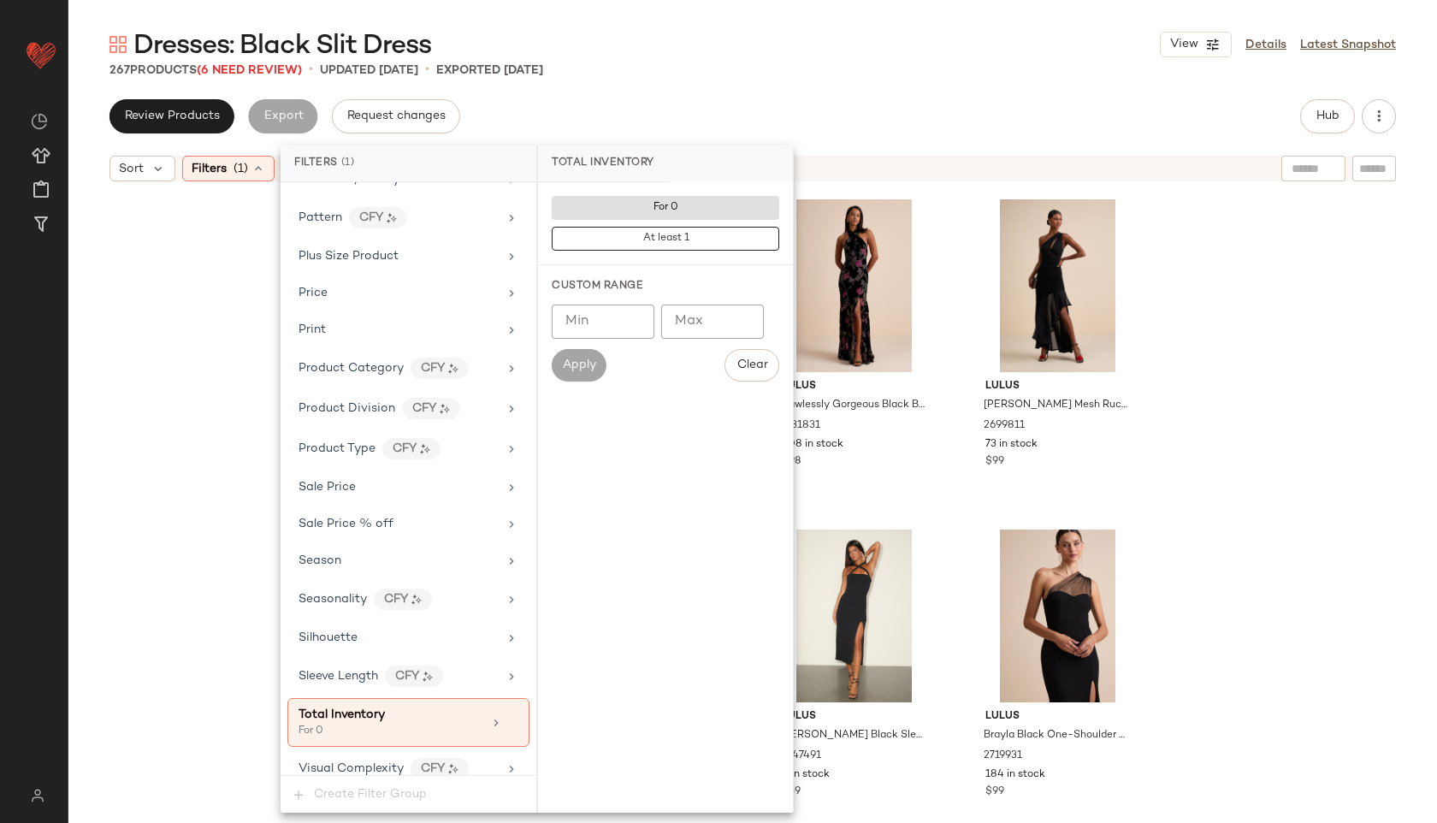
click at [789, 57] on div "Dresses: Black Slit Dress View Details Latest Snapshot" at bounding box center [752, 44] width 1368 height 34
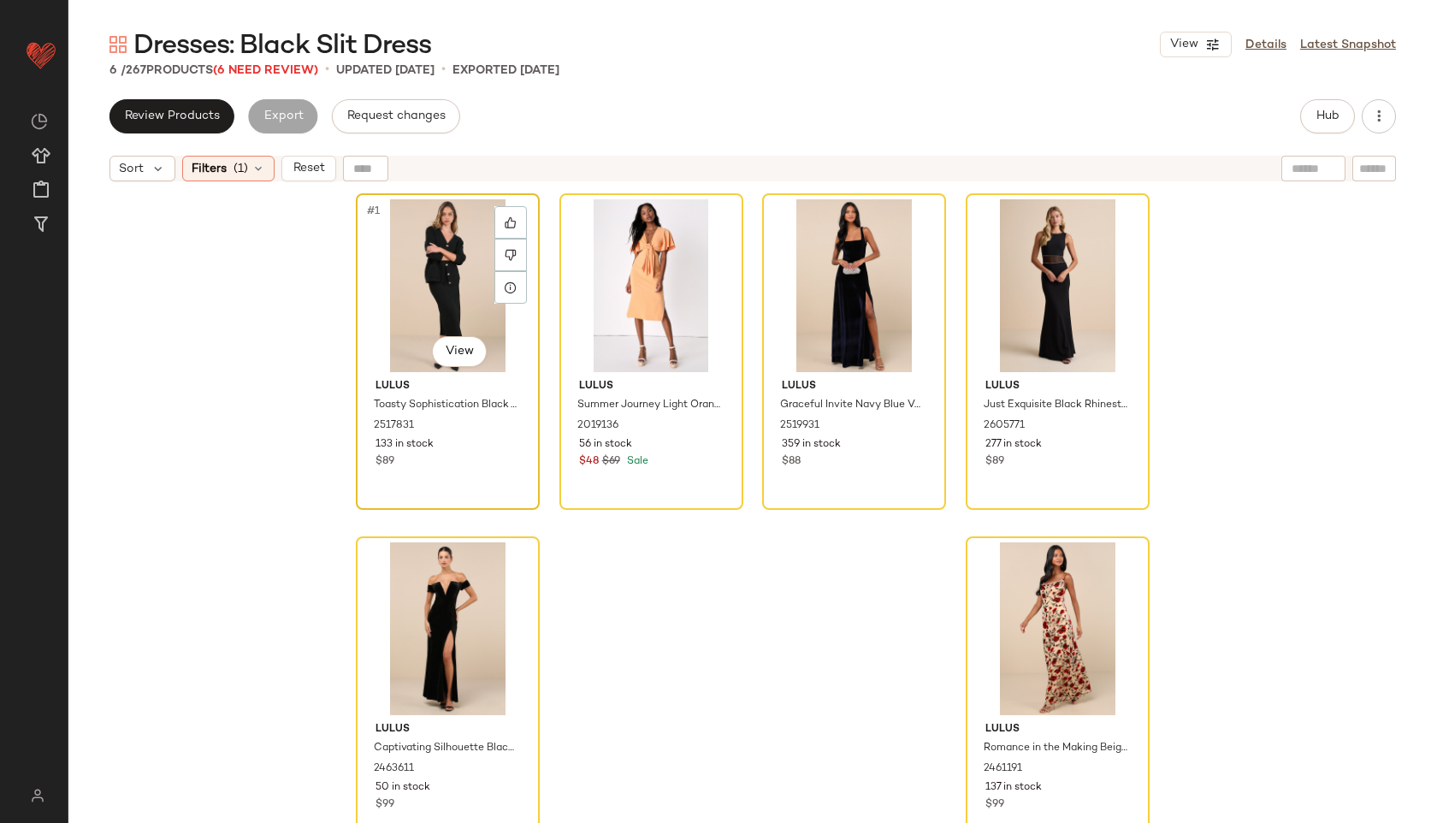
click at [408, 276] on div "#1 View" at bounding box center [448, 285] width 172 height 173
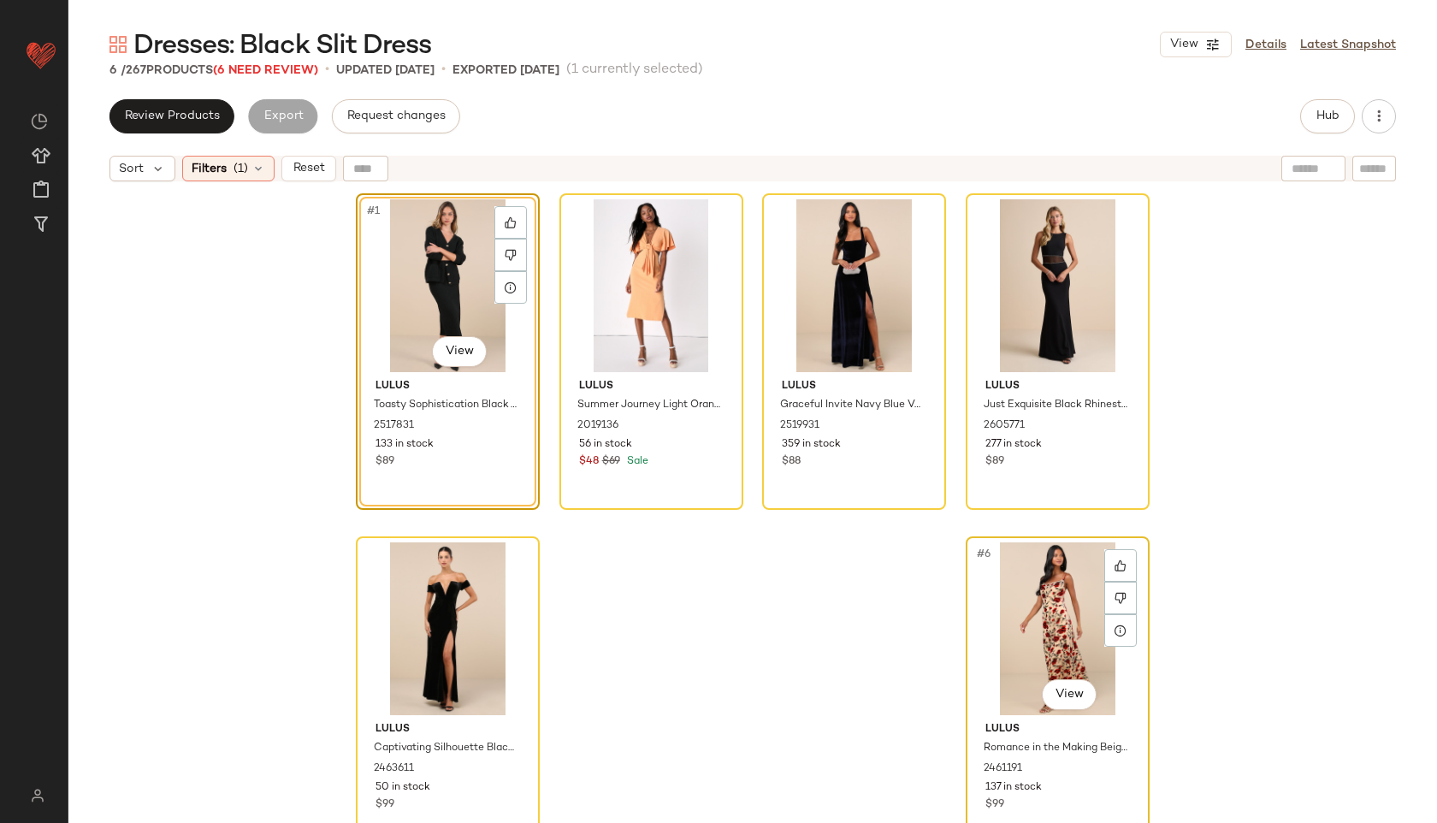
click at [1045, 610] on div "#6 View" at bounding box center [1057, 628] width 172 height 173
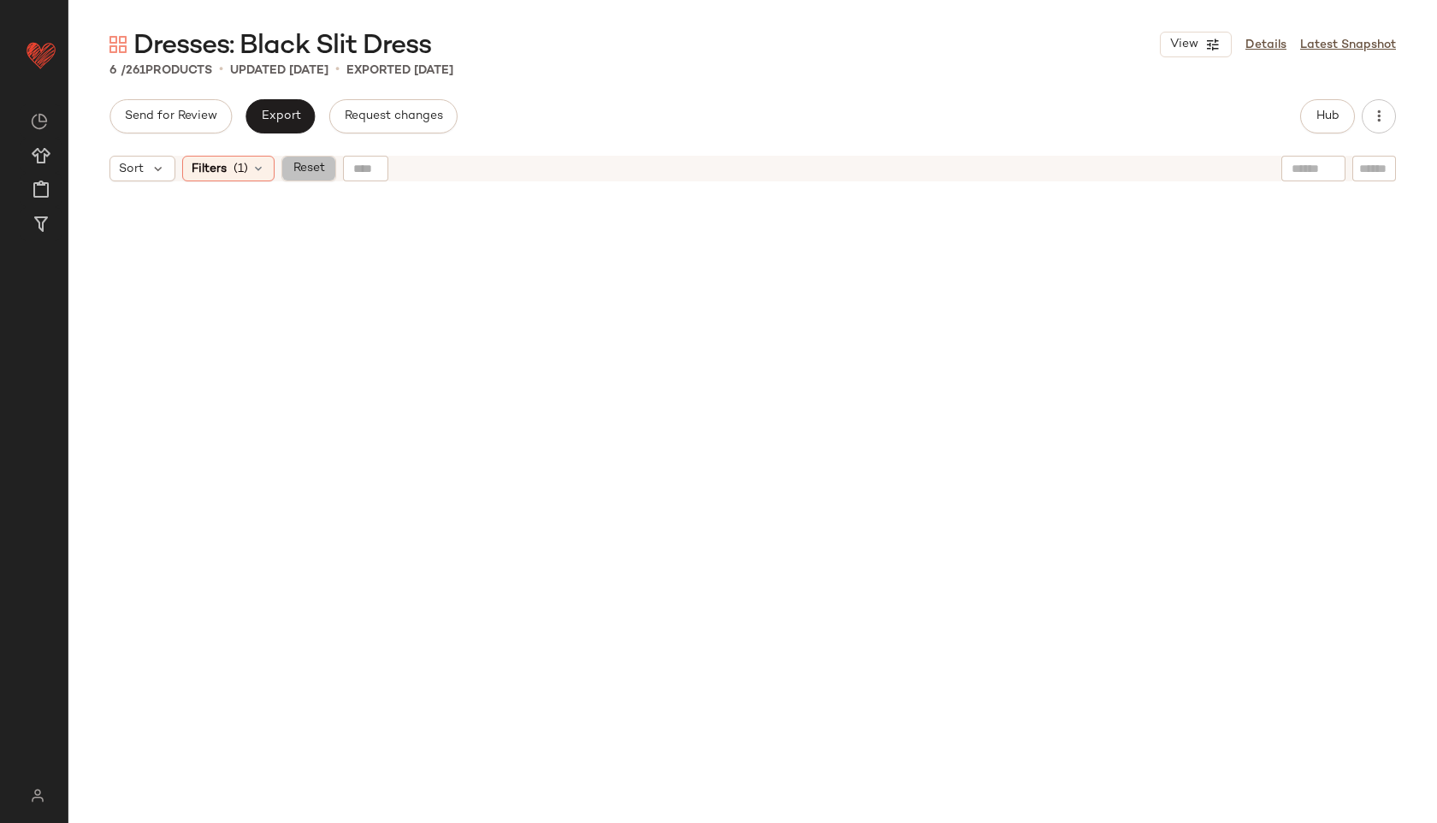
click at [313, 162] on span "Reset" at bounding box center [308, 169] width 32 height 14
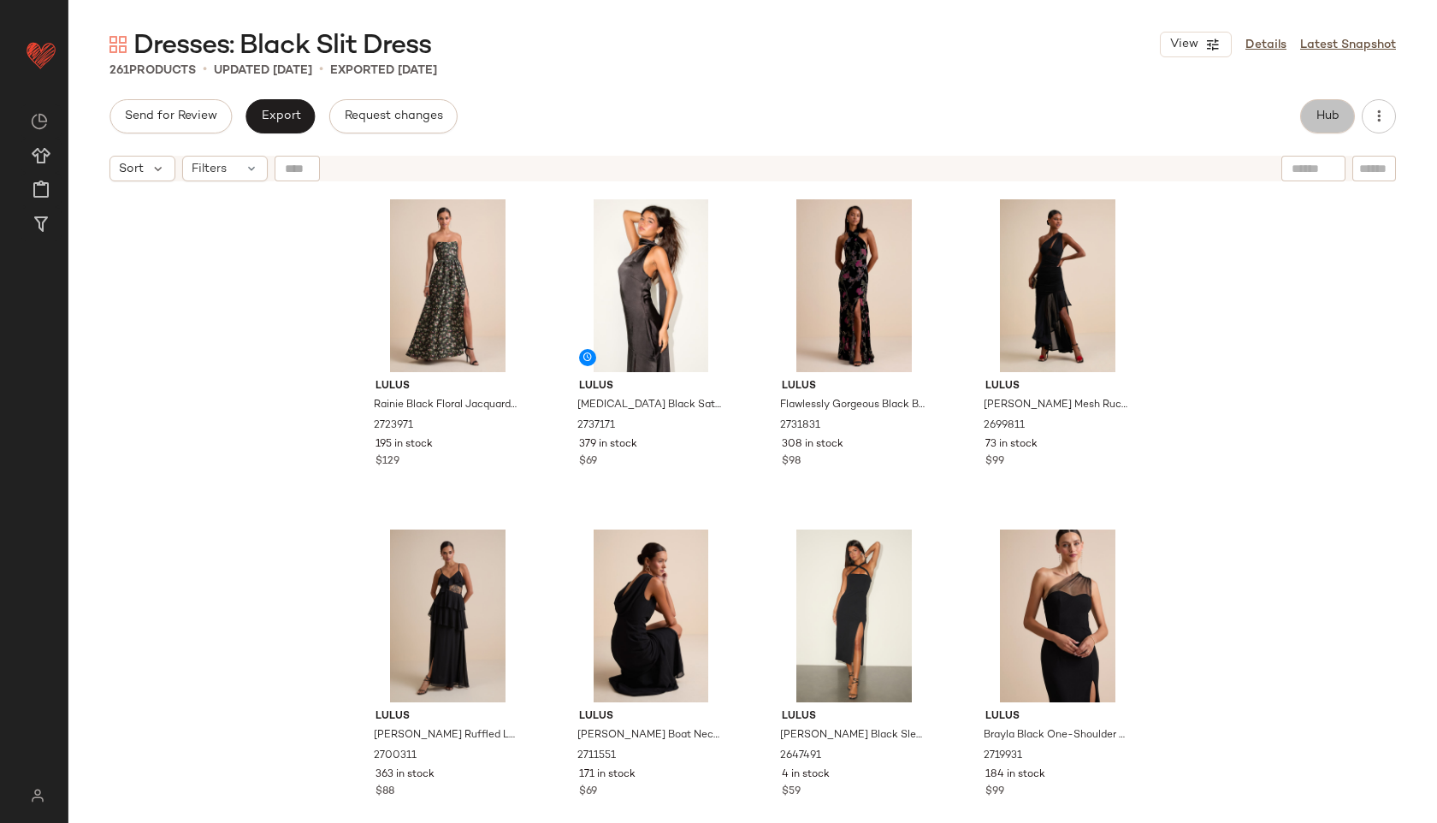
click at [1327, 123] on button "Hub" at bounding box center [1327, 116] width 55 height 34
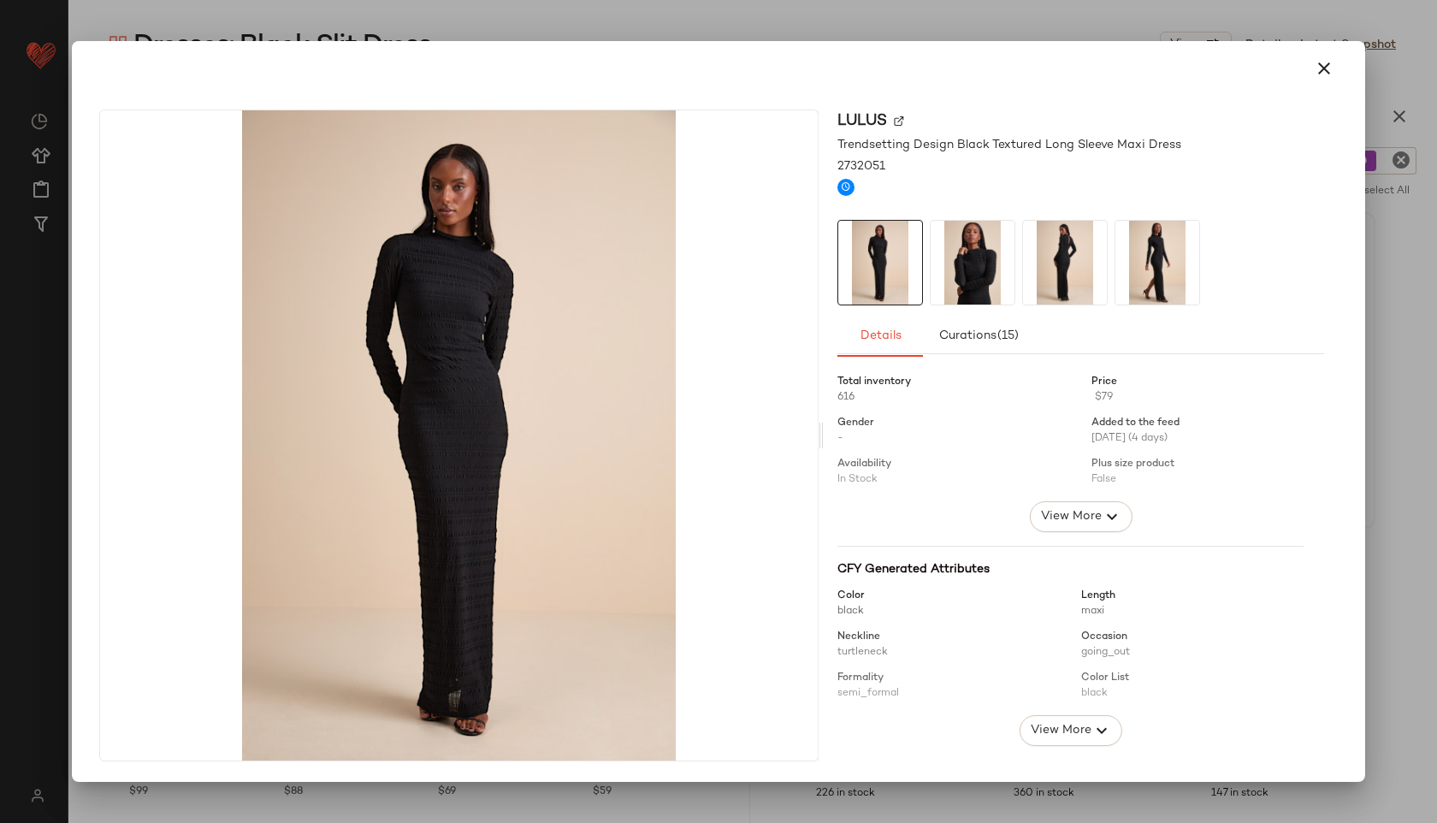
click at [997, 274] on img at bounding box center [972, 263] width 84 height 84
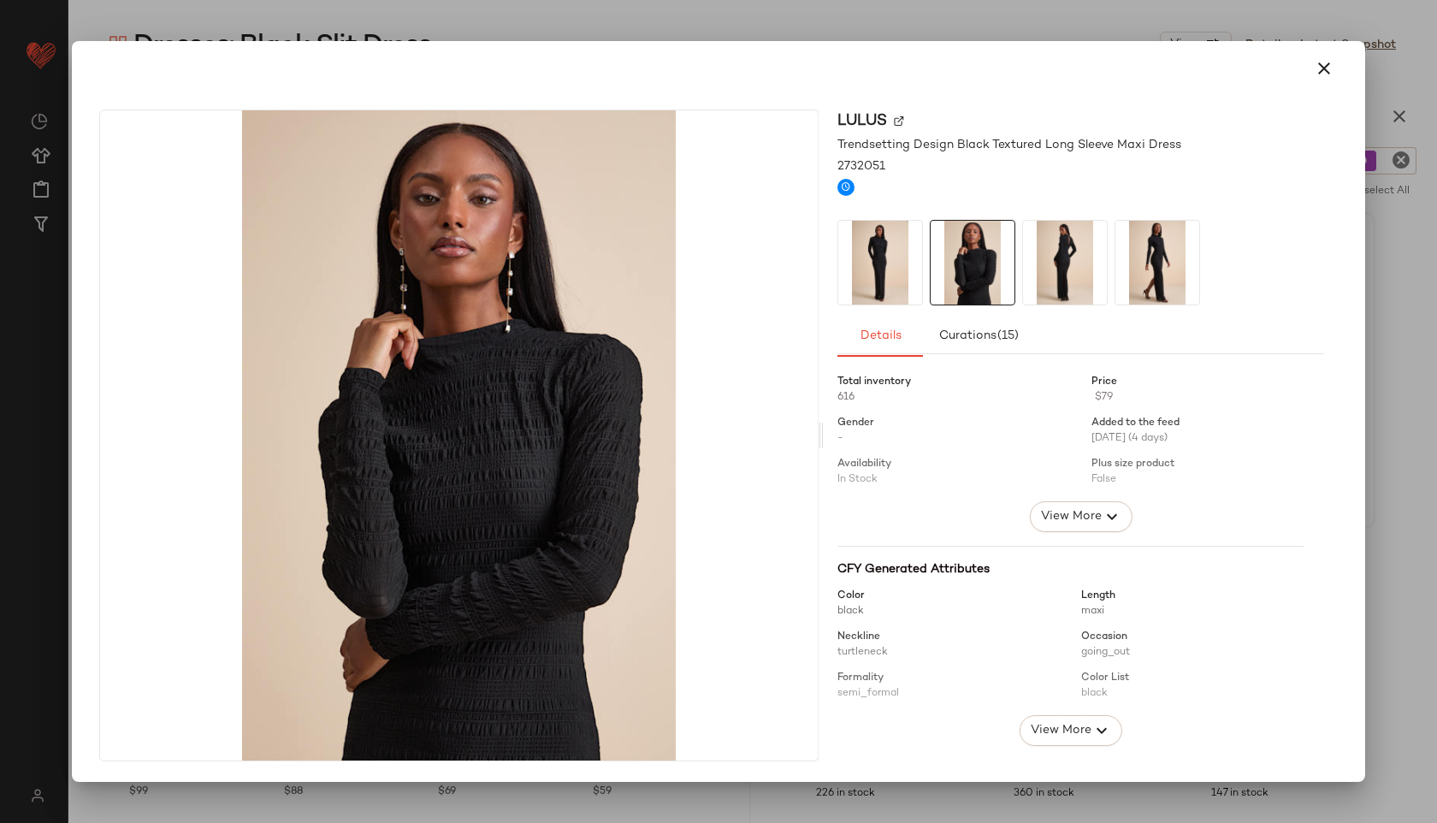
click at [1042, 277] on img at bounding box center [1065, 263] width 84 height 84
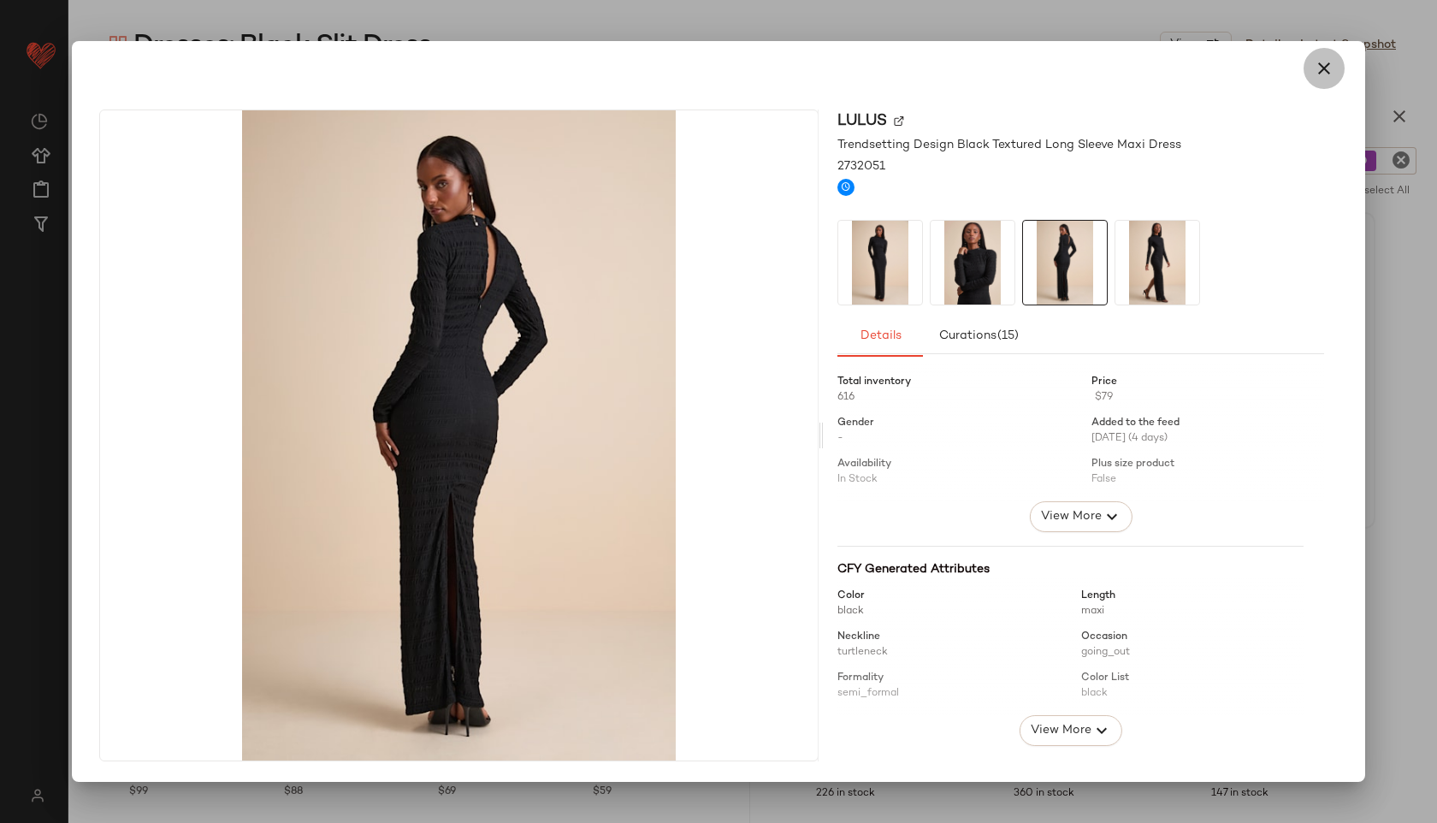
click at [1317, 87] on button "button" at bounding box center [1323, 68] width 41 height 41
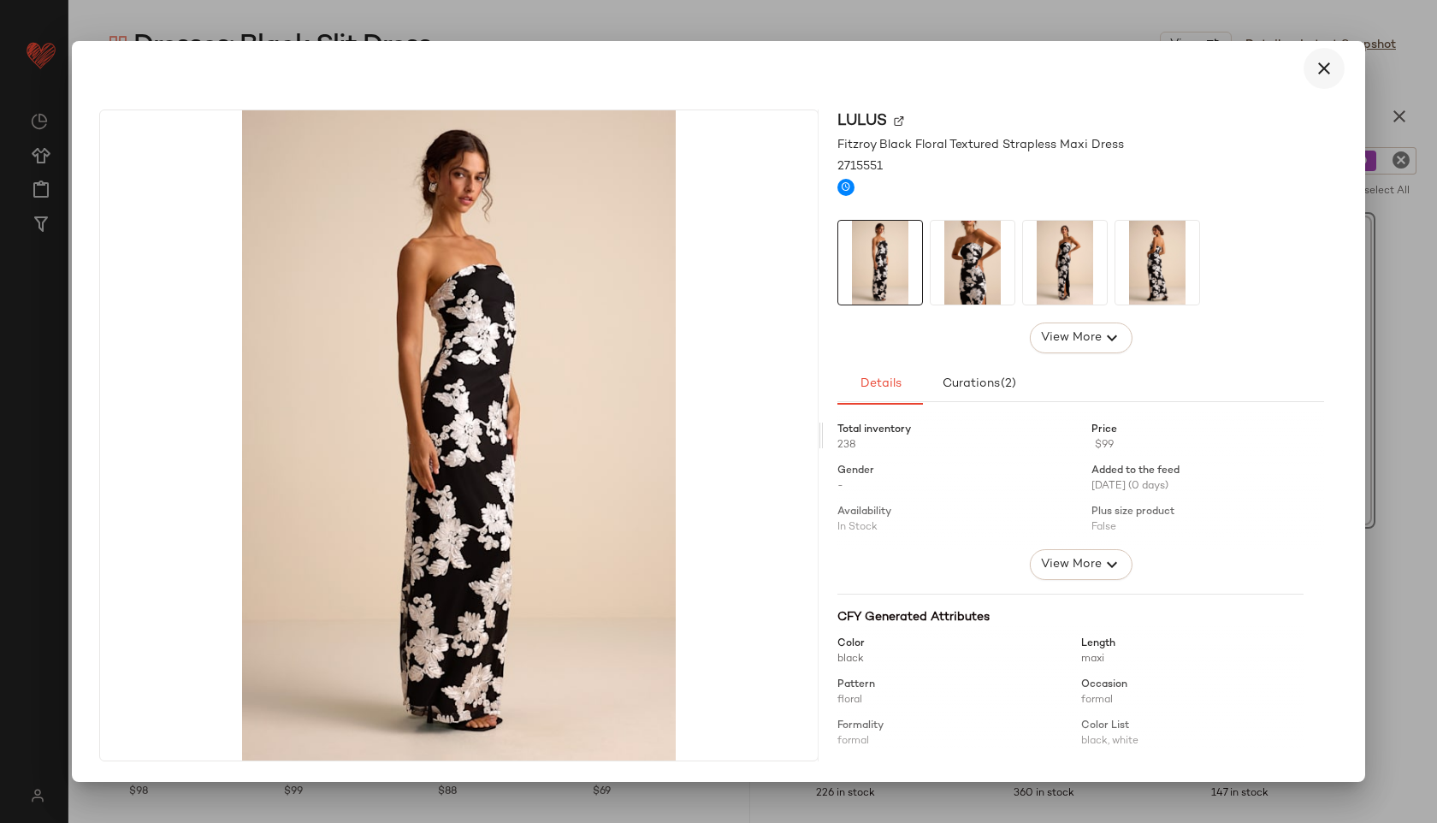
click at [1313, 69] on button "button" at bounding box center [1323, 68] width 41 height 41
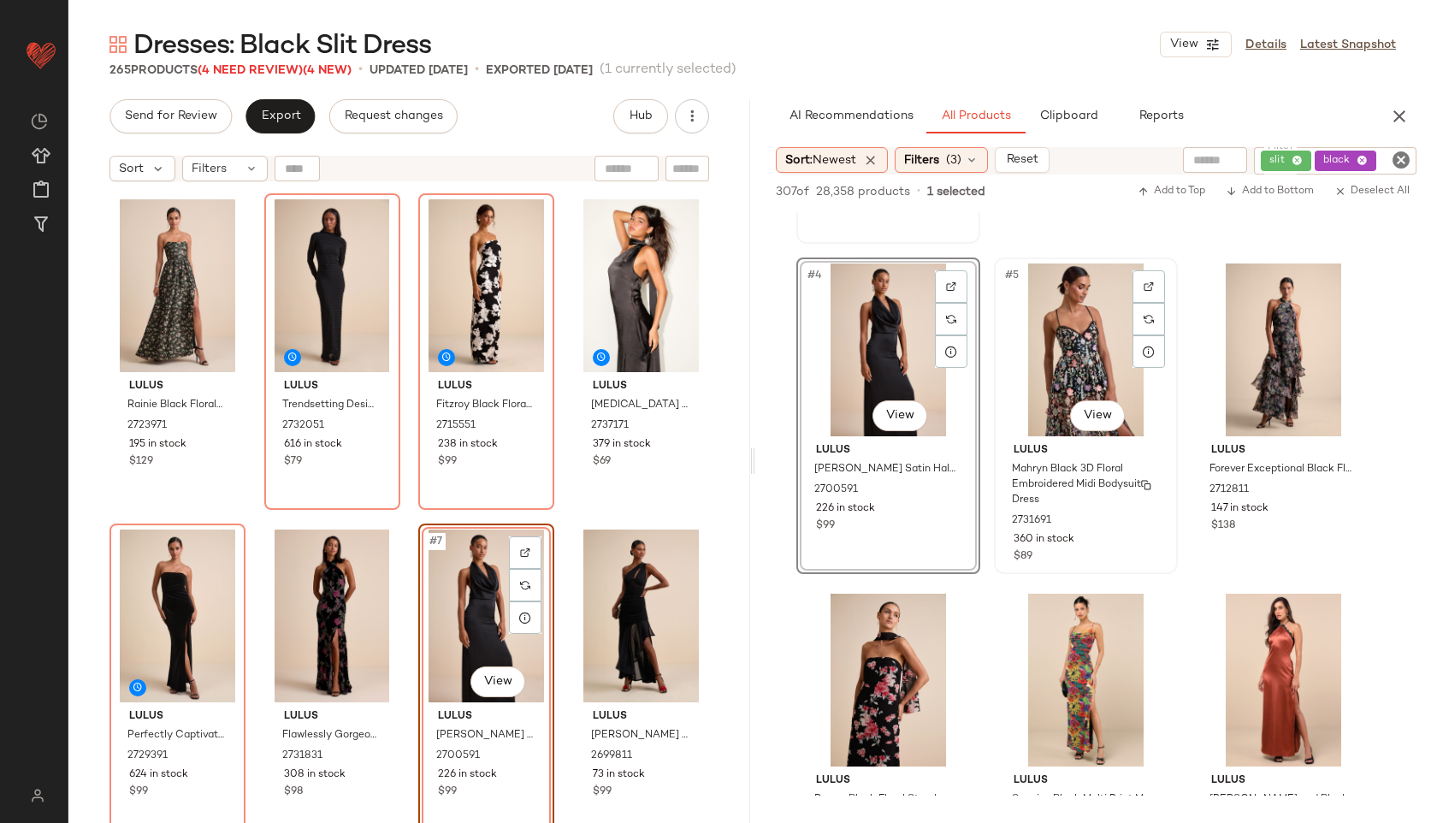
scroll to position [291, 0]
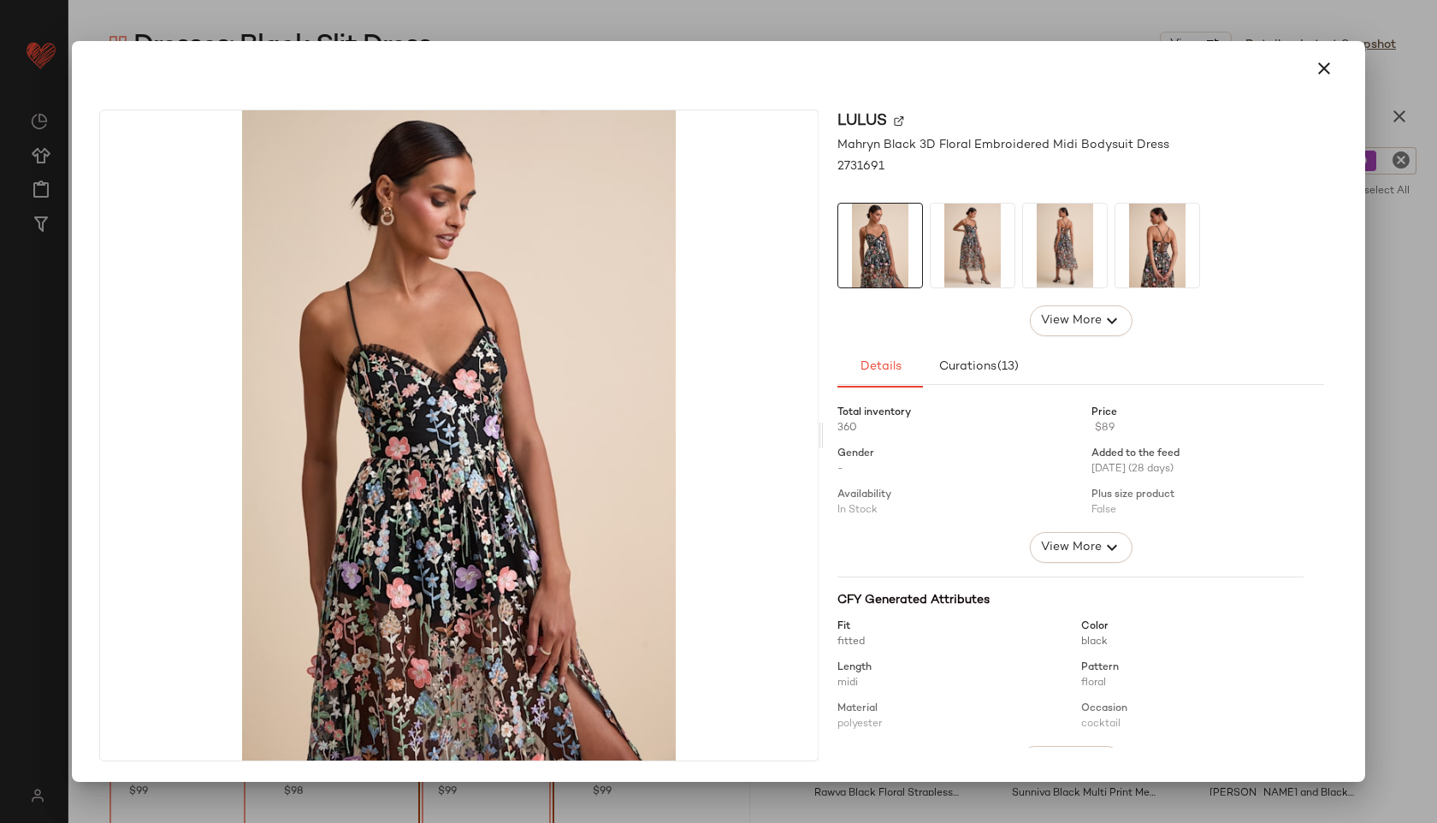
click at [973, 263] on img at bounding box center [972, 246] width 84 height 84
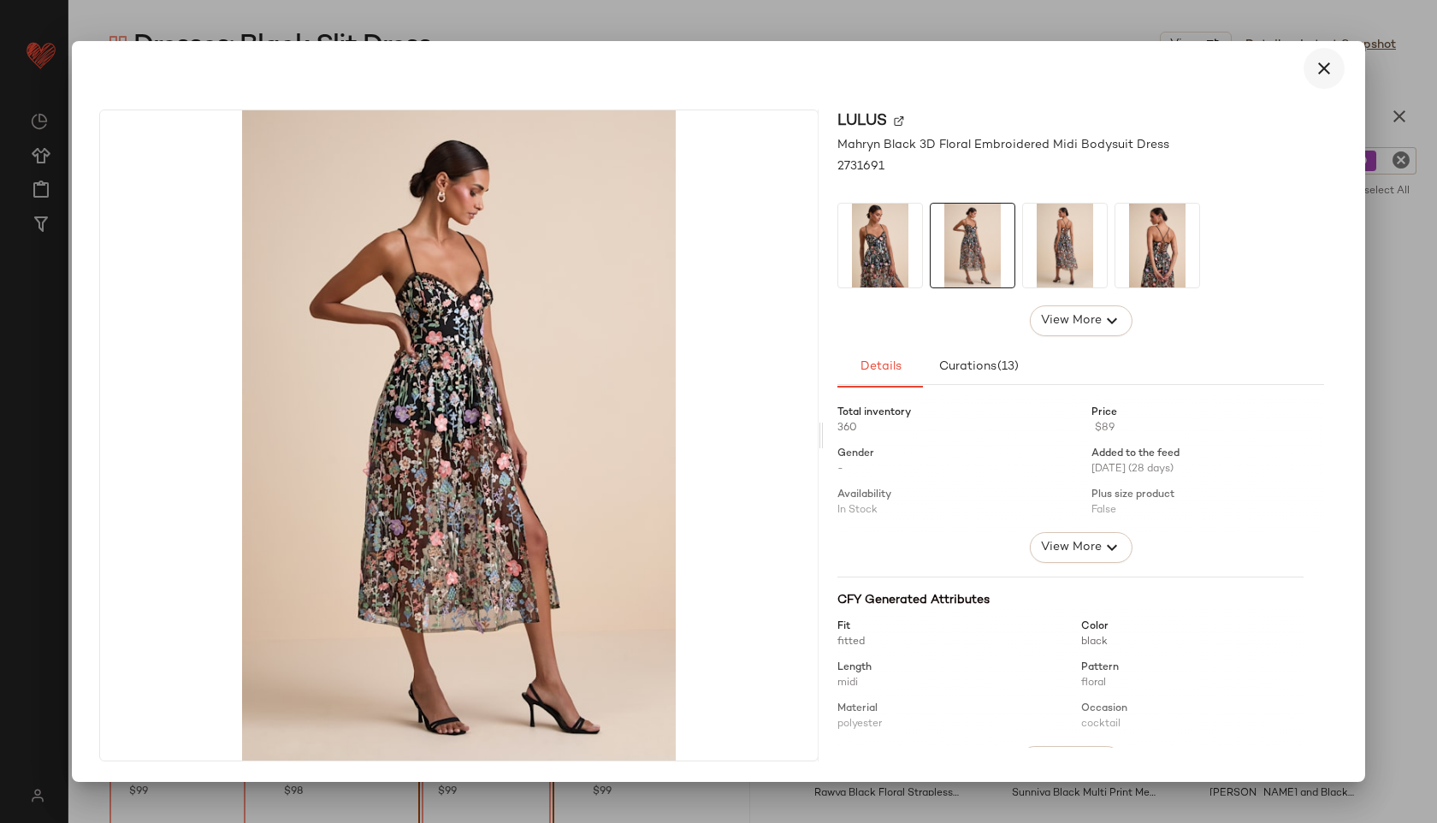
click at [1321, 69] on icon "button" at bounding box center [1323, 68] width 21 height 21
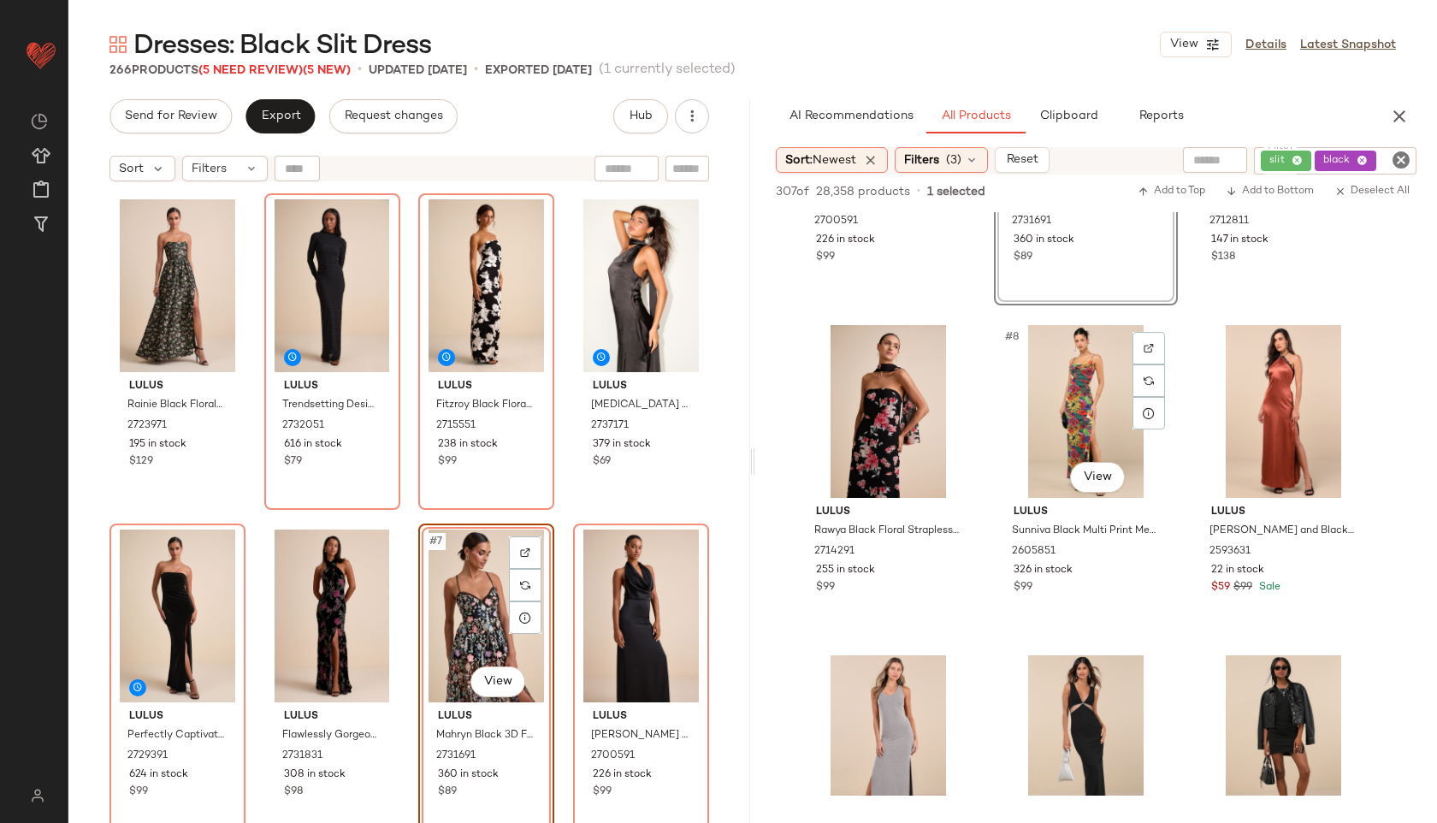
scroll to position [554, 0]
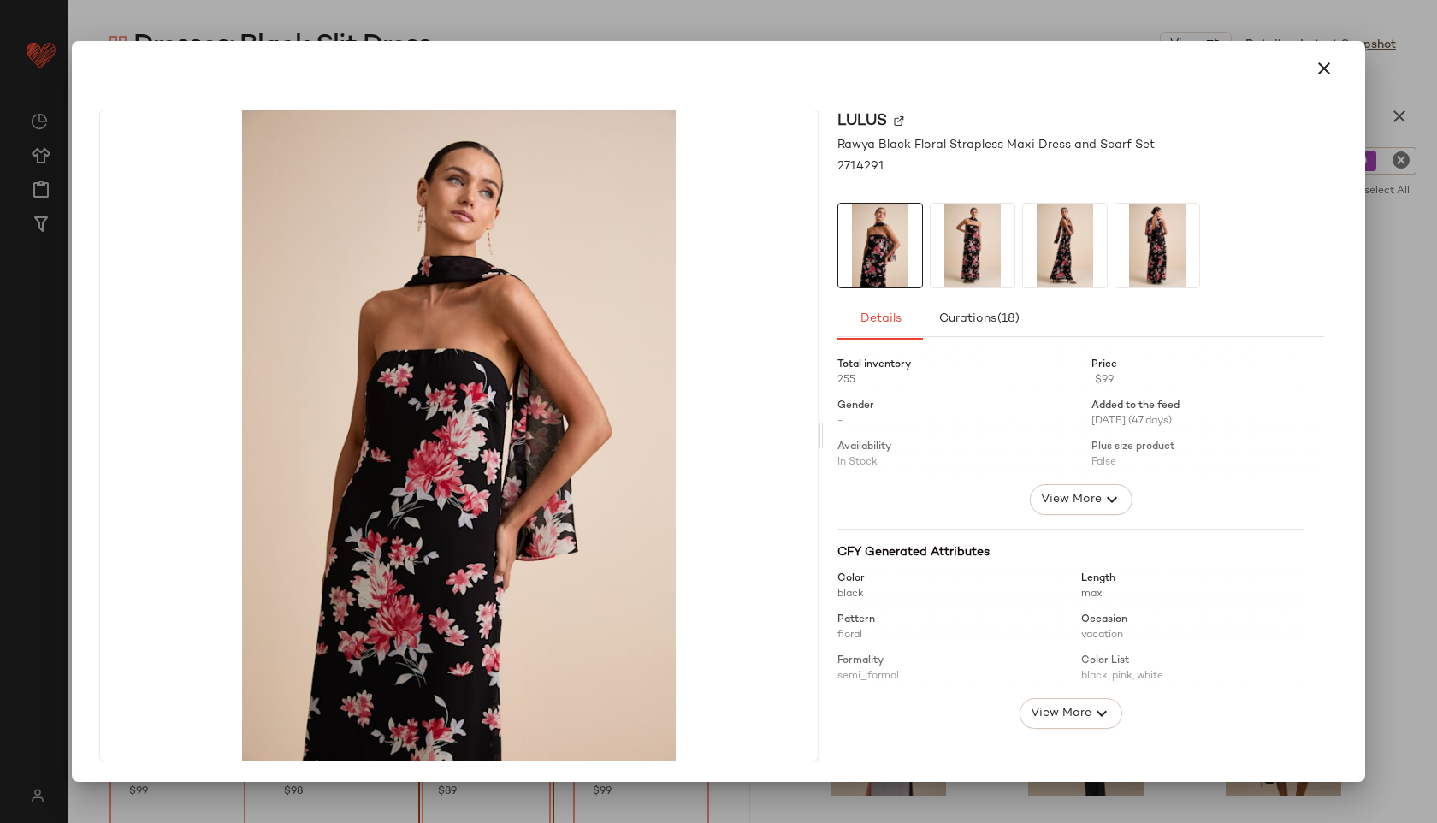
click at [987, 233] on img at bounding box center [972, 246] width 84 height 84
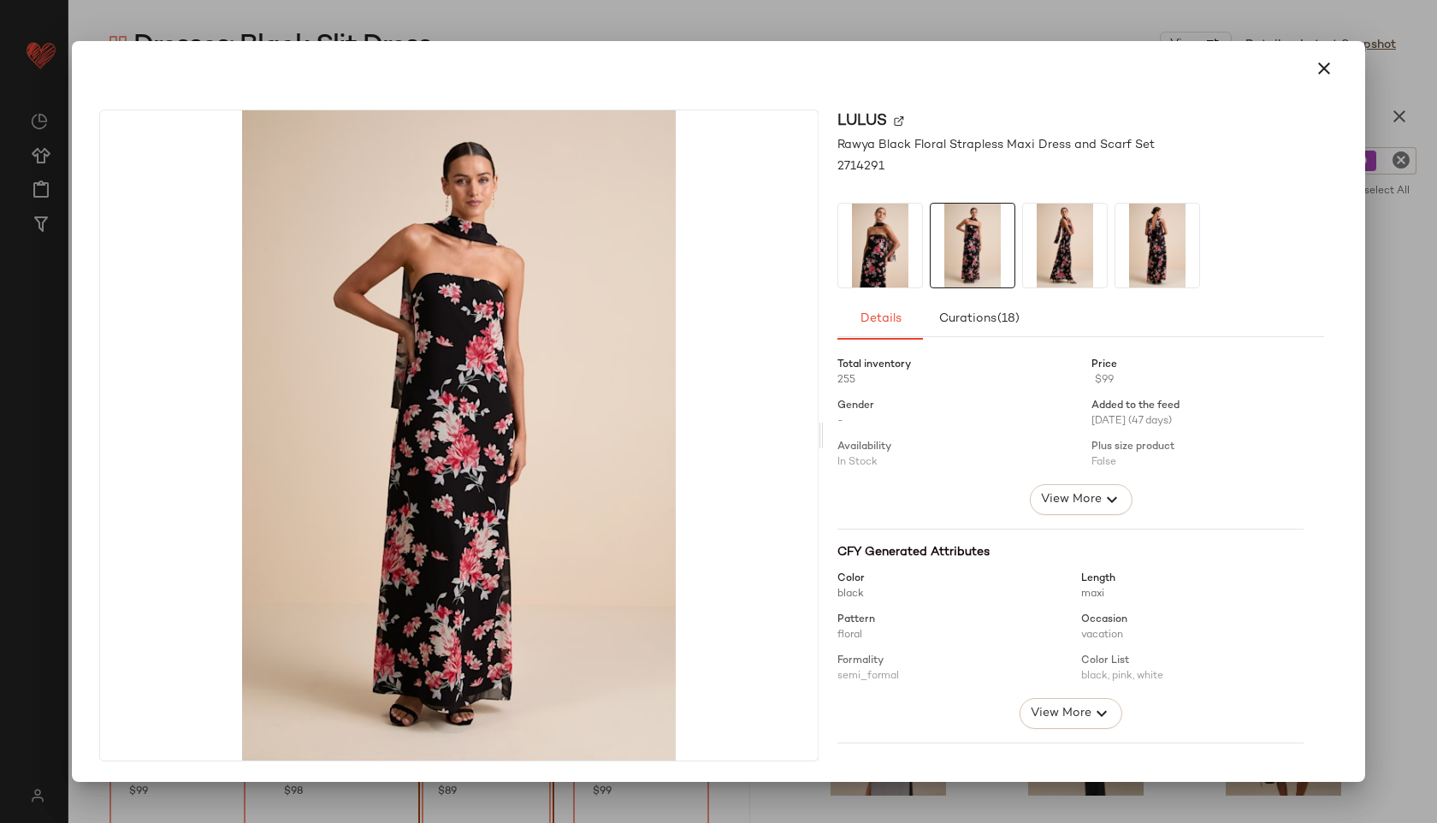
click at [1042, 230] on img at bounding box center [1065, 246] width 84 height 84
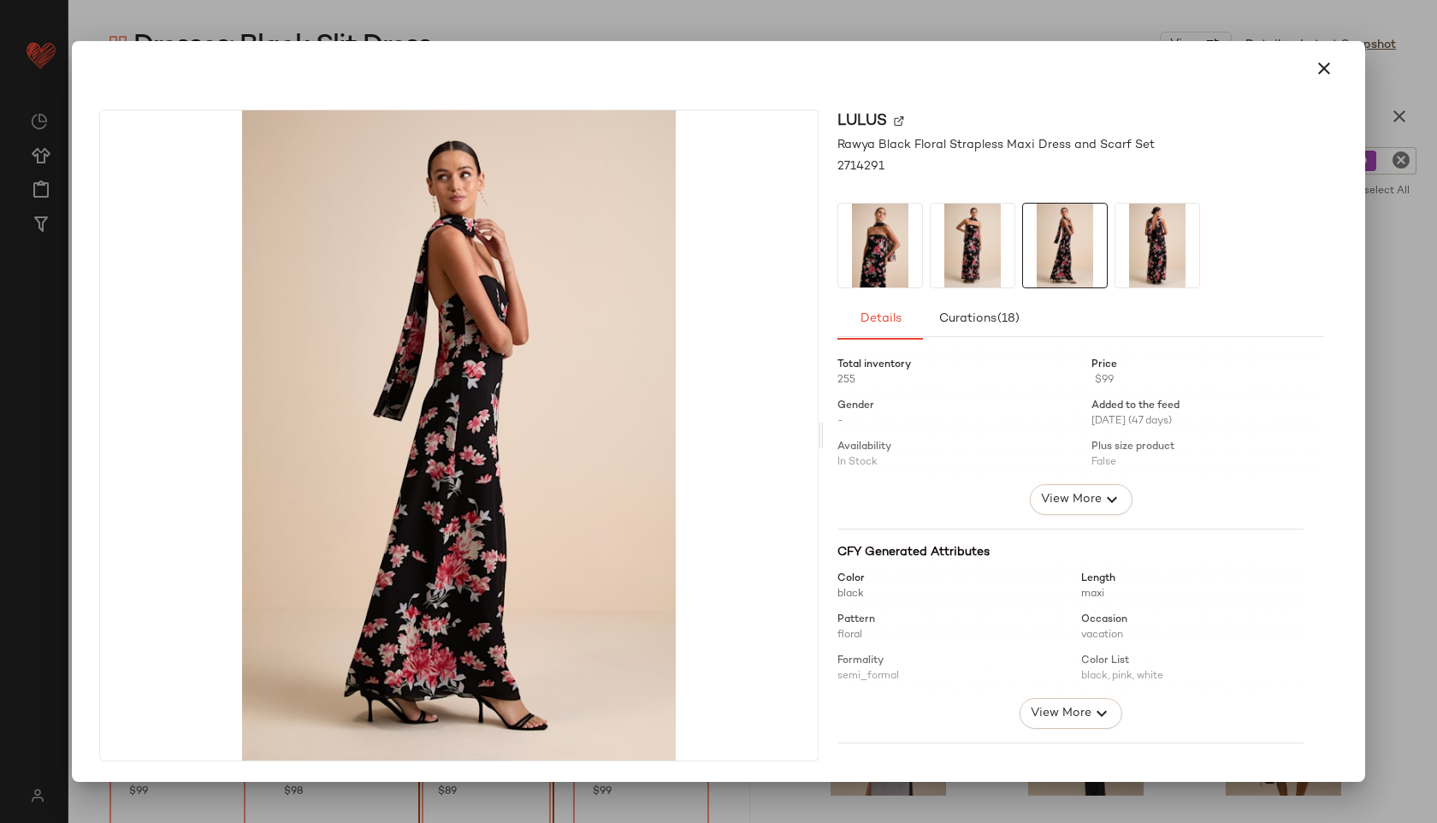
click at [1166, 234] on img at bounding box center [1157, 246] width 84 height 84
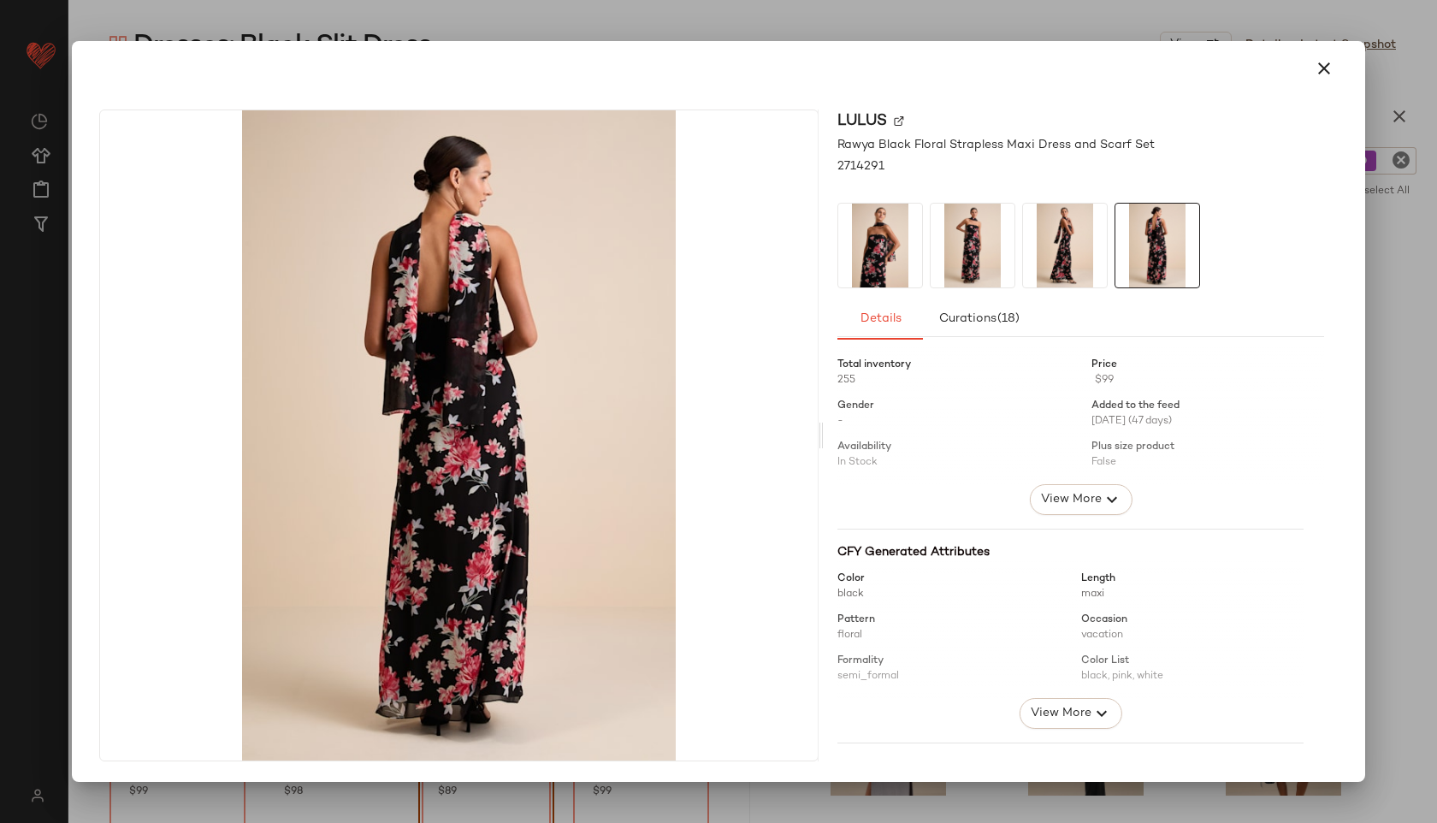
click at [1063, 255] on img at bounding box center [1065, 246] width 84 height 84
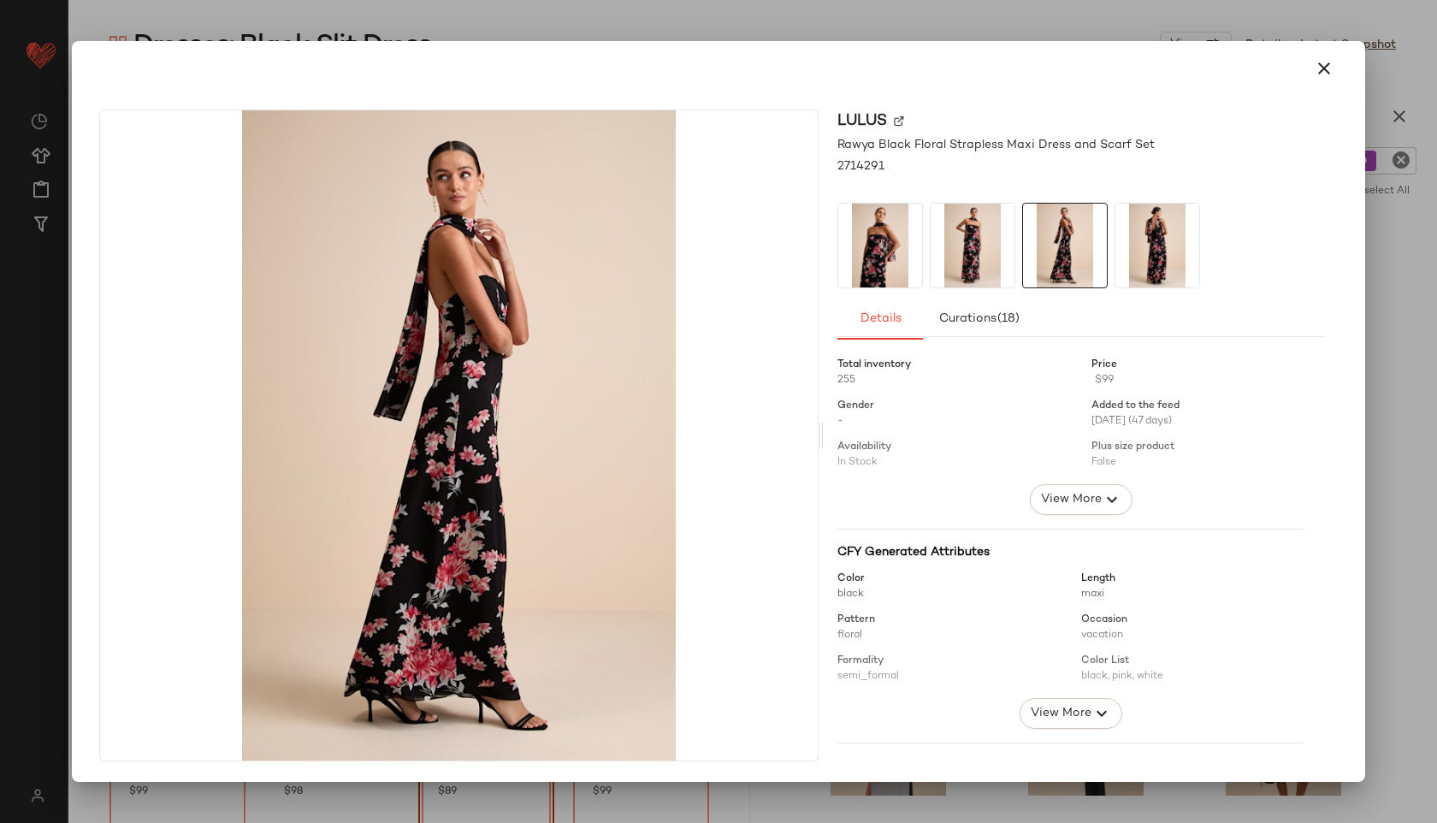
click at [966, 243] on img at bounding box center [972, 246] width 84 height 84
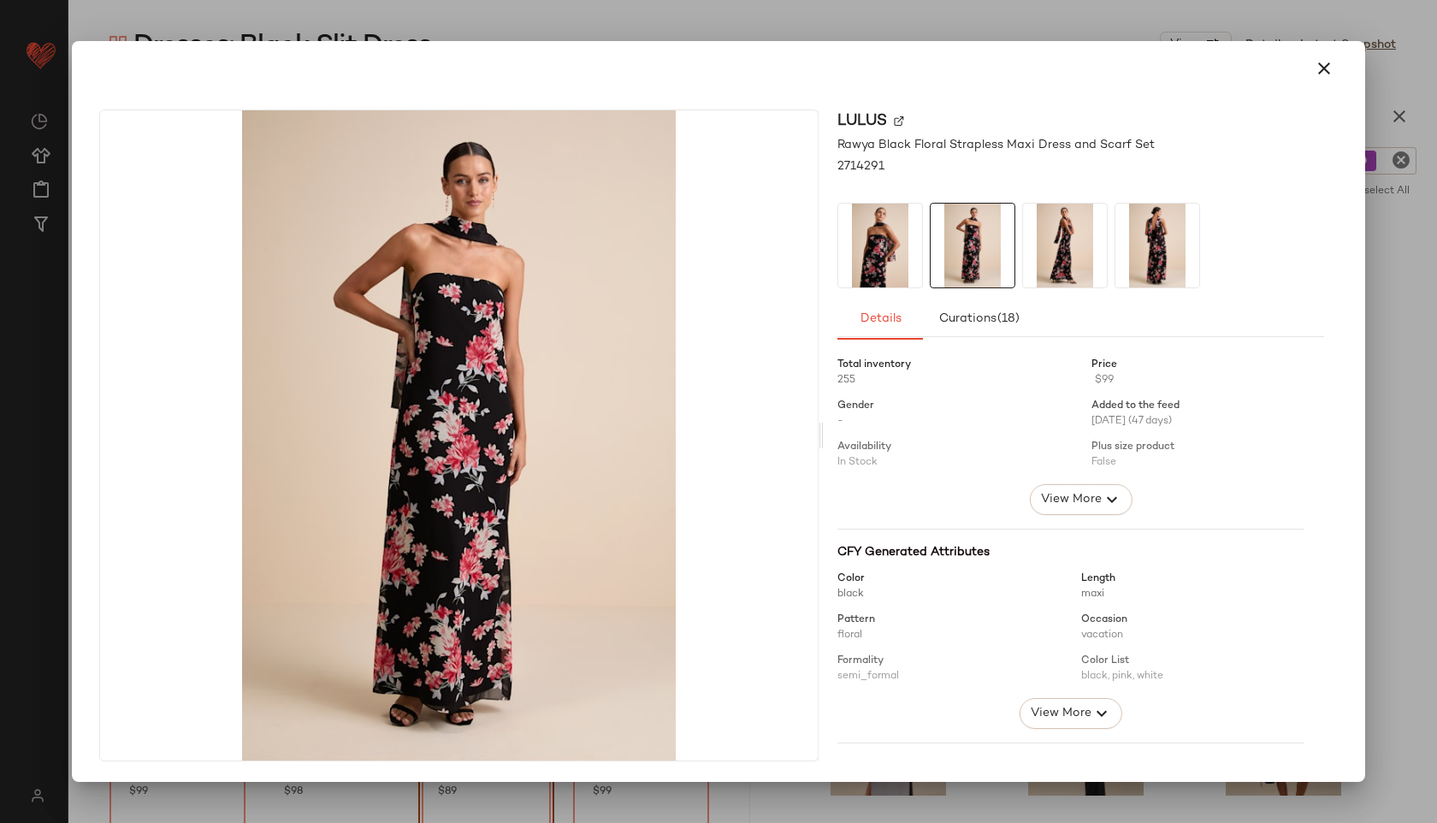
click at [884, 267] on img at bounding box center [880, 246] width 84 height 84
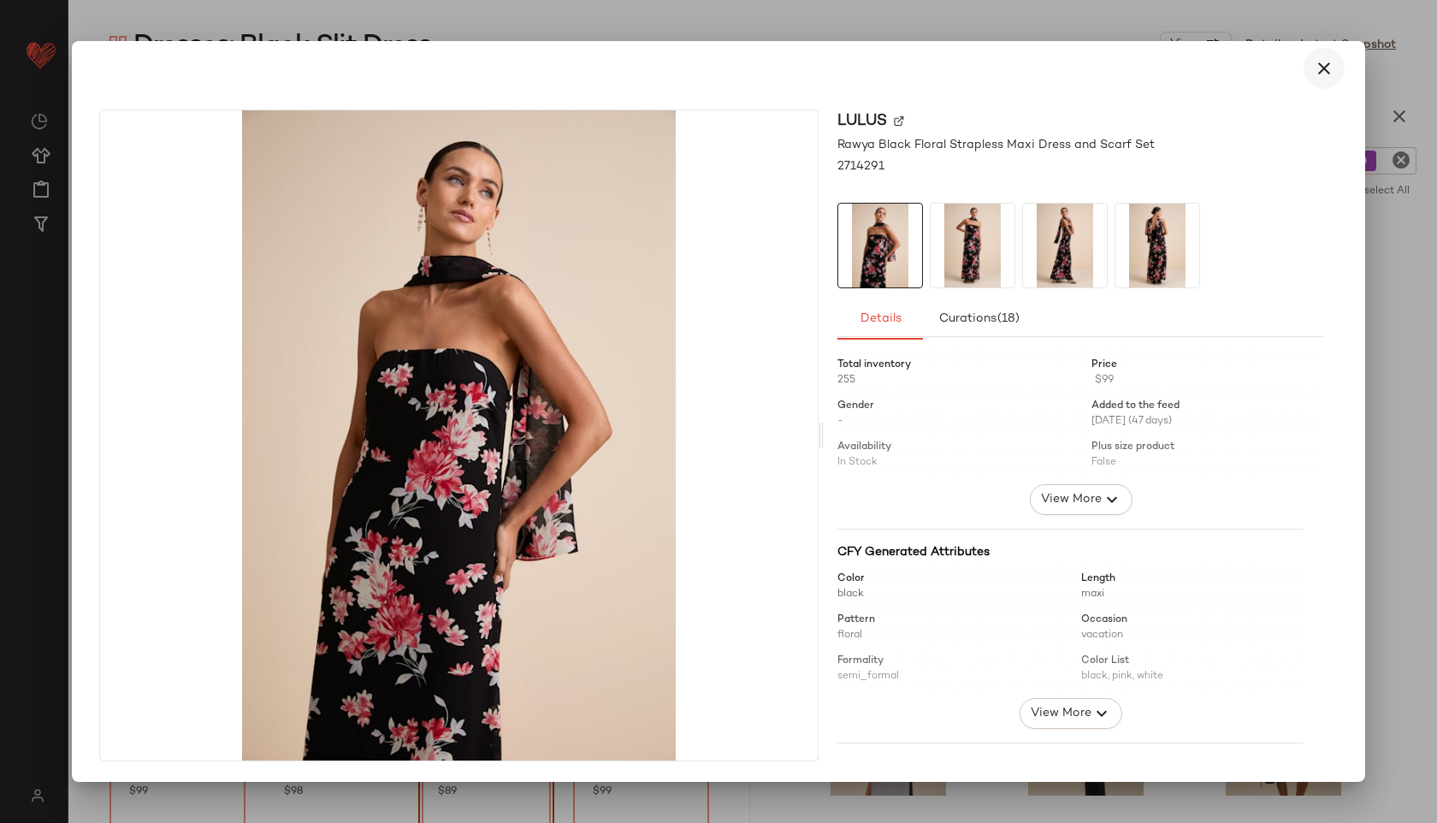
click at [1322, 59] on icon "button" at bounding box center [1323, 68] width 21 height 21
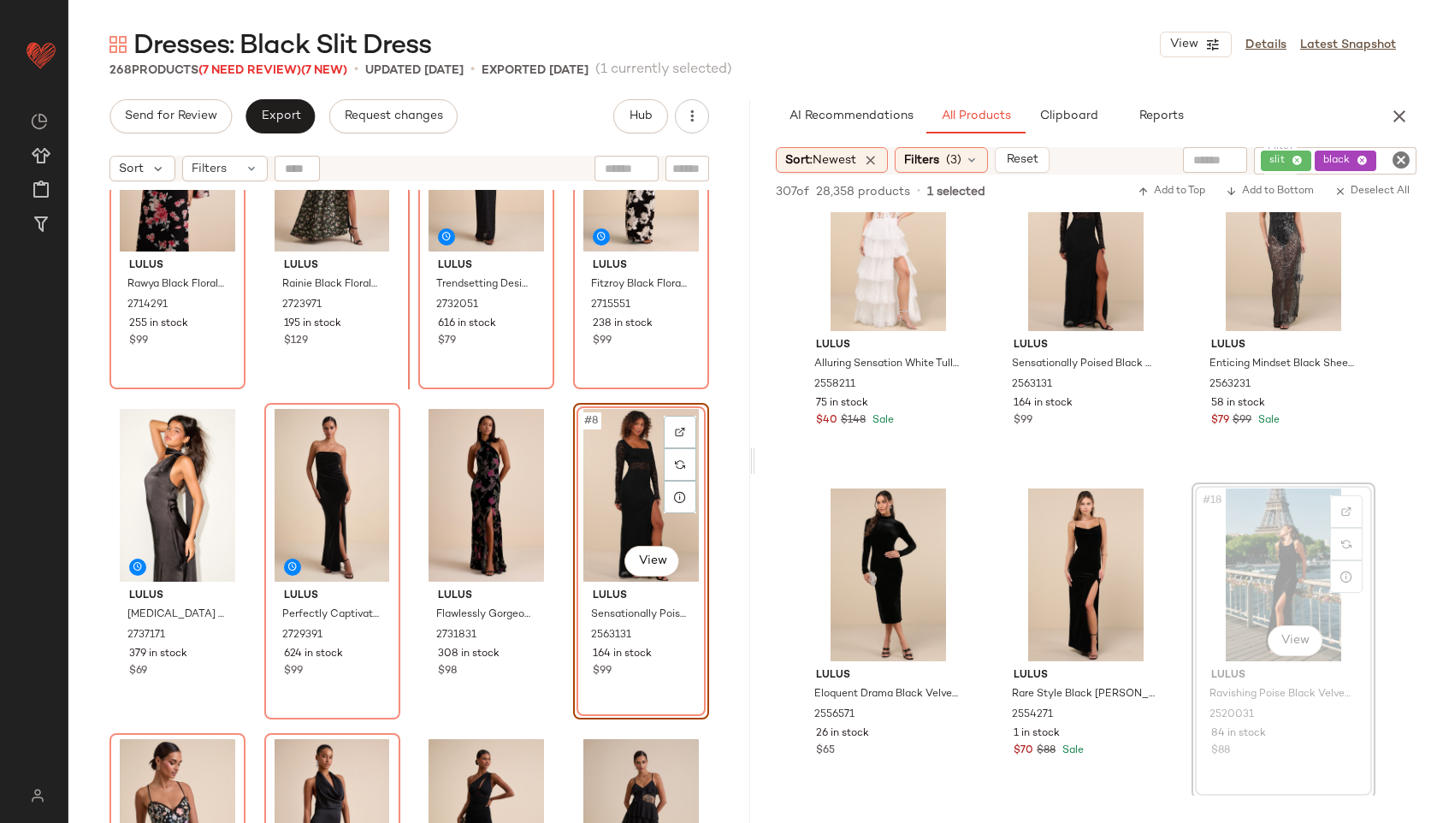
scroll to position [0, 0]
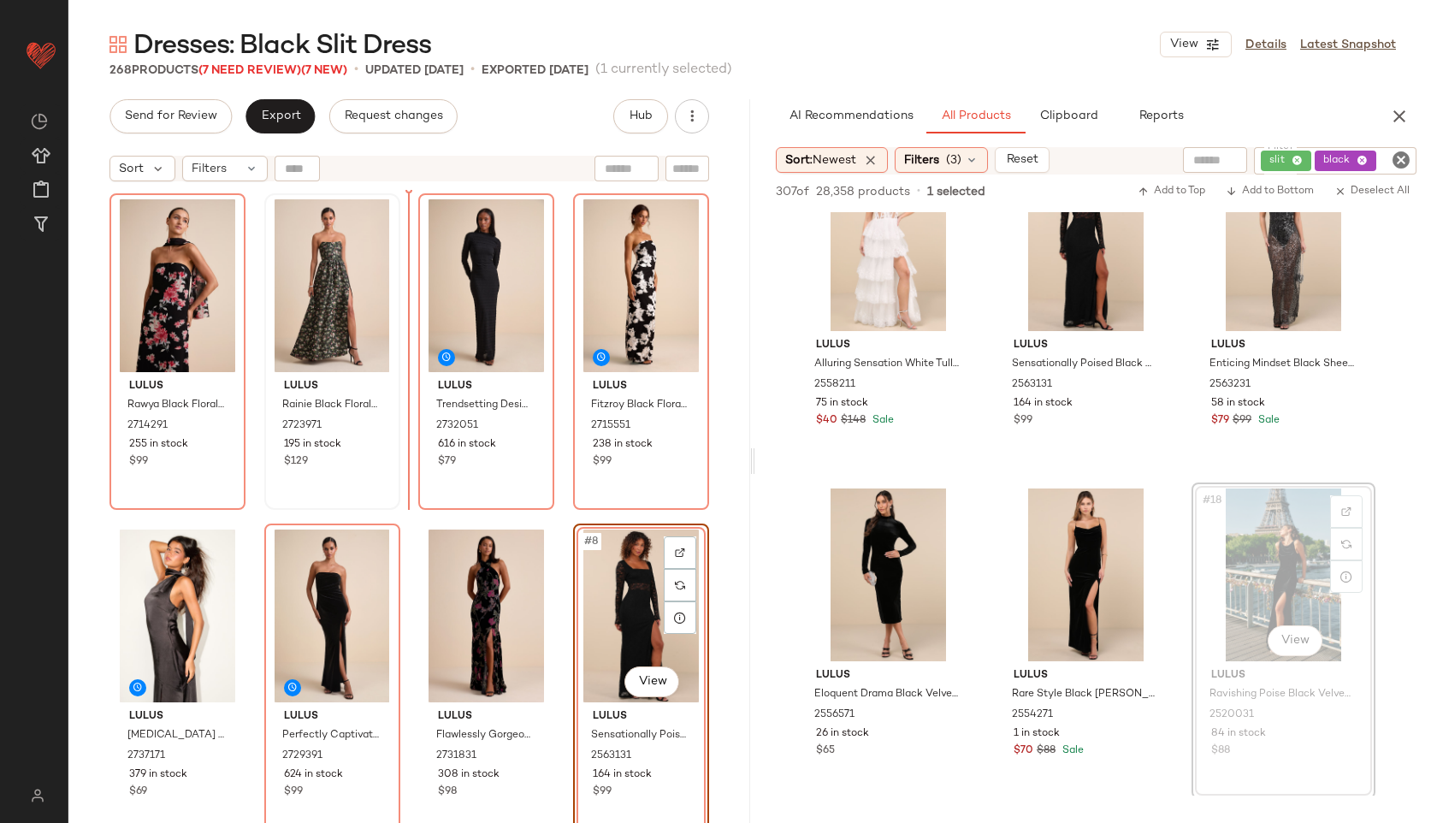
drag, startPoint x: 1280, startPoint y: 576, endPoint x: 392, endPoint y: 311, distance: 927.2
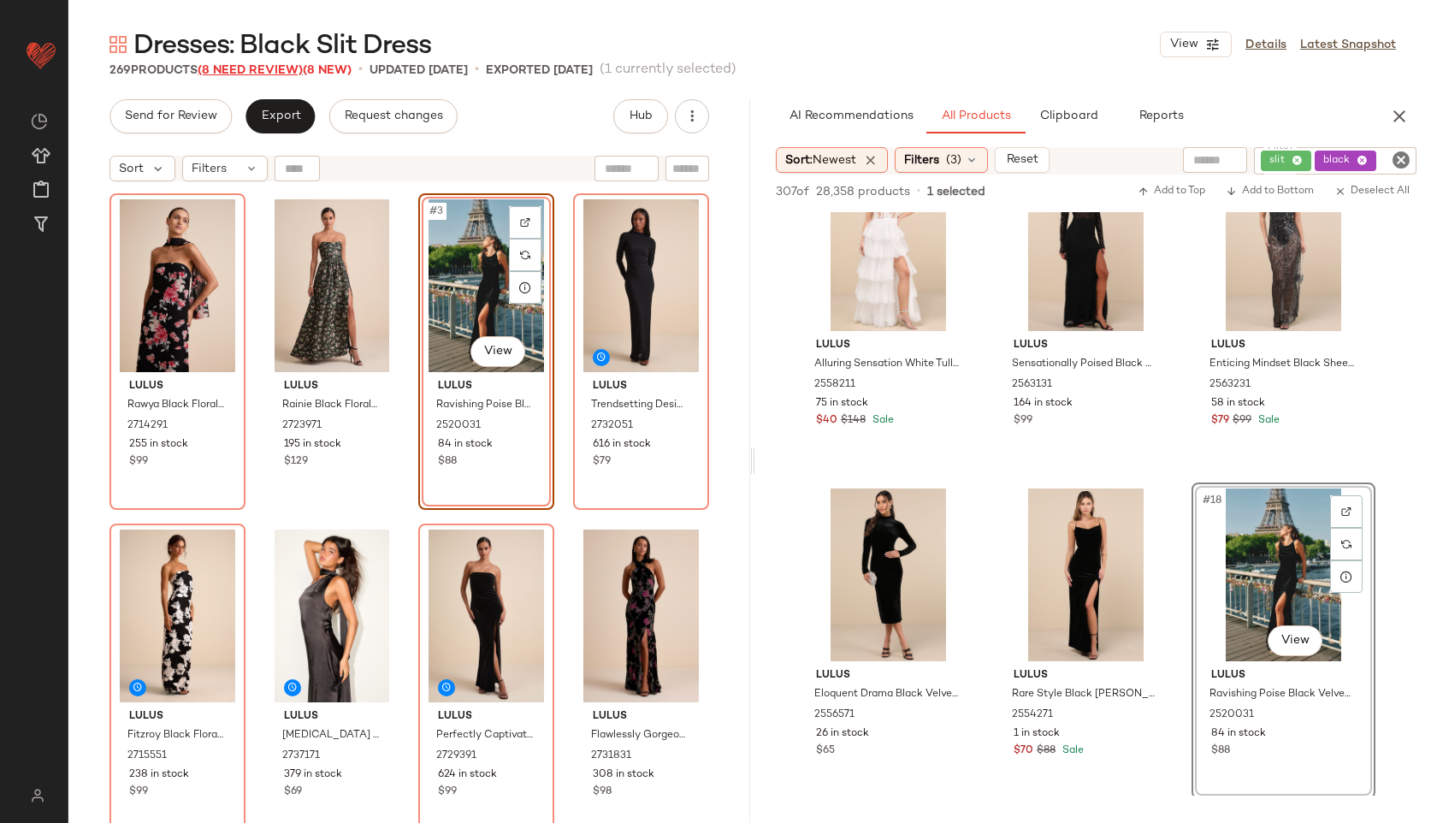
click at [269, 74] on span "(8 Need Review)" at bounding box center [250, 70] width 105 height 13
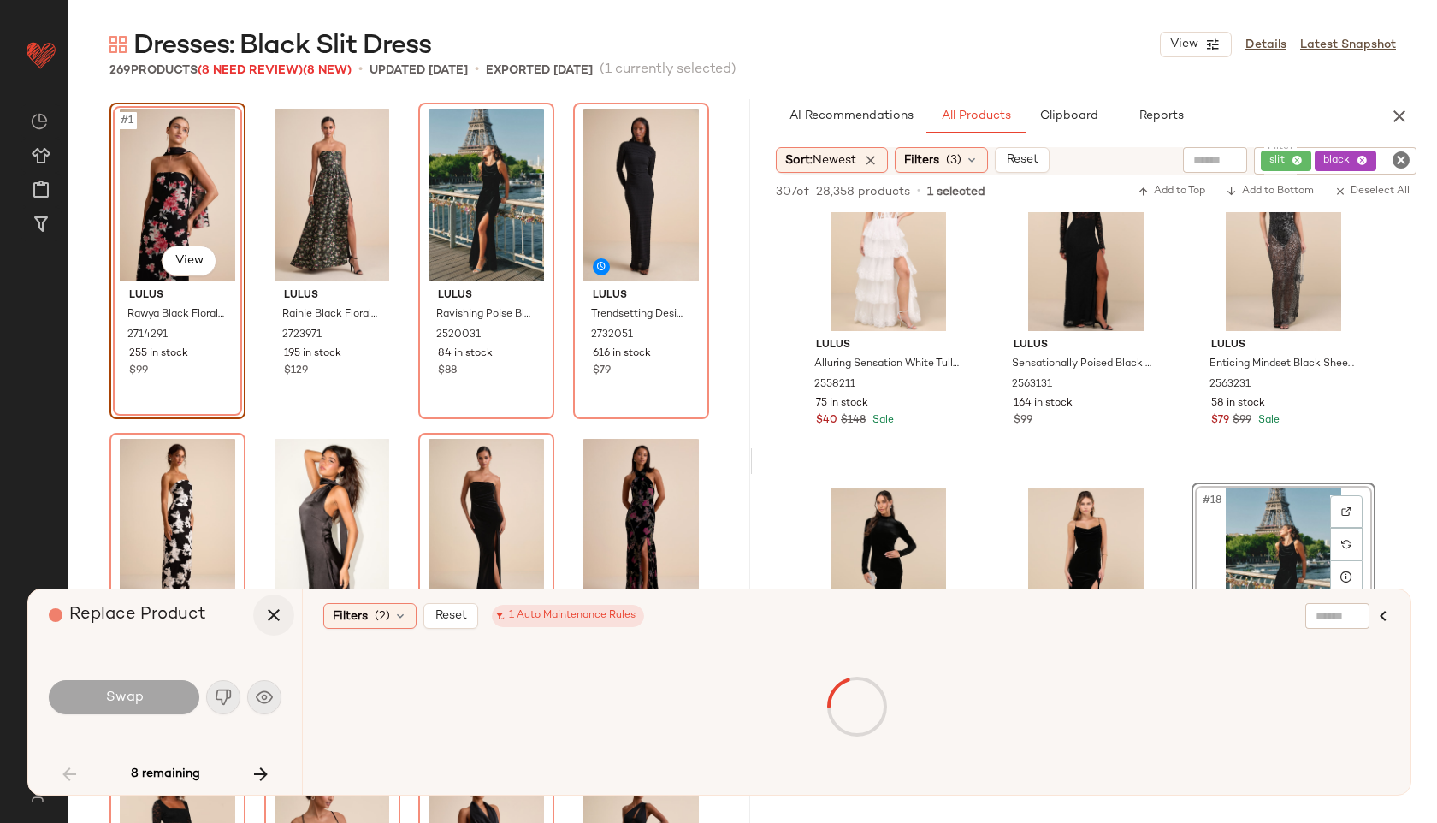
click at [280, 605] on icon "button" at bounding box center [273, 615] width 21 height 21
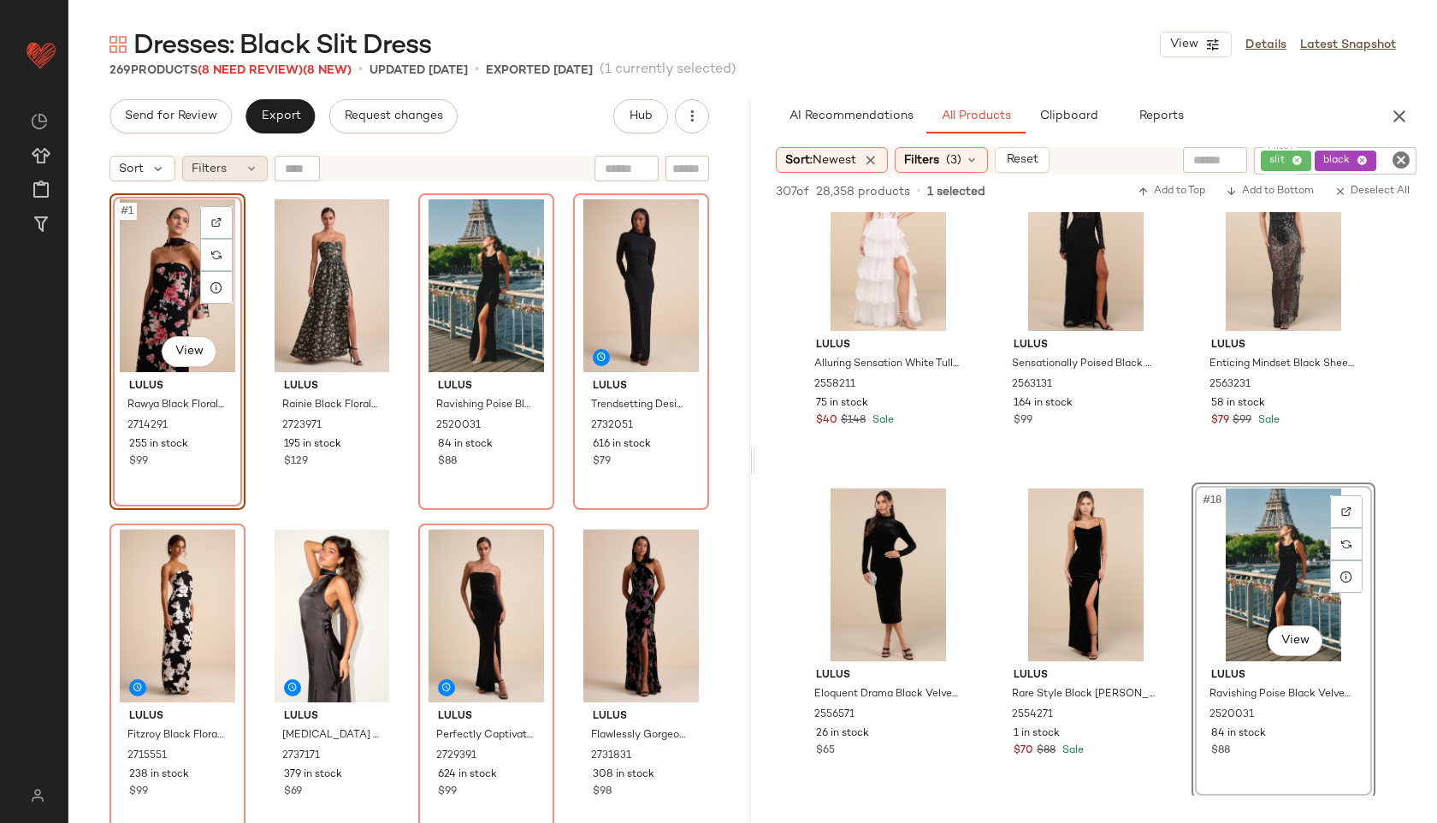
click at [234, 156] on div "Filters" at bounding box center [225, 169] width 86 height 26
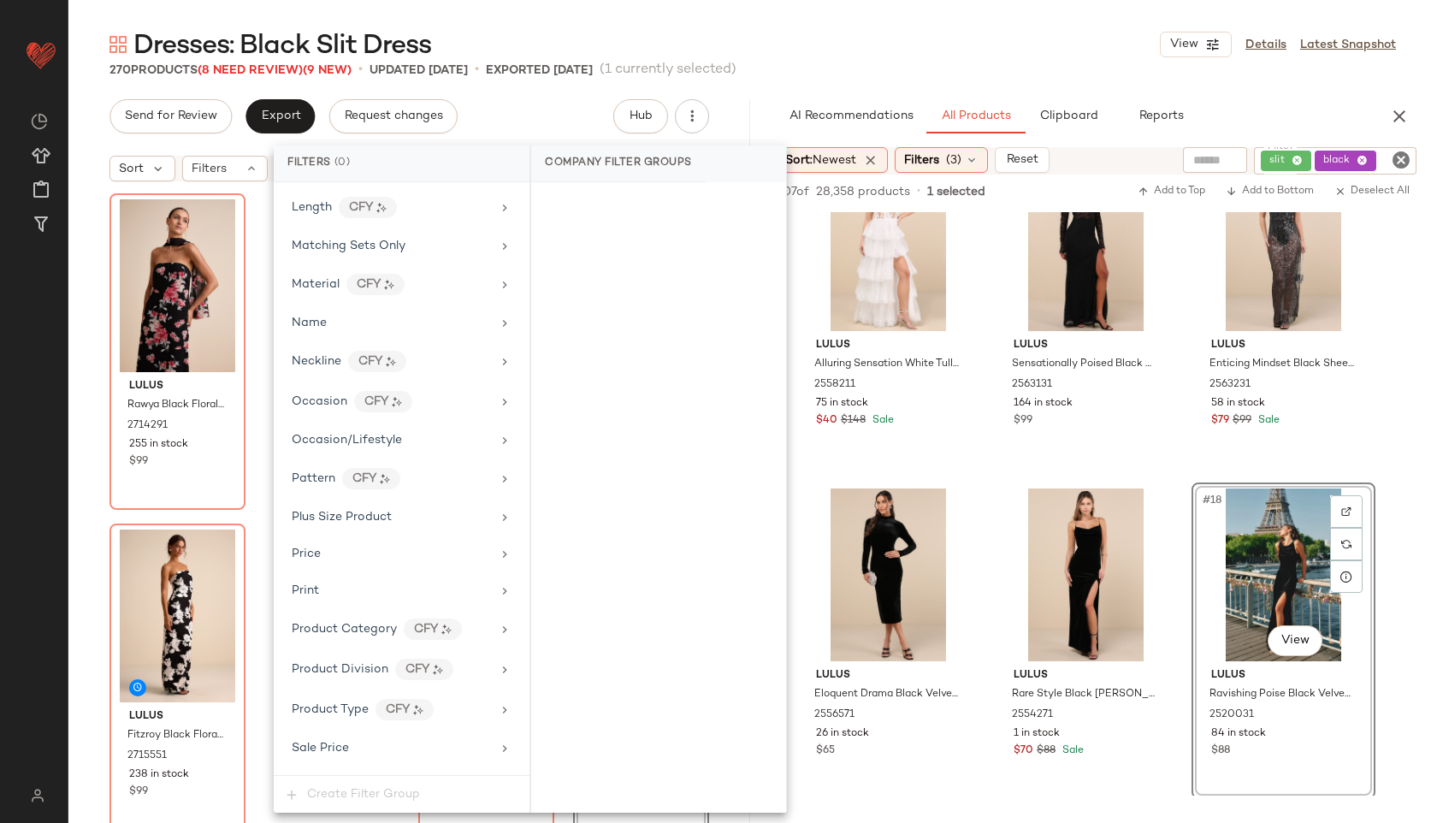
scroll to position [1013, 0]
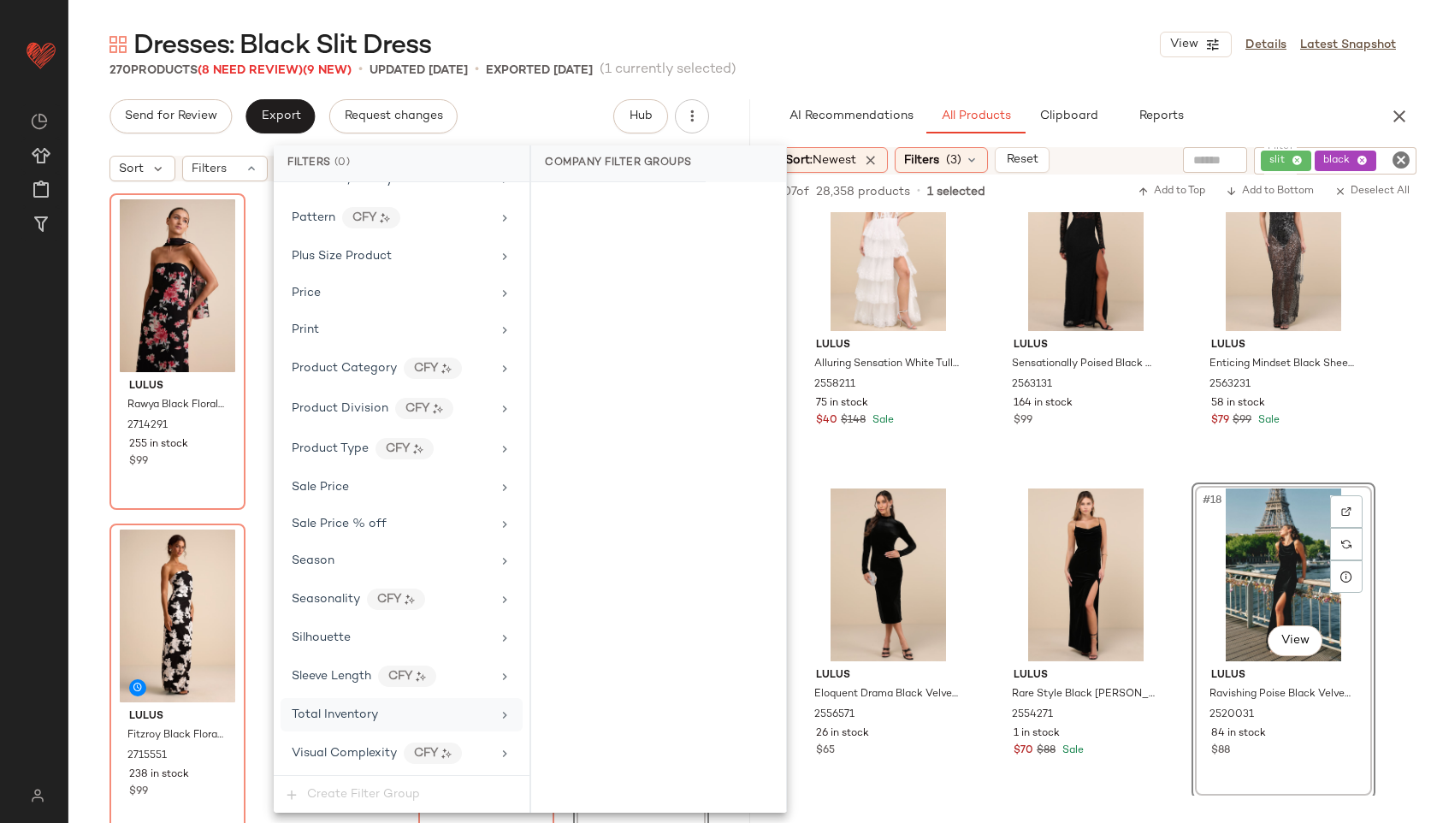
click at [350, 708] on span "Total Inventory" at bounding box center [335, 714] width 86 height 13
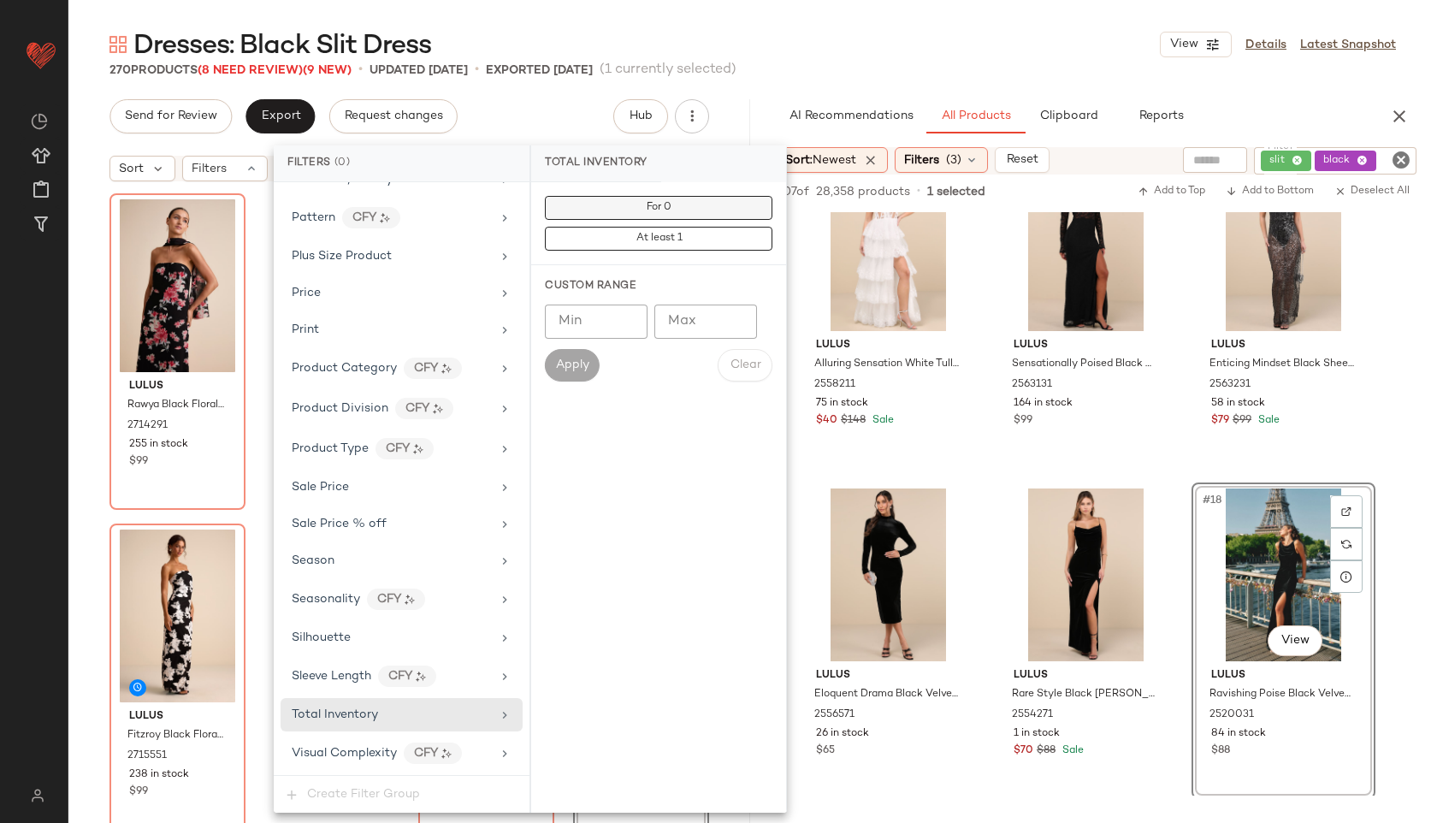
click at [692, 208] on button "For 0" at bounding box center [658, 208] width 227 height 24
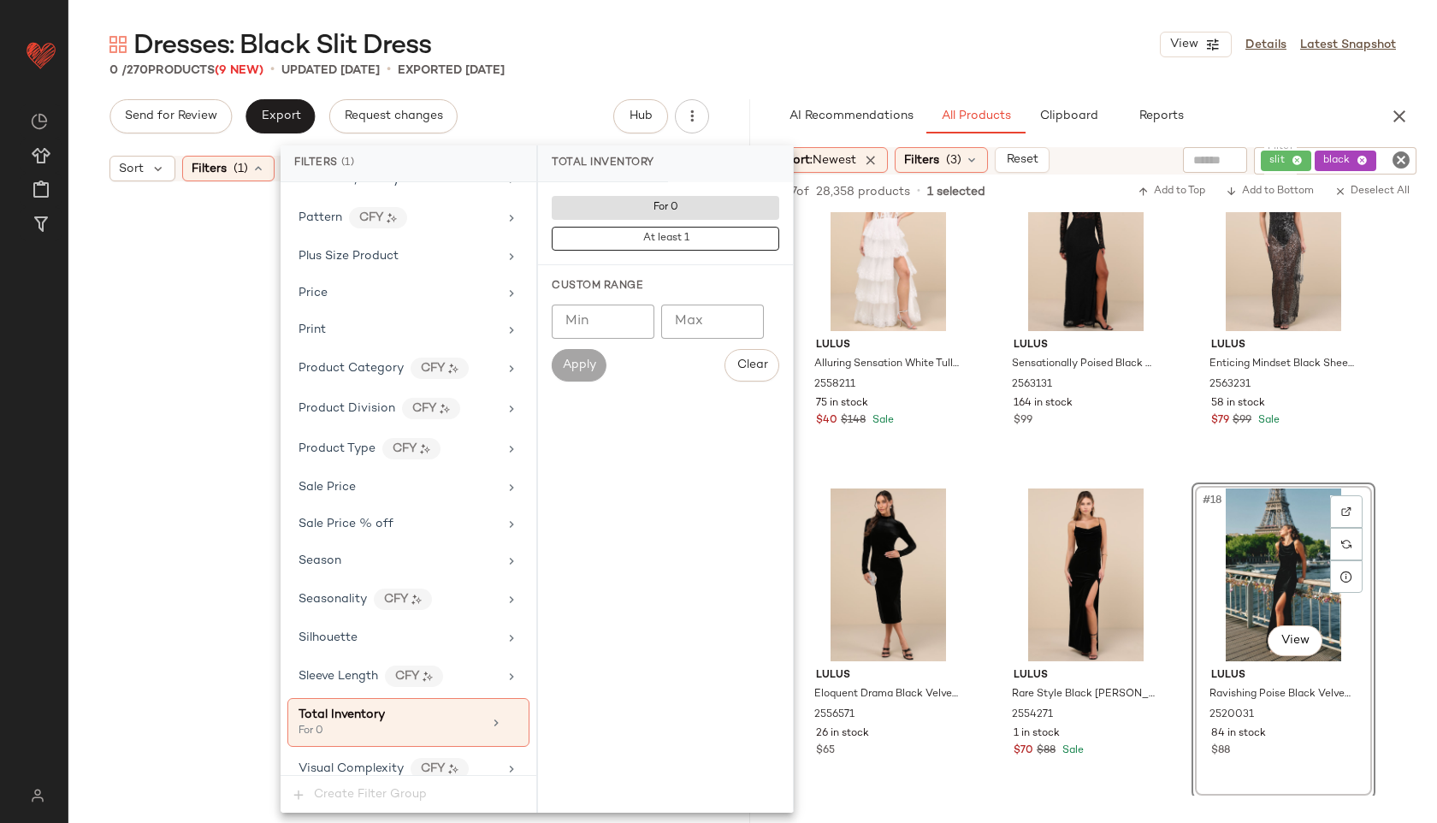
click at [788, 42] on div "Dresses: Black Slit Dress View Details Latest Snapshot" at bounding box center [752, 44] width 1368 height 34
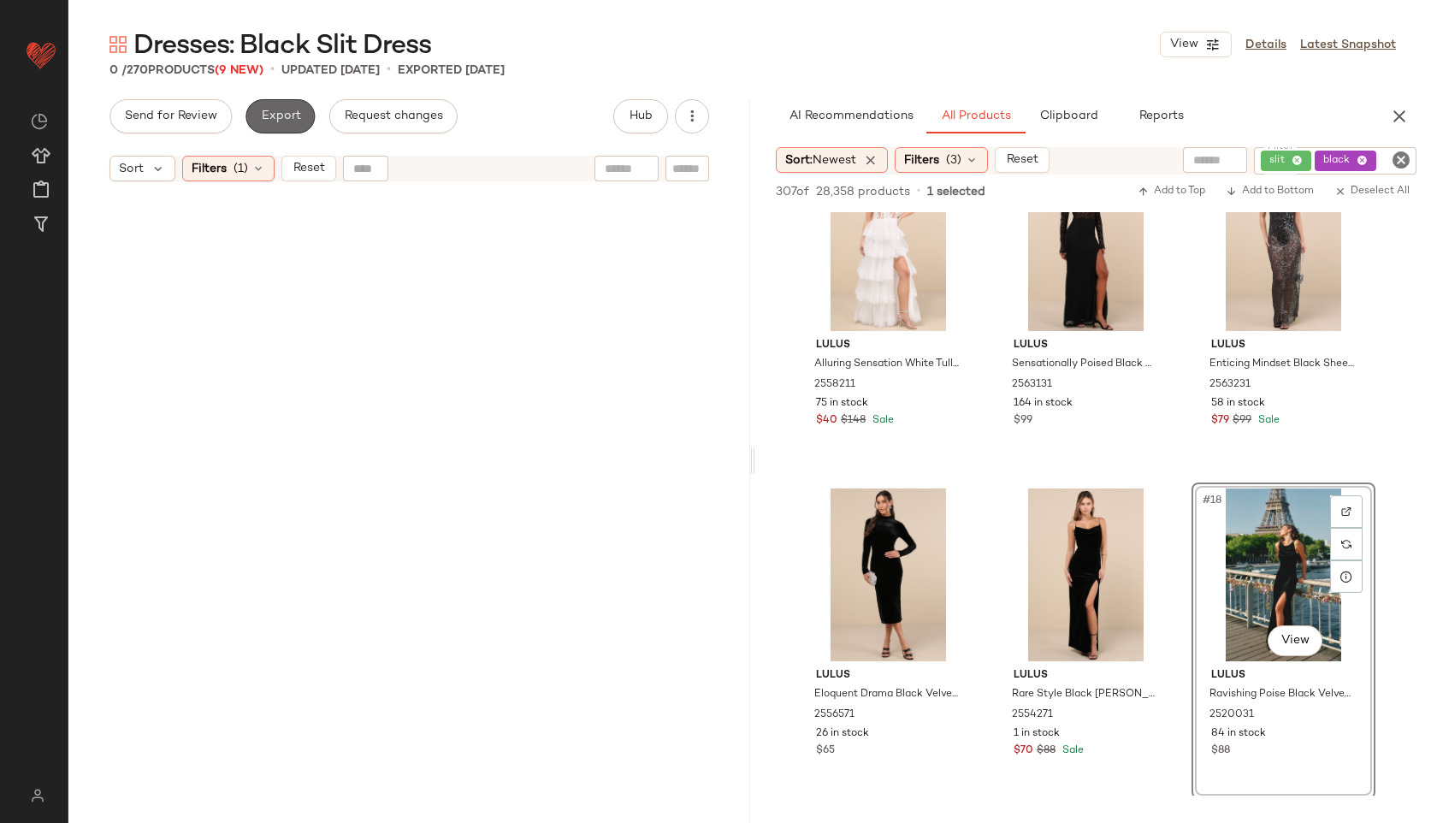
click at [281, 114] on span "Export" at bounding box center [280, 116] width 40 height 14
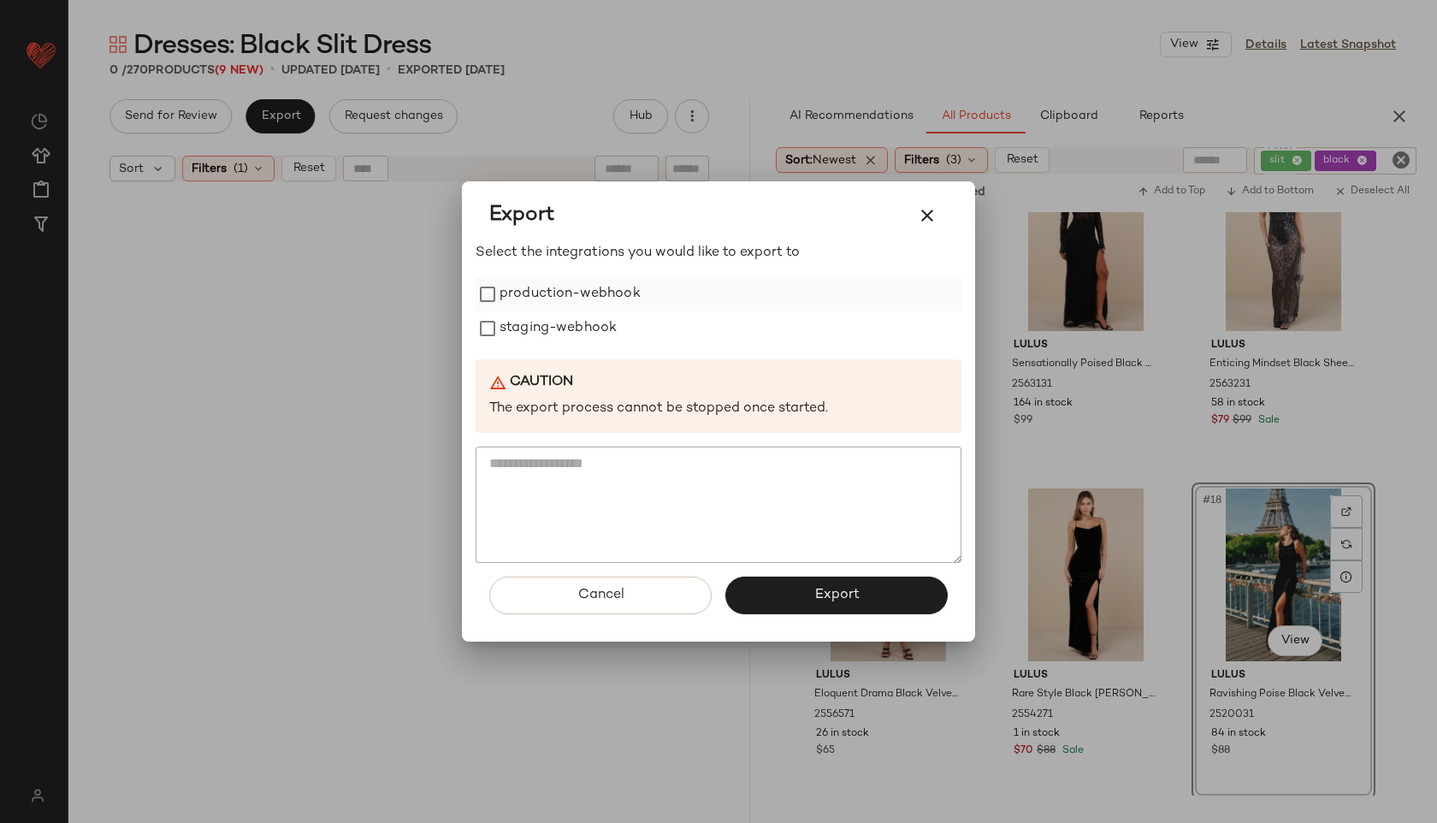
click at [529, 290] on label "production-webhook" at bounding box center [569, 294] width 141 height 34
click at [527, 331] on label "staging-webhook" at bounding box center [557, 328] width 117 height 34
click at [773, 586] on button "Export" at bounding box center [836, 595] width 222 height 38
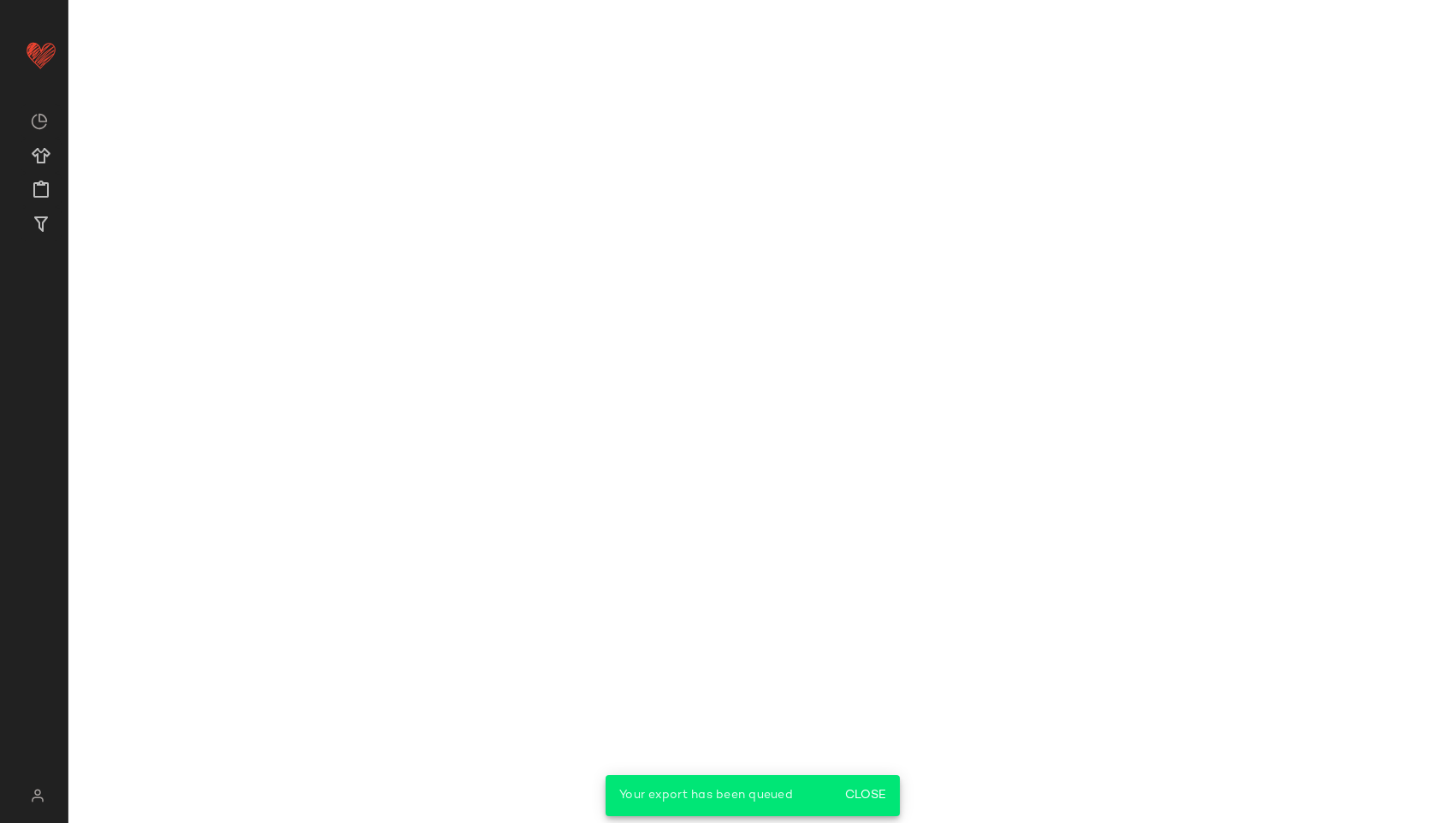
scroll to position [2040, 0]
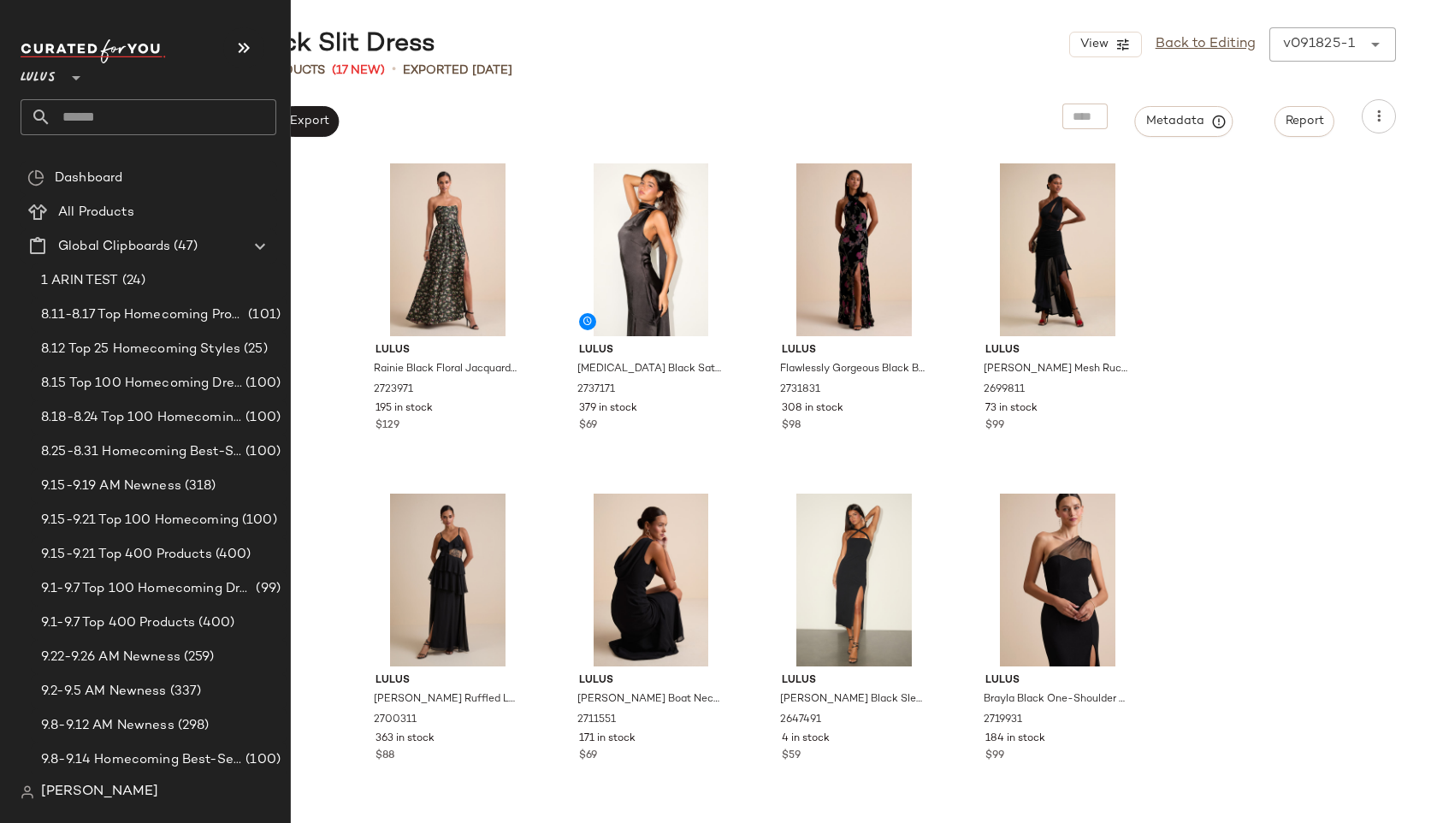
click at [91, 111] on input "text" at bounding box center [163, 117] width 225 height 36
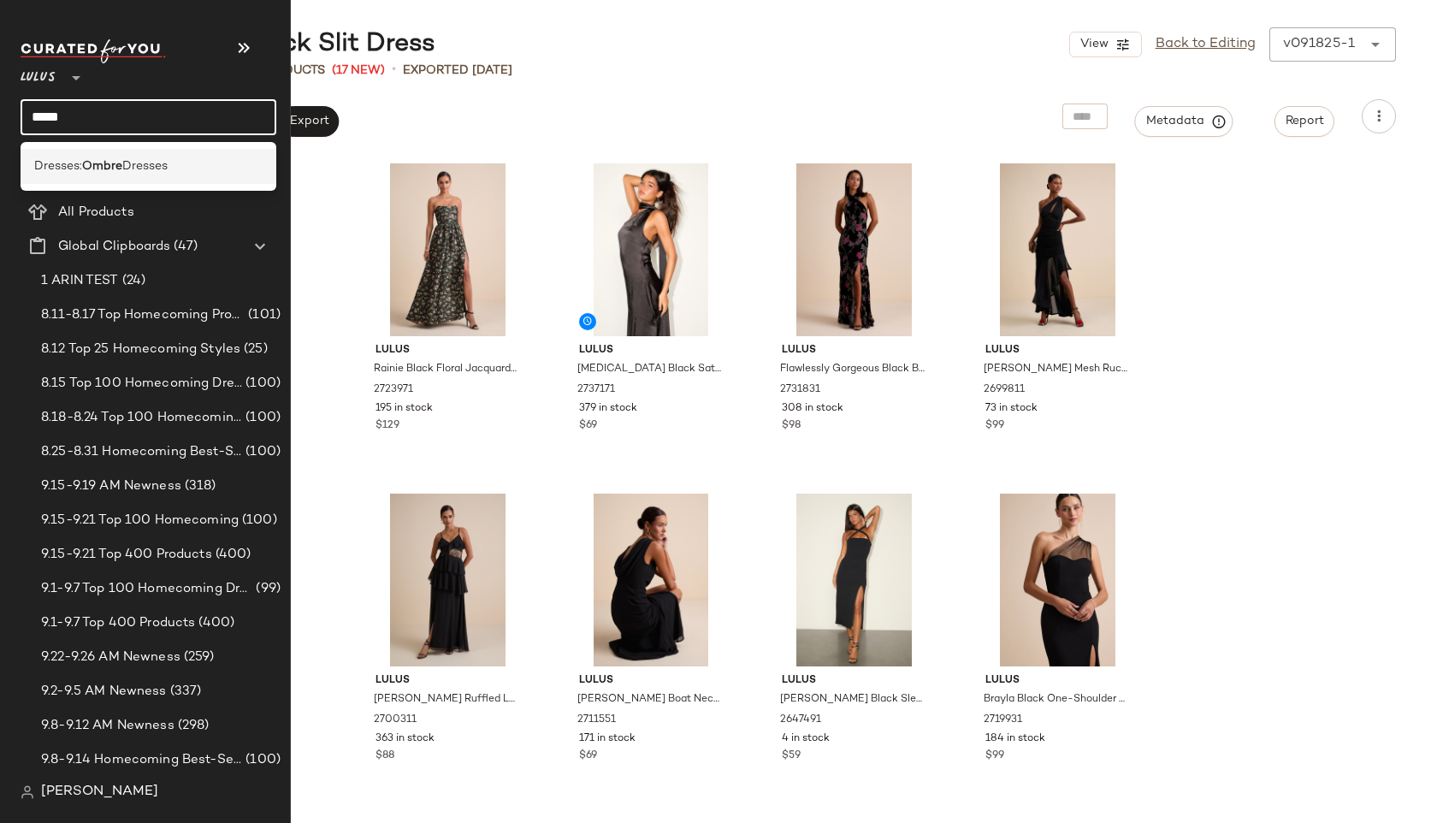
type input "*****"
click at [96, 158] on b "Ombre" at bounding box center [102, 166] width 40 height 18
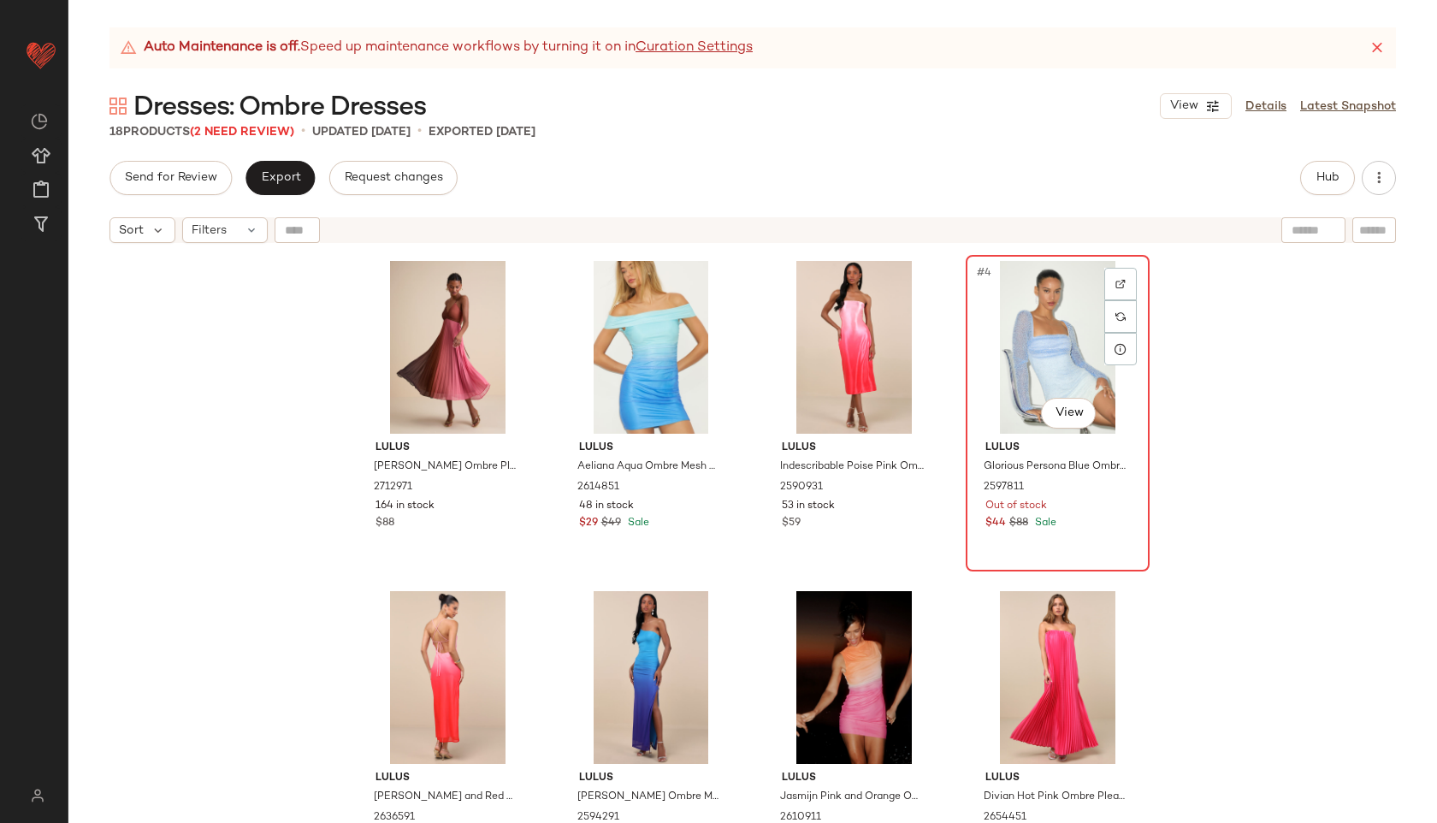
click at [1054, 375] on div "#4 View" at bounding box center [1057, 347] width 172 height 173
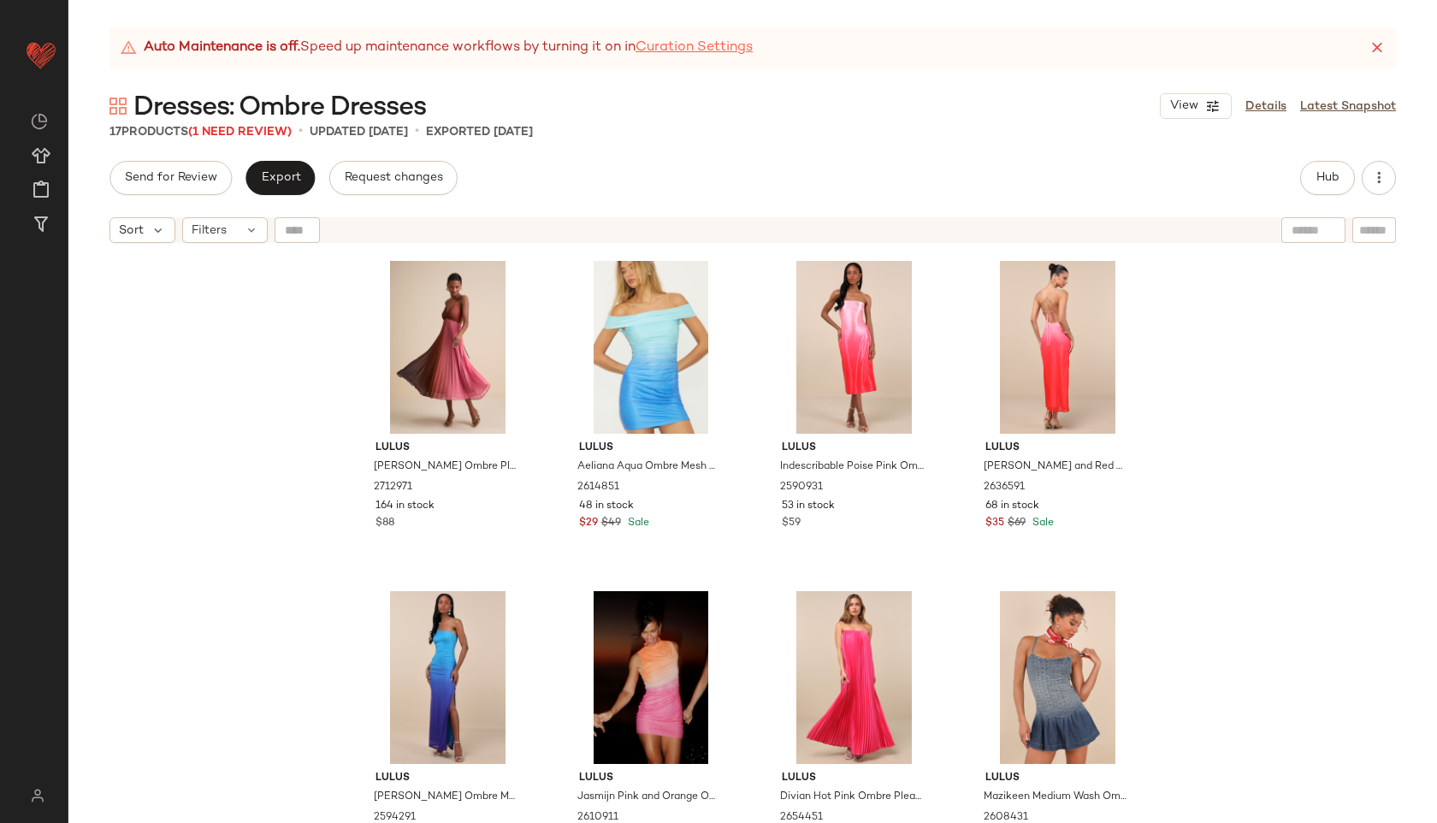
click at [687, 46] on link "Curation Settings" at bounding box center [693, 48] width 117 height 21
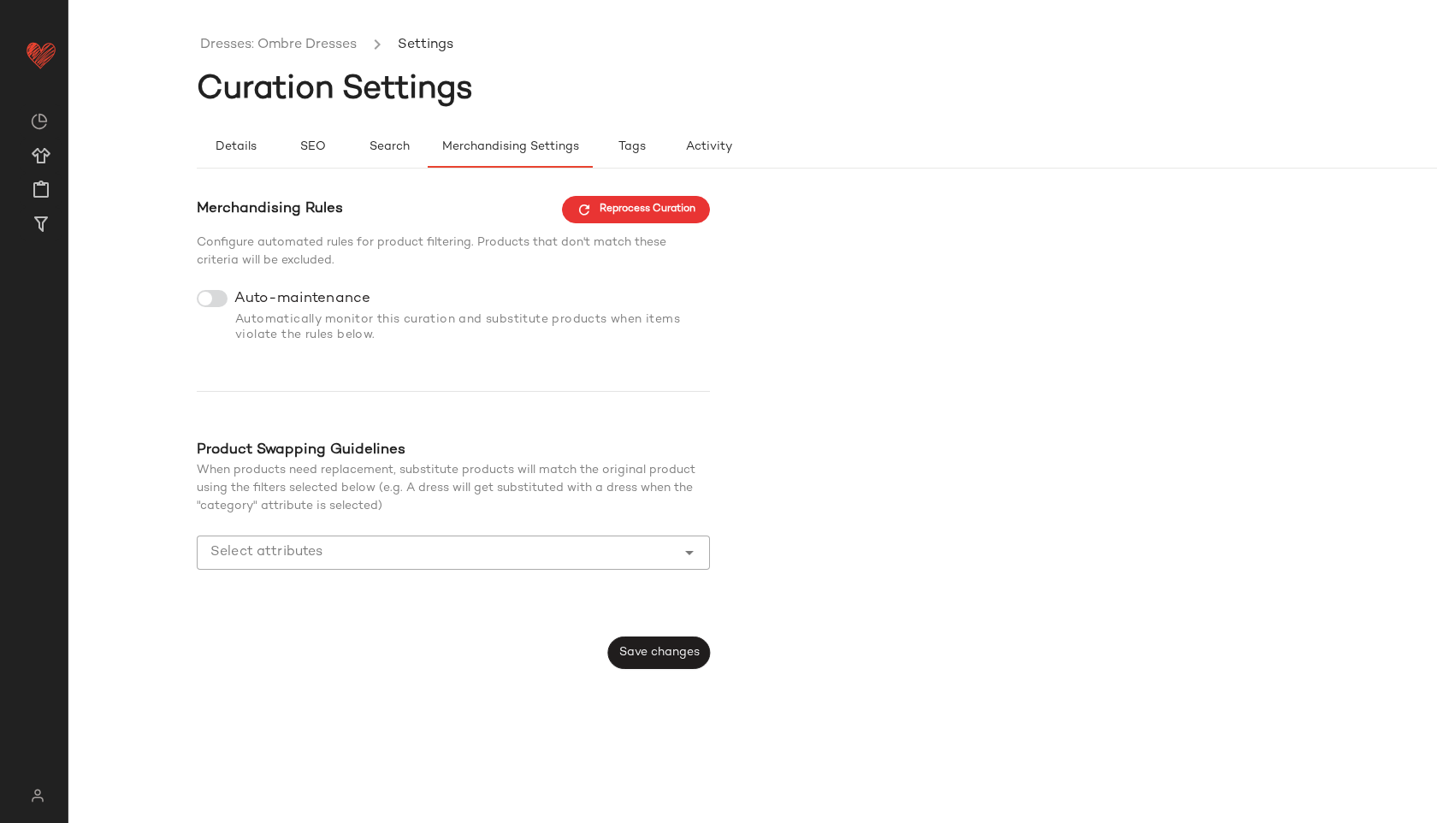
click at [214, 297] on div at bounding box center [212, 298] width 31 height 17
click at [640, 630] on div "Merchandising Rules Reprocess Curation Configure automated rules for product fi…" at bounding box center [453, 433] width 513 height 474
click at [638, 651] on span "Save changes" at bounding box center [658, 653] width 81 height 14
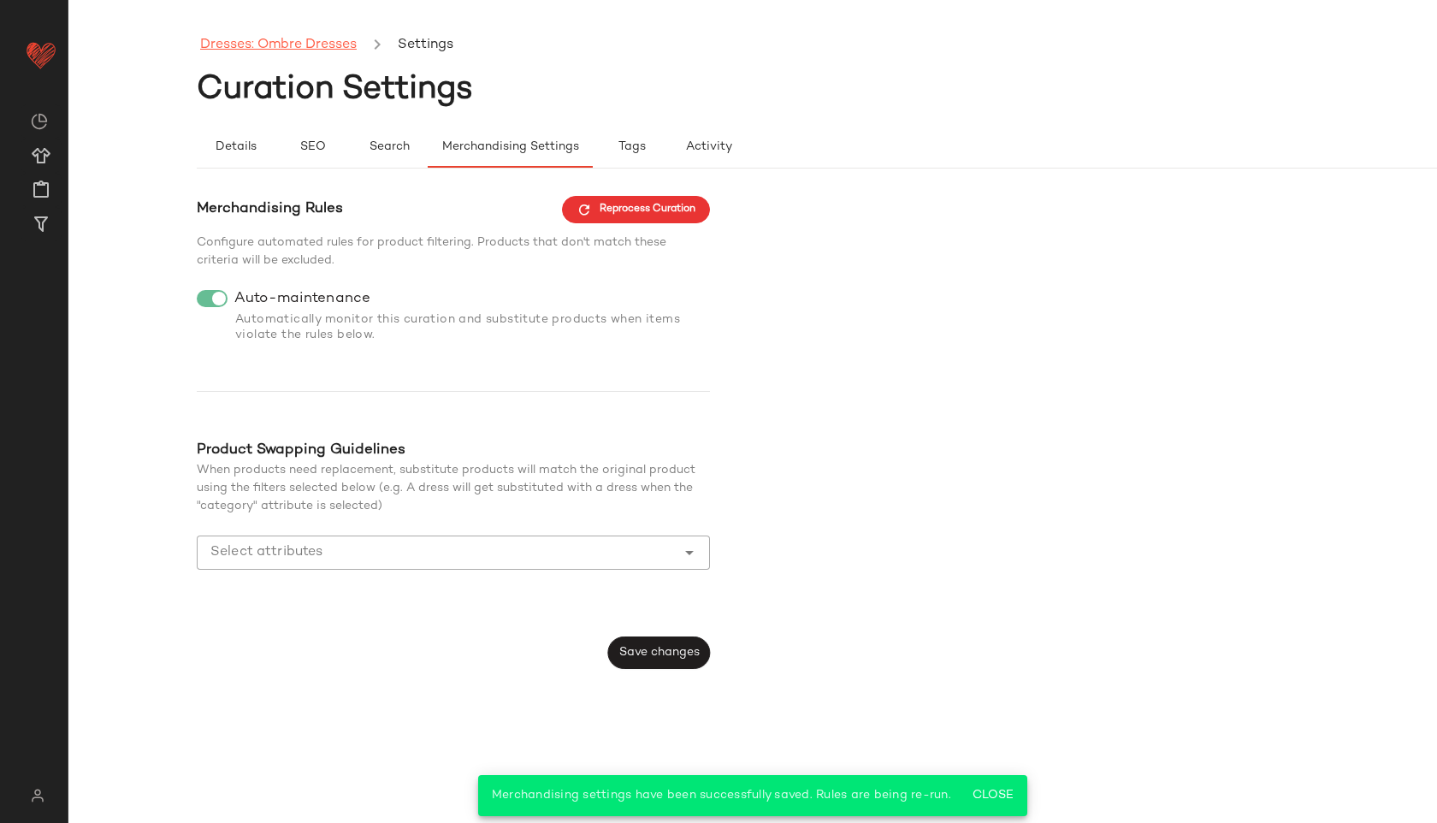
click at [344, 46] on link "Dresses: Ombre Dresses" at bounding box center [278, 45] width 156 height 22
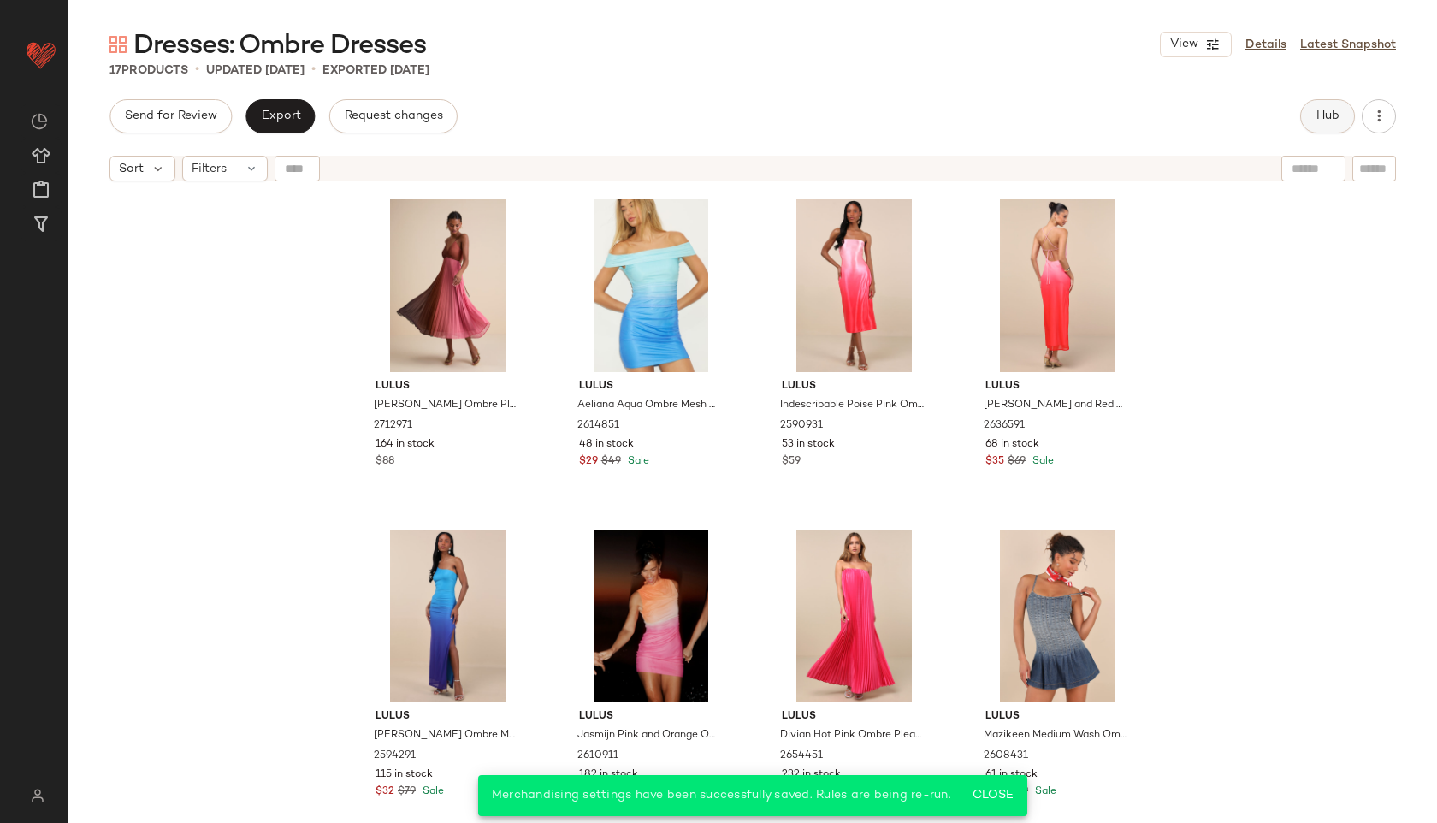
click at [1319, 115] on span "Hub" at bounding box center [1327, 116] width 24 height 14
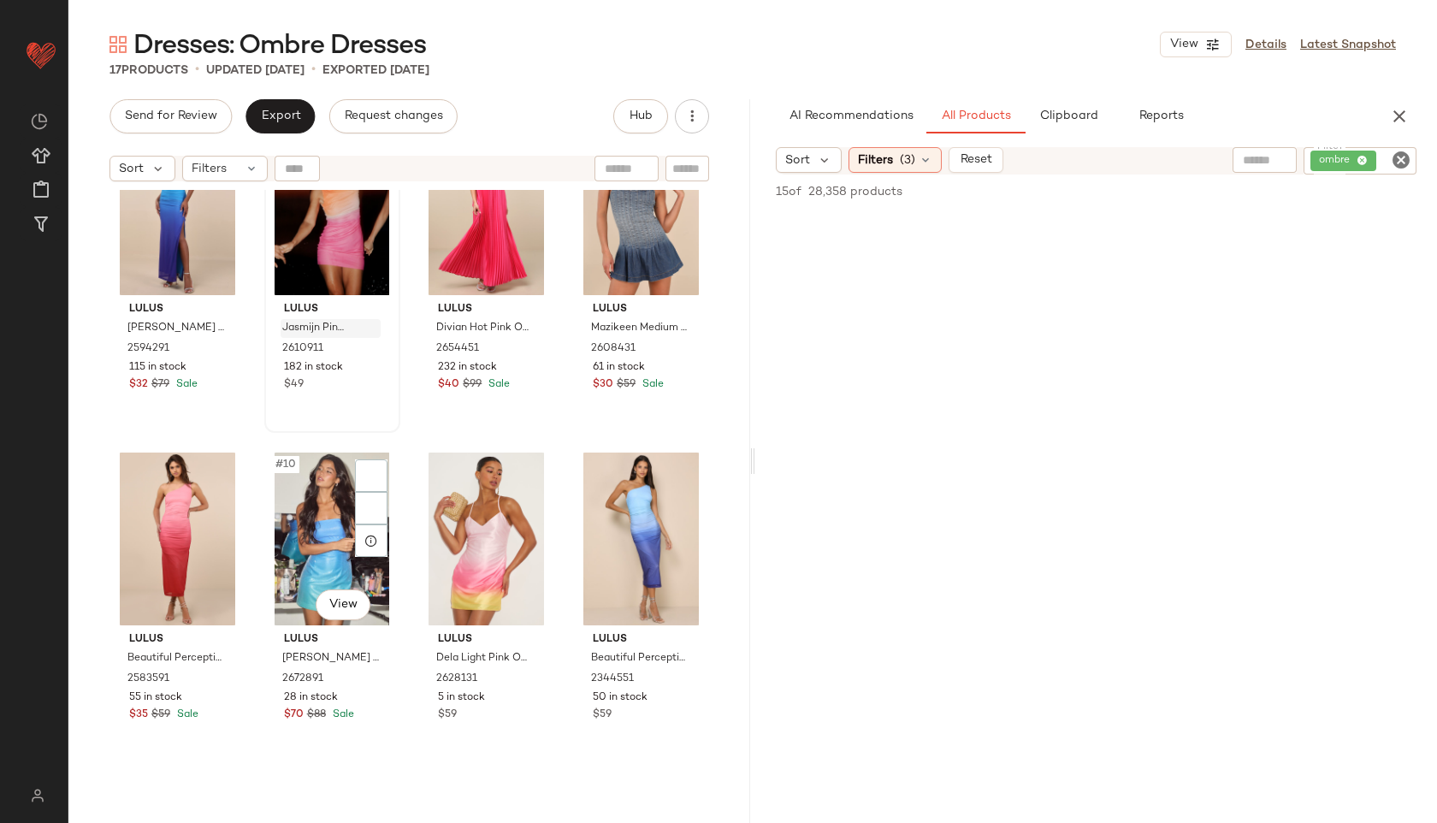
scroll to position [463, 0]
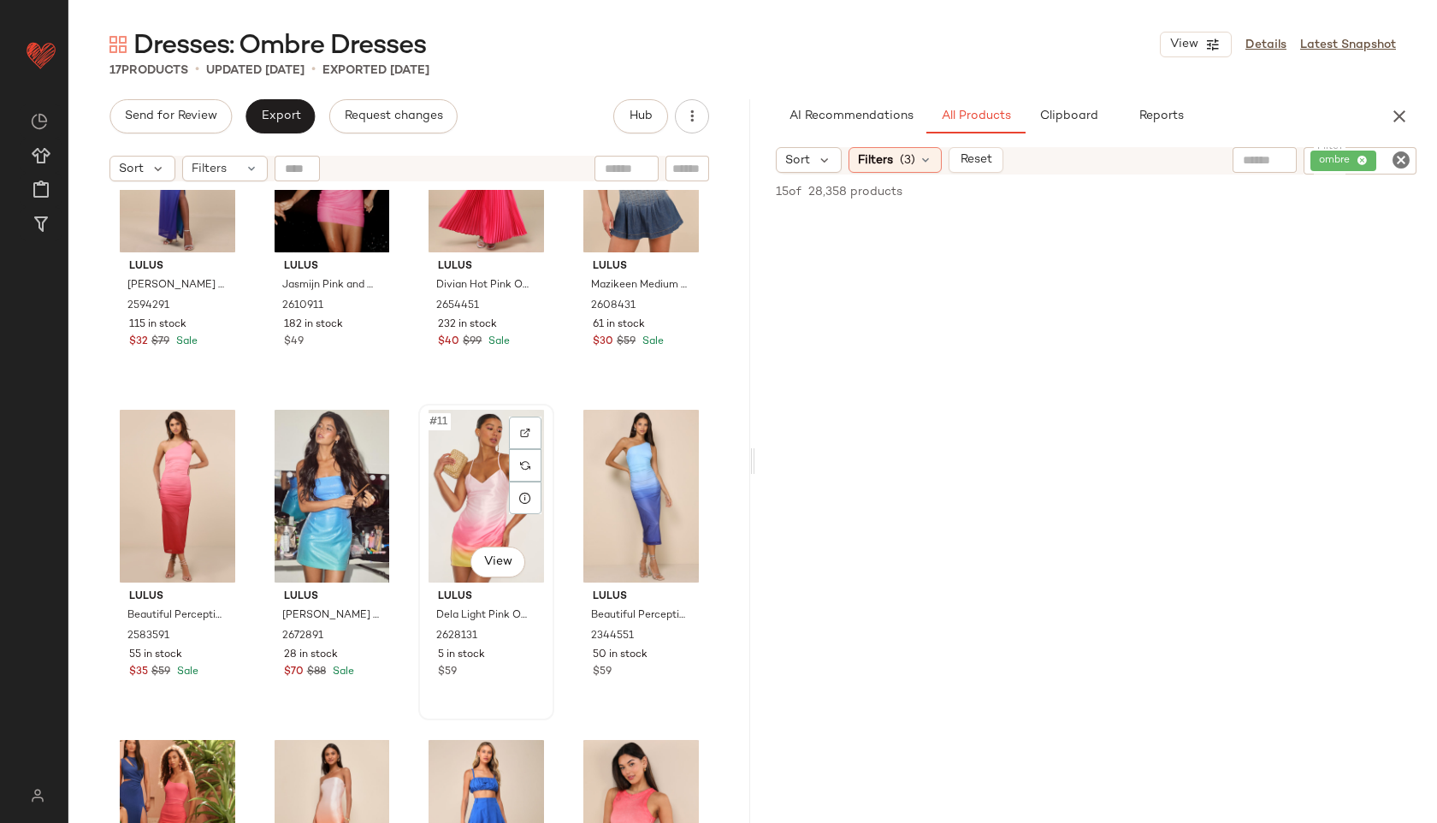
click at [462, 481] on div "#11 View" at bounding box center [486, 496] width 124 height 173
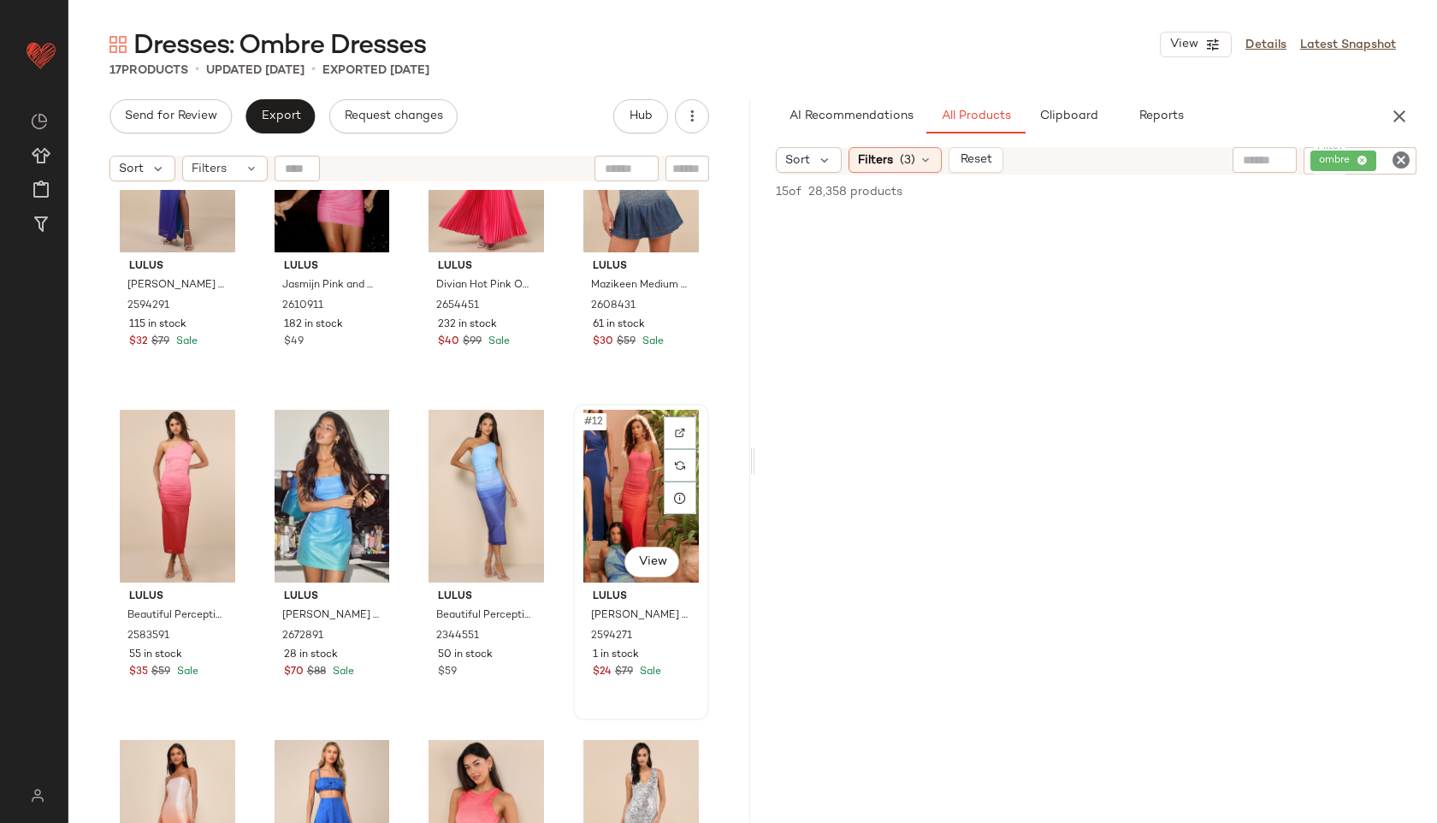
click at [611, 488] on div "#12 View" at bounding box center [641, 496] width 124 height 173
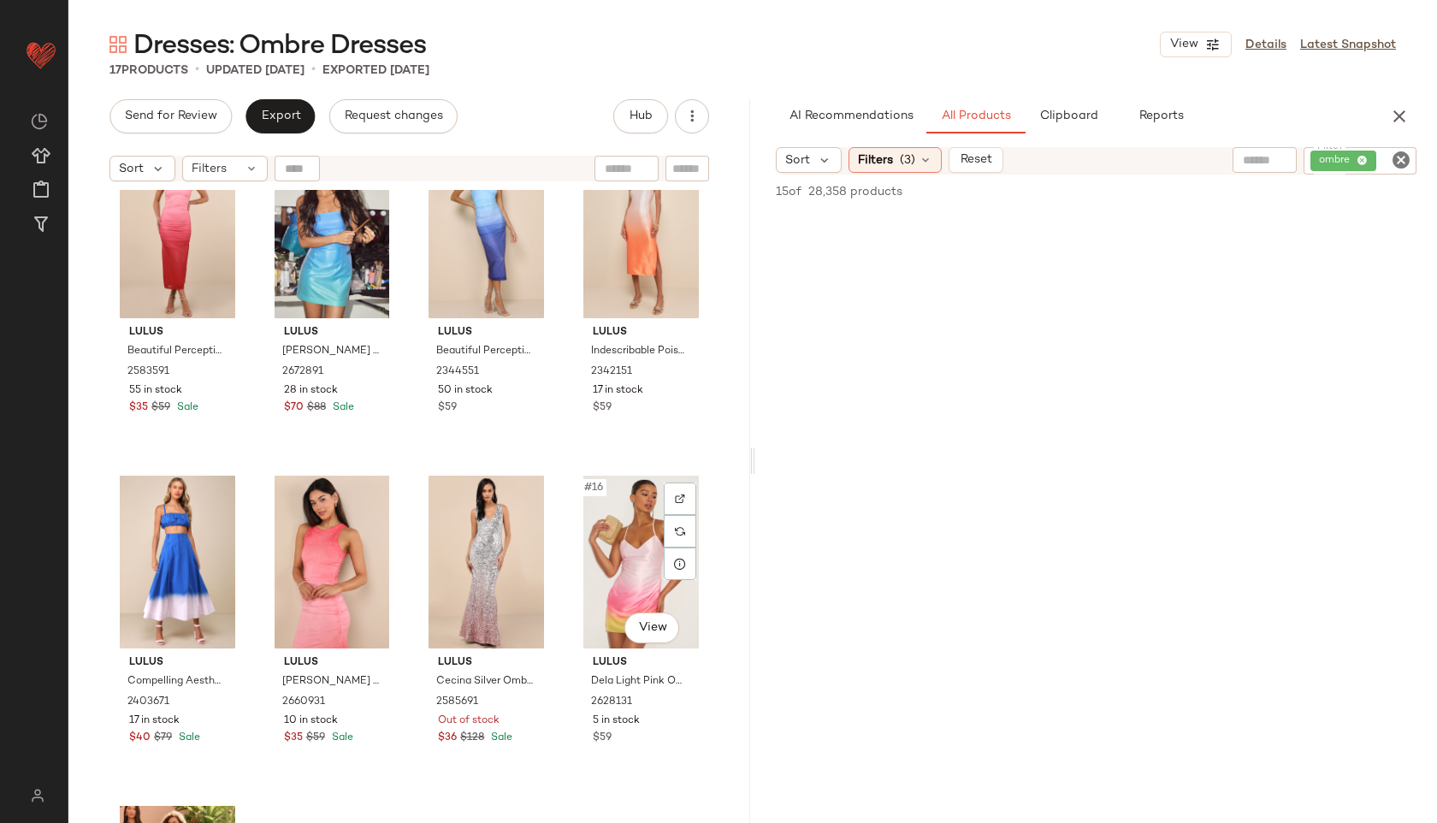
scroll to position [741, 0]
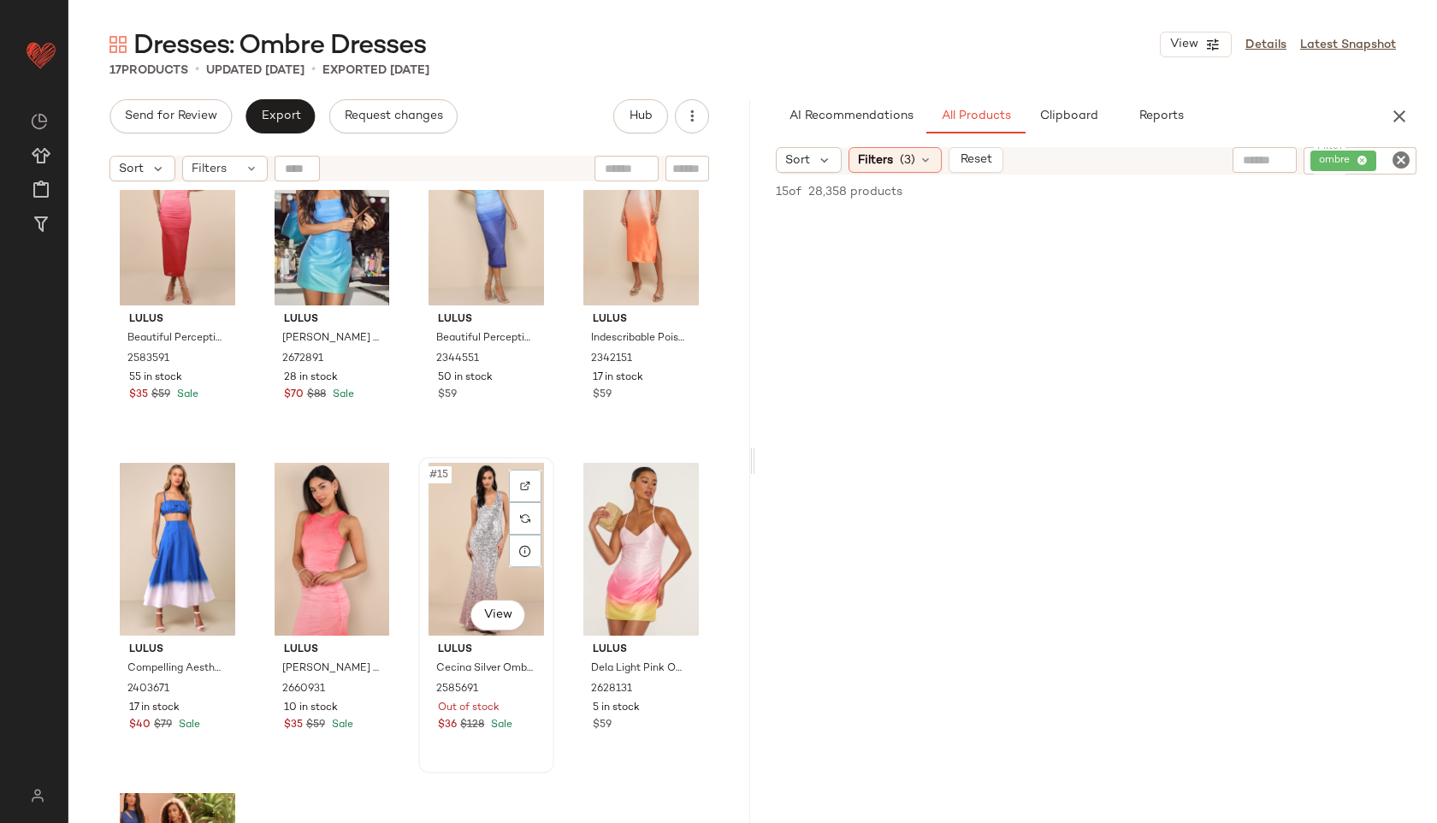
click at [458, 516] on div "#15 View" at bounding box center [486, 549] width 124 height 173
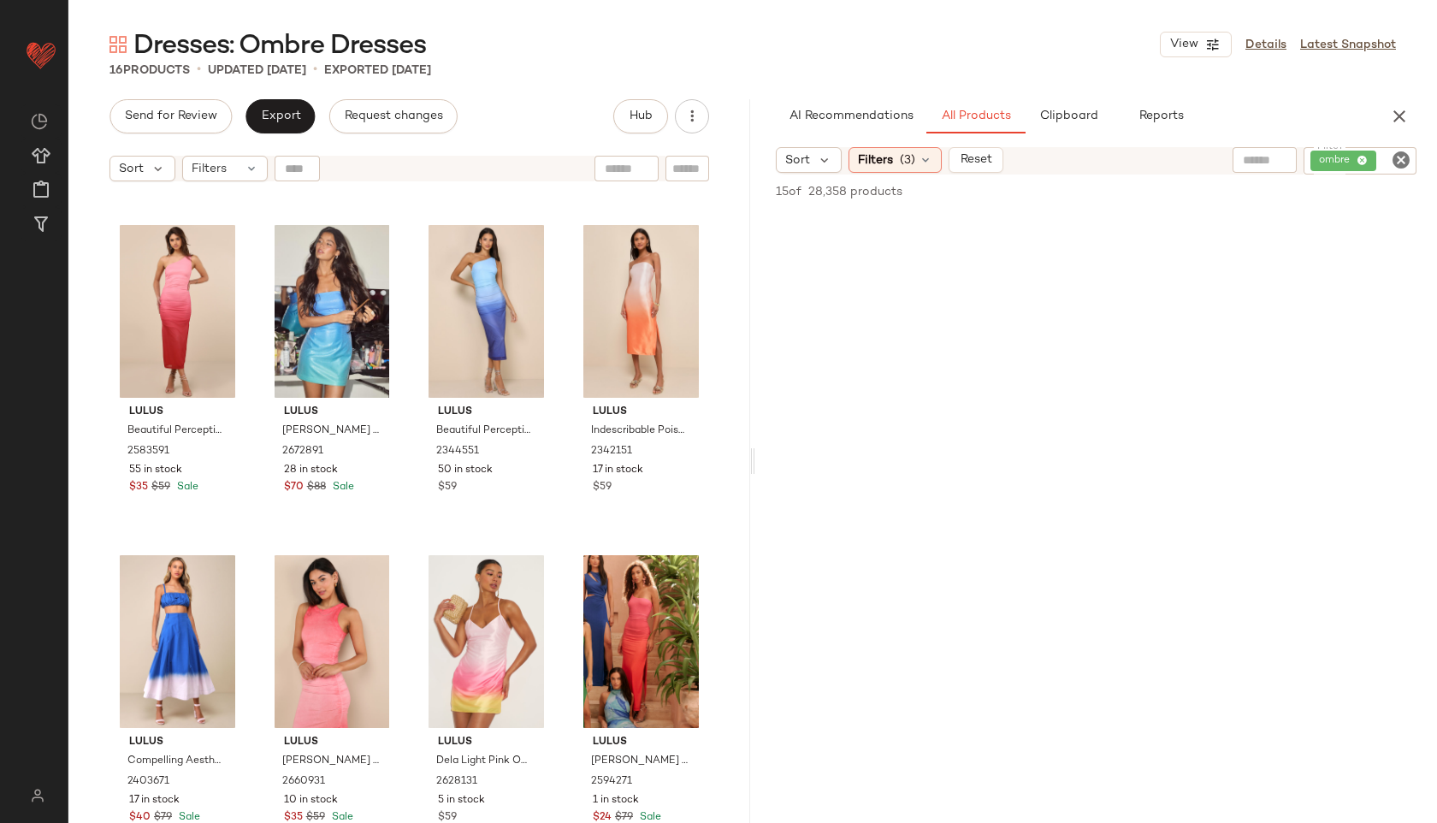
click at [316, 113] on div "Send for Review Export Request changes" at bounding box center [283, 116] width 348 height 34
click at [308, 113] on button "Export" at bounding box center [279, 116] width 69 height 34
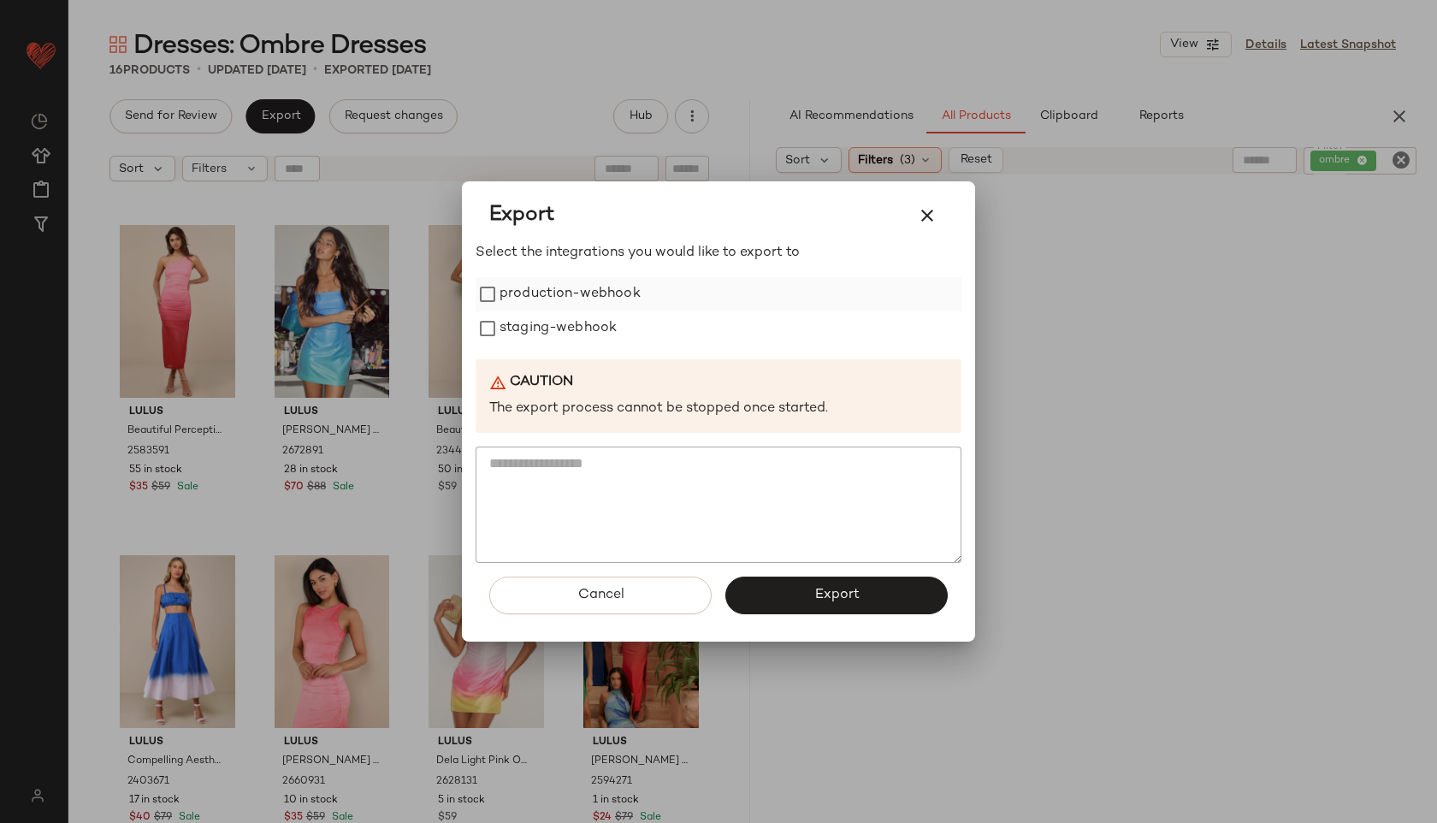
click at [595, 292] on label "production-webhook" at bounding box center [569, 294] width 141 height 34
click at [593, 328] on label "staging-webhook" at bounding box center [557, 328] width 117 height 34
click at [819, 580] on button "Export" at bounding box center [836, 595] width 222 height 38
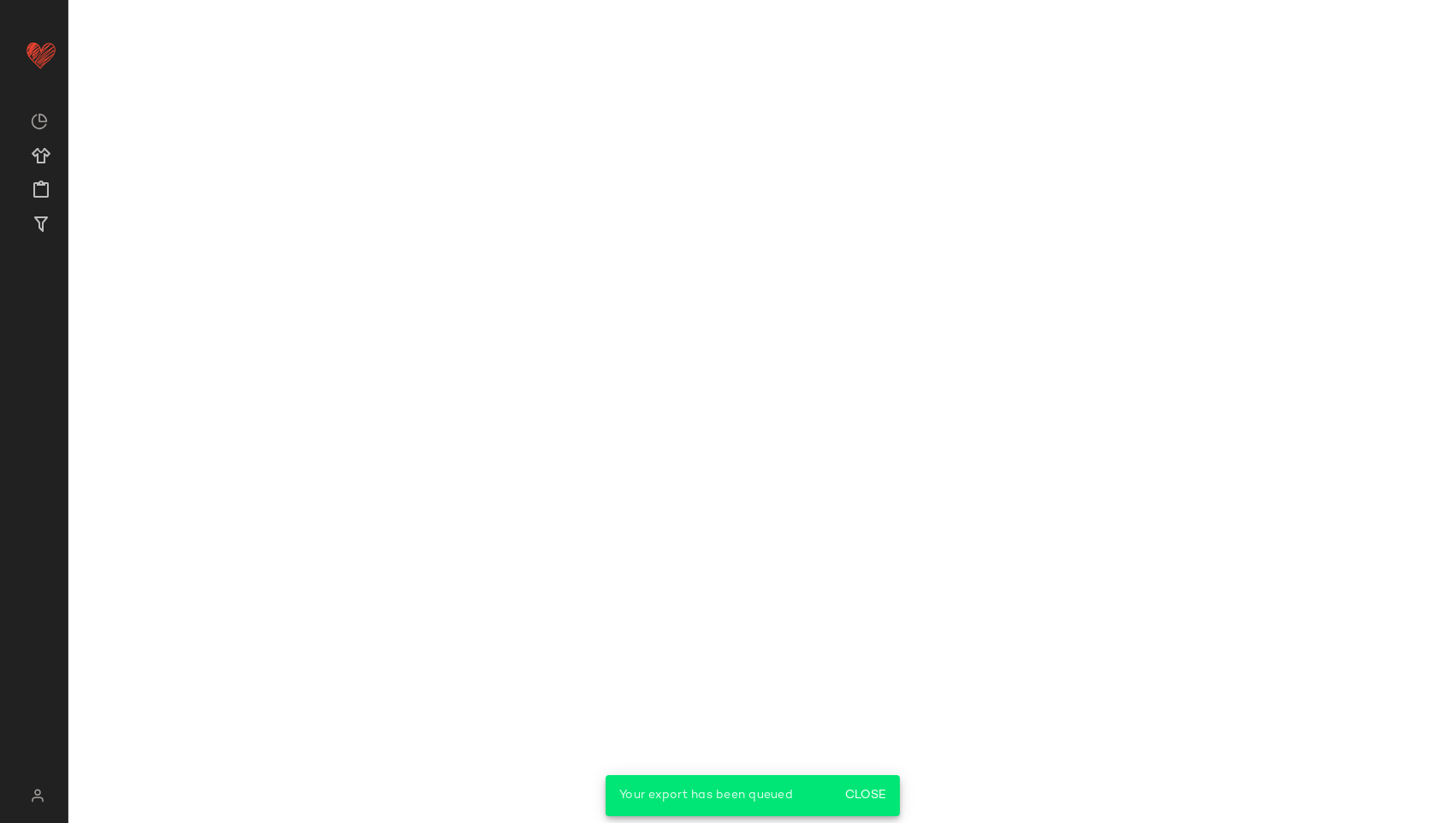
scroll to position [741, 0]
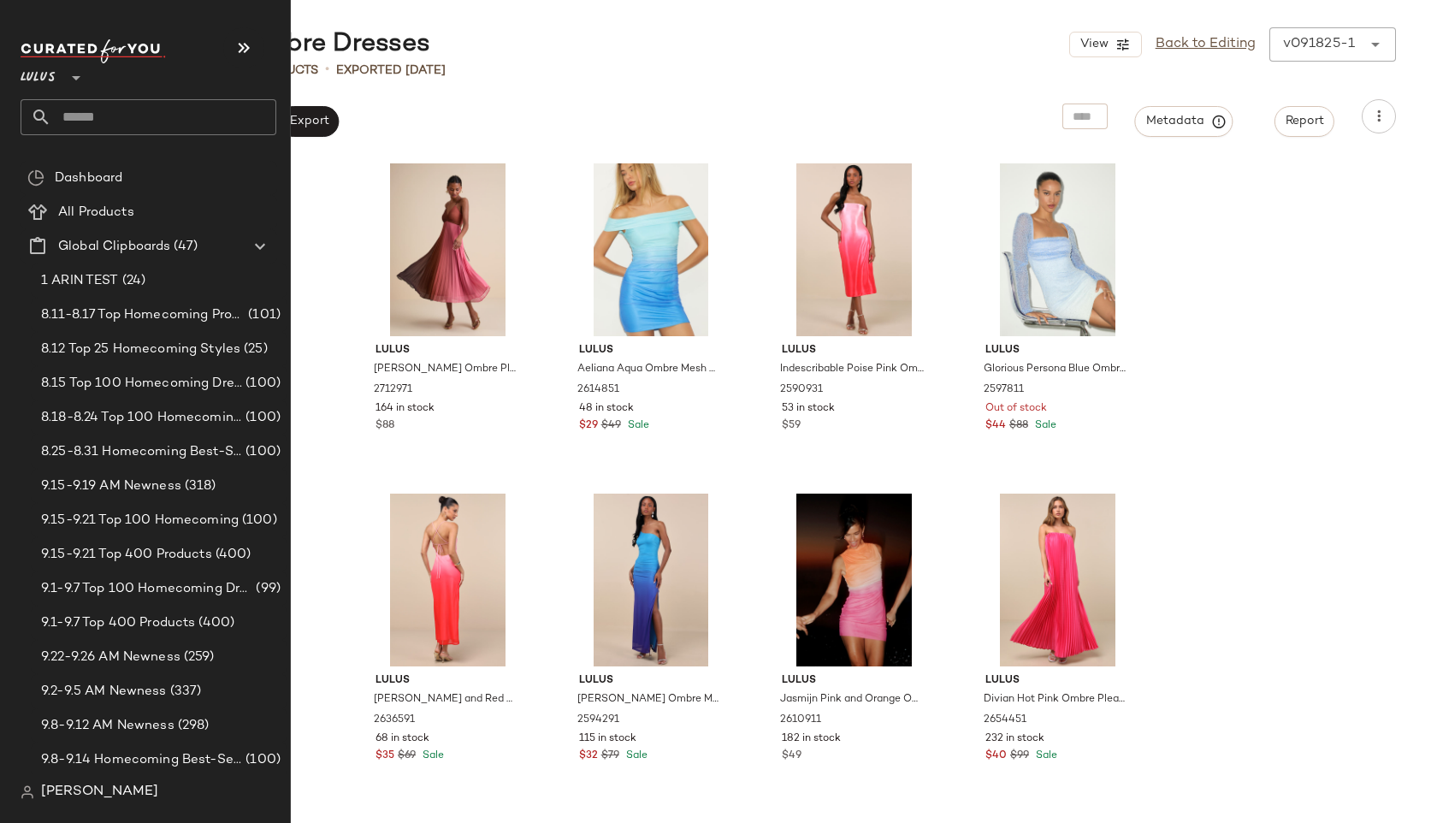
click at [89, 112] on input "text" at bounding box center [163, 117] width 225 height 36
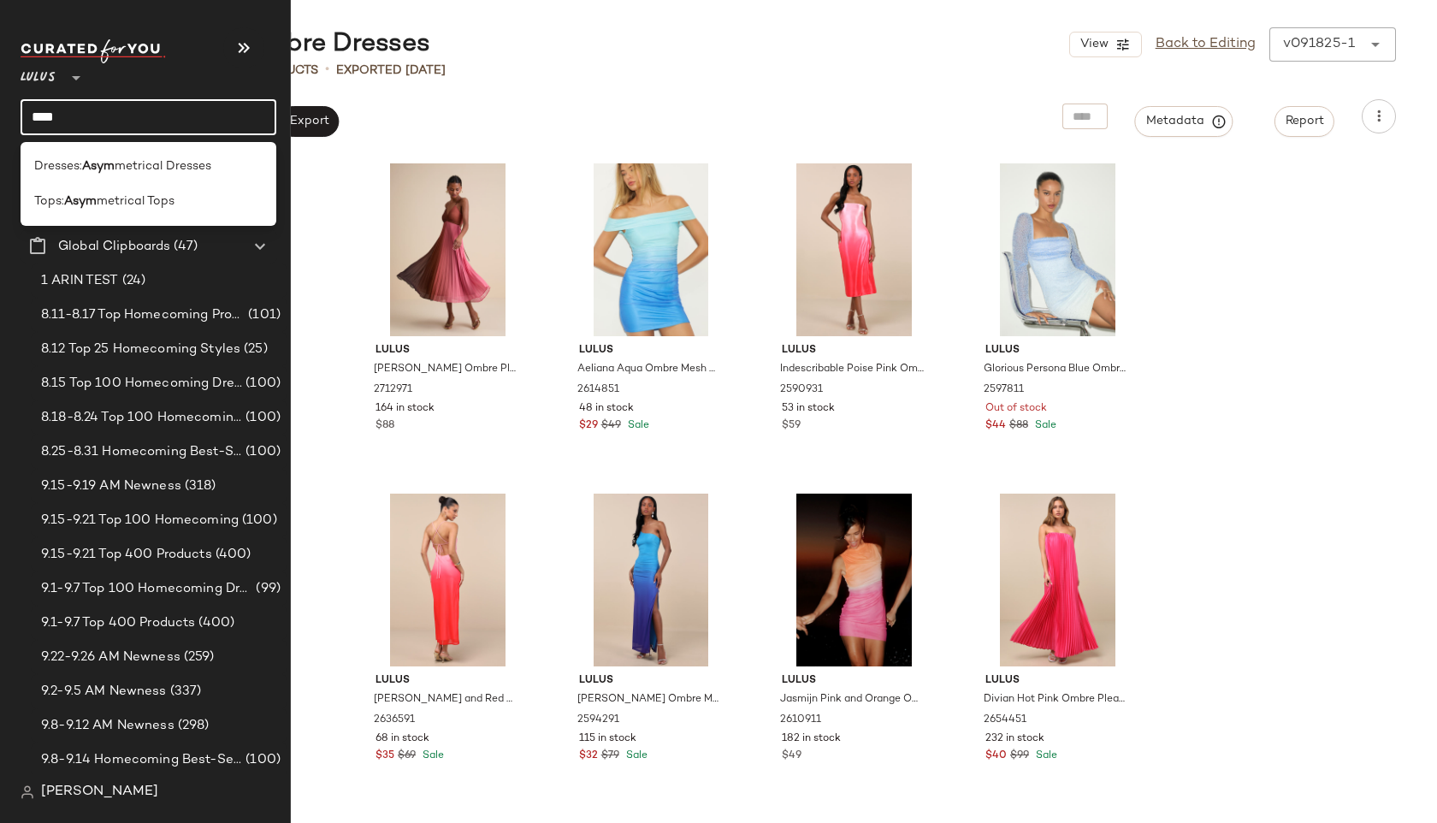
type input "****"
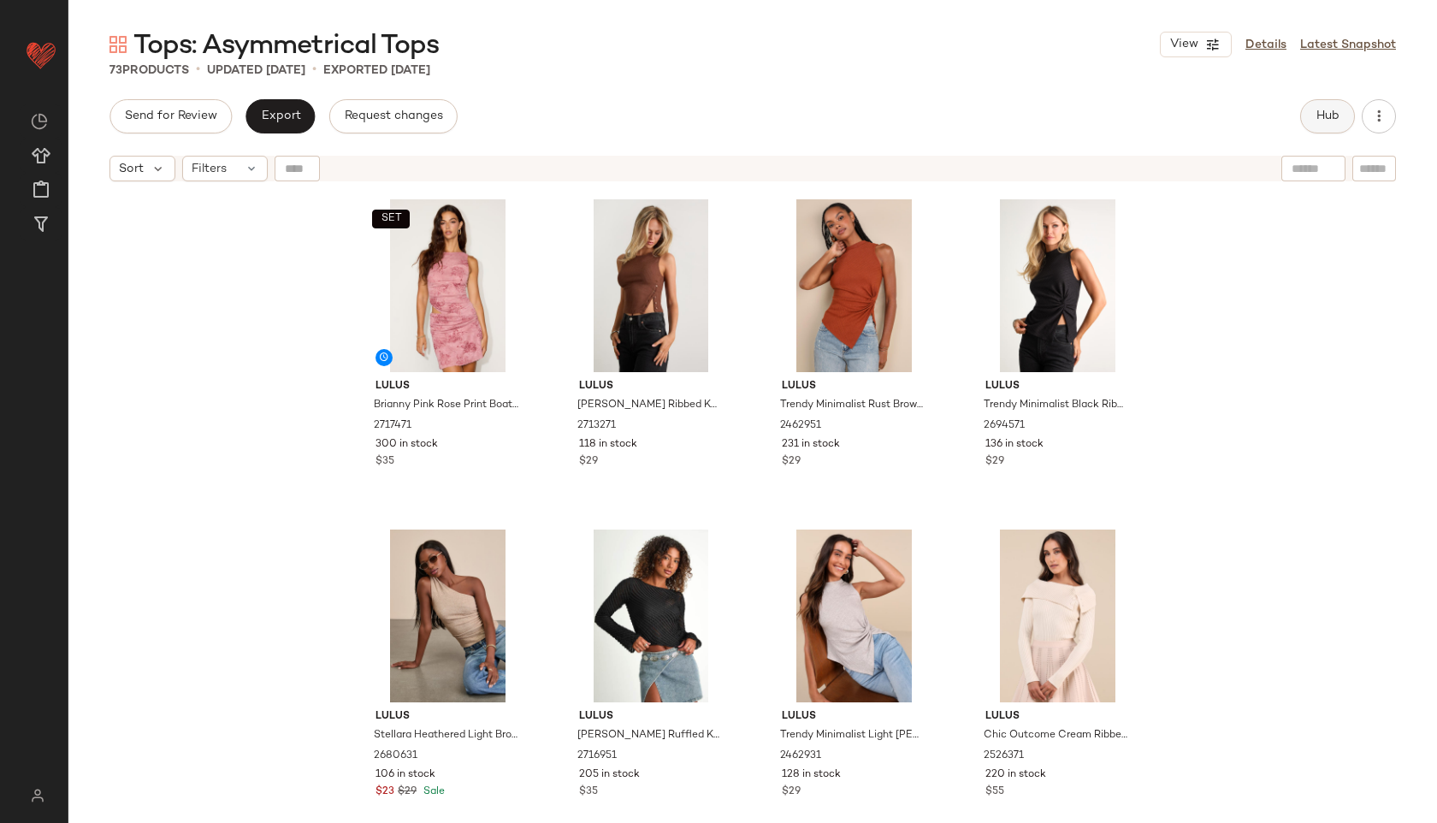
click at [1319, 117] on span "Hub" at bounding box center [1327, 116] width 24 height 14
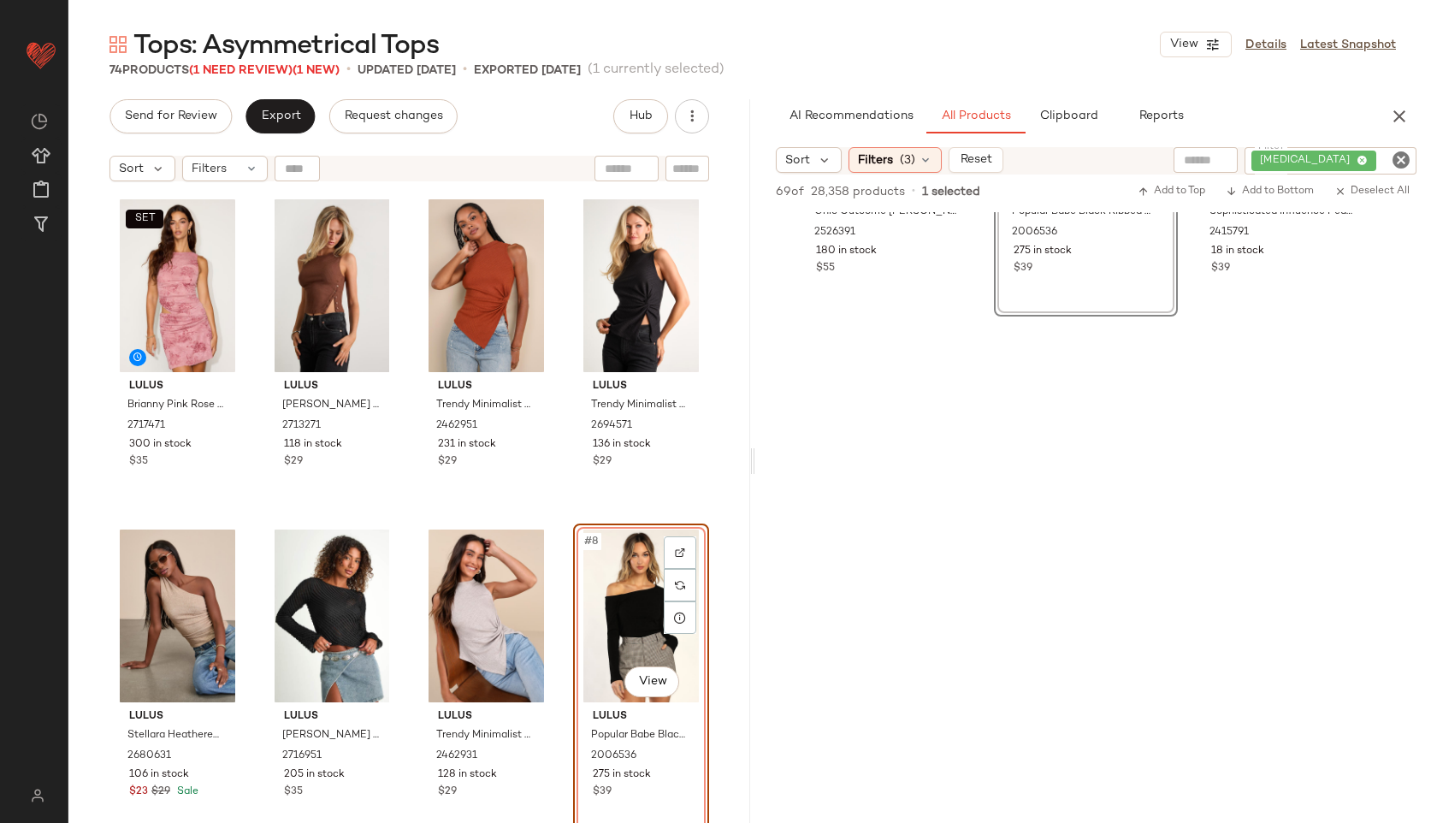
scroll to position [543, 0]
click at [225, 166] on span "Filters" at bounding box center [209, 169] width 35 height 18
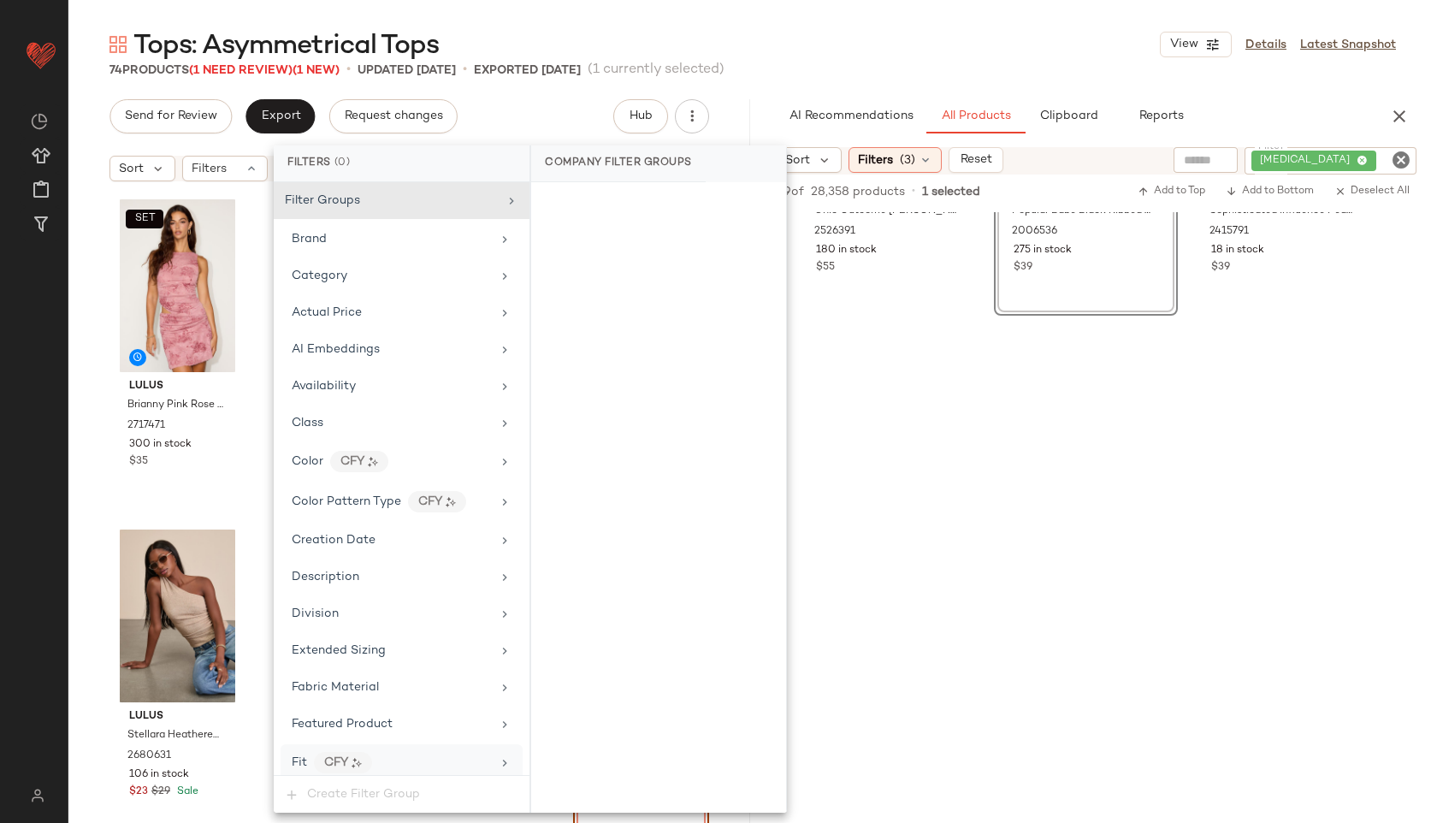
scroll to position [977, 0]
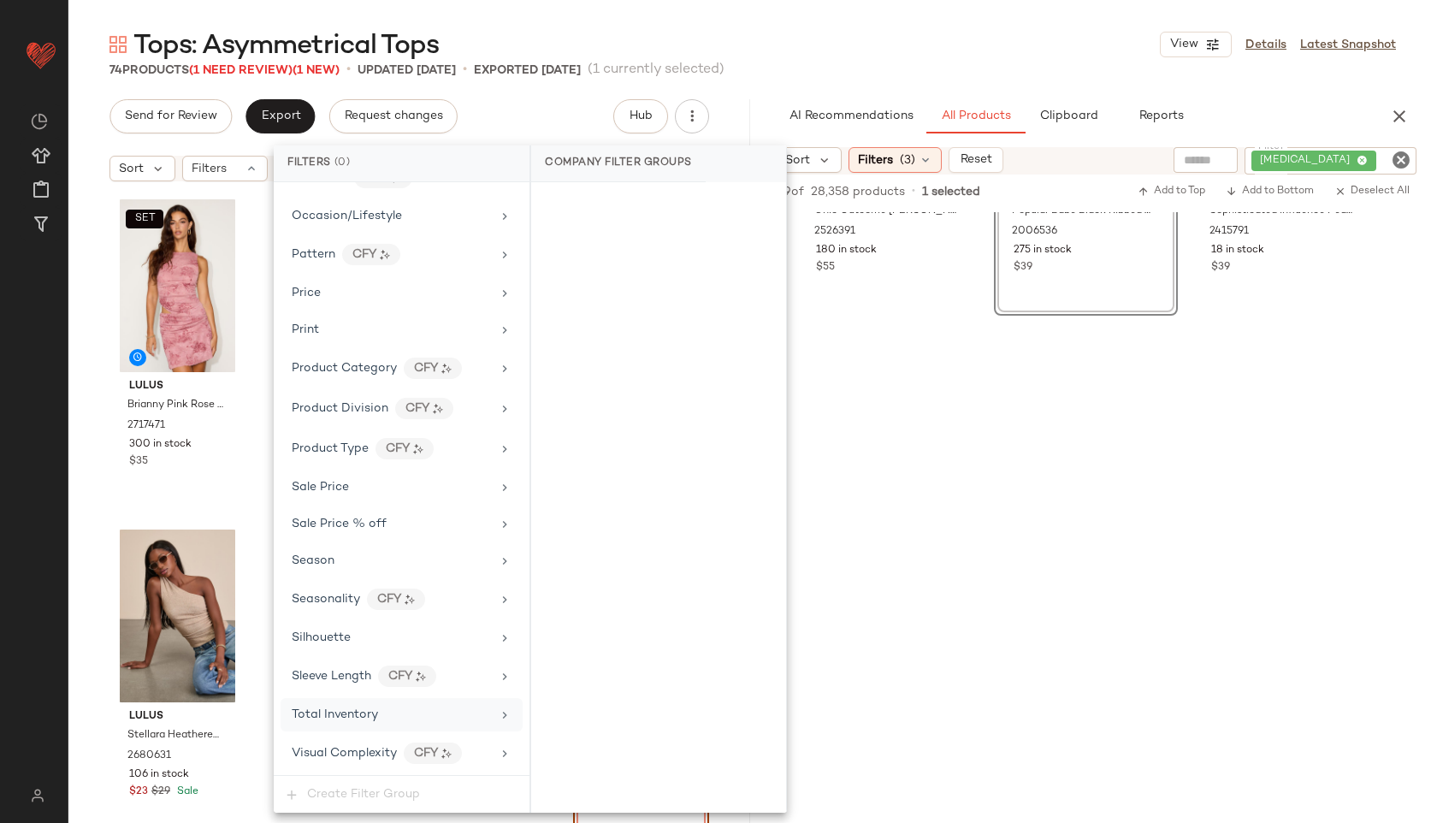
click at [381, 719] on div "Total Inventory" at bounding box center [391, 714] width 199 height 18
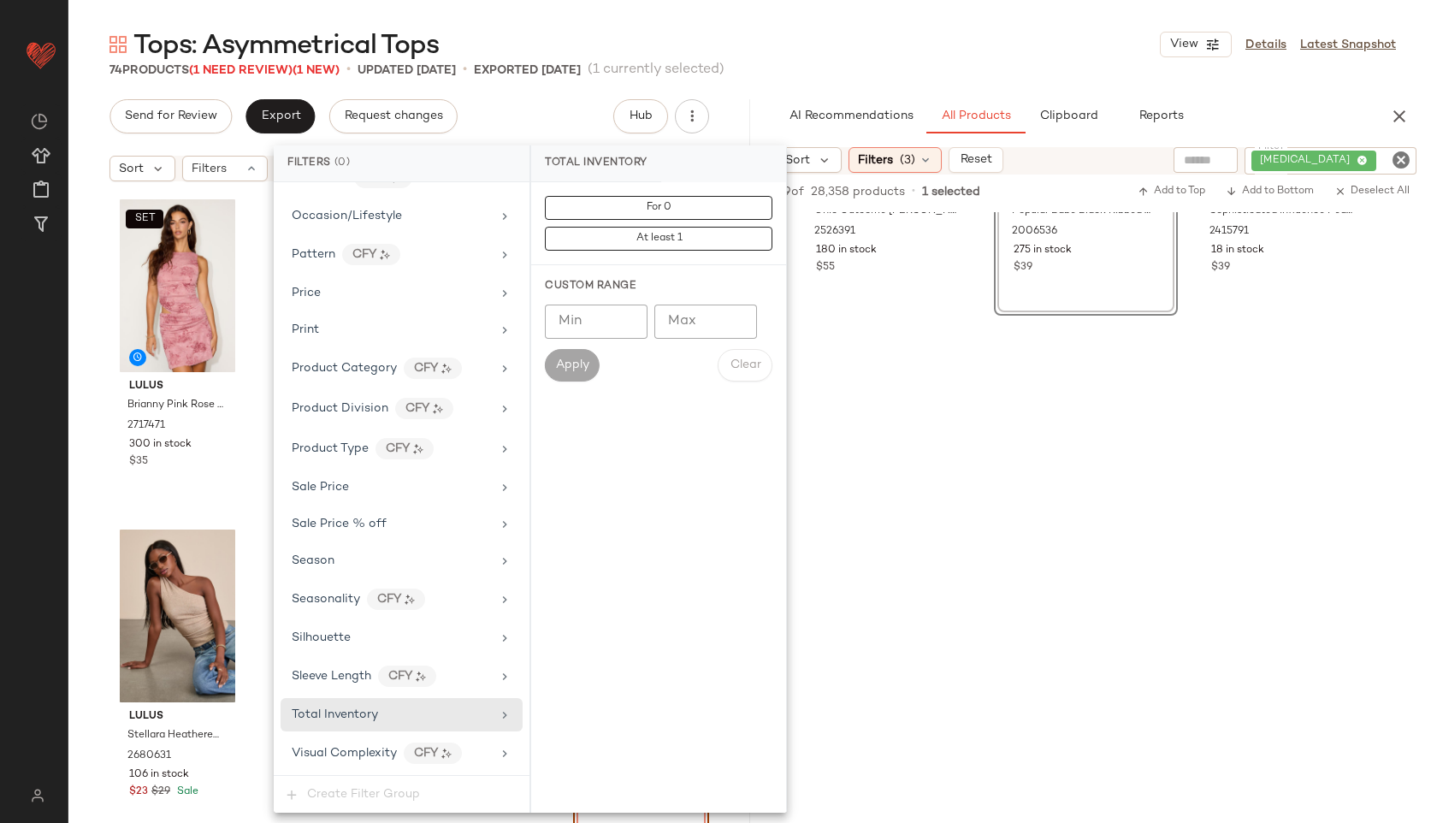
click at [682, 320] on input "Max" at bounding box center [705, 321] width 103 height 34
type input "**"
click at [568, 359] on span "Apply" at bounding box center [572, 365] width 34 height 14
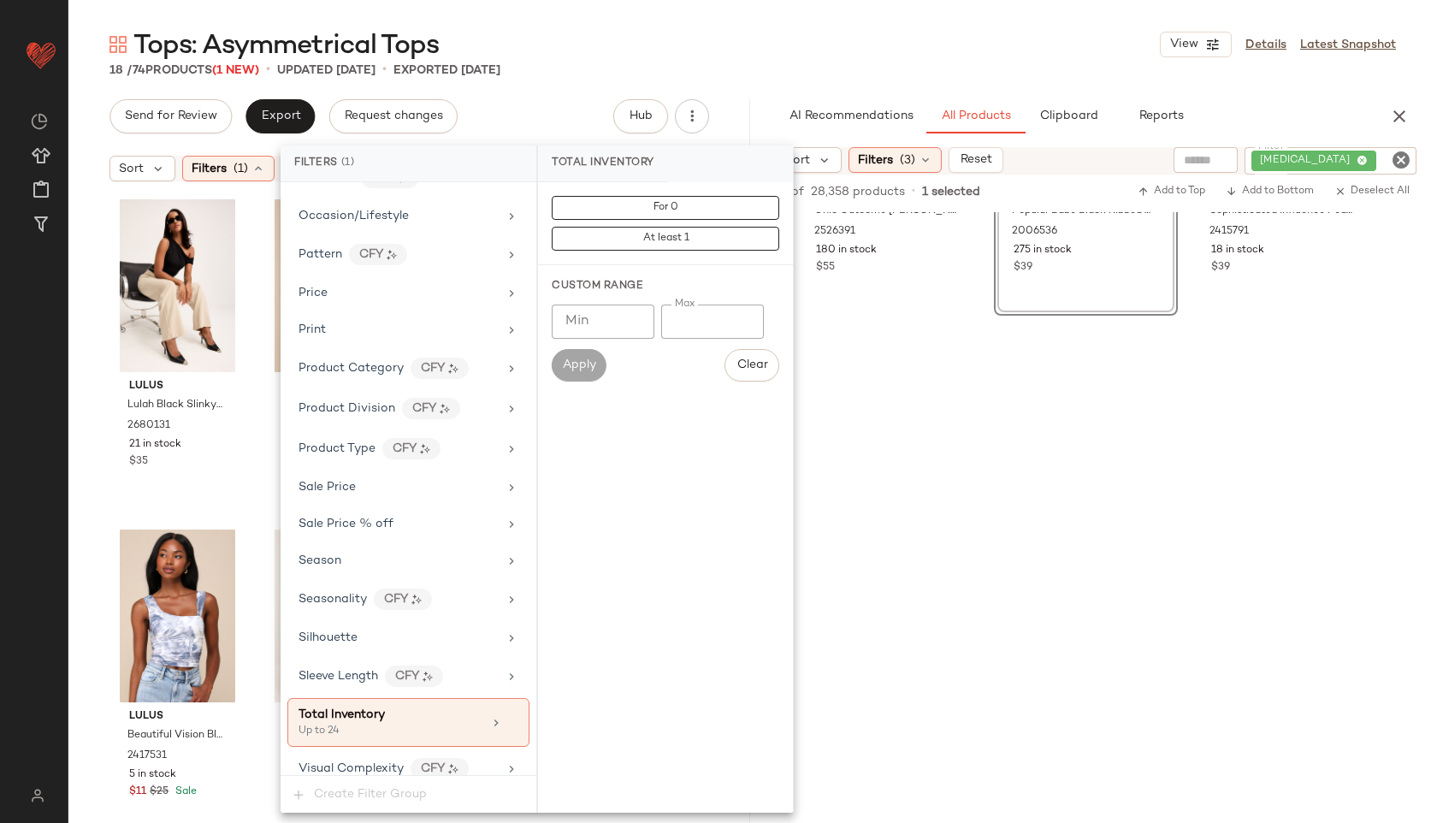
click at [751, 51] on div "Tops: Asymmetrical Tops View Details Latest Snapshot" at bounding box center [752, 44] width 1368 height 34
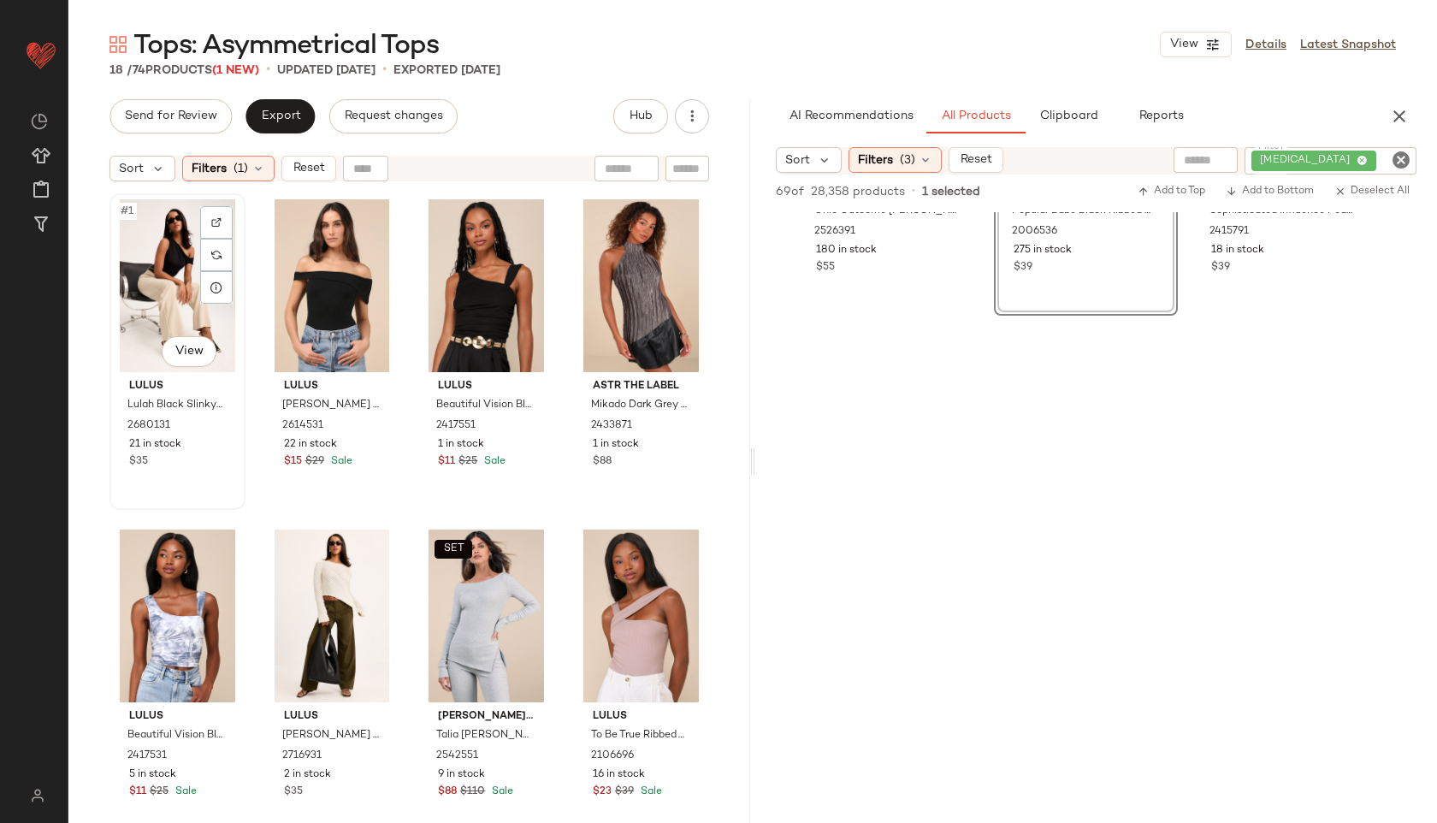
click at [155, 297] on div "#1 View" at bounding box center [177, 285] width 124 height 173
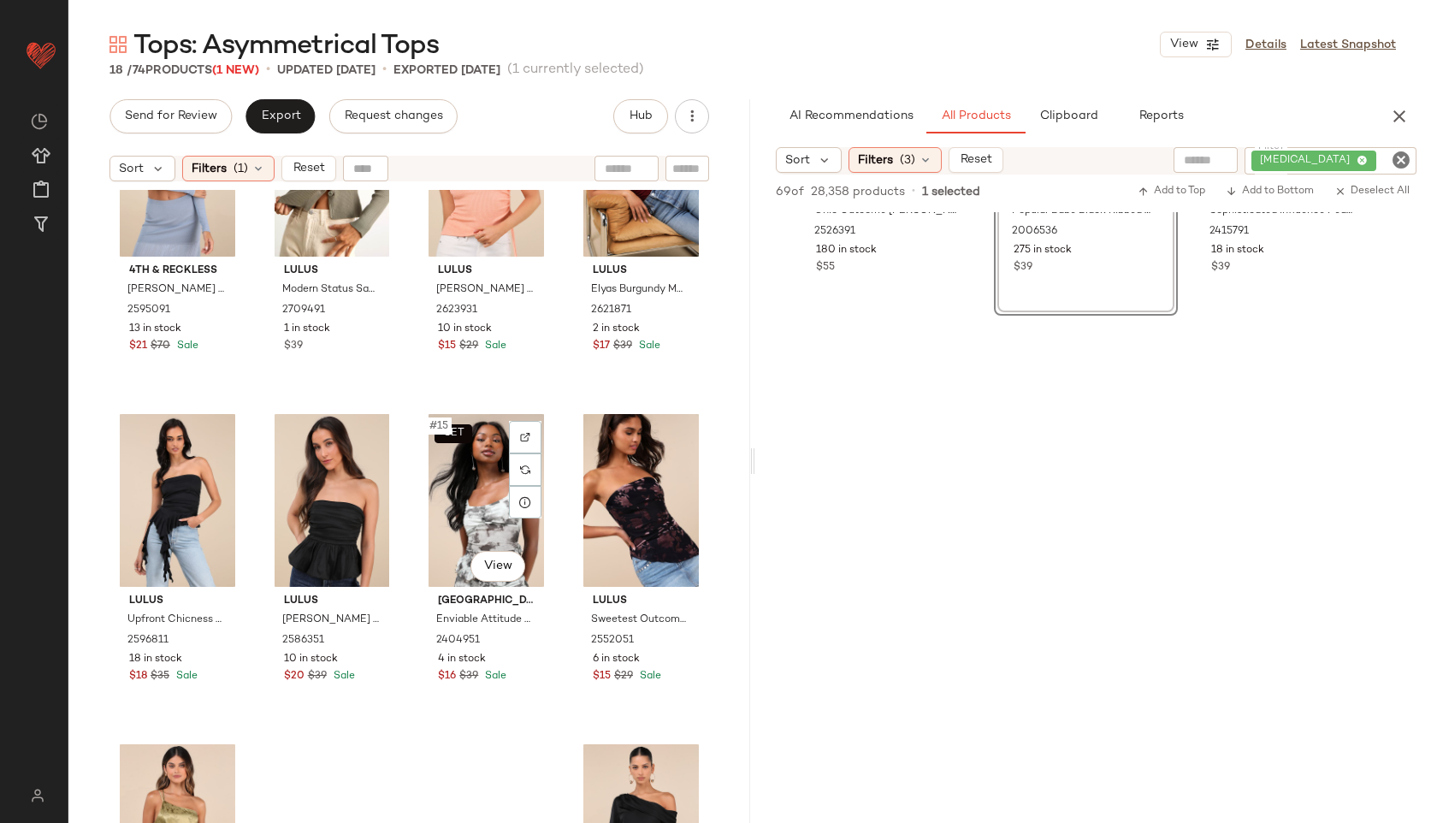
scroll to position [978, 0]
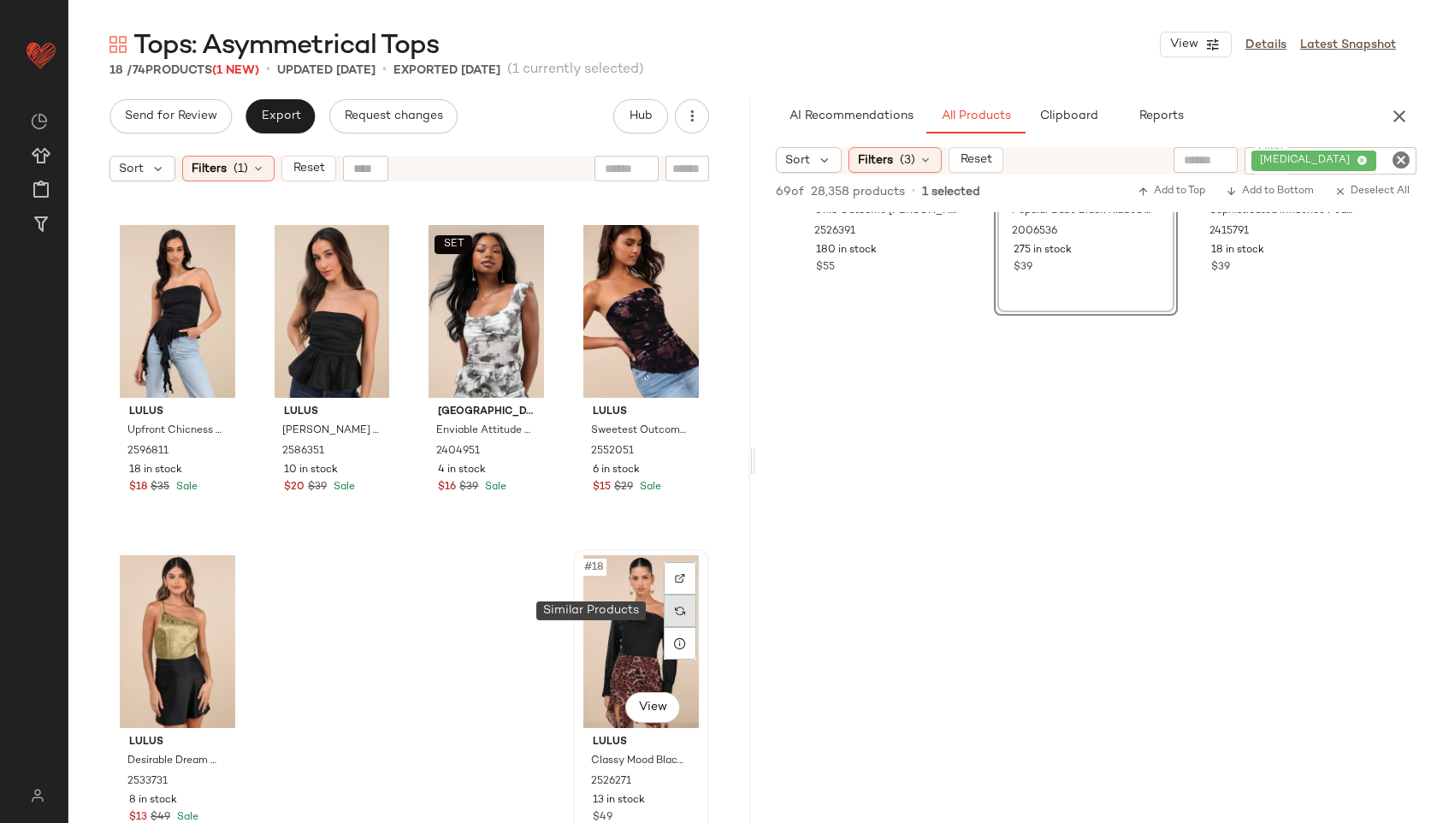
click at [664, 594] on div at bounding box center [680, 610] width 32 height 32
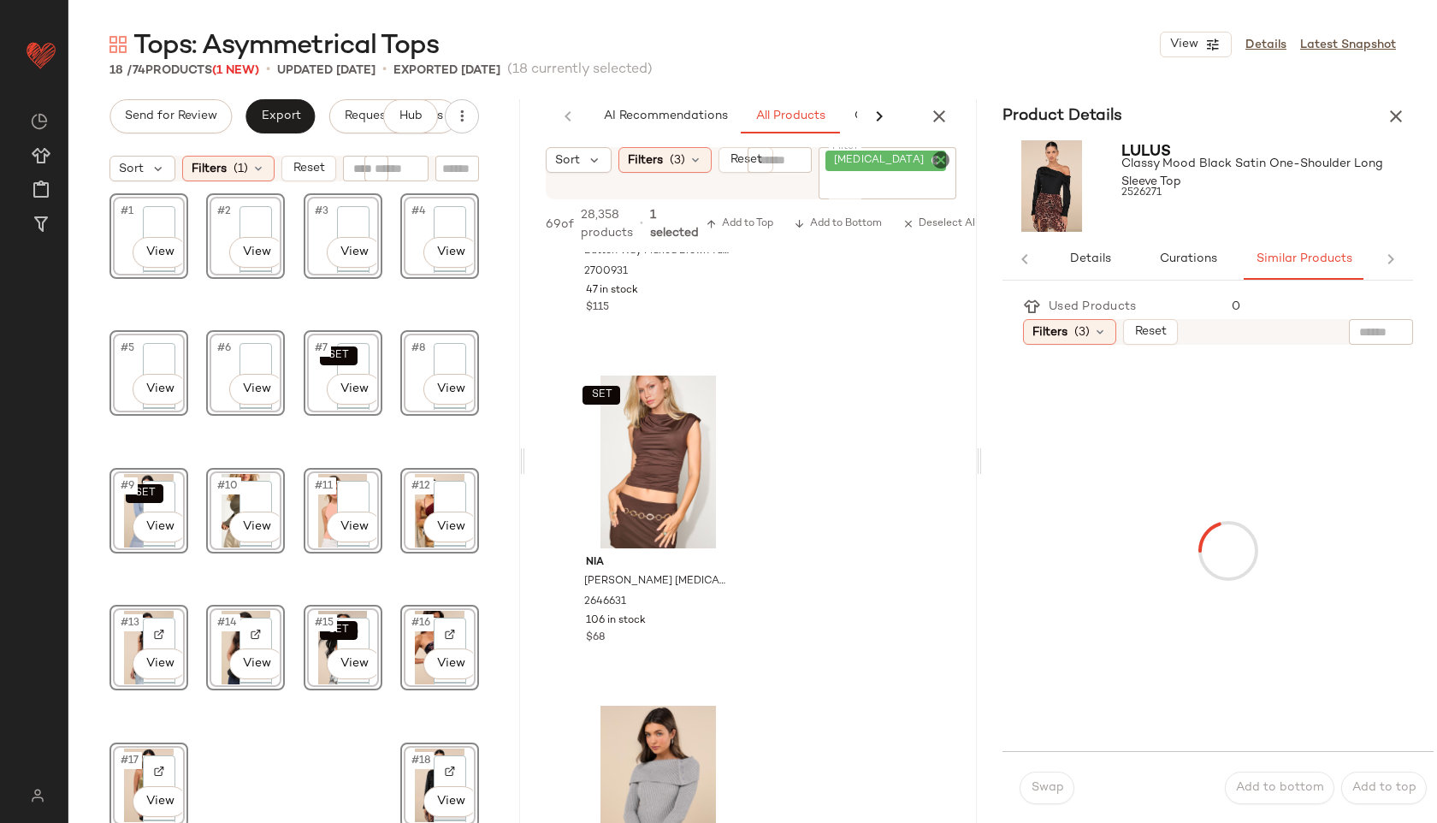
scroll to position [1203, 0]
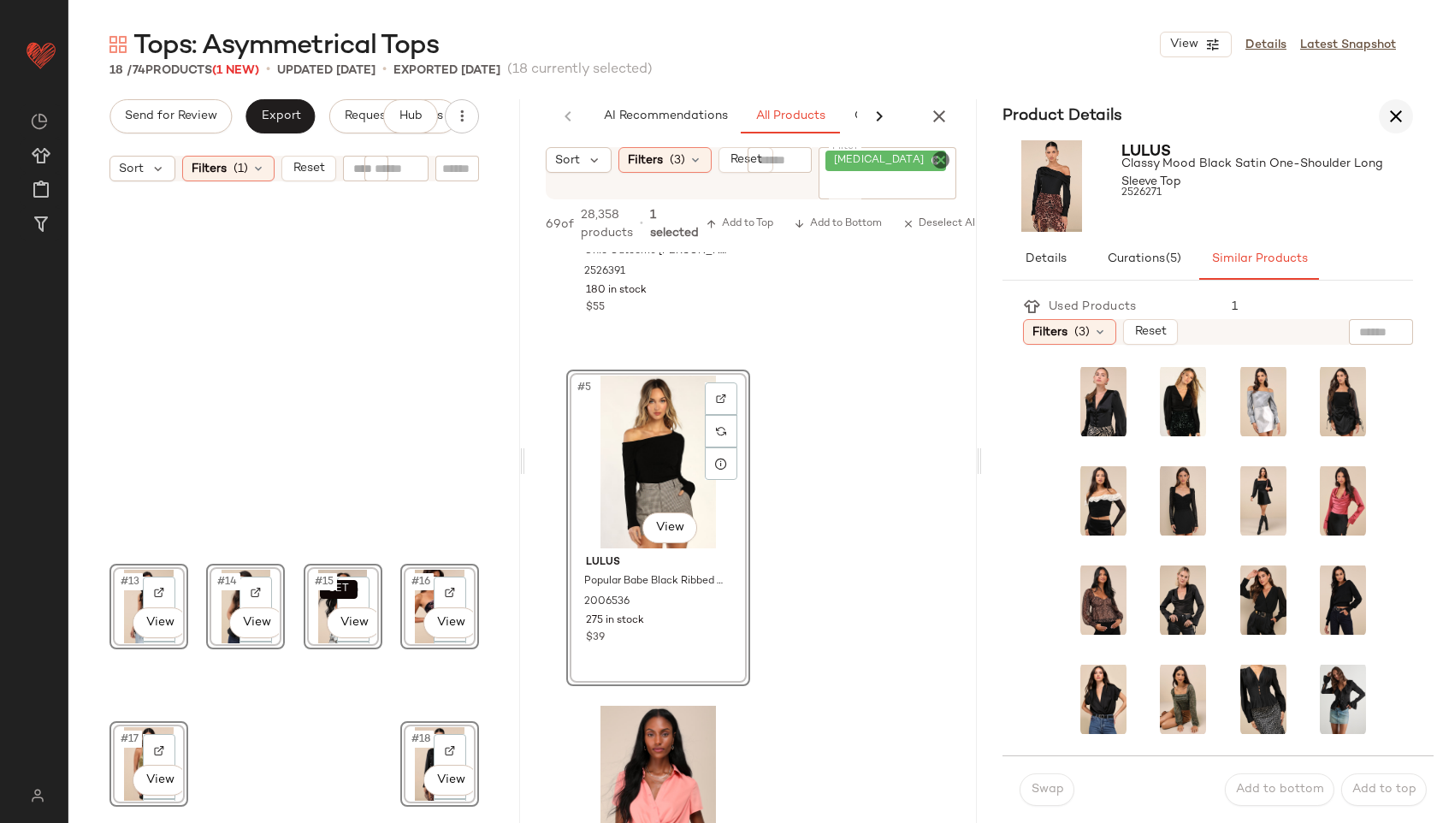
click at [1402, 115] on icon "button" at bounding box center [1395, 116] width 21 height 21
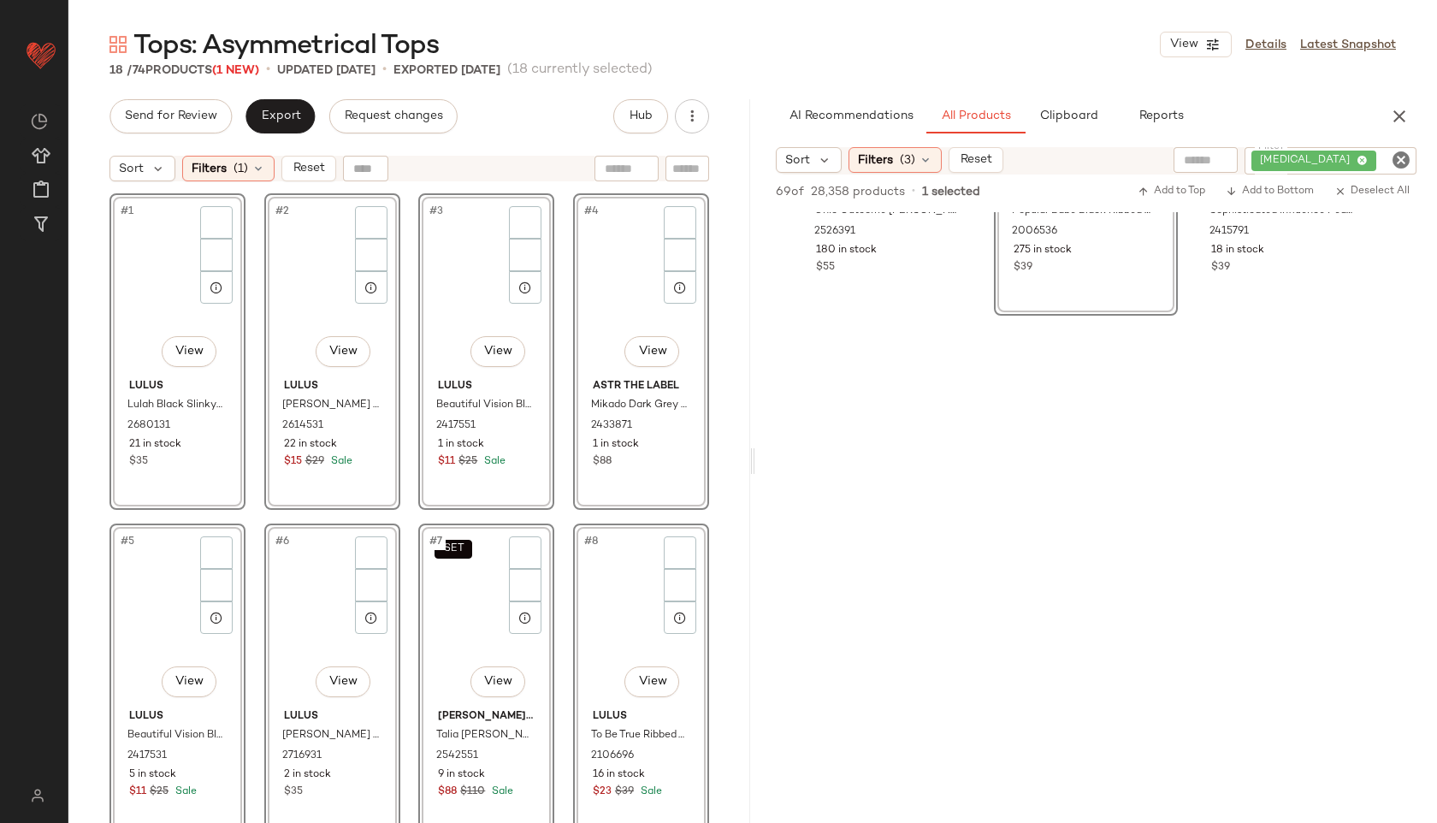
scroll to position [286, 0]
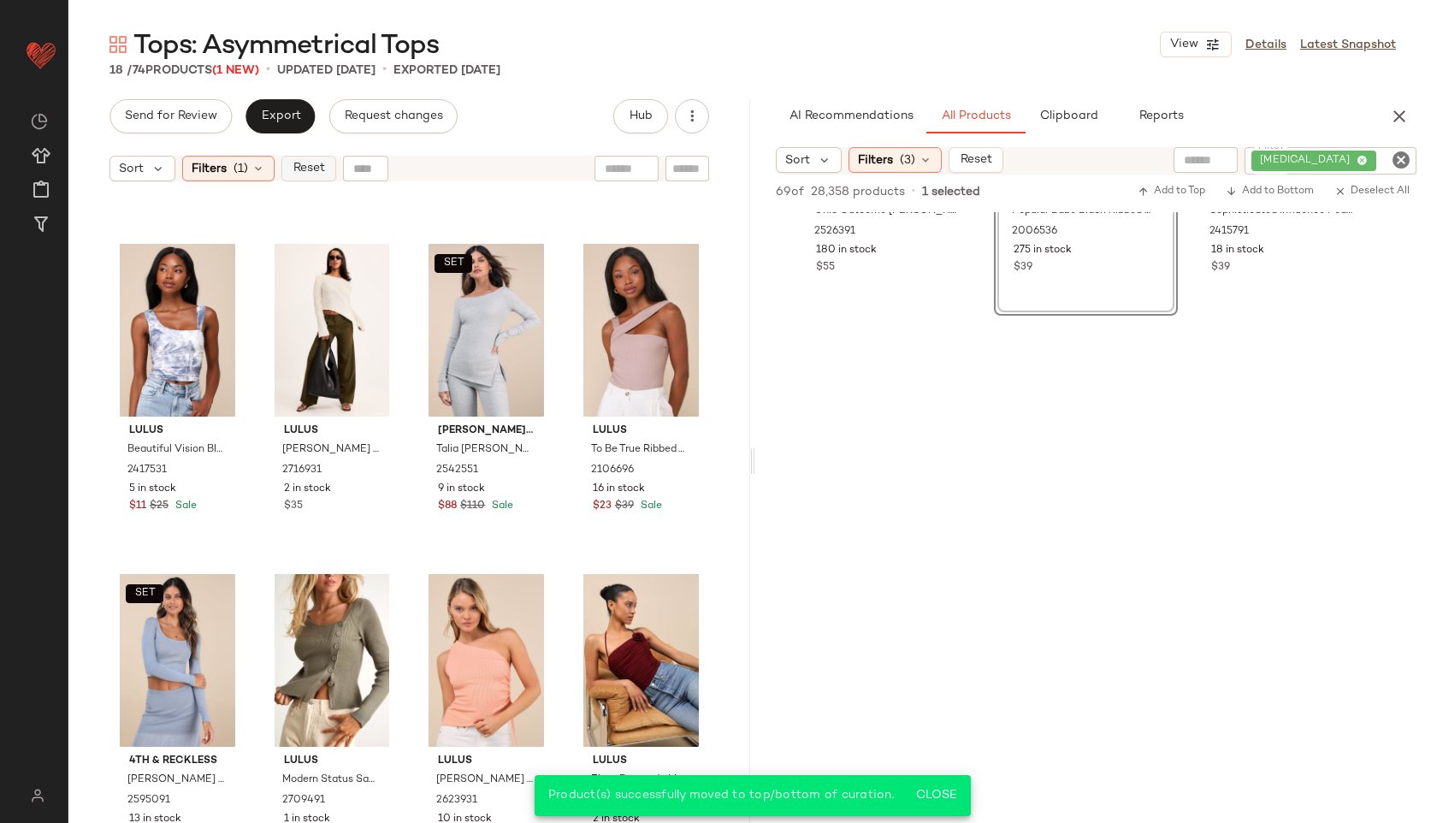
click at [306, 177] on button "Reset" at bounding box center [308, 169] width 55 height 26
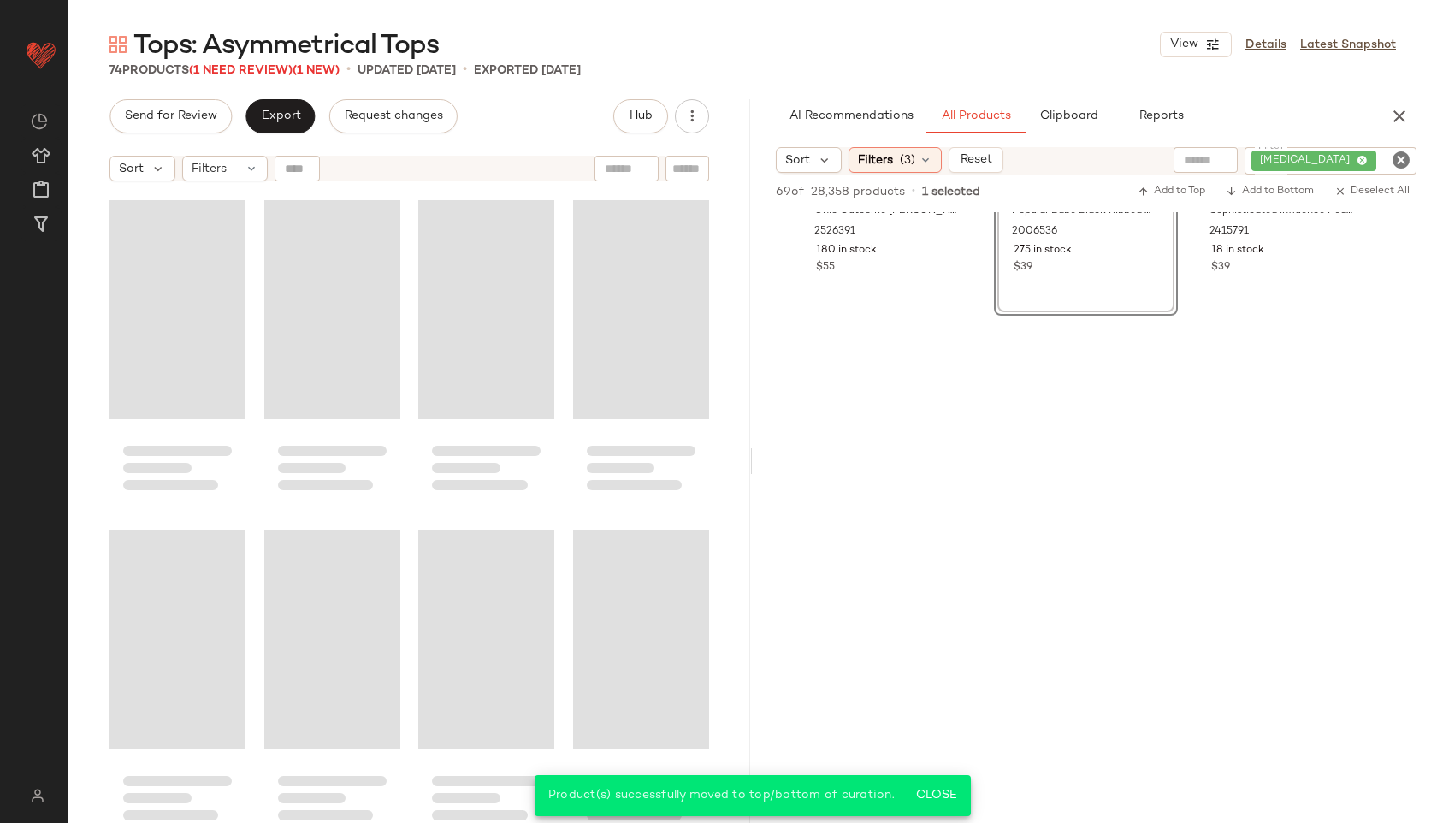
scroll to position [5599, 0]
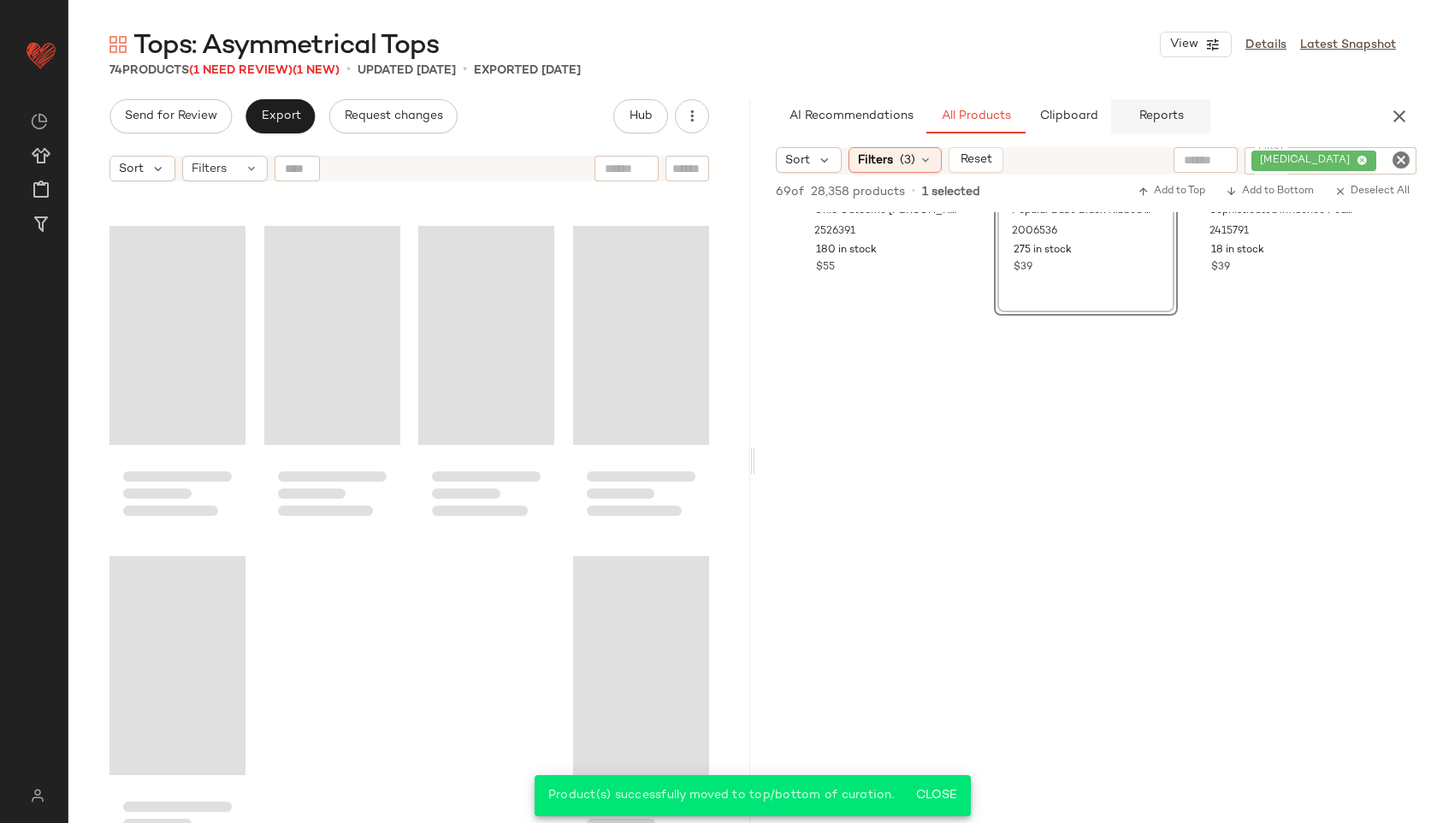
click at [1148, 122] on span "Reports" at bounding box center [1159, 116] width 45 height 14
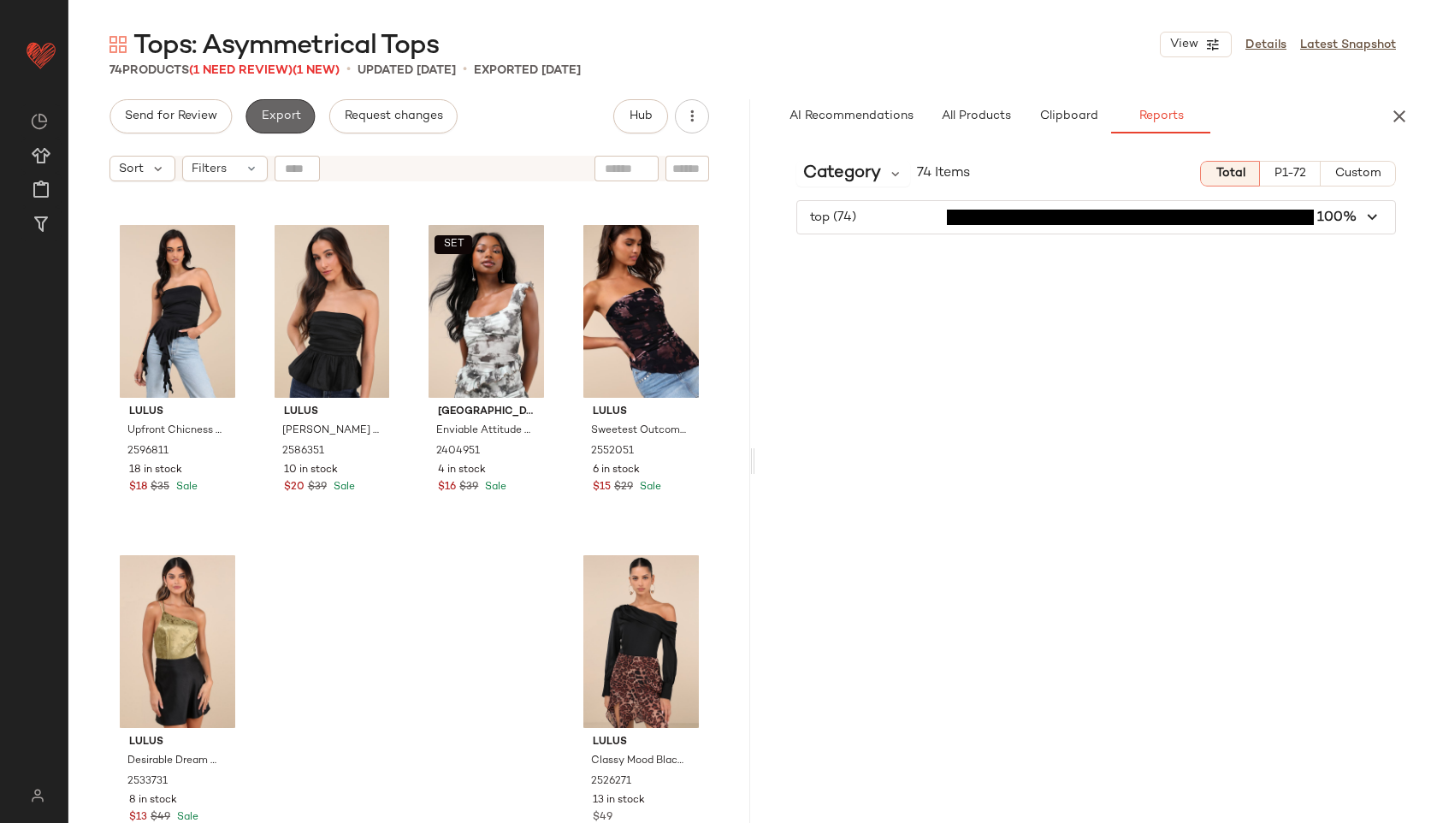
click at [293, 124] on button "Export" at bounding box center [279, 116] width 69 height 34
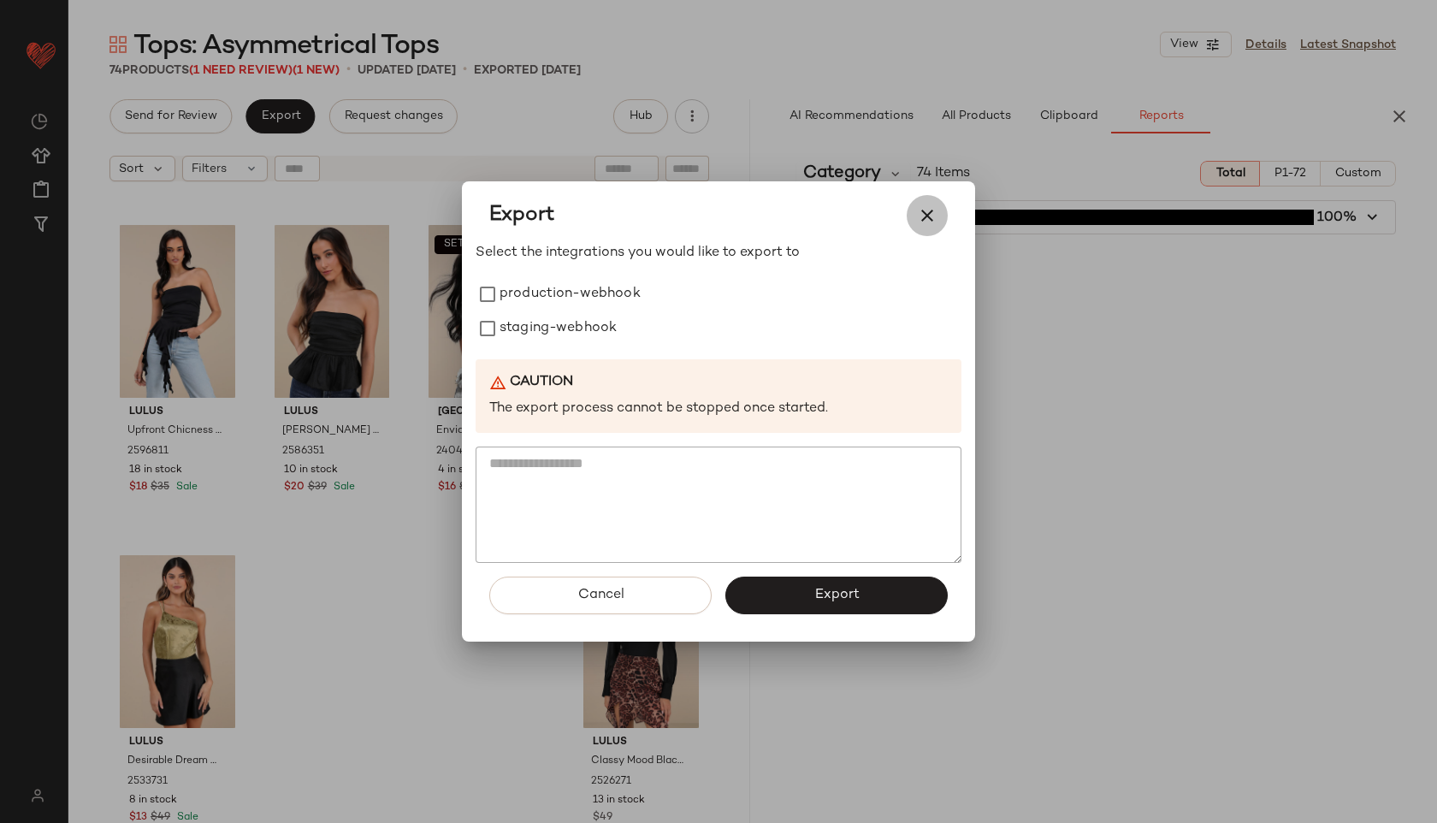
click at [928, 223] on icon "button" at bounding box center [927, 215] width 21 height 21
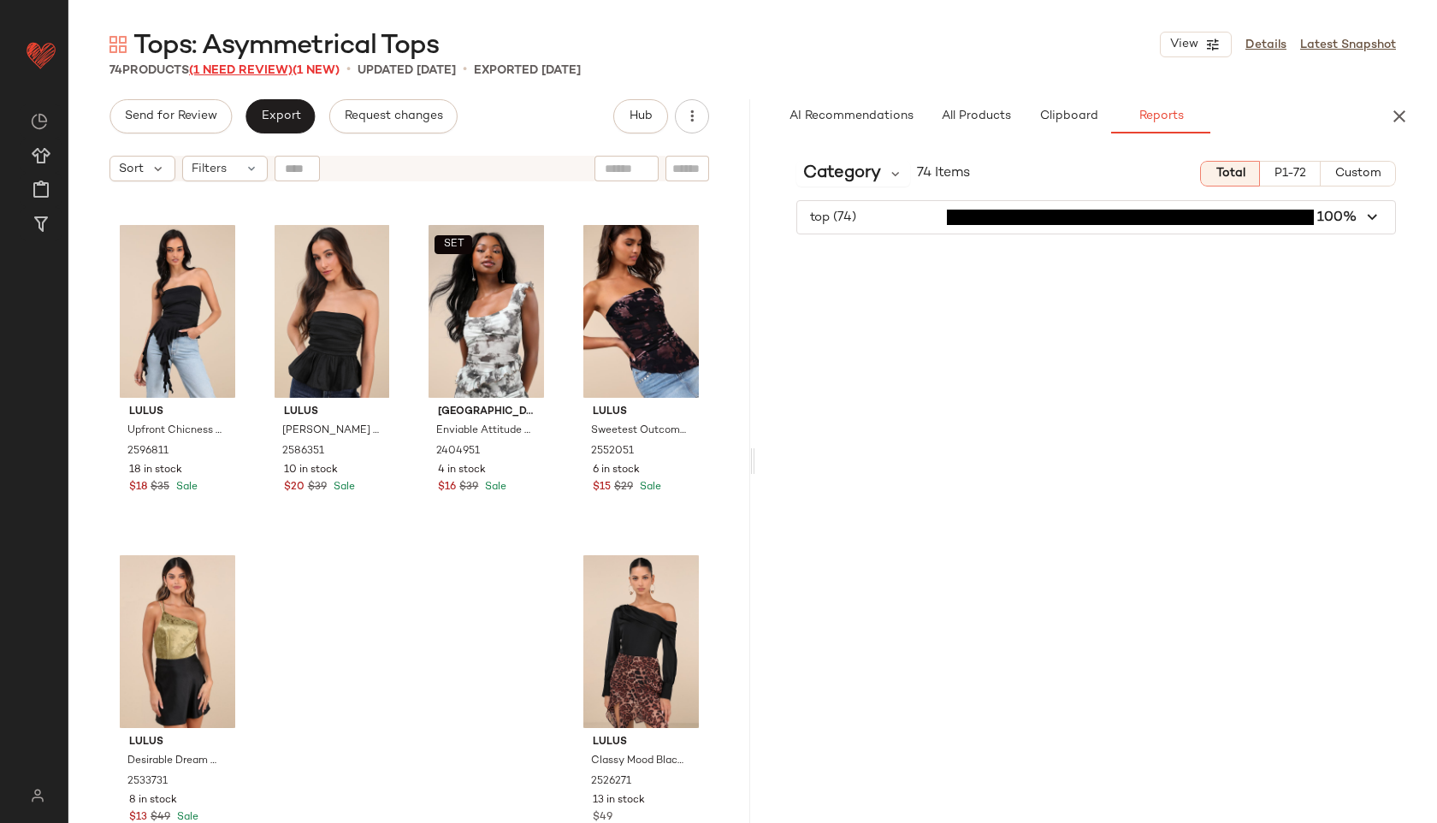
click at [237, 74] on span "(1 Need Review)" at bounding box center [240, 70] width 103 height 13
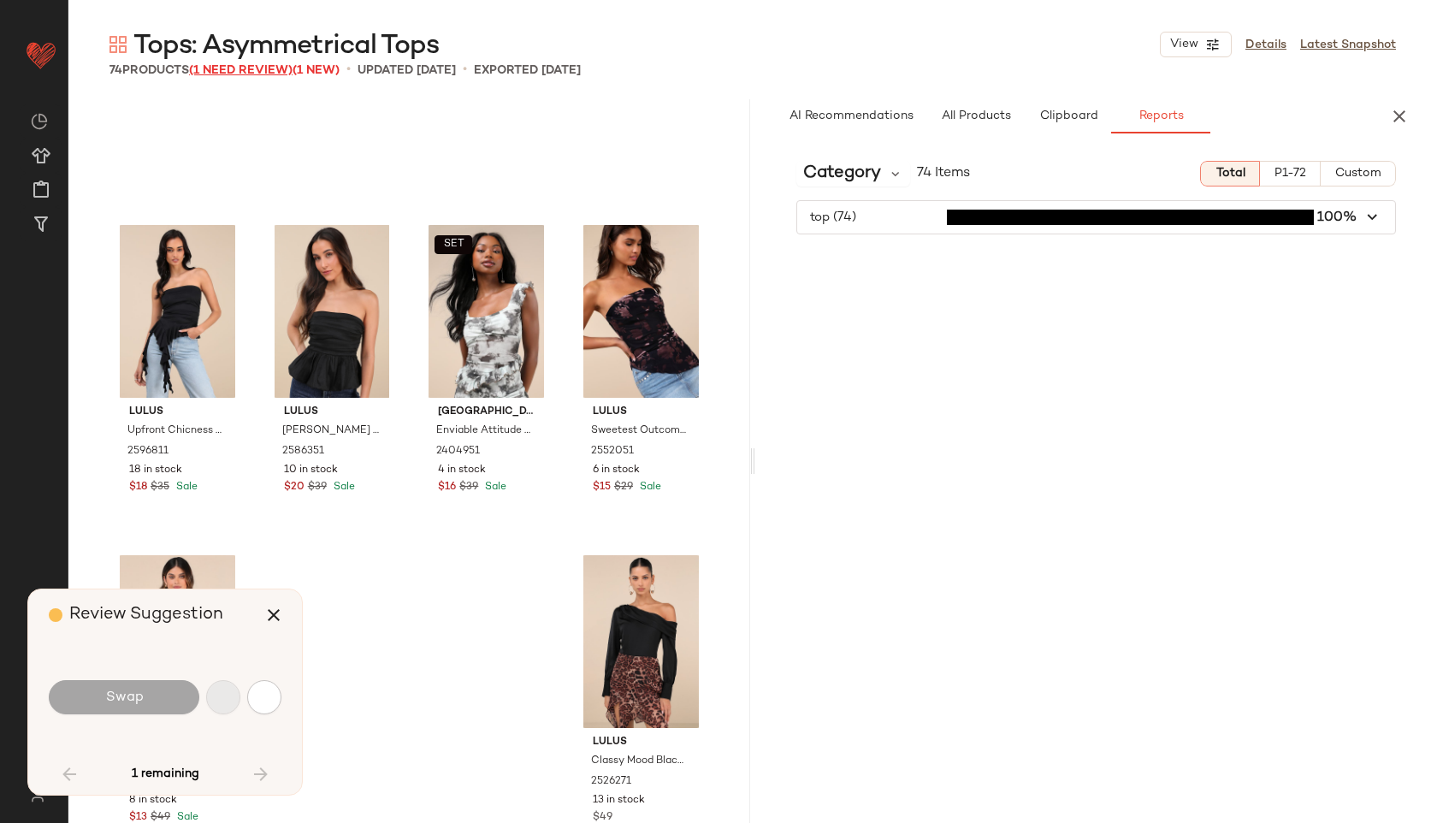
scroll to position [5551, 0]
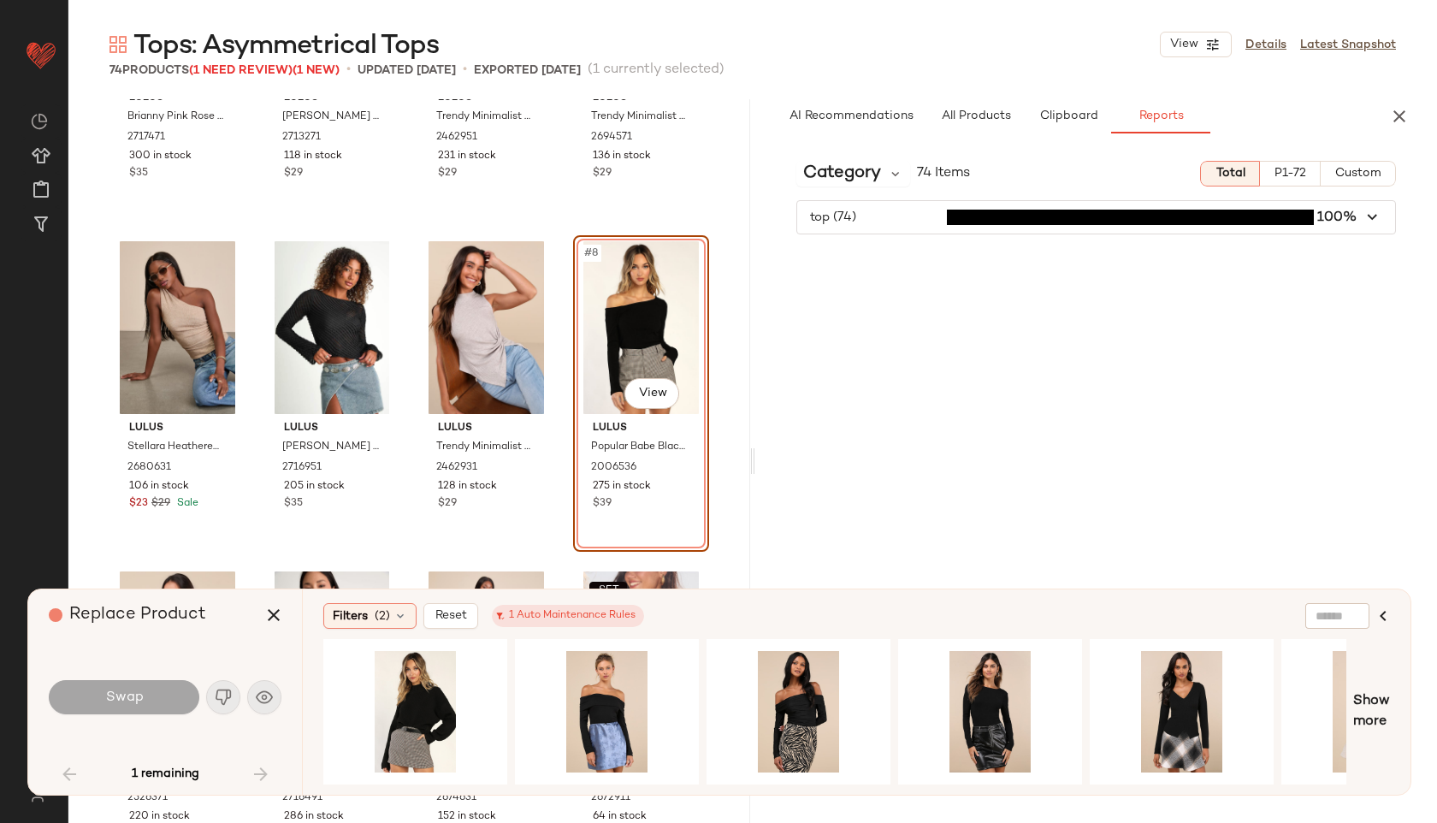
scroll to position [203, 0]
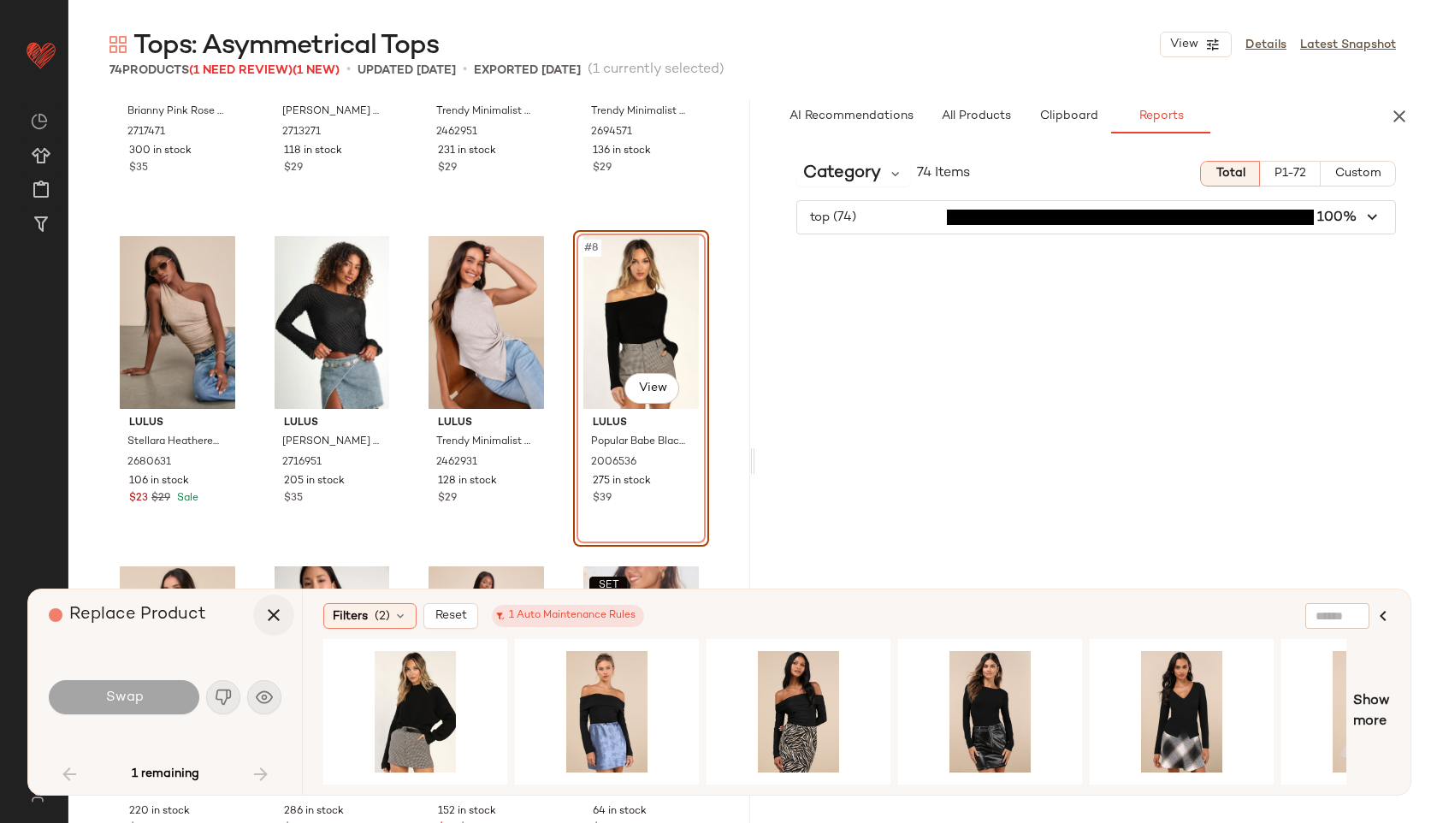
click at [291, 617] on button "button" at bounding box center [273, 614] width 41 height 41
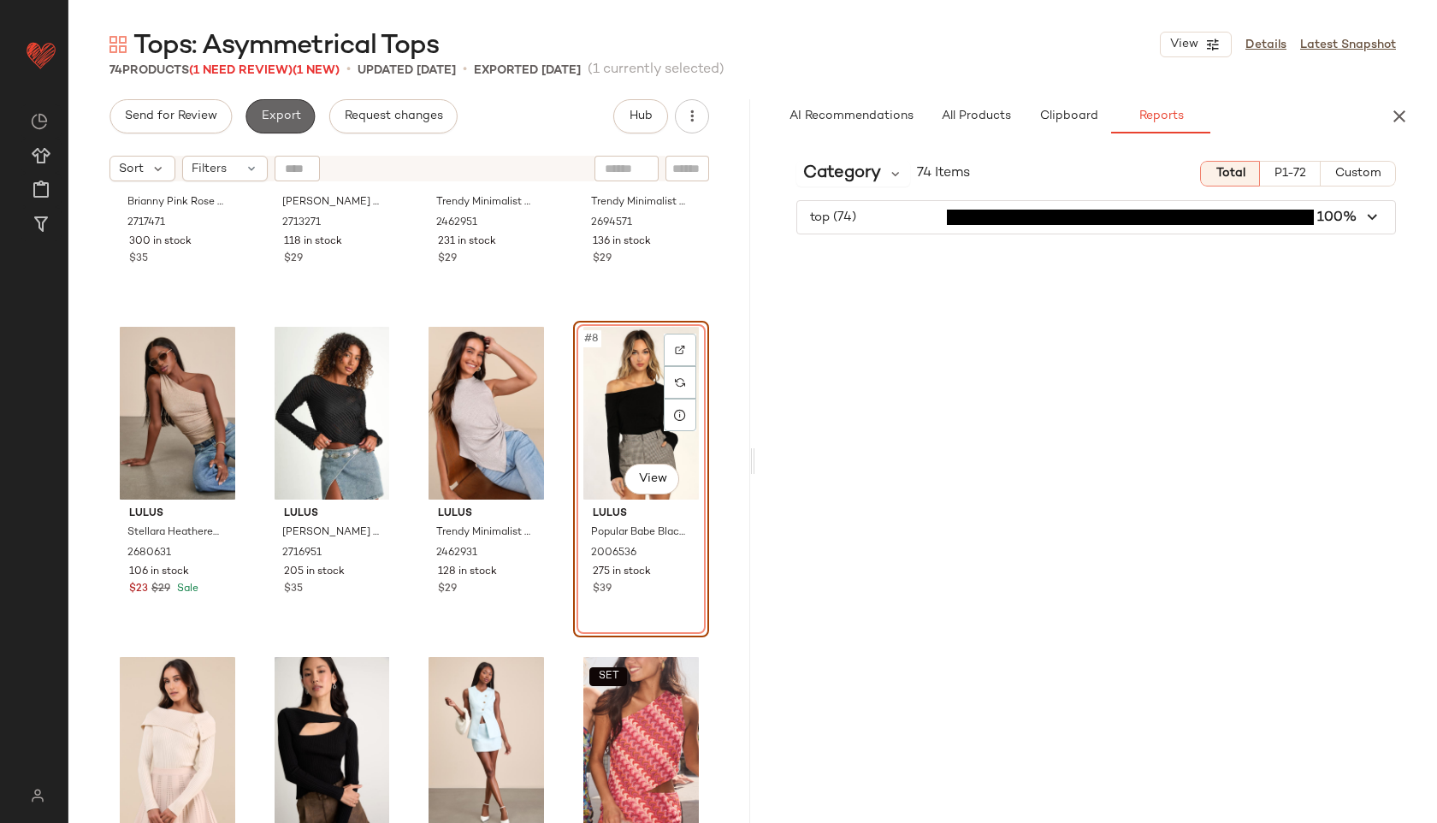
click at [284, 107] on button "Export" at bounding box center [279, 116] width 69 height 34
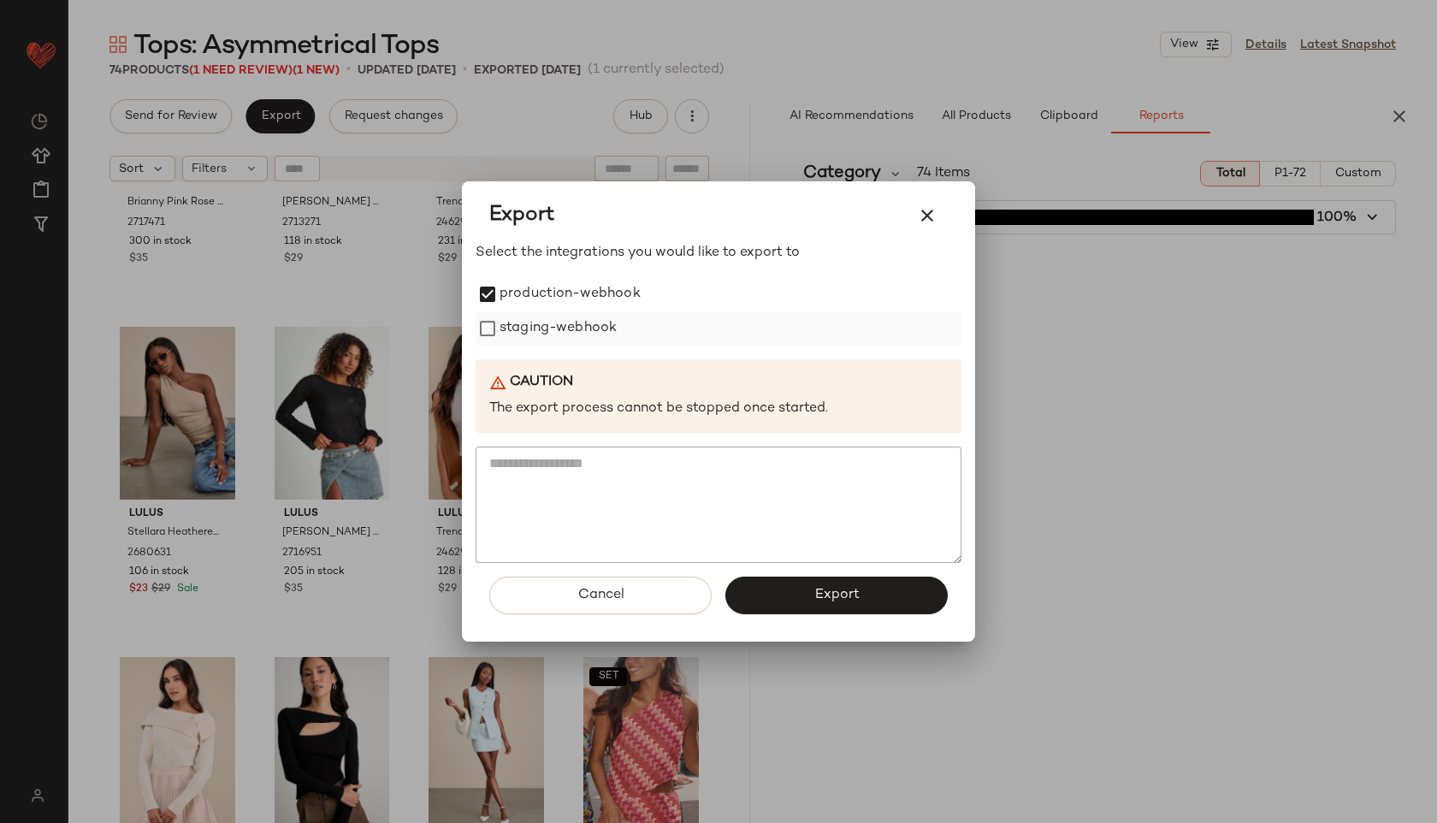
click at [510, 332] on label "staging-webhook" at bounding box center [557, 328] width 117 height 34
click at [773, 587] on button "Export" at bounding box center [836, 595] width 222 height 38
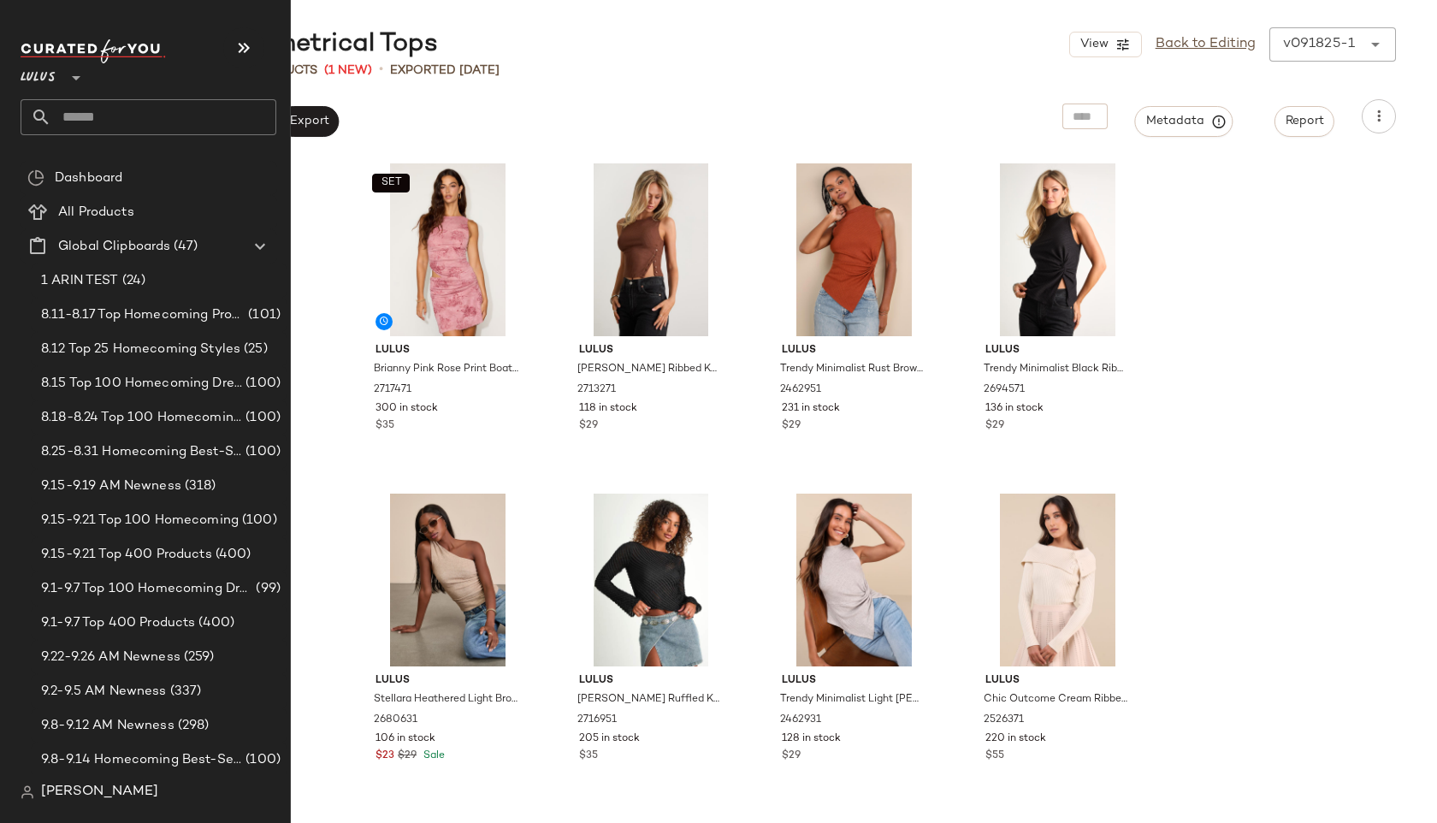
click at [86, 120] on input "text" at bounding box center [163, 117] width 225 height 36
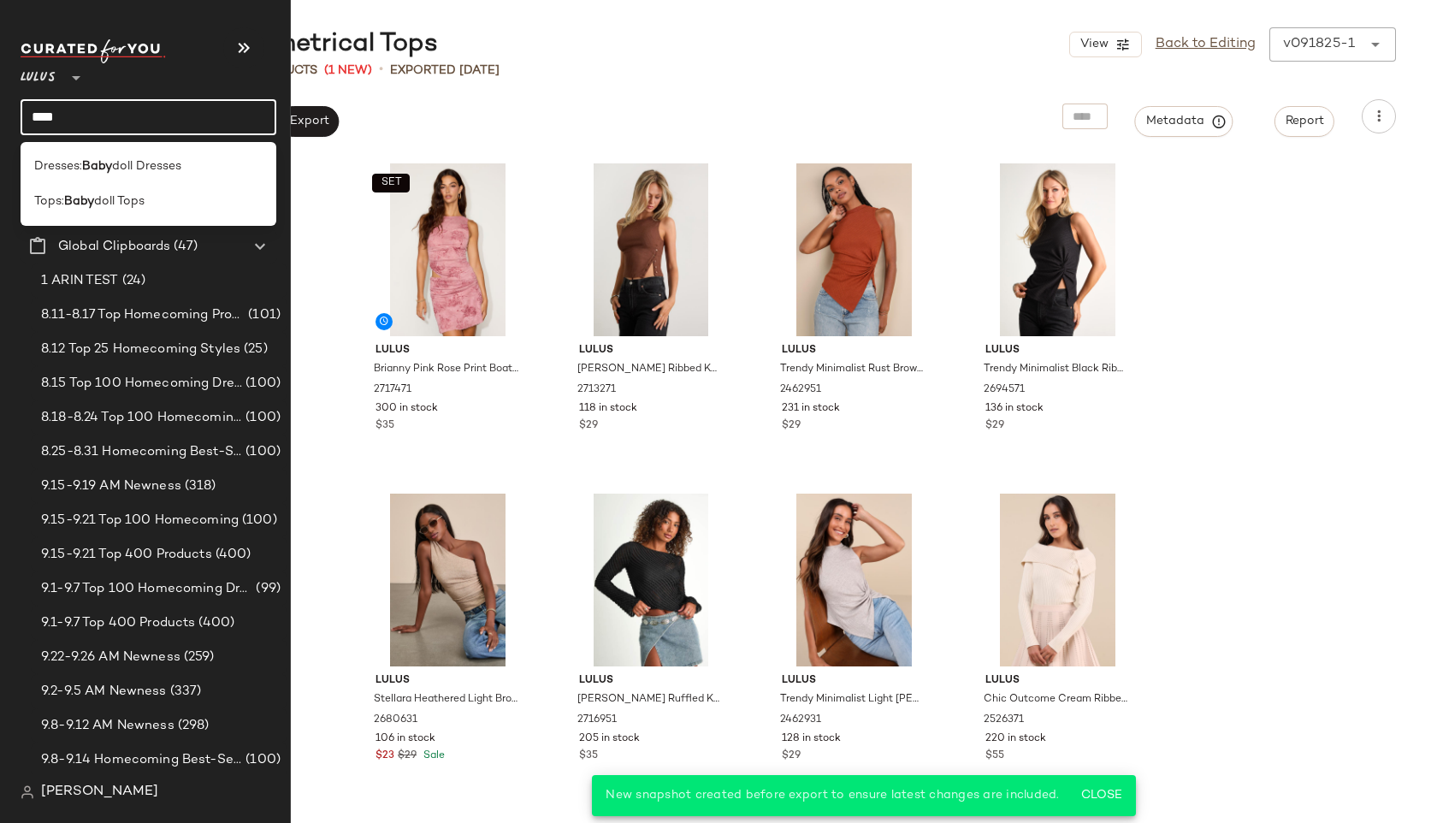
type input "****"
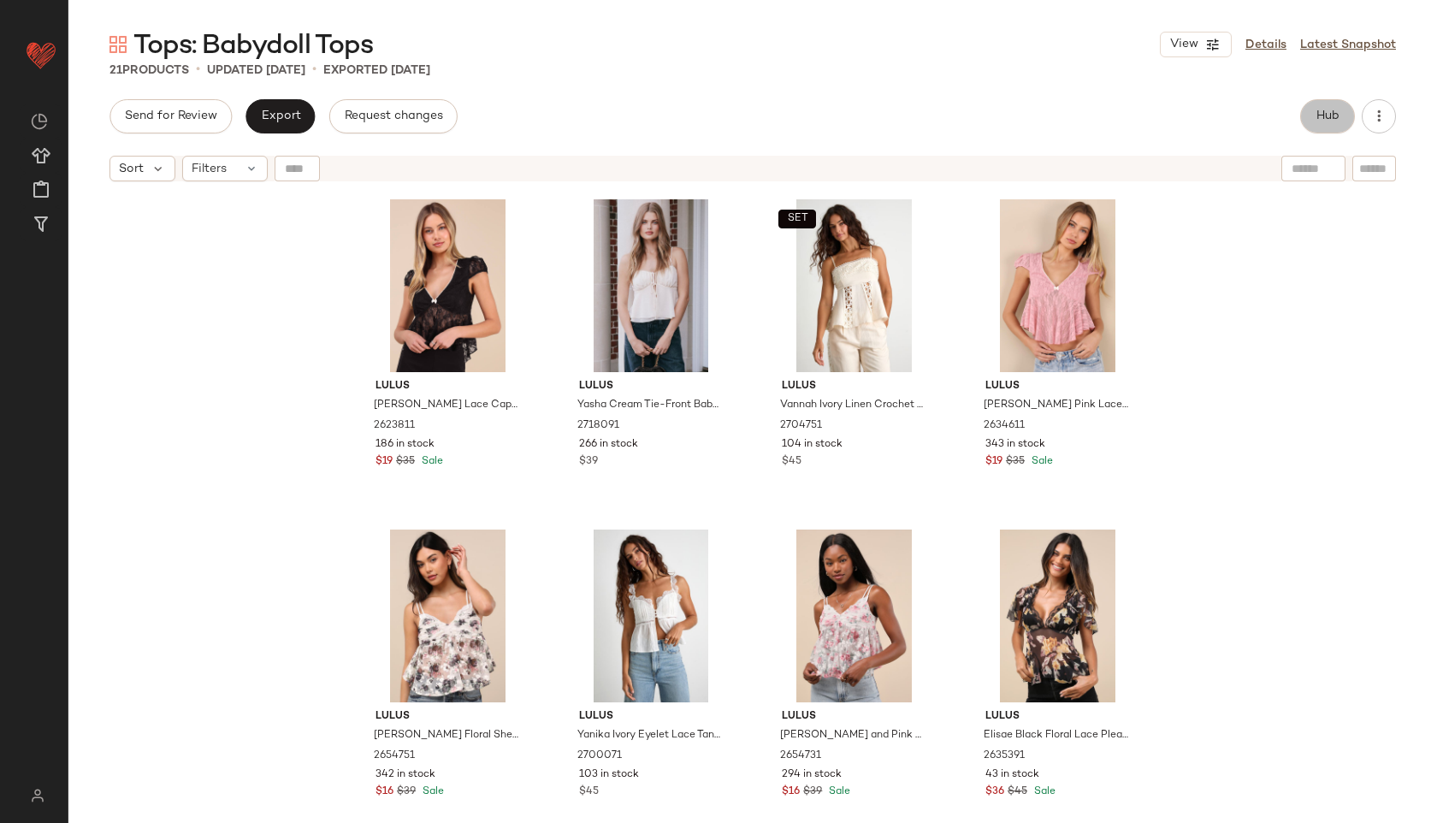
click at [1324, 112] on span "Hub" at bounding box center [1327, 116] width 24 height 14
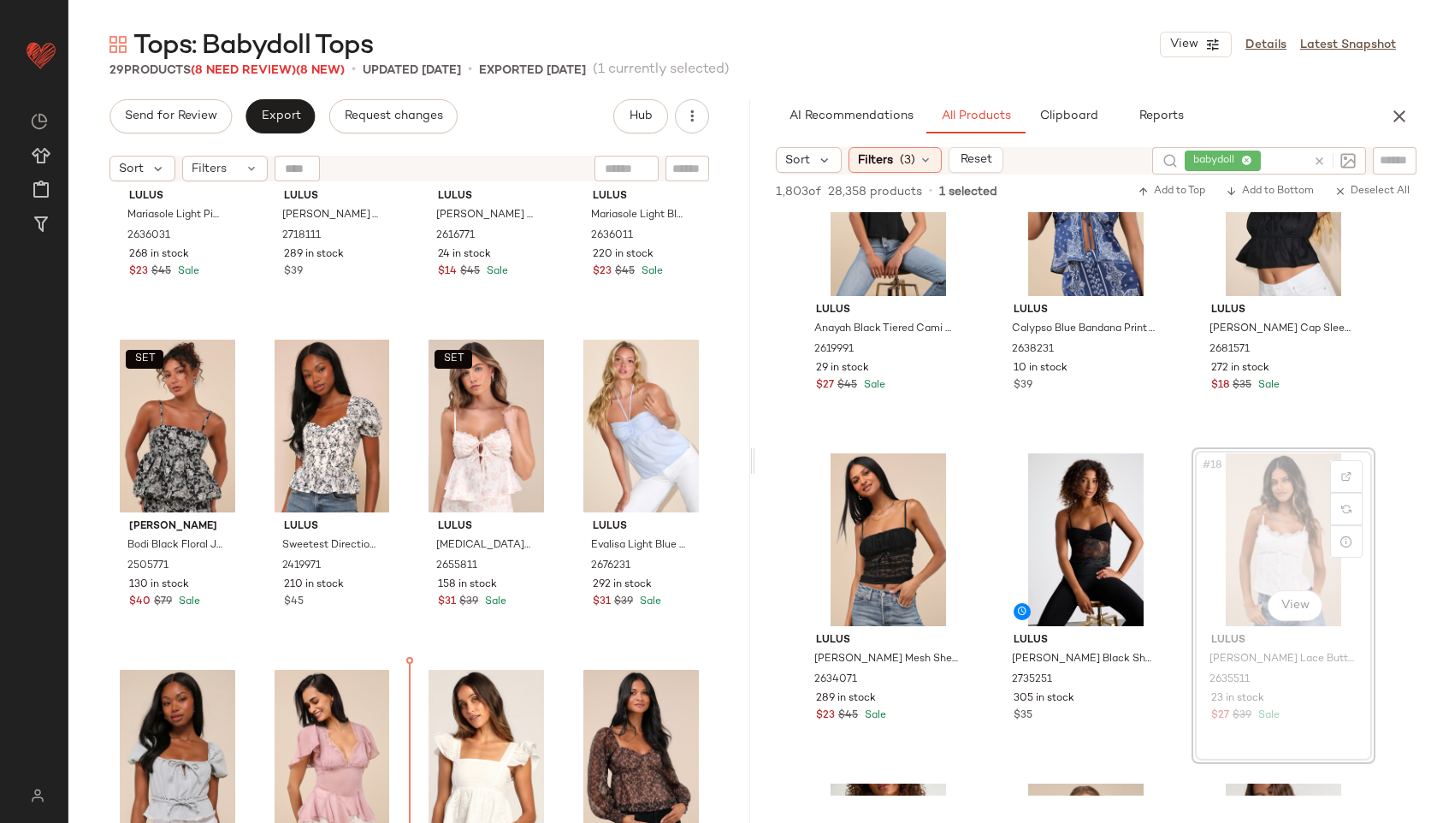
scroll to position [1537, 0]
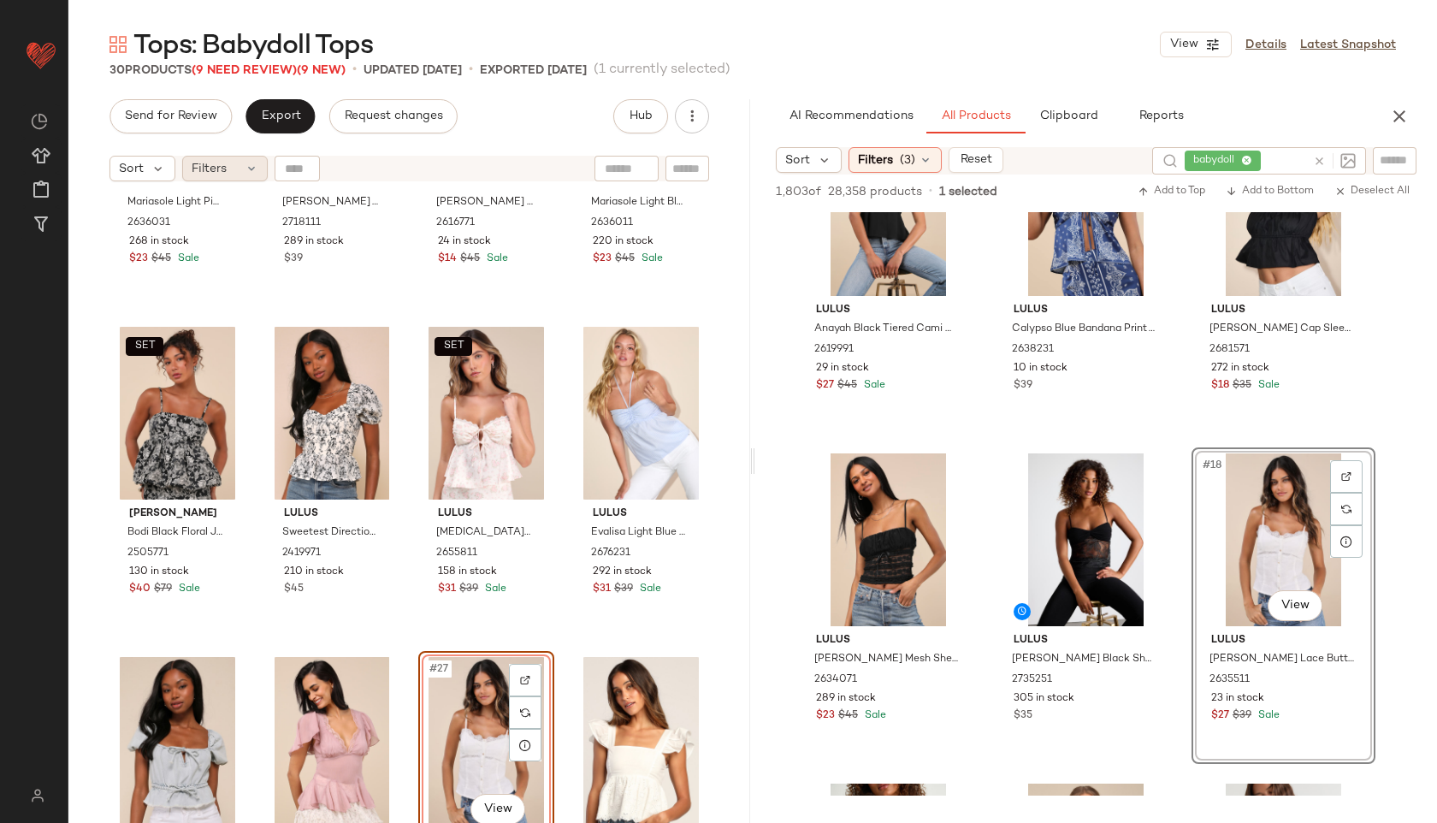
click at [227, 174] on div "Filters" at bounding box center [225, 169] width 86 height 26
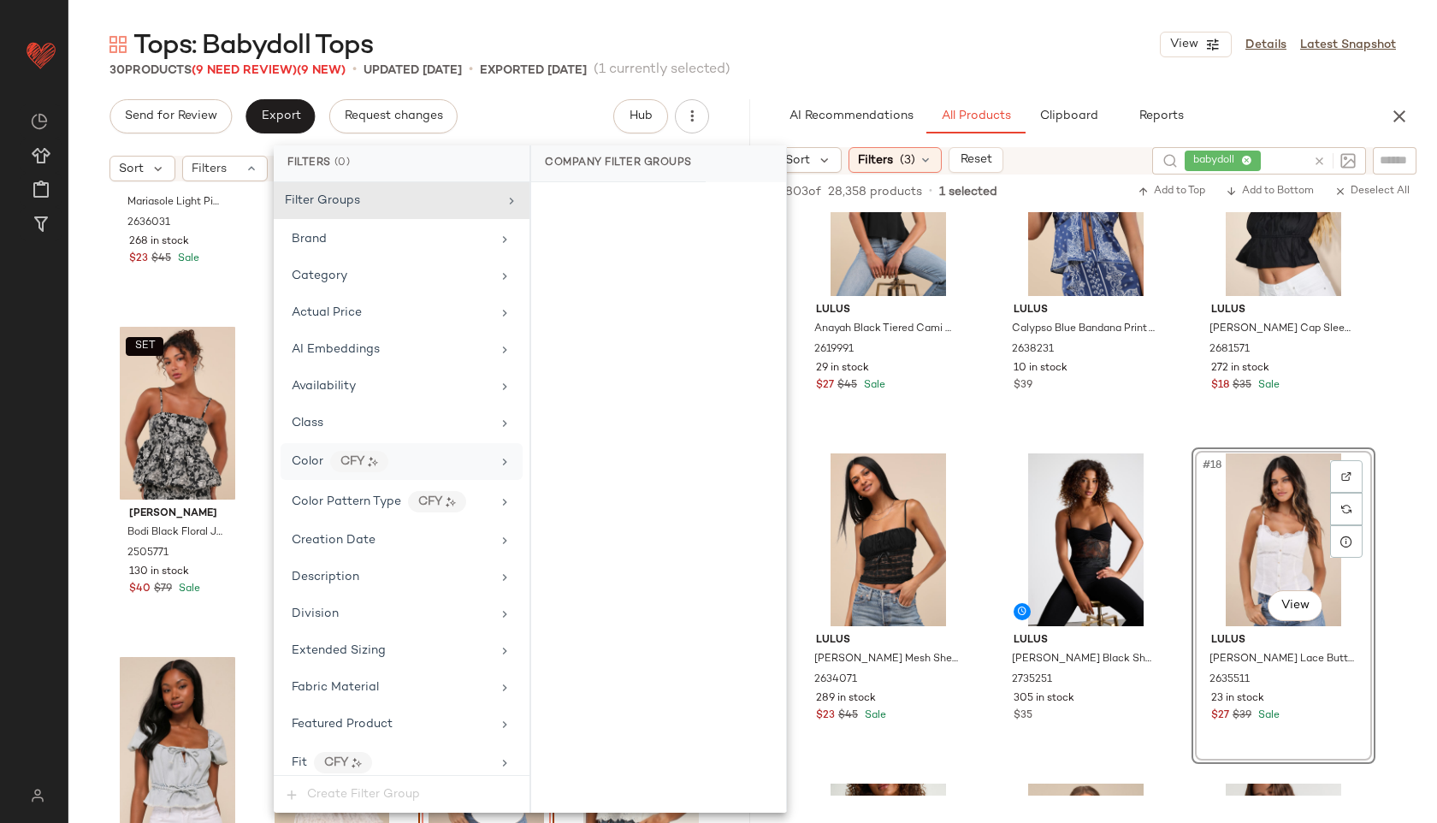
scroll to position [940, 0]
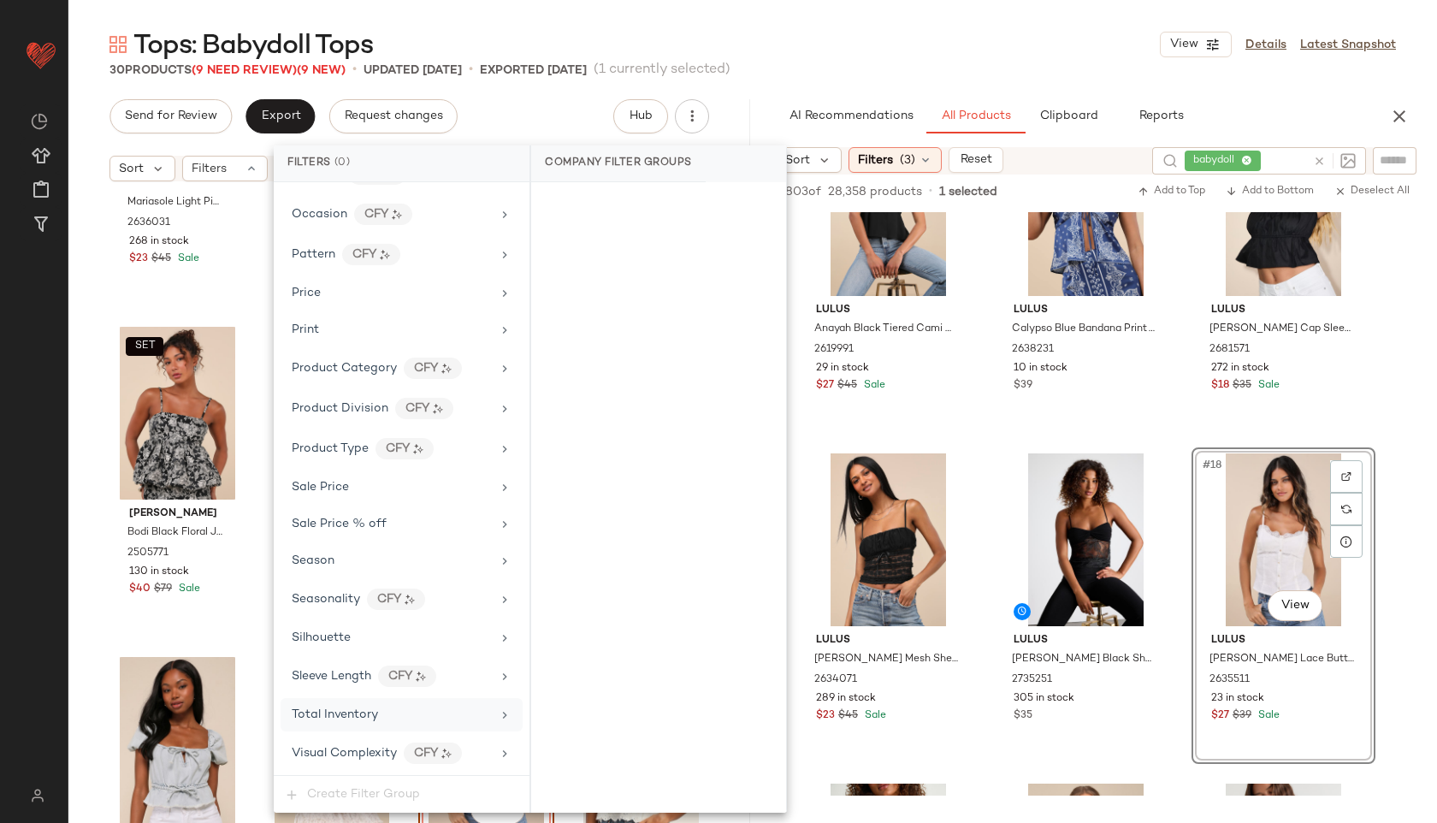
click at [318, 722] on div "Total Inventory" at bounding box center [335, 714] width 86 height 18
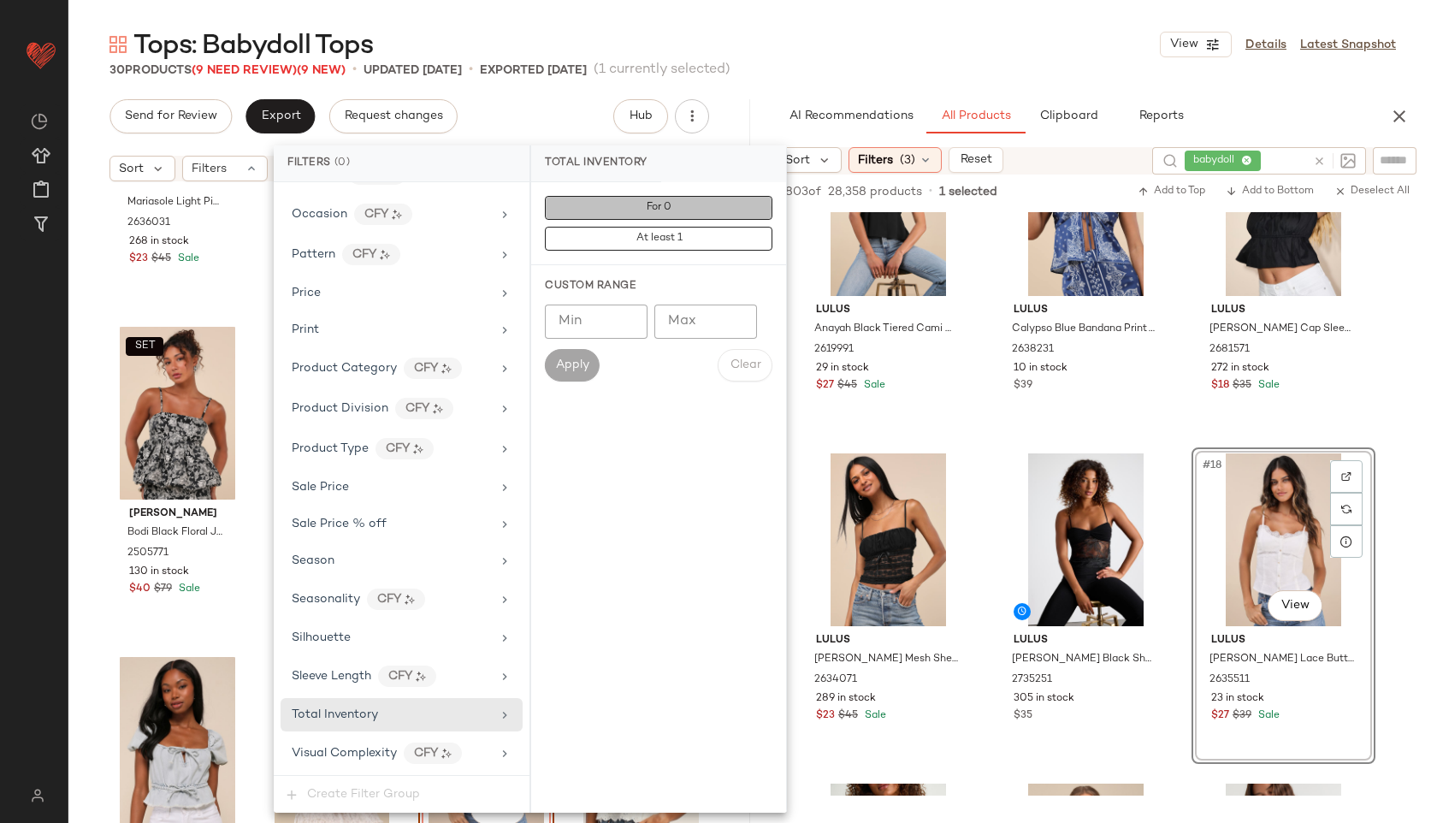
click at [625, 199] on button "For 0" at bounding box center [658, 208] width 227 height 24
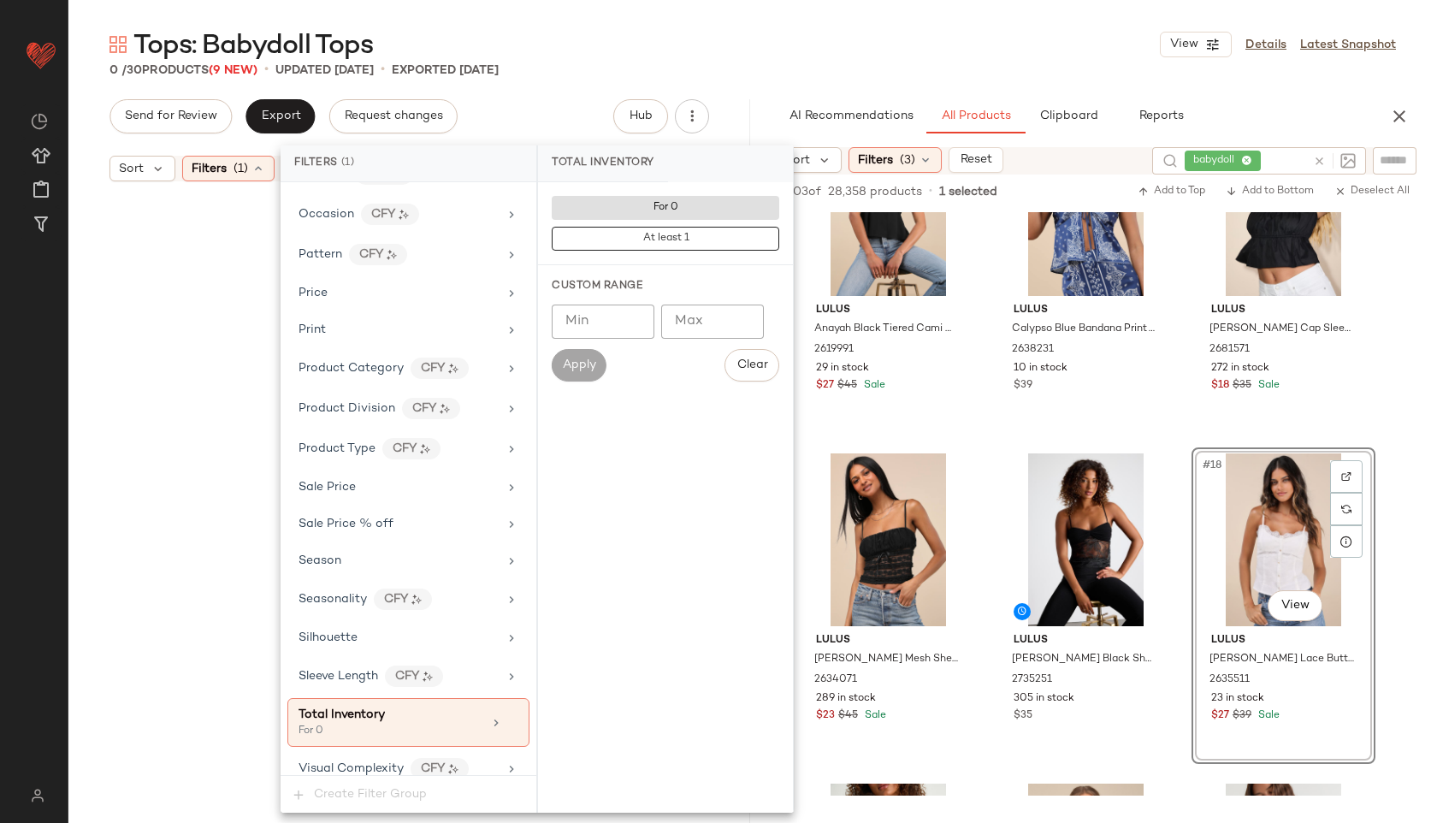
click at [675, 30] on div "Tops: Babydoll Tops View Details Latest Snapshot" at bounding box center [752, 44] width 1368 height 34
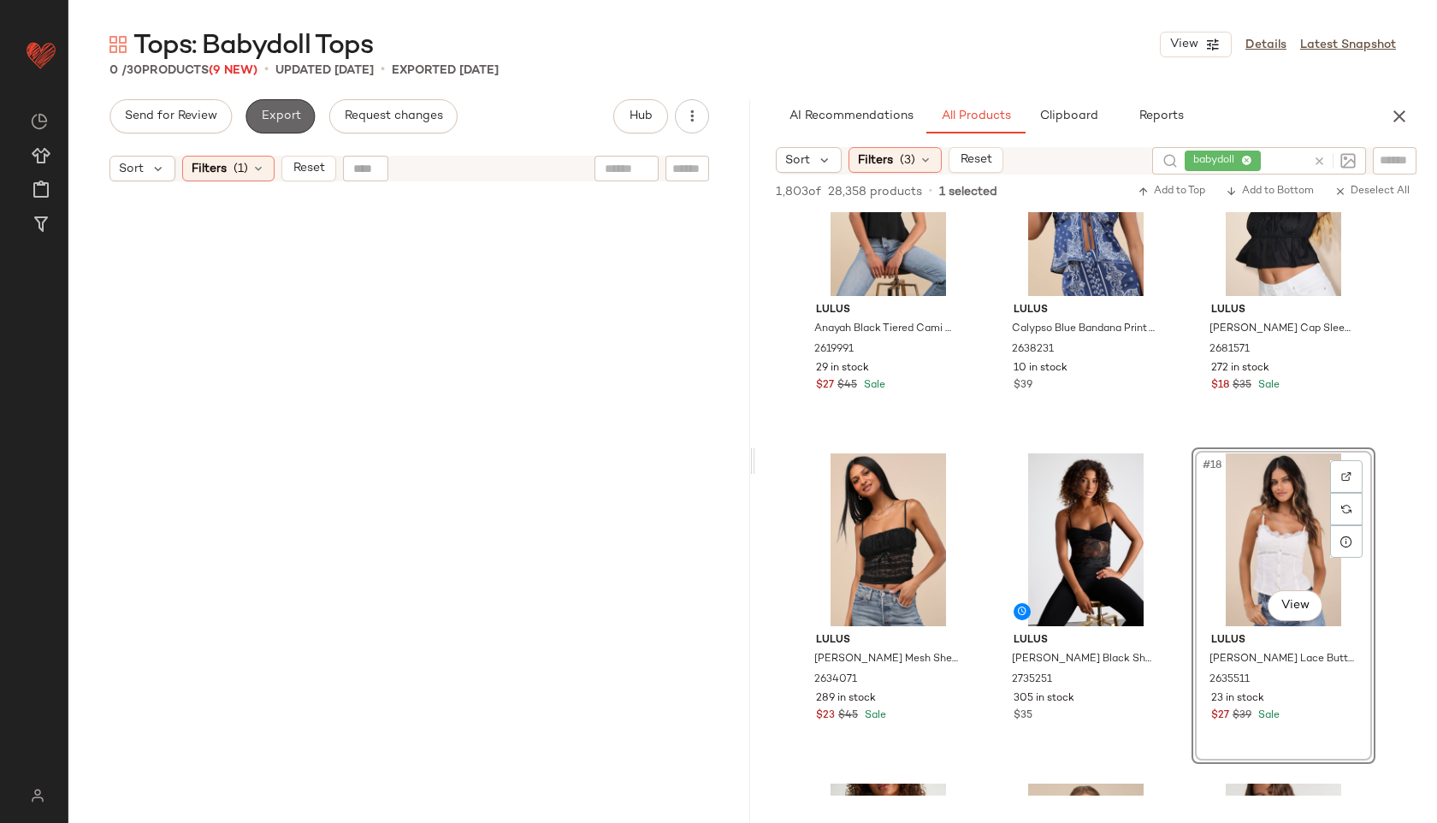
click at [289, 110] on span "Export" at bounding box center [280, 116] width 40 height 14
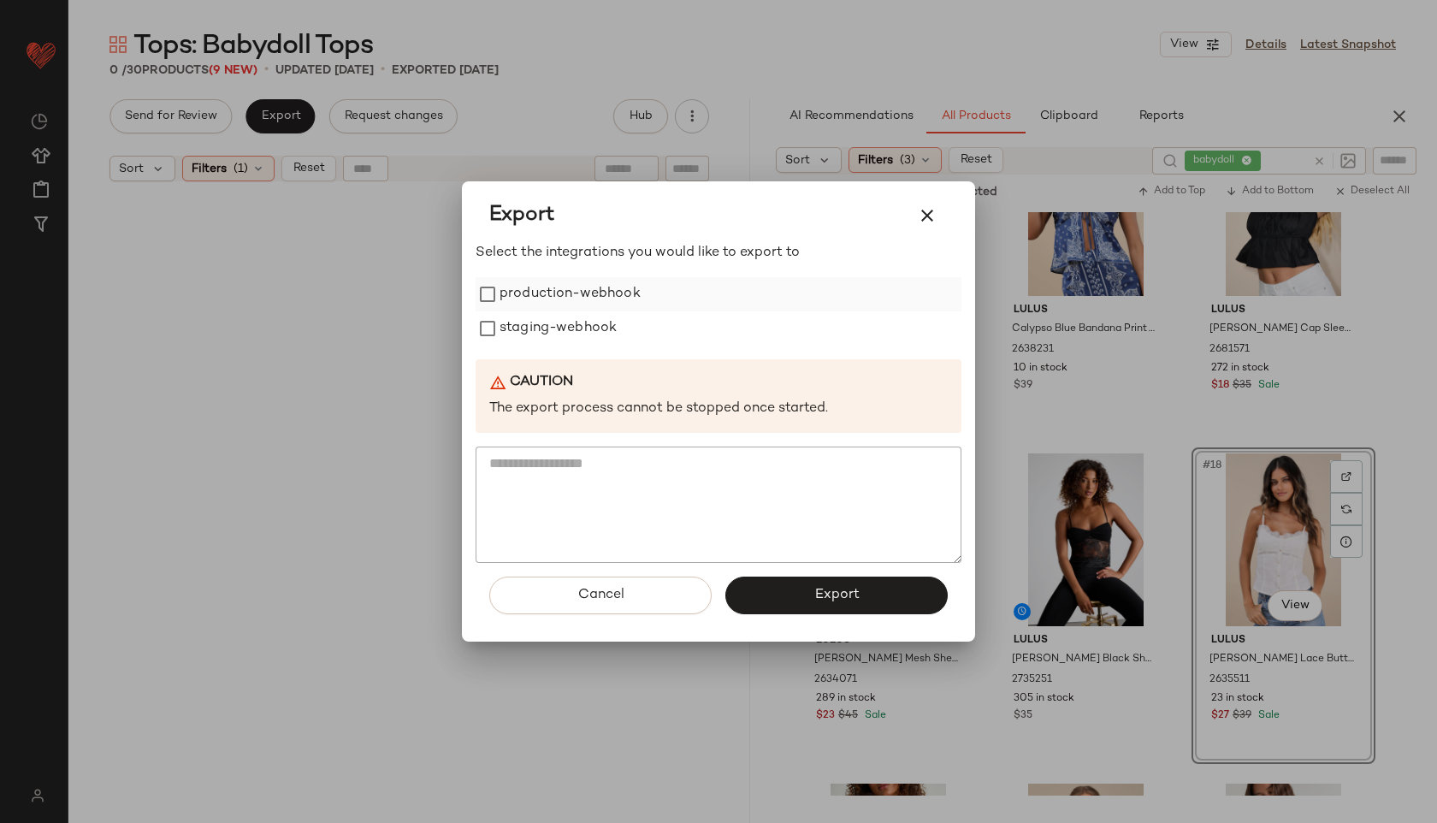
click at [526, 293] on label "production-webhook" at bounding box center [569, 294] width 141 height 34
click at [530, 334] on label "staging-webhook" at bounding box center [557, 328] width 117 height 34
click at [829, 593] on span "Export" at bounding box center [835, 595] width 45 height 16
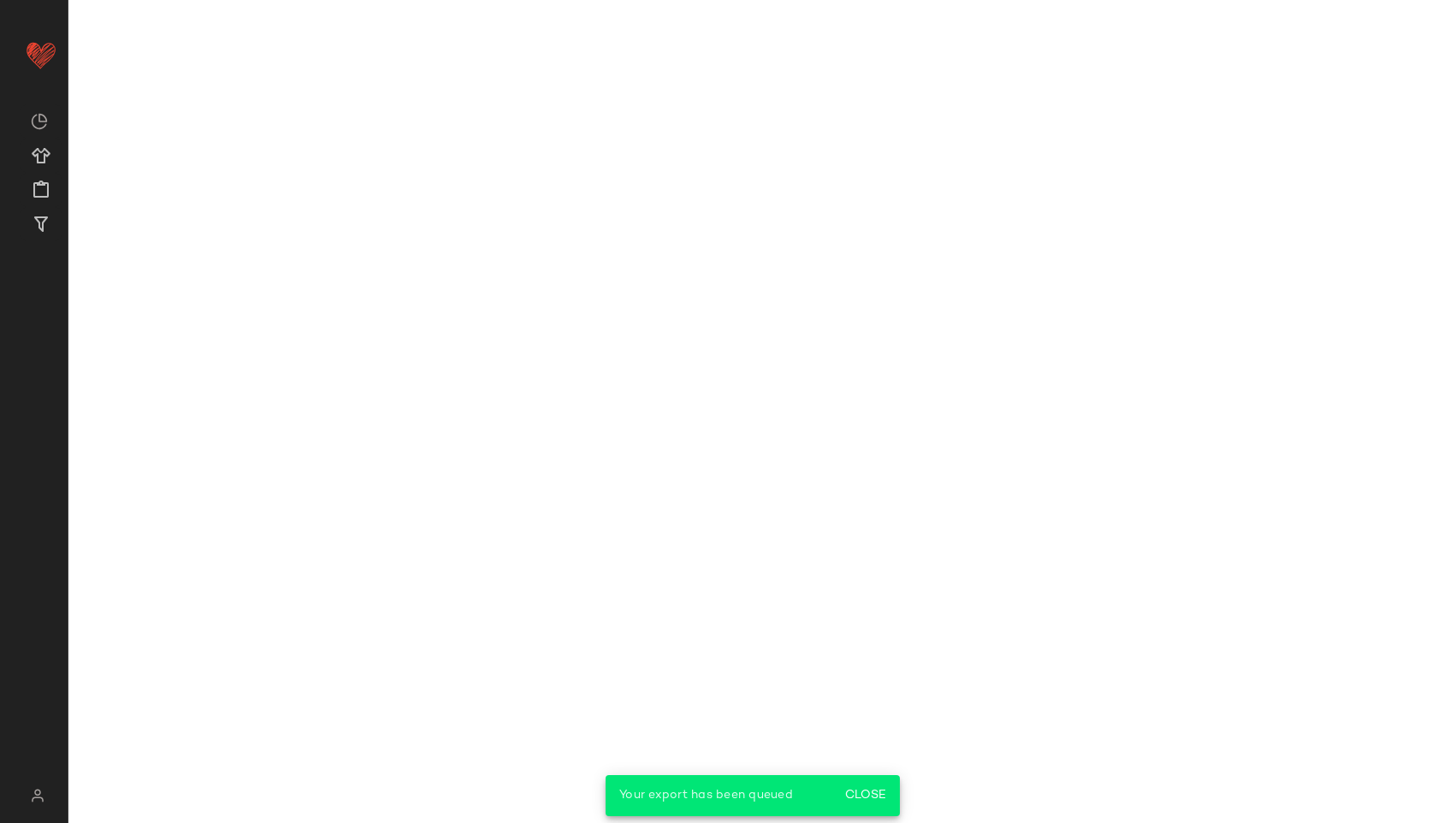
scroll to position [2075, 0]
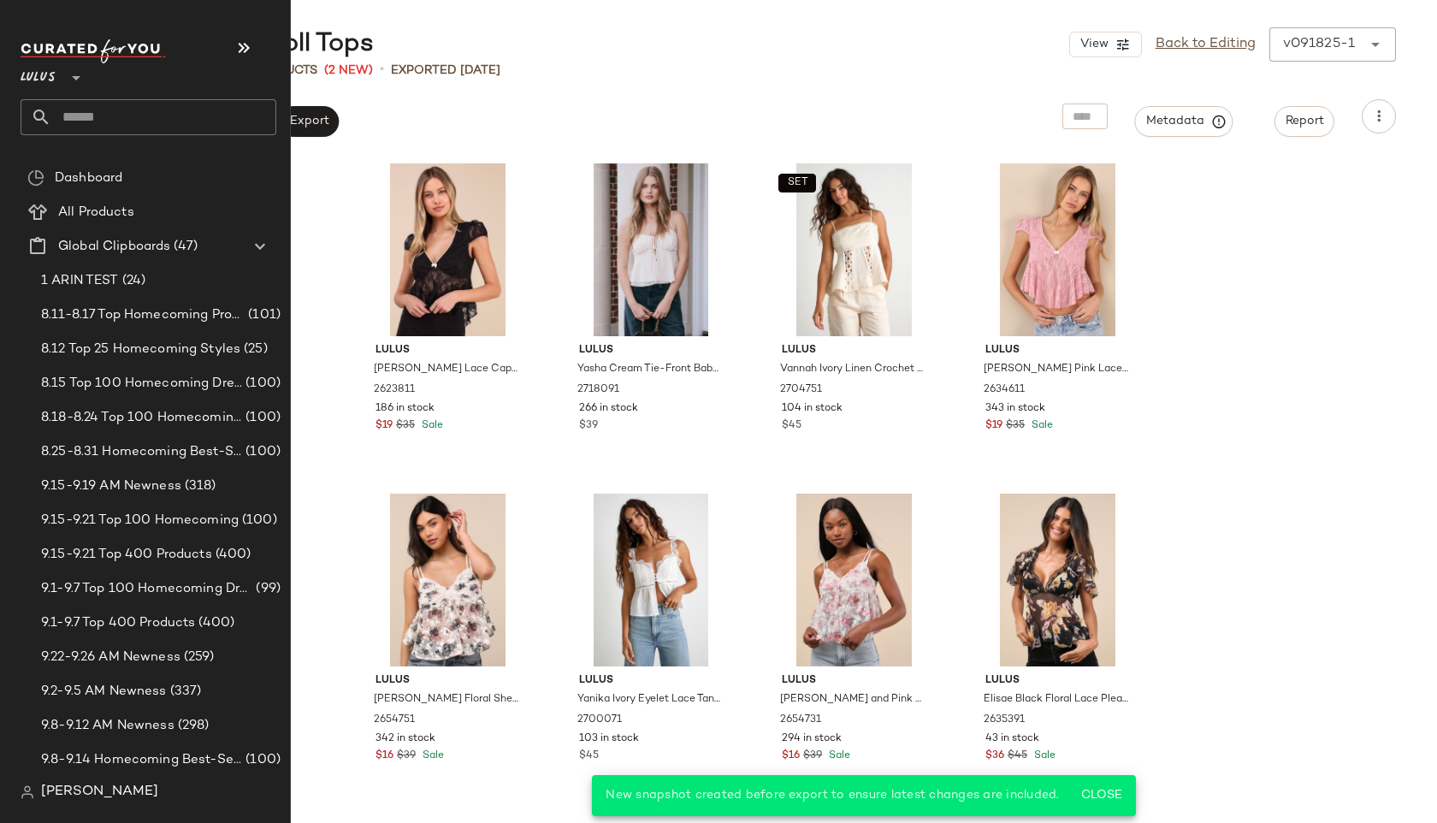
click at [97, 127] on input "text" at bounding box center [163, 117] width 225 height 36
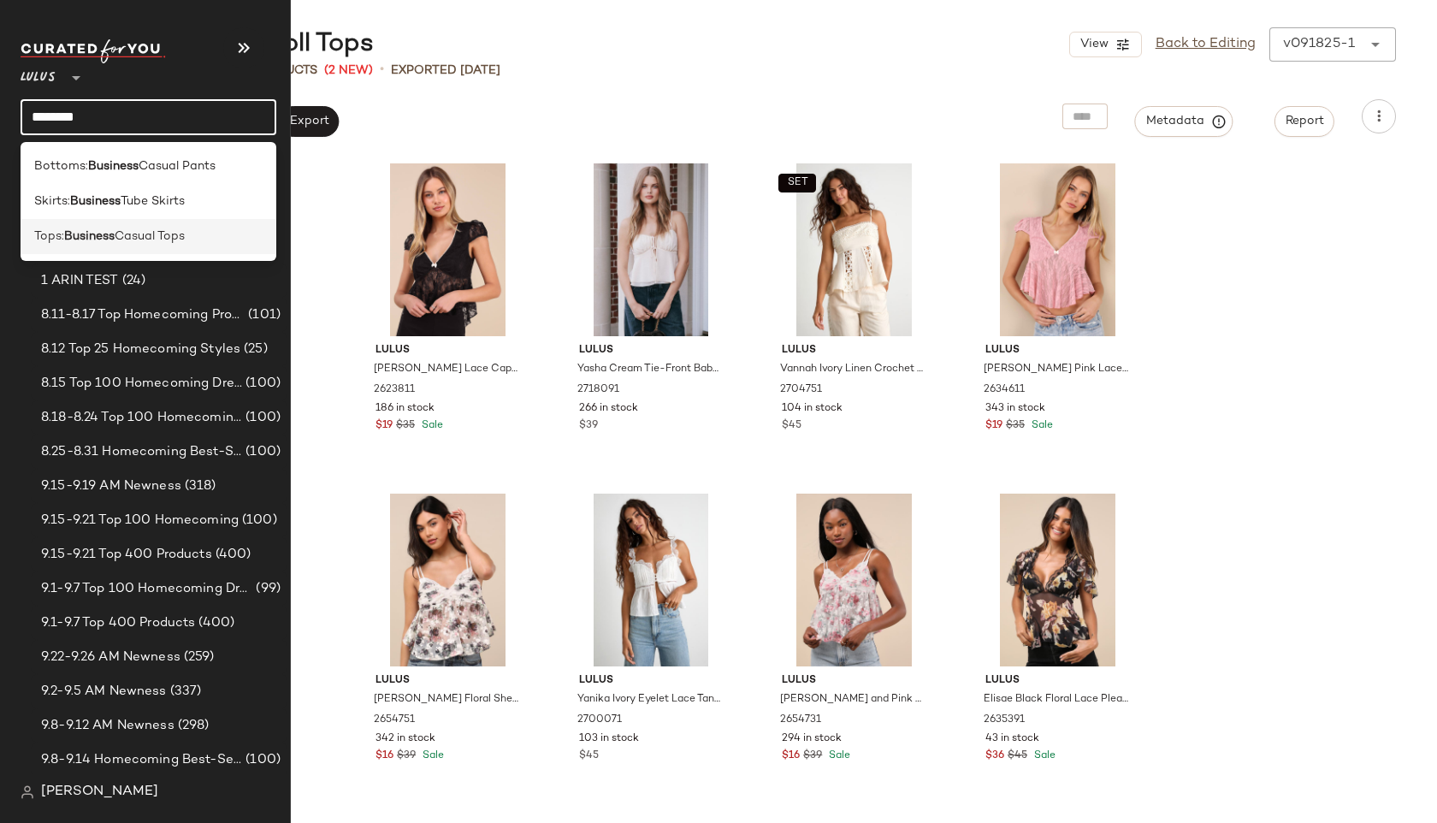
type input "********"
click at [47, 245] on div "Tops: Business Casual Tops" at bounding box center [149, 236] width 256 height 35
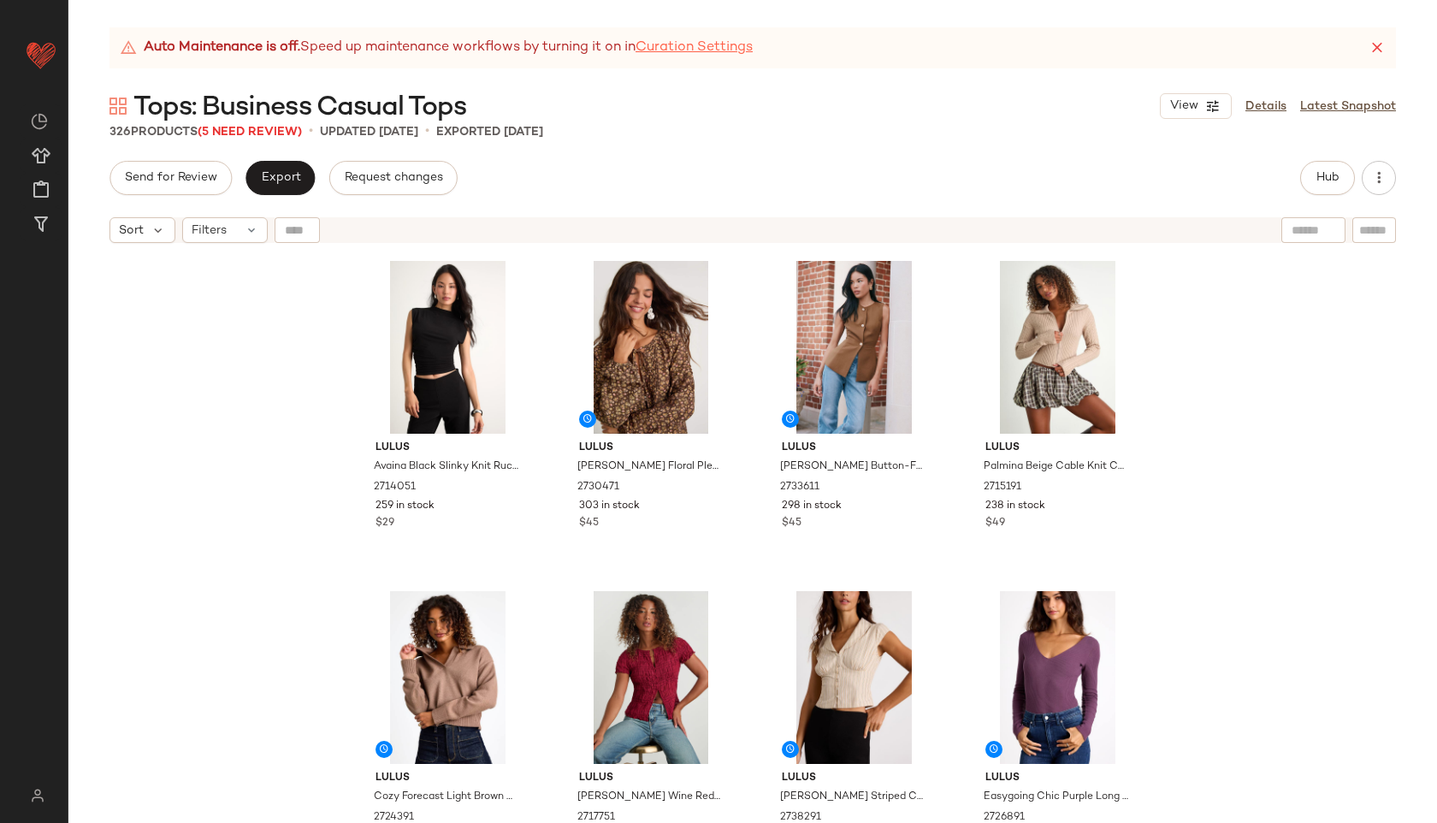
click at [751, 53] on link "Curation Settings" at bounding box center [693, 48] width 117 height 21
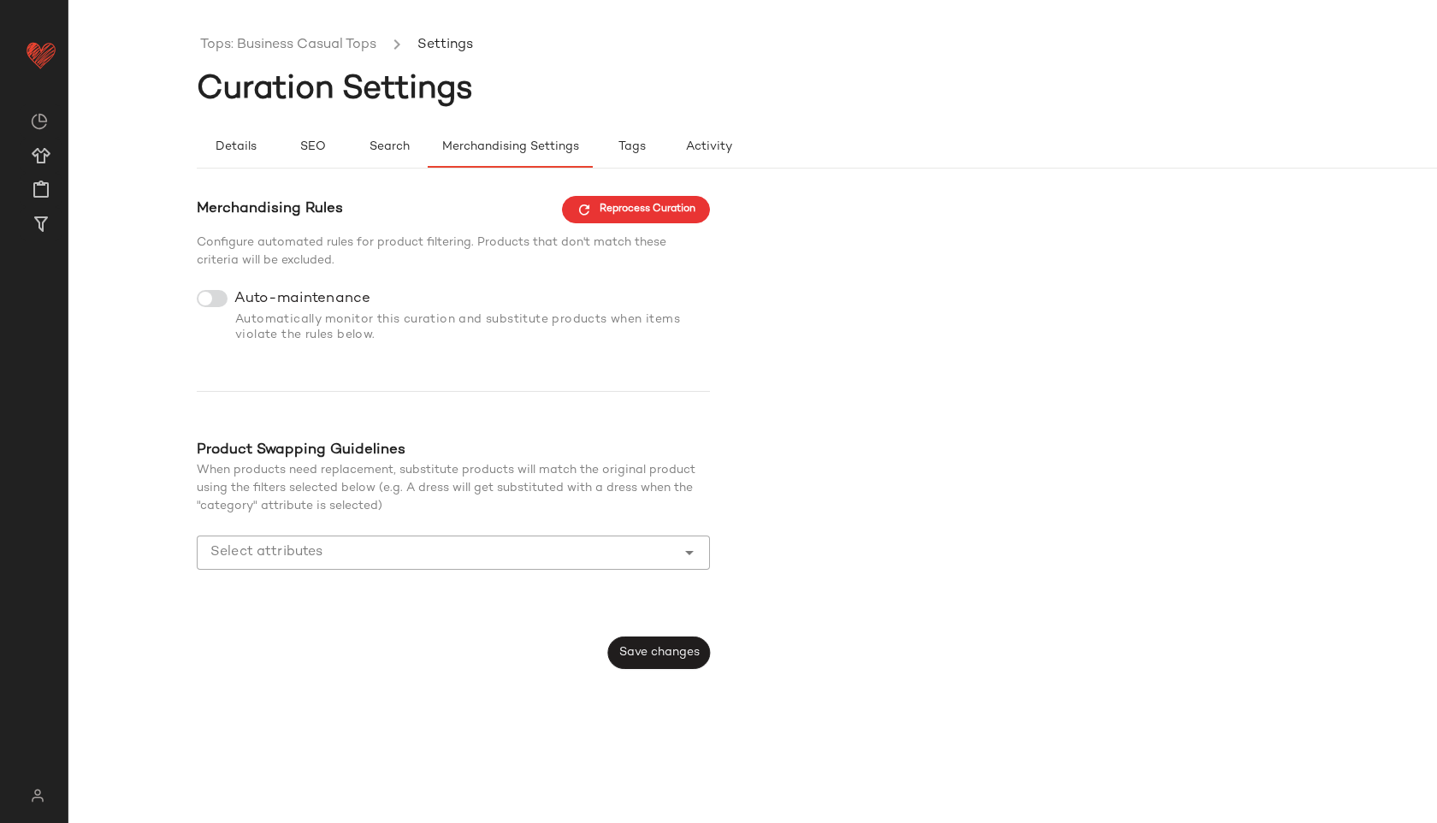
click at [206, 314] on div "Automatically monitor this curation and substitute products when items violate …" at bounding box center [453, 327] width 513 height 31
click at [649, 655] on span "Save changes" at bounding box center [658, 653] width 81 height 14
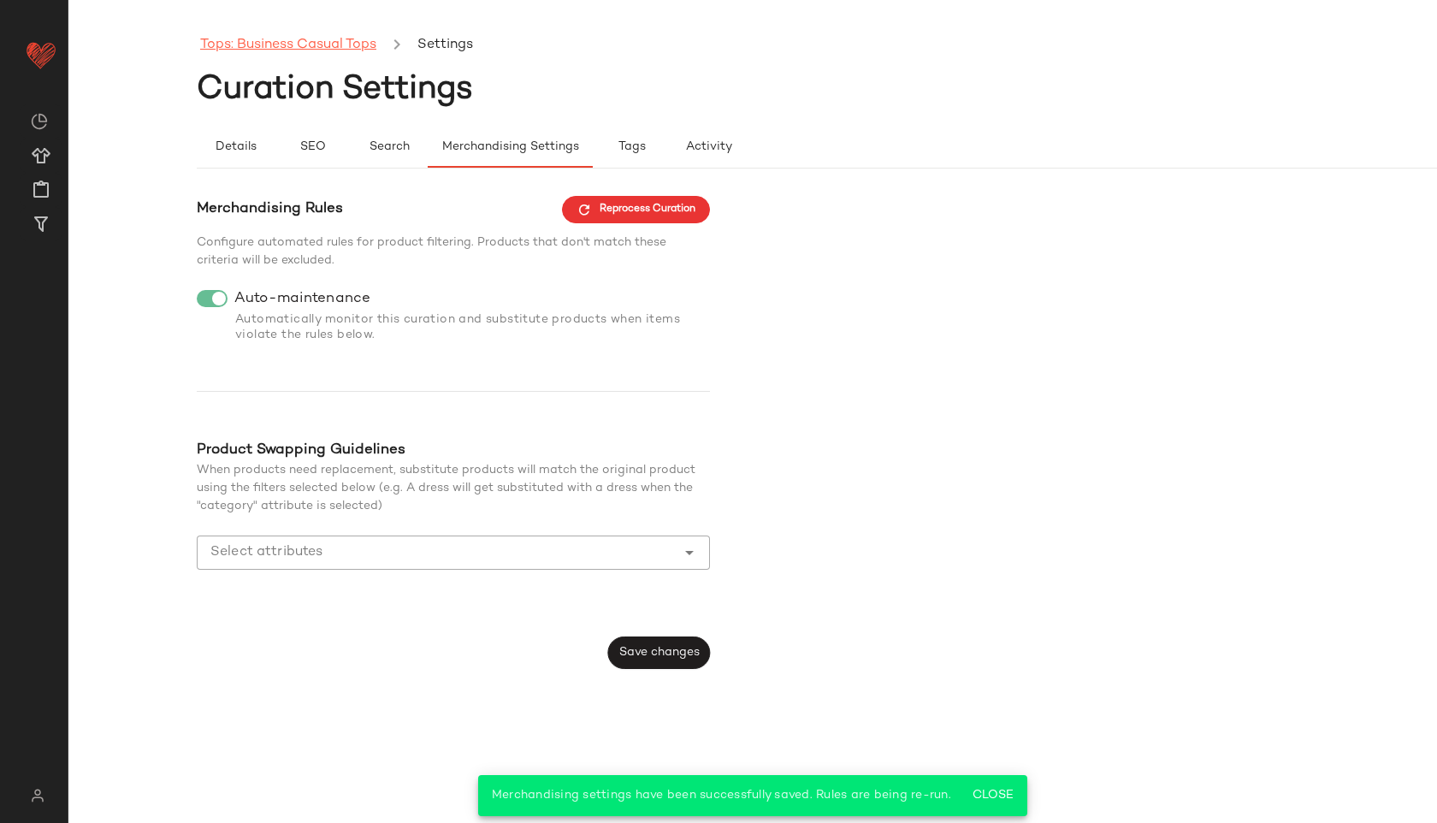
click at [342, 54] on link "Tops: Business Casual Tops" at bounding box center [288, 45] width 176 height 22
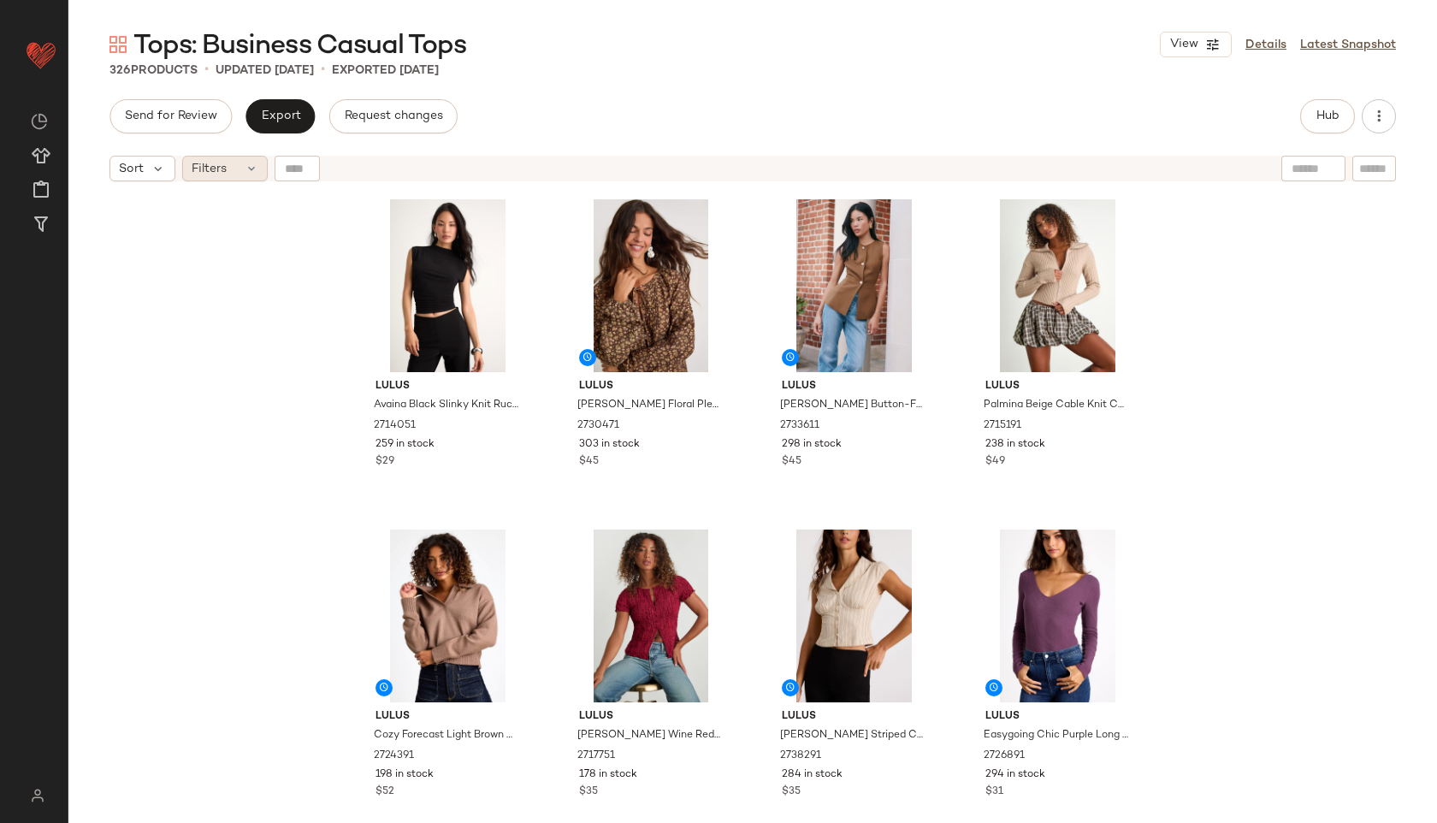
click at [248, 156] on div "Filters" at bounding box center [225, 169] width 86 height 26
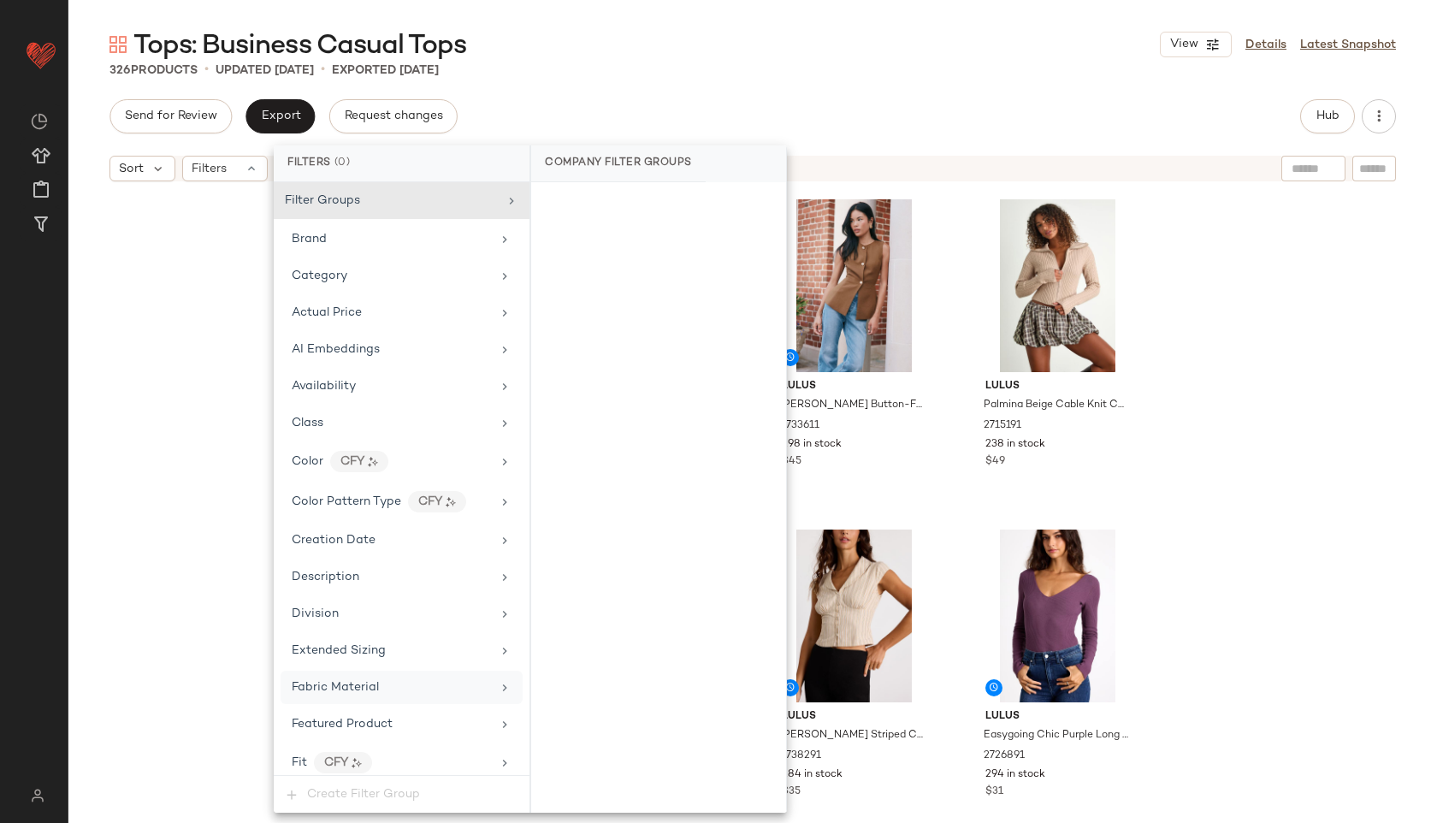
scroll to position [940, 0]
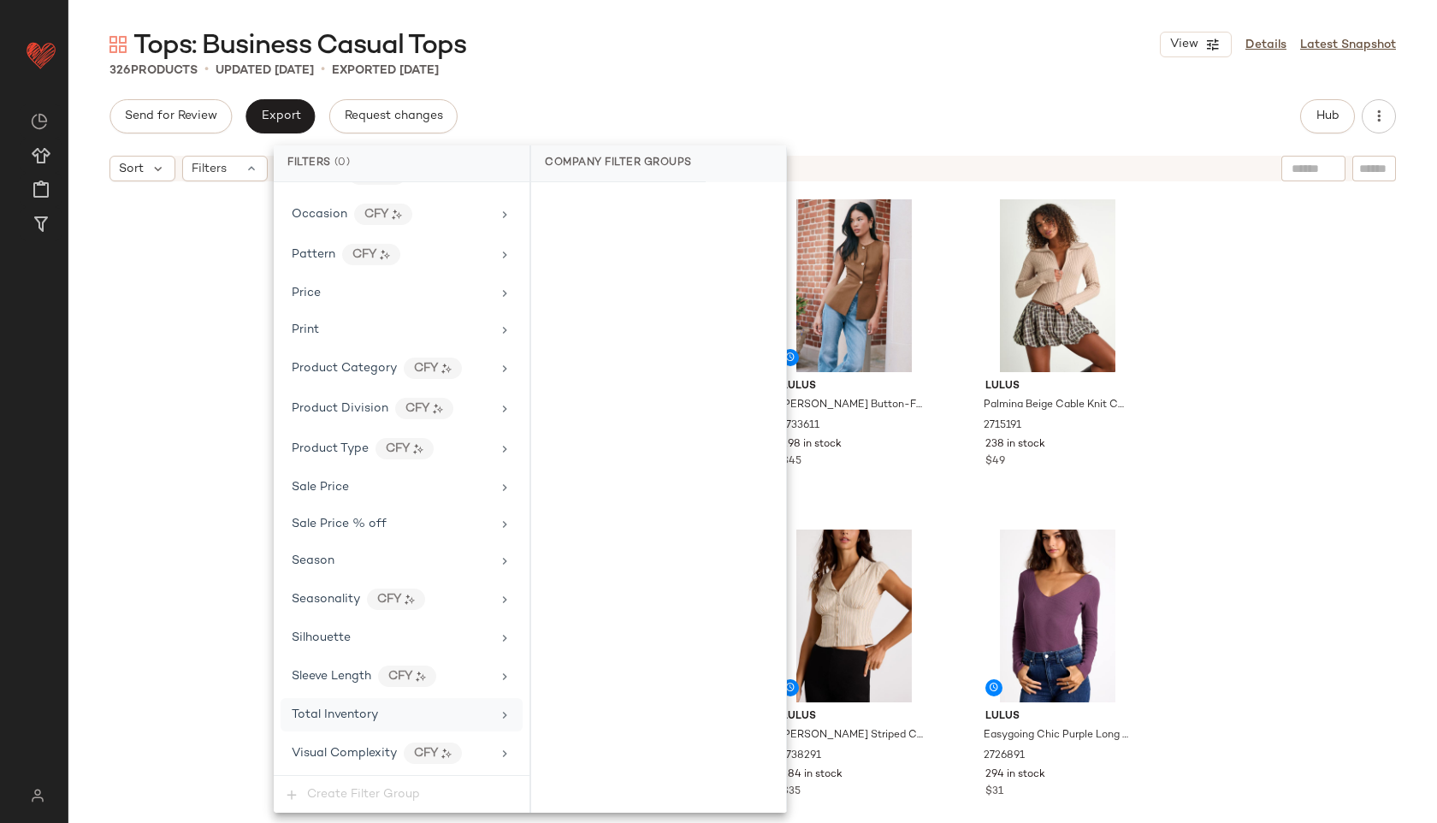
click at [362, 710] on span "Total Inventory" at bounding box center [335, 714] width 86 height 13
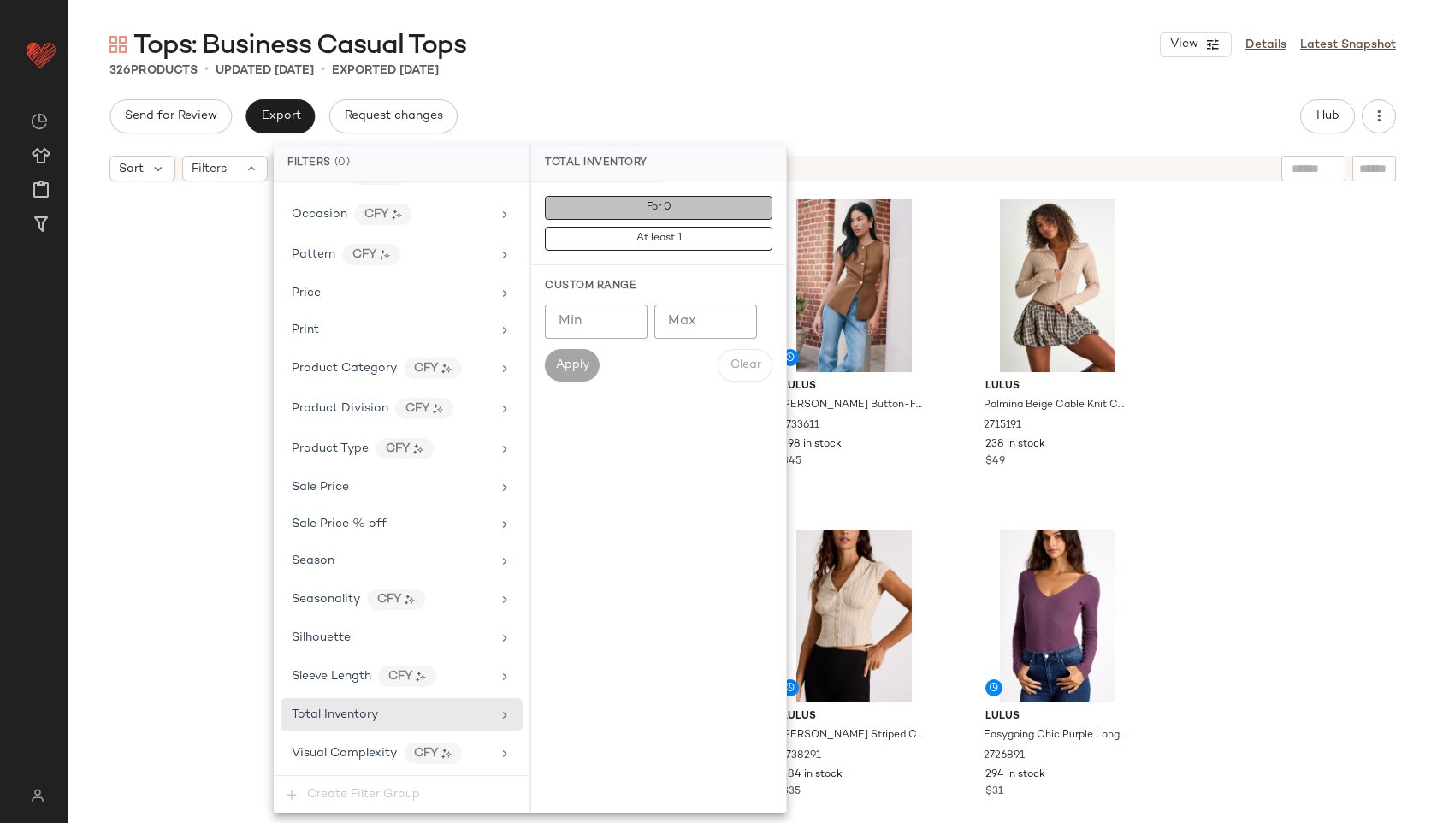
click at [655, 208] on span "For 0" at bounding box center [659, 208] width 26 height 12
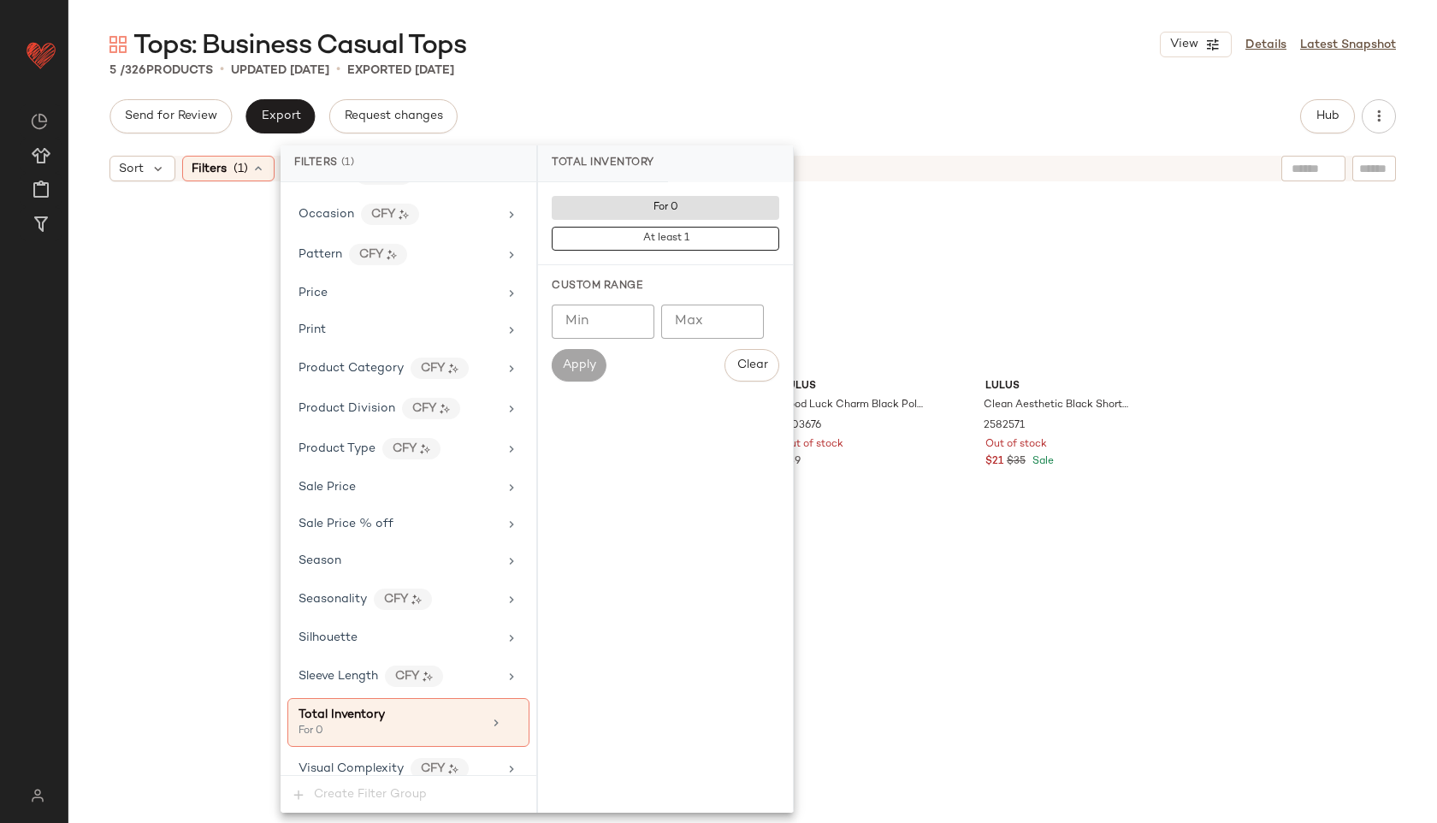
click at [731, 87] on div "Tops: Business Casual Tops View Details Latest Snapshot 5 / 326 Products • upda…" at bounding box center [752, 424] width 1368 height 795
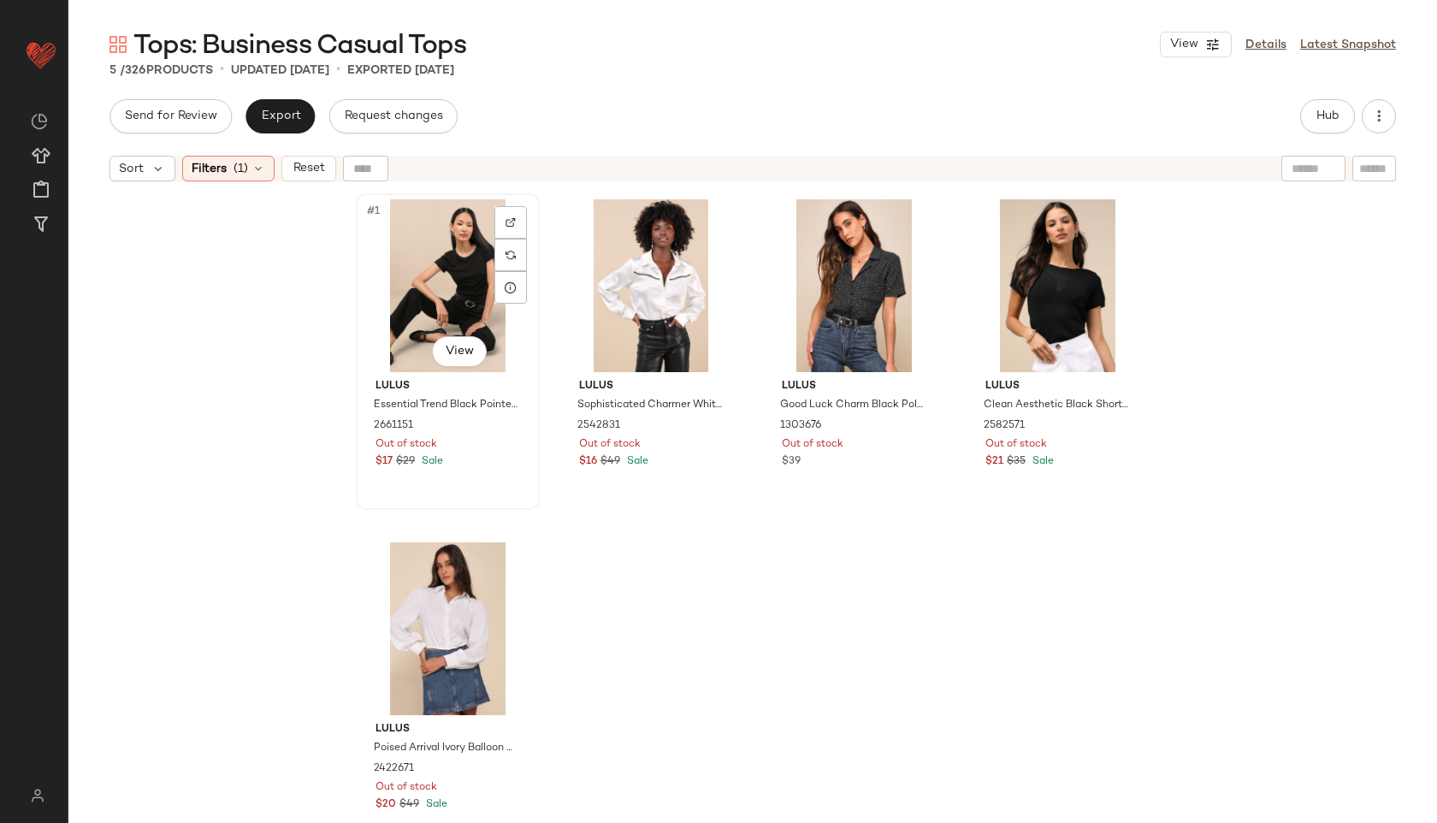
click at [447, 261] on div "#1 View" at bounding box center [448, 285] width 172 height 173
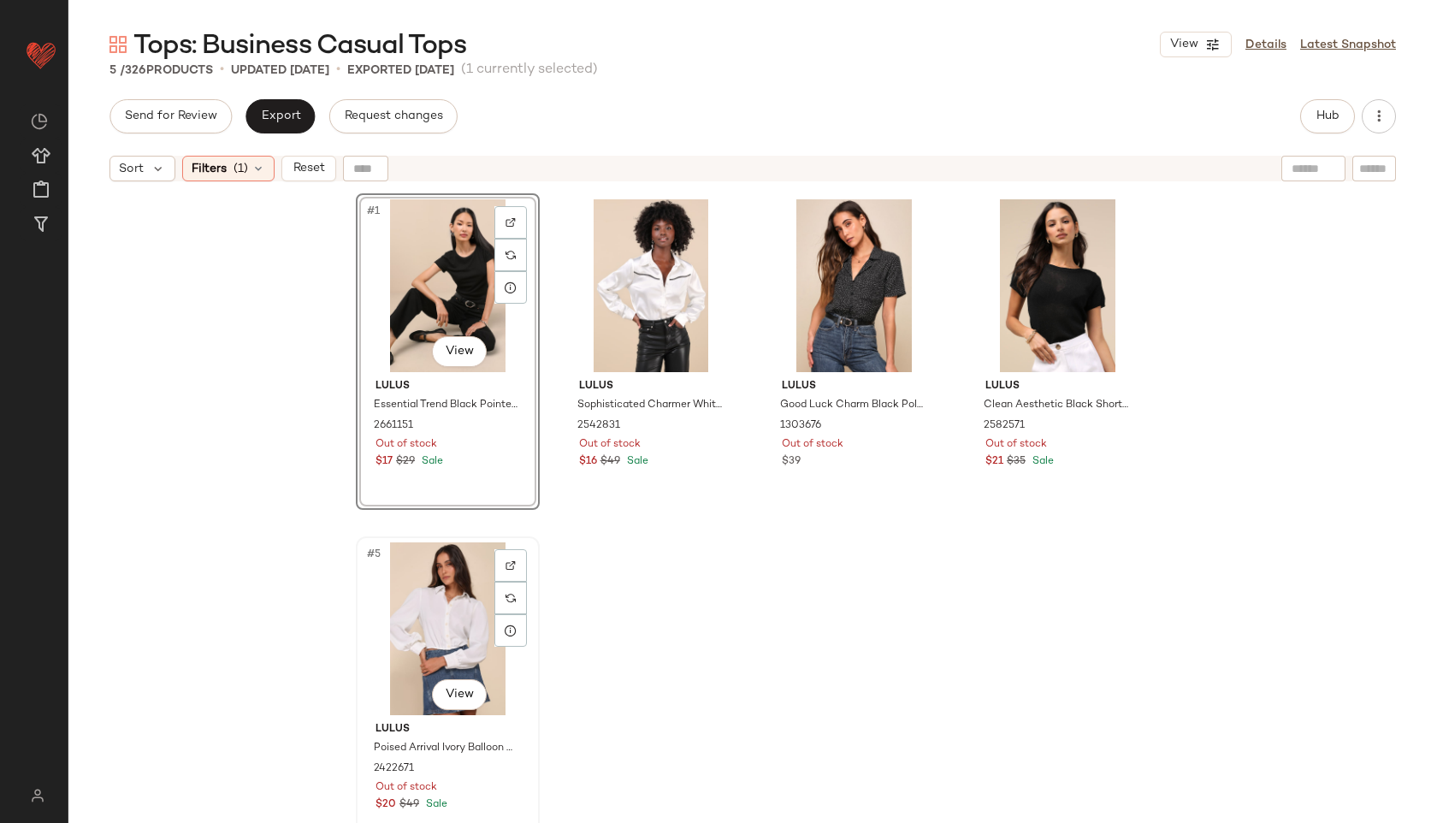
click at [433, 605] on div "#5 View" at bounding box center [448, 628] width 172 height 173
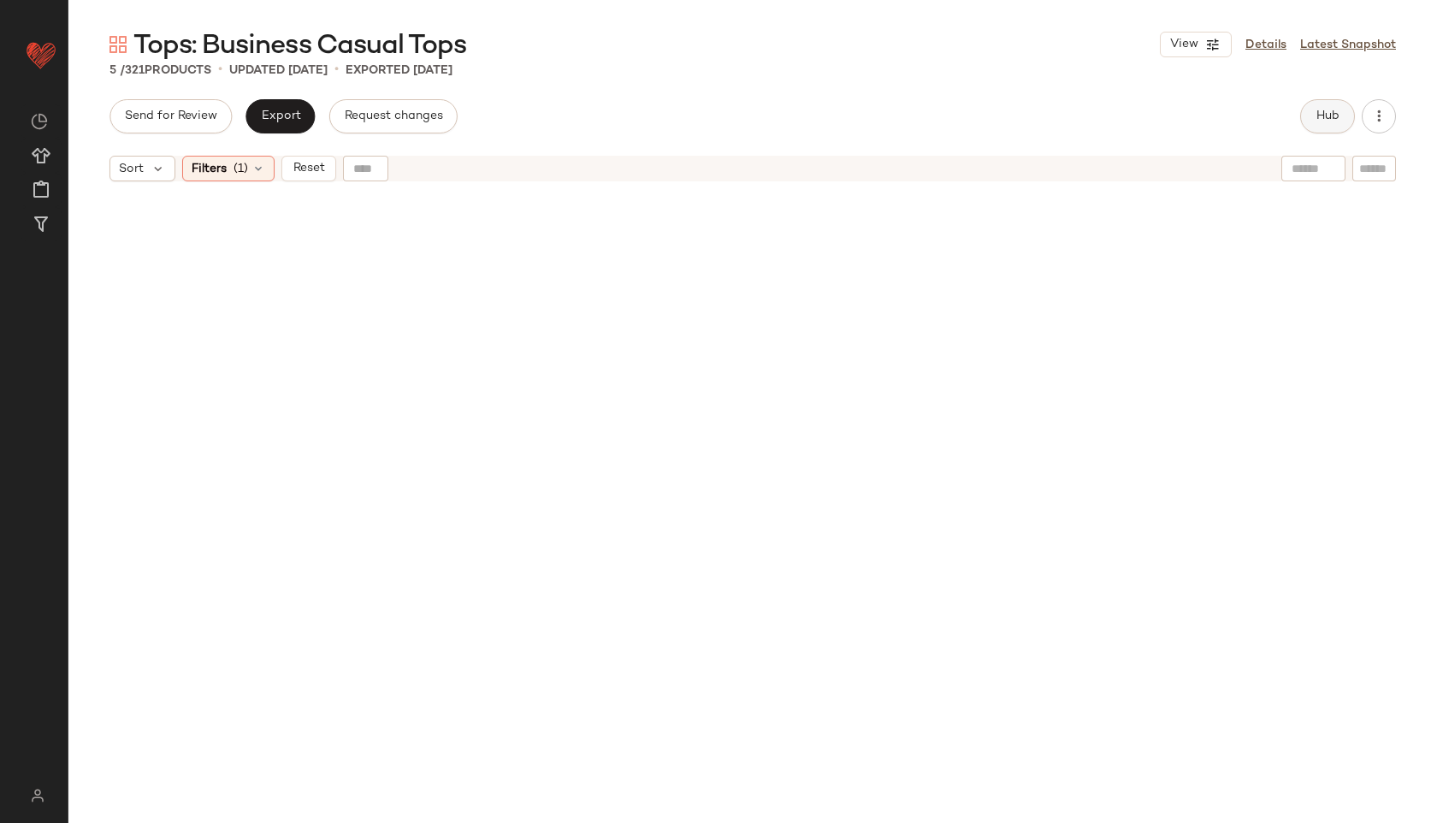
click at [1304, 115] on button "Hub" at bounding box center [1327, 116] width 55 height 34
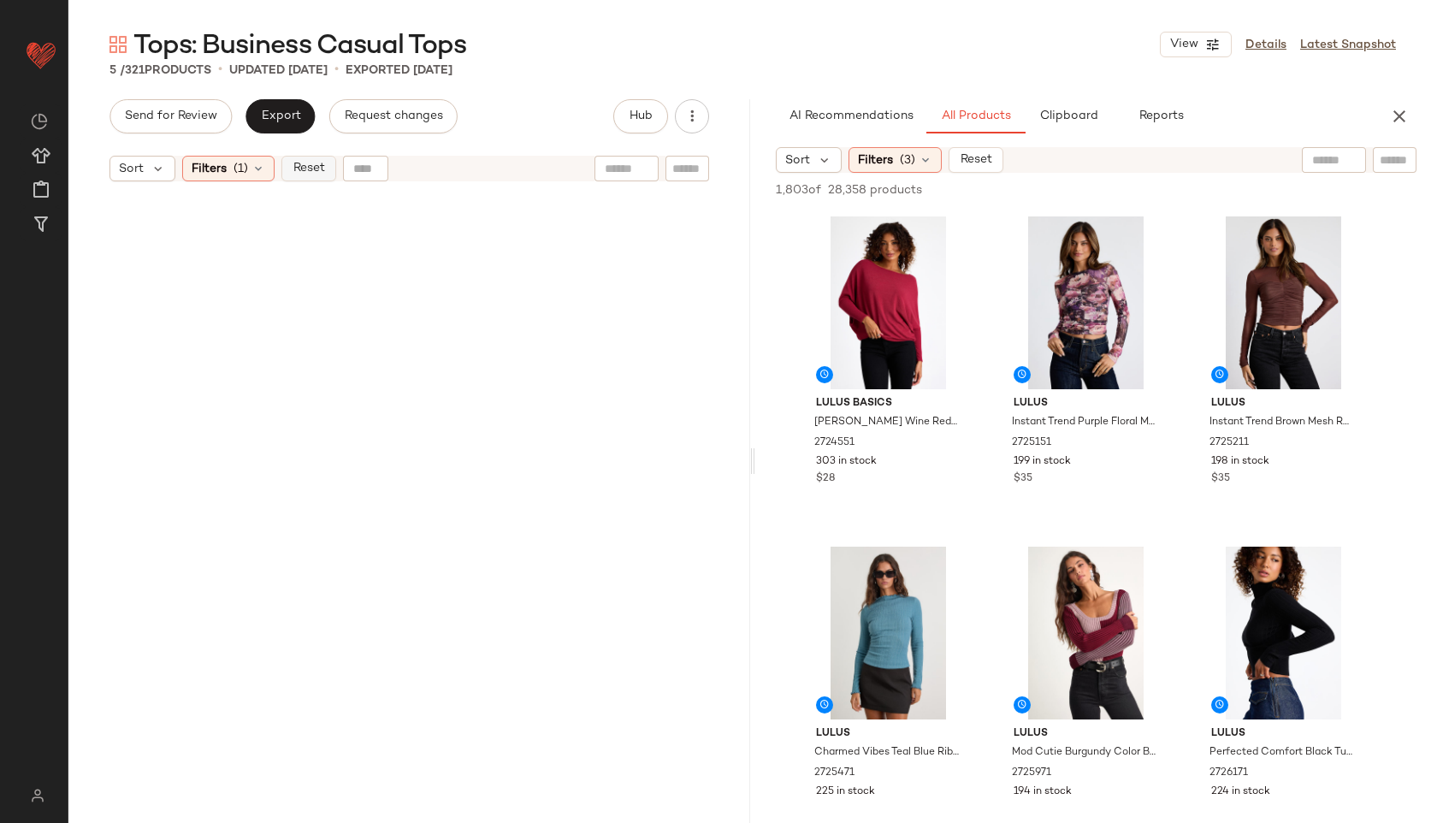
click at [302, 162] on span "Reset" at bounding box center [308, 169] width 32 height 14
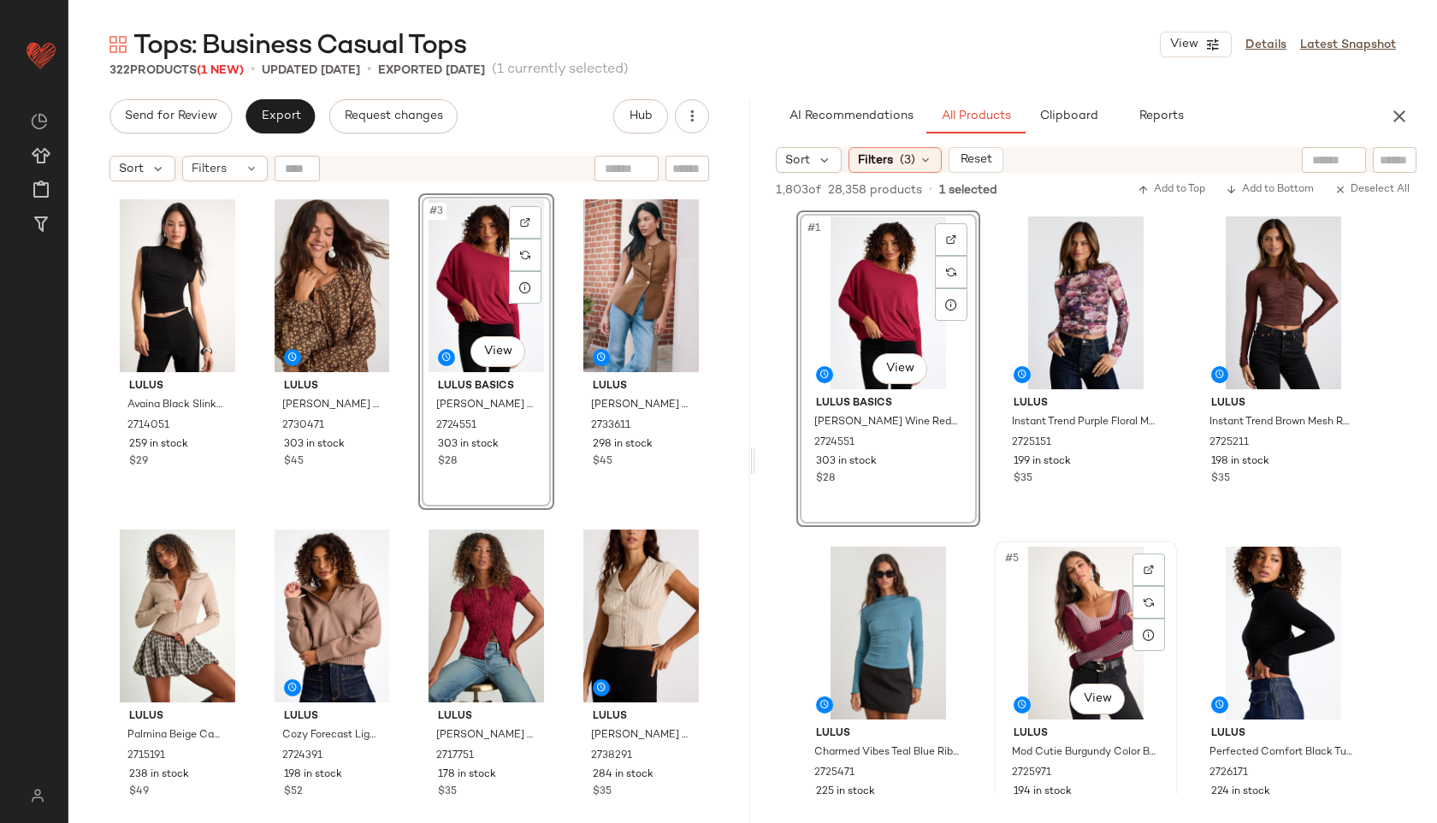
scroll to position [162, 0]
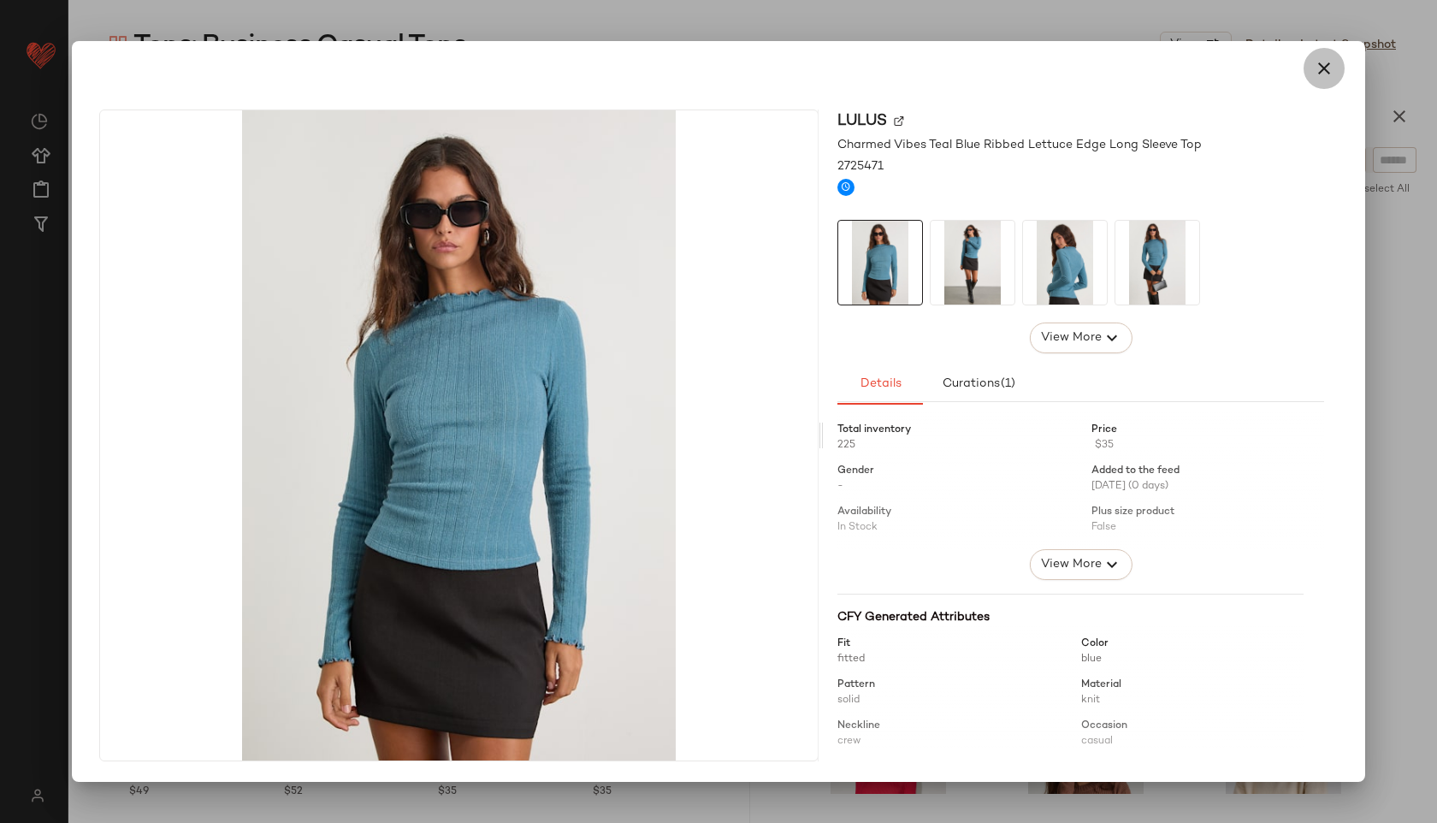
click at [1320, 74] on icon "button" at bounding box center [1323, 68] width 21 height 21
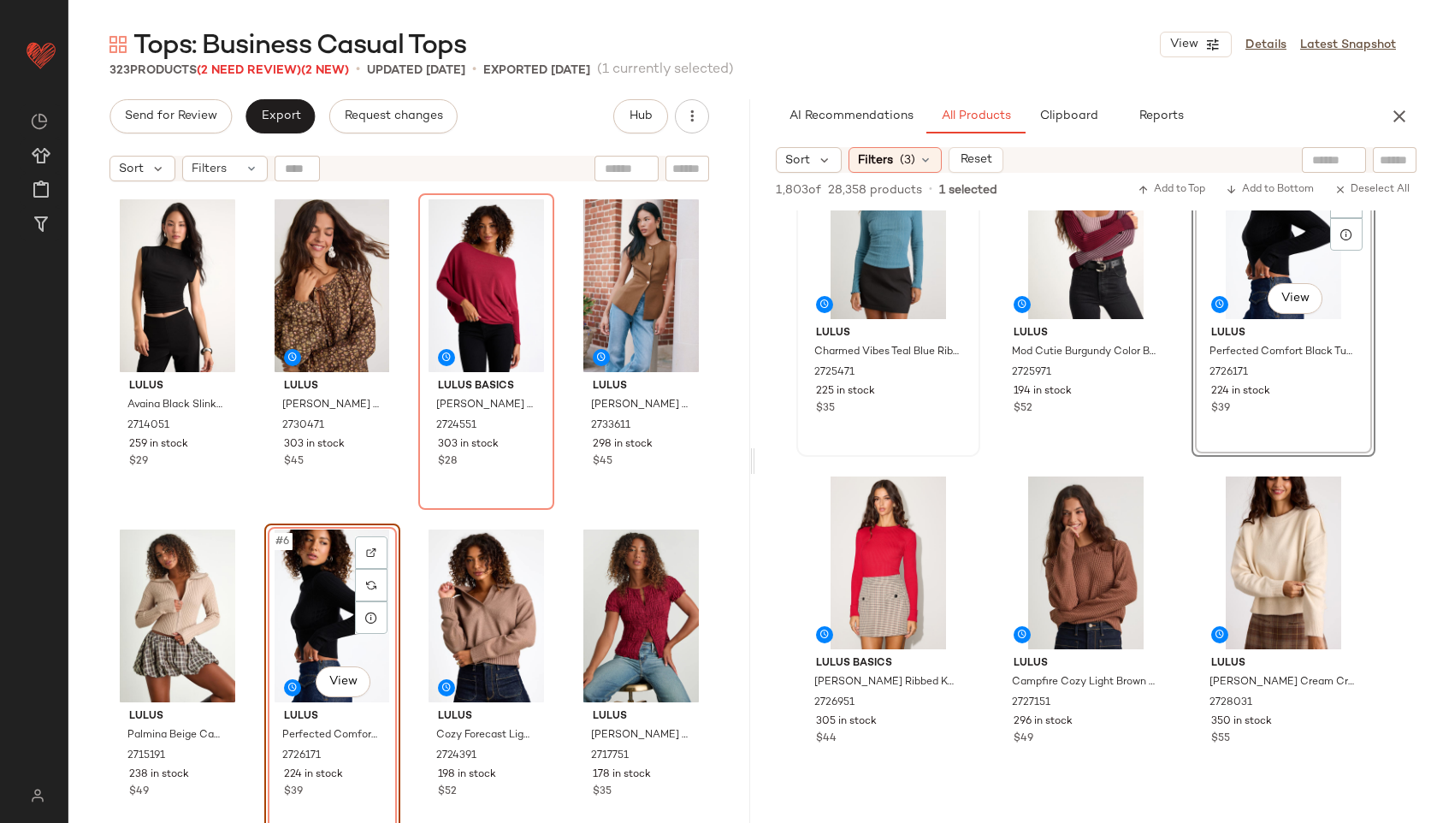
scroll to position [408, 0]
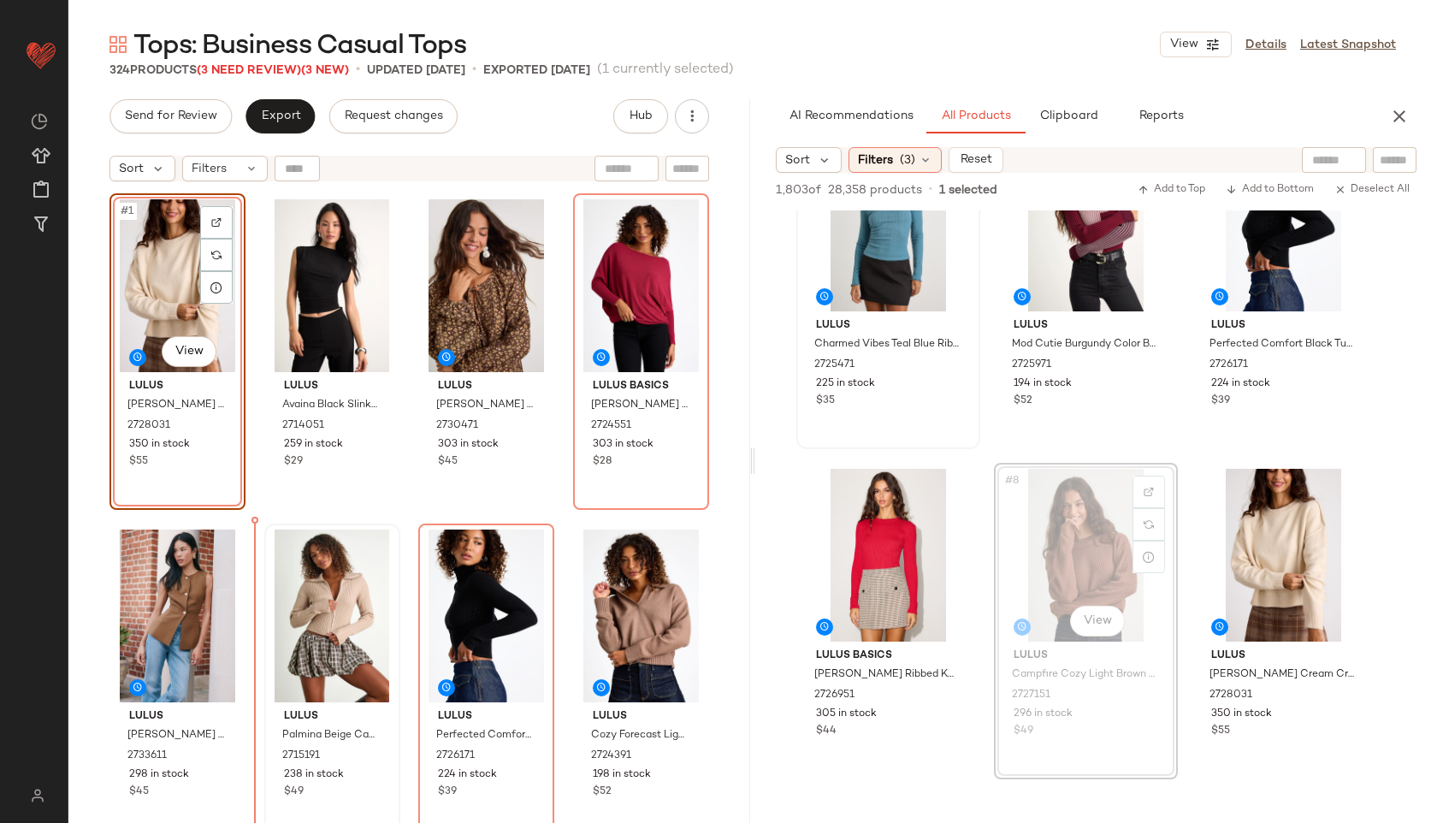
drag, startPoint x: 1007, startPoint y: 572, endPoint x: 301, endPoint y: 578, distance: 706.4
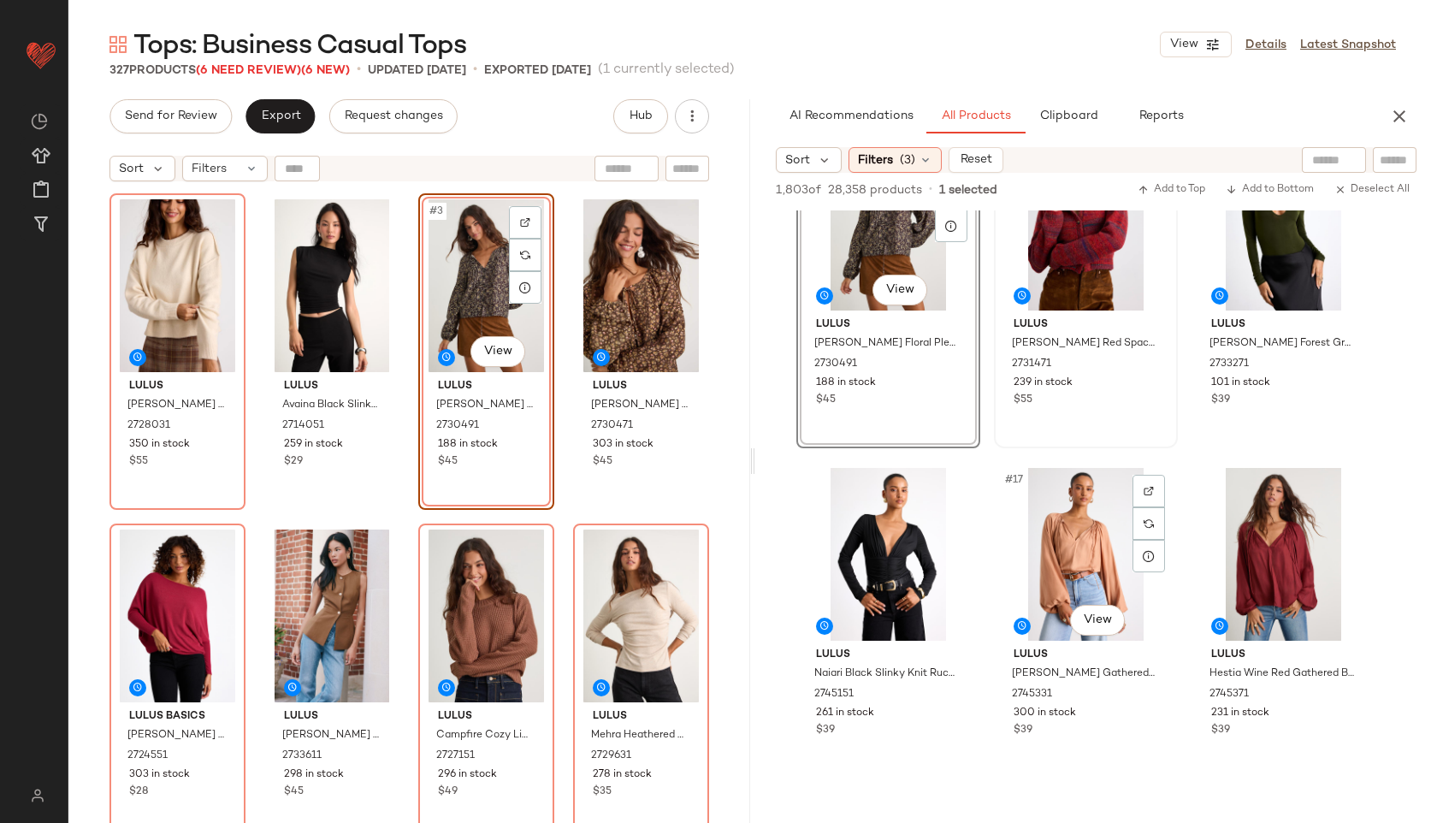
scroll to position [1423, 0]
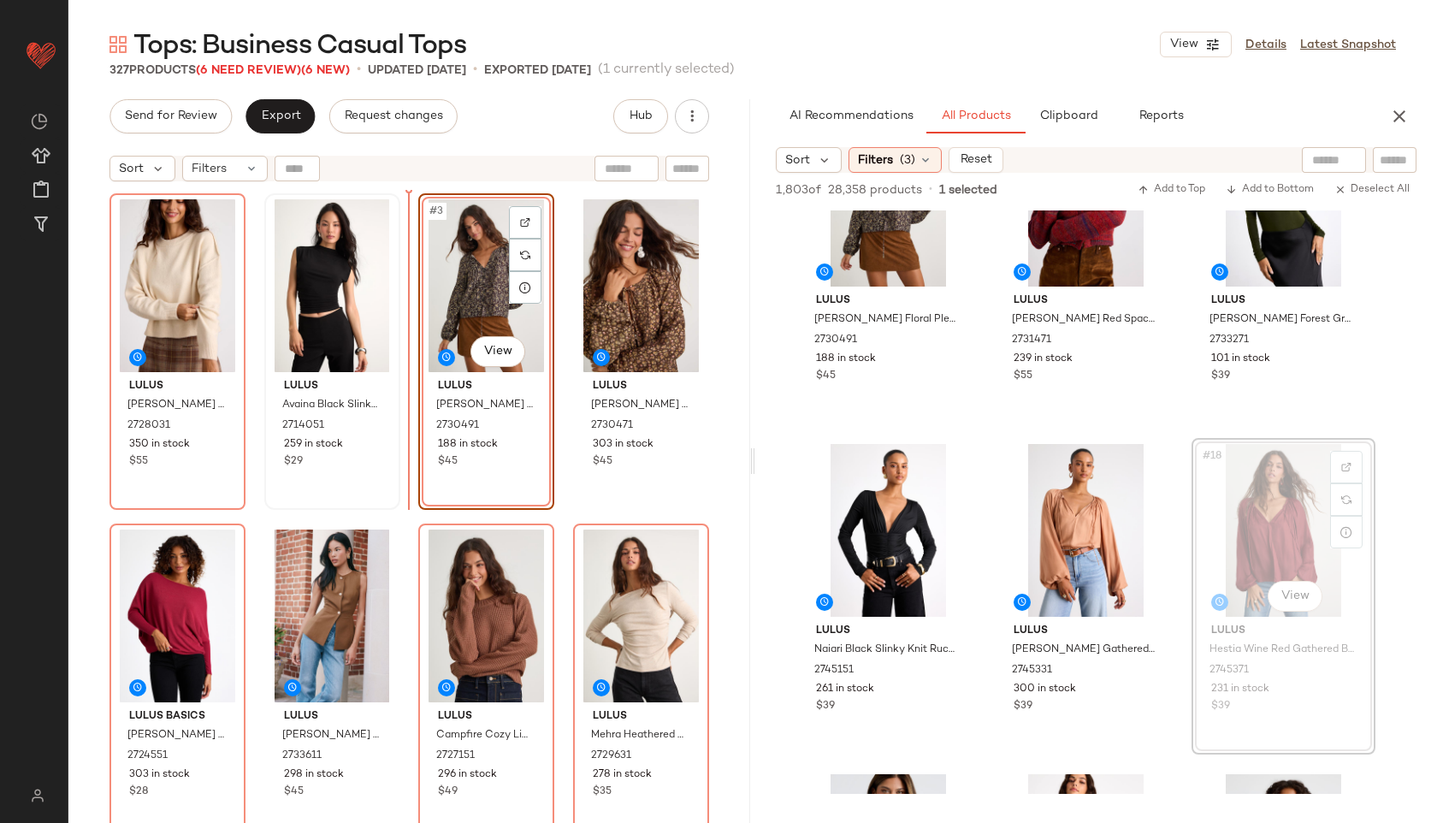
drag, startPoint x: 1272, startPoint y: 546, endPoint x: 368, endPoint y: 311, distance: 934.6
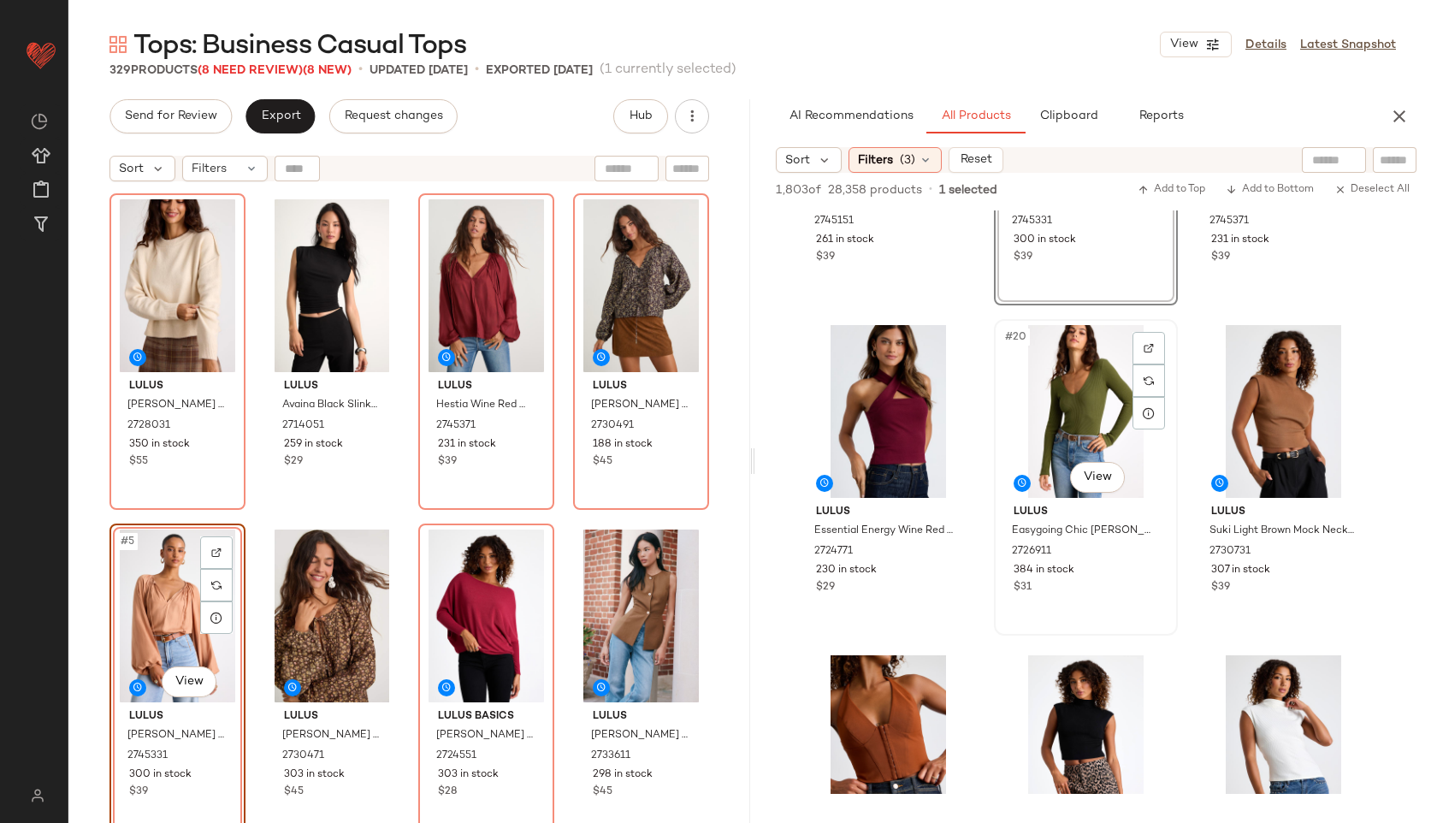
scroll to position [1880, 0]
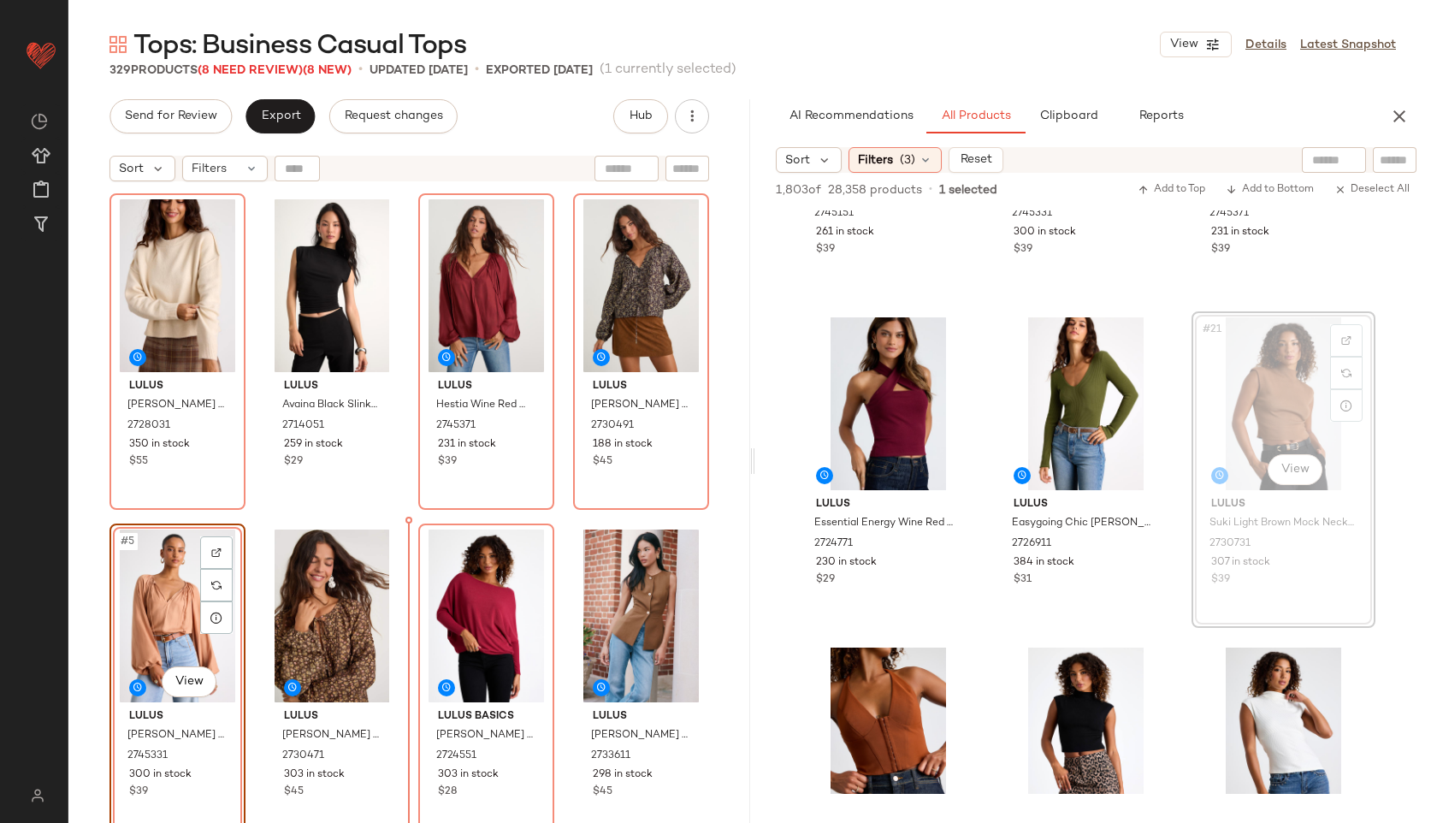
drag, startPoint x: 1283, startPoint y: 384, endPoint x: 1260, endPoint y: 385, distance: 23.1
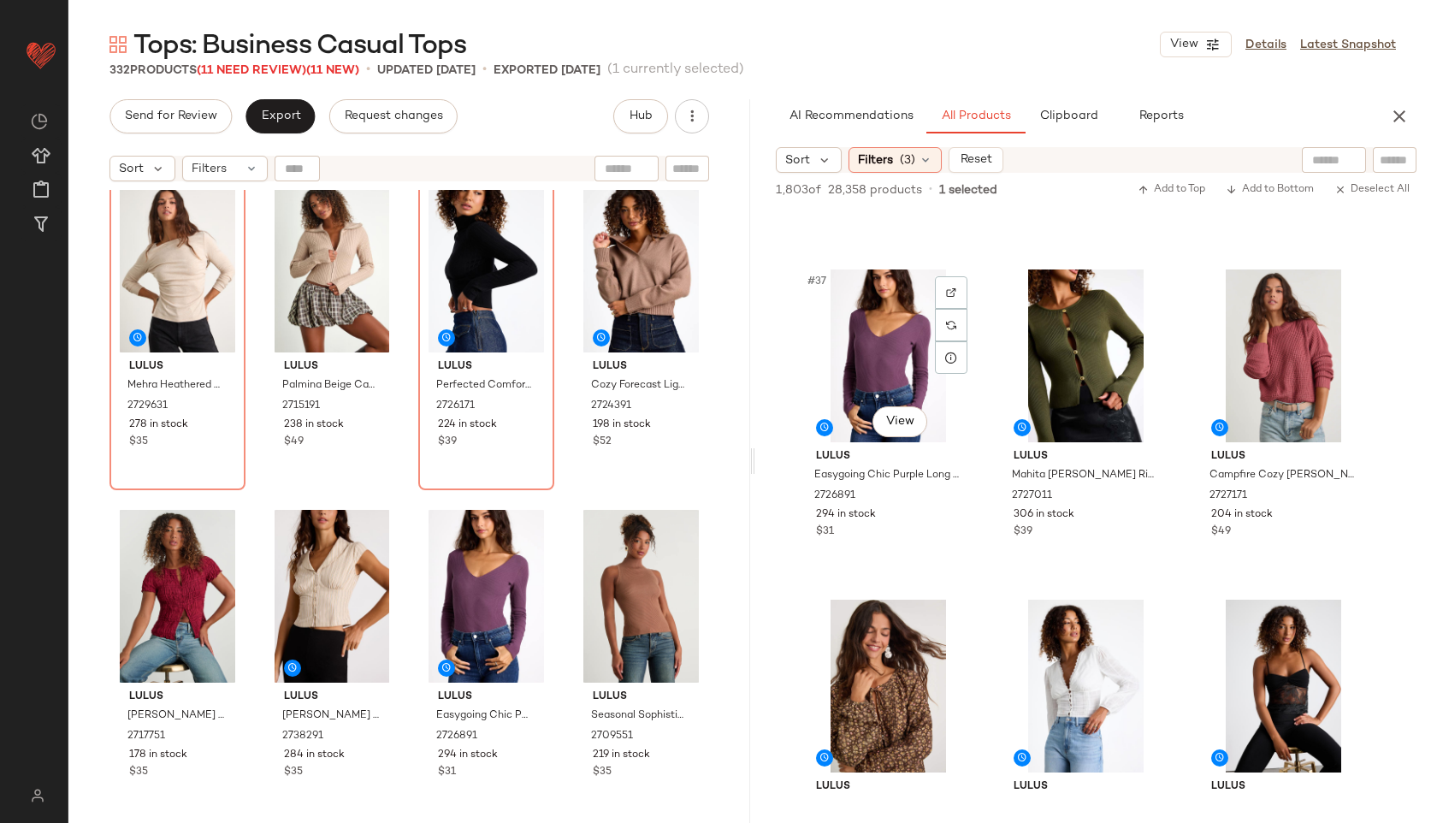
scroll to position [3932, 0]
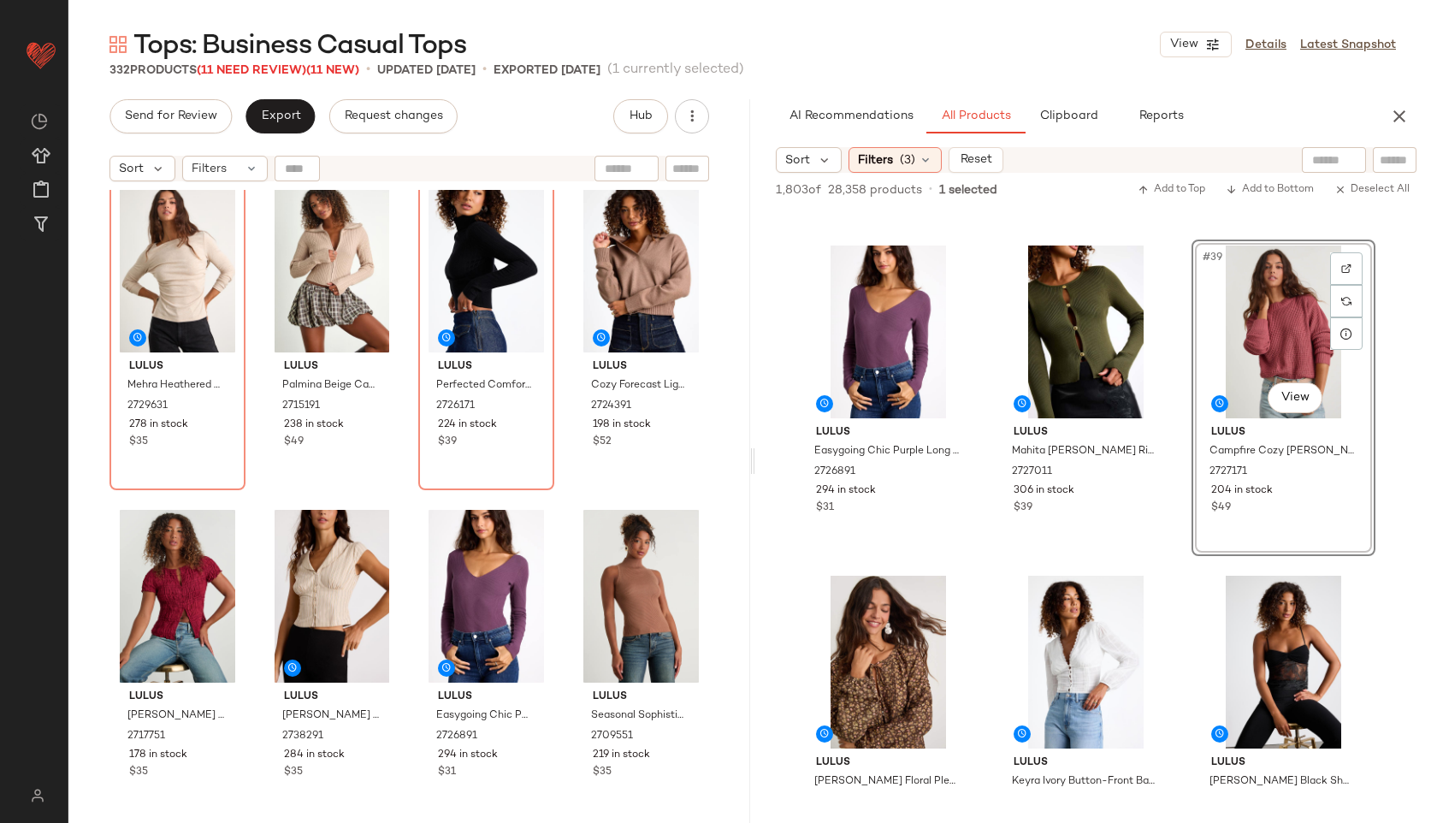
drag, startPoint x: 1278, startPoint y: 318, endPoint x: 557, endPoint y: 584, distance: 769.2
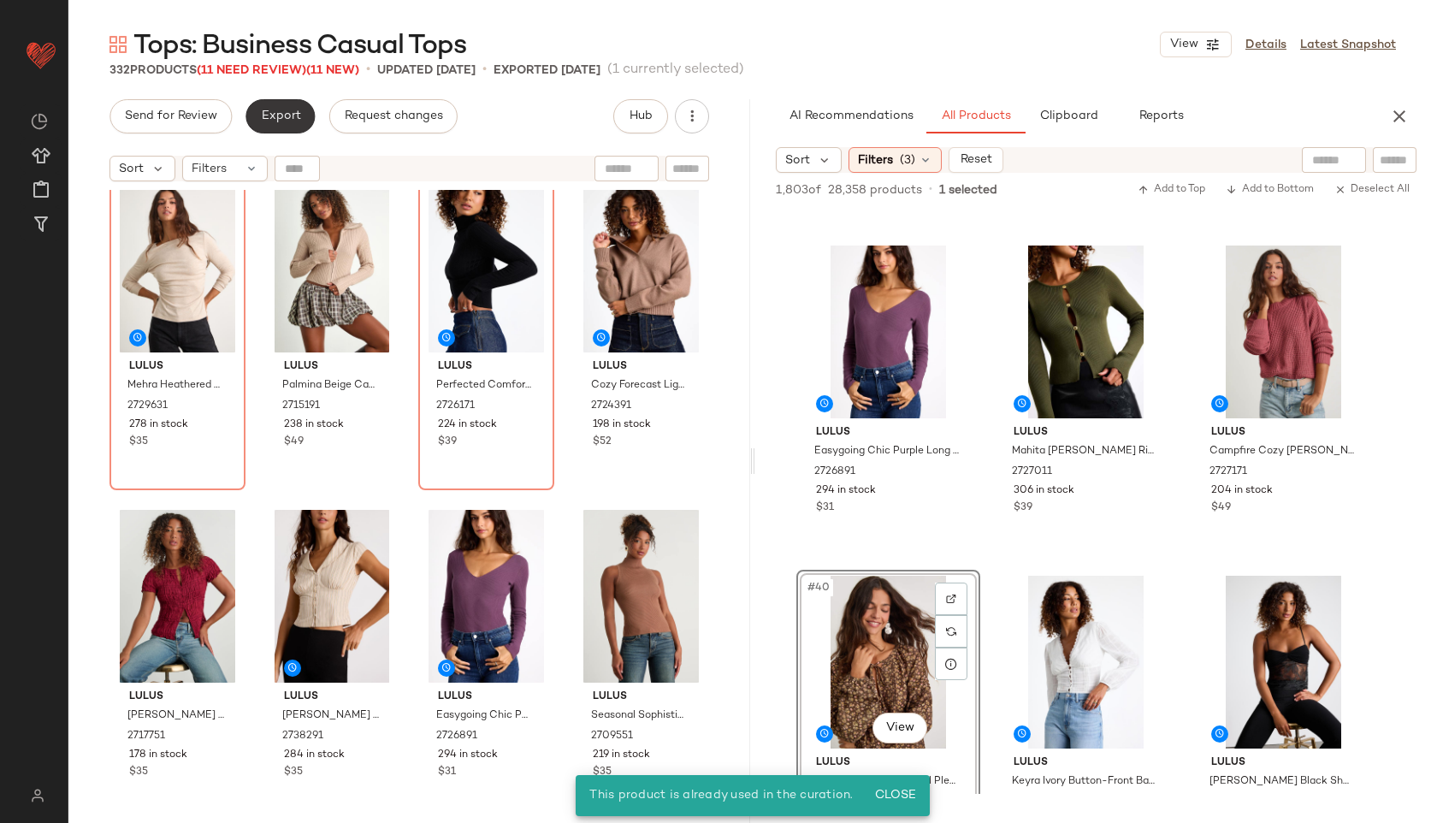
click at [268, 127] on button "Export" at bounding box center [279, 116] width 69 height 34
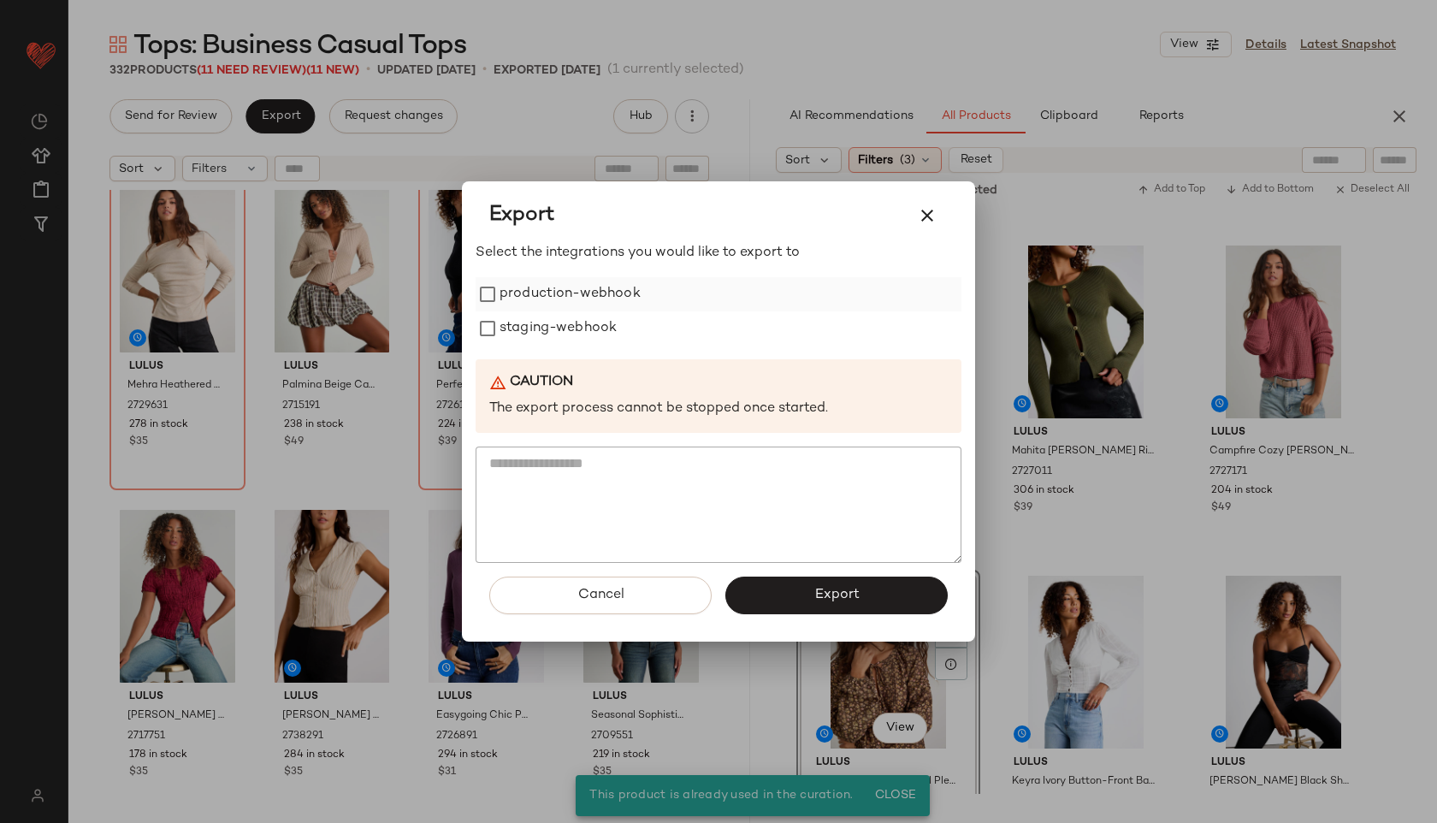
click at [523, 290] on label "production-webhook" at bounding box center [569, 294] width 141 height 34
click at [528, 322] on label "staging-webhook" at bounding box center [557, 328] width 117 height 34
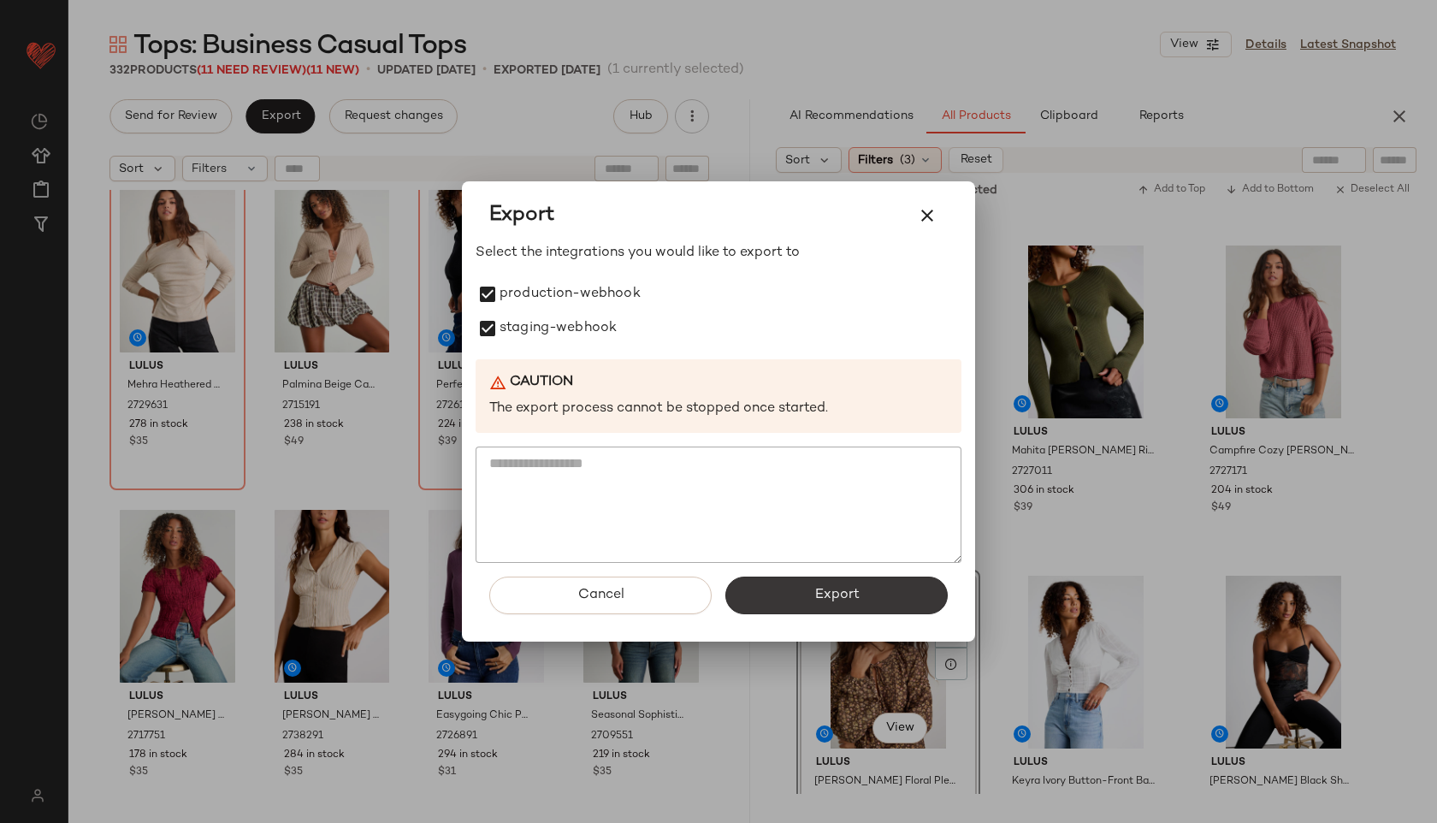
click at [792, 602] on button "Export" at bounding box center [836, 595] width 222 height 38
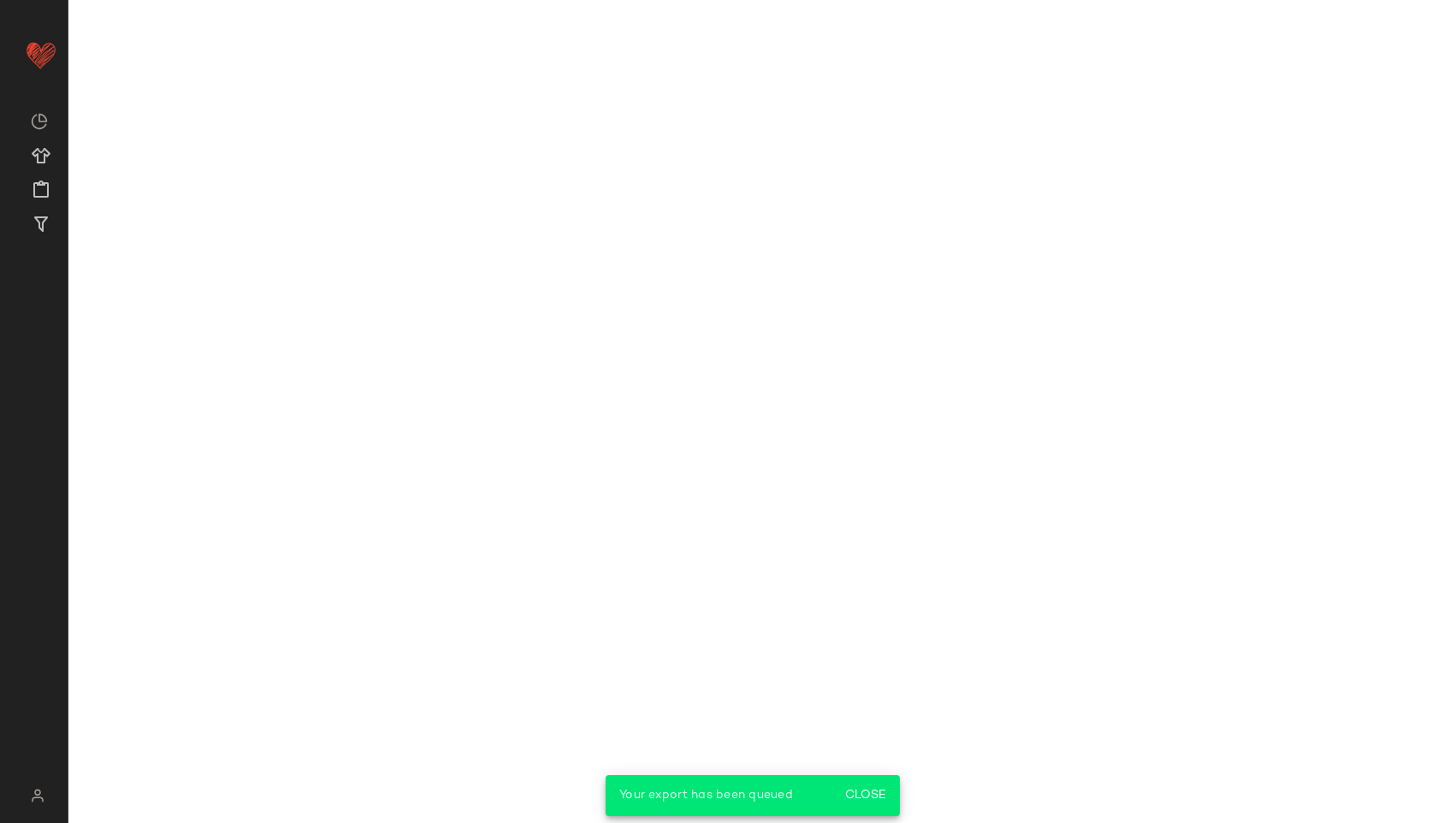
scroll to position [5582, 0]
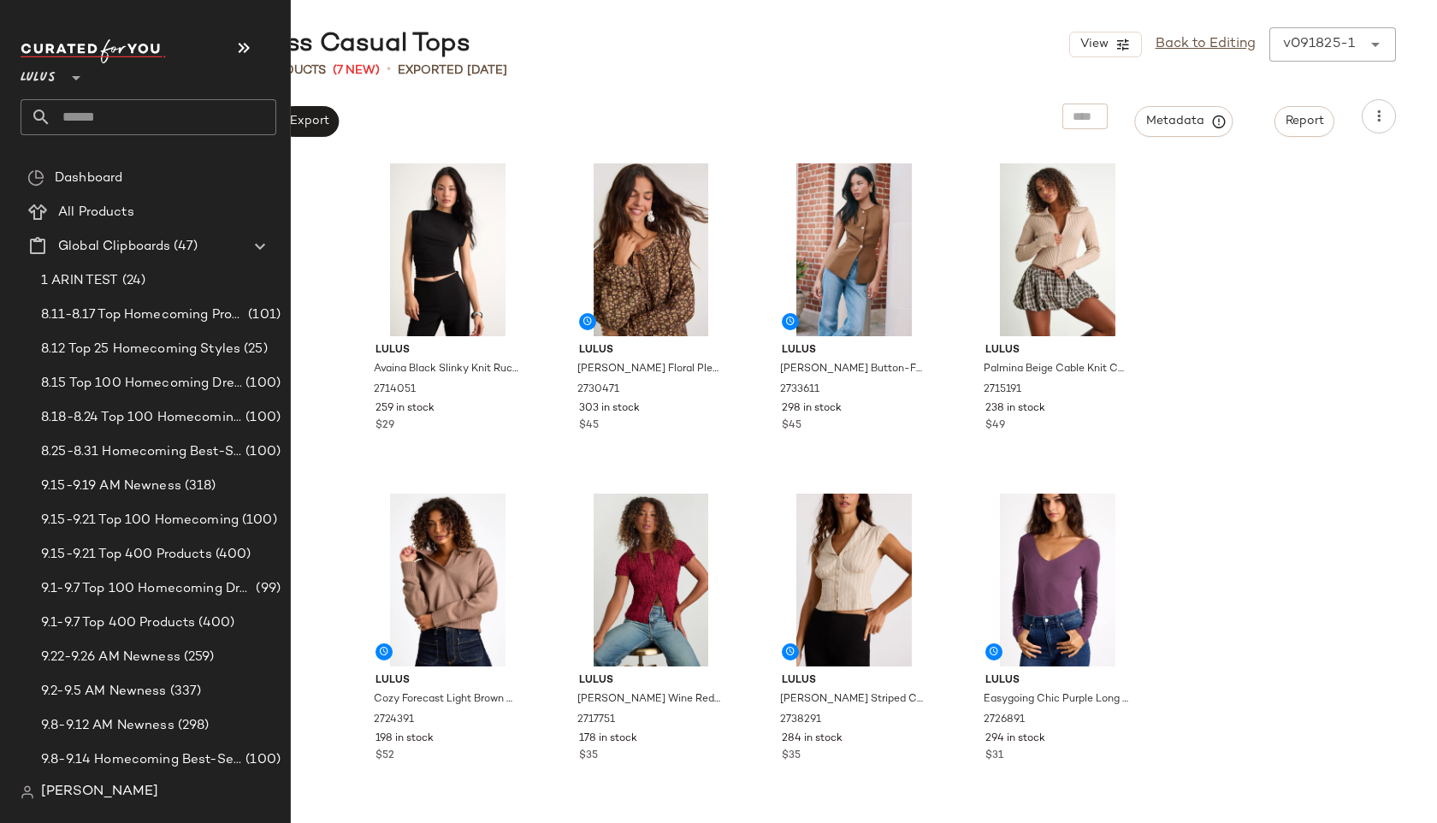
click at [73, 116] on input "text" at bounding box center [163, 117] width 225 height 36
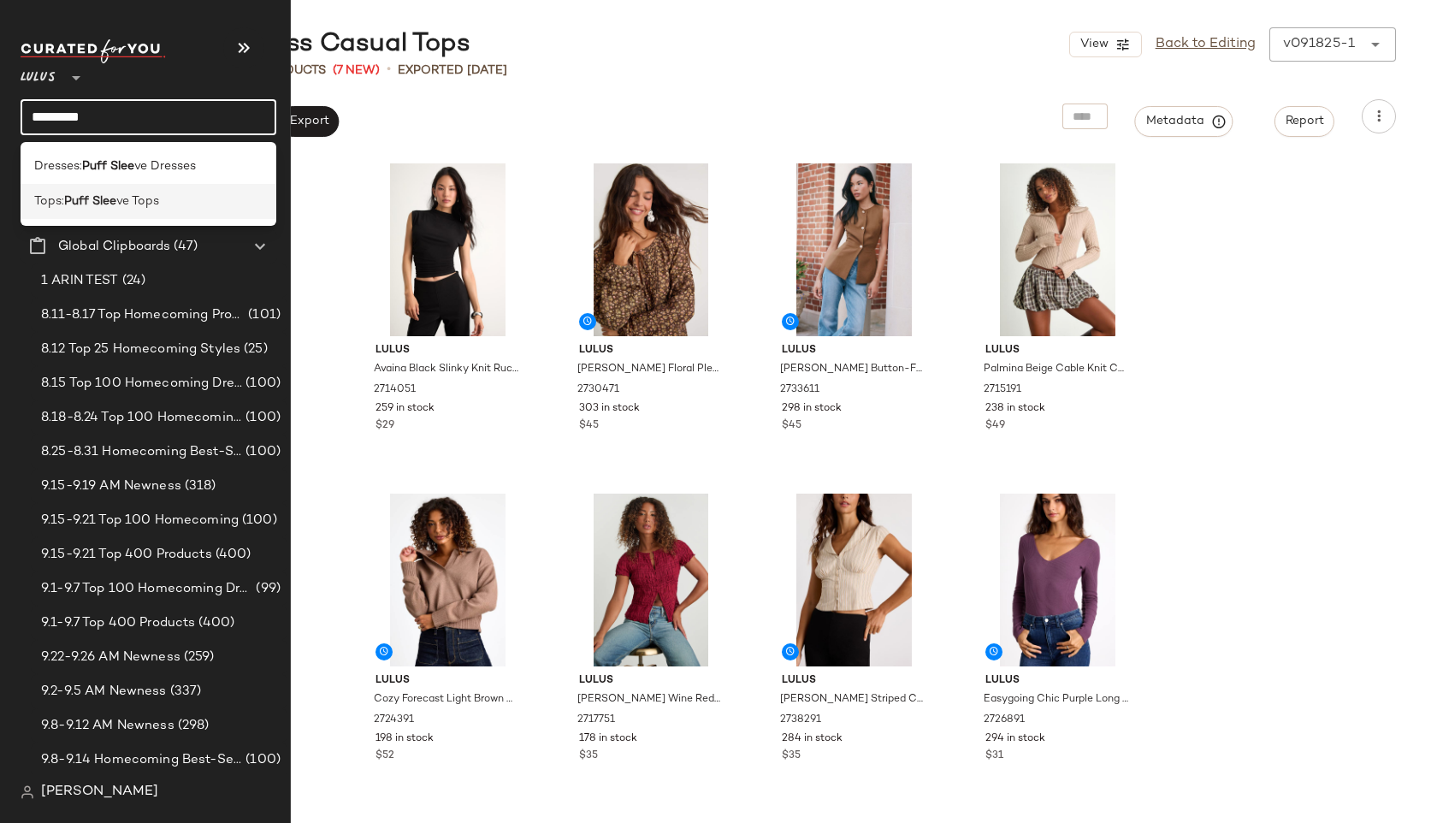
type input "*********"
click at [60, 199] on span "Tops:" at bounding box center [49, 201] width 30 height 18
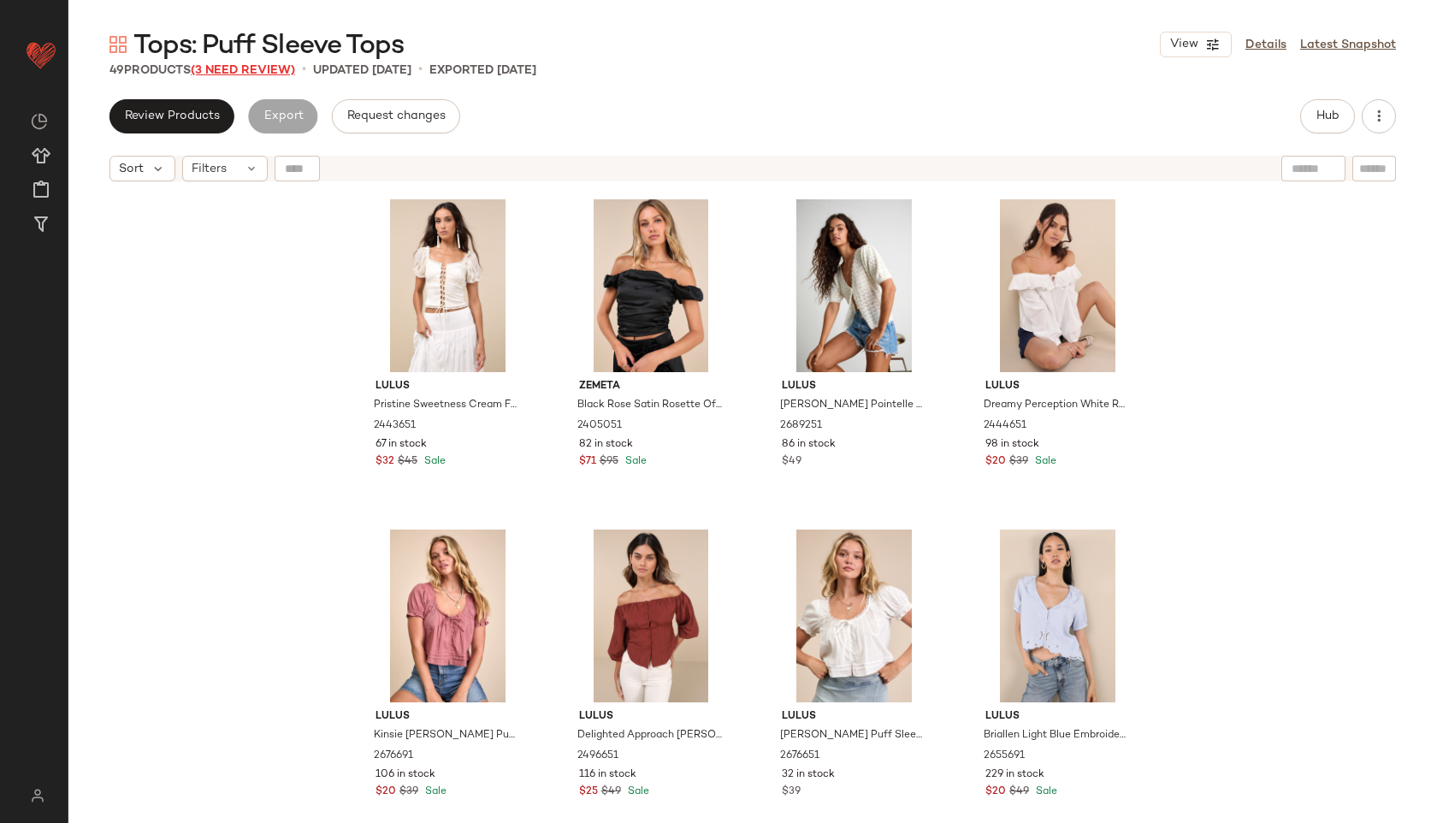
click at [287, 68] on span "(3 Need Review)" at bounding box center [243, 70] width 104 height 13
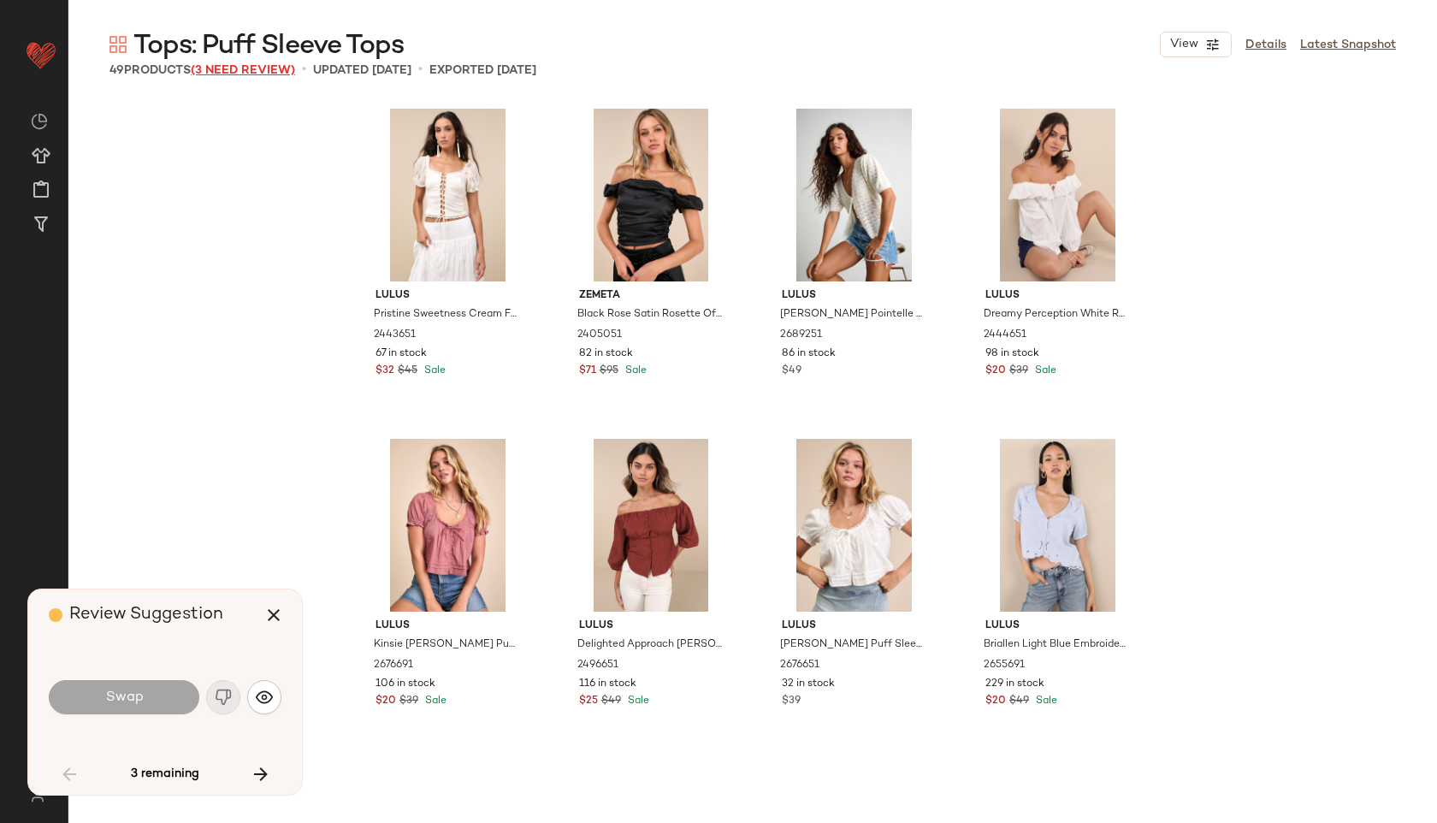
scroll to position [3301, 0]
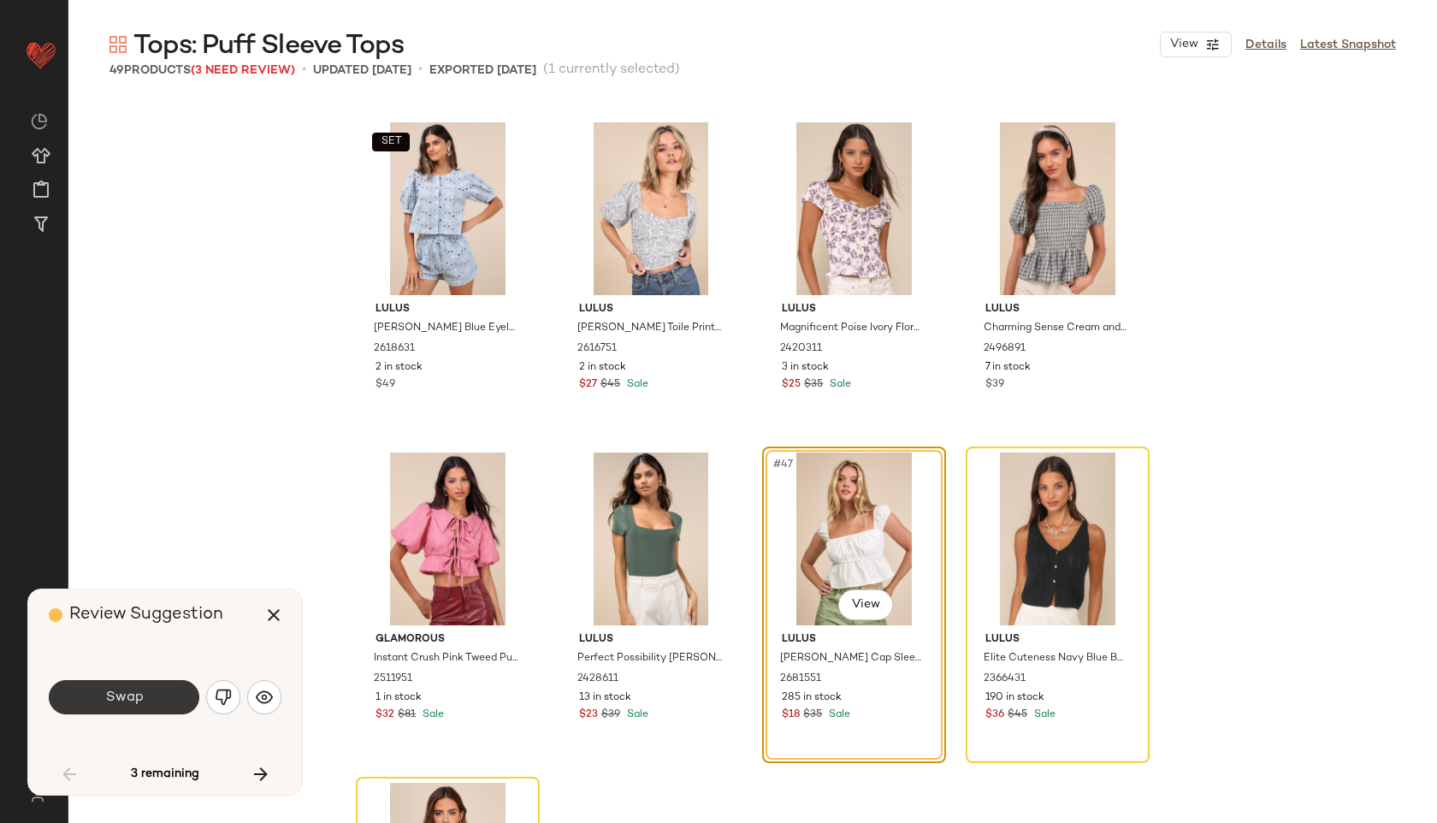
click at [171, 681] on button "Swap" at bounding box center [124, 697] width 151 height 34
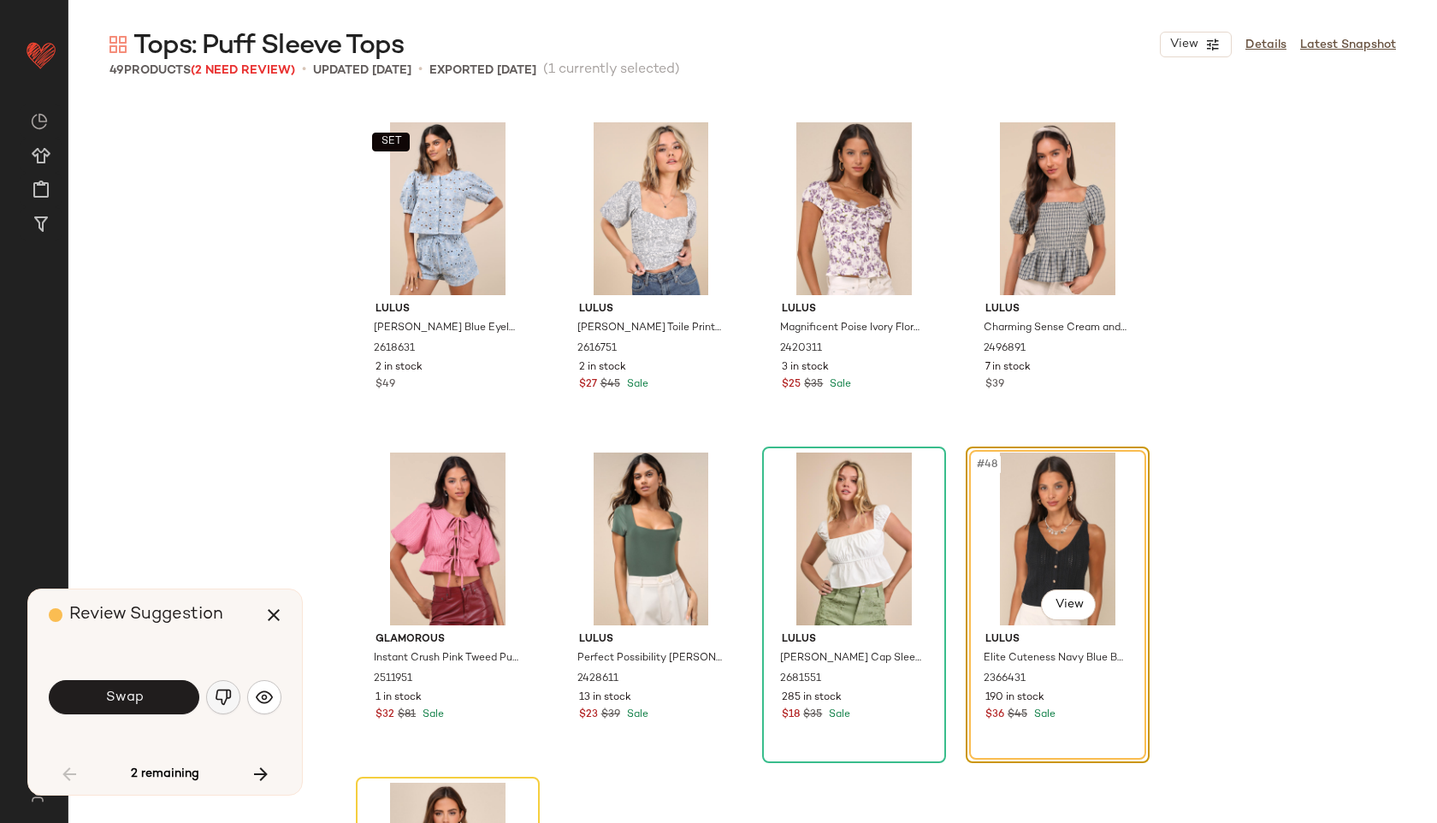
click at [220, 694] on img "button" at bounding box center [223, 696] width 17 height 17
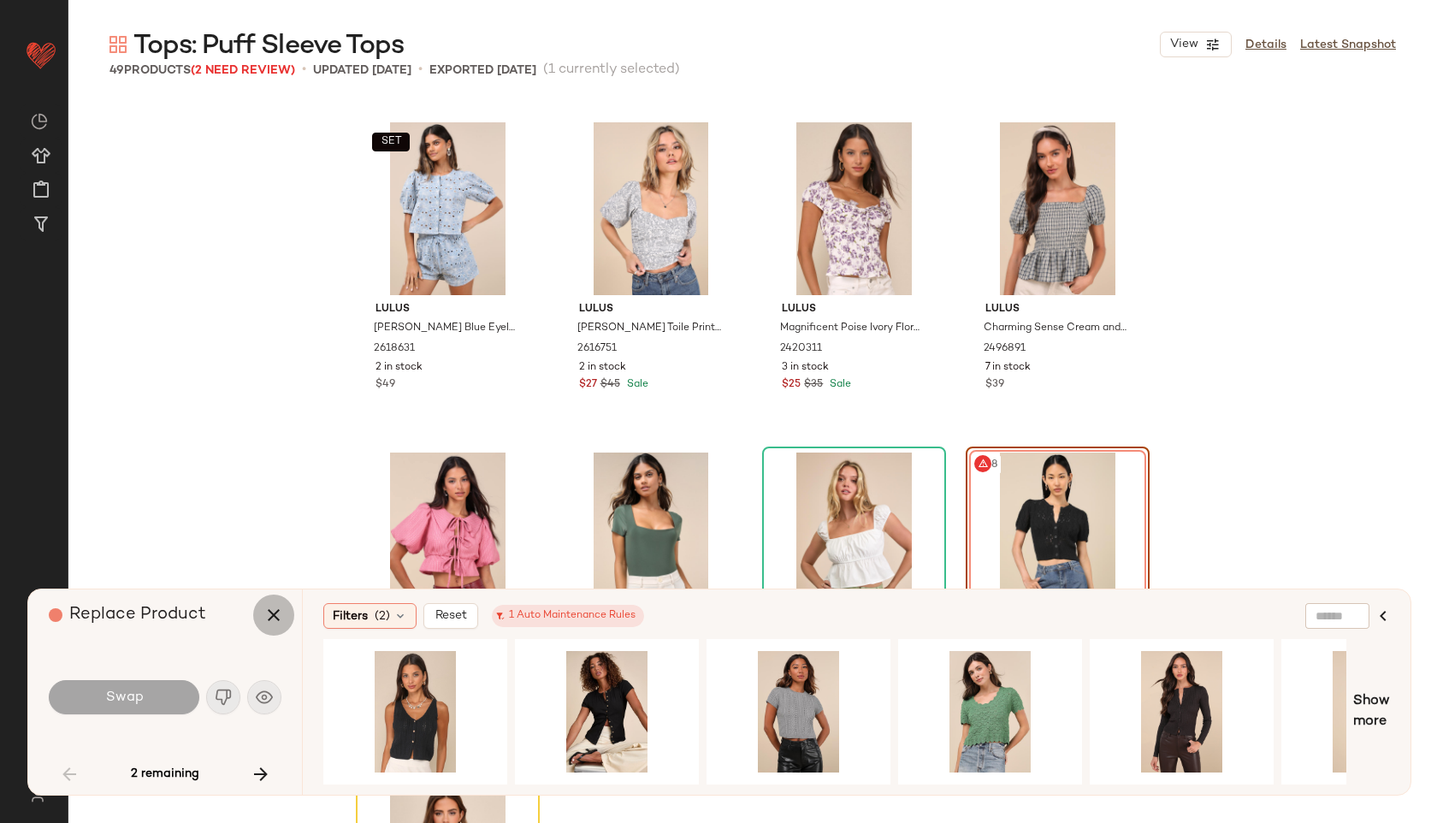
click at [273, 613] on icon "button" at bounding box center [273, 615] width 21 height 21
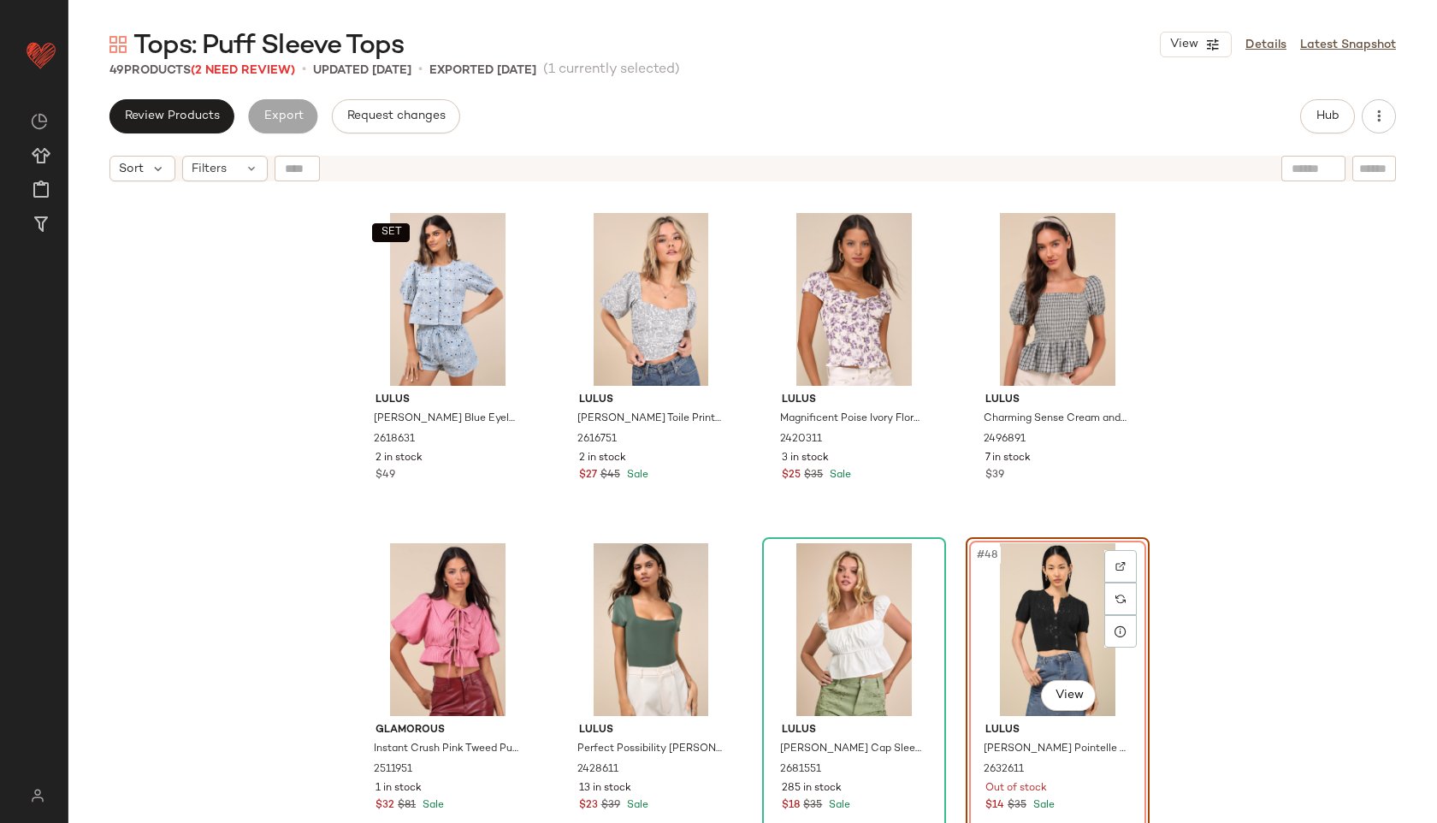
click at [1016, 605] on div "#48 View" at bounding box center [1057, 629] width 172 height 173
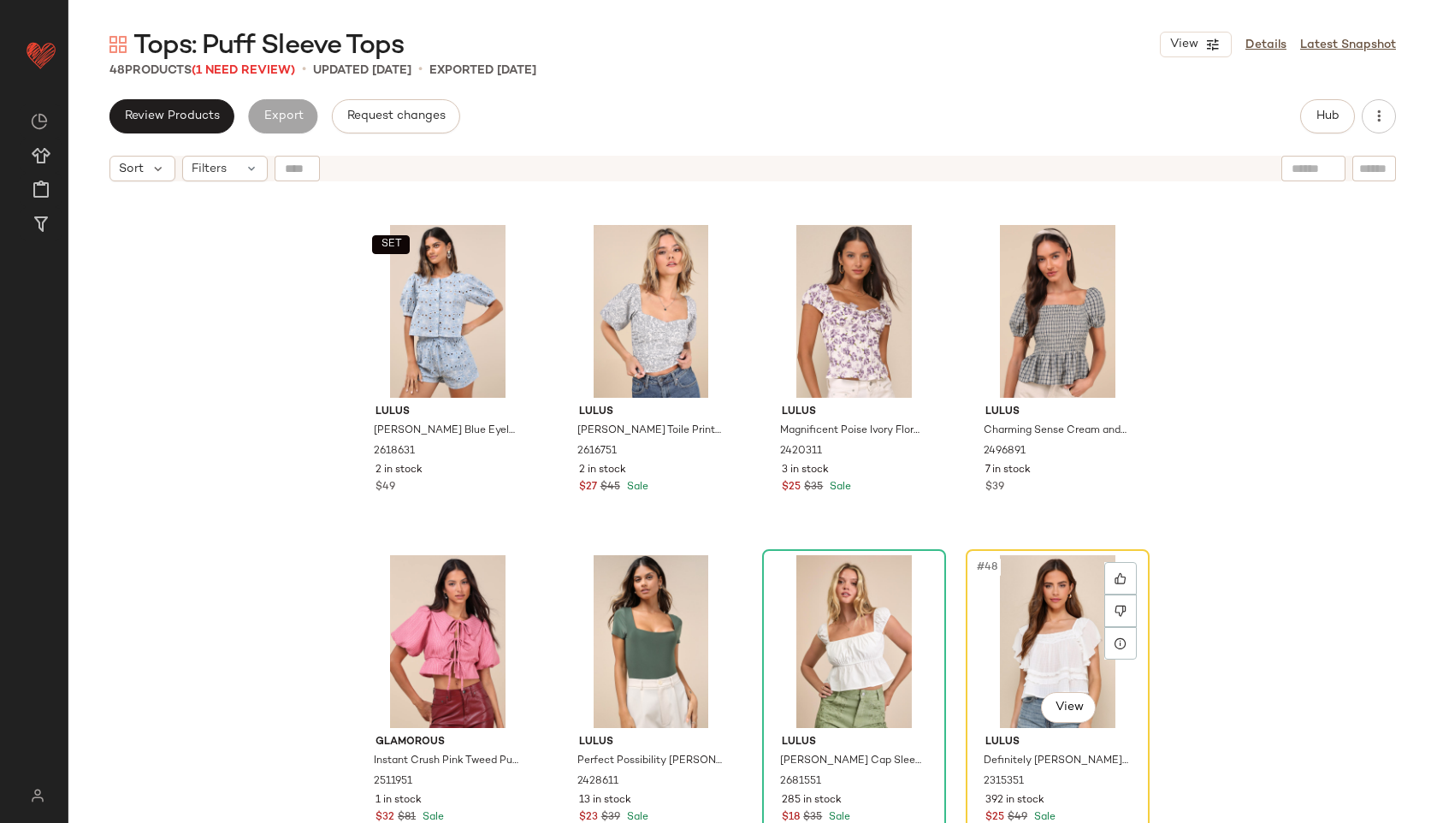
scroll to position [3289, 0]
click at [1114, 582] on icon at bounding box center [1119, 578] width 11 height 11
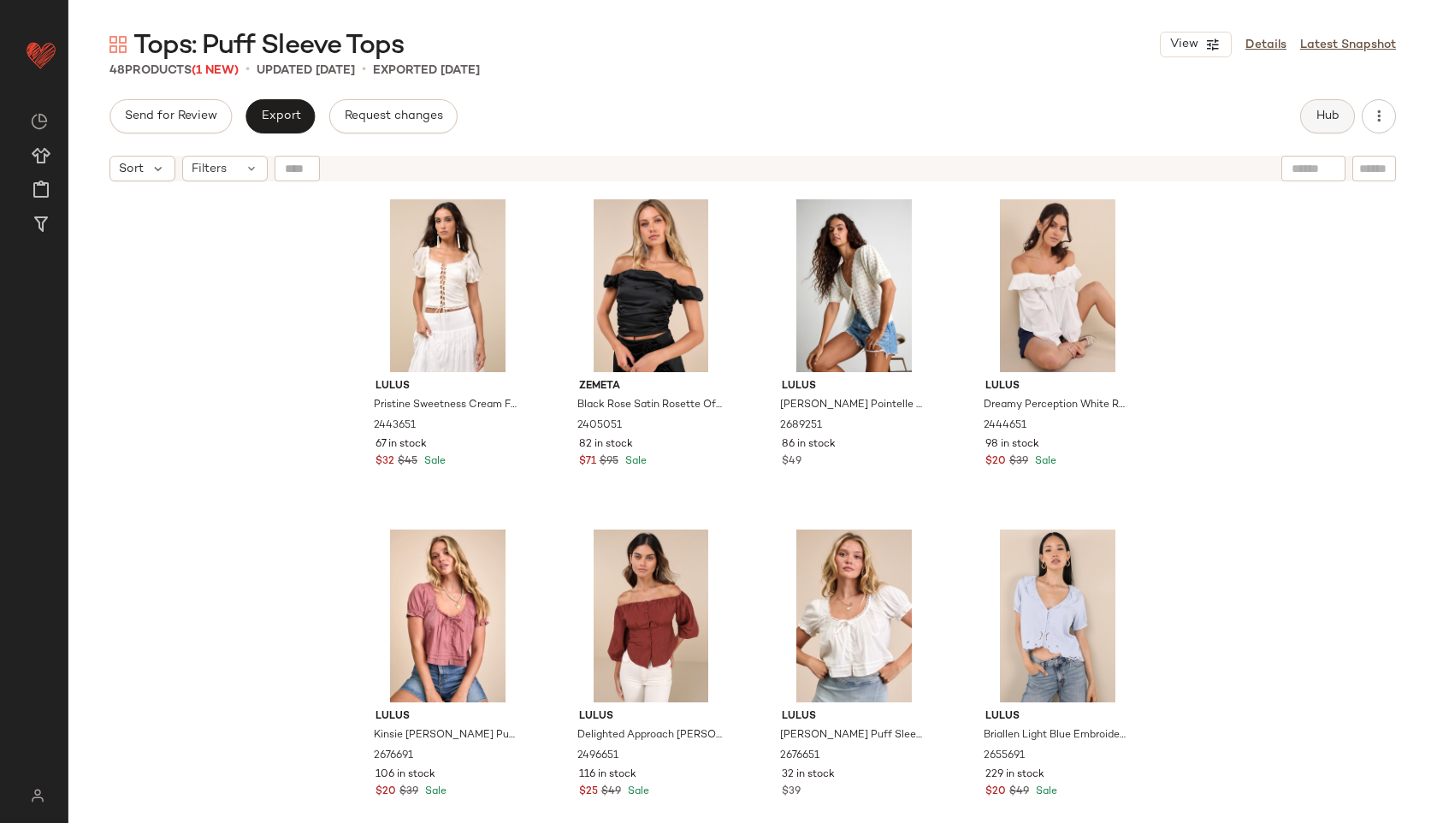
click at [1322, 128] on button "Hub" at bounding box center [1327, 116] width 55 height 34
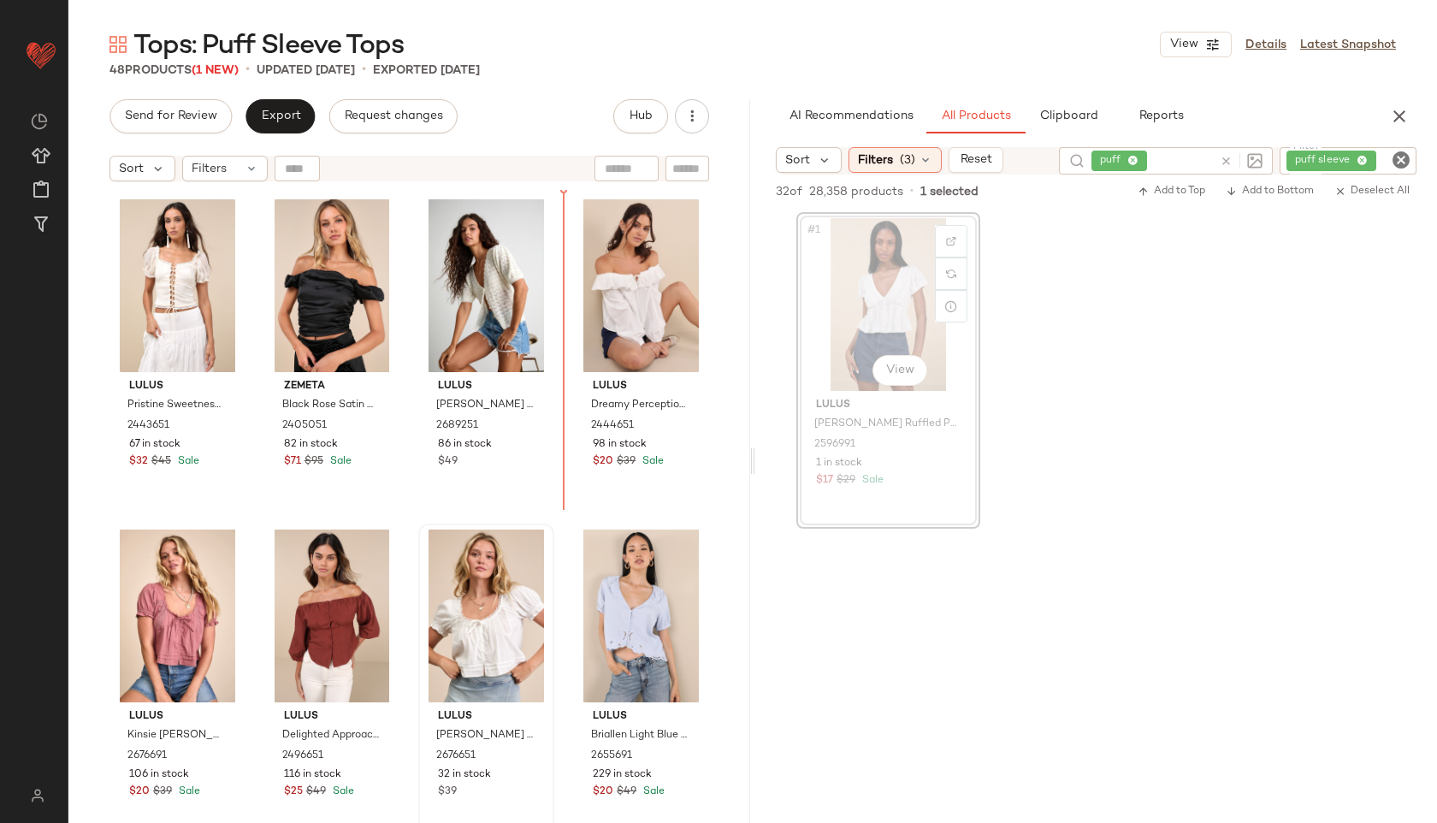
drag, startPoint x: 894, startPoint y: 310, endPoint x: 429, endPoint y: 686, distance: 597.8
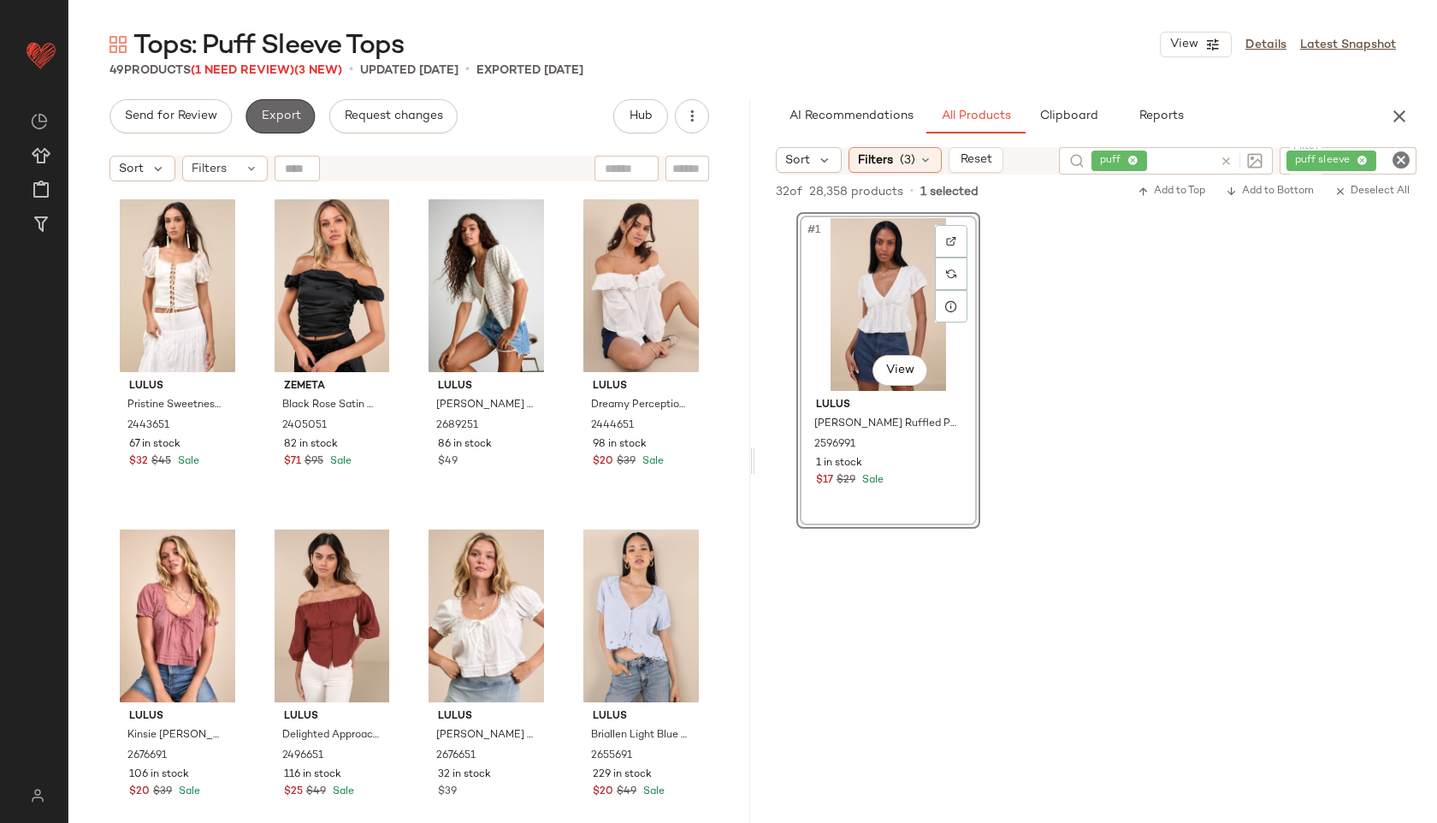
click at [269, 115] on span "Export" at bounding box center [280, 116] width 40 height 14
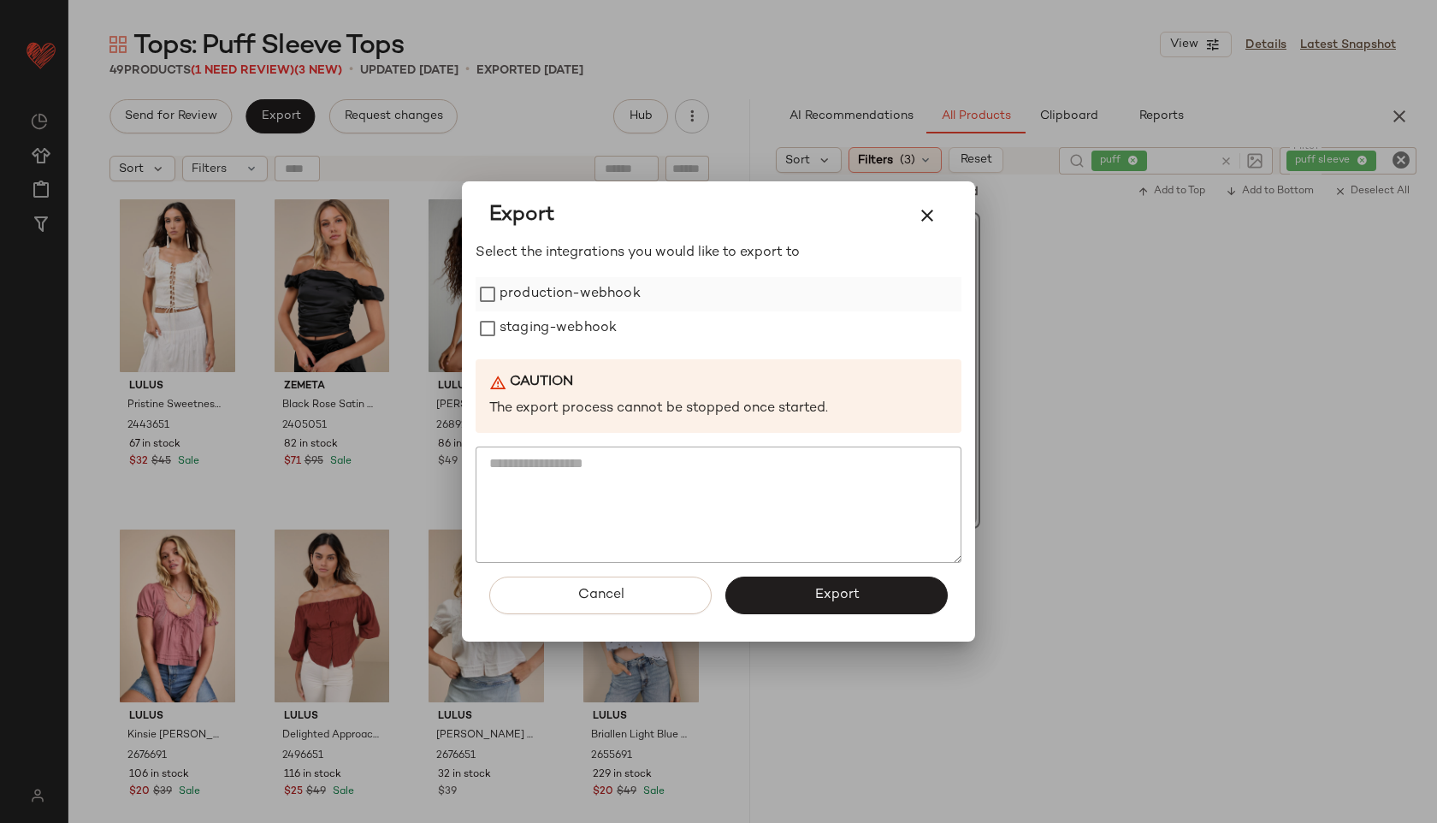
click at [556, 291] on label "production-webhook" at bounding box center [569, 294] width 141 height 34
click at [562, 318] on label "staging-webhook" at bounding box center [557, 328] width 117 height 34
click at [785, 605] on button "Export" at bounding box center [836, 595] width 222 height 38
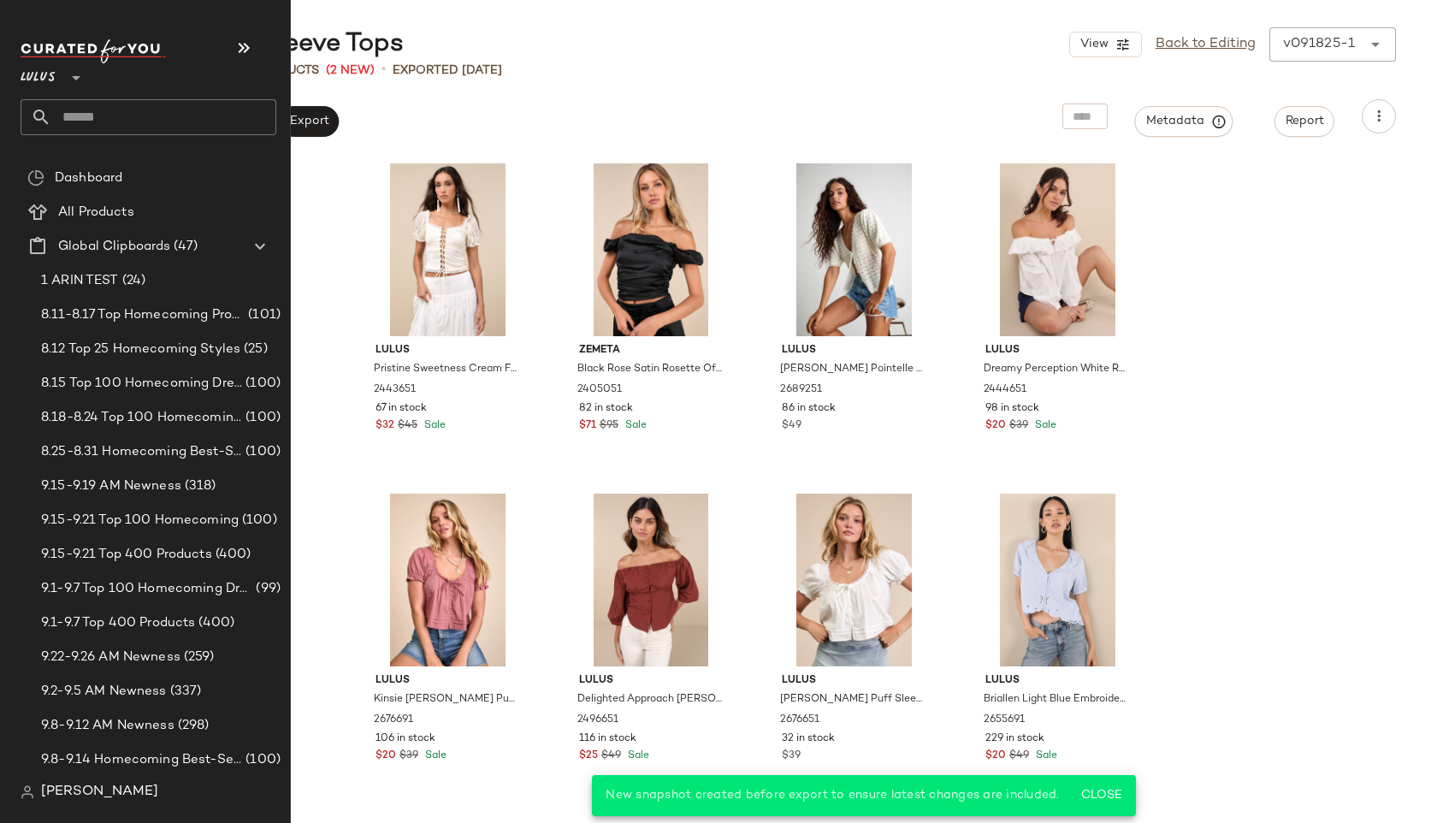
click at [69, 109] on input "text" at bounding box center [163, 117] width 225 height 36
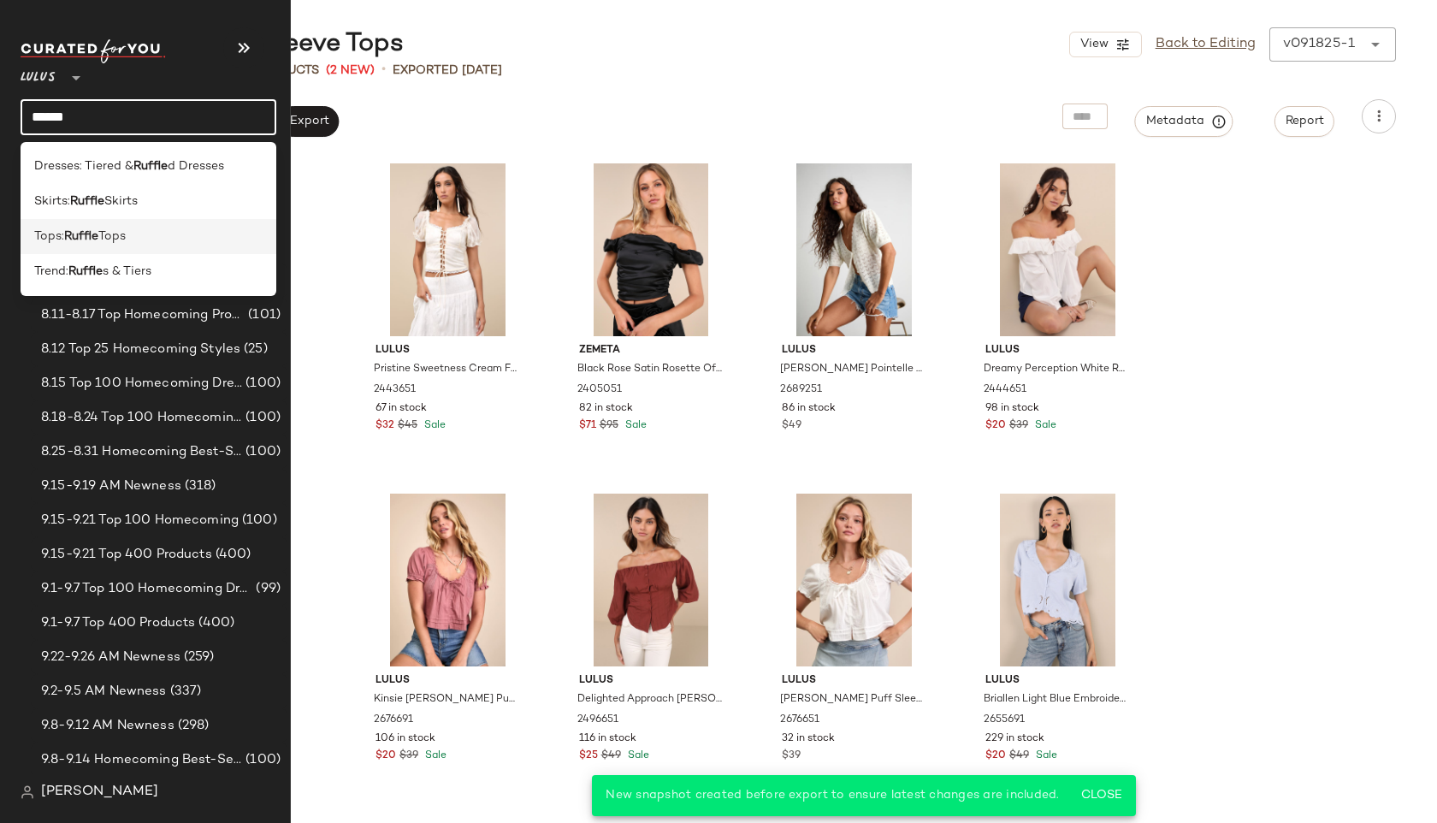
type input "******"
click at [63, 228] on span "Tops:" at bounding box center [49, 236] width 30 height 18
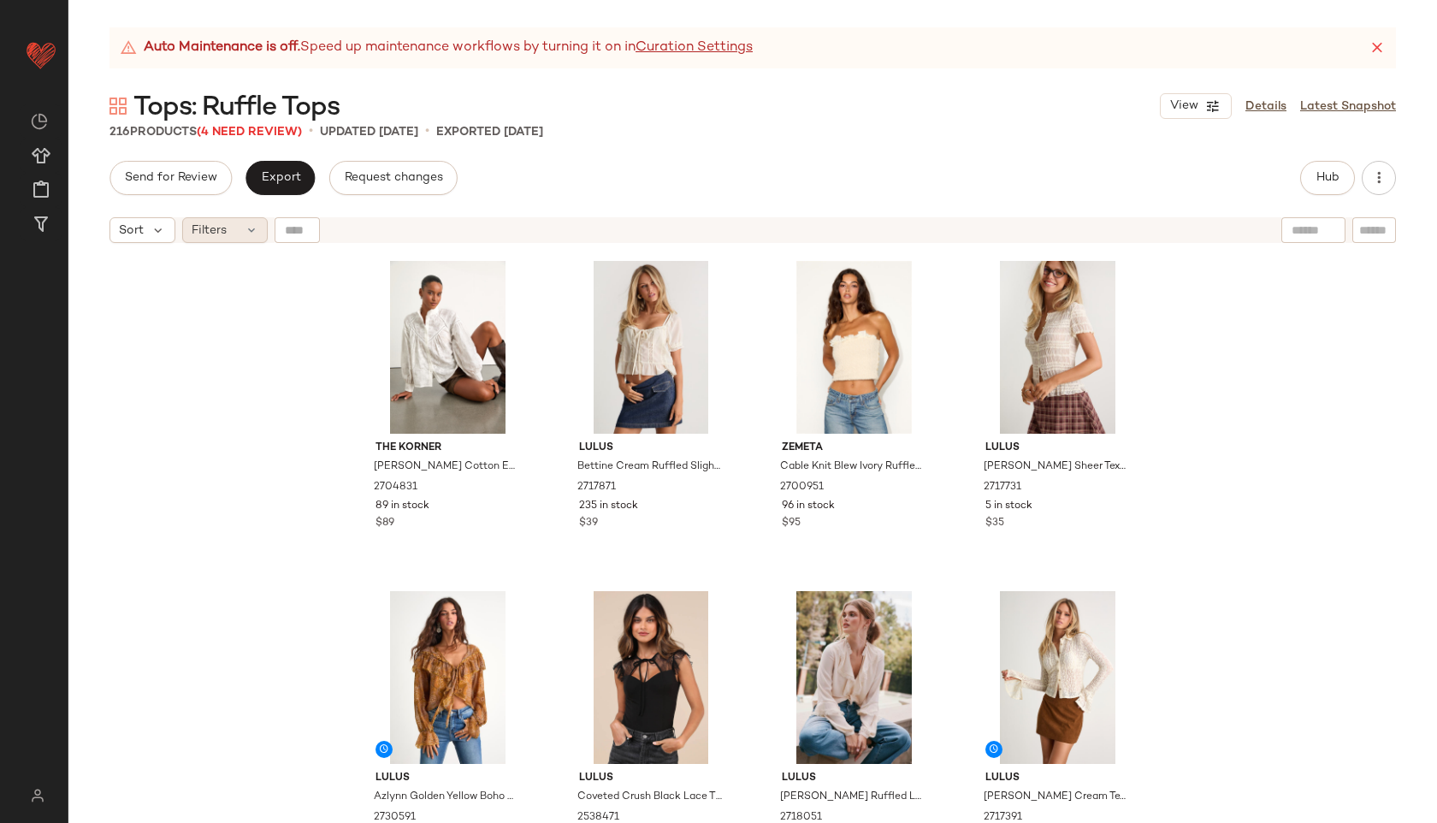
click at [245, 224] on icon at bounding box center [252, 230] width 14 height 14
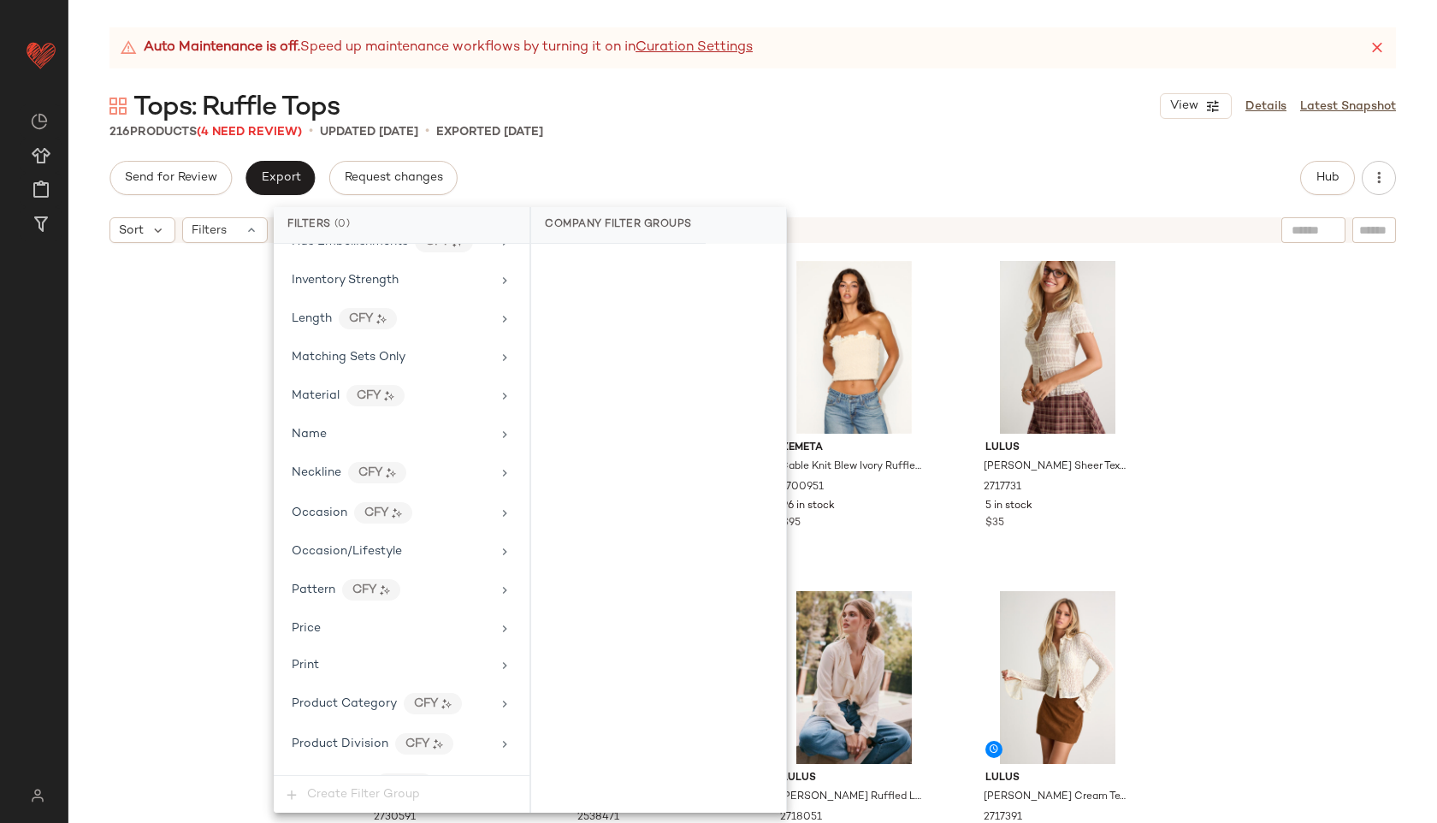
scroll to position [1038, 0]
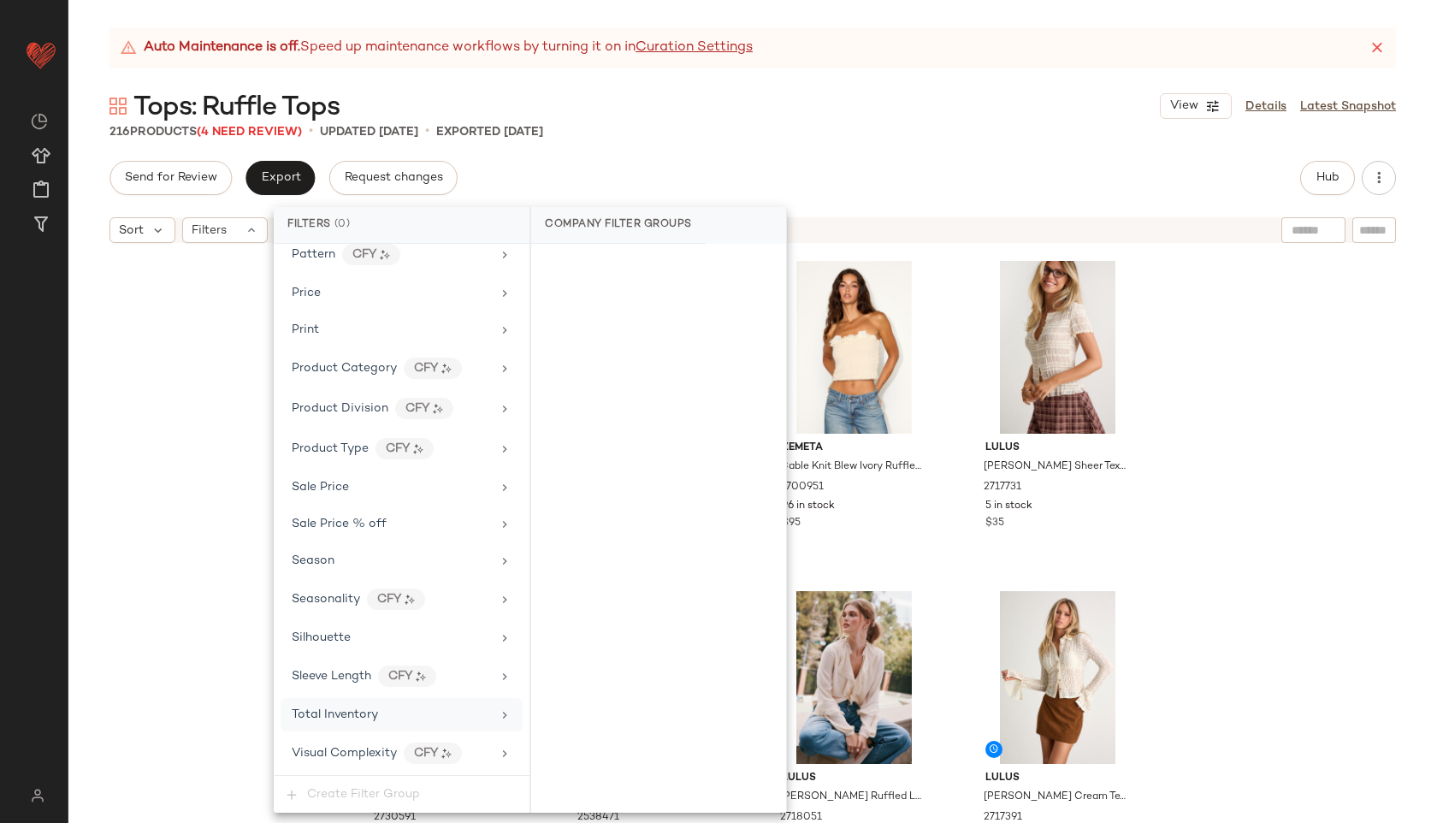
click at [388, 715] on div "Total Inventory" at bounding box center [391, 714] width 199 height 18
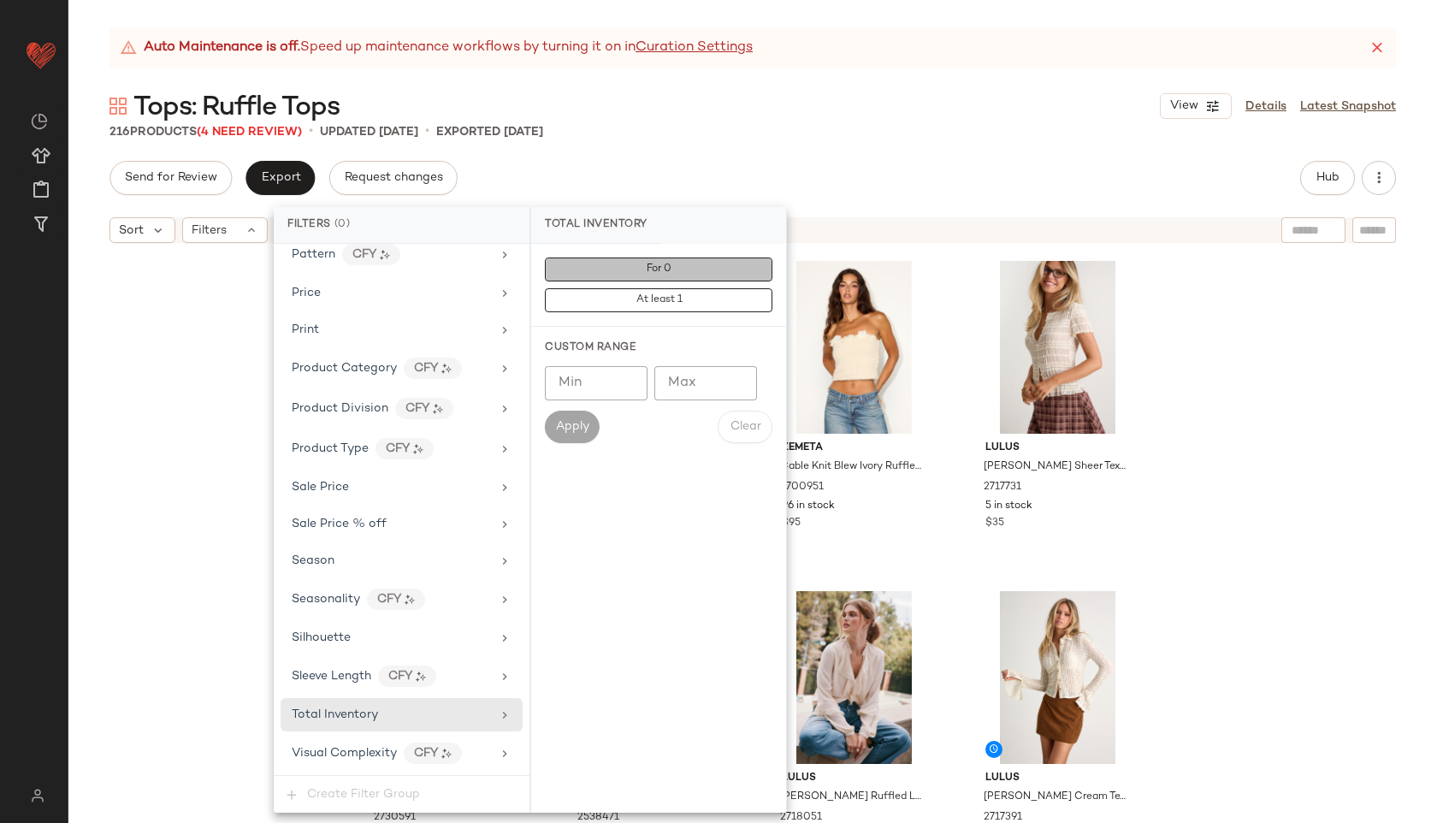
click at [607, 269] on button "For 0" at bounding box center [658, 269] width 227 height 24
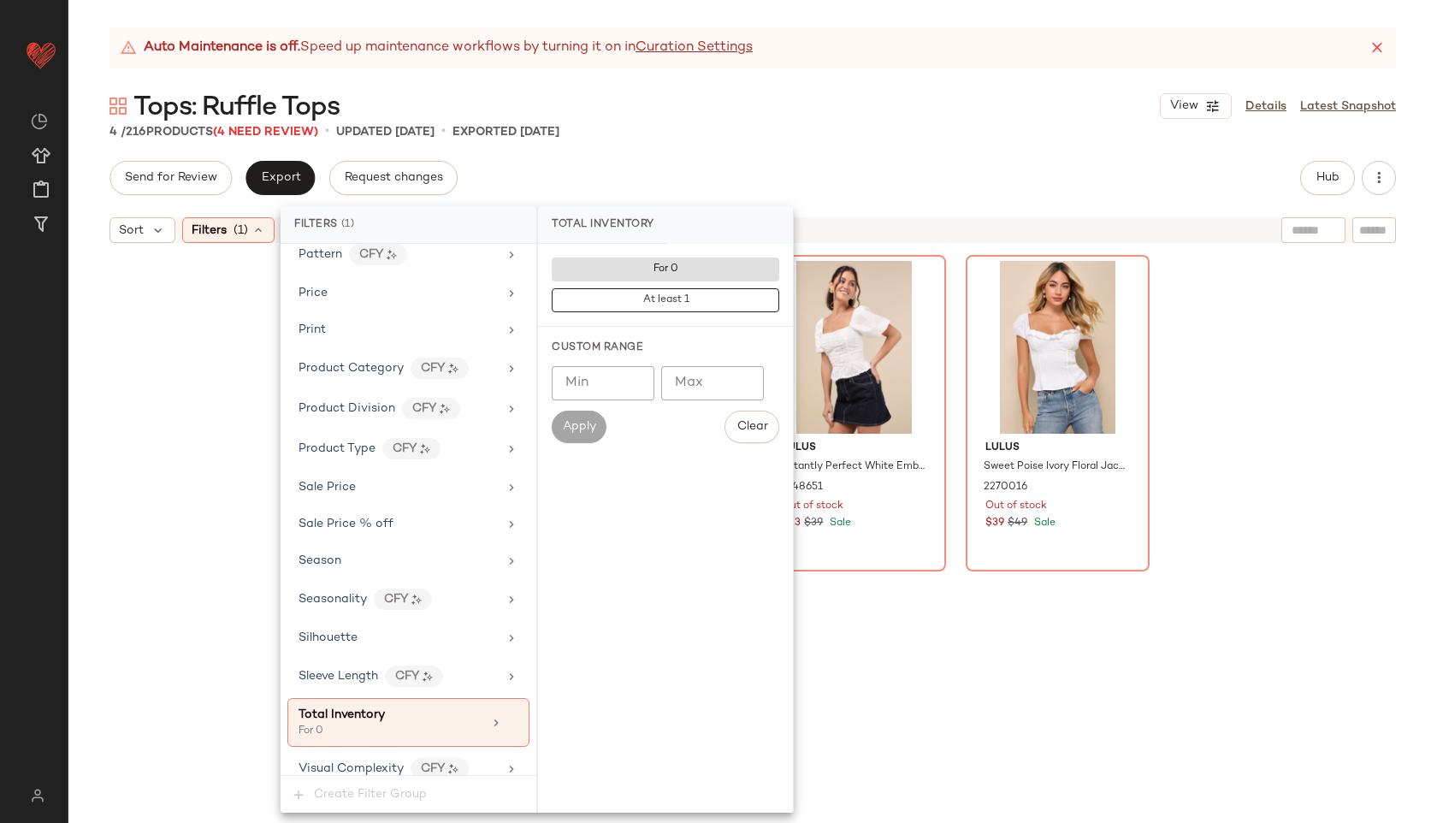
click at [813, 160] on div "Auto Maintenance is off. Speed up maintenance workflows by turning it on in Cur…" at bounding box center [752, 424] width 1368 height 795
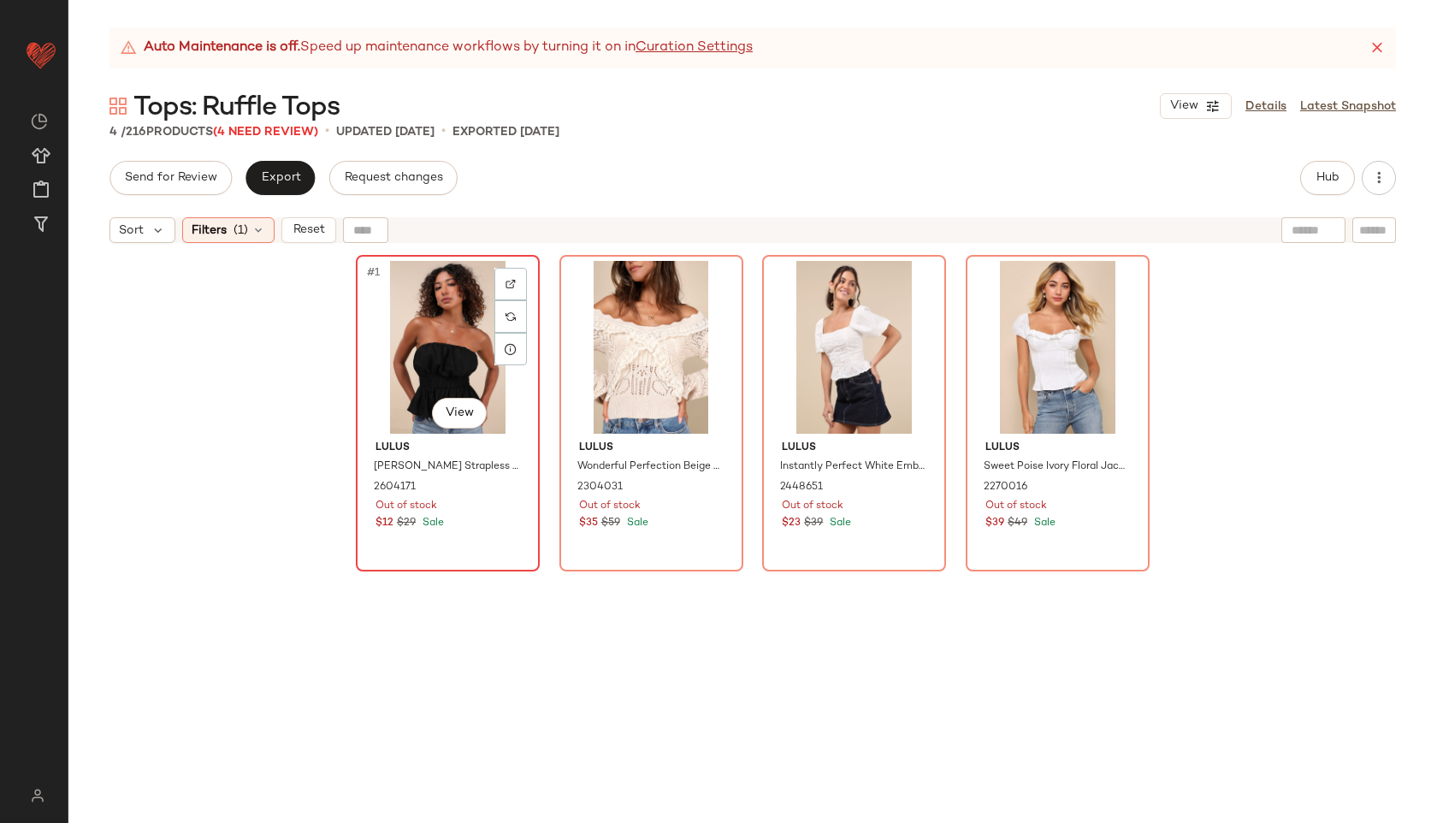
click at [437, 368] on div "#1 View" at bounding box center [448, 347] width 172 height 173
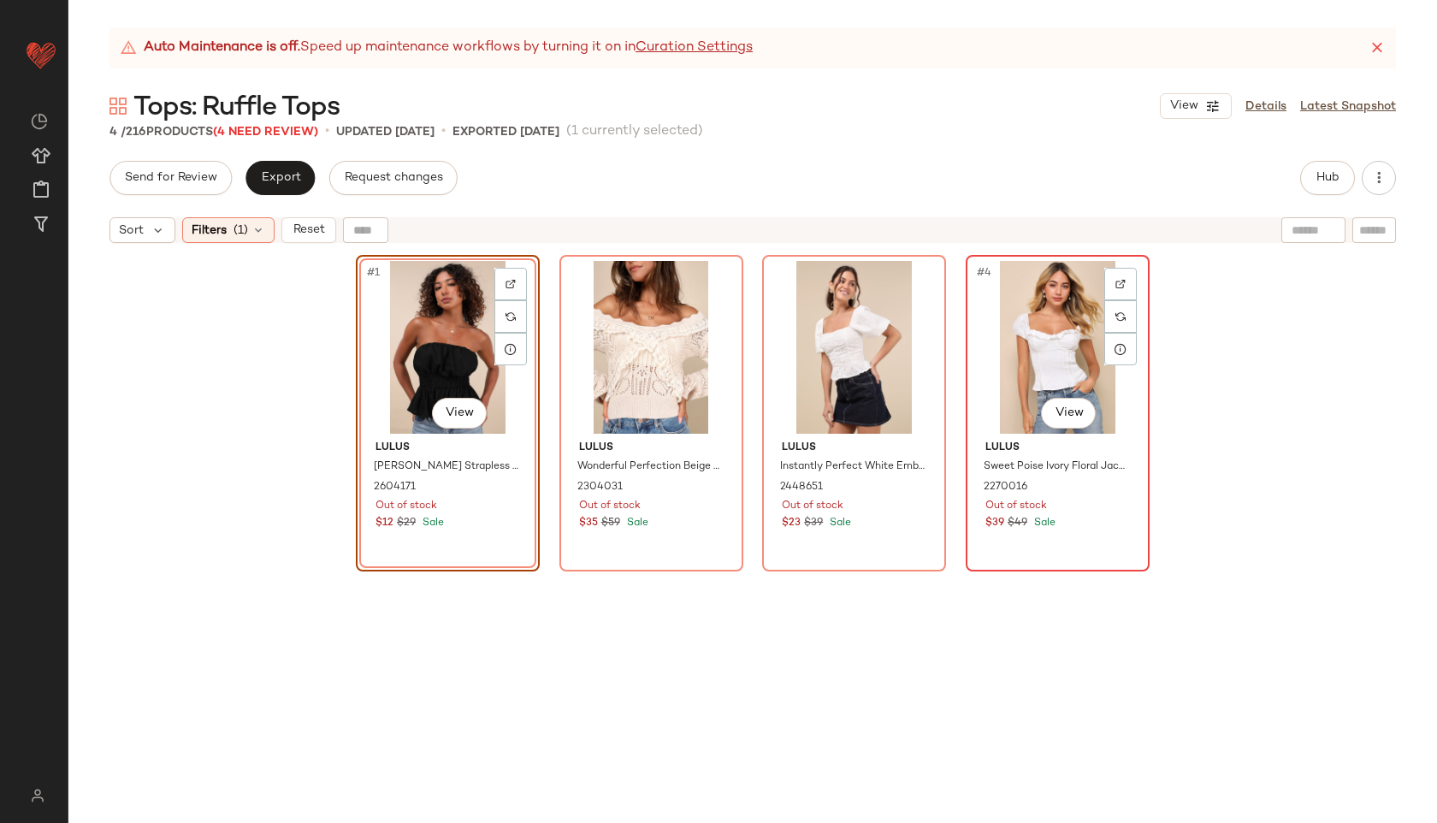
click at [1038, 348] on div "#4 View" at bounding box center [1057, 347] width 172 height 173
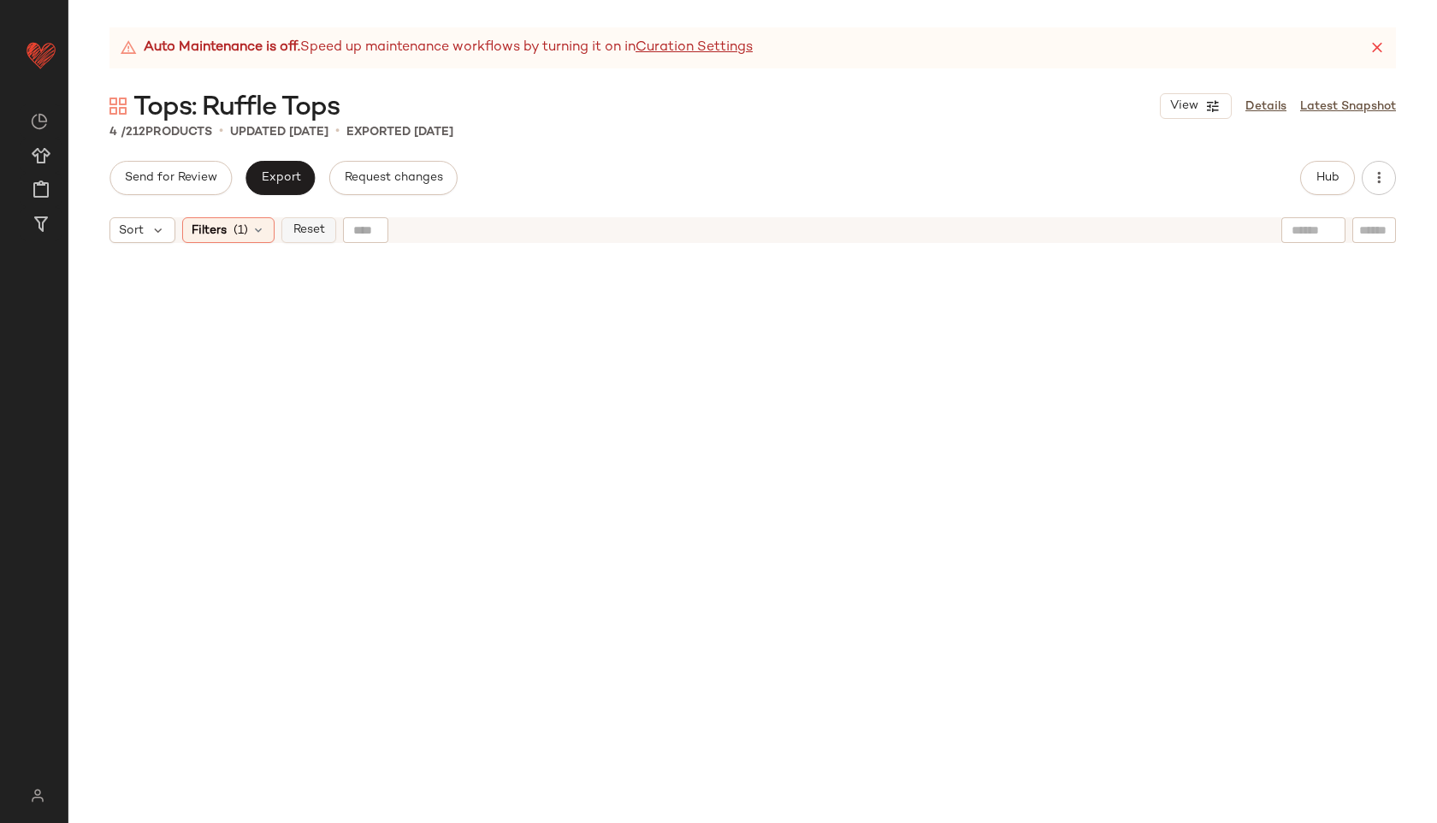
click at [323, 230] on span "Reset" at bounding box center [308, 230] width 32 height 14
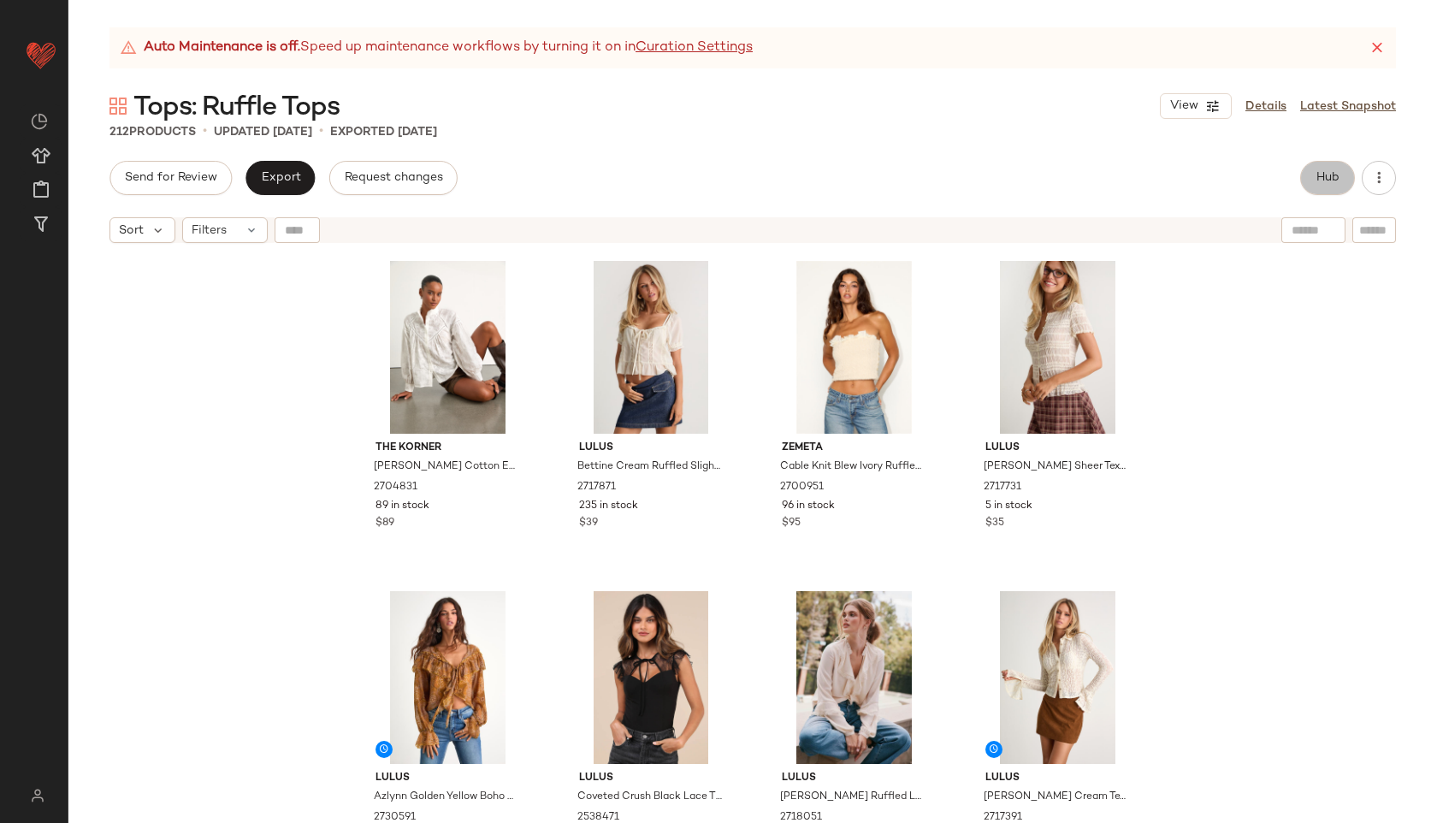
click at [1328, 178] on span "Hub" at bounding box center [1327, 178] width 24 height 14
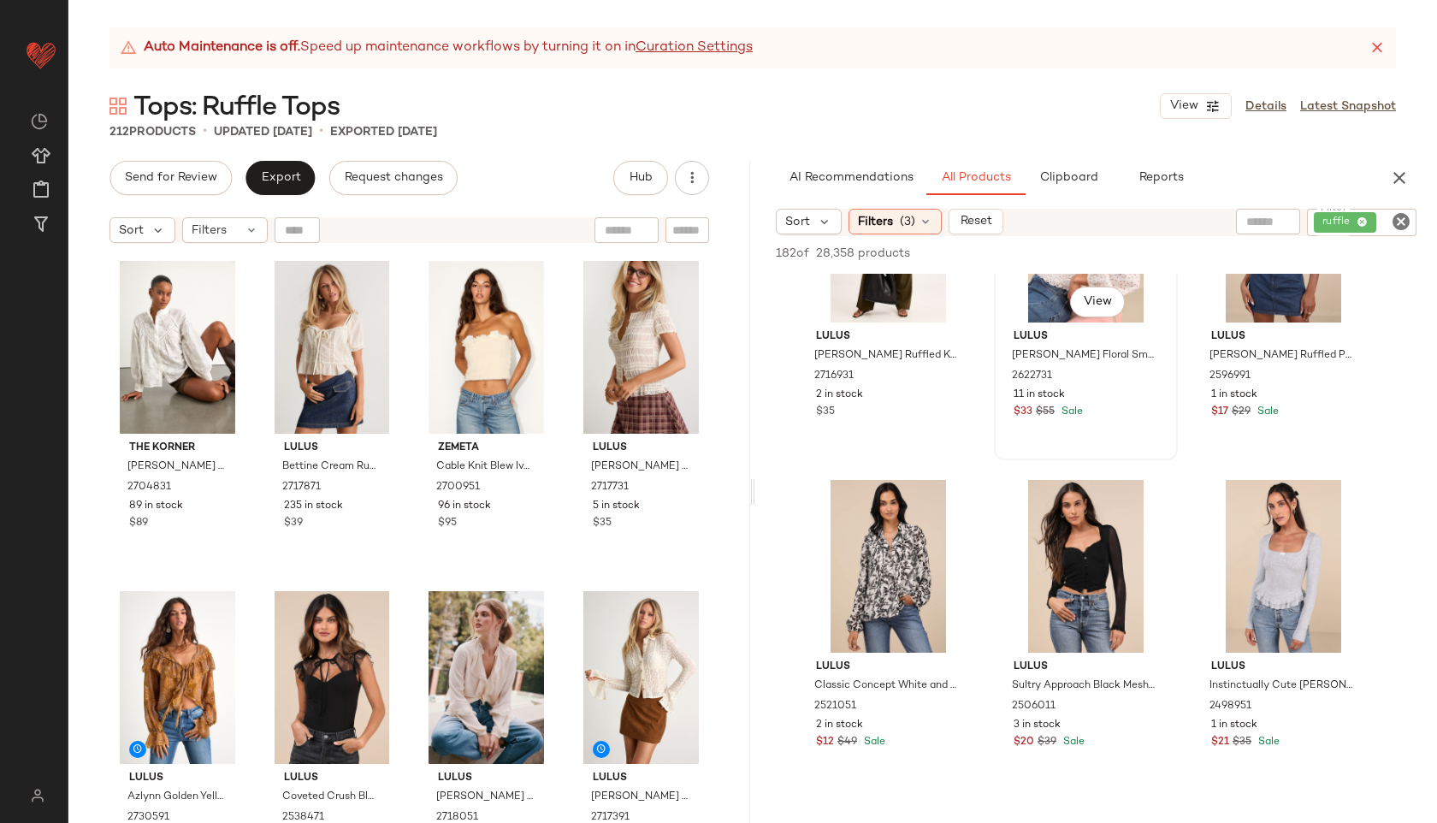
scroll to position [131, 0]
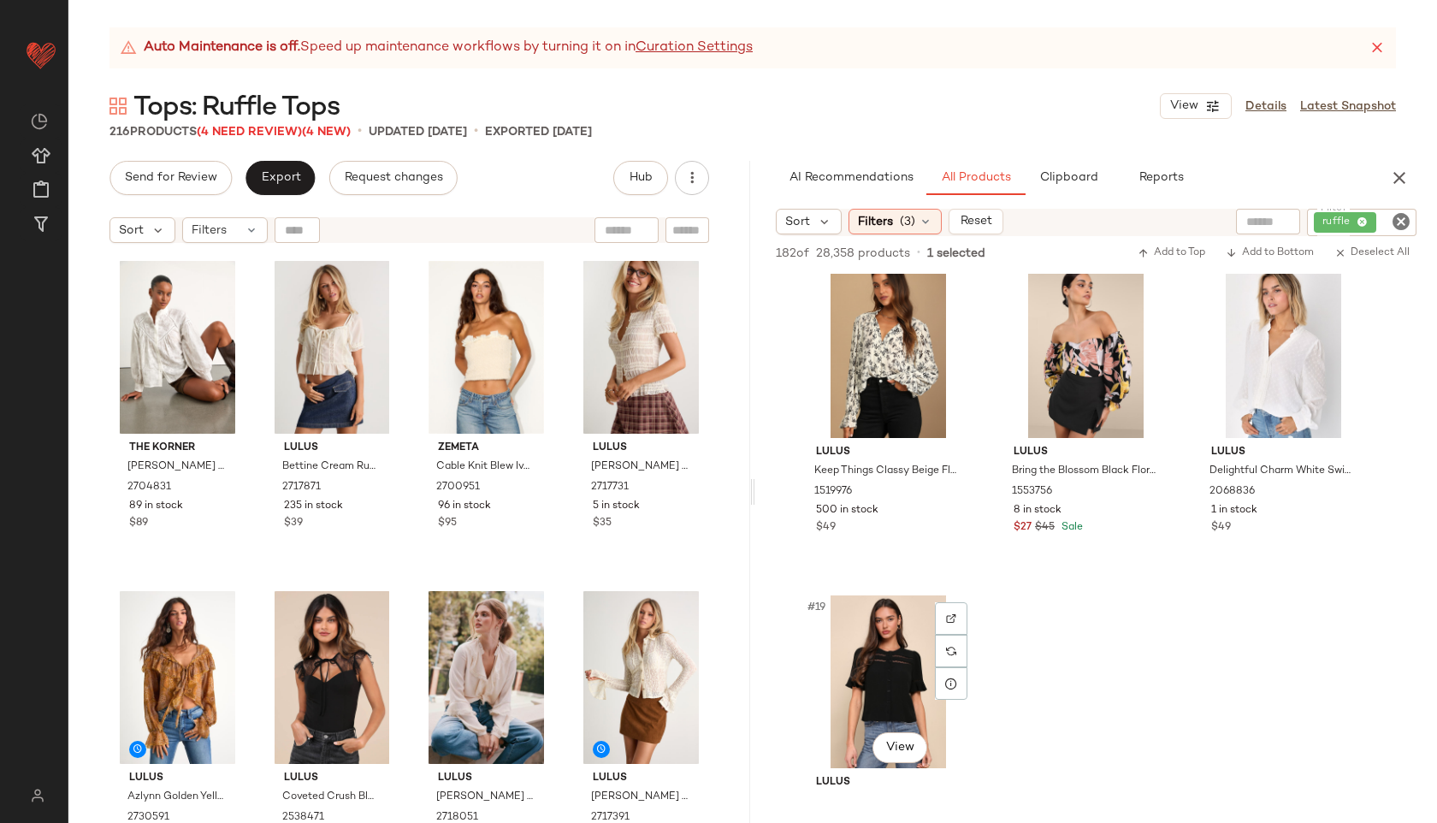
scroll to position [1657, 0]
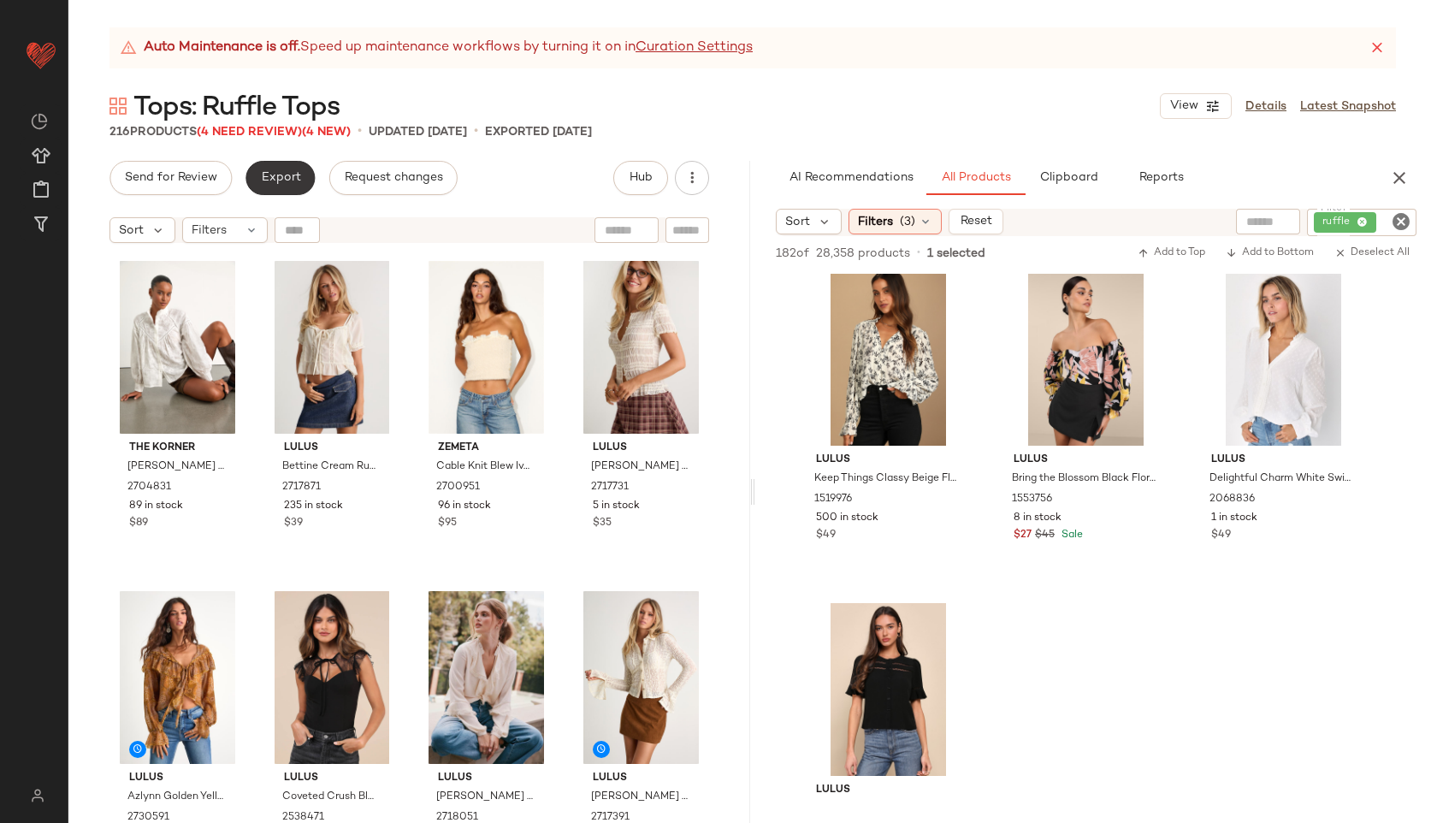
click at [272, 180] on span "Export" at bounding box center [280, 178] width 40 height 14
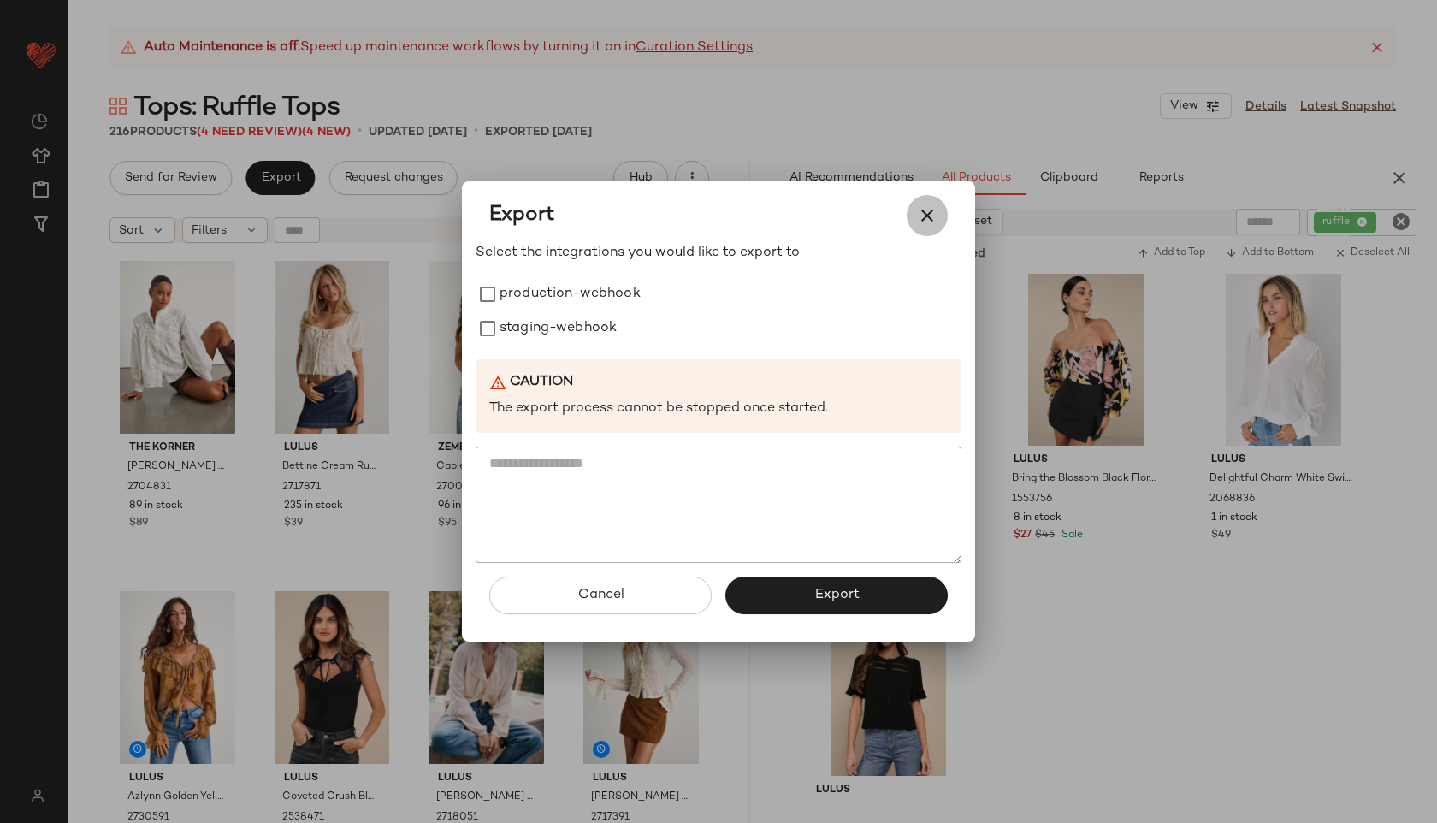
click at [933, 221] on icon "button" at bounding box center [927, 215] width 21 height 21
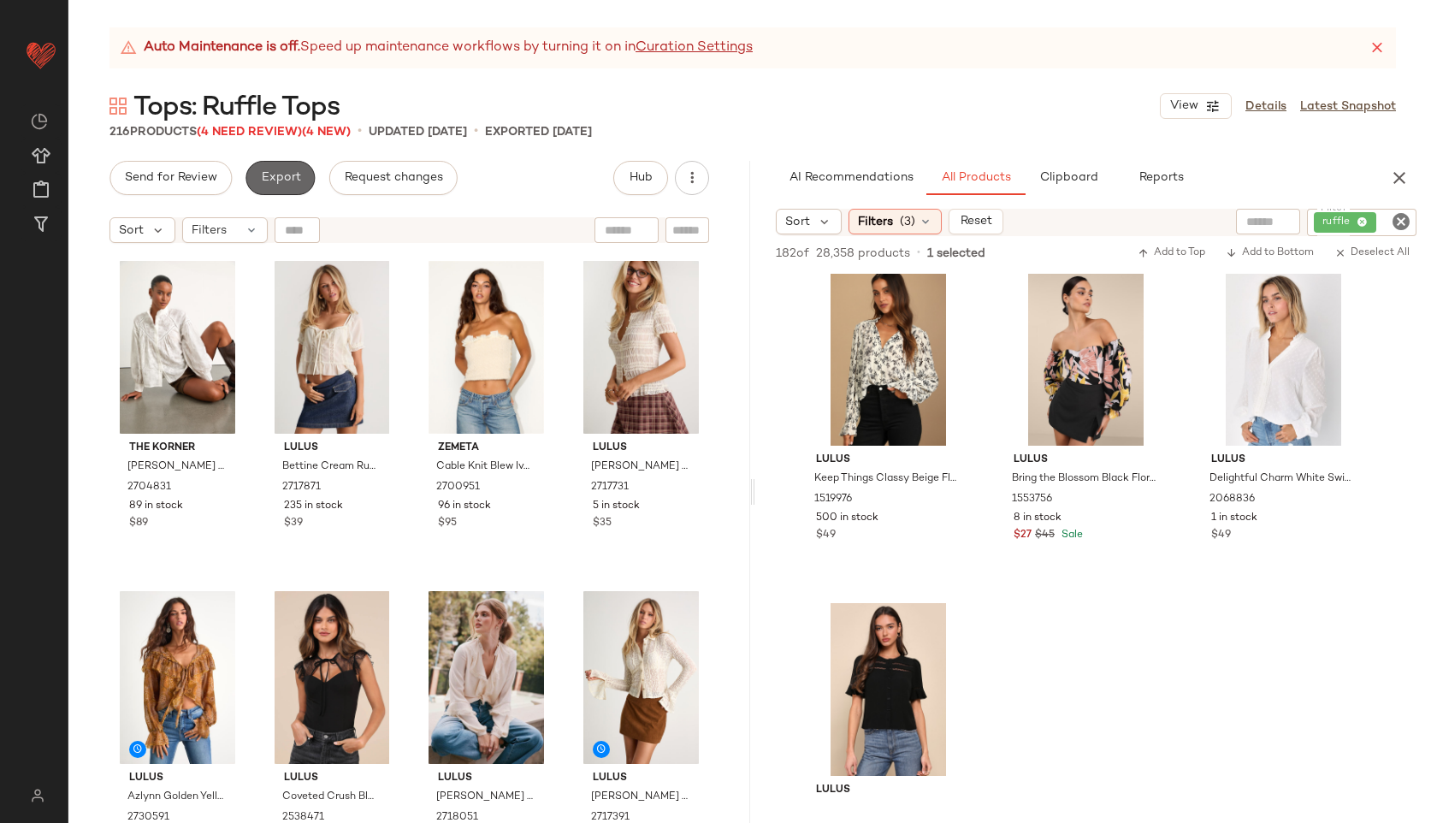
click at [293, 178] on span "Export" at bounding box center [280, 178] width 40 height 14
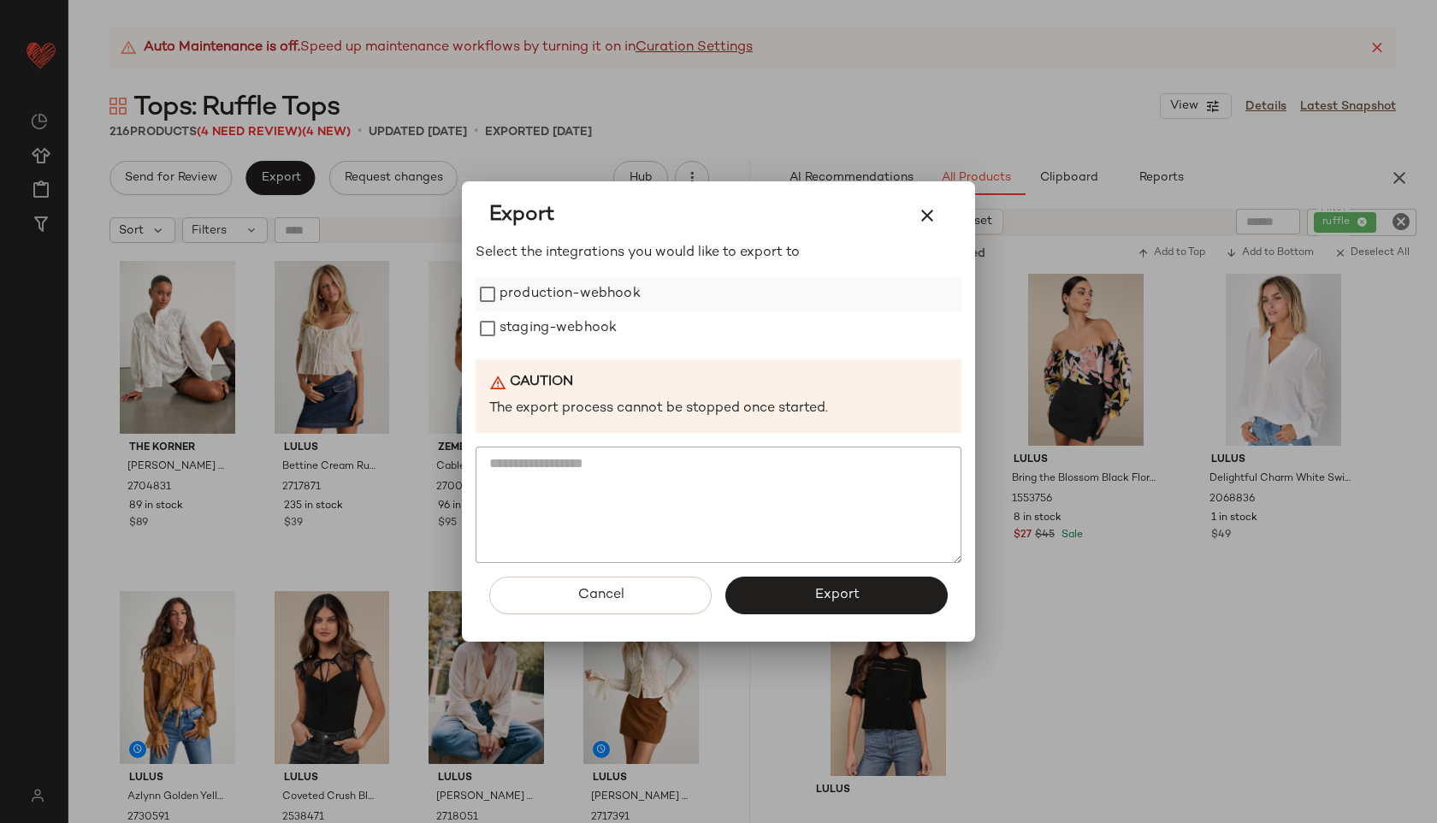
click at [526, 296] on label "production-webhook" at bounding box center [569, 294] width 141 height 34
click at [536, 316] on label "staging-webhook" at bounding box center [557, 328] width 117 height 34
click at [804, 589] on button "Export" at bounding box center [836, 595] width 222 height 38
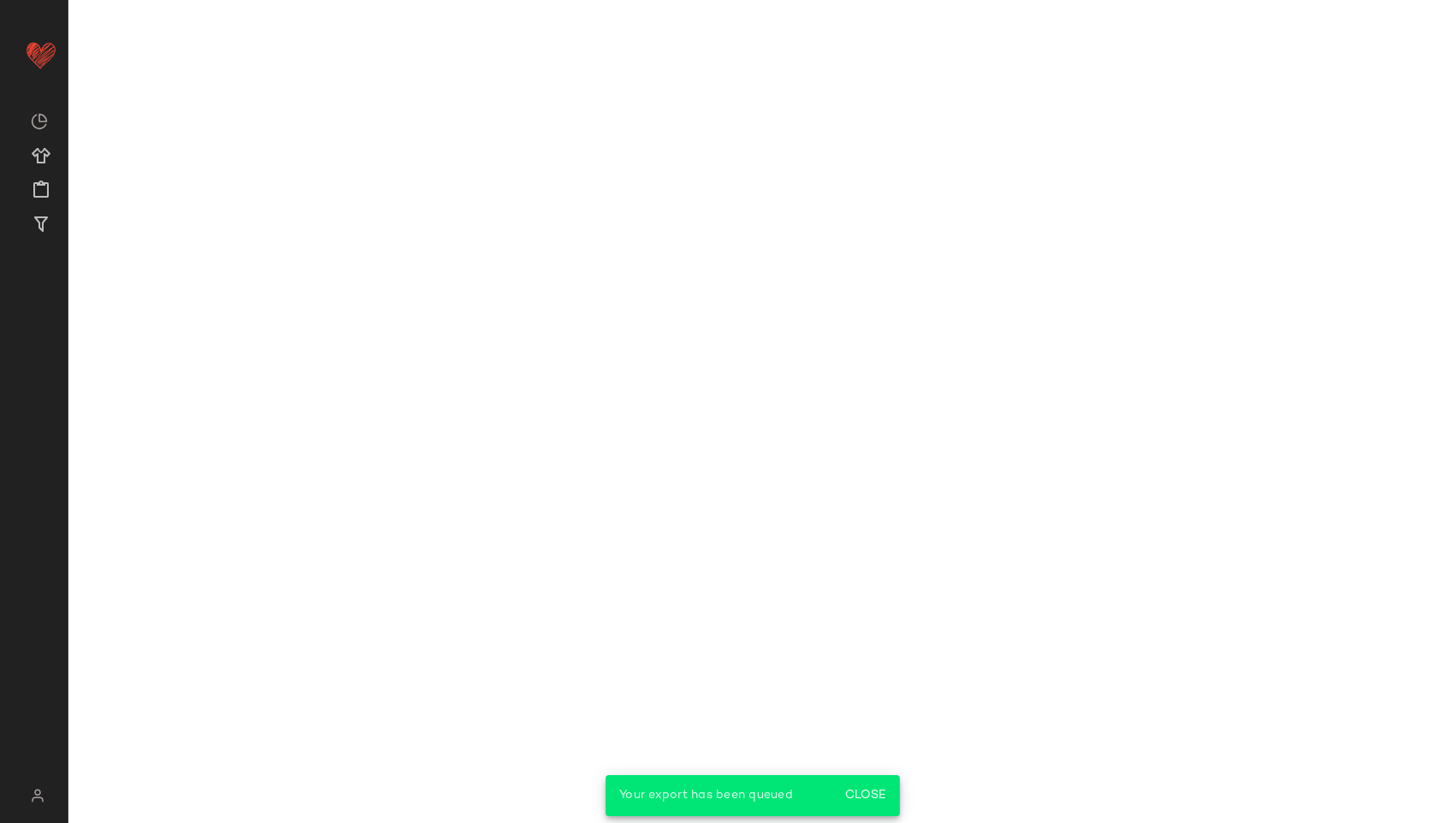
scroll to position [2317, 0]
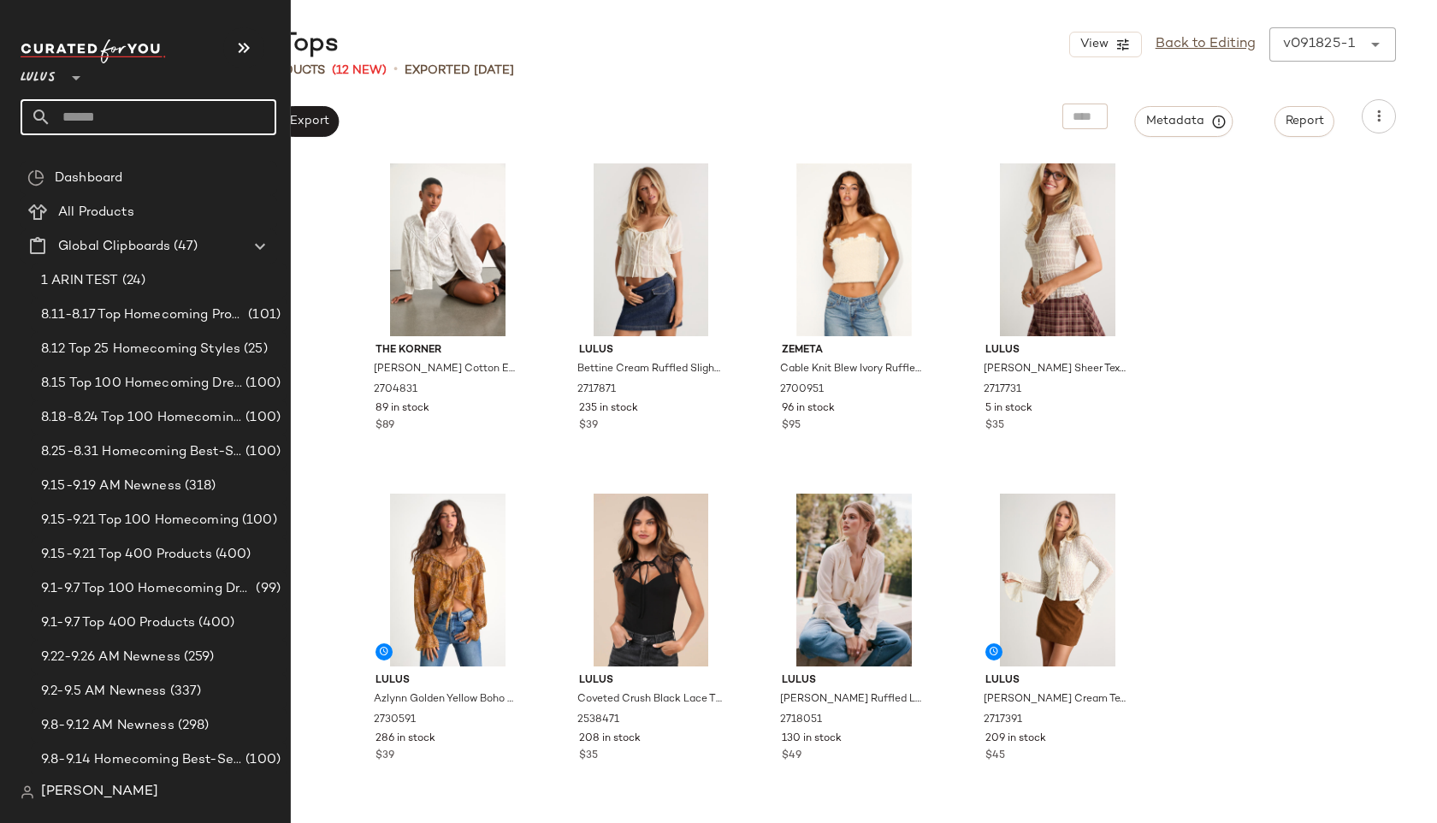
click at [74, 118] on input "text" at bounding box center [163, 117] width 225 height 36
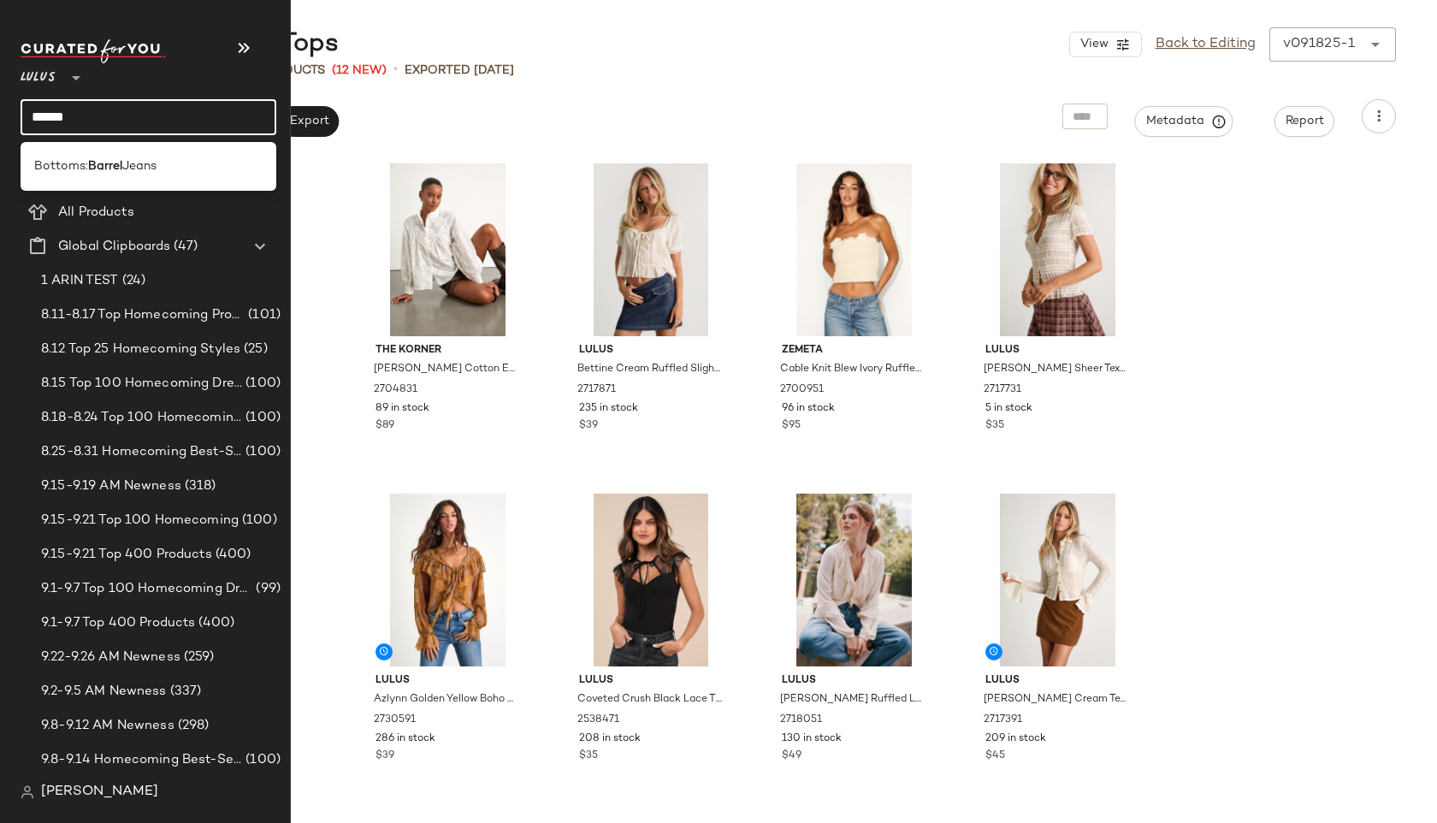
type input "**********"
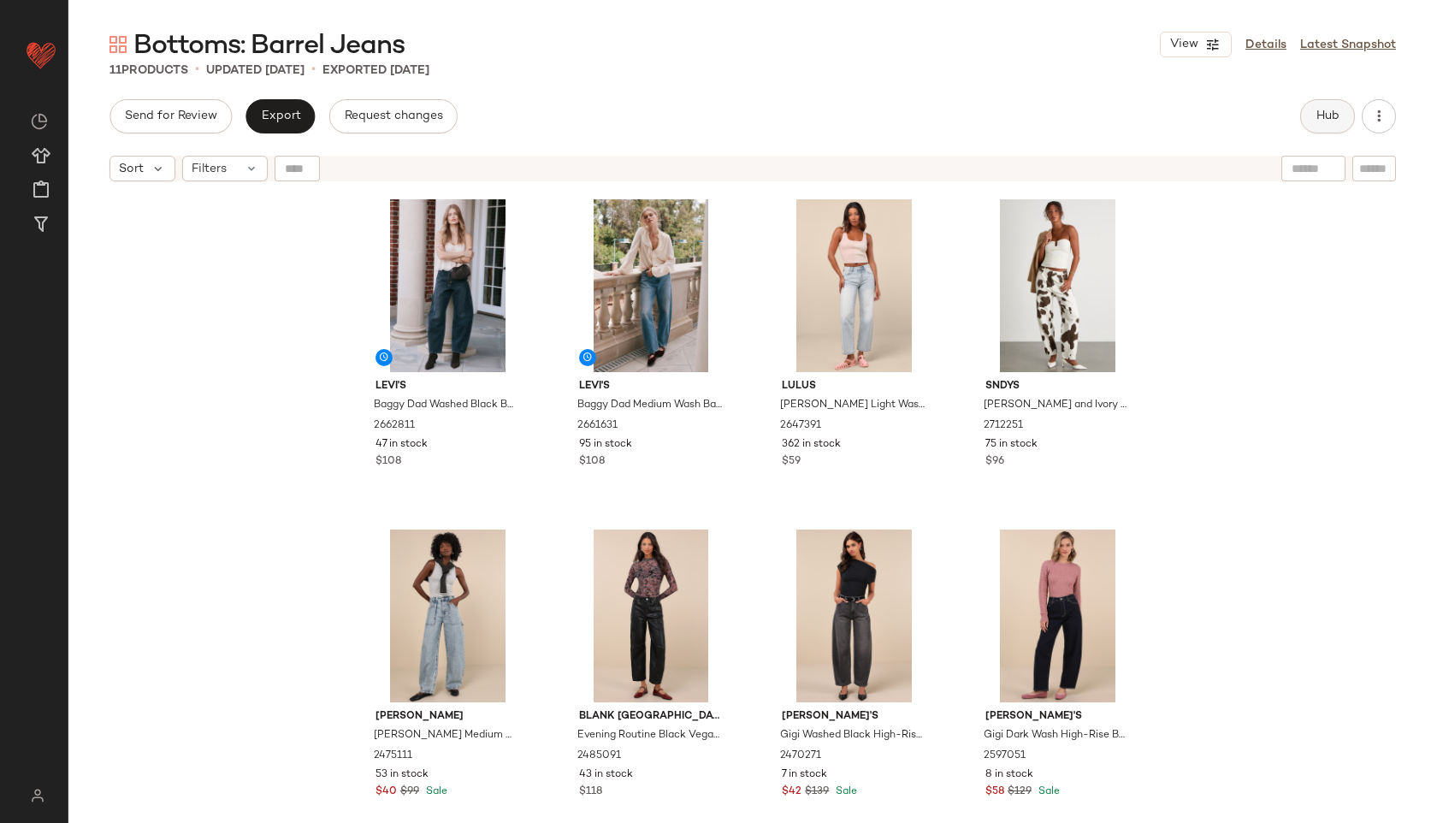
click at [1336, 112] on span "Hub" at bounding box center [1327, 116] width 24 height 14
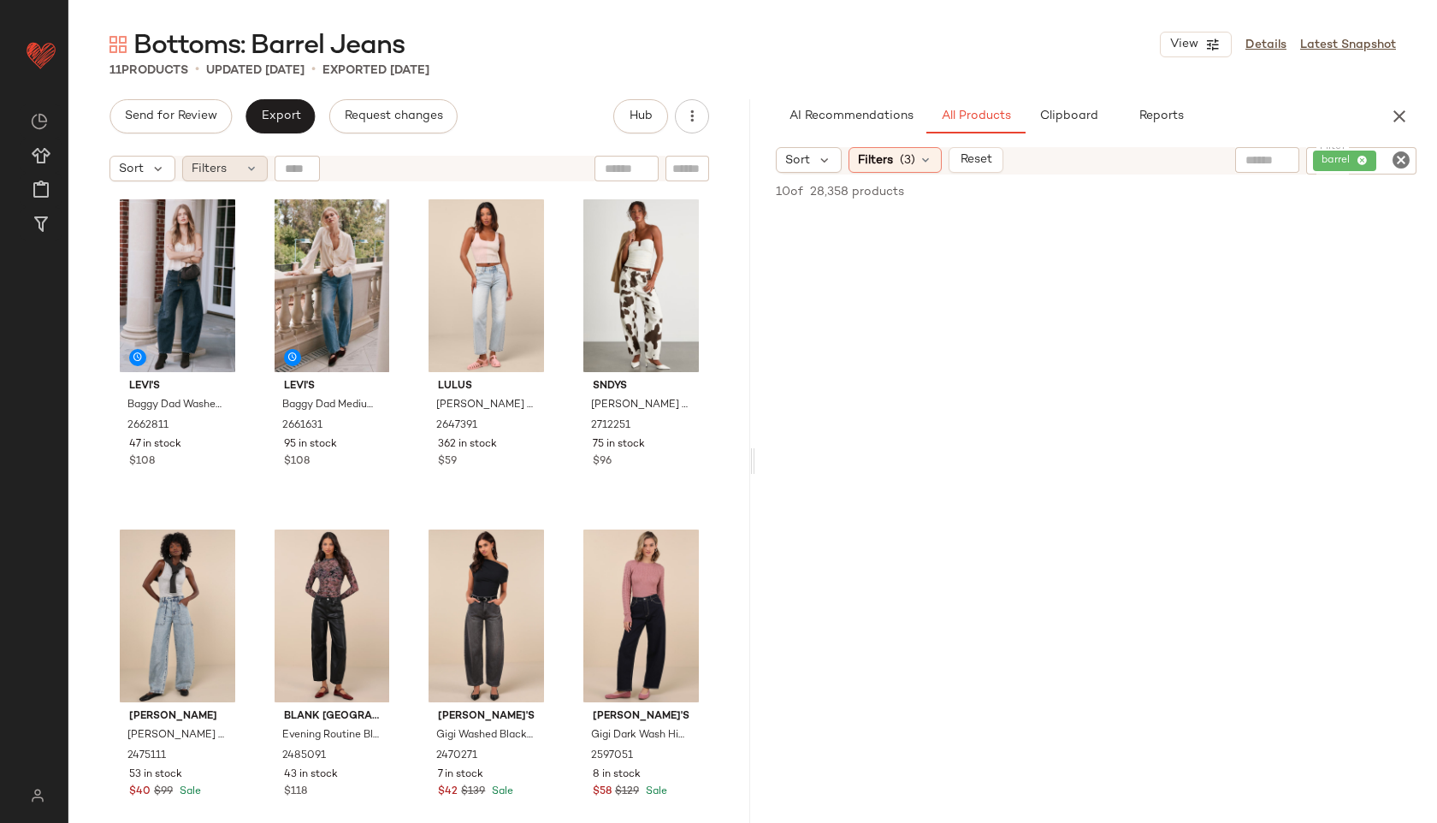
click at [225, 166] on span "Filters" at bounding box center [209, 169] width 35 height 18
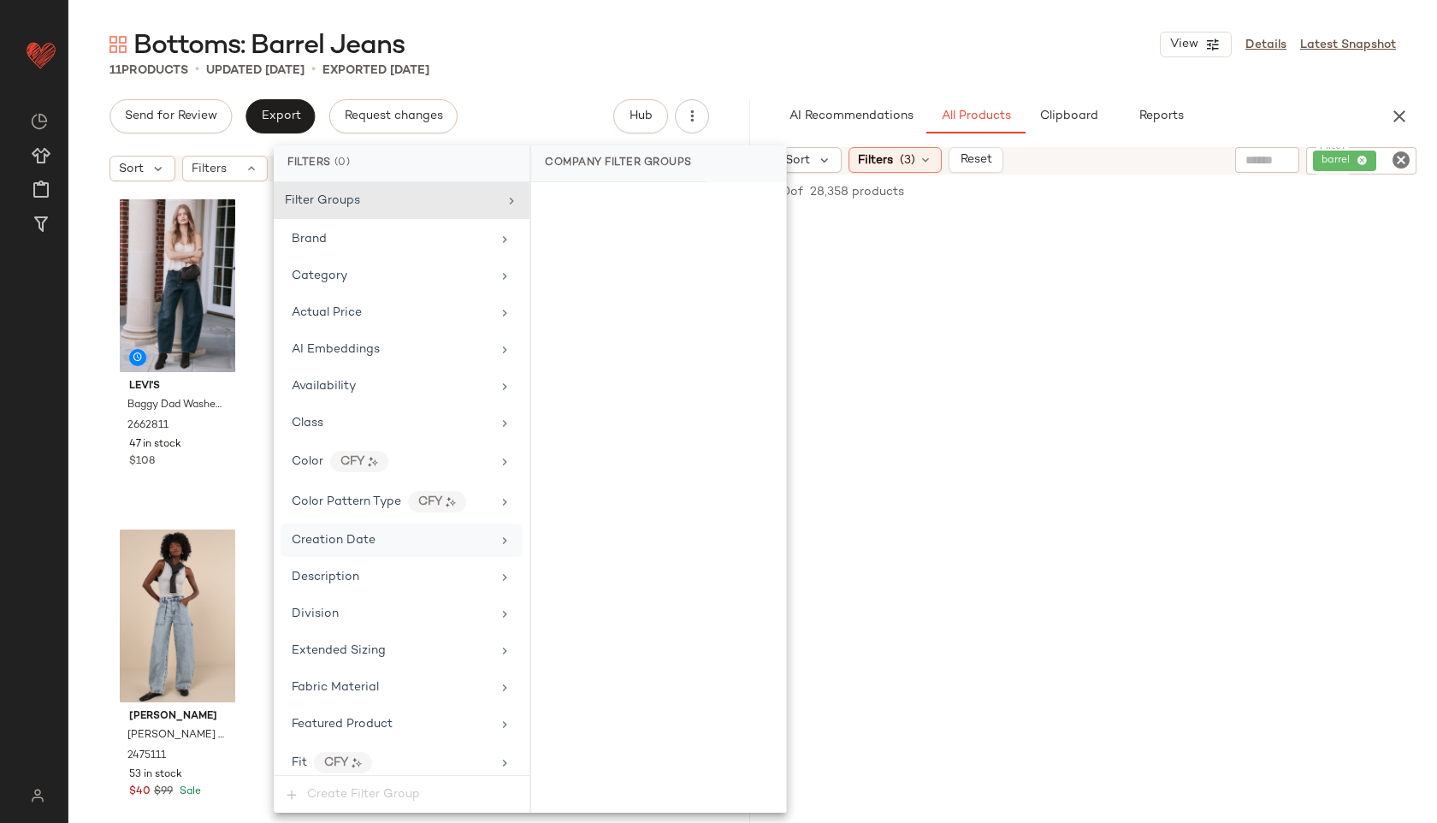
scroll to position [859, 0]
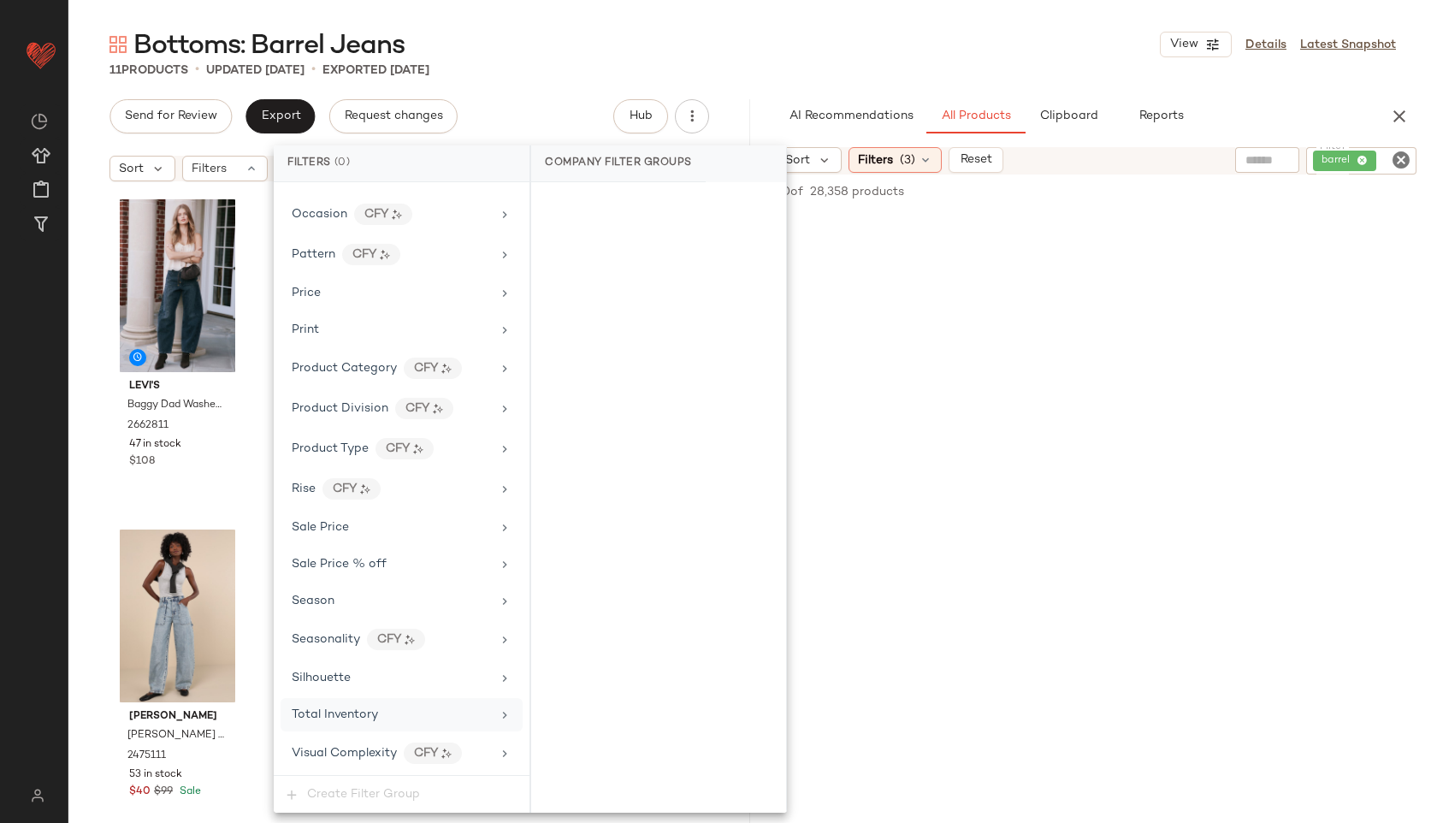
click at [367, 715] on span "Total Inventory" at bounding box center [335, 714] width 86 height 13
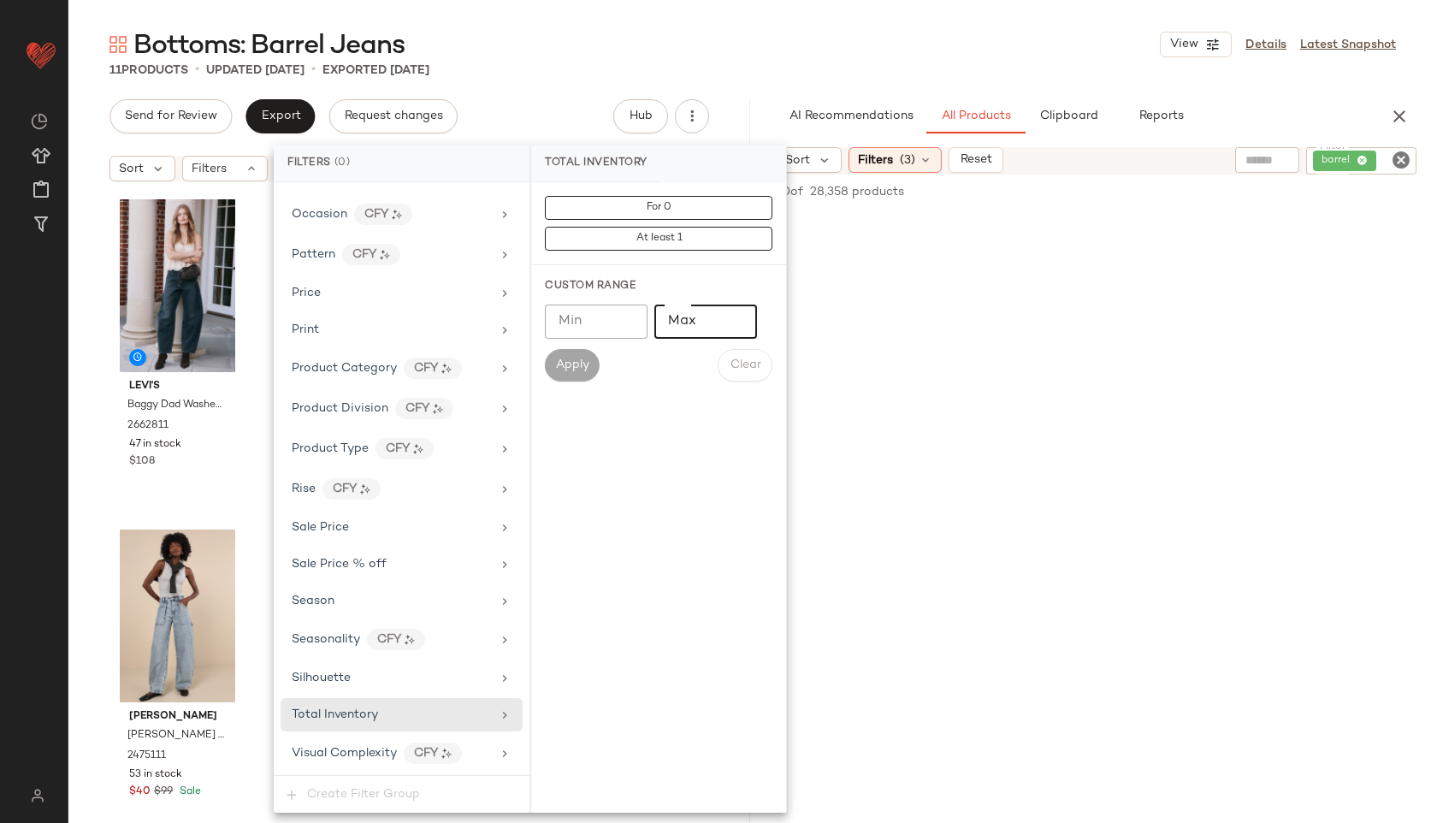
click at [662, 335] on input "Max" at bounding box center [705, 321] width 103 height 34
type input "**"
drag, startPoint x: 565, startPoint y: 359, endPoint x: 565, endPoint y: 342, distance: 17.1
click at [565, 359] on span "Apply" at bounding box center [572, 365] width 34 height 14
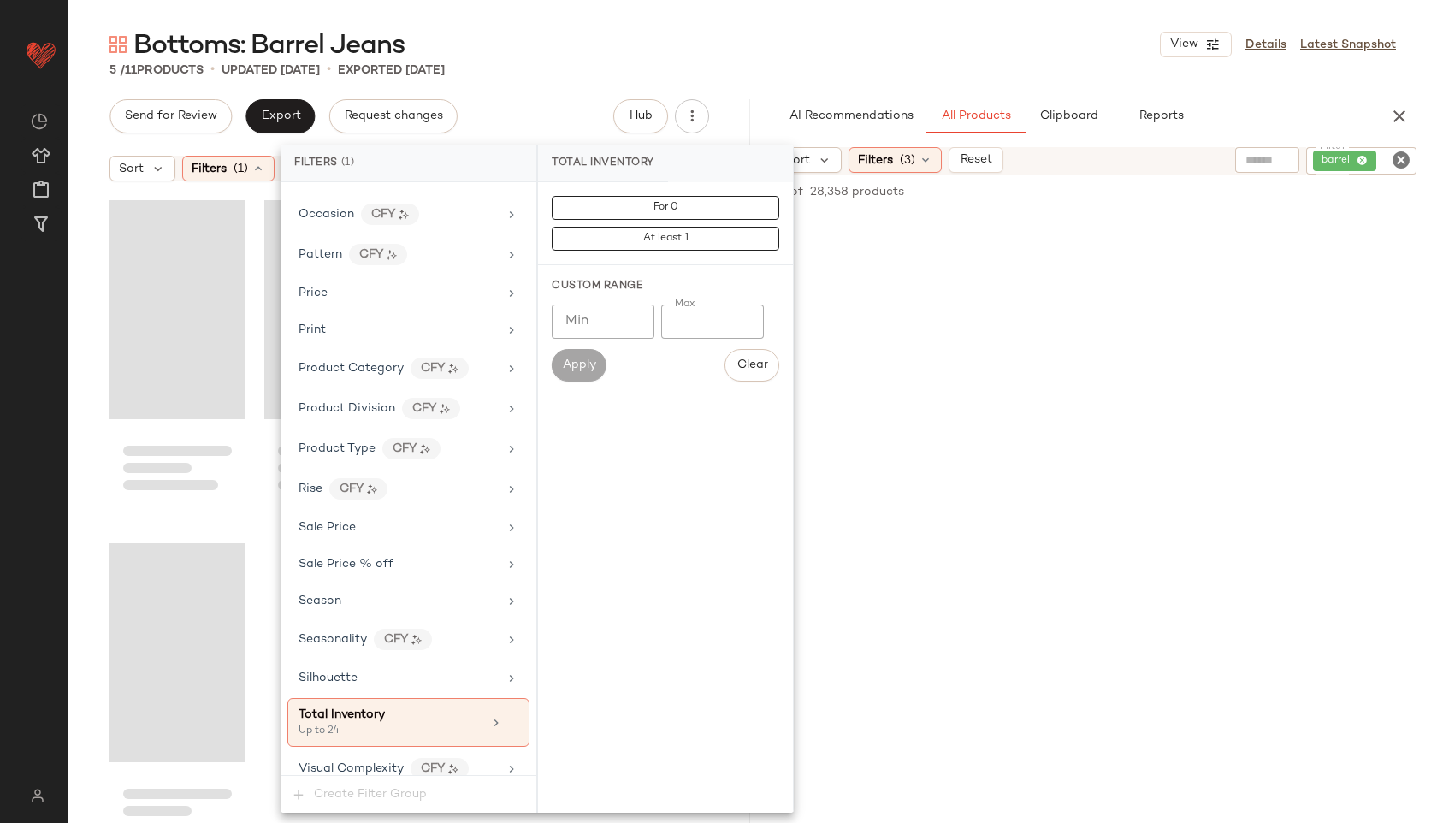
click at [688, 27] on div "Bottoms: Barrel Jeans View Details Latest Snapshot" at bounding box center [752, 44] width 1368 height 34
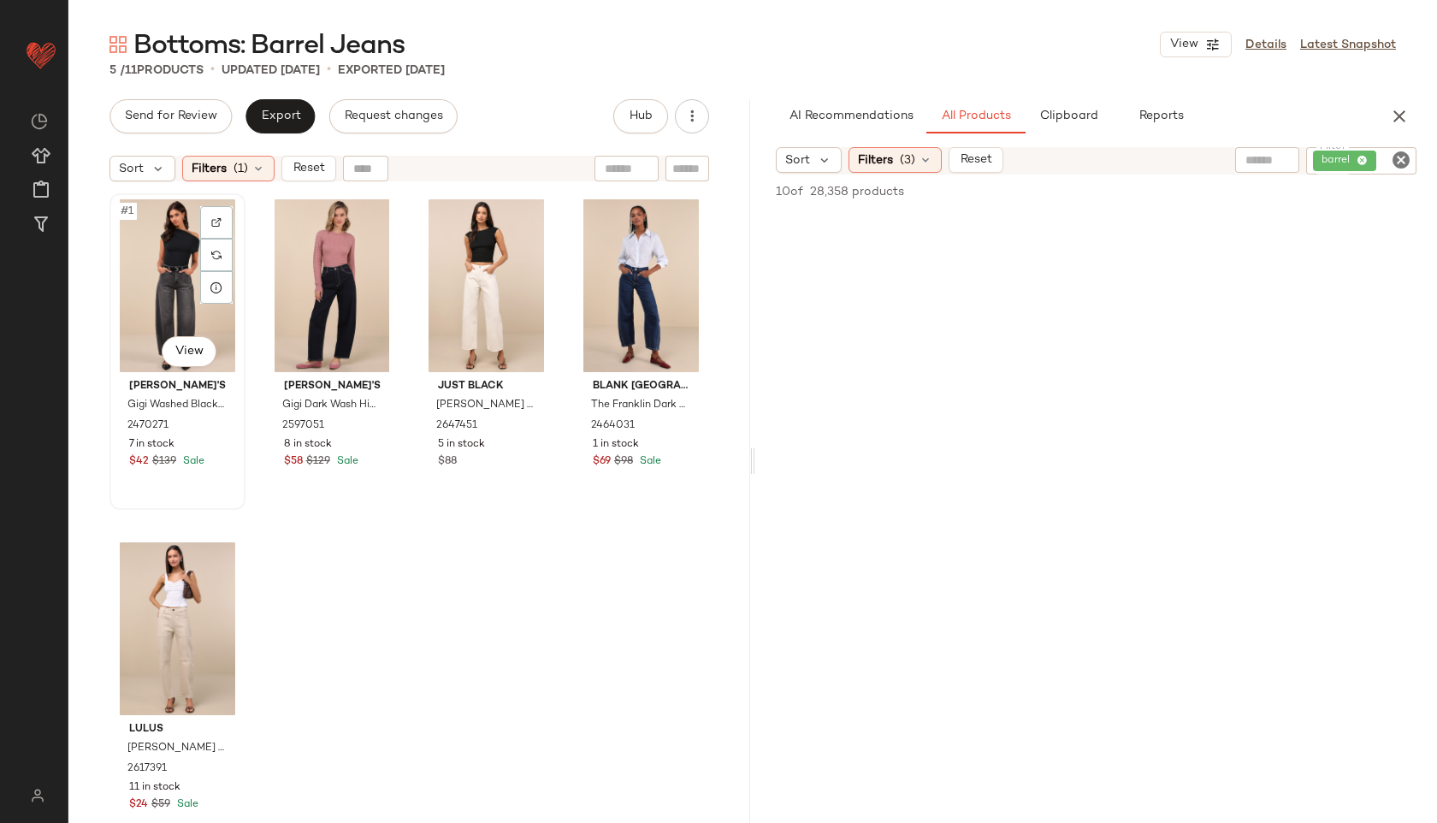
click at [148, 244] on div "#1 View" at bounding box center [177, 285] width 124 height 173
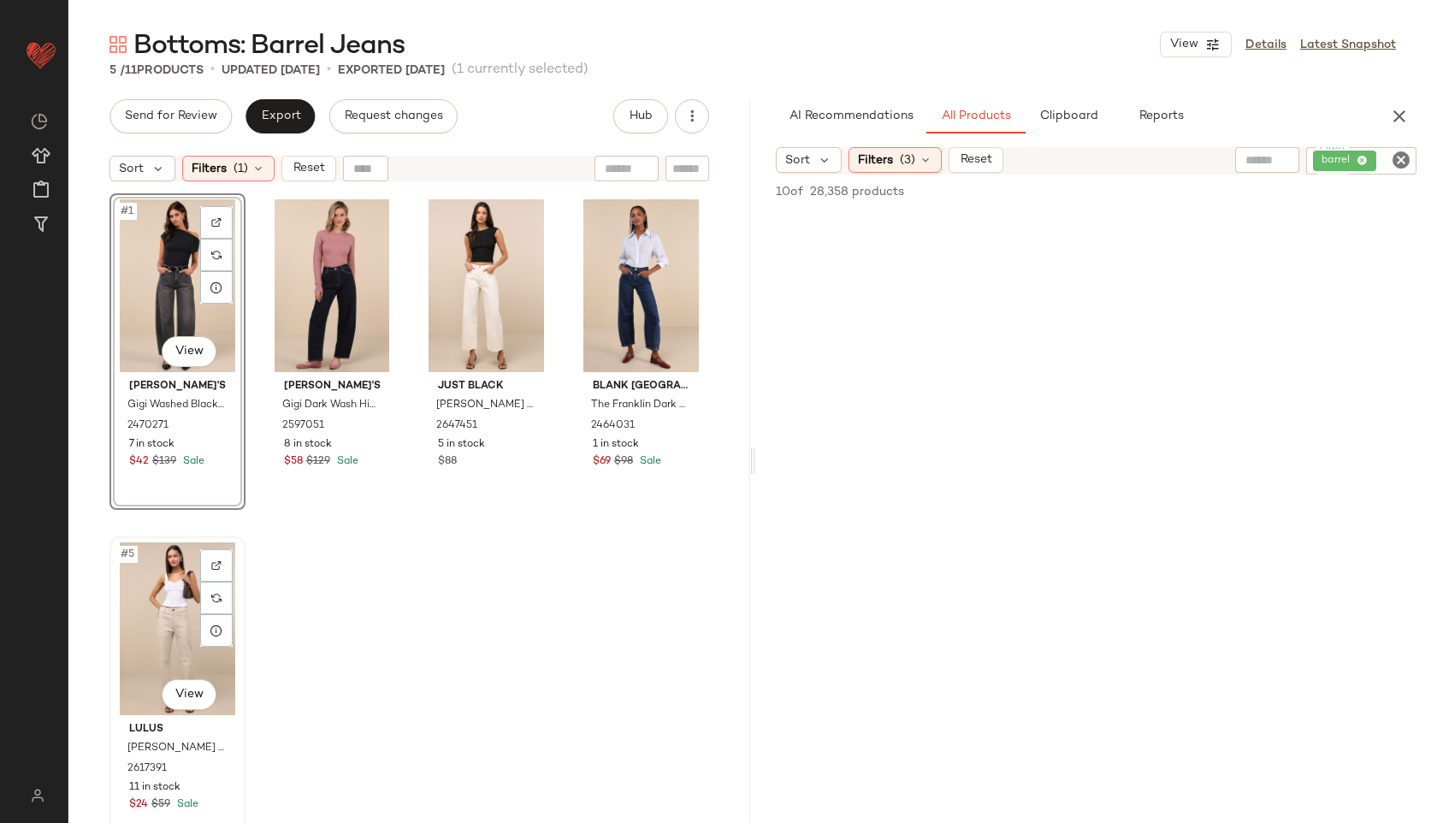
click at [157, 604] on div "#5 View" at bounding box center [177, 628] width 124 height 173
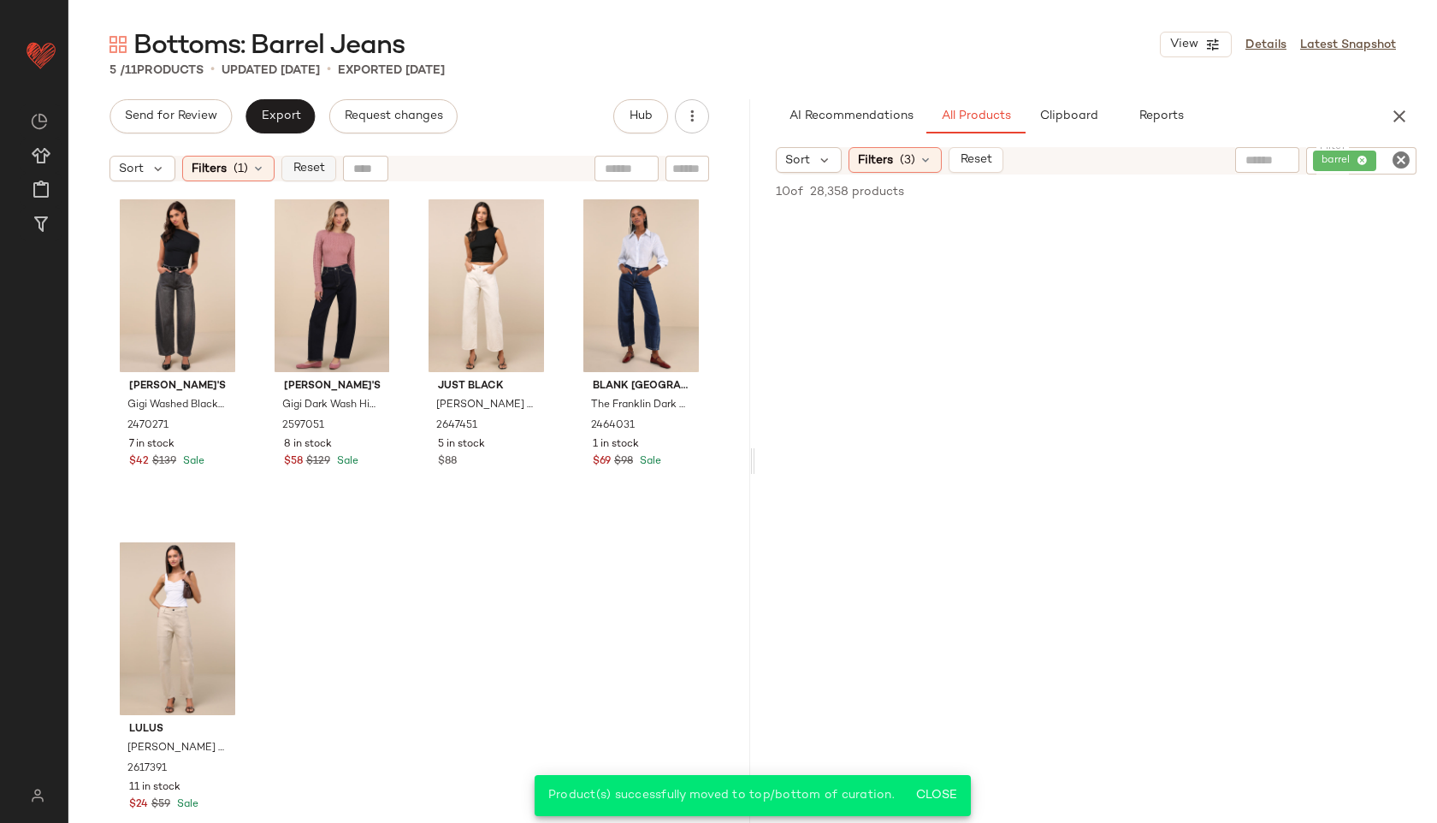
click at [293, 166] on span "Reset" at bounding box center [308, 169] width 32 height 14
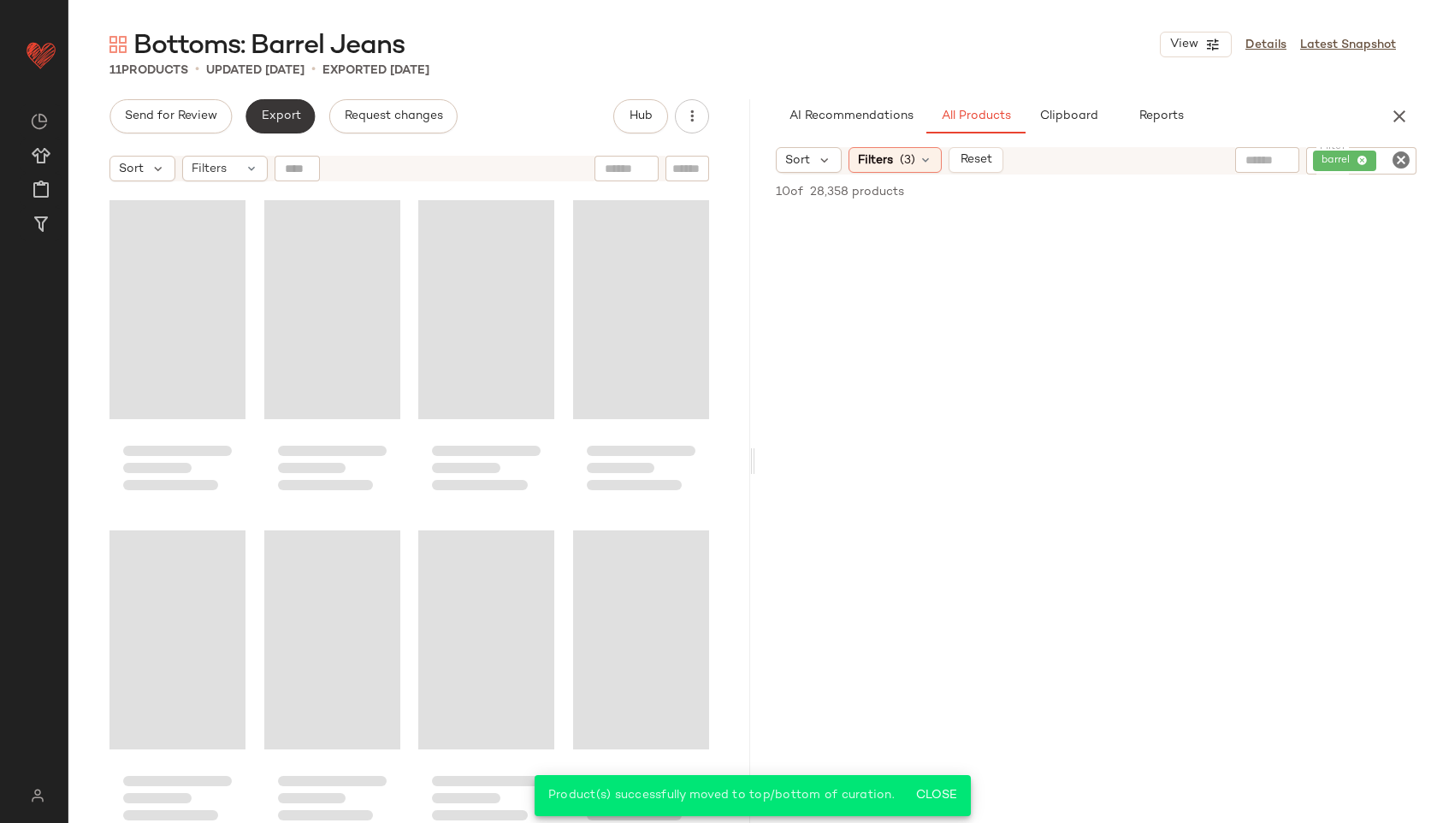
click at [284, 111] on span "Export" at bounding box center [280, 116] width 40 height 14
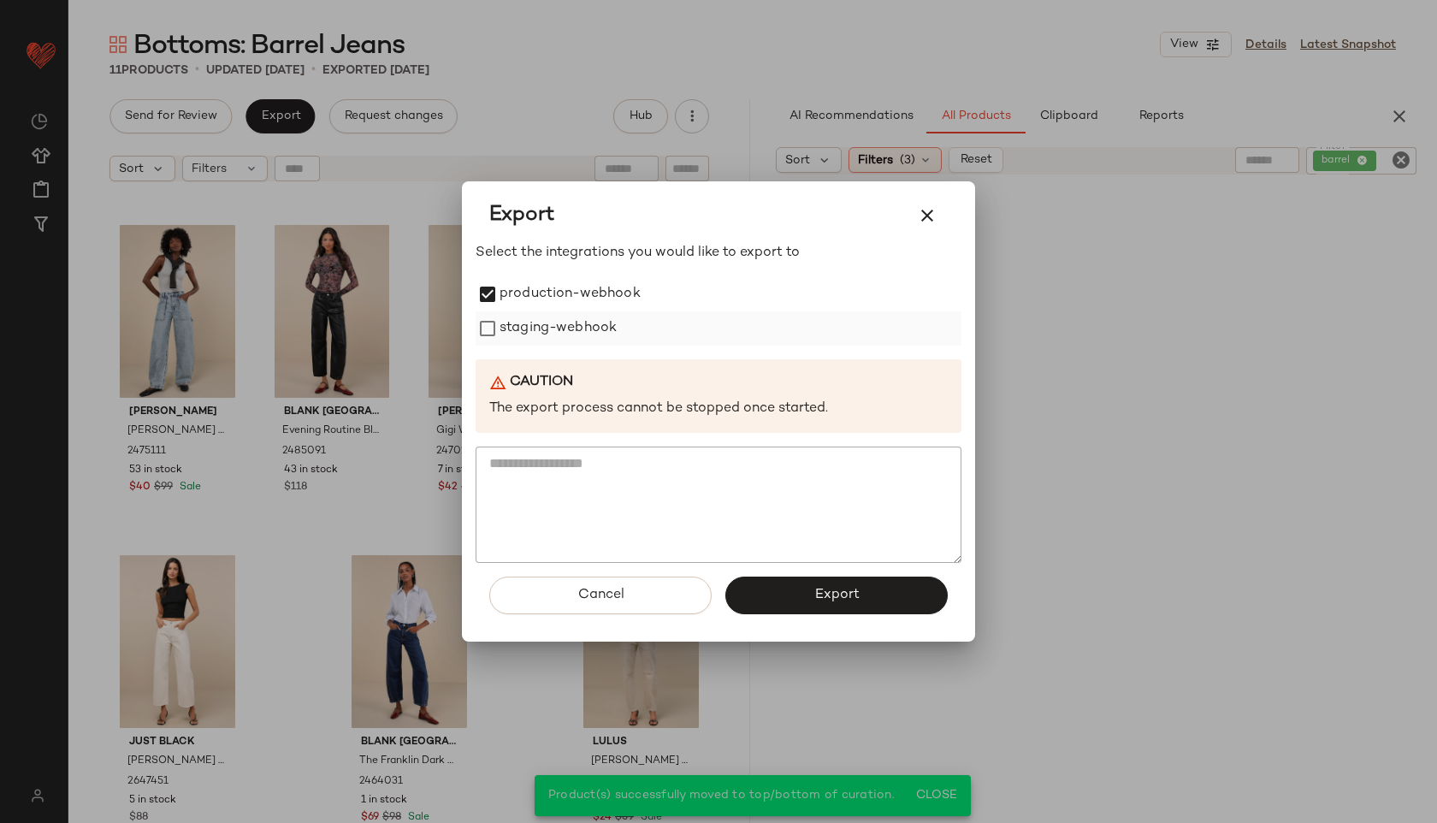
click at [517, 327] on label "staging-webhook" at bounding box center [557, 328] width 117 height 34
click at [770, 573] on div "Cancel Export" at bounding box center [718, 602] width 486 height 79
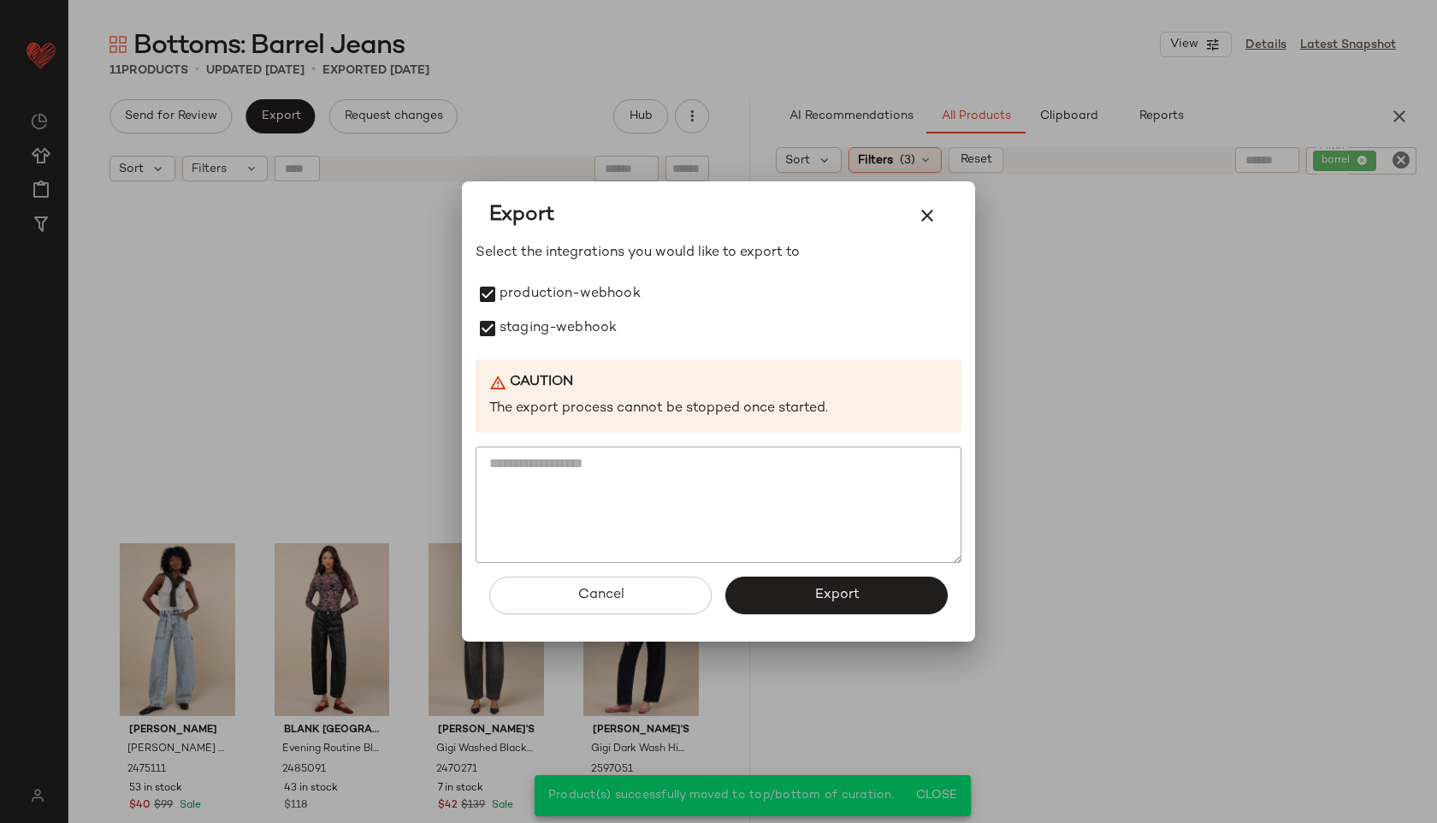
scroll to position [318, 0]
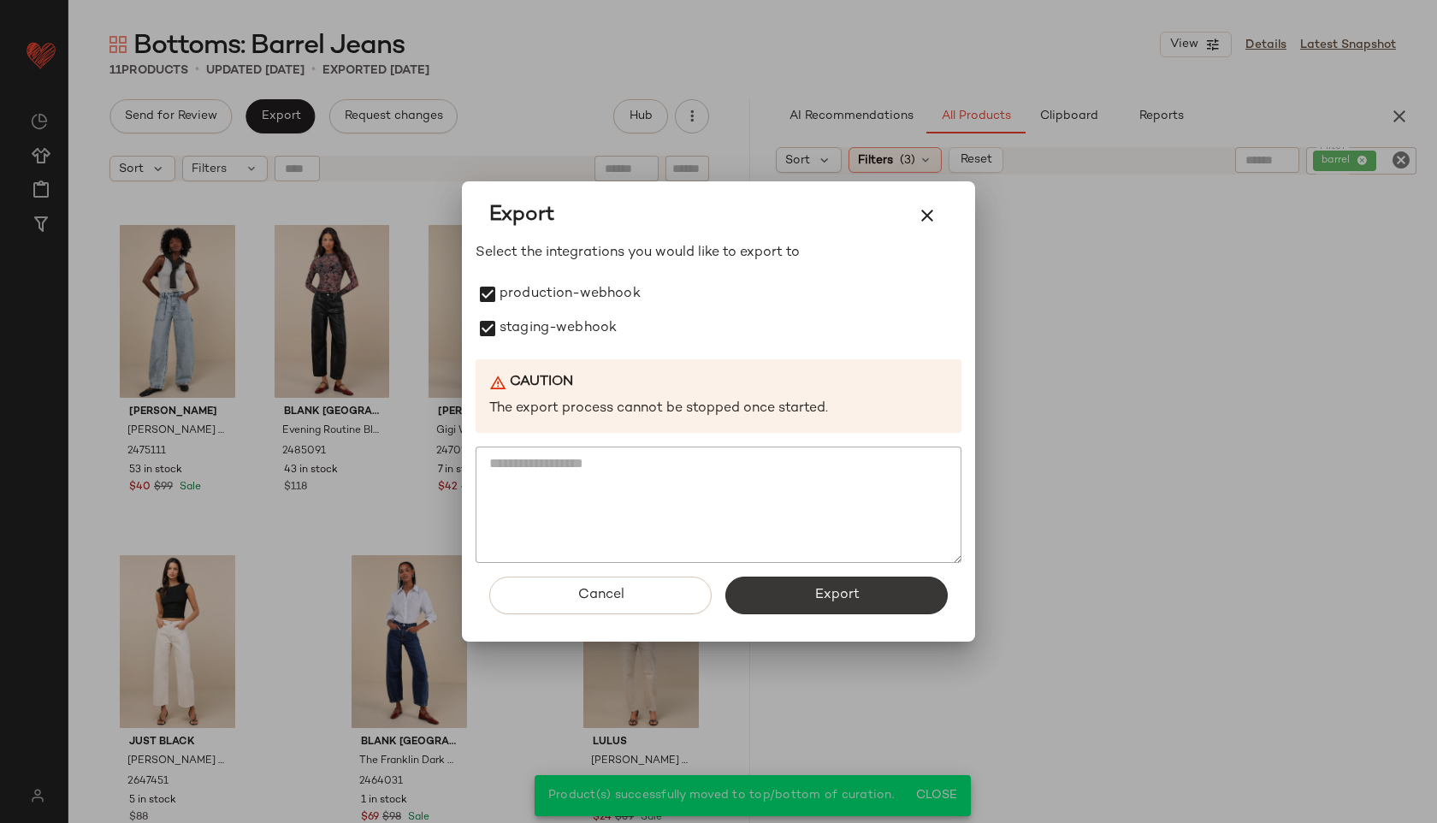
click at [790, 590] on button "Export" at bounding box center [836, 595] width 222 height 38
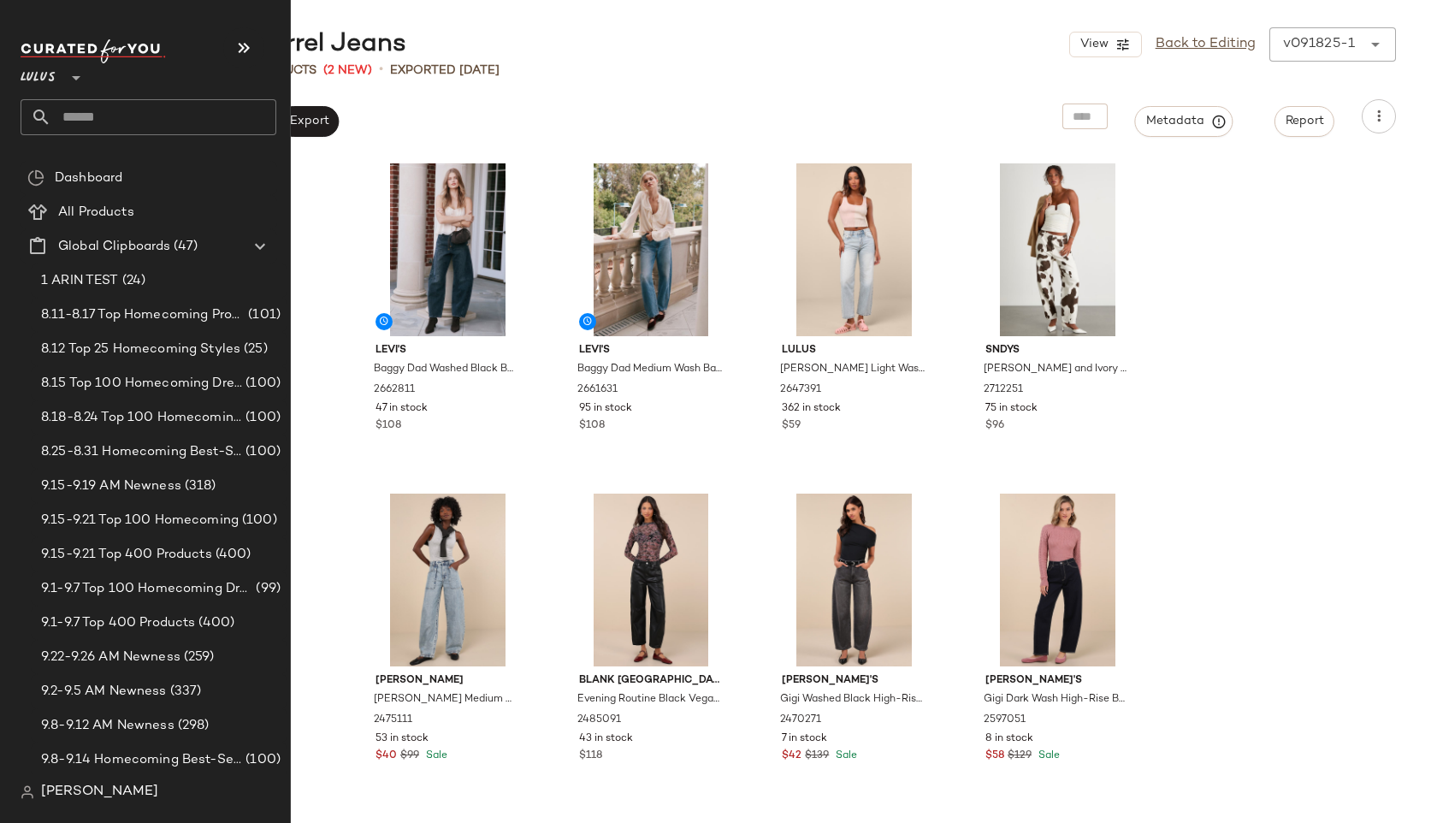
click at [96, 106] on input "text" at bounding box center [163, 117] width 225 height 36
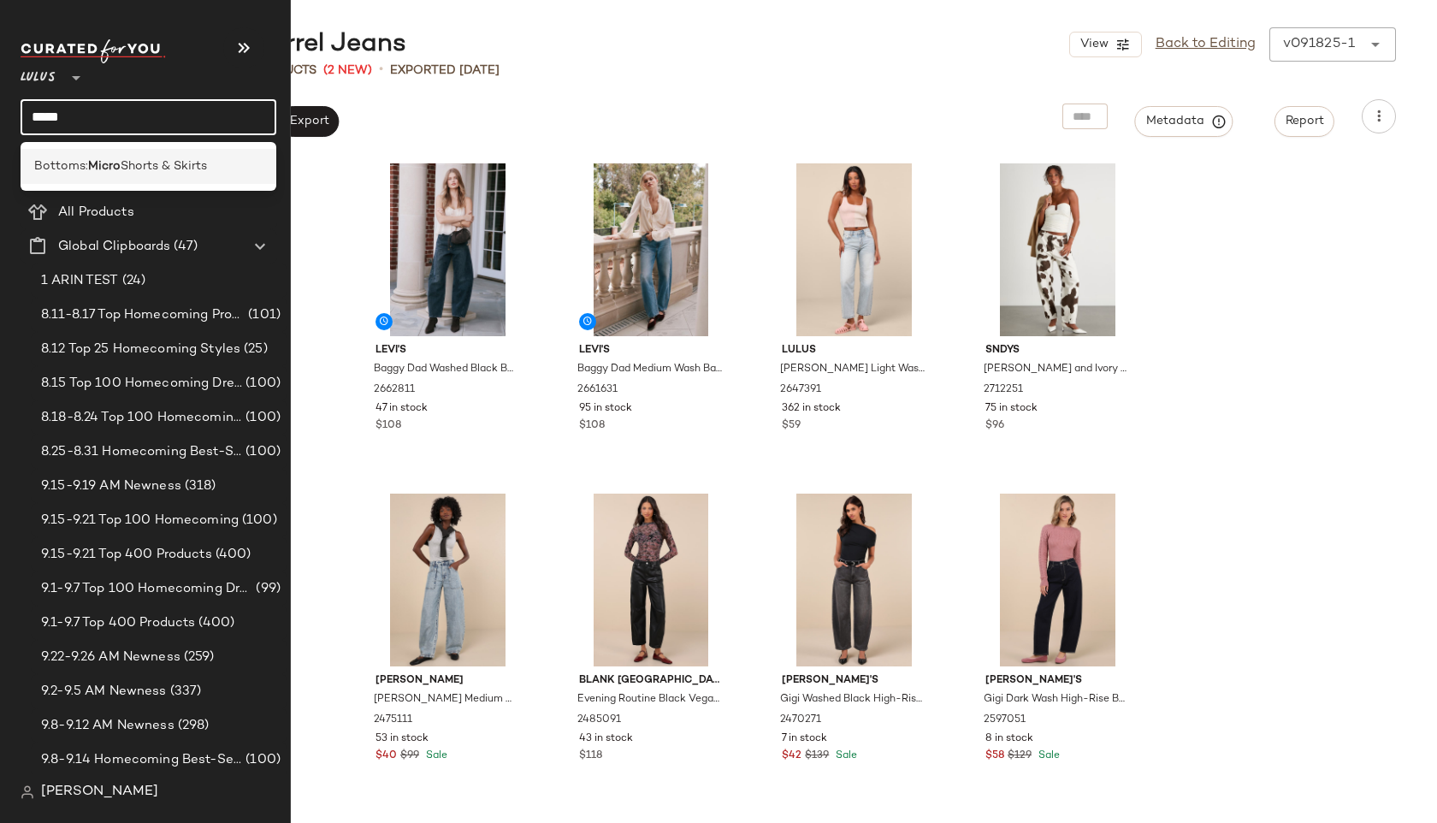
type input "*****"
click at [143, 176] on div "Bottoms: Micro Shorts & Skirts" at bounding box center [149, 166] width 256 height 35
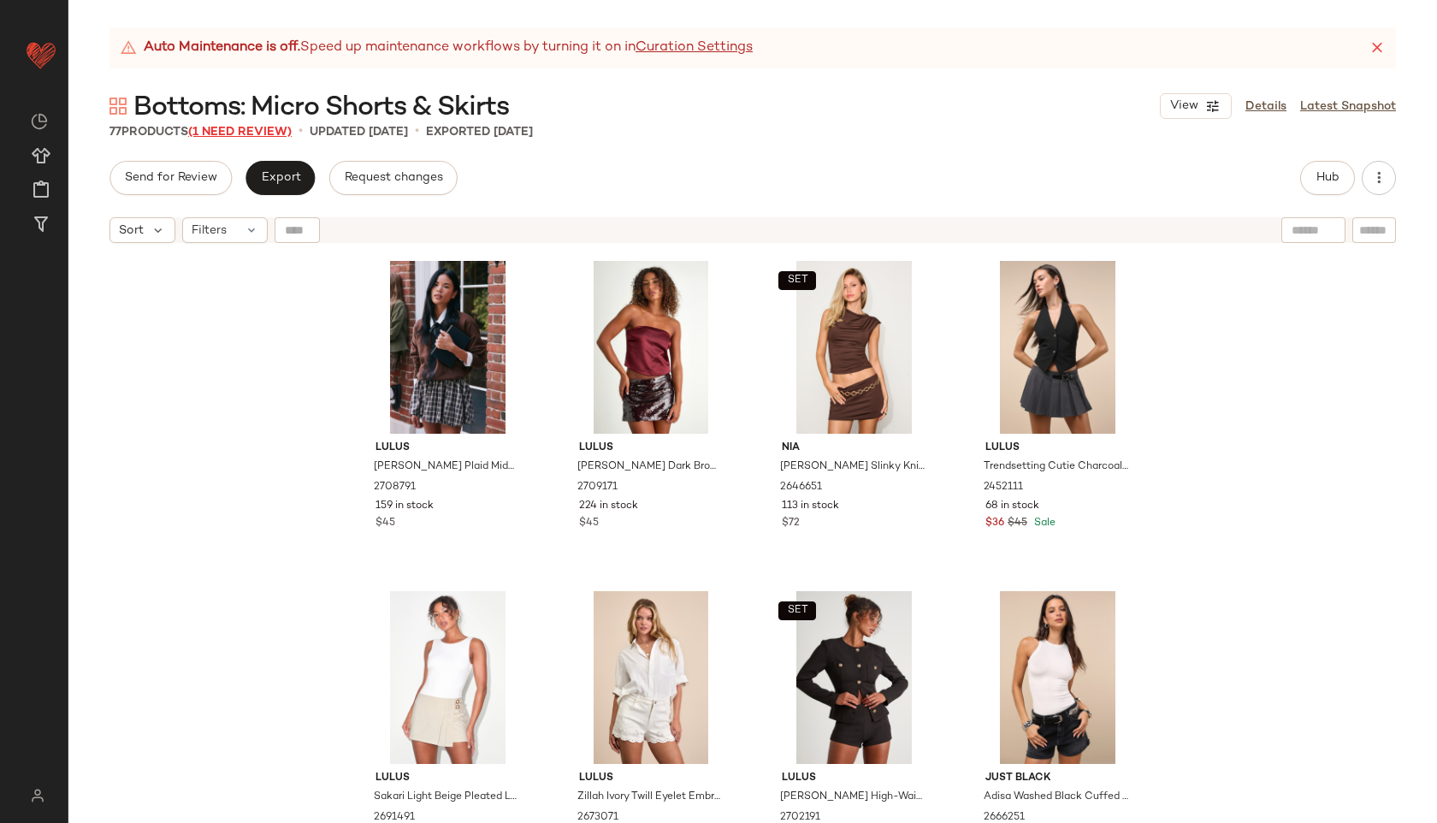
click at [259, 128] on span "(1 Need Review)" at bounding box center [239, 132] width 103 height 13
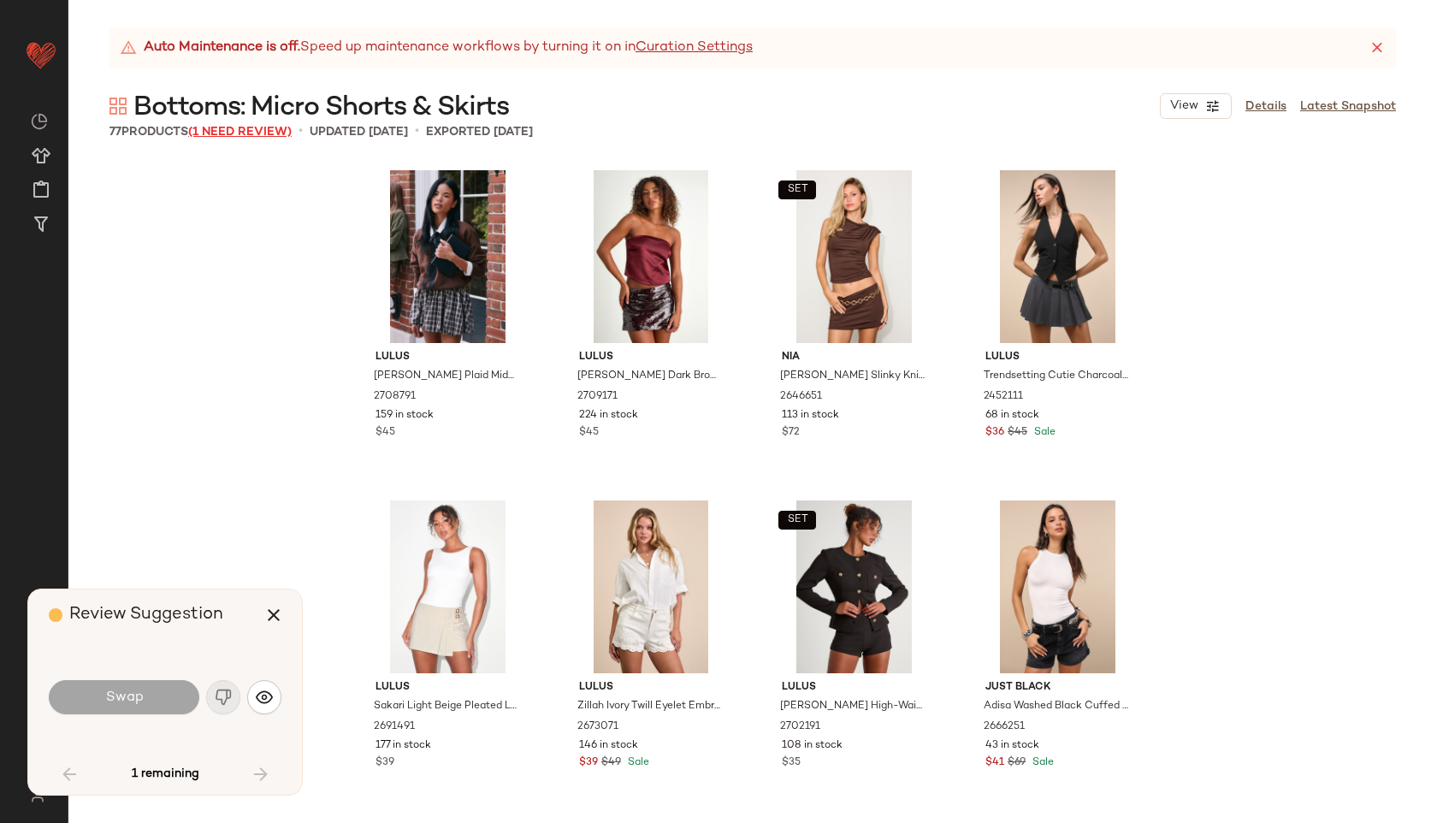
scroll to position [5281, 0]
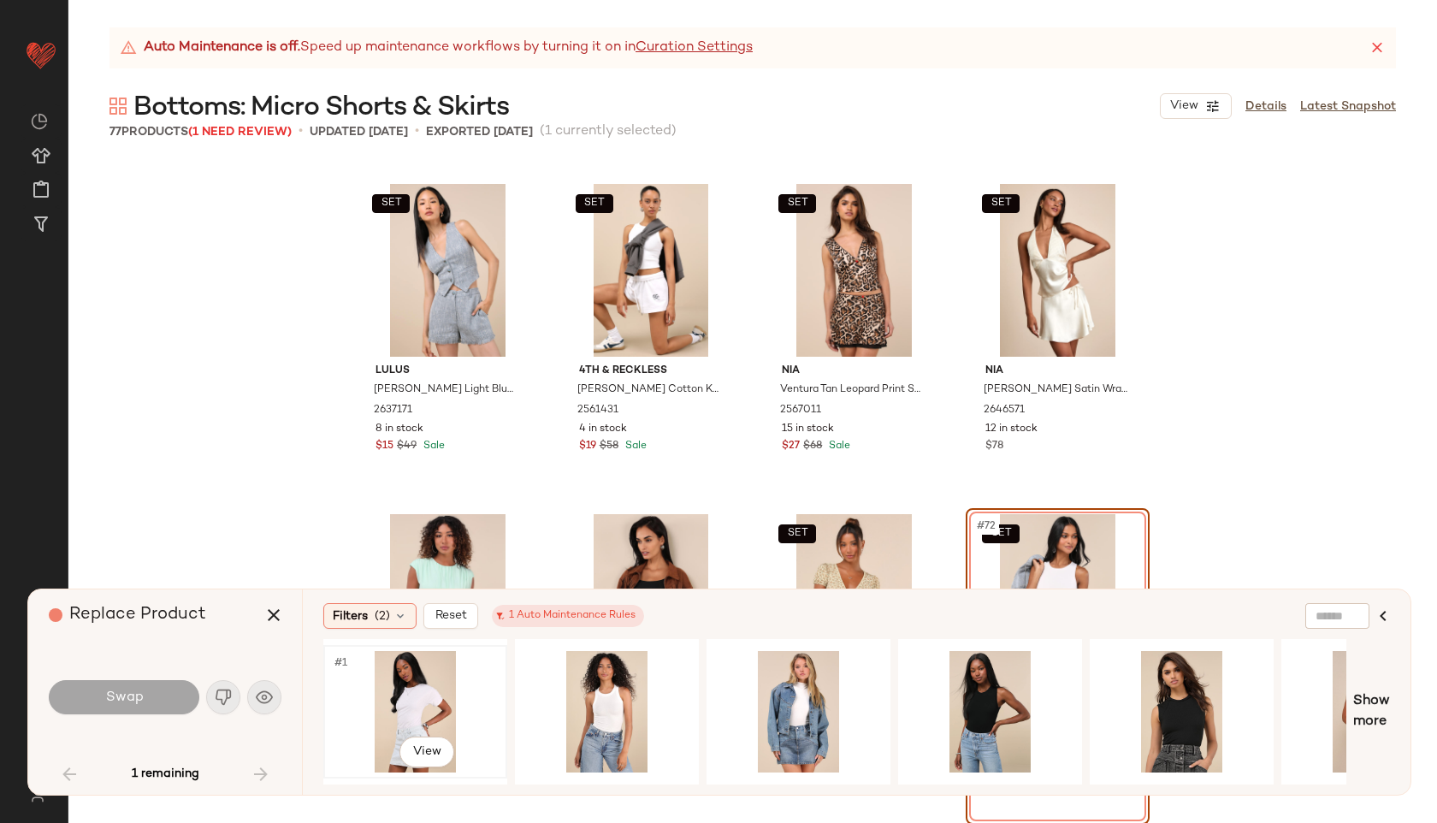
drag, startPoint x: 370, startPoint y: 773, endPoint x: 481, endPoint y: 766, distance: 110.5
click at [481, 766] on div "#1 View" at bounding box center [415, 711] width 184 height 133
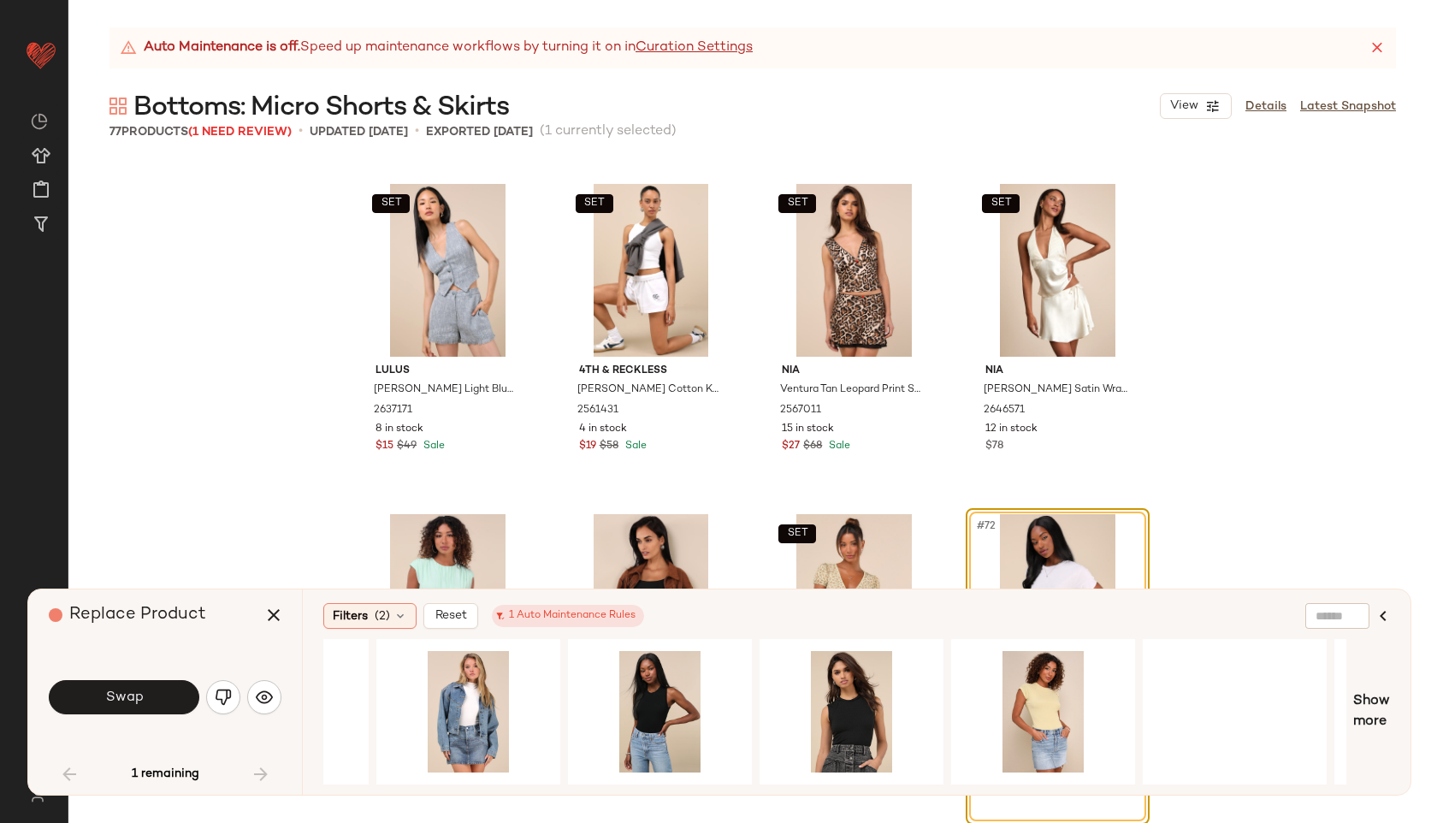
scroll to position [0, 371]
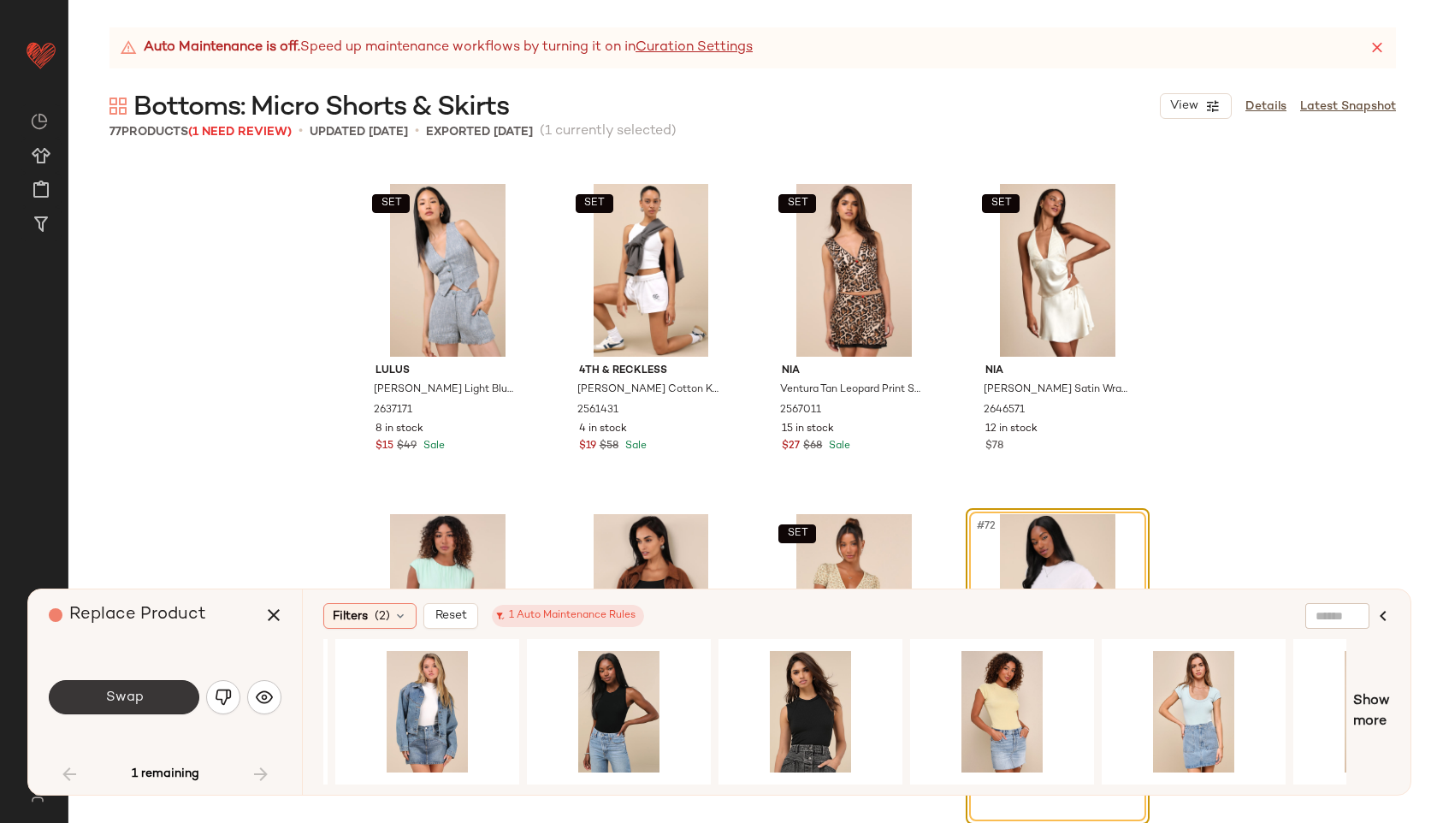
click at [168, 694] on button "Swap" at bounding box center [124, 697] width 151 height 34
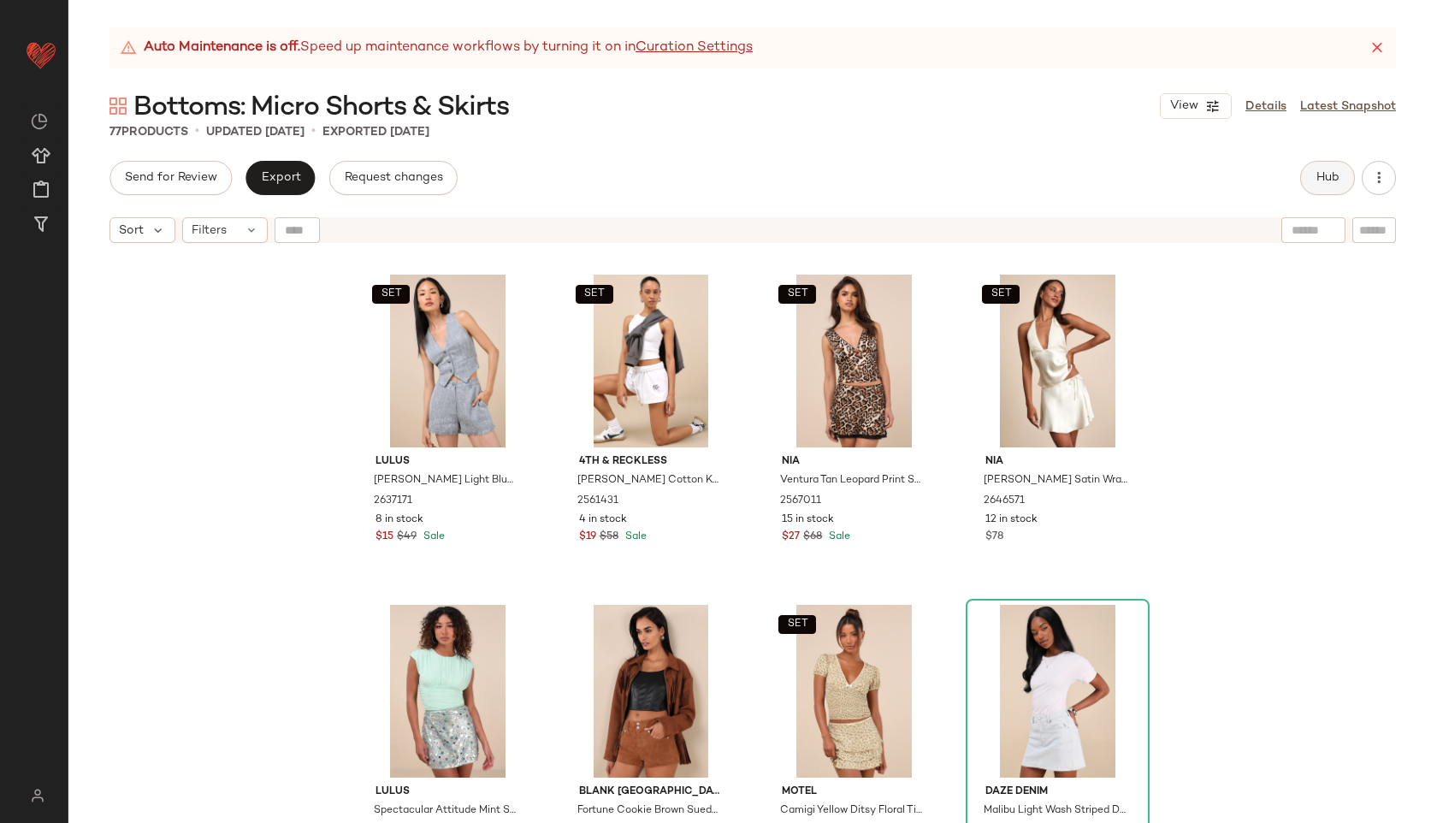
click at [1345, 184] on button "Hub" at bounding box center [1327, 178] width 55 height 34
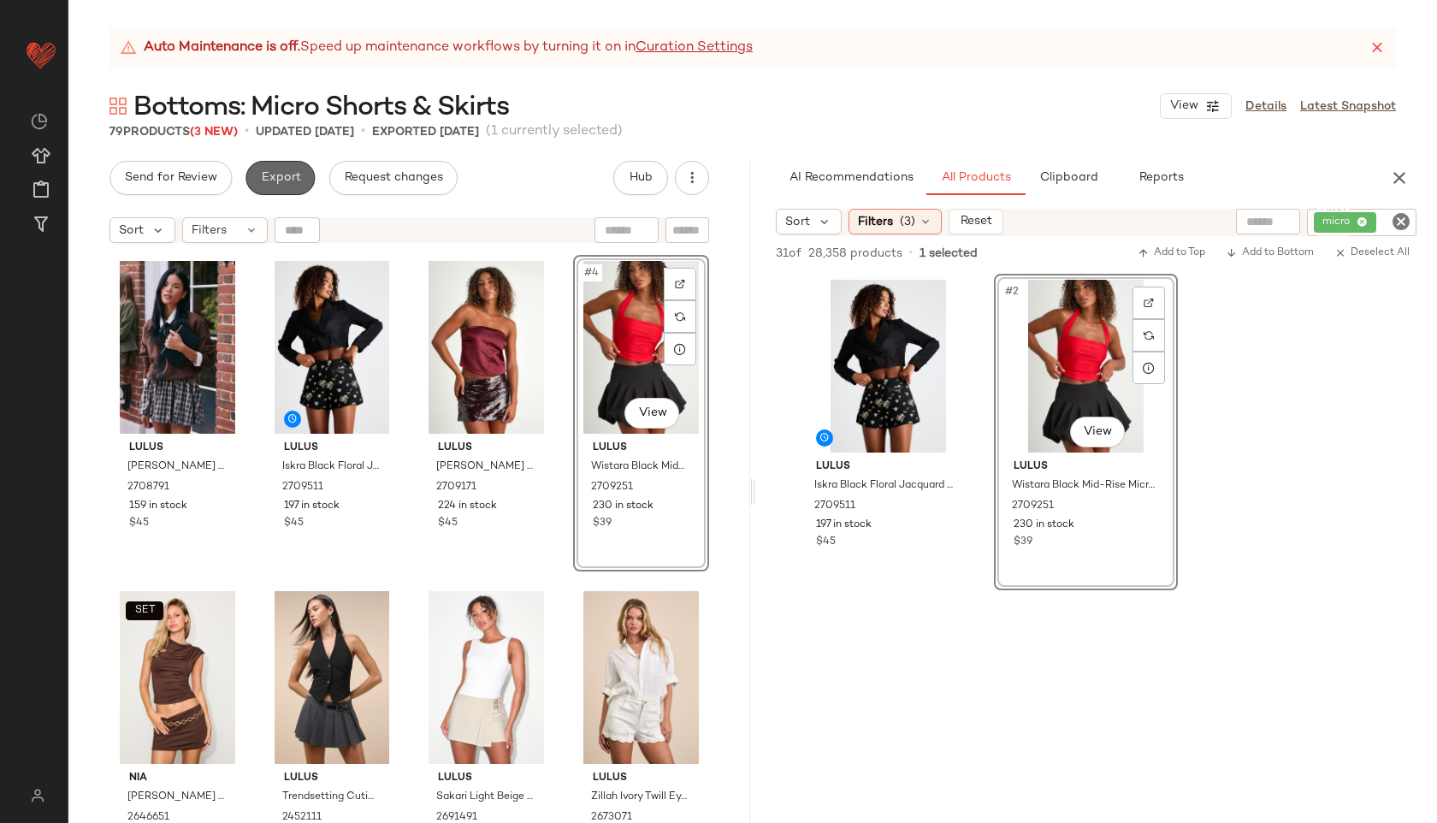
click at [280, 194] on button "Export" at bounding box center [279, 178] width 69 height 34
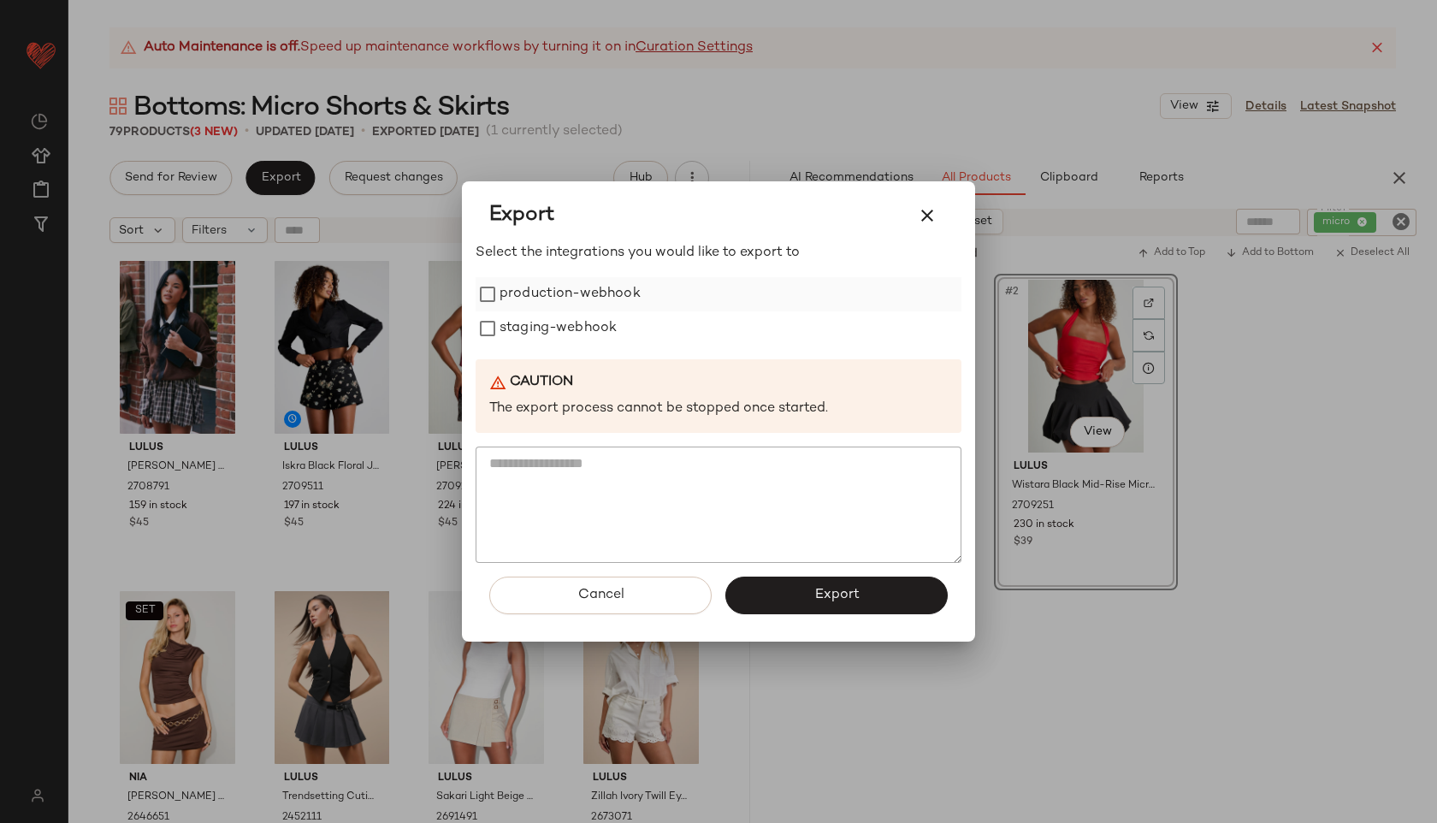
click at [546, 300] on label "production-webhook" at bounding box center [569, 294] width 141 height 34
click at [553, 329] on label "staging-webhook" at bounding box center [557, 328] width 117 height 34
click at [819, 599] on span "Export" at bounding box center [835, 595] width 45 height 16
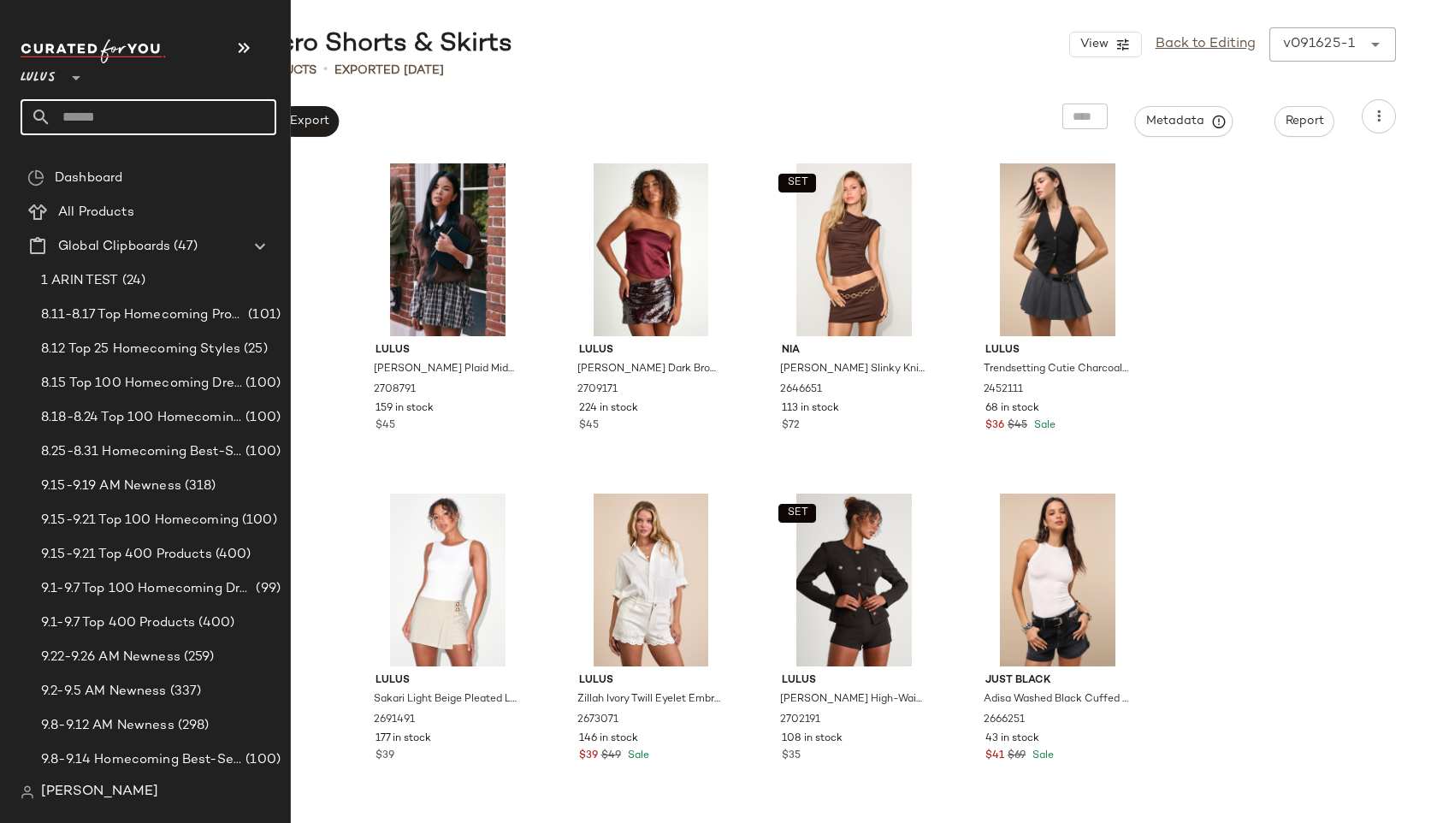
click at [80, 112] on input "text" at bounding box center [163, 117] width 225 height 36
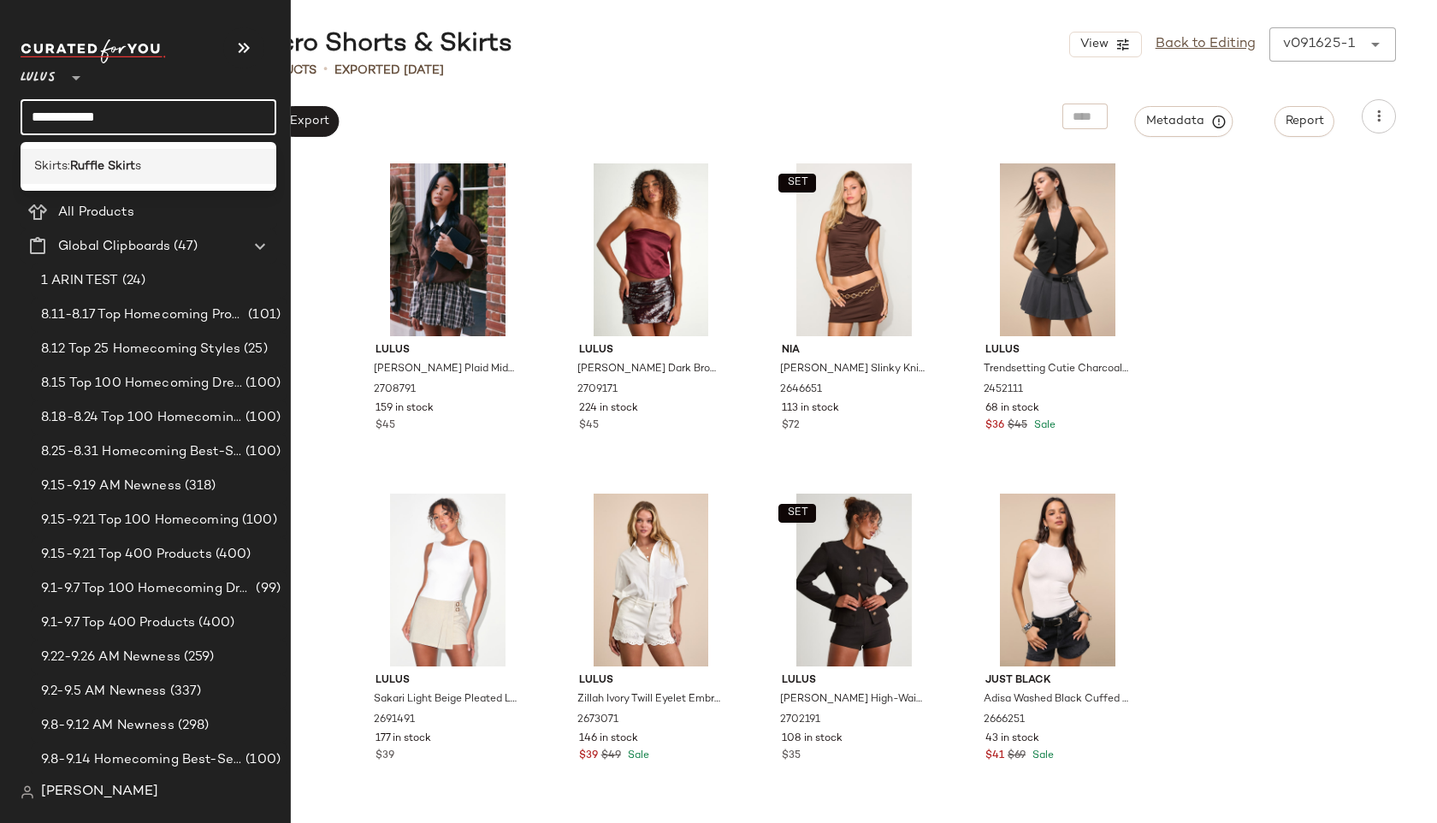
type input "**********"
click at [84, 158] on b "Ruffle Skirt" at bounding box center [102, 166] width 65 height 18
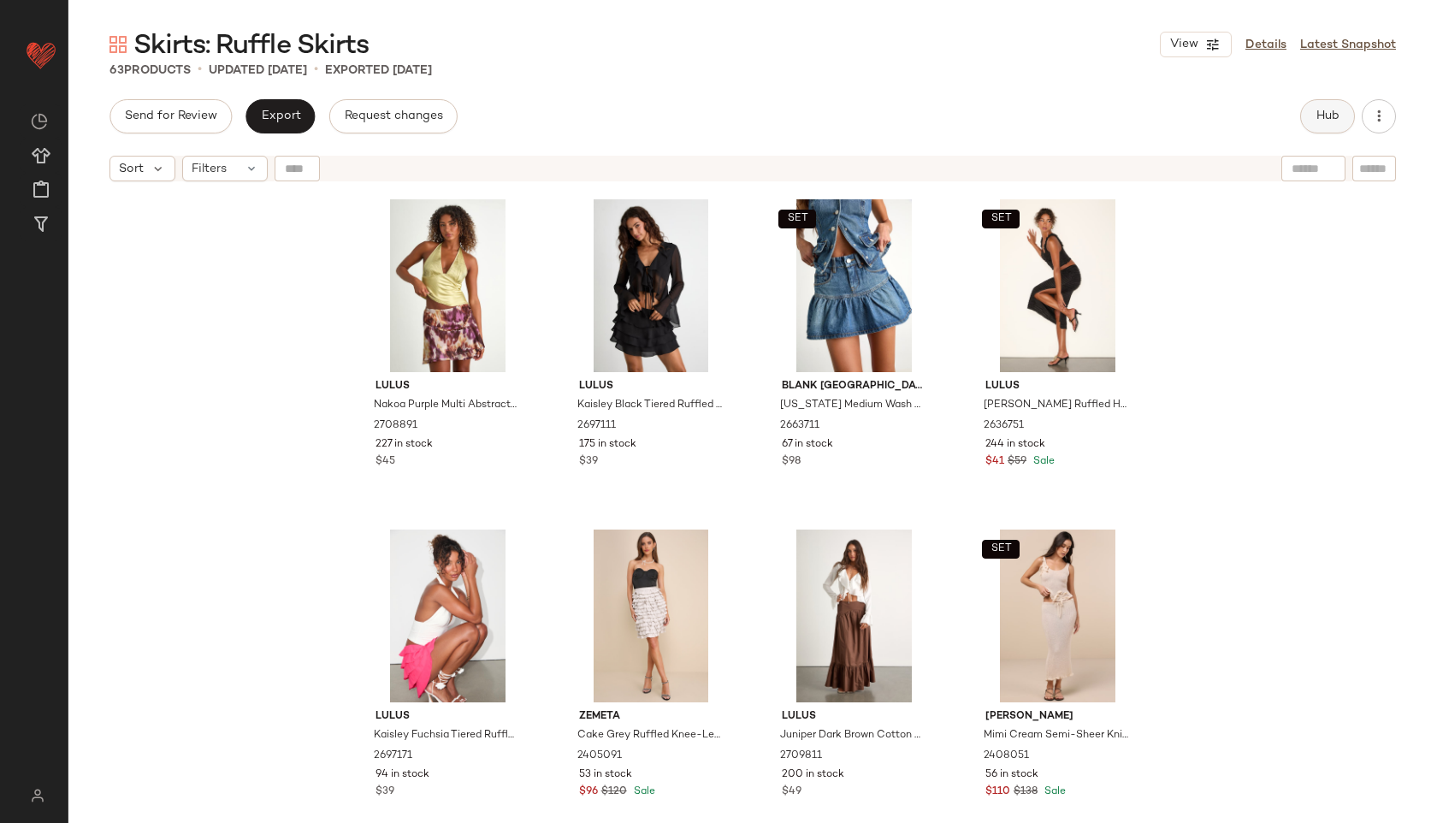
click at [1311, 114] on button "Hub" at bounding box center [1327, 116] width 55 height 34
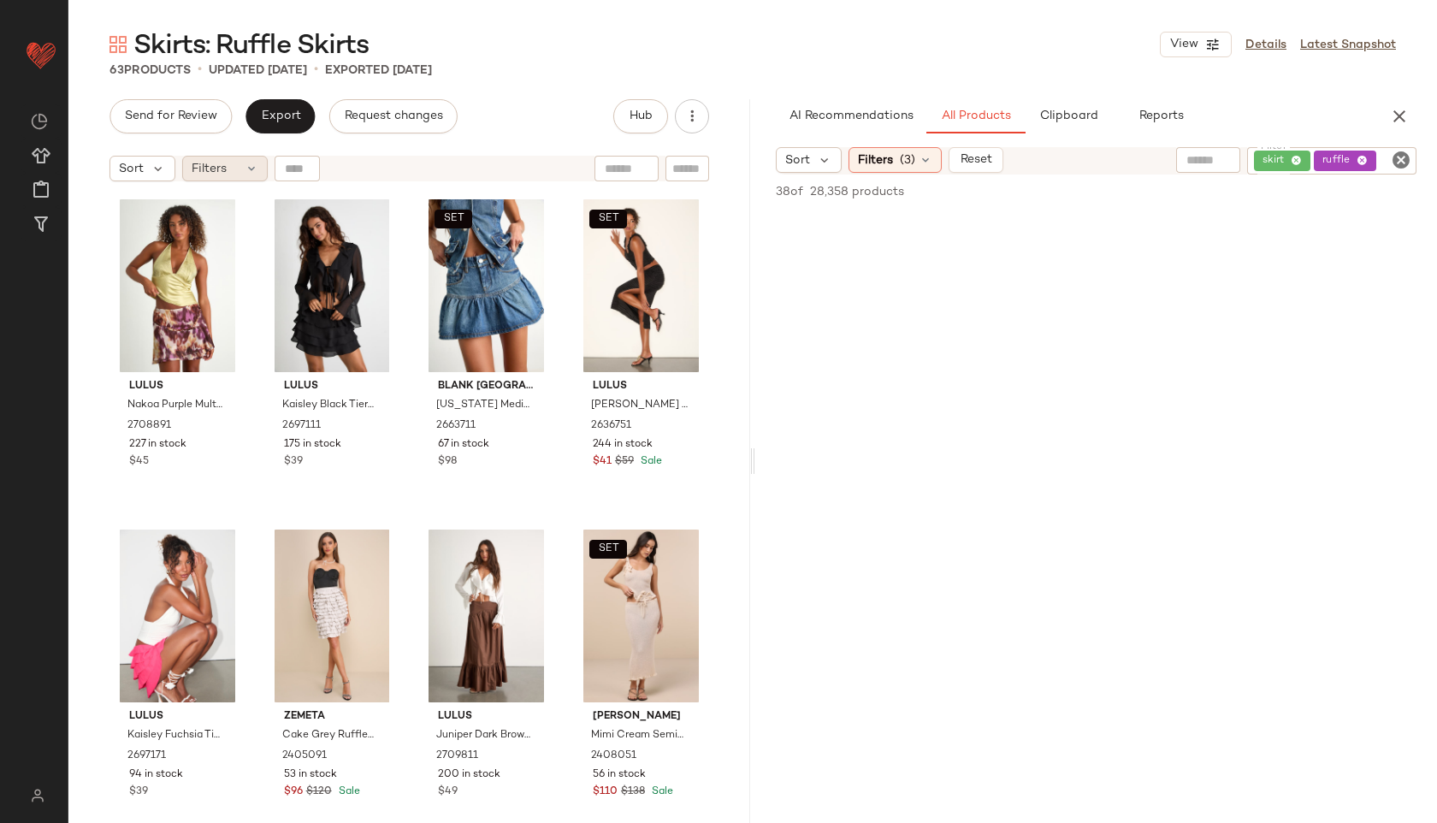
click at [239, 160] on div "Filters" at bounding box center [225, 169] width 86 height 26
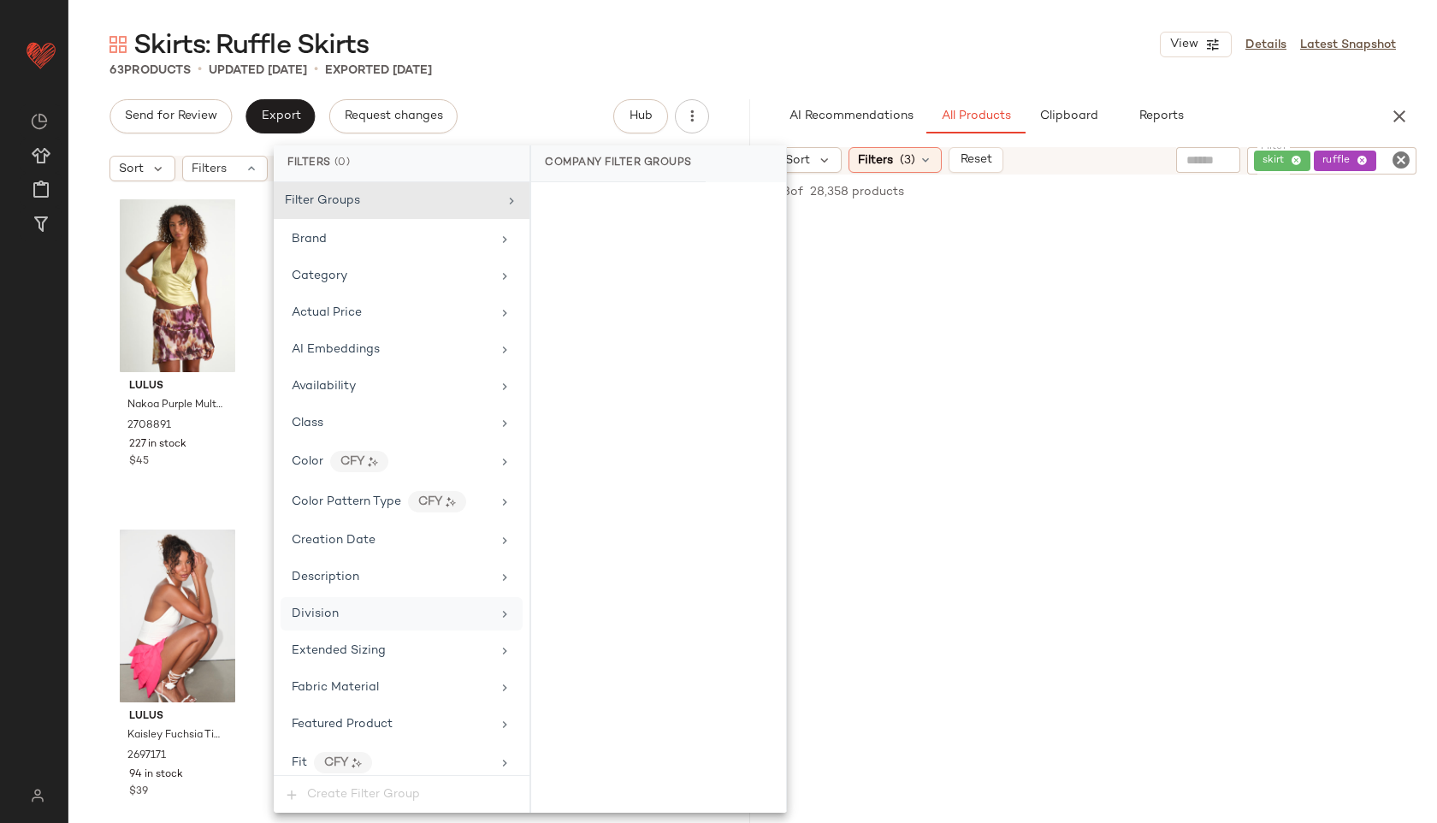
scroll to position [936, 0]
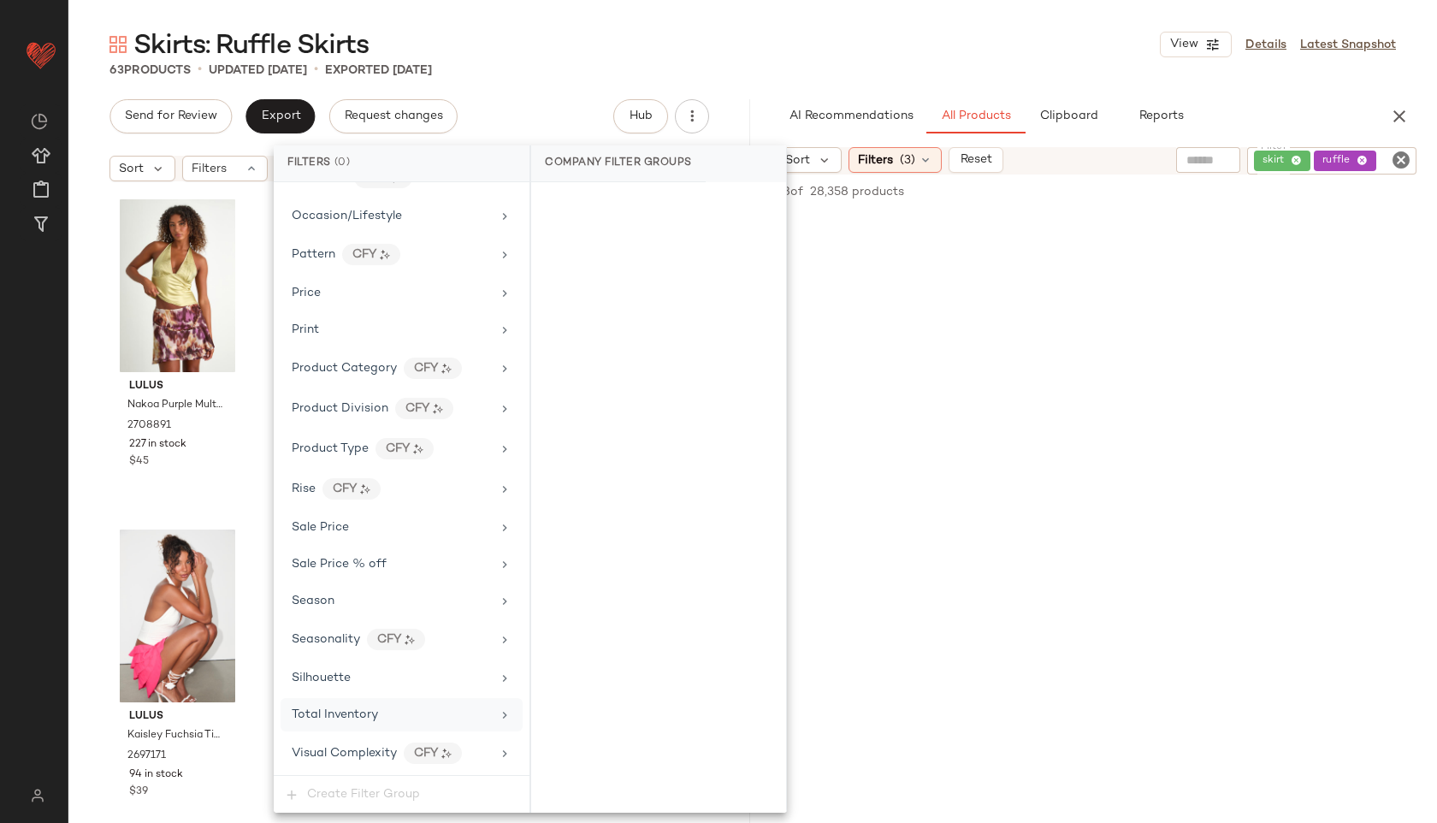
click at [351, 717] on span "Total Inventory" at bounding box center [335, 714] width 86 height 13
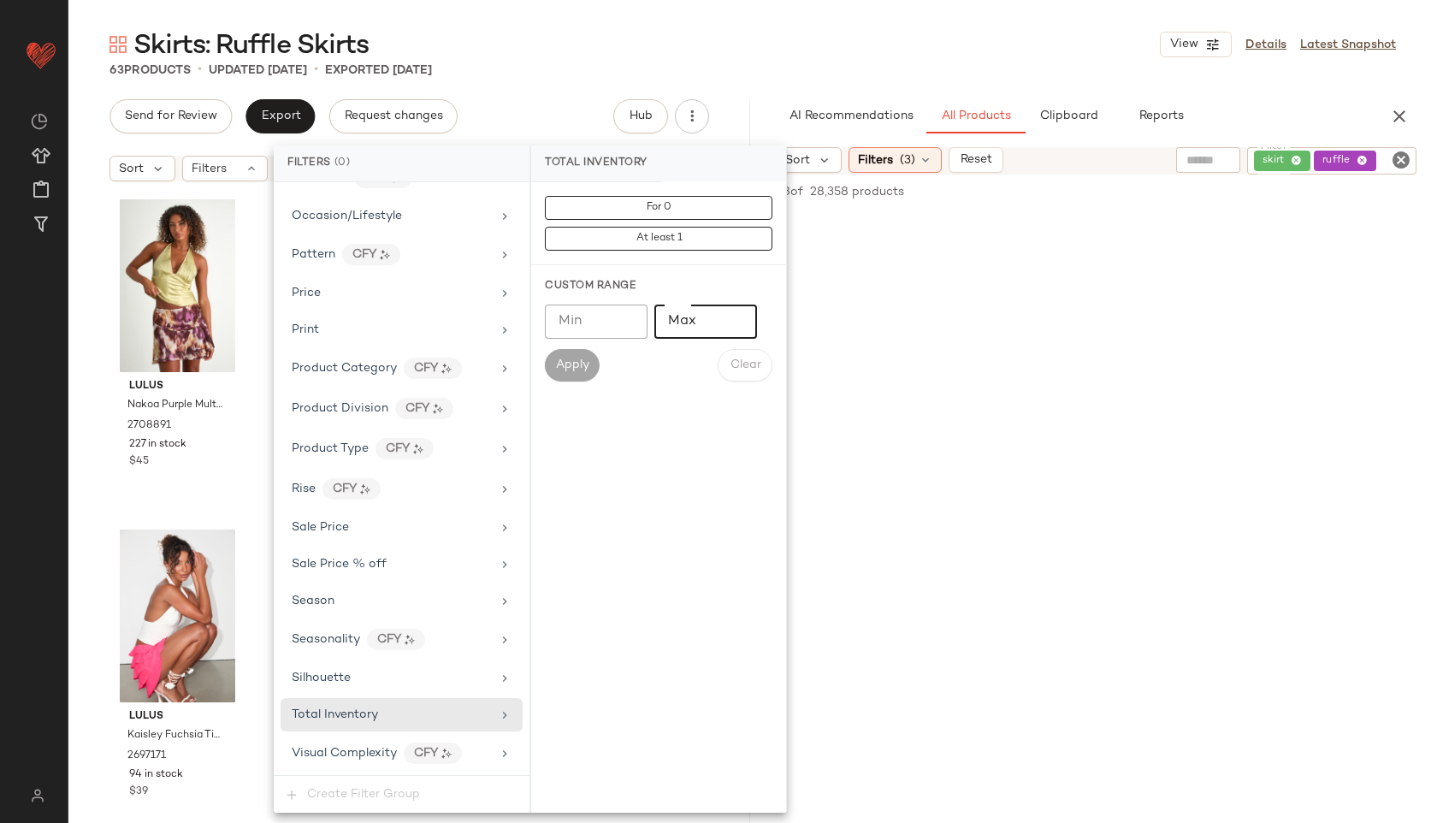
click at [688, 328] on input "Max" at bounding box center [705, 321] width 103 height 34
type input "**"
click at [567, 353] on button "Apply" at bounding box center [572, 365] width 55 height 32
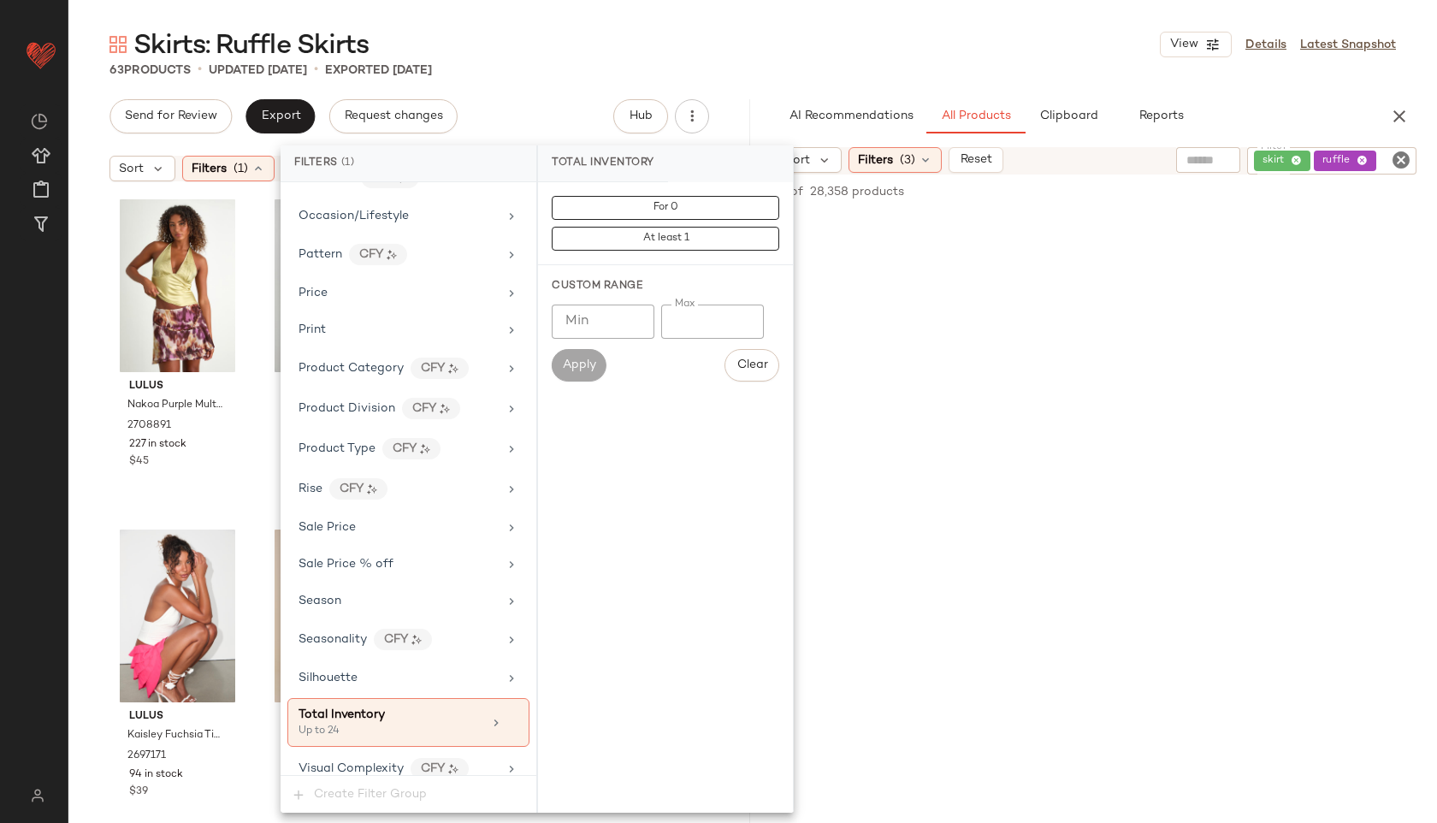
click at [656, 40] on div "Skirts: Ruffle Skirts View Details Latest Snapshot" at bounding box center [752, 44] width 1368 height 34
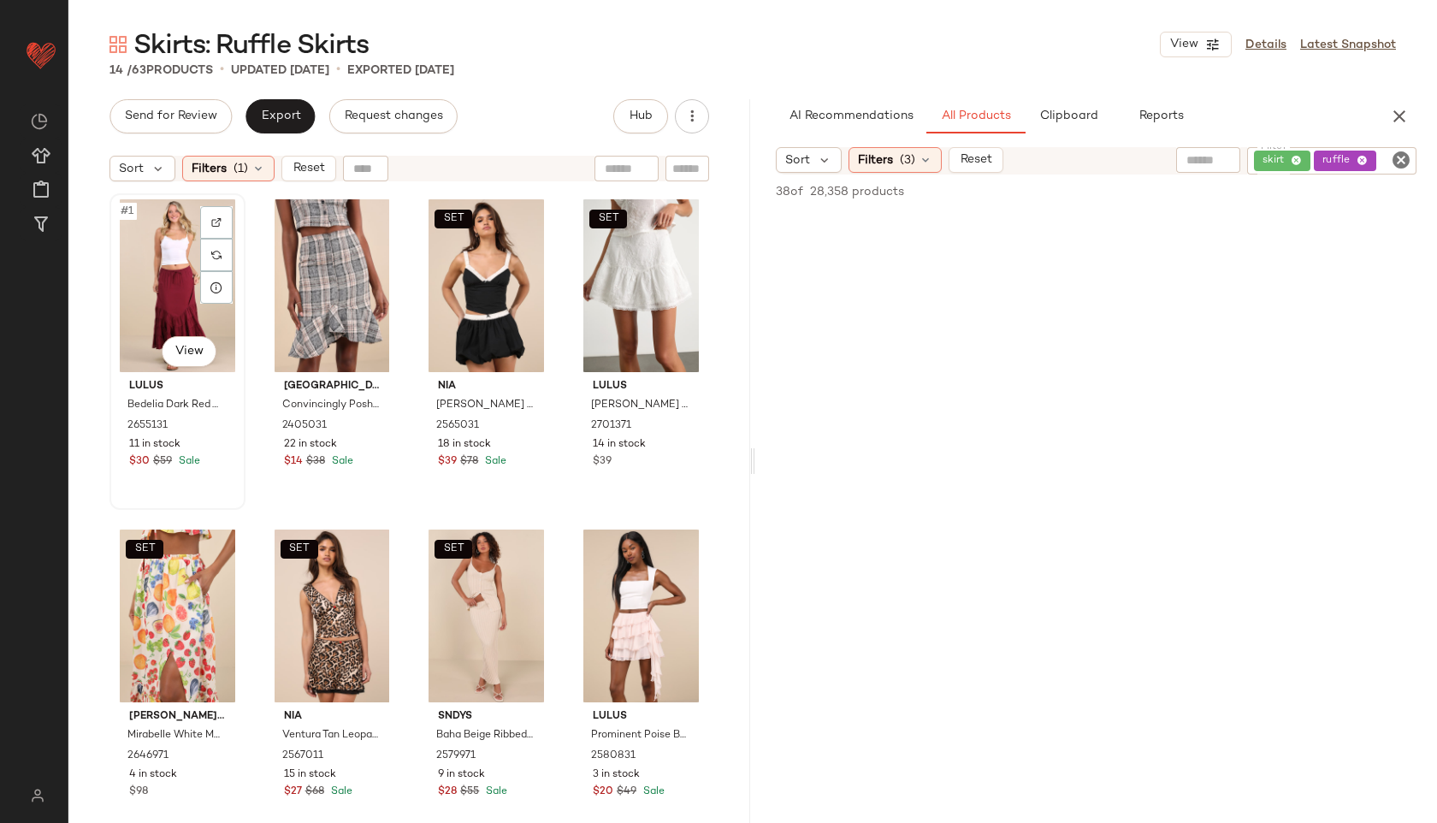
click at [173, 278] on div "#1 View" at bounding box center [177, 285] width 124 height 173
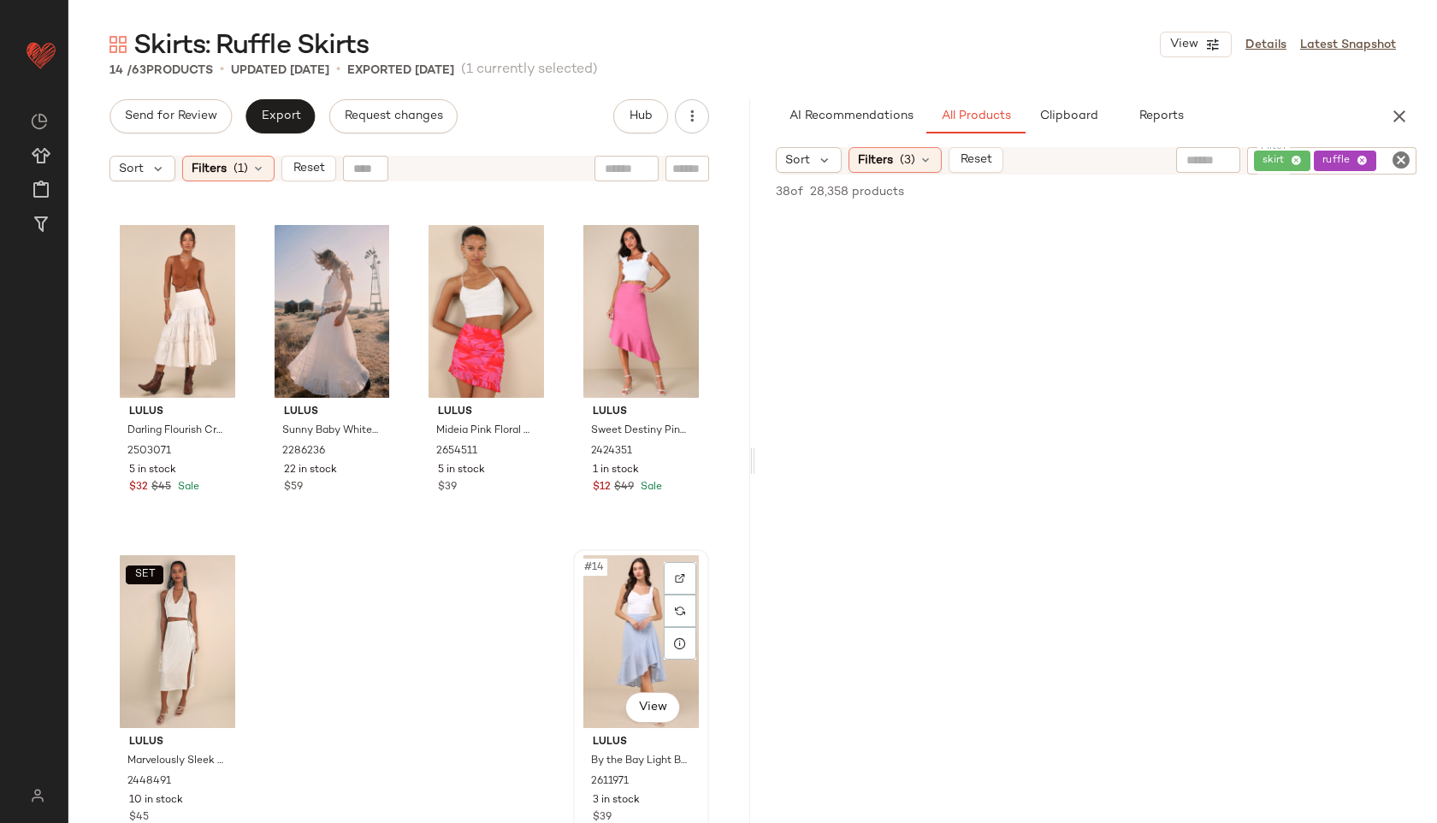
click at [588, 630] on div "#14 View" at bounding box center [641, 641] width 124 height 173
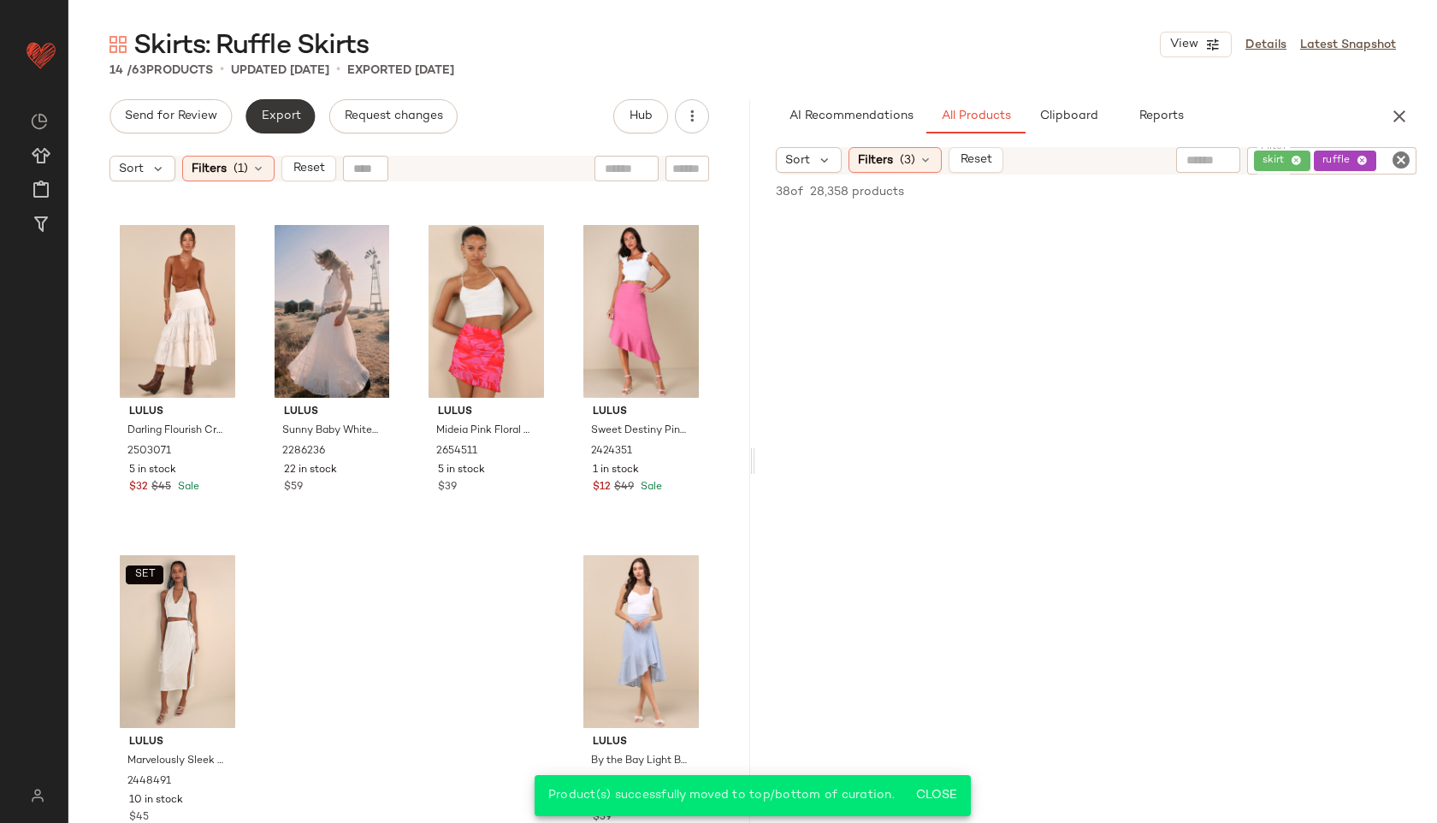
click at [284, 104] on button "Export" at bounding box center [279, 116] width 69 height 34
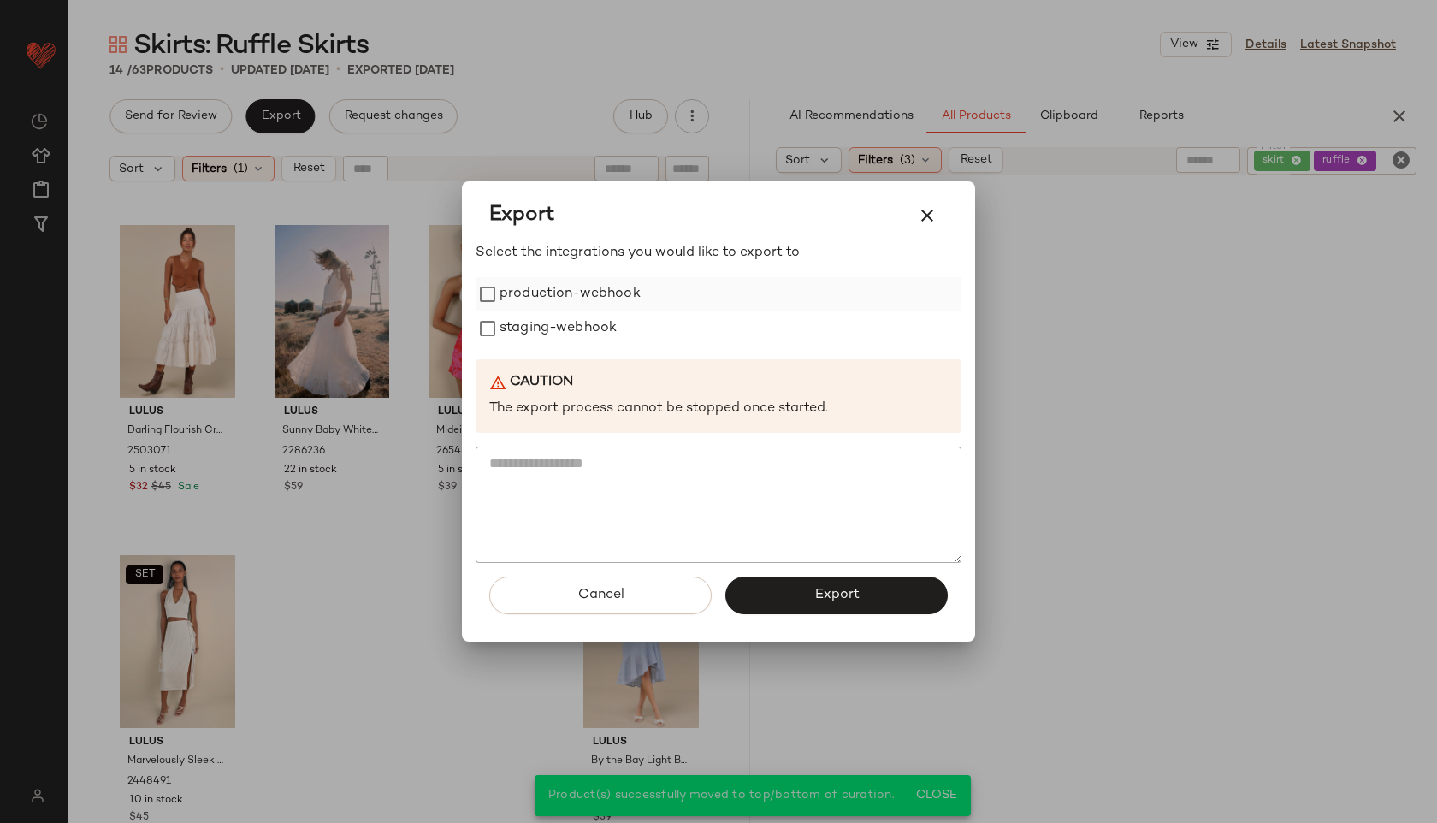
click at [567, 291] on label "production-webhook" at bounding box center [569, 294] width 141 height 34
click at [567, 332] on label "staging-webhook" at bounding box center [557, 328] width 117 height 34
click at [806, 599] on button "Export" at bounding box center [836, 595] width 222 height 38
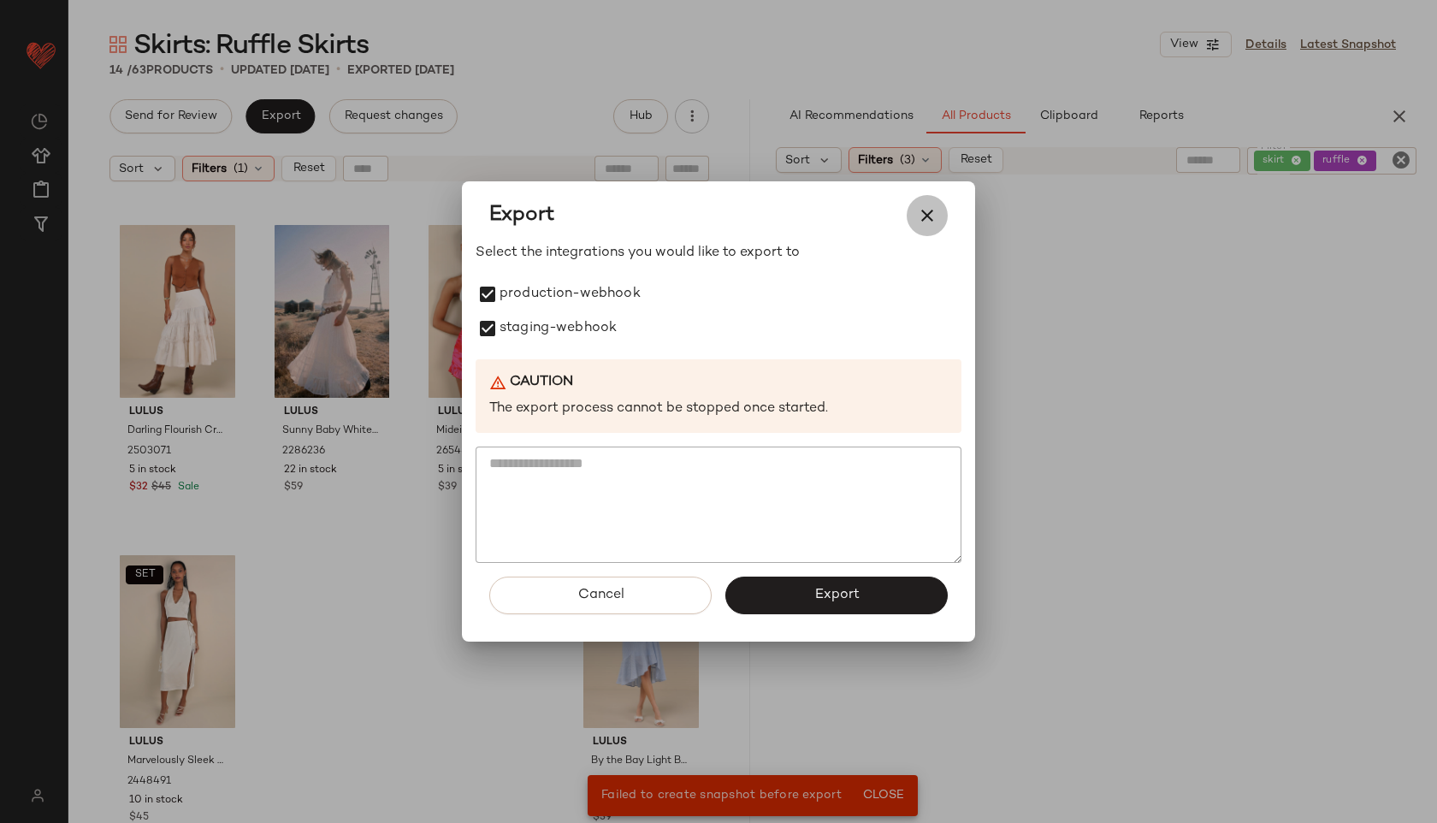
click at [937, 220] on button "button" at bounding box center [926, 215] width 41 height 41
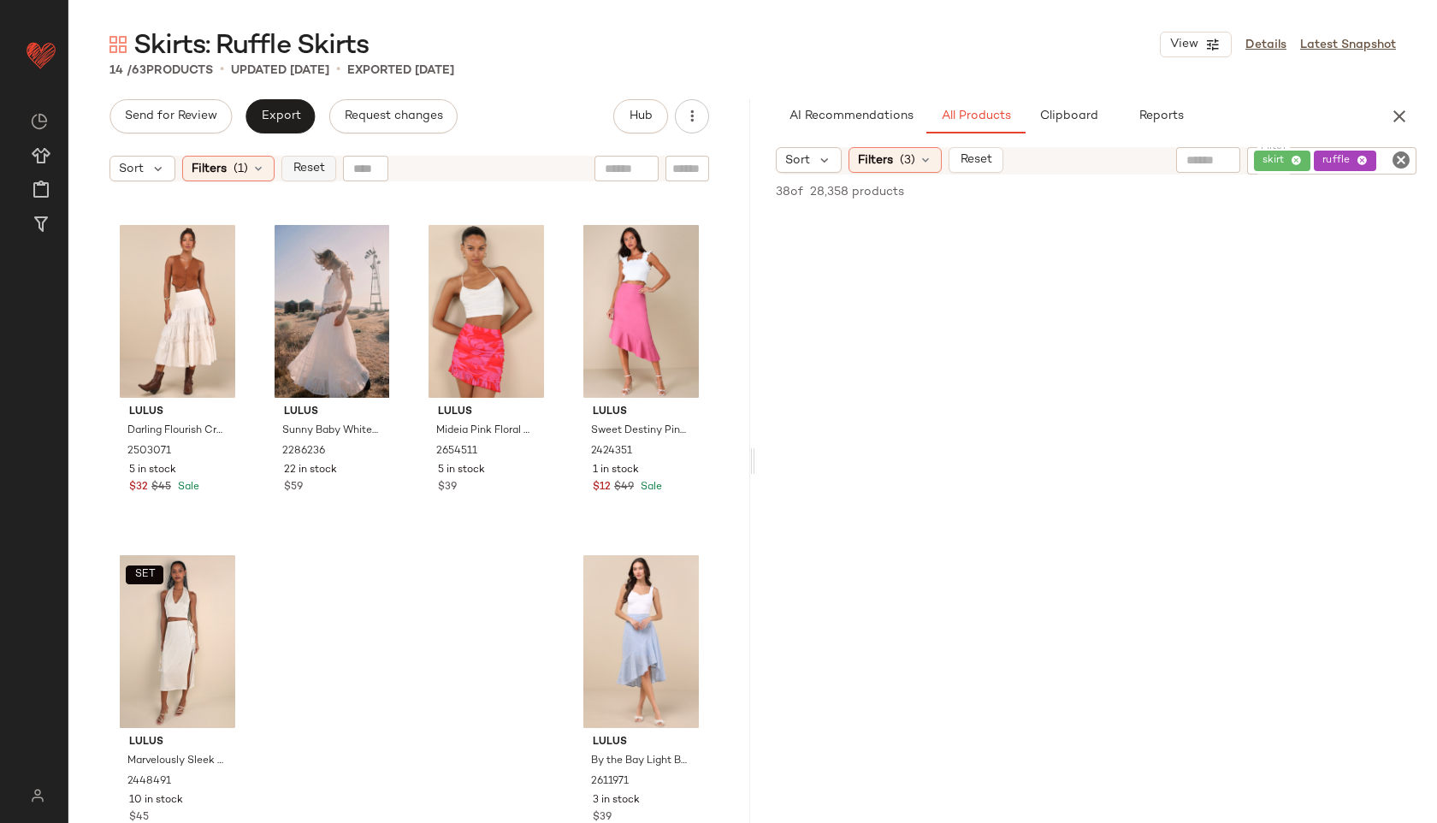
click at [281, 166] on button "Reset" at bounding box center [308, 169] width 55 height 26
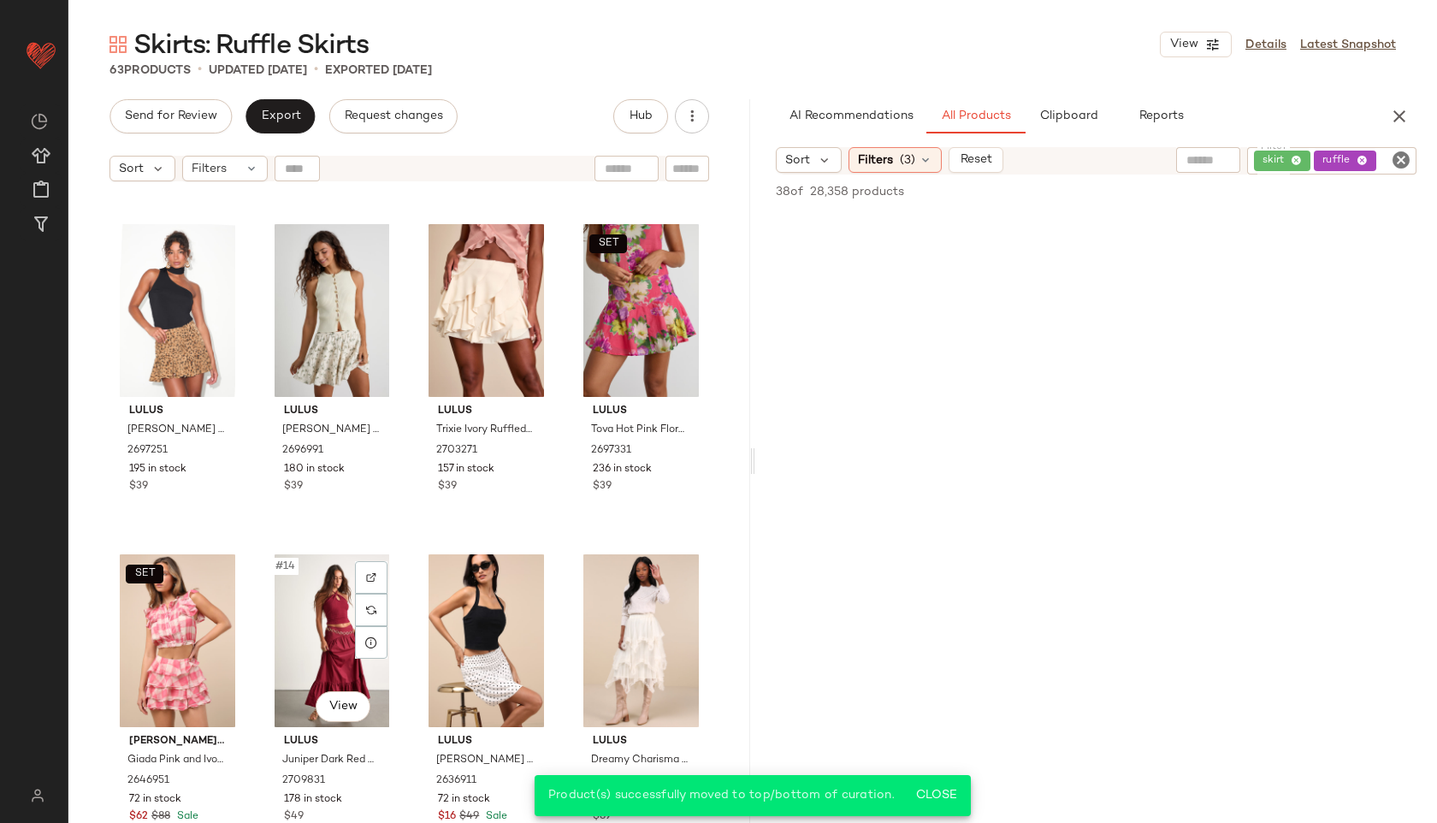
scroll to position [635, 0]
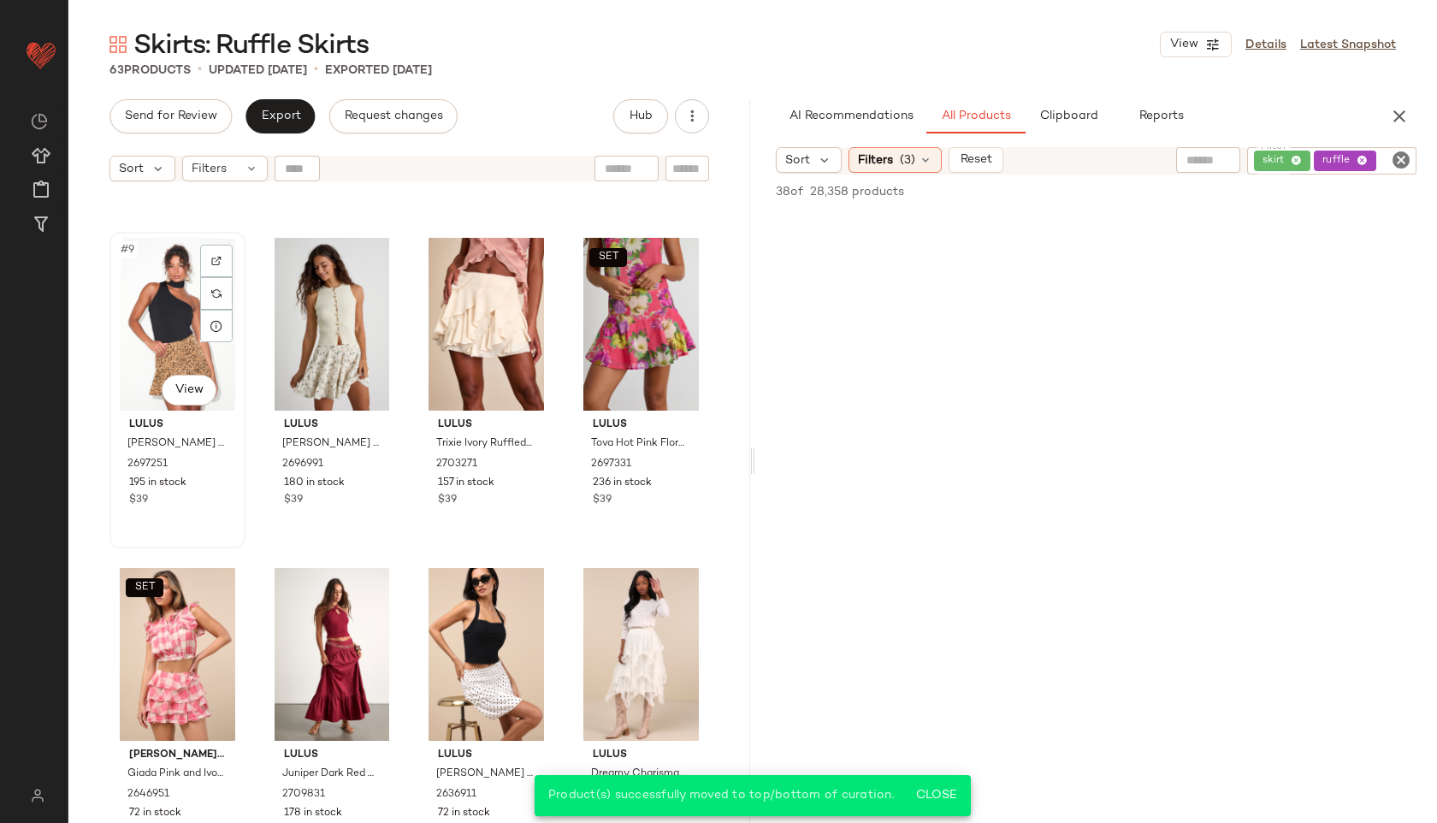
click at [169, 320] on div "#9 View" at bounding box center [177, 324] width 124 height 173
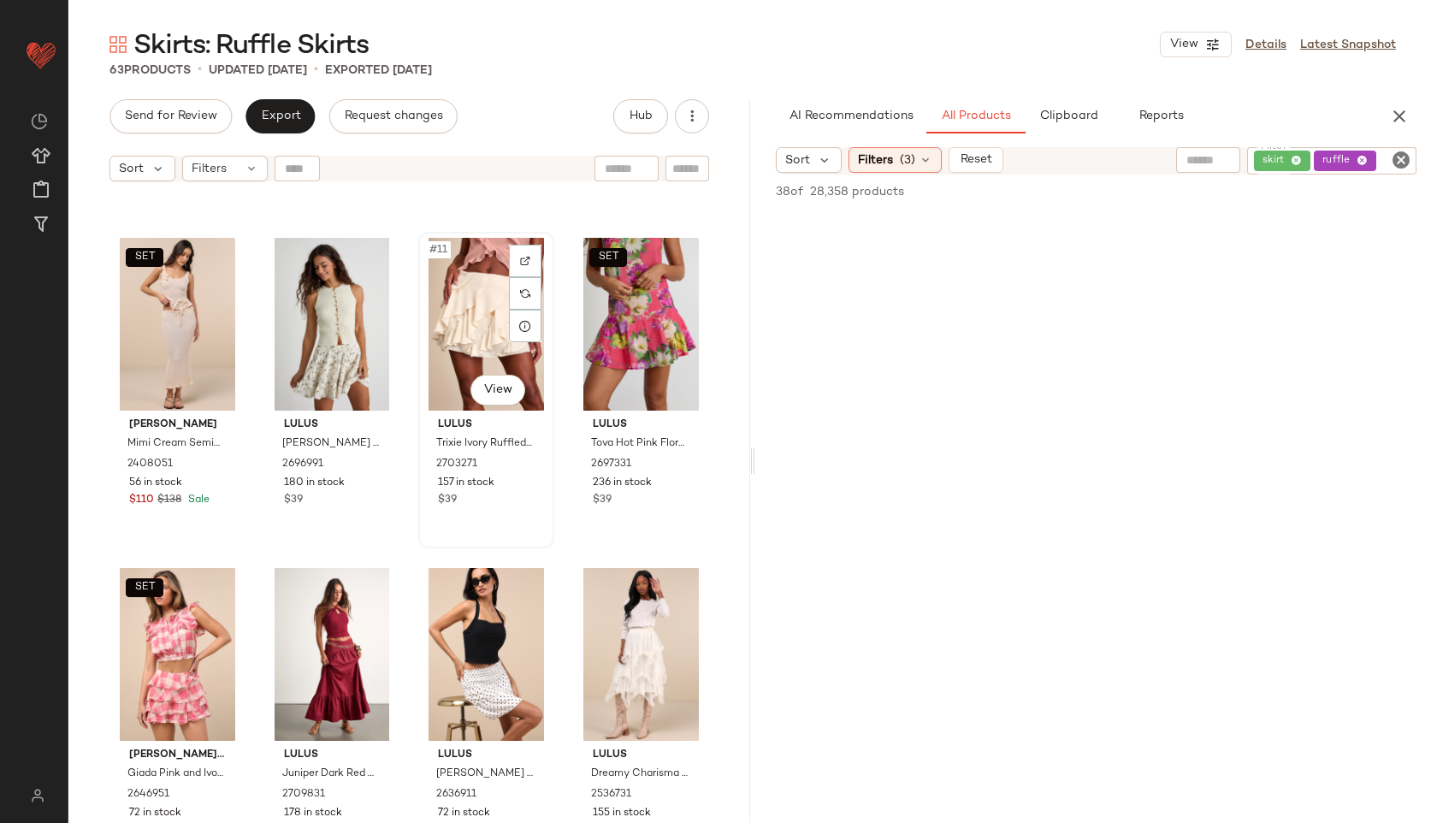
click at [466, 335] on div "#11 View" at bounding box center [486, 324] width 124 height 173
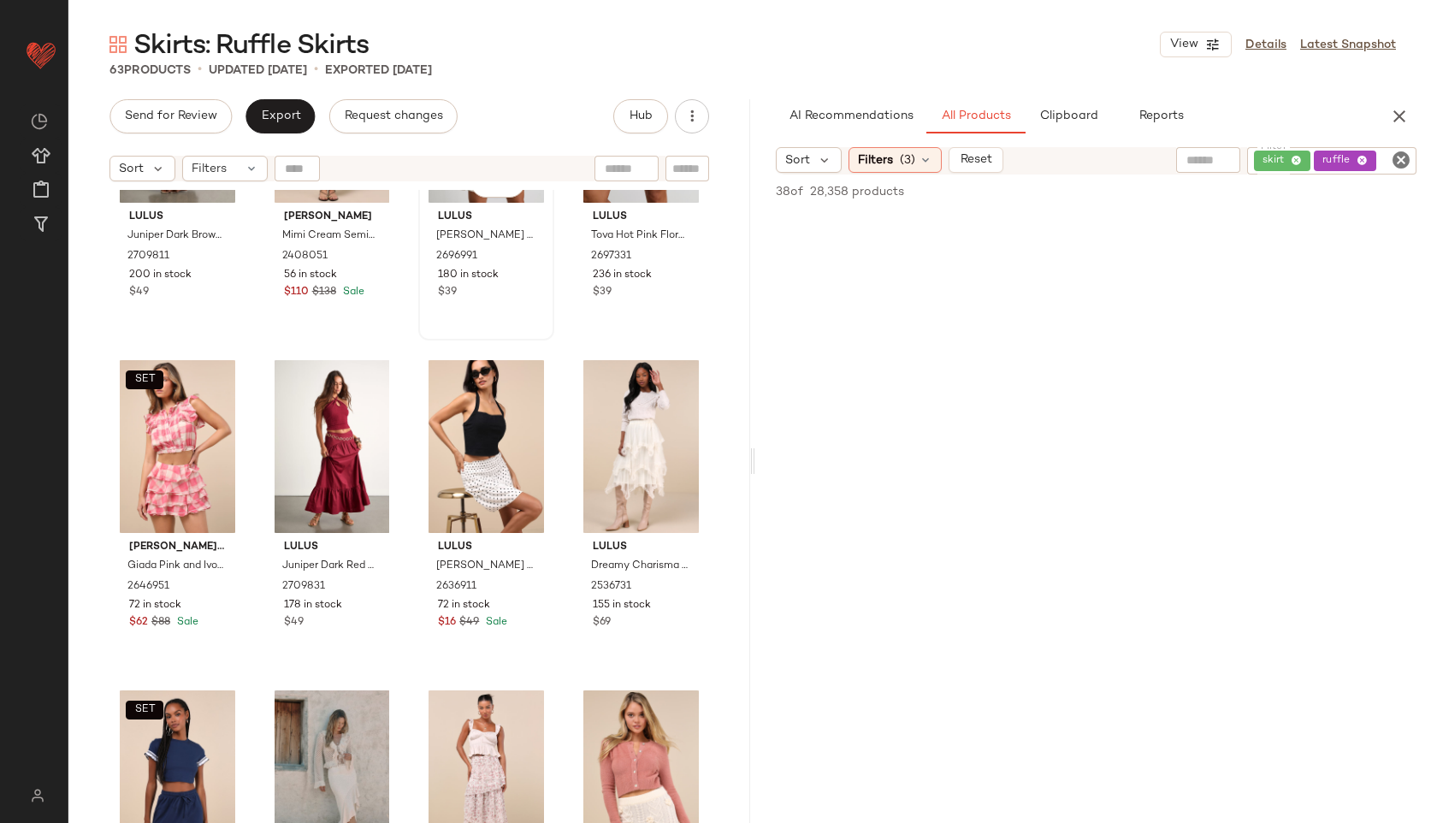
scroll to position [867, 0]
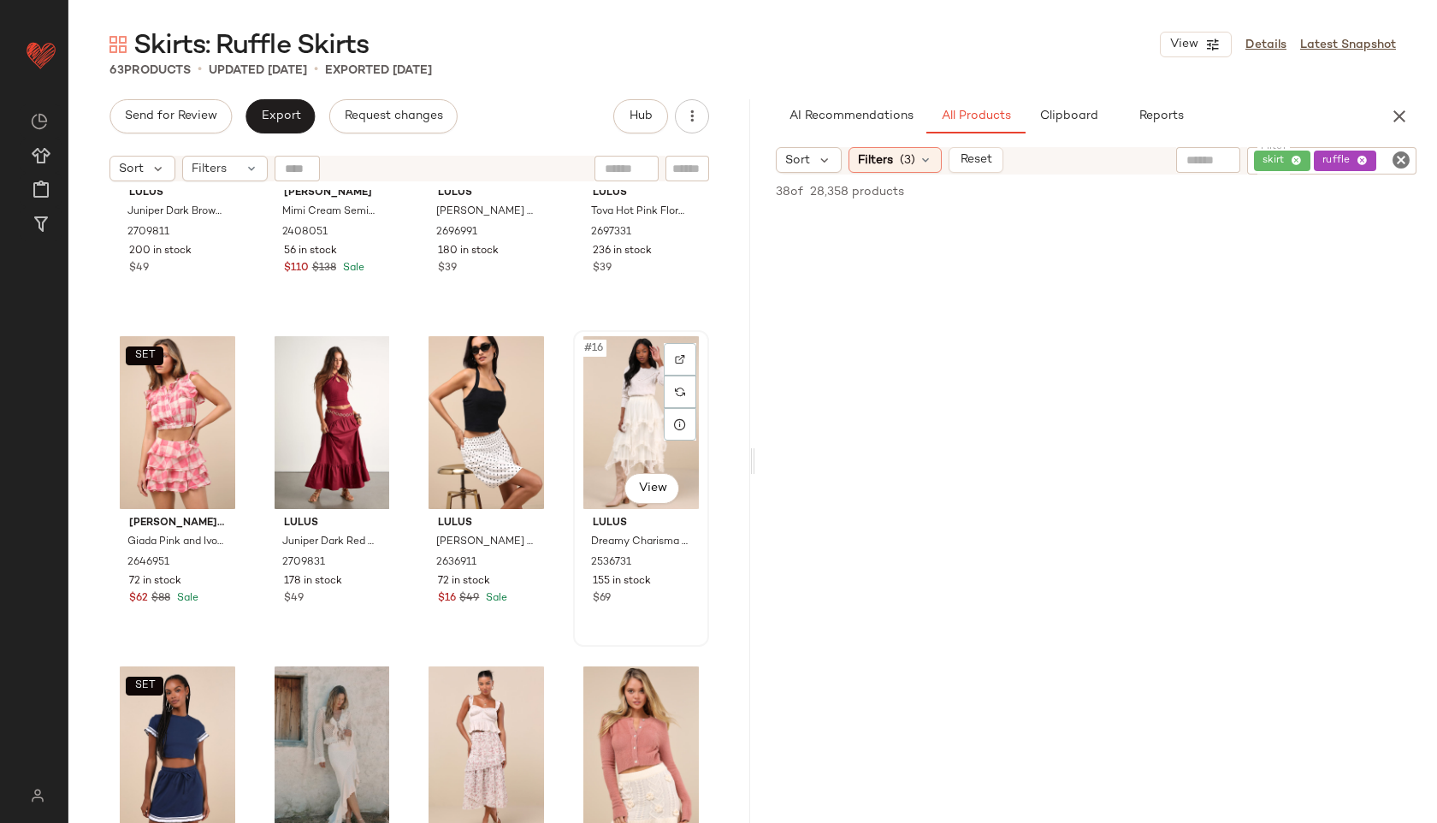
click at [613, 359] on div "#16 View" at bounding box center [641, 422] width 124 height 173
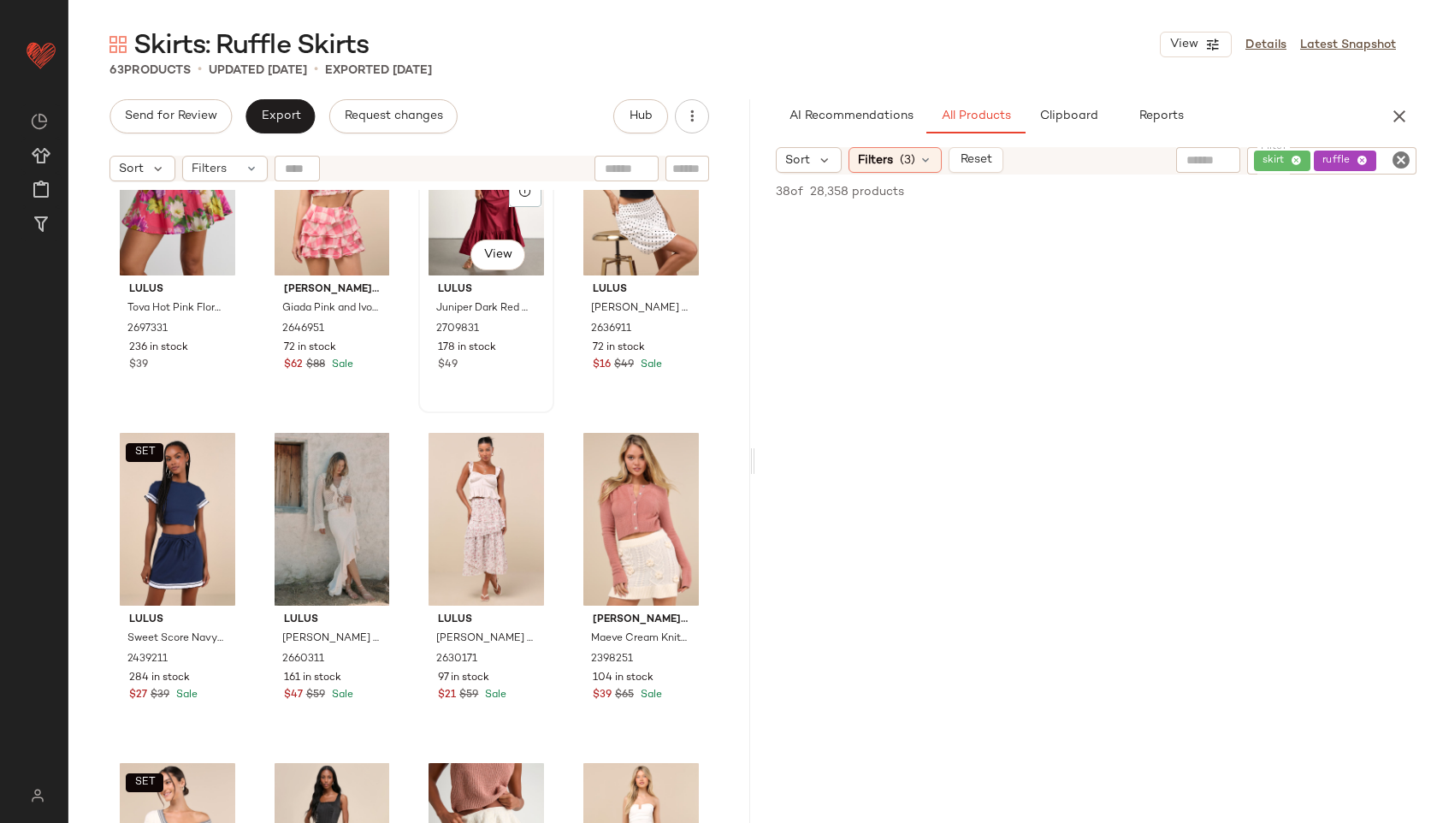
scroll to position [1105, 0]
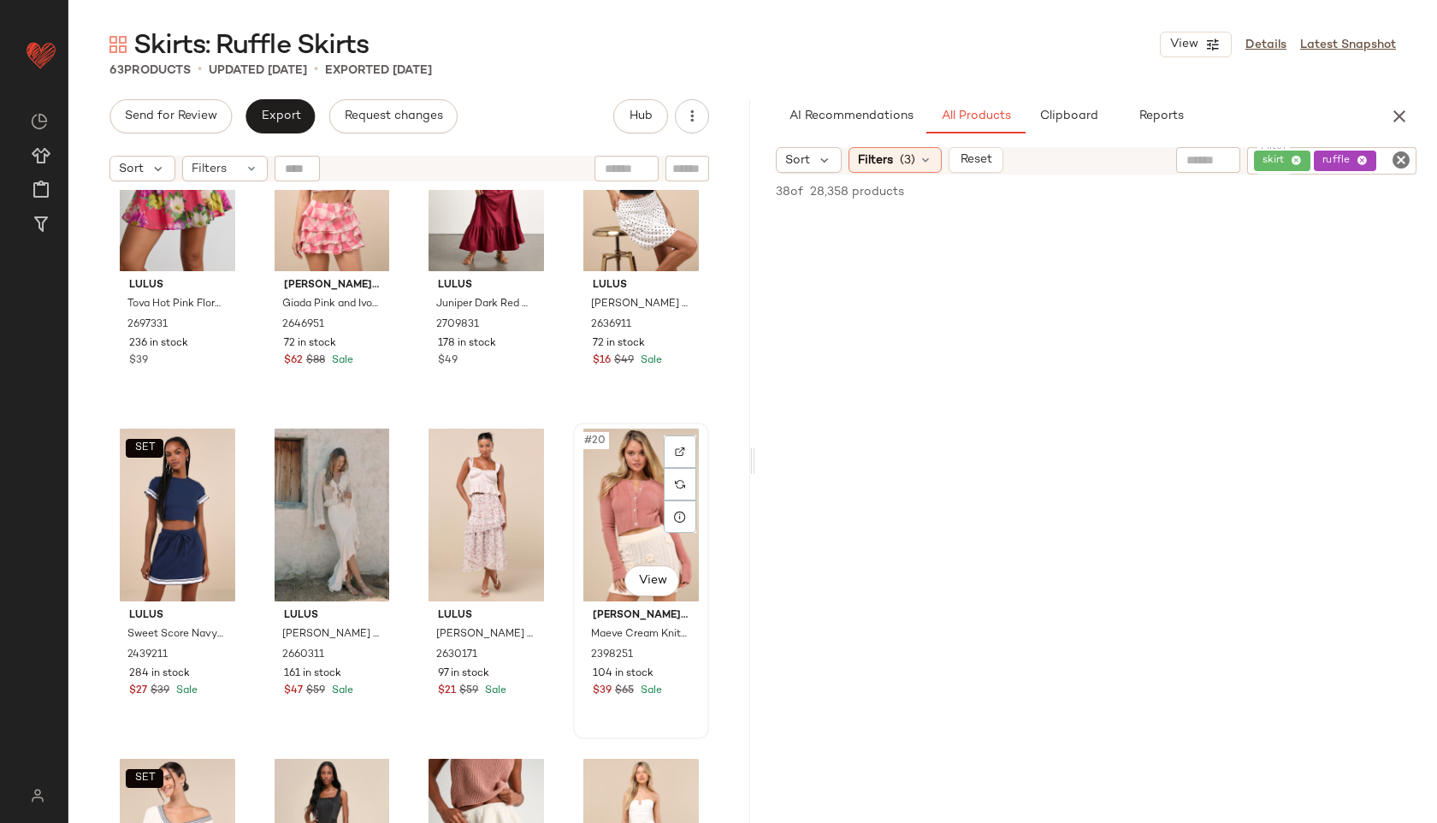
click at [638, 515] on div "#20 View" at bounding box center [641, 514] width 124 height 173
click at [635, 580] on body "Lulus ** Dashboard All Products Global Clipboards (47) Curations (814) Jordan C…" at bounding box center [718, 411] width 1437 height 823
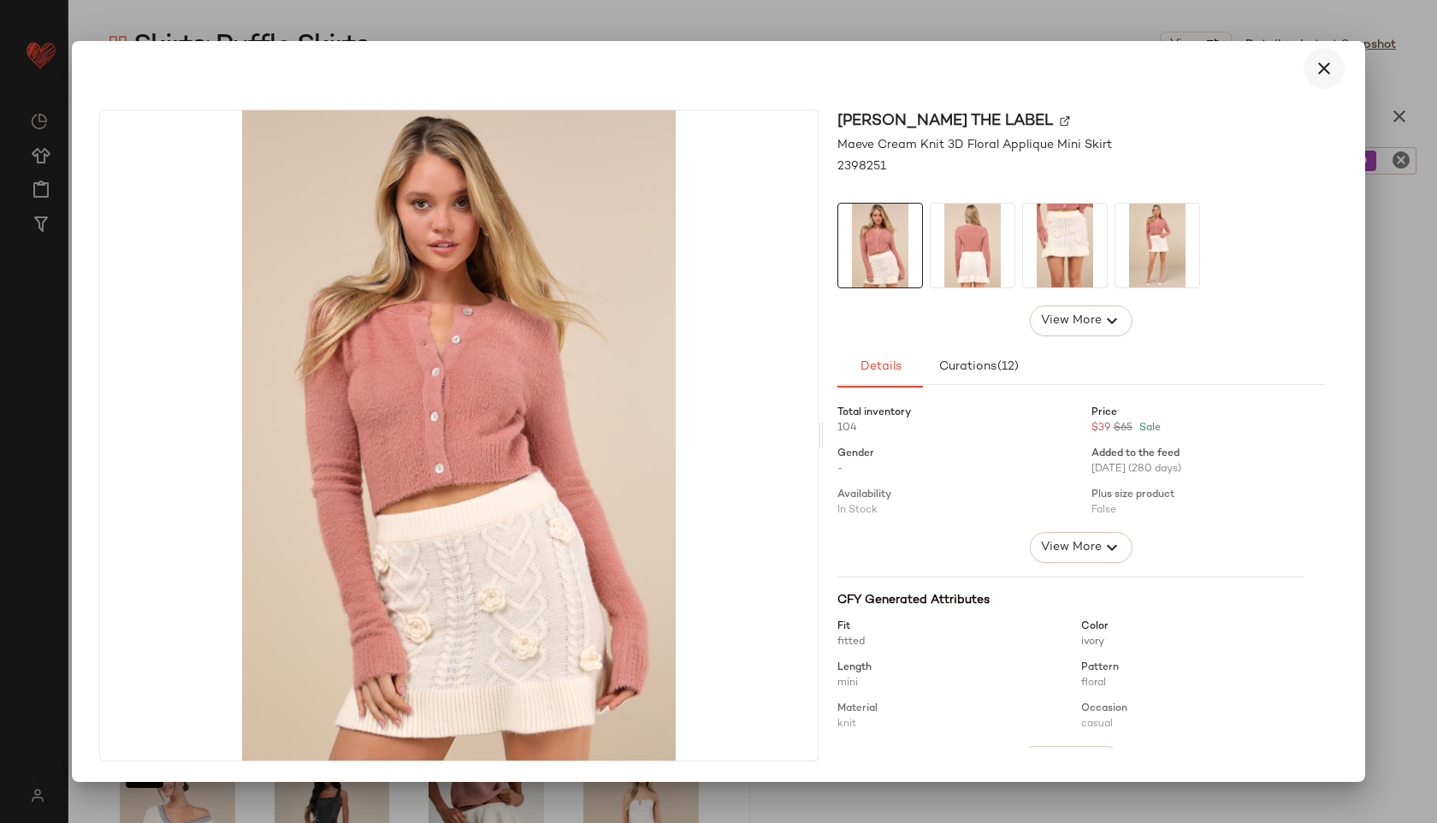
click at [1326, 68] on icon "button" at bounding box center [1323, 68] width 21 height 21
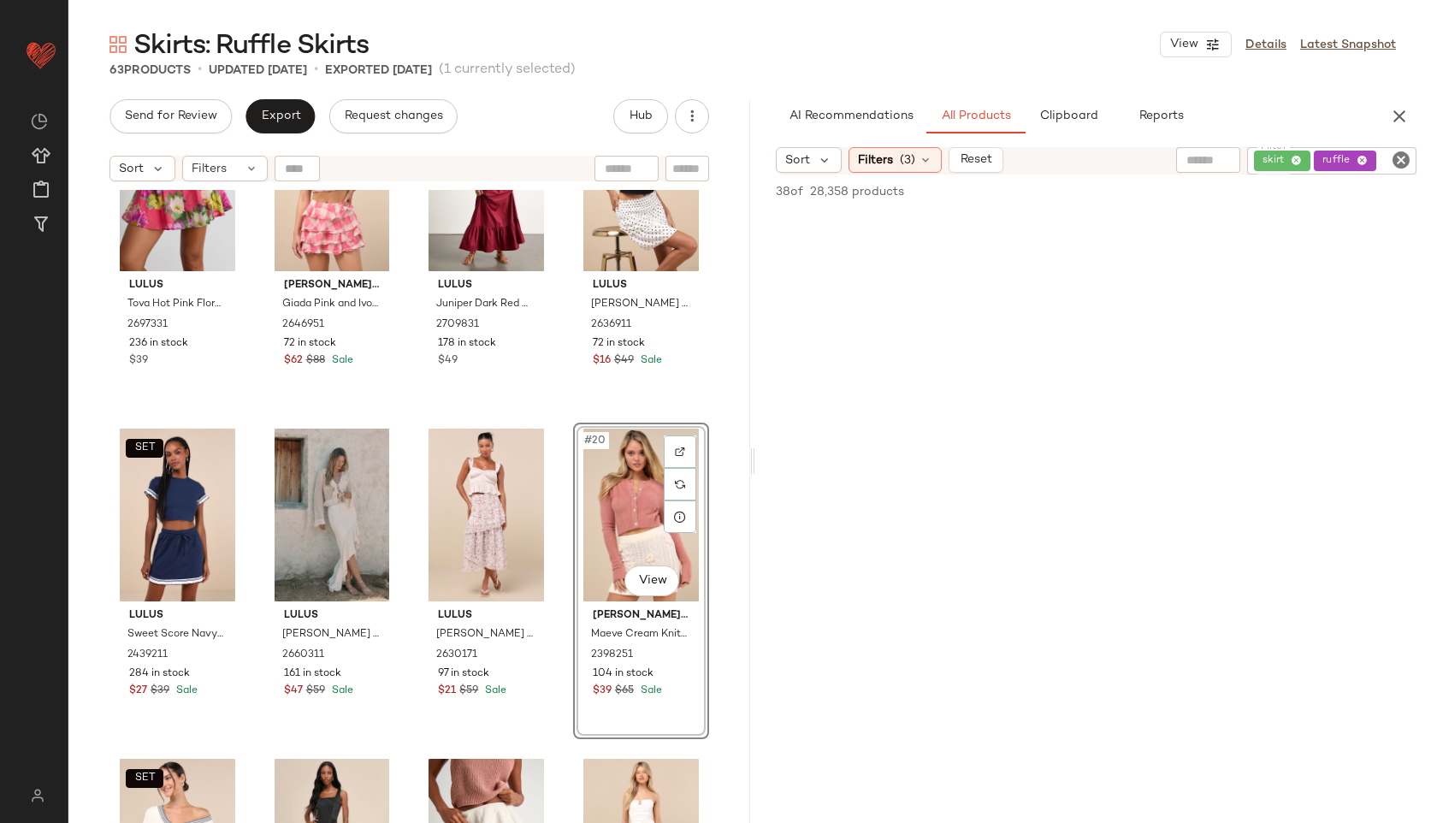
click at [599, 513] on div "#20 View" at bounding box center [641, 514] width 124 height 173
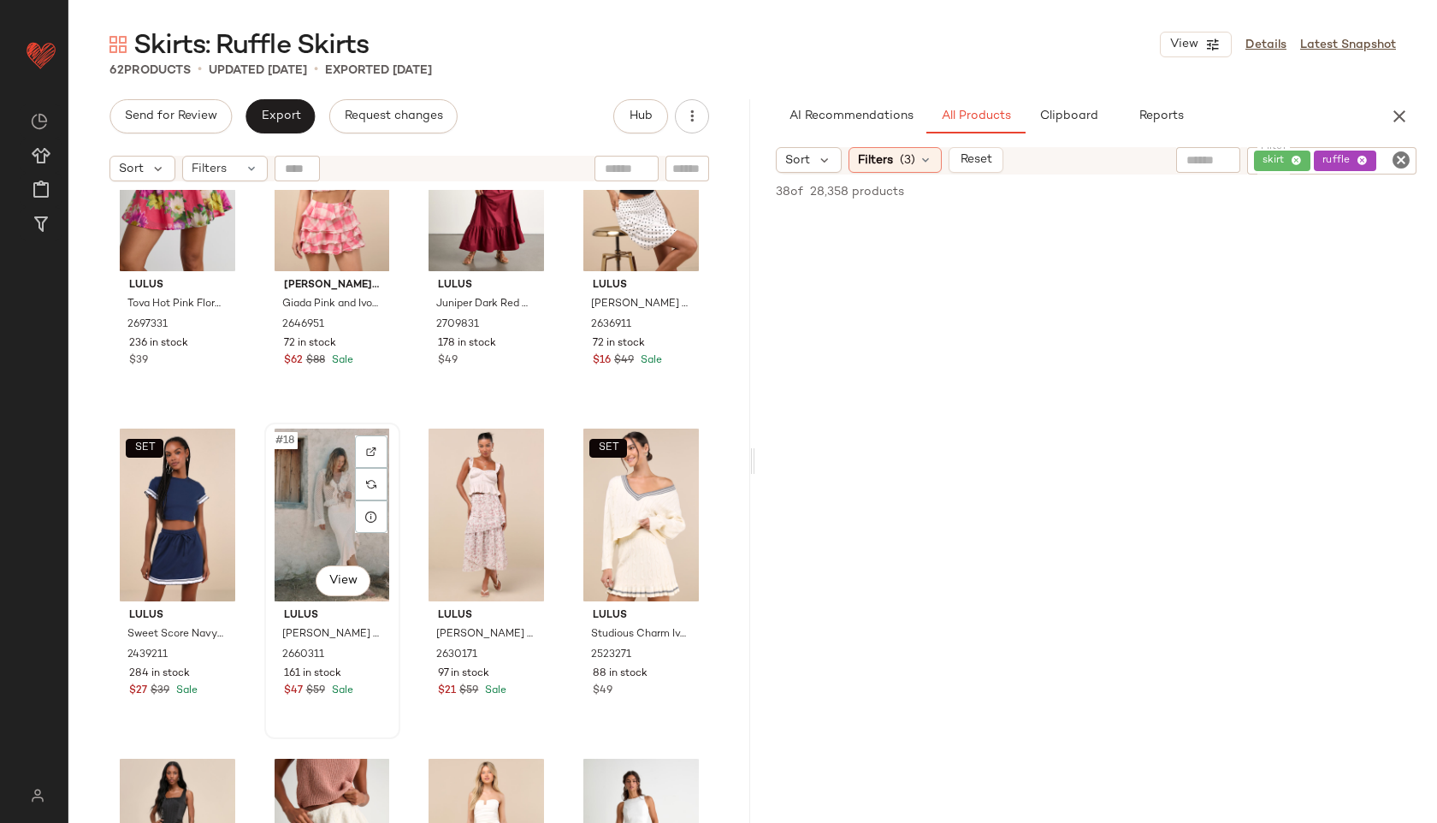
click at [334, 512] on div "#18 View" at bounding box center [332, 514] width 124 height 173
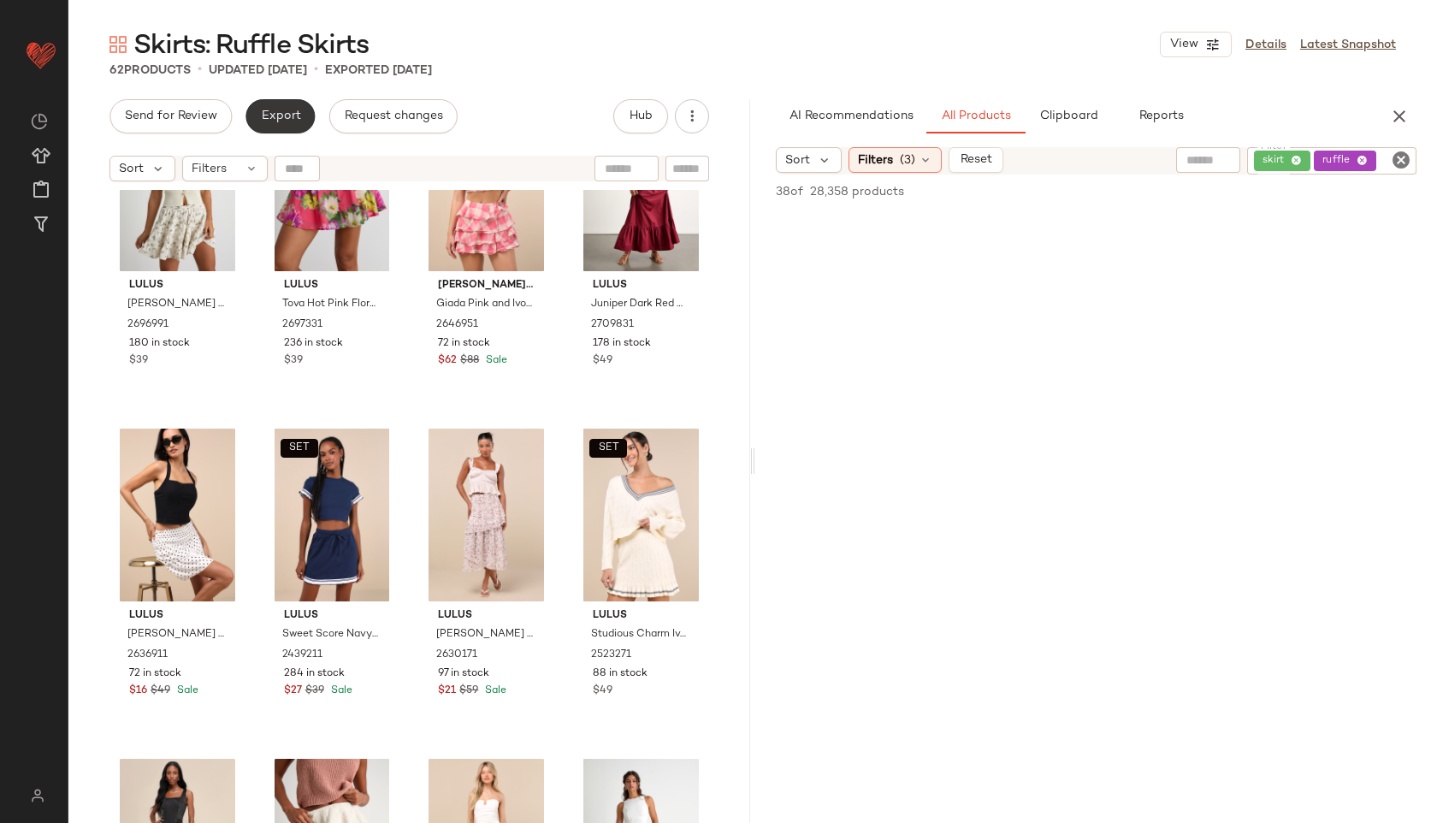
click at [269, 115] on span "Export" at bounding box center [280, 116] width 40 height 14
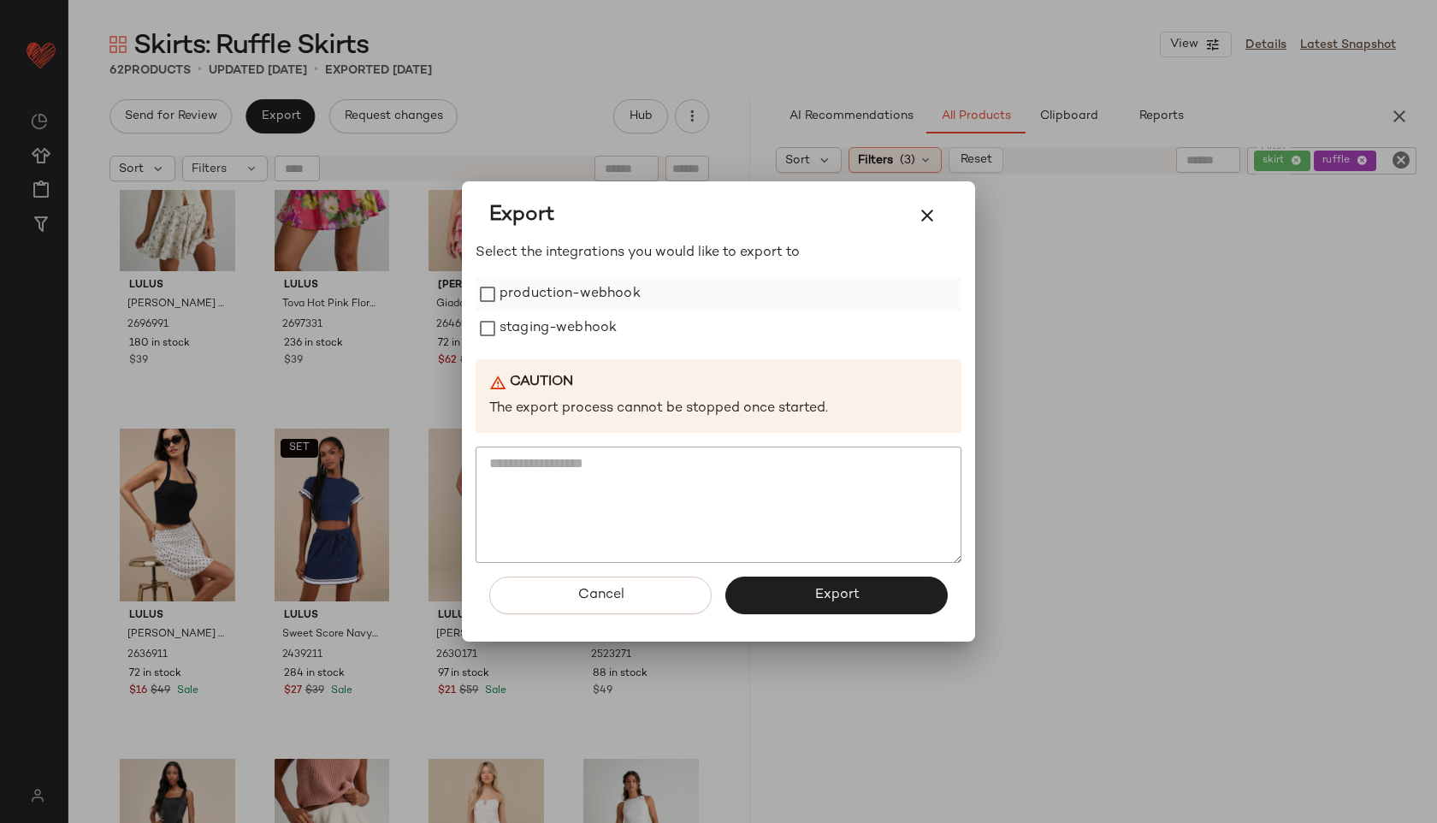
click at [519, 292] on label "production-webhook" at bounding box center [569, 294] width 141 height 34
click at [519, 340] on label "staging-webhook" at bounding box center [557, 328] width 117 height 34
click at [806, 595] on button "Export" at bounding box center [836, 595] width 222 height 38
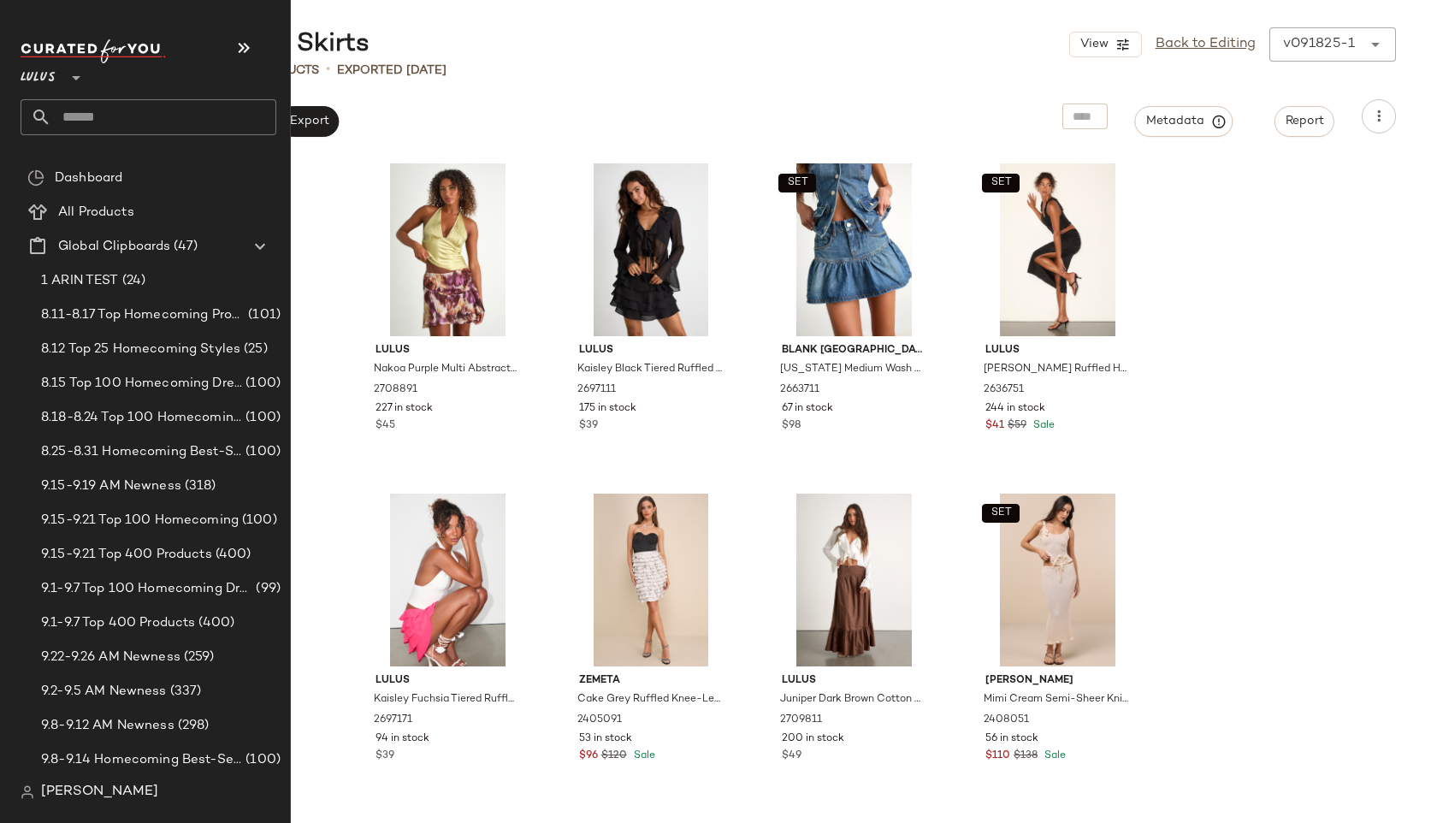
click at [114, 109] on input "text" at bounding box center [163, 117] width 225 height 36
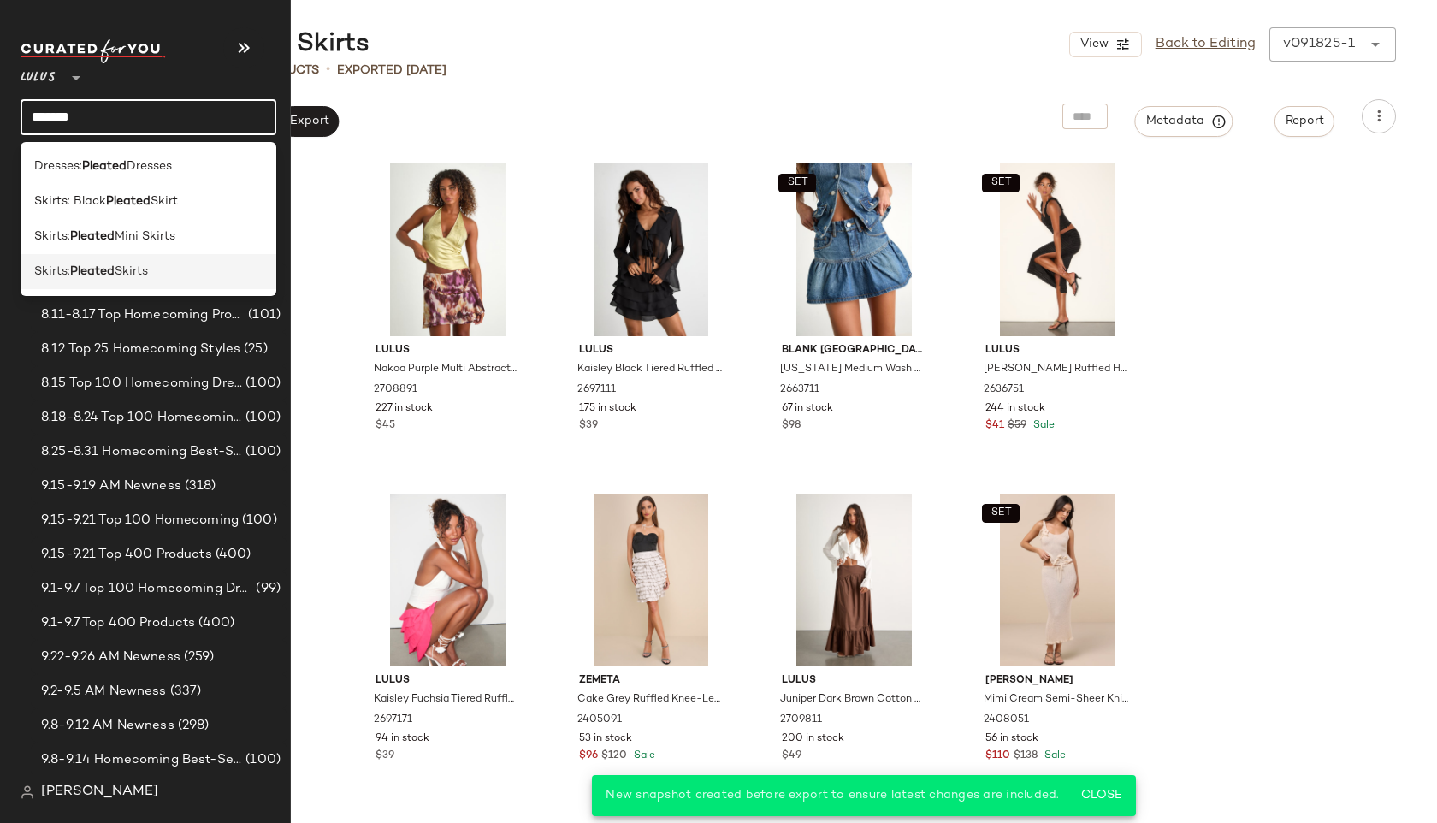
type input "*******"
click at [70, 272] on span "Skirts:" at bounding box center [52, 272] width 36 height 18
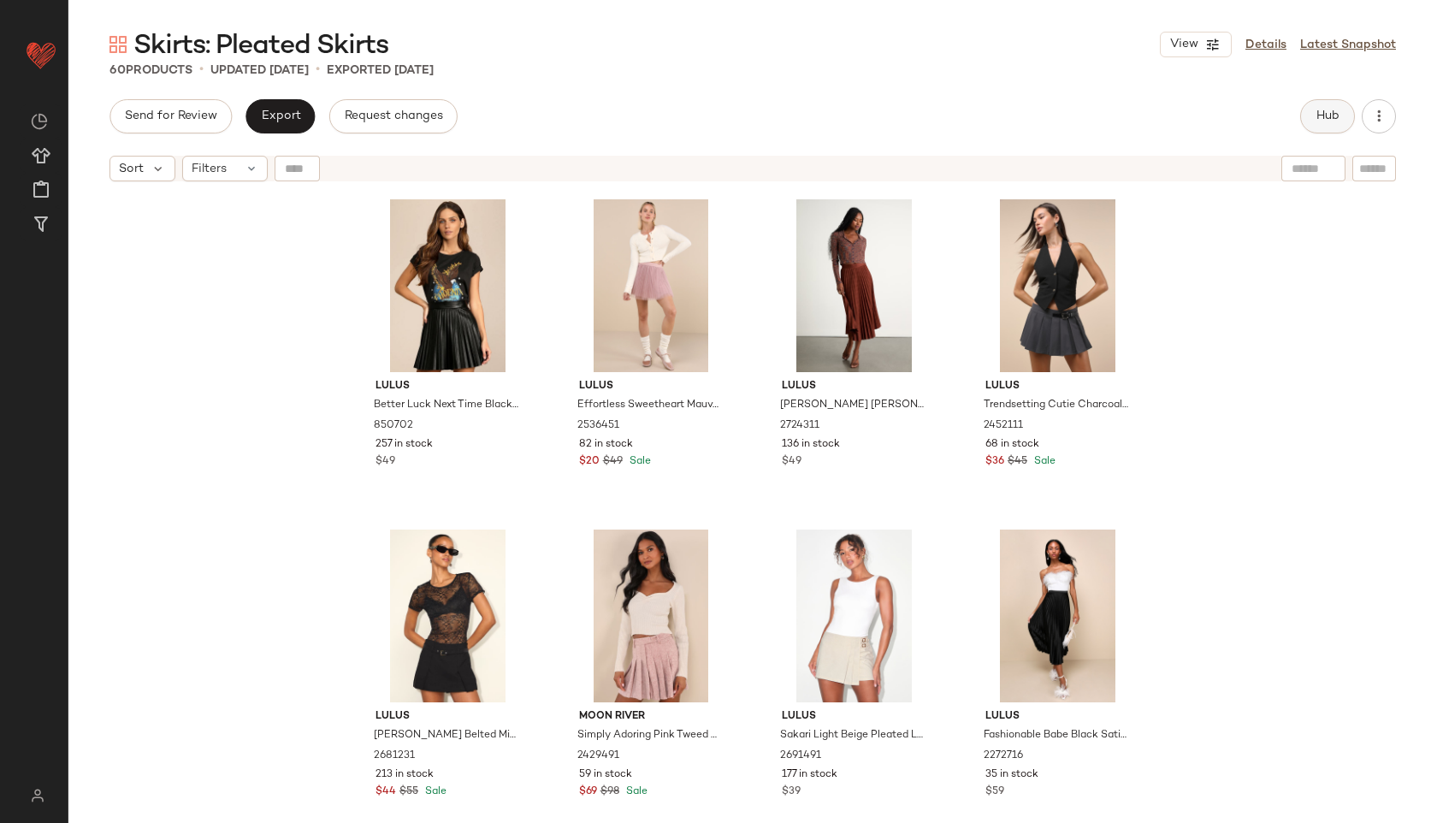
click at [1309, 130] on button "Hub" at bounding box center [1327, 116] width 55 height 34
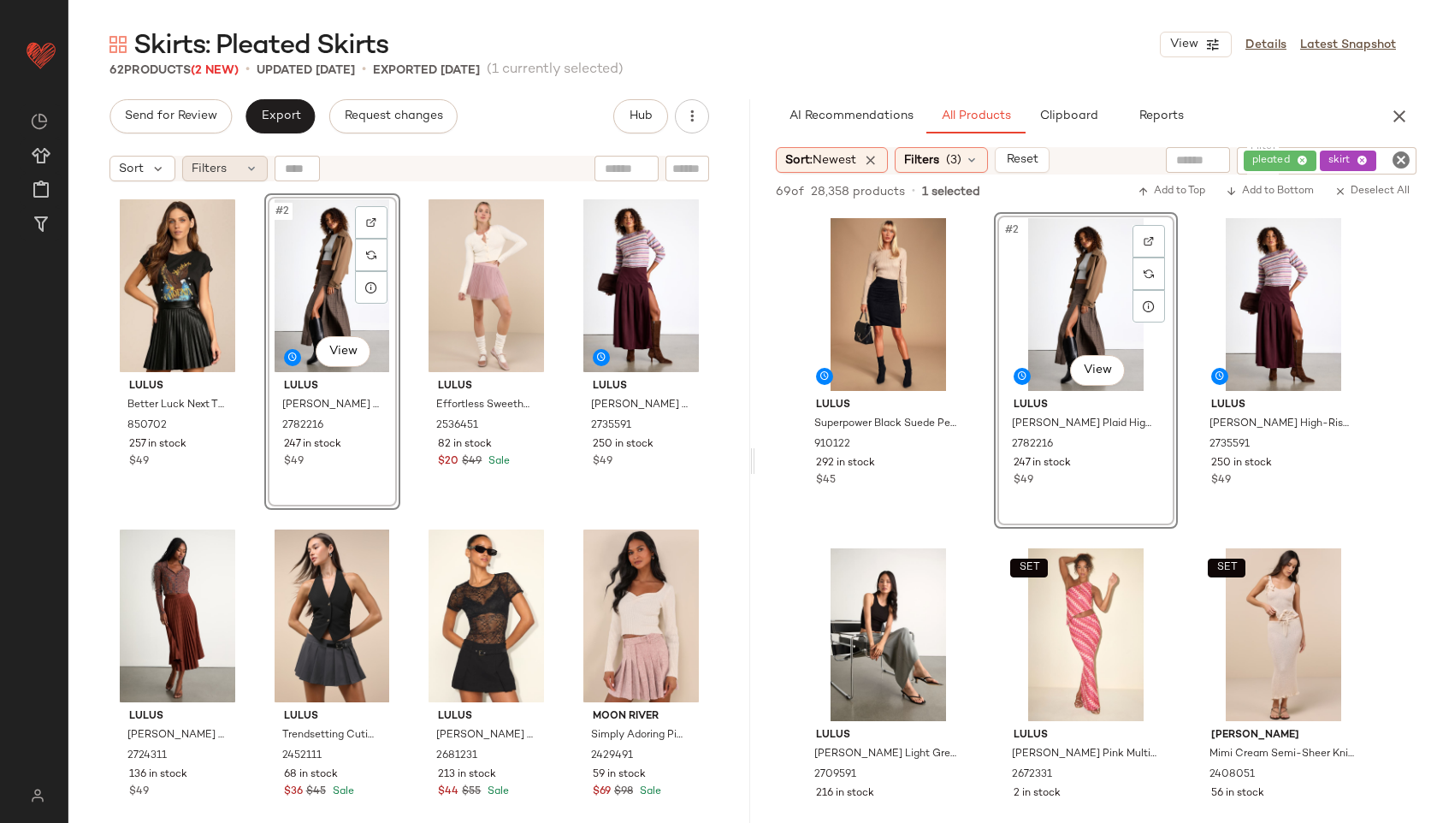
click at [235, 168] on div "Filters" at bounding box center [225, 169] width 86 height 26
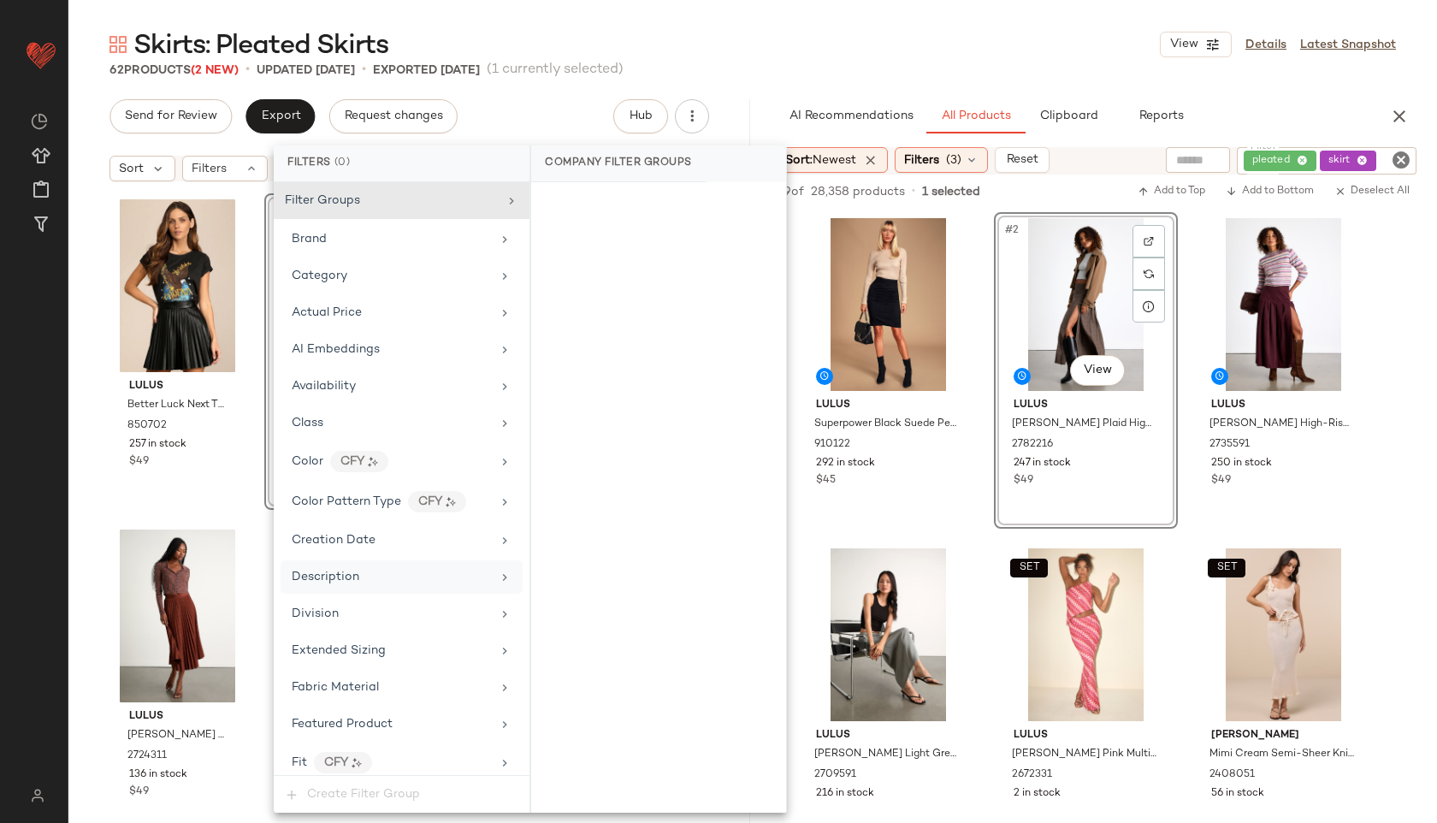
scroll to position [1017, 0]
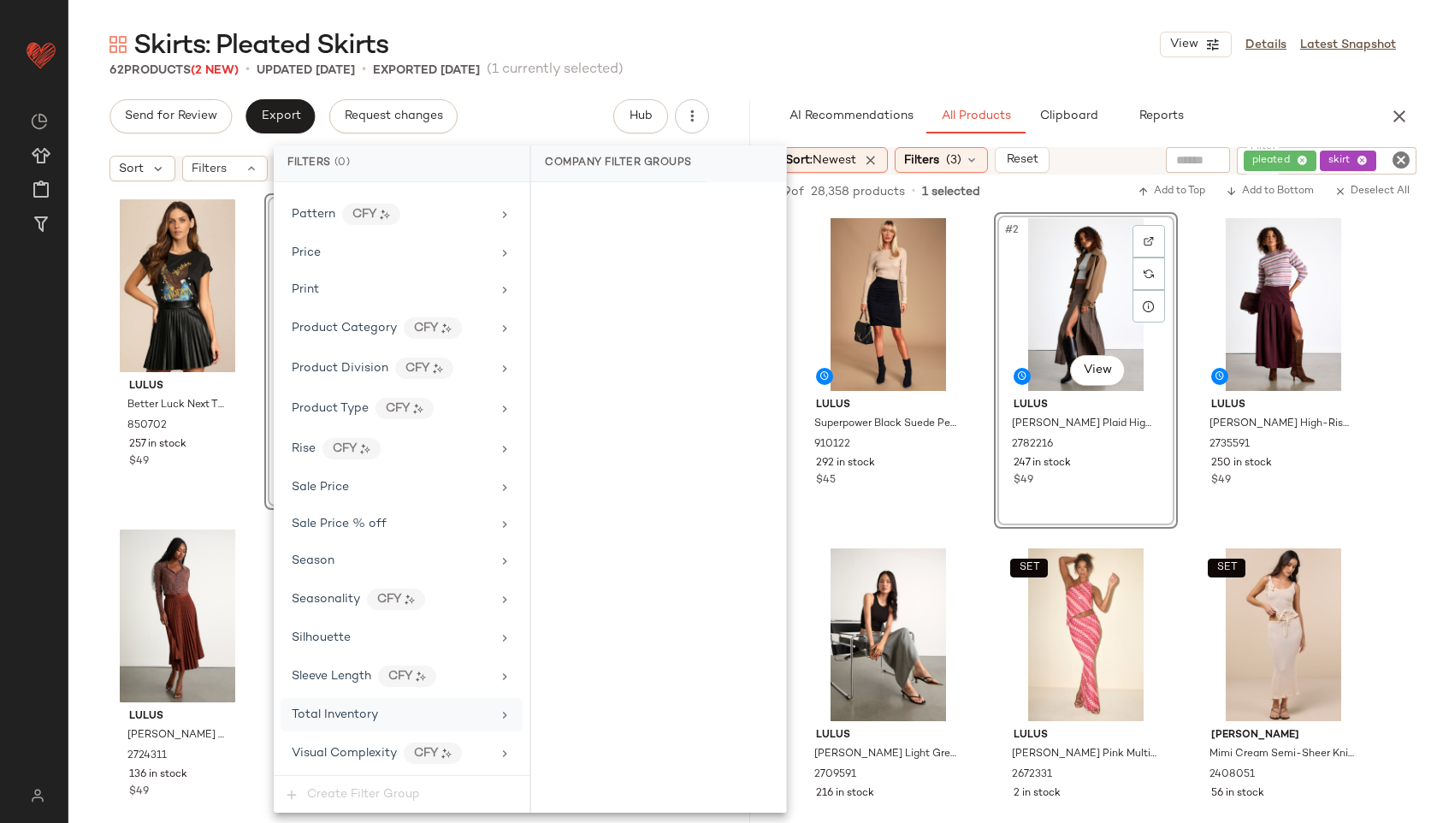
click at [344, 708] on span "Total Inventory" at bounding box center [335, 714] width 86 height 13
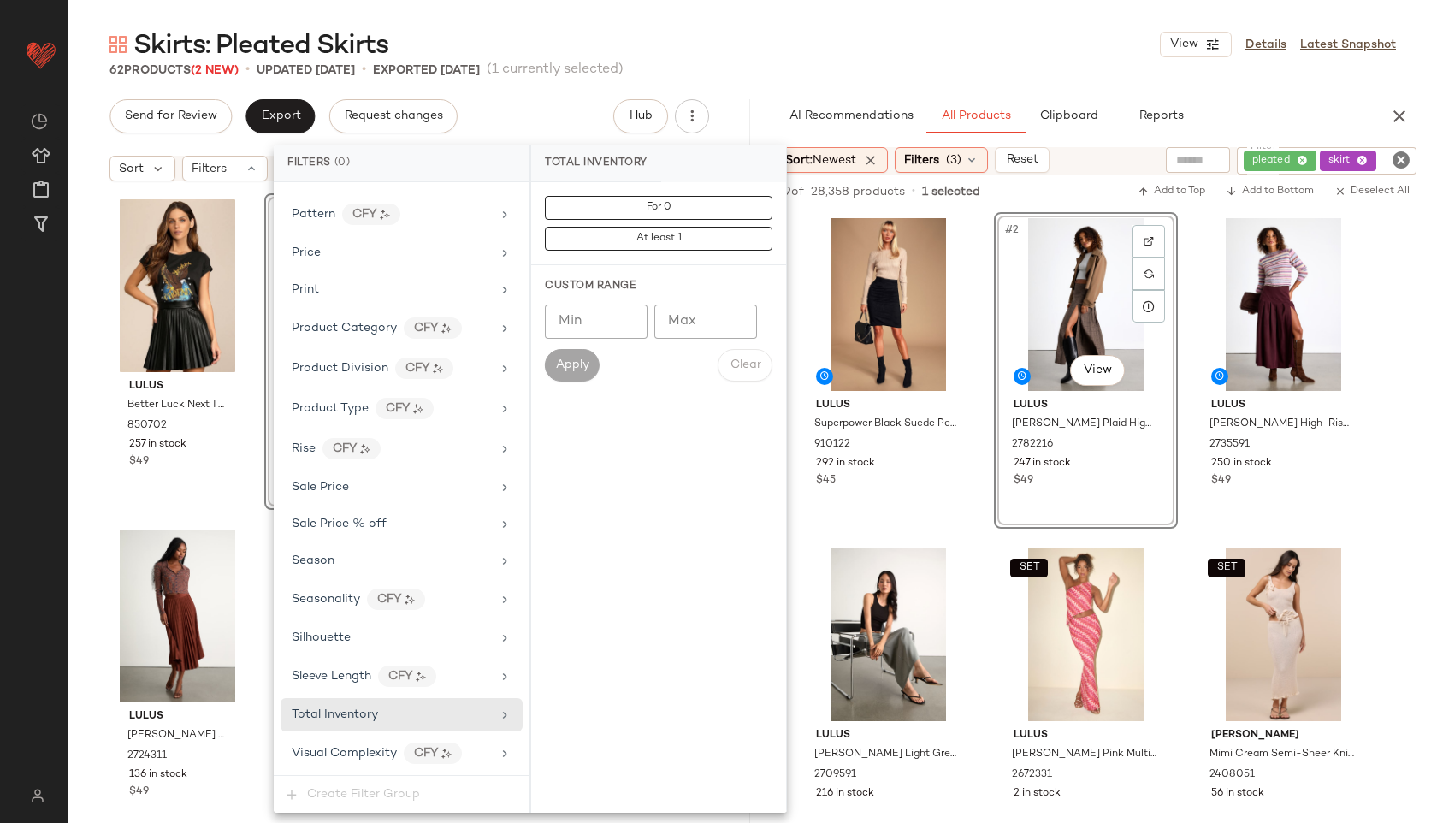
click at [683, 319] on input "Max" at bounding box center [705, 321] width 103 height 34
type input "**"
click at [568, 355] on button "Apply" at bounding box center [572, 365] width 55 height 32
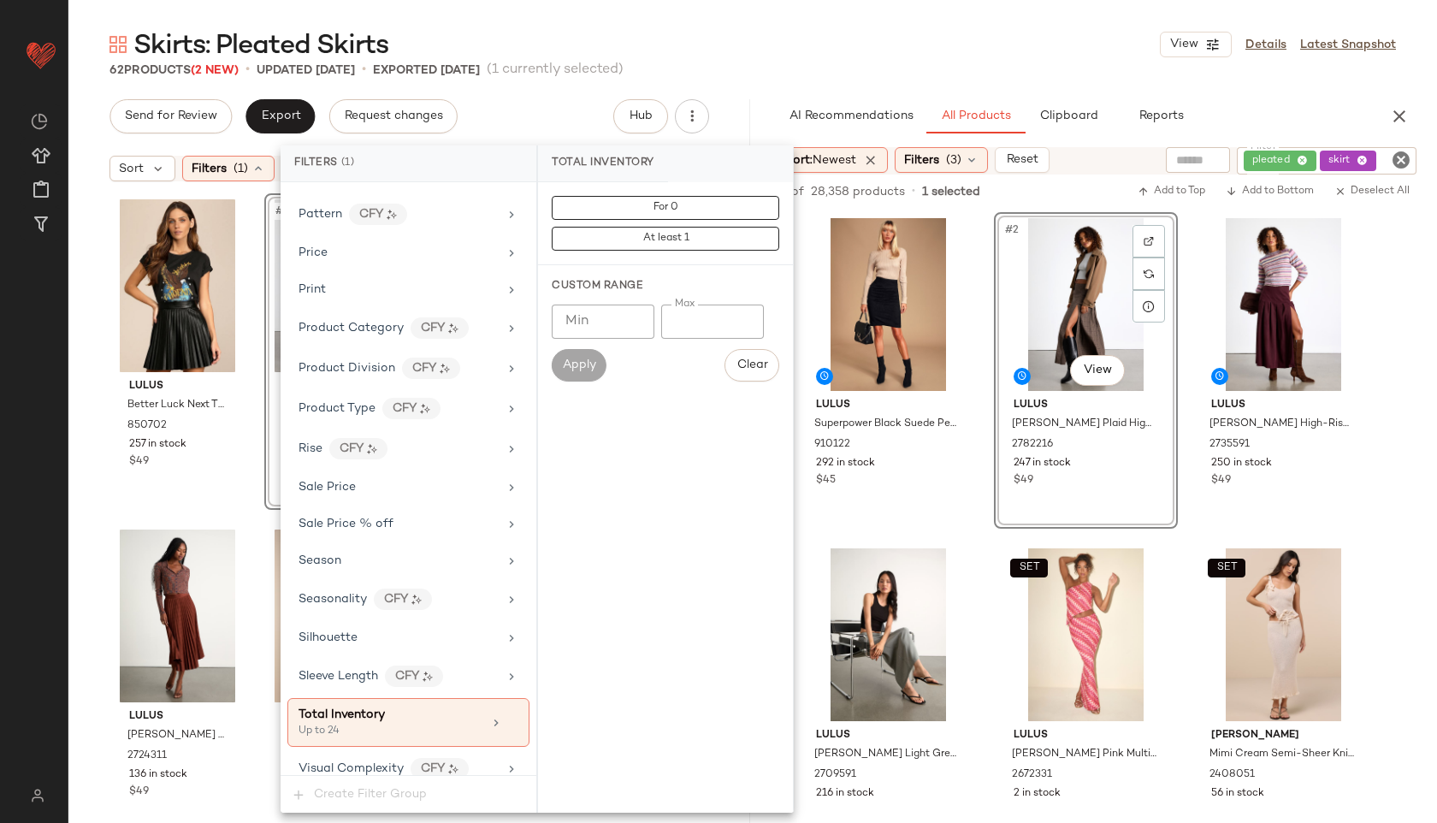
click at [773, 34] on div "Skirts: Pleated Skirts View Details Latest Snapshot" at bounding box center [752, 44] width 1368 height 34
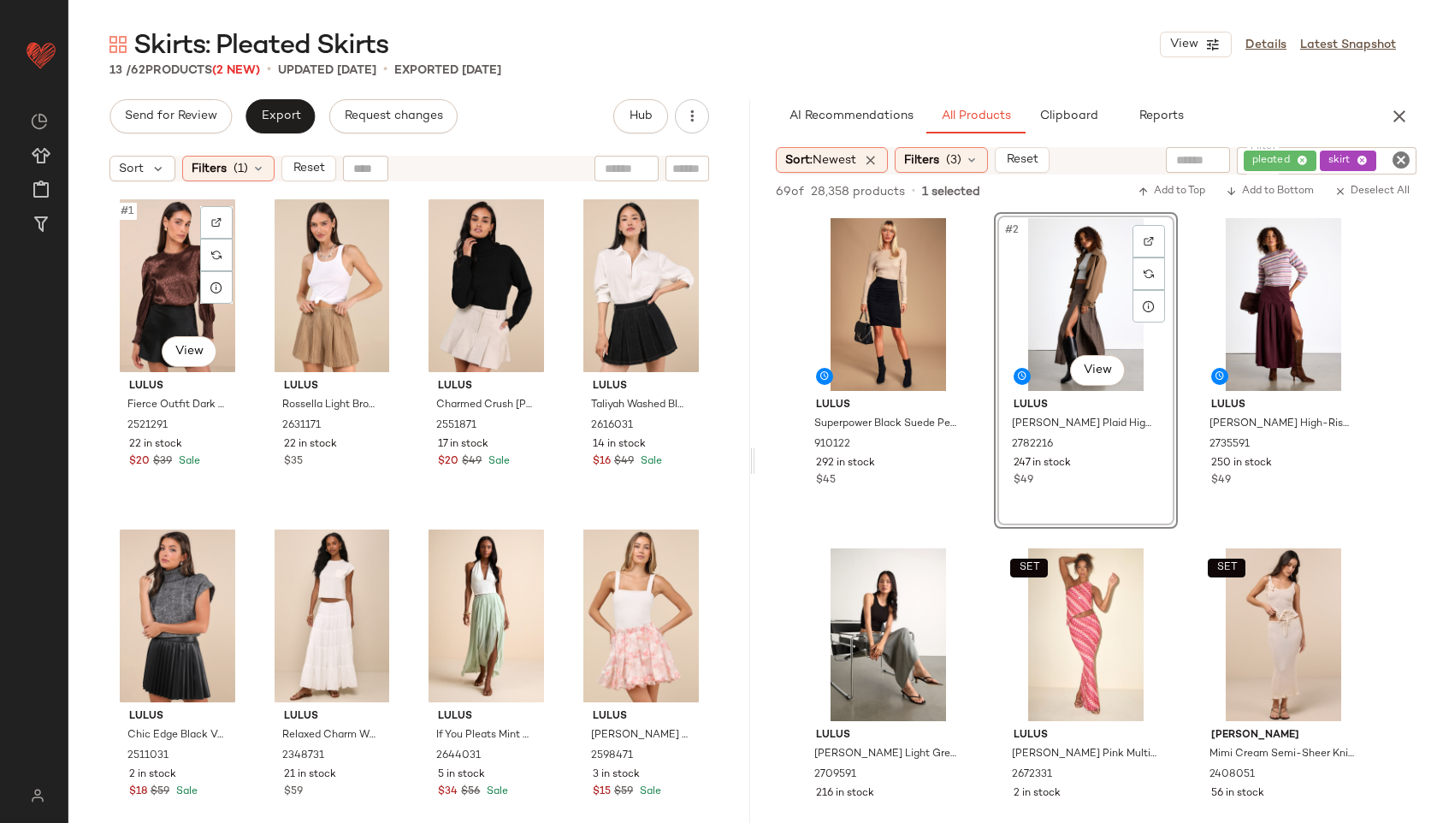
click at [174, 280] on div "#1 View" at bounding box center [177, 285] width 124 height 173
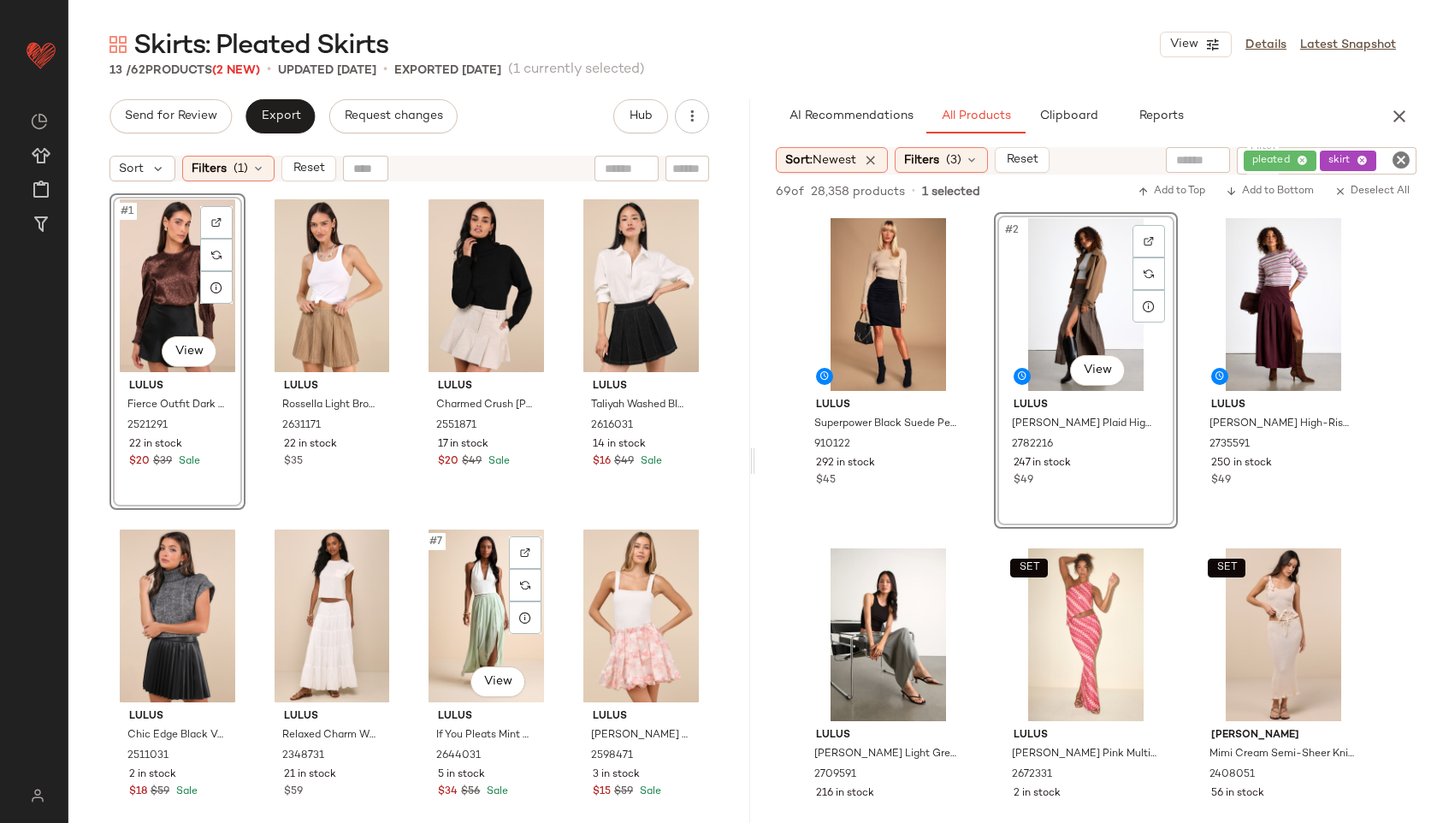
scroll to position [648, 0]
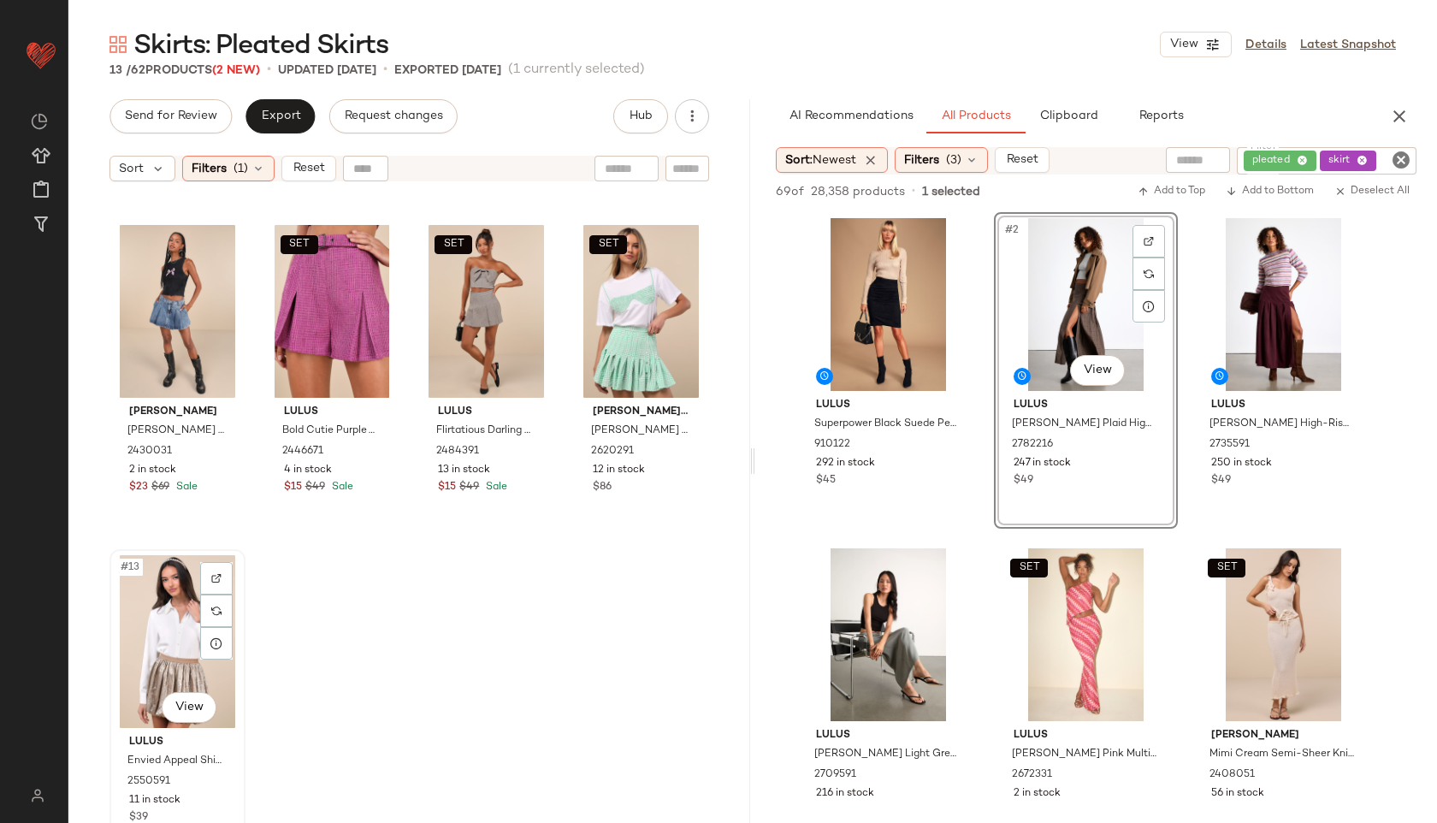
click at [152, 625] on div "#13 View" at bounding box center [177, 641] width 124 height 173
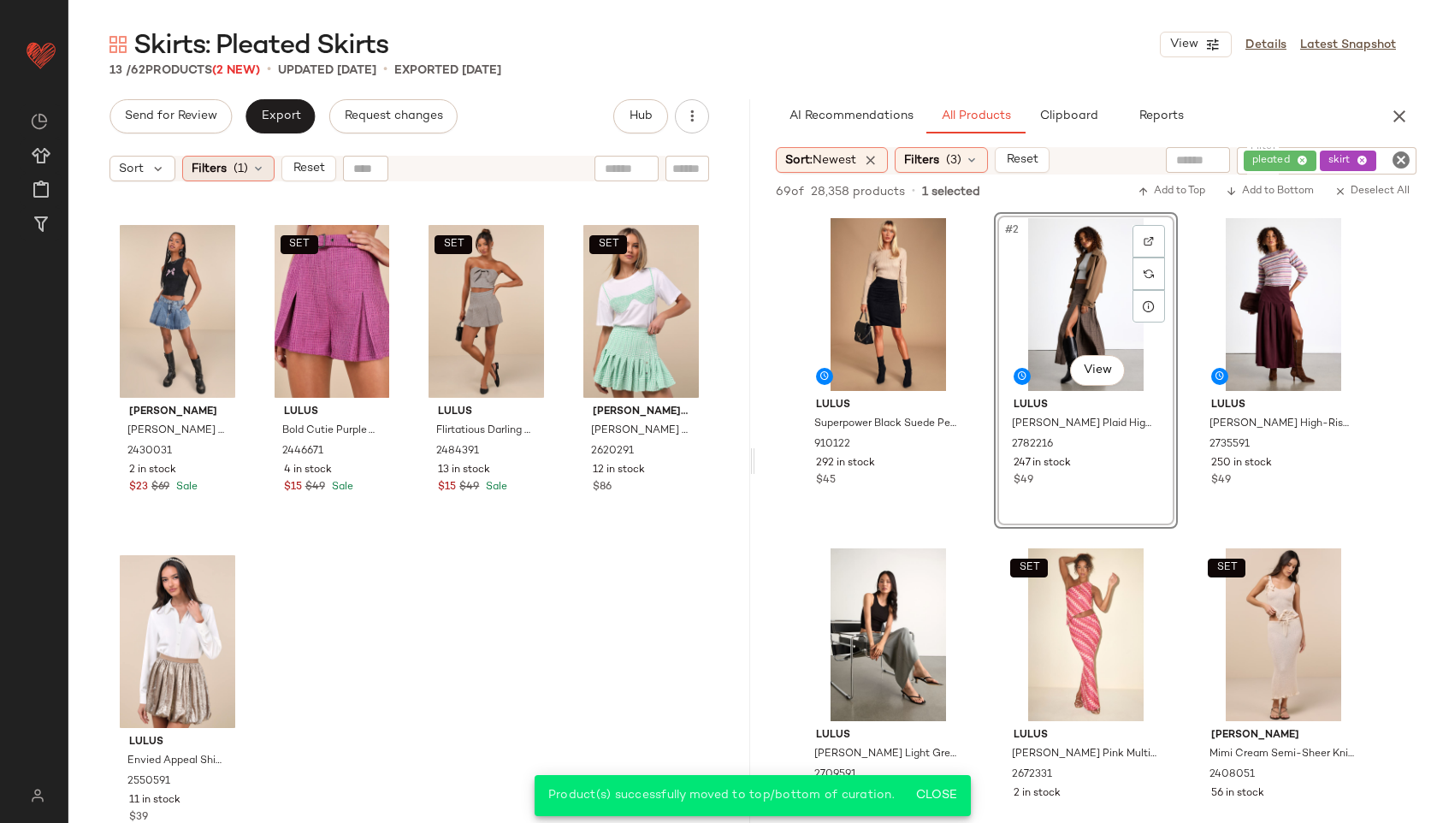
click at [257, 166] on icon at bounding box center [258, 169] width 14 height 14
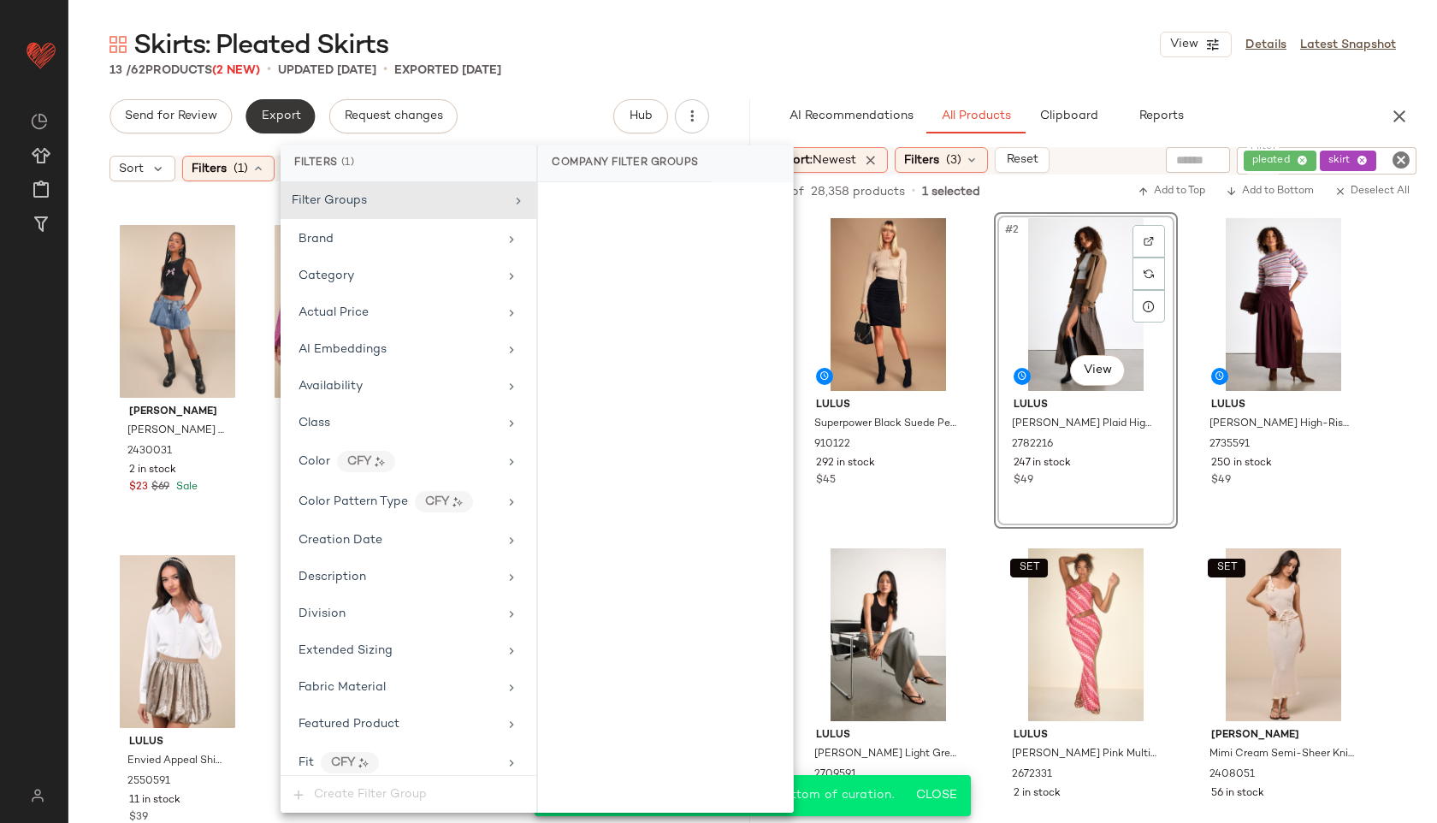
click at [282, 112] on span "Export" at bounding box center [280, 116] width 40 height 14
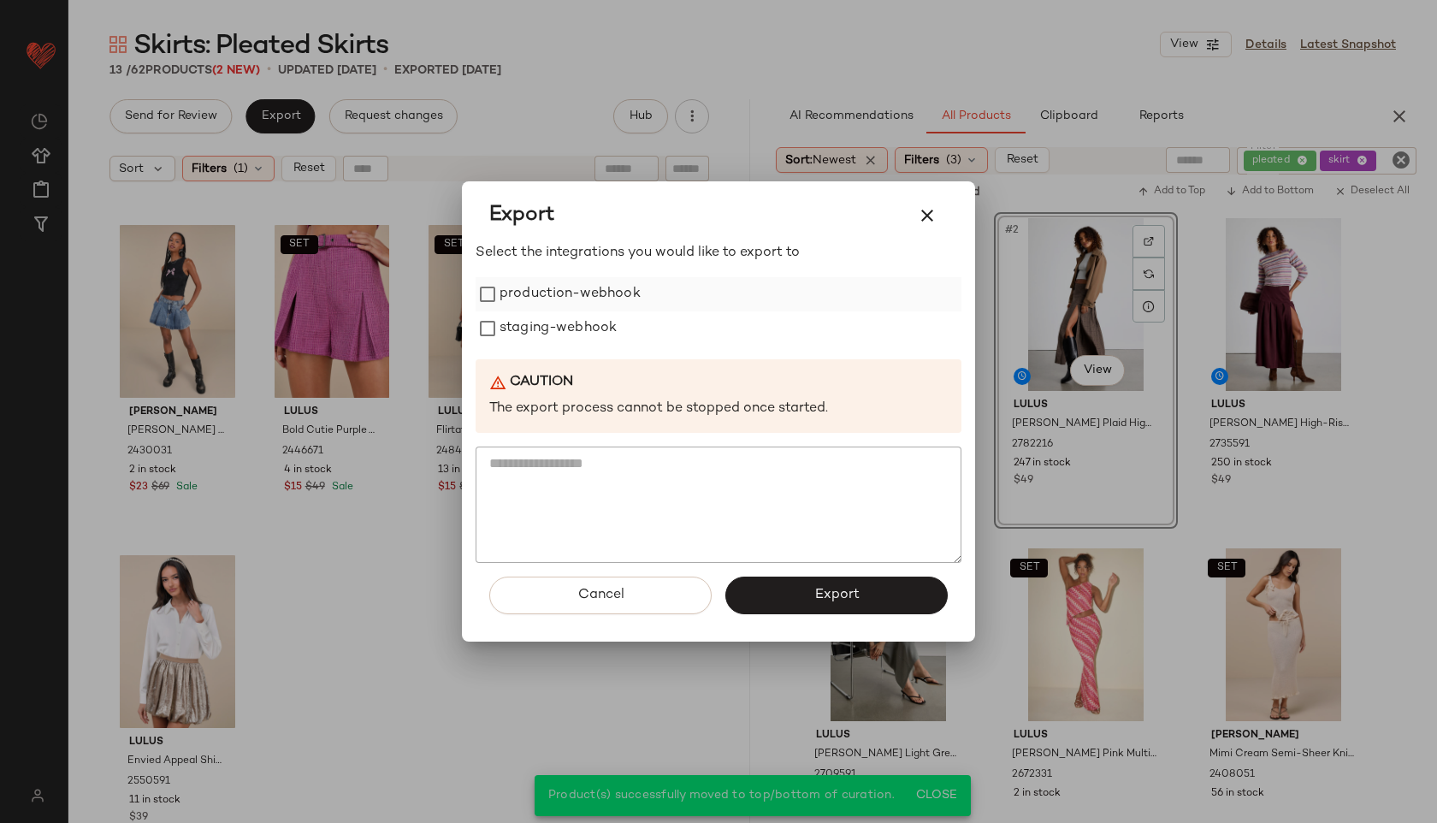
click at [508, 297] on label "production-webhook" at bounding box center [569, 294] width 141 height 34
click at [516, 323] on label "staging-webhook" at bounding box center [557, 328] width 117 height 34
click at [838, 591] on span "Export" at bounding box center [835, 595] width 45 height 16
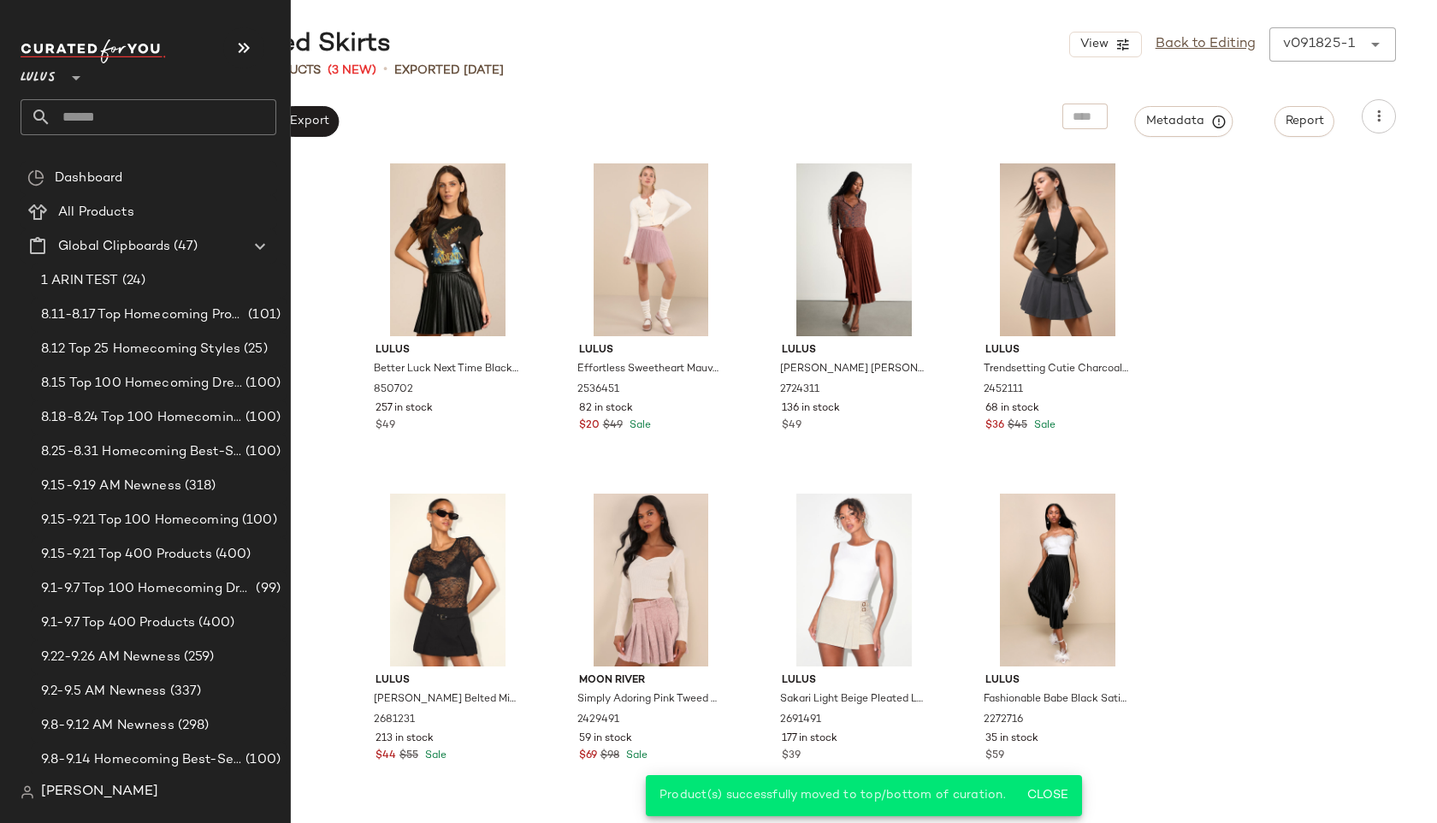
click at [96, 123] on input "text" at bounding box center [163, 117] width 225 height 36
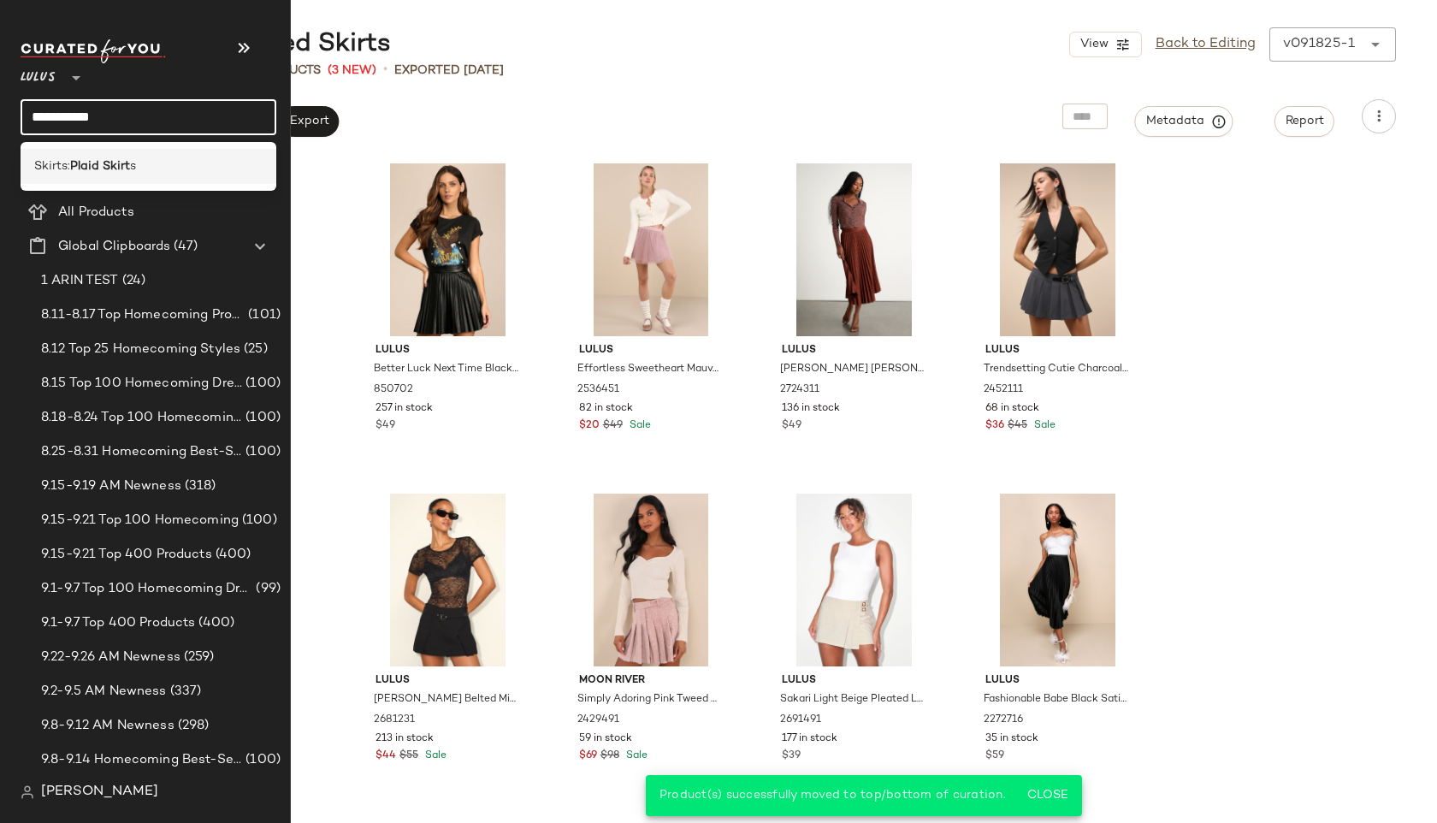
type input "**********"
click at [101, 171] on b "Plaid Skirt" at bounding box center [100, 166] width 60 height 18
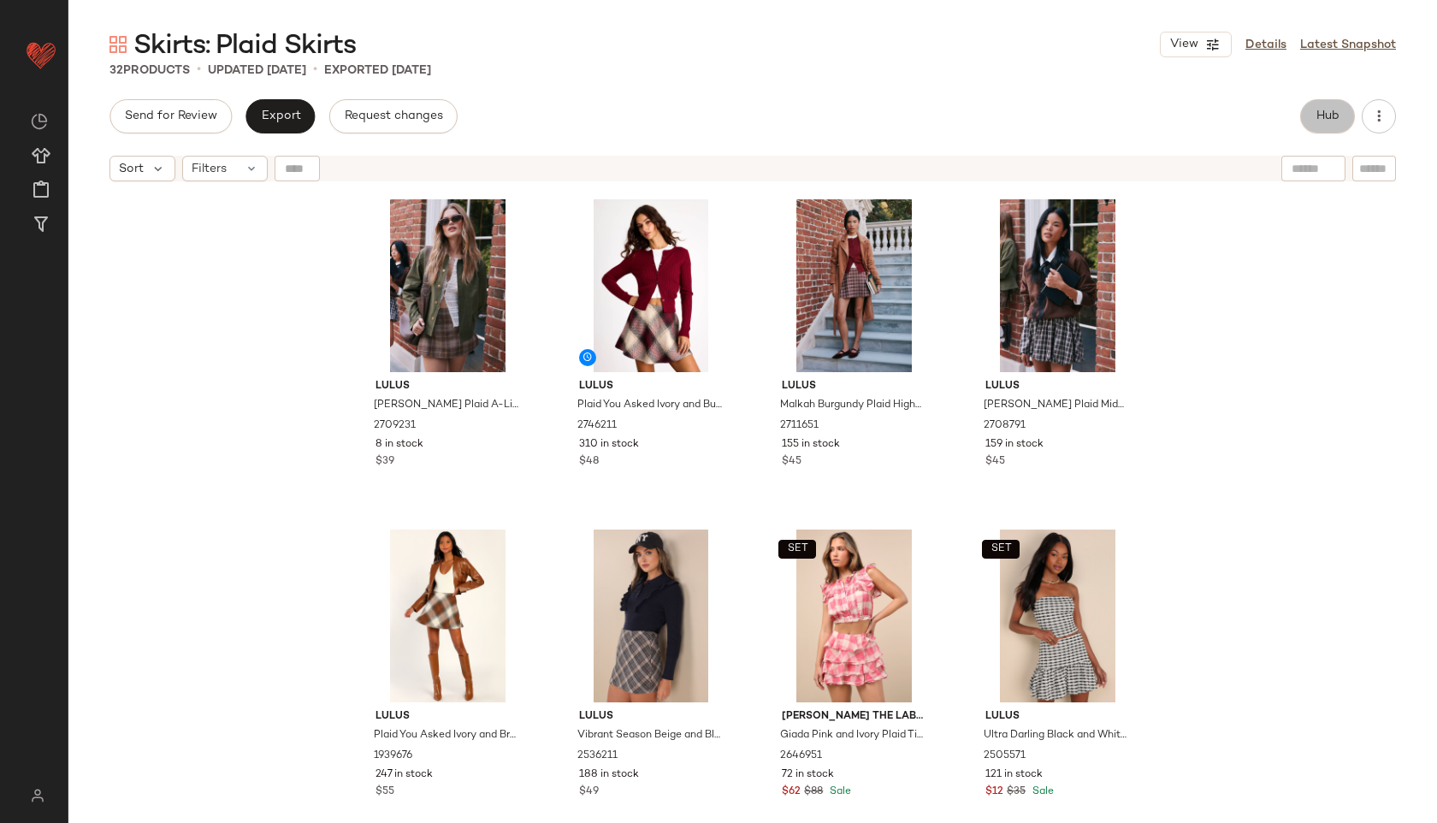
click at [1337, 130] on button "Hub" at bounding box center [1327, 116] width 55 height 34
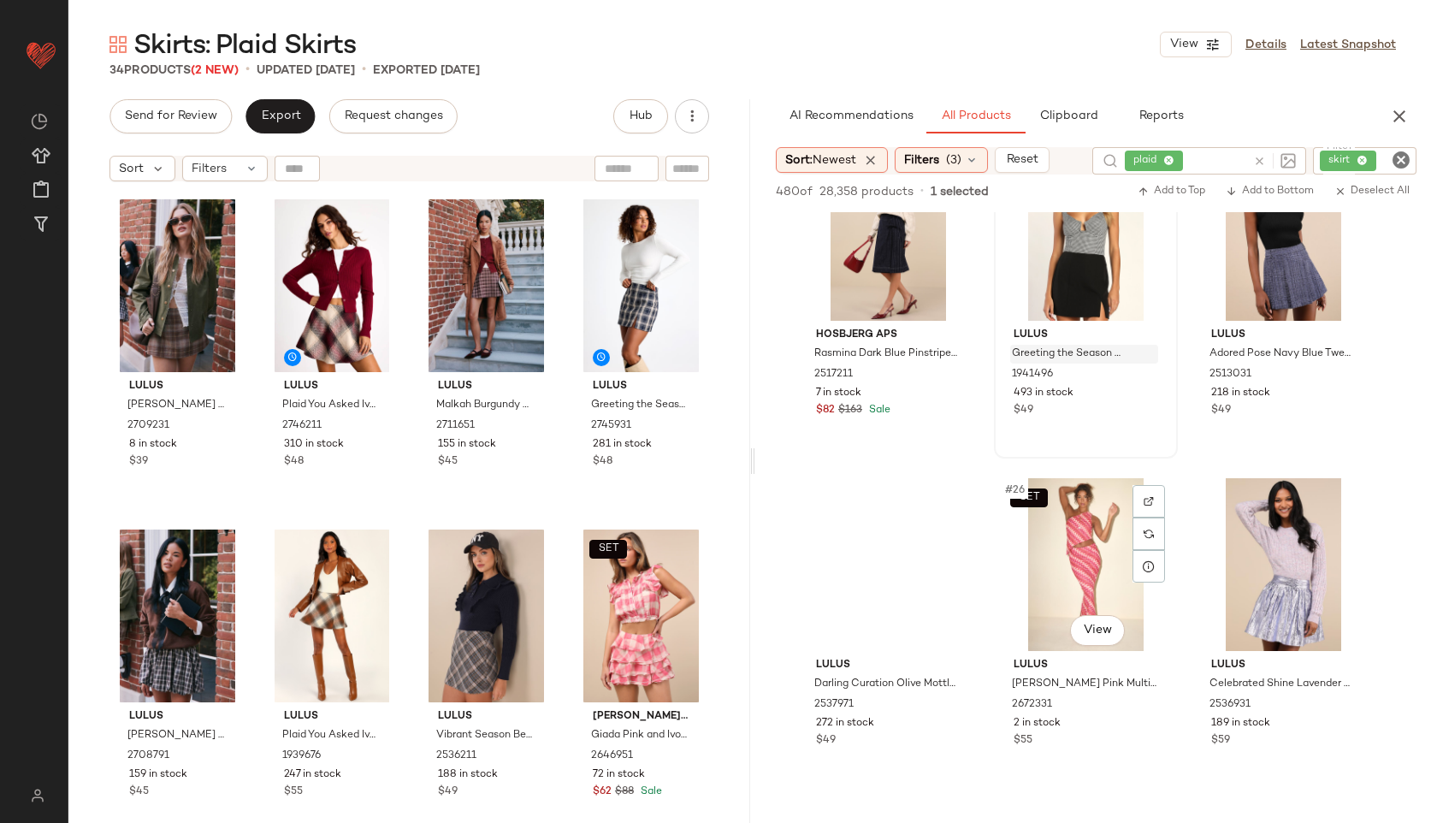
scroll to position [2383, 0]
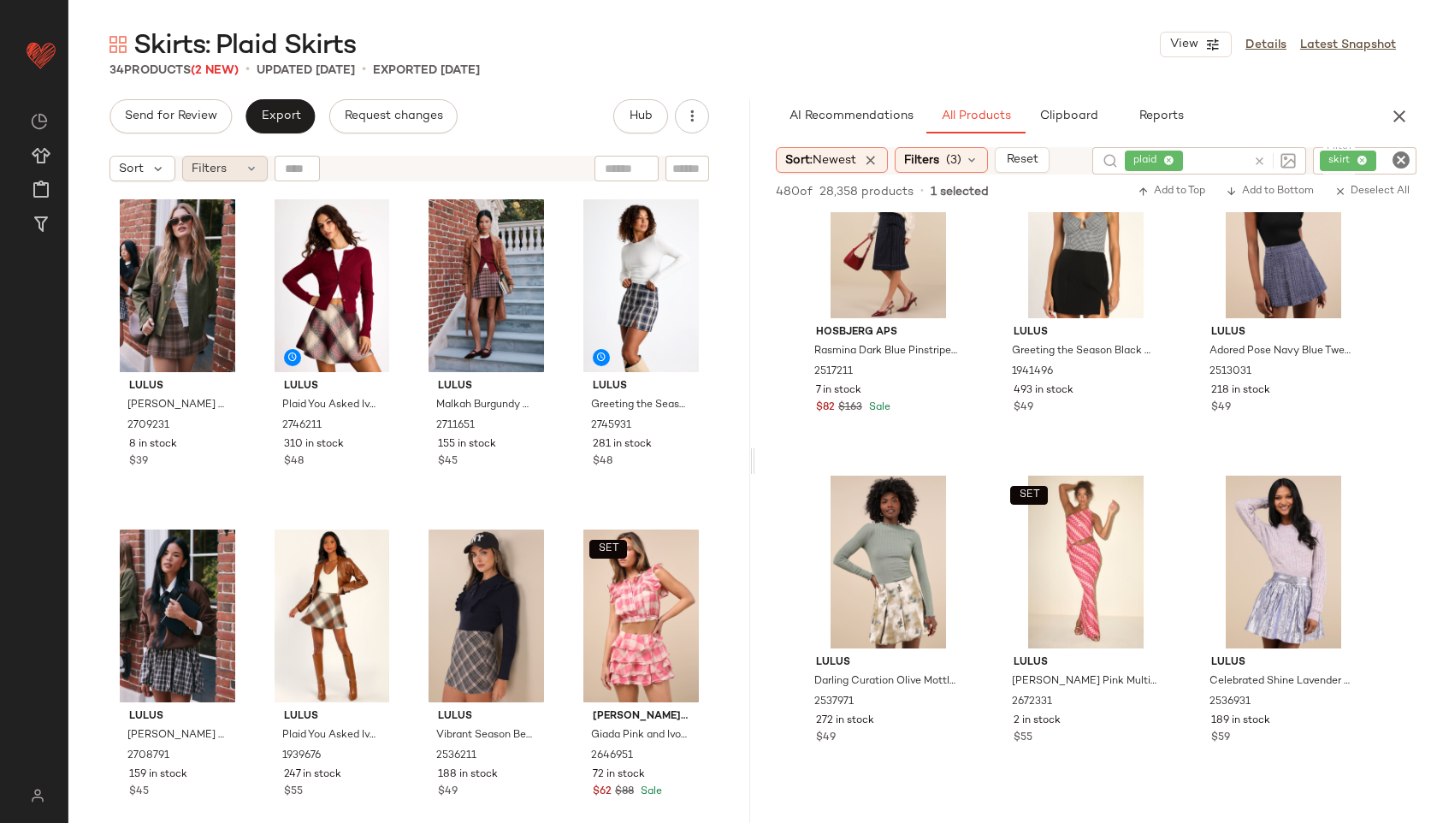
click at [249, 177] on div "Filters" at bounding box center [225, 169] width 86 height 26
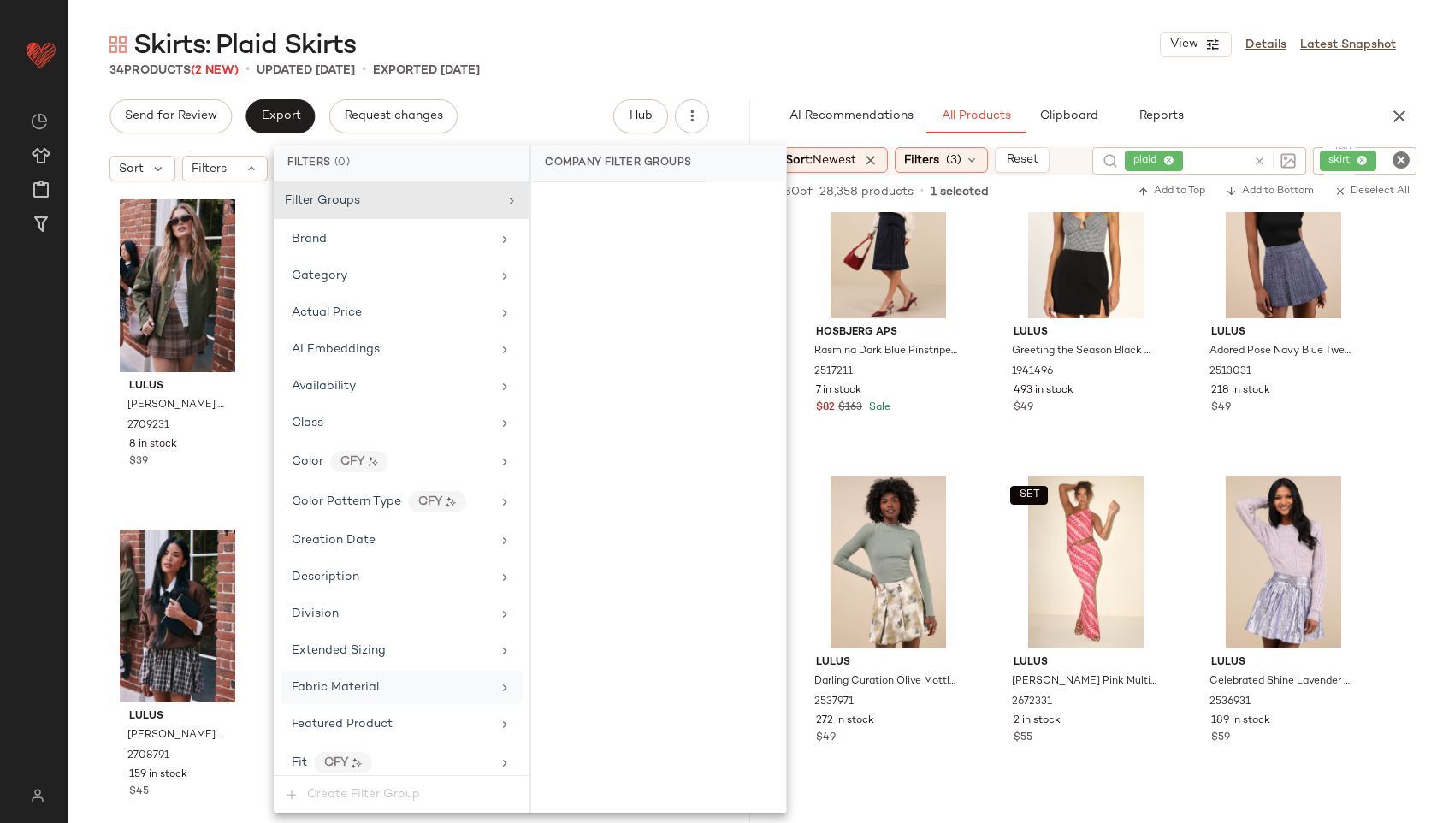
scroll to position [900, 0]
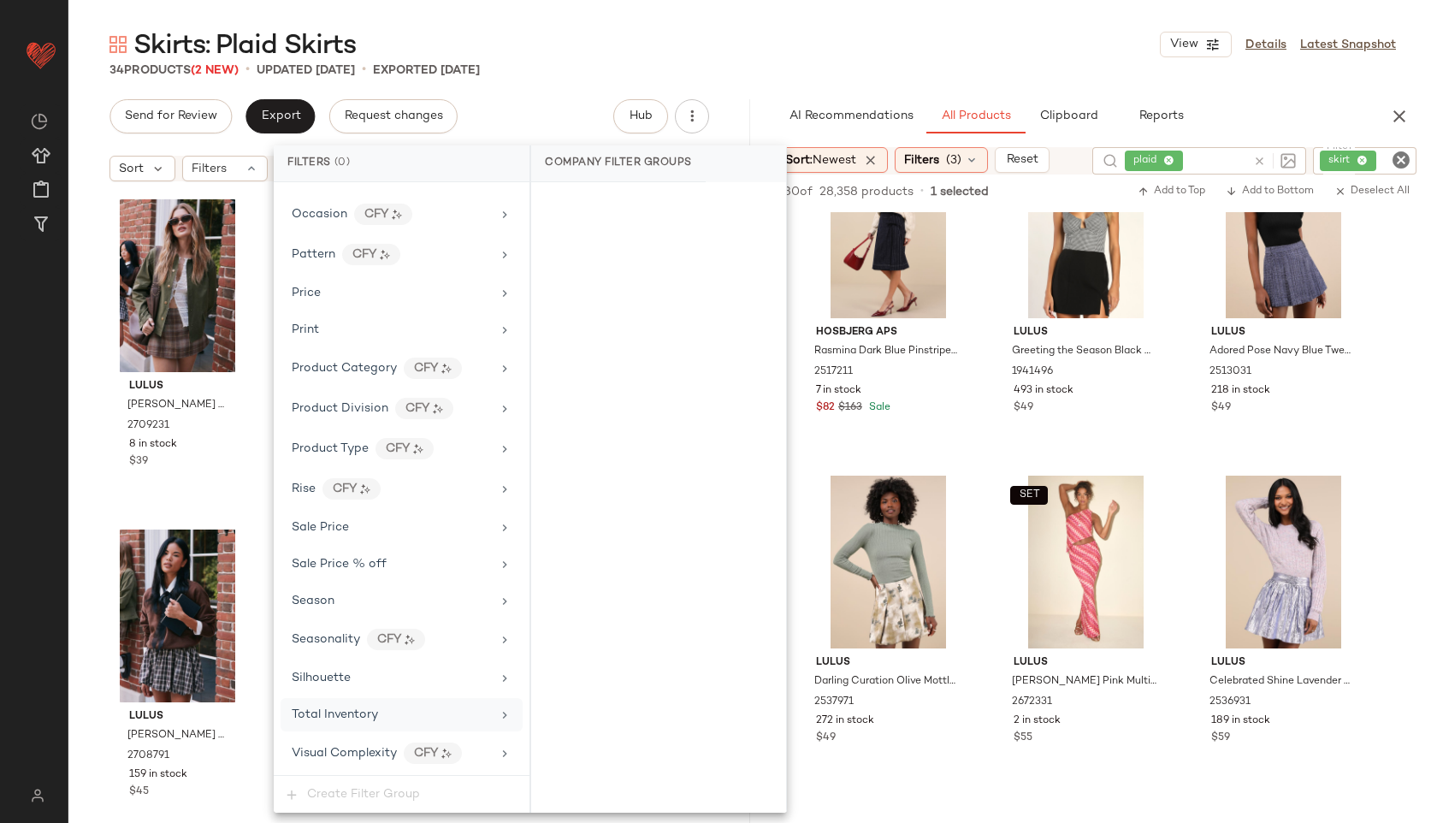
click at [372, 711] on span "Total Inventory" at bounding box center [335, 714] width 86 height 13
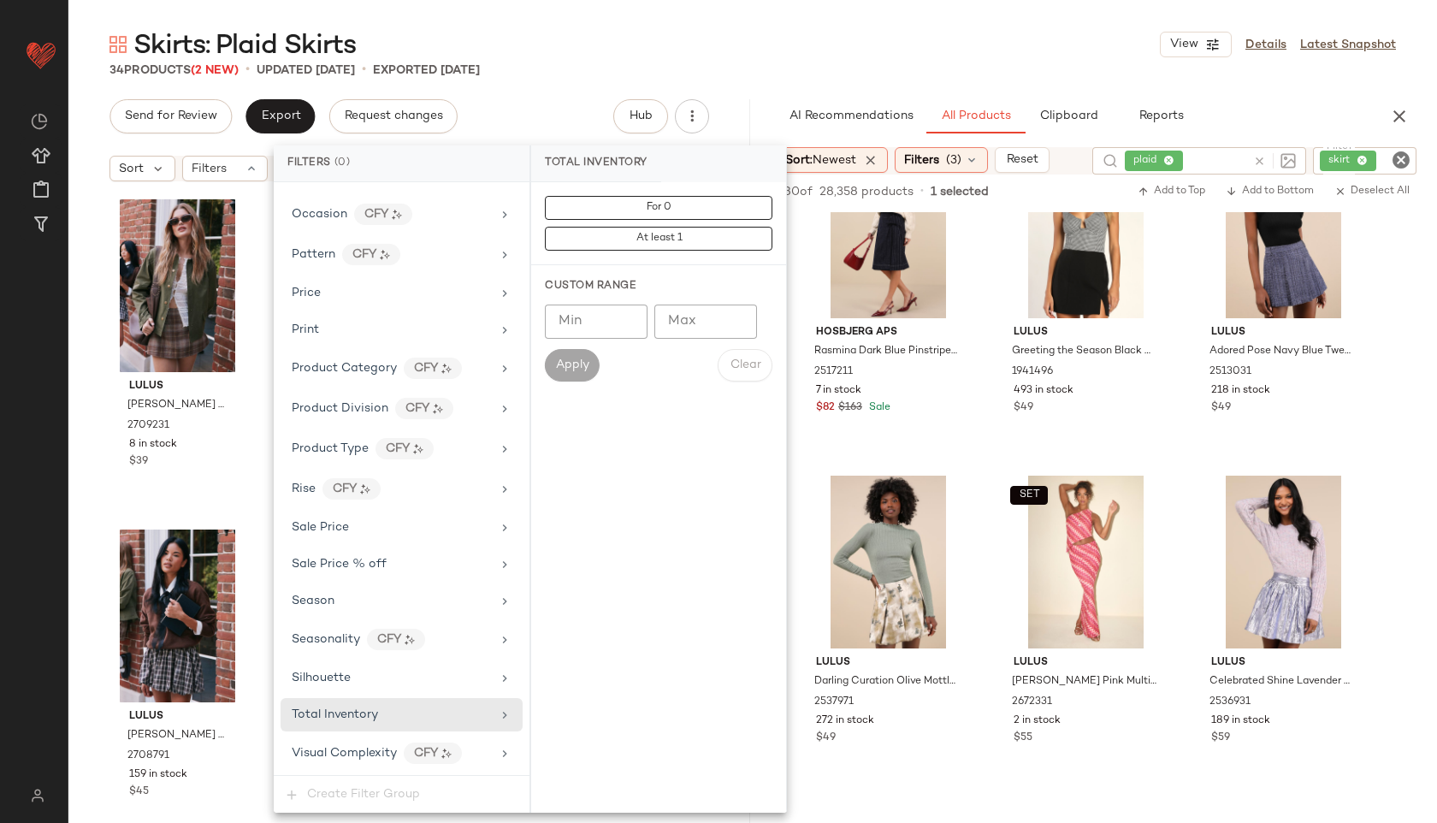
click at [682, 328] on input "Max" at bounding box center [705, 321] width 103 height 34
type input "**"
click at [579, 364] on span "Apply" at bounding box center [572, 365] width 34 height 14
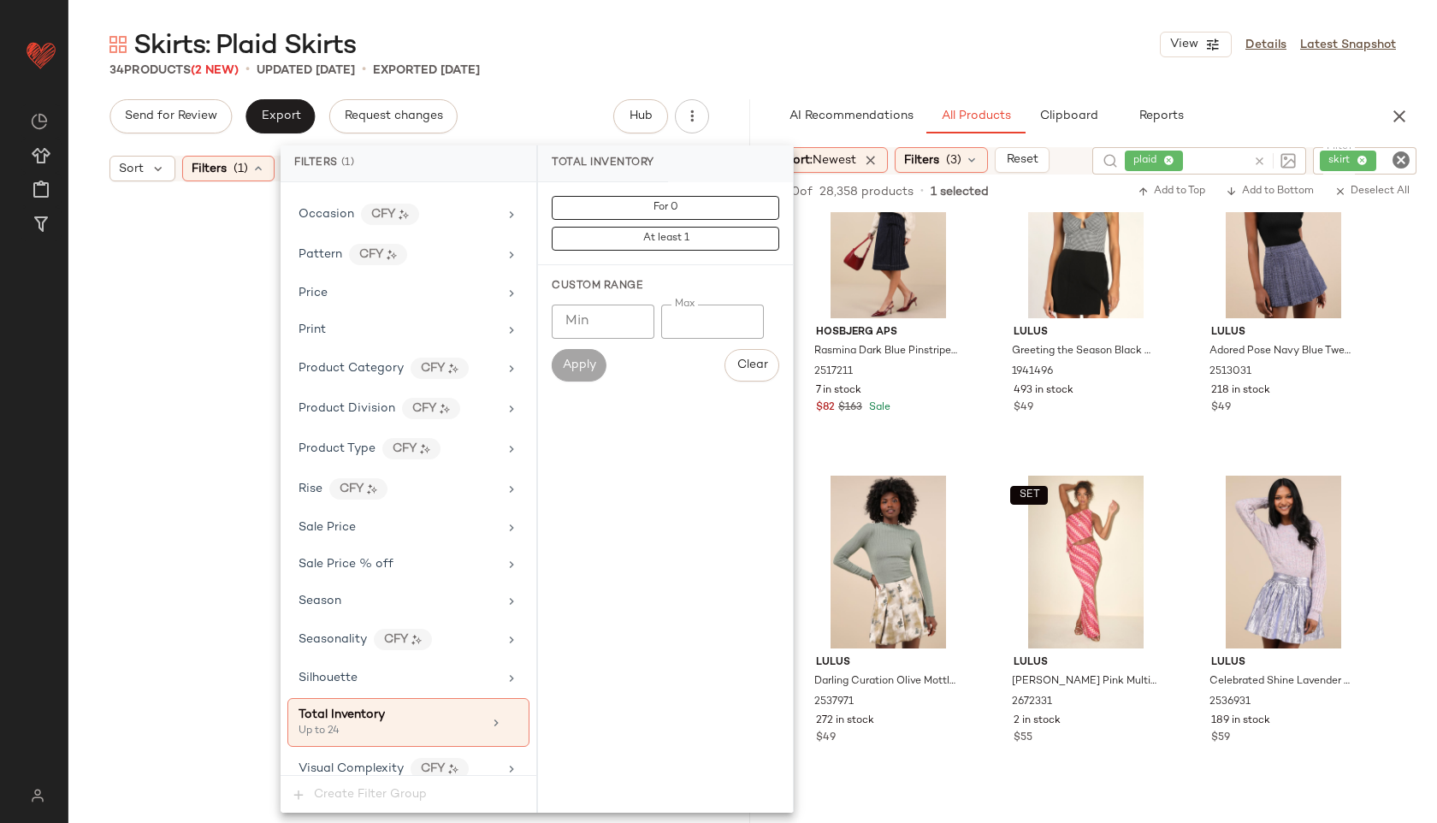
click at [741, 62] on div "34 Products (2 New) • updated Sep 23rd • Exported Sep 18th" at bounding box center [752, 70] width 1368 height 17
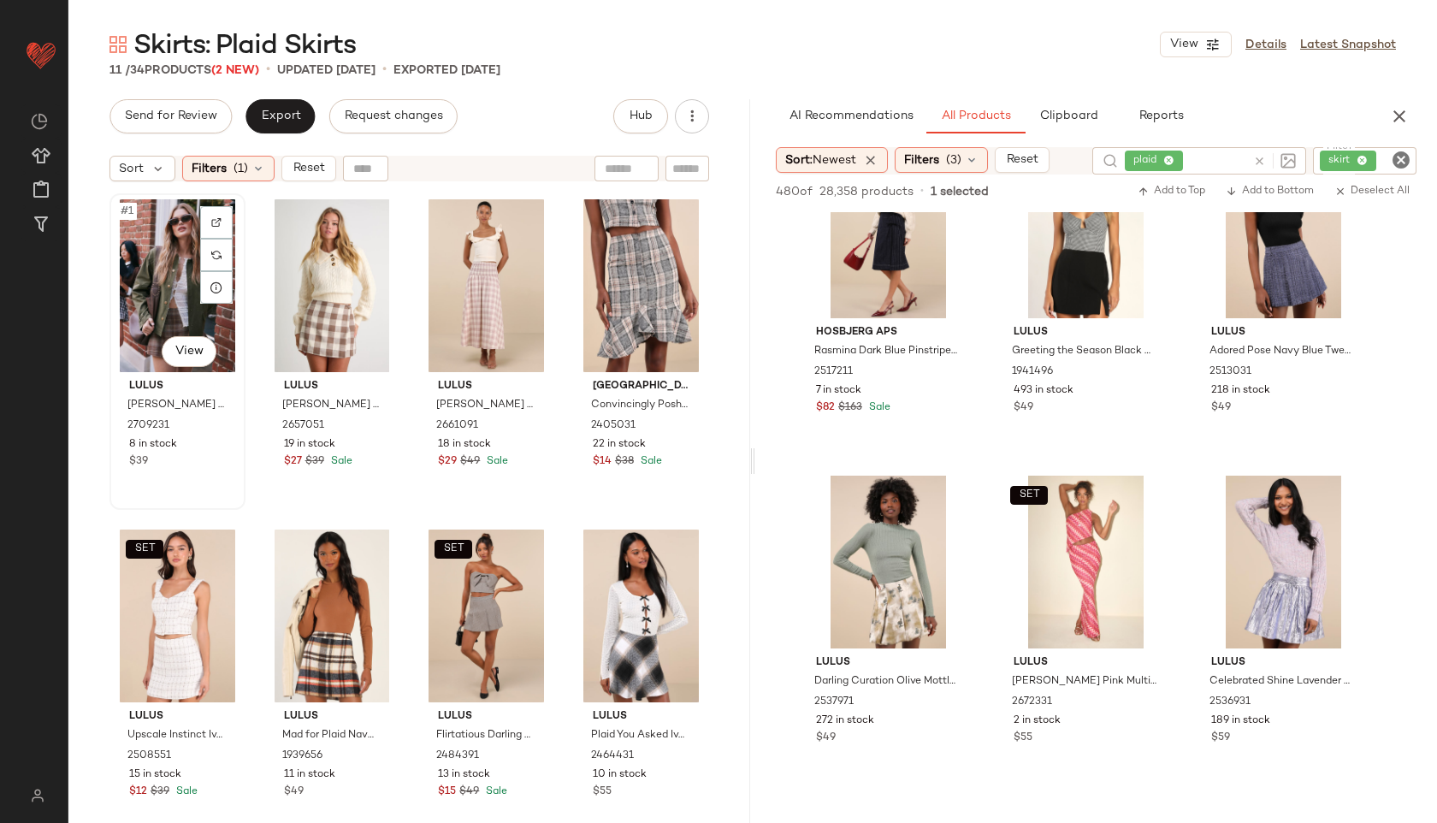
click at [156, 310] on div "#1 View" at bounding box center [177, 285] width 124 height 173
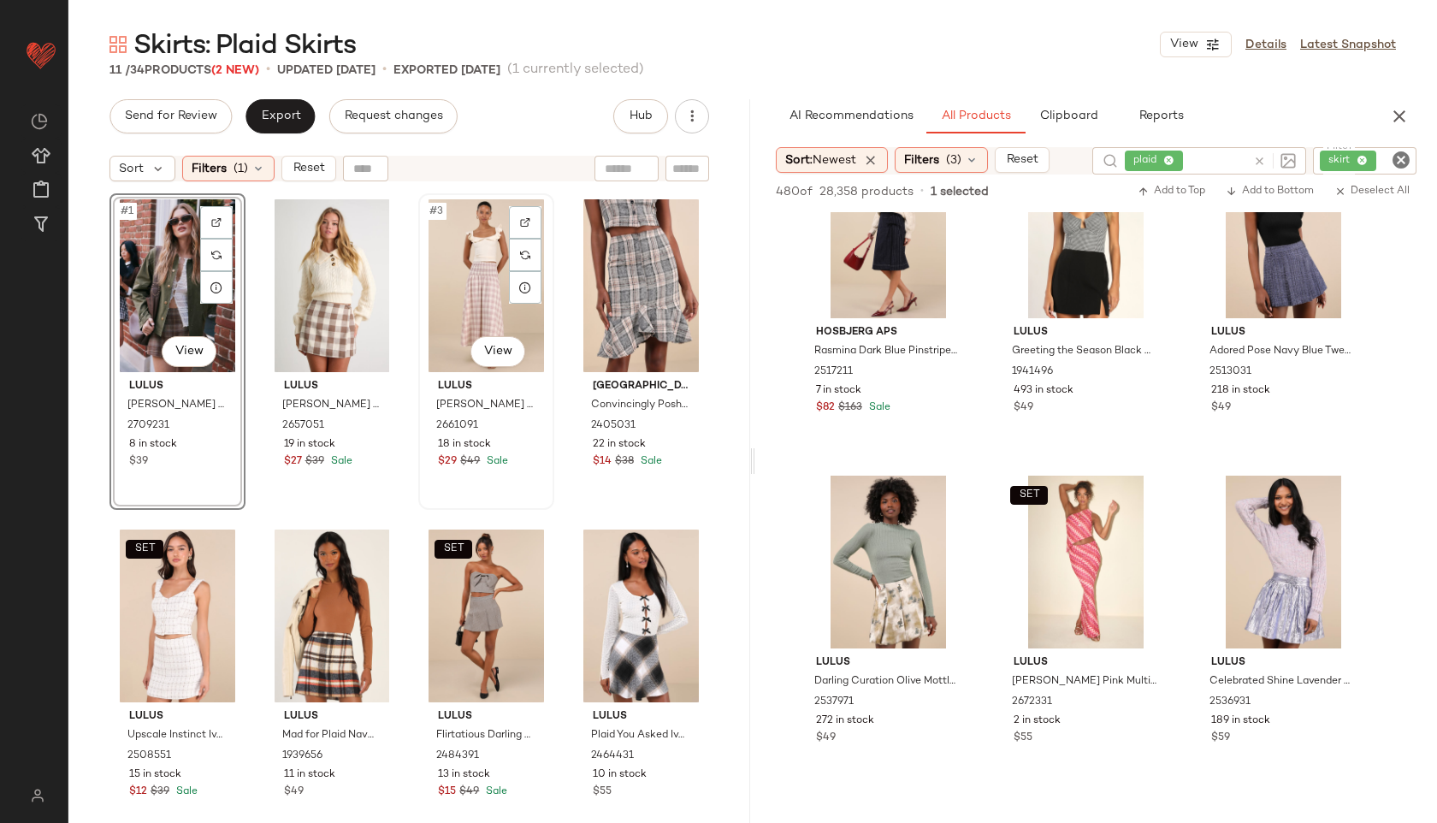
scroll to position [304, 0]
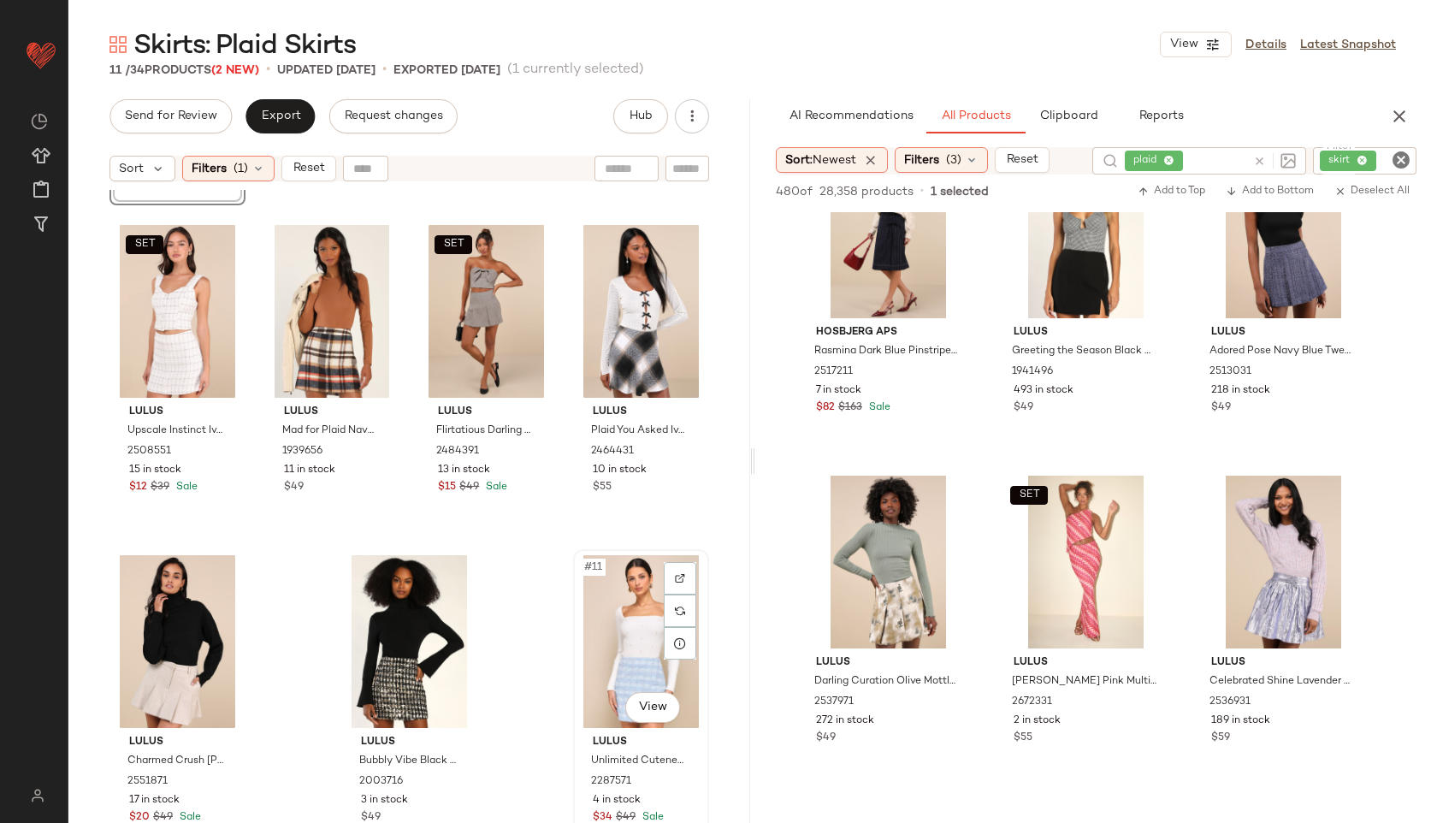
click at [605, 634] on div "#11 View" at bounding box center [641, 641] width 124 height 173
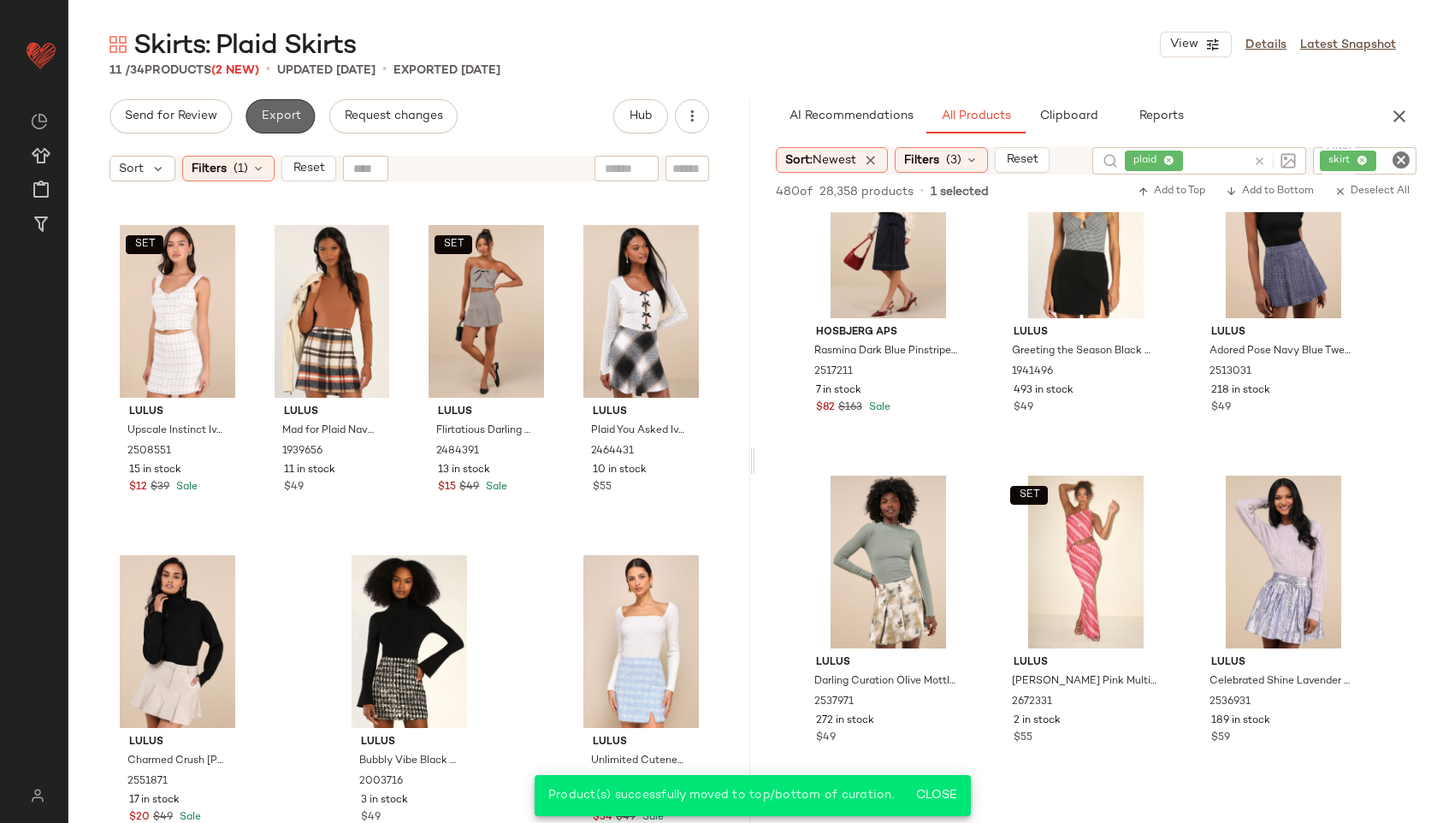
click at [286, 104] on button "Export" at bounding box center [279, 116] width 69 height 34
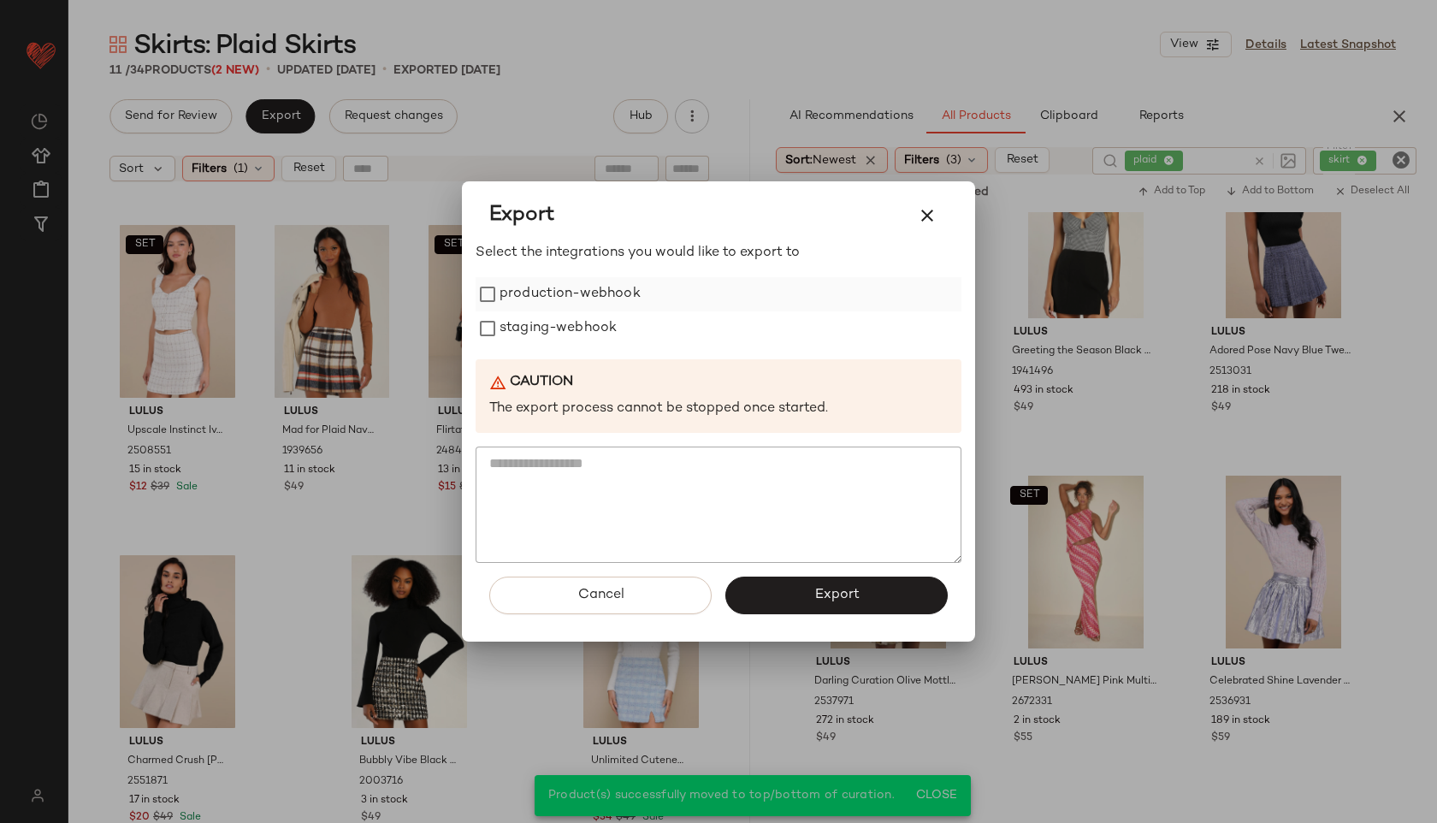
click at [545, 294] on label "production-webhook" at bounding box center [569, 294] width 141 height 34
click at [544, 330] on label "staging-webhook" at bounding box center [557, 328] width 117 height 34
click at [802, 596] on button "Export" at bounding box center [836, 595] width 222 height 38
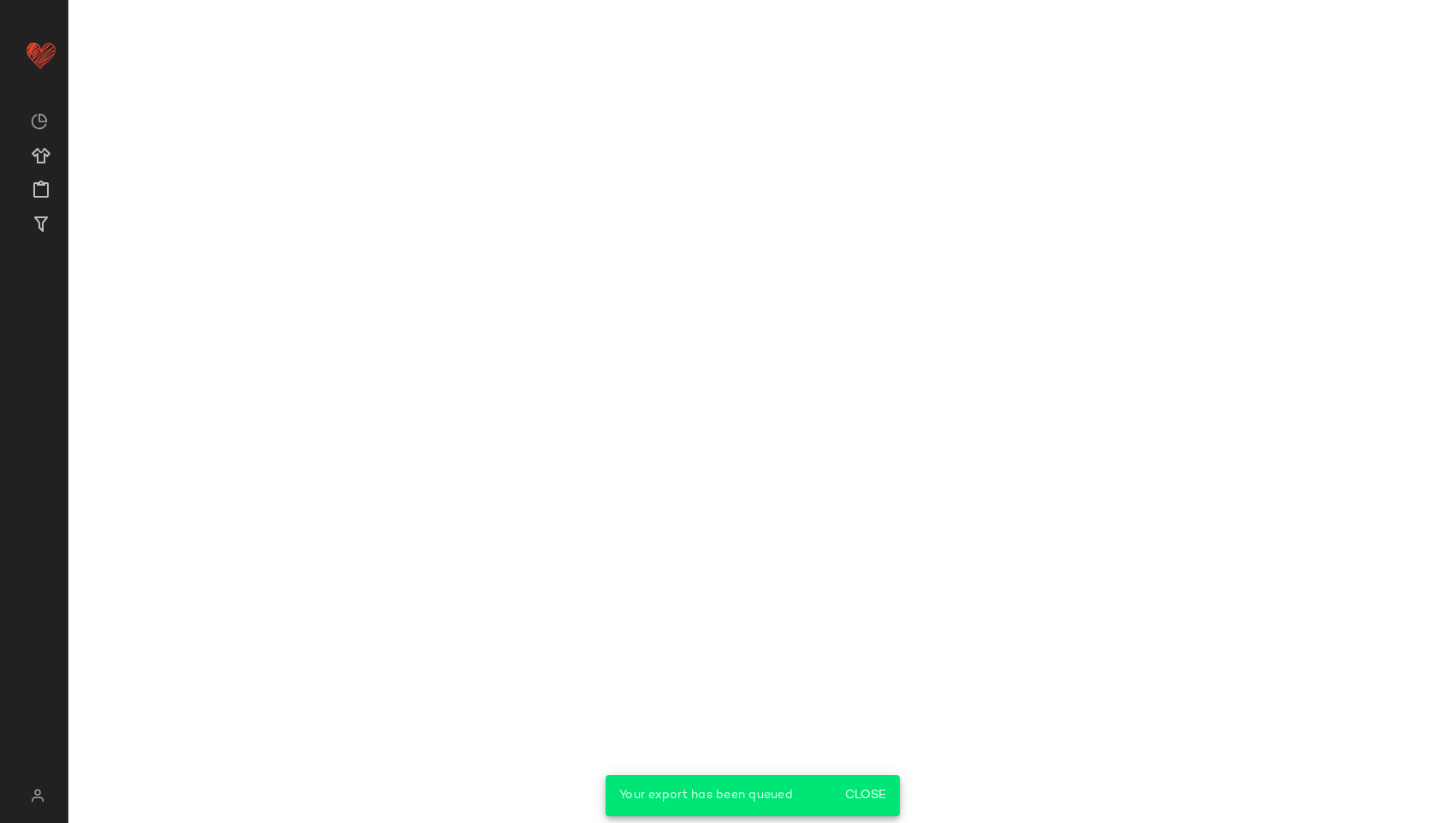
scroll to position [3373, 0]
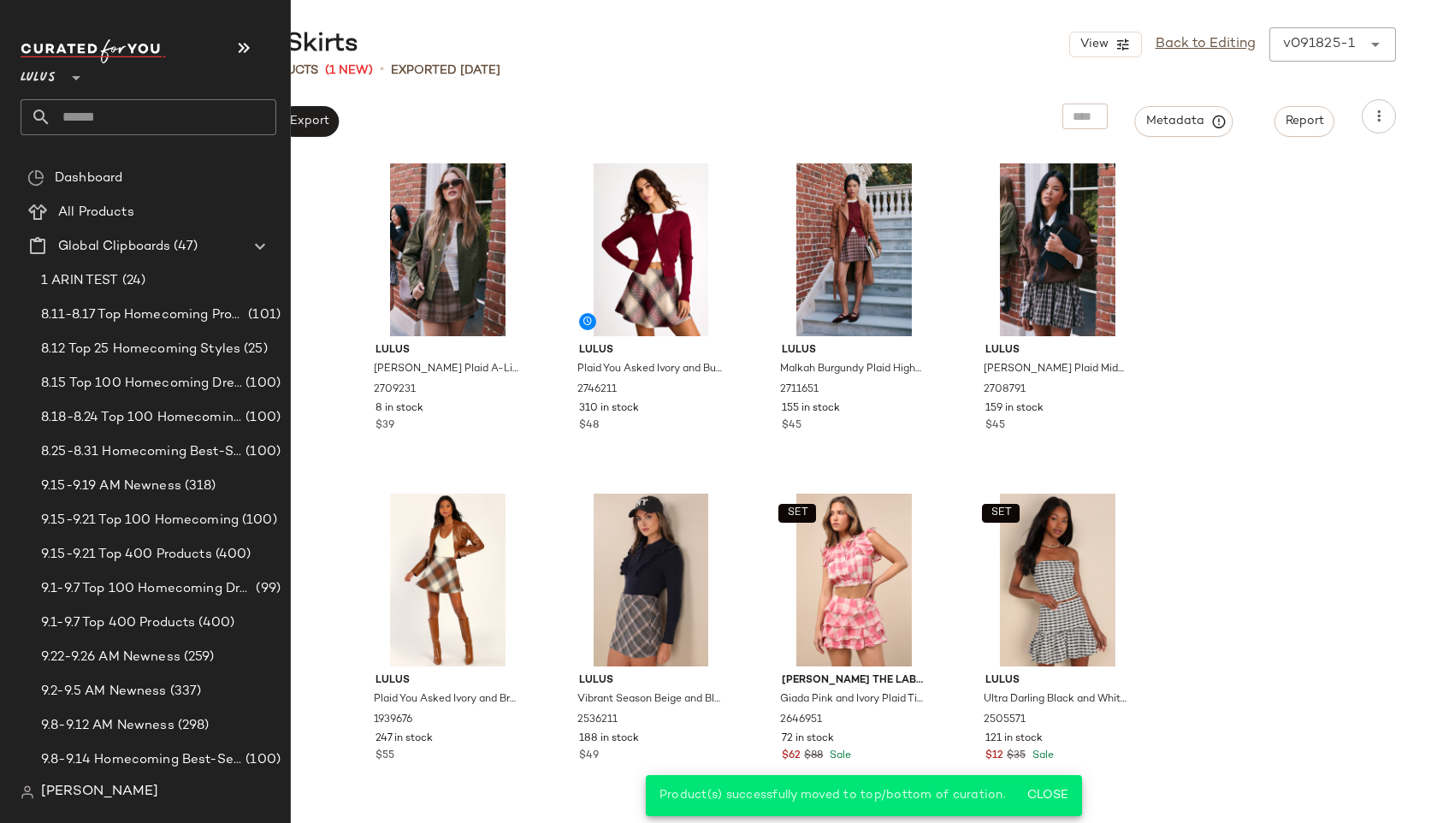
click at [125, 121] on input "text" at bounding box center [163, 117] width 225 height 36
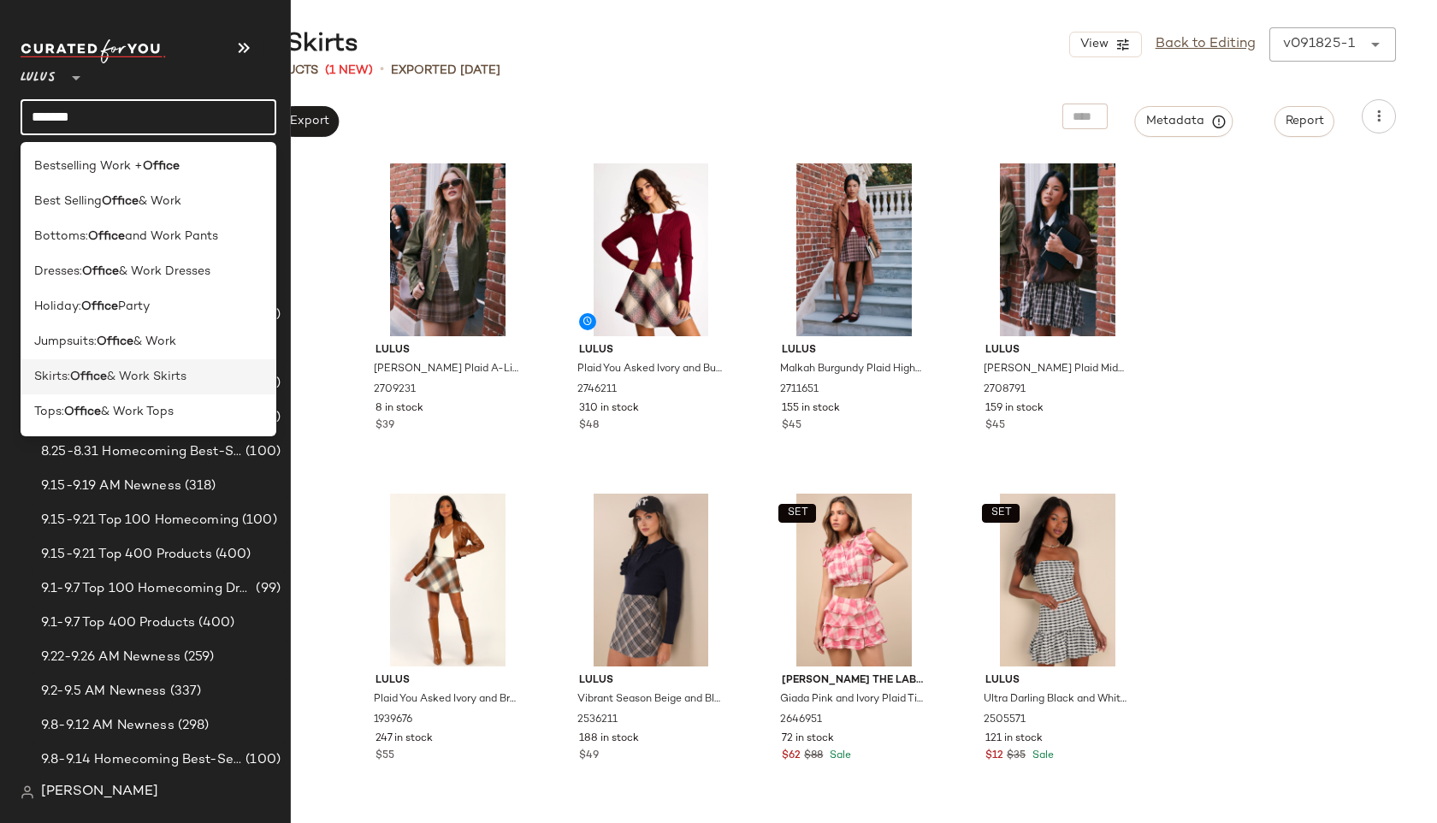
type input "******"
click at [126, 372] on span "& Work Skirts" at bounding box center [147, 377] width 80 height 18
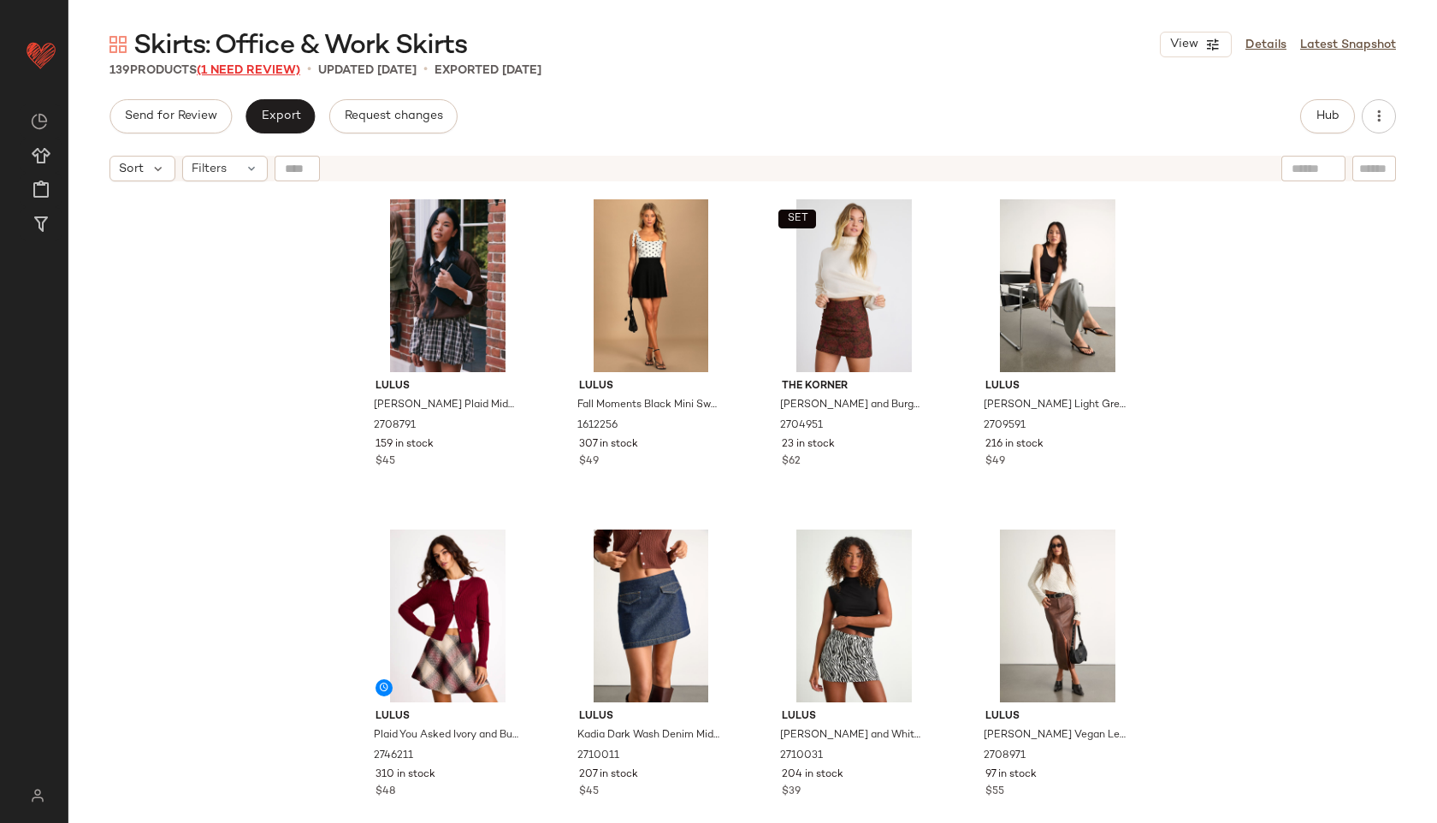
click at [233, 66] on span "(1 Need Review)" at bounding box center [248, 70] width 103 height 13
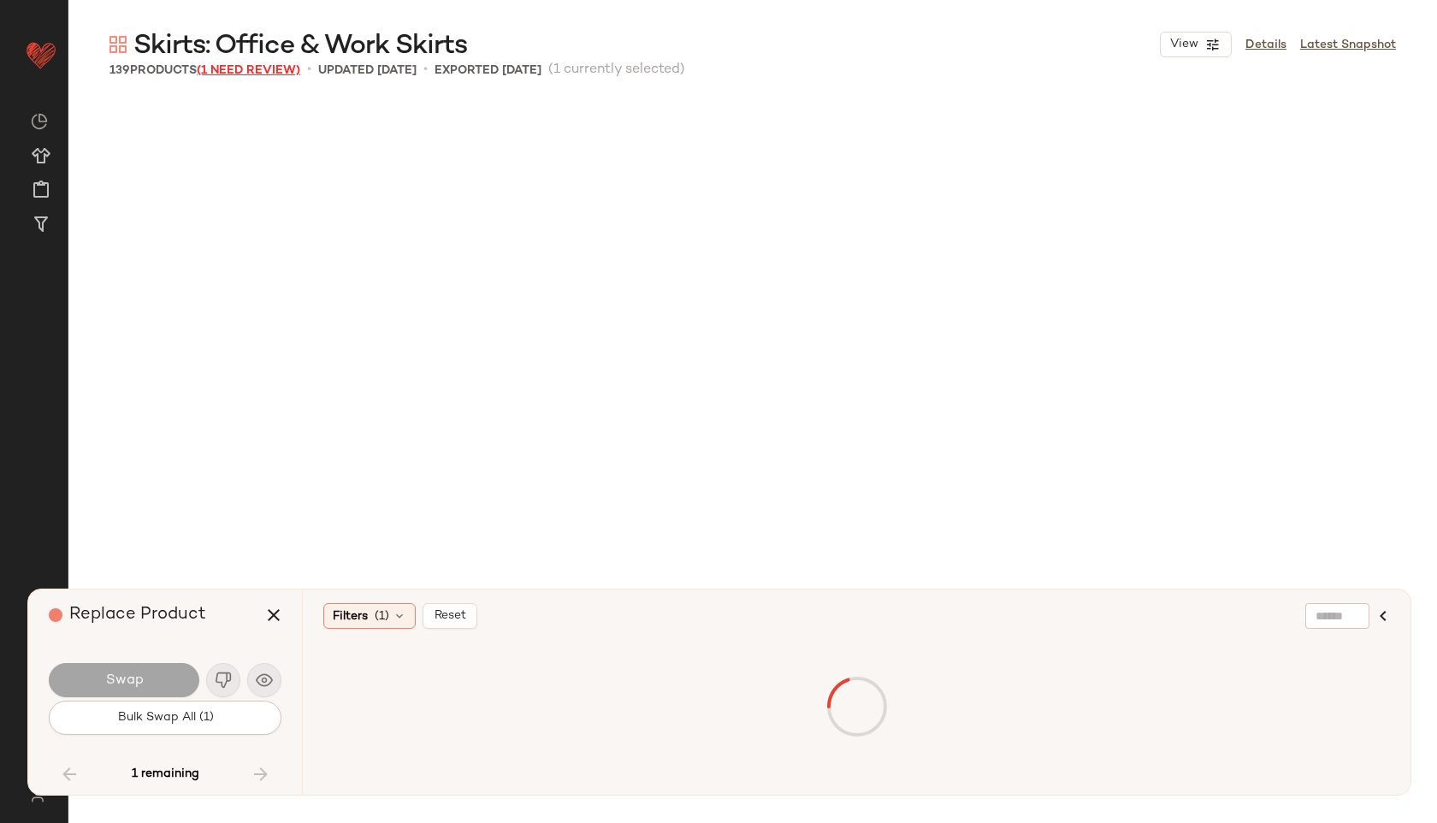
scroll to position [10232, 0]
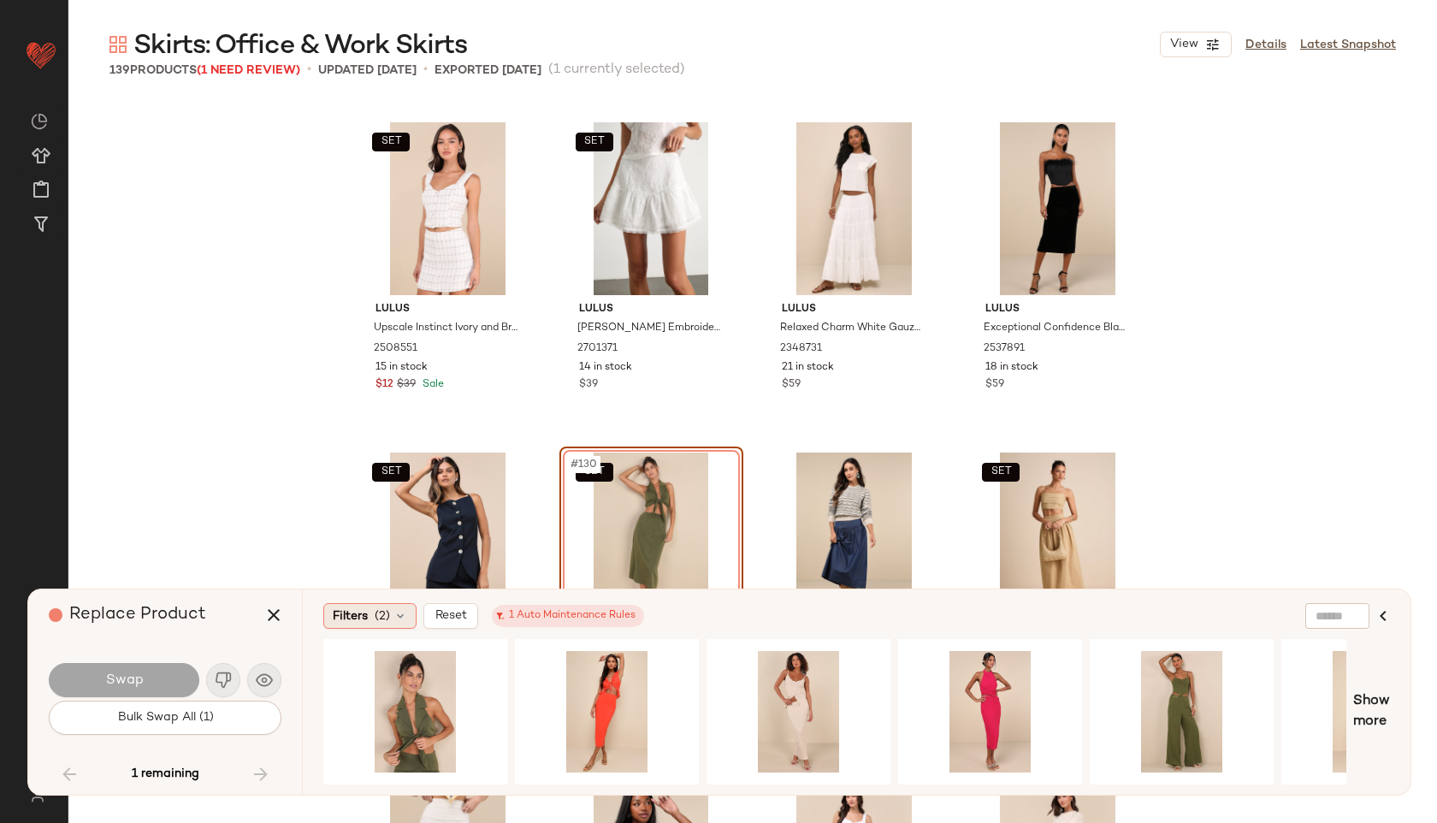
click at [368, 622] on div "Filters (2)" at bounding box center [369, 616] width 93 height 26
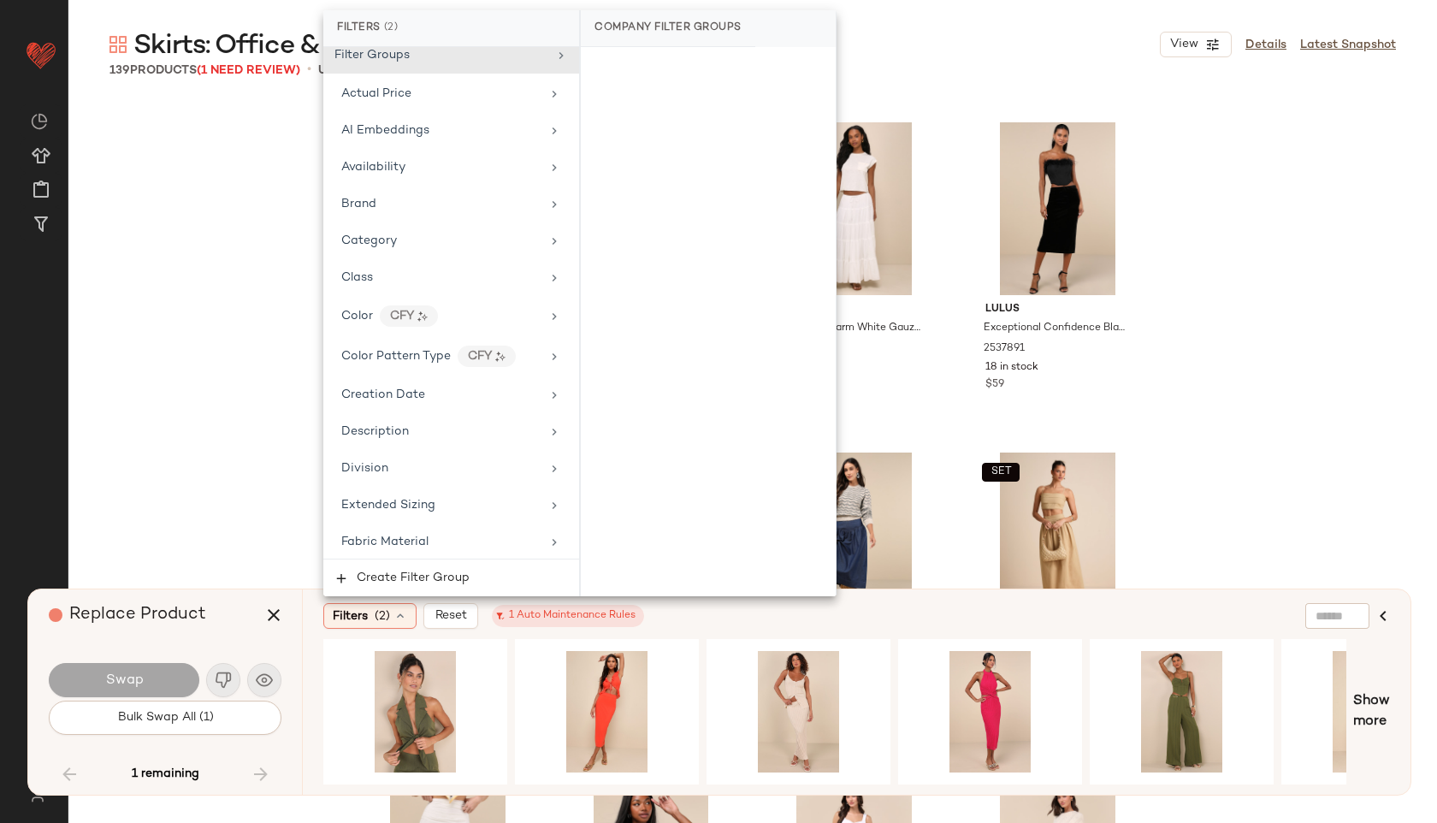
scroll to position [0, 0]
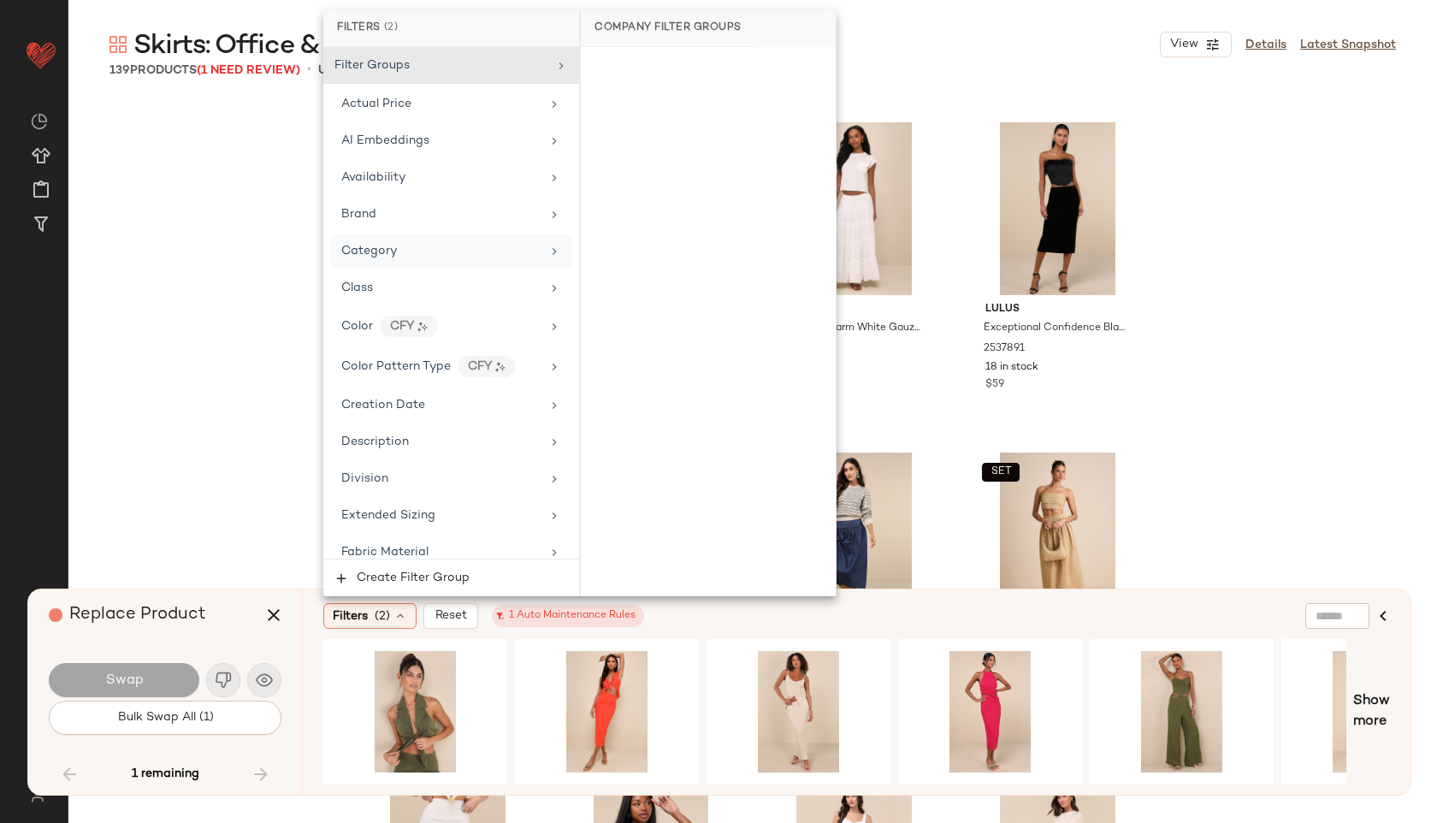
click at [435, 251] on div "Category" at bounding box center [440, 251] width 199 height 18
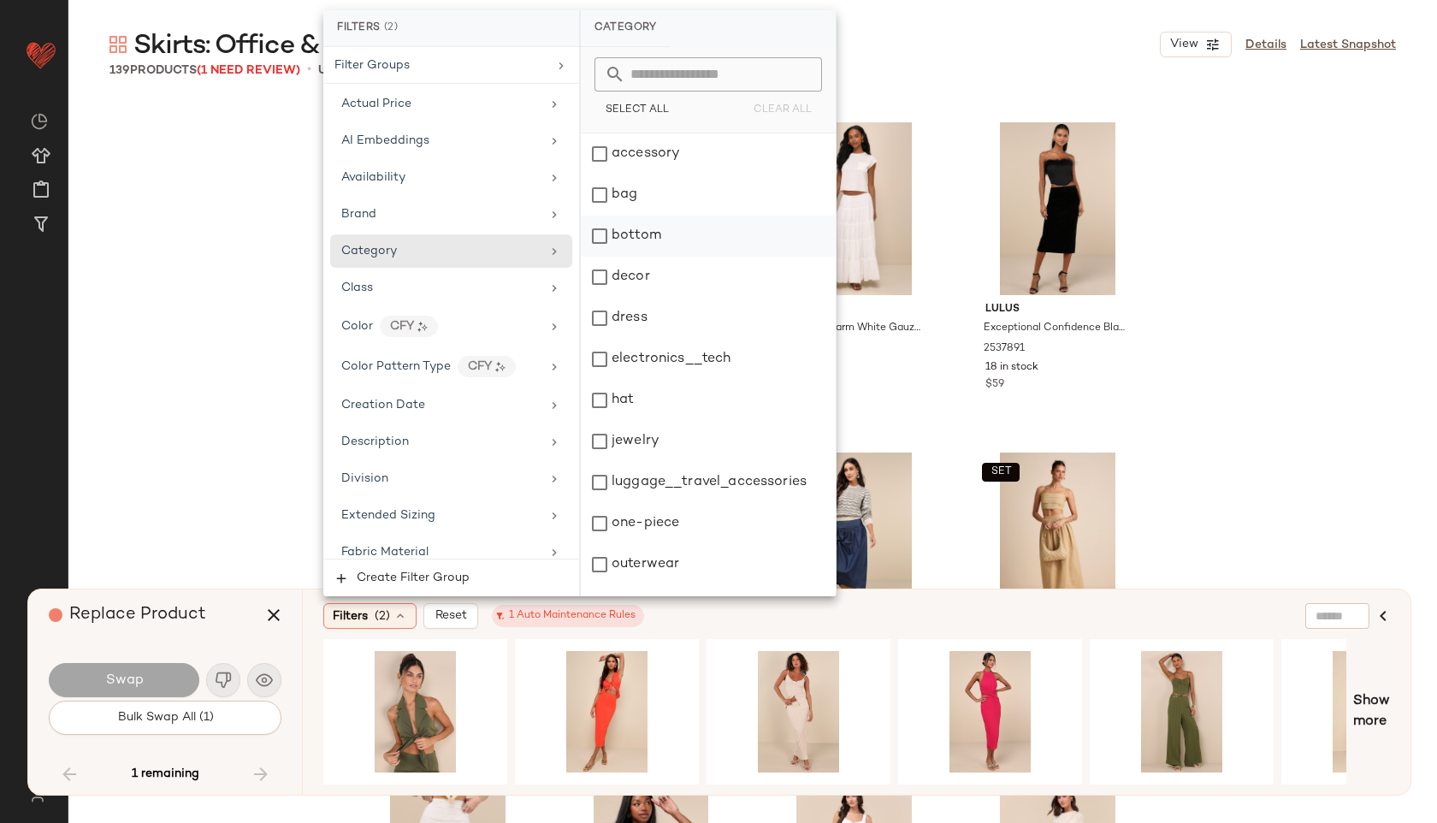
click at [631, 233] on div "bottom" at bounding box center [708, 235] width 255 height 41
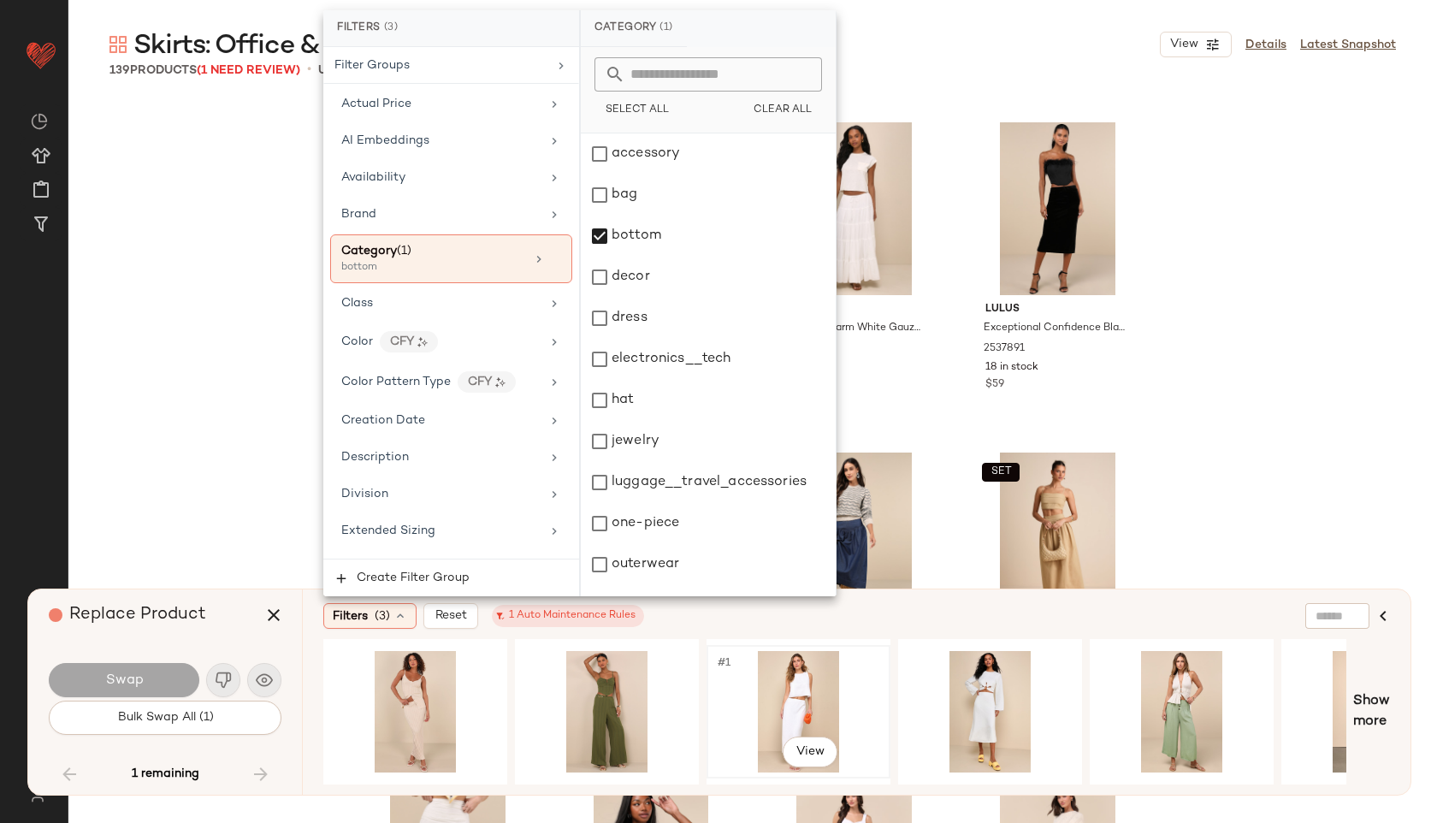
click at [793, 705] on div "#1 View" at bounding box center [798, 711] width 172 height 121
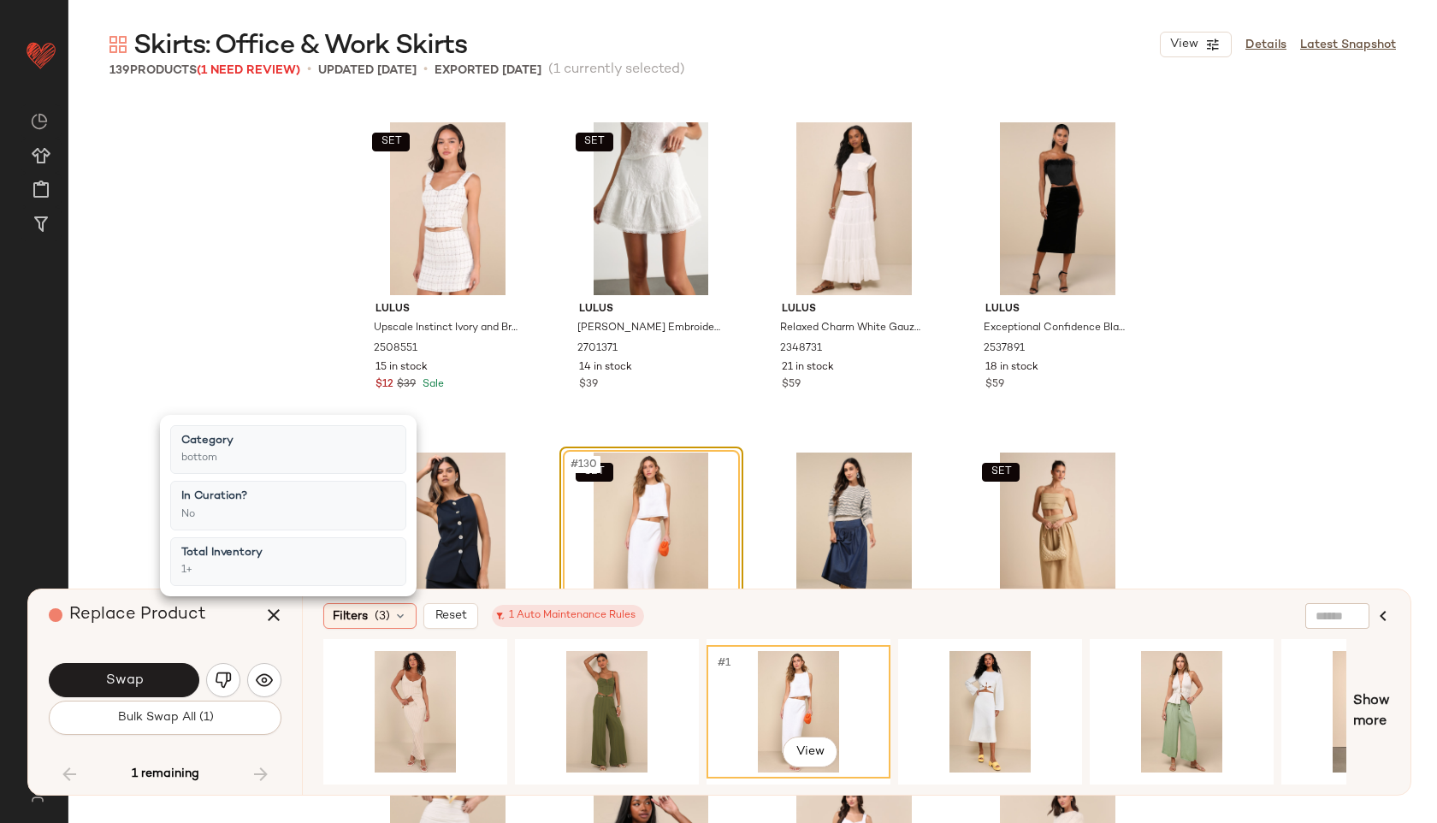
click at [793, 705] on div "#1 View" at bounding box center [798, 711] width 172 height 121
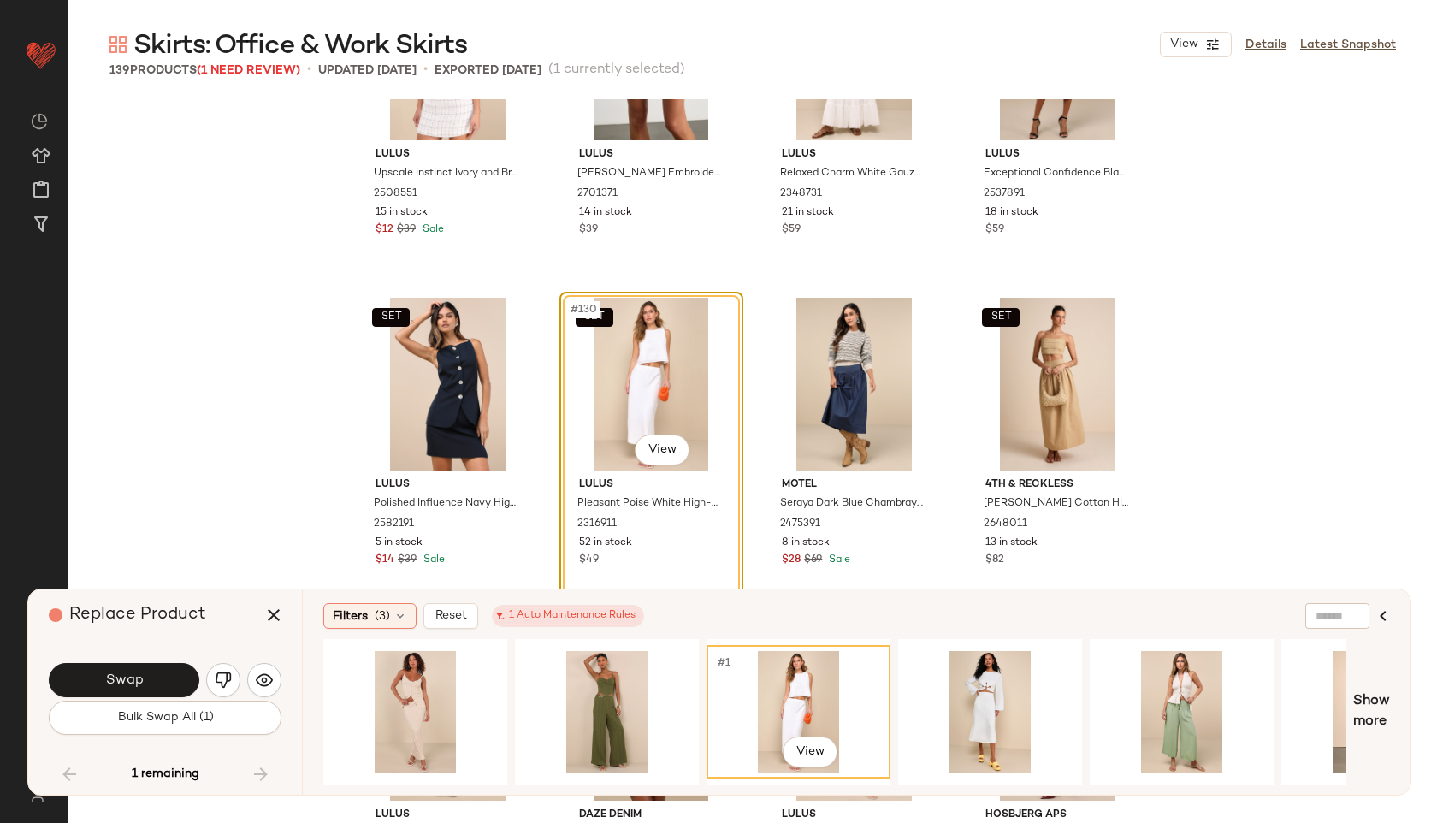
scroll to position [10413, 0]
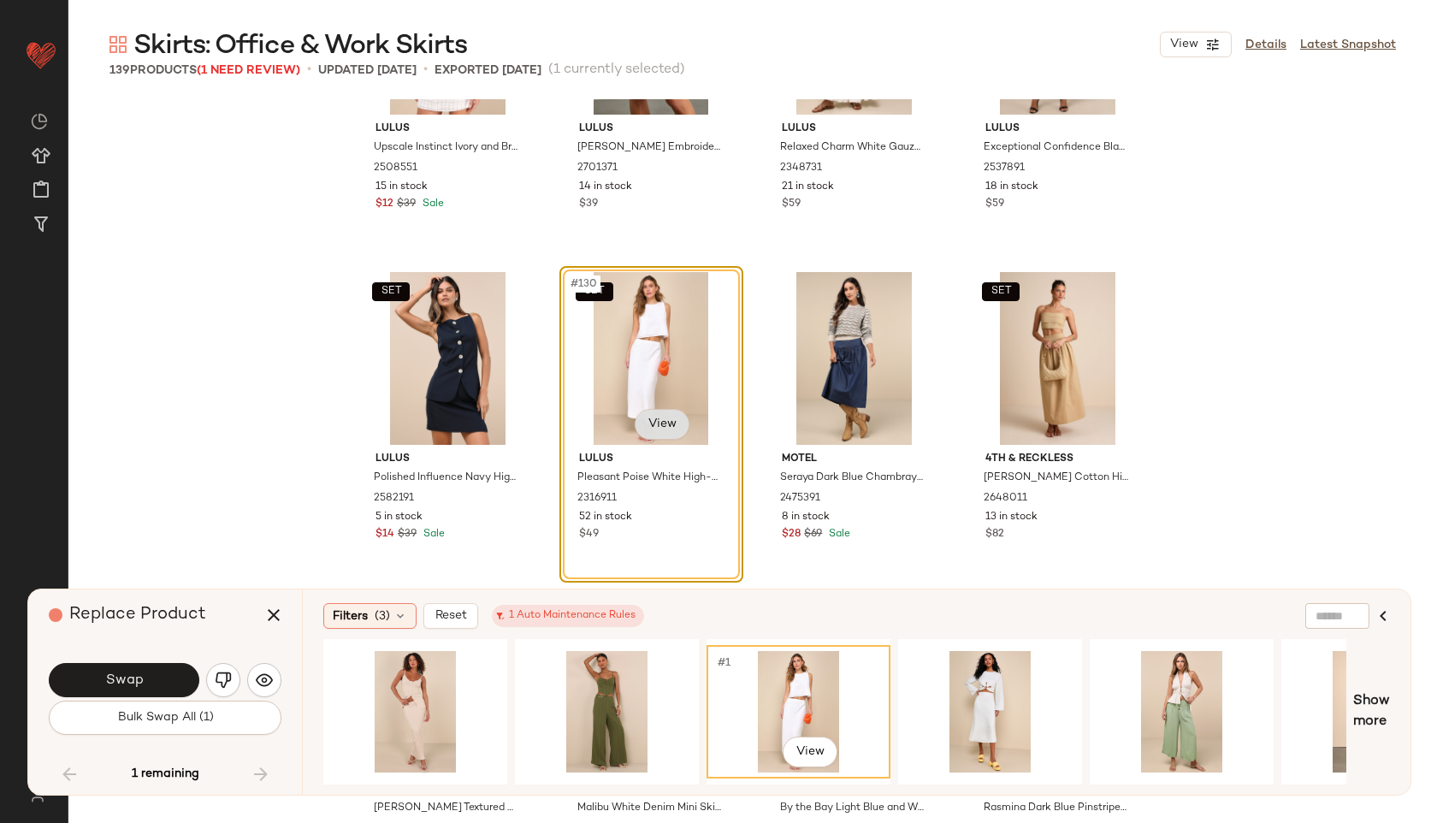
click at [655, 426] on body "Lulus ** Dashboard All Products Global Clipboards (47) Curations (814) Jordan C…" at bounding box center [718, 411] width 1437 height 823
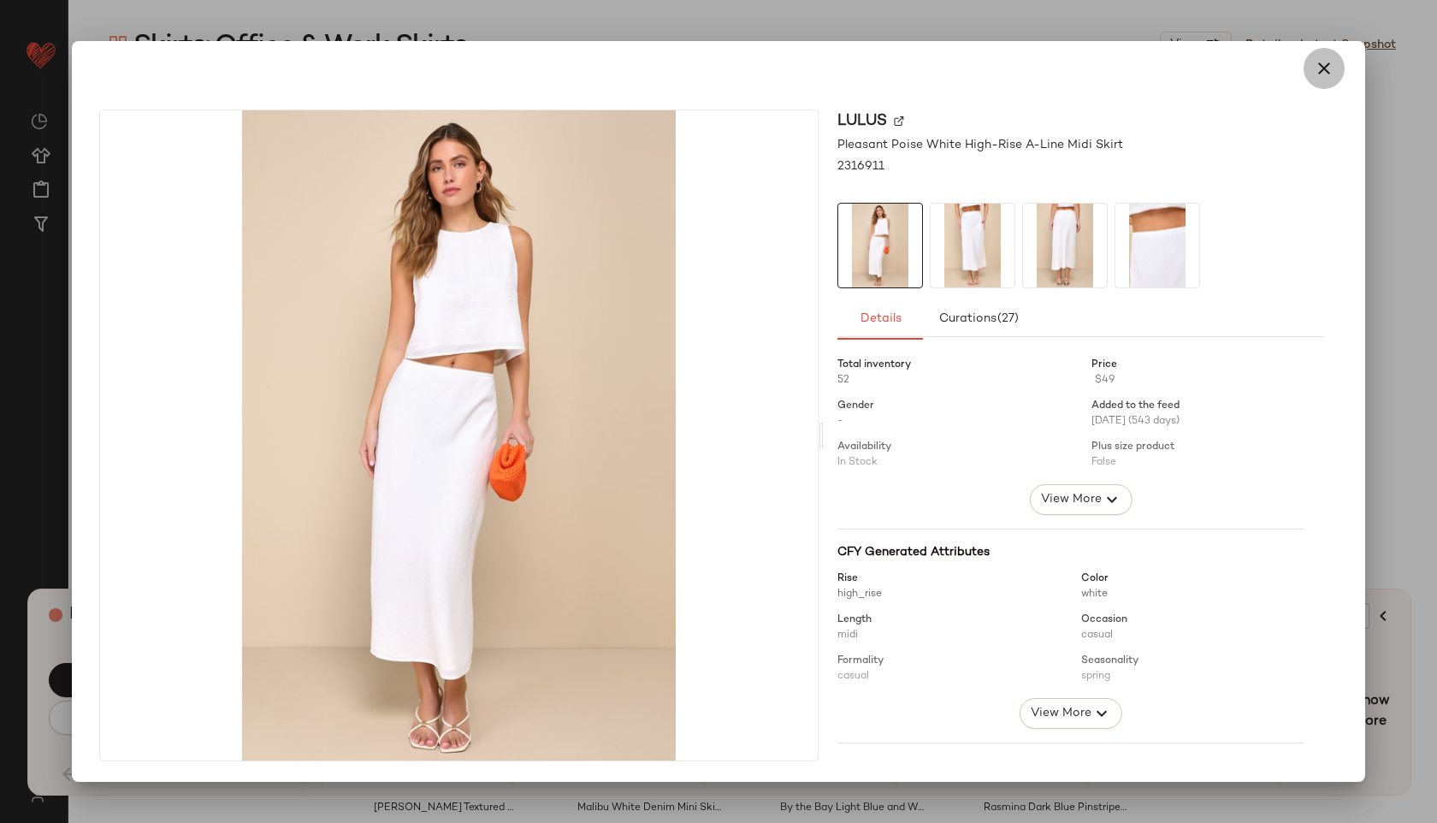
click at [1324, 71] on icon "button" at bounding box center [1323, 68] width 21 height 21
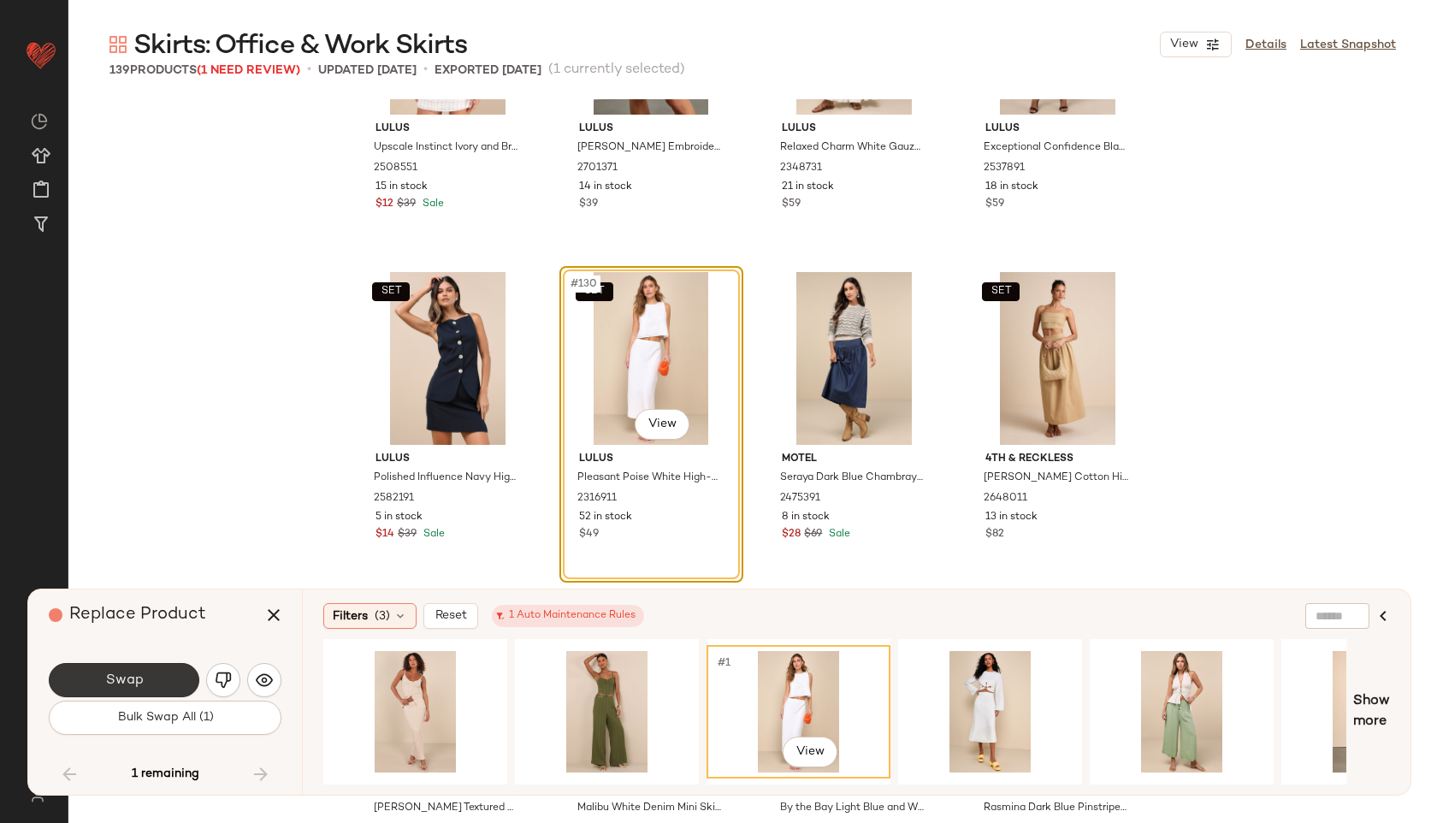
click at [144, 685] on button "Swap" at bounding box center [124, 680] width 151 height 34
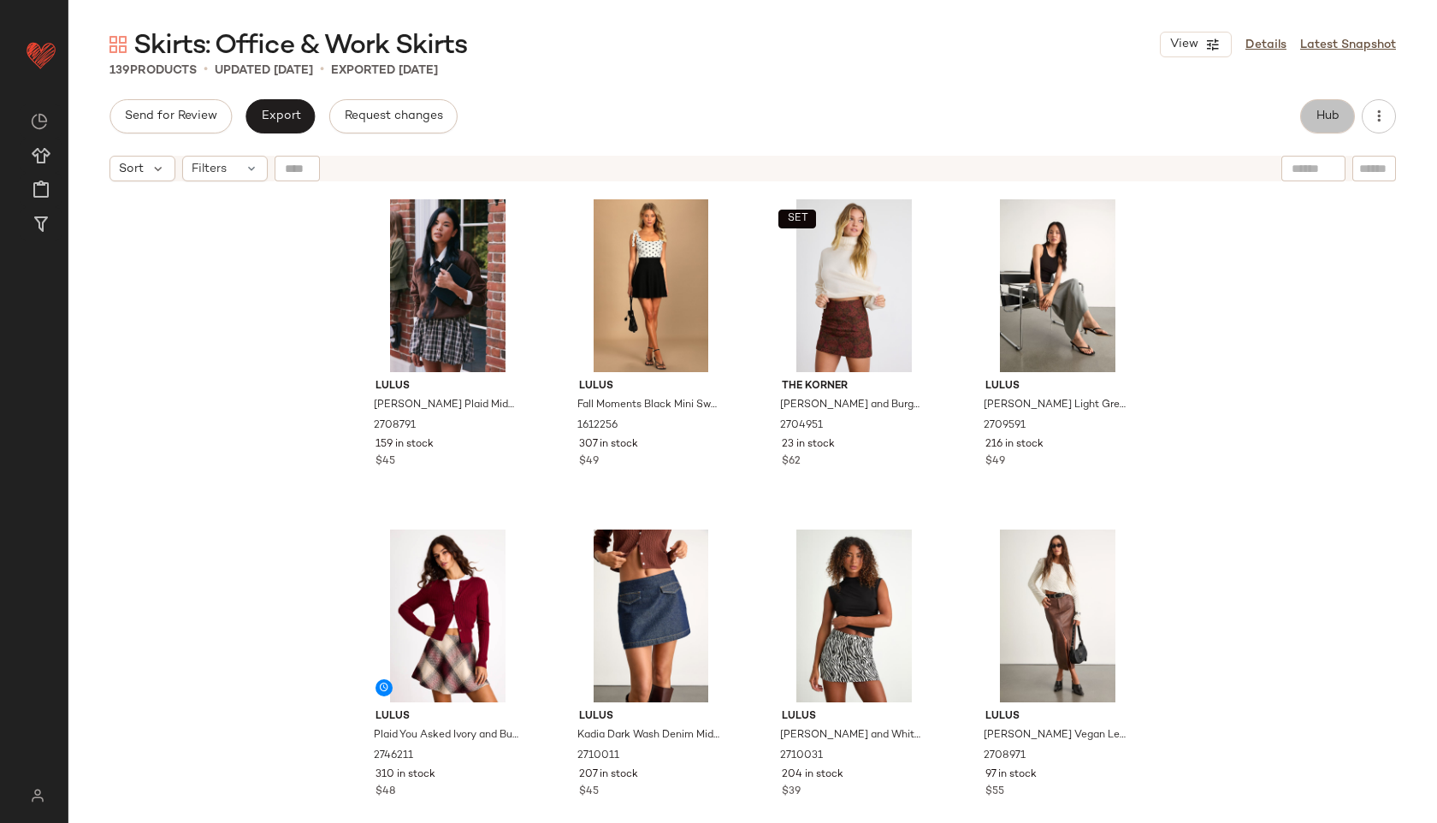
click at [1320, 126] on button "Hub" at bounding box center [1327, 116] width 55 height 34
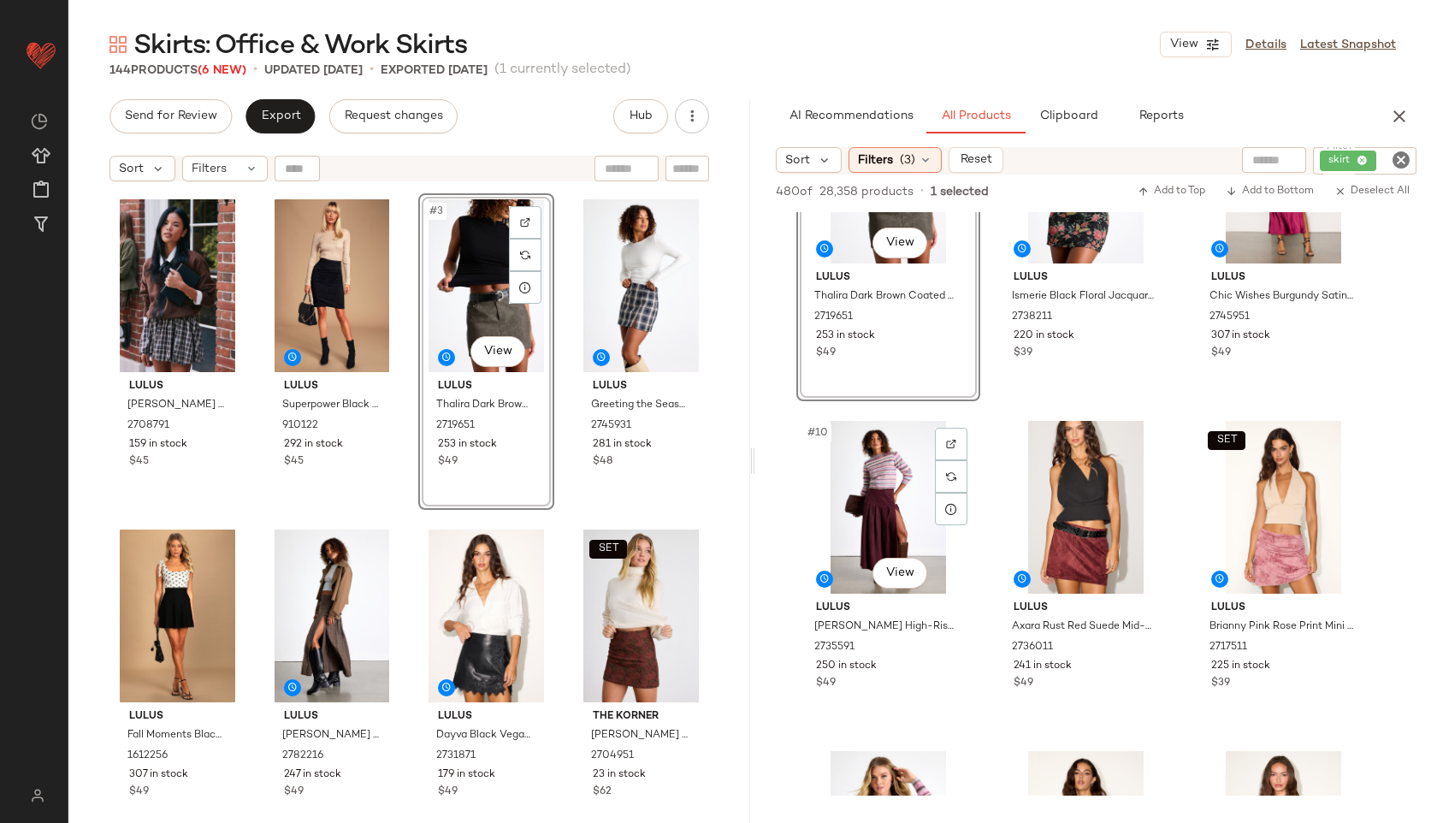
scroll to position [806, 0]
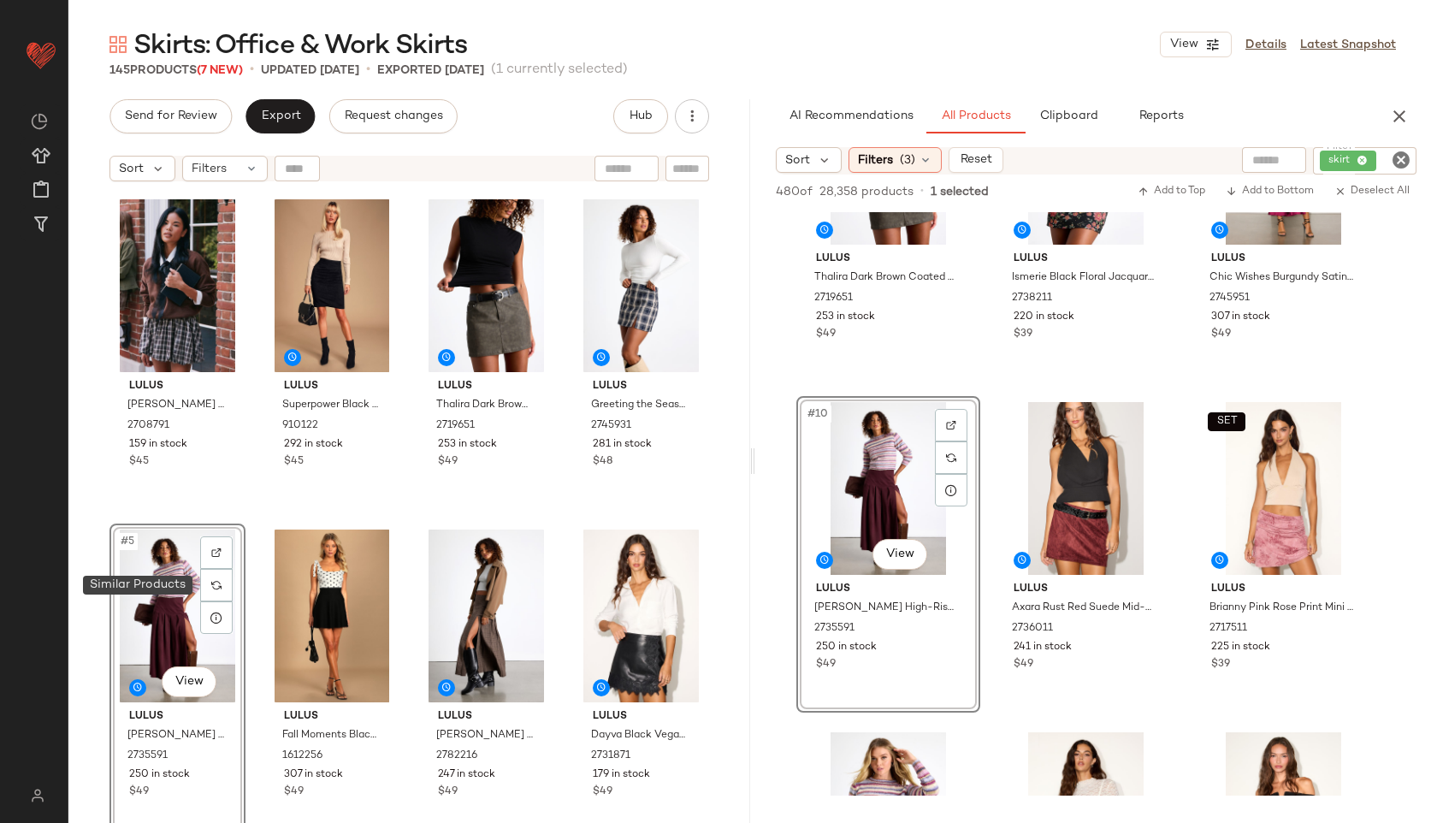
click at [192, 585] on div "#5 View" at bounding box center [177, 615] width 124 height 173
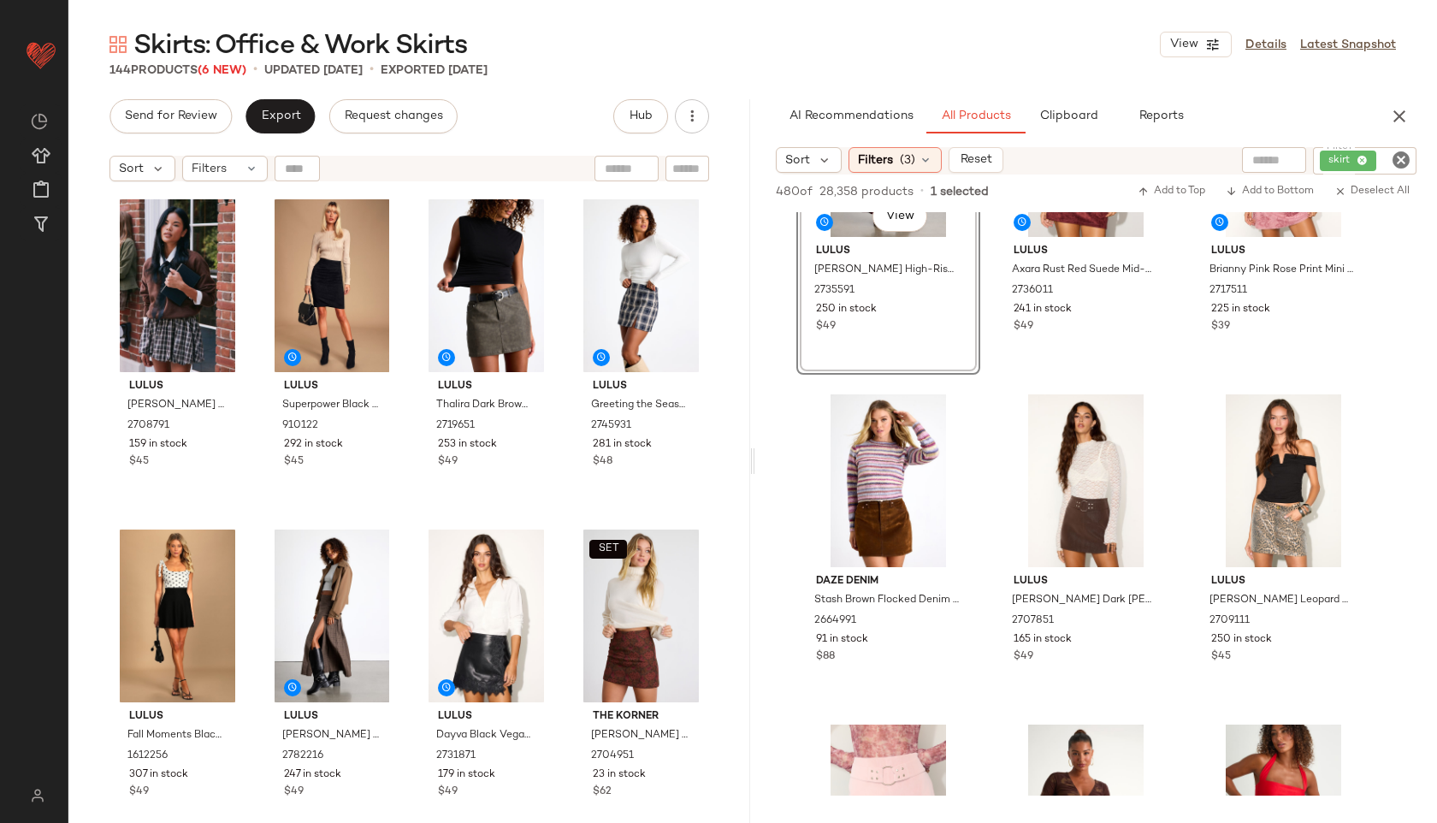
scroll to position [1145, 0]
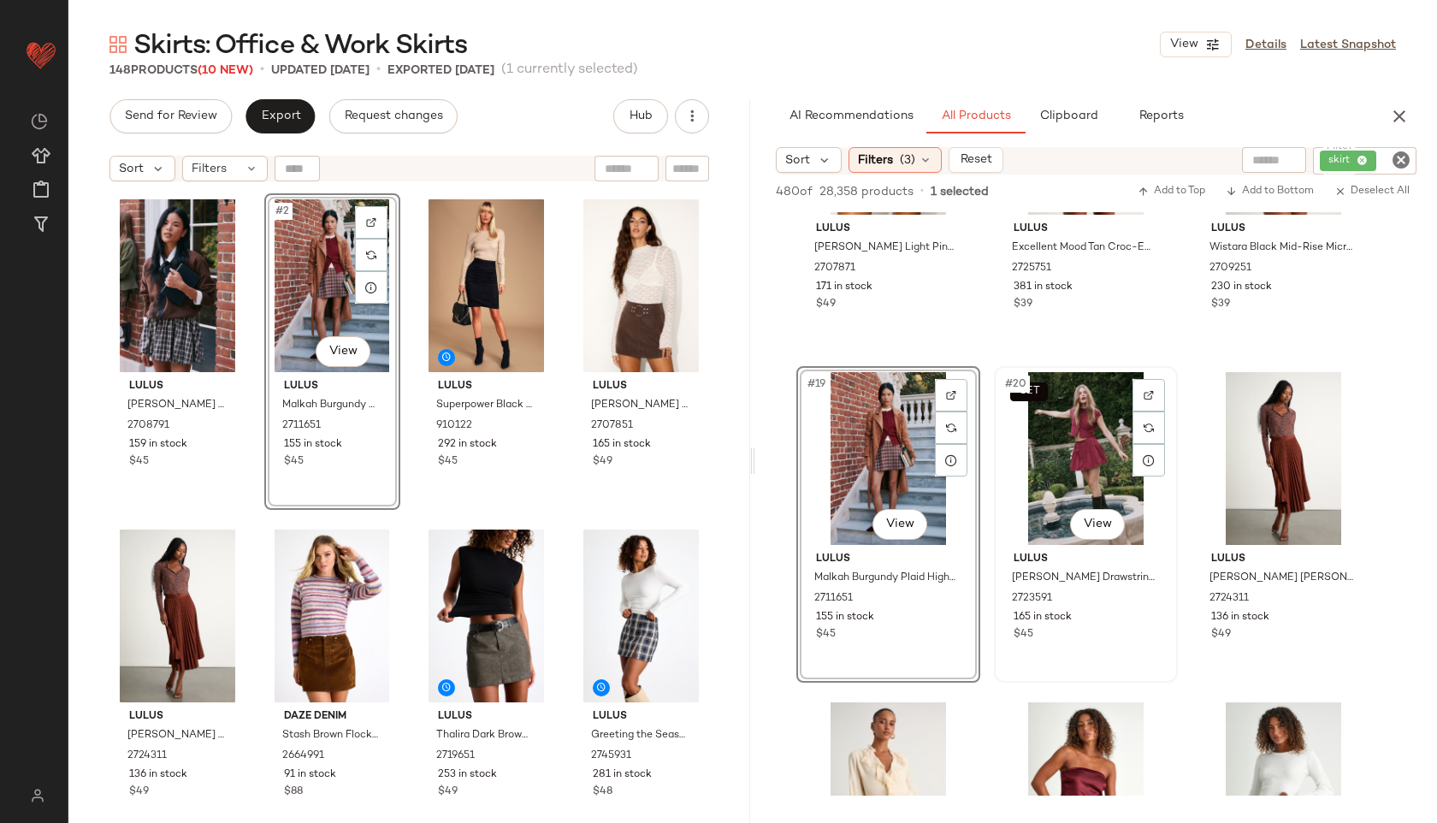
scroll to position [1859, 0]
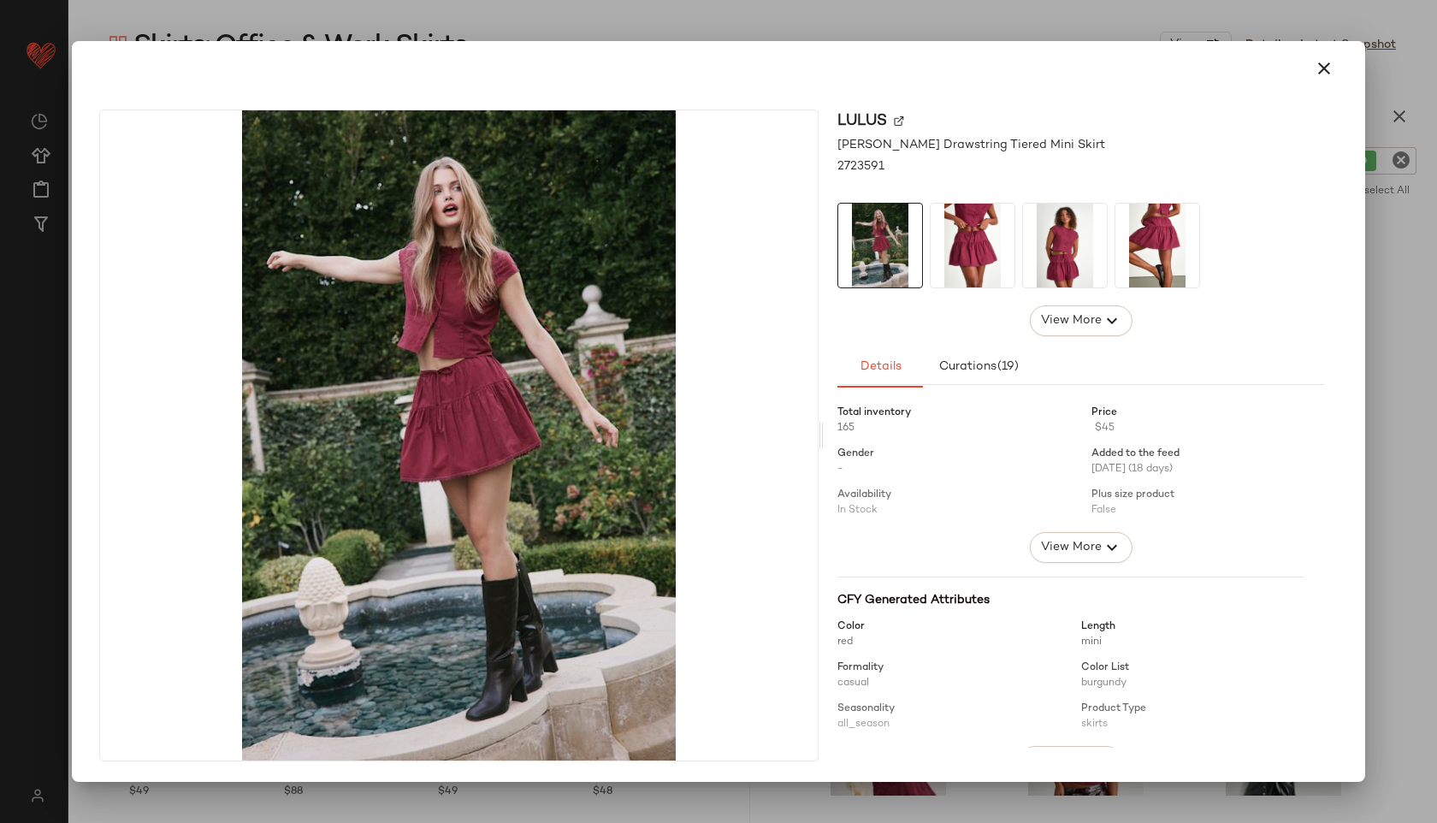
drag, startPoint x: 1070, startPoint y: 478, endPoint x: 563, endPoint y: 666, distance: 540.9
click at [1321, 74] on icon "button" at bounding box center [1323, 68] width 21 height 21
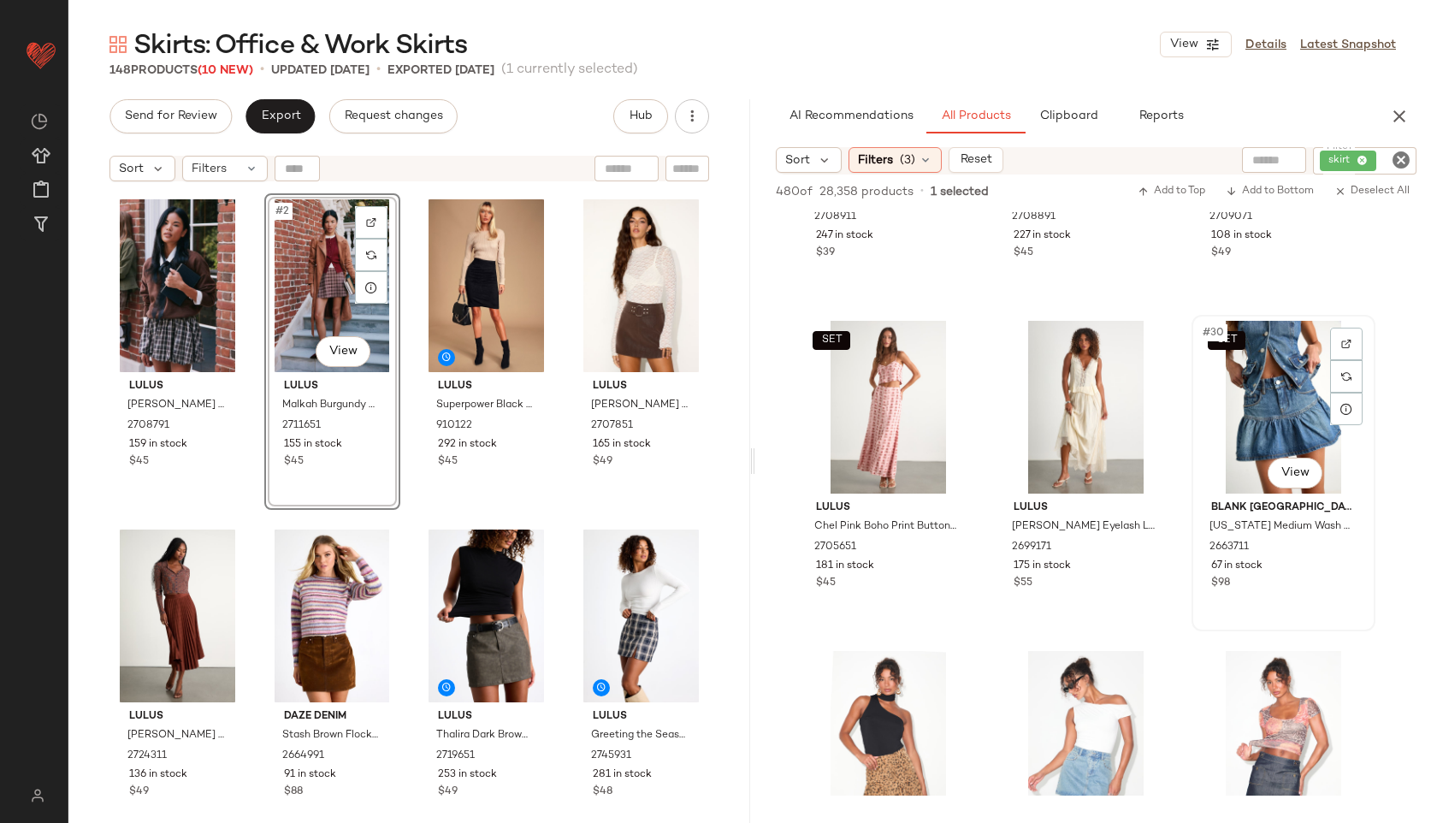
scroll to position [2993, 0]
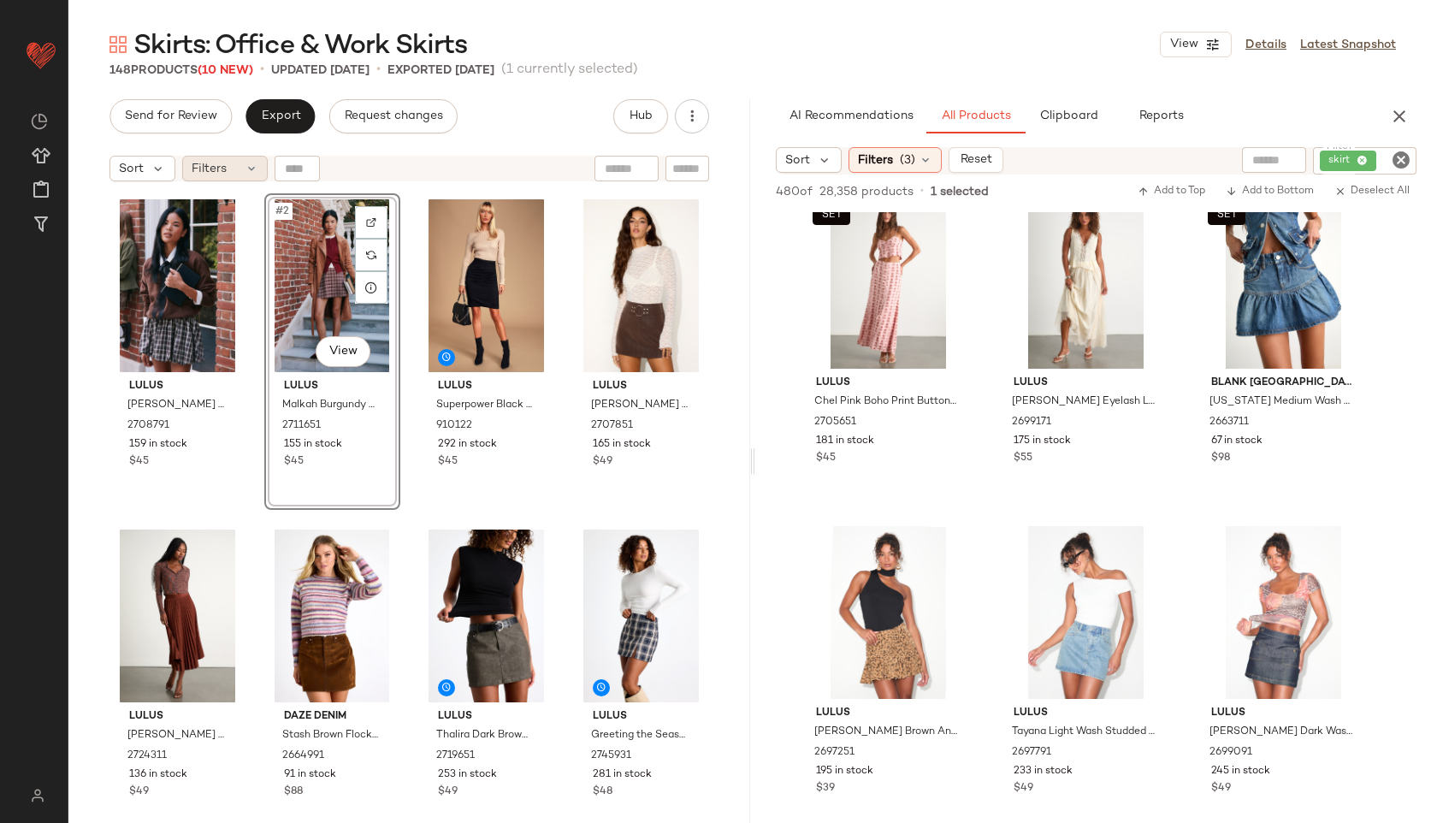
click at [248, 165] on icon at bounding box center [252, 169] width 14 height 14
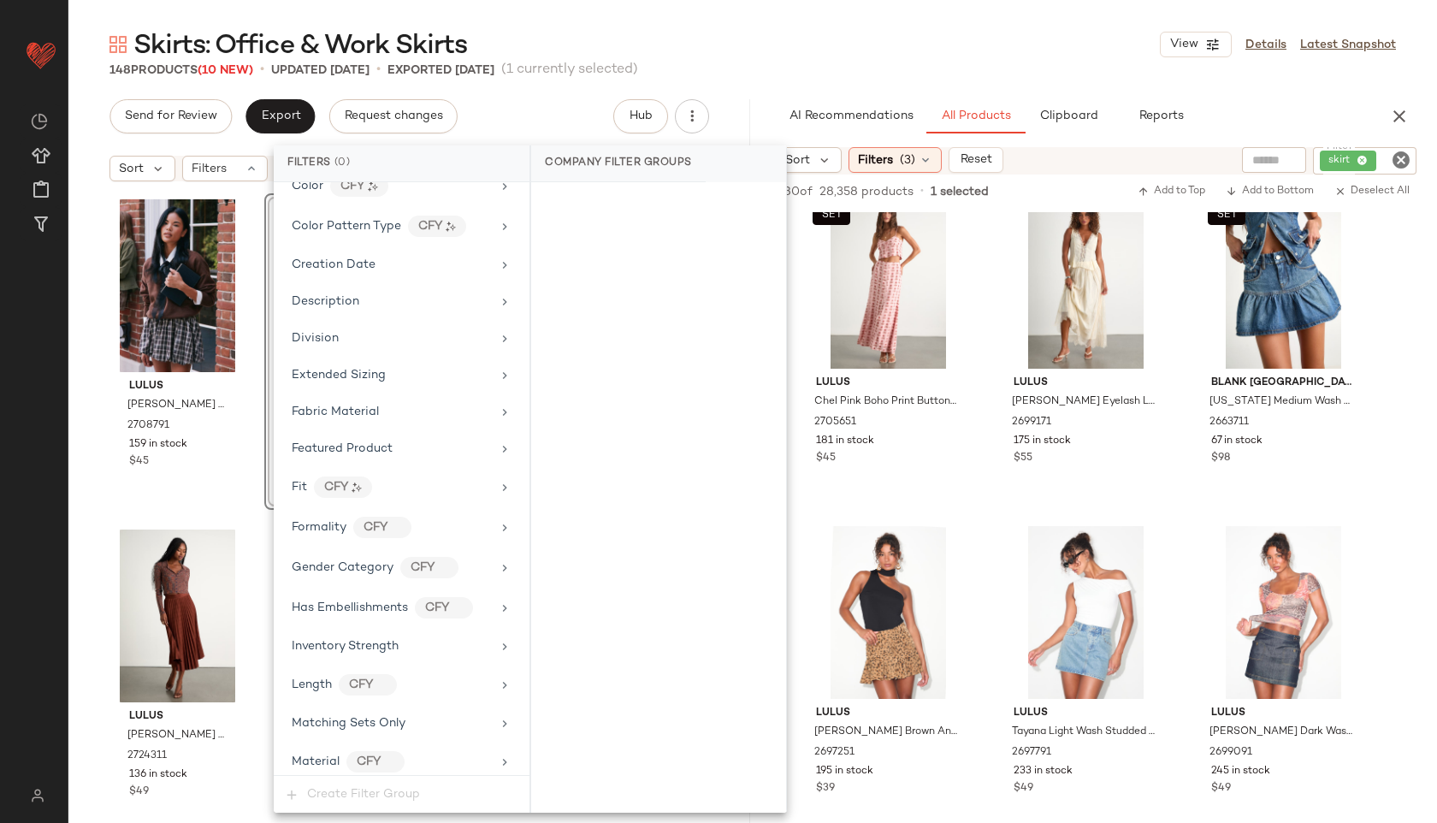
scroll to position [980, 0]
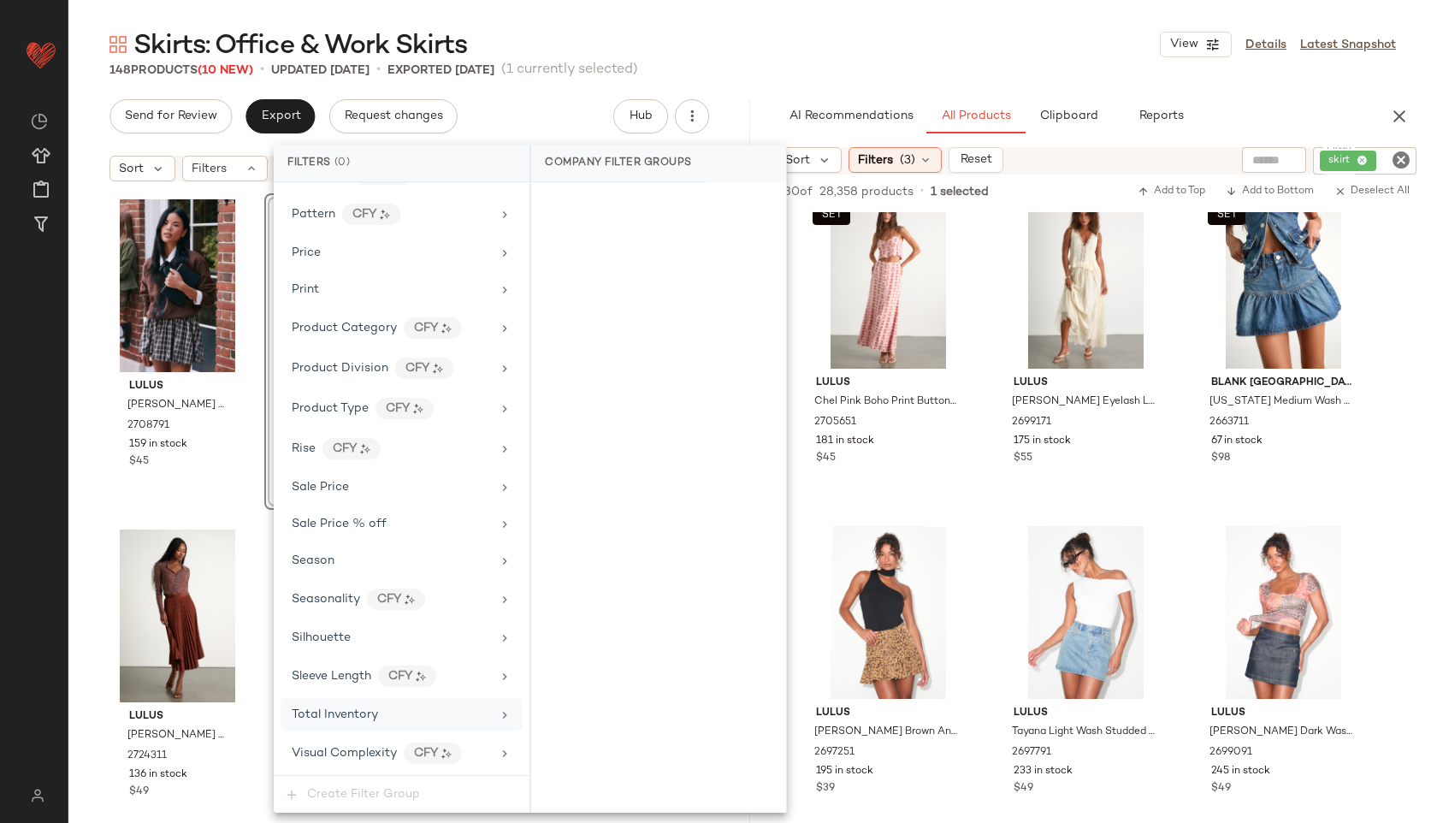
click at [350, 712] on span "Total Inventory" at bounding box center [335, 714] width 86 height 13
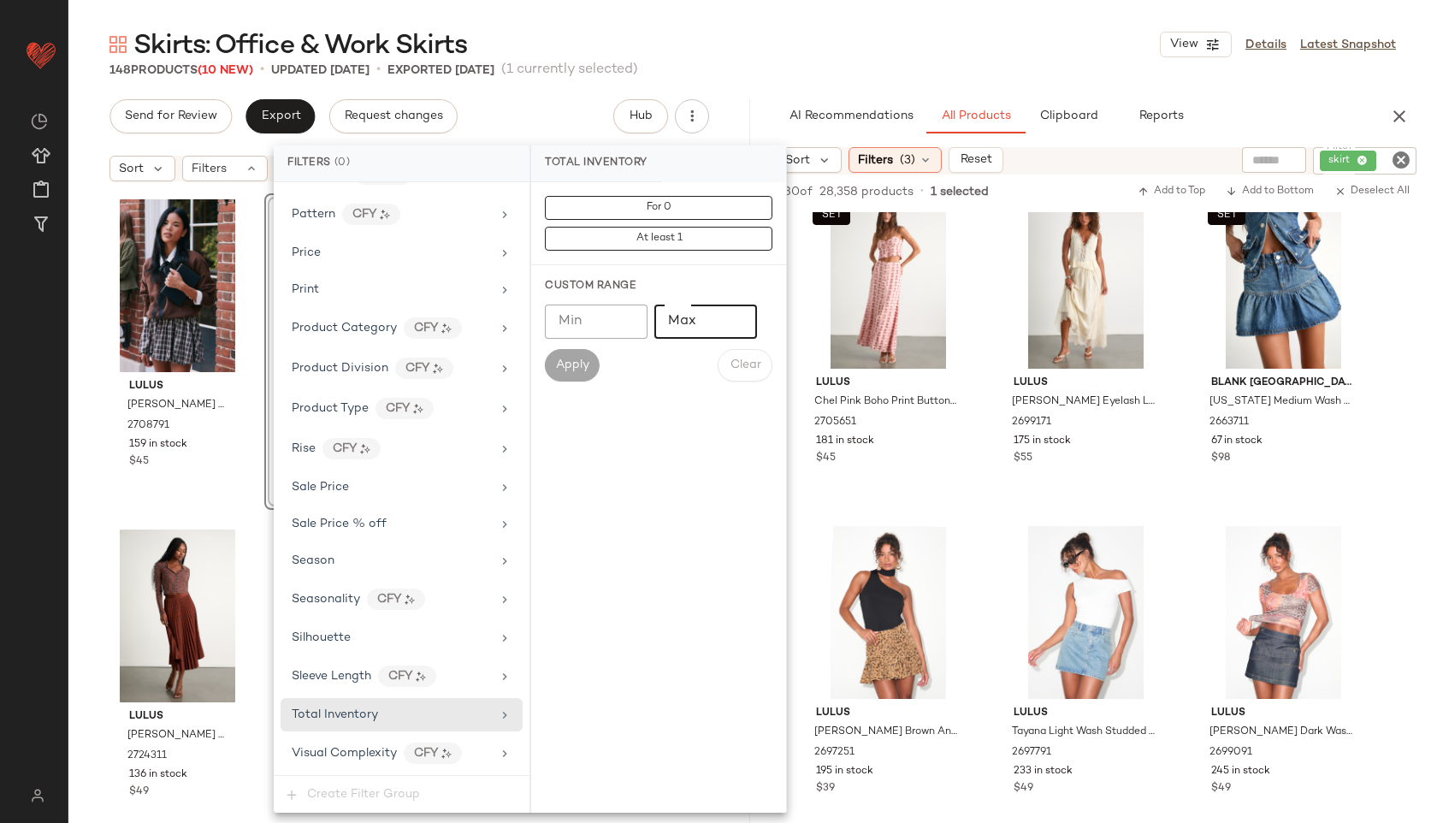
click at [705, 324] on input "Max" at bounding box center [705, 321] width 103 height 34
type input "**"
click at [585, 362] on span "Apply" at bounding box center [572, 365] width 34 height 14
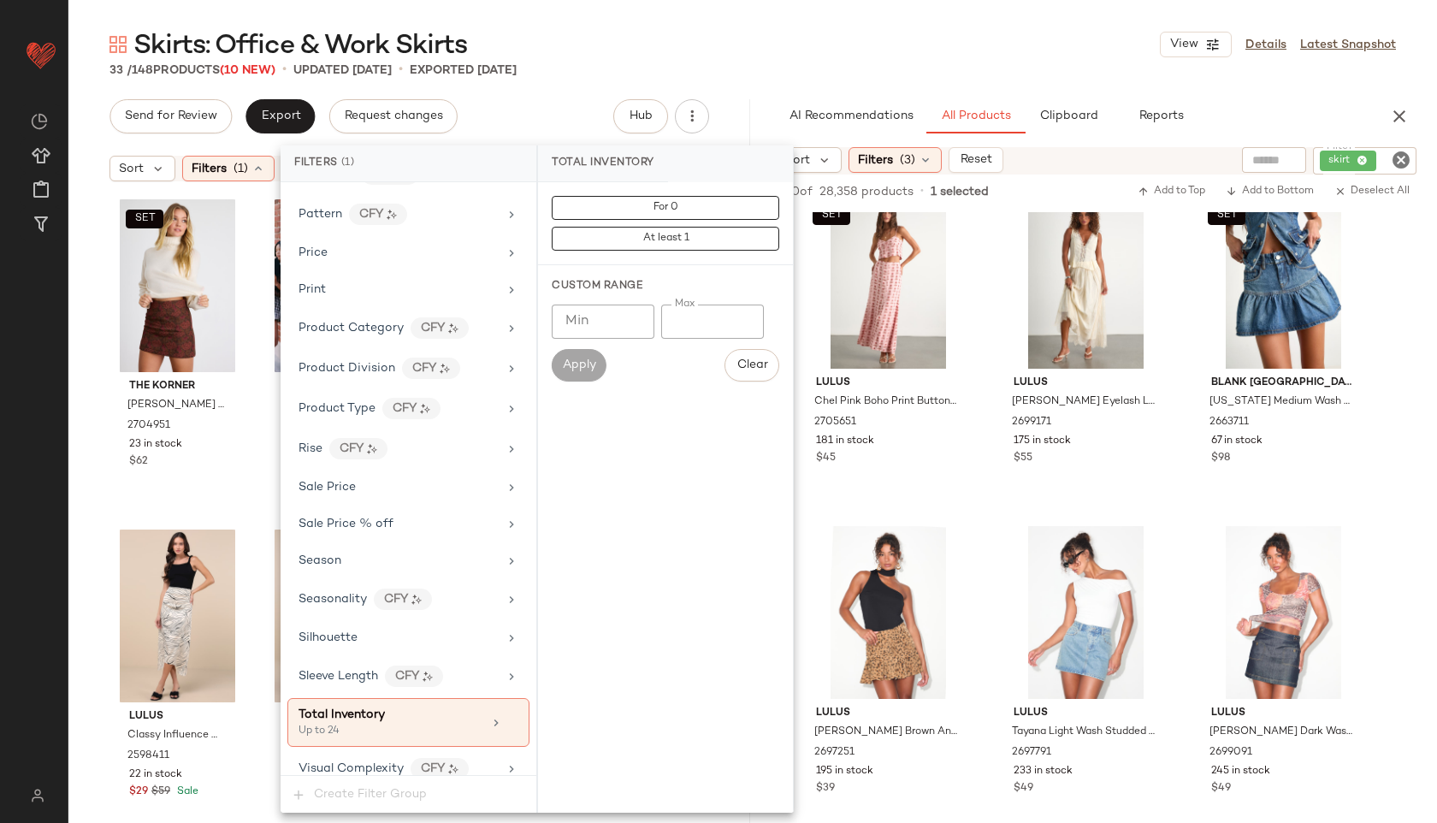
click at [725, 57] on div "Skirts: Office & Work Skirts View Details Latest Snapshot" at bounding box center [752, 44] width 1368 height 34
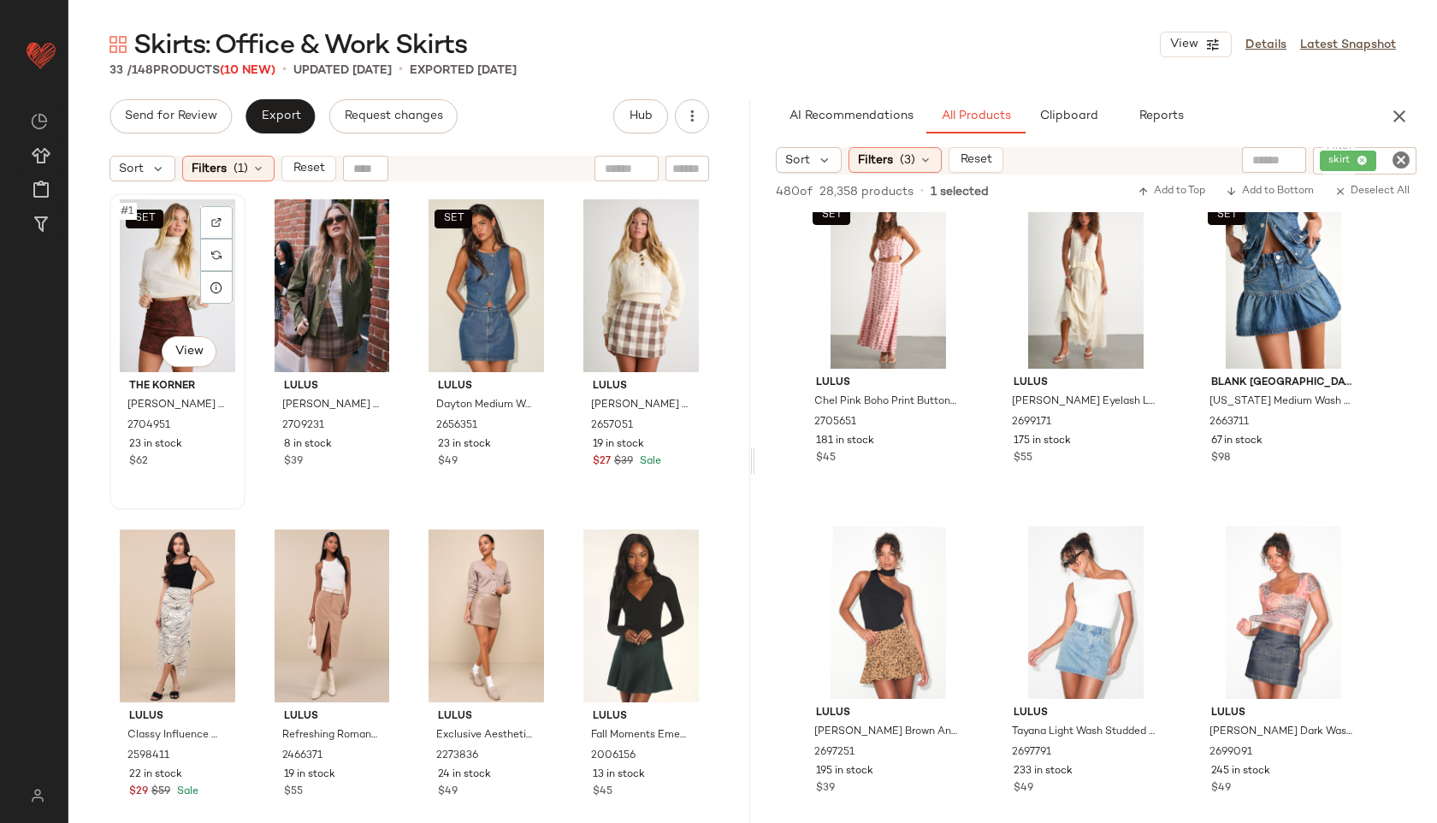
click at [138, 259] on div "SET #1 View" at bounding box center [177, 285] width 124 height 173
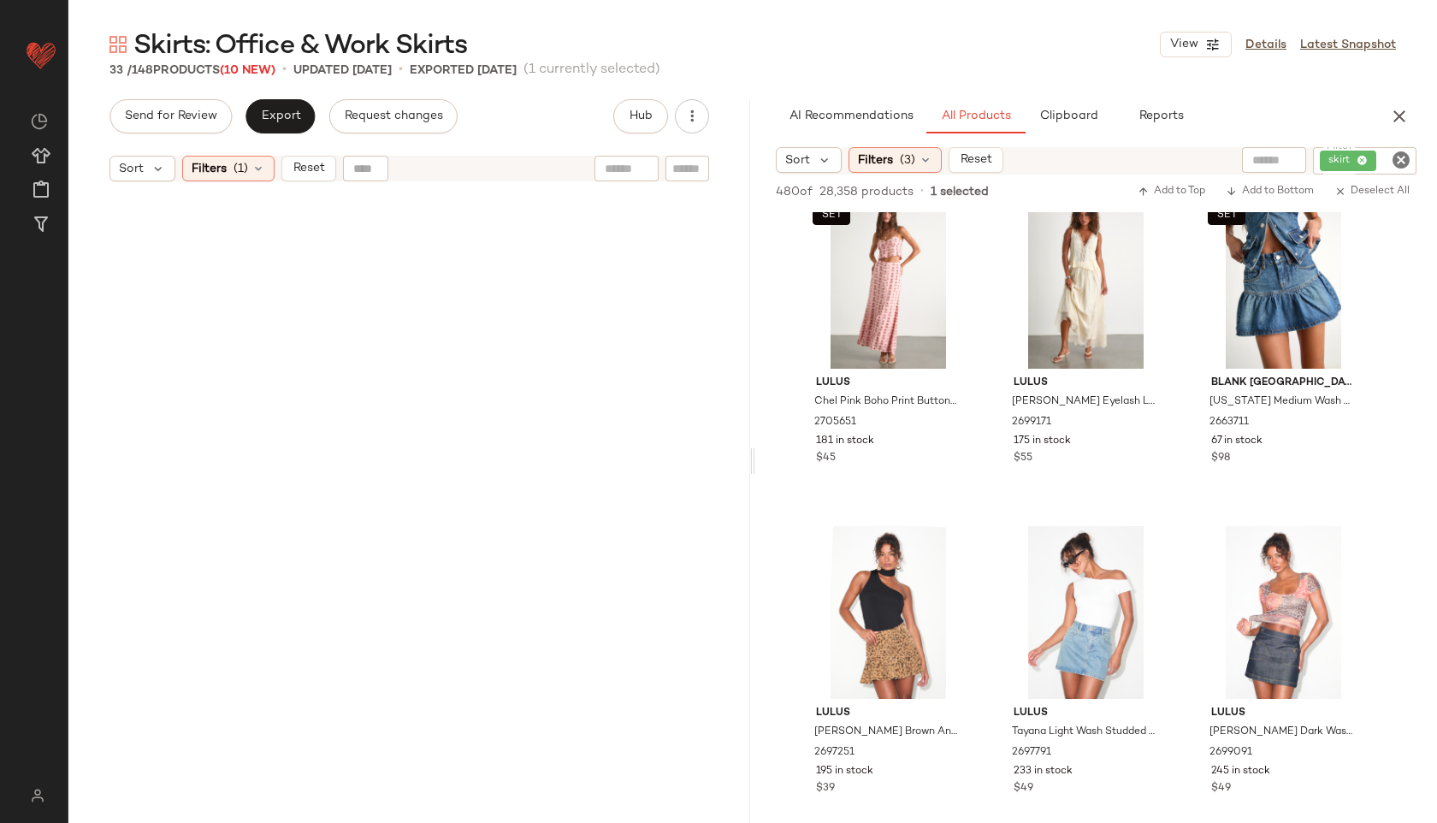
scroll to position [2299, 0]
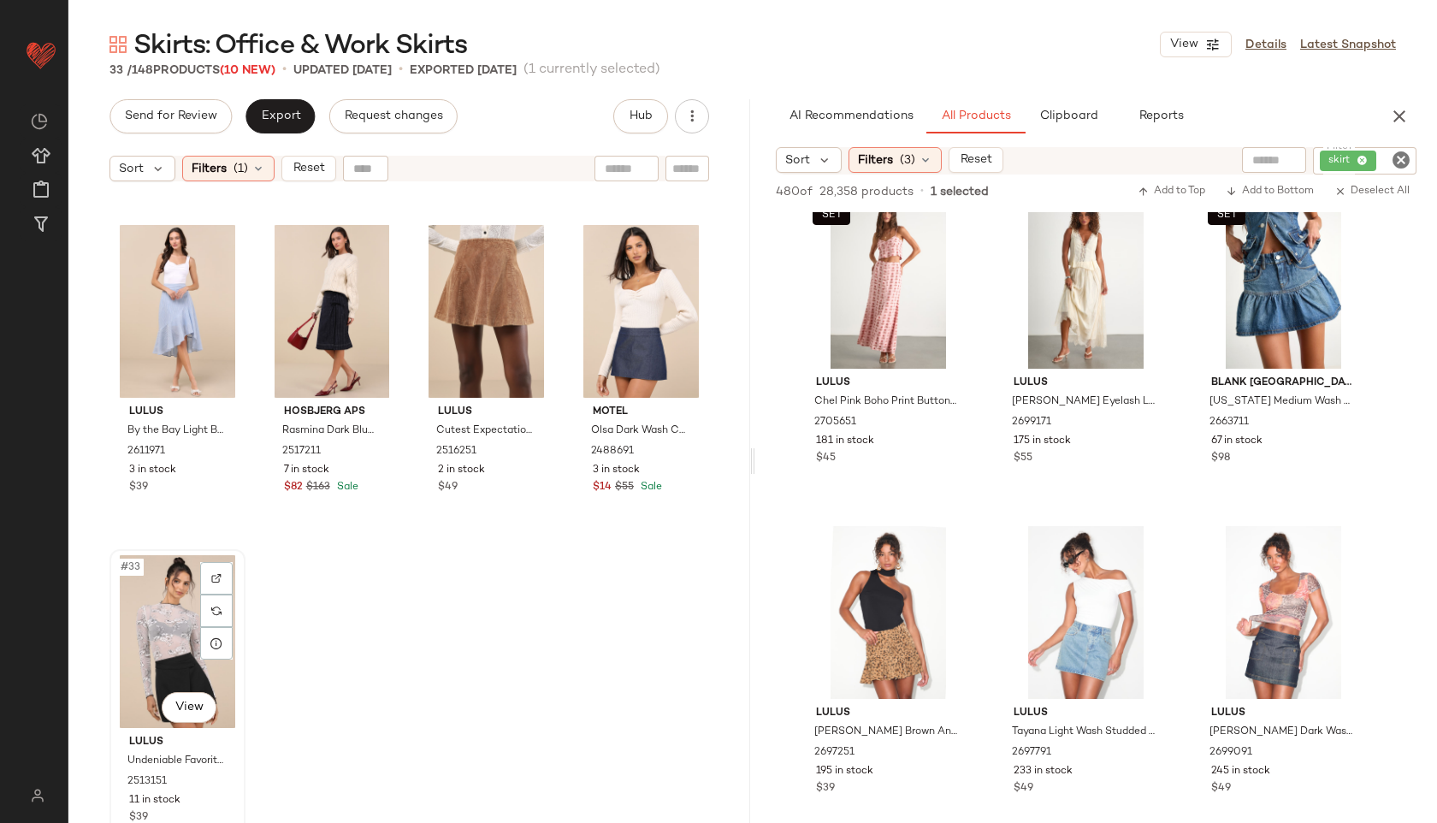
click at [147, 606] on div "#33 View" at bounding box center [177, 641] width 124 height 173
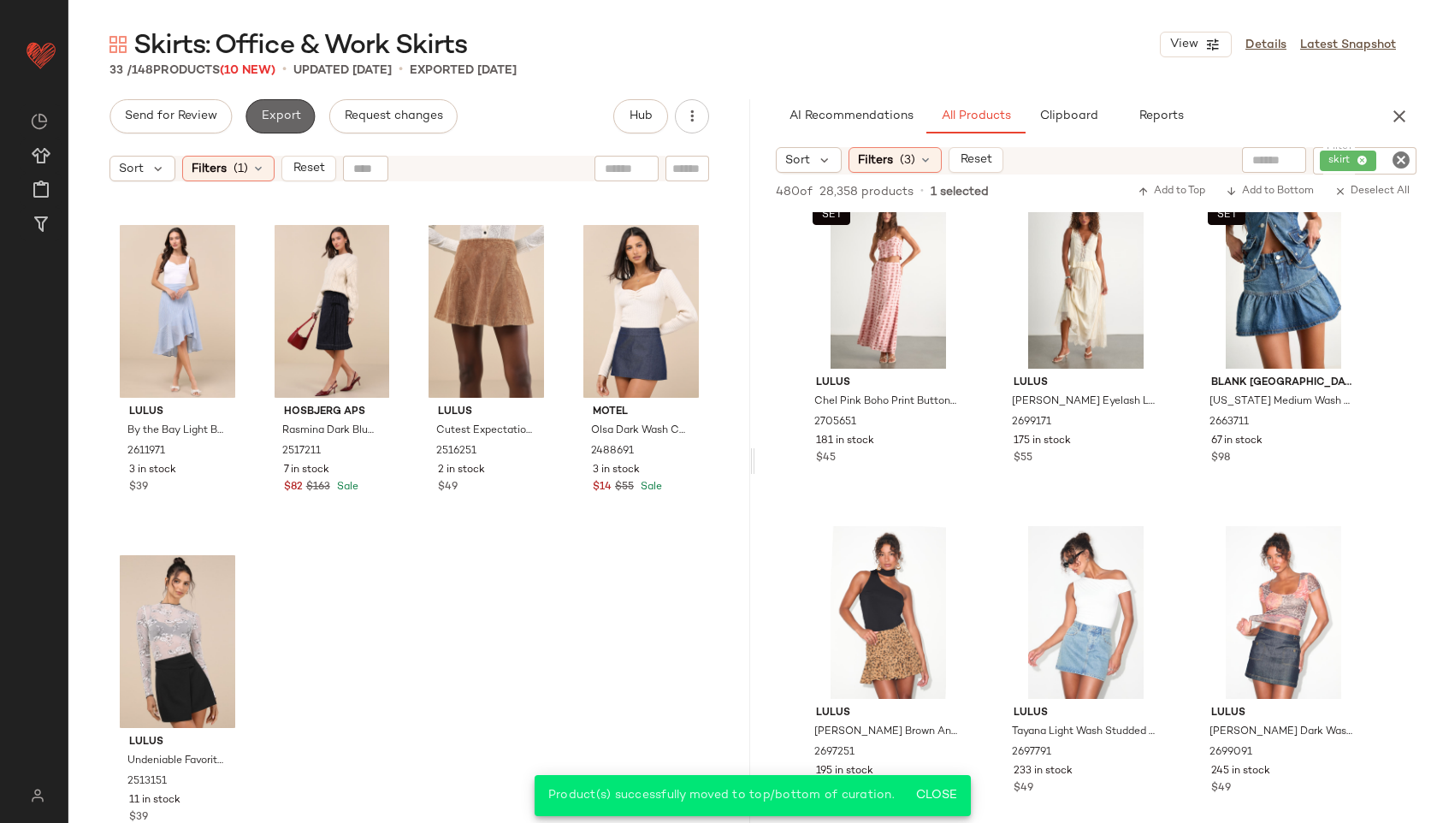
click at [286, 115] on span "Export" at bounding box center [280, 116] width 40 height 14
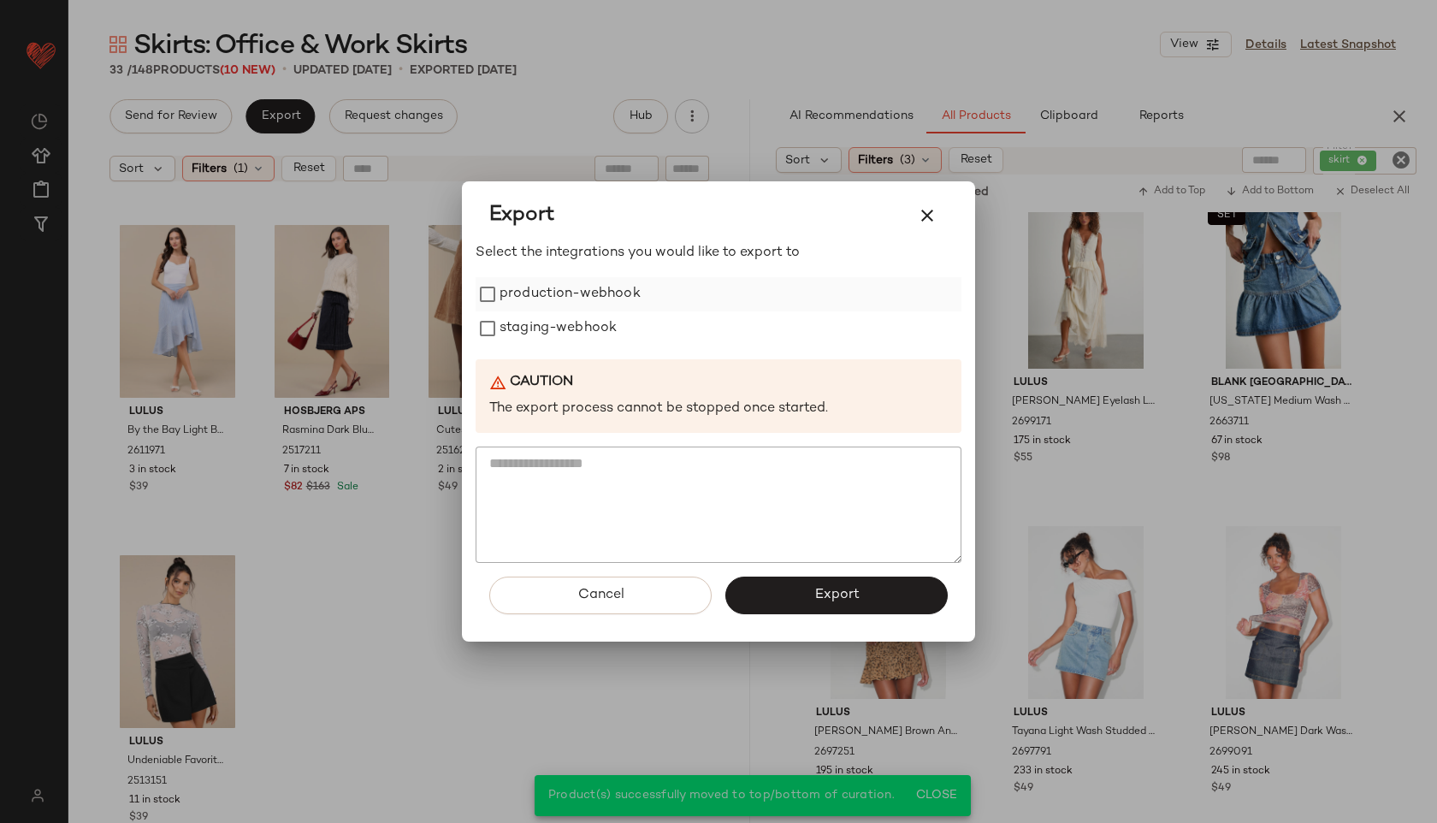
click at [545, 294] on label "production-webhook" at bounding box center [569, 294] width 141 height 34
click at [551, 339] on label "staging-webhook" at bounding box center [557, 328] width 117 height 34
click at [794, 596] on button "Export" at bounding box center [836, 595] width 222 height 38
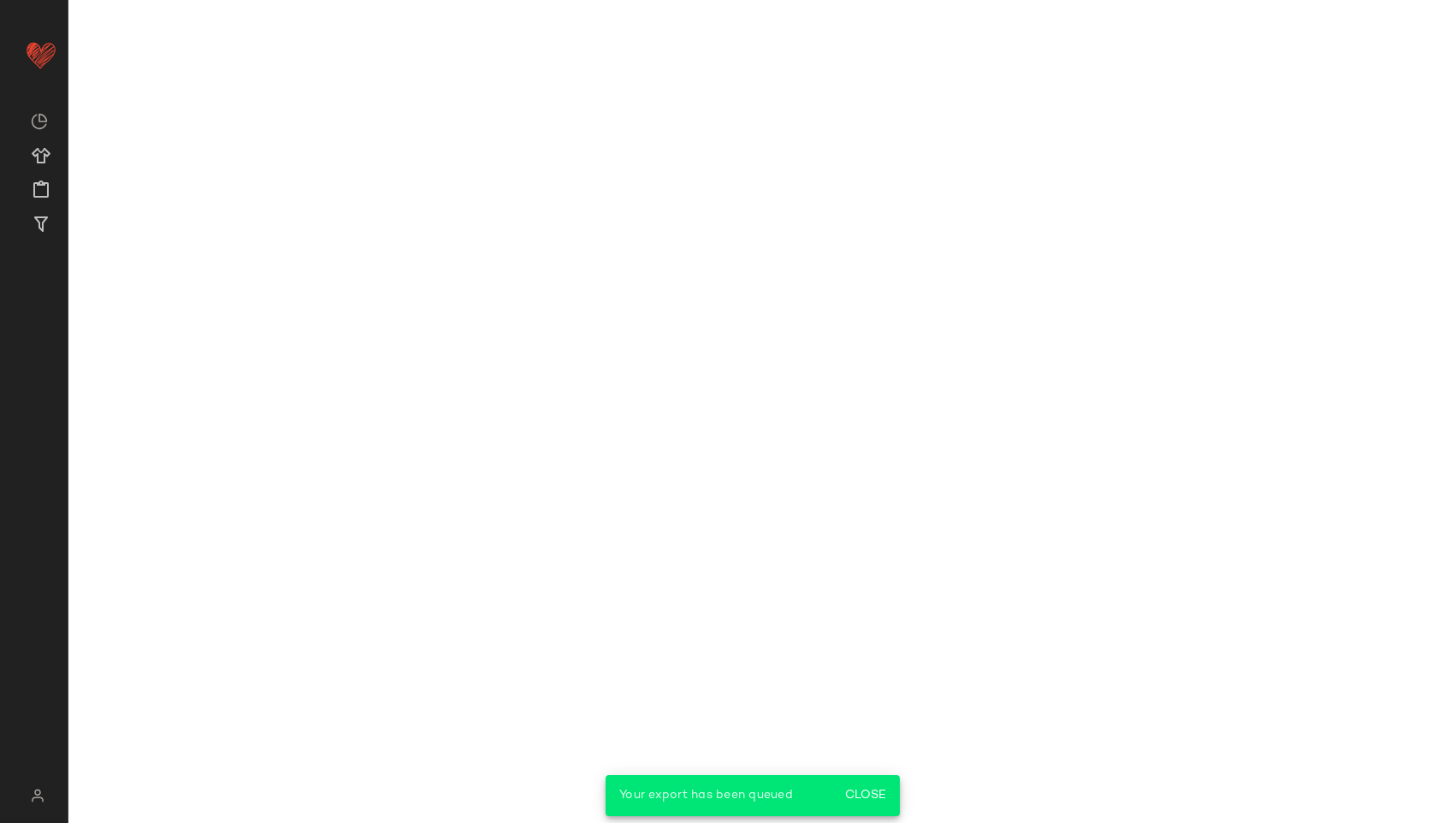
scroll to position [4313, 0]
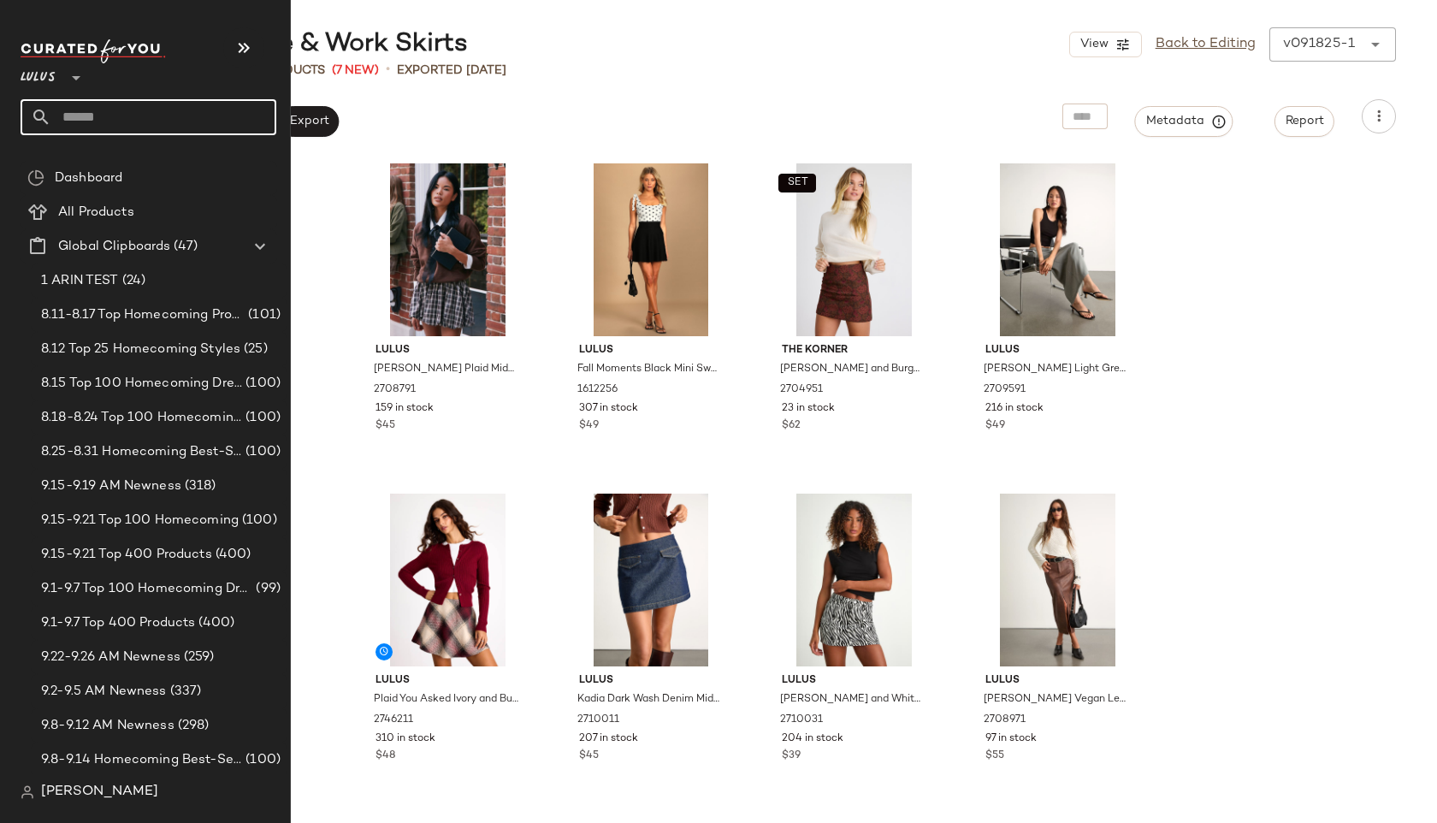
click at [125, 107] on input "text" at bounding box center [163, 117] width 225 height 36
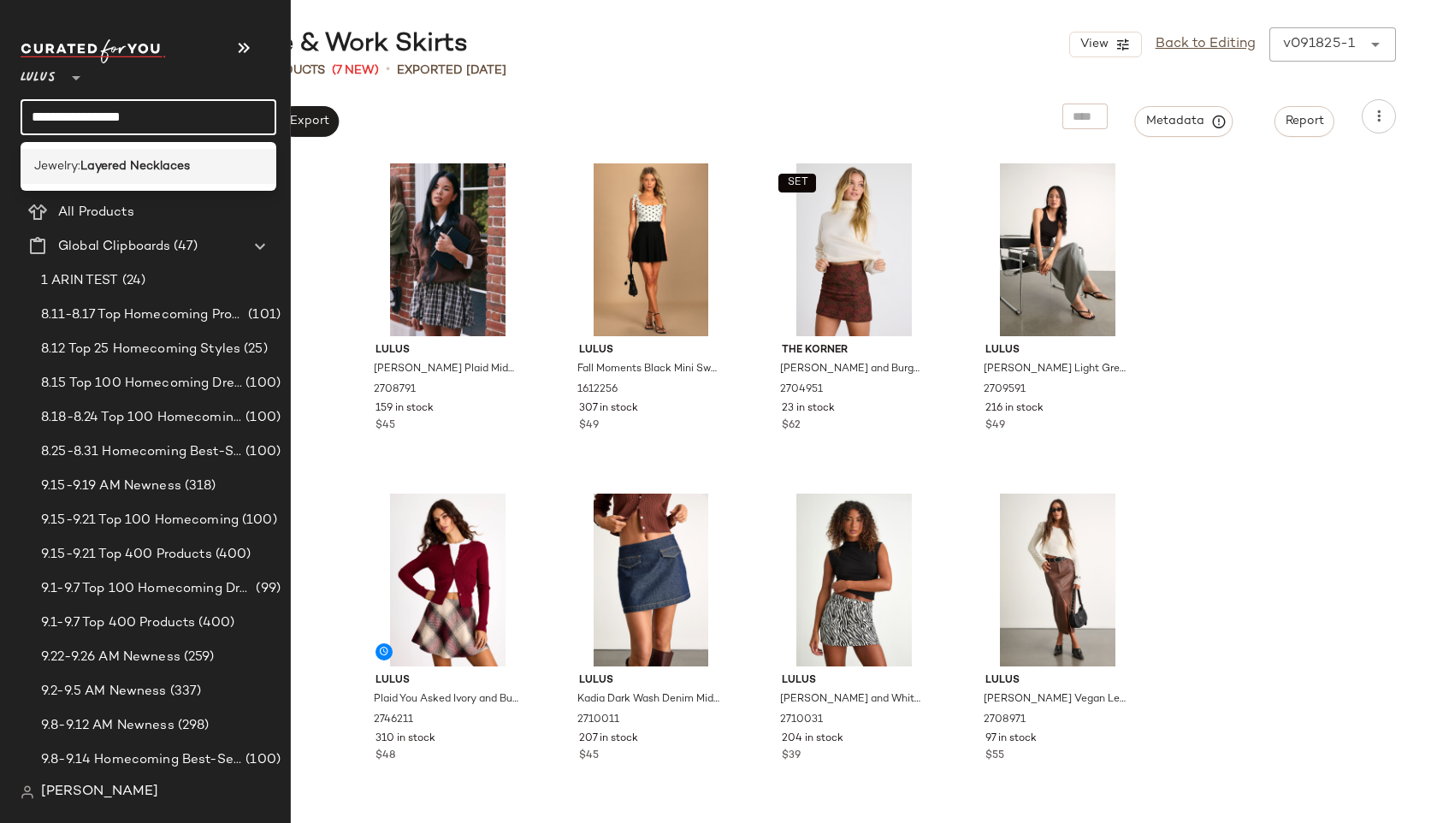
type input "**********"
click at [147, 157] on b "Layered Necklaces" at bounding box center [134, 166] width 109 height 18
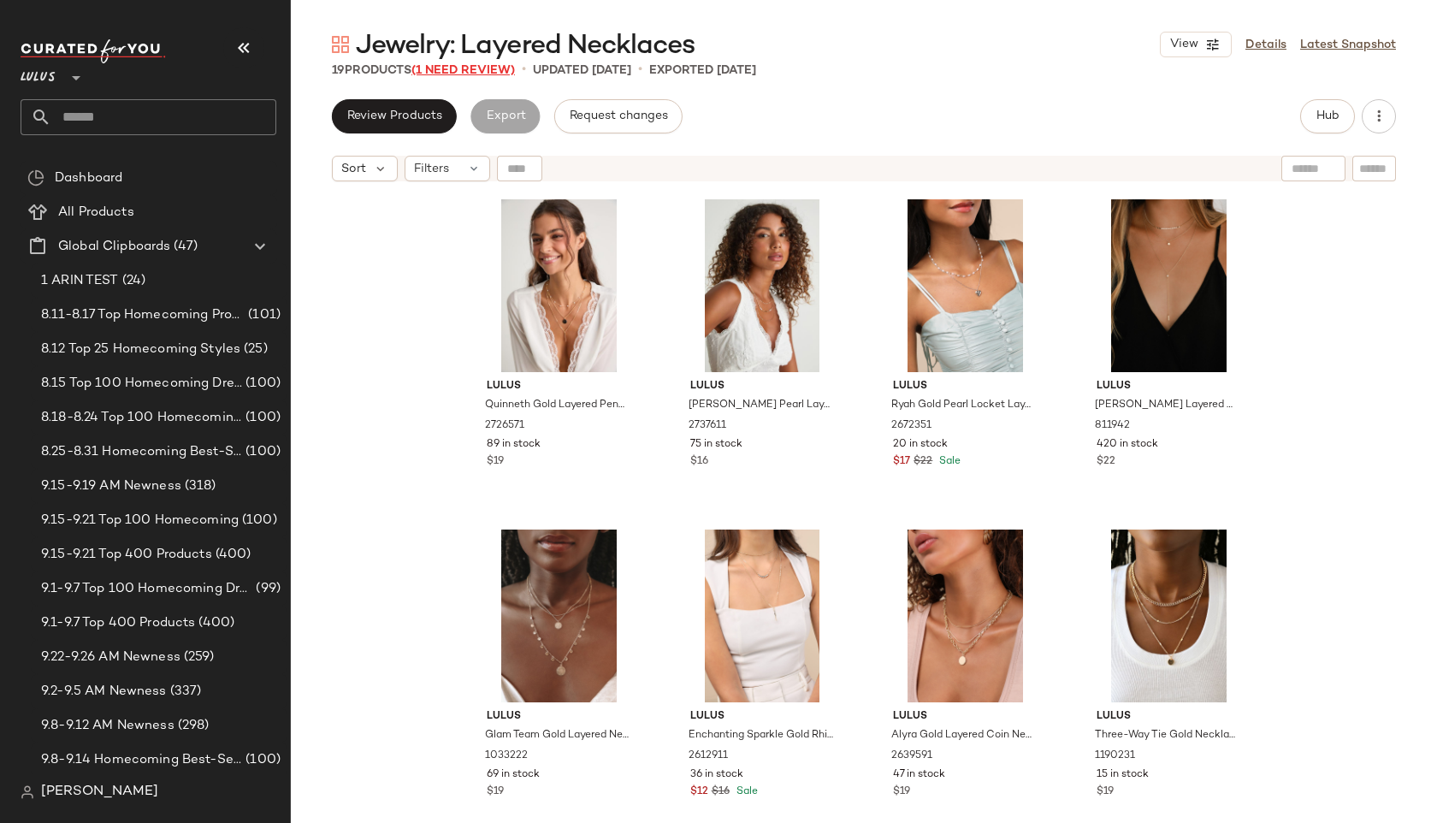
click at [469, 70] on span "(1 Need Review)" at bounding box center [462, 70] width 103 height 13
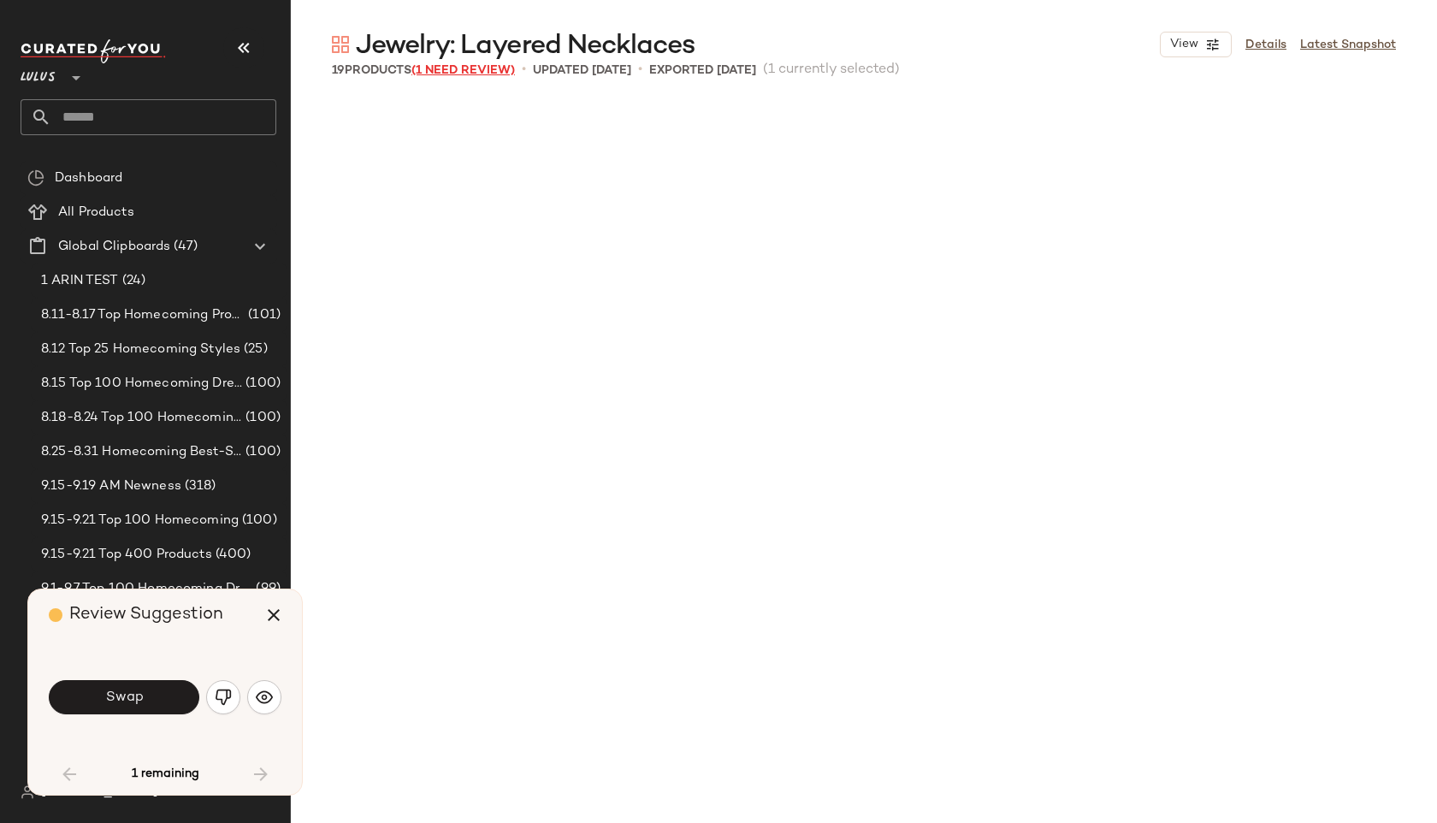
scroll to position [930, 0]
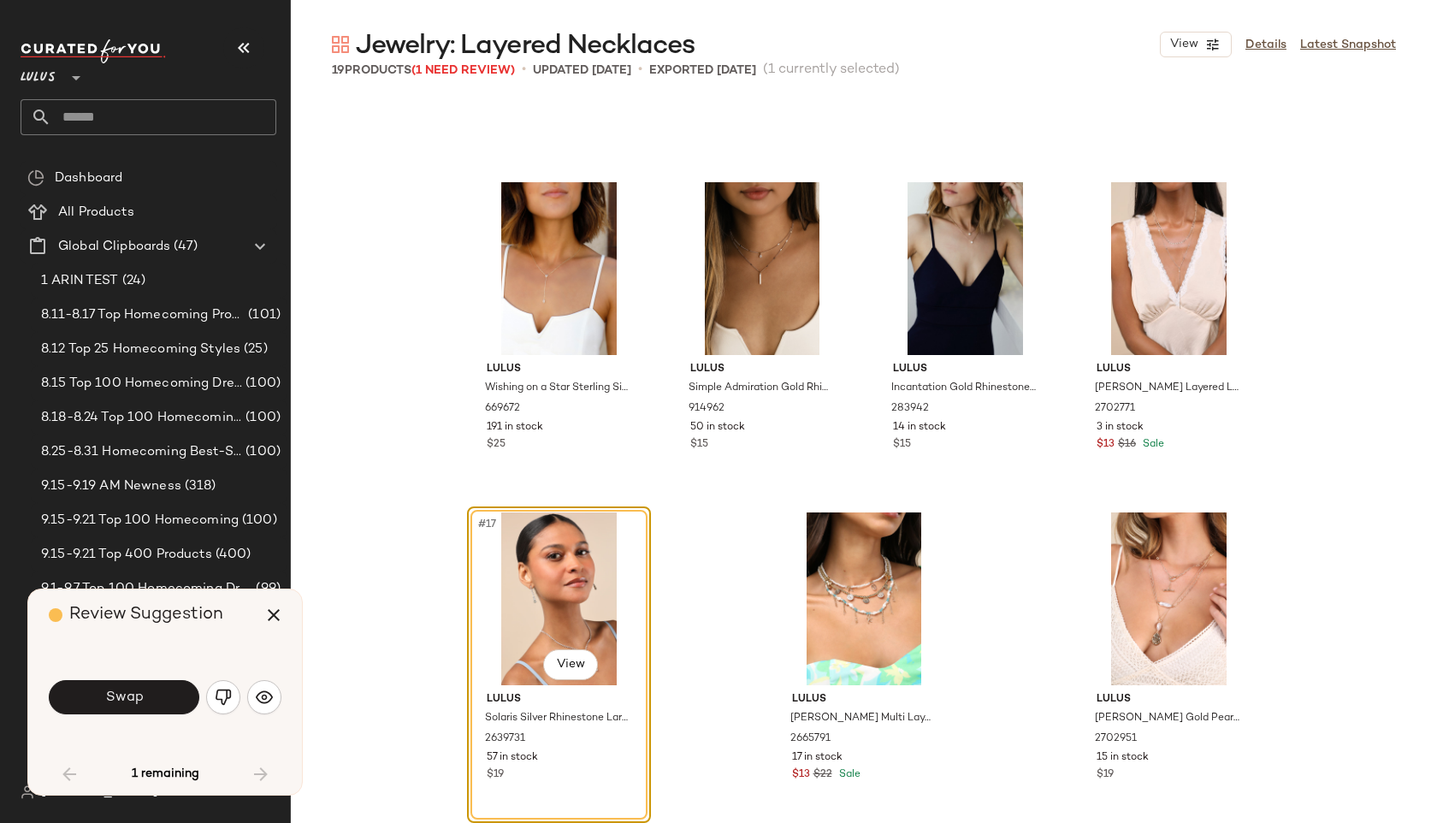
click at [548, 575] on div "#17 View" at bounding box center [559, 598] width 172 height 173
click at [233, 694] on button "button" at bounding box center [223, 697] width 34 height 34
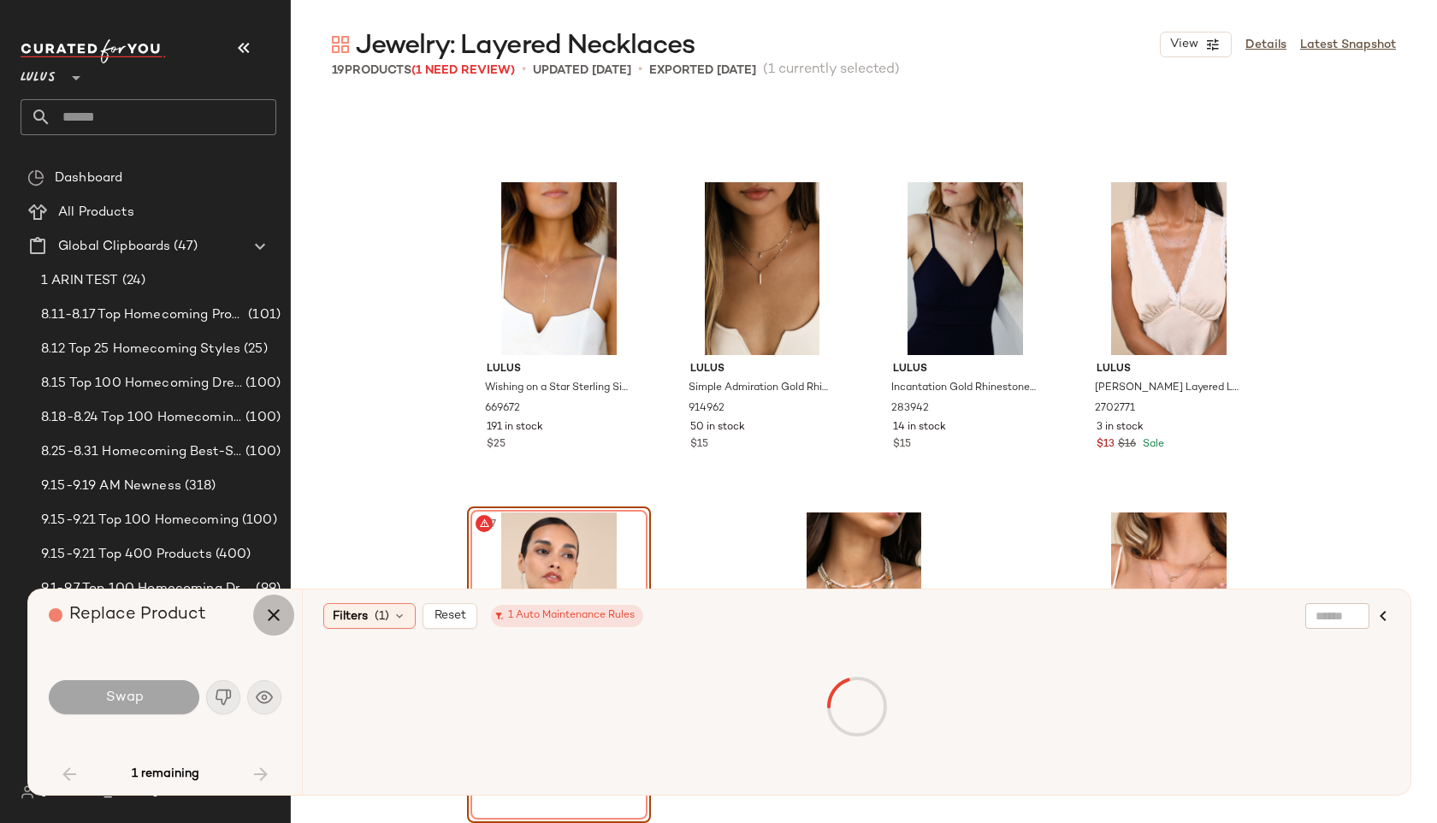
click at [271, 610] on icon "button" at bounding box center [273, 615] width 21 height 21
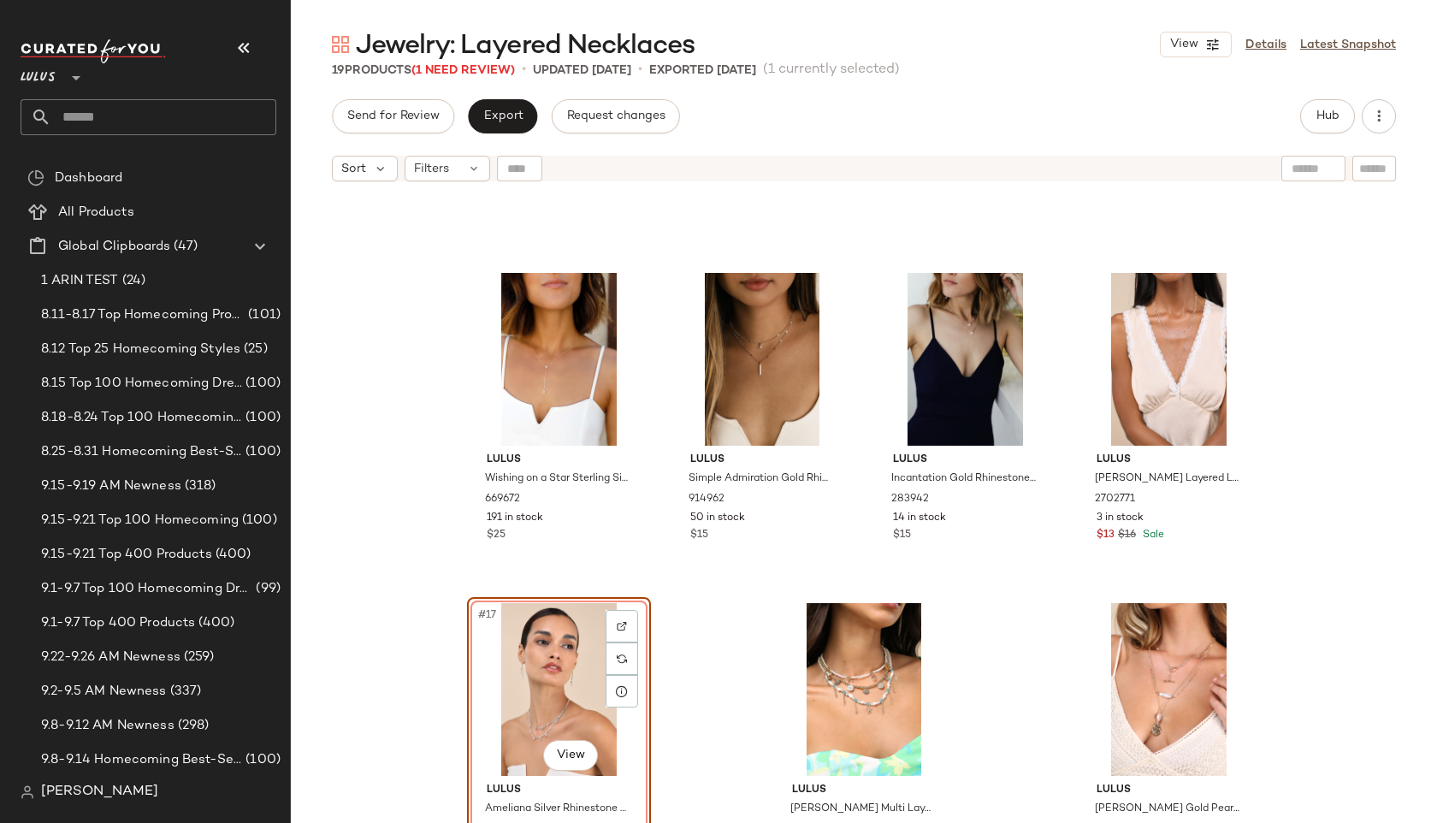
click at [526, 690] on div "#17 View" at bounding box center [559, 689] width 172 height 173
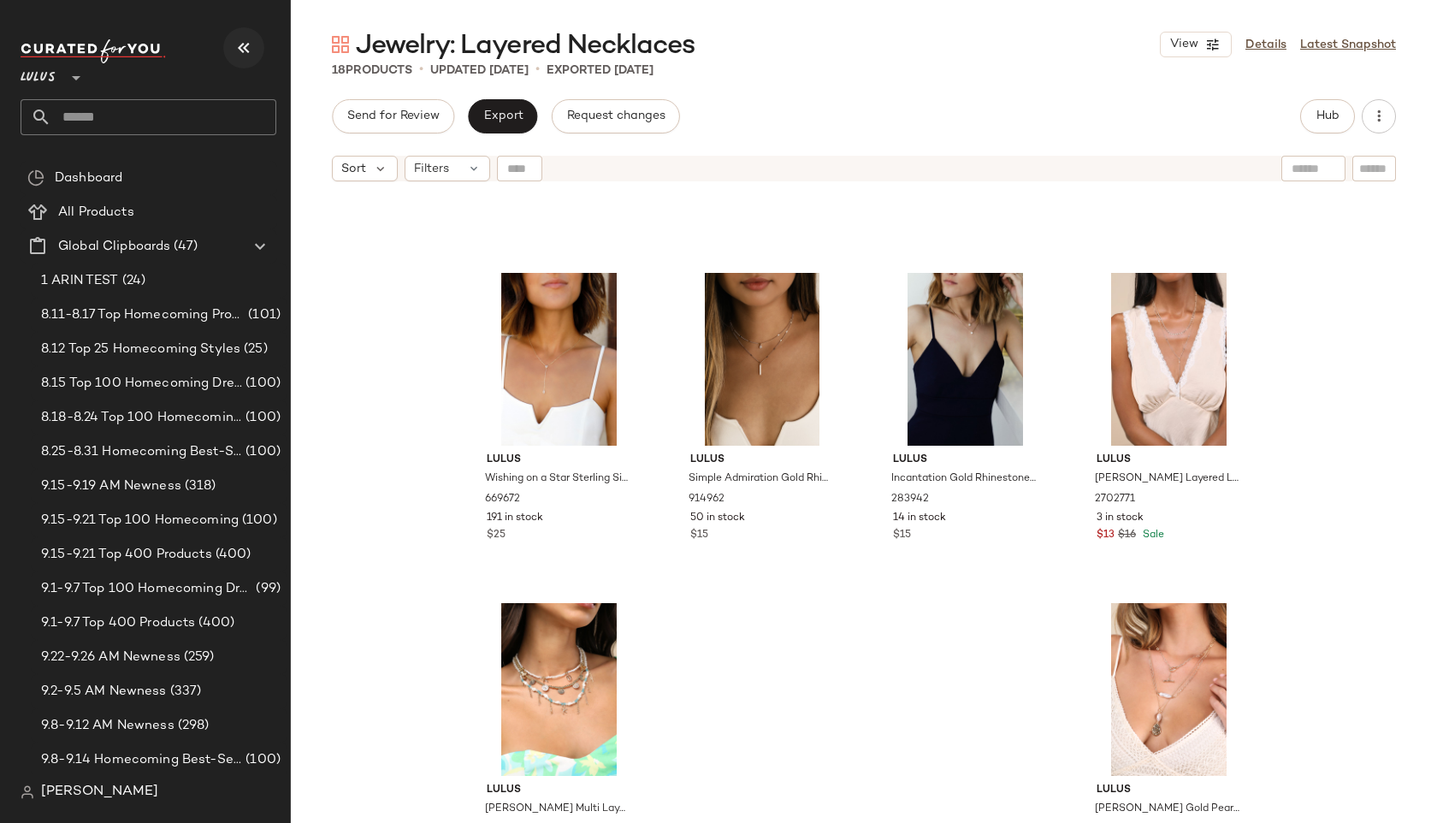
click at [249, 38] on icon "button" at bounding box center [243, 48] width 21 height 21
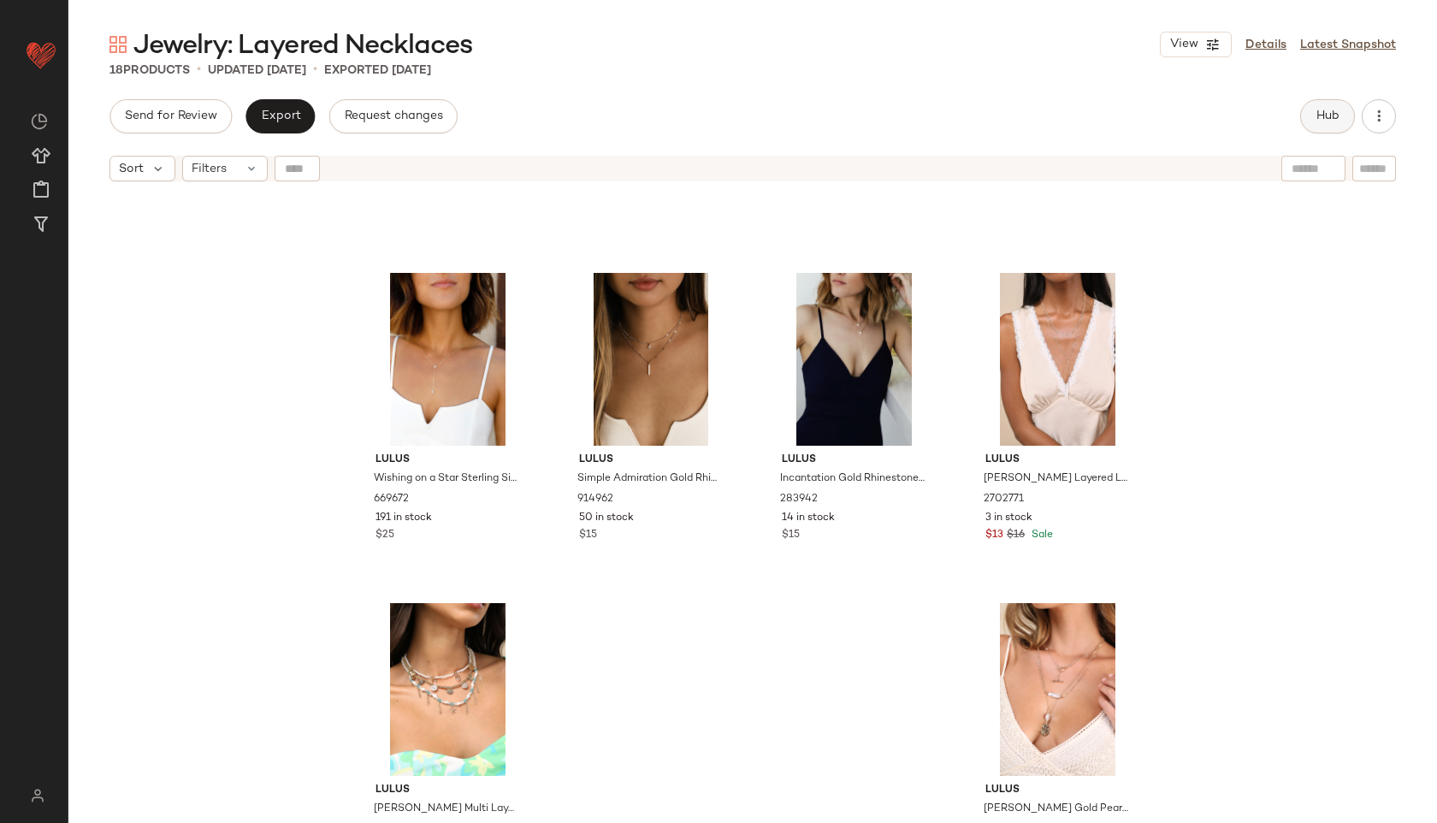
click at [1333, 117] on span "Hub" at bounding box center [1327, 116] width 24 height 14
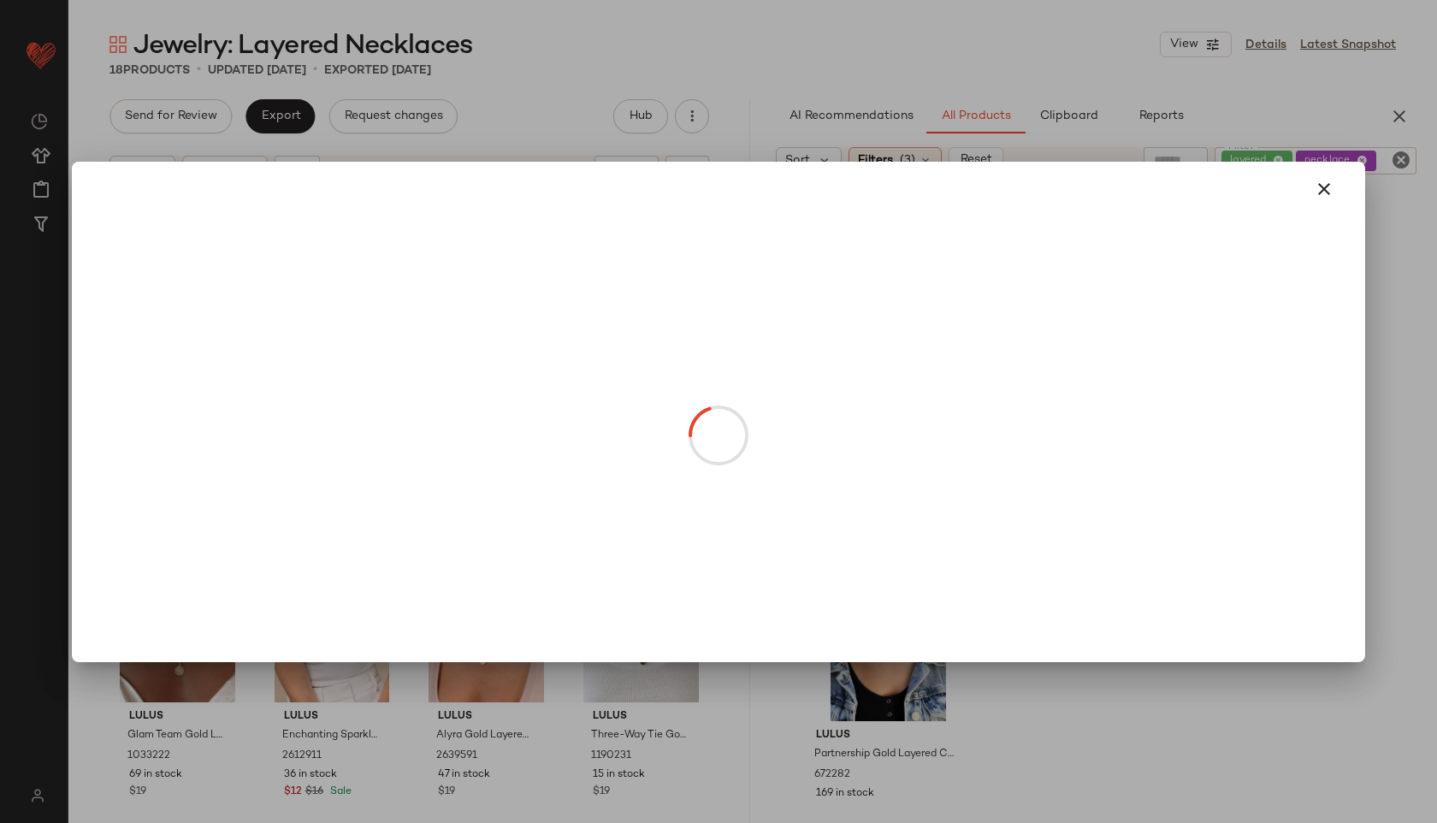
drag, startPoint x: 900, startPoint y: 348, endPoint x: 263, endPoint y: 316, distance: 637.9
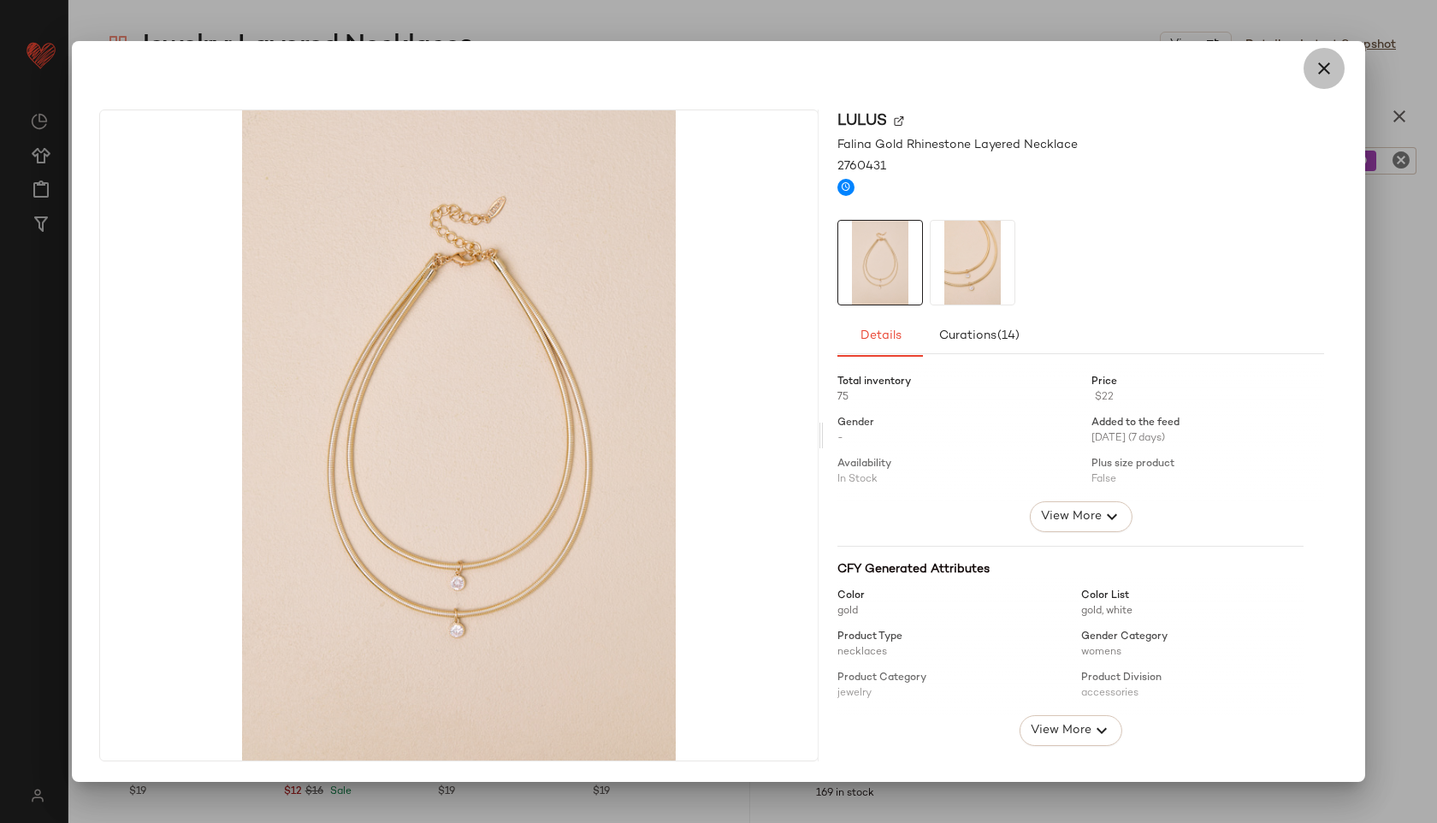
click at [1318, 68] on icon "button" at bounding box center [1323, 68] width 21 height 21
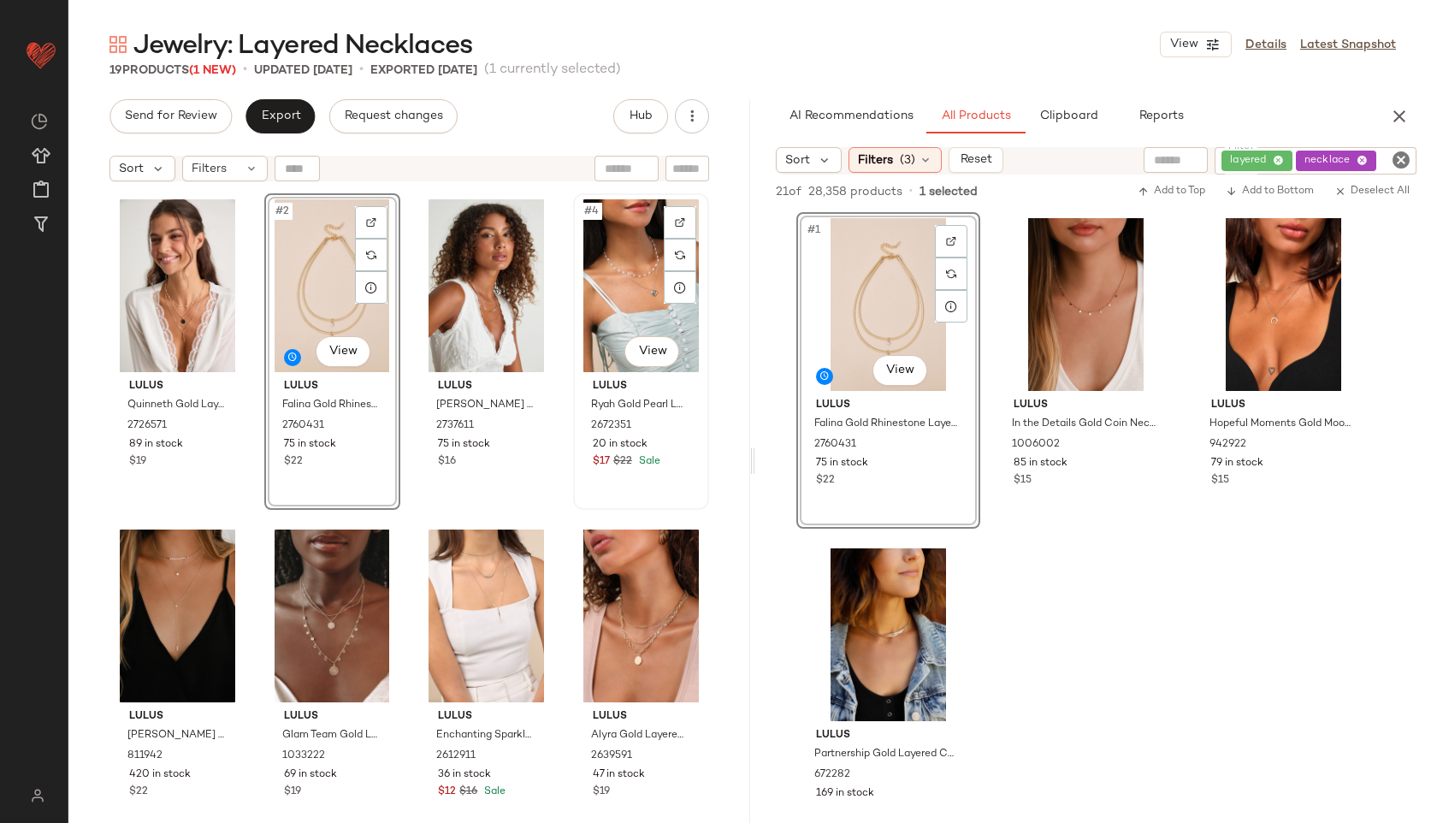
click at [596, 250] on div "#4 View" at bounding box center [641, 285] width 124 height 173
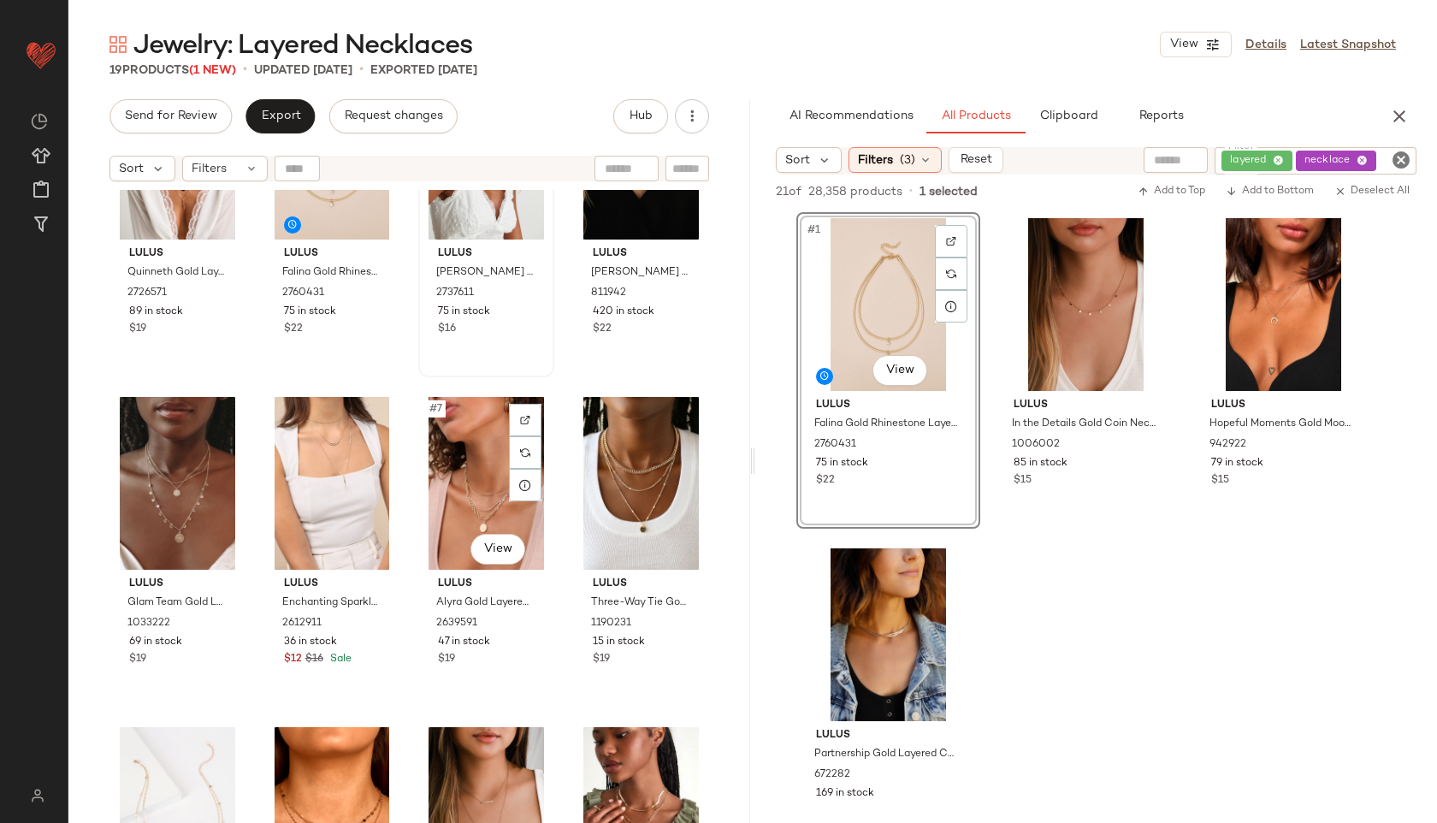
scroll to position [229, 0]
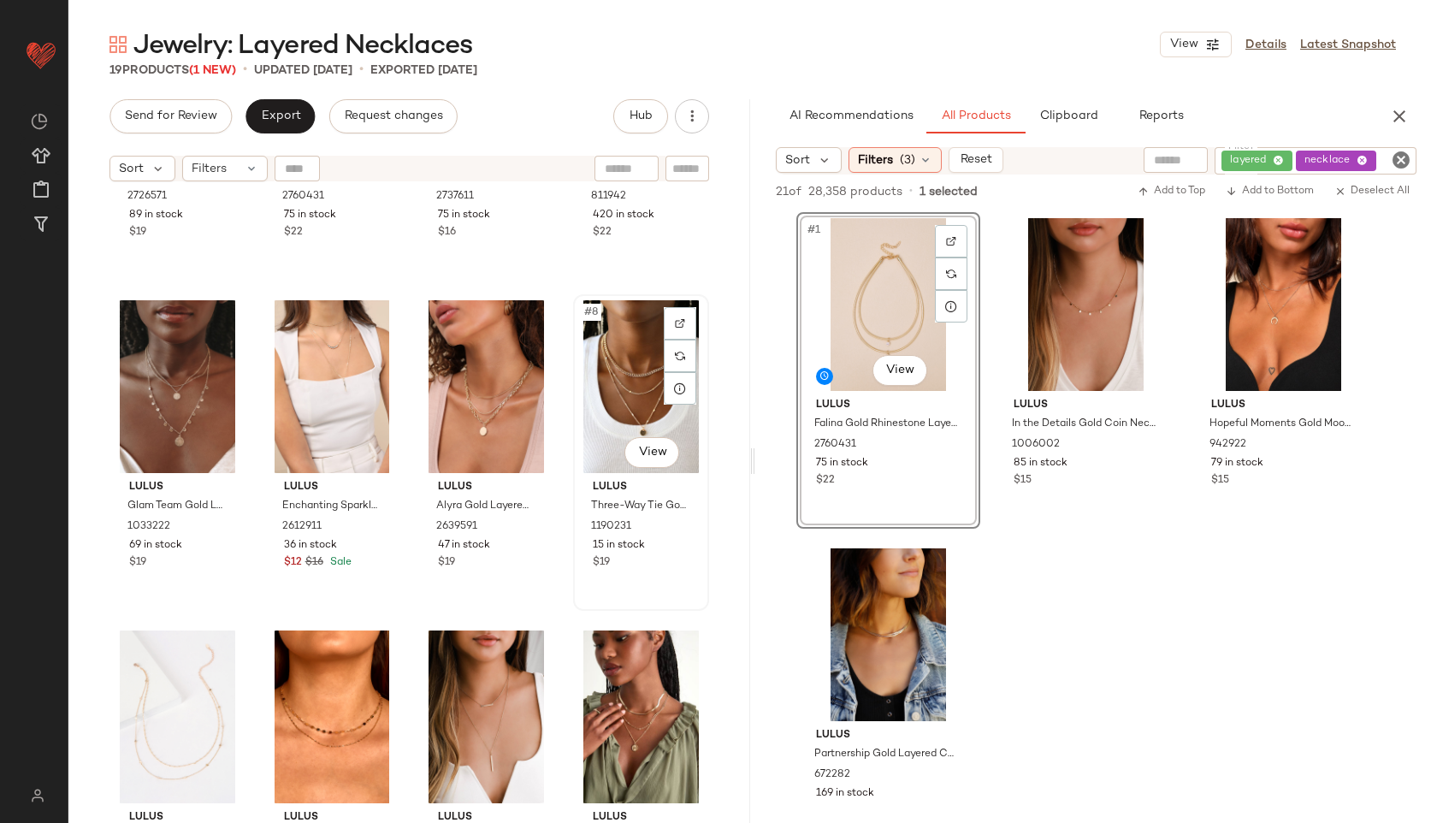
click at [593, 374] on div "#8 View" at bounding box center [641, 386] width 124 height 173
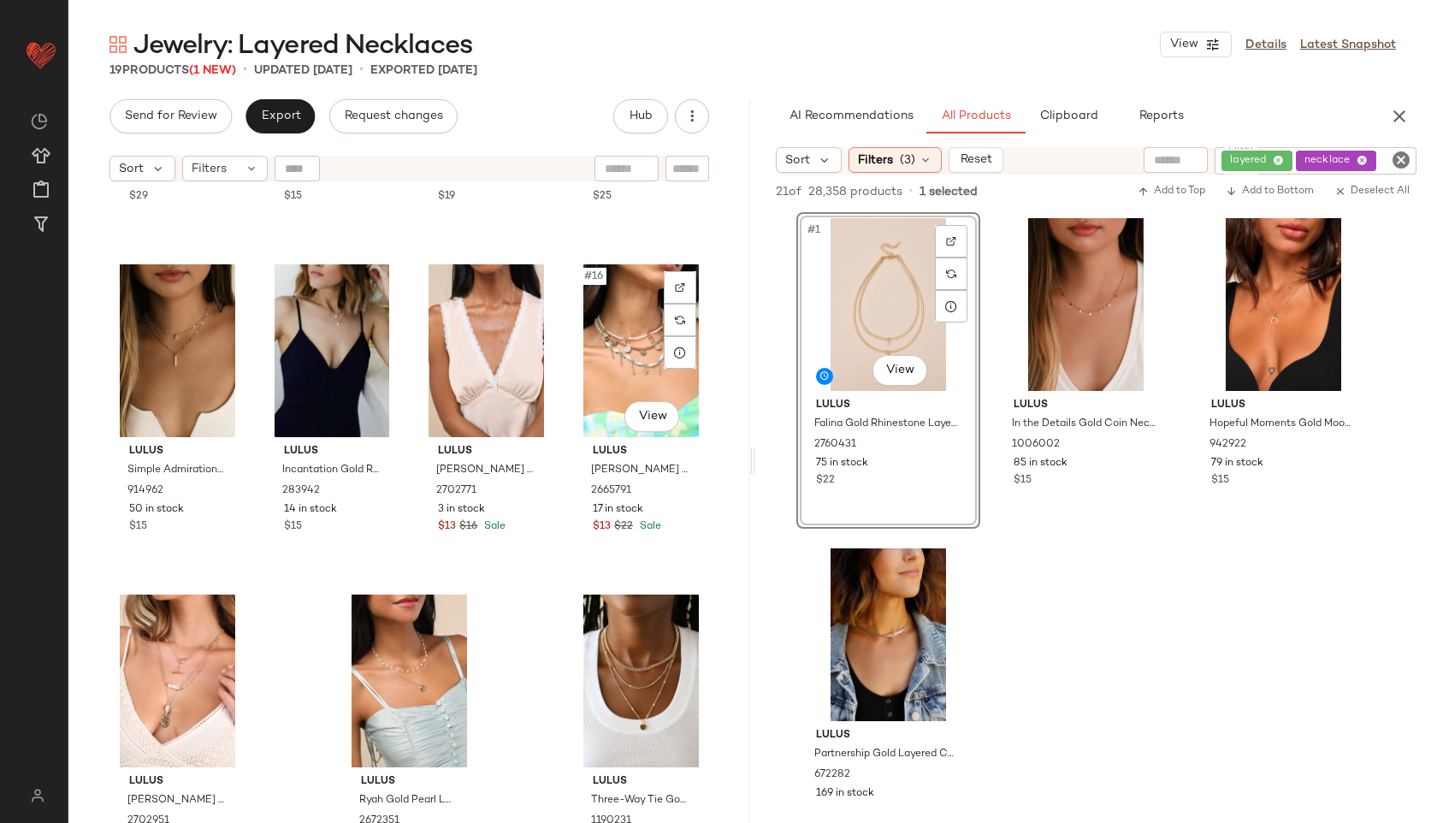
scroll to position [978, 0]
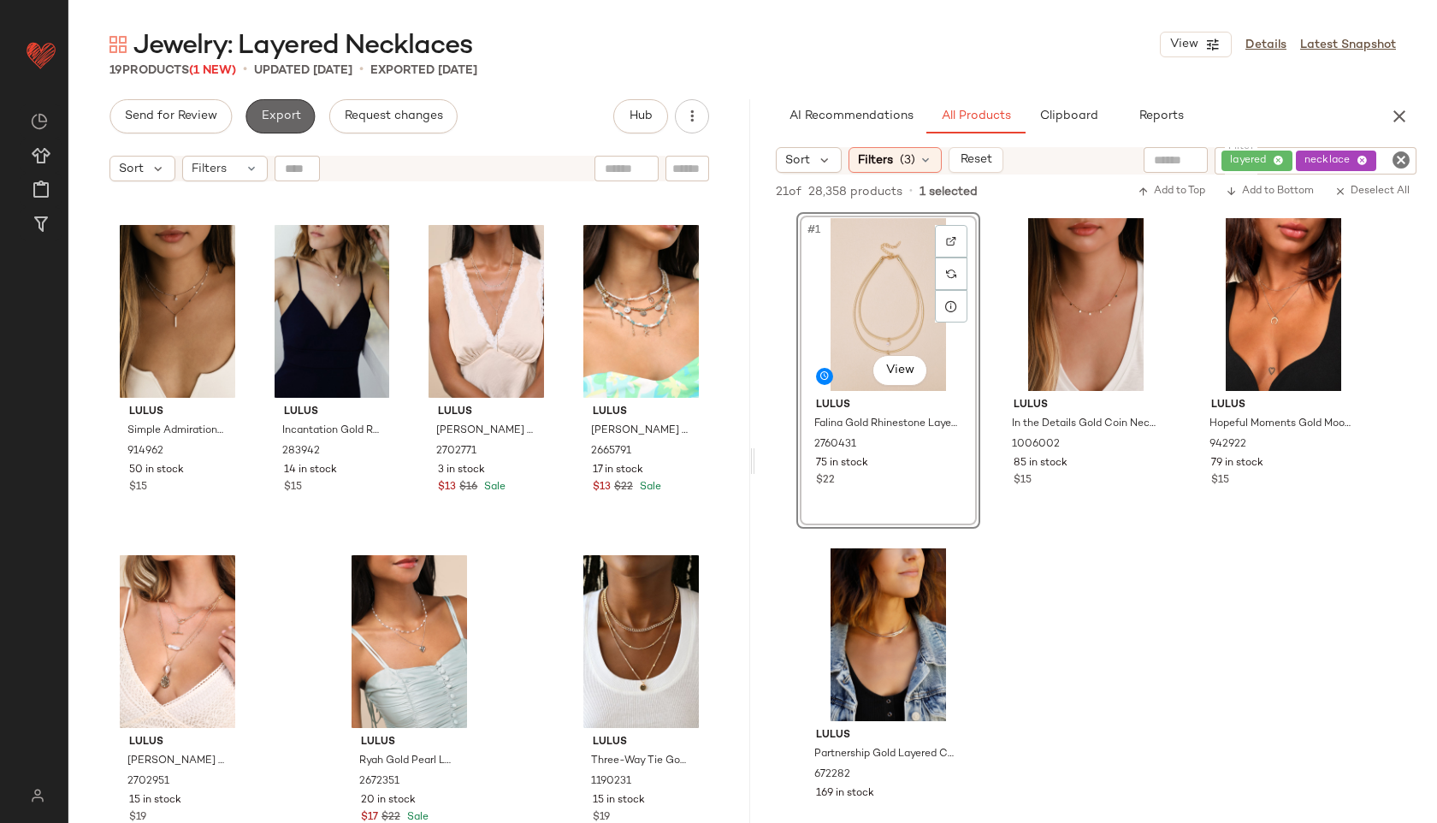
click at [277, 112] on span "Export" at bounding box center [280, 116] width 40 height 14
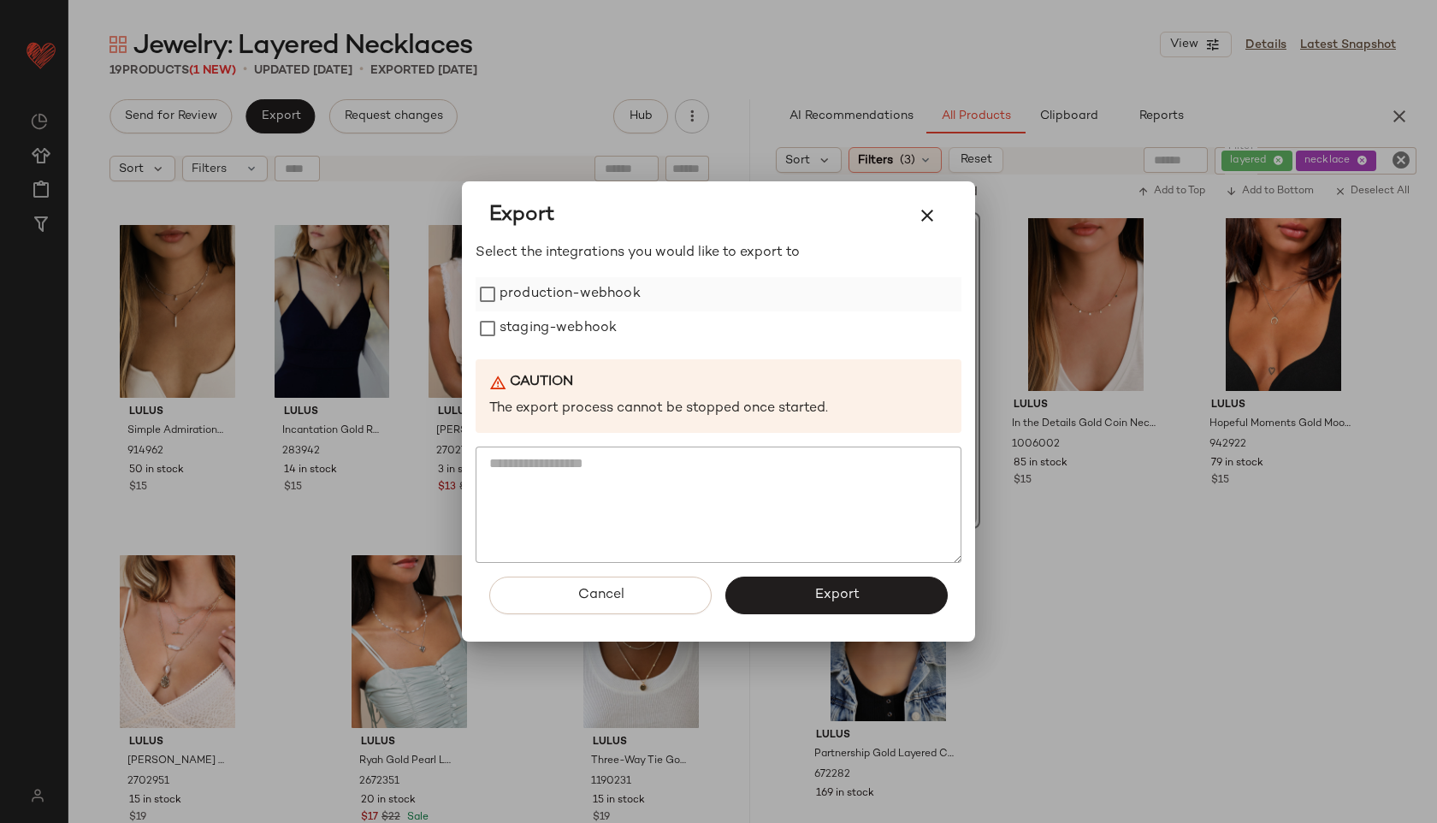
click at [609, 297] on label "production-webhook" at bounding box center [569, 294] width 141 height 34
click at [604, 331] on label "staging-webhook" at bounding box center [557, 328] width 117 height 34
click at [806, 596] on button "Export" at bounding box center [836, 595] width 222 height 38
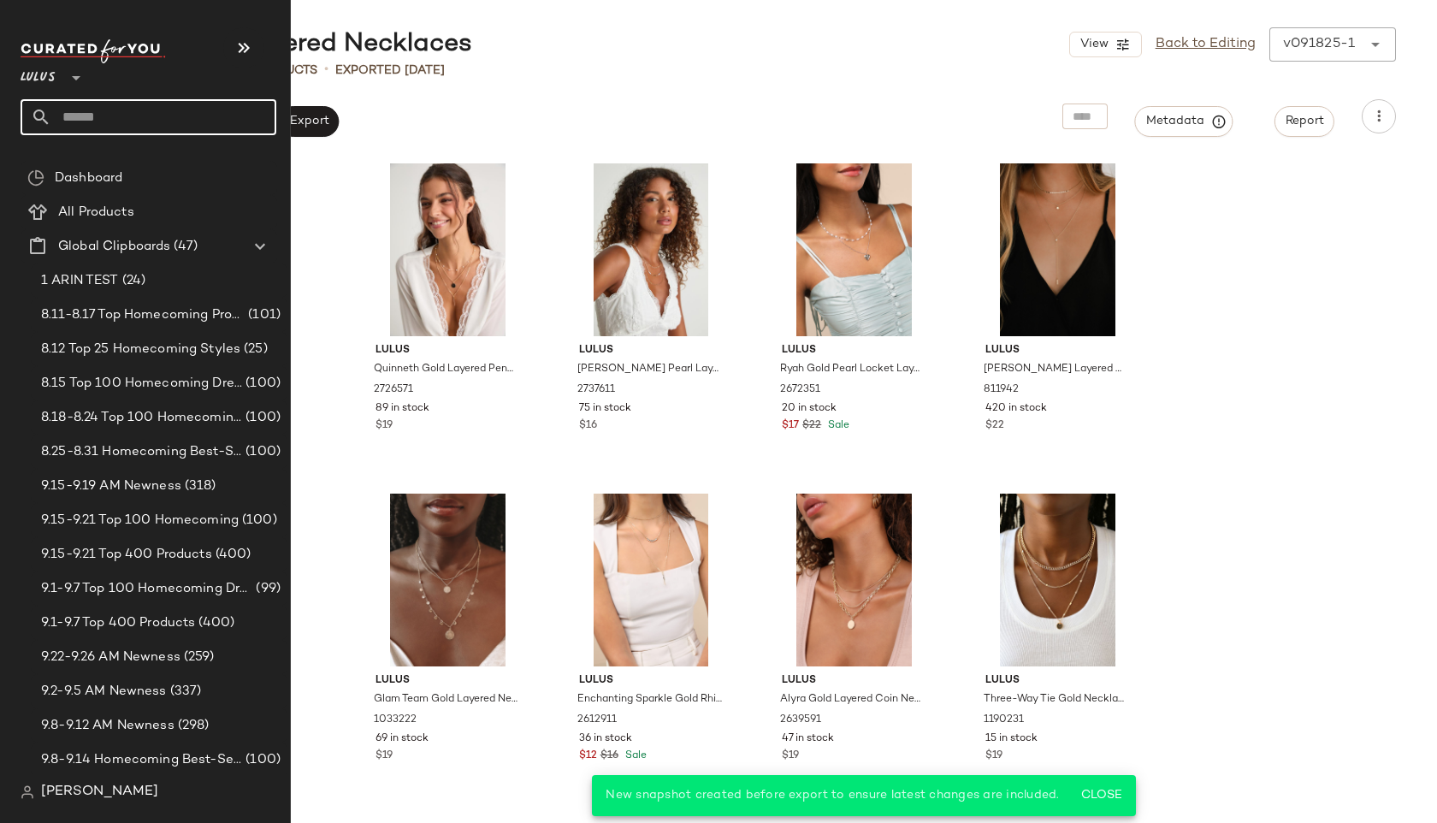
click at [80, 102] on input "text" at bounding box center [163, 117] width 225 height 36
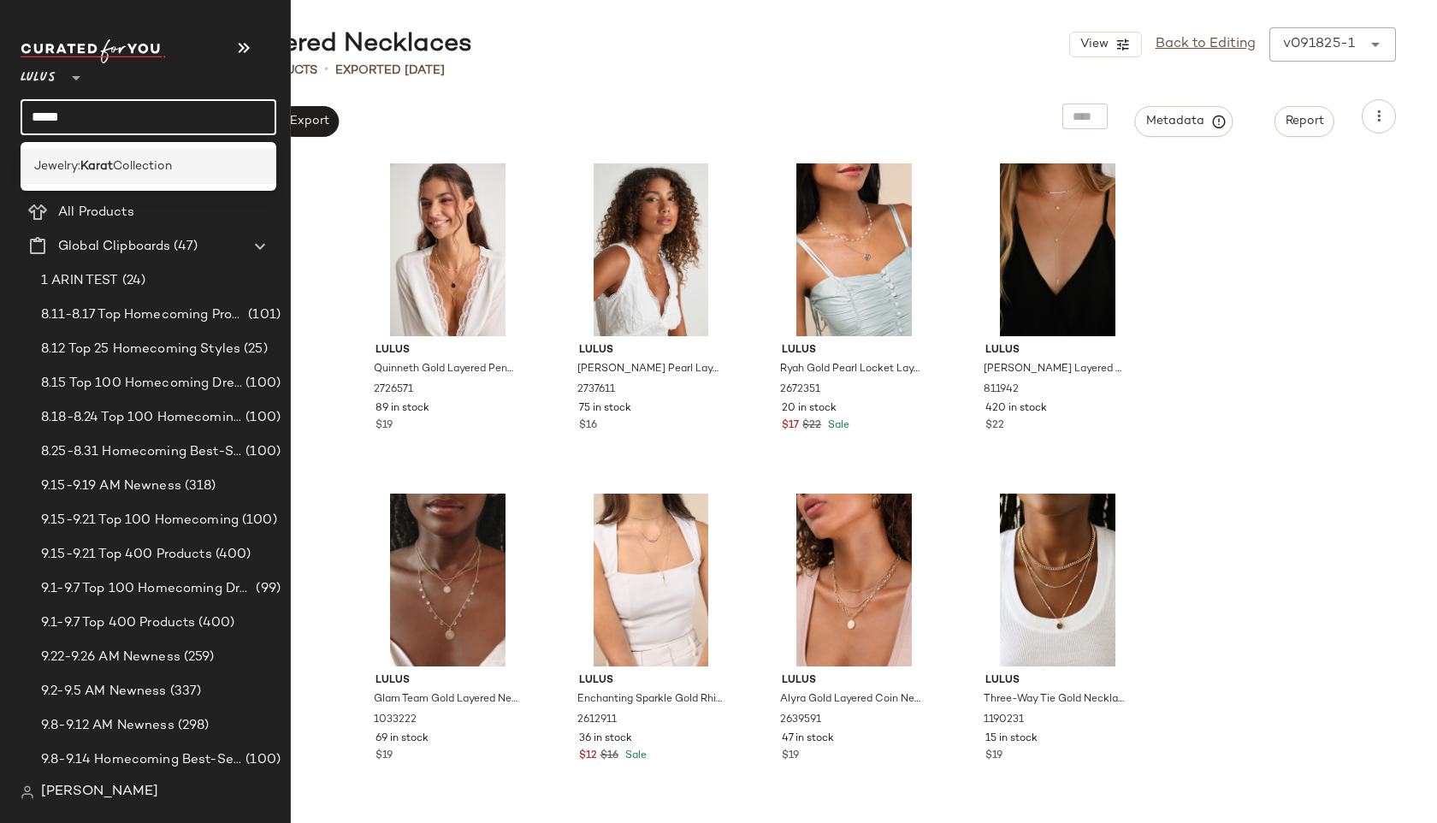
type input "*****"
click at [91, 164] on b "Karat" at bounding box center [96, 166] width 32 height 18
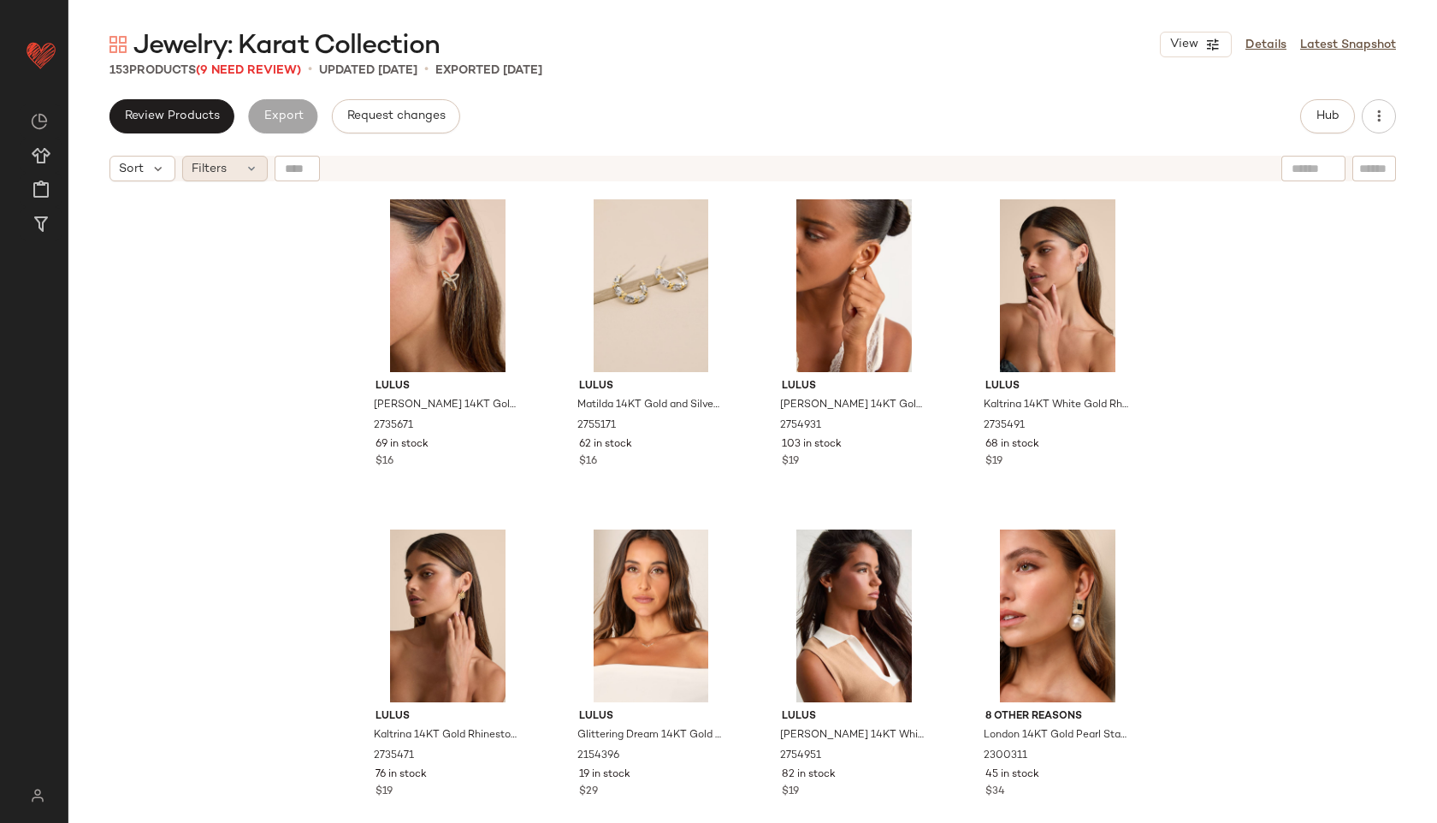
click at [219, 160] on span "Filters" at bounding box center [209, 169] width 35 height 18
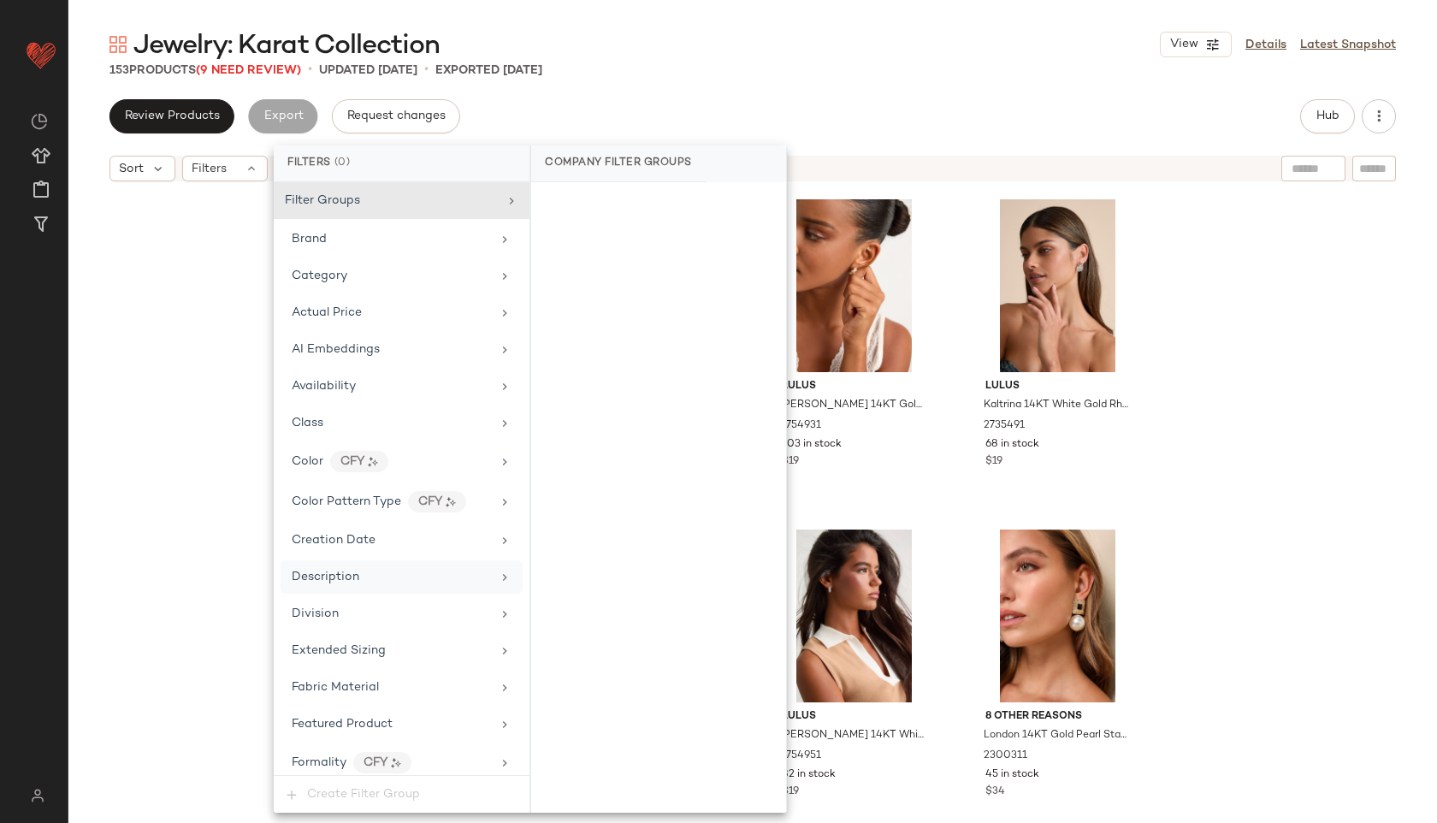
scroll to position [779, 0]
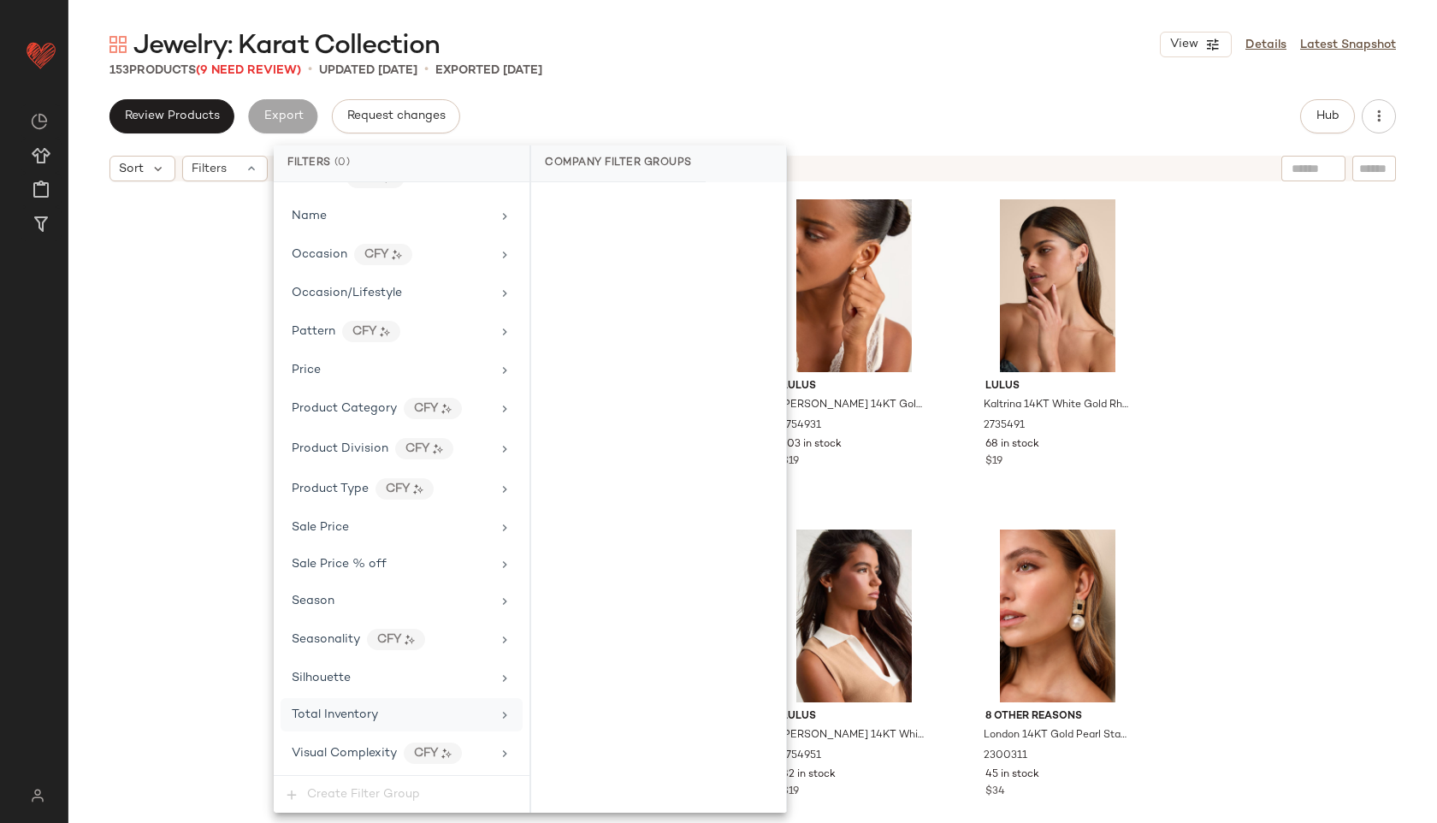
click at [370, 717] on span "Total Inventory" at bounding box center [335, 714] width 86 height 13
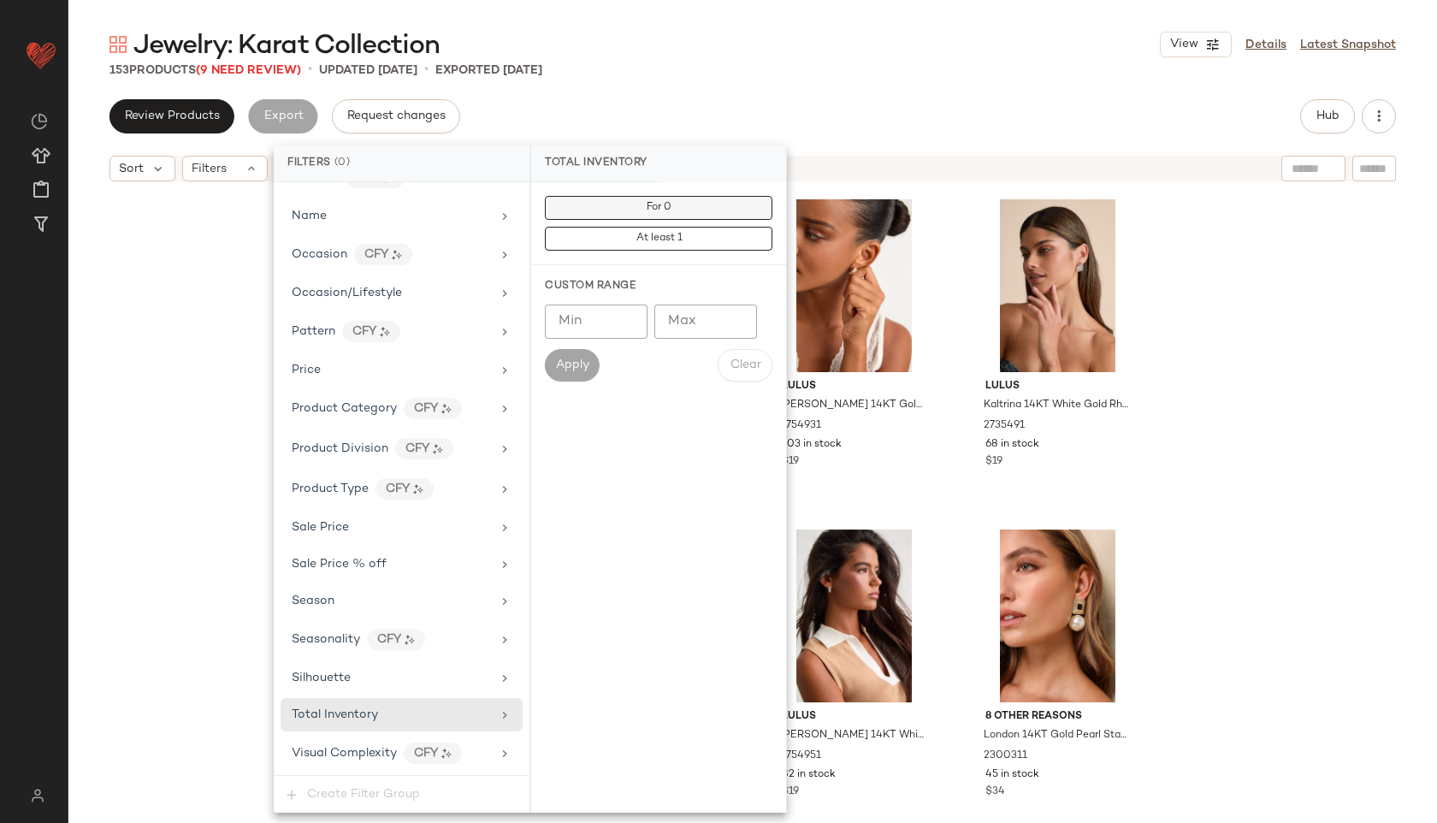
click at [673, 212] on button "For 0" at bounding box center [658, 208] width 227 height 24
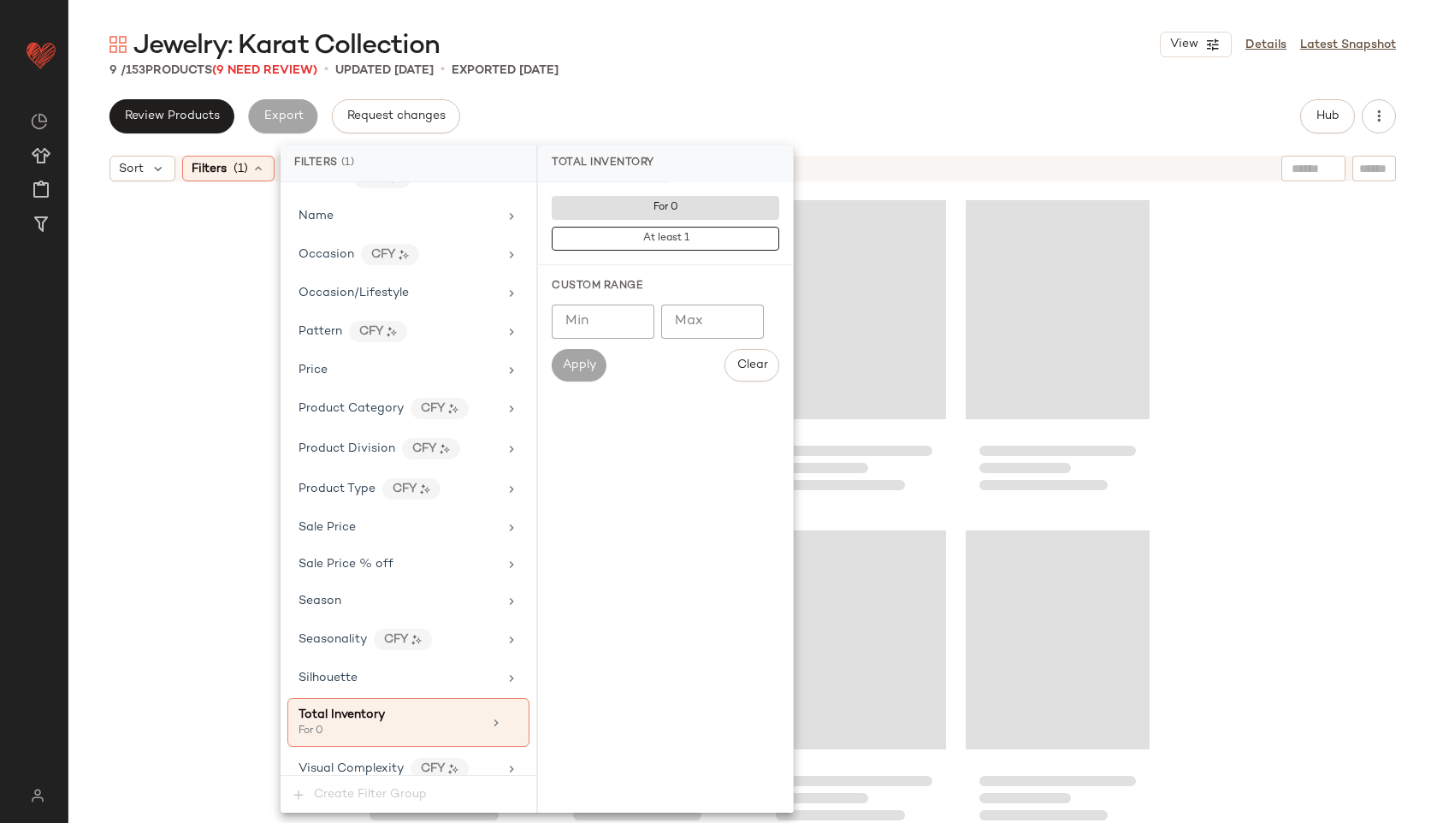
click at [743, 93] on div "Jewelry: Karat Collection View Details Latest Snapshot 9 / 153 Products (9 Need…" at bounding box center [752, 424] width 1368 height 795
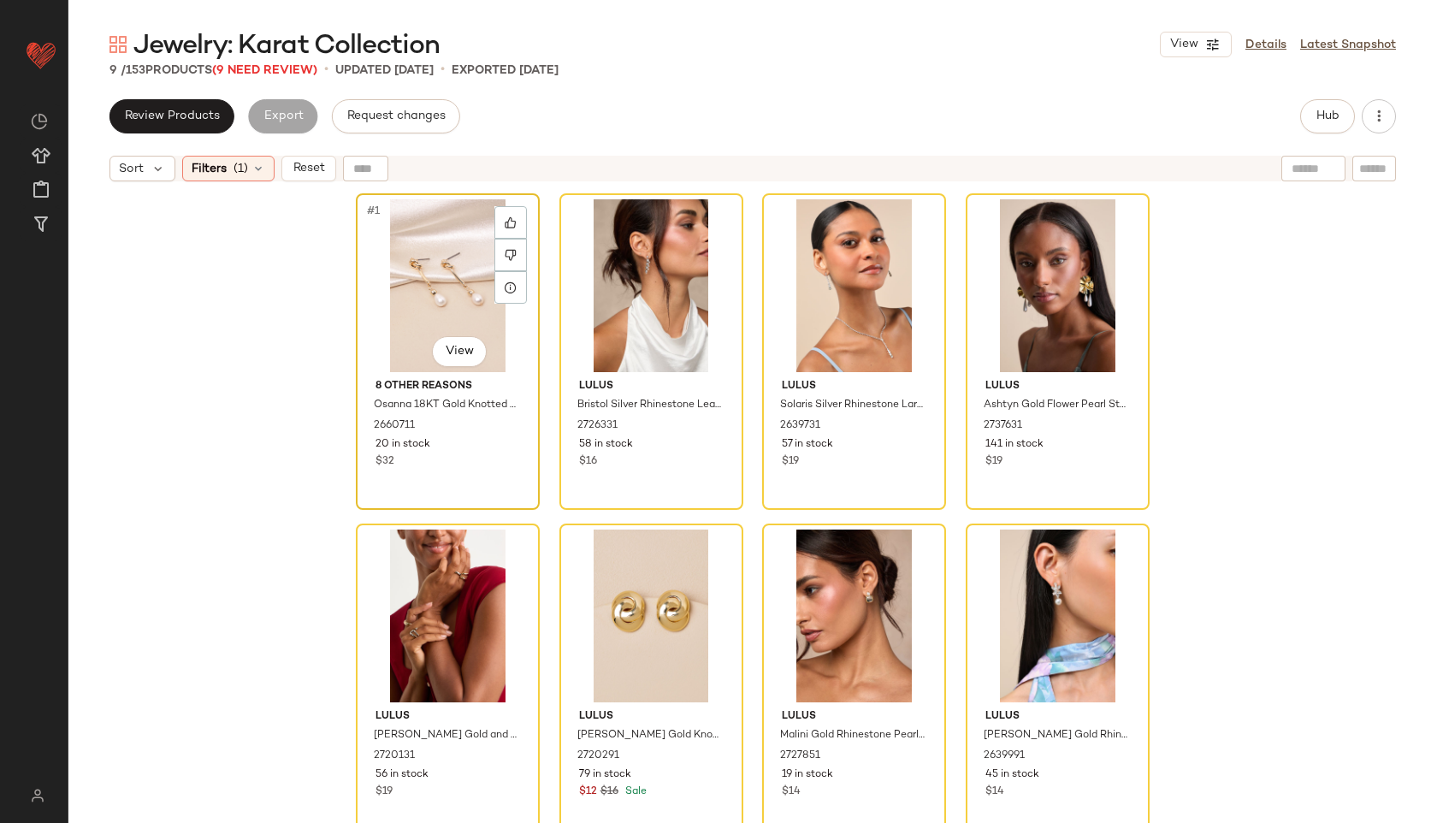
click at [412, 271] on div "#1 View" at bounding box center [448, 285] width 172 height 173
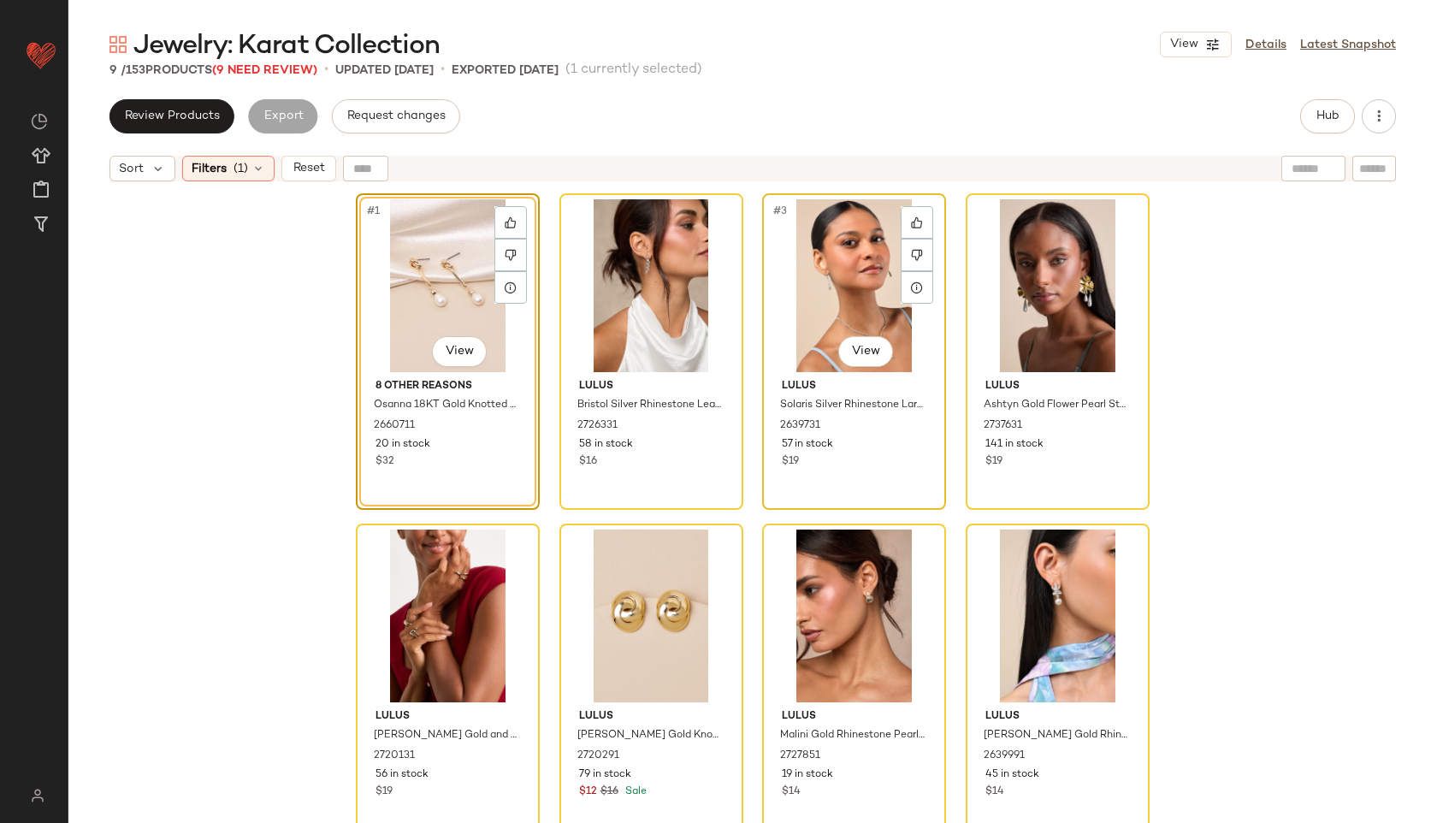
scroll to position [304, 0]
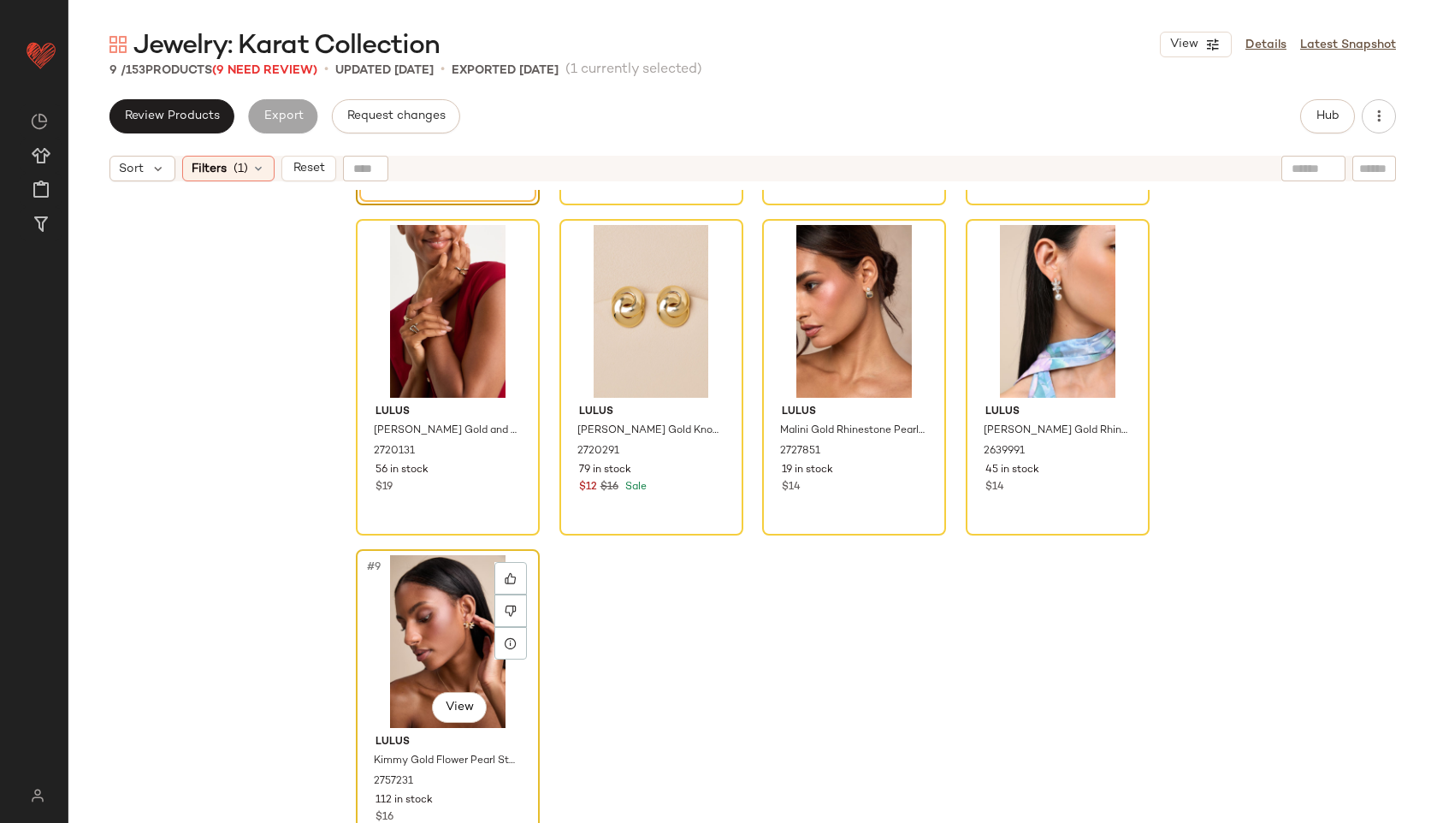
click at [442, 600] on div "#9 View" at bounding box center [448, 641] width 172 height 173
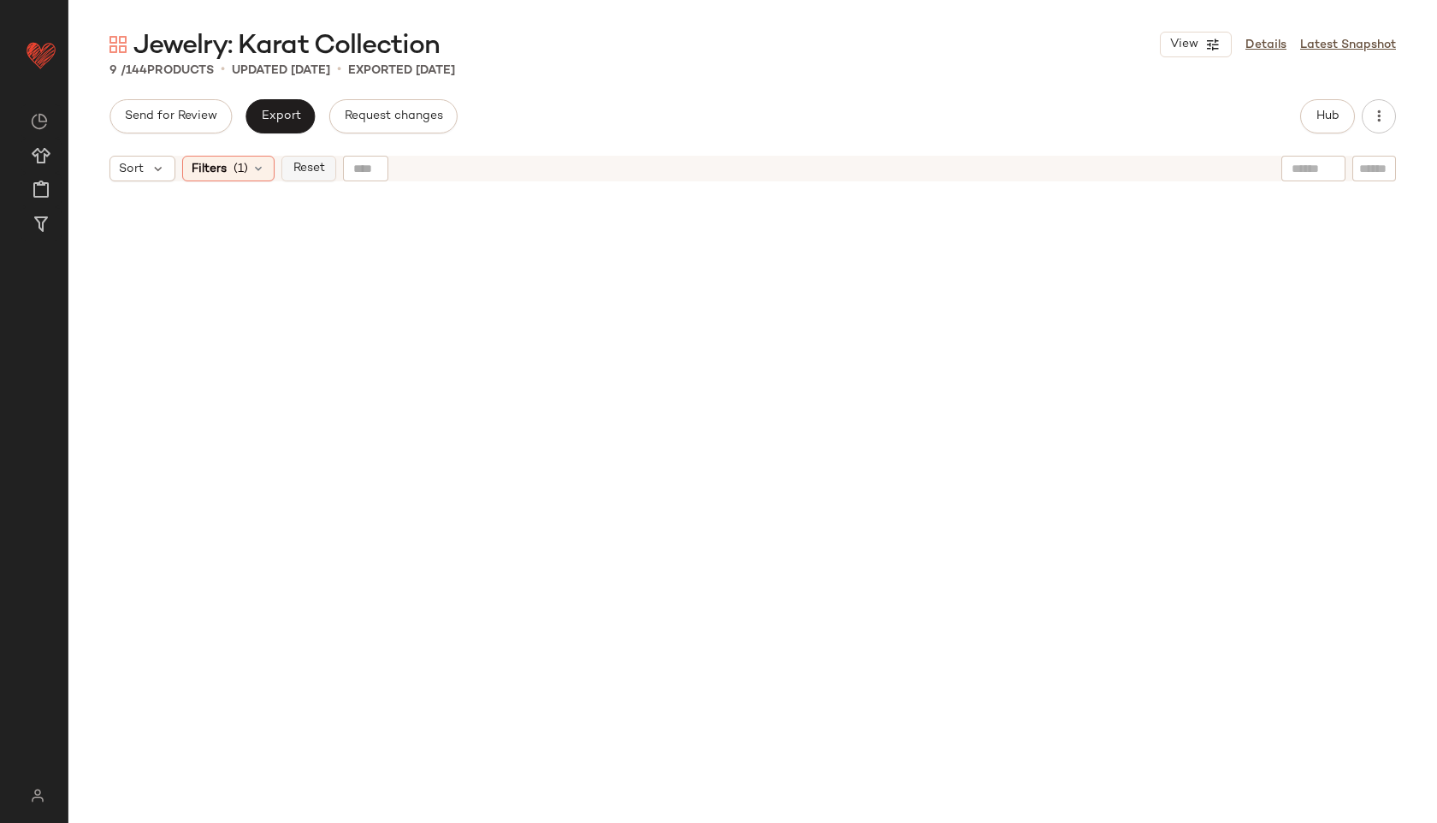
click at [305, 174] on span "Reset" at bounding box center [308, 169] width 32 height 14
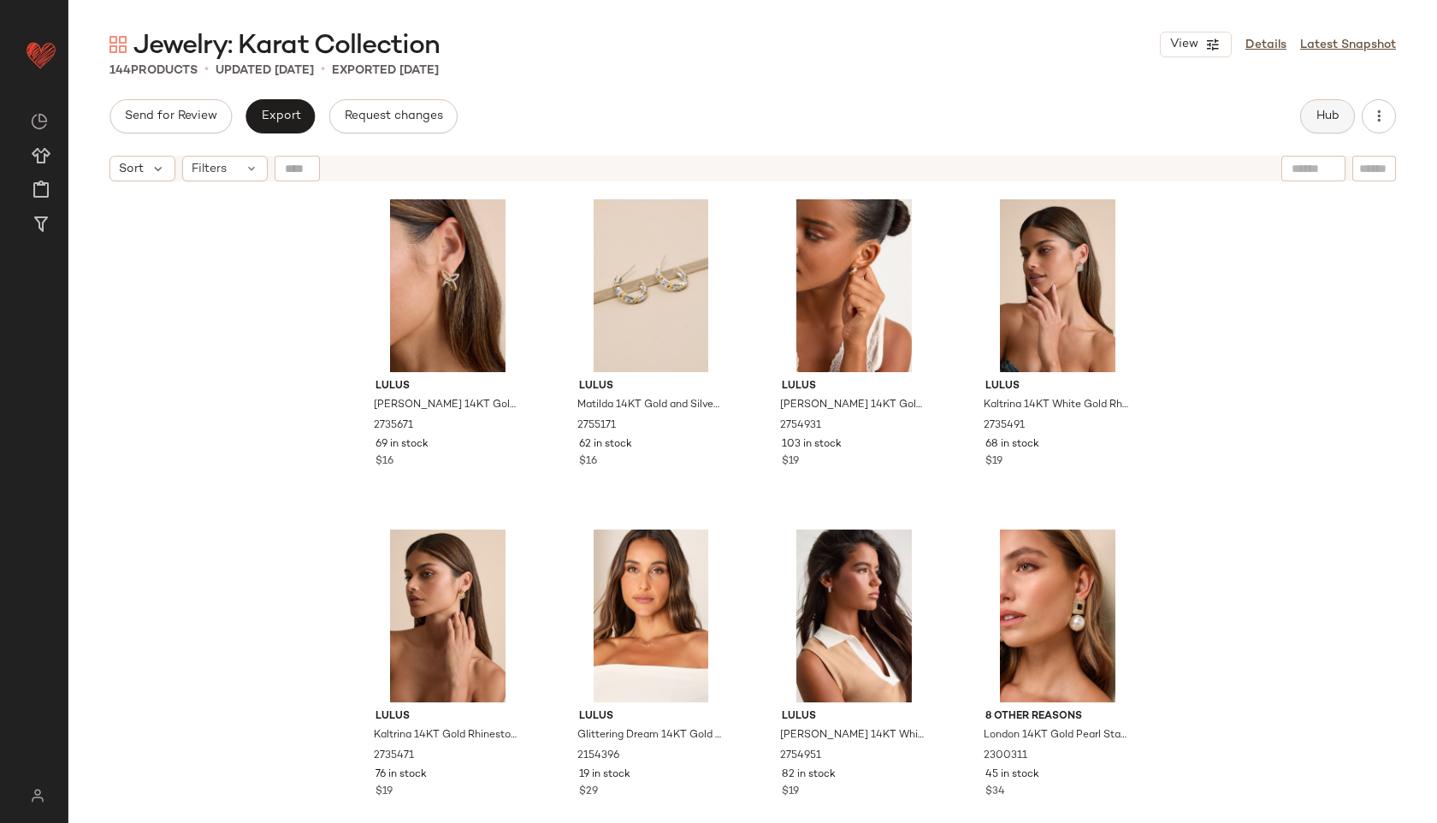
click at [1316, 126] on button "Hub" at bounding box center [1327, 116] width 55 height 34
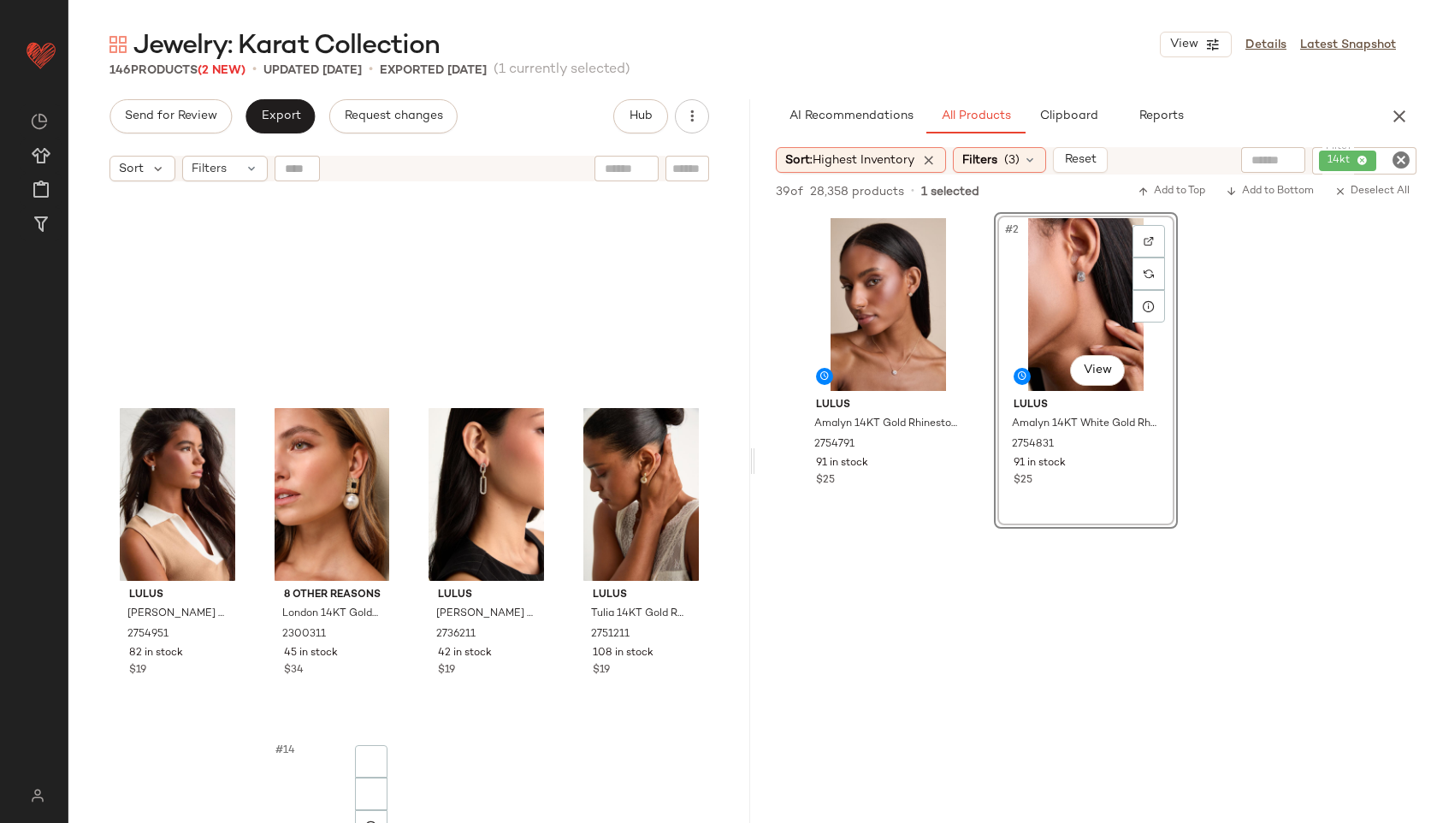
scroll to position [1052, 0]
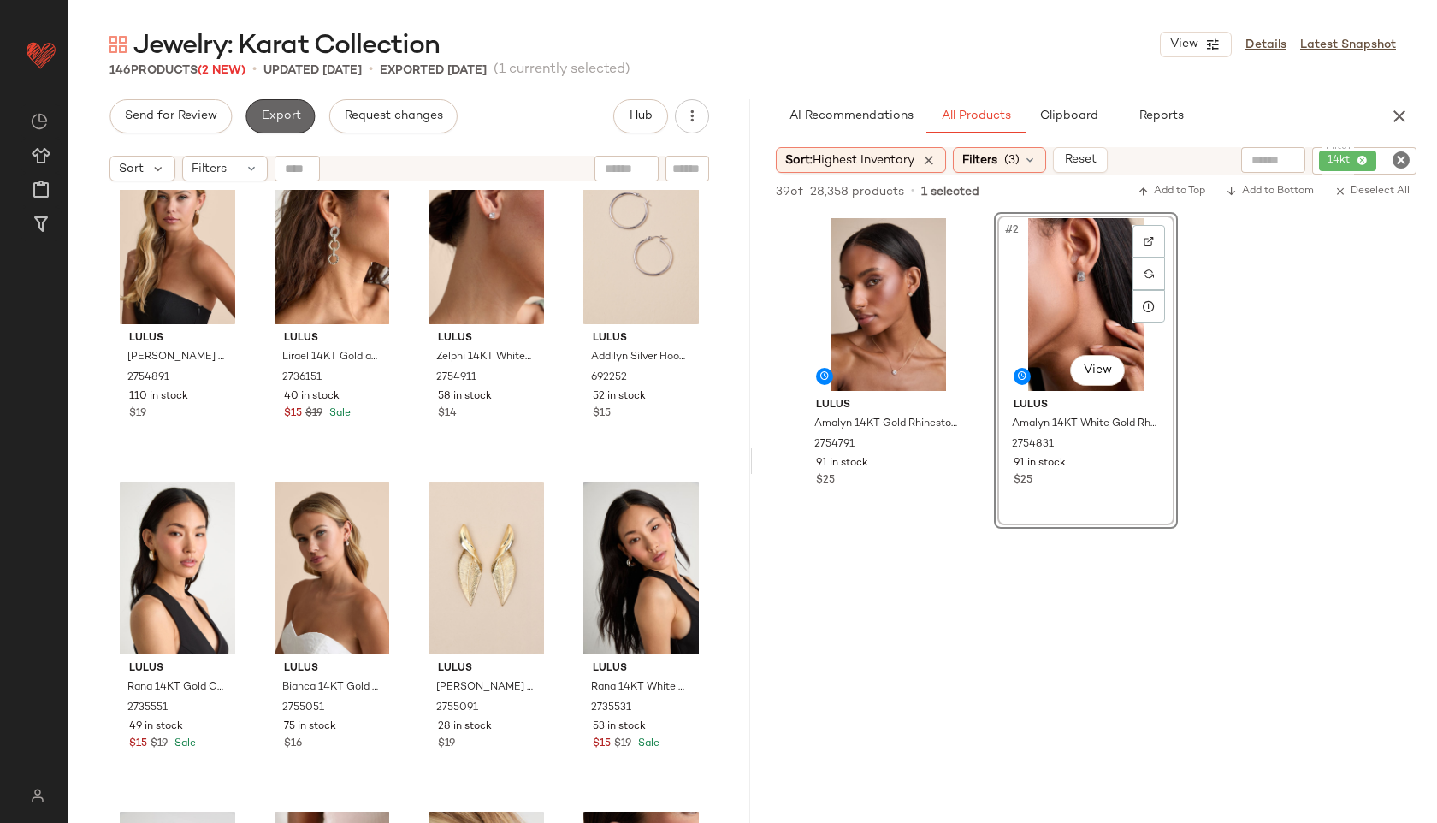
click at [286, 127] on button "Export" at bounding box center [279, 116] width 69 height 34
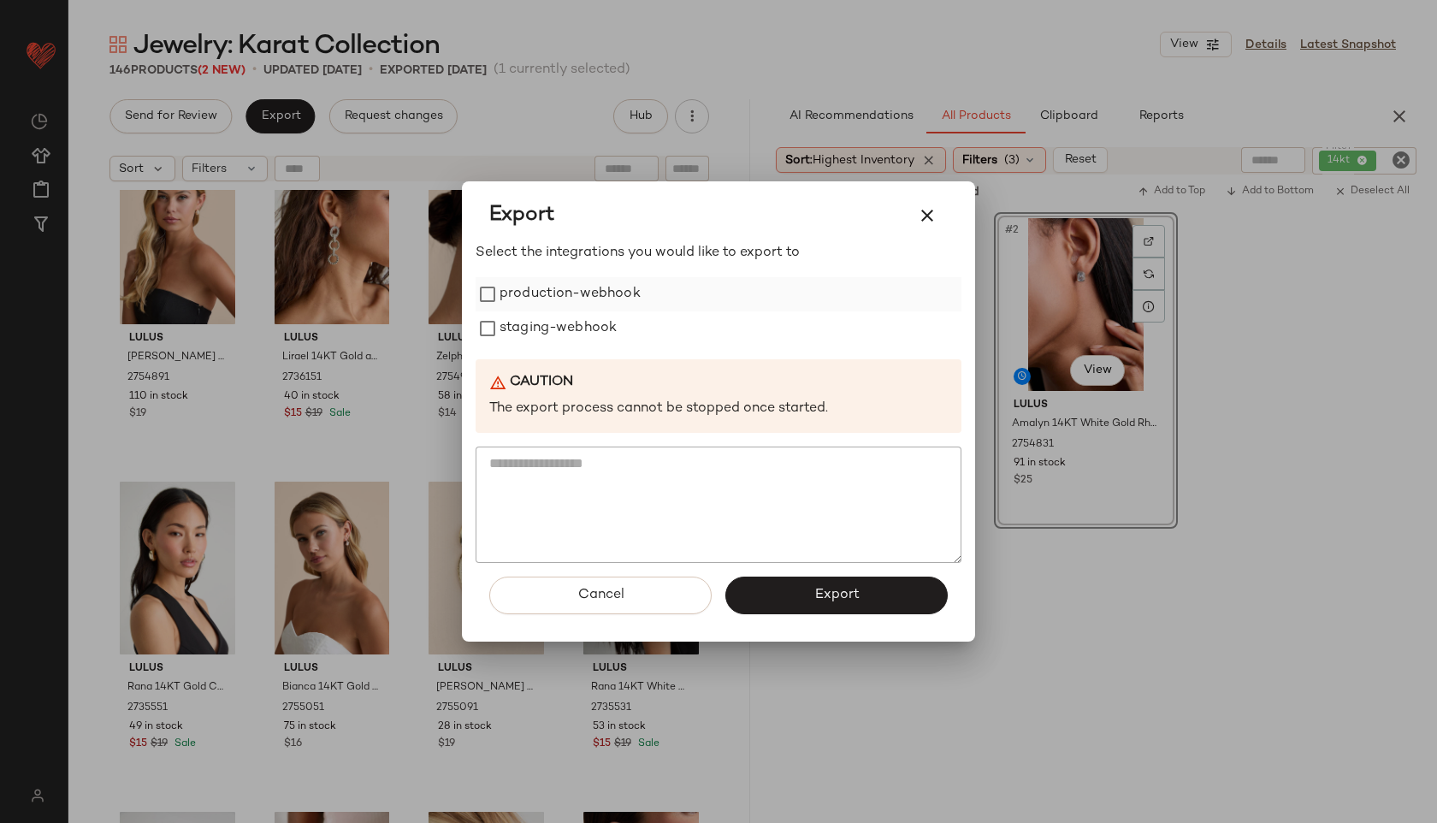
click at [605, 280] on label "production-webhook" at bounding box center [569, 294] width 141 height 34
click at [584, 324] on label "staging-webhook" at bounding box center [557, 328] width 117 height 34
click at [782, 580] on button "Export" at bounding box center [836, 595] width 222 height 38
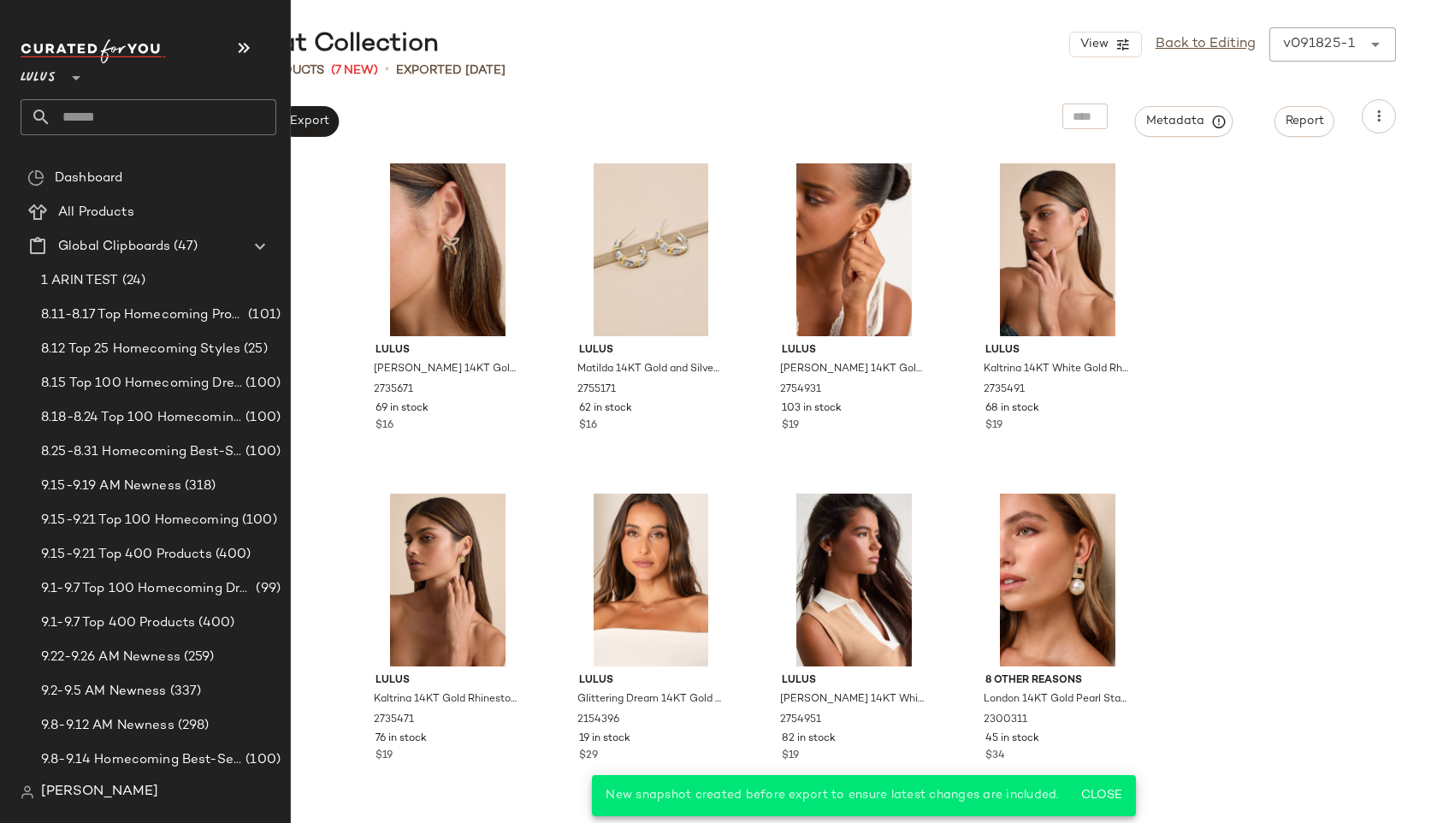
click at [81, 109] on input "text" at bounding box center [163, 117] width 225 height 36
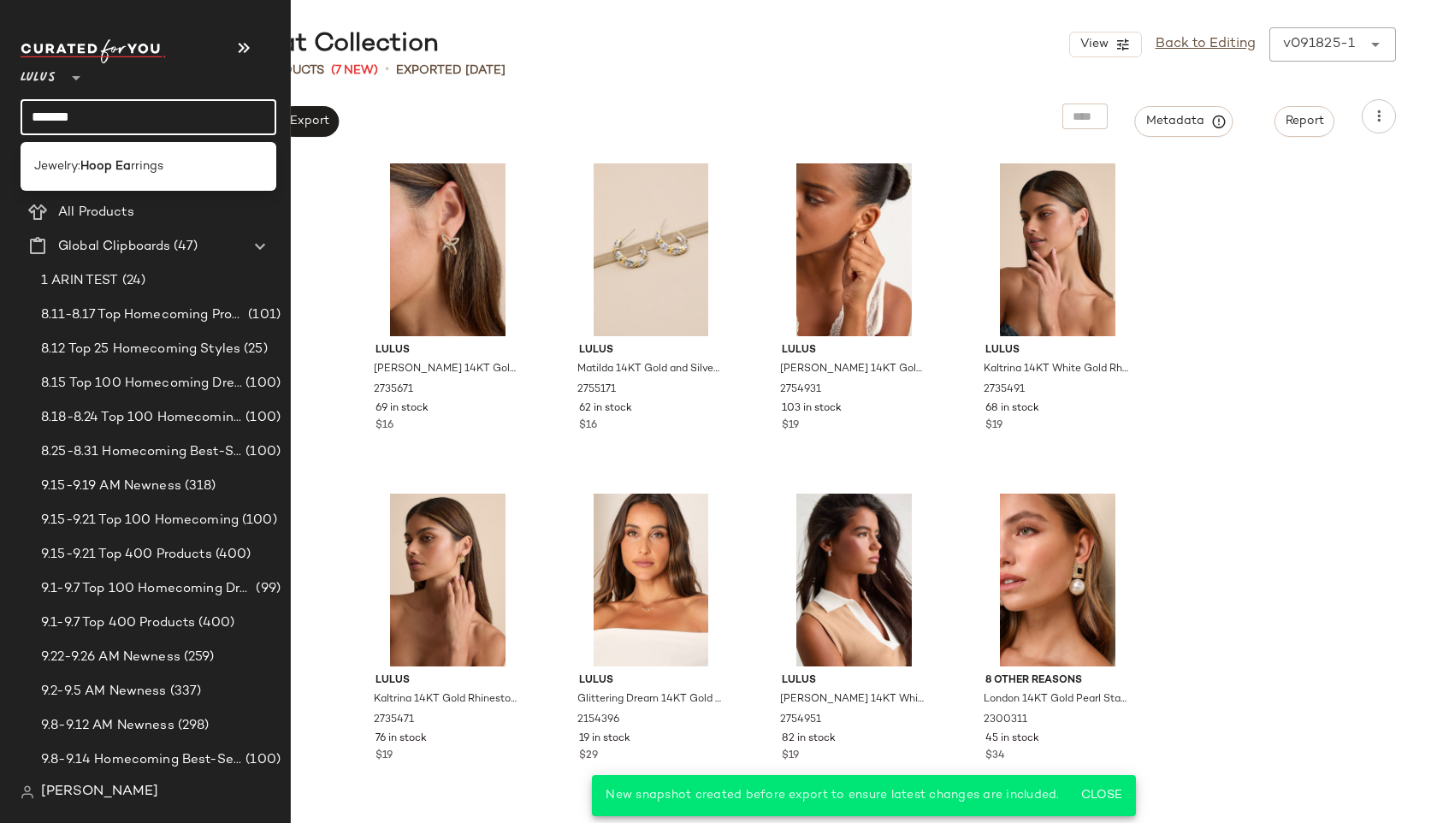
type input "*******"
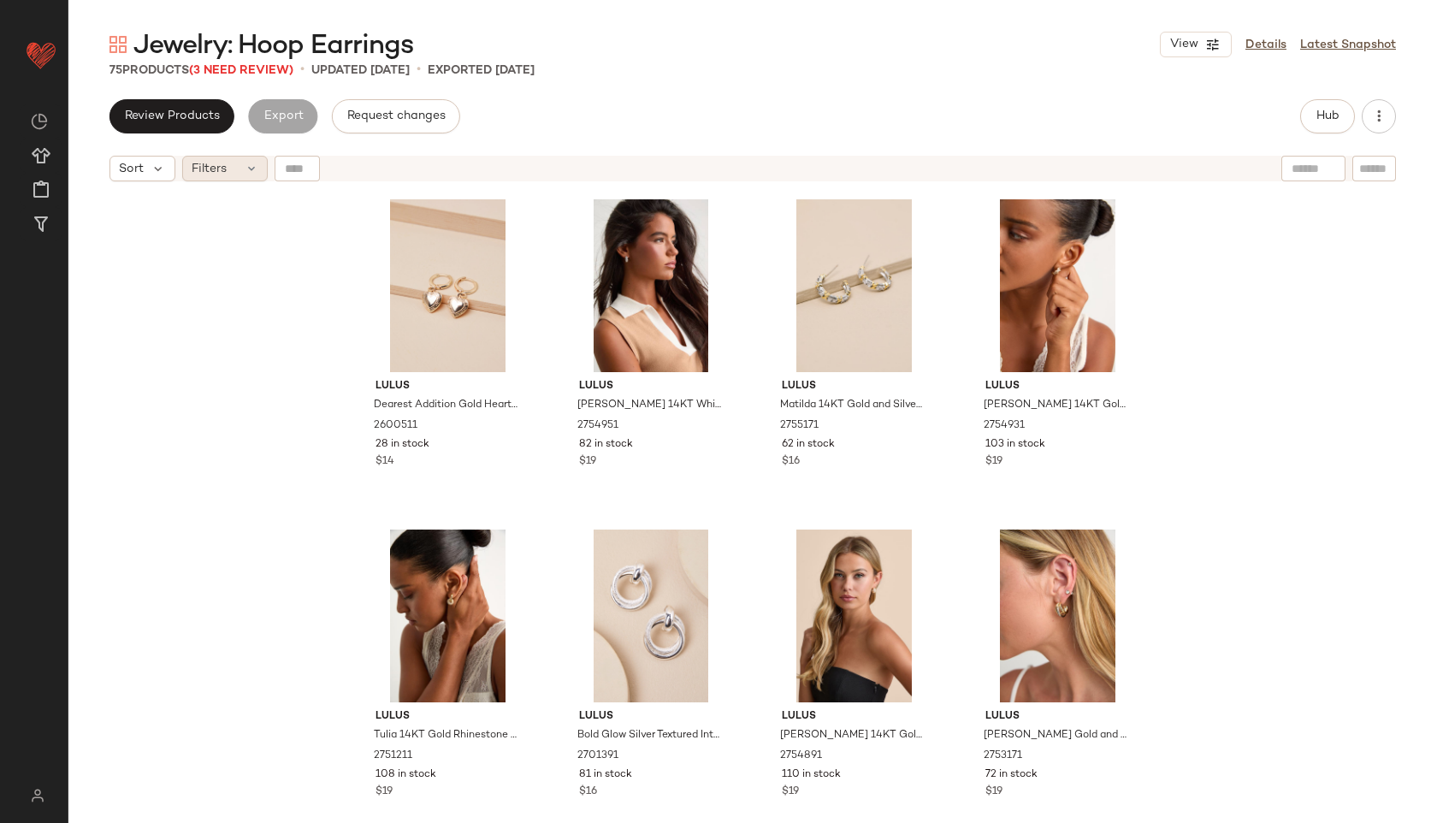
click at [212, 161] on span "Filters" at bounding box center [209, 169] width 35 height 18
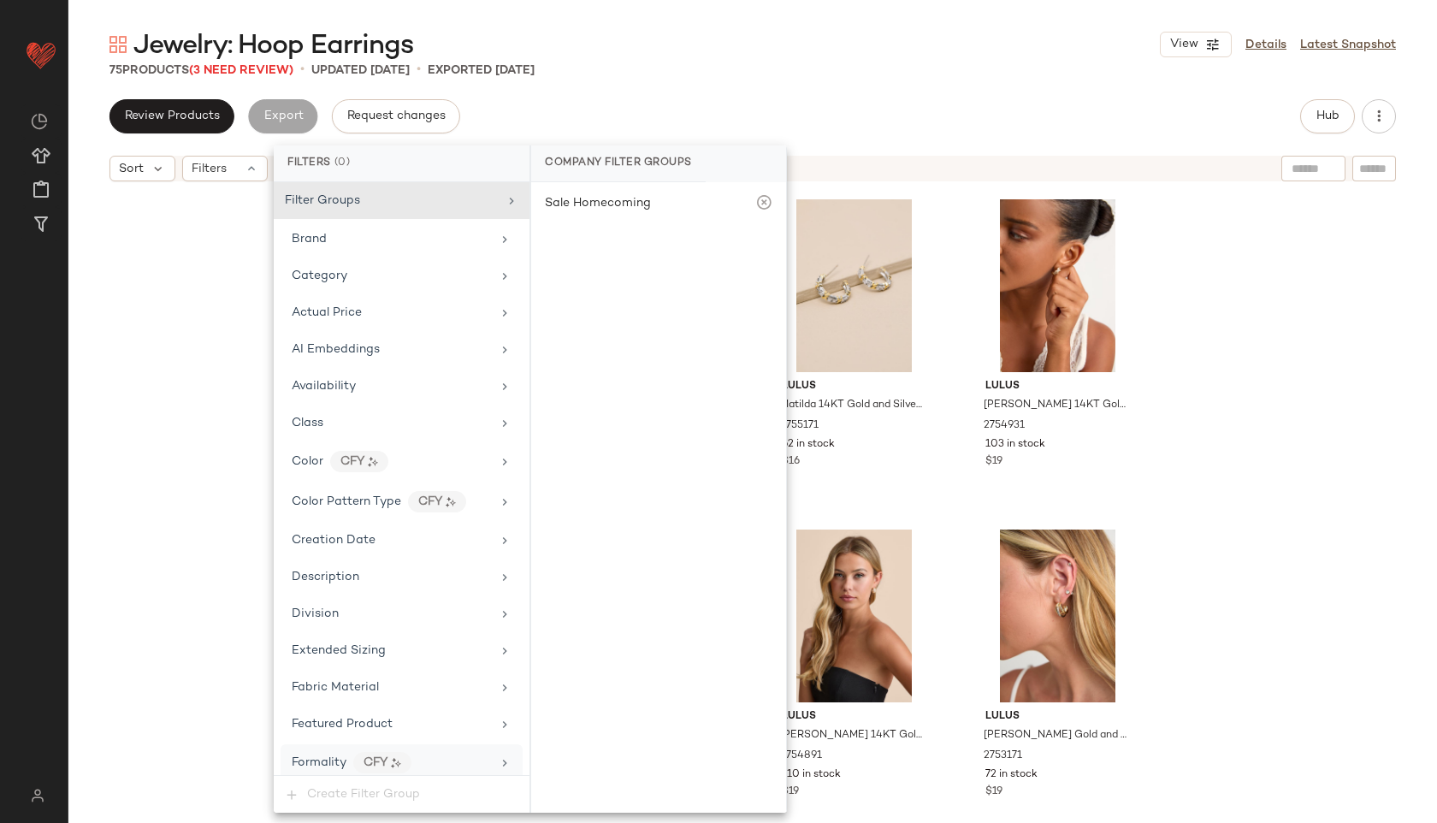
scroll to position [779, 0]
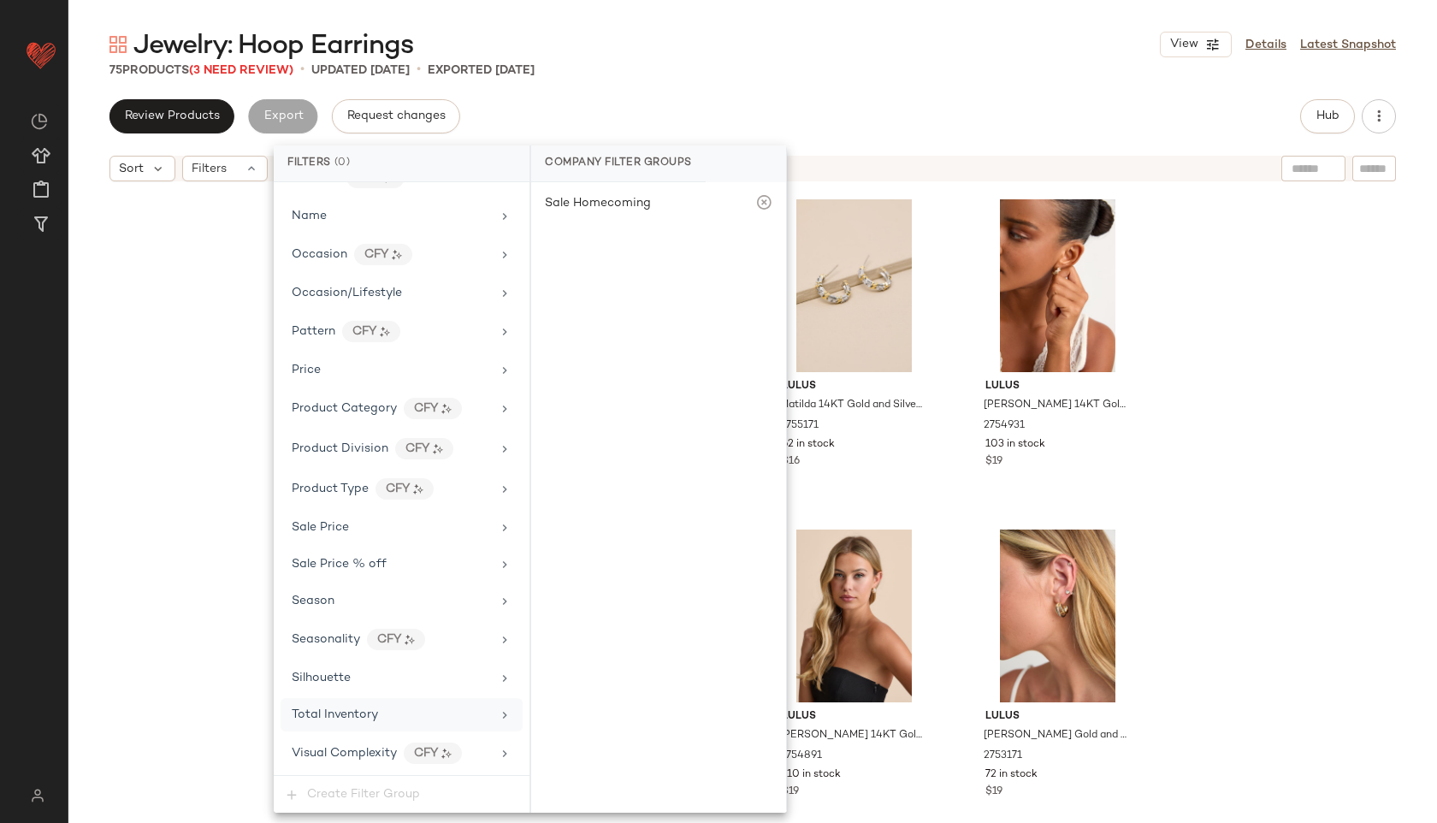
click at [392, 706] on div "Total Inventory" at bounding box center [391, 714] width 199 height 18
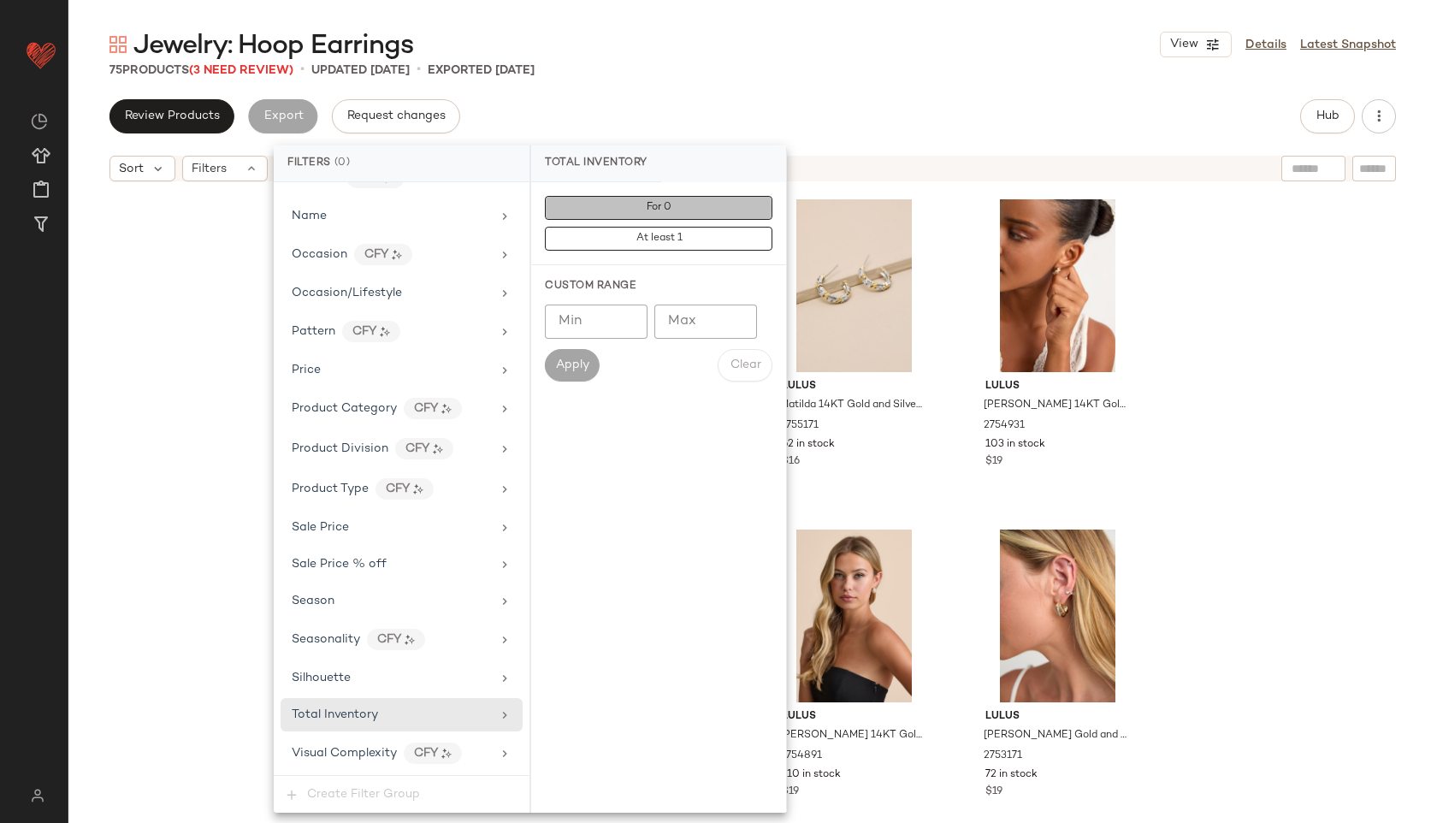
click at [691, 214] on button "For 0" at bounding box center [658, 208] width 227 height 24
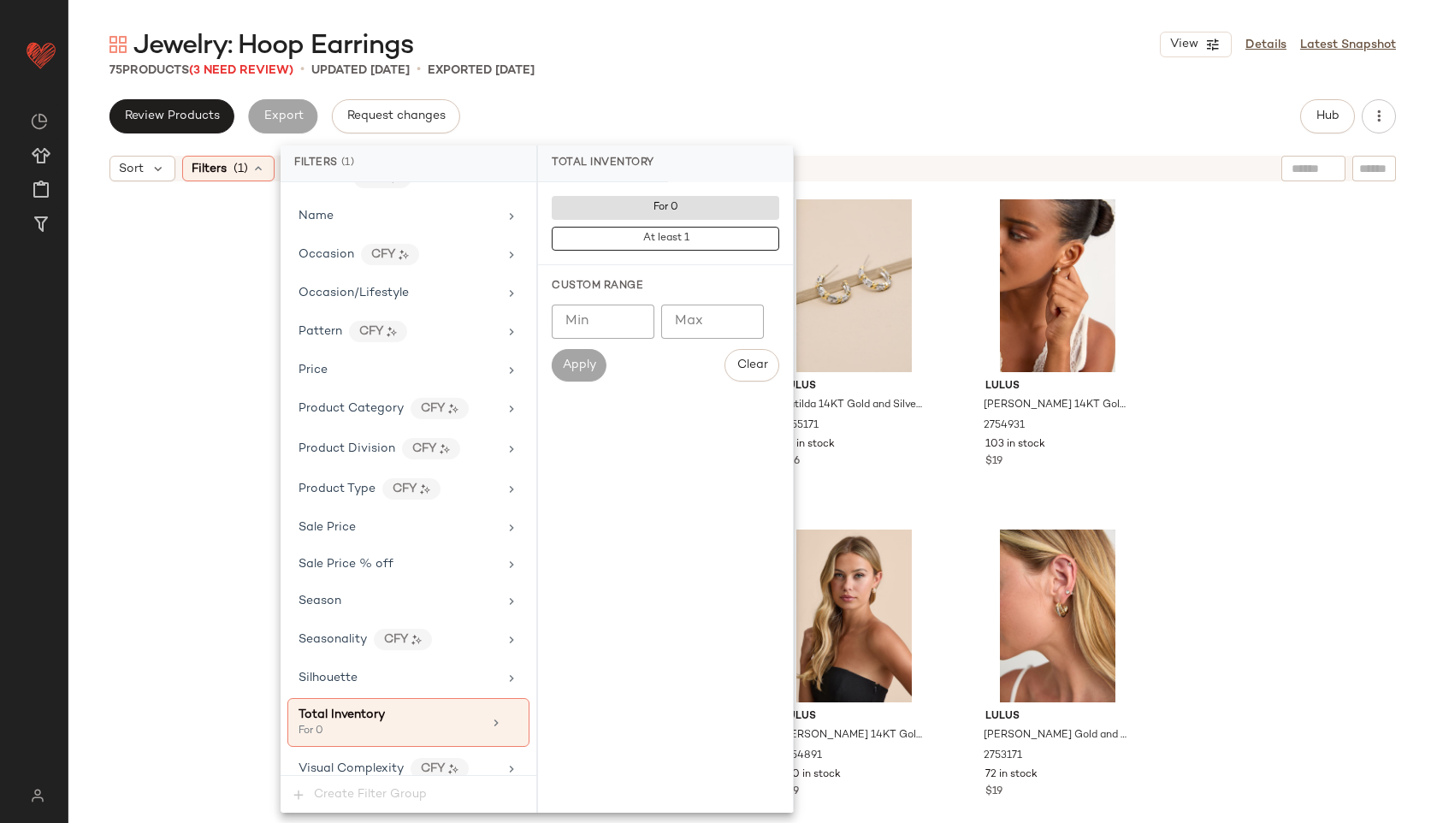
click at [816, 55] on div "Jewelry: Hoop Earrings View Details Latest Snapshot" at bounding box center [752, 44] width 1368 height 34
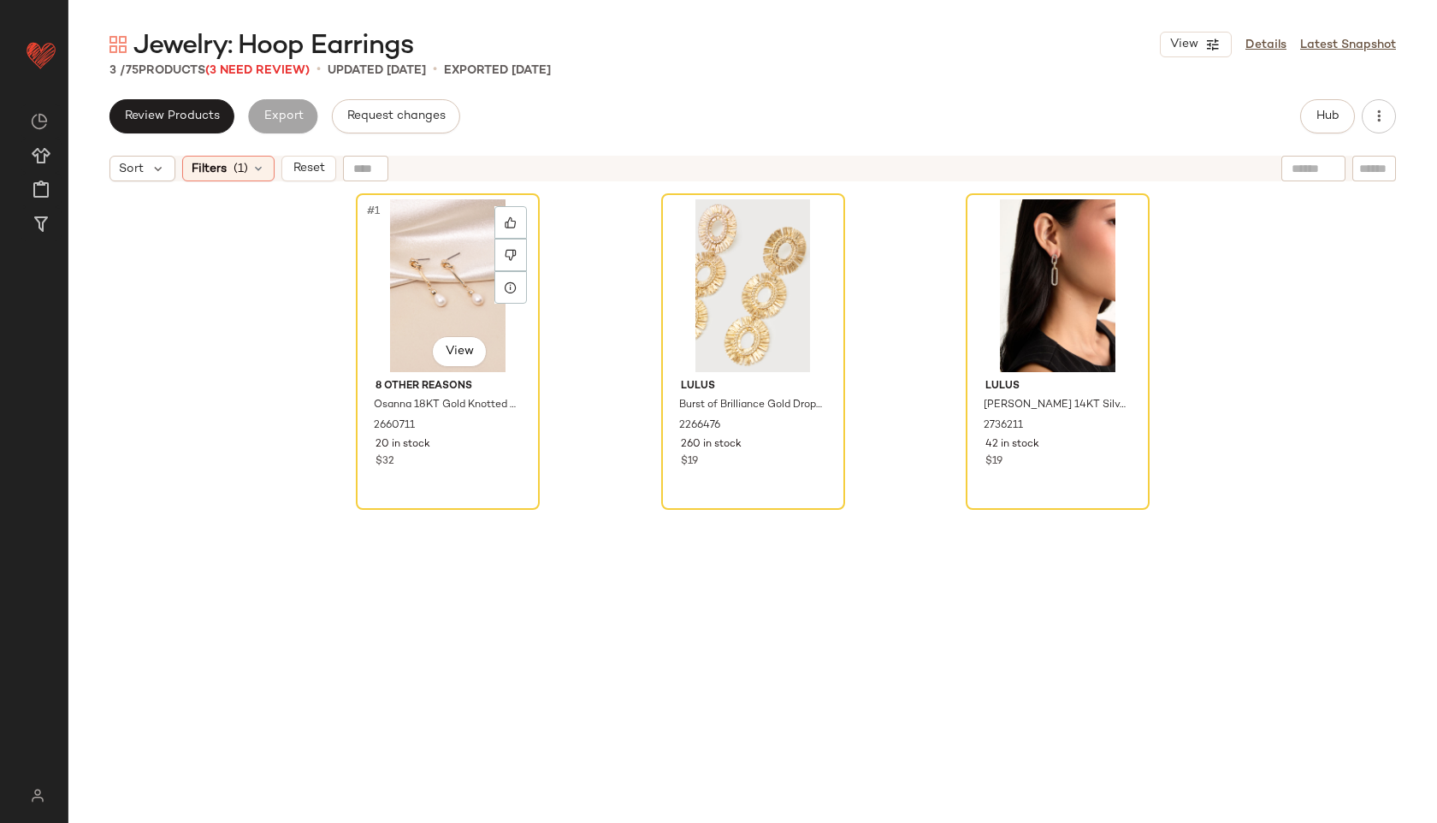
click at [404, 269] on div "#1 View" at bounding box center [448, 285] width 172 height 173
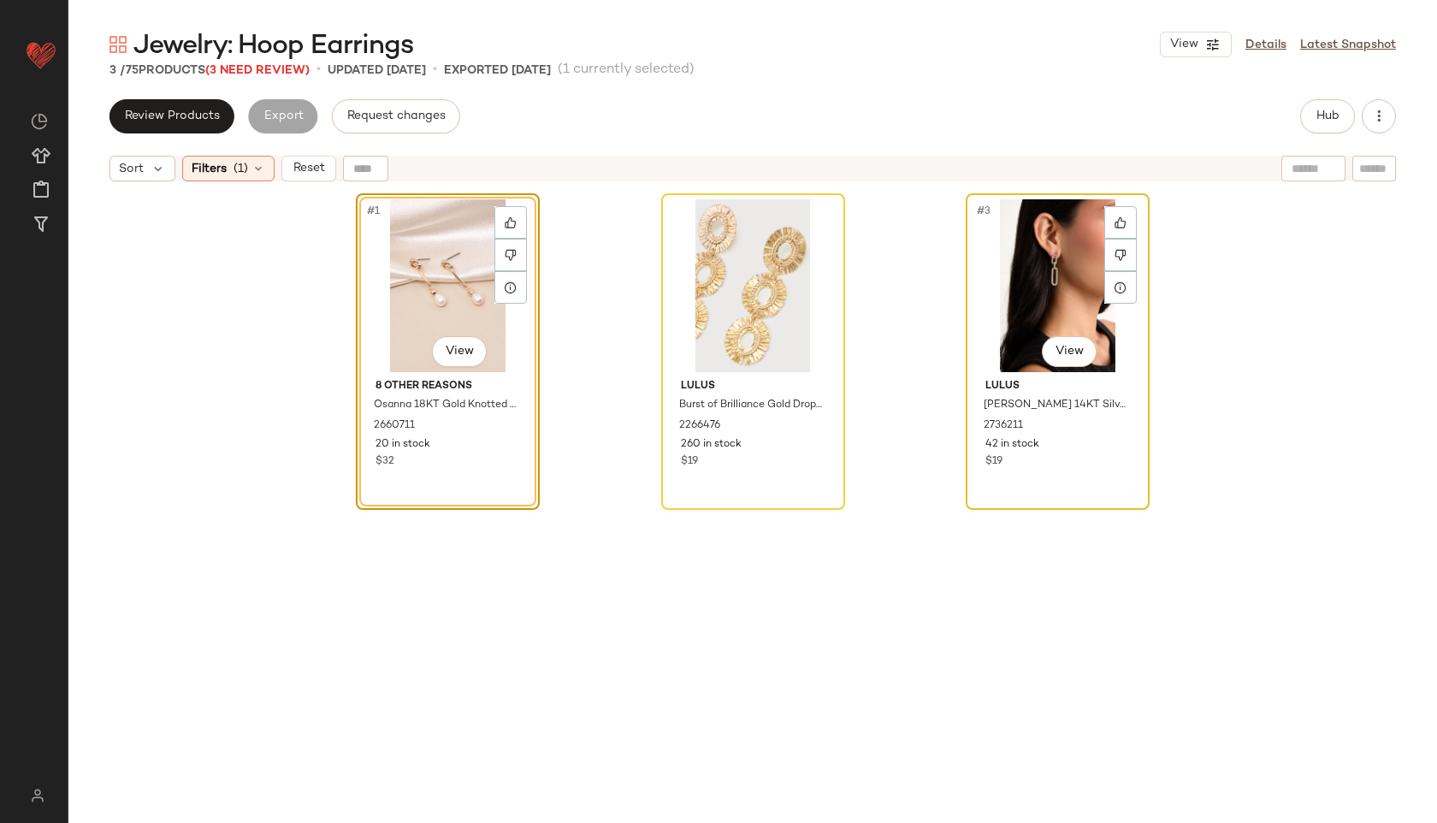
click at [1049, 242] on div "#3 View" at bounding box center [1057, 285] width 172 height 173
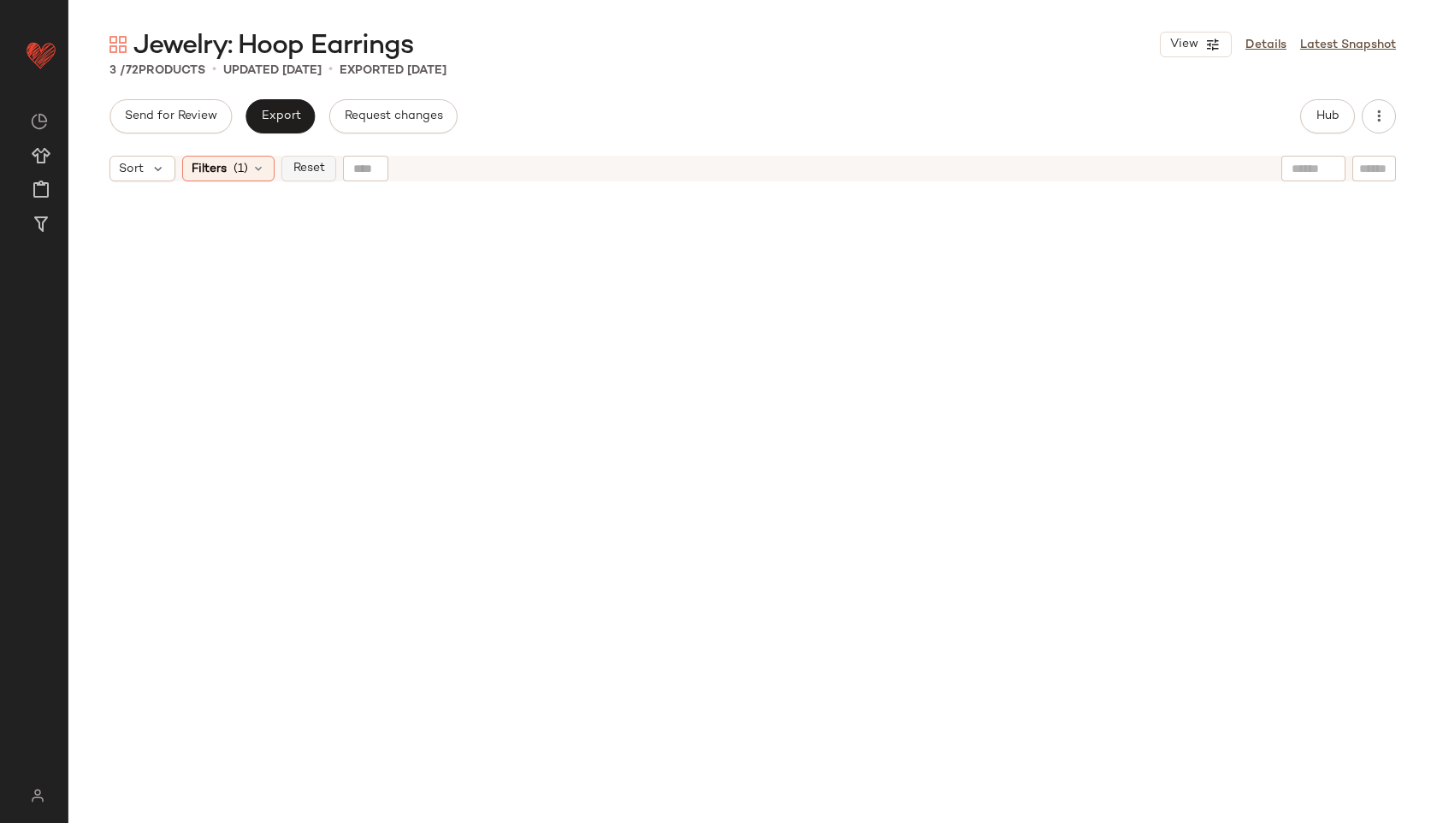
click at [331, 158] on button "Reset" at bounding box center [308, 169] width 55 height 26
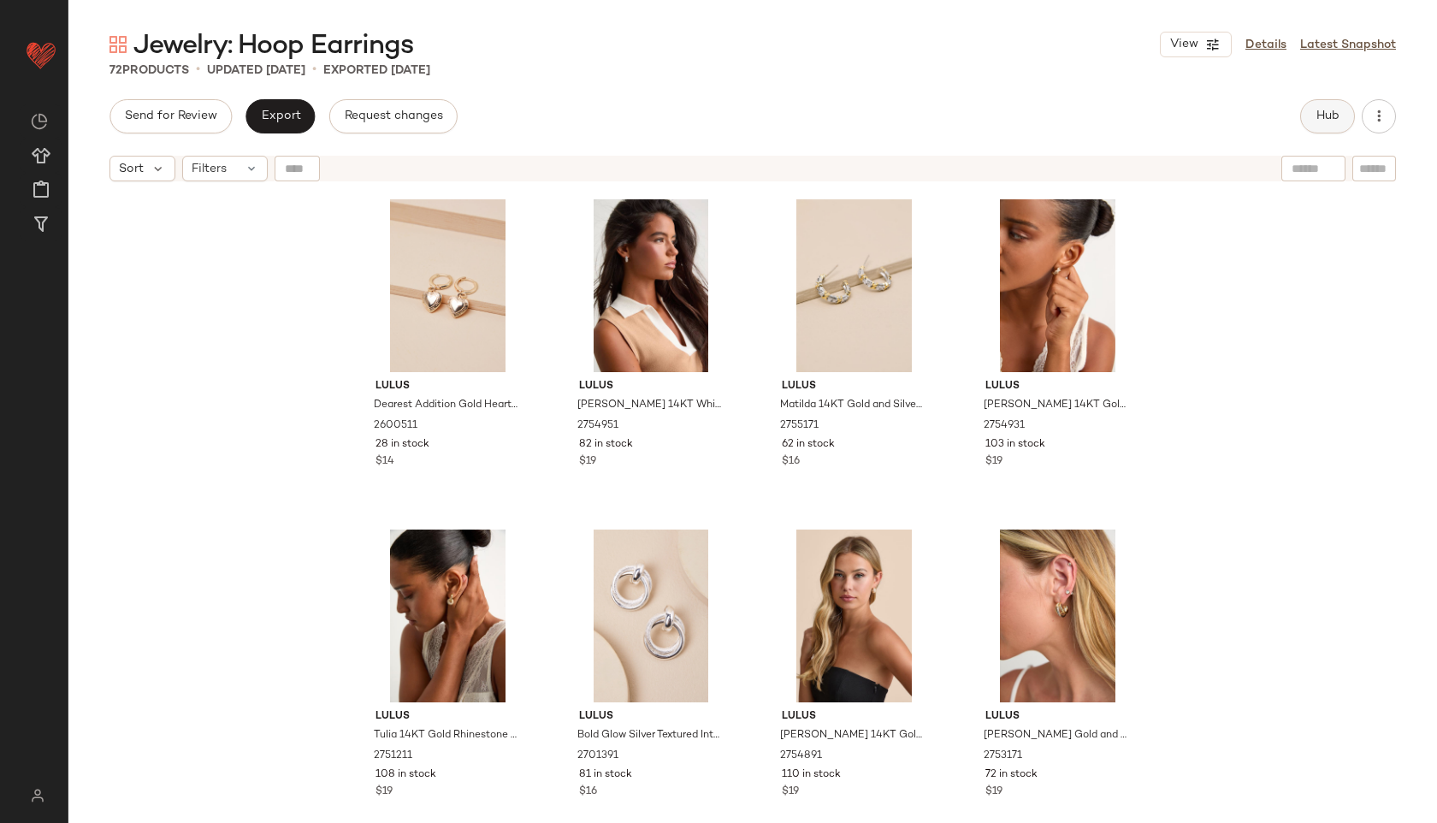
click at [1323, 113] on span "Hub" at bounding box center [1327, 116] width 24 height 14
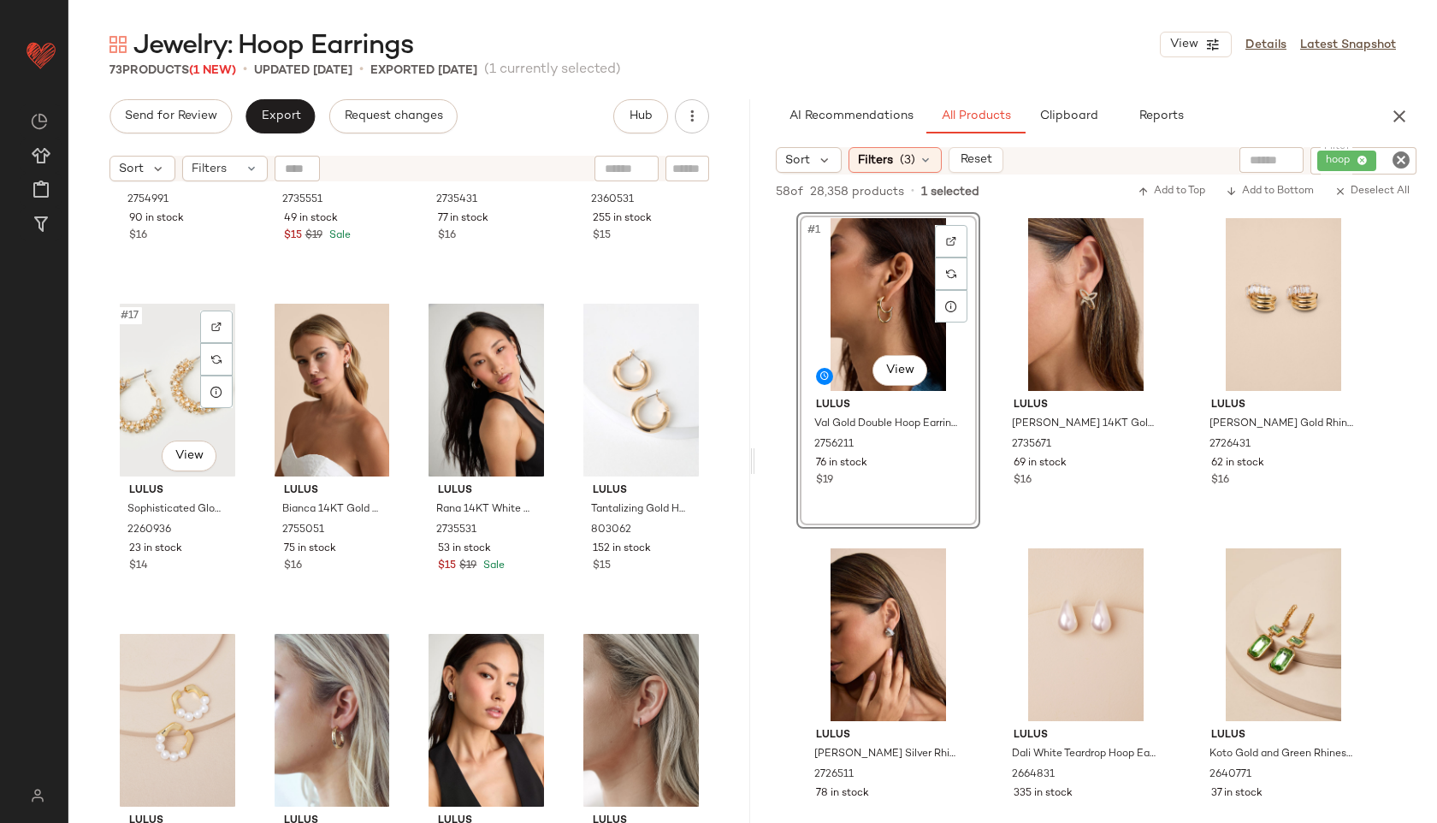
scroll to position [1229, 0]
click at [104, 398] on div "Lulus Moriana 14KT Gold Chunky Hoop Earrings 2754991 90 in stock $16 Lulus Rana…" at bounding box center [409, 528] width 682 height 676
click at [145, 401] on div "#17 View" at bounding box center [177, 390] width 124 height 173
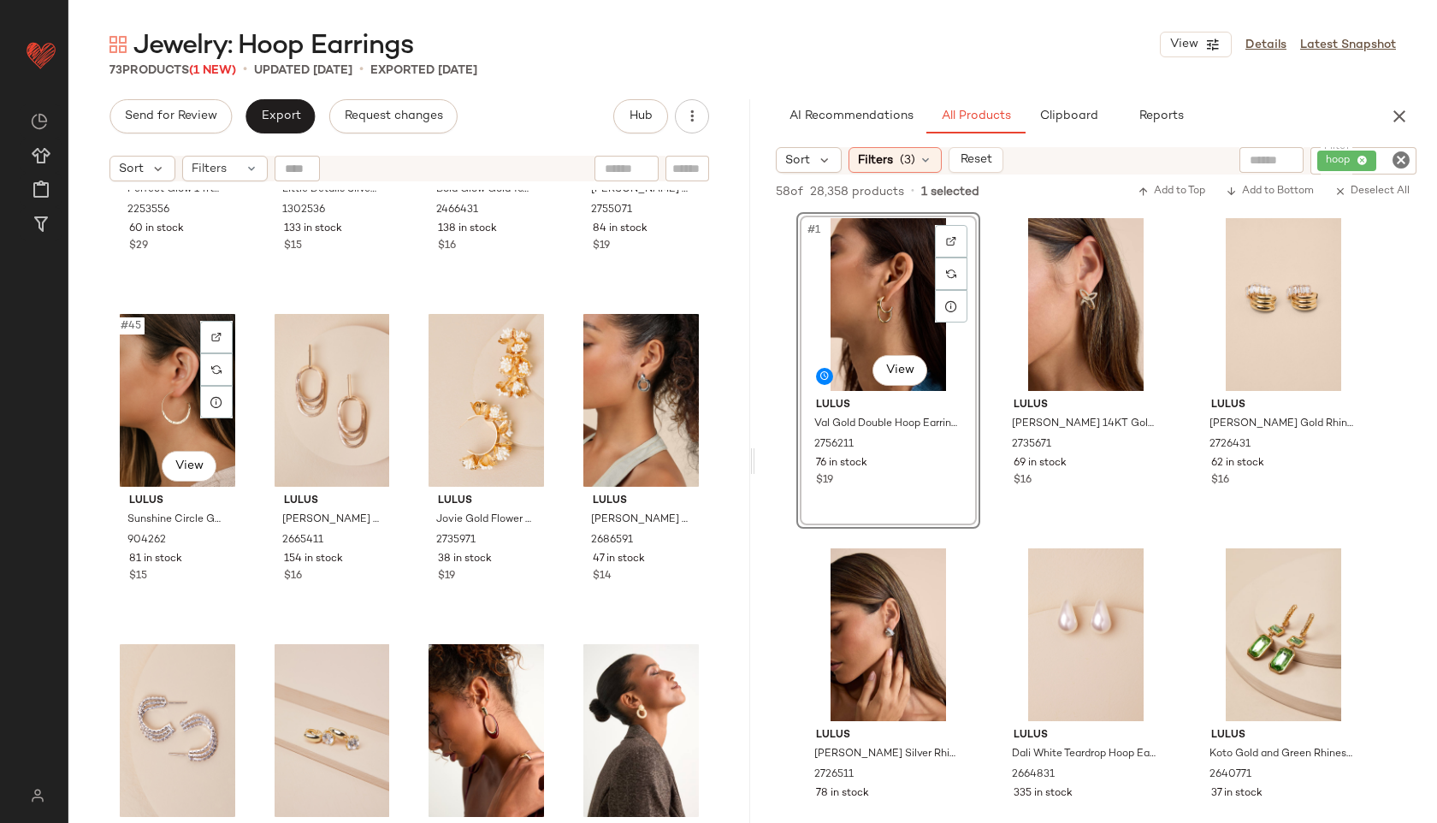
scroll to position [3616, 0]
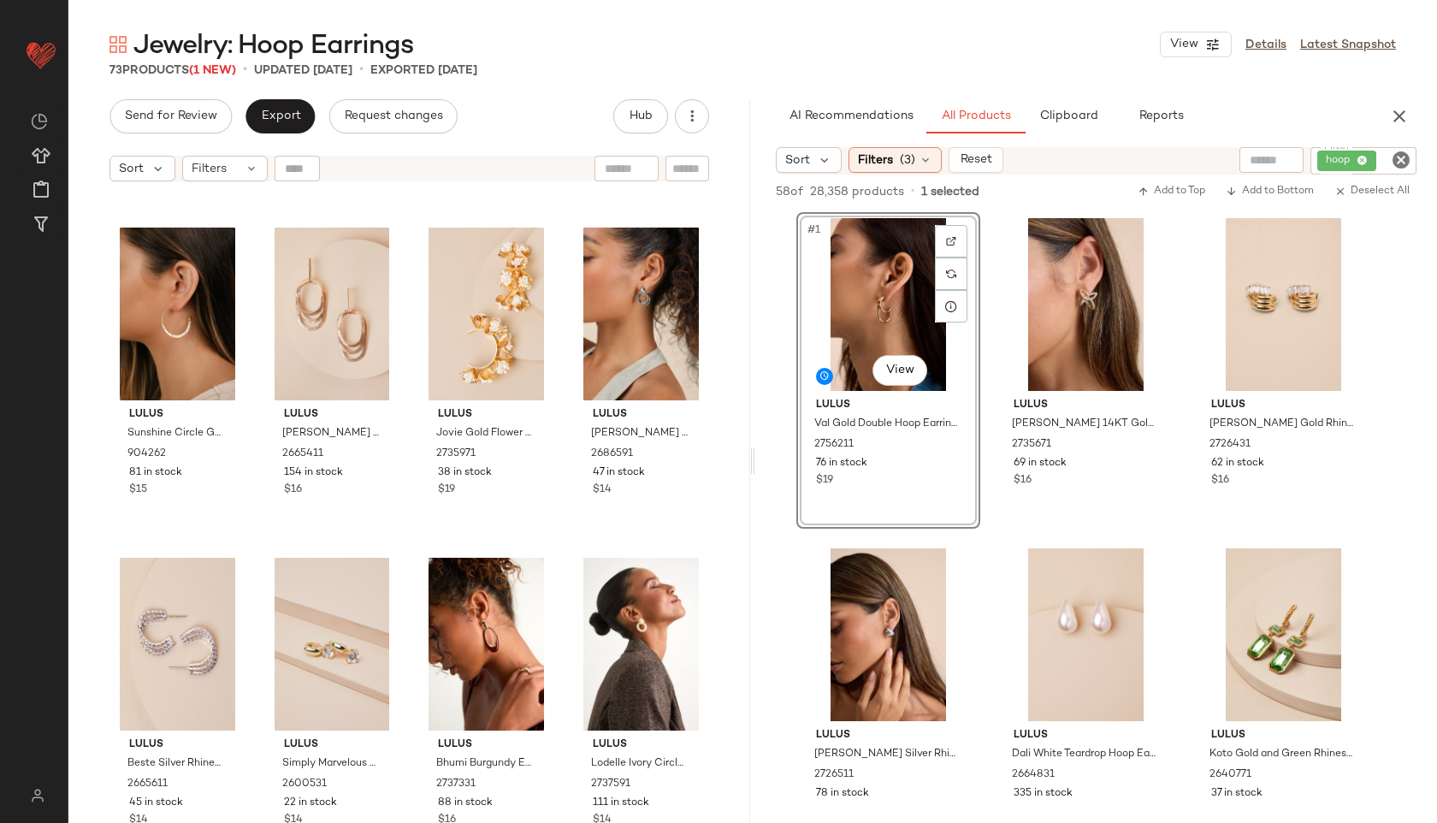
click at [266, 135] on div "Send for Review Export Request changes Hub Sort Filters Lulus Perfect Glow 14KT…" at bounding box center [409, 460] width 682 height 723
click at [275, 120] on span "Export" at bounding box center [280, 116] width 40 height 14
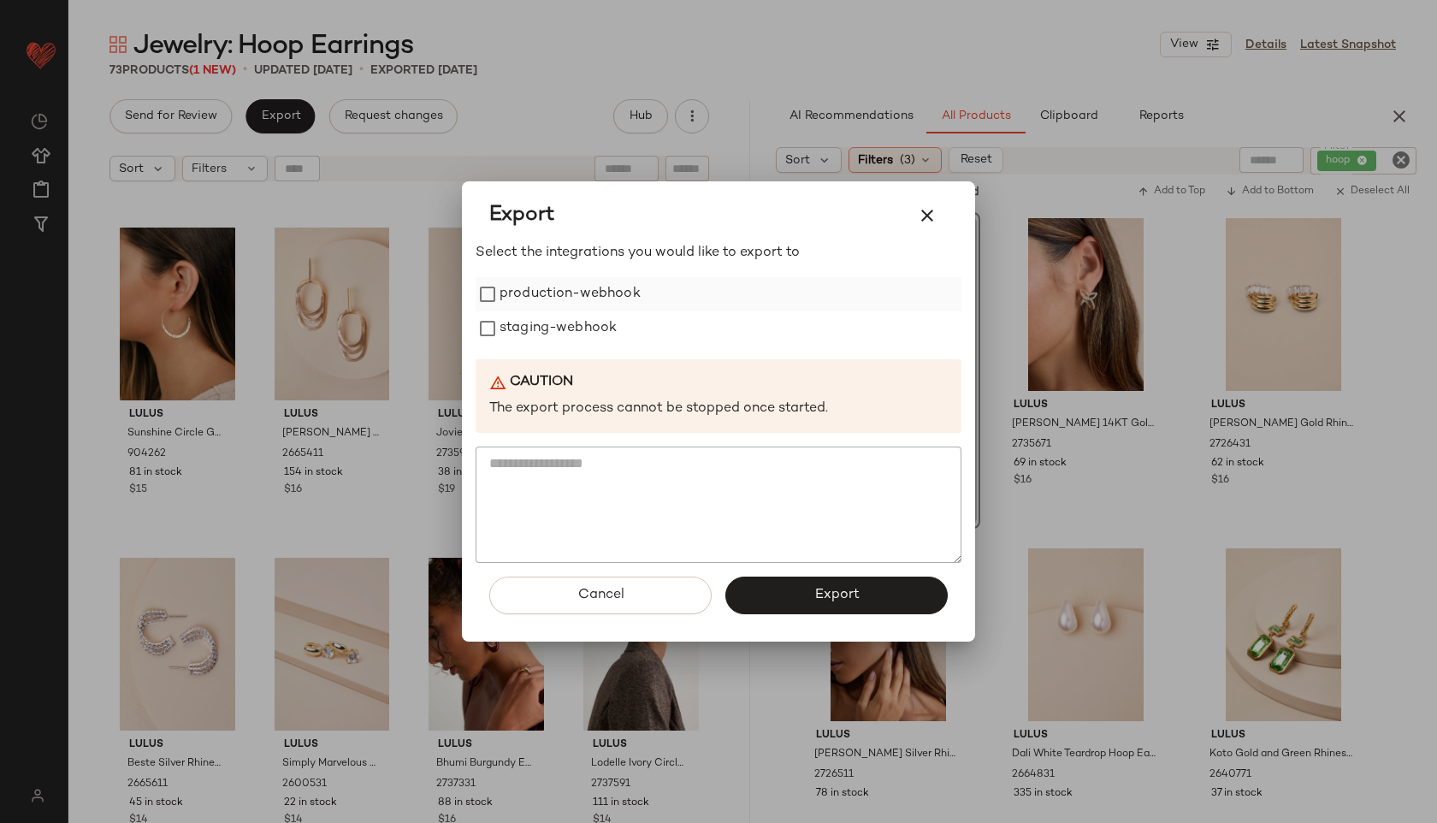
click at [527, 291] on label "production-webhook" at bounding box center [569, 294] width 141 height 34
click at [527, 336] on label "staging-webhook" at bounding box center [557, 328] width 117 height 34
click at [795, 611] on button "Export" at bounding box center [836, 595] width 222 height 38
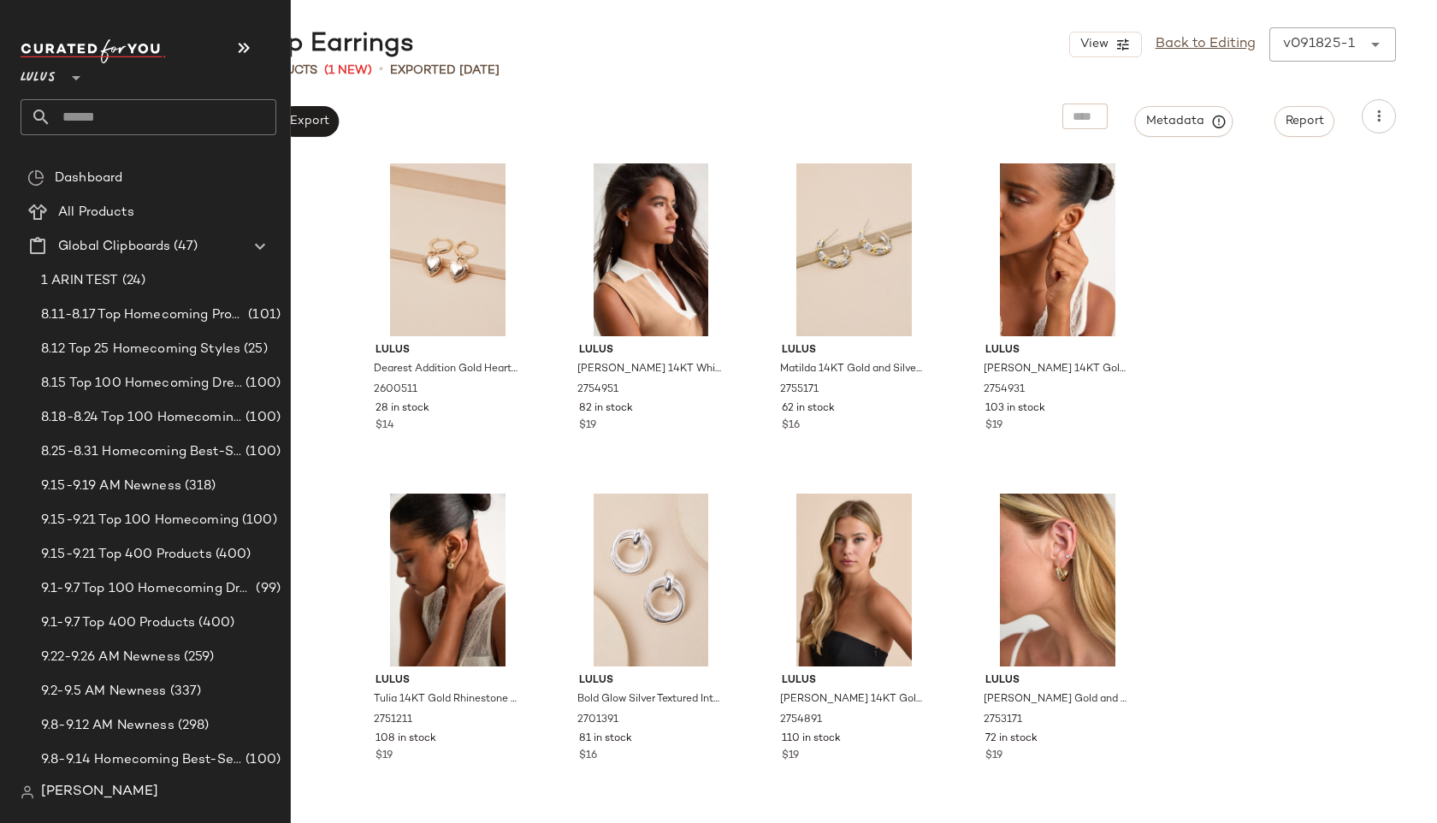
click at [85, 122] on input "text" at bounding box center [163, 117] width 225 height 36
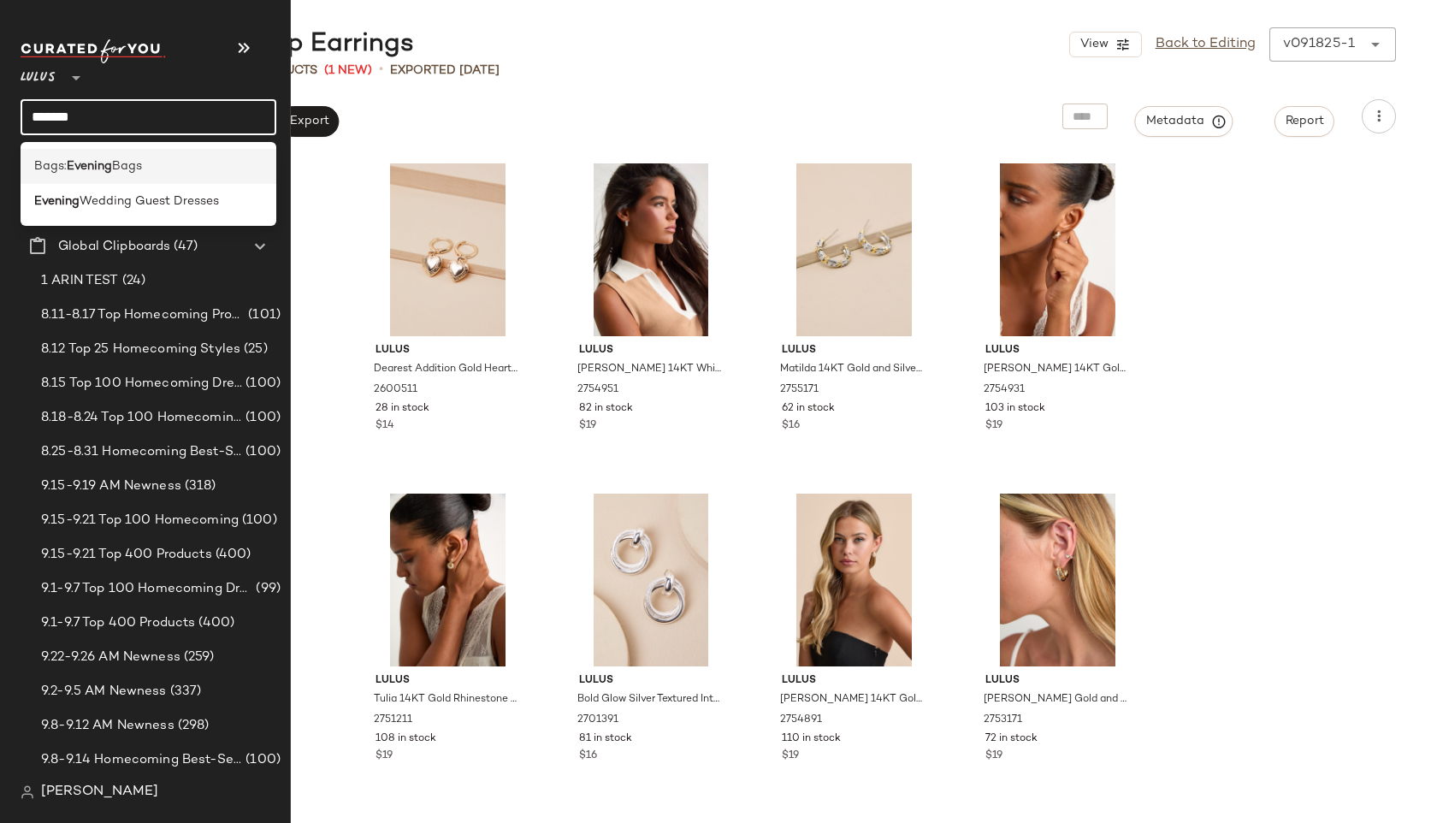
type input "*******"
click at [62, 158] on span "Bags:" at bounding box center [50, 166] width 32 height 18
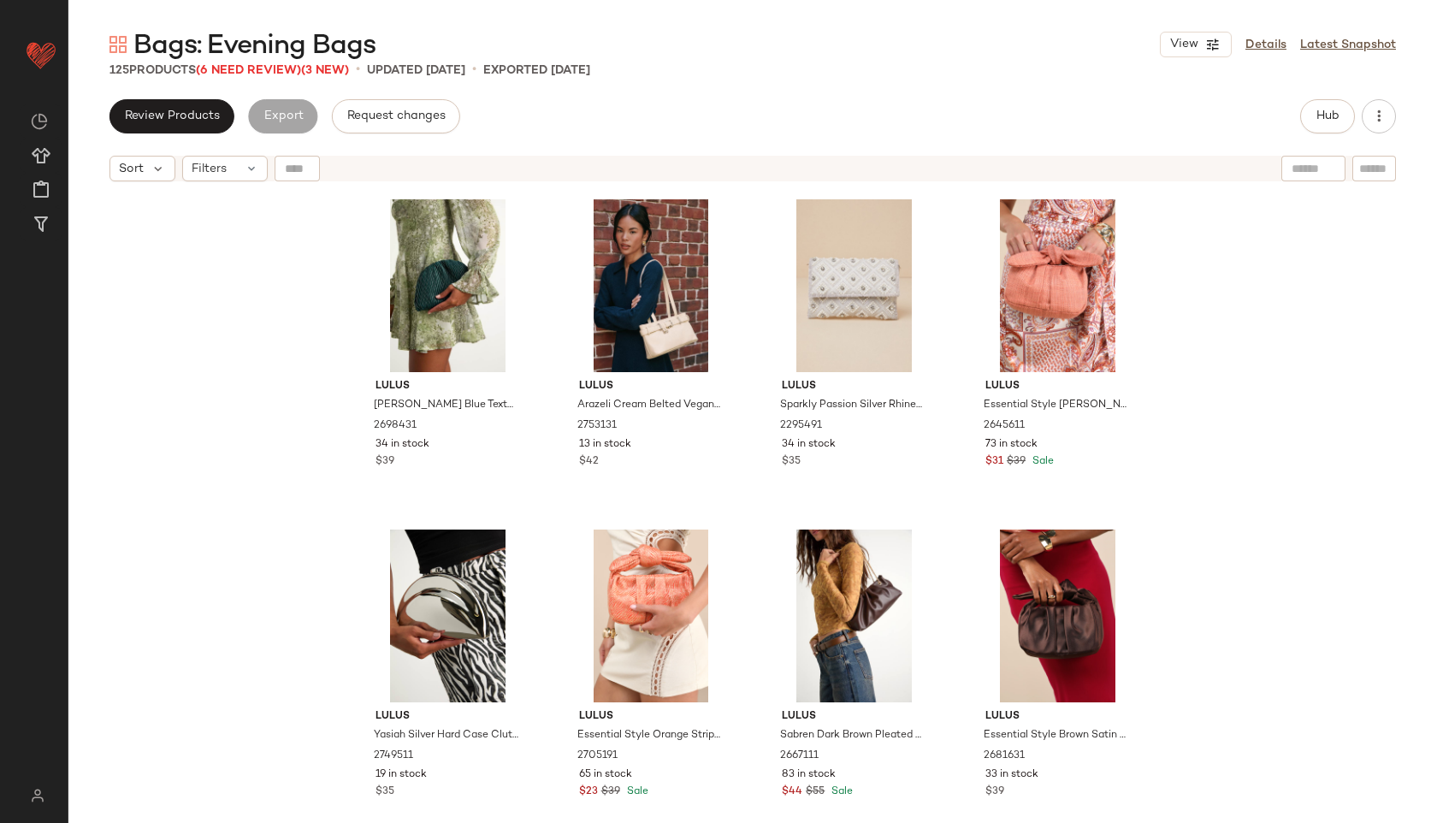
click at [251, 190] on div "Lulus [PERSON_NAME] Blue Textured Pleated Crossbody Clutch 2698431 34 in stock …" at bounding box center [752, 528] width 1368 height 676
click at [246, 168] on icon at bounding box center [252, 169] width 14 height 14
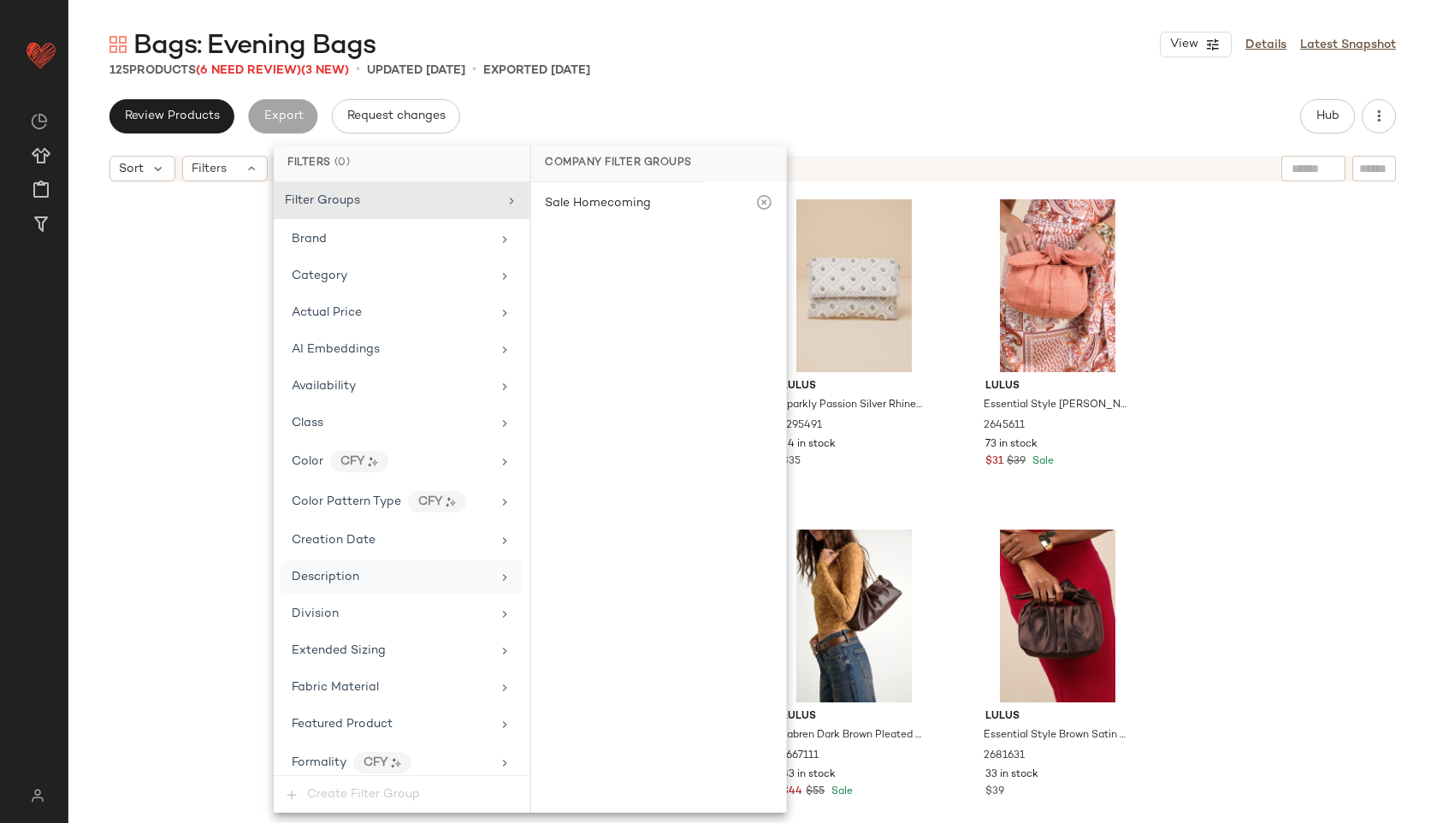
scroll to position [816, 0]
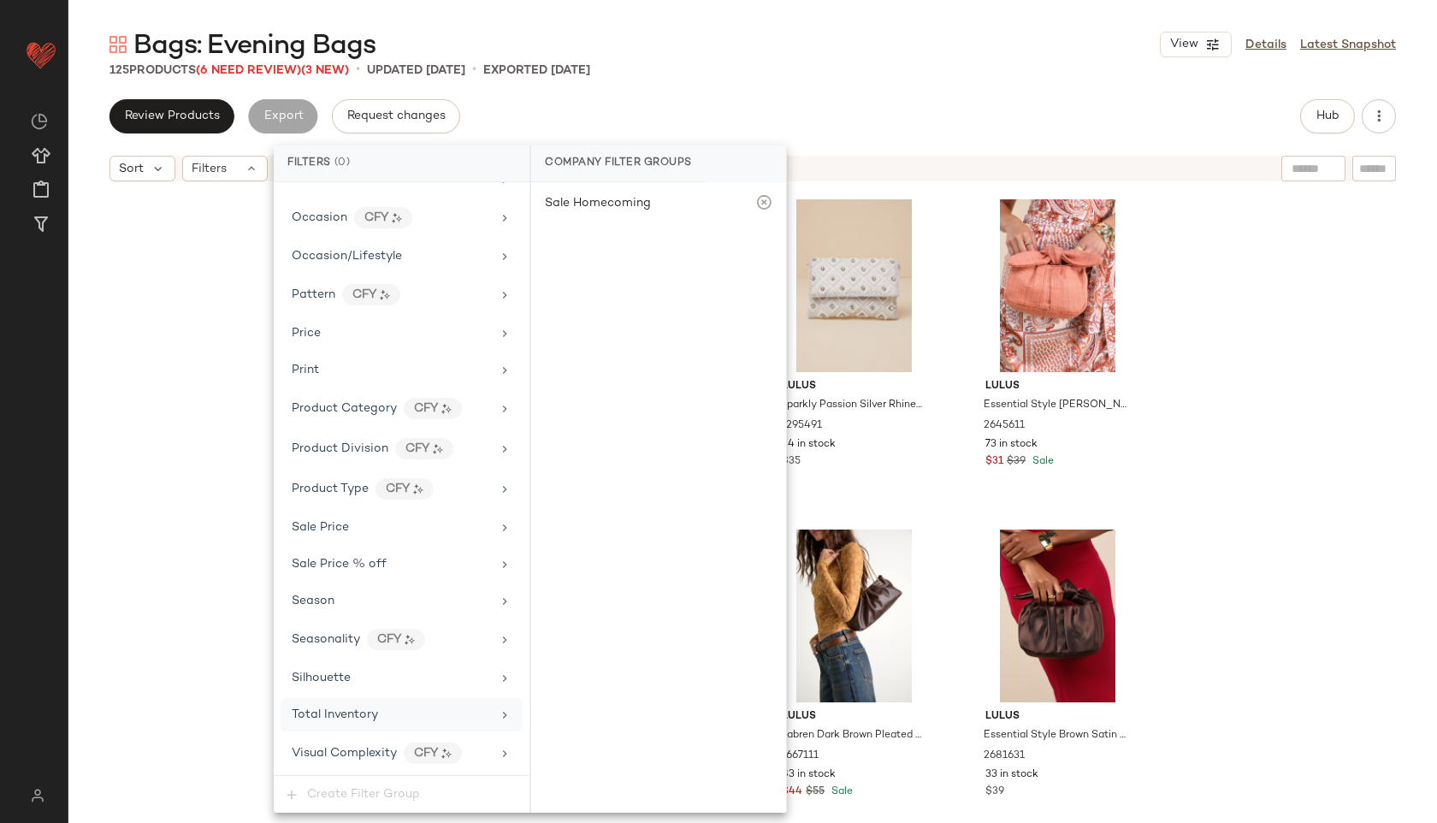
click at [363, 713] on span "Total Inventory" at bounding box center [335, 714] width 86 height 13
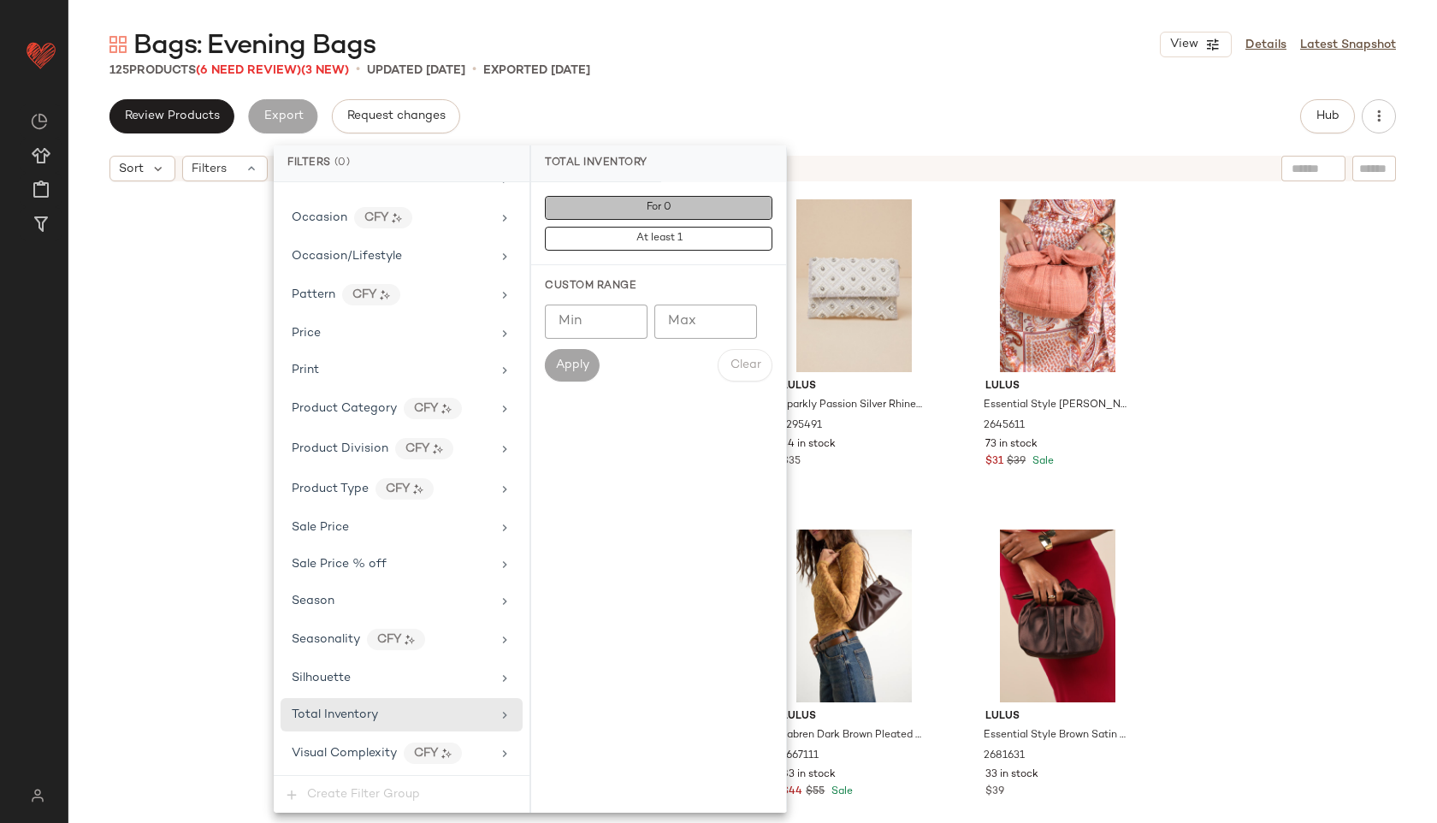
click at [696, 210] on button "For 0" at bounding box center [658, 208] width 227 height 24
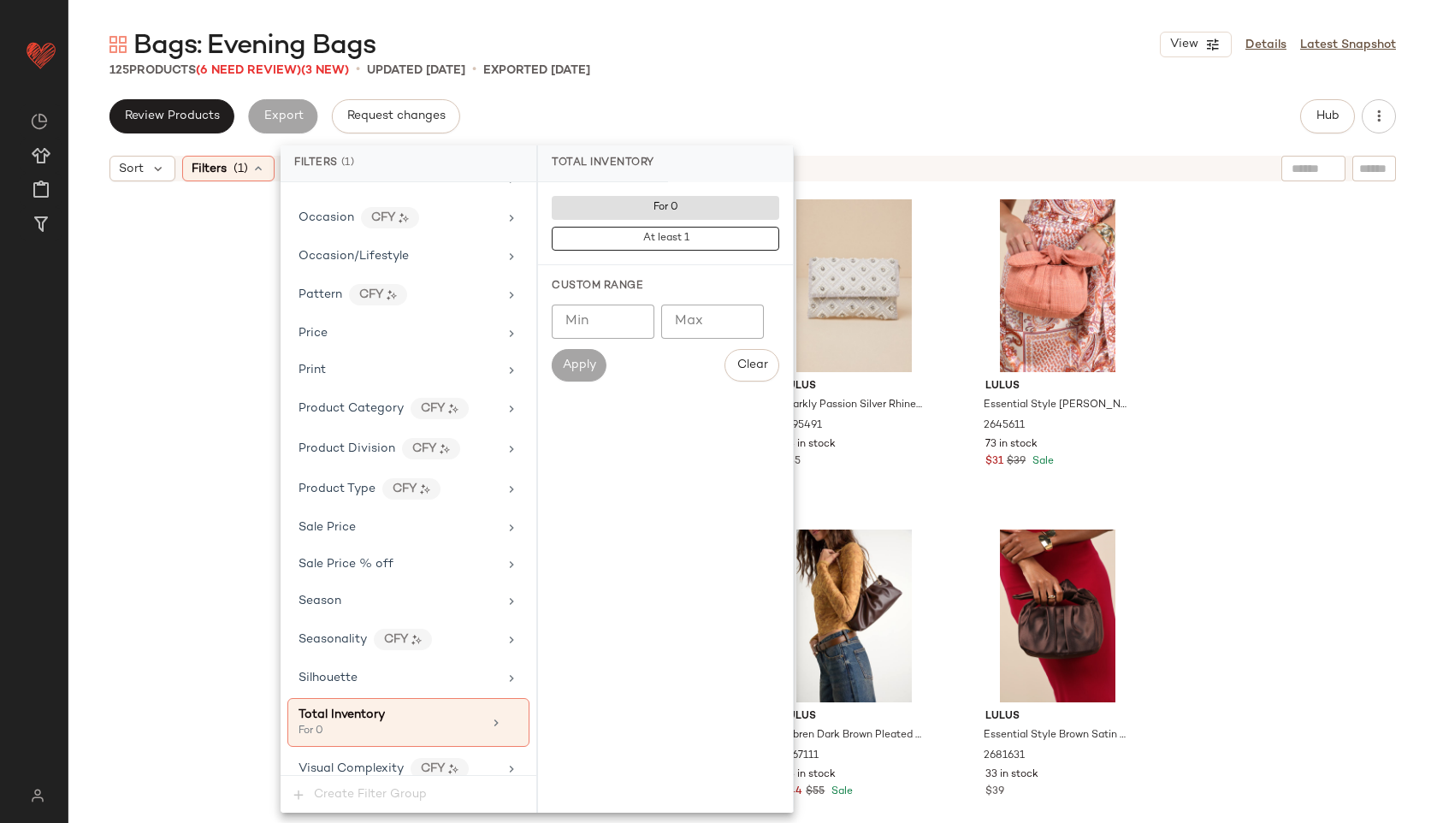
click at [789, 68] on div "125 Products (6 Need Review) (3 New) • updated [DATE] • Exported [DATE]" at bounding box center [752, 70] width 1368 height 17
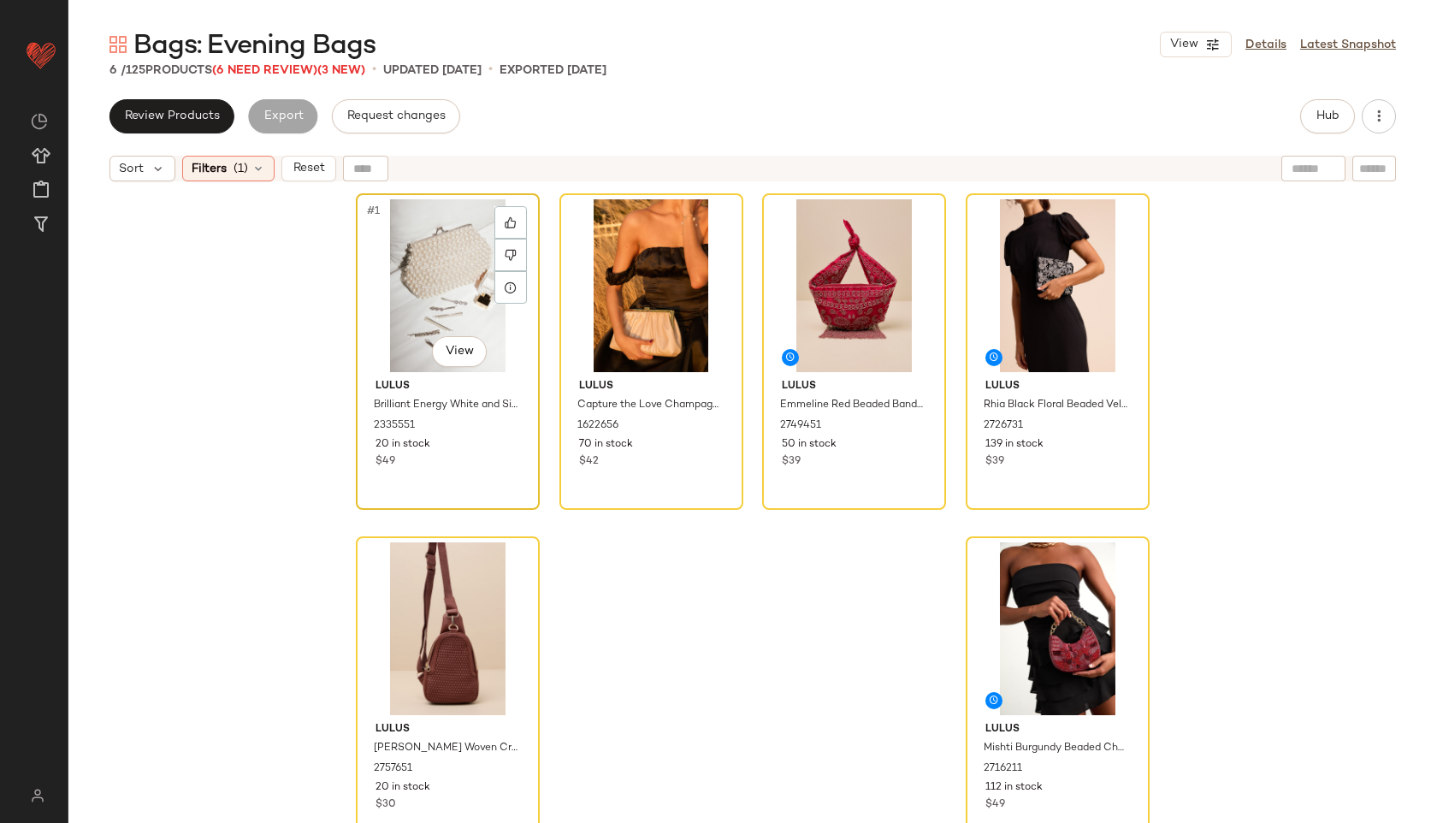
click at [416, 294] on div "#1 View" at bounding box center [448, 285] width 172 height 173
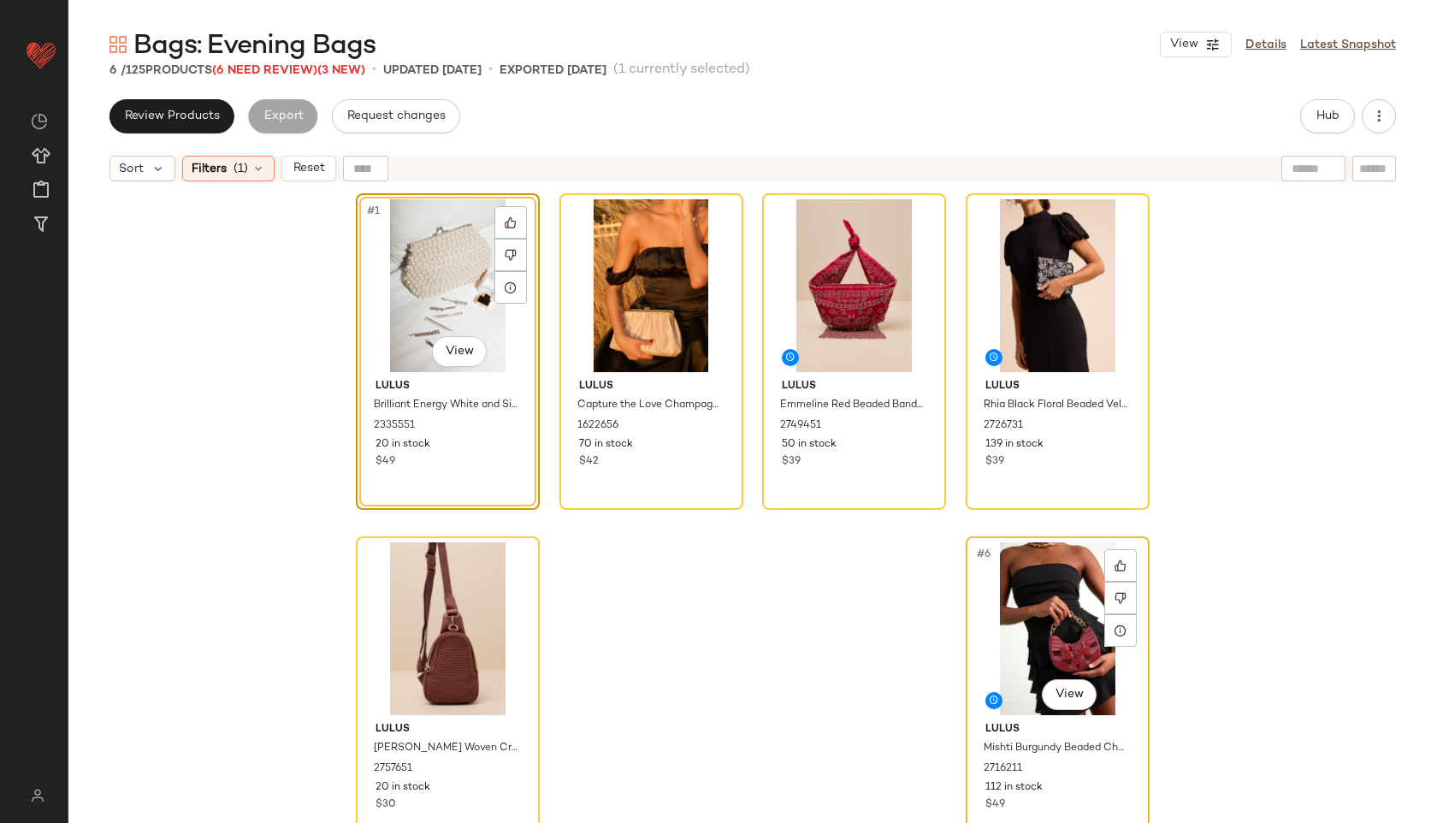
click at [989, 605] on div "#6 View" at bounding box center [1057, 628] width 172 height 173
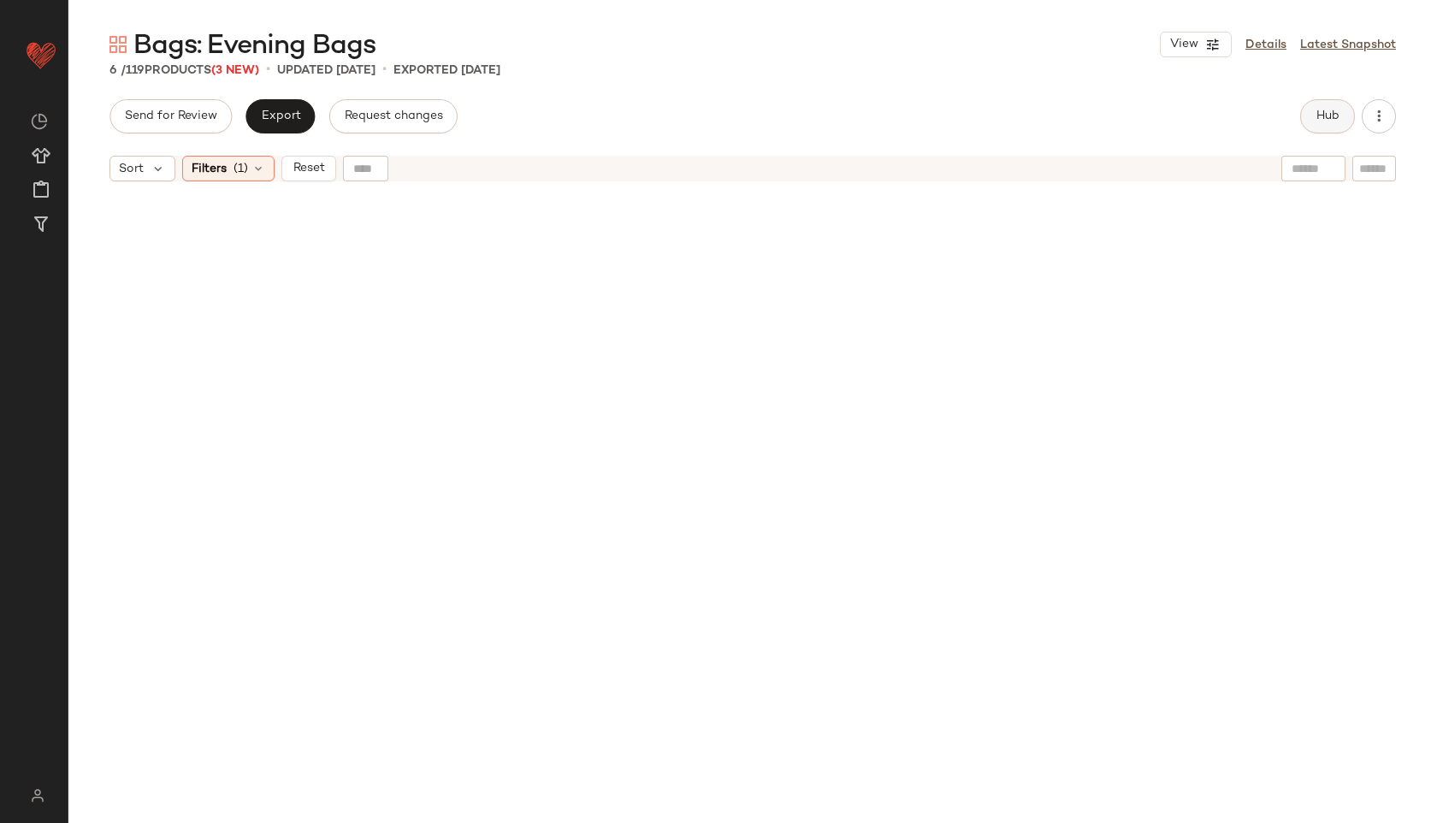
click at [1313, 114] on button "Hub" at bounding box center [1327, 116] width 55 height 34
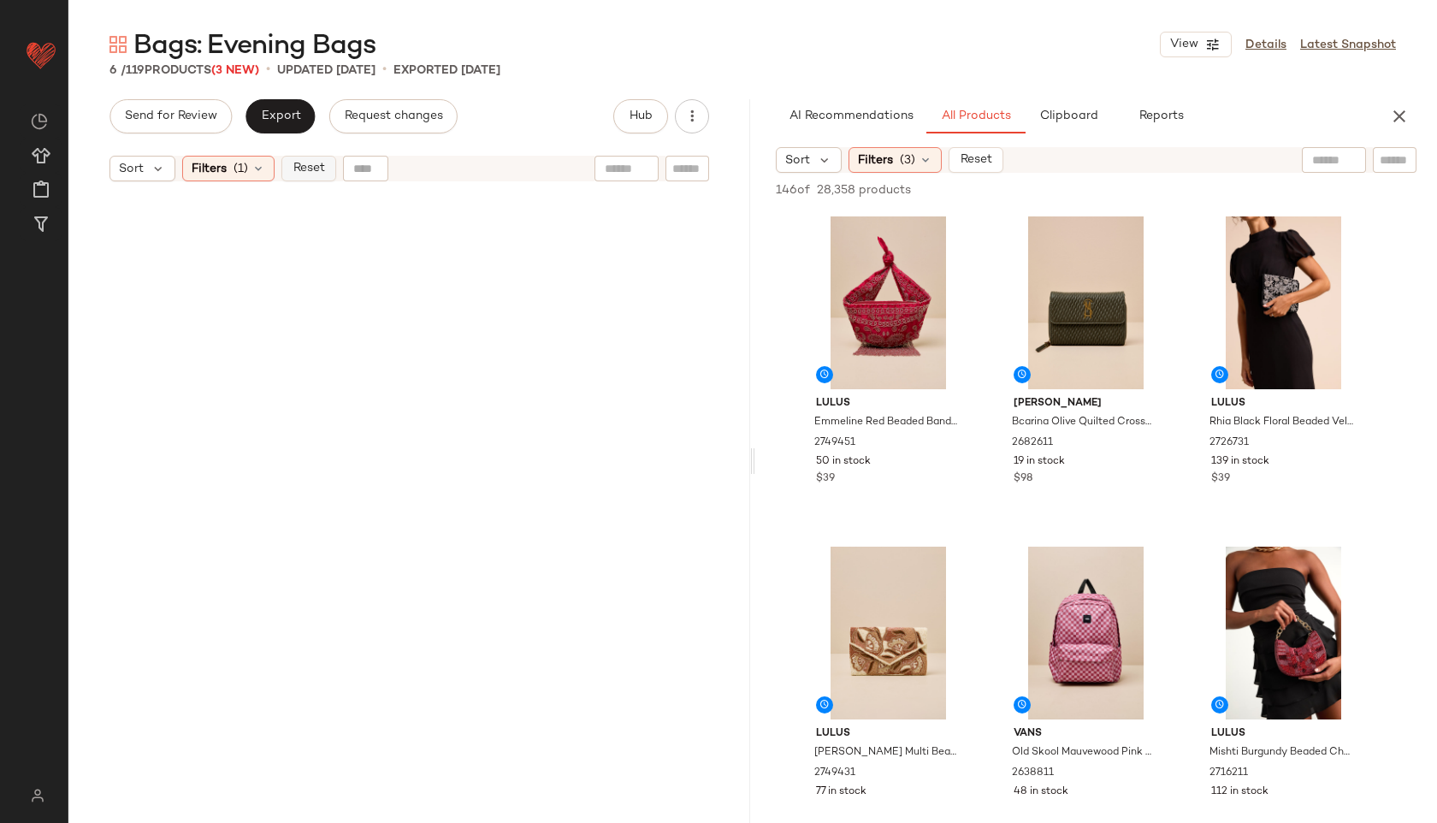
click at [312, 171] on span "Reset" at bounding box center [308, 169] width 32 height 14
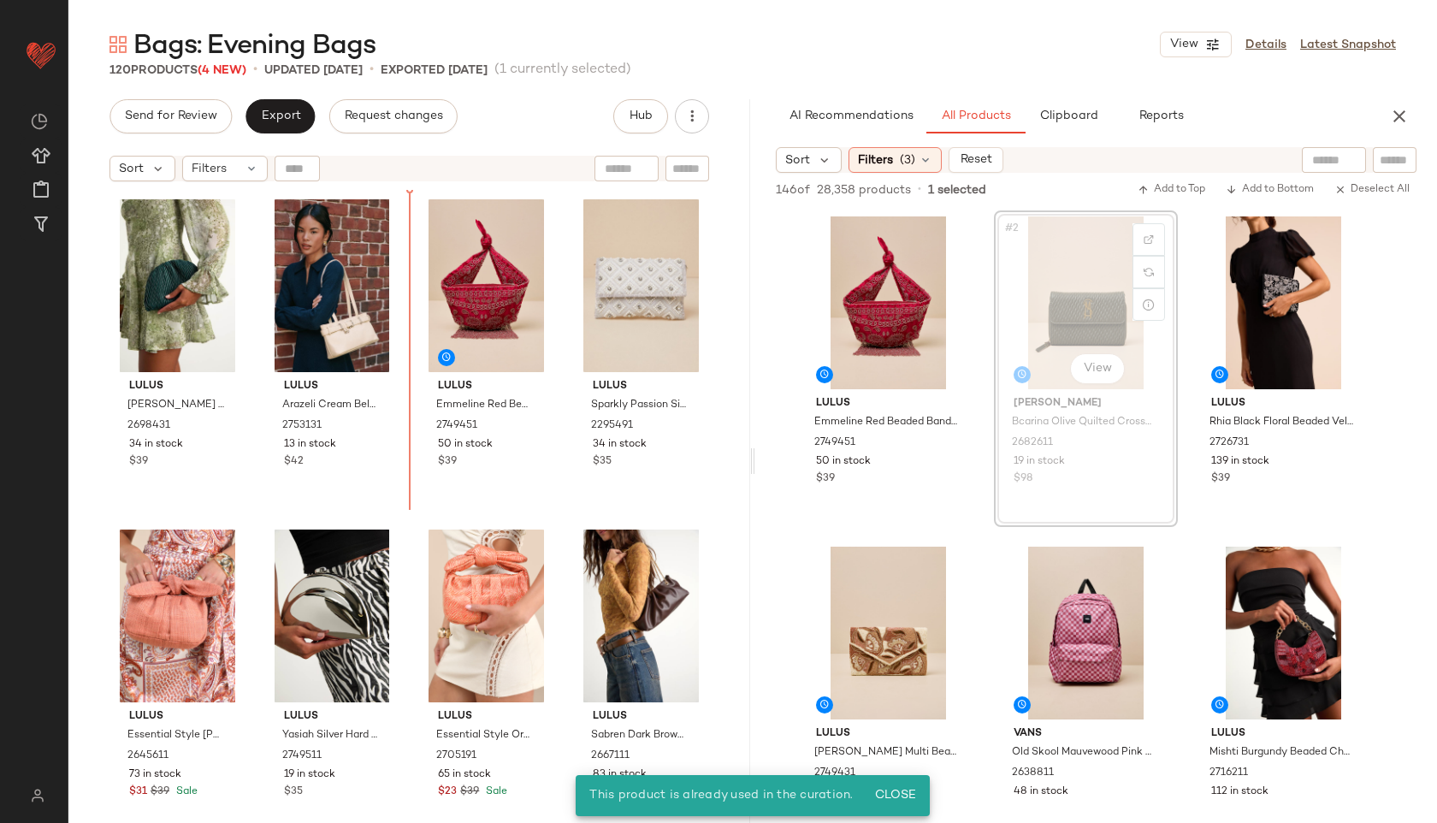
drag, startPoint x: 1080, startPoint y: 308, endPoint x: 1062, endPoint y: 307, distance: 18.0
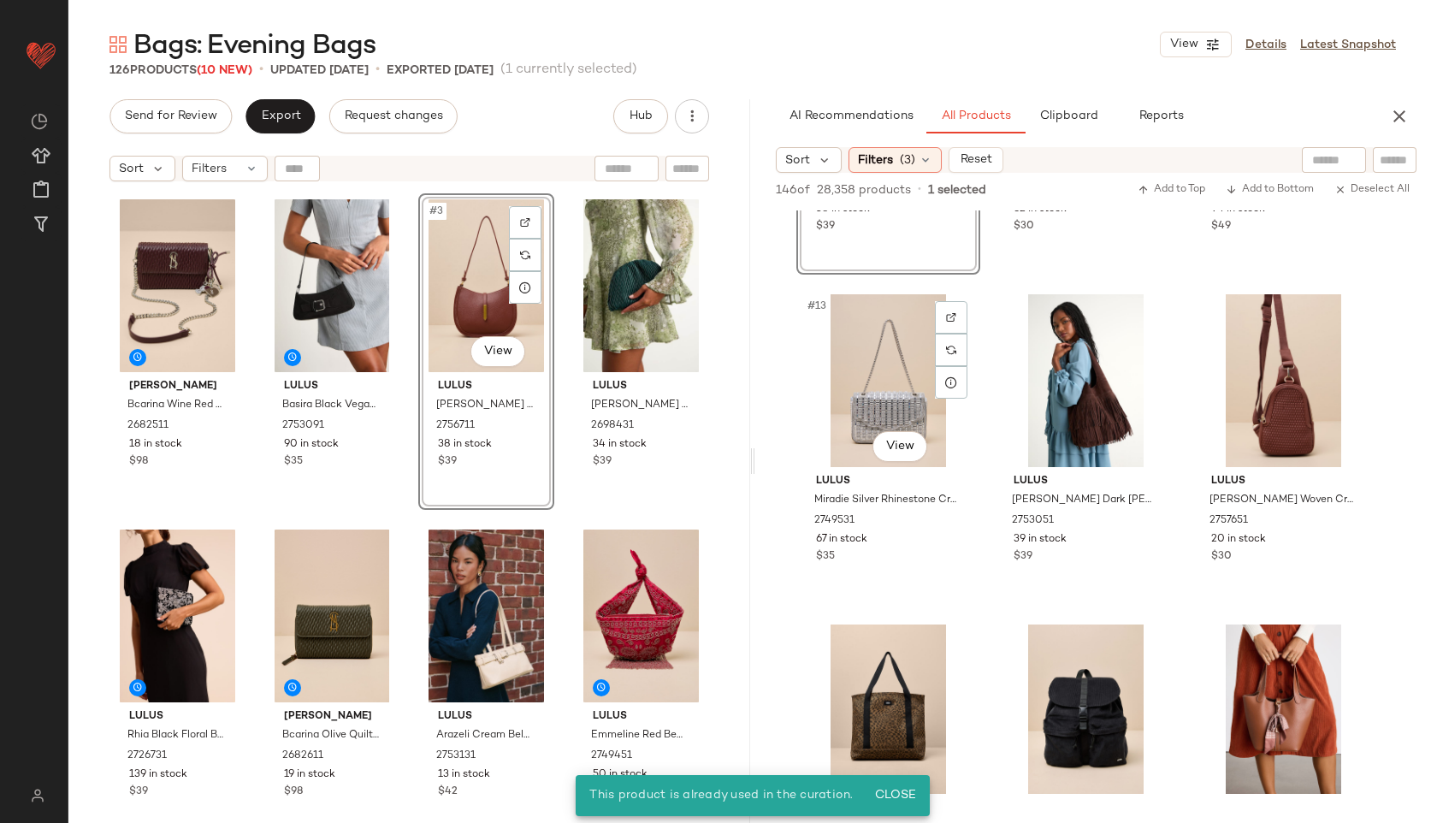
scroll to position [1255, 0]
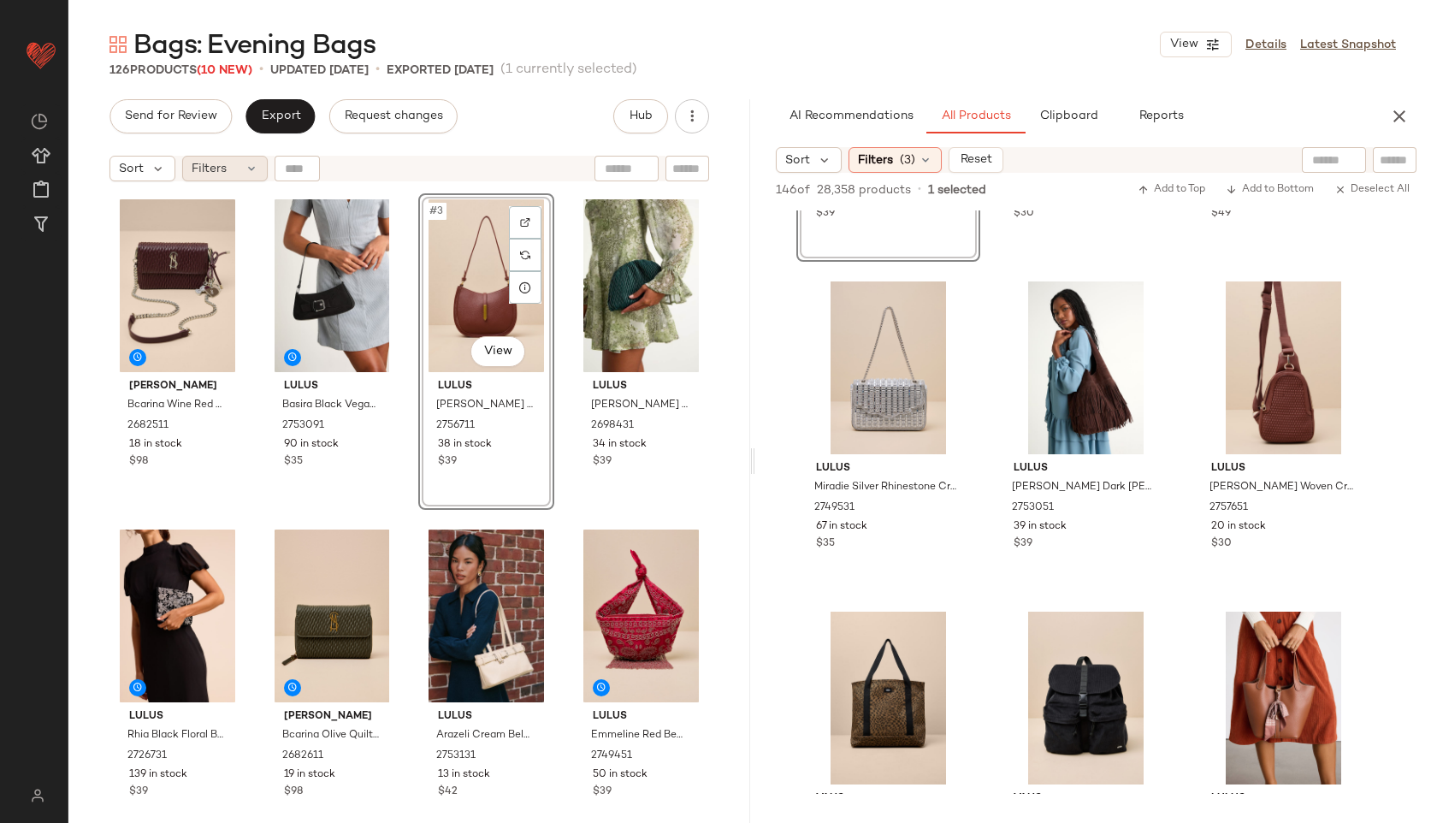
click at [241, 176] on div "Filters" at bounding box center [225, 169] width 86 height 26
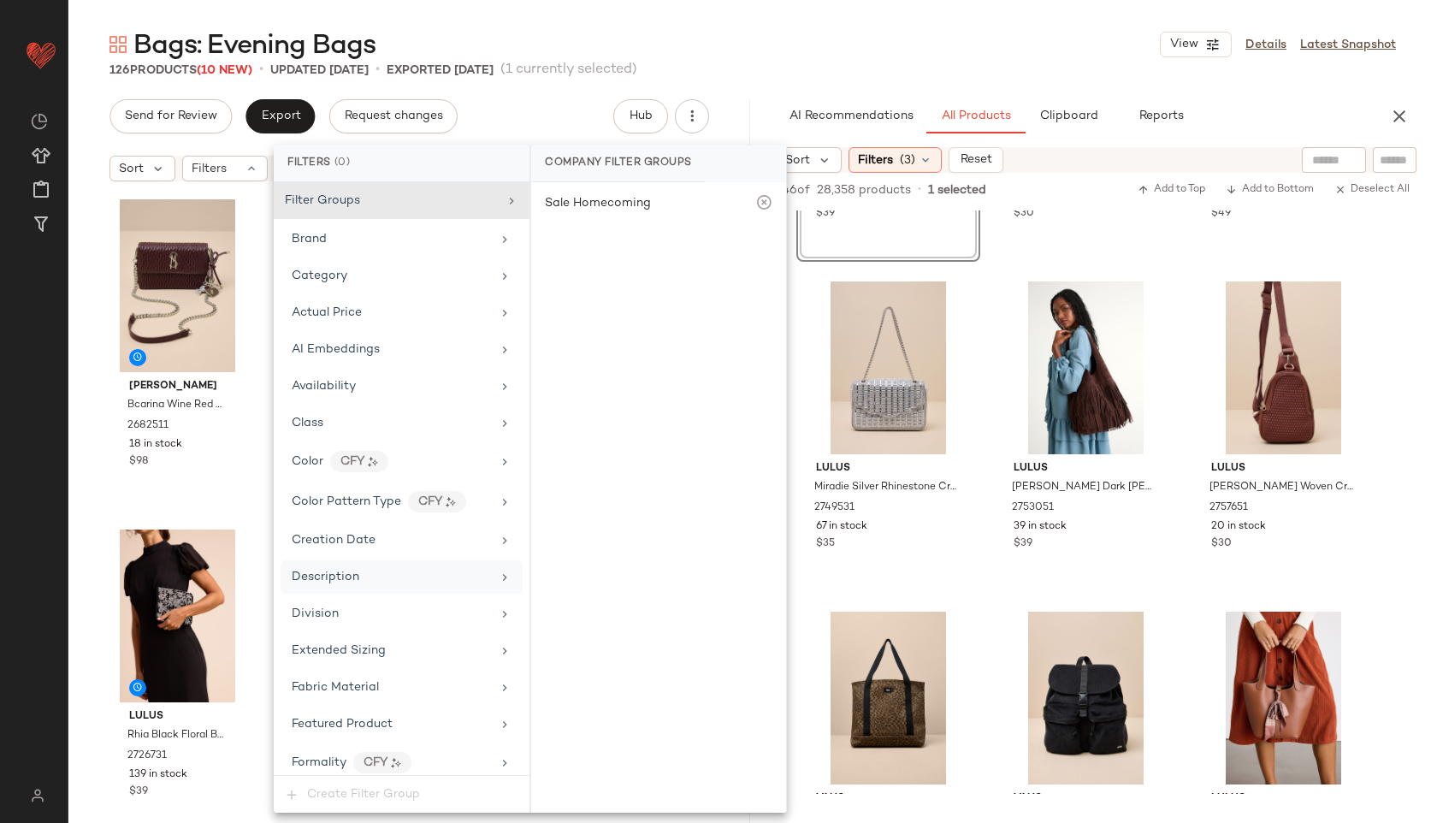
scroll to position [816, 0]
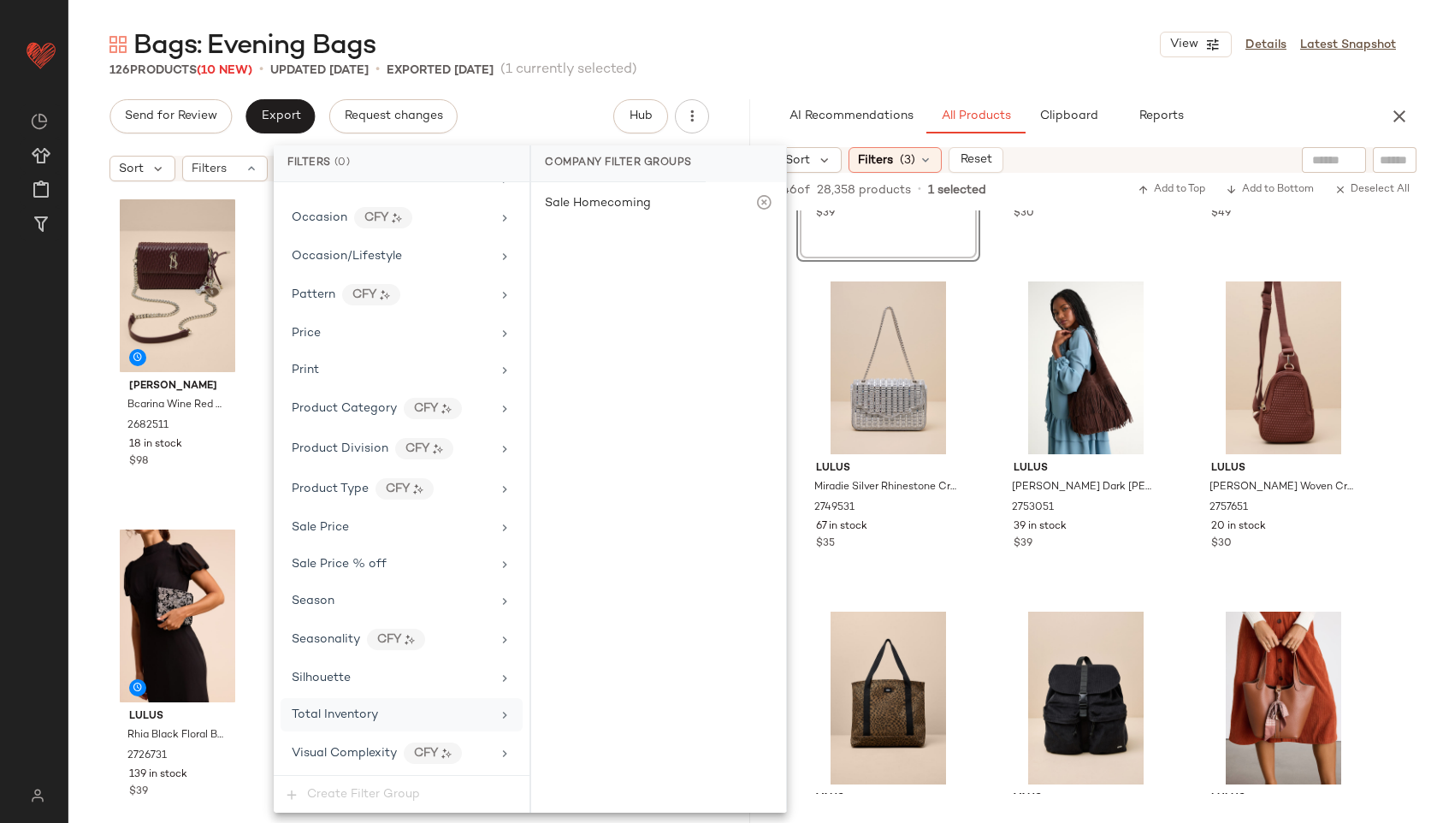
click at [363, 706] on div "Total Inventory" at bounding box center [335, 714] width 86 height 18
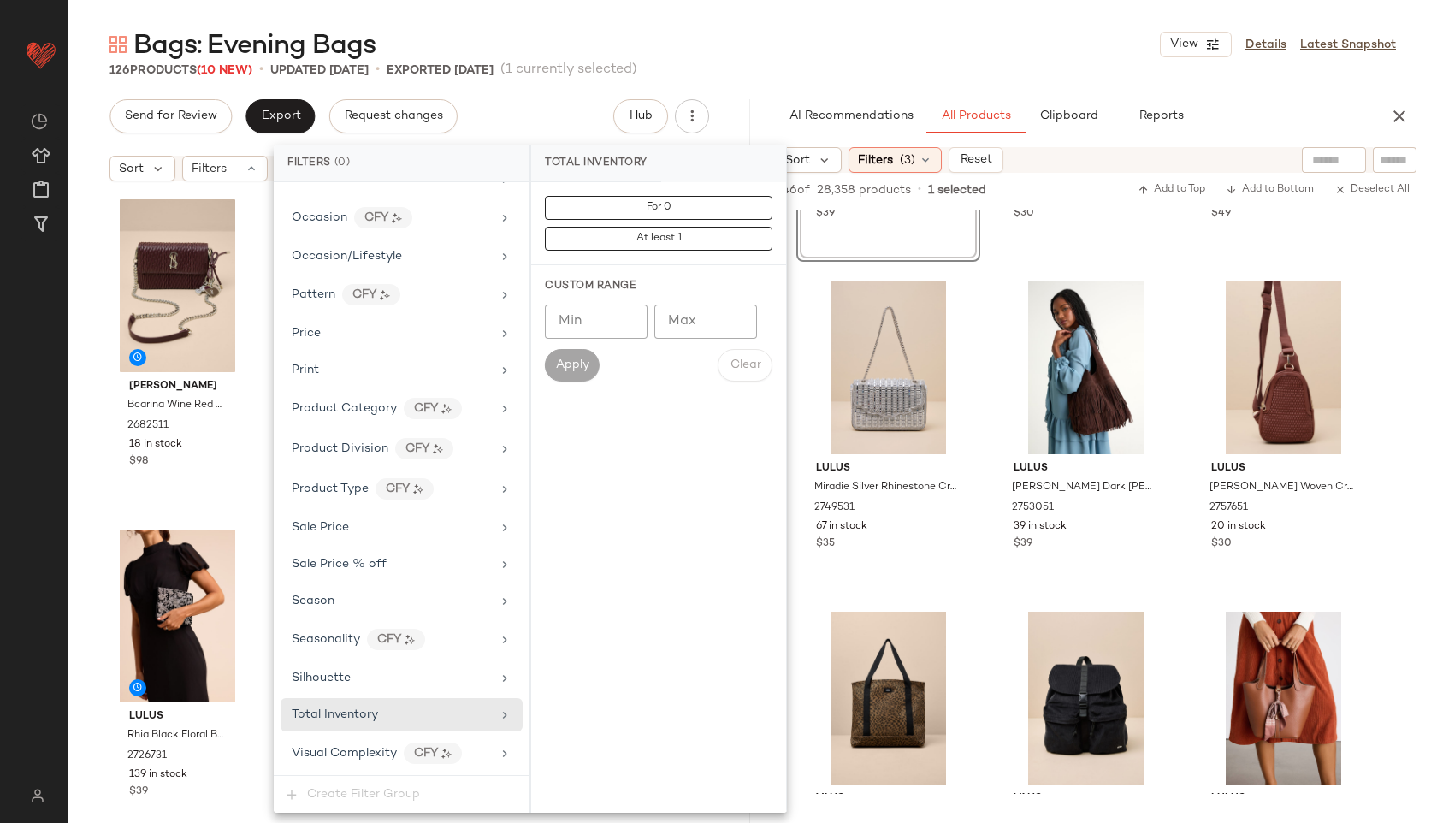
click at [713, 321] on input "Max" at bounding box center [705, 321] width 103 height 34
type input "**"
click at [552, 369] on button "Apply" at bounding box center [572, 365] width 55 height 32
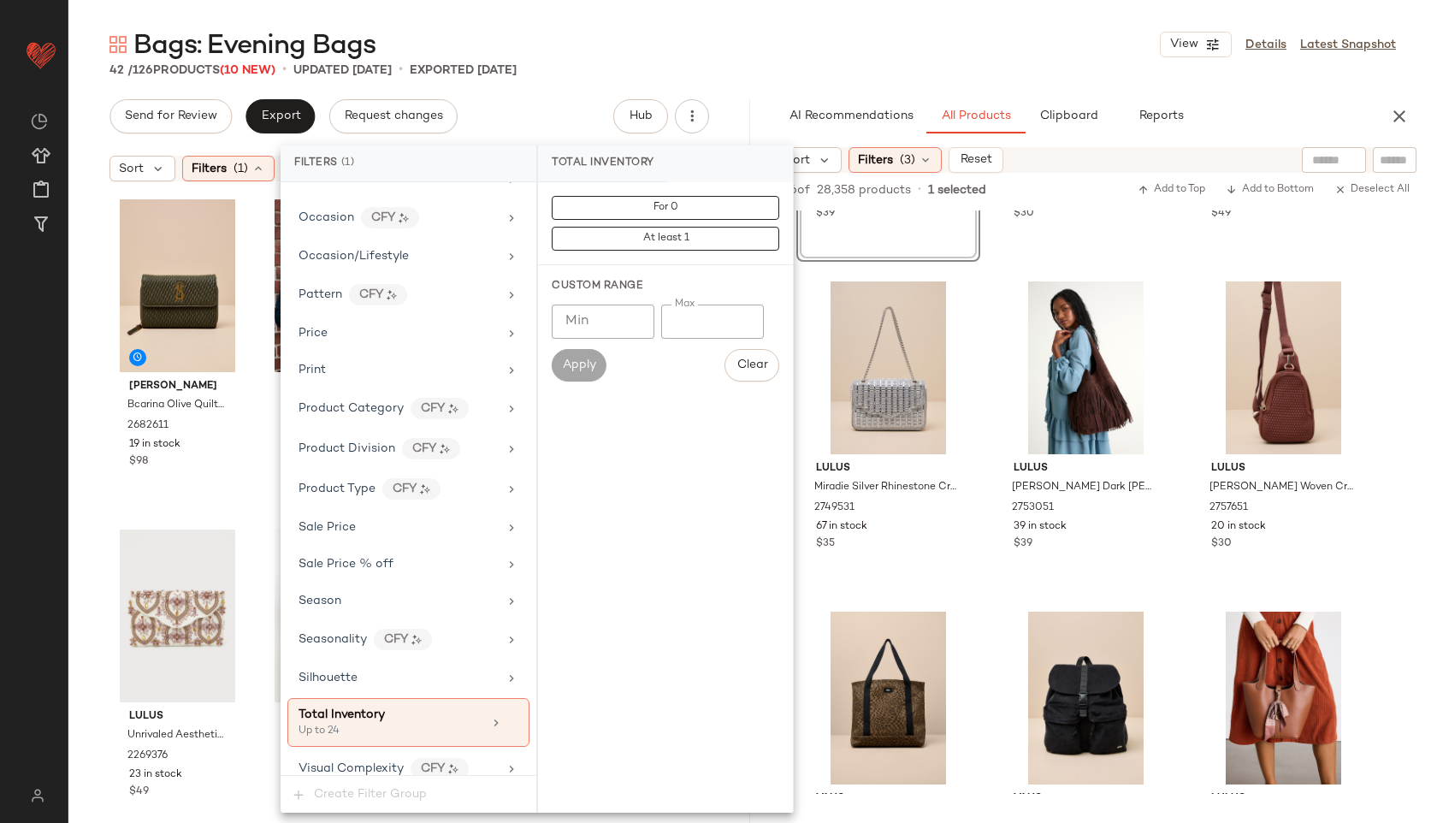
click at [794, 33] on div "Bags: Evening Bags View Details Latest Snapshot" at bounding box center [752, 44] width 1368 height 34
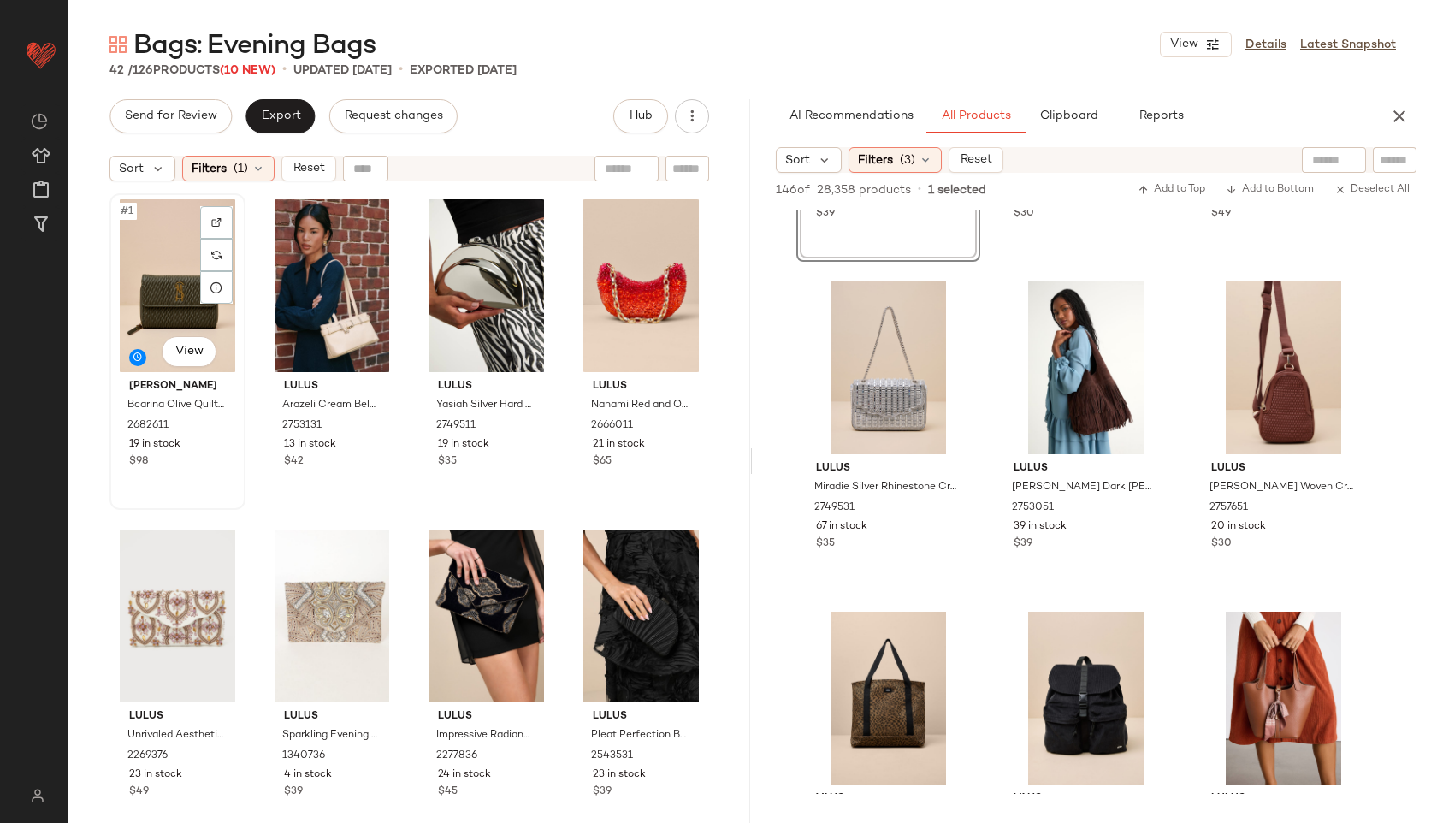
click at [176, 284] on div "#1 View" at bounding box center [177, 285] width 124 height 173
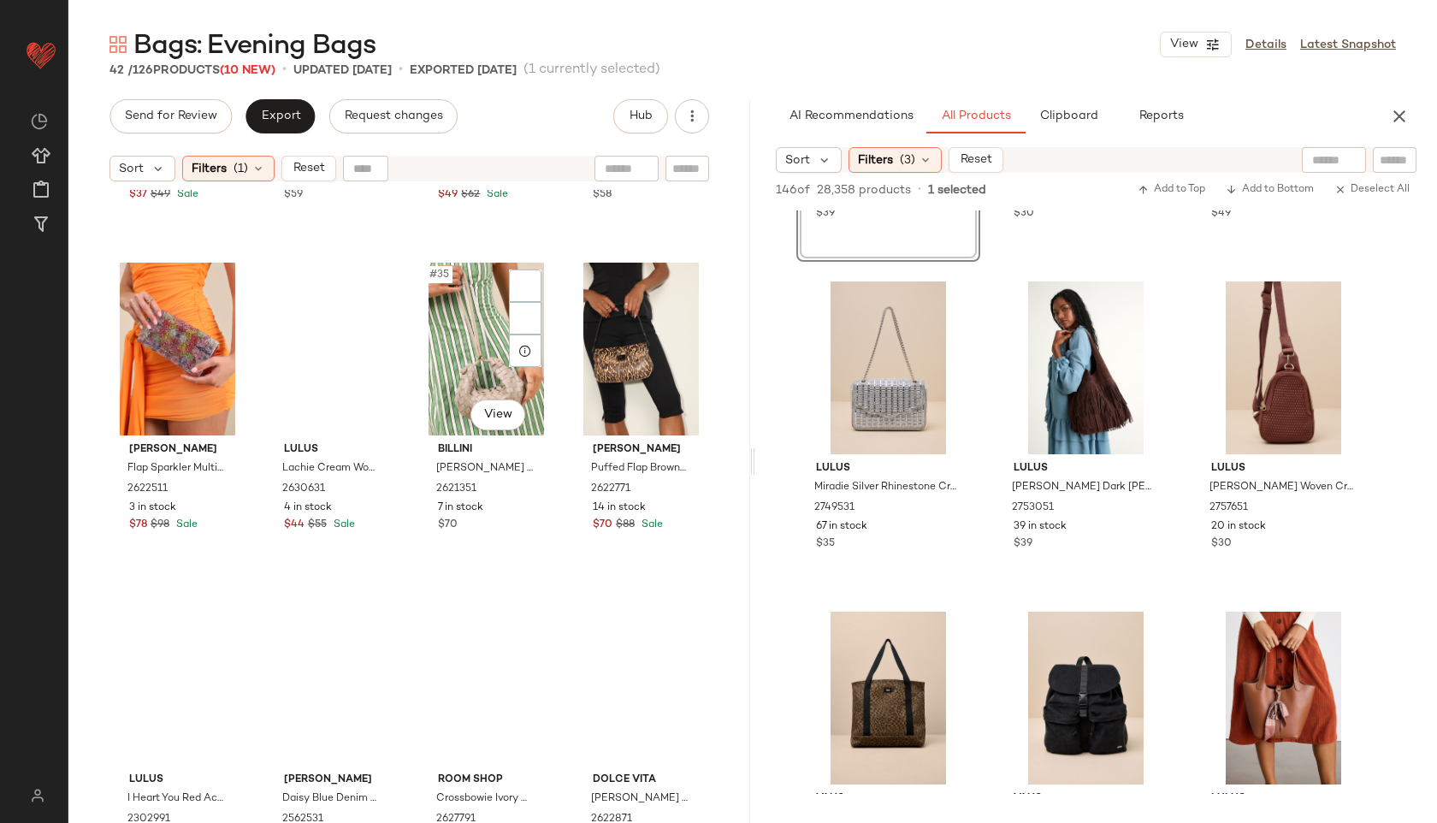
scroll to position [2959, 0]
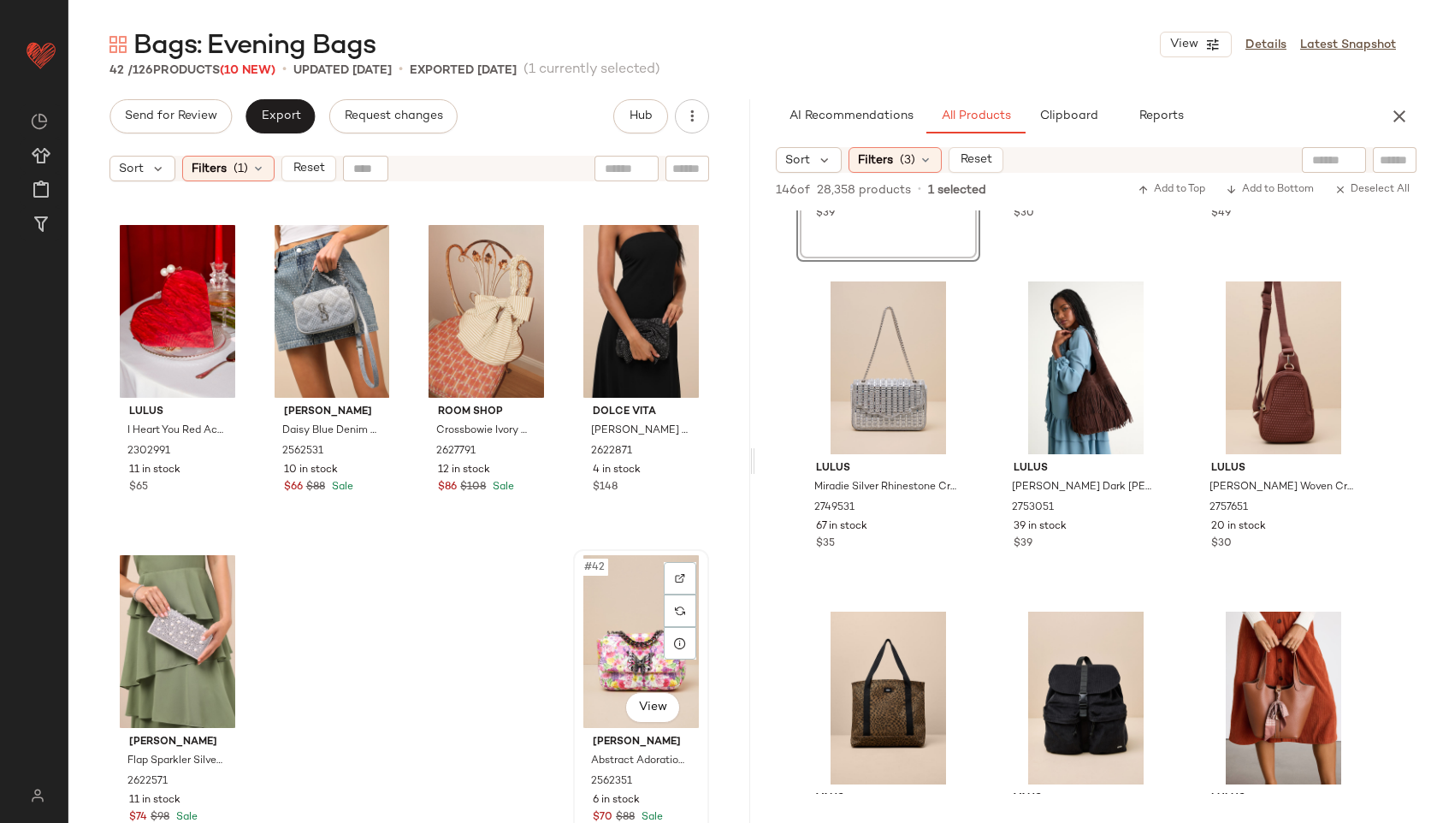
click at [599, 620] on div "#42 View" at bounding box center [641, 641] width 124 height 173
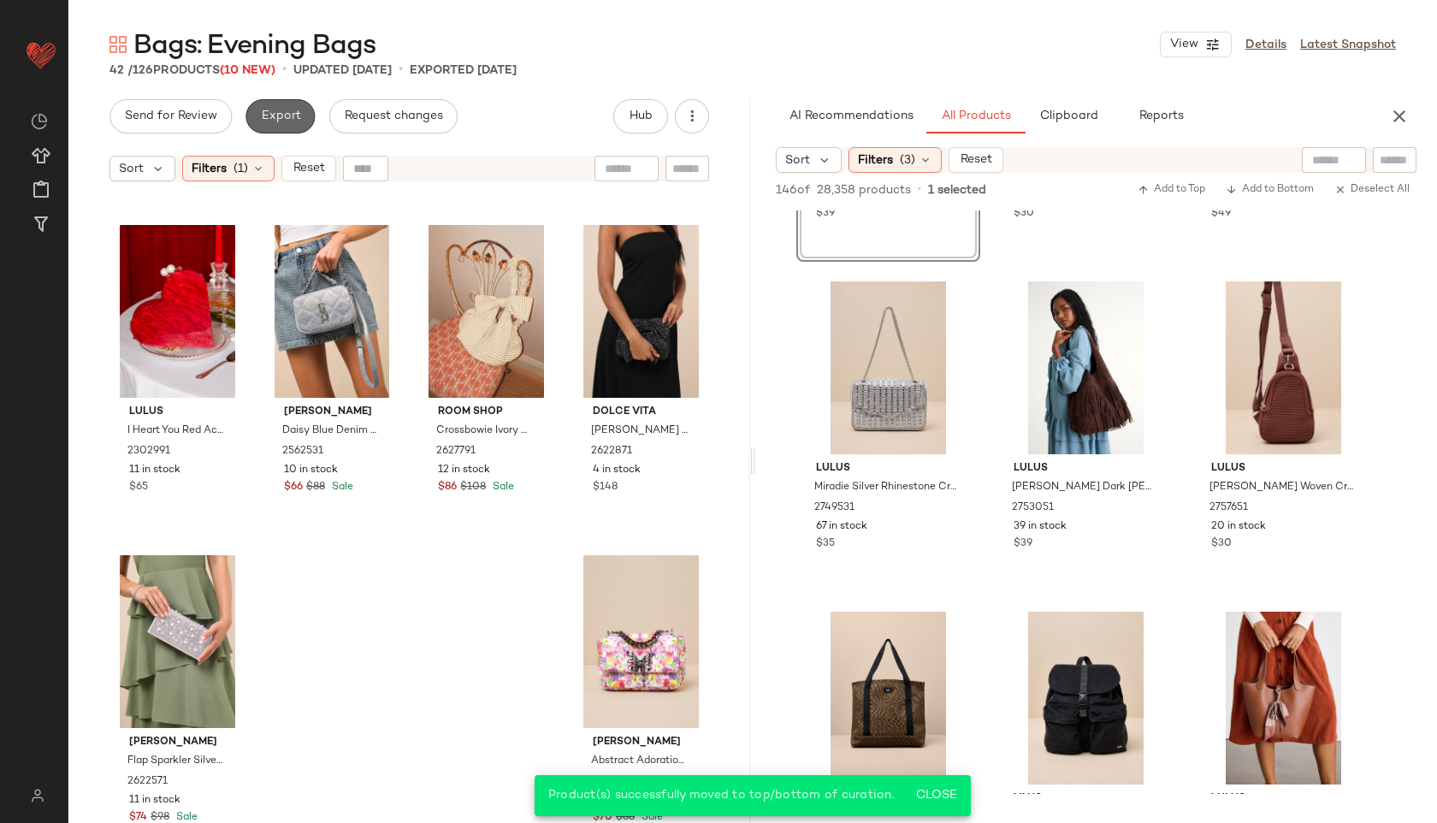
click at [282, 123] on button "Export" at bounding box center [279, 116] width 69 height 34
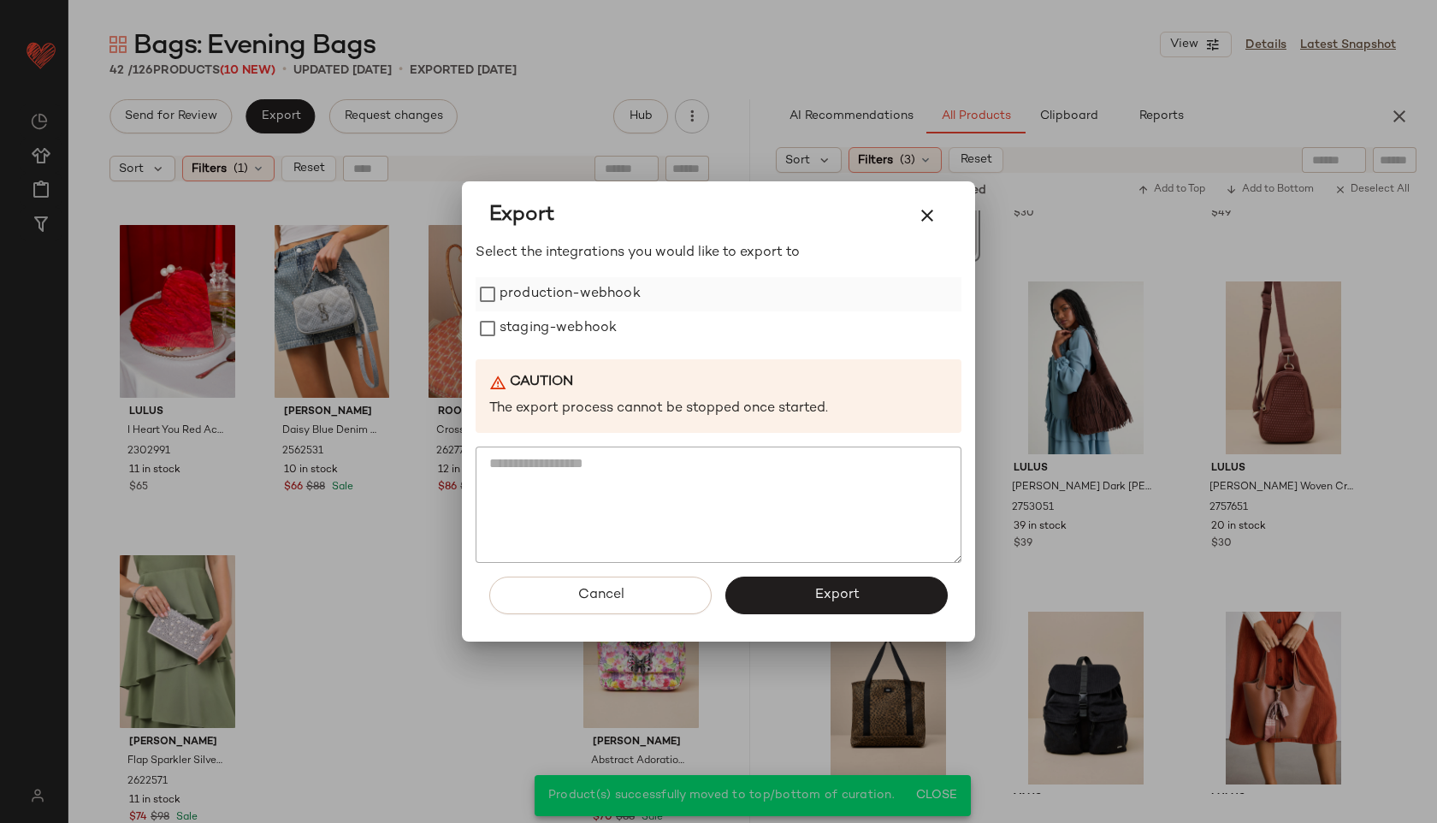
click at [611, 293] on label "production-webhook" at bounding box center [569, 294] width 141 height 34
click at [605, 335] on label "staging-webhook" at bounding box center [557, 328] width 117 height 34
click at [796, 590] on button "Export" at bounding box center [836, 595] width 222 height 38
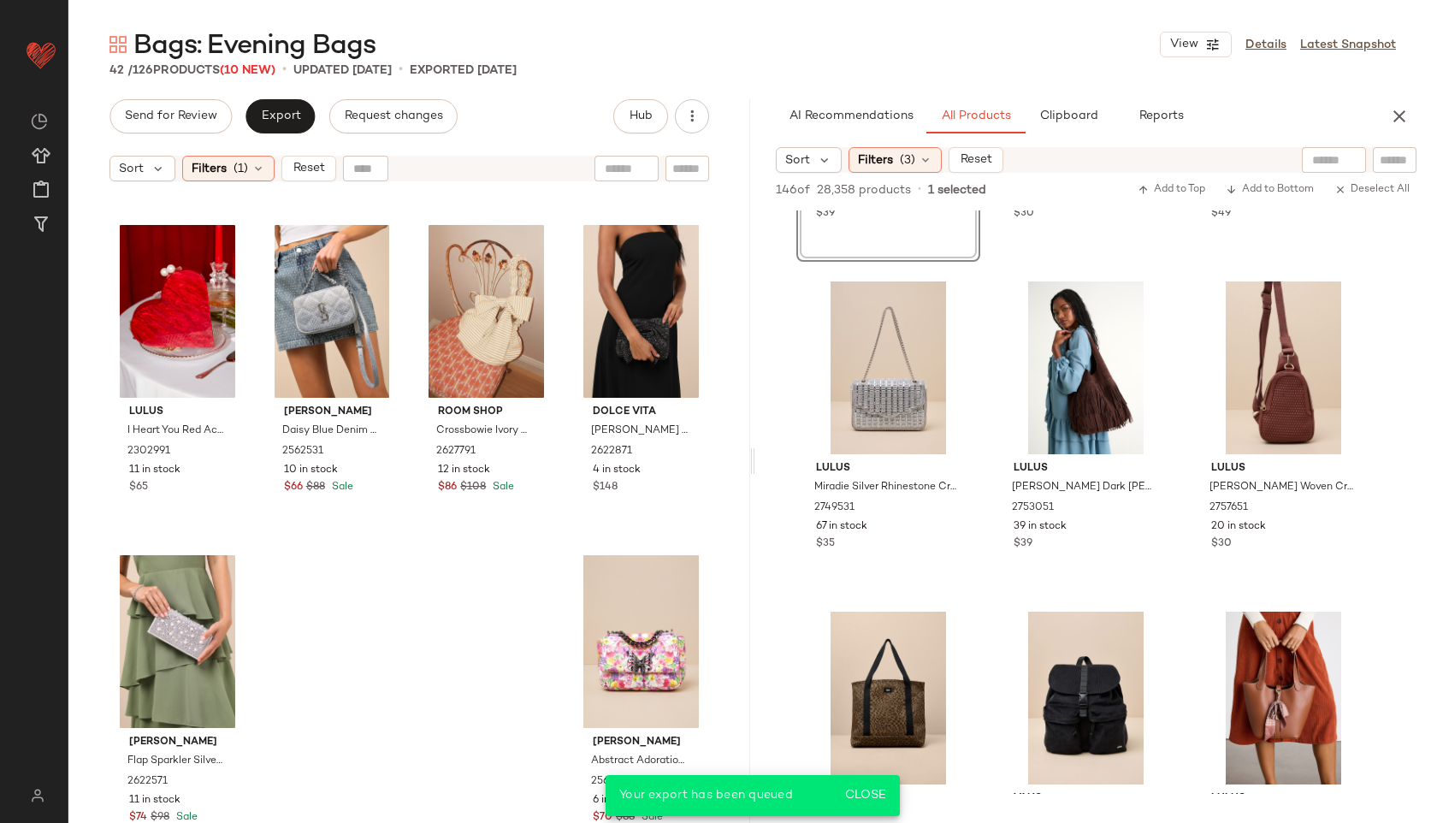
scroll to position [1585, 0]
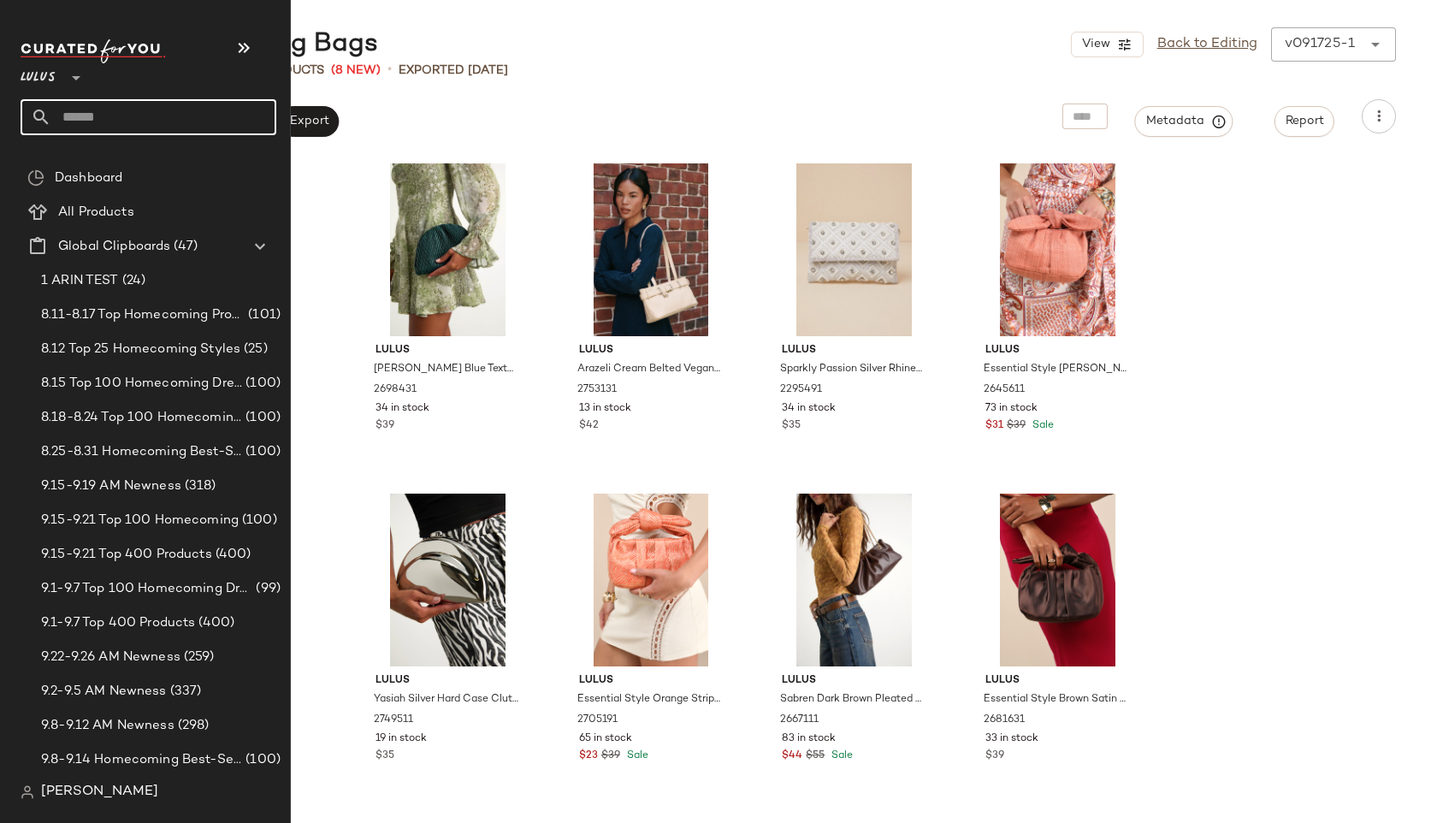
click at [85, 115] on input "text" at bounding box center [163, 117] width 225 height 36
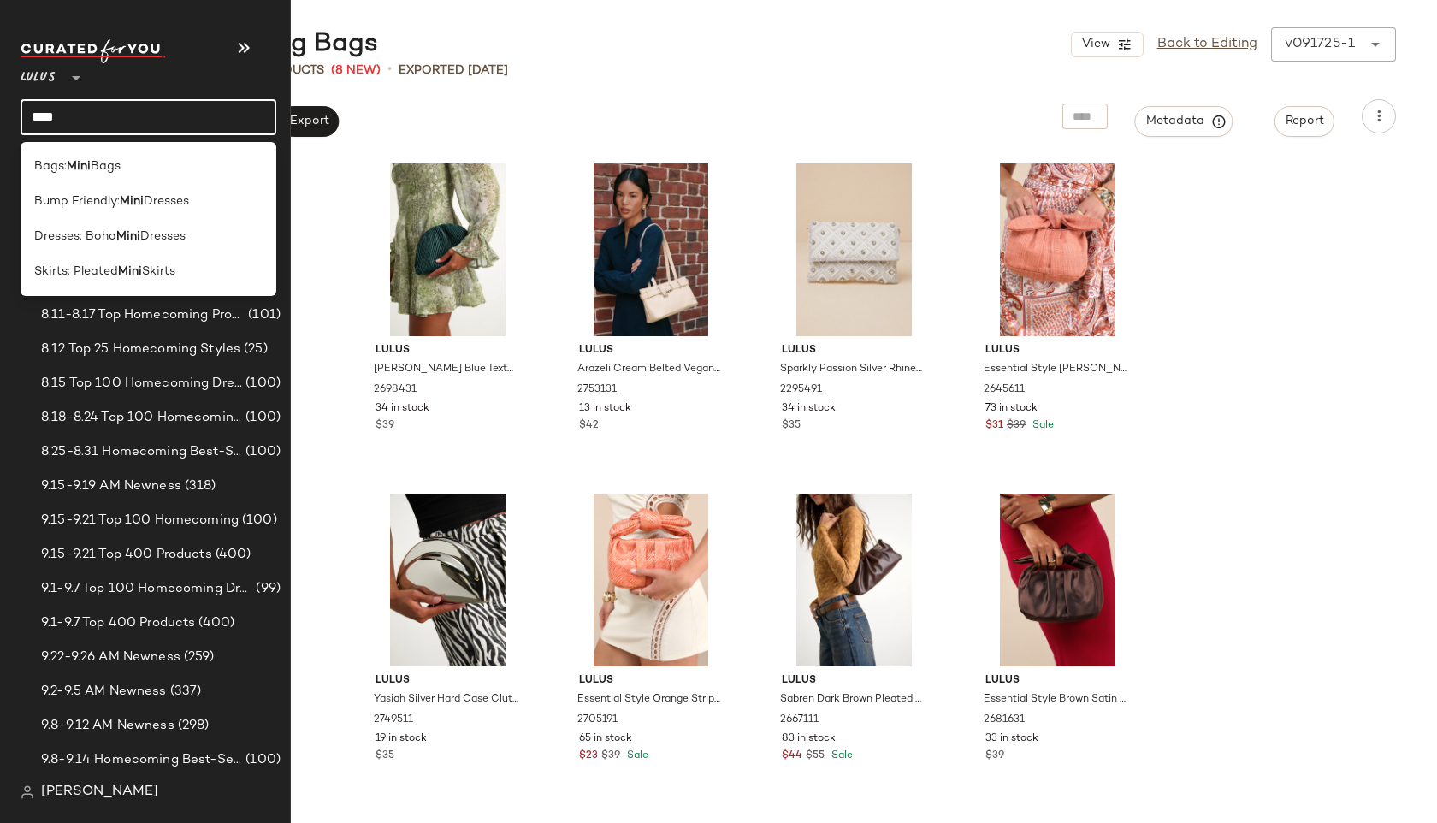
type input "*********"
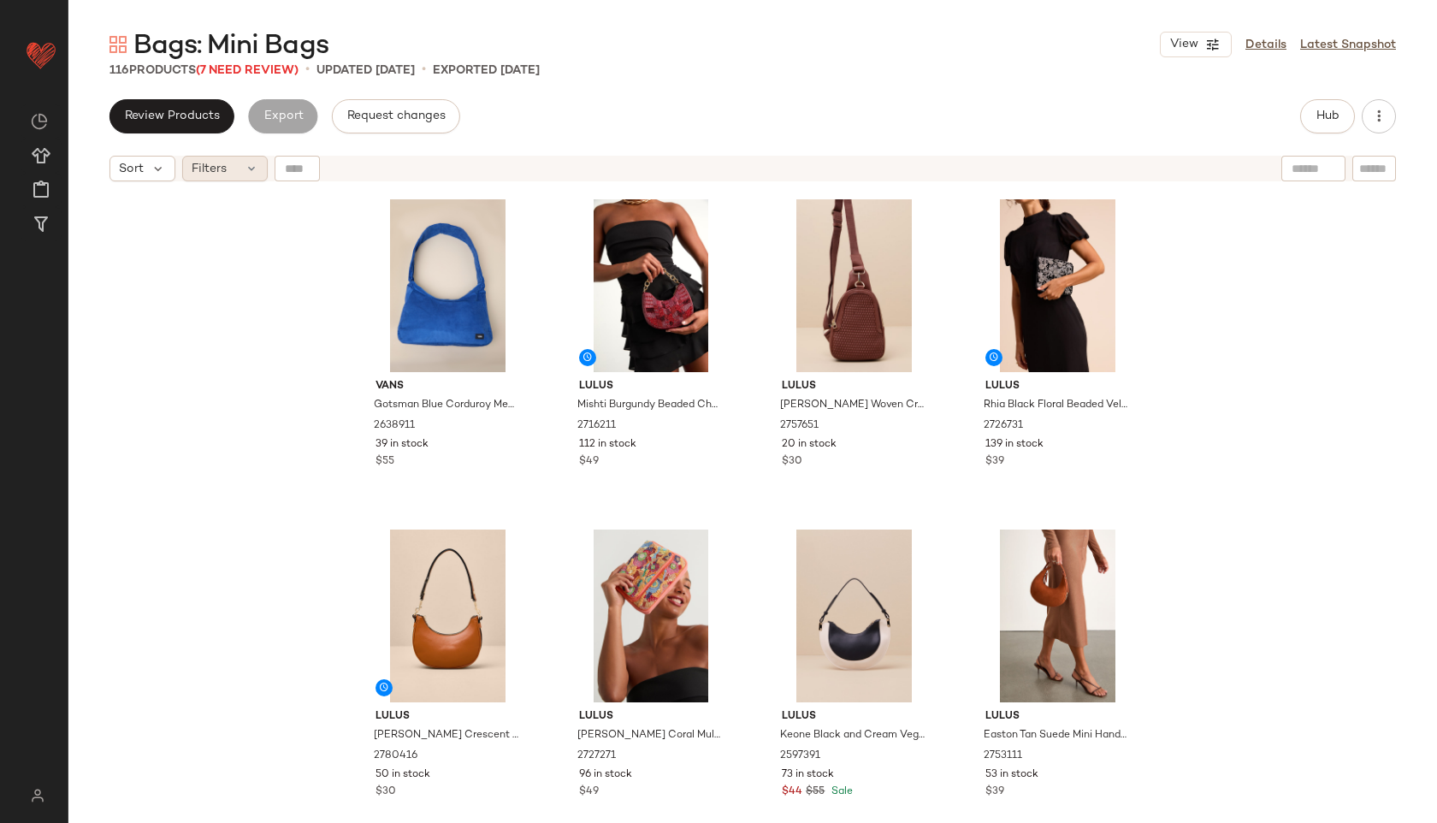
click at [243, 180] on div "Filters" at bounding box center [225, 169] width 86 height 26
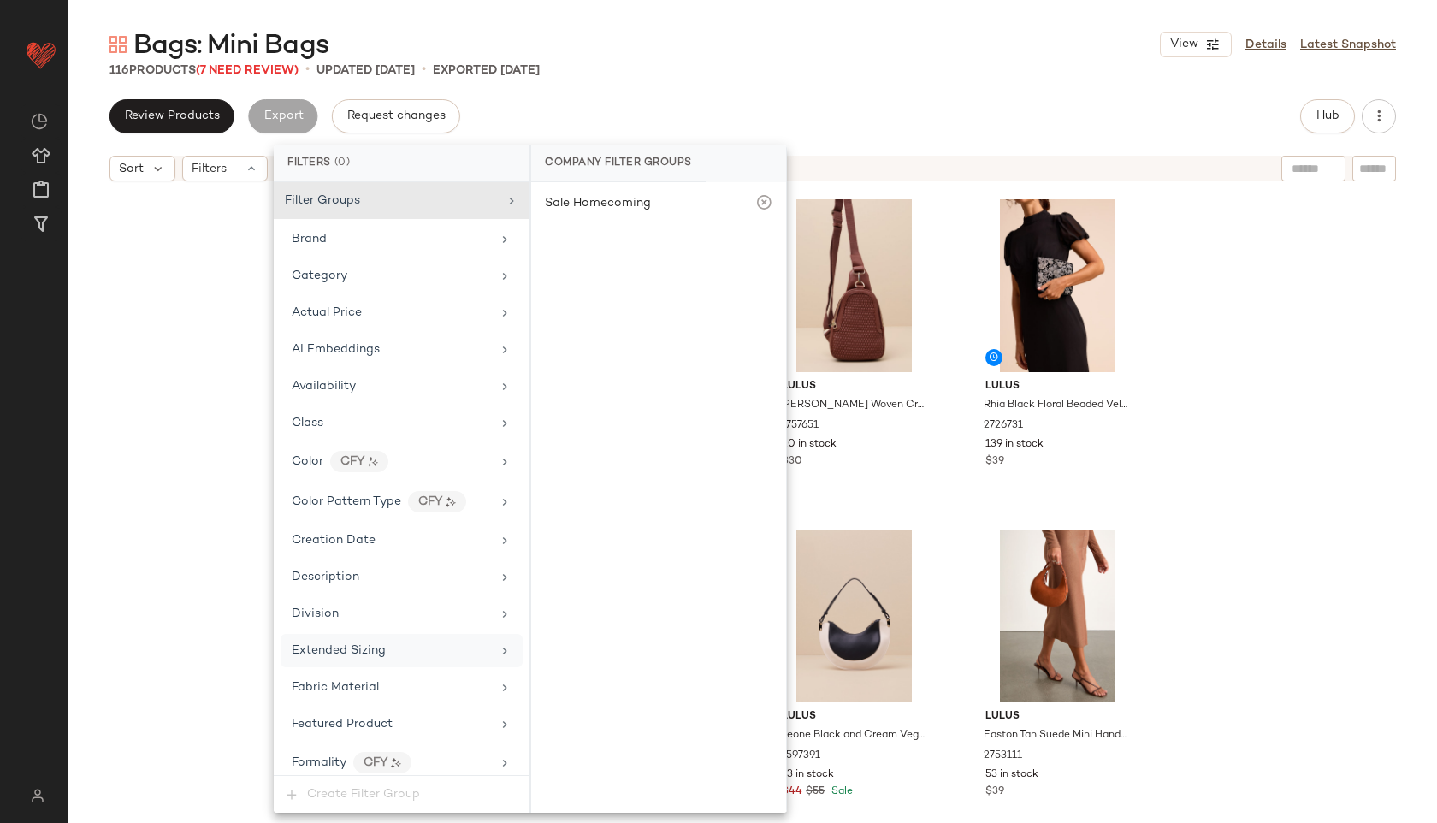
scroll to position [816, 0]
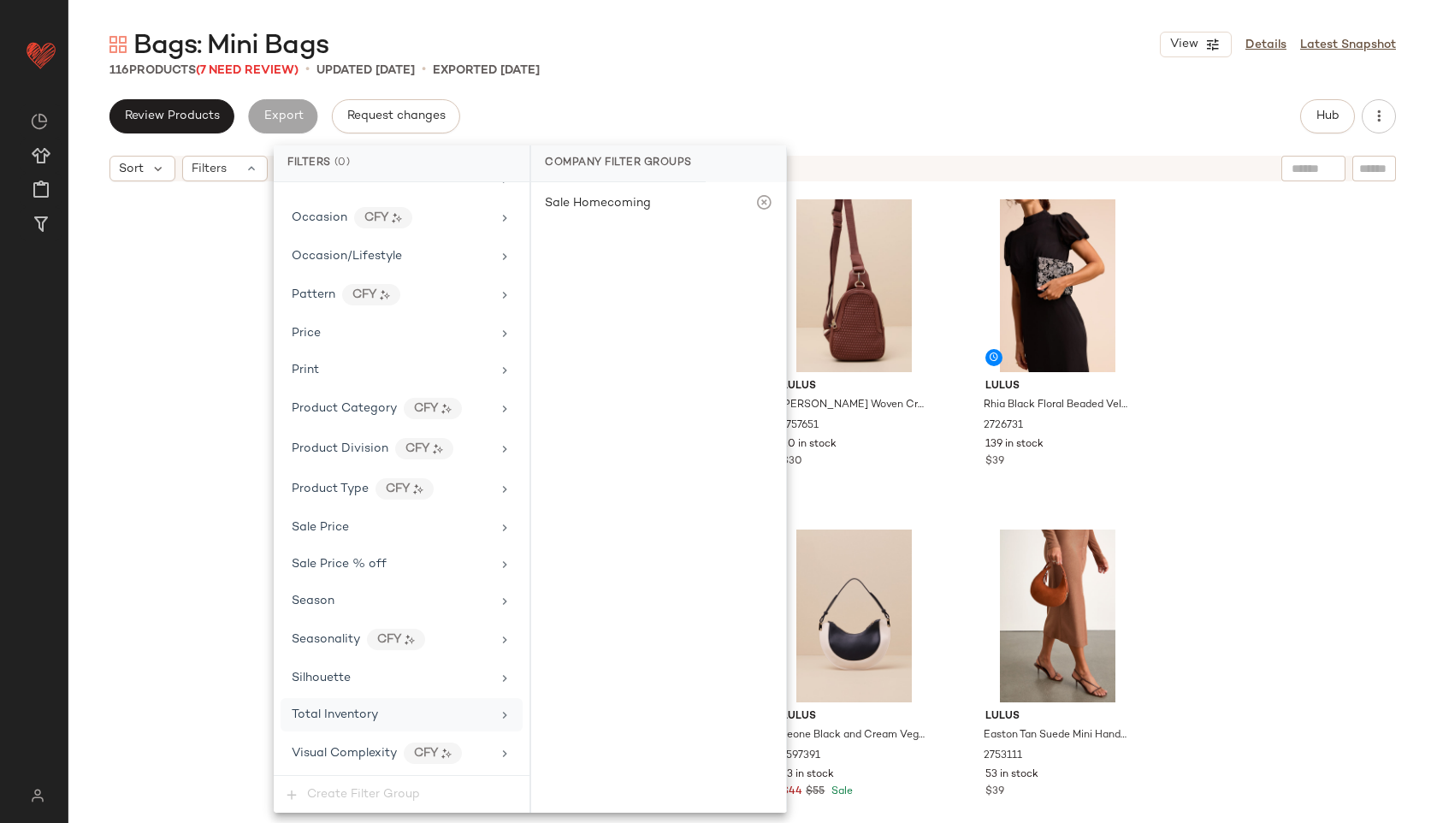
click at [350, 713] on span "Total Inventory" at bounding box center [335, 714] width 86 height 13
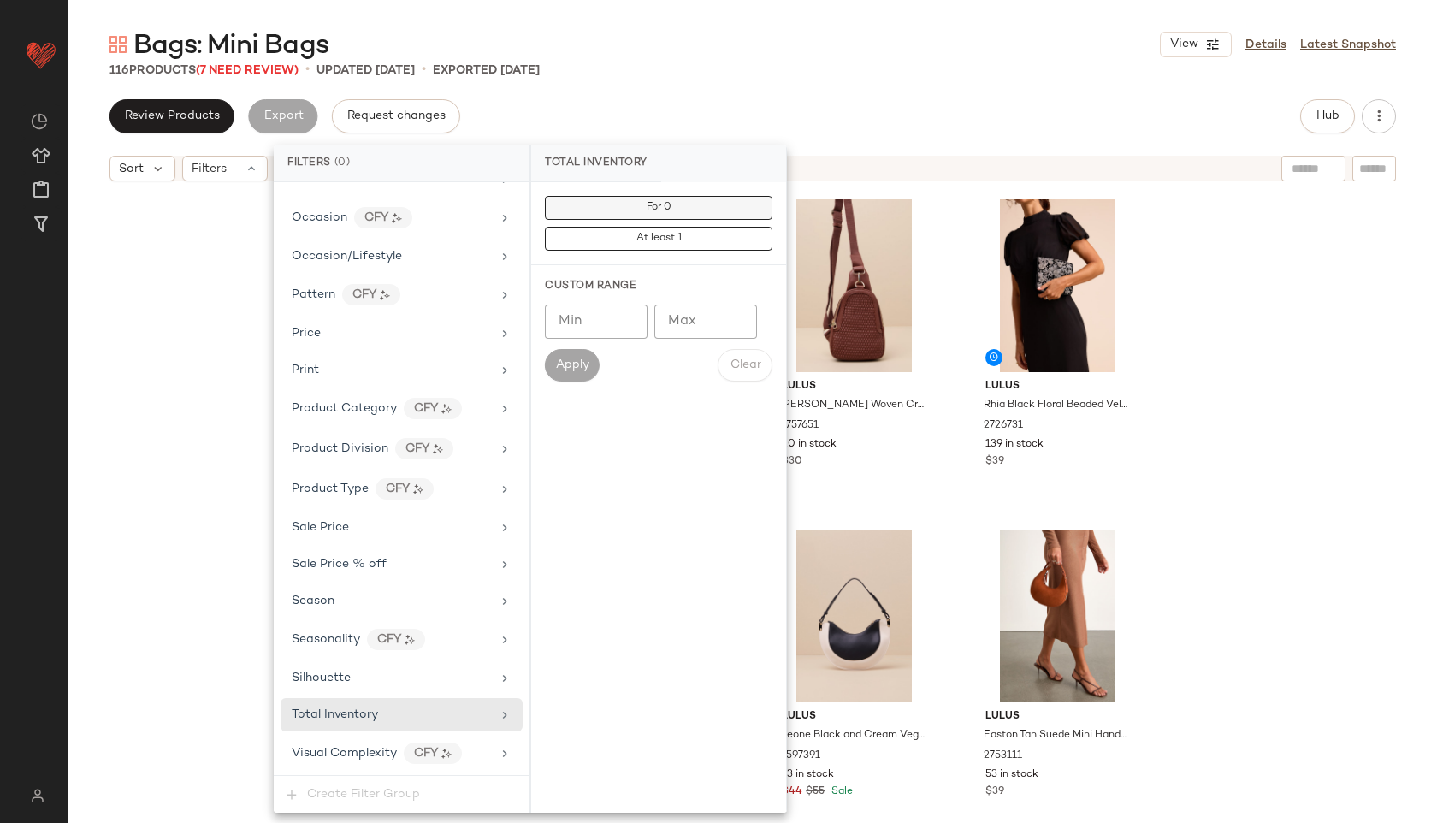
click at [660, 211] on span "For 0" at bounding box center [659, 208] width 26 height 12
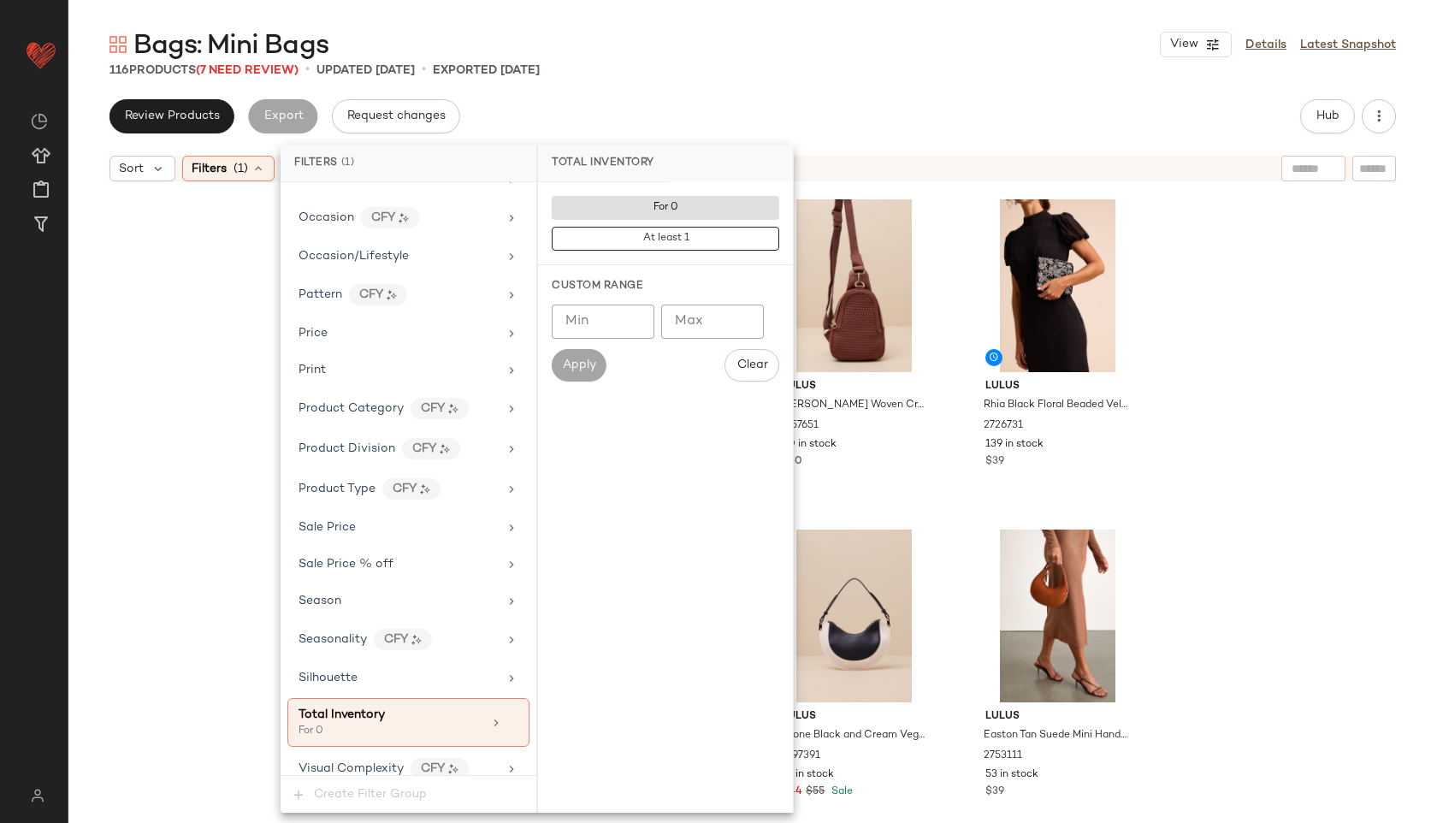
click at [799, 48] on div "Bags: Mini Bags View Details Latest Snapshot" at bounding box center [752, 44] width 1368 height 34
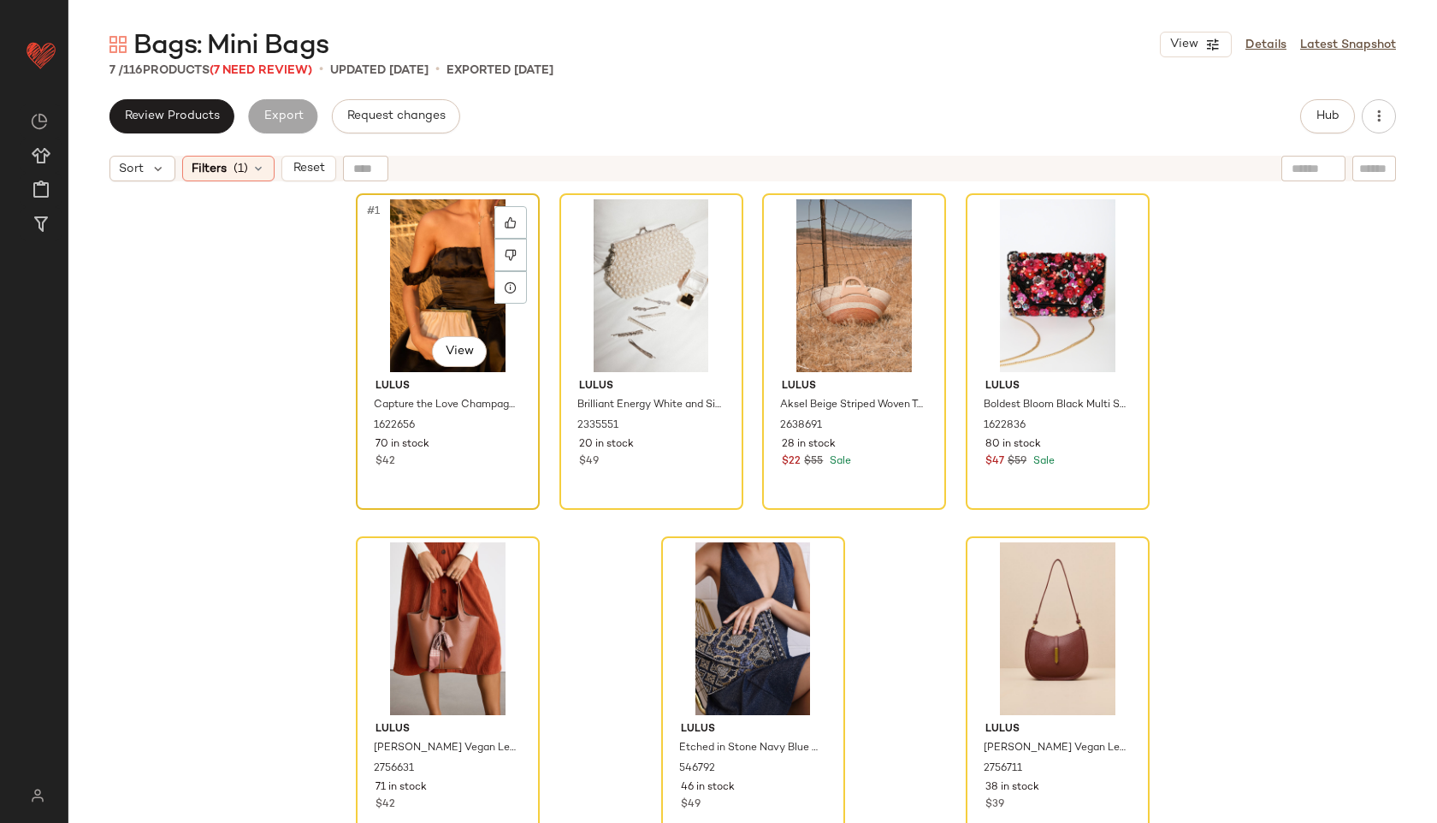
click at [421, 271] on div "#1 View" at bounding box center [448, 285] width 172 height 173
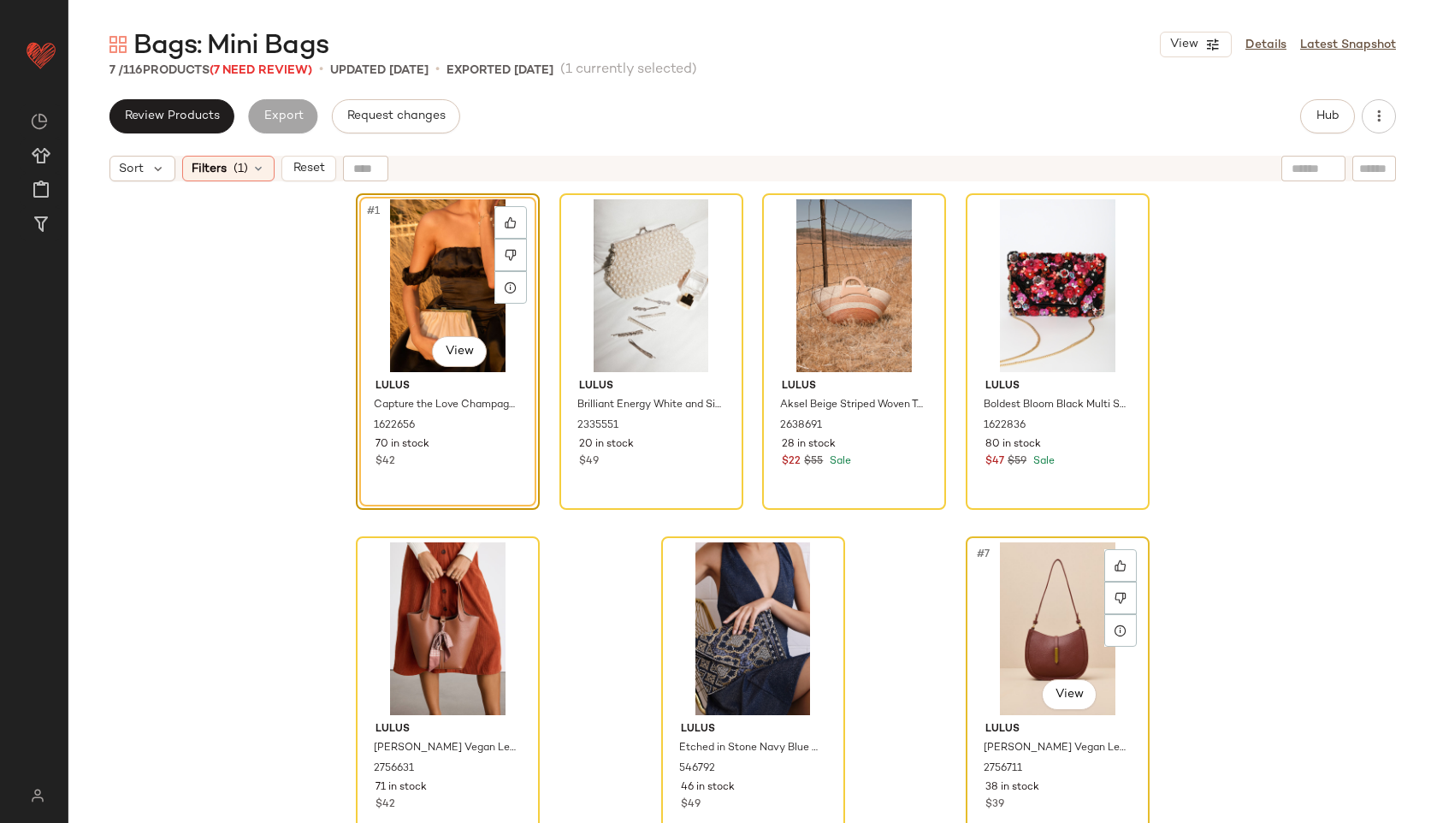
click at [1008, 613] on div "#7 View" at bounding box center [1057, 628] width 172 height 173
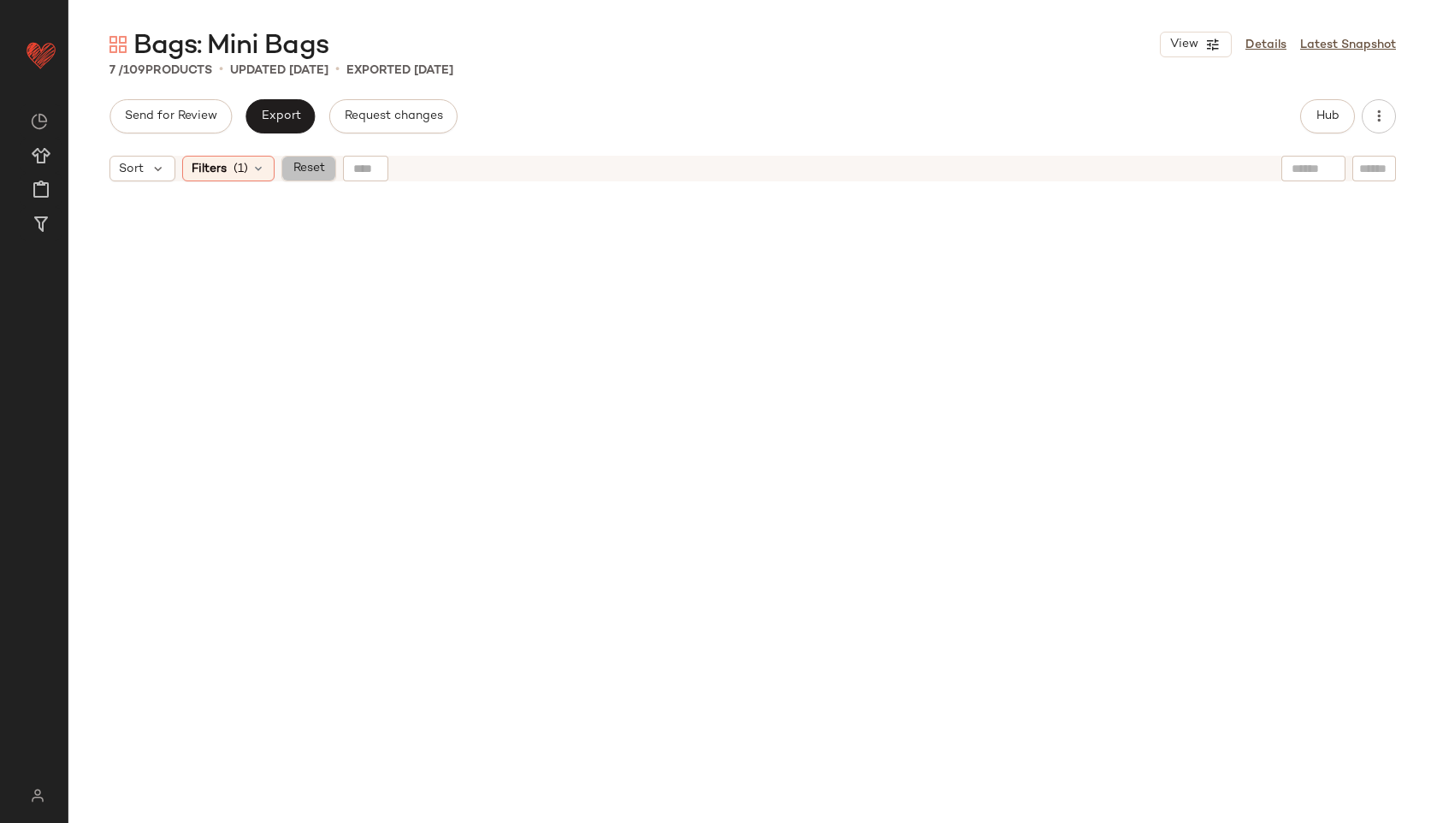
click at [311, 174] on span "Reset" at bounding box center [308, 169] width 32 height 14
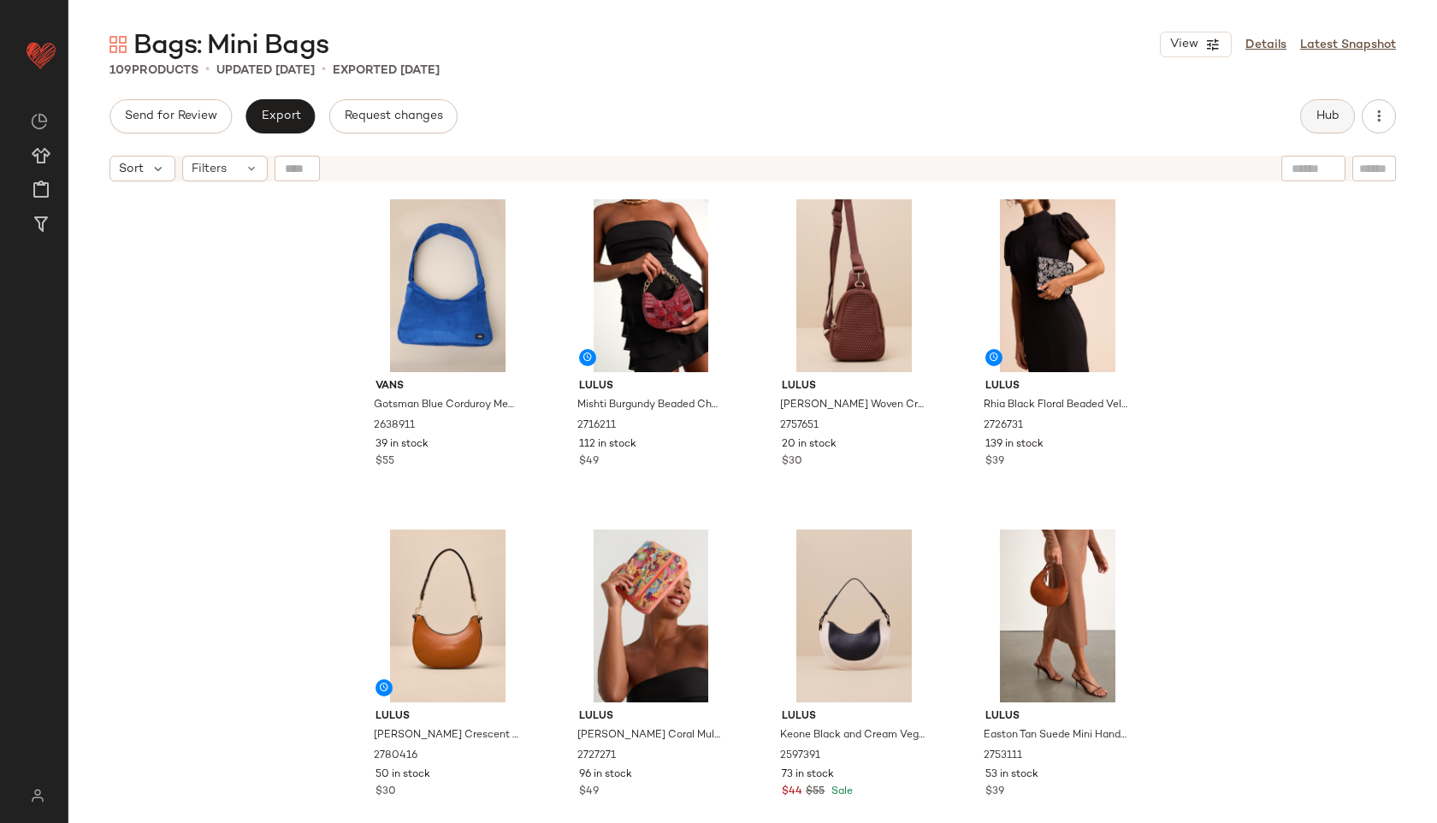
click at [1316, 119] on span "Hub" at bounding box center [1327, 116] width 24 height 14
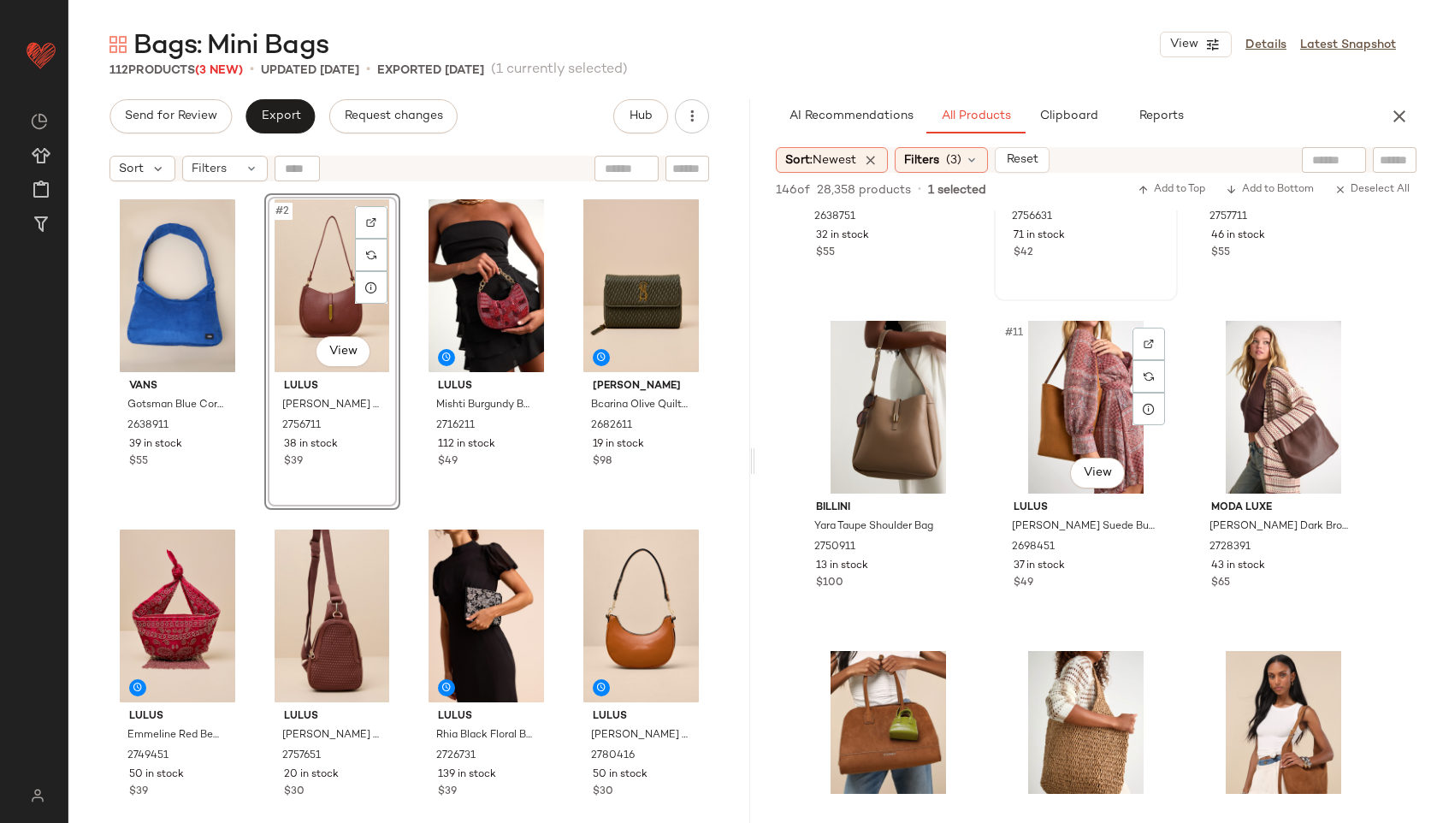
scroll to position [1108, 0]
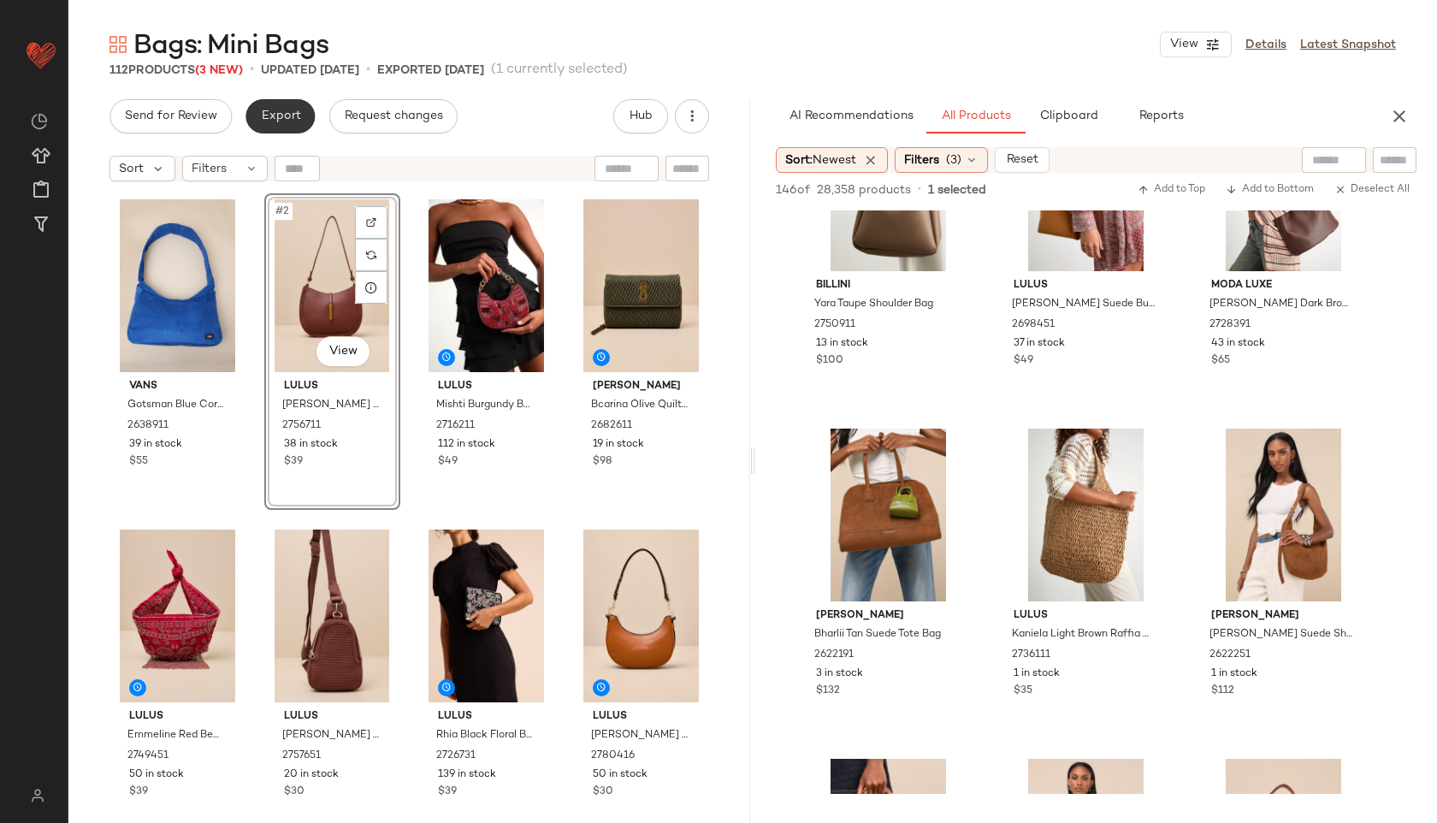
click at [283, 123] on button "Export" at bounding box center [279, 116] width 69 height 34
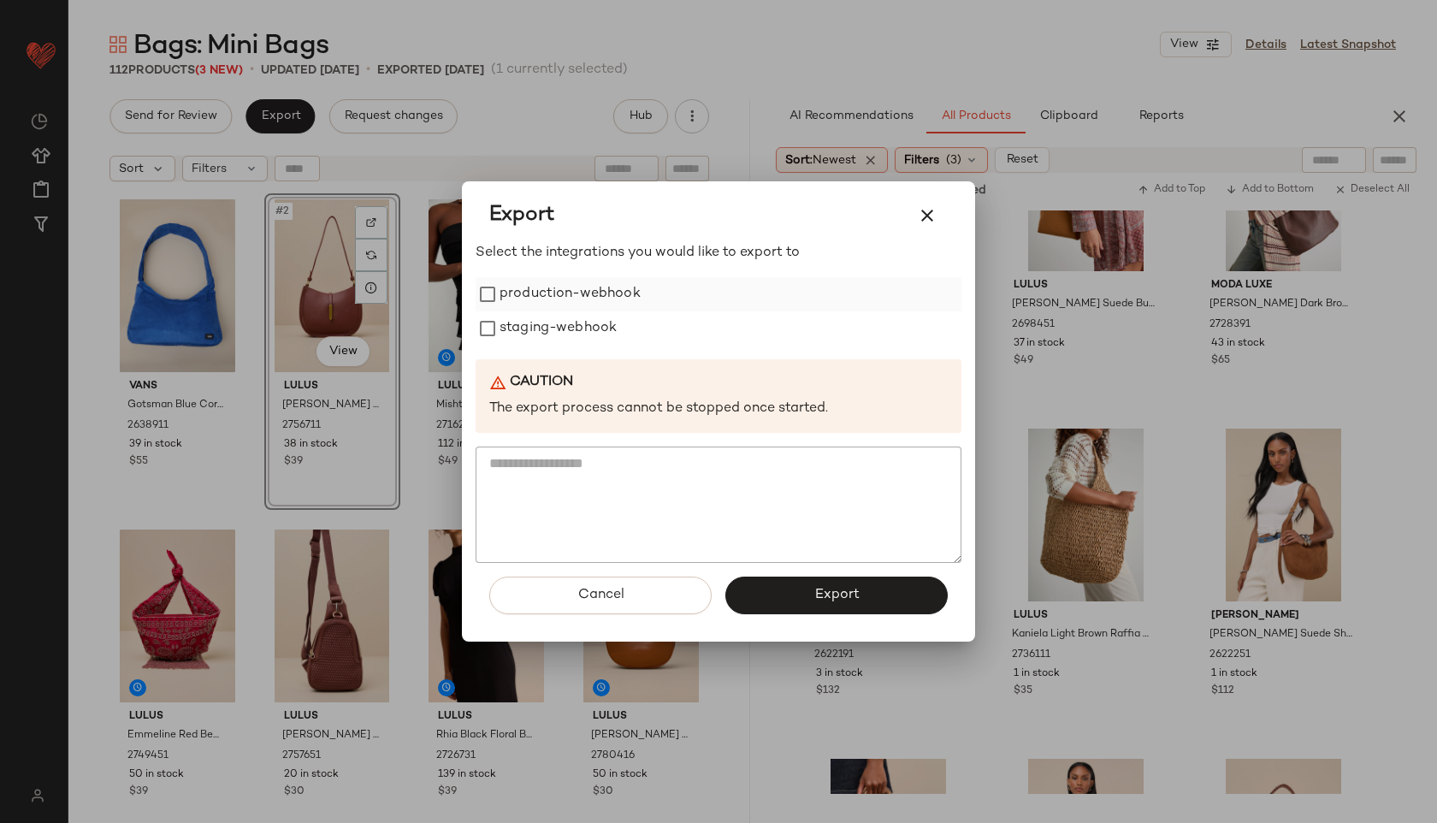
click at [511, 295] on label "production-webhook" at bounding box center [569, 294] width 141 height 34
click at [525, 322] on label "staging-webhook" at bounding box center [557, 328] width 117 height 34
click at [779, 596] on button "Export" at bounding box center [836, 595] width 222 height 38
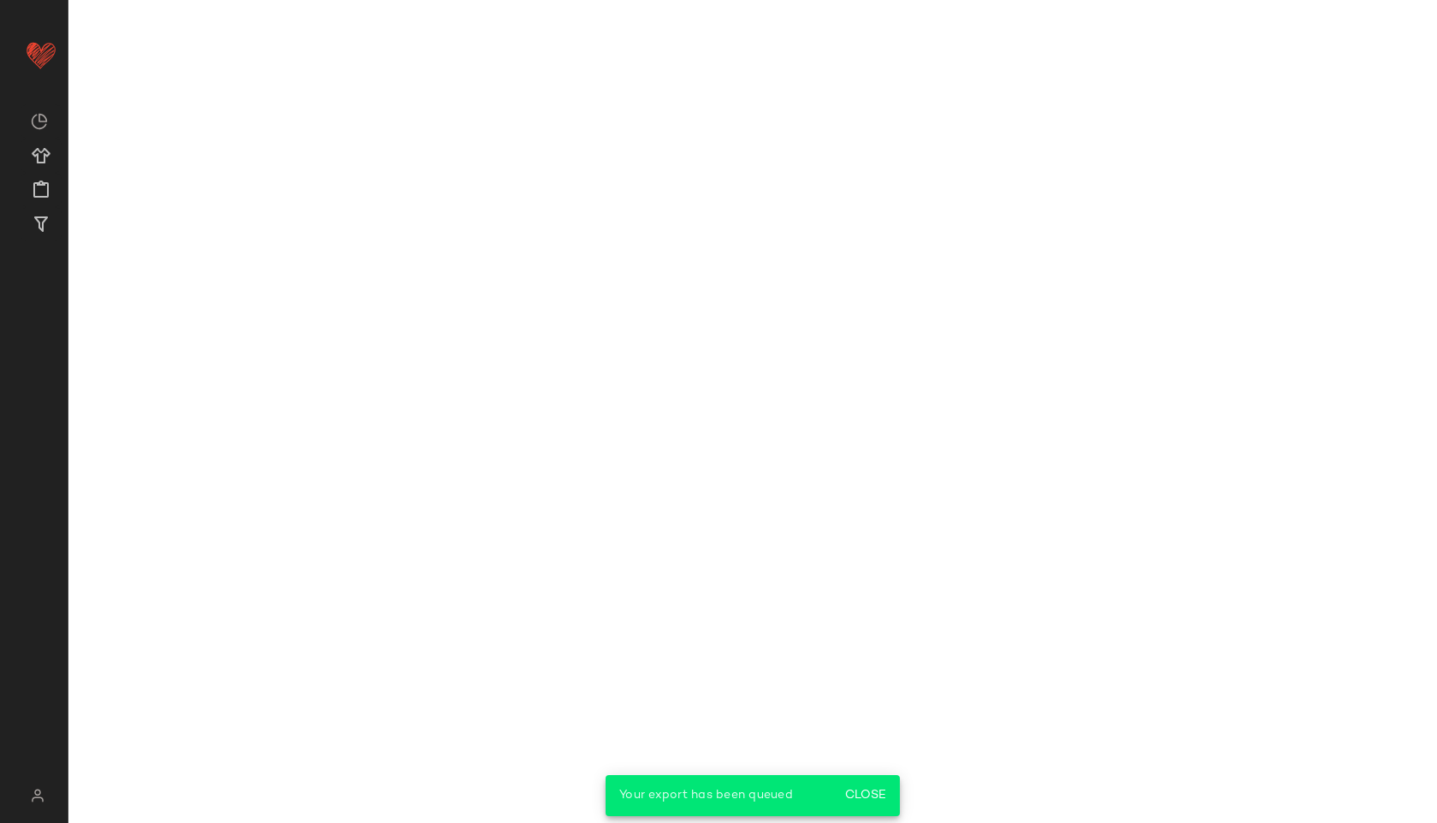
scroll to position [1438, 0]
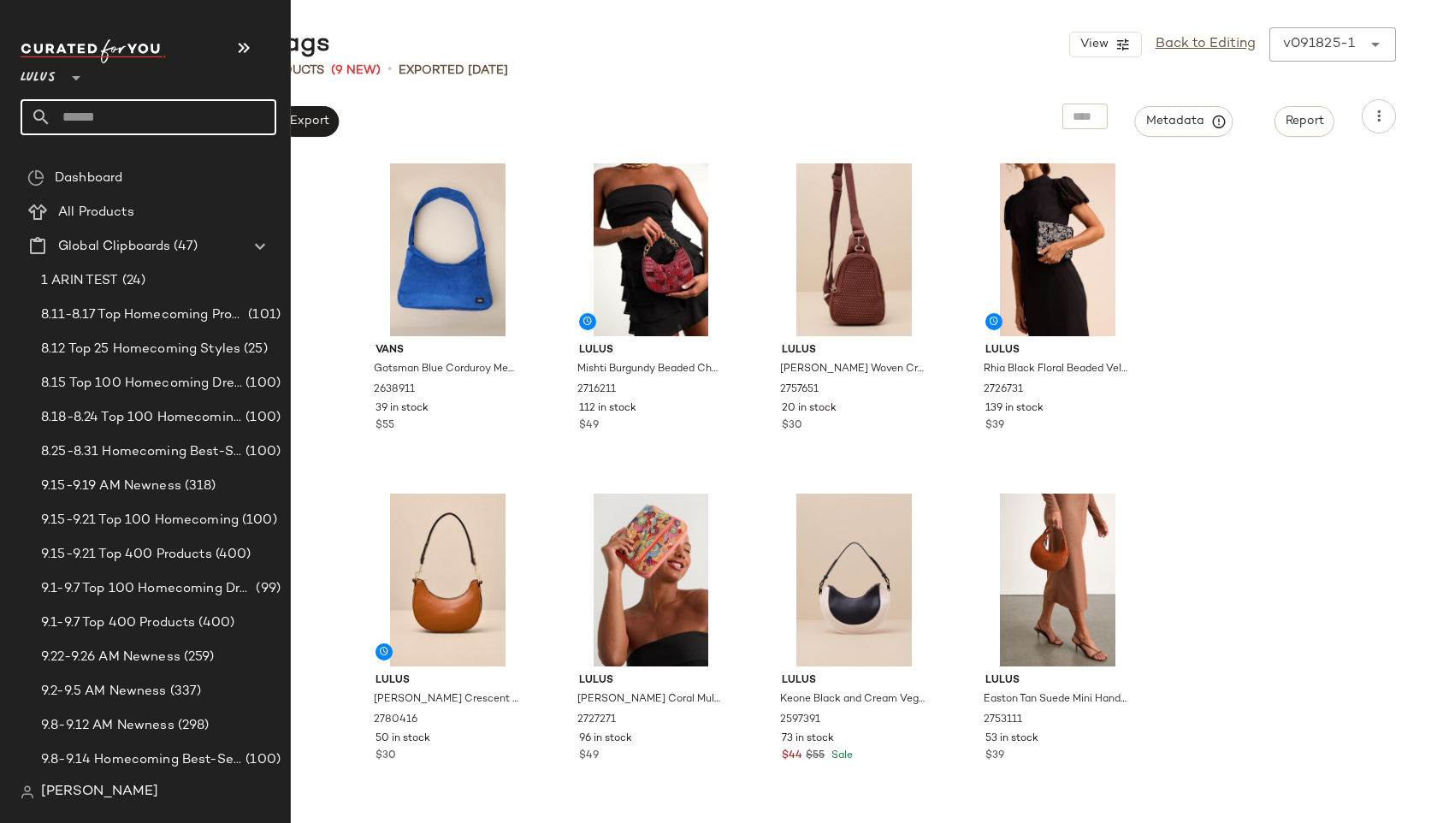
click at [74, 121] on input "text" at bounding box center [163, 117] width 225 height 36
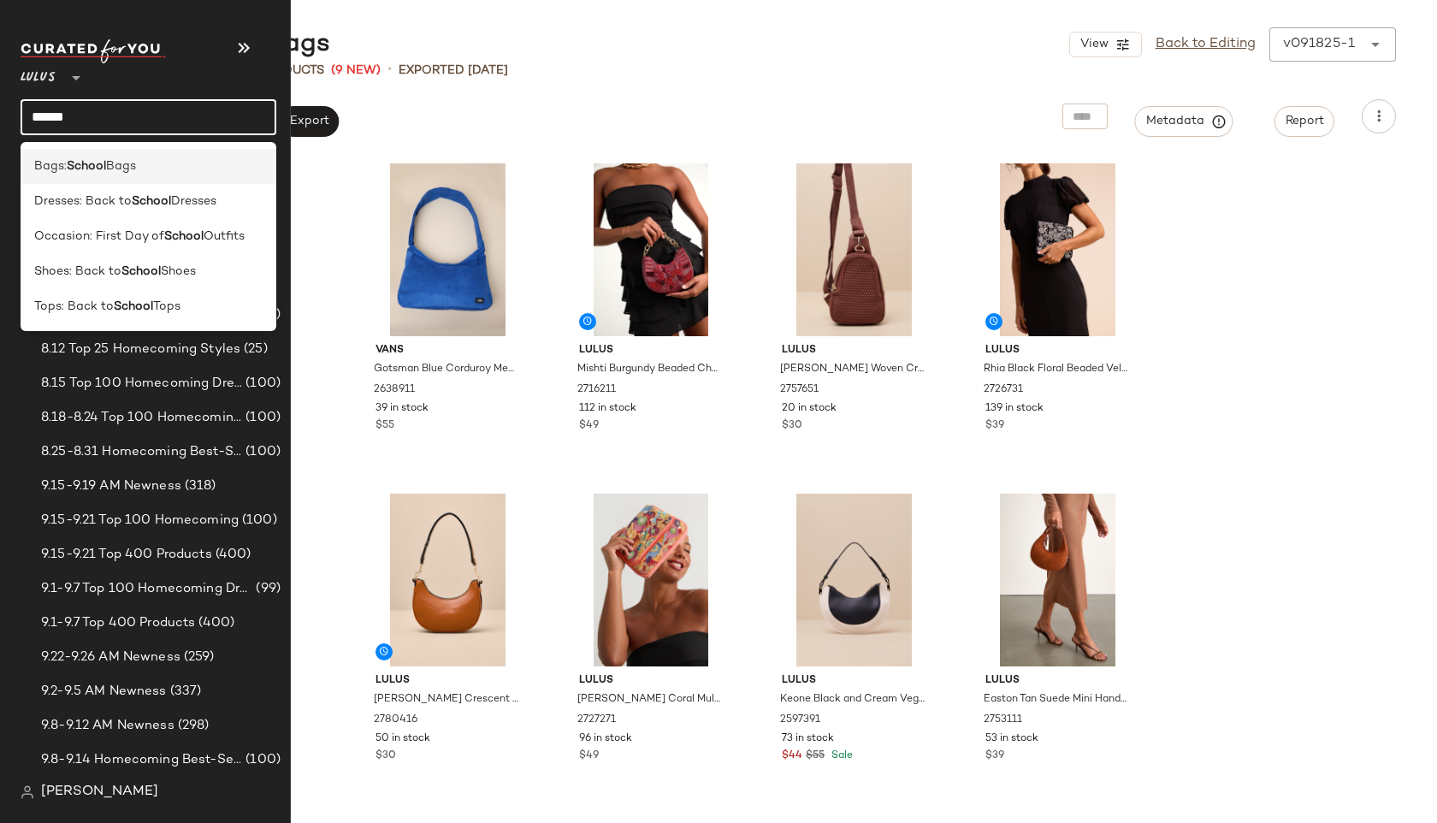
type input "******"
click at [56, 158] on span "Bags:" at bounding box center [50, 166] width 32 height 18
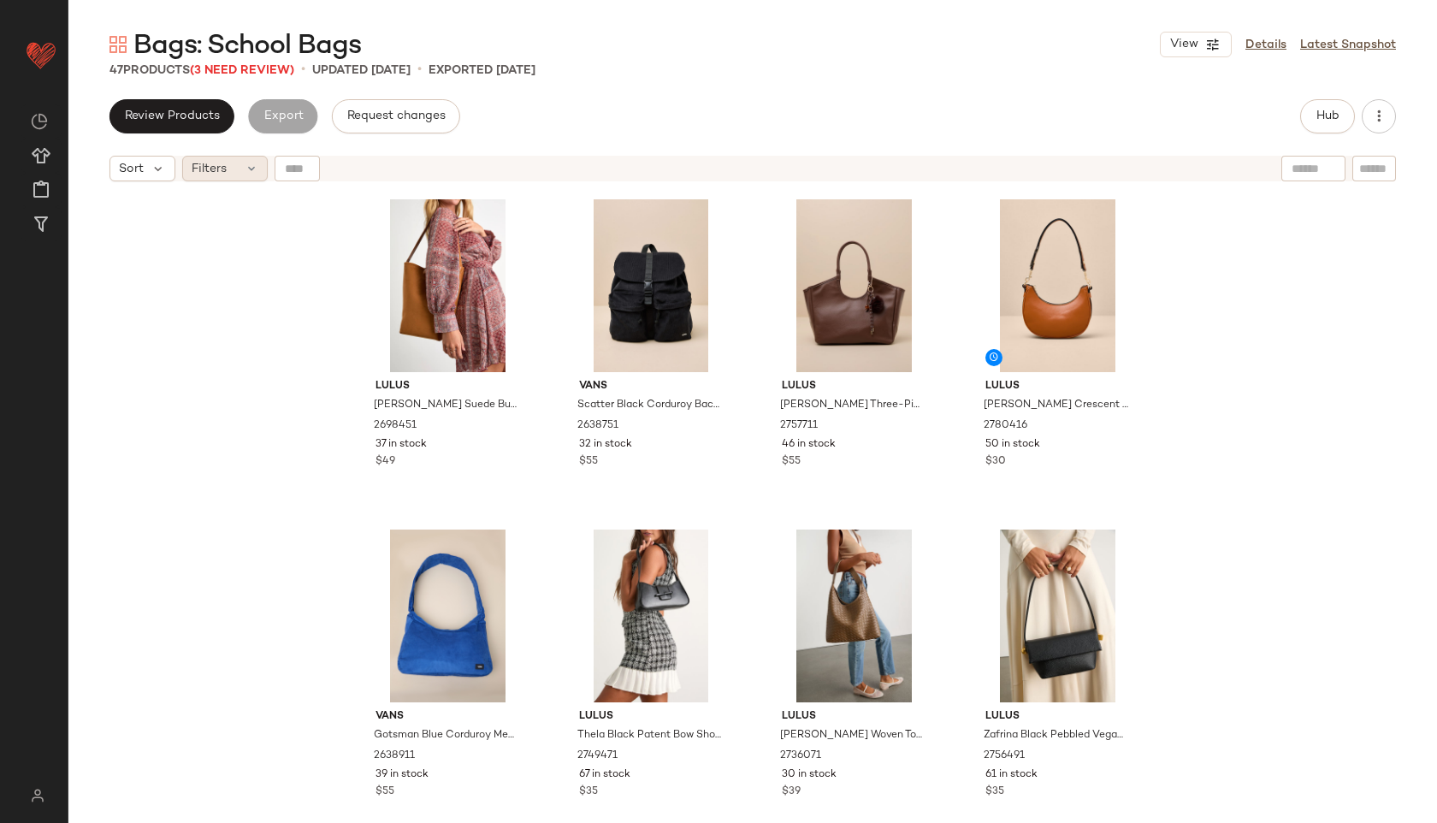
click at [245, 172] on icon at bounding box center [252, 169] width 14 height 14
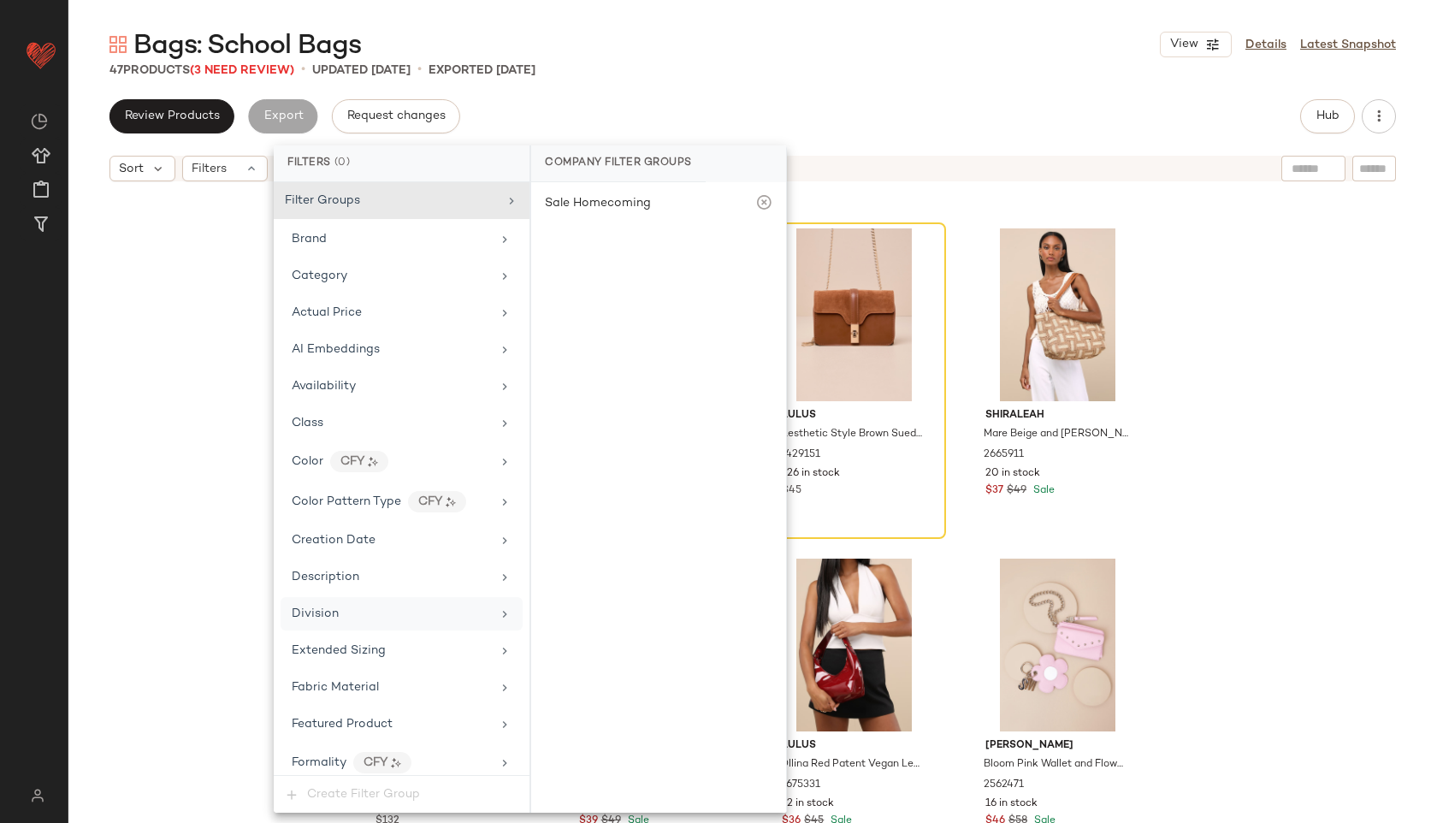
scroll to position [816, 0]
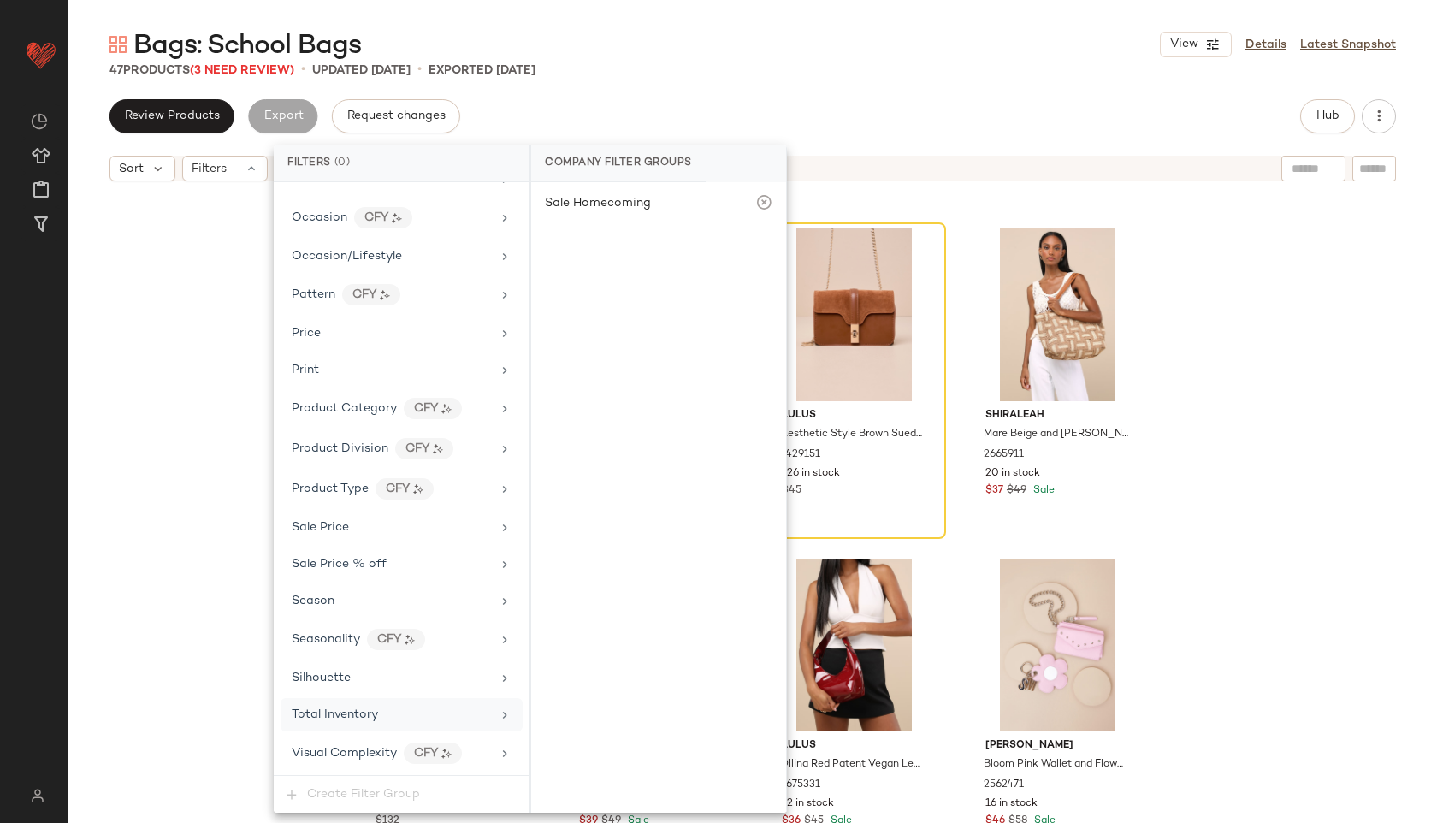
click at [379, 709] on div "Total Inventory" at bounding box center [391, 714] width 199 height 18
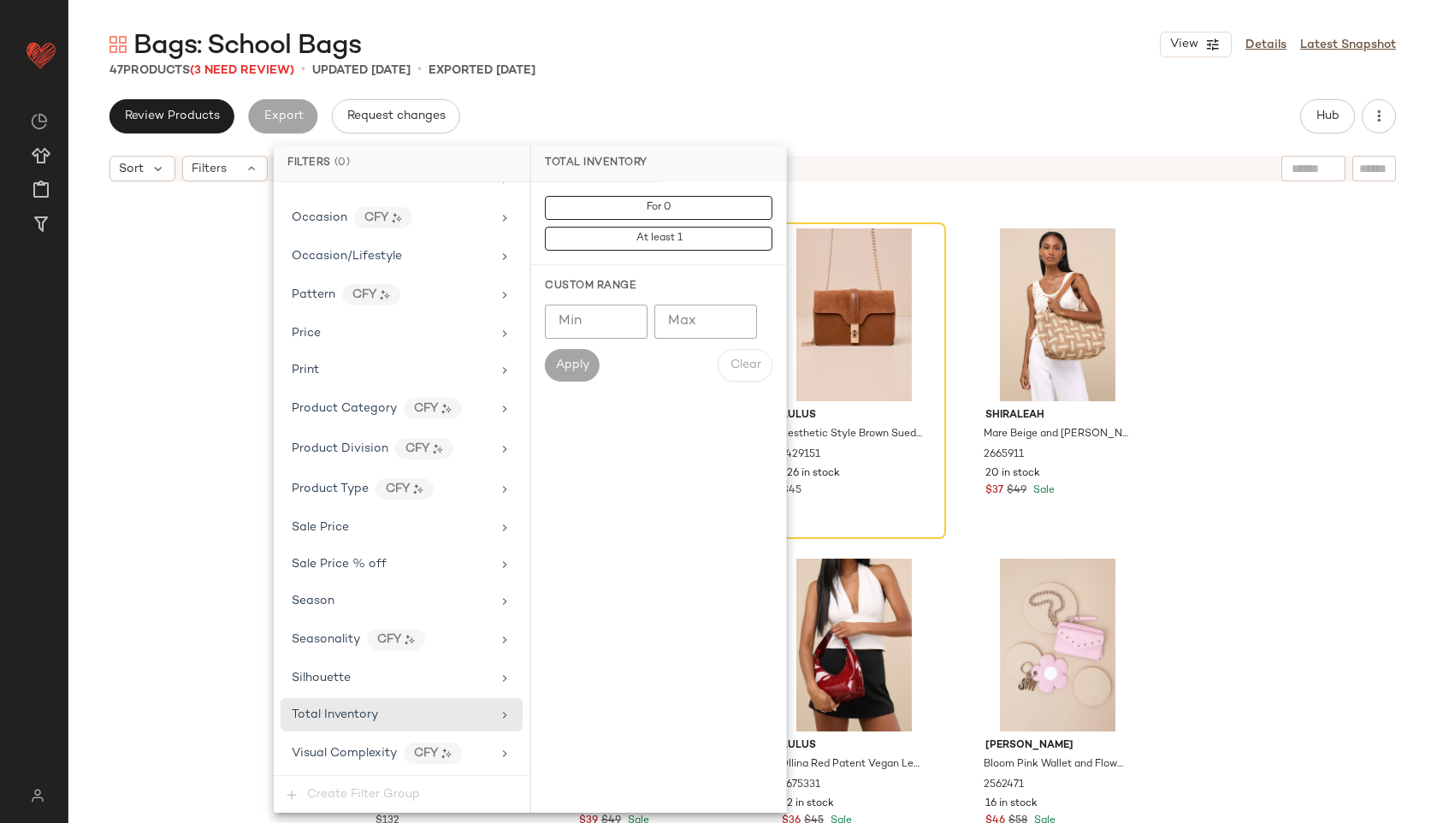
click at [697, 326] on input "Max" at bounding box center [705, 321] width 103 height 34
type input "**"
click at [567, 358] on span "Apply" at bounding box center [572, 365] width 34 height 14
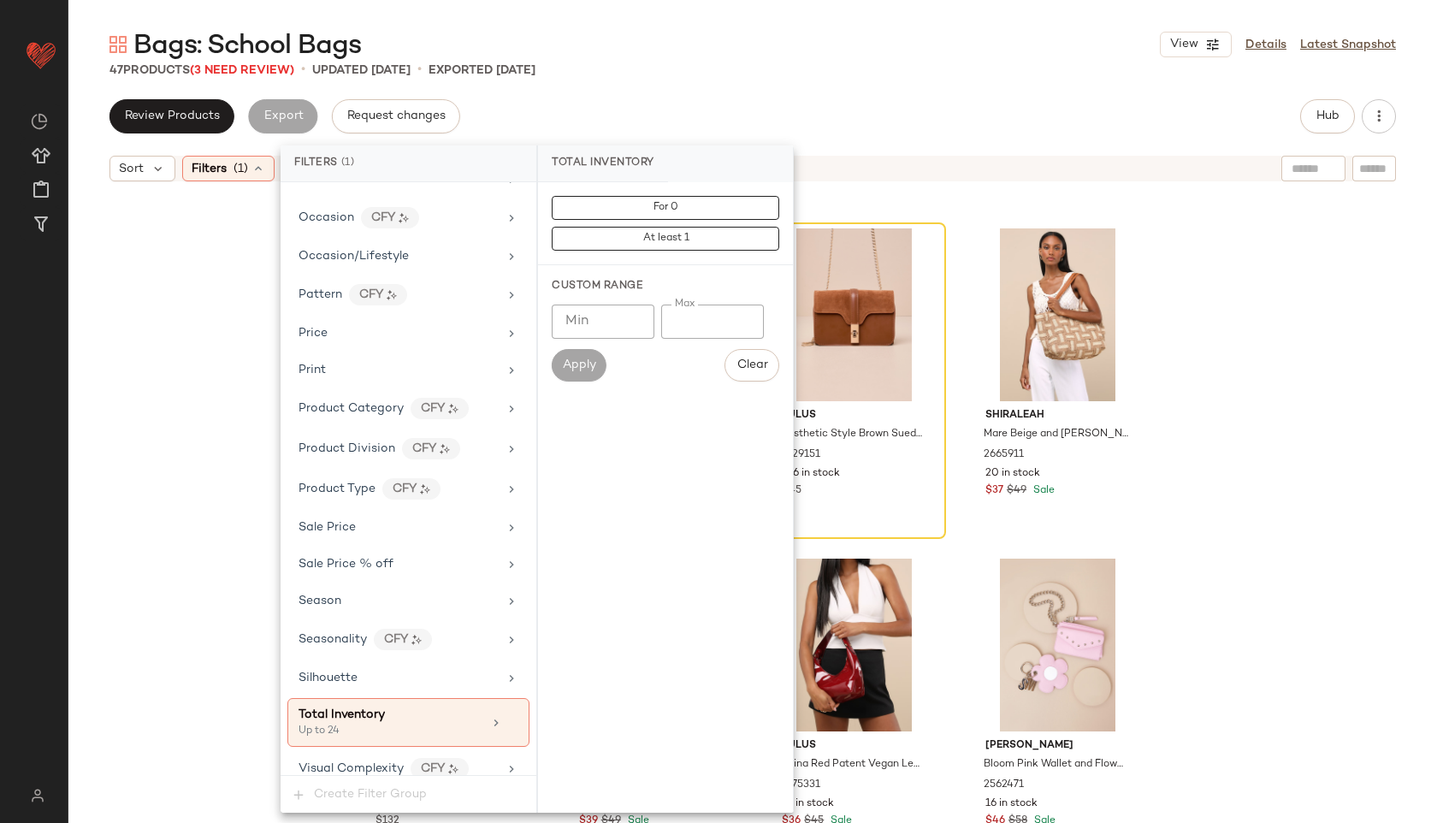
click at [679, 63] on div "47 Products (3 Need Review) • updated [DATE] • Exported [DATE]" at bounding box center [752, 70] width 1368 height 17
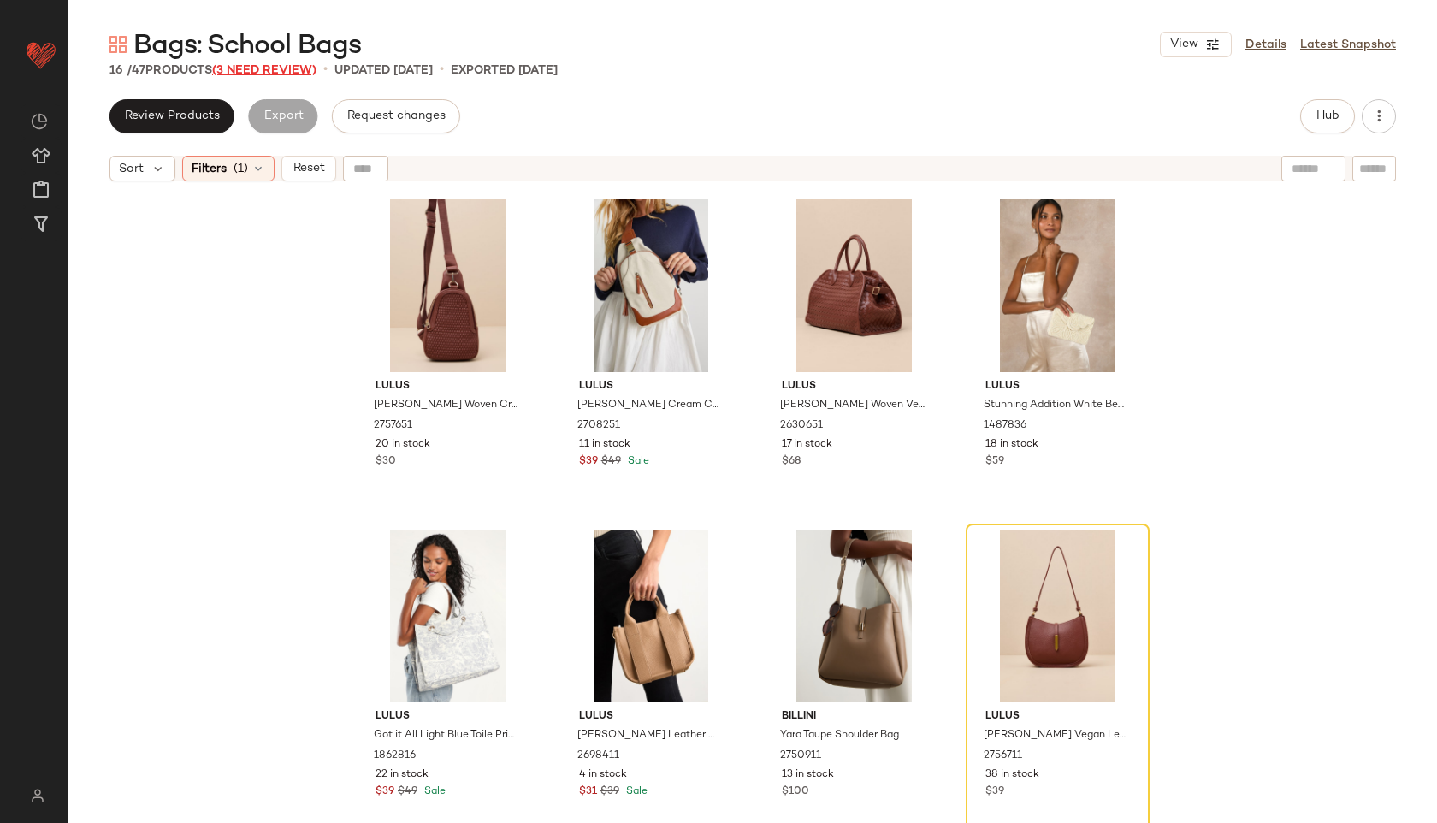
click at [300, 68] on span "(3 Need Review)" at bounding box center [264, 70] width 104 height 13
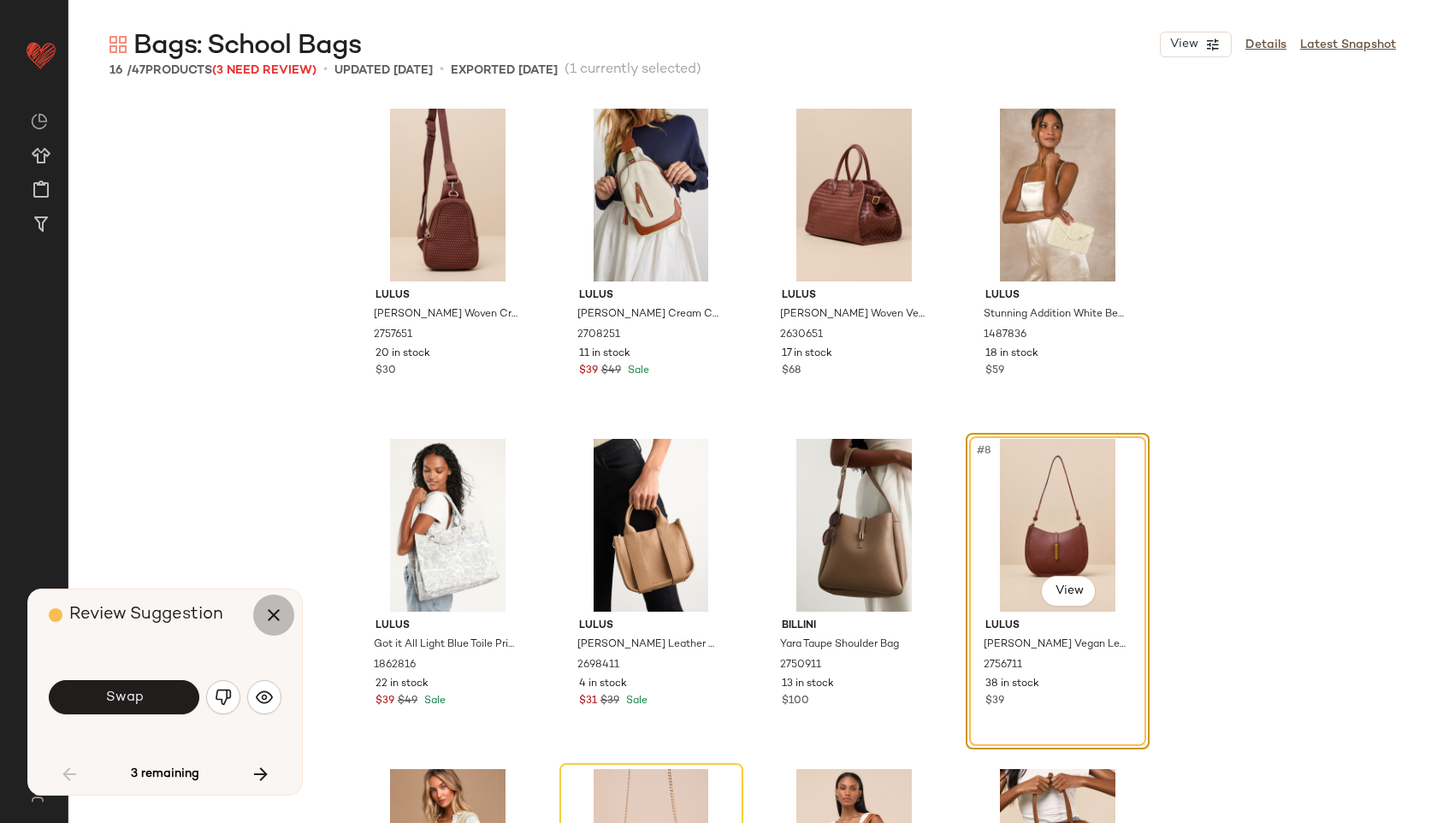
click at [272, 608] on icon "button" at bounding box center [273, 615] width 21 height 21
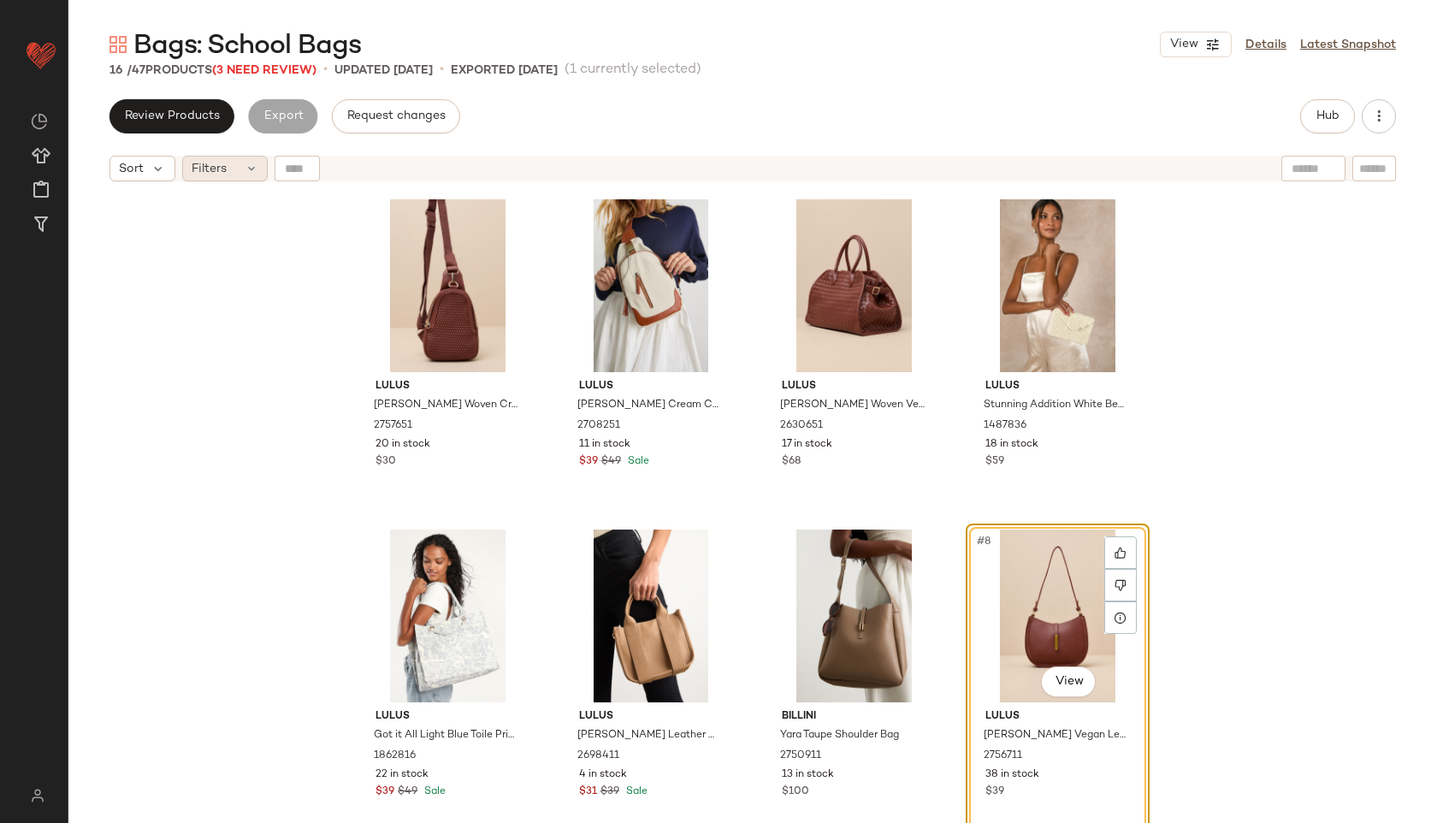
click at [245, 169] on icon at bounding box center [252, 169] width 14 height 14
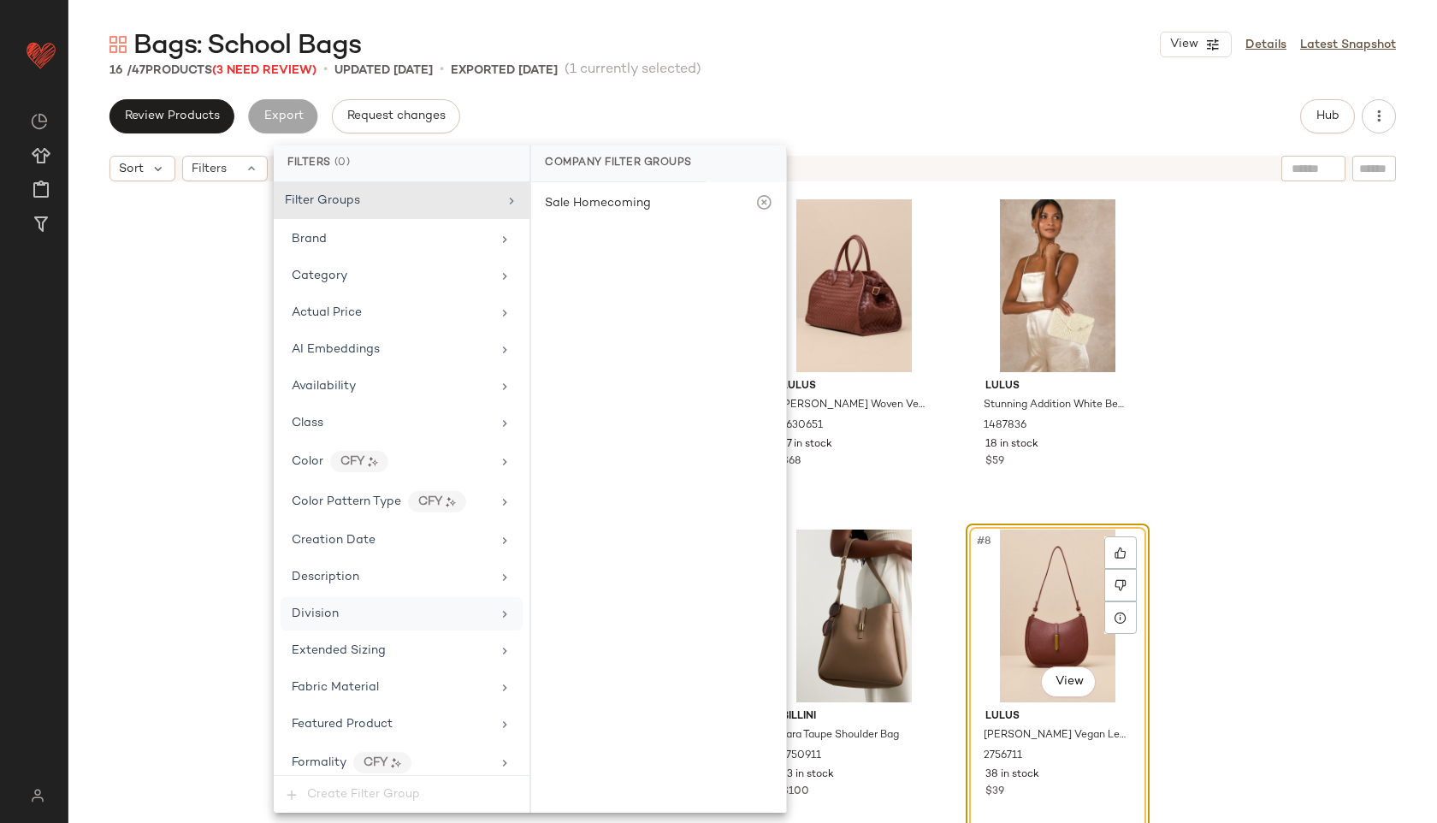
scroll to position [816, 0]
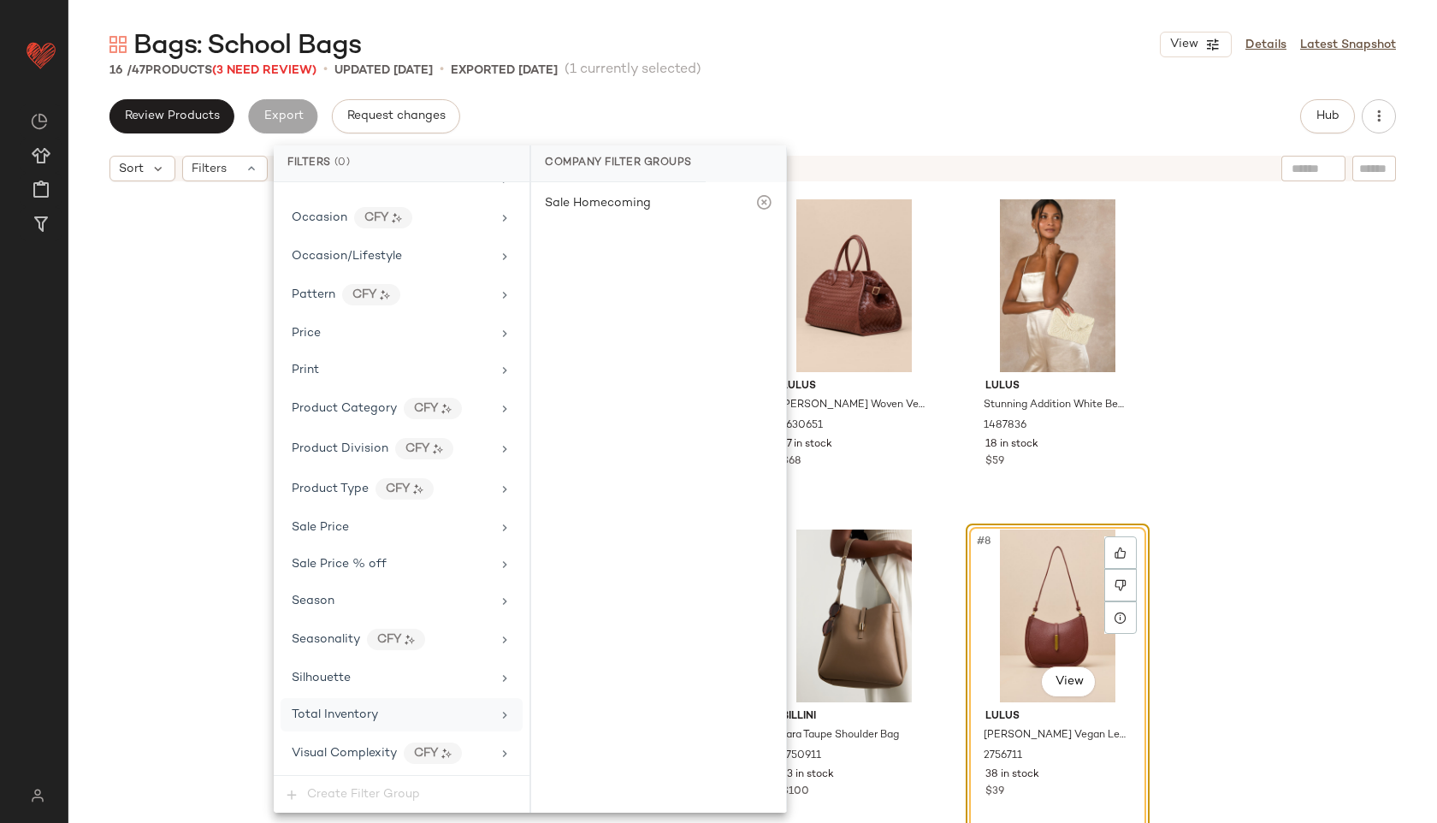
click at [353, 719] on span "Total Inventory" at bounding box center [335, 714] width 86 height 13
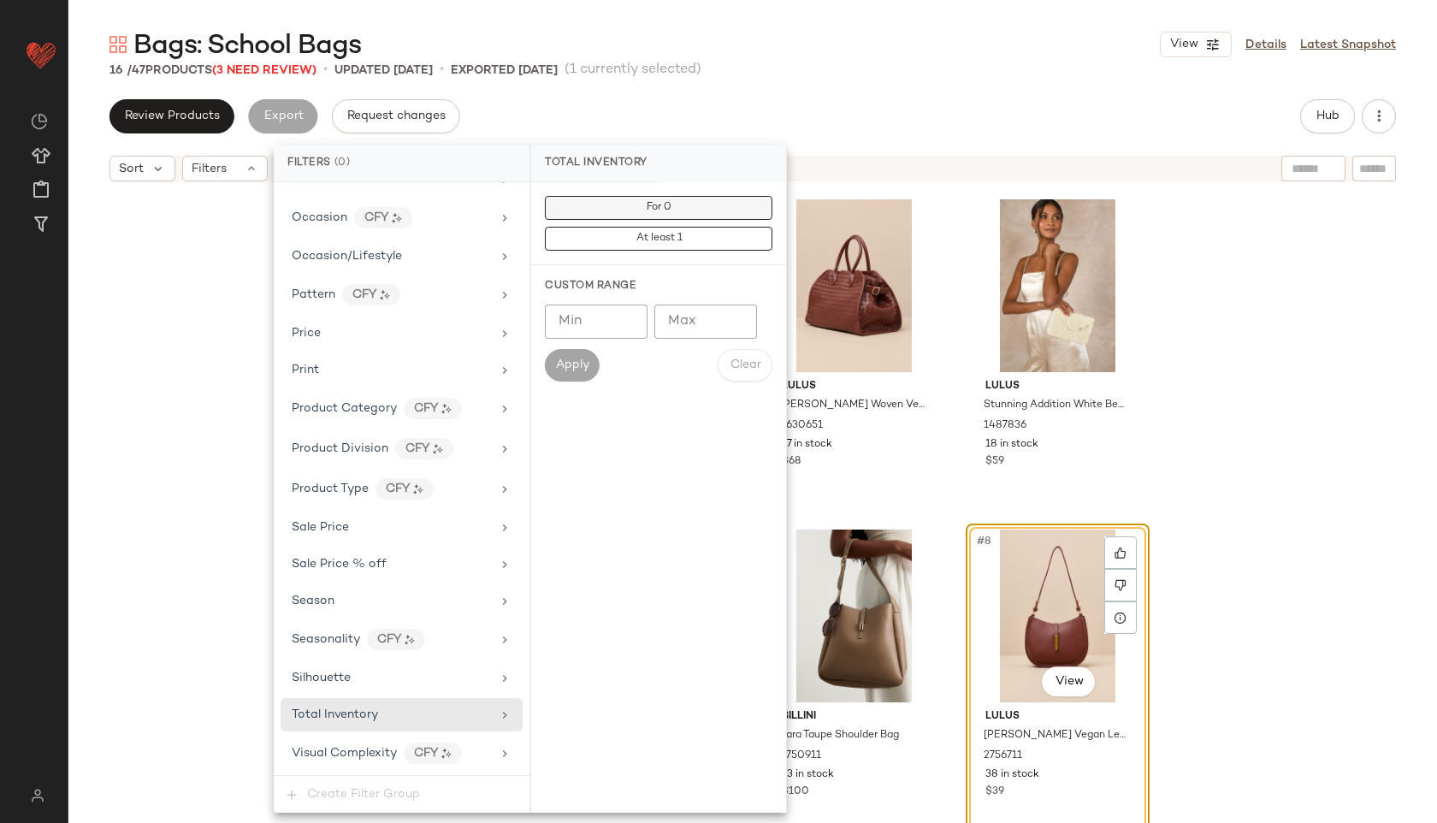
click at [656, 203] on span "For 0" at bounding box center [659, 208] width 26 height 12
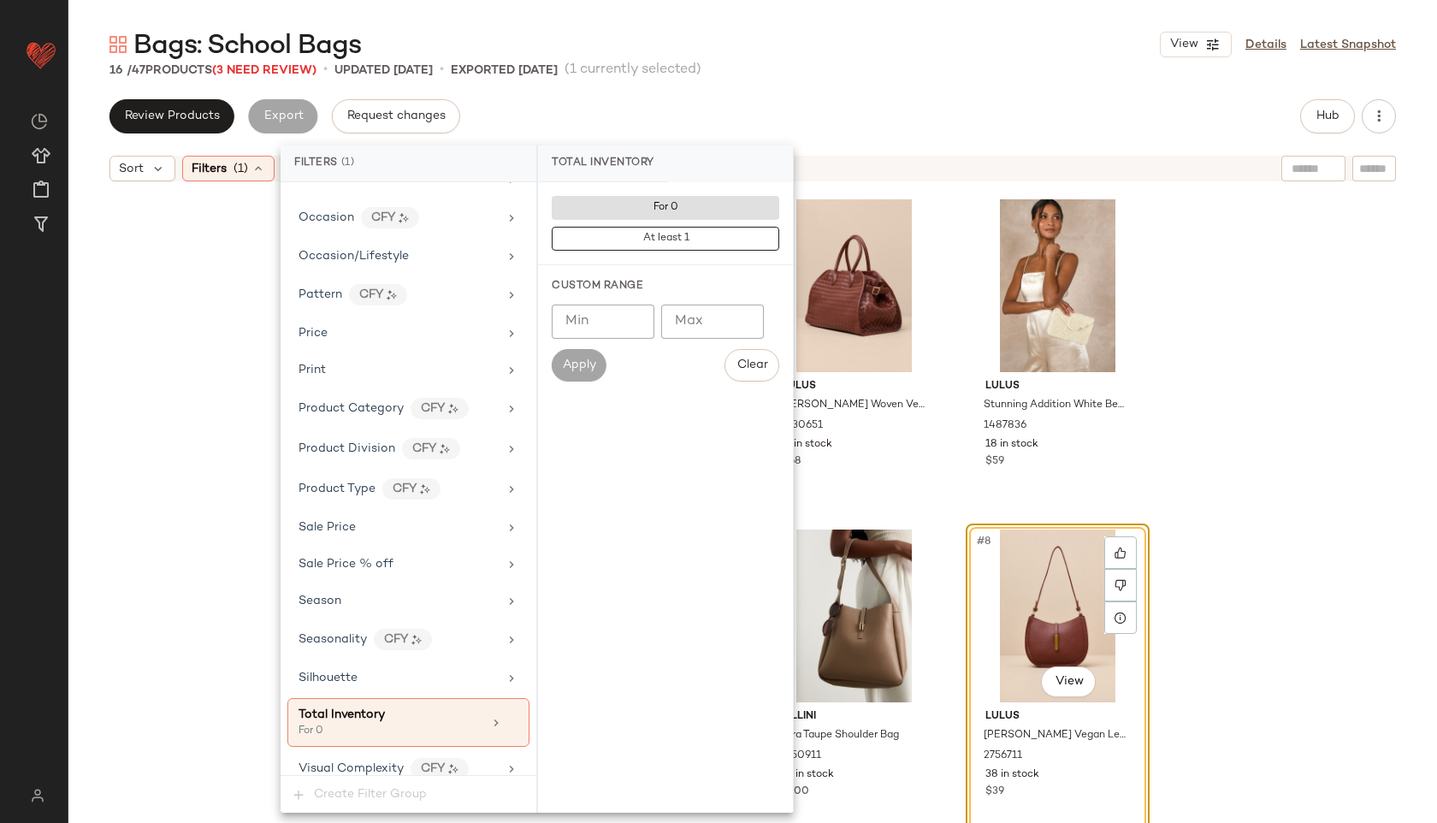
click at [775, 109] on div "Review Products Export Request changes Hub" at bounding box center [752, 116] width 1286 height 34
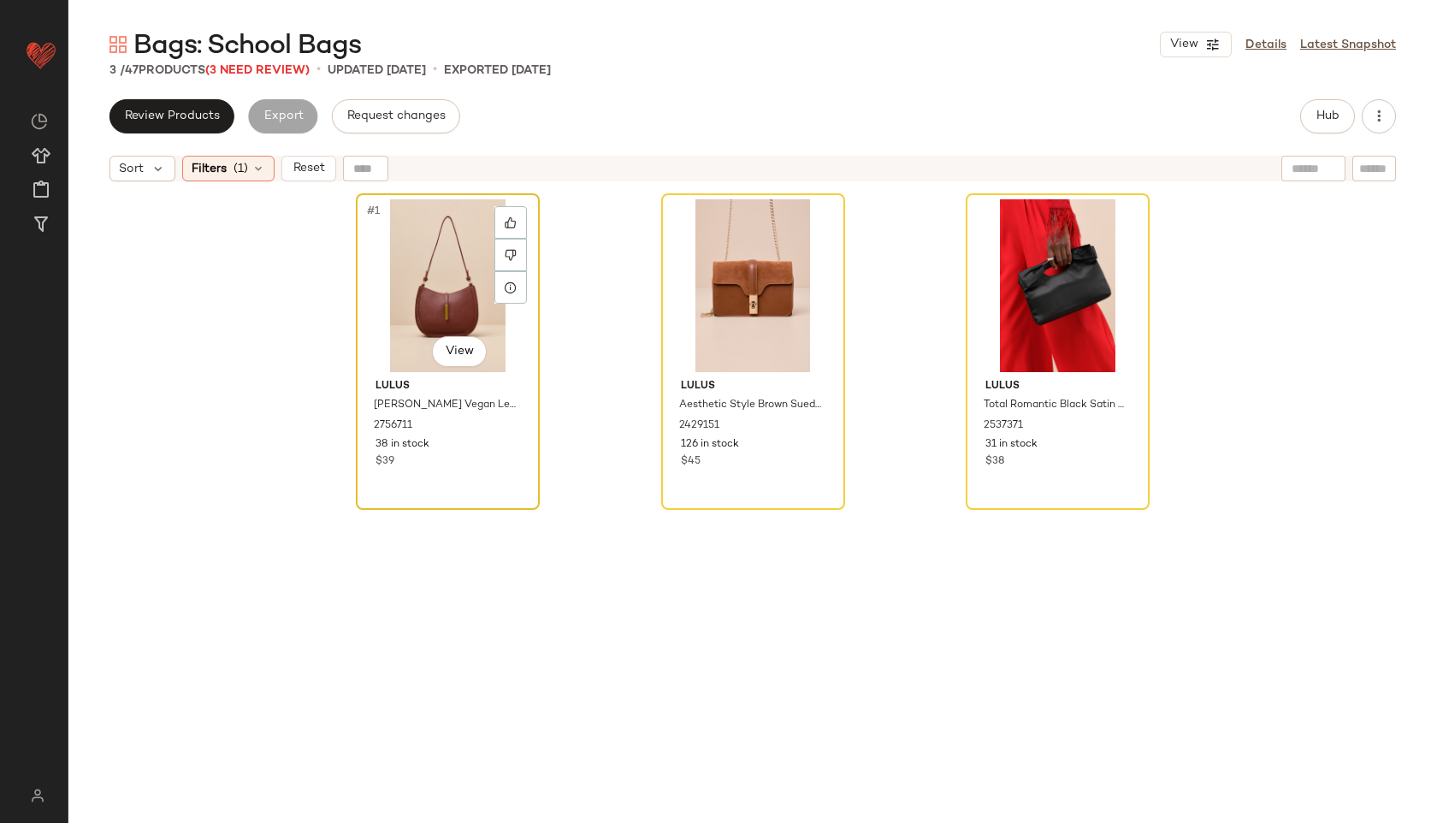
click at [431, 289] on div "#1 View" at bounding box center [448, 285] width 172 height 173
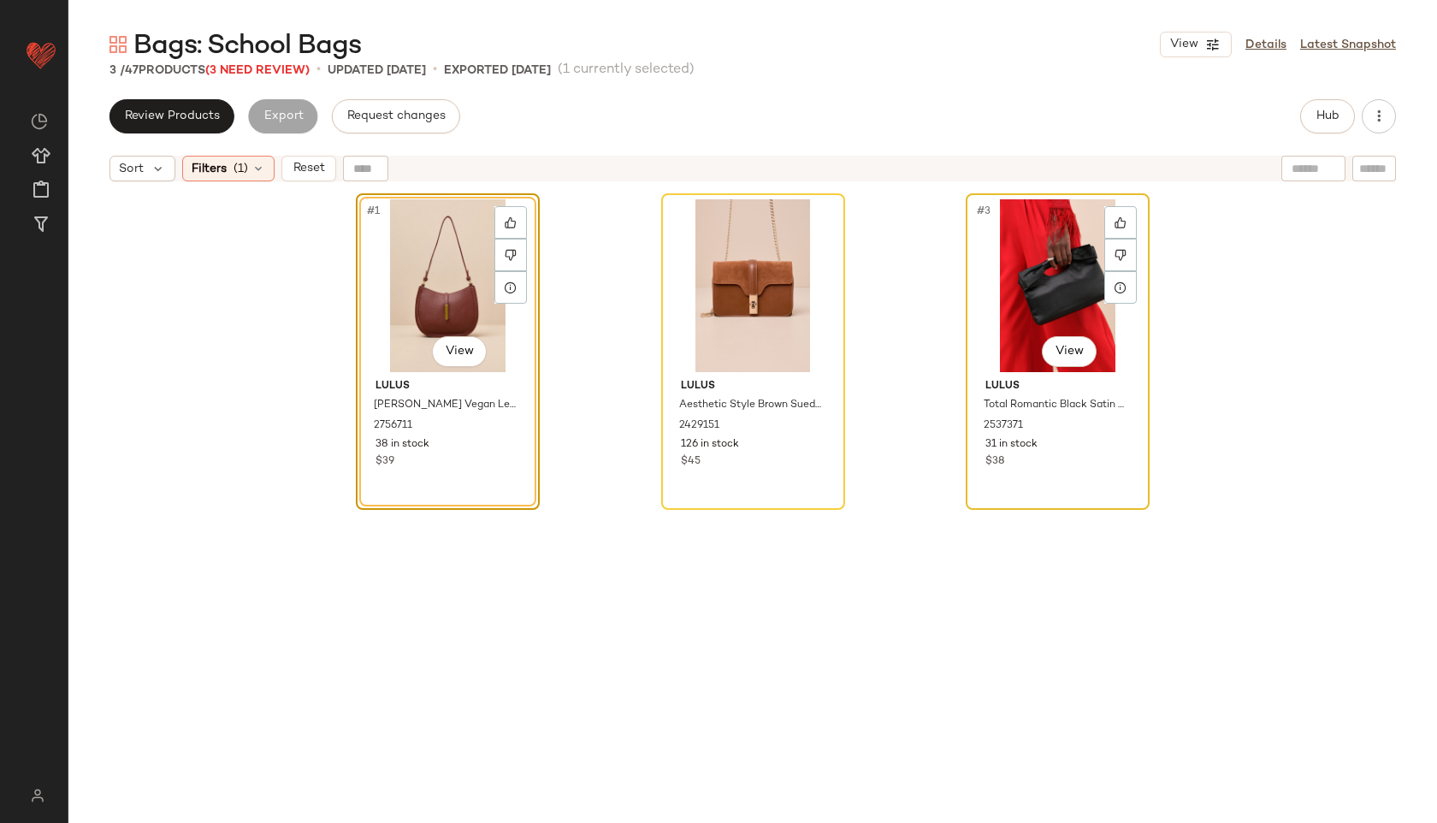
click at [994, 276] on div "#3 View" at bounding box center [1057, 285] width 172 height 173
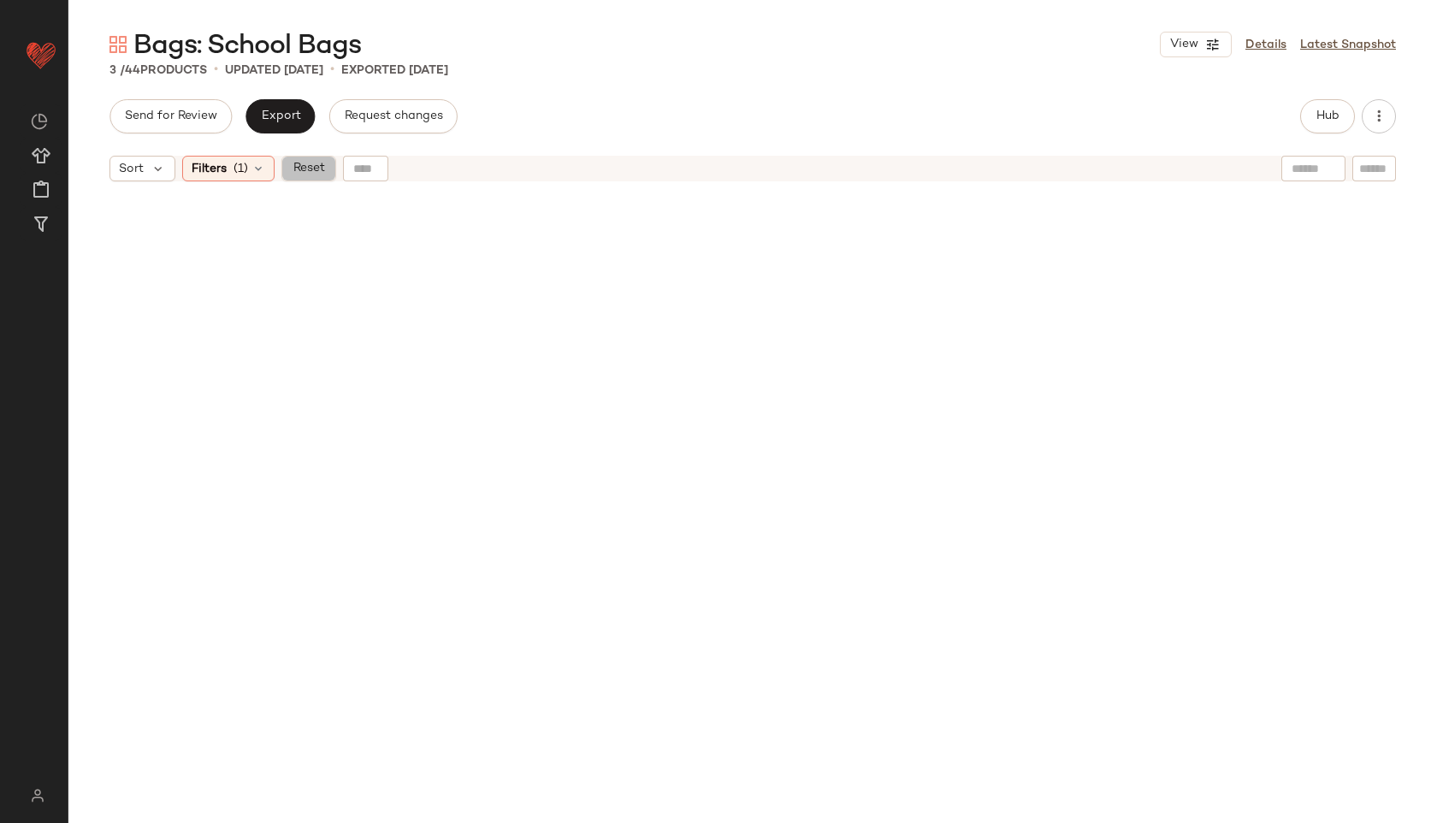
click at [316, 168] on span "Reset" at bounding box center [308, 169] width 32 height 14
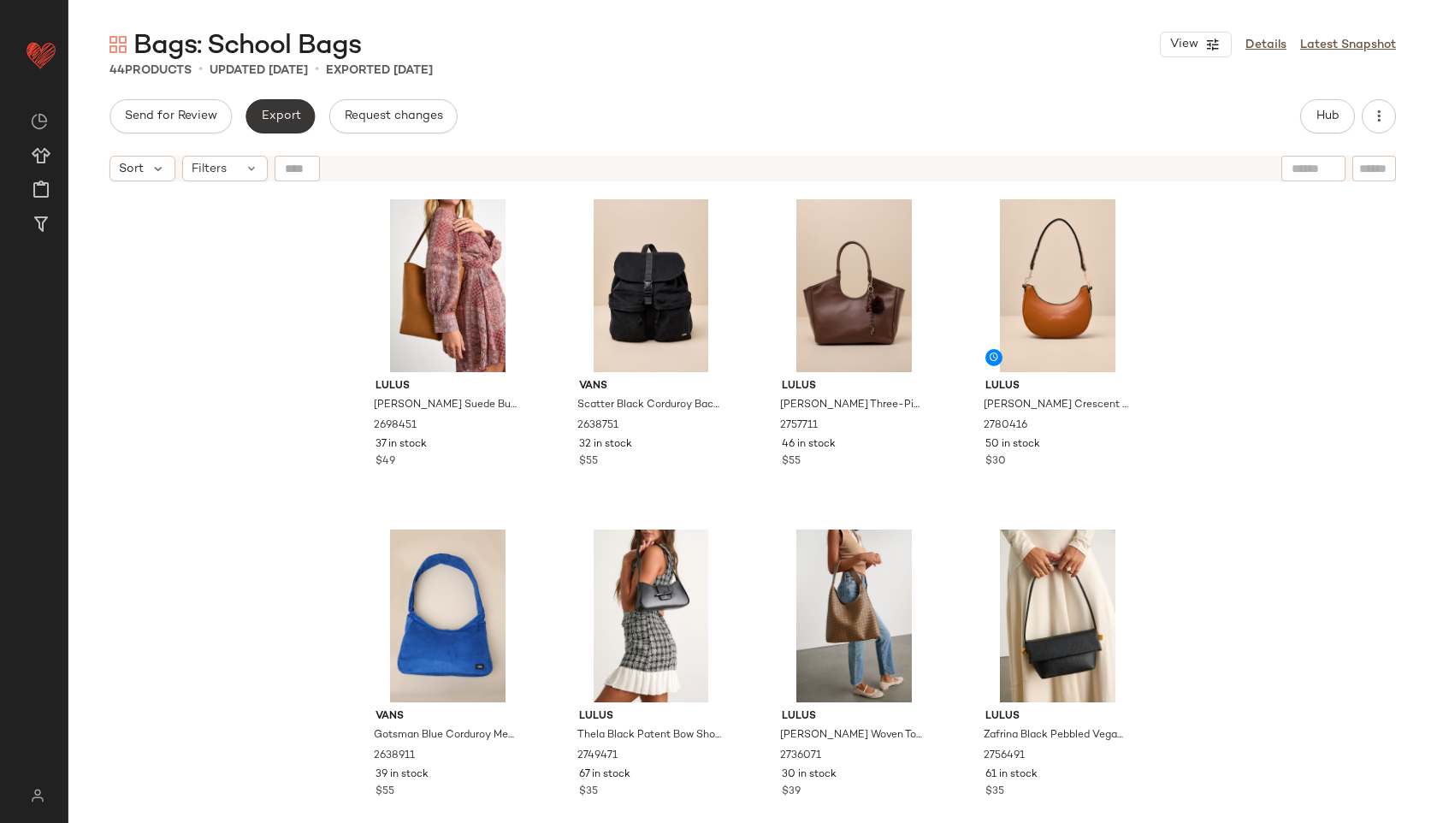
click at [275, 114] on span "Export" at bounding box center [280, 116] width 40 height 14
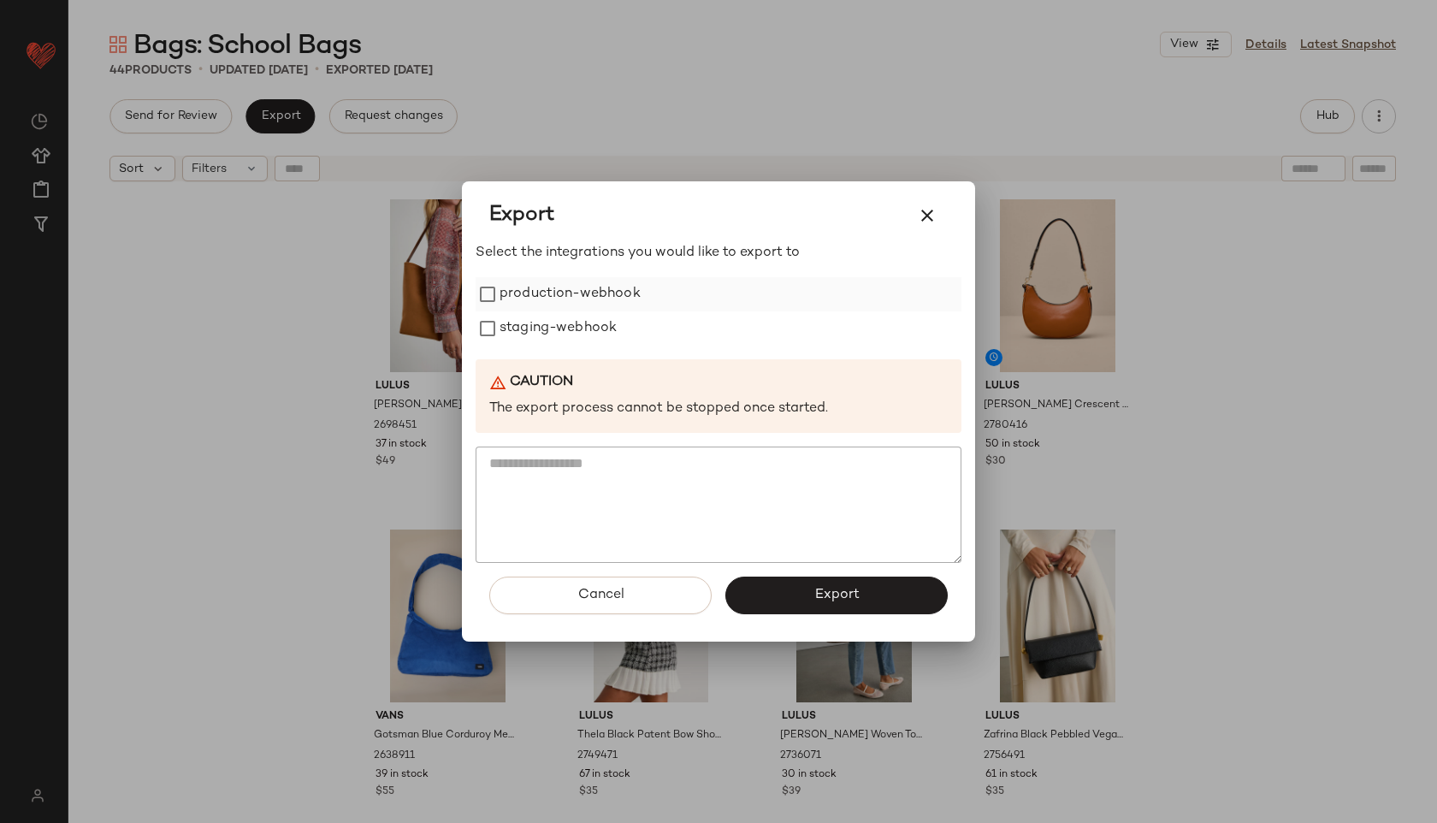
click at [505, 287] on label "production-webhook" at bounding box center [569, 294] width 141 height 34
click at [506, 327] on label "staging-webhook" at bounding box center [557, 328] width 117 height 34
click at [821, 602] on span "Export" at bounding box center [835, 595] width 45 height 16
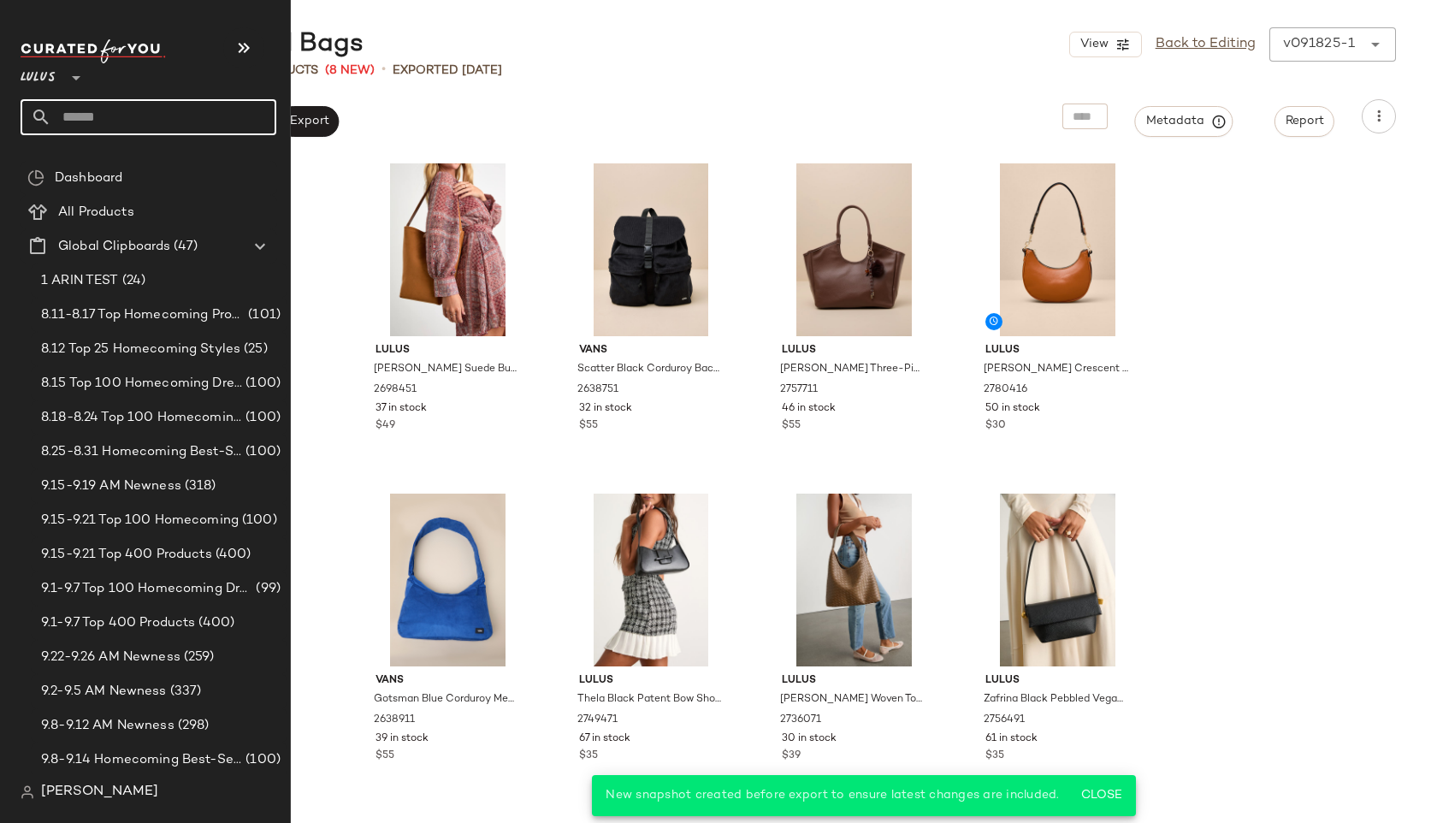
click at [105, 109] on input "text" at bounding box center [163, 117] width 225 height 36
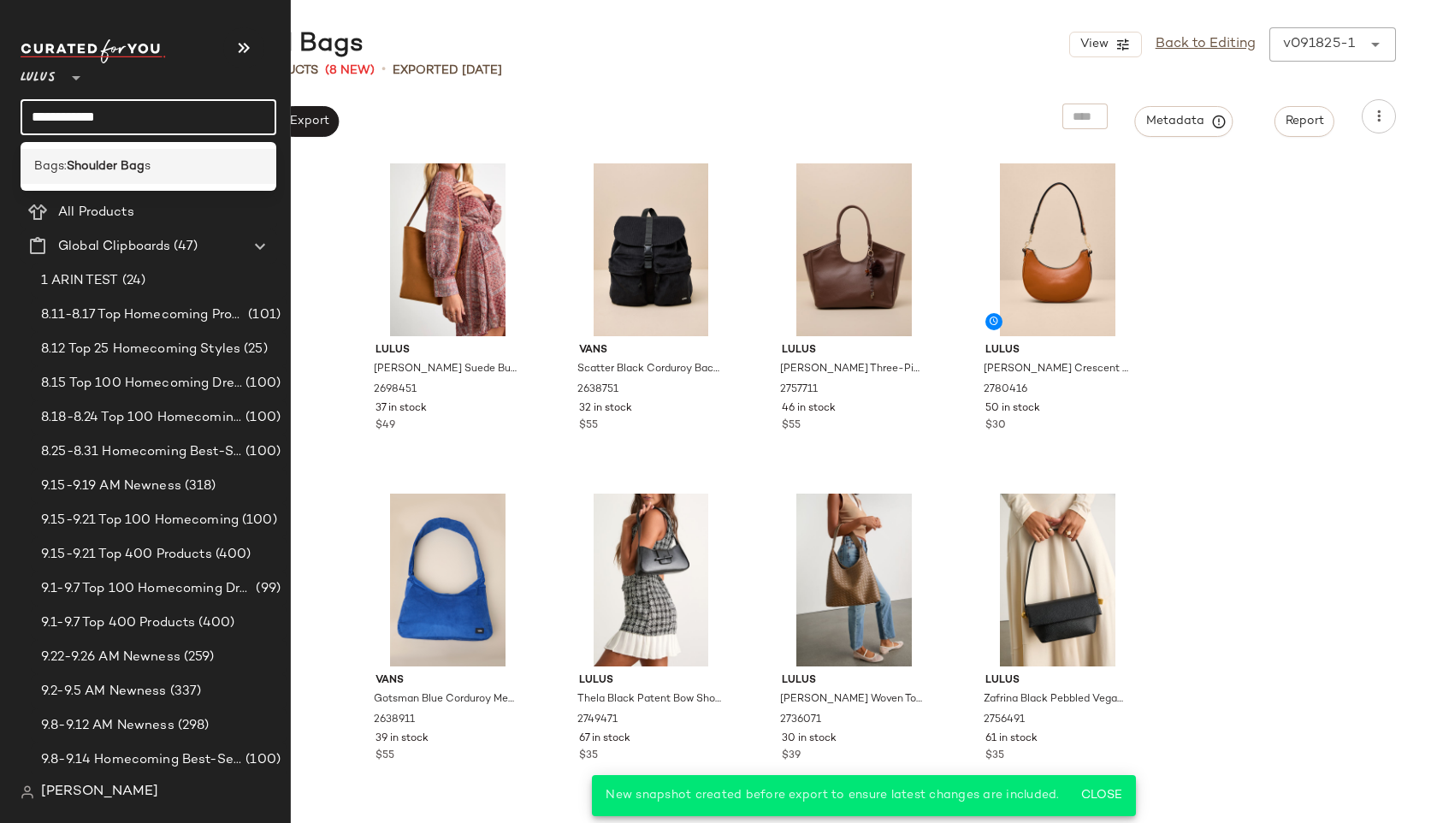
type input "**********"
click at [119, 161] on b "Shoulder Bag" at bounding box center [106, 166] width 78 height 18
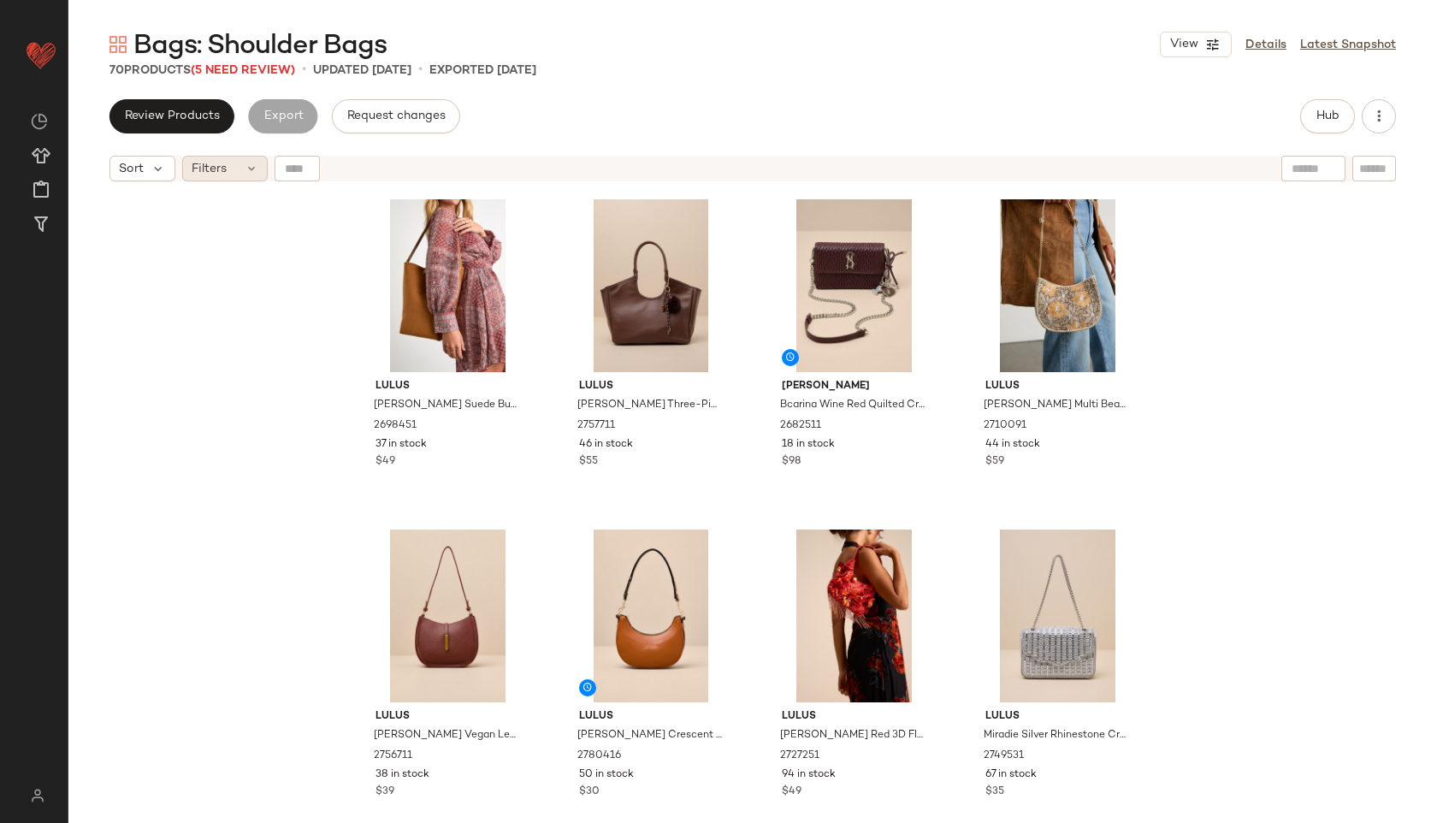
click at [198, 176] on span "Filters" at bounding box center [209, 169] width 35 height 18
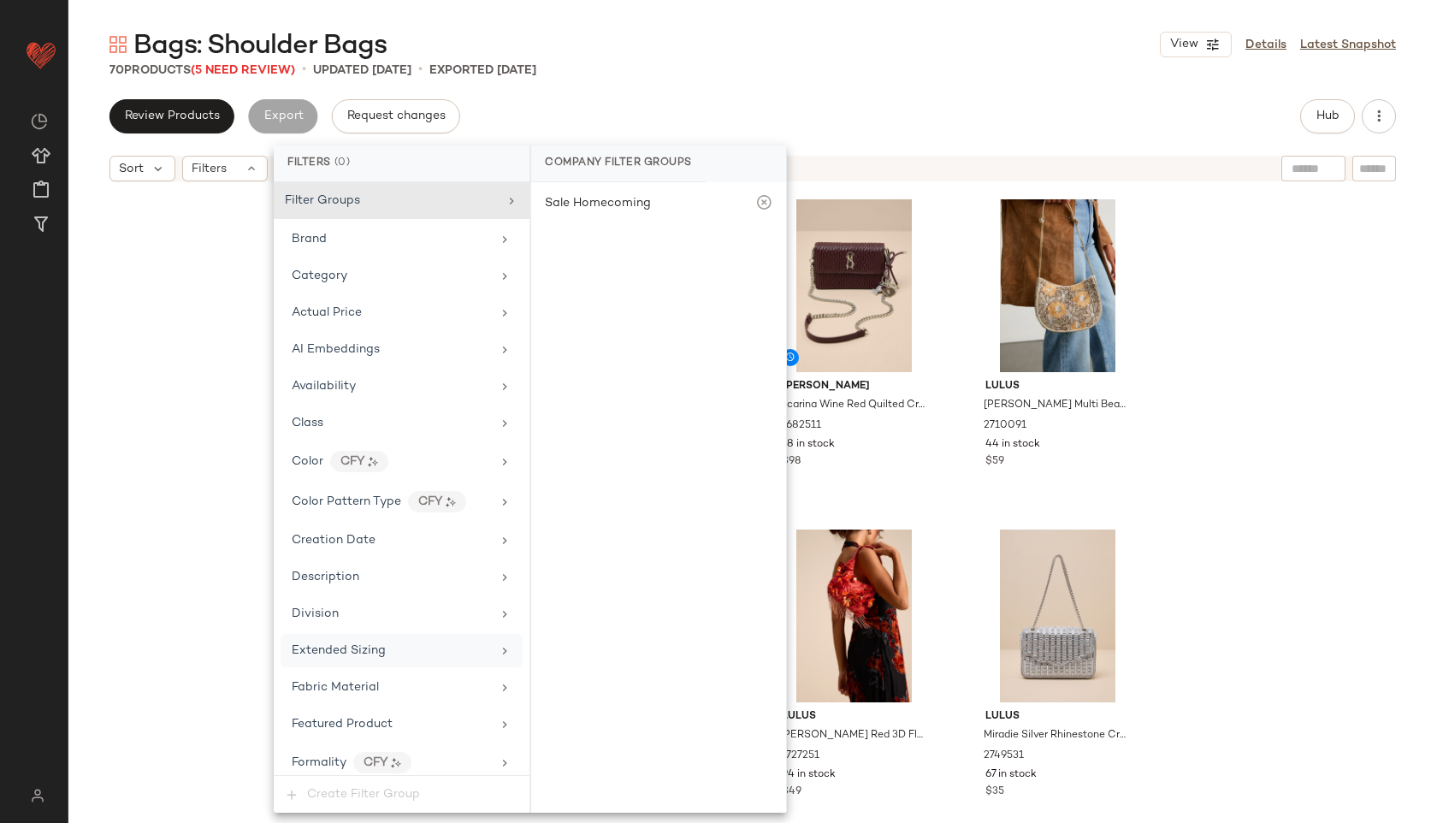
scroll to position [816, 0]
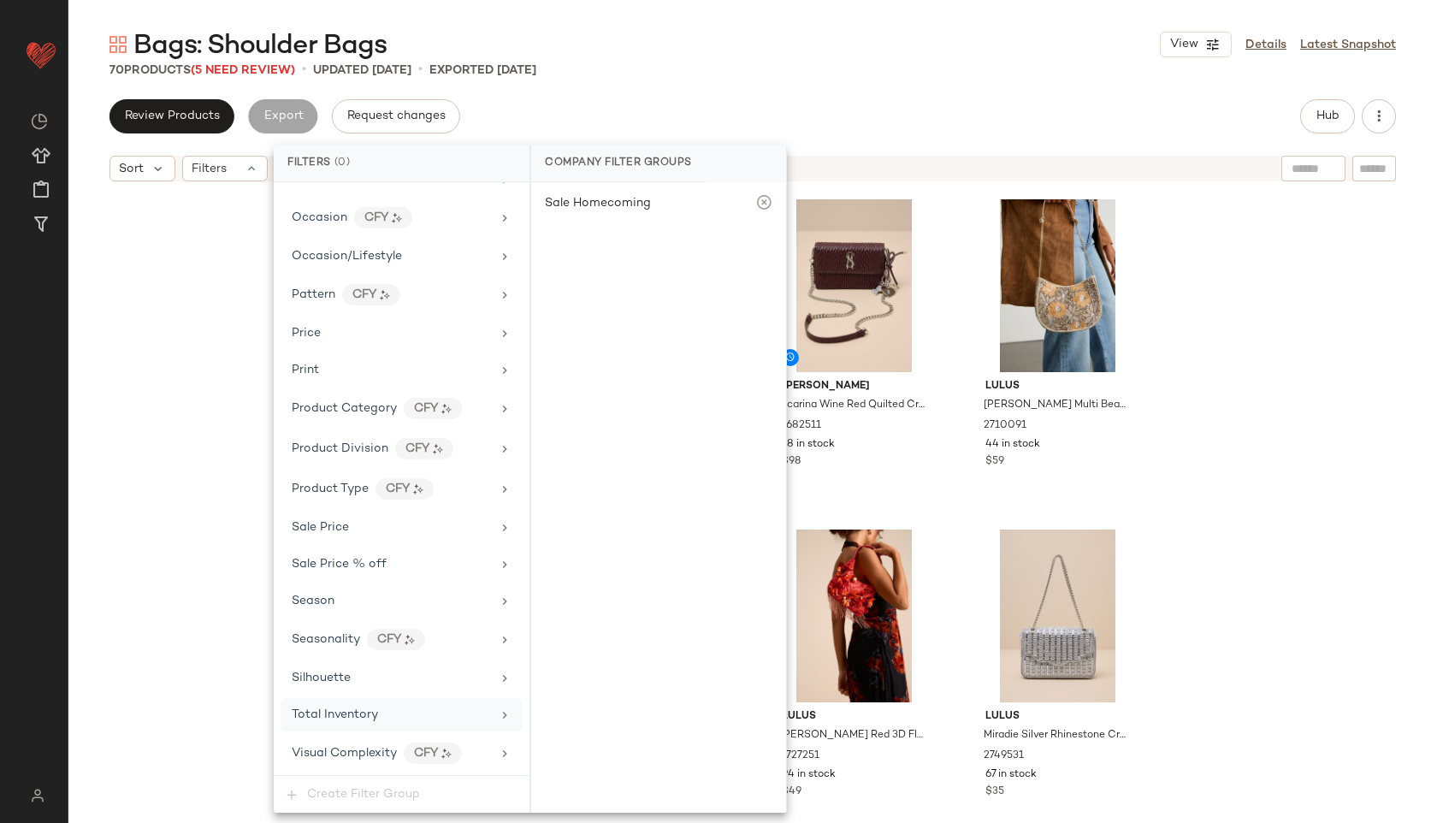
click at [359, 714] on span "Total Inventory" at bounding box center [335, 714] width 86 height 13
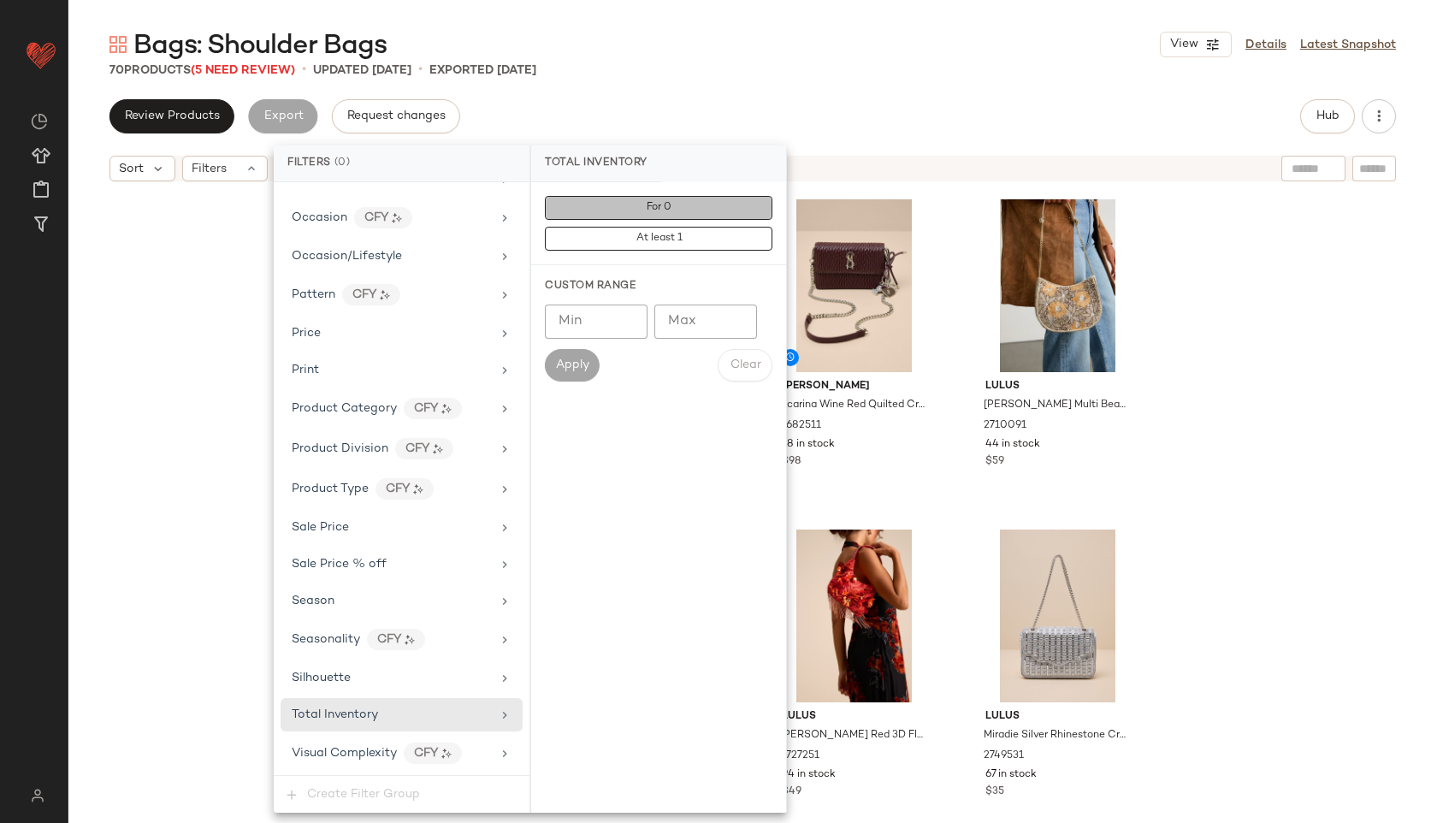
click at [690, 212] on button "For 0" at bounding box center [658, 208] width 227 height 24
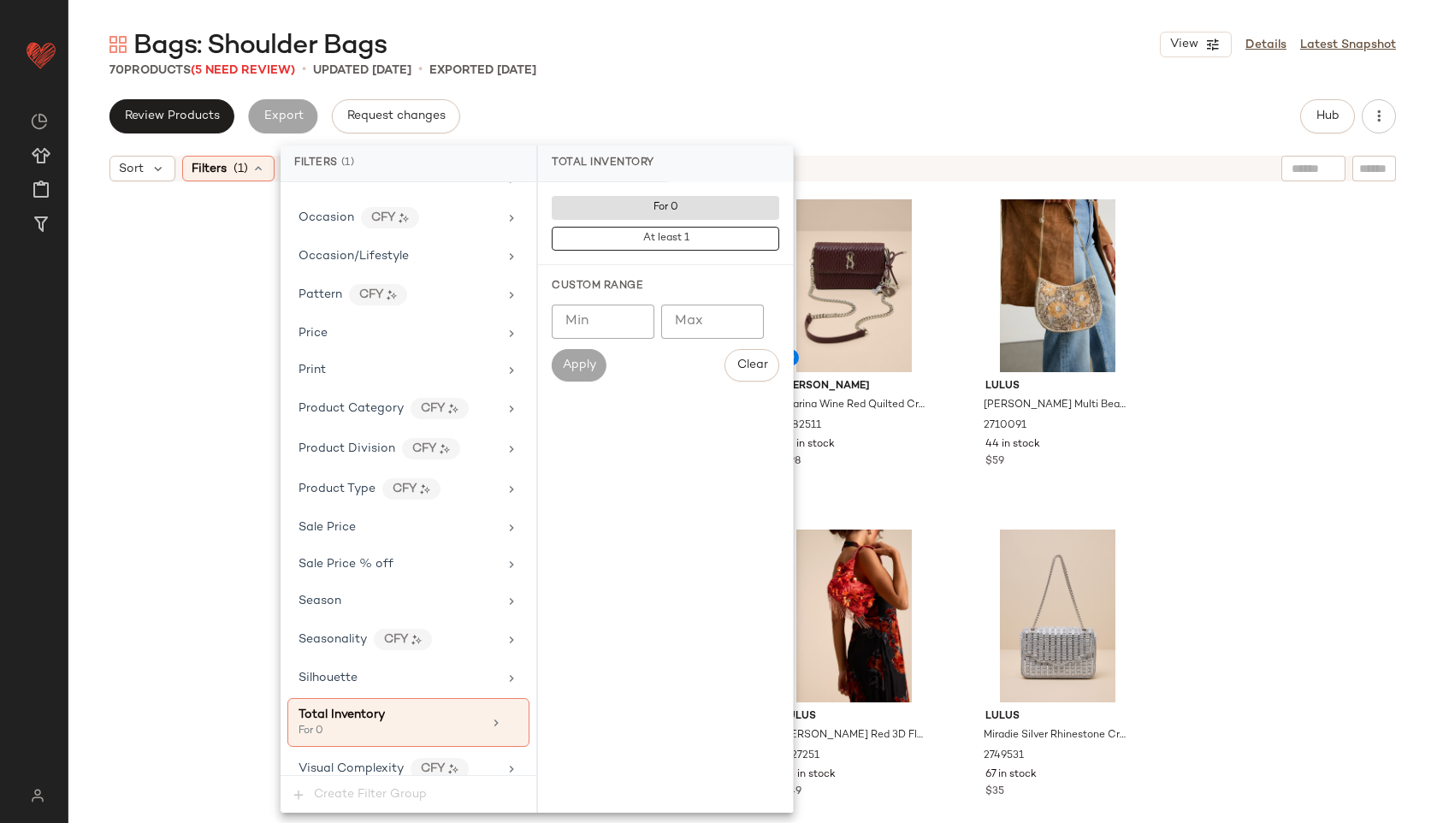
click at [812, 60] on div "Bags: Shoulder Bags View Details Latest Snapshot 70 Products (5 Need Review) • …" at bounding box center [752, 424] width 1368 height 795
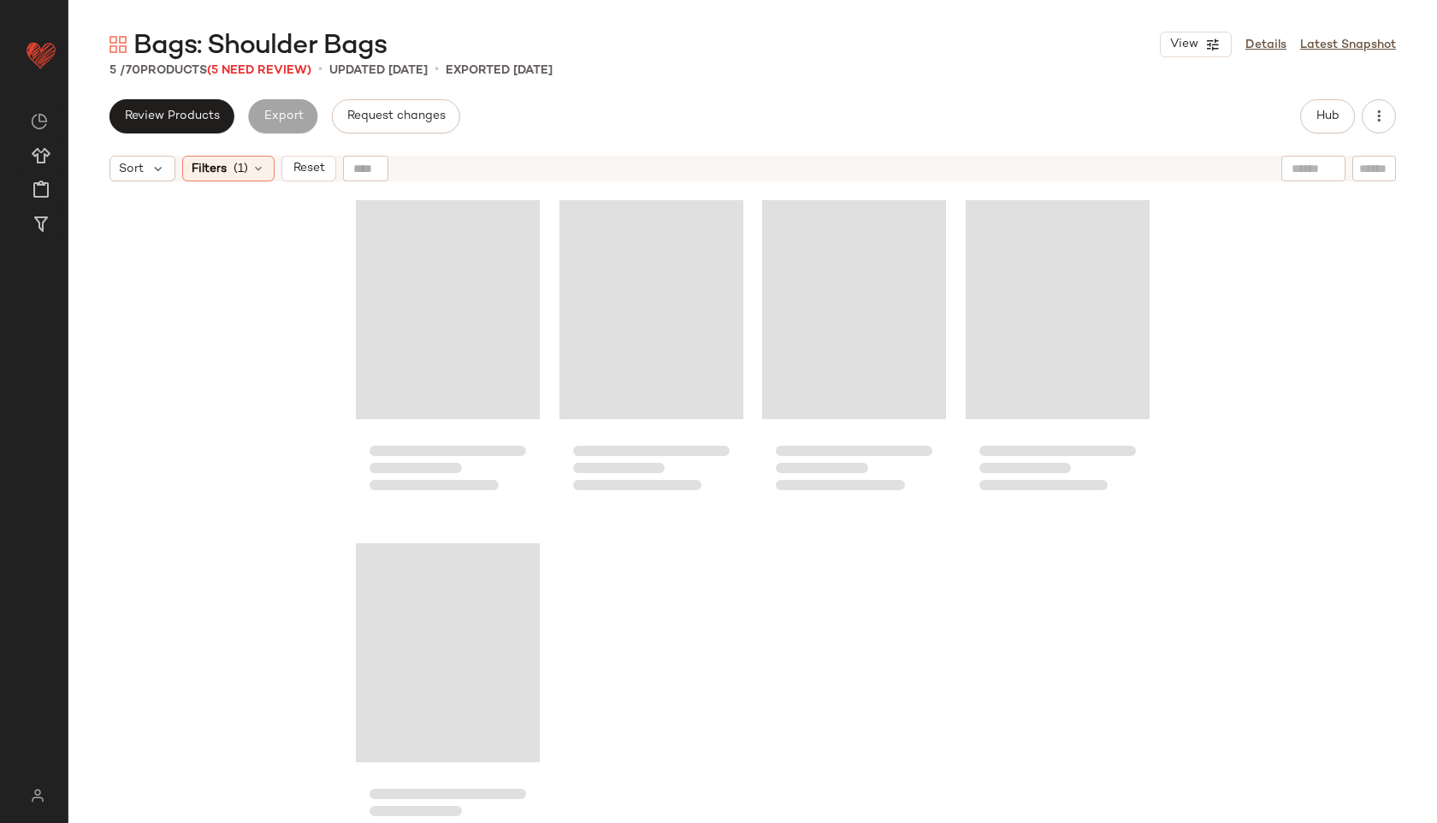
click at [812, 60] on div "Bags: Shoulder Bags View Details Latest Snapshot" at bounding box center [752, 44] width 1368 height 34
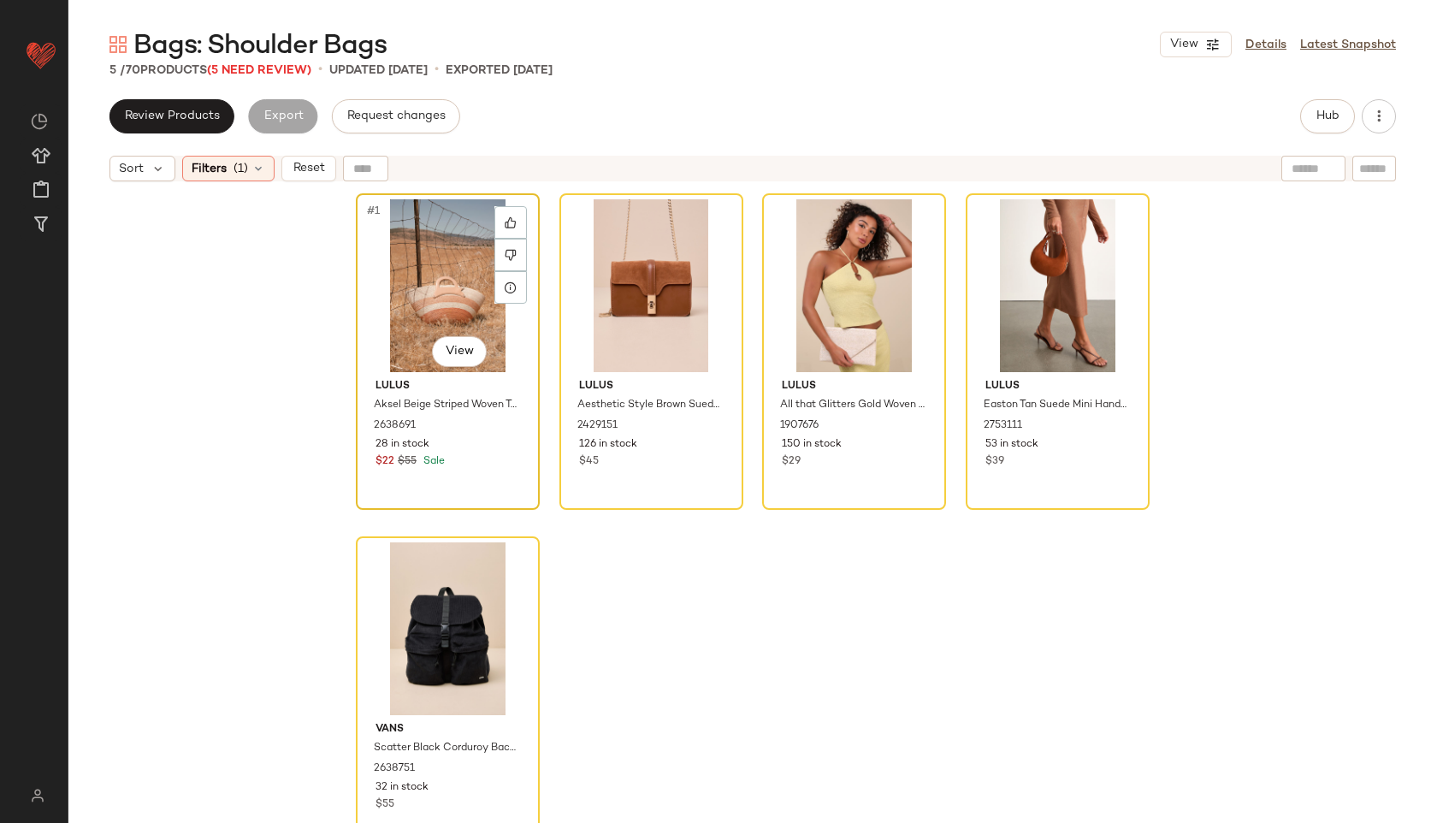
click at [487, 251] on div "#1 View" at bounding box center [448, 285] width 172 height 173
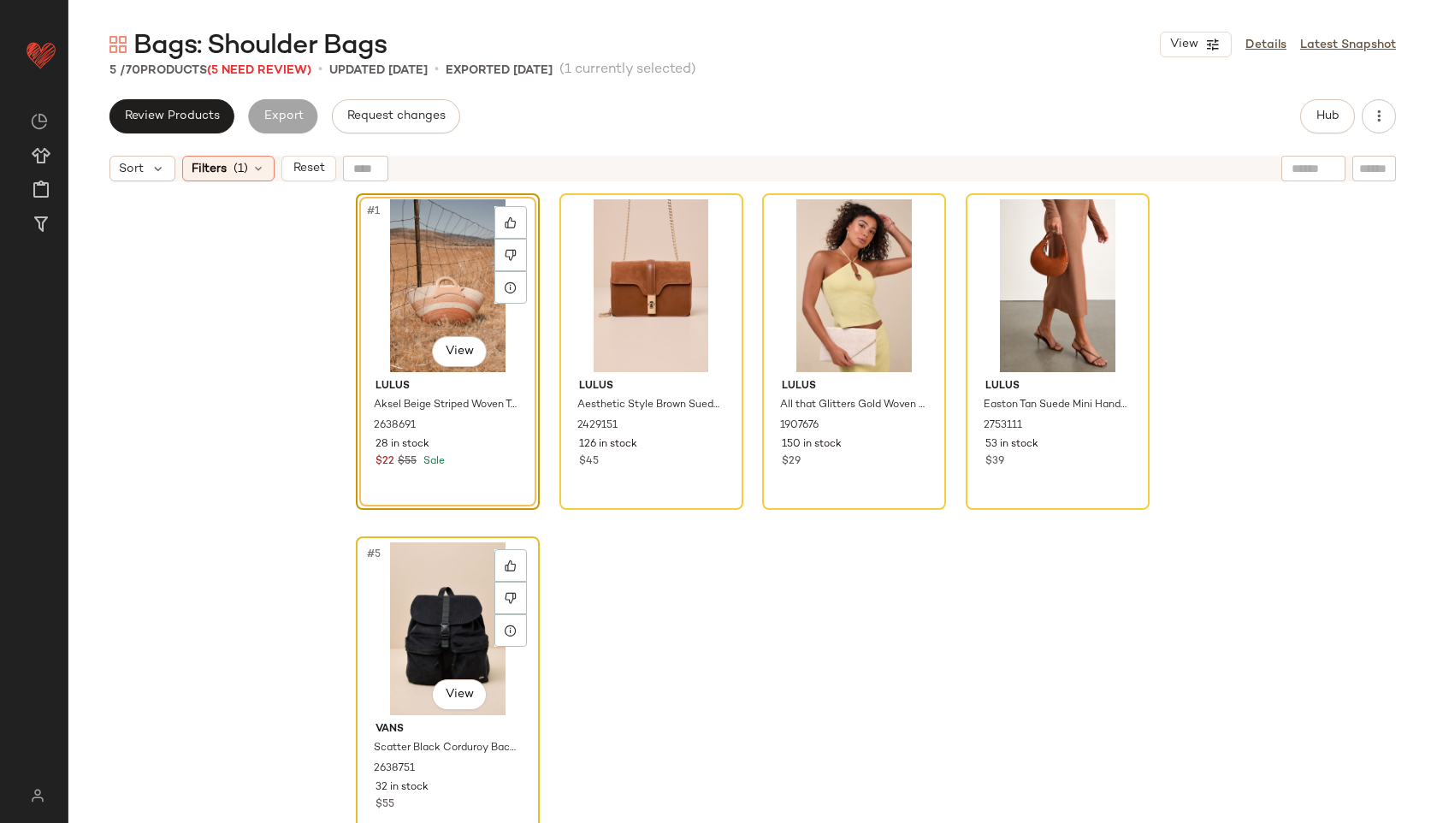
click at [423, 603] on div "#5 View" at bounding box center [448, 628] width 172 height 173
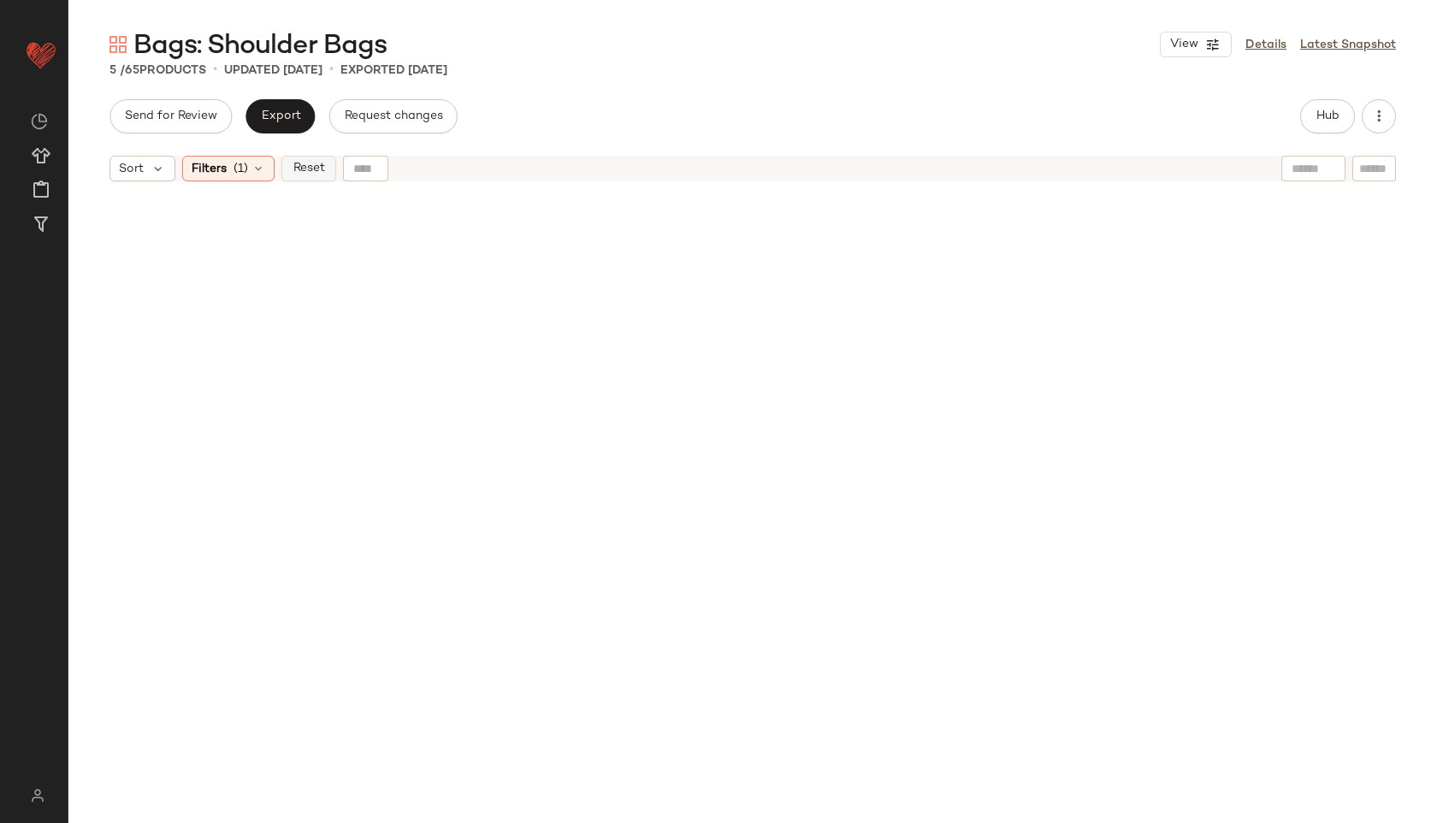
click at [315, 170] on span "Reset" at bounding box center [308, 169] width 32 height 14
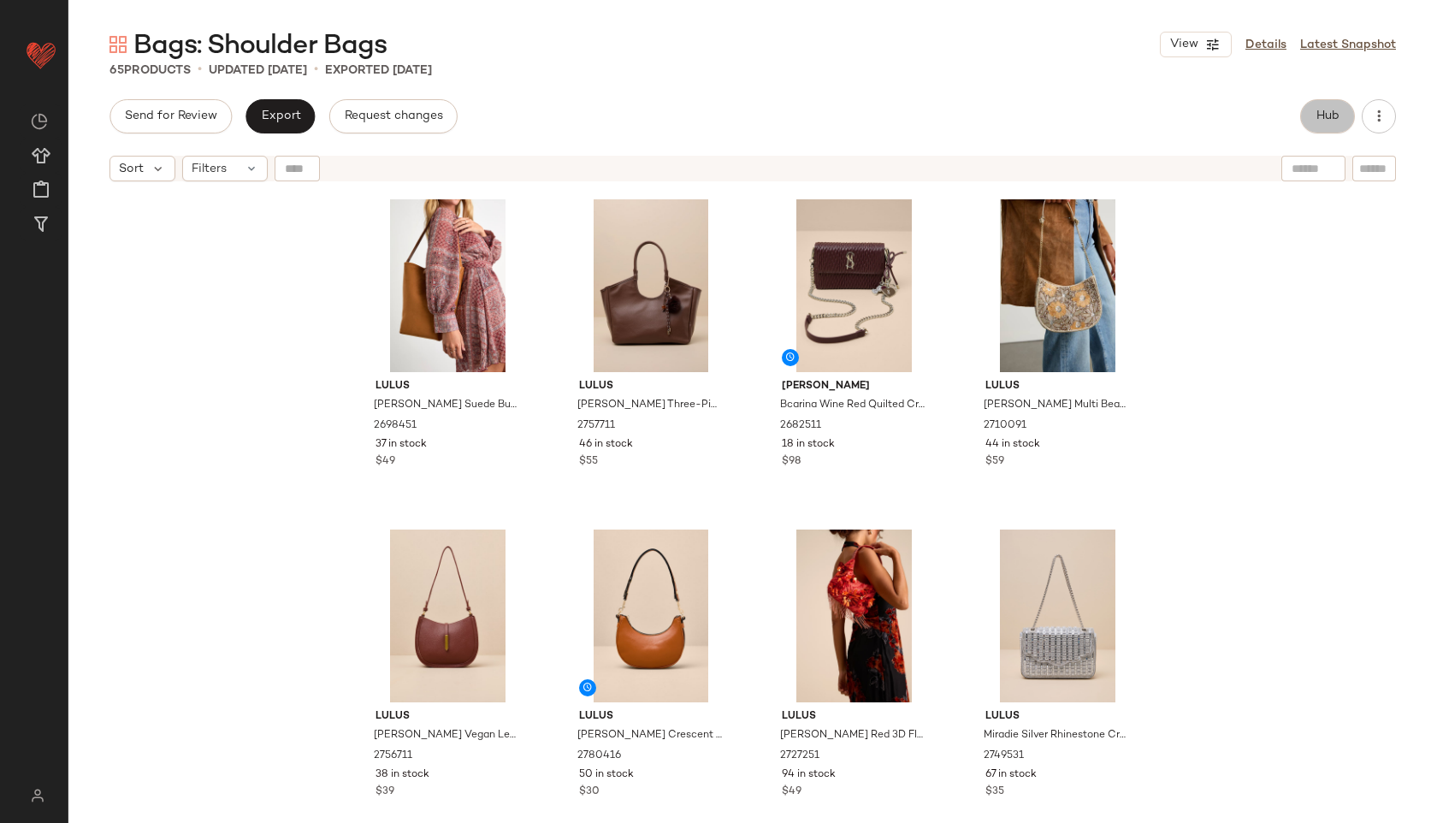
click at [1331, 127] on button "Hub" at bounding box center [1327, 116] width 55 height 34
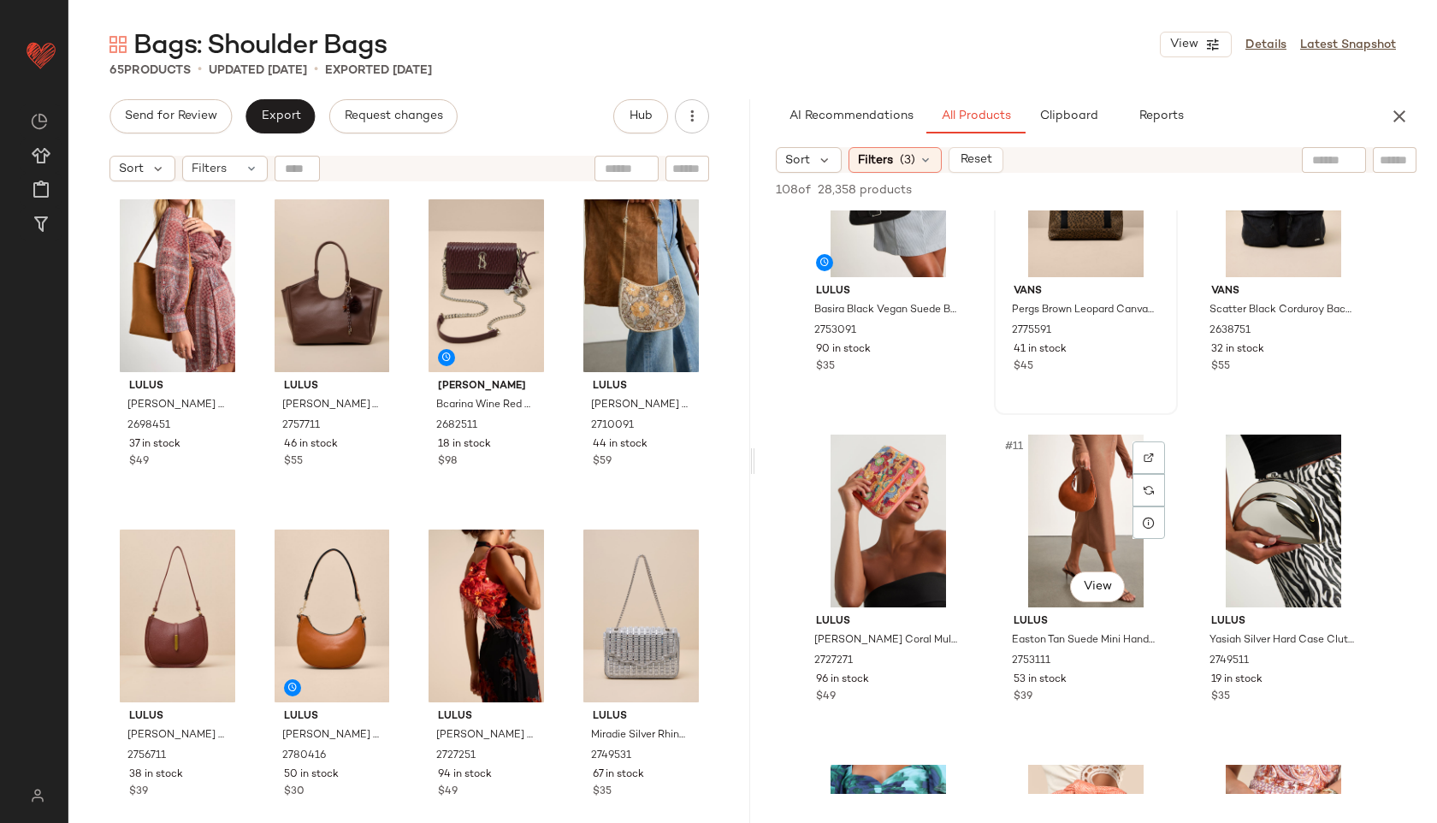
scroll to position [776, 0]
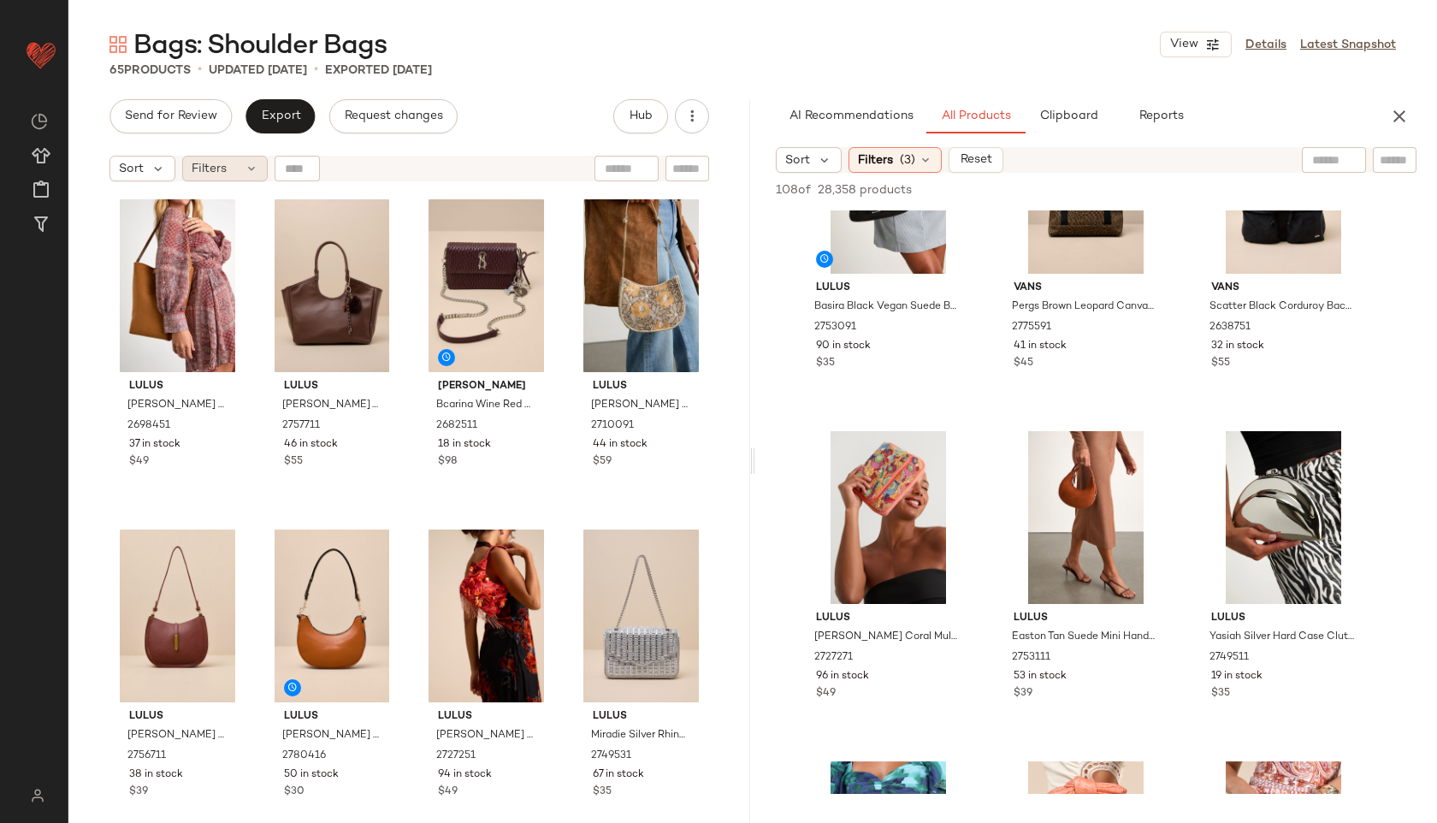
click at [215, 162] on span "Filters" at bounding box center [209, 169] width 35 height 18
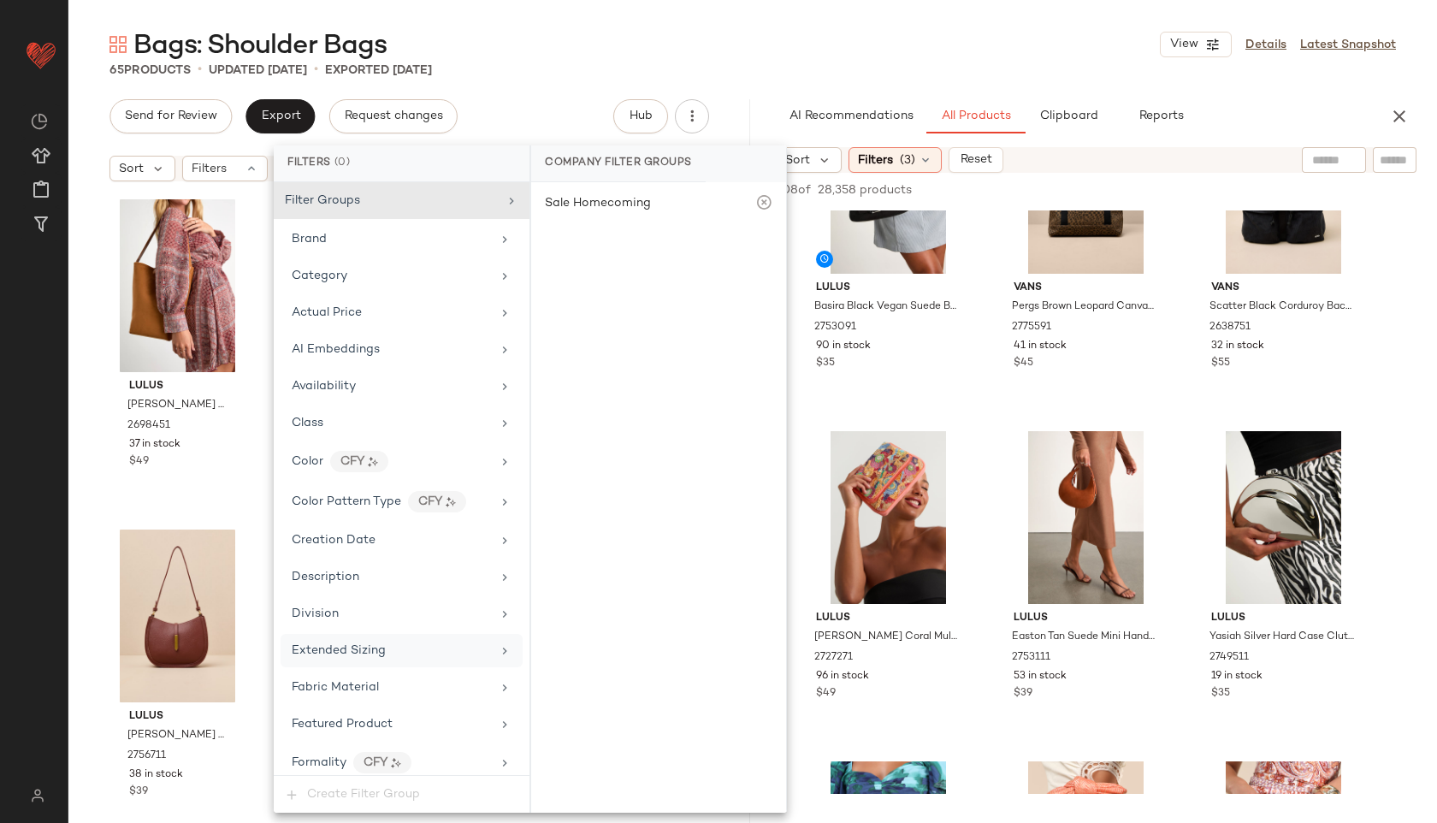
scroll to position [816, 0]
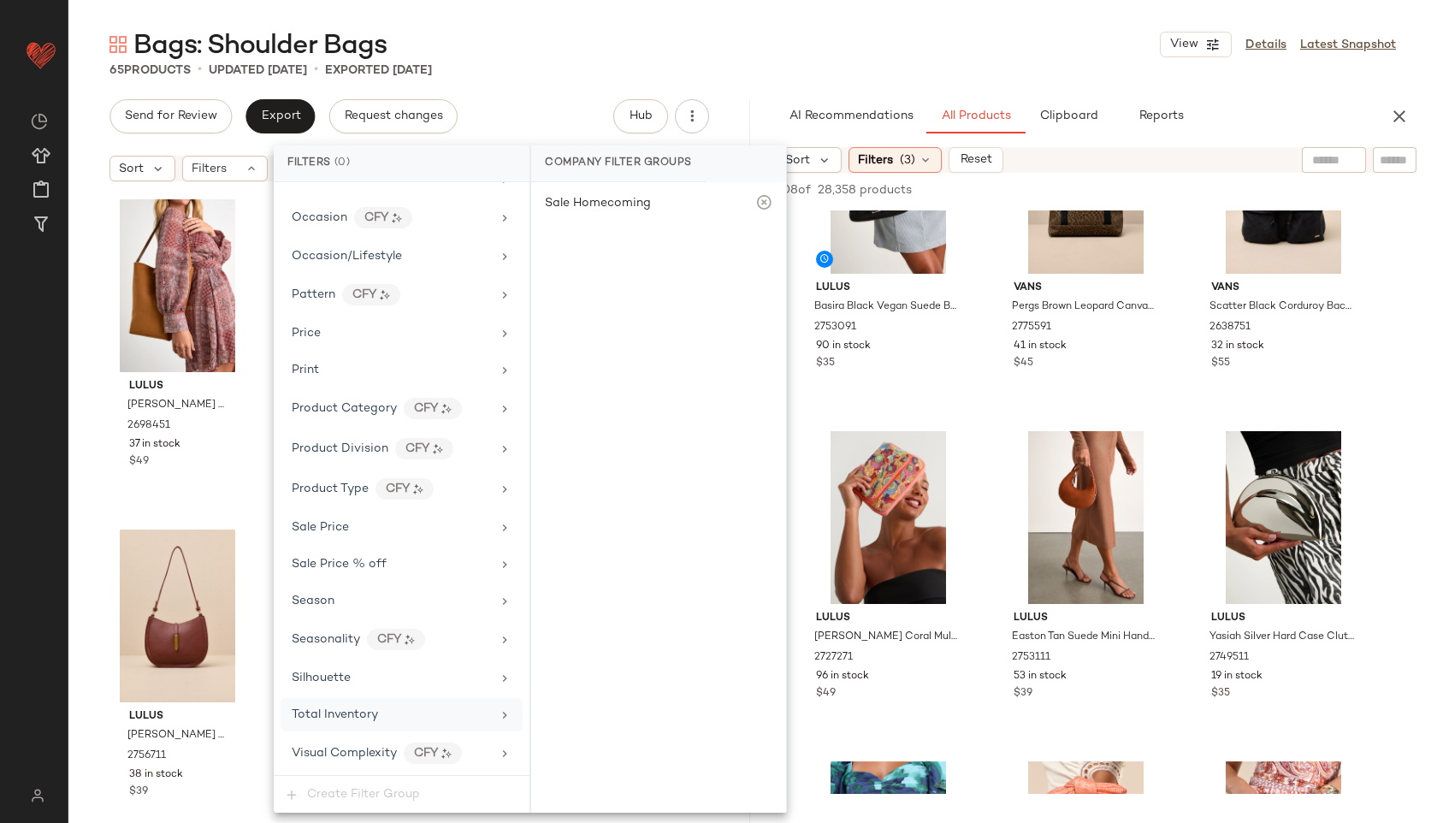
click at [329, 700] on div "Total Inventory" at bounding box center [401, 714] width 242 height 33
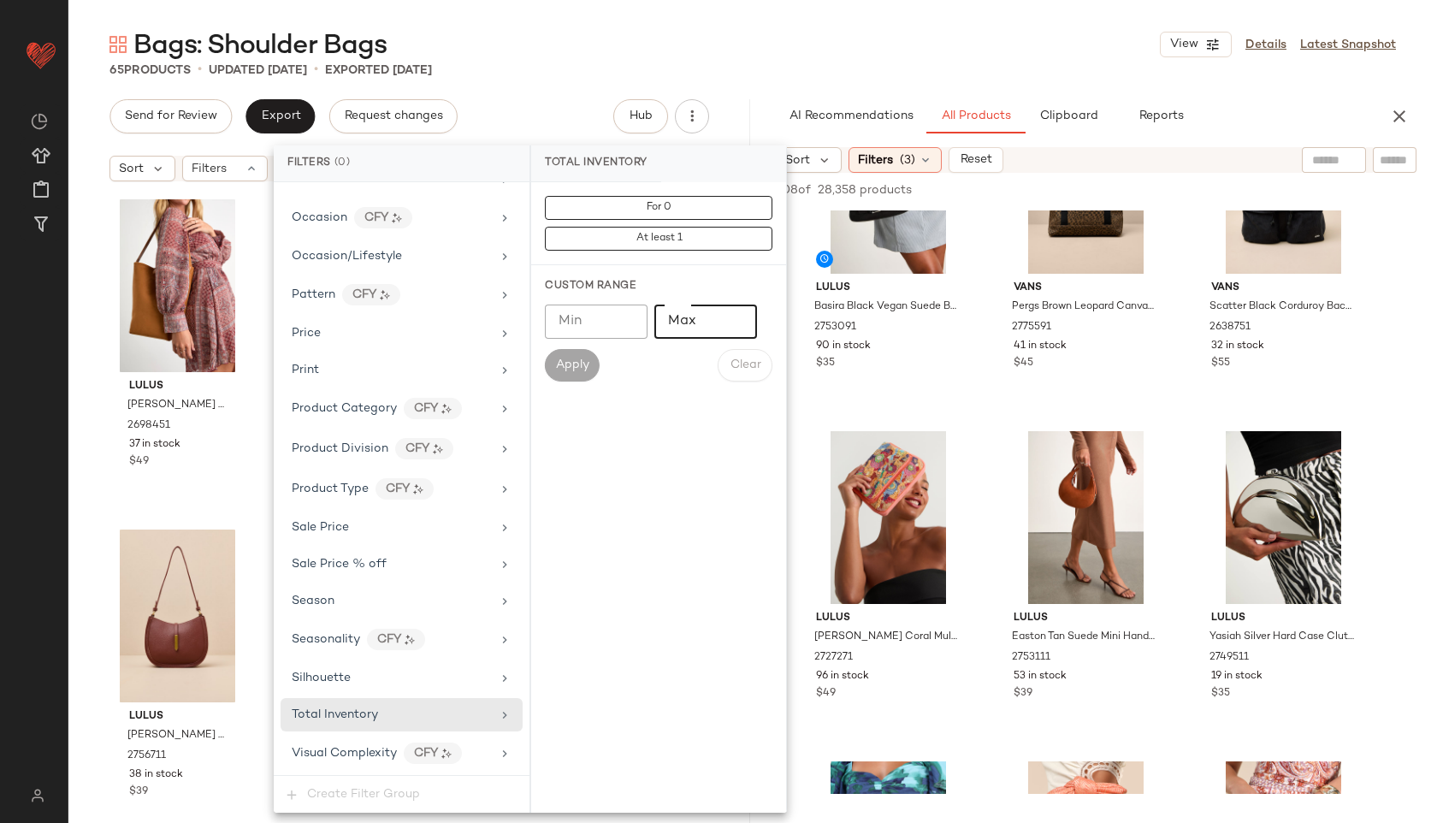
click at [708, 314] on input "Max" at bounding box center [705, 321] width 103 height 34
type input "**"
click at [570, 363] on span "Apply" at bounding box center [572, 365] width 34 height 14
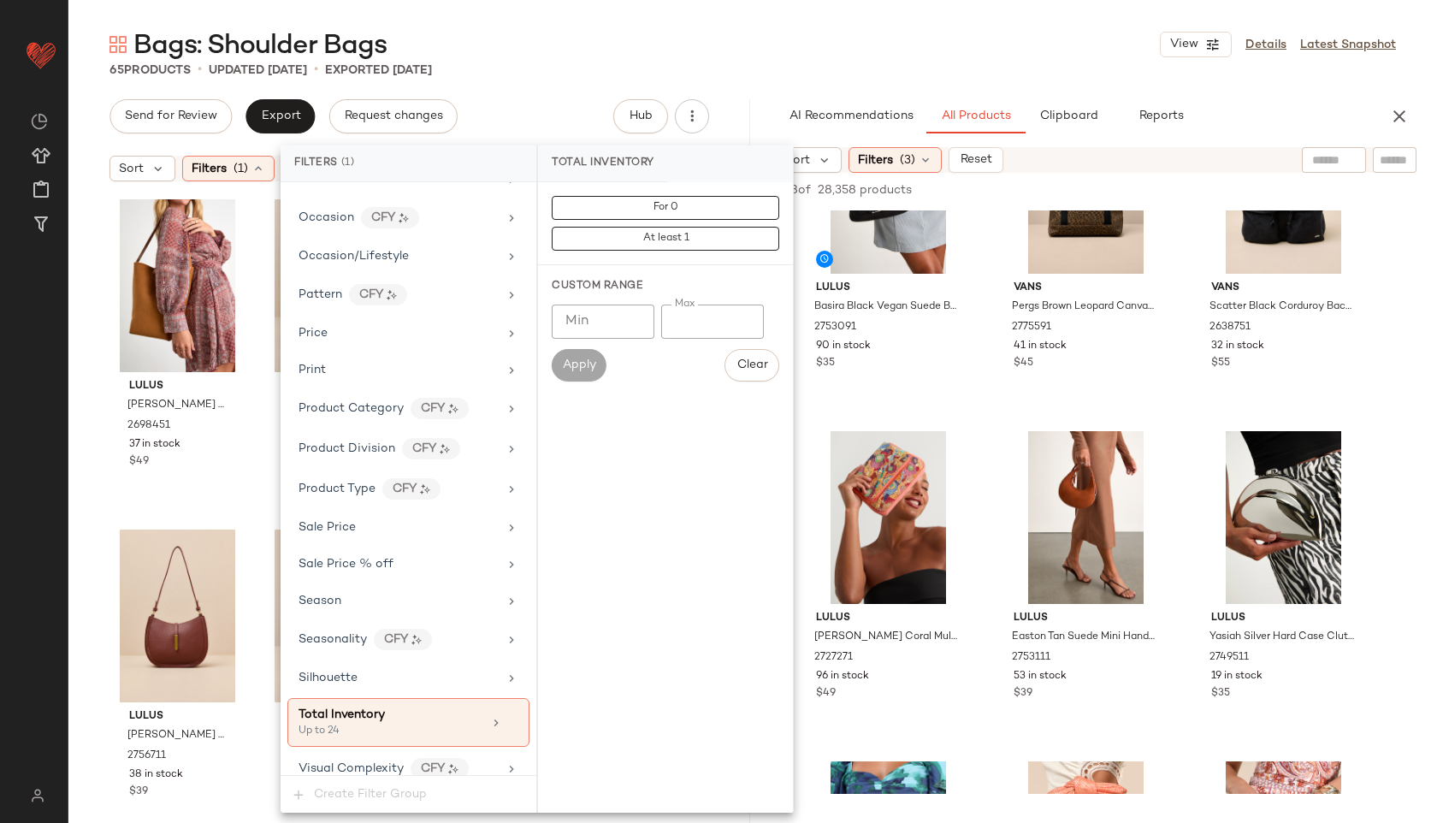
click at [768, 64] on div "65 Products • updated [DATE] • Exported [DATE]" at bounding box center [752, 70] width 1368 height 17
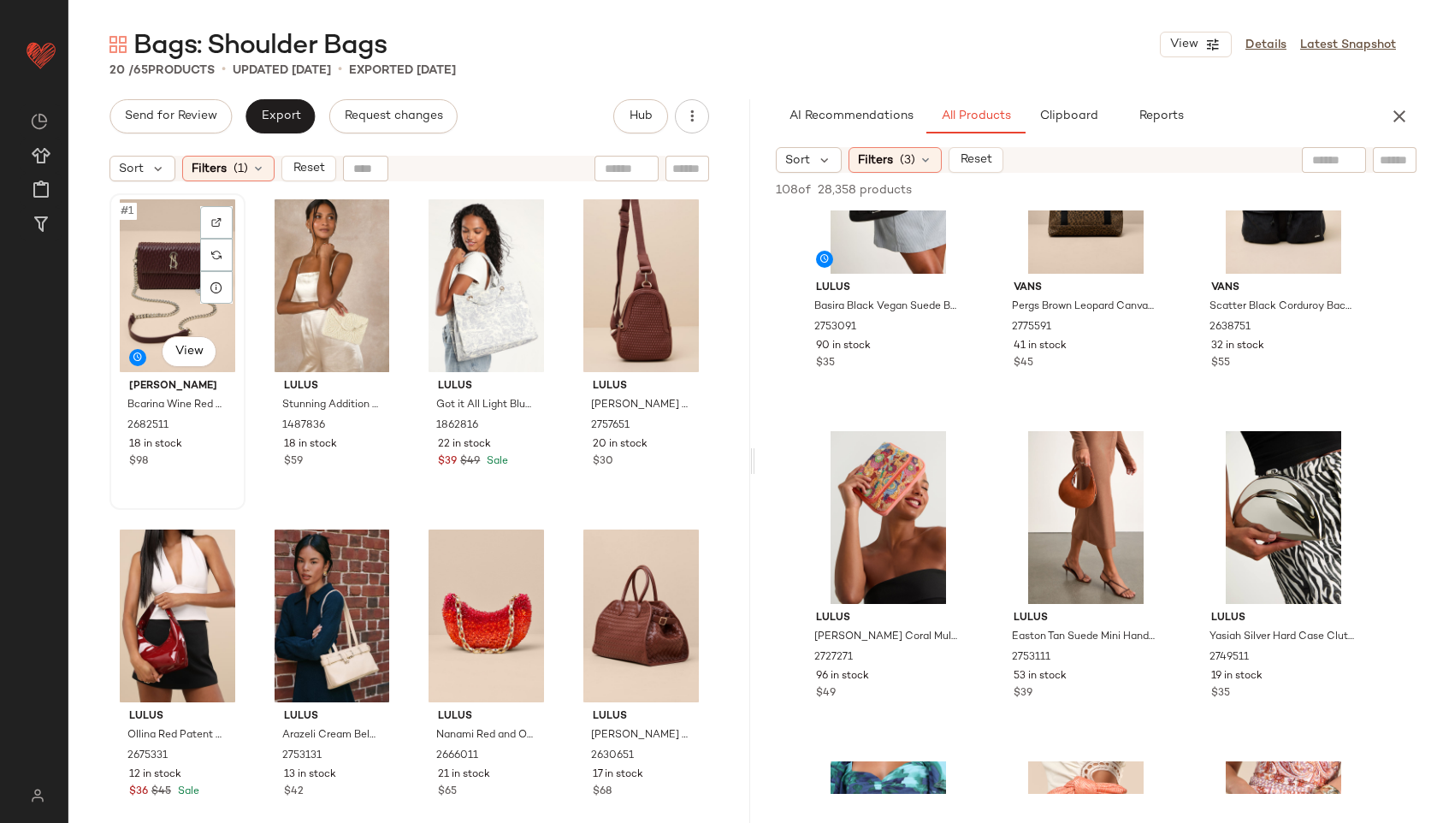
click at [159, 252] on div "#1 View" at bounding box center [177, 285] width 124 height 173
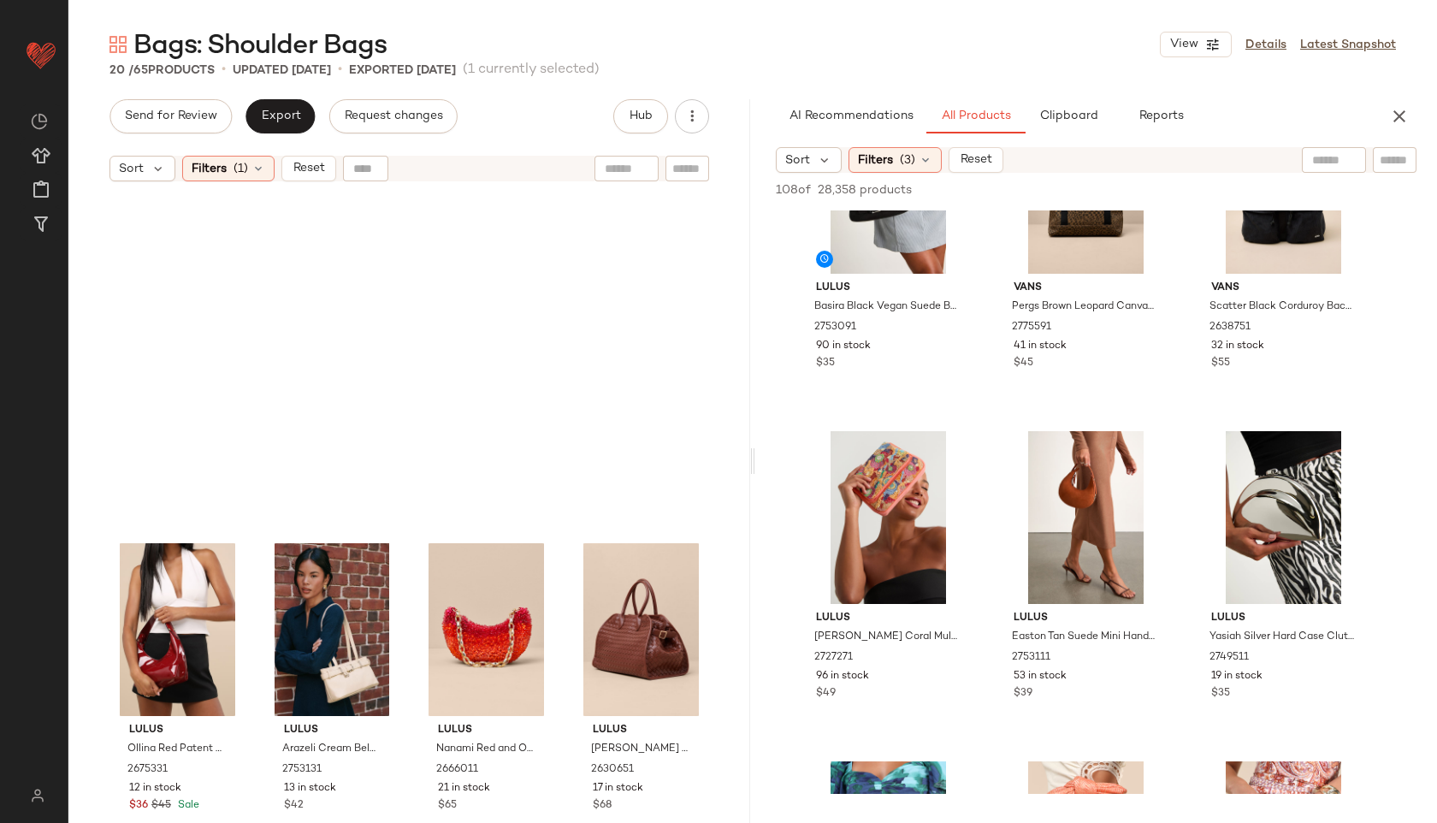
scroll to position [978, 0]
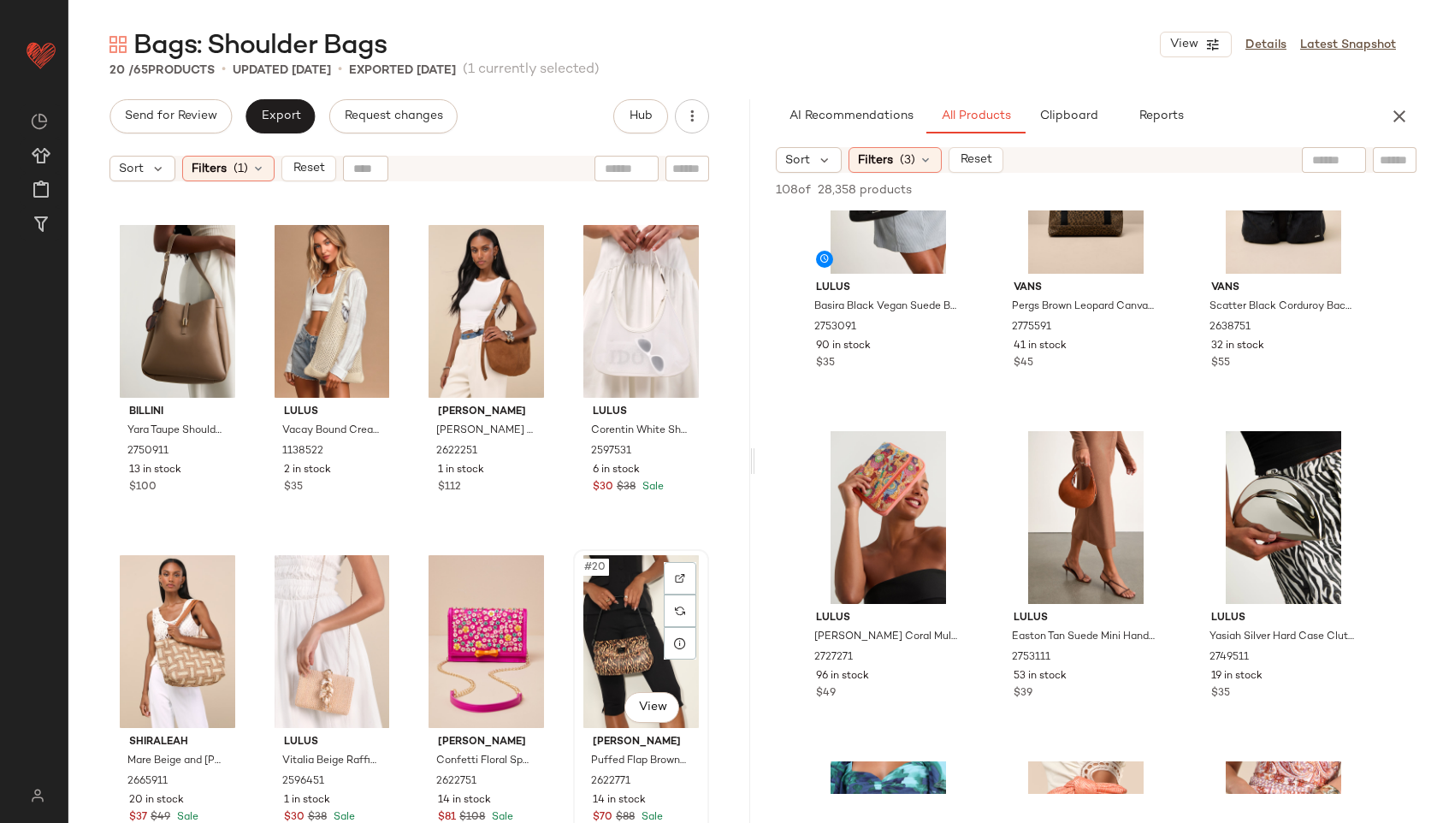
click at [608, 638] on div "#20 View" at bounding box center [641, 641] width 124 height 173
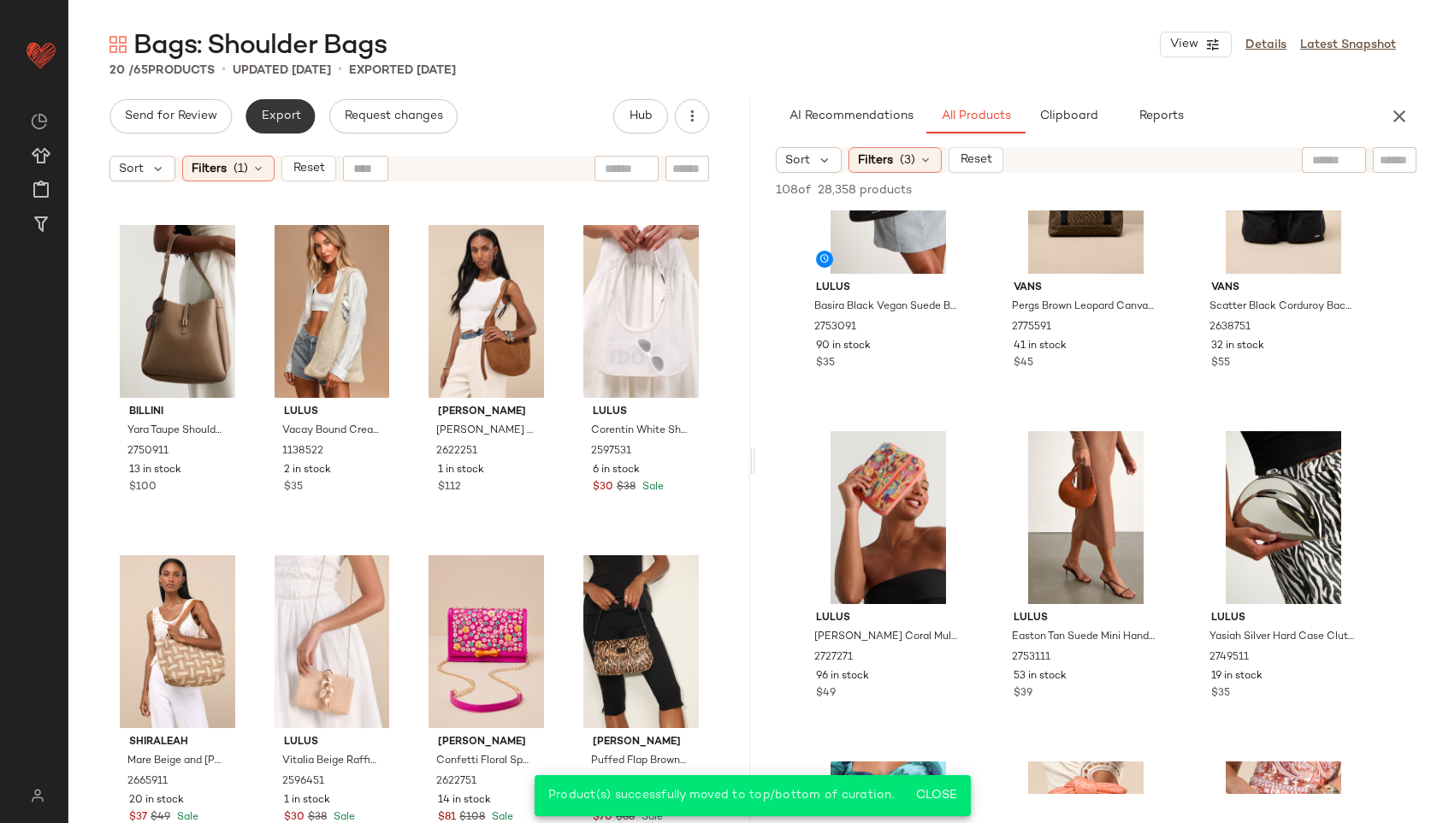
click at [284, 111] on span "Export" at bounding box center [280, 116] width 40 height 14
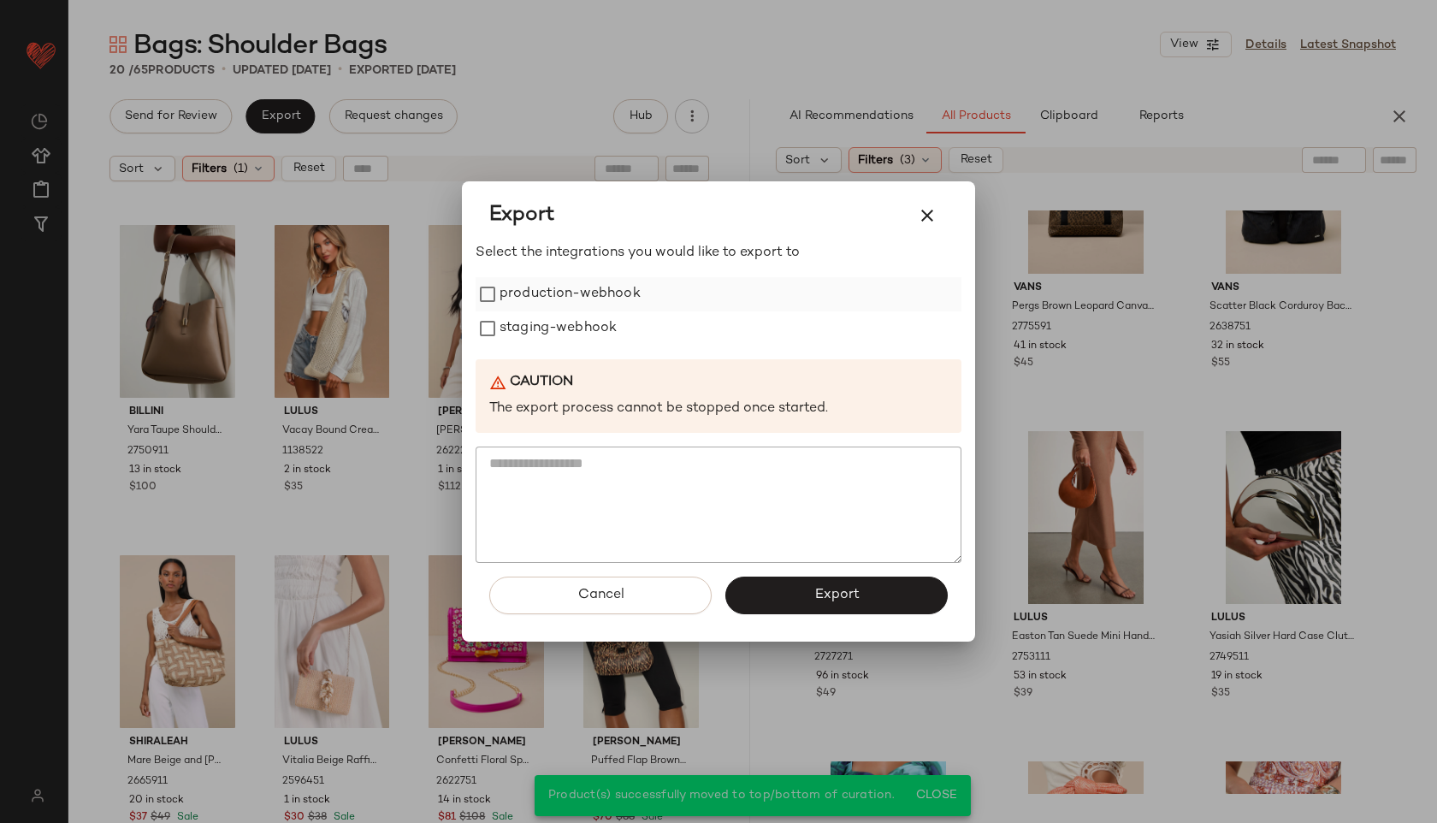
click at [573, 290] on label "production-webhook" at bounding box center [569, 294] width 141 height 34
click at [573, 334] on label "staging-webhook" at bounding box center [557, 328] width 117 height 34
click at [827, 594] on span "Export" at bounding box center [835, 595] width 45 height 16
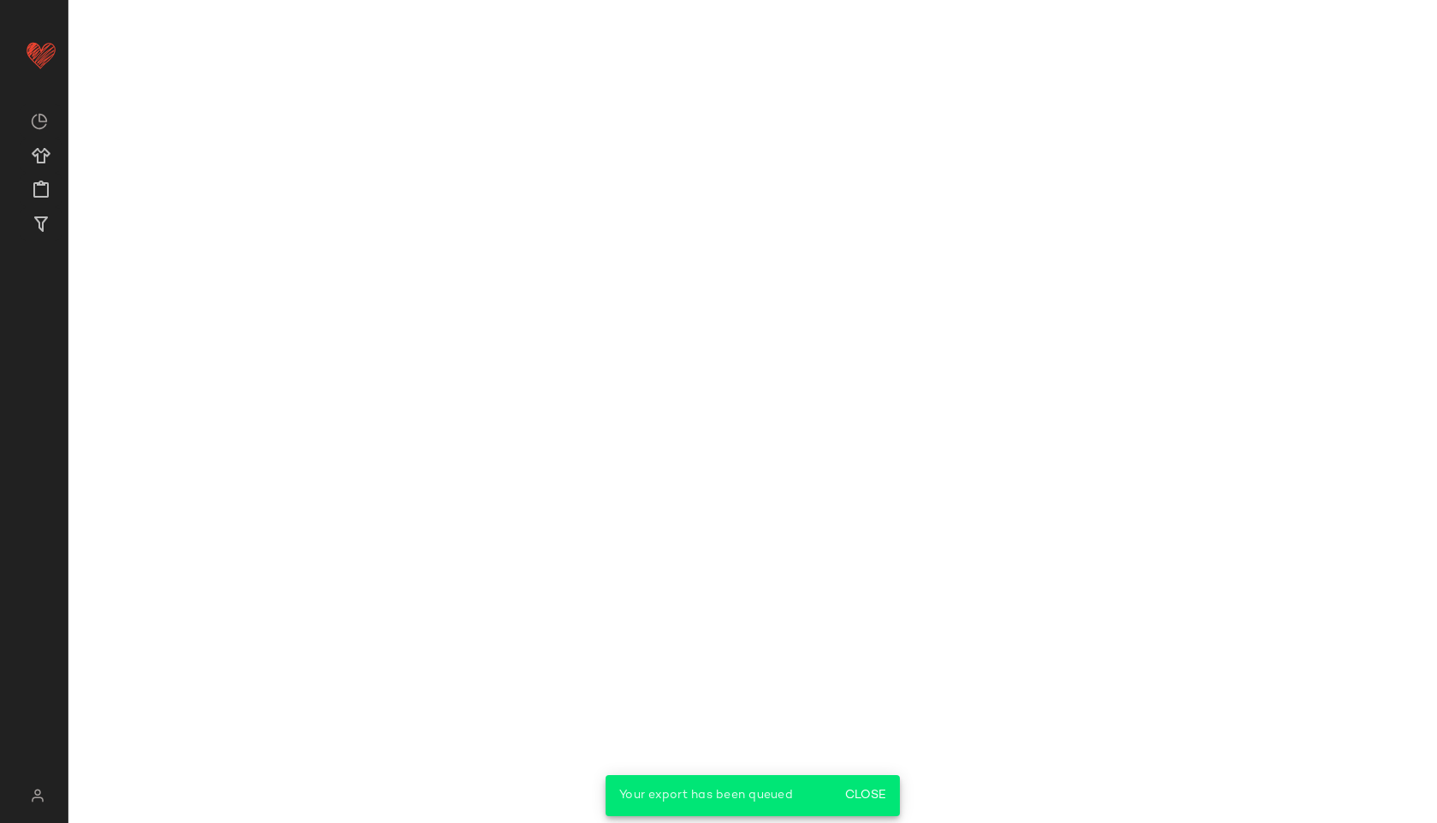
scroll to position [1106, 0]
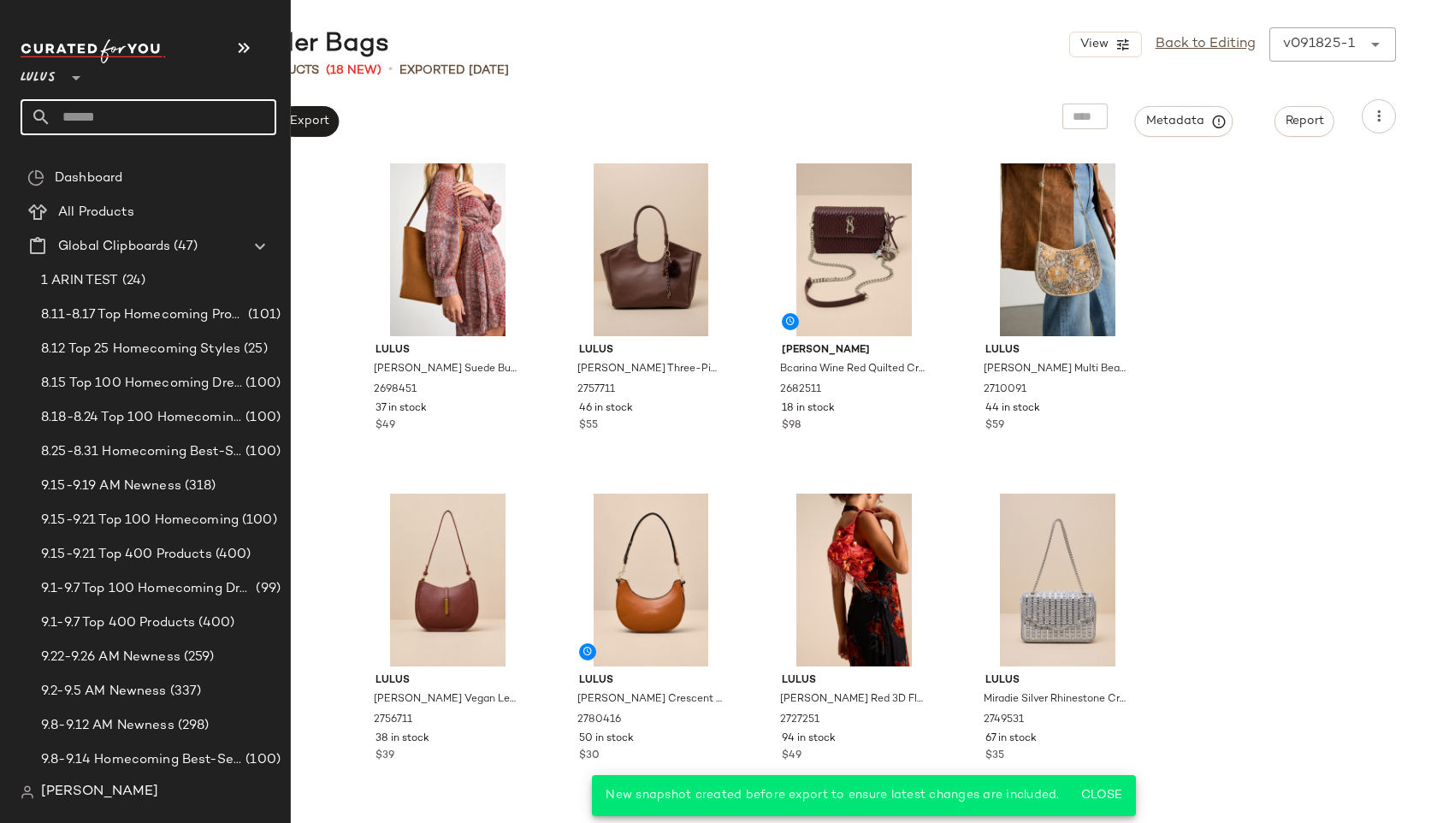
click at [114, 121] on input "text" at bounding box center [163, 117] width 225 height 36
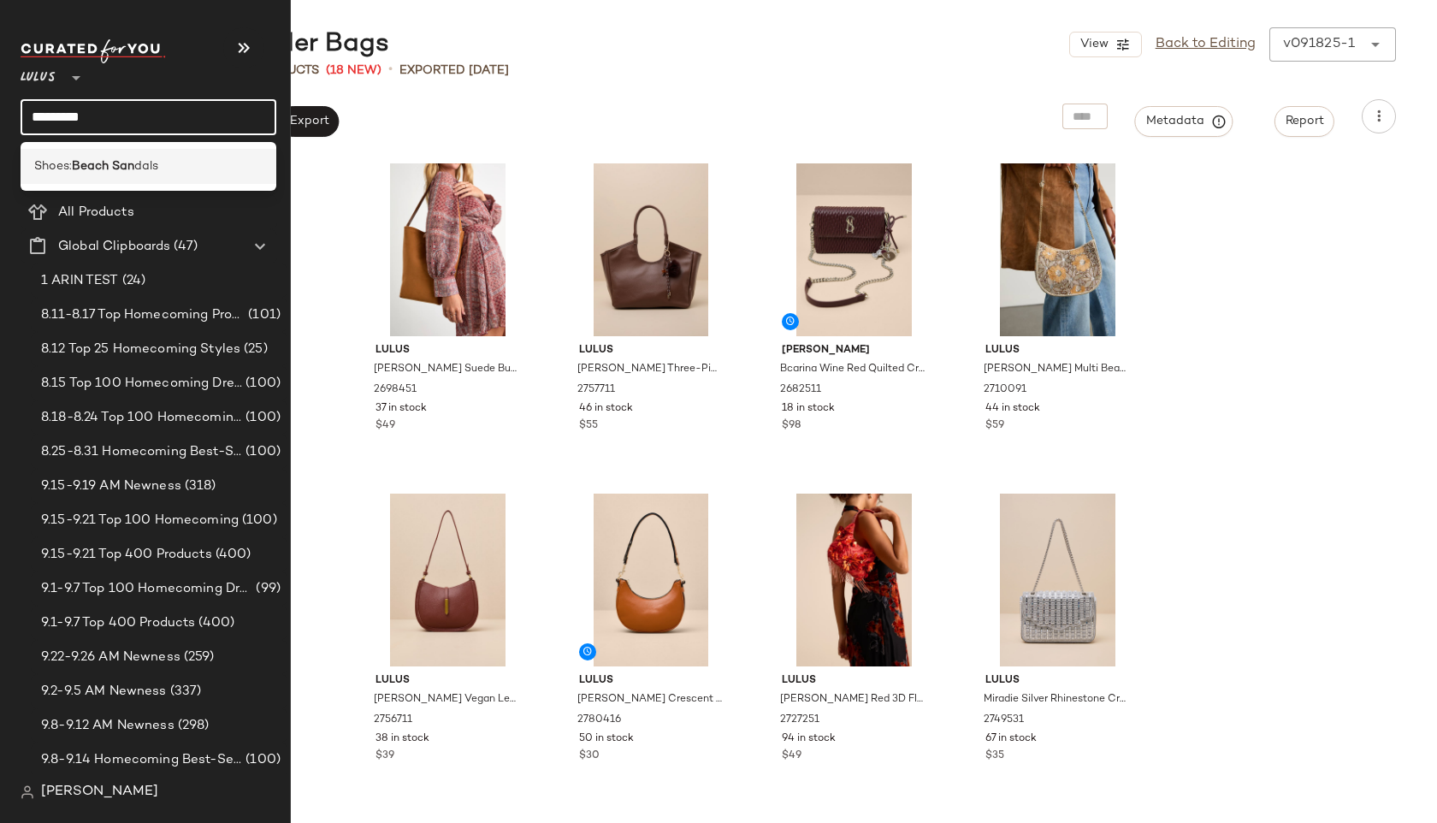
type input "*********"
click at [62, 154] on div "Shoes: Beach [GEOGRAPHIC_DATA]" at bounding box center [149, 166] width 256 height 35
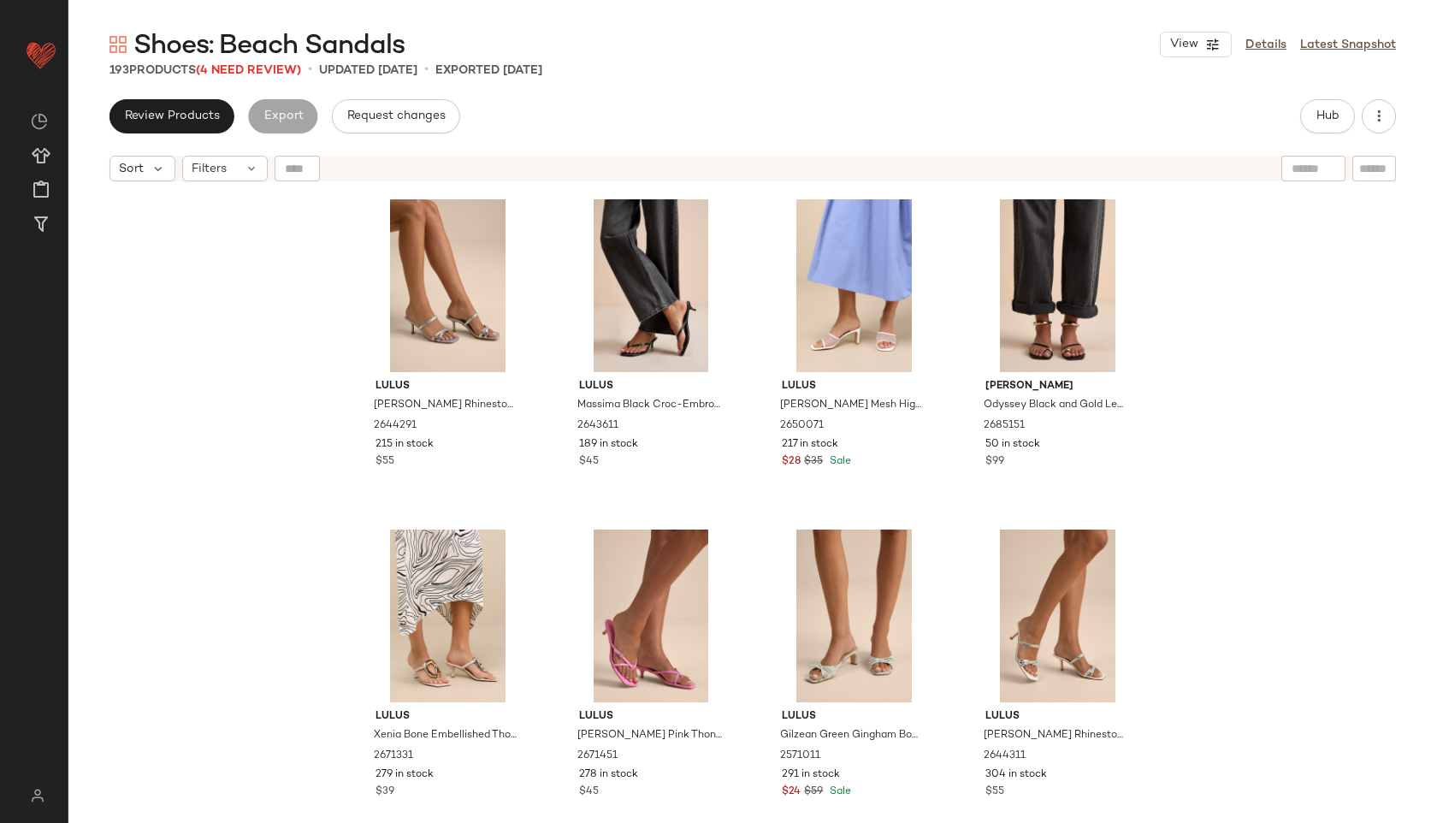
click at [274, 80] on div "Shoes: Beach Sandals View Details Latest Snapshot 193 Products (4 Need Review) …" at bounding box center [752, 424] width 1368 height 795
click at [268, 71] on span "(4 Need Review)" at bounding box center [248, 70] width 105 height 13
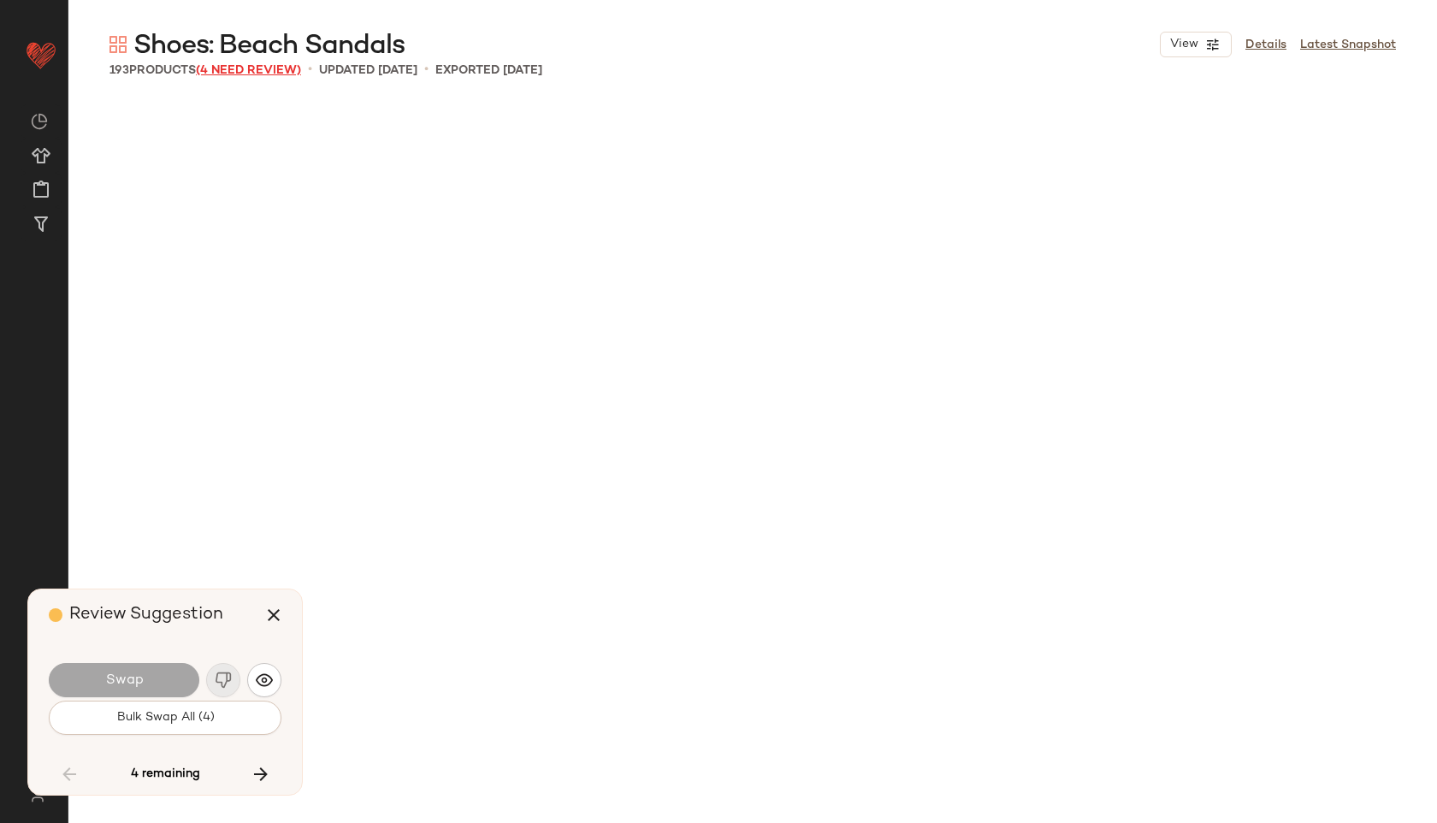
scroll to position [9572, 0]
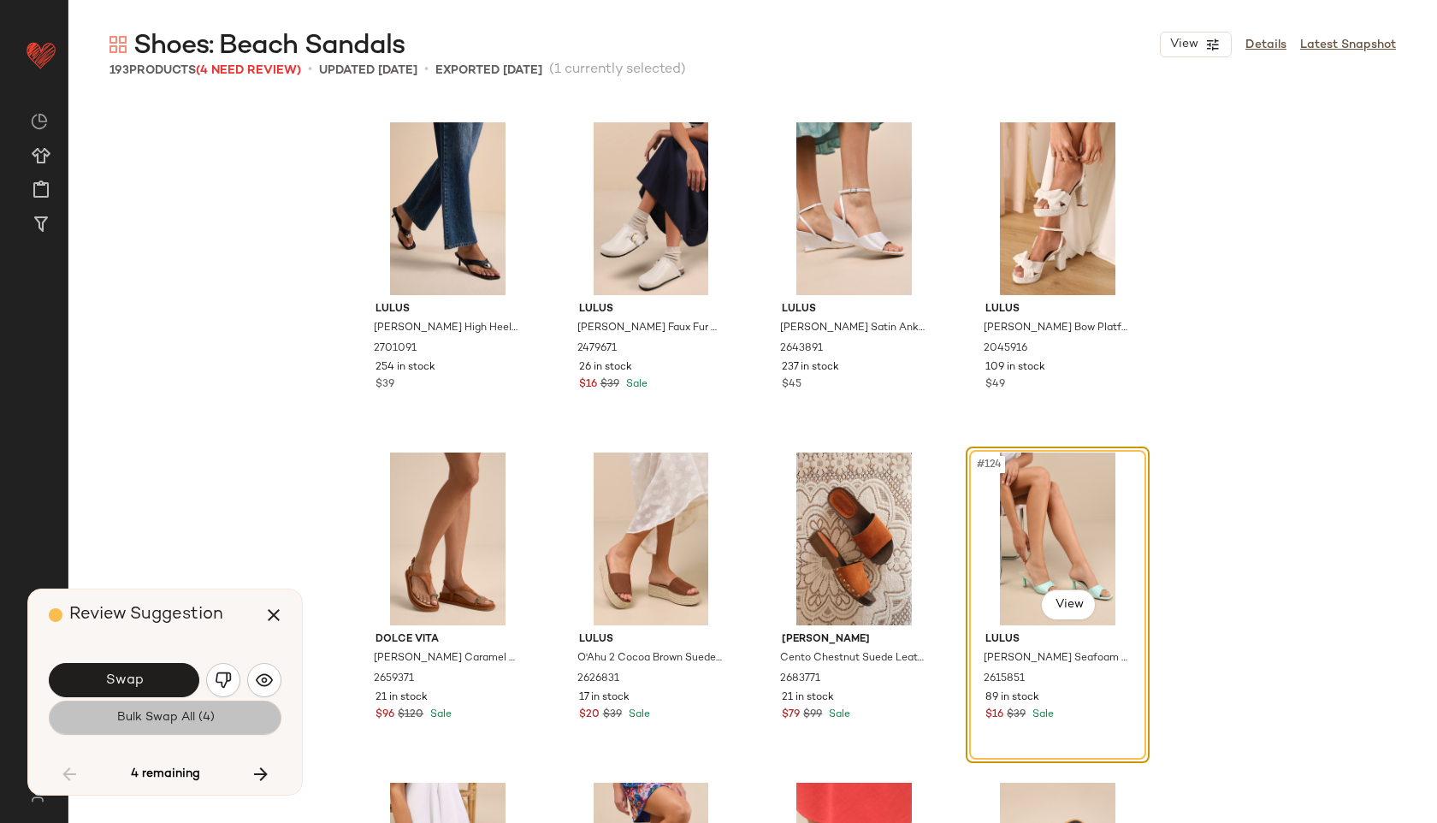
click at [192, 728] on button "Bulk Swap All (4)" at bounding box center [165, 717] width 233 height 34
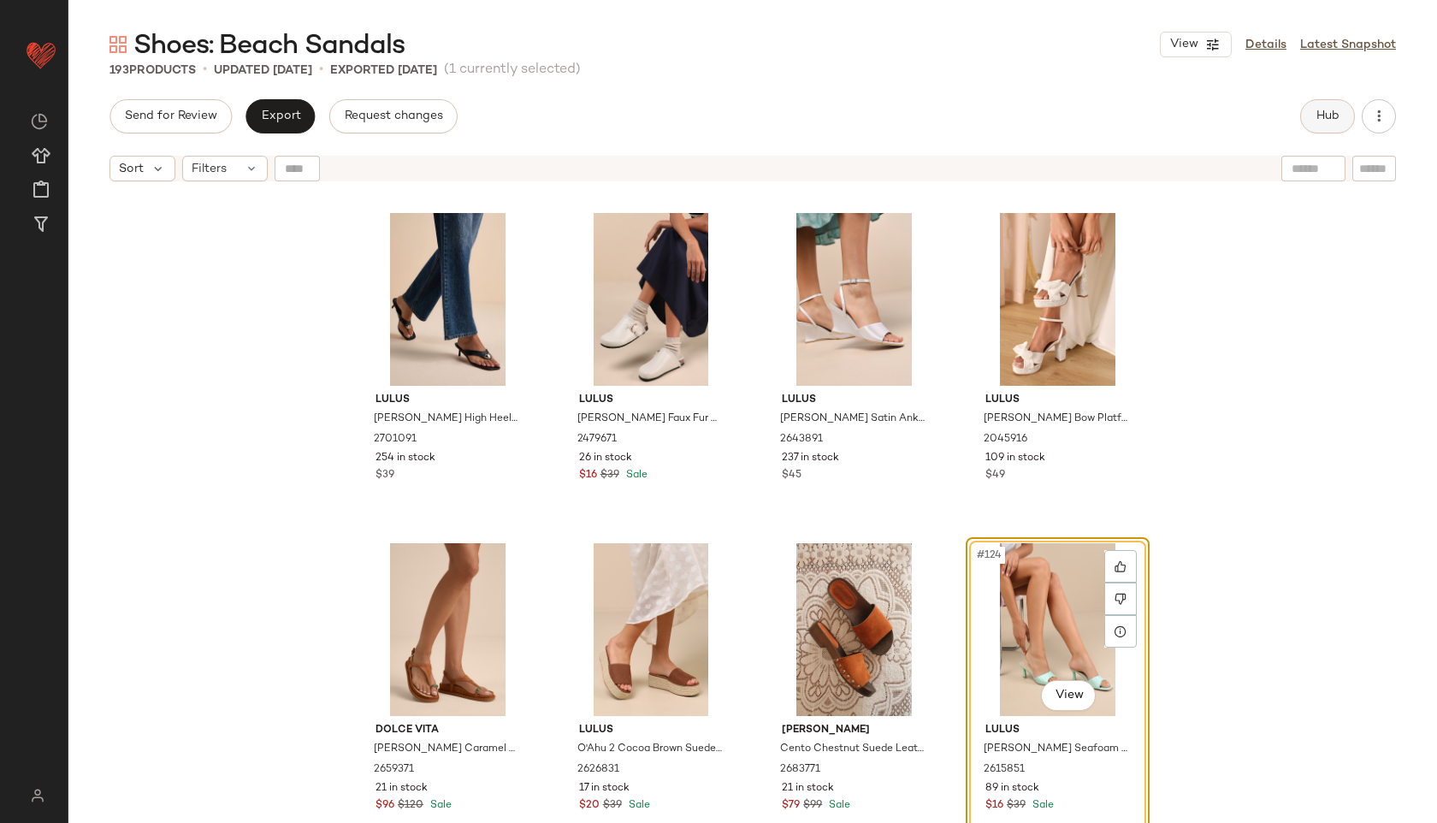
click at [1321, 119] on span "Hub" at bounding box center [1327, 116] width 24 height 14
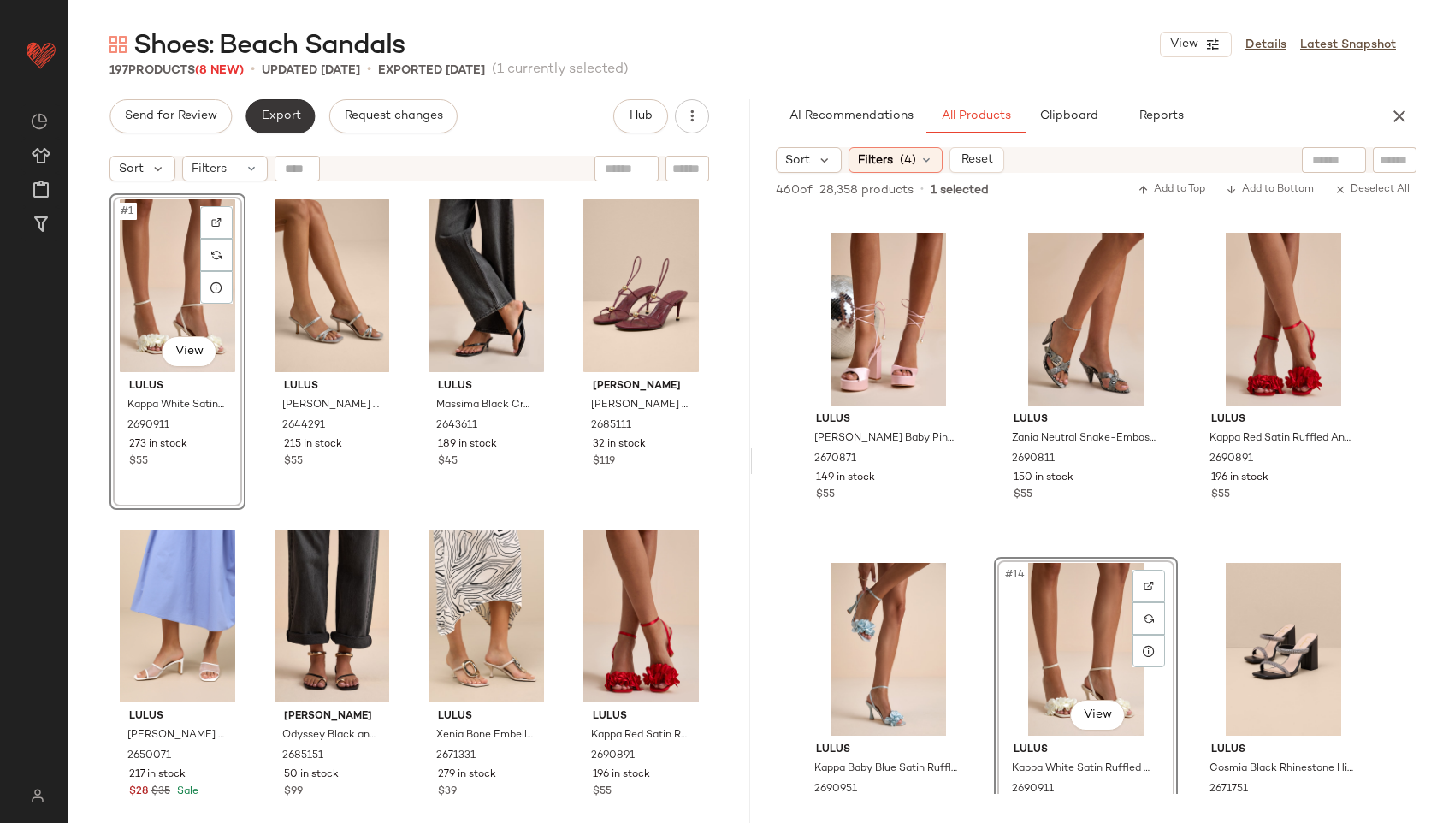
click at [273, 121] on span "Export" at bounding box center [280, 116] width 40 height 14
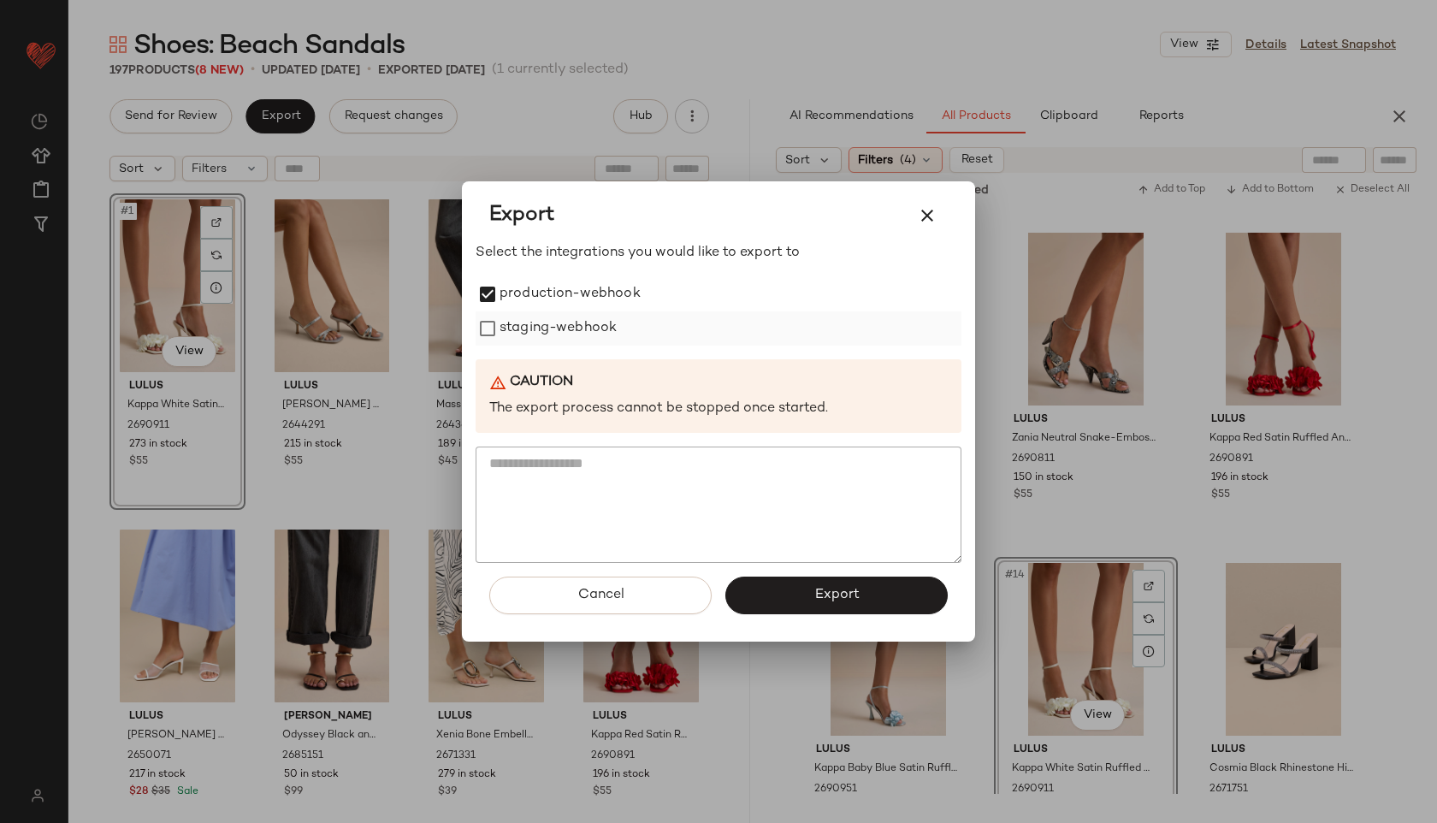
click at [505, 330] on label "staging-webhook" at bounding box center [557, 328] width 117 height 34
click at [802, 609] on button "Export" at bounding box center [836, 595] width 222 height 38
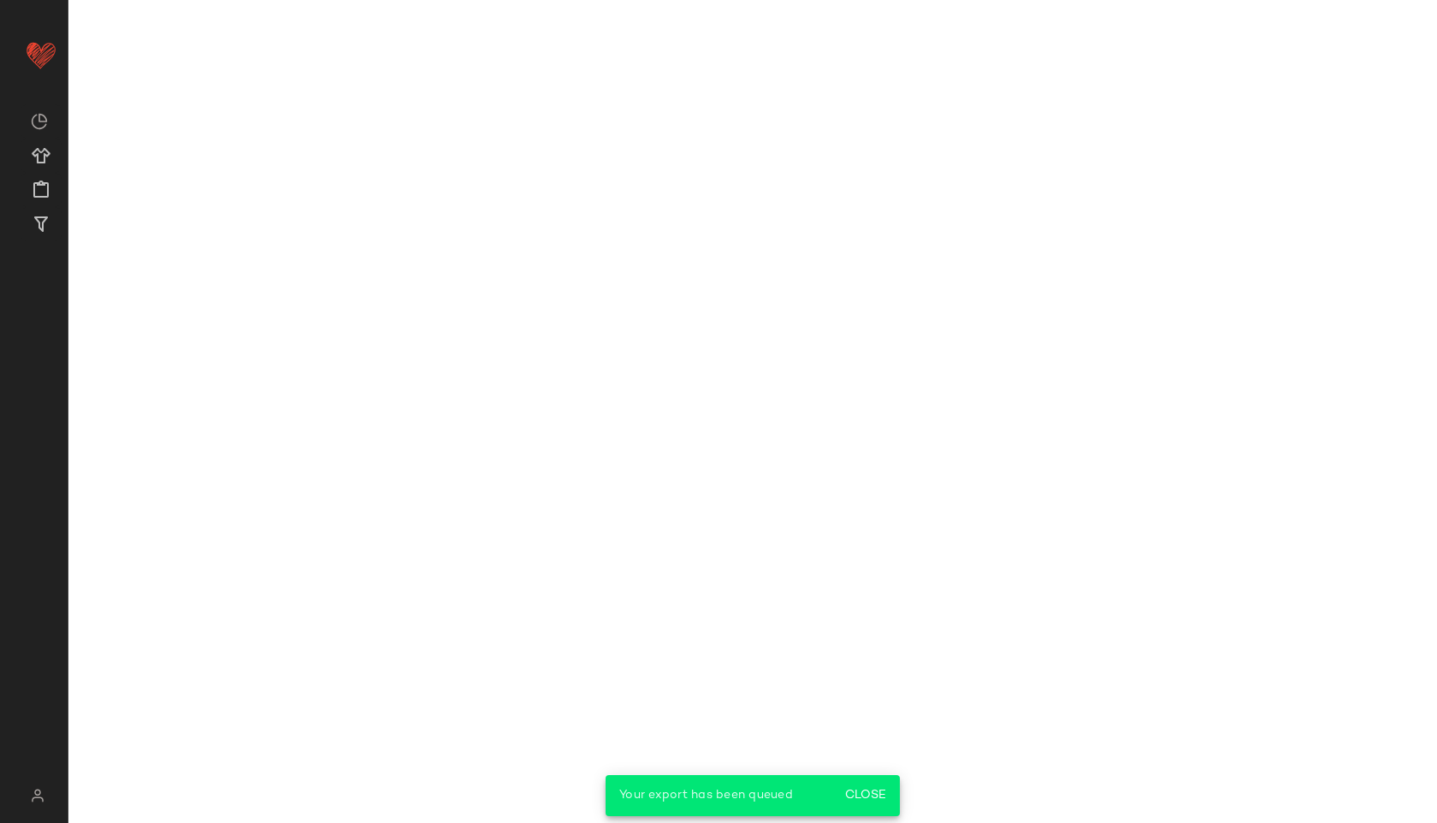
scroll to position [1304, 0]
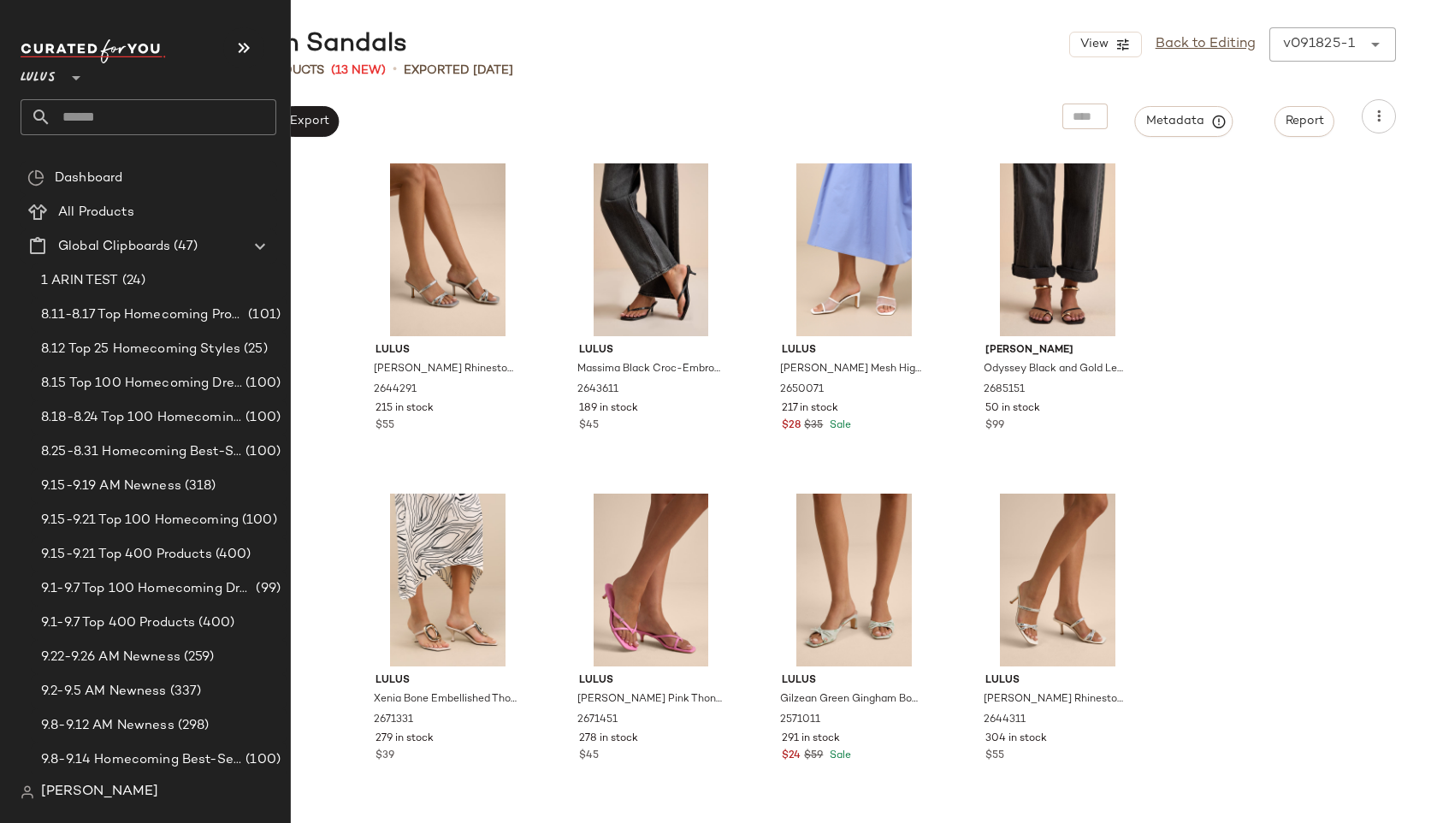
click at [88, 111] on input "text" at bounding box center [163, 117] width 225 height 36
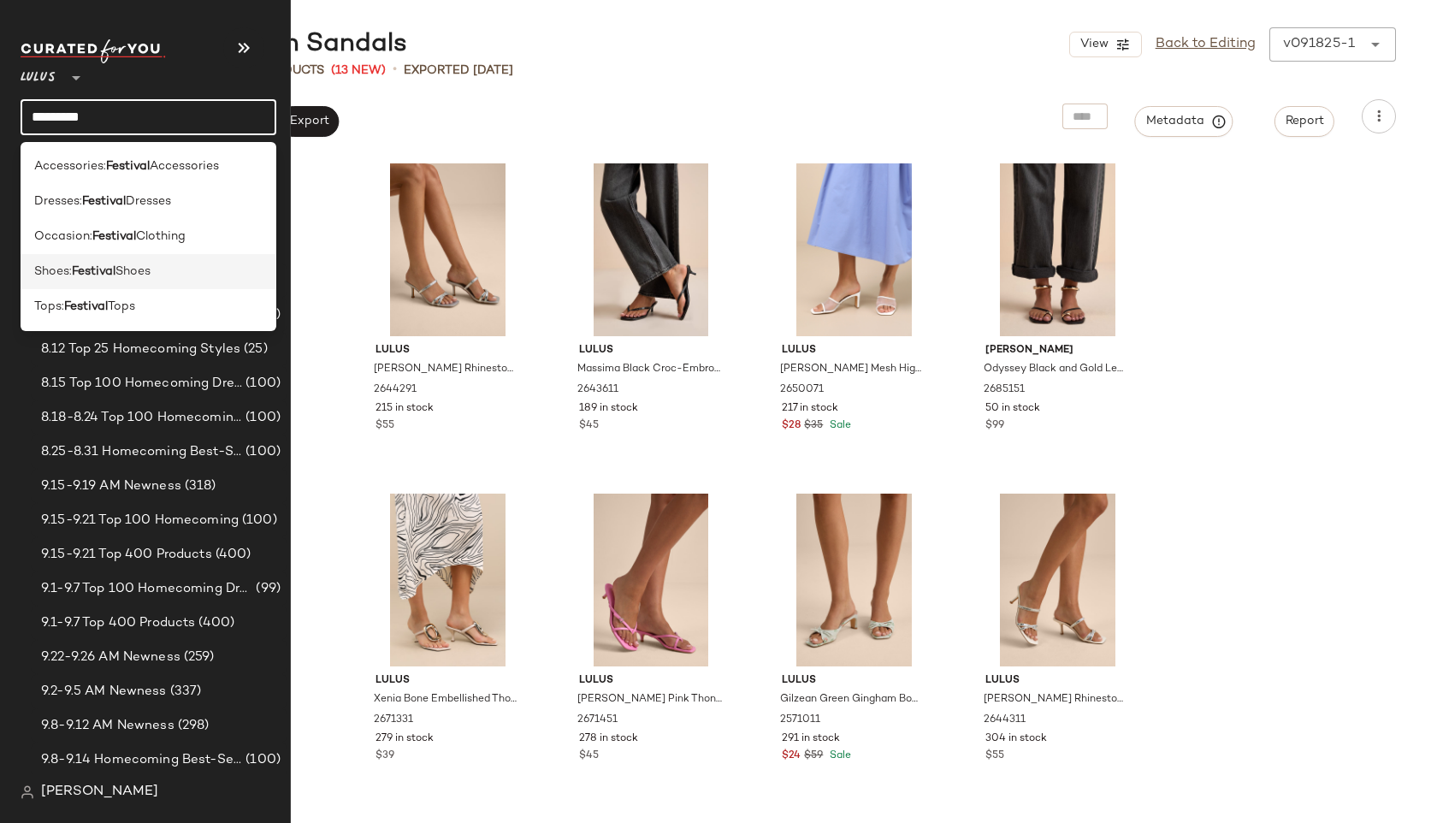
type input "********"
click at [68, 267] on span "Shoes:" at bounding box center [53, 272] width 38 height 18
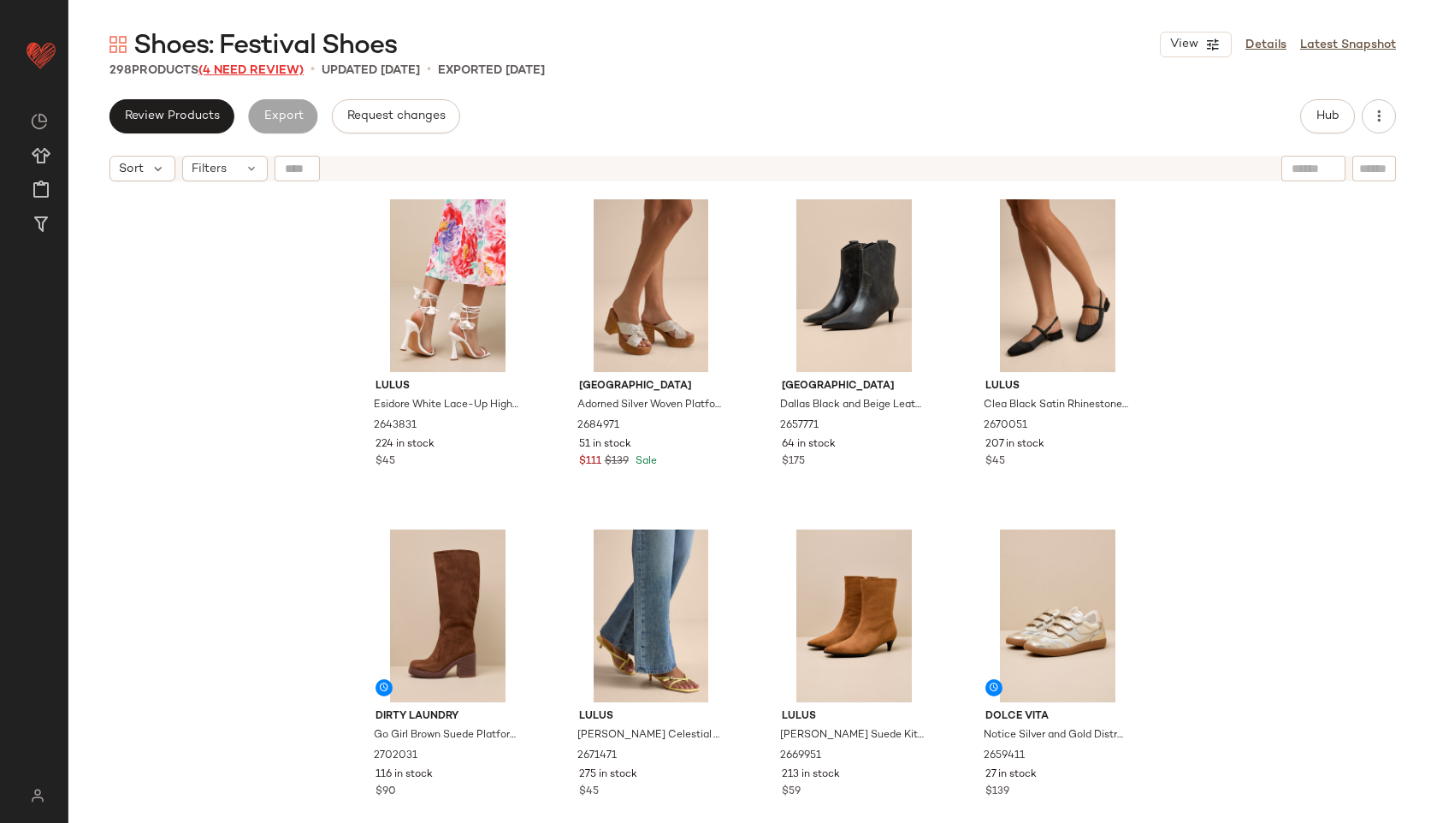
click at [265, 67] on span "(4 Need Review)" at bounding box center [250, 70] width 105 height 13
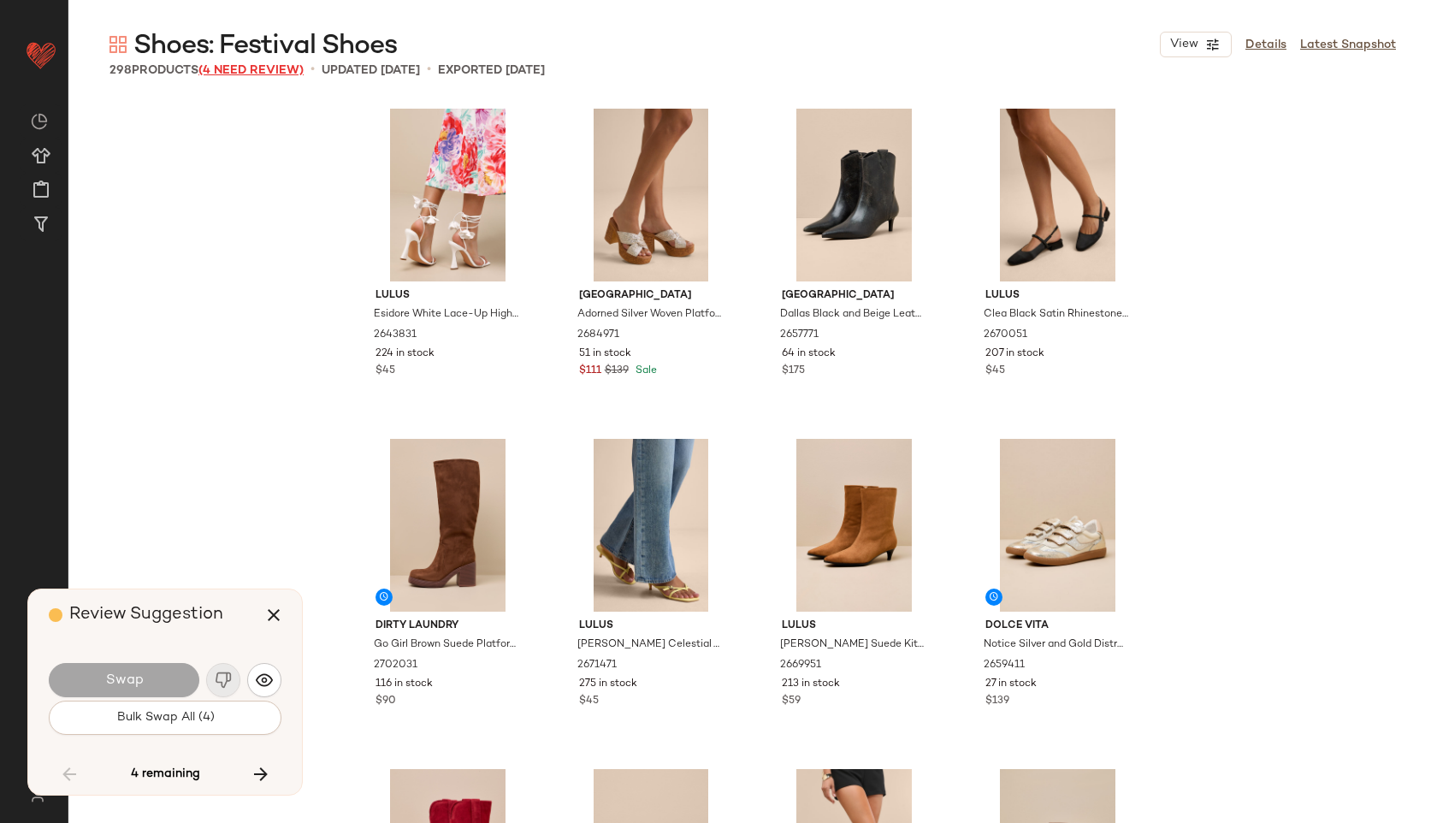
scroll to position [18814, 0]
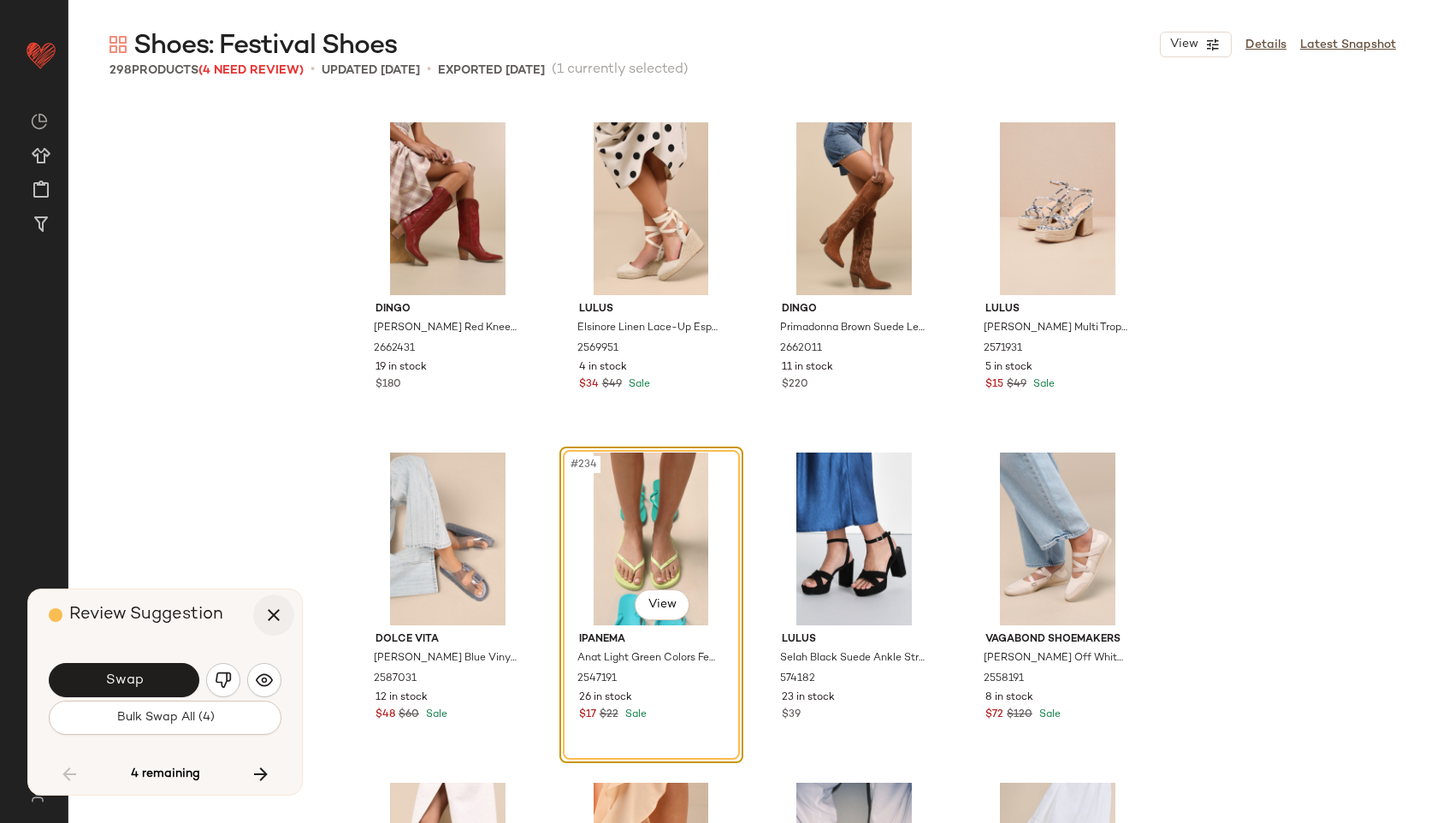
click at [272, 621] on icon "button" at bounding box center [273, 615] width 21 height 21
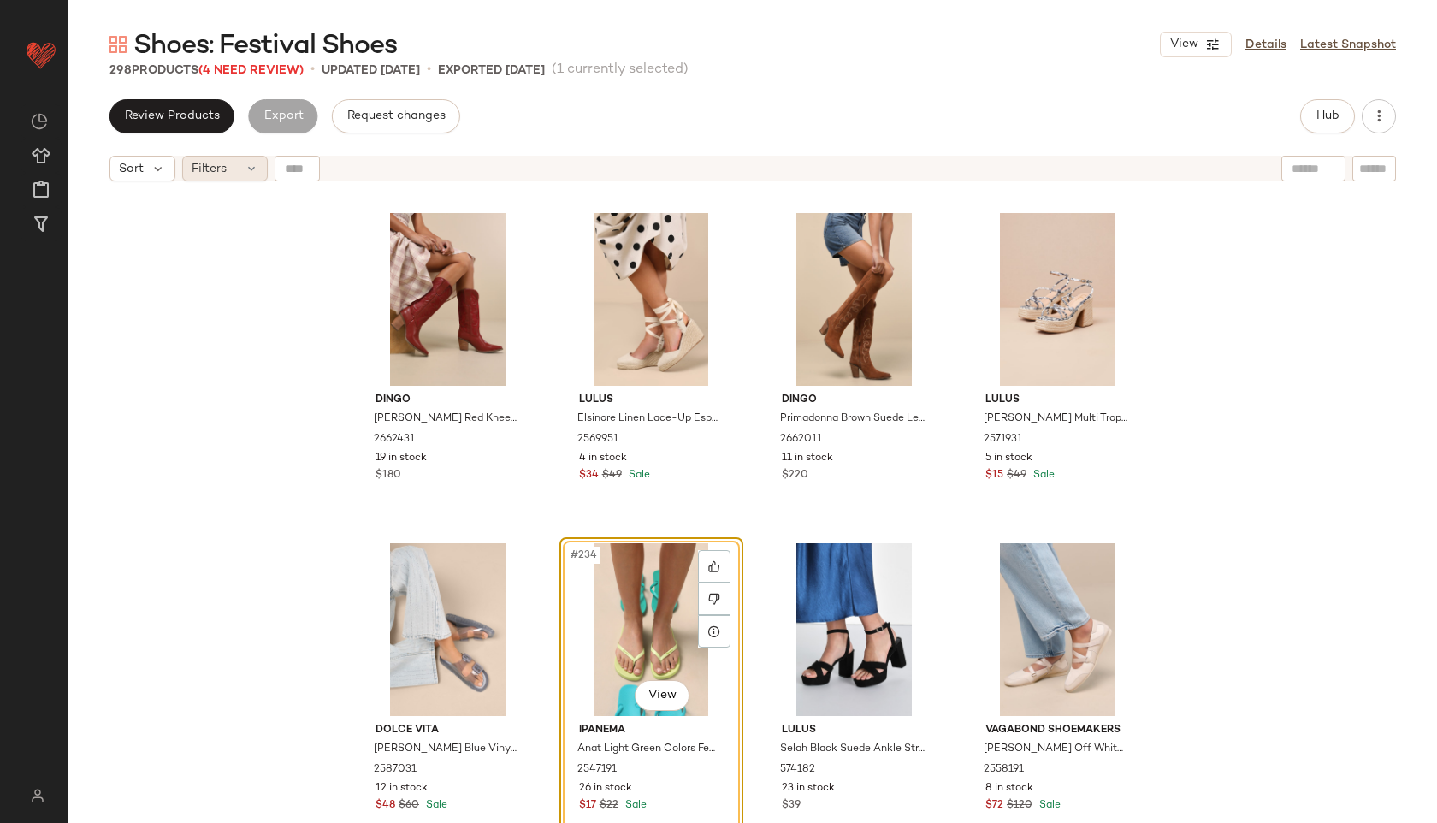
click at [238, 175] on div "Filters" at bounding box center [225, 169] width 86 height 26
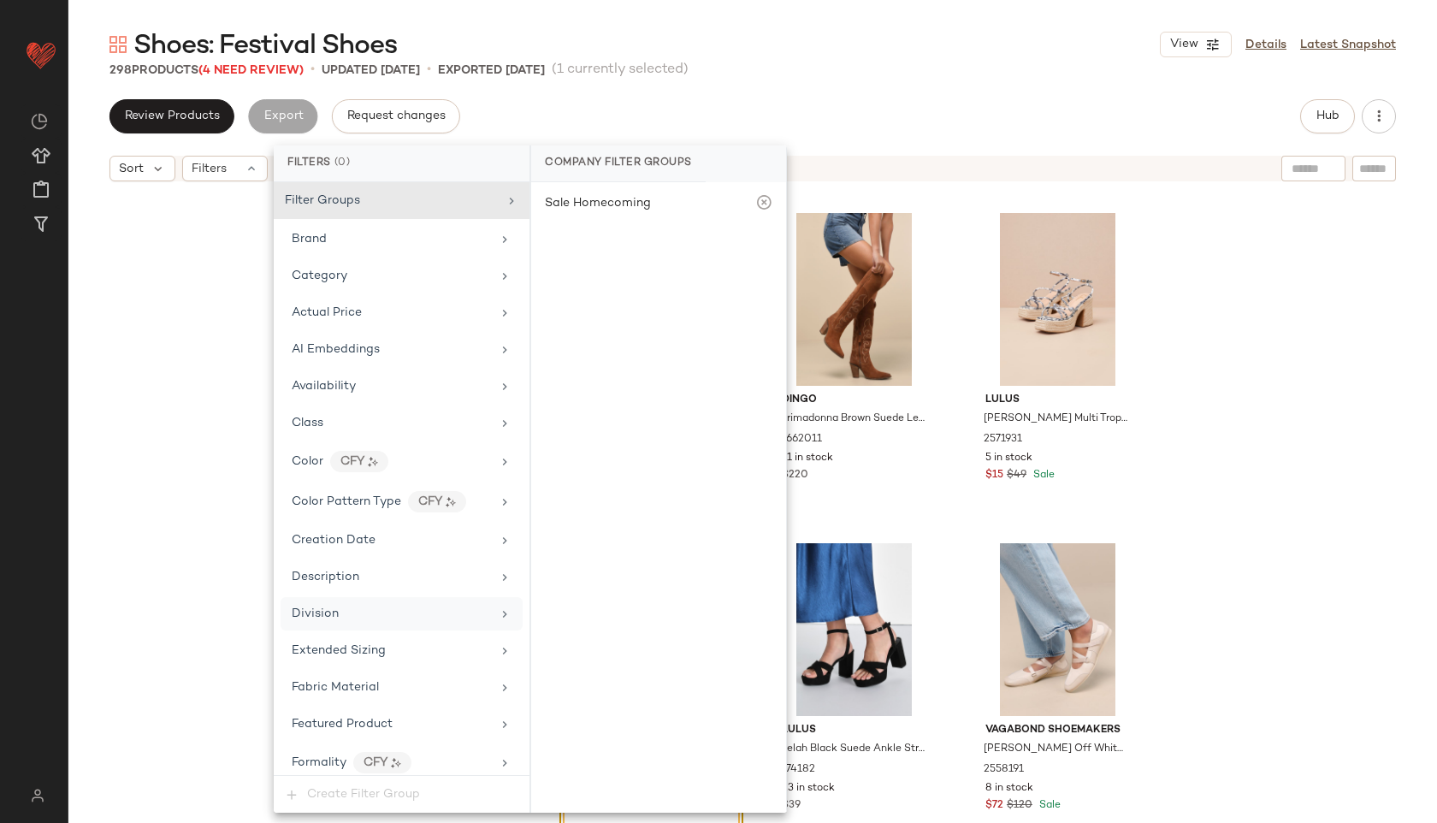
scroll to position [856, 0]
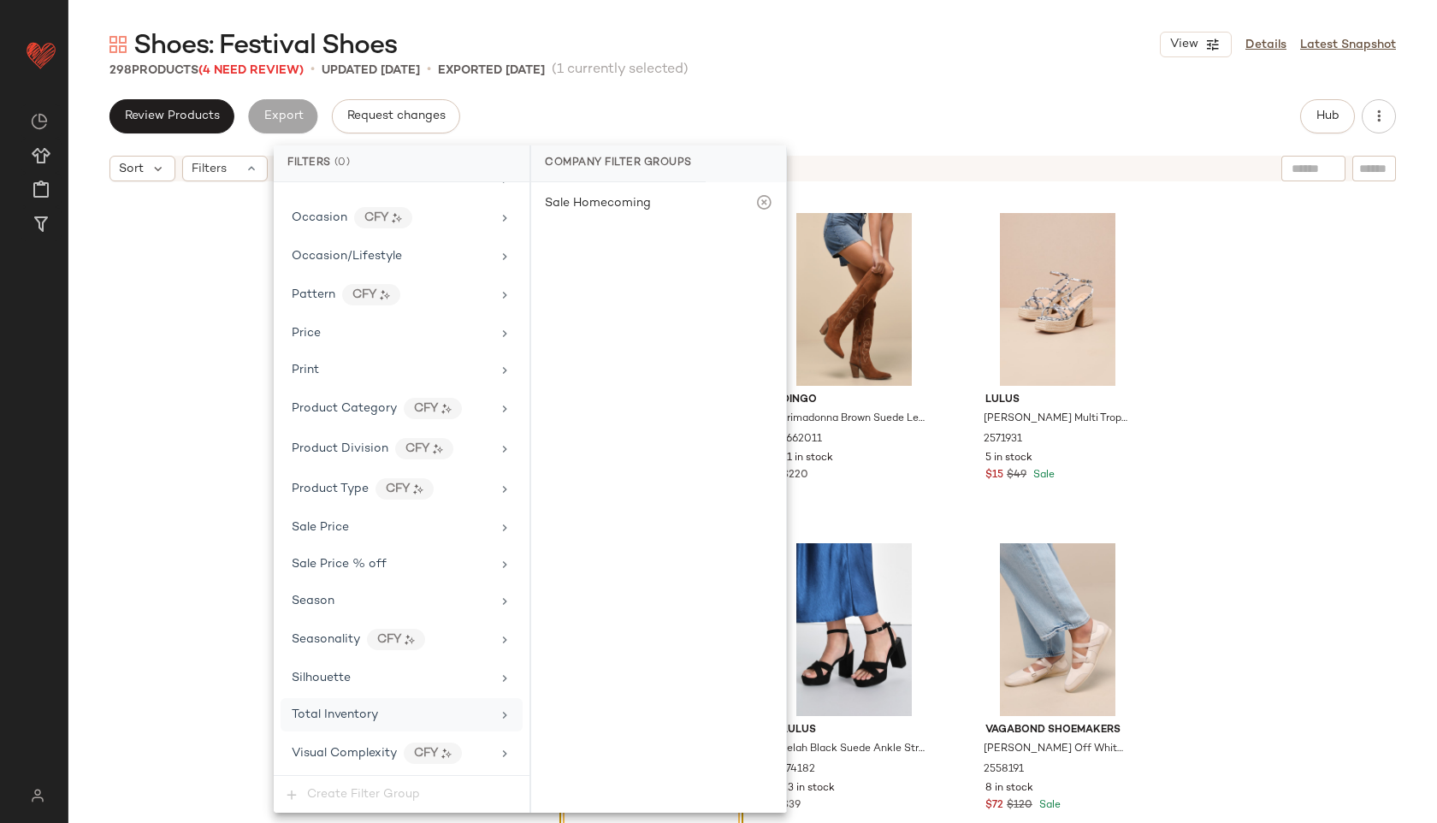
click at [383, 710] on div "Total Inventory" at bounding box center [391, 714] width 199 height 18
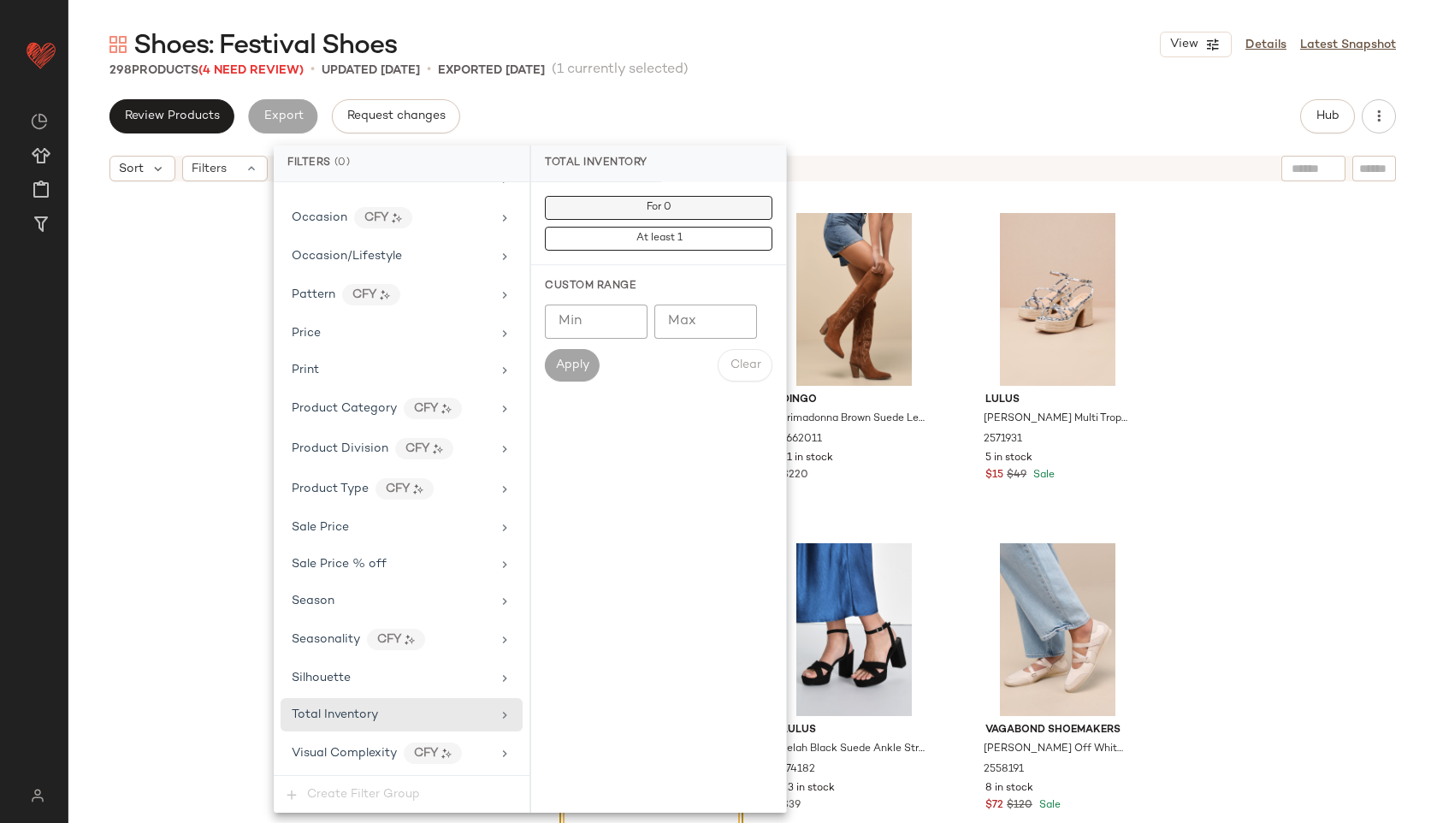
click at [666, 198] on button "For 0" at bounding box center [658, 208] width 227 height 24
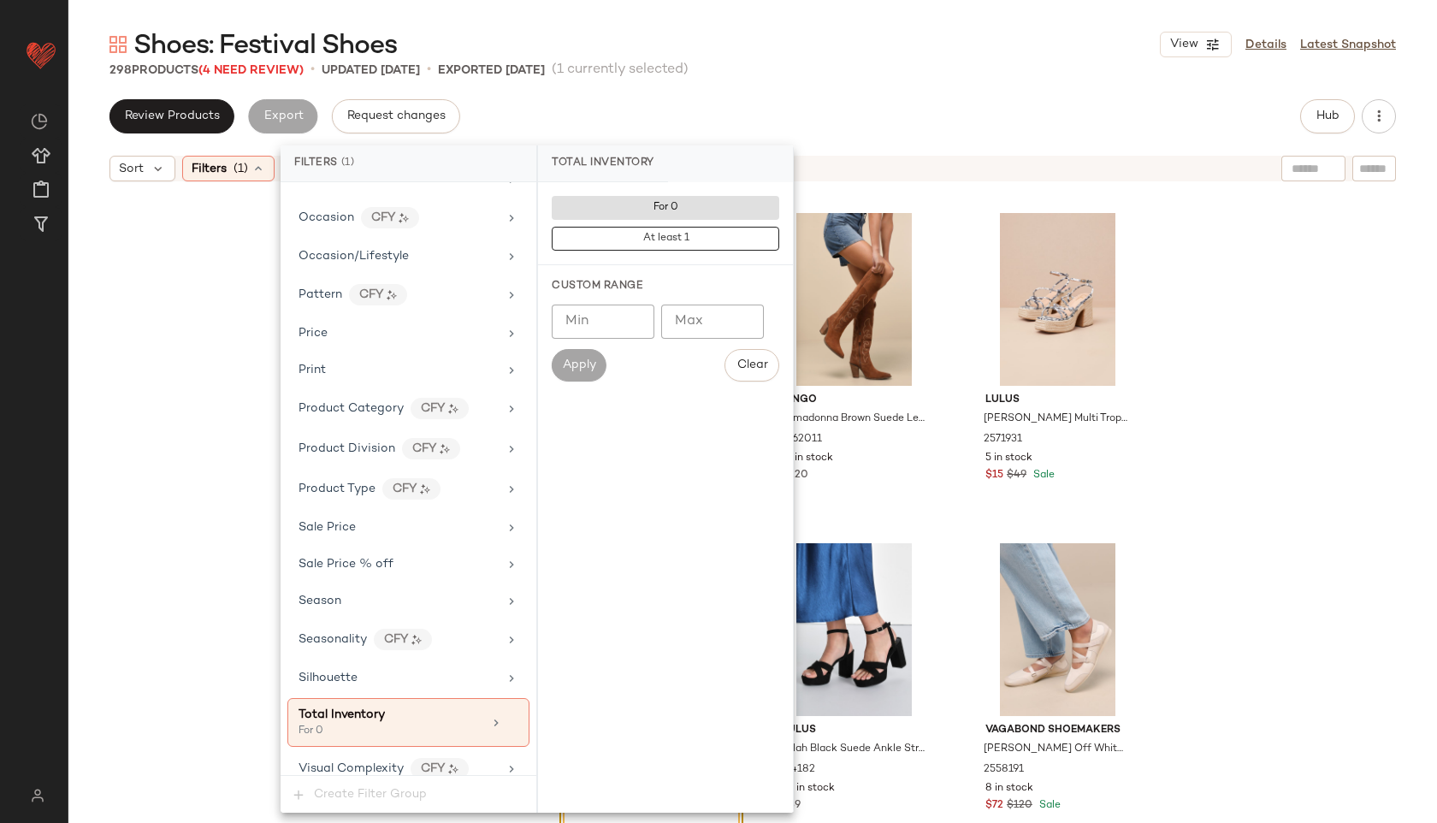
click at [797, 104] on div "Review Products Export Request changes Hub" at bounding box center [752, 116] width 1286 height 34
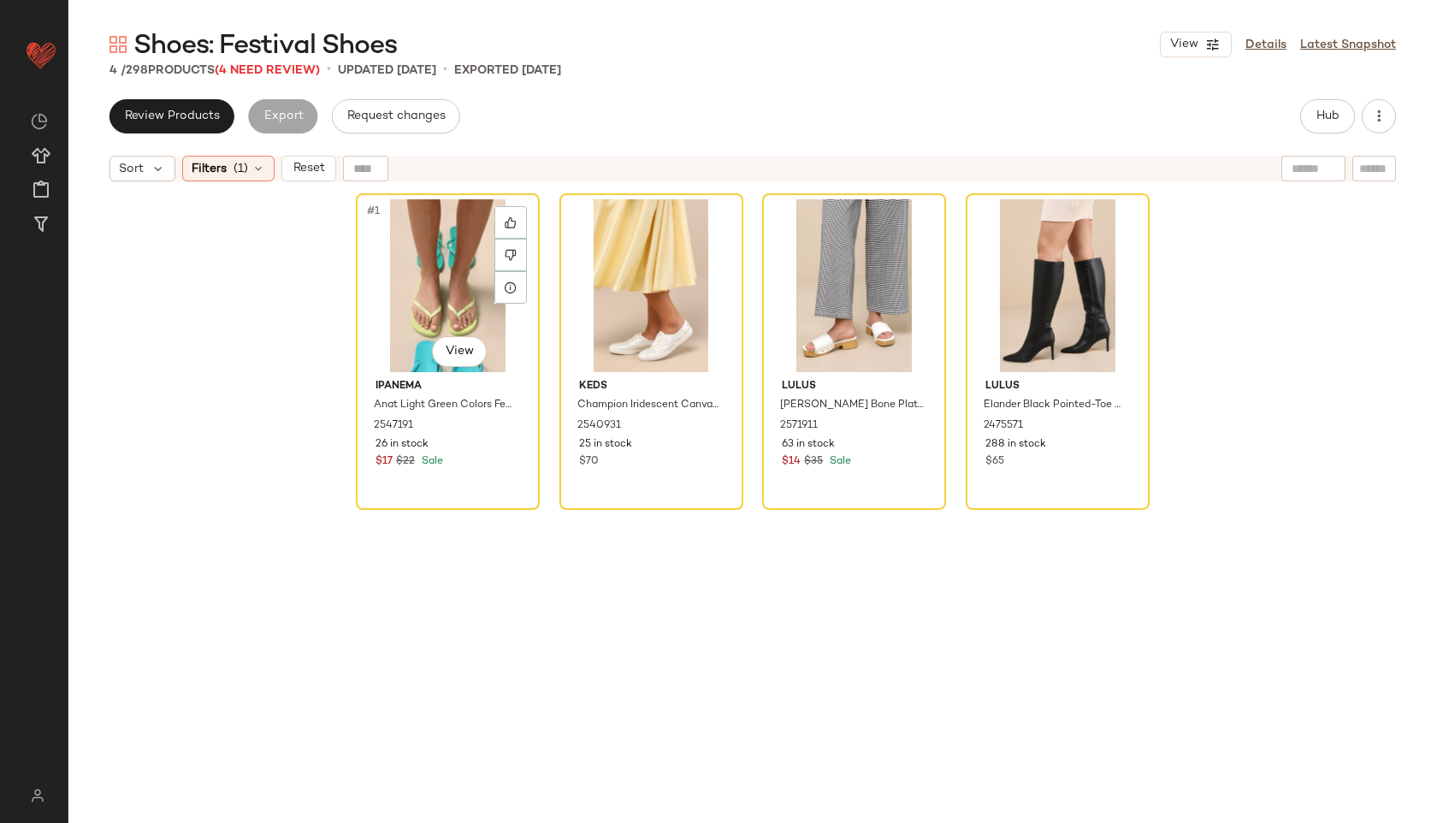
click at [430, 247] on div "#1 View" at bounding box center [448, 285] width 172 height 173
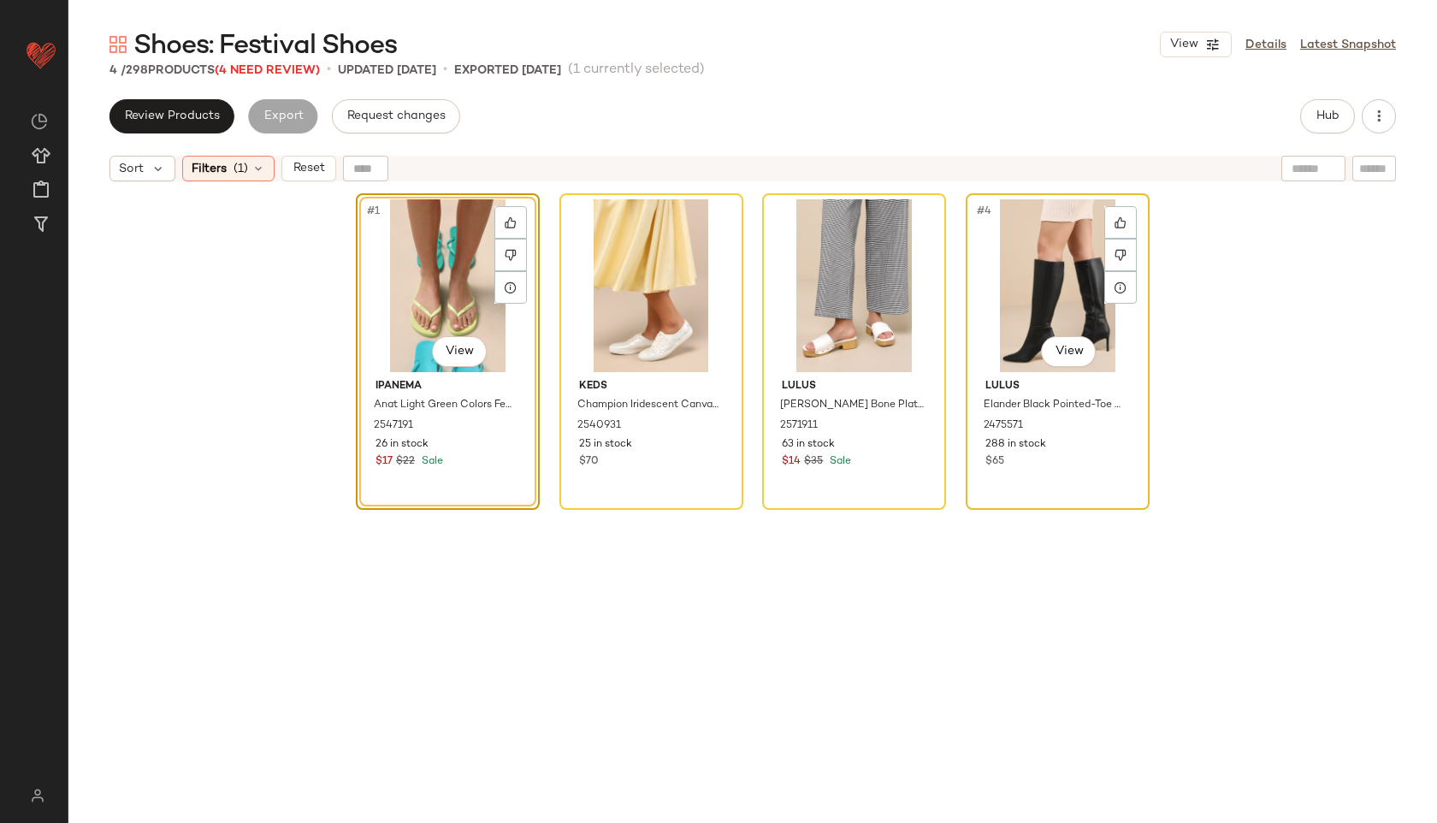
click at [1002, 285] on div "#4 View" at bounding box center [1057, 285] width 172 height 173
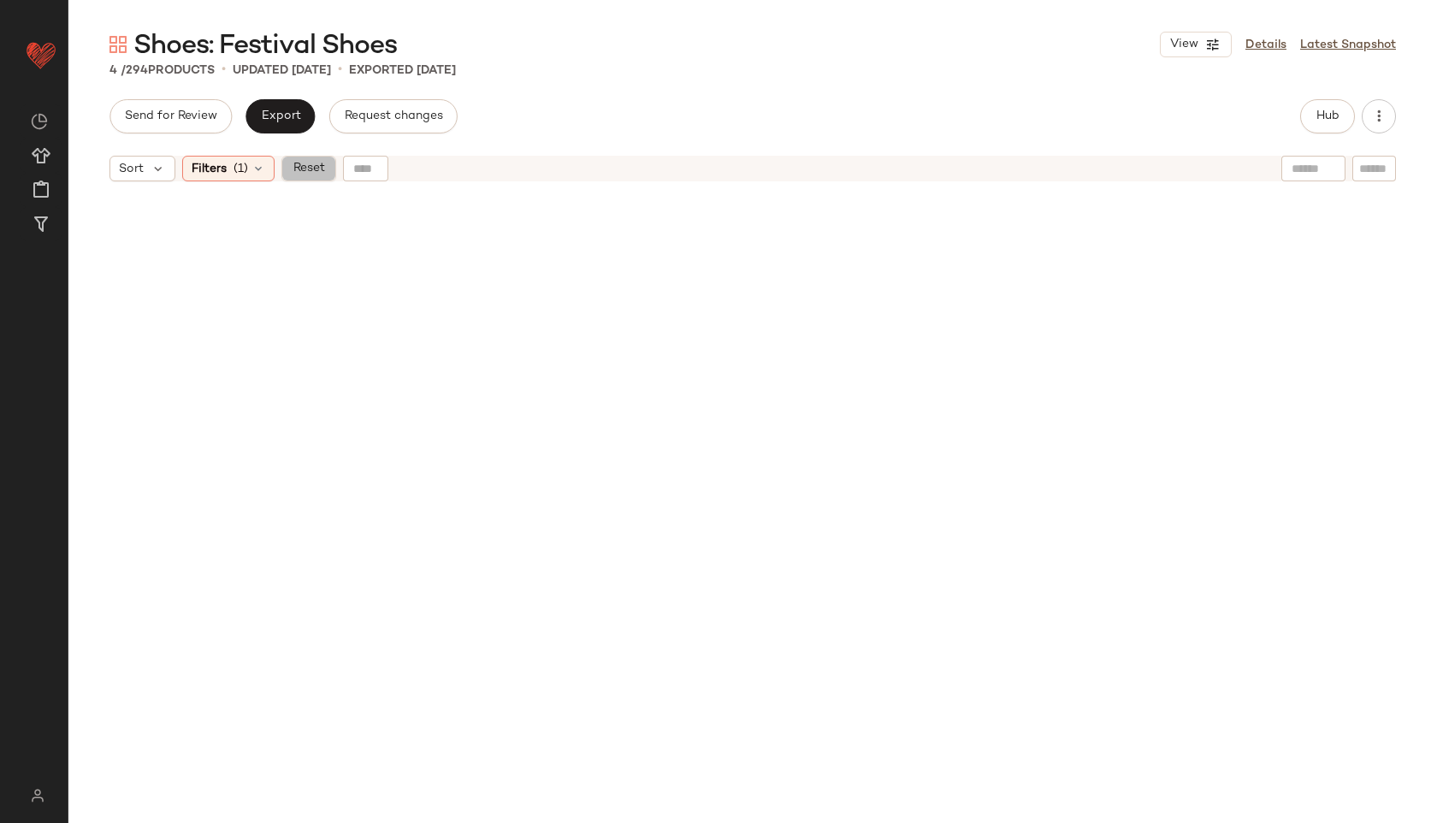
click at [316, 170] on span "Reset" at bounding box center [308, 169] width 32 height 14
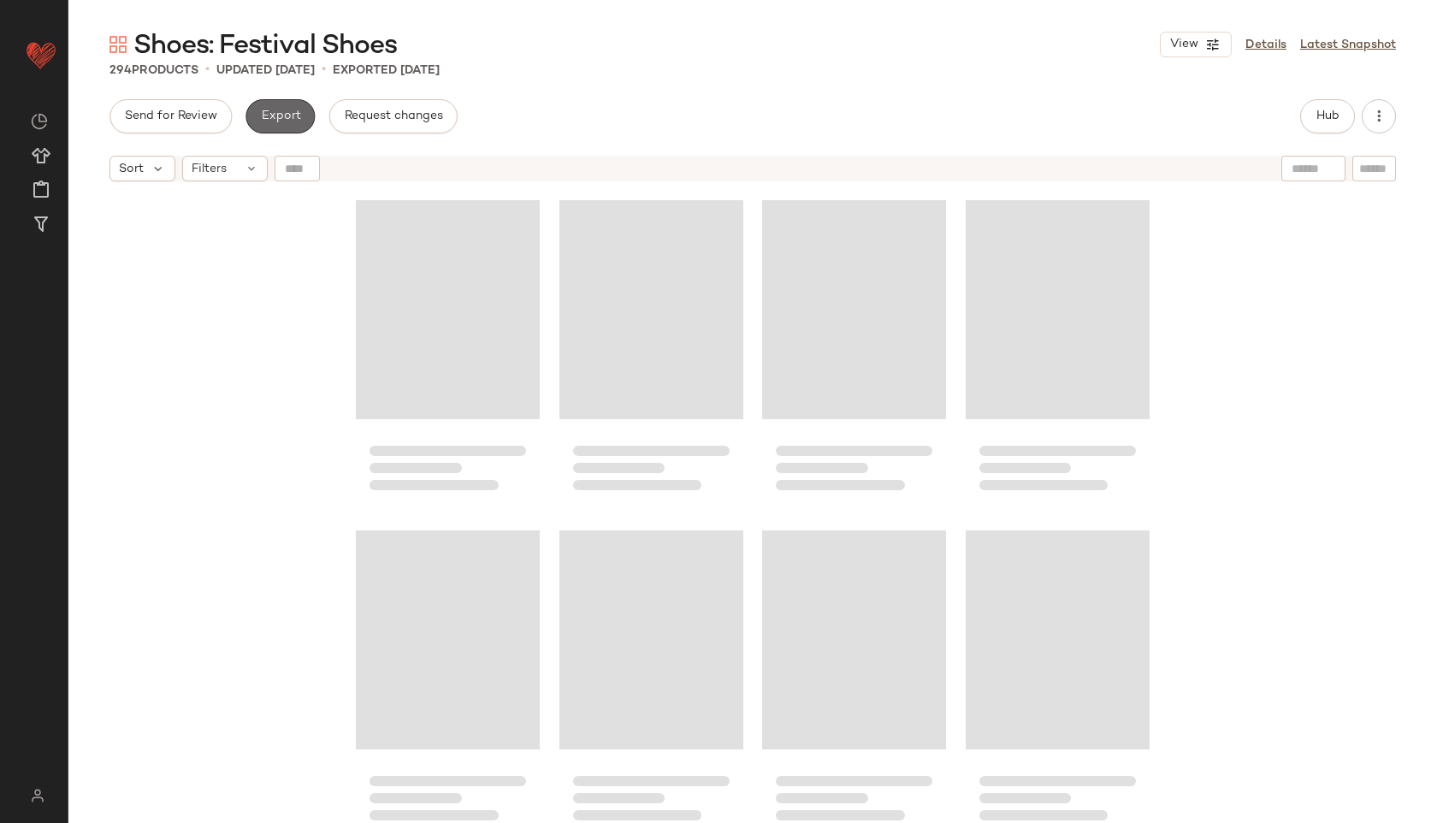
click at [275, 119] on span "Export" at bounding box center [280, 116] width 40 height 14
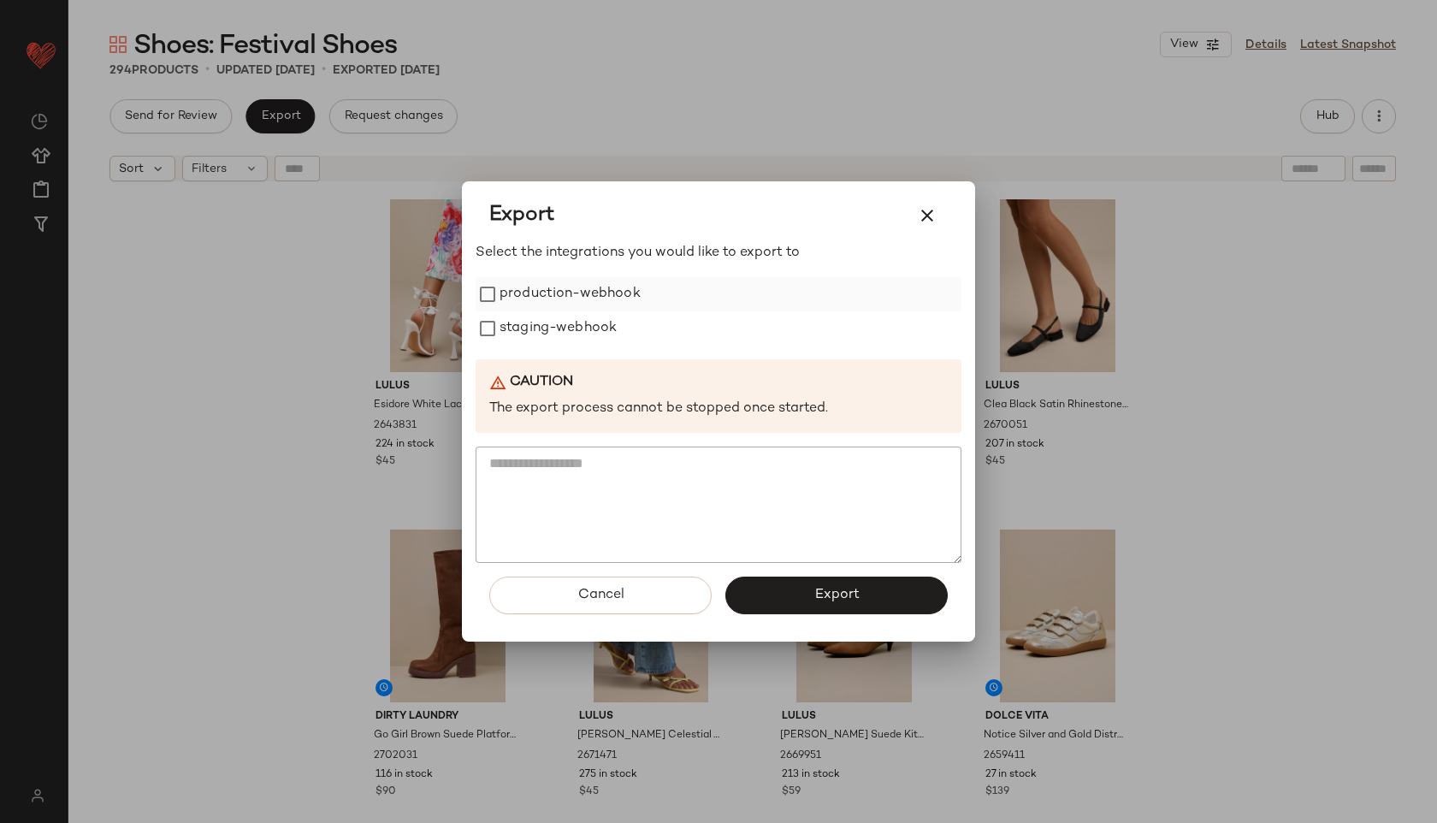
click at [613, 295] on label "production-webhook" at bounding box center [569, 294] width 141 height 34
click at [605, 339] on label "staging-webhook" at bounding box center [557, 328] width 117 height 34
click at [812, 597] on button "Export" at bounding box center [836, 595] width 222 height 38
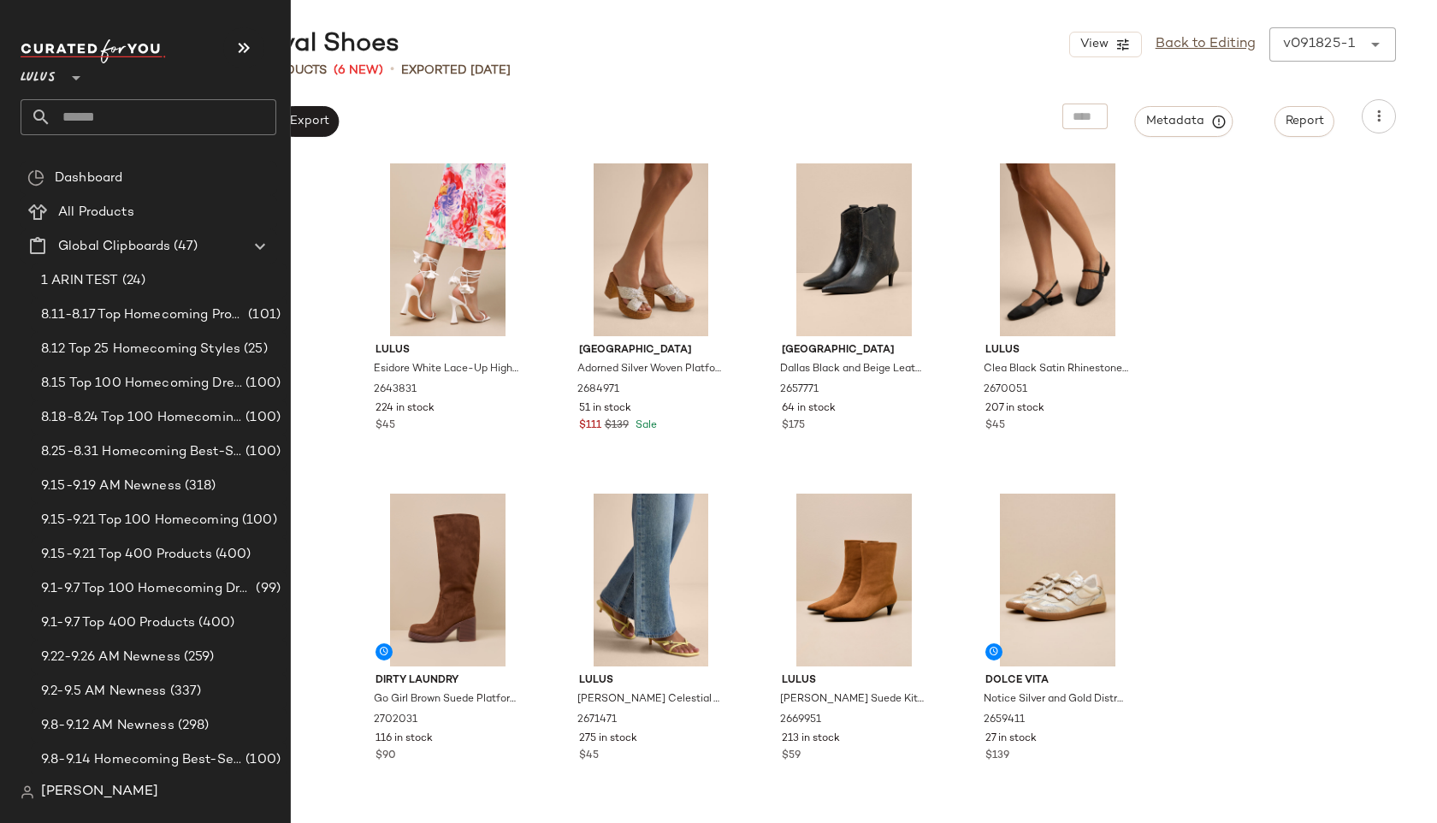
click at [107, 111] on input "text" at bounding box center [163, 117] width 225 height 36
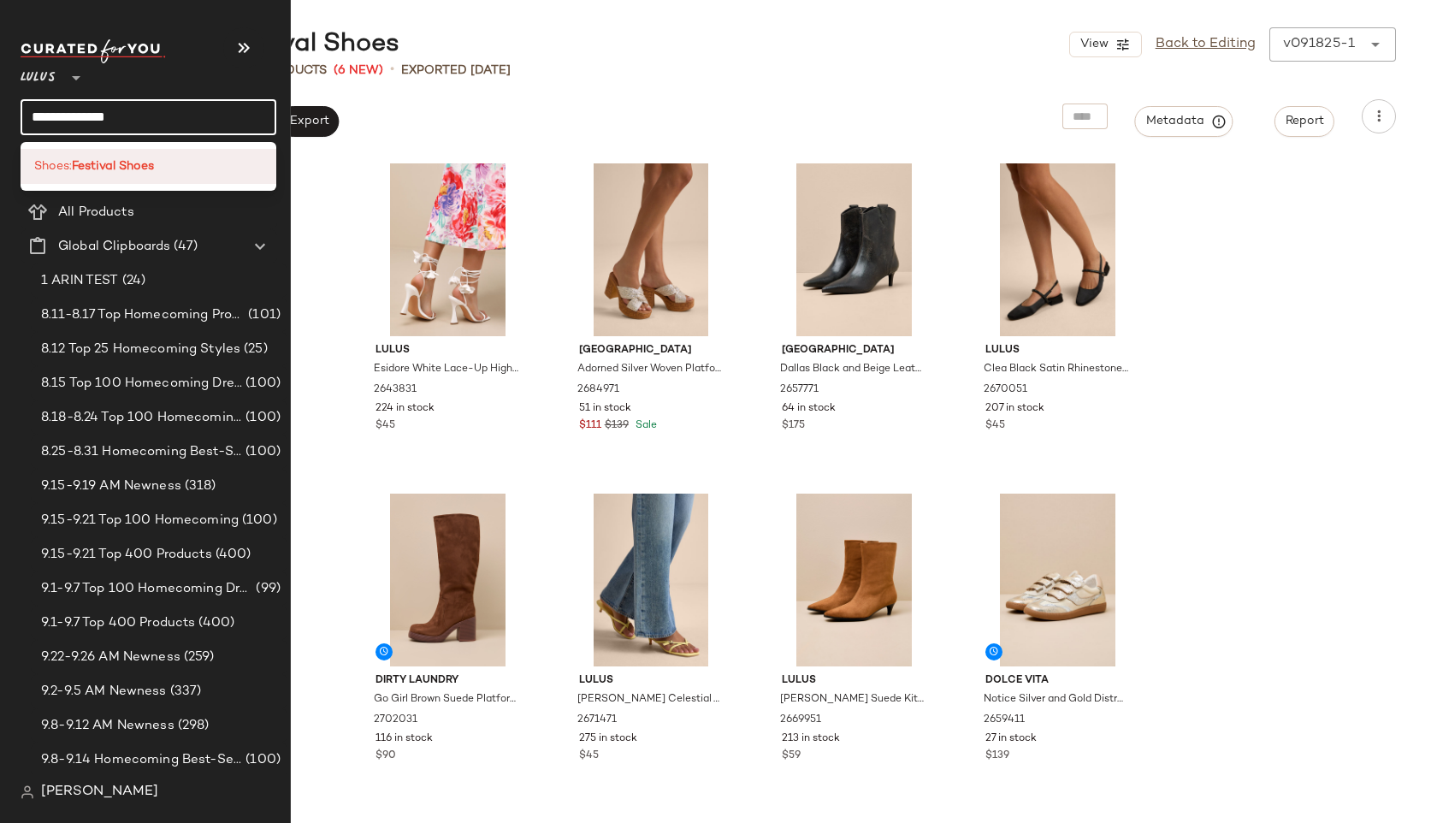
type input "**********"
click at [91, 160] on b "Festival Shoes" at bounding box center [113, 166] width 82 height 18
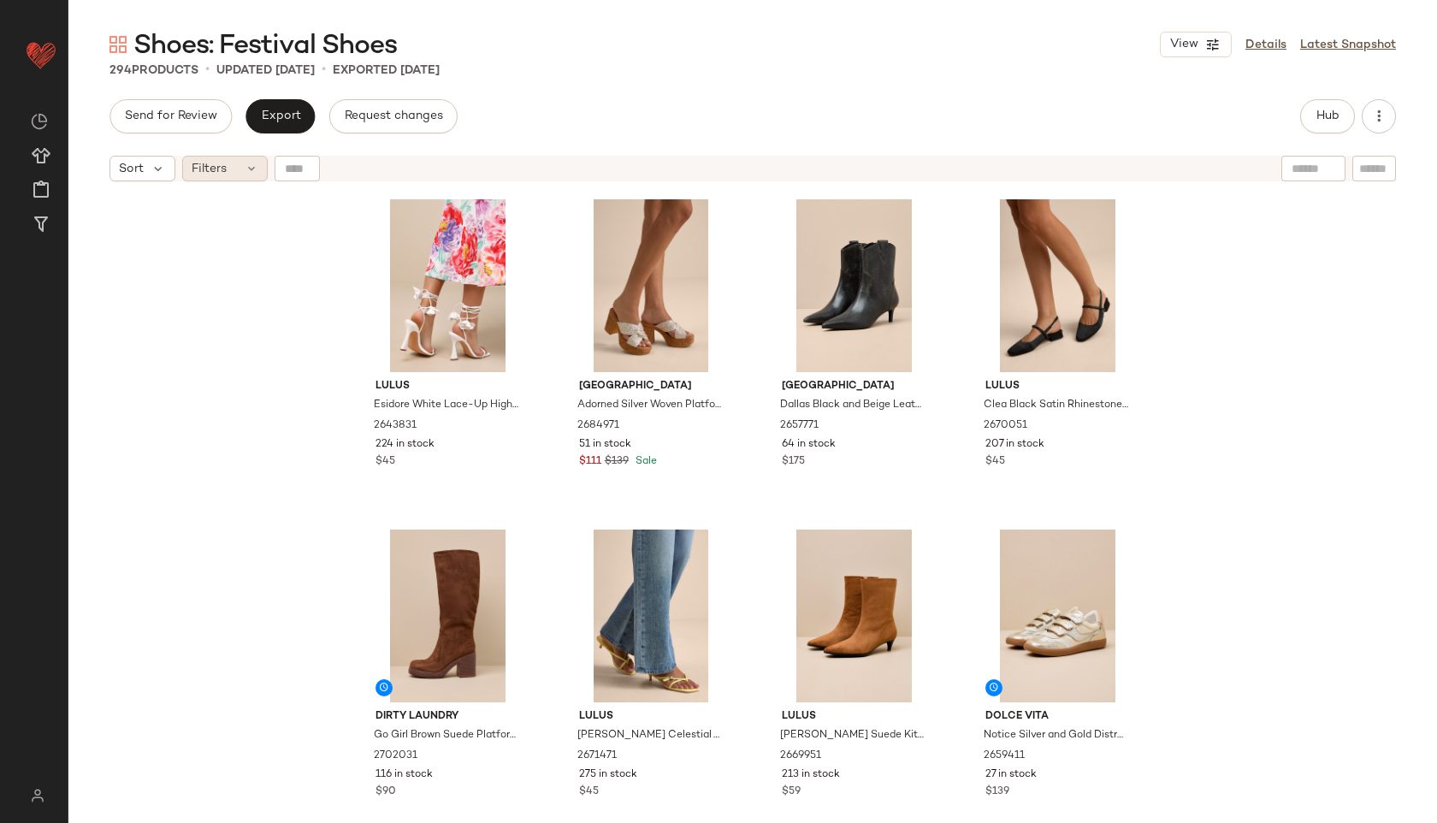
click at [216, 174] on span "Filters" at bounding box center [209, 169] width 35 height 18
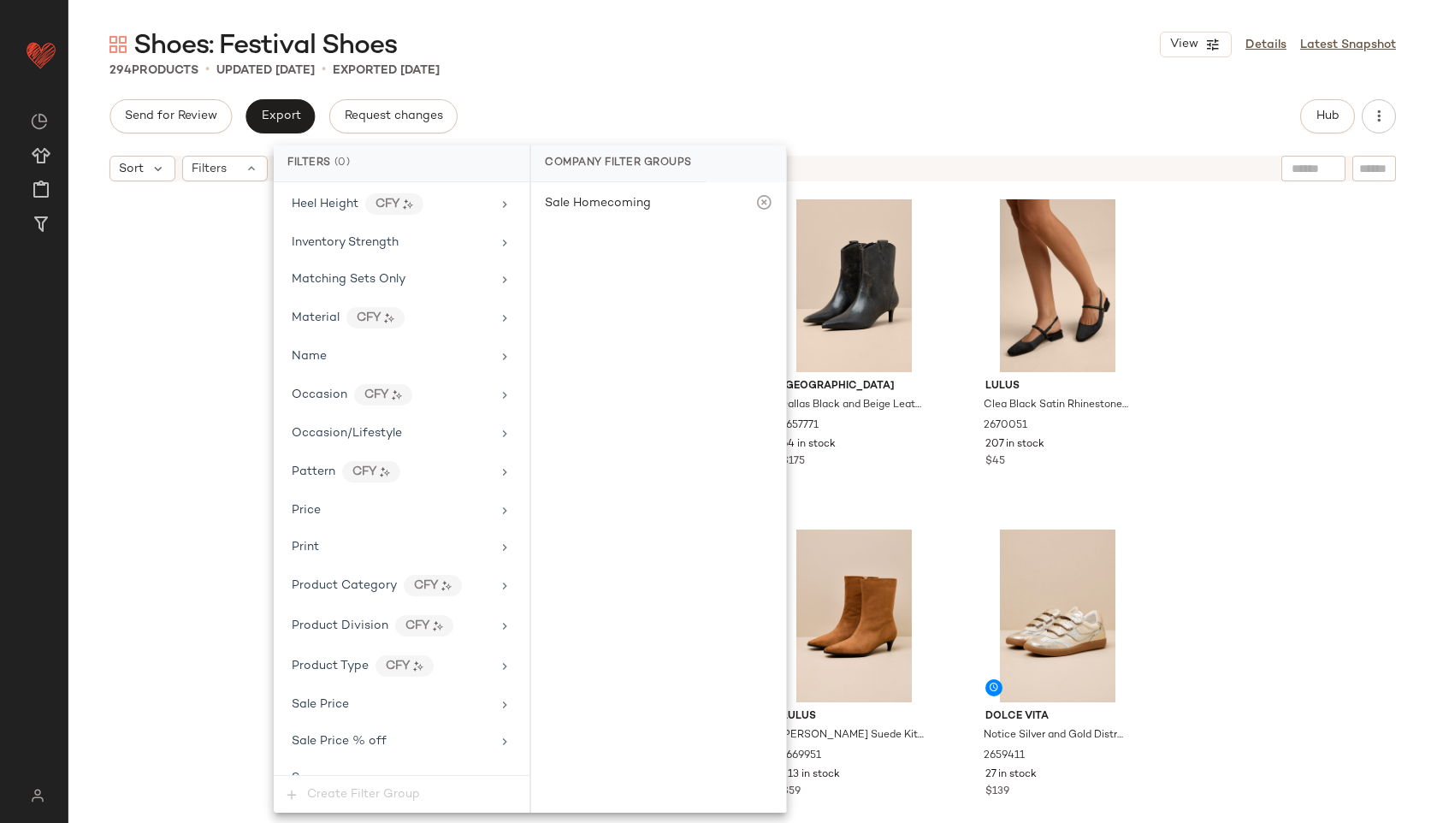
scroll to position [856, 0]
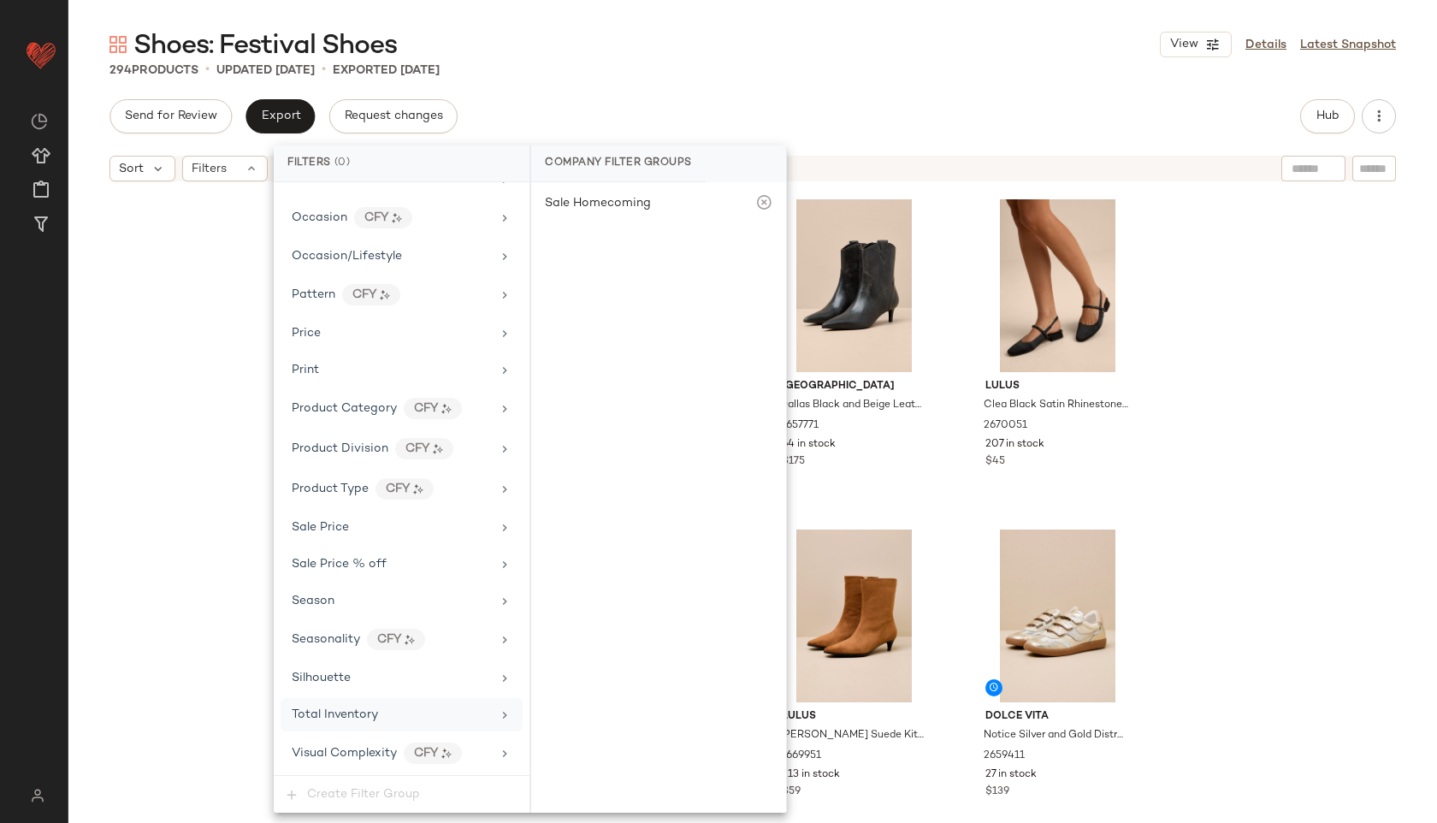
click at [350, 704] on div "Total Inventory" at bounding box center [401, 714] width 242 height 33
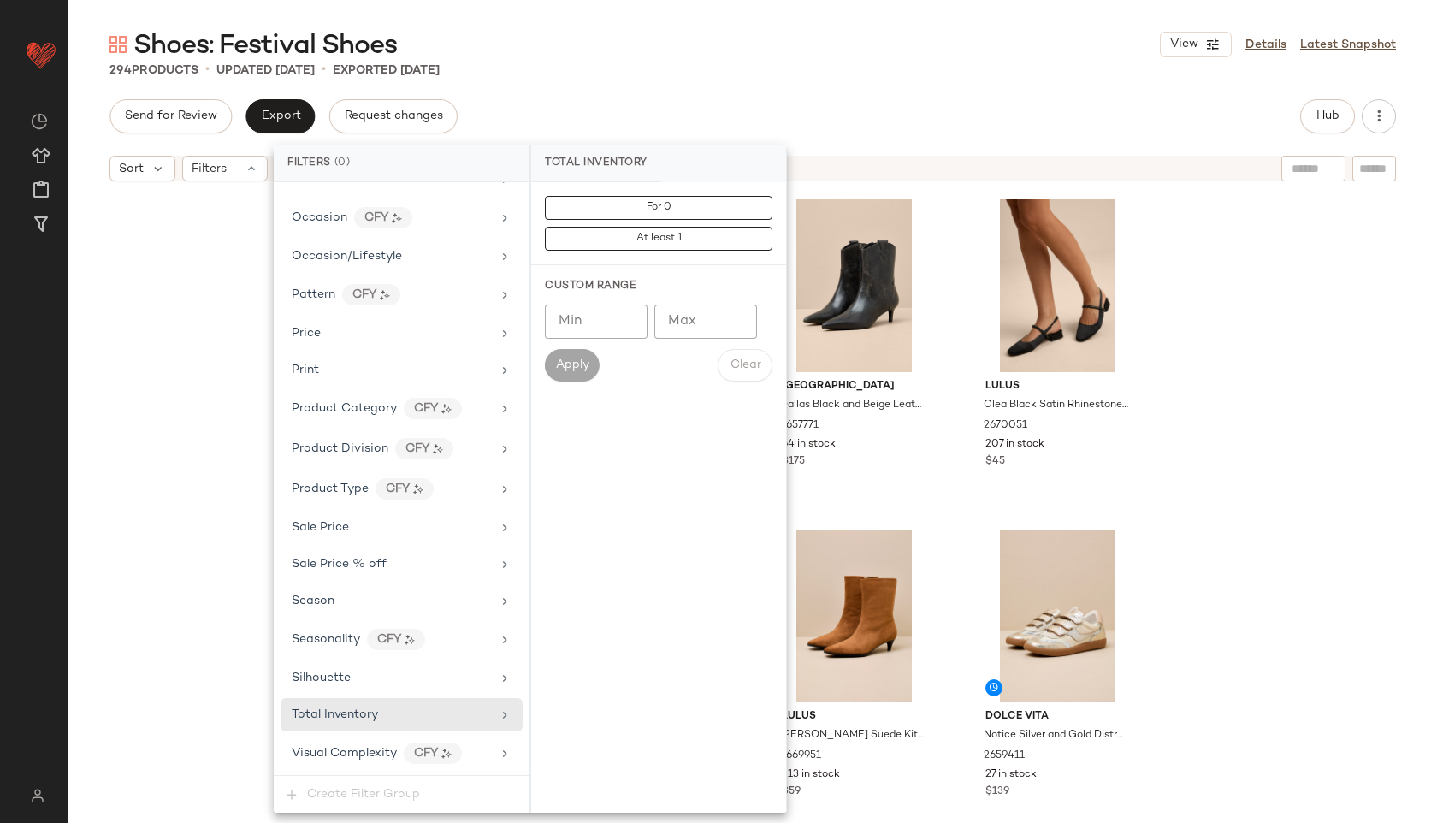
click at [713, 320] on input "Max" at bounding box center [705, 321] width 103 height 34
type input "**"
click at [575, 367] on span "Apply" at bounding box center [572, 365] width 34 height 14
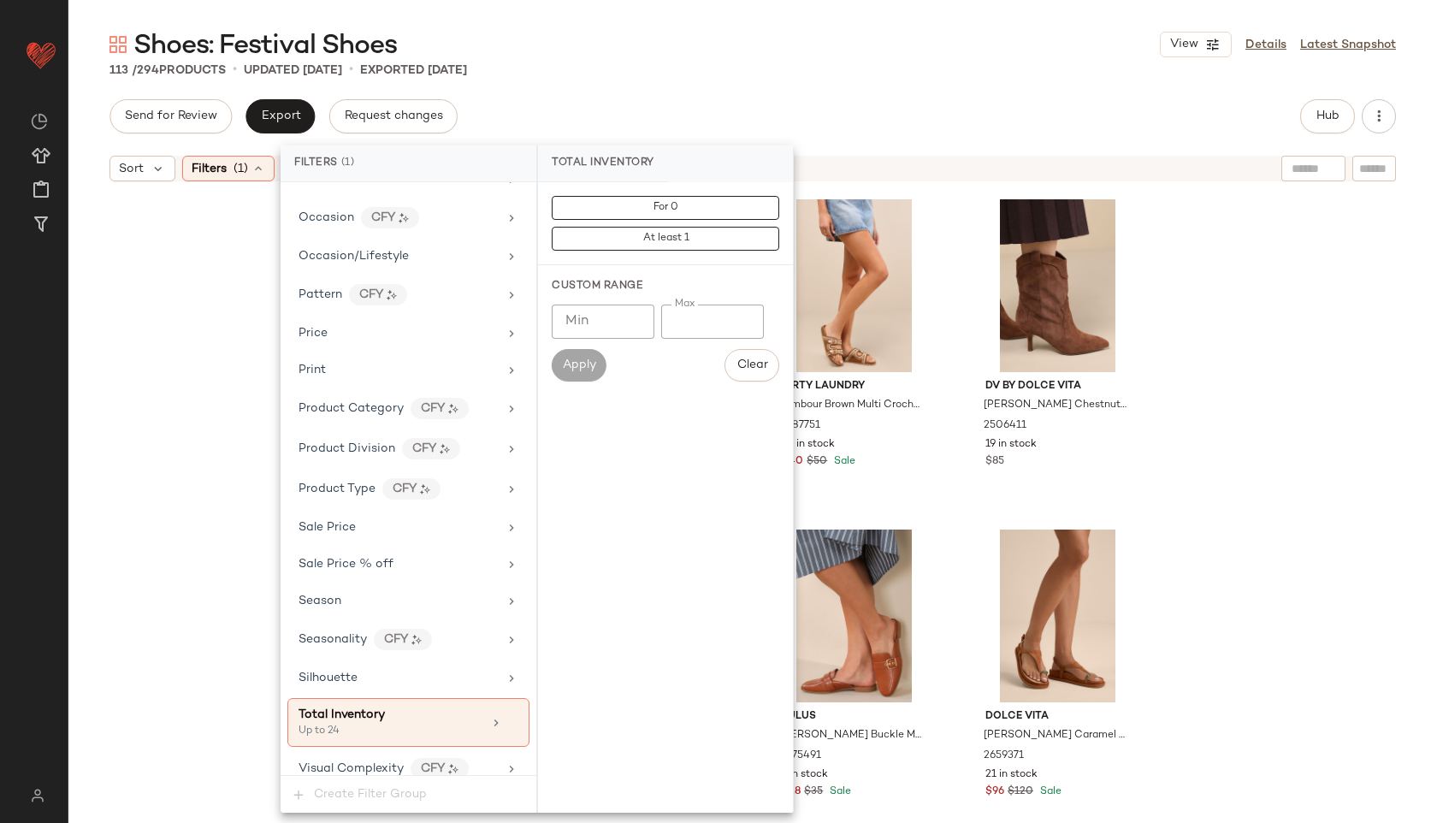
click at [768, 82] on div "Shoes: Festival Shoes View Details Latest Snapshot 113 / 294 Products • updated…" at bounding box center [752, 424] width 1368 height 795
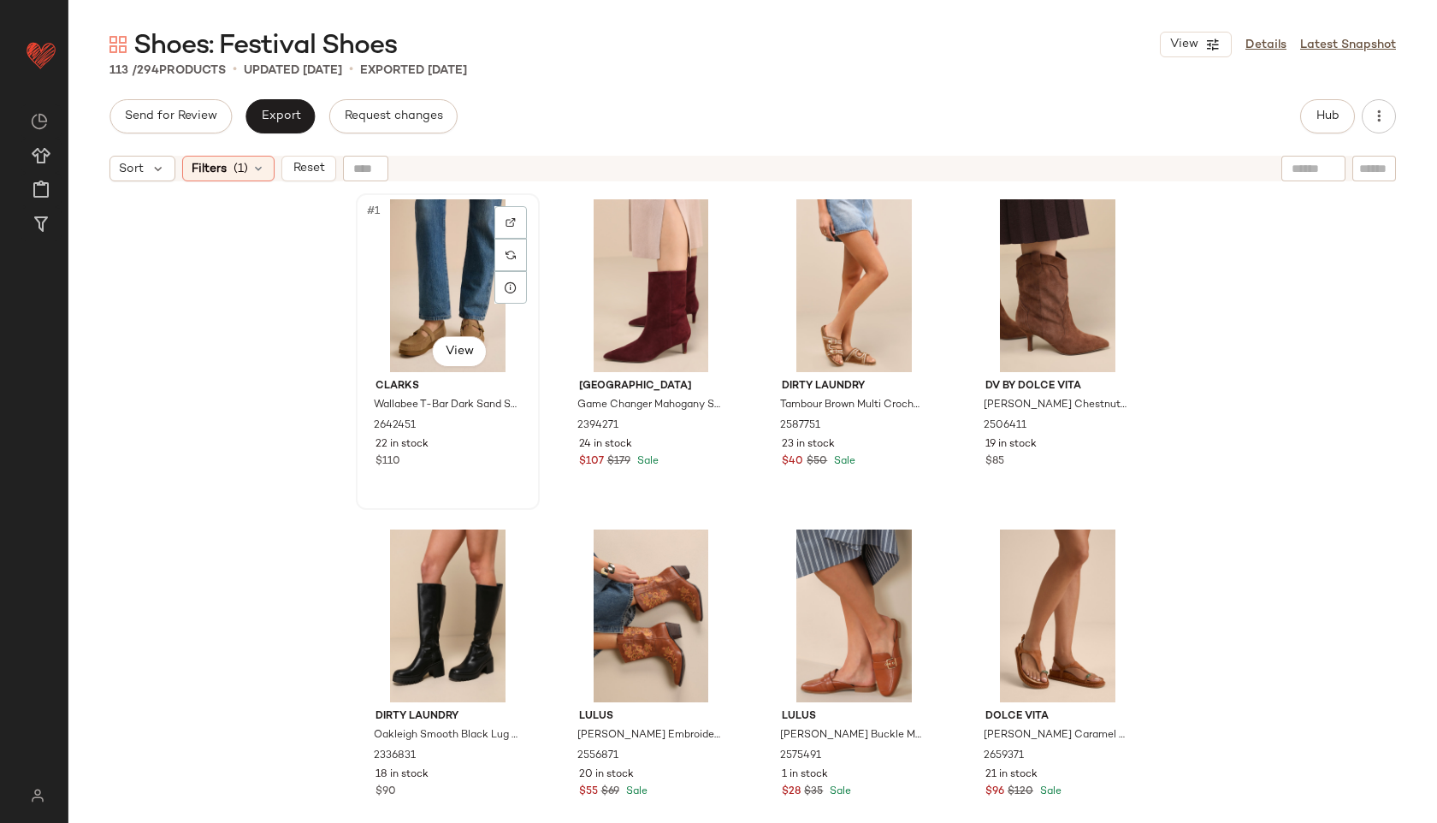
click at [452, 263] on div "#1 View" at bounding box center [448, 285] width 172 height 173
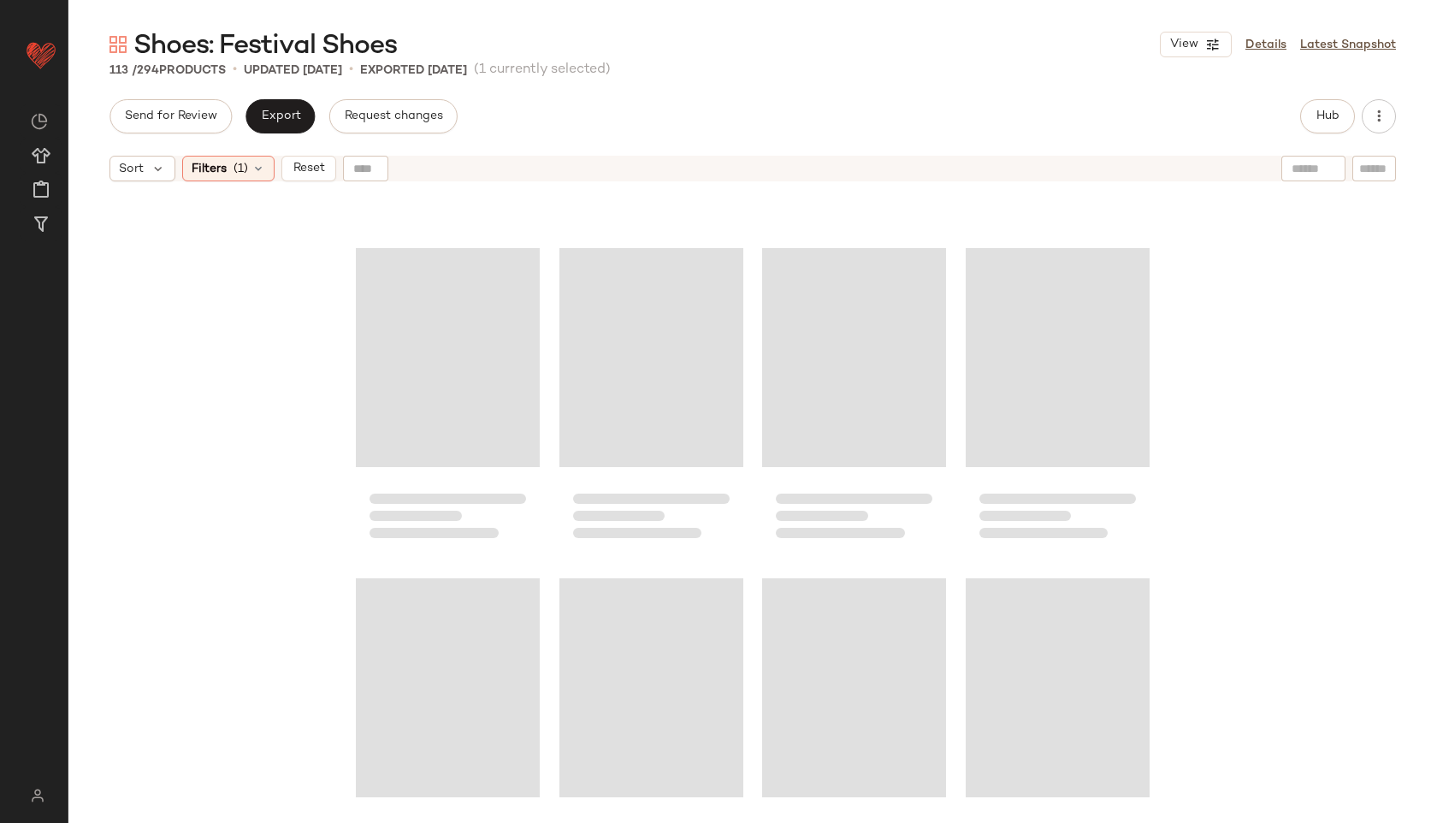
scroll to position [8900, 0]
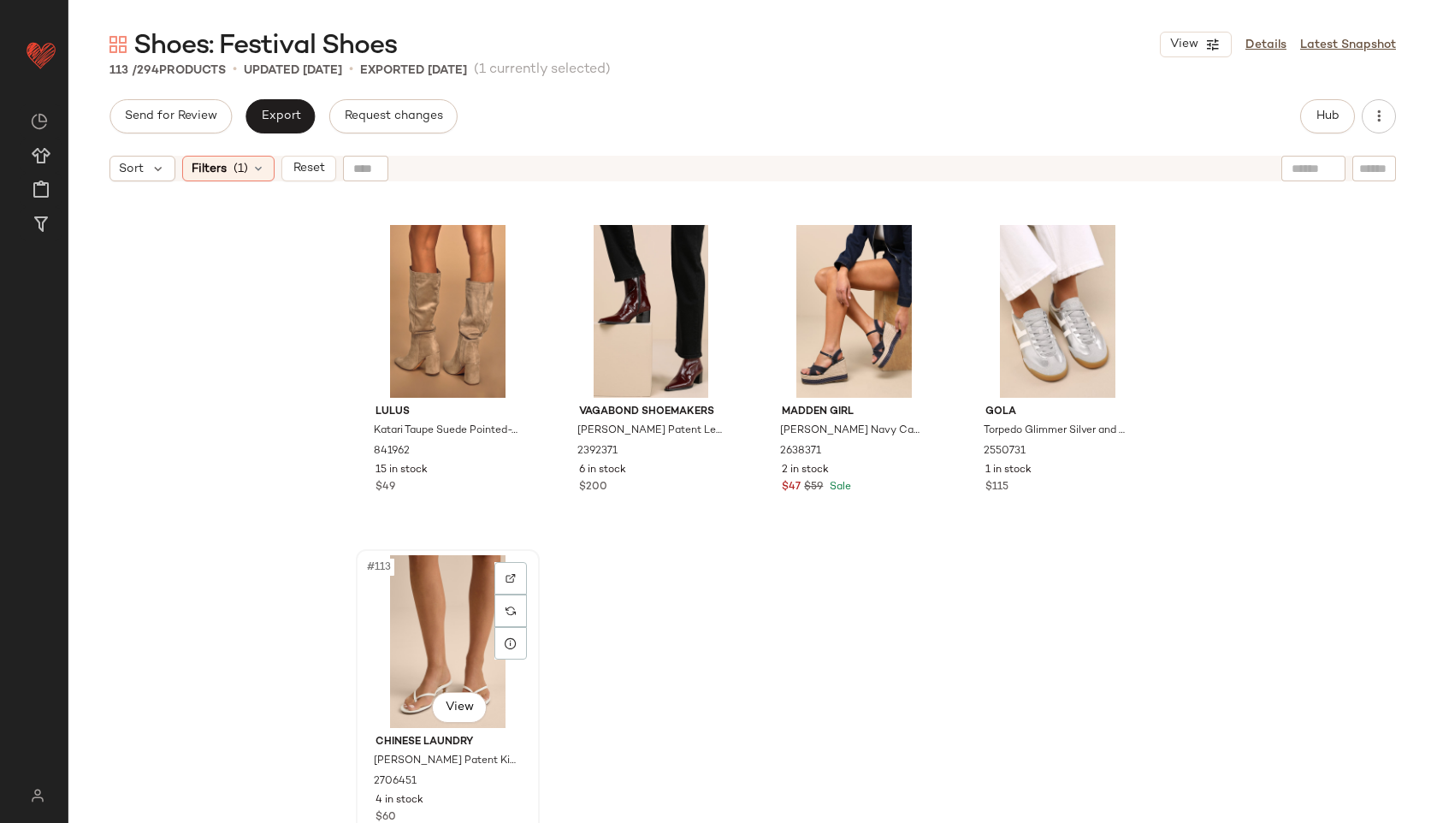
click at [442, 641] on div "#113 View" at bounding box center [448, 641] width 172 height 173
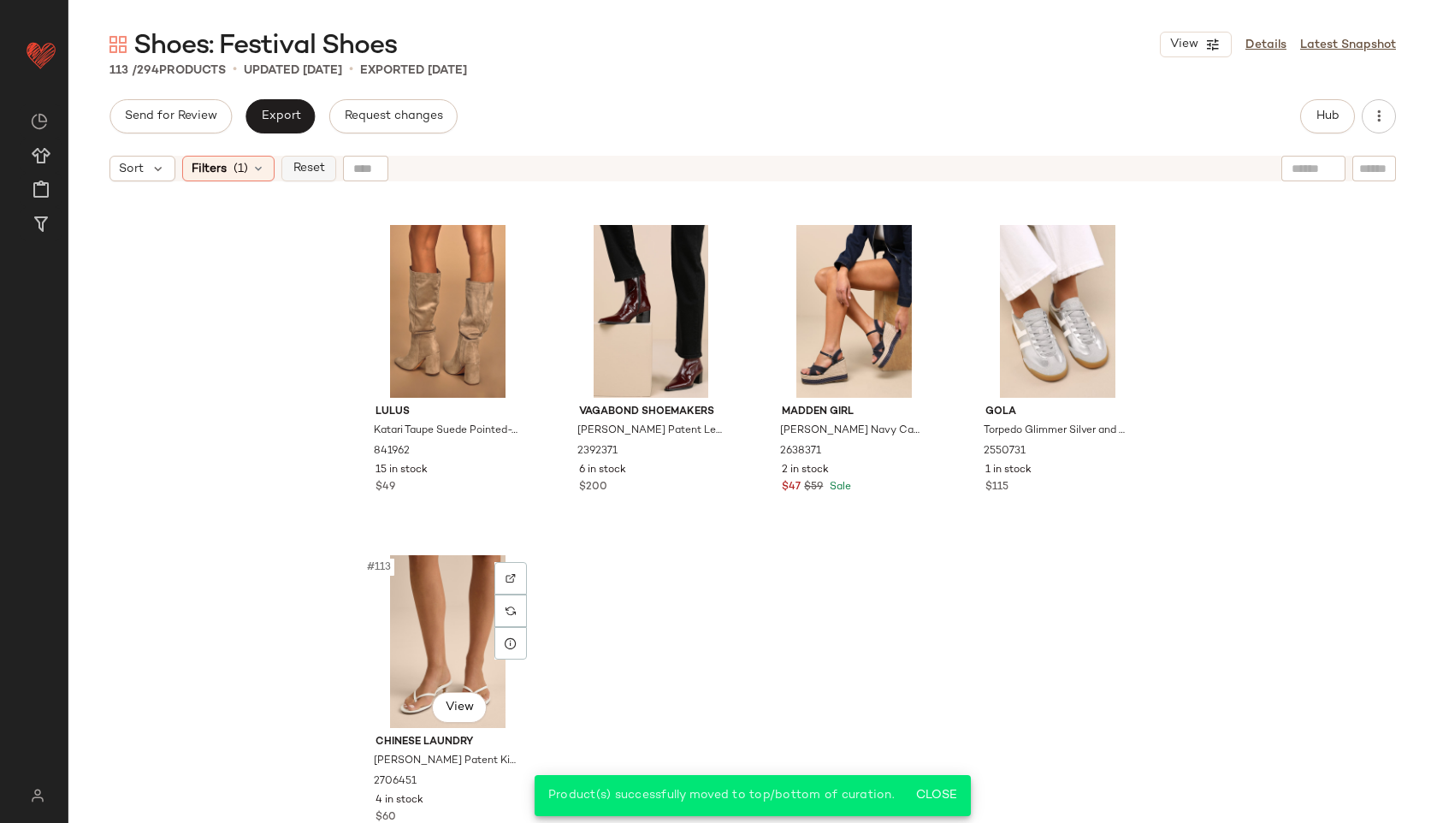
click at [300, 171] on span "Reset" at bounding box center [308, 169] width 32 height 14
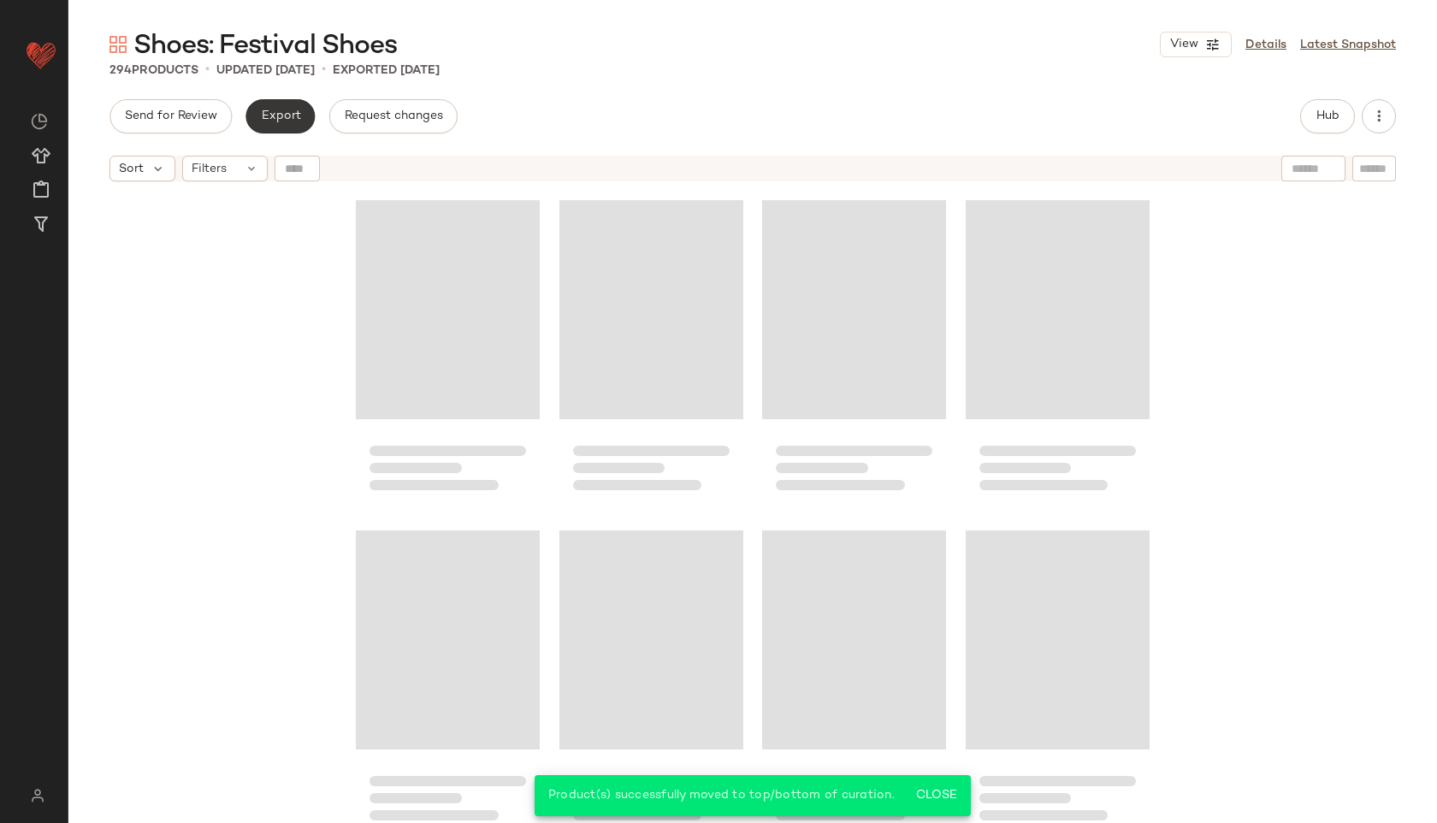
scroll to position [23754, 0]
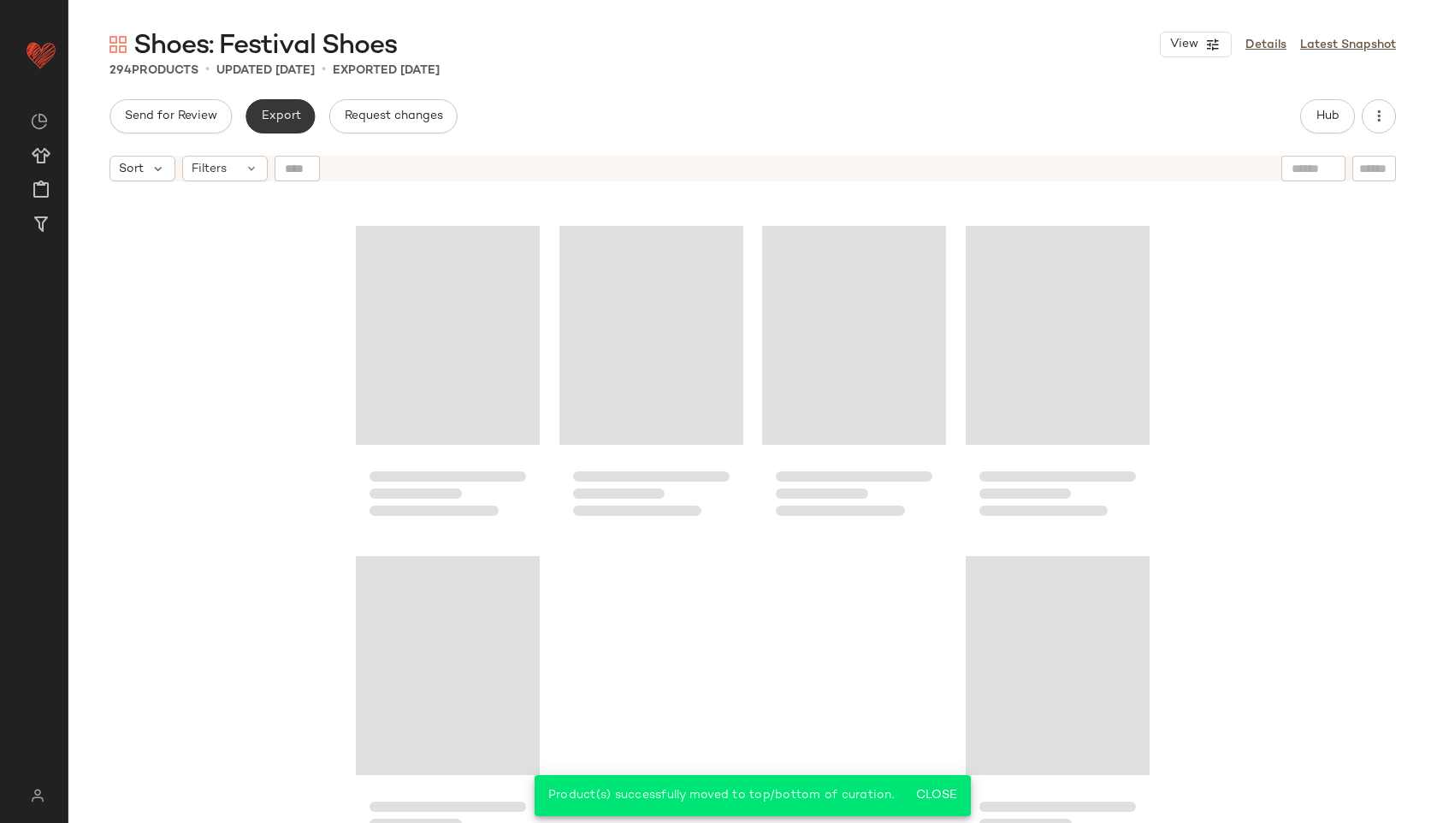
click at [289, 116] on span "Export" at bounding box center [280, 116] width 40 height 14
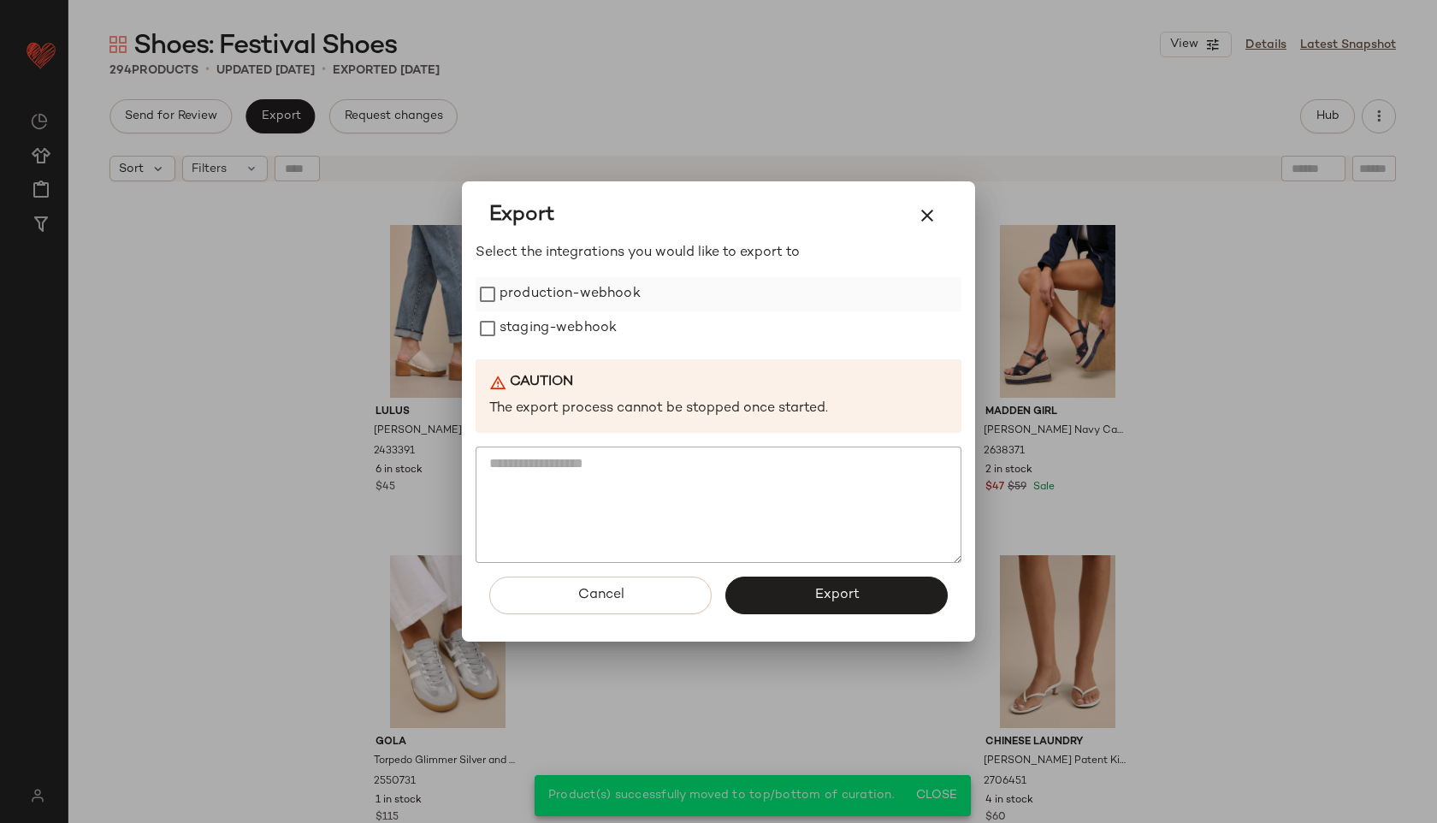
click at [600, 294] on label "production-webhook" at bounding box center [569, 294] width 141 height 34
click at [601, 321] on label "staging-webhook" at bounding box center [557, 328] width 117 height 34
click at [825, 591] on span "Export" at bounding box center [835, 595] width 45 height 16
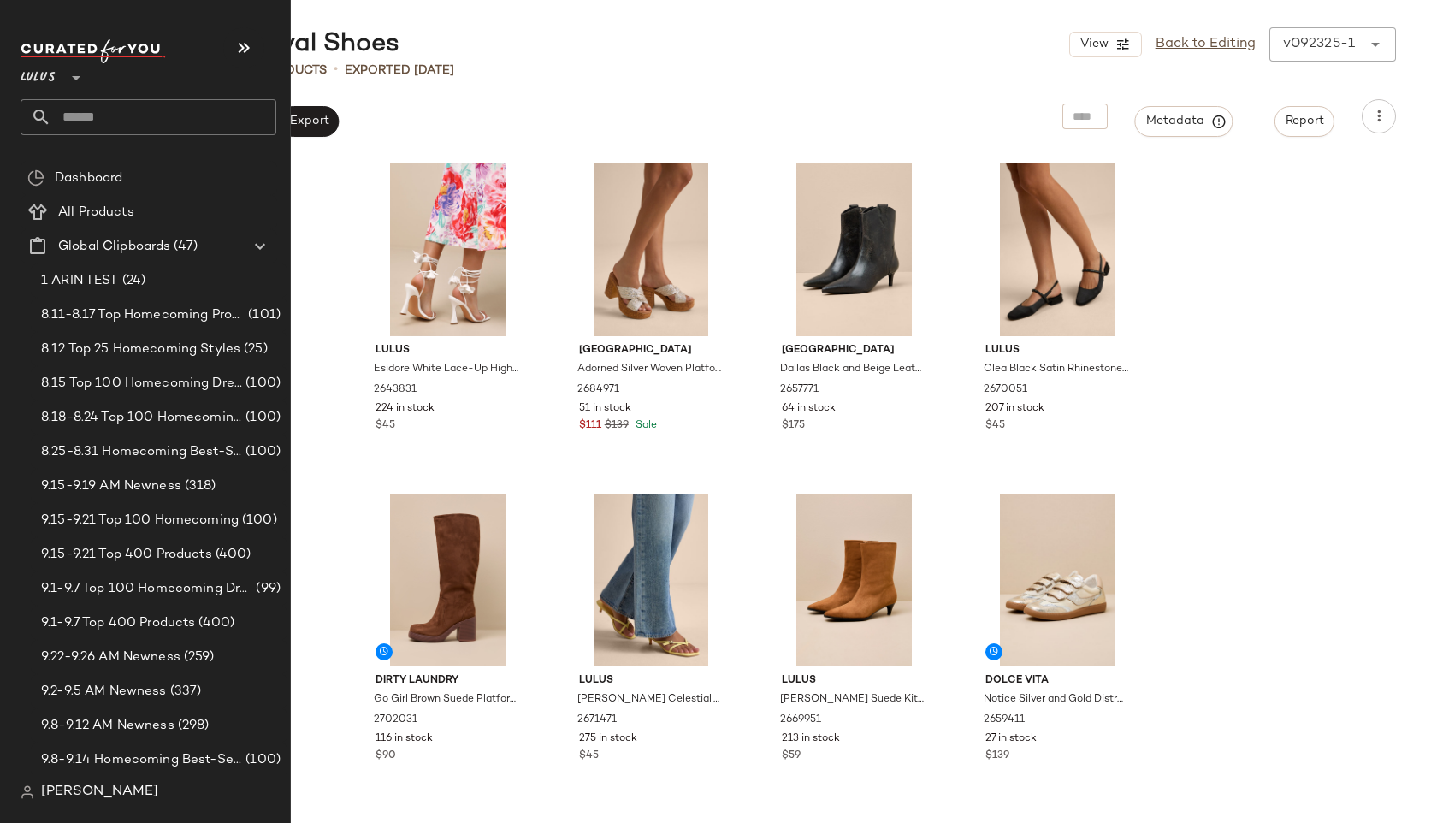
click at [99, 127] on input "text" at bounding box center [163, 117] width 225 height 36
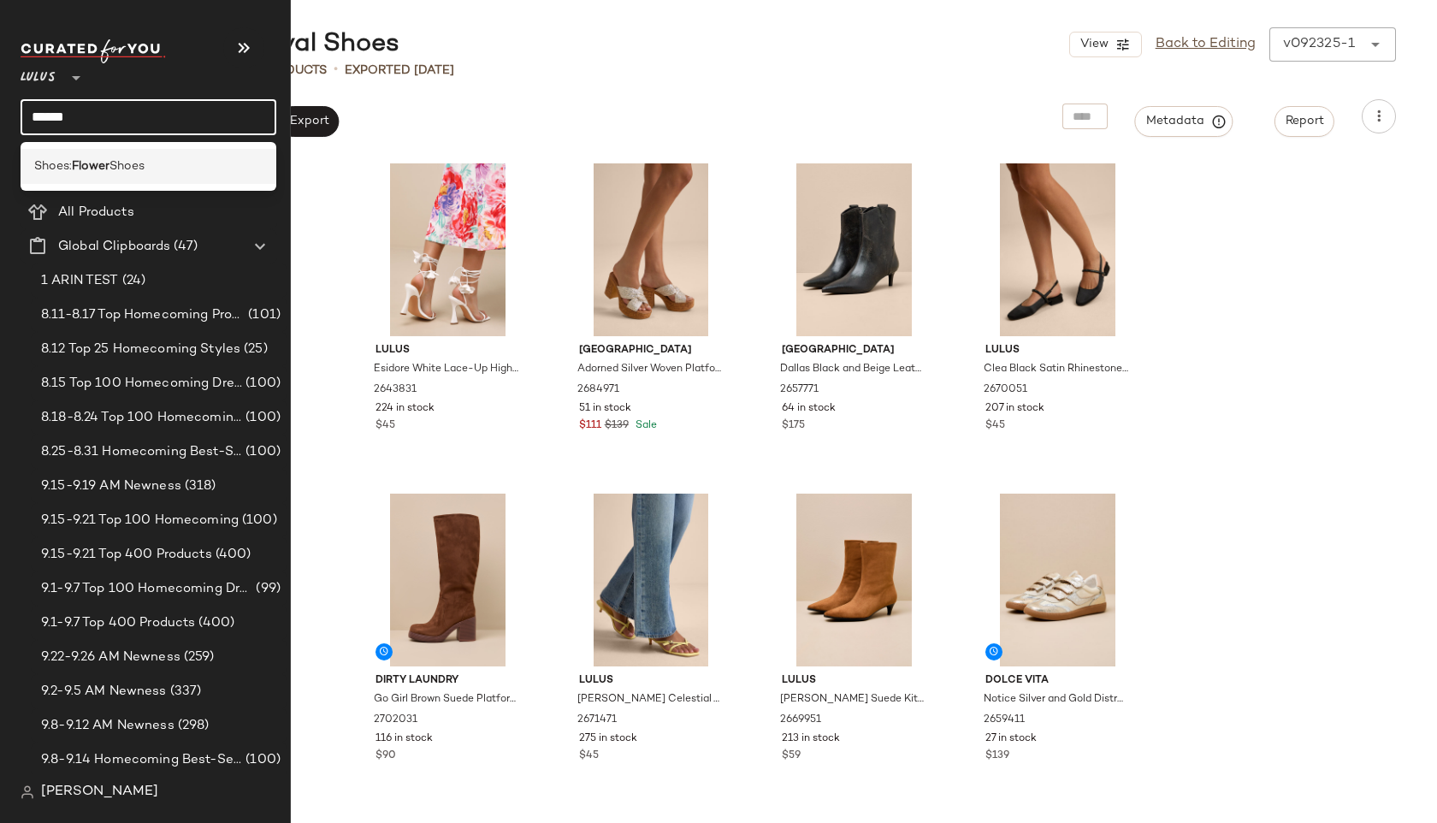
type input "******"
click at [66, 157] on span "Shoes:" at bounding box center [53, 166] width 38 height 18
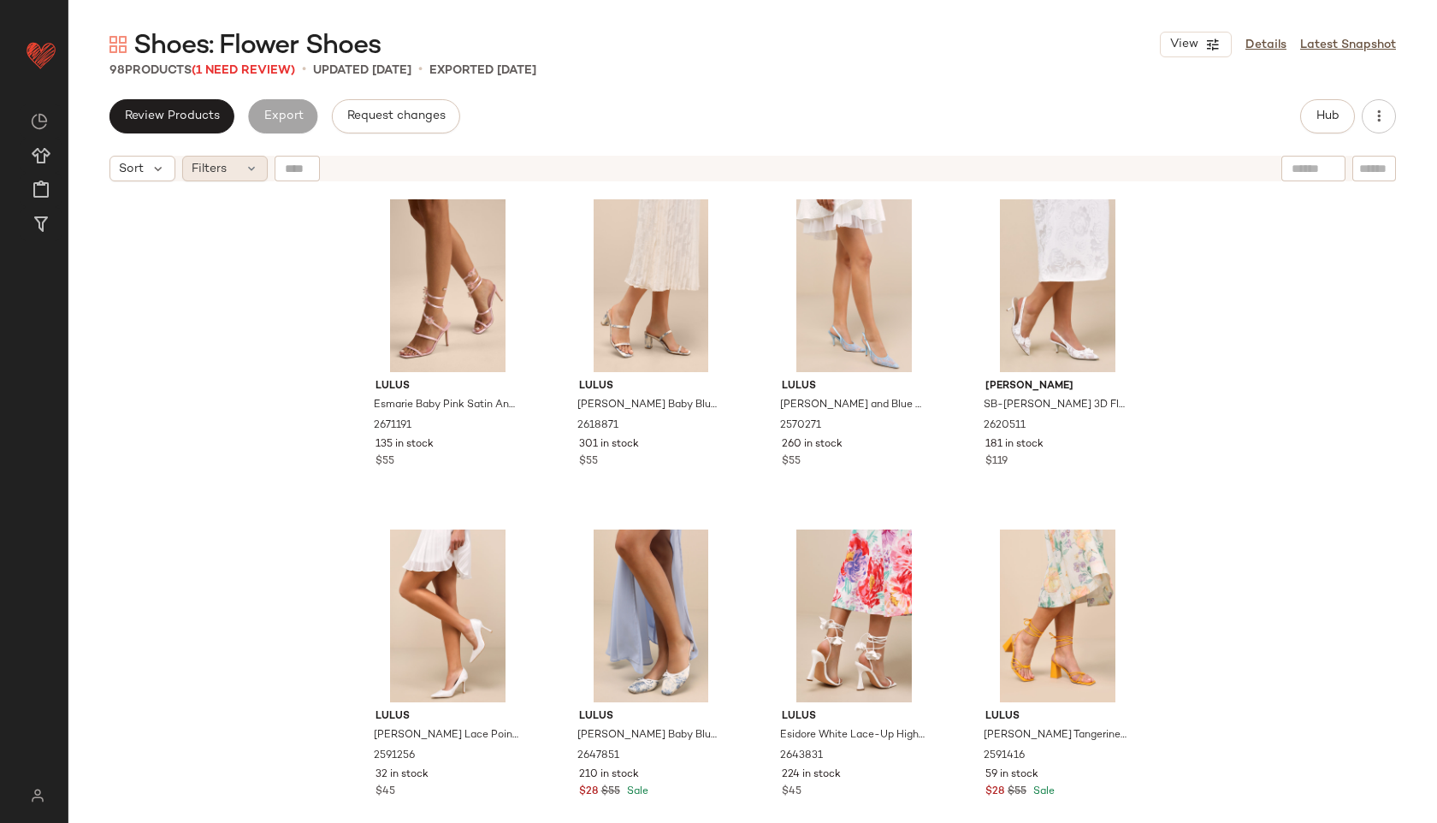
click at [241, 163] on div "Filters" at bounding box center [225, 169] width 86 height 26
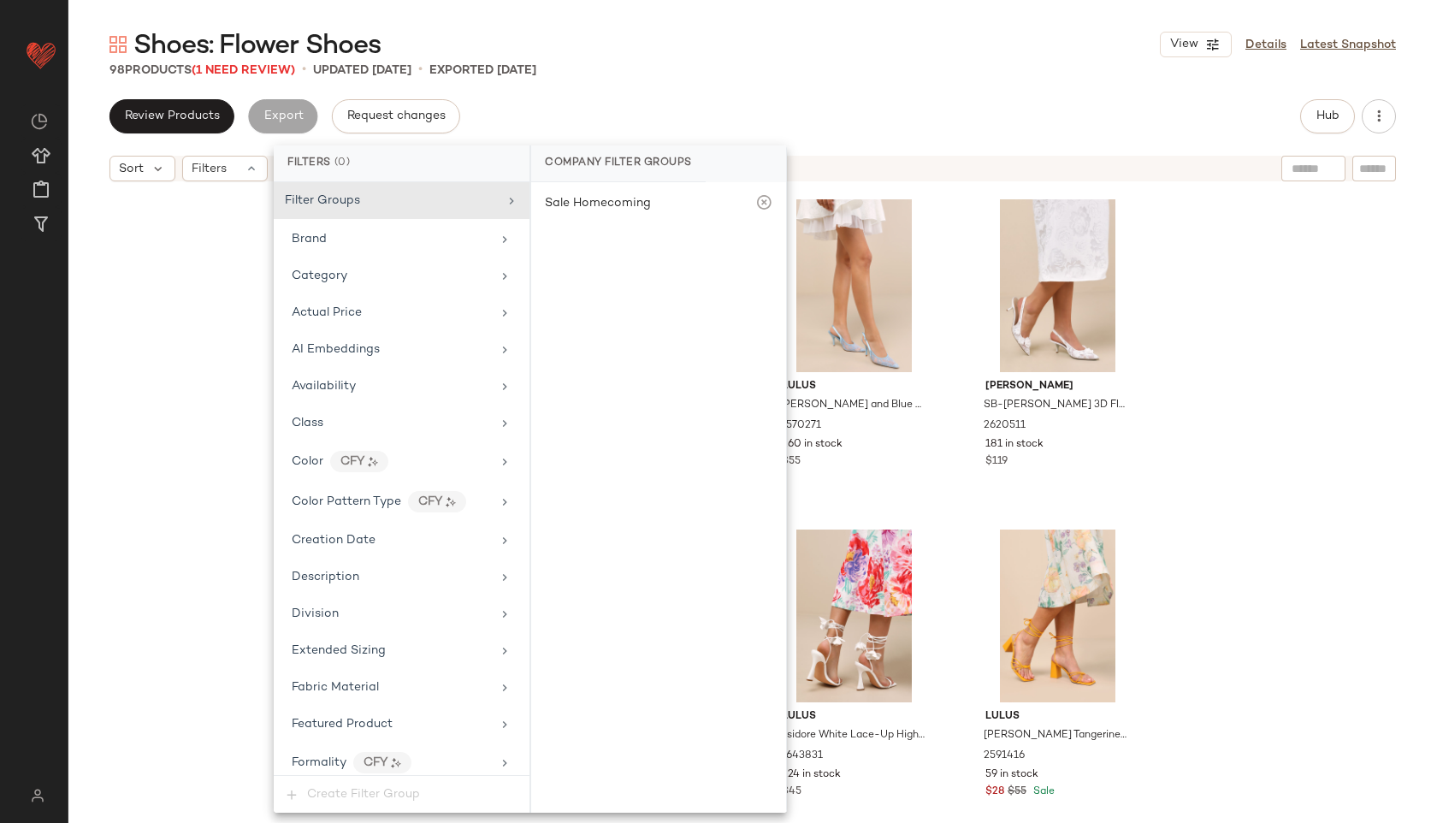
scroll to position [856, 0]
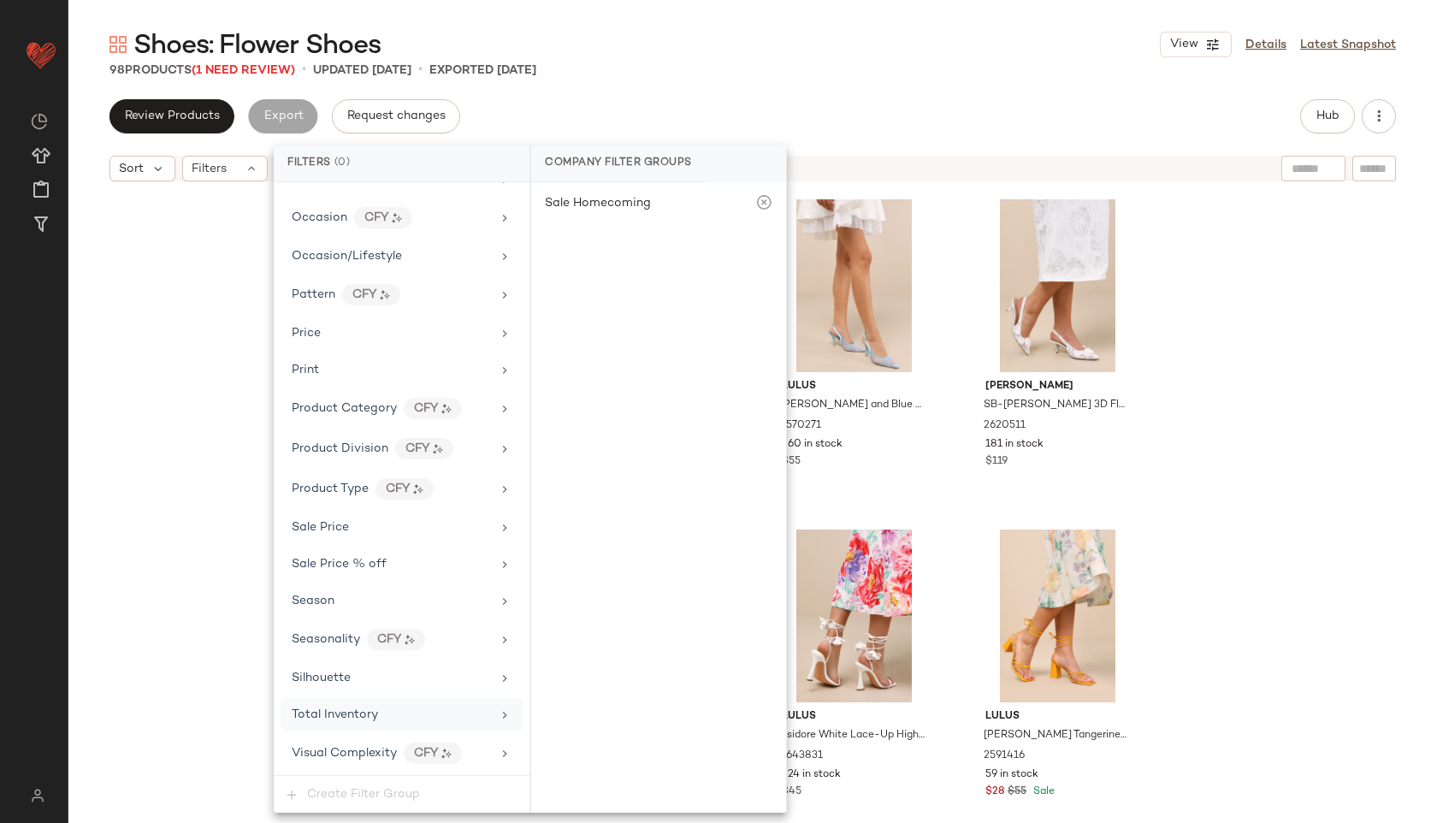
click at [367, 710] on span "Total Inventory" at bounding box center [335, 714] width 86 height 13
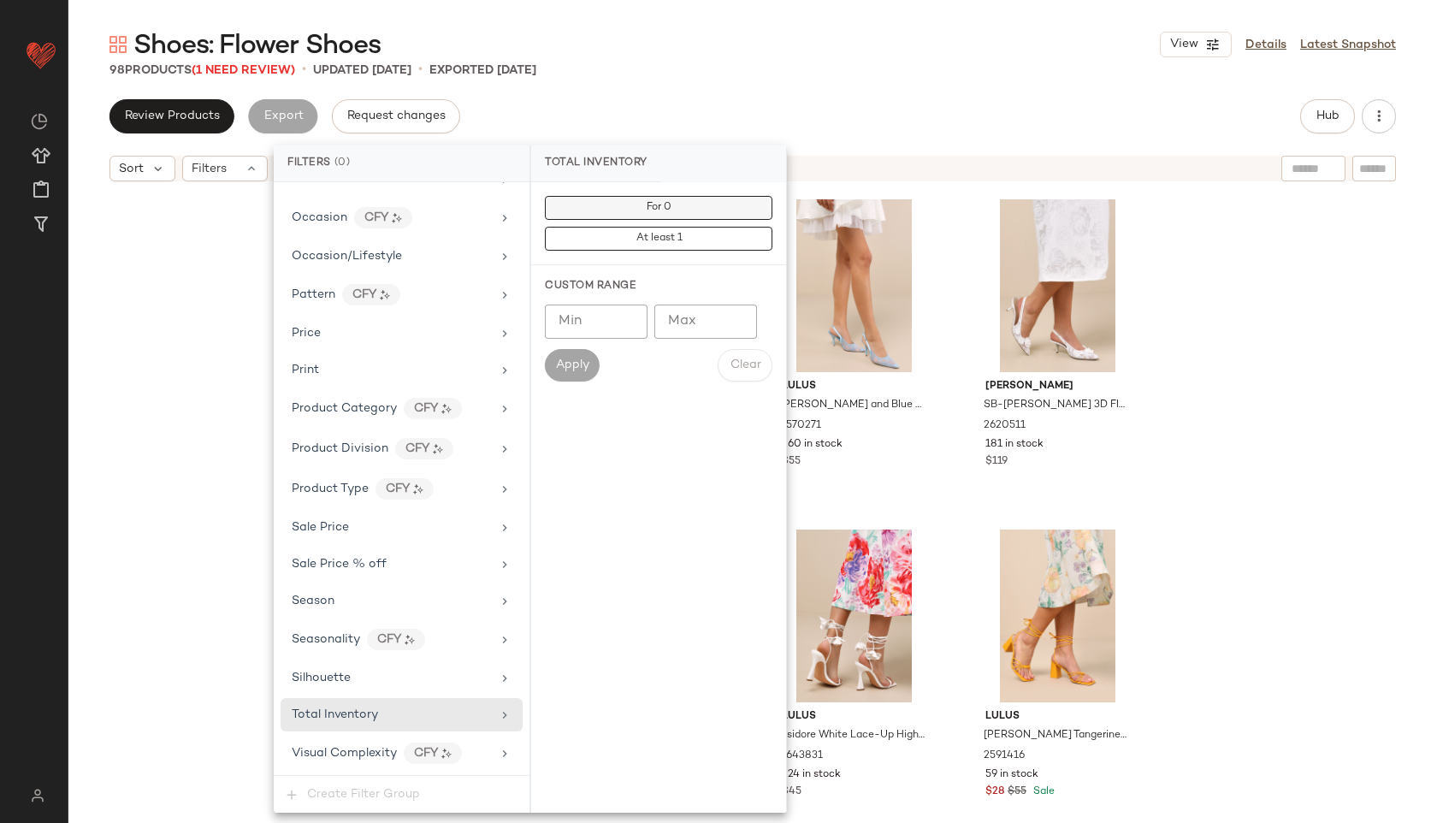
click at [692, 205] on button "For 0" at bounding box center [658, 208] width 227 height 24
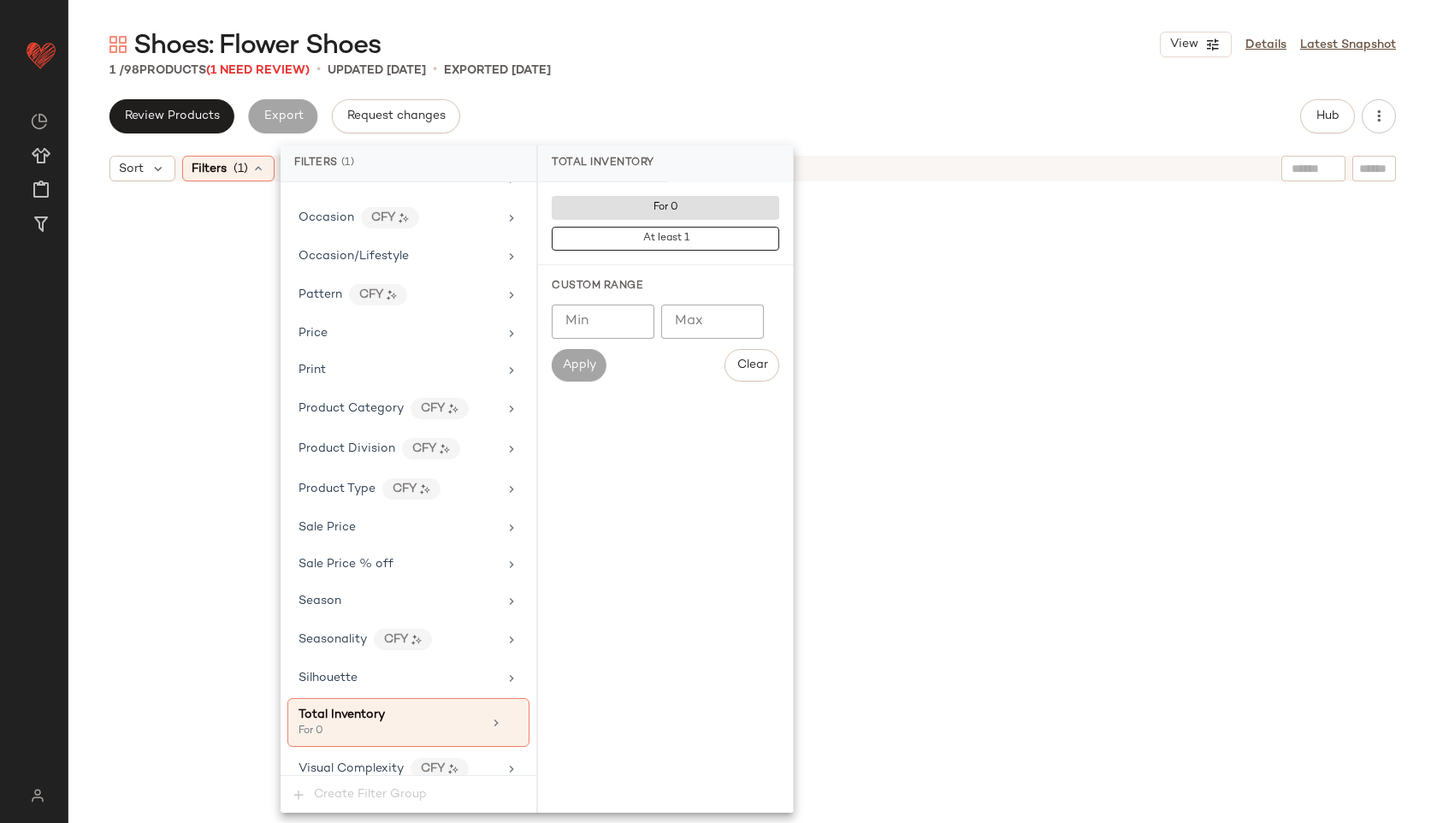
click at [756, 115] on div "Review Products Export Request changes Hub" at bounding box center [752, 116] width 1286 height 34
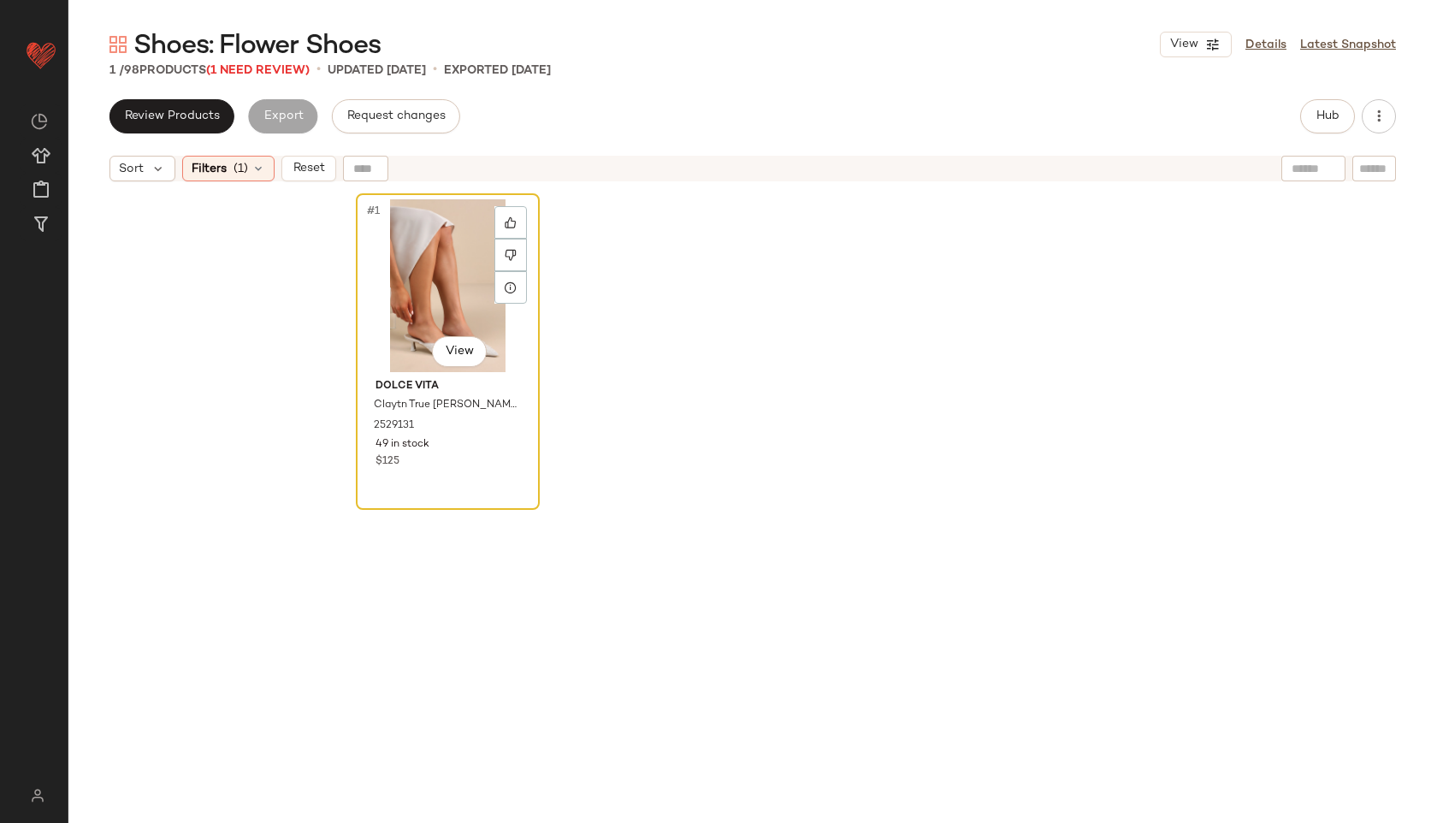
click at [458, 277] on div "#1 View" at bounding box center [448, 285] width 172 height 173
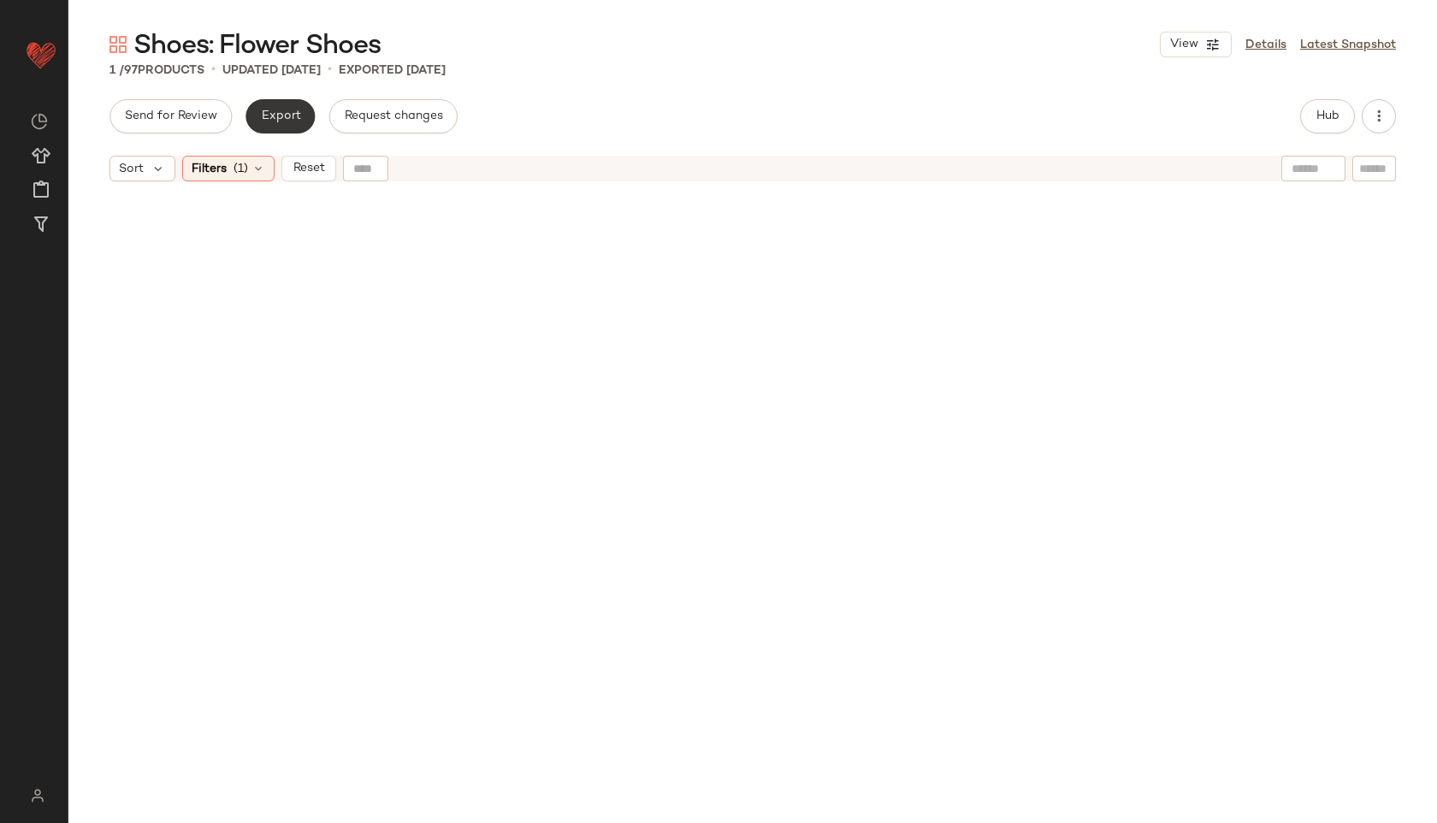
click at [280, 109] on span "Export" at bounding box center [280, 116] width 40 height 14
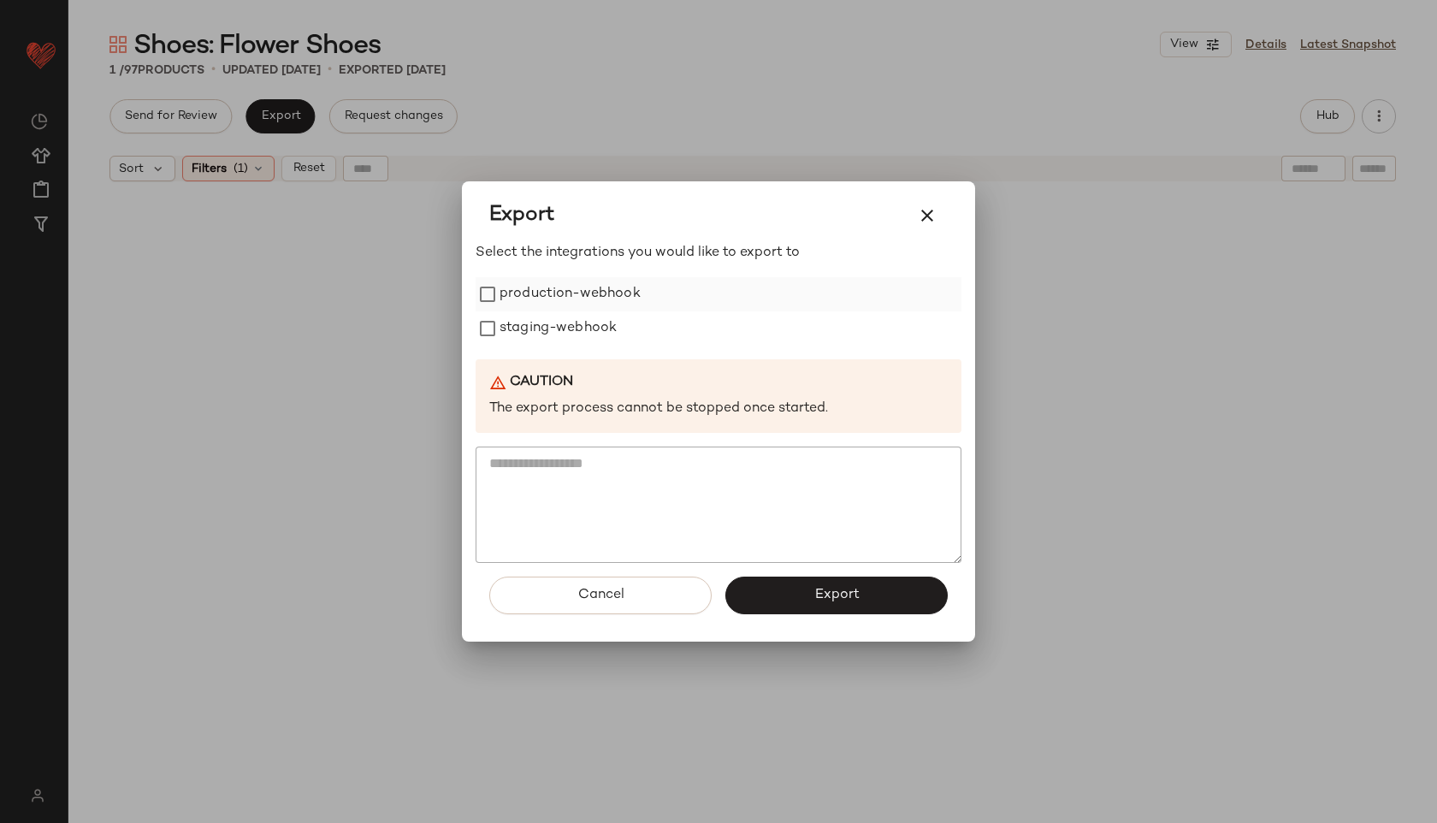
click at [529, 299] on label "production-webhook" at bounding box center [569, 294] width 141 height 34
click at [534, 334] on label "staging-webhook" at bounding box center [557, 328] width 117 height 34
click at [797, 602] on button "Export" at bounding box center [836, 595] width 222 height 38
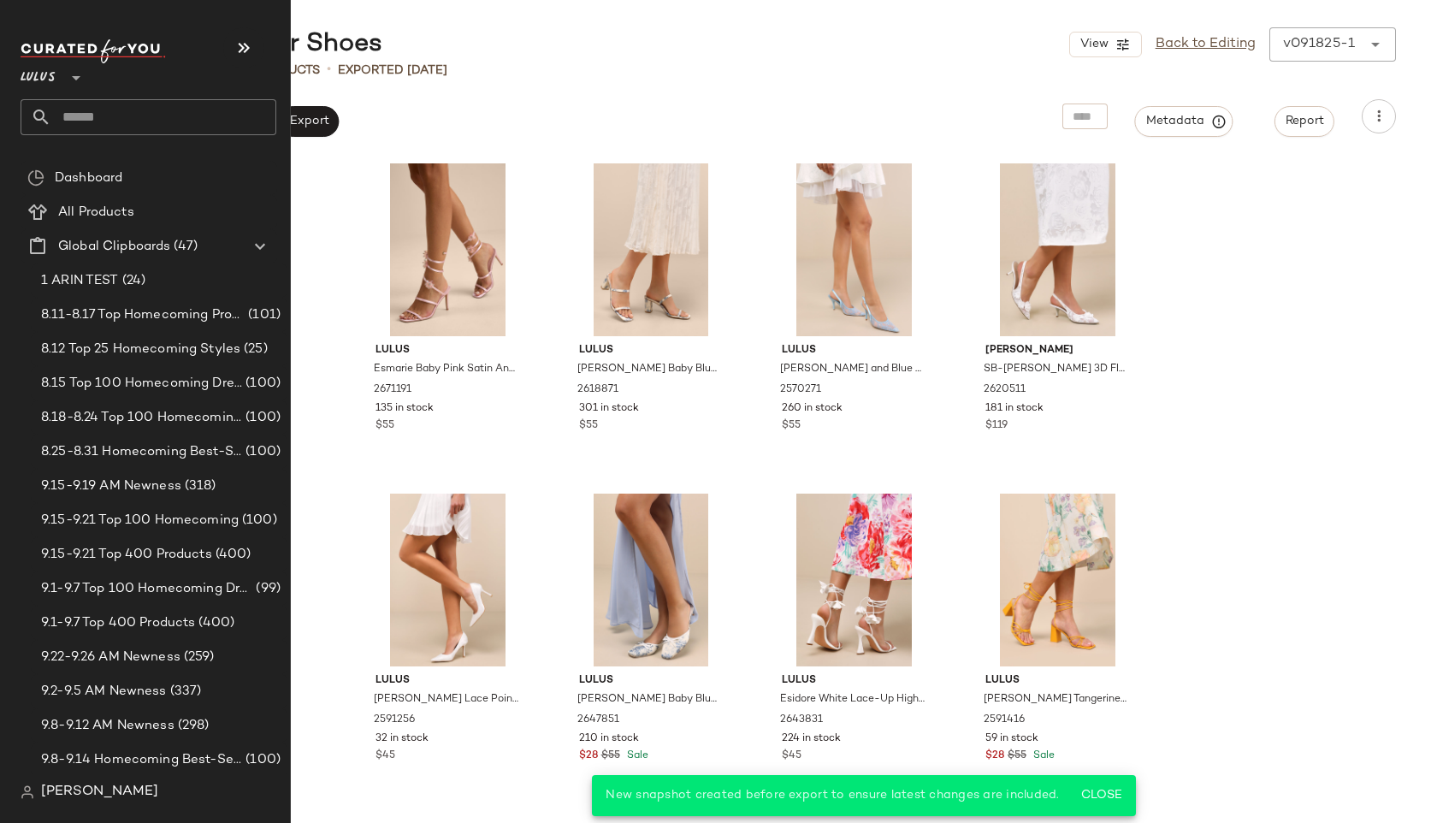
click at [127, 120] on input "text" at bounding box center [163, 117] width 225 height 36
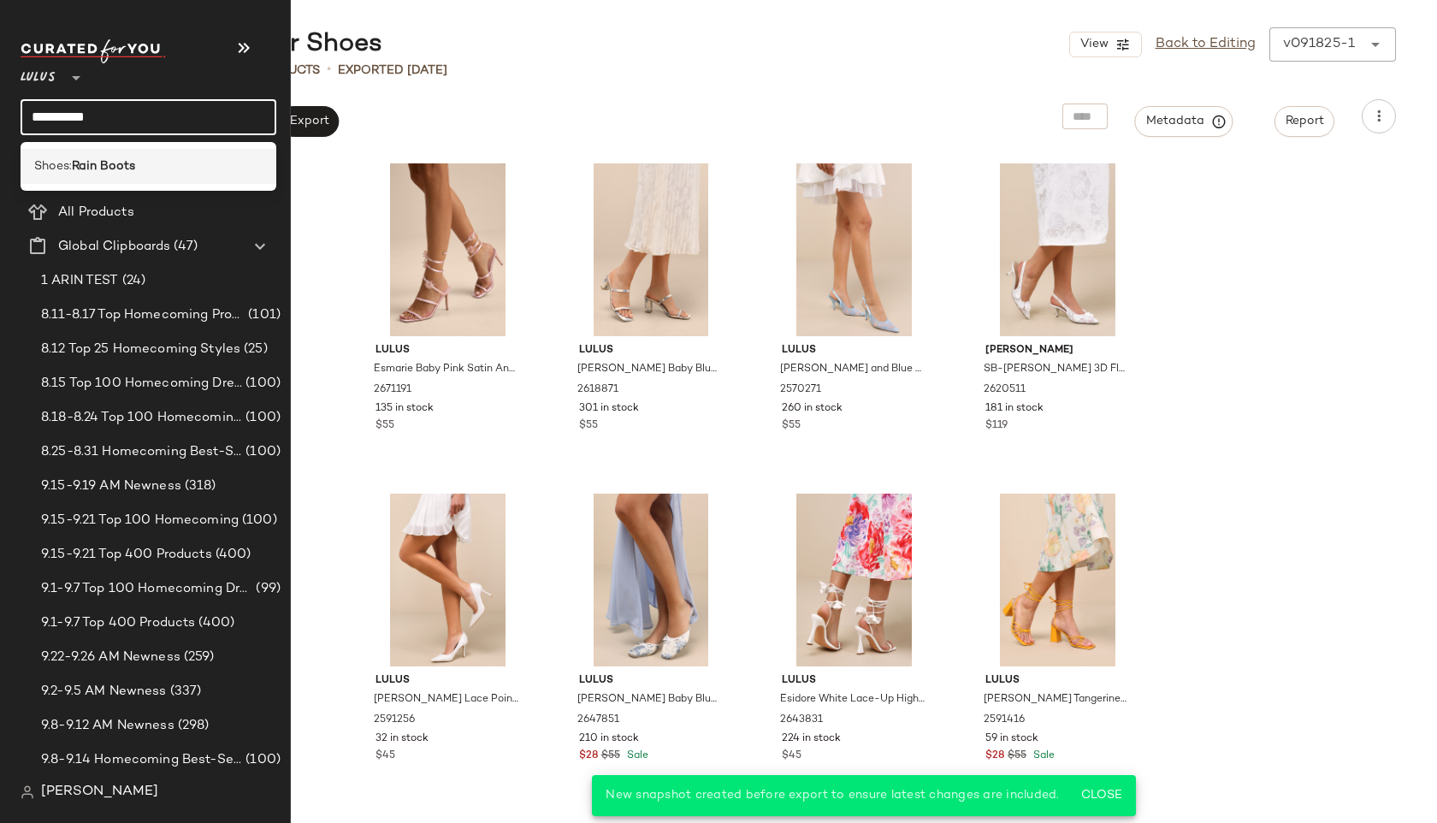
type input "**********"
click at [129, 171] on b "Rain Boots" at bounding box center [103, 166] width 63 height 18
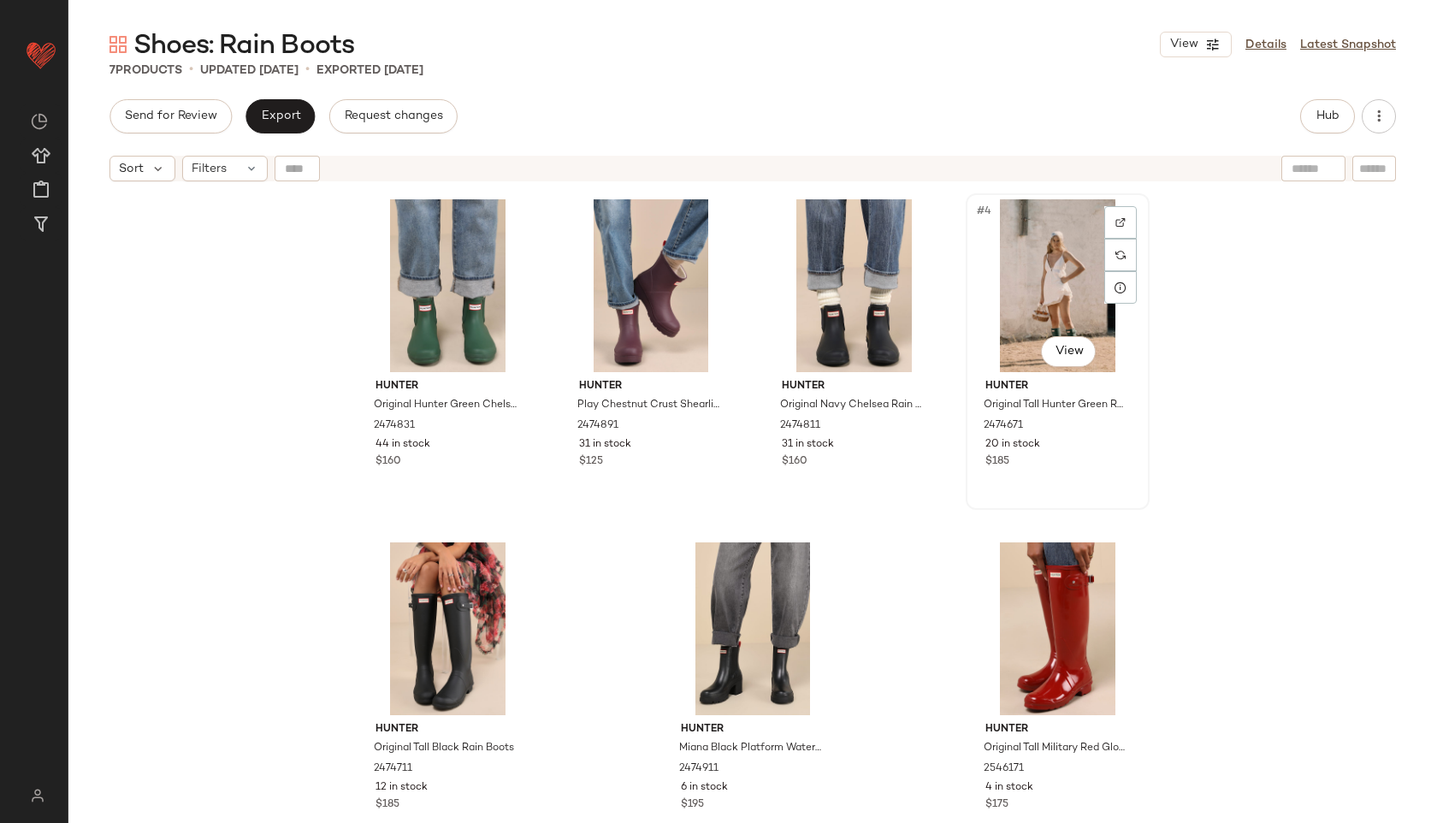
click at [1050, 292] on div "#4 View" at bounding box center [1057, 285] width 172 height 173
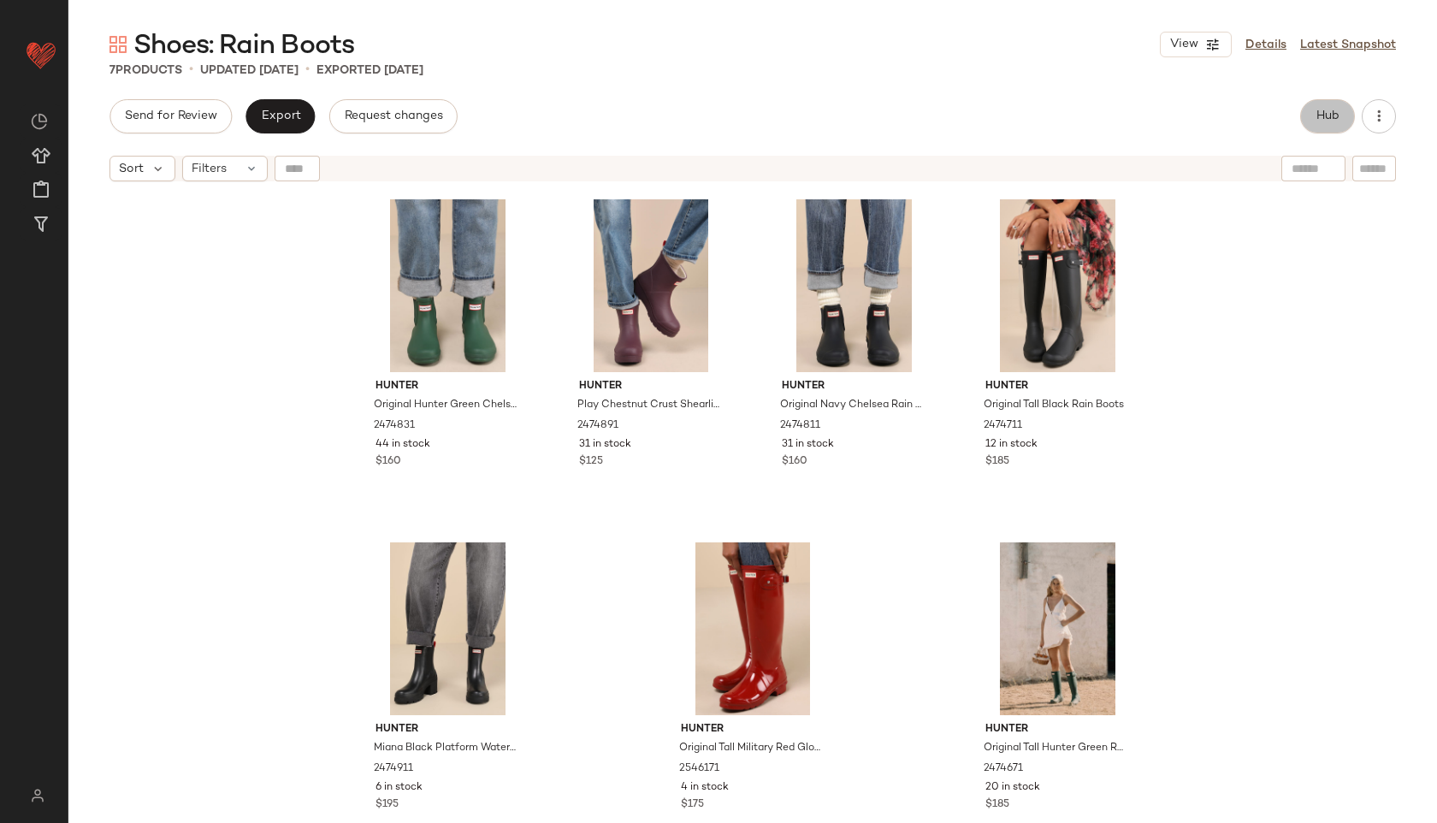
click at [1331, 115] on span "Hub" at bounding box center [1327, 116] width 24 height 14
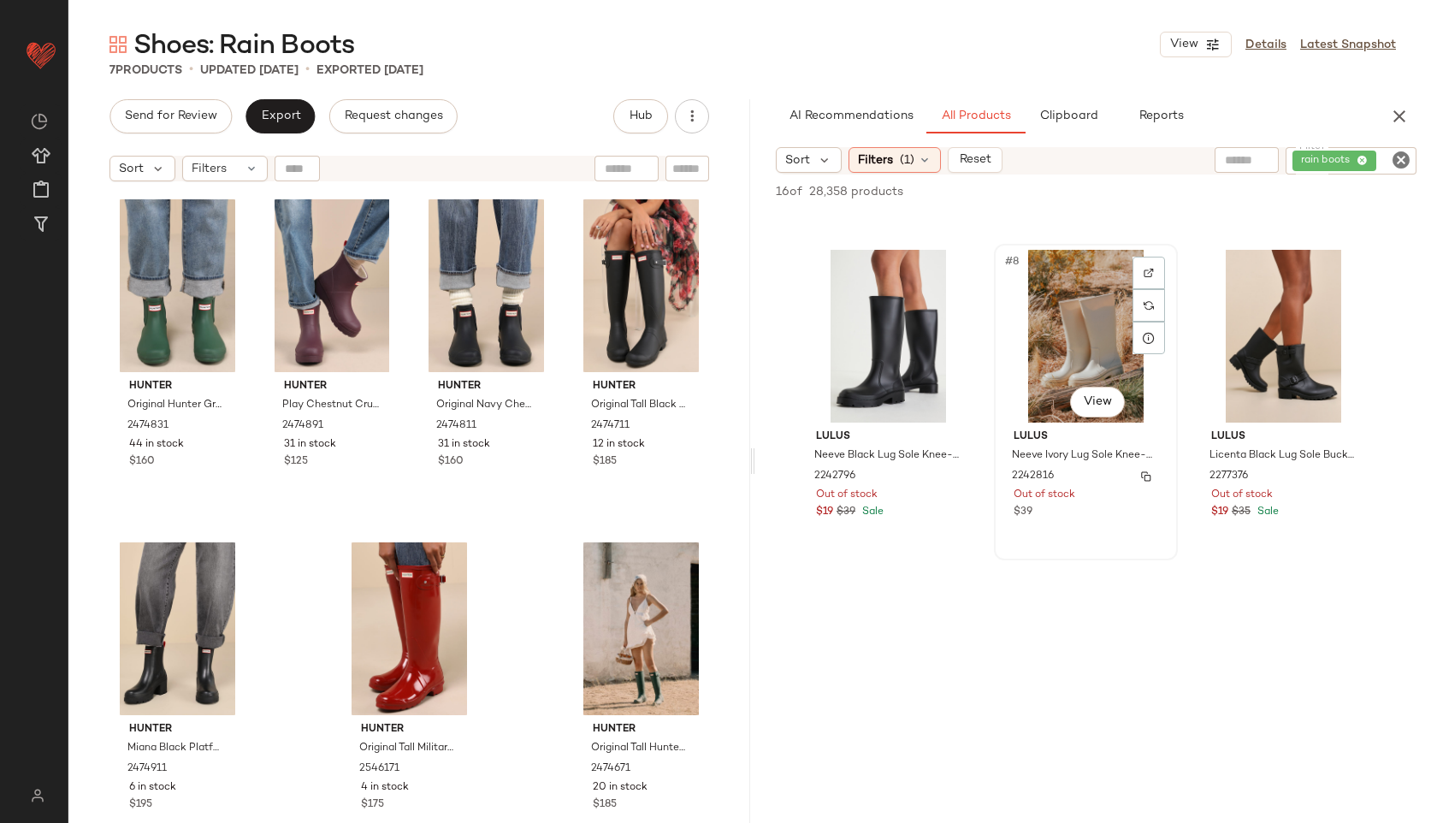
scroll to position [893, 0]
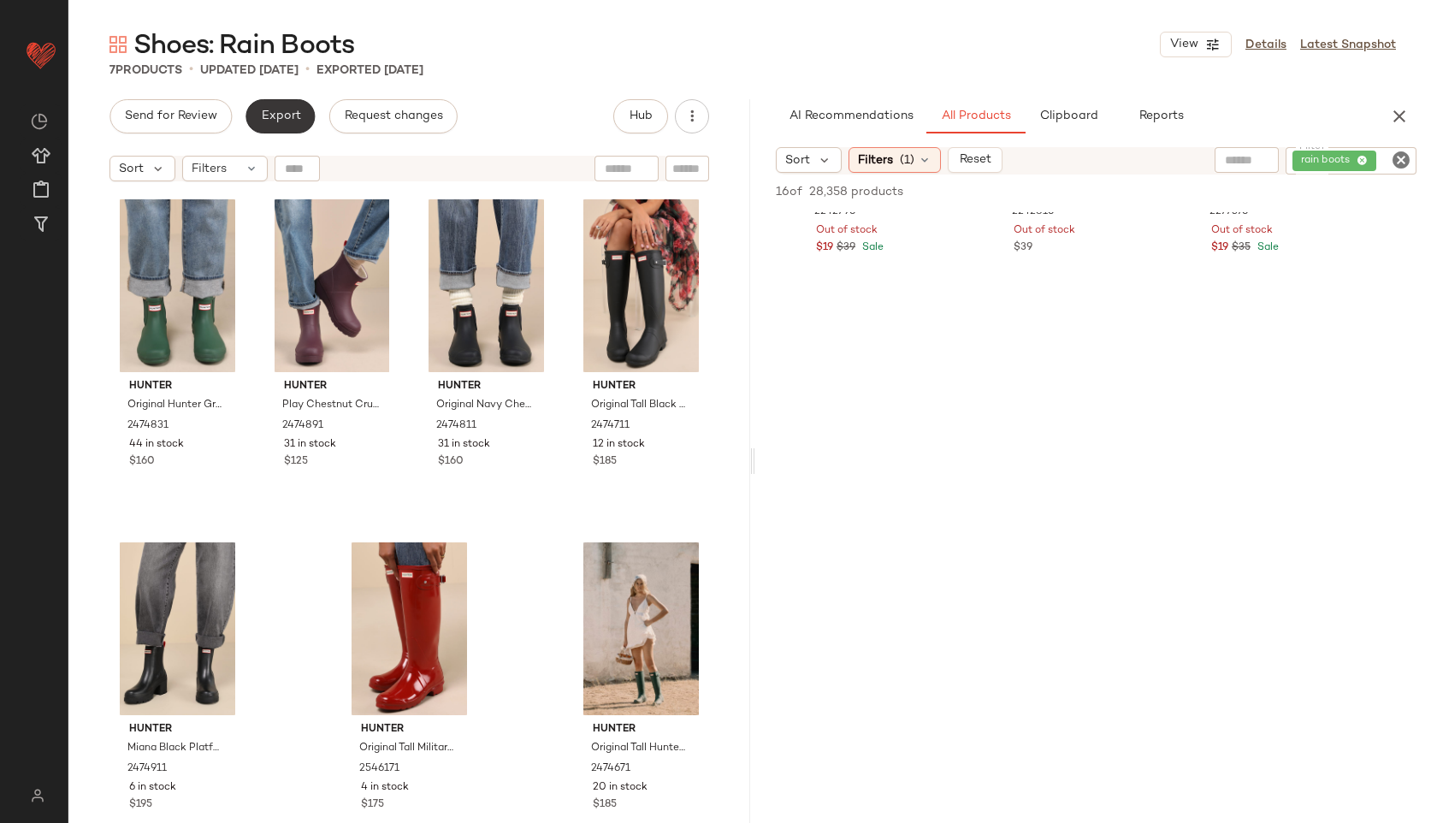
click at [295, 114] on span "Export" at bounding box center [280, 116] width 40 height 14
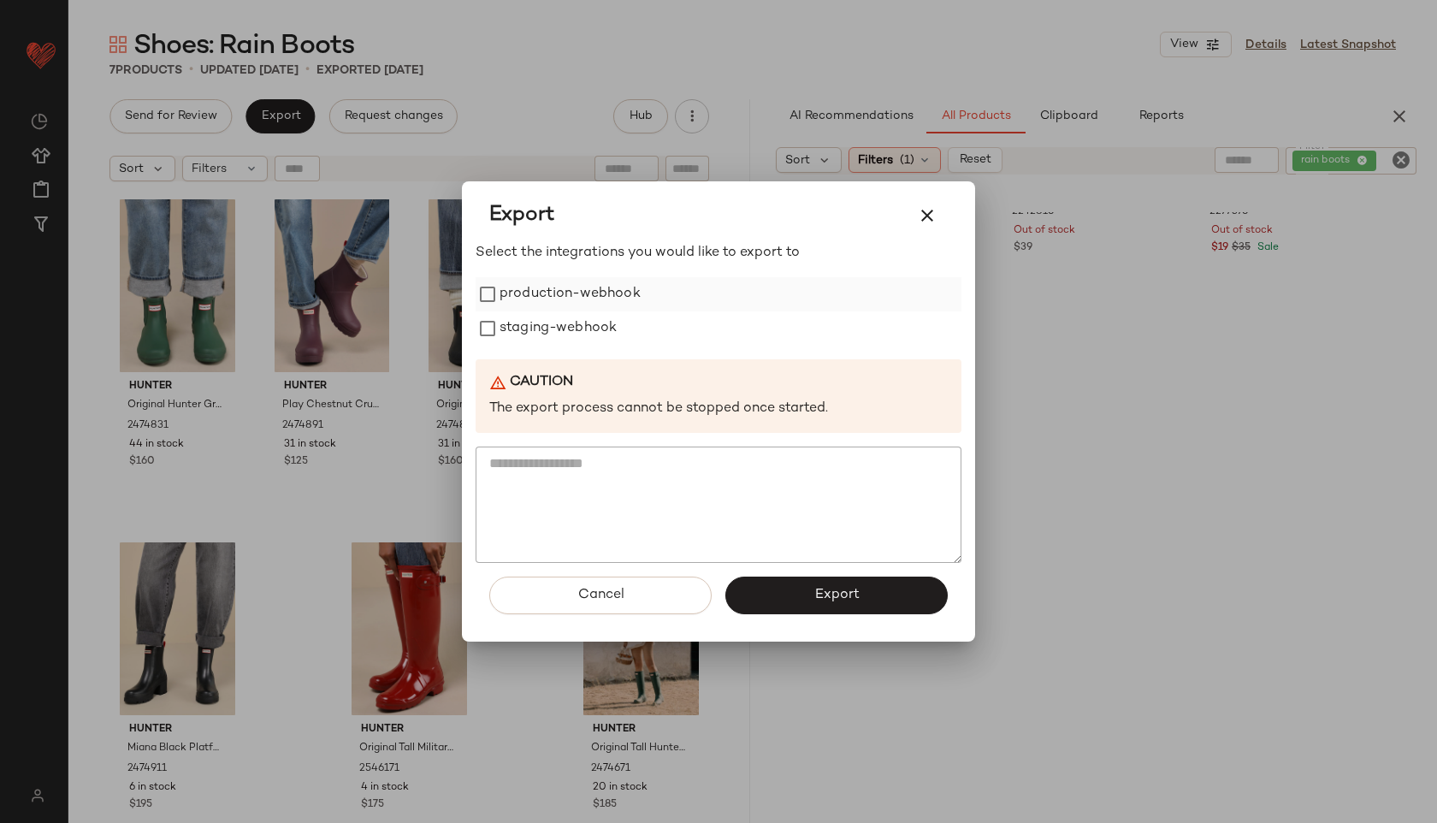
click at [533, 296] on label "production-webhook" at bounding box center [569, 294] width 141 height 34
click at [542, 326] on label "staging-webhook" at bounding box center [557, 328] width 117 height 34
click at [878, 600] on button "Export" at bounding box center [836, 595] width 222 height 38
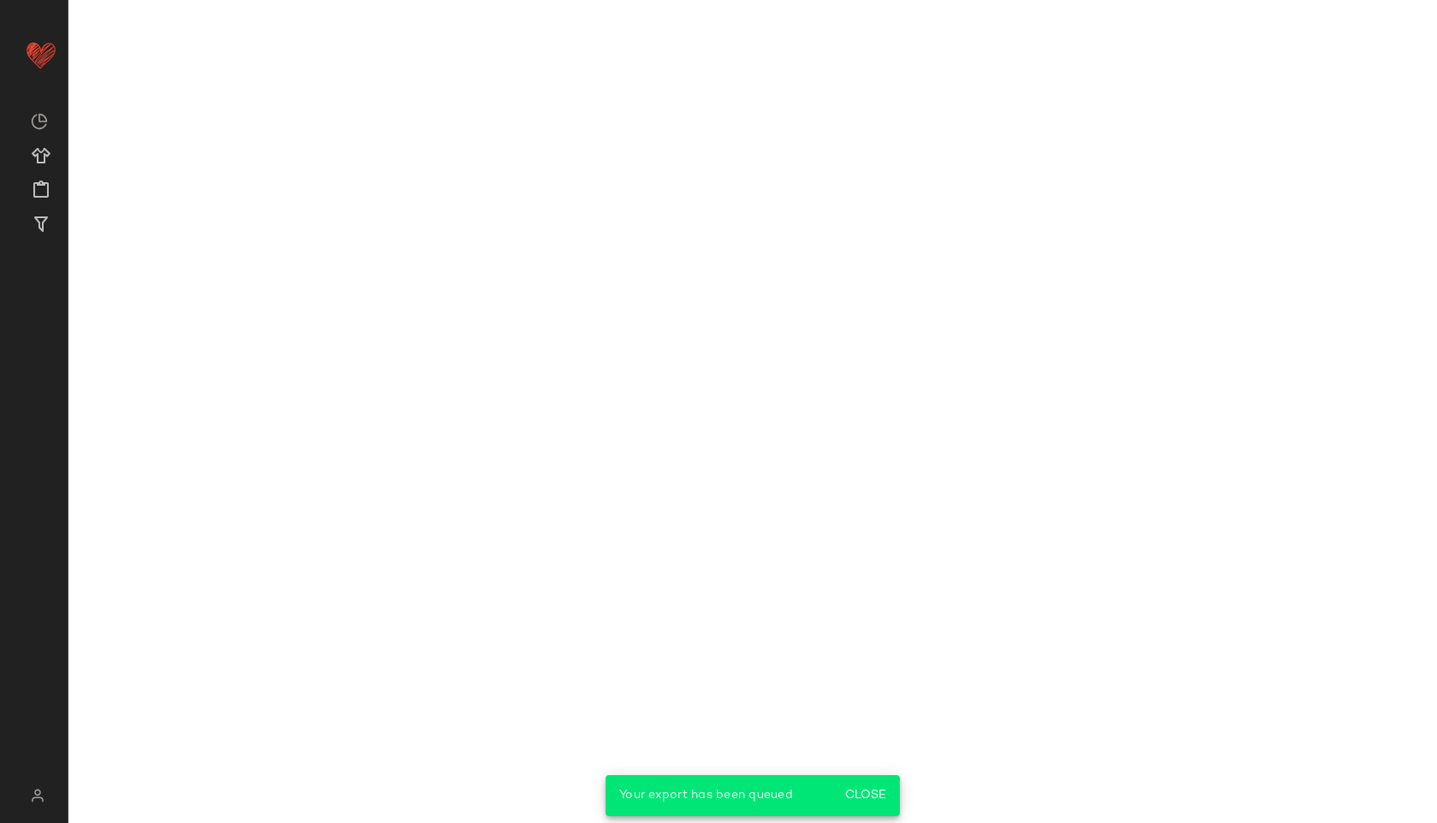
scroll to position [1223, 0]
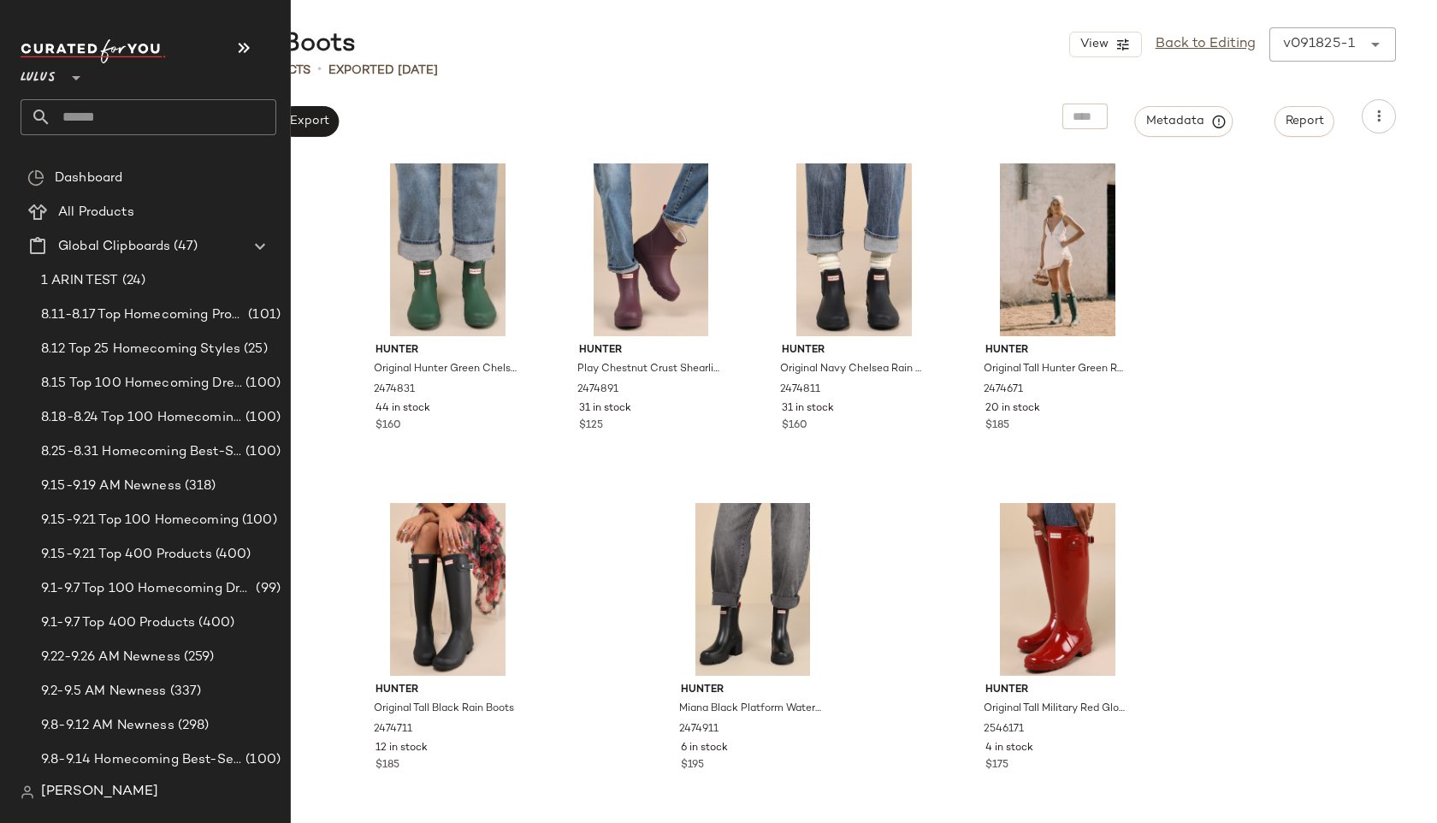
click at [65, 108] on input "text" at bounding box center [163, 117] width 225 height 36
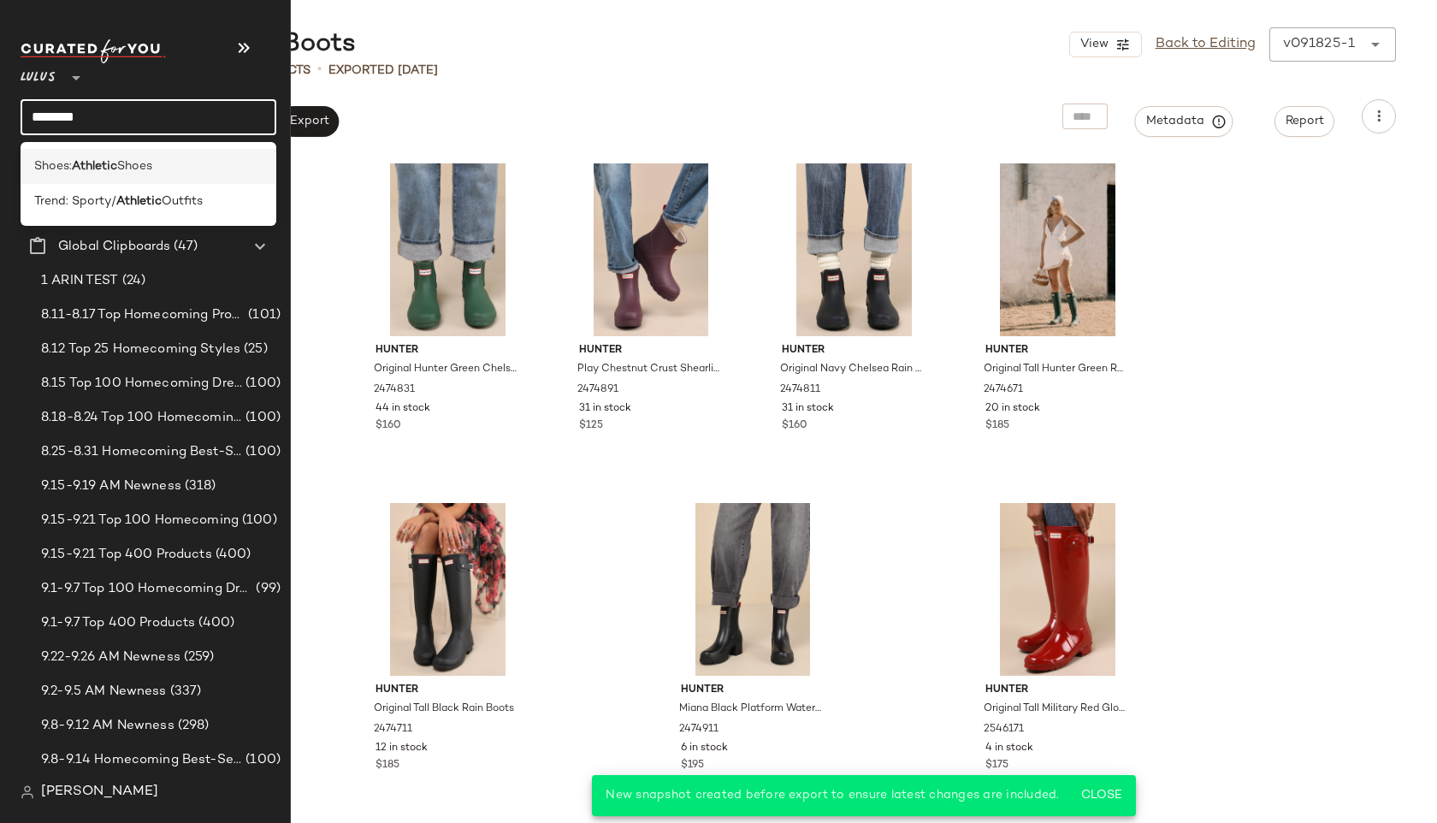
type input "********"
click at [86, 171] on b "Athletic" at bounding box center [94, 166] width 45 height 18
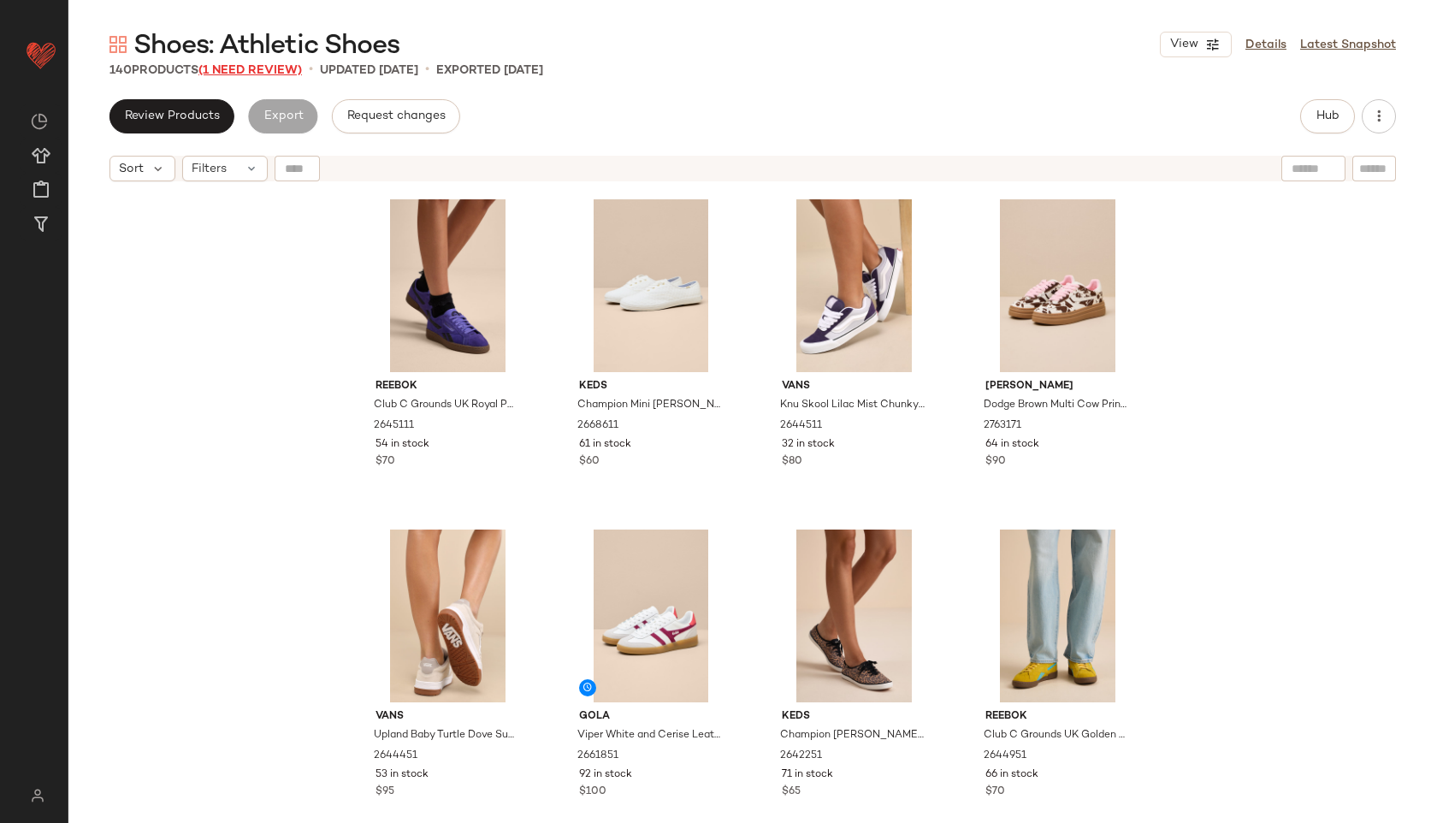
click at [289, 70] on span "(1 Need Review)" at bounding box center [249, 70] width 103 height 13
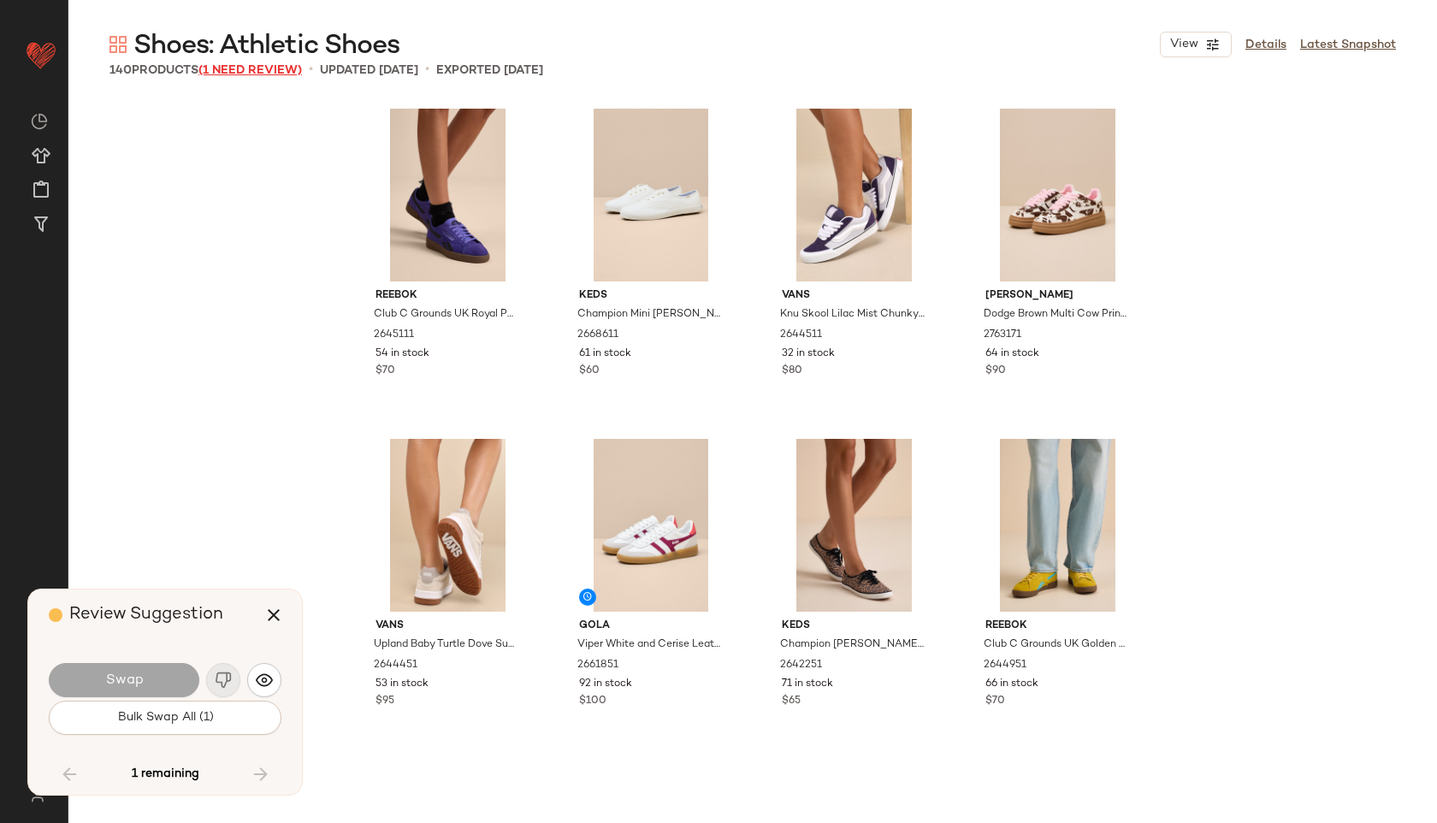
scroll to position [8252, 0]
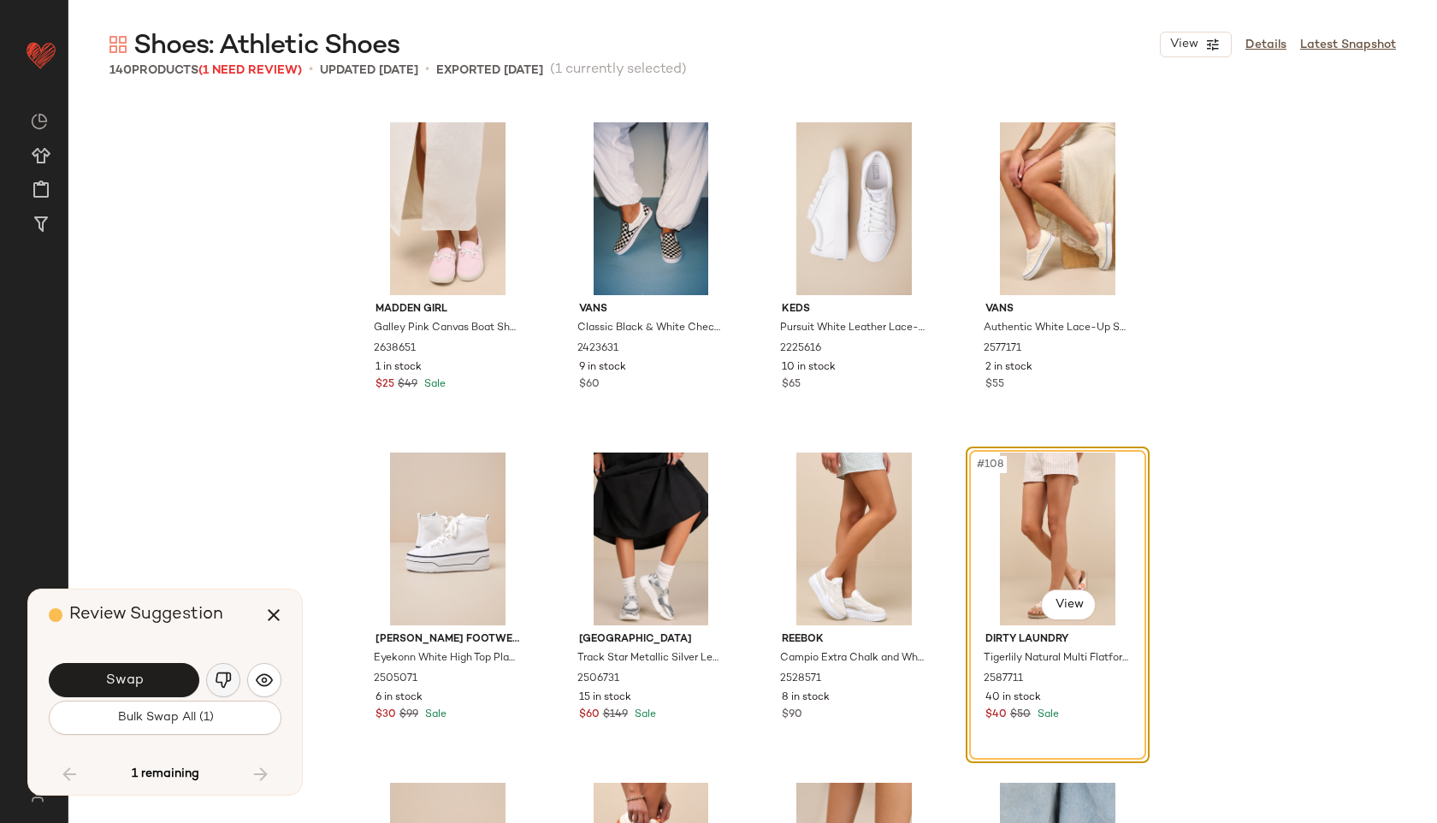
click at [218, 681] on img "button" at bounding box center [223, 679] width 17 height 17
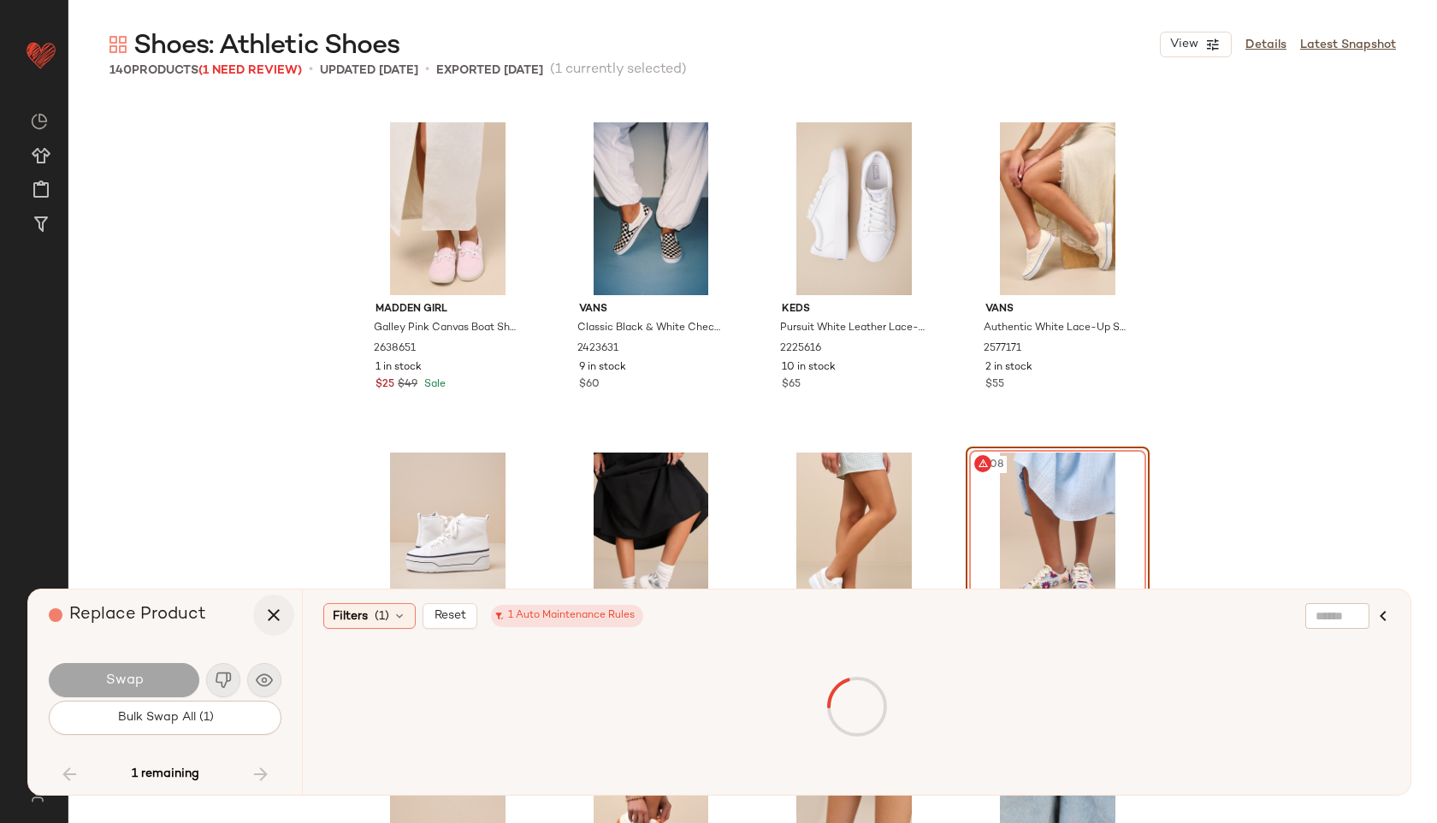
click at [271, 605] on icon "button" at bounding box center [273, 615] width 21 height 21
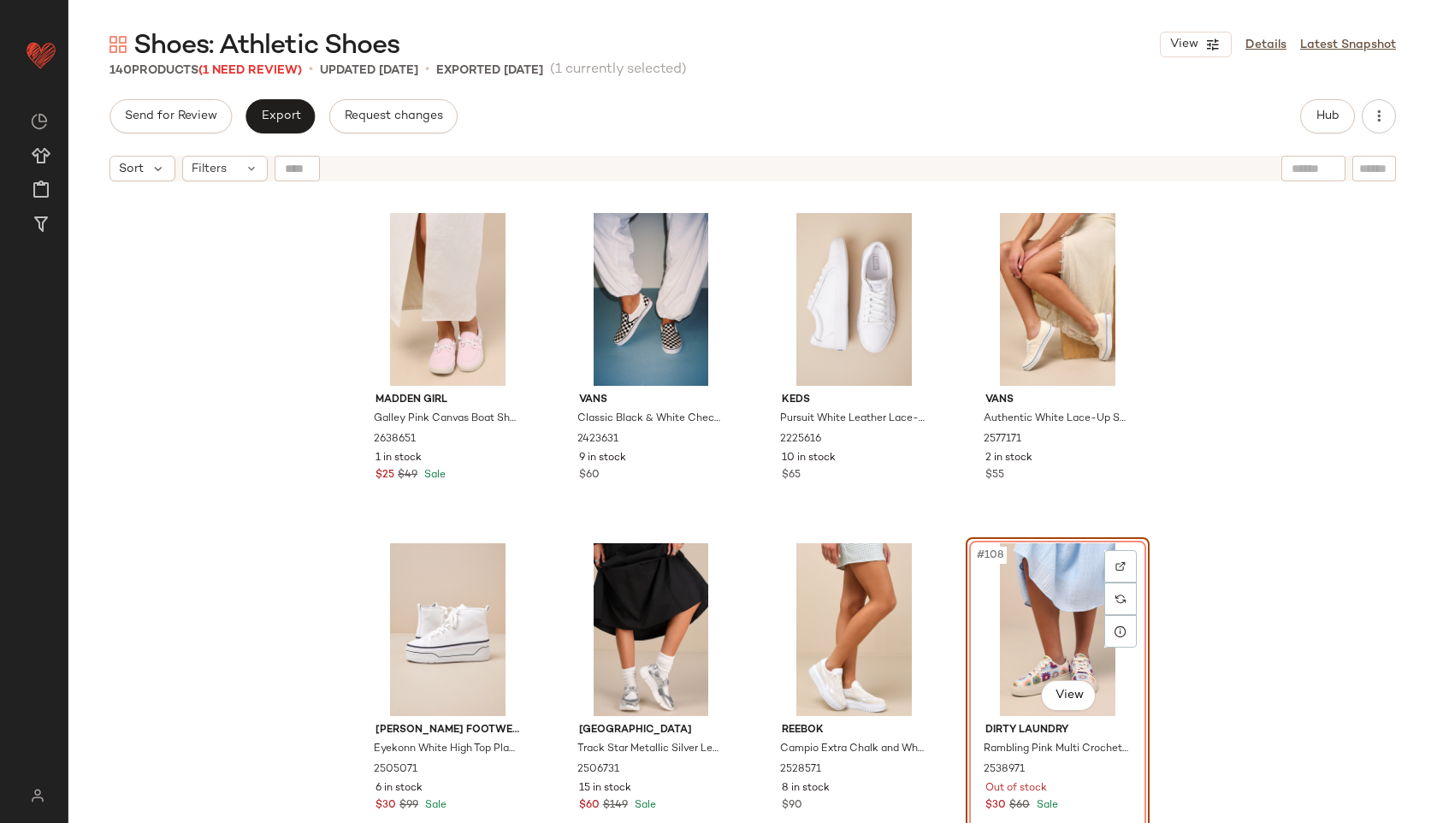
click at [958, 633] on div "Madden Girl Galley Pink Canvas Boat Shoes 2638651 1 in stock $25 $49 Sale Vans …" at bounding box center [752, 528] width 1368 height 676
click at [997, 628] on div "#108 View" at bounding box center [1057, 629] width 172 height 173
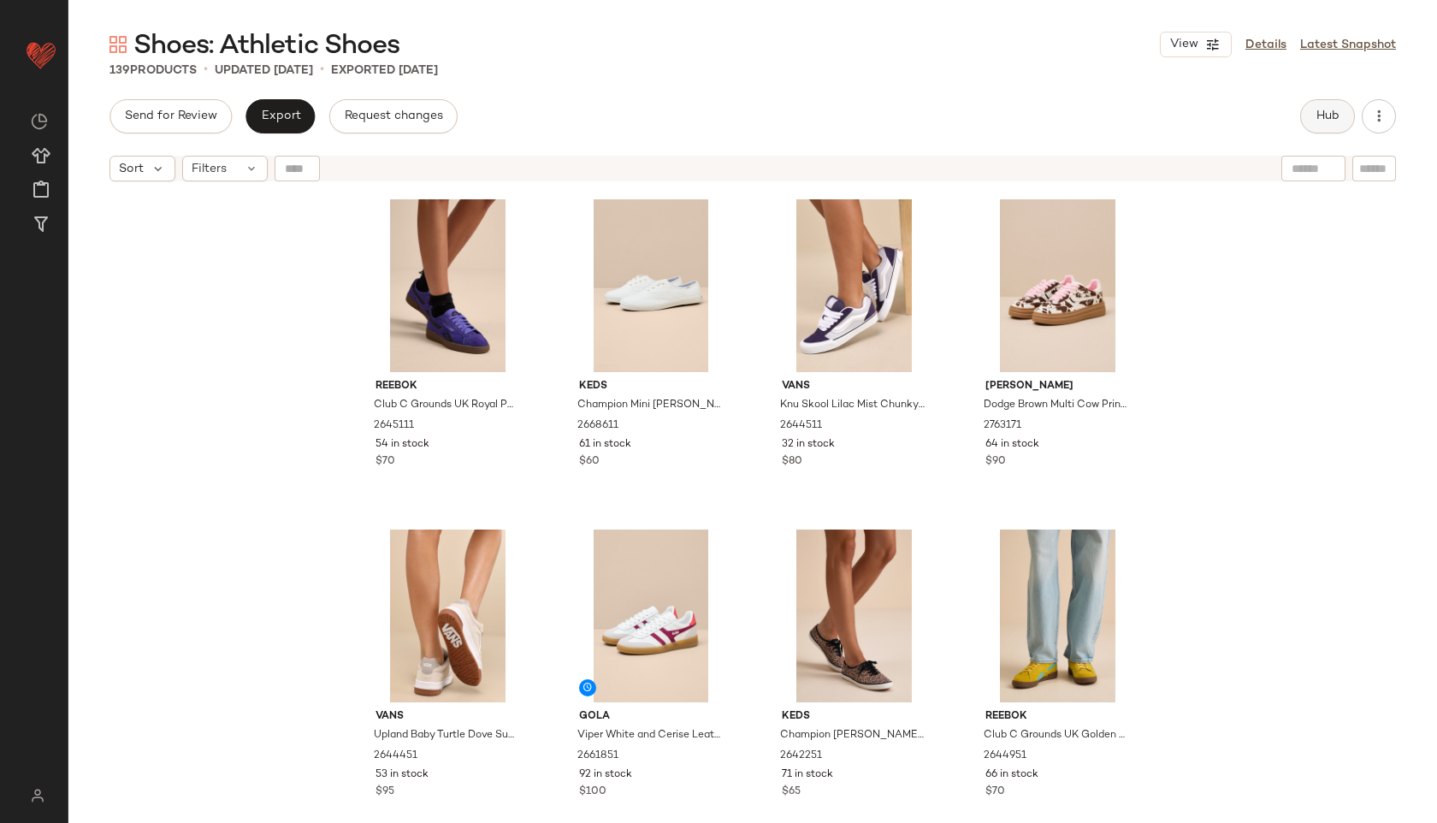
click at [1318, 115] on span "Hub" at bounding box center [1327, 116] width 24 height 14
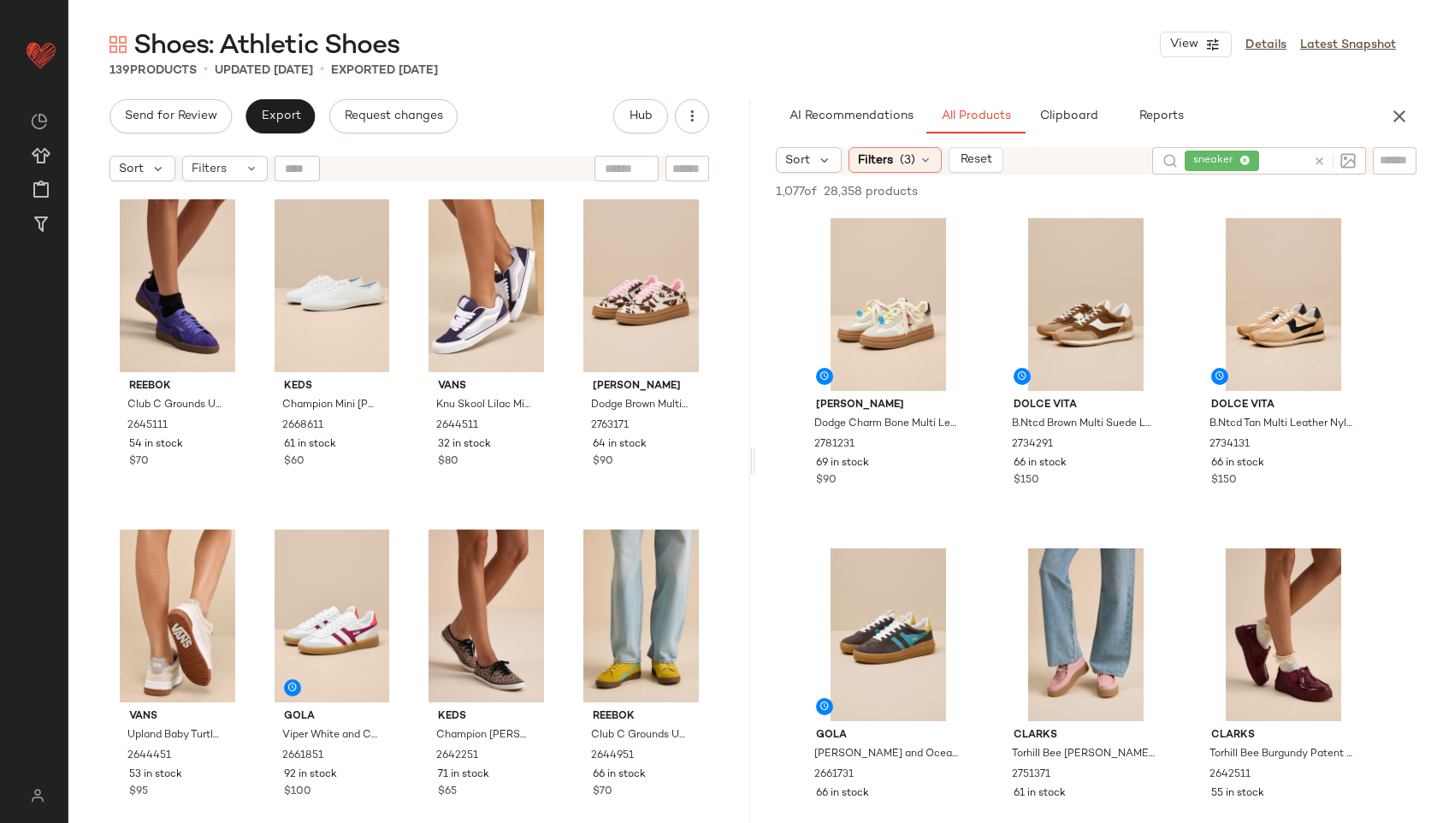
drag, startPoint x: 754, startPoint y: 457, endPoint x: 955, endPoint y: 480, distance: 202.2
click at [955, 480] on div "Shoes: Athletic Shoes View Details Latest Snapshot 139 Products • updated [DATE…" at bounding box center [752, 424] width 1368 height 795
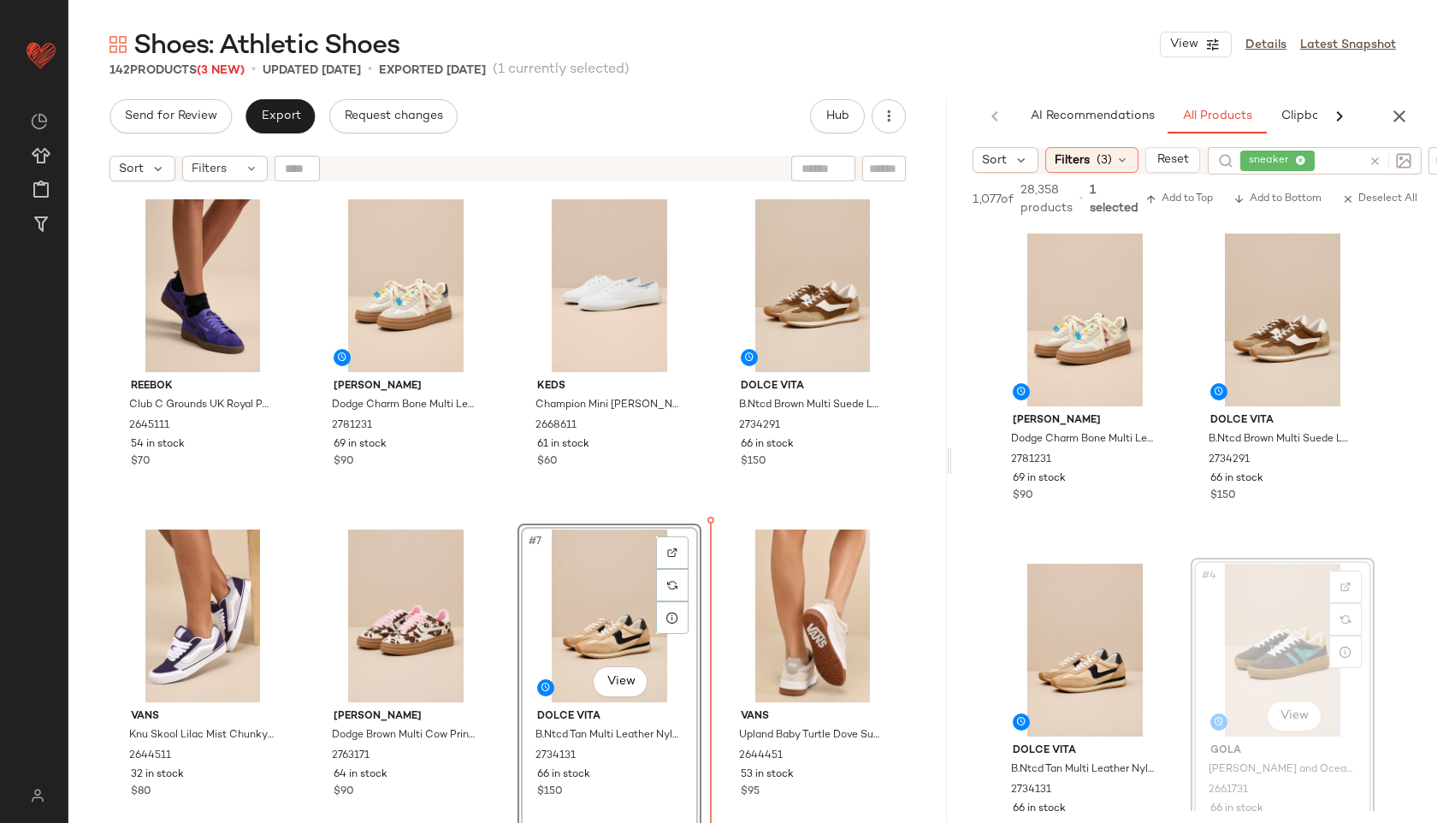
drag, startPoint x: 1270, startPoint y: 645, endPoint x: 529, endPoint y: 516, distance: 751.7
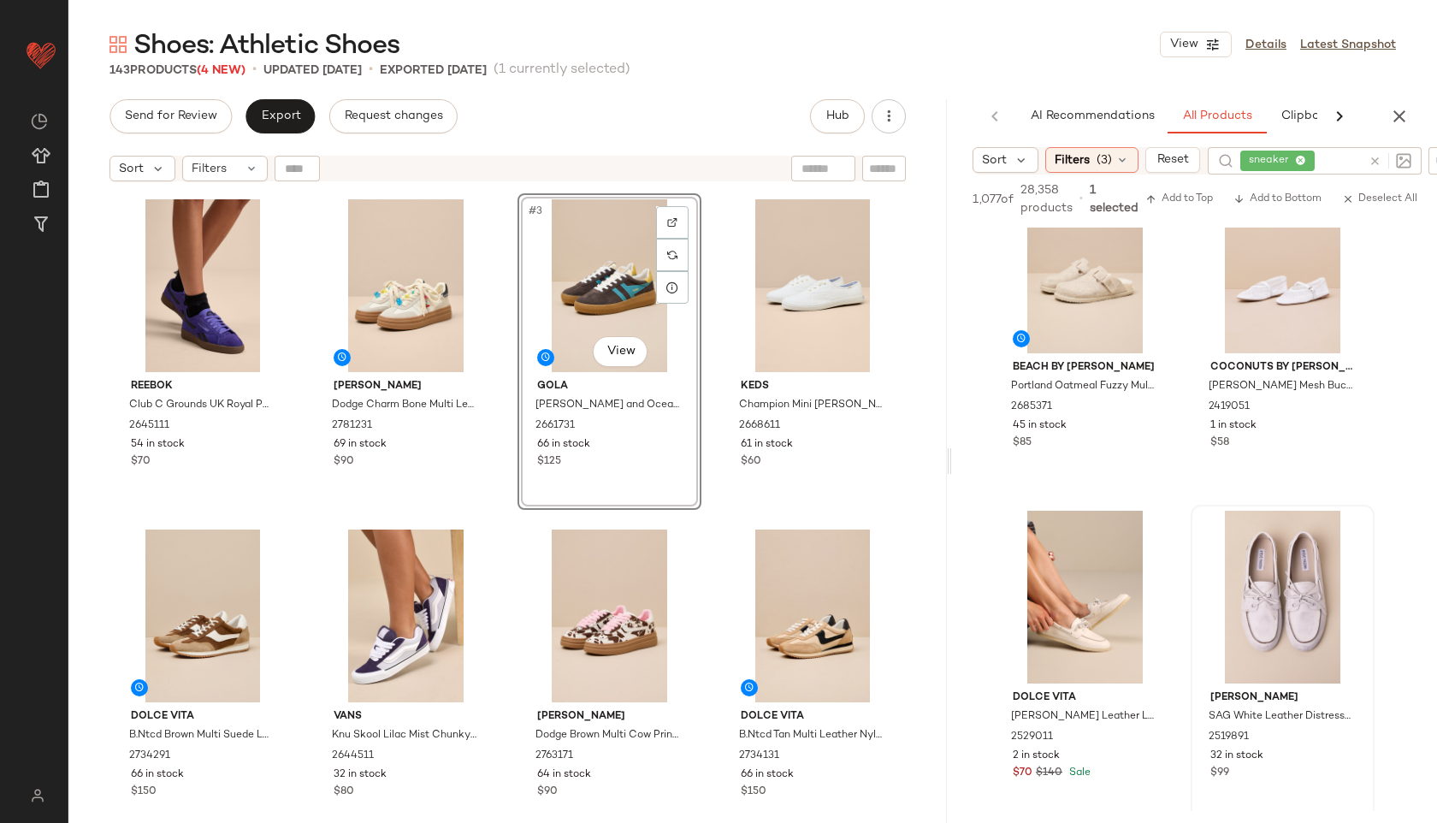
scroll to position [2405, 0]
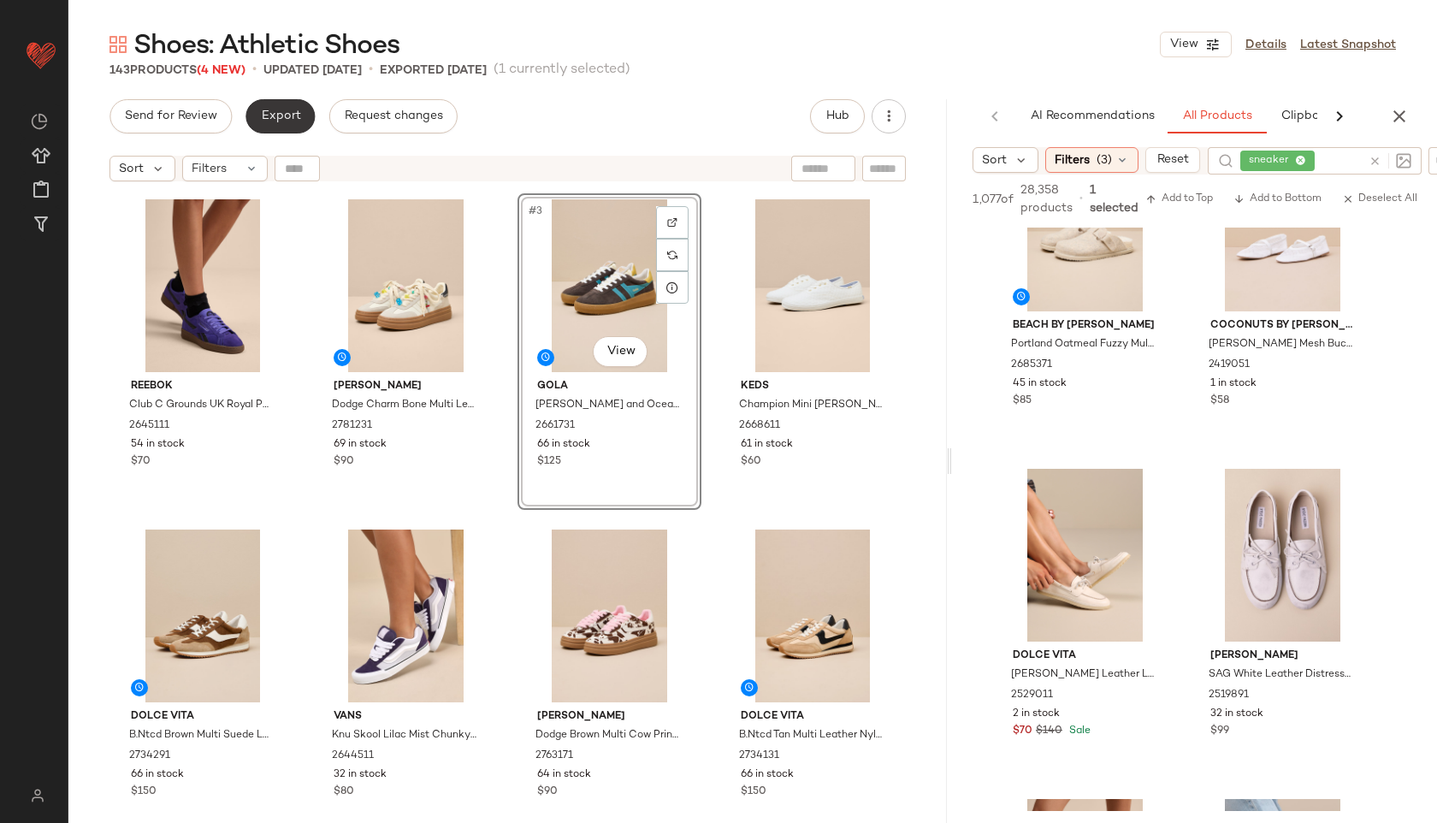
click at [289, 116] on span "Export" at bounding box center [280, 116] width 40 height 14
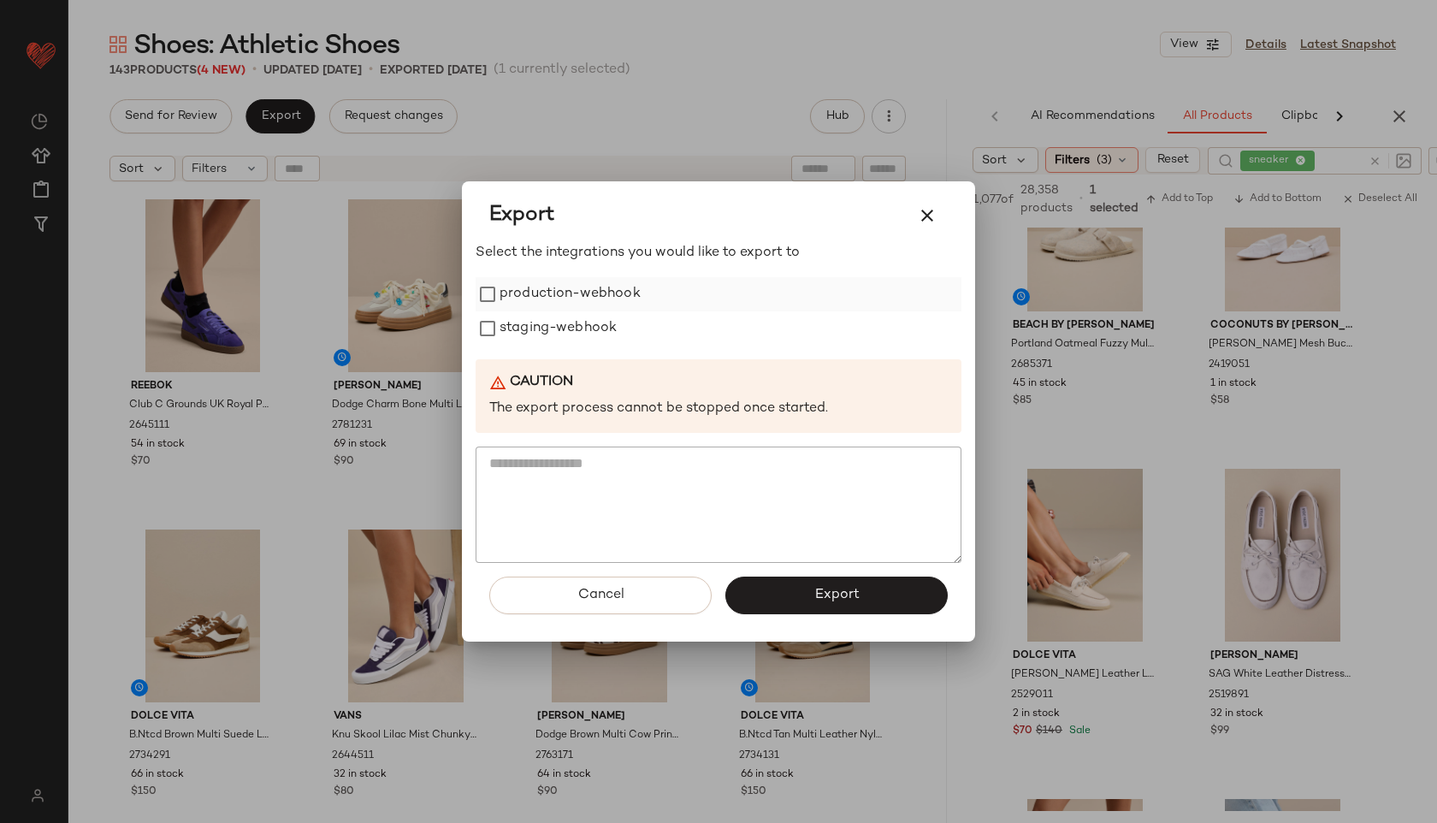
click at [613, 304] on label "production-webhook" at bounding box center [569, 294] width 141 height 34
click at [605, 336] on label "staging-webhook" at bounding box center [557, 328] width 117 height 34
click at [799, 599] on button "Export" at bounding box center [836, 595] width 222 height 38
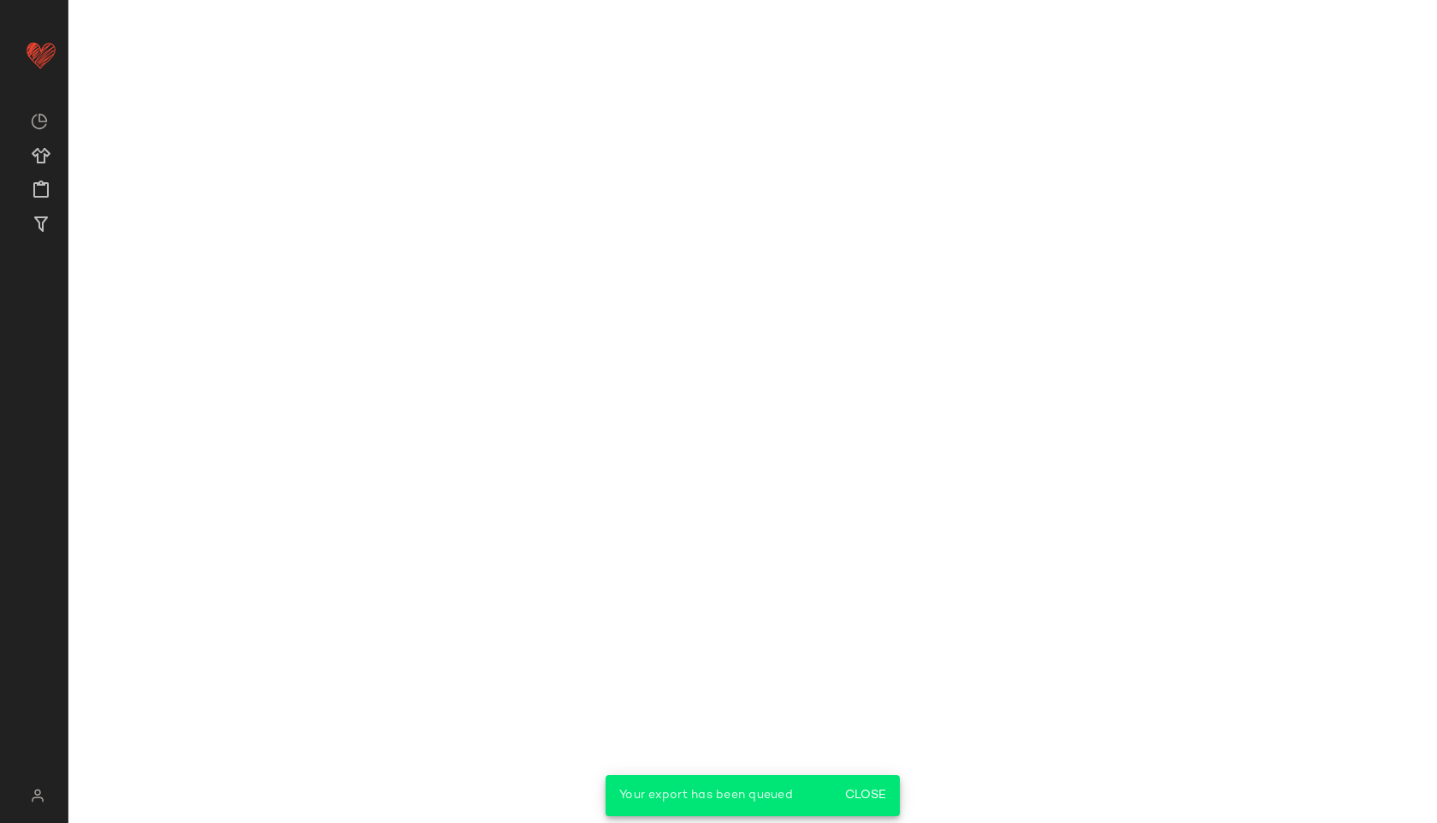
scroll to position [4716, 0]
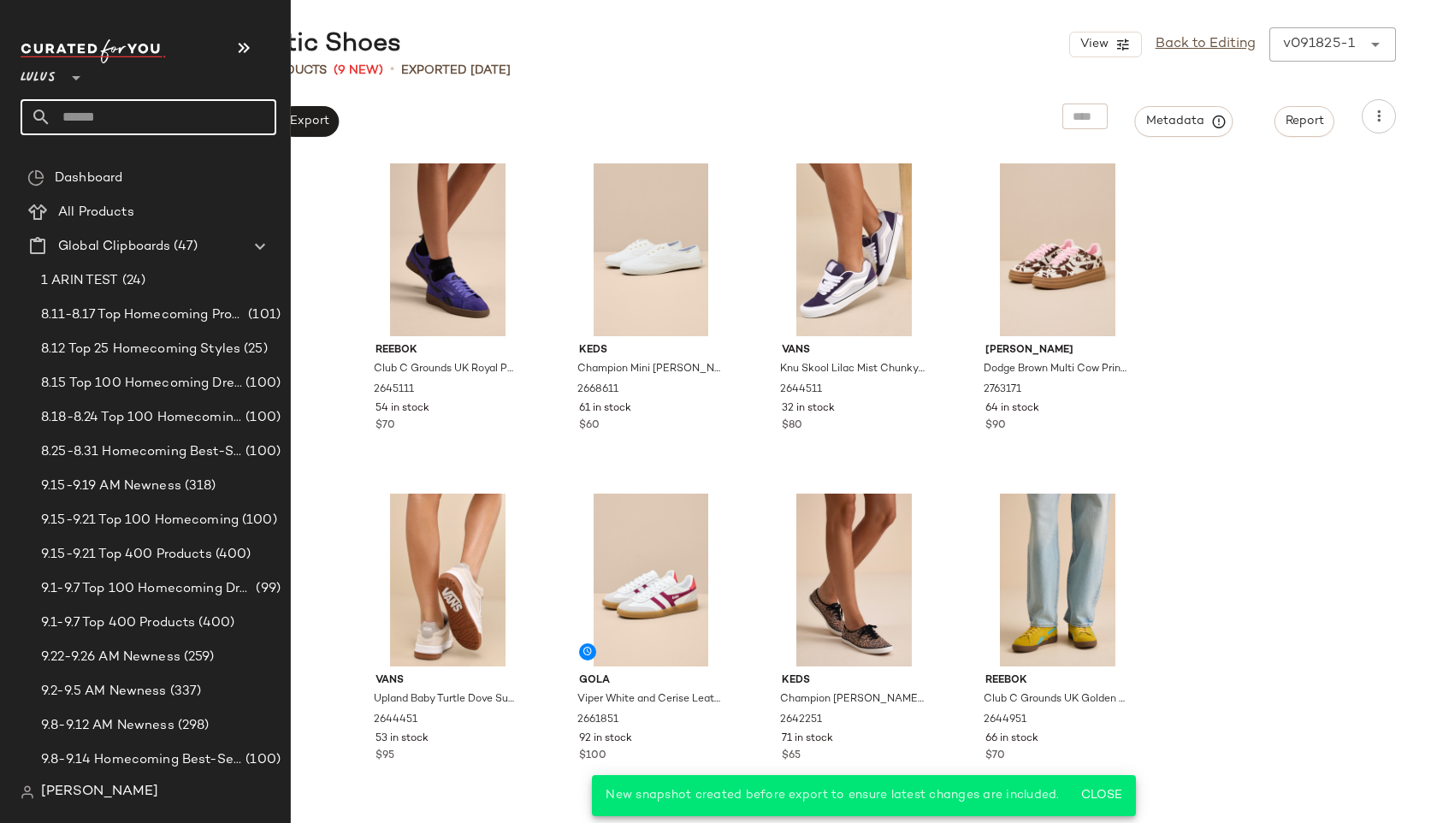
click at [87, 115] on input "text" at bounding box center [163, 117] width 225 height 36
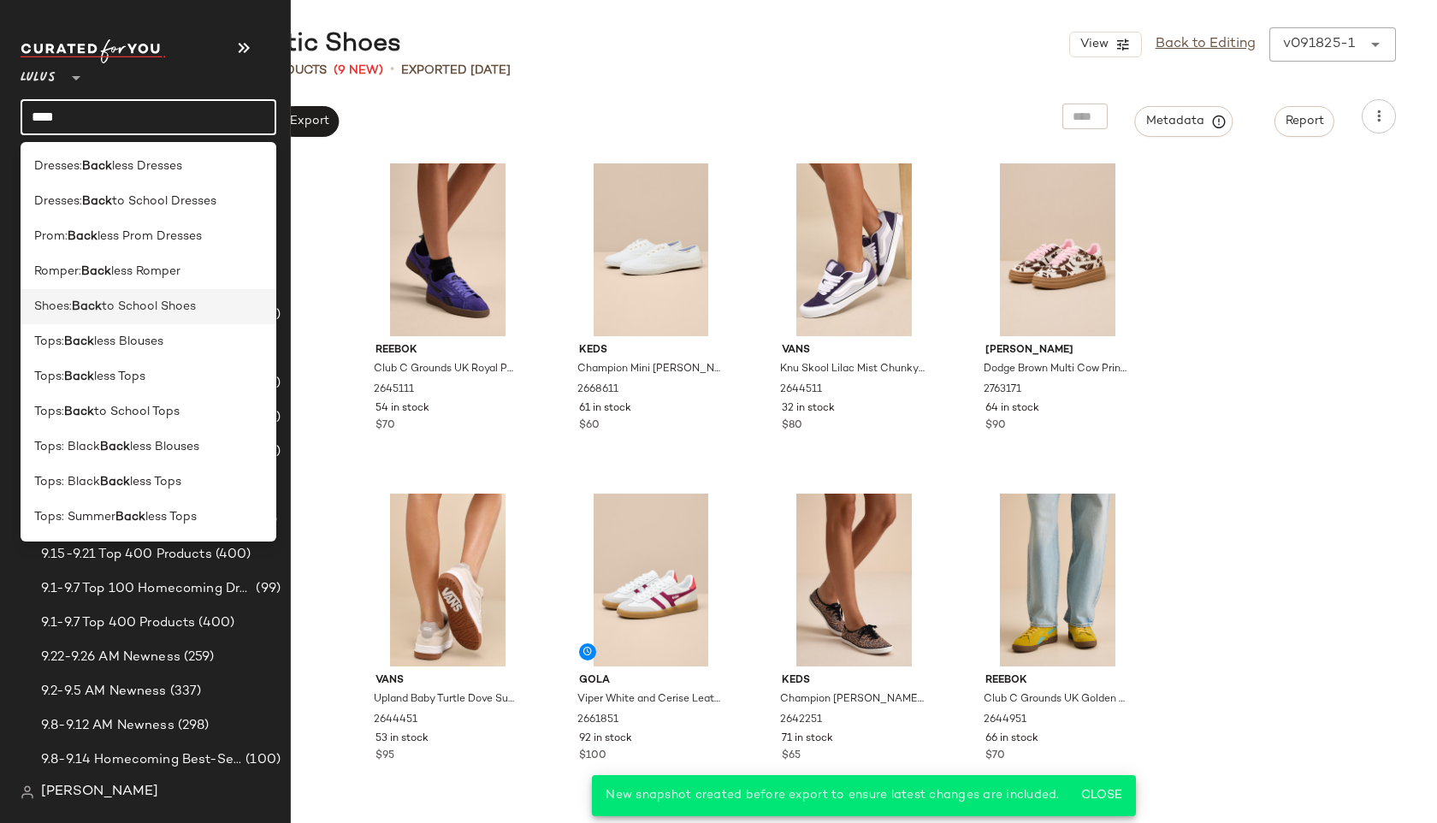
type input "****"
click at [56, 304] on span "Shoes:" at bounding box center [53, 307] width 38 height 18
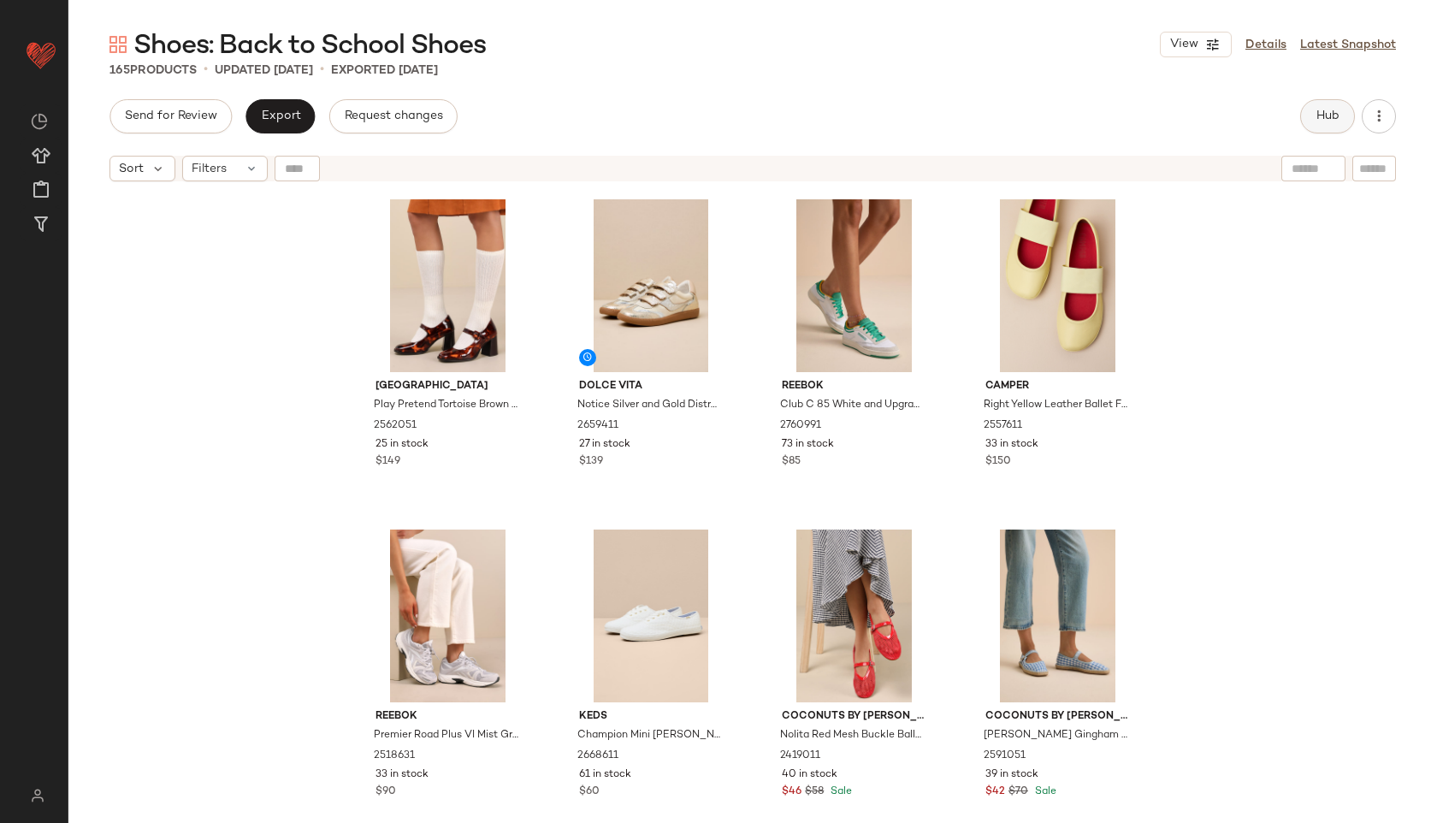
click at [1324, 118] on span "Hub" at bounding box center [1327, 116] width 24 height 14
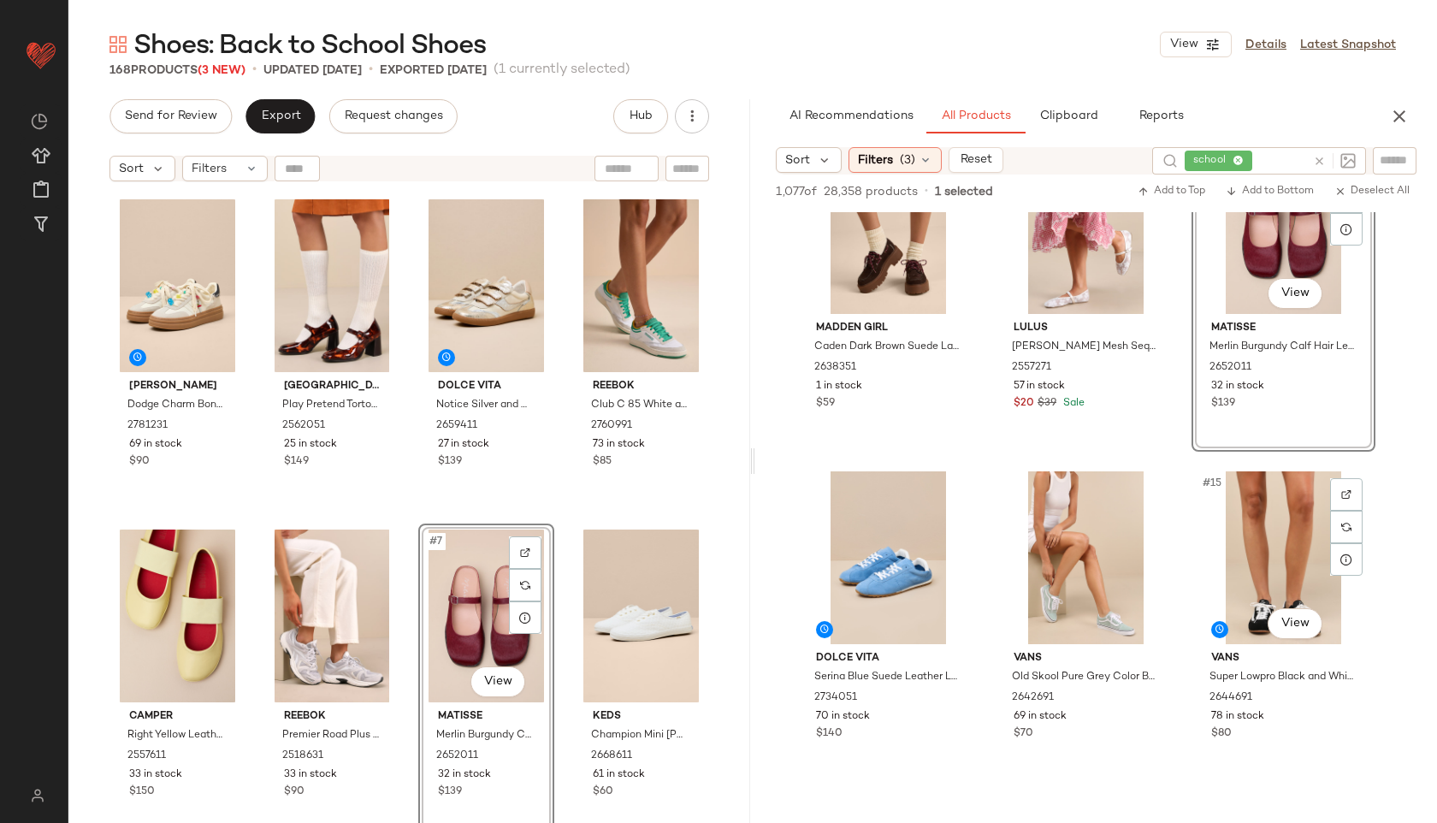
scroll to position [1304, 0]
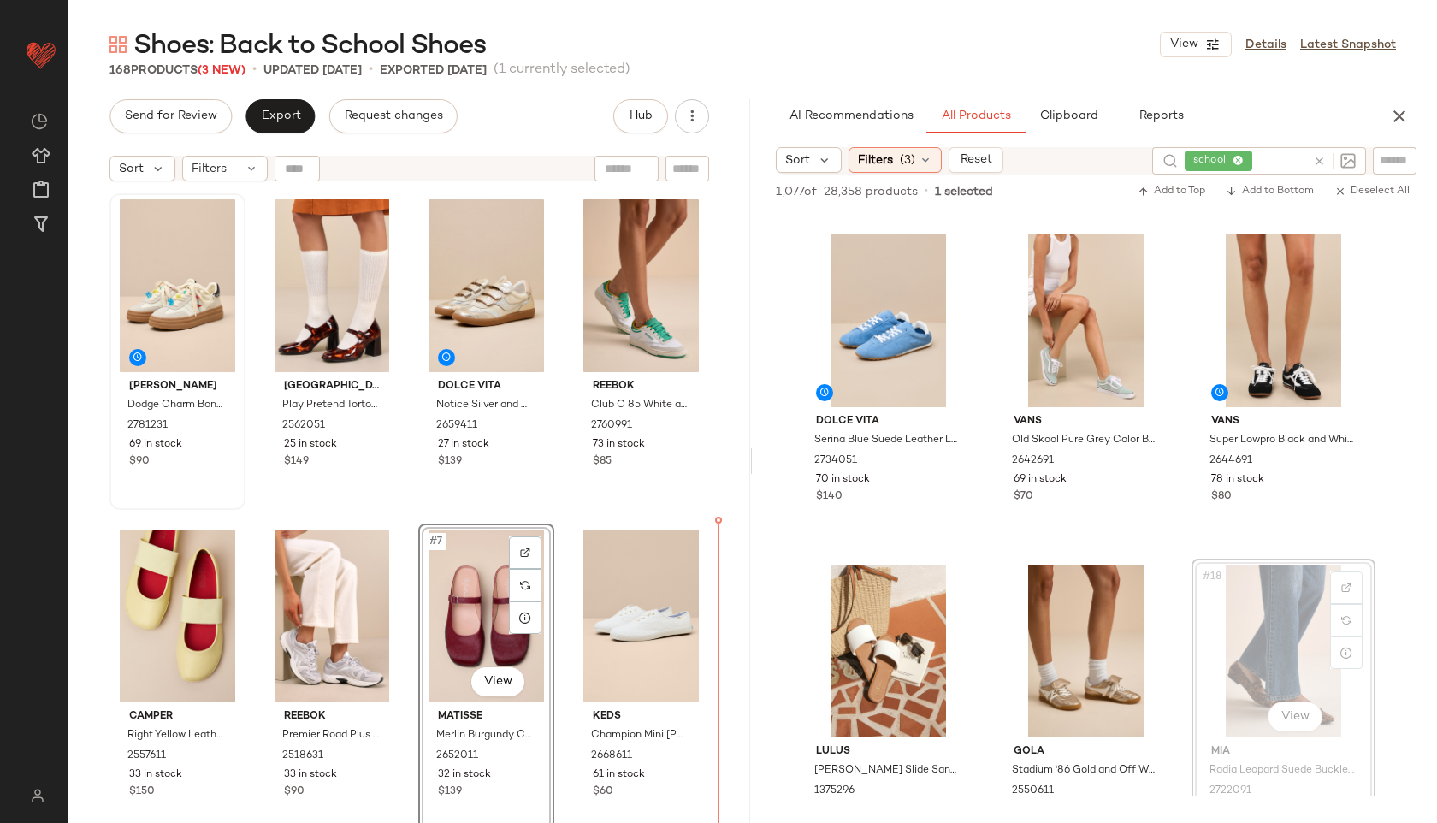
drag, startPoint x: 1265, startPoint y: 684, endPoint x: 169, endPoint y: 463, distance: 1117.6
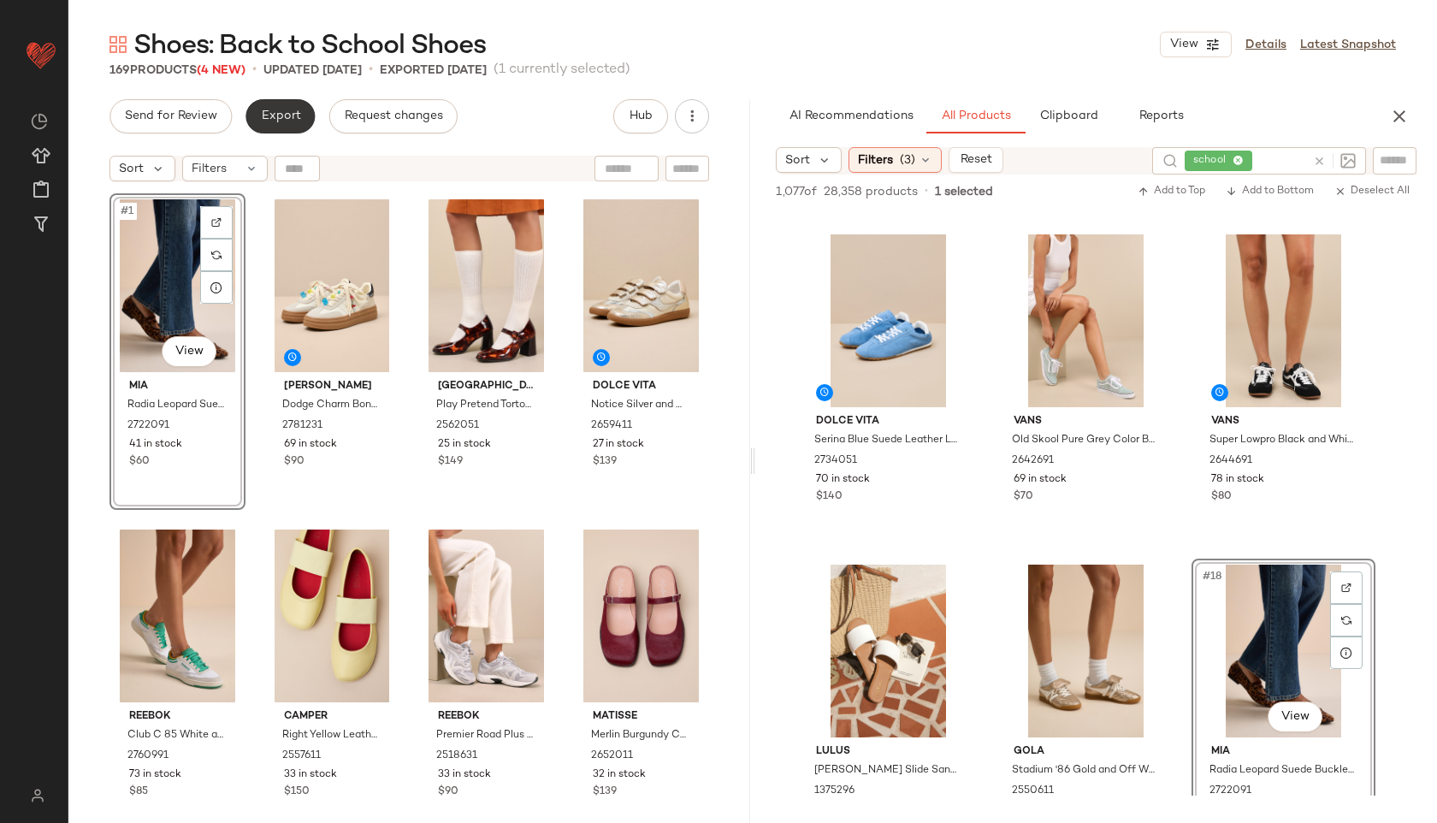
click at [275, 114] on span "Export" at bounding box center [280, 116] width 40 height 14
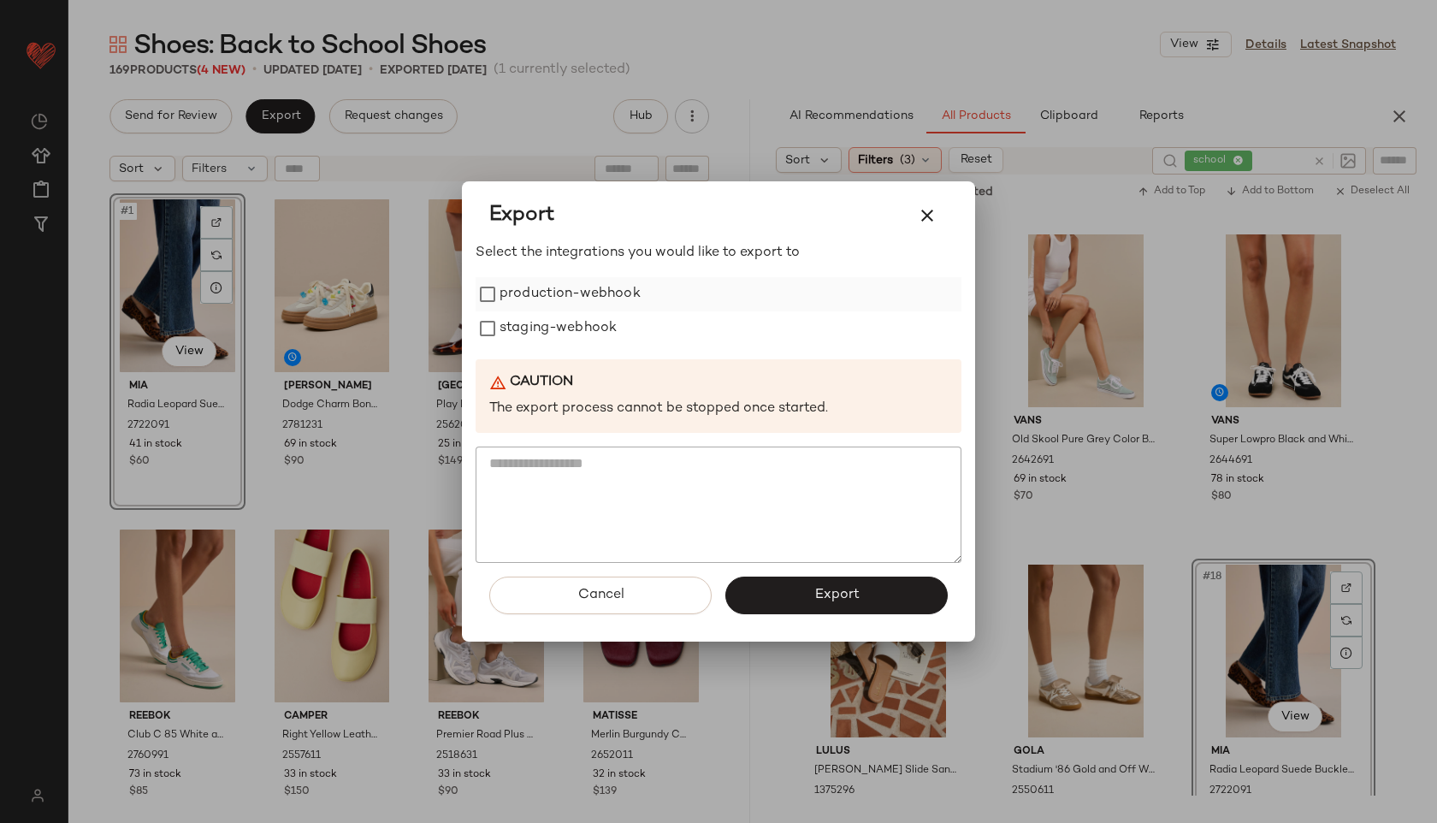
click at [501, 290] on label "production-webhook" at bounding box center [569, 294] width 141 height 34
click at [511, 308] on label "production-webhook" at bounding box center [569, 294] width 141 height 34
click at [523, 334] on label "staging-webhook" at bounding box center [557, 328] width 117 height 34
click at [810, 598] on button "Export" at bounding box center [836, 595] width 222 height 38
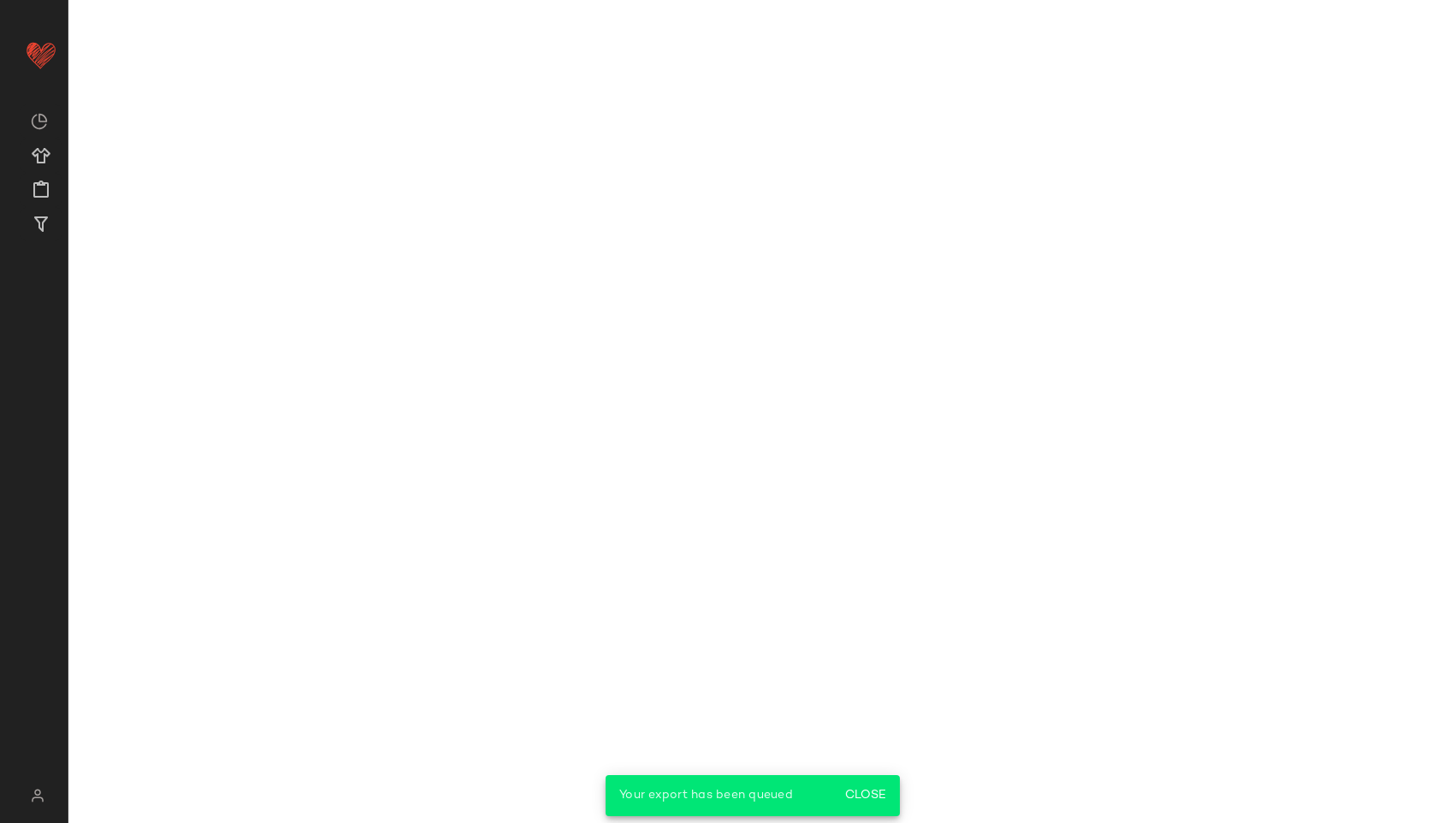
scroll to position [1634, 0]
